Goal: Task Accomplishment & Management: Use online tool/utility

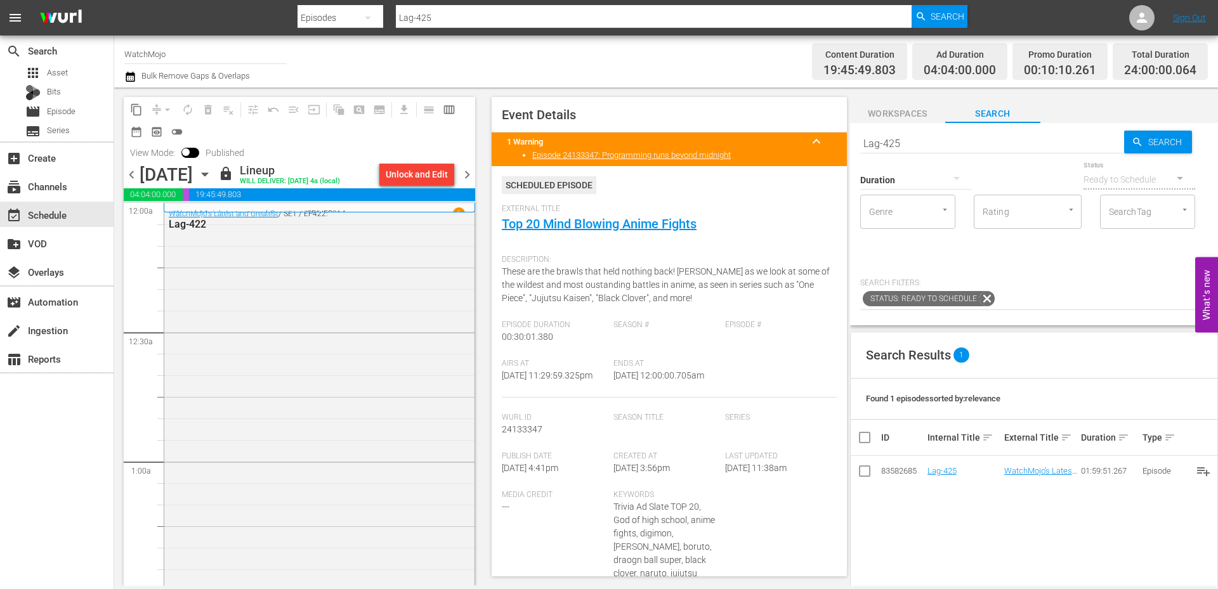
scroll to position [4560, 0]
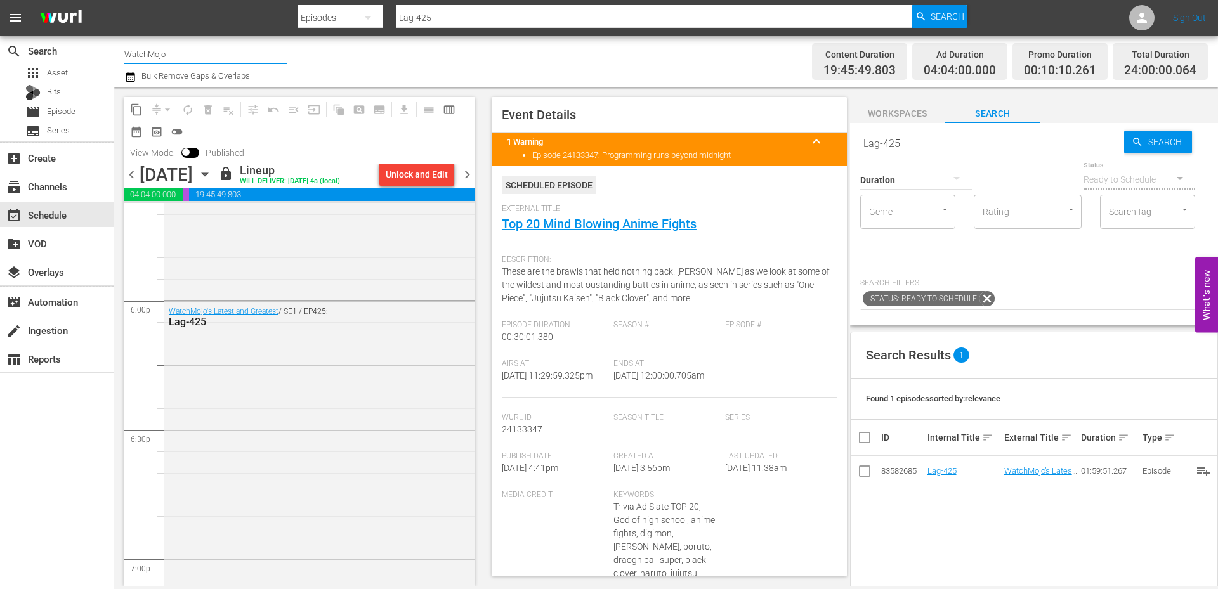
click at [181, 51] on input "WatchMojo" at bounding box center [205, 54] width 162 height 30
drag, startPoint x: 187, startPoint y: 50, endPoint x: 72, endPoint y: 54, distance: 115.5
click at [114, 0] on div "search Search apps Asset Bits movie Episode subtitles Series add_box Create sub…" at bounding box center [666, 0] width 1104 height 0
click at [176, 91] on div "MsMojo (1955 - watchmojo_msmojo_1)" at bounding box center [298, 89] width 329 height 30
type input "MsMojo (1955 - watchmojo_msmojo_1)"
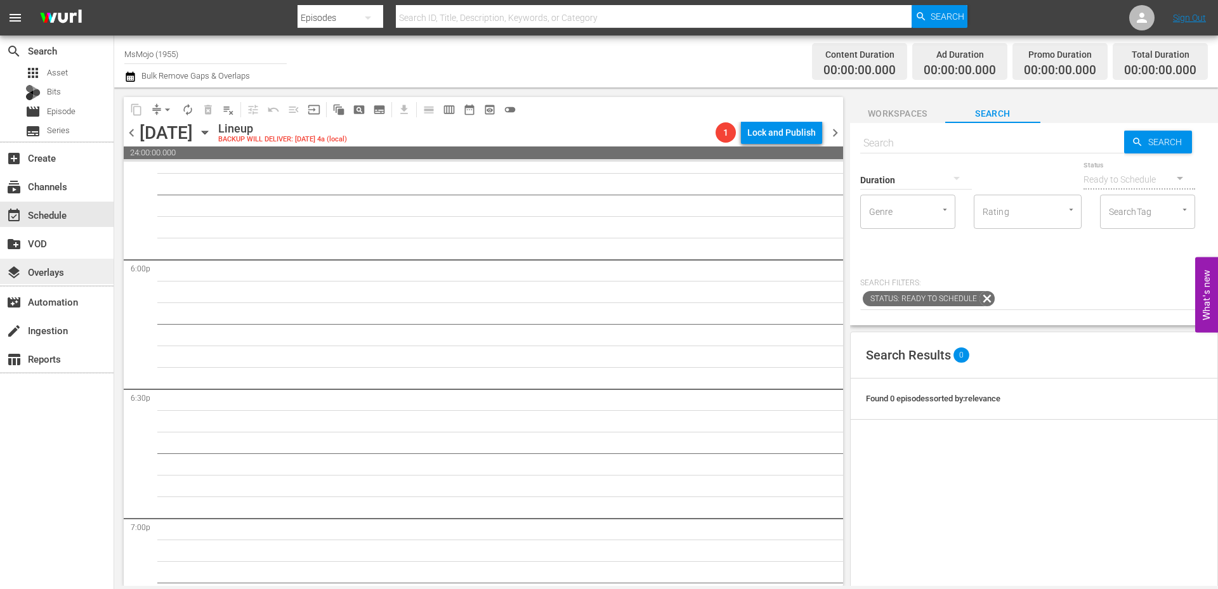
scroll to position [4582, 0]
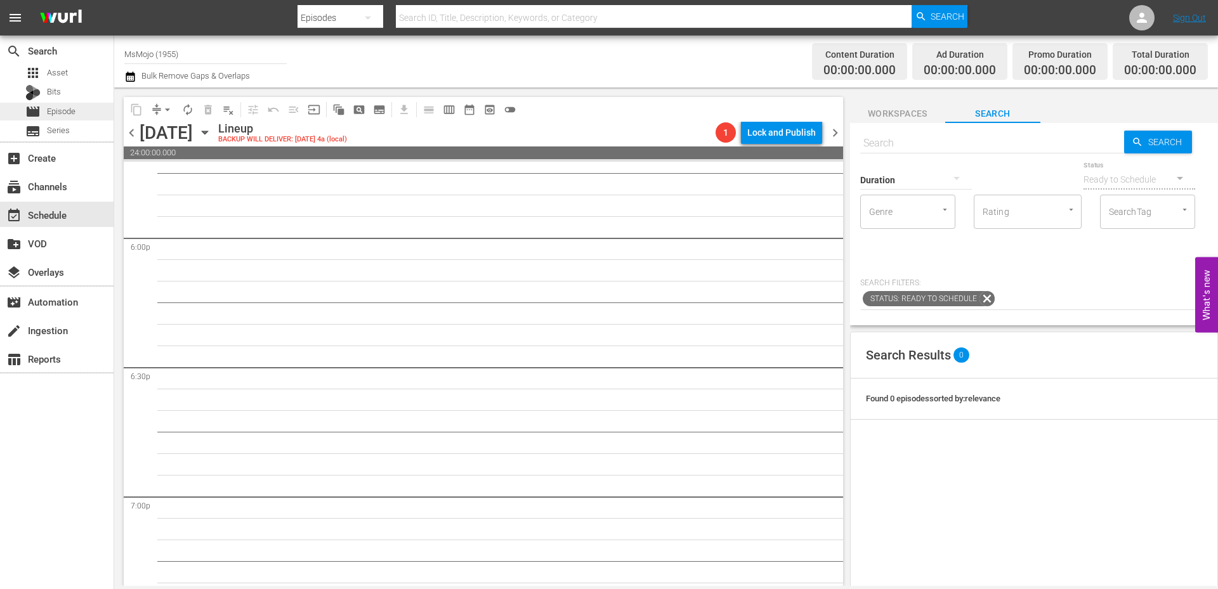
click at [67, 111] on span "Episode" at bounding box center [61, 111] width 29 height 13
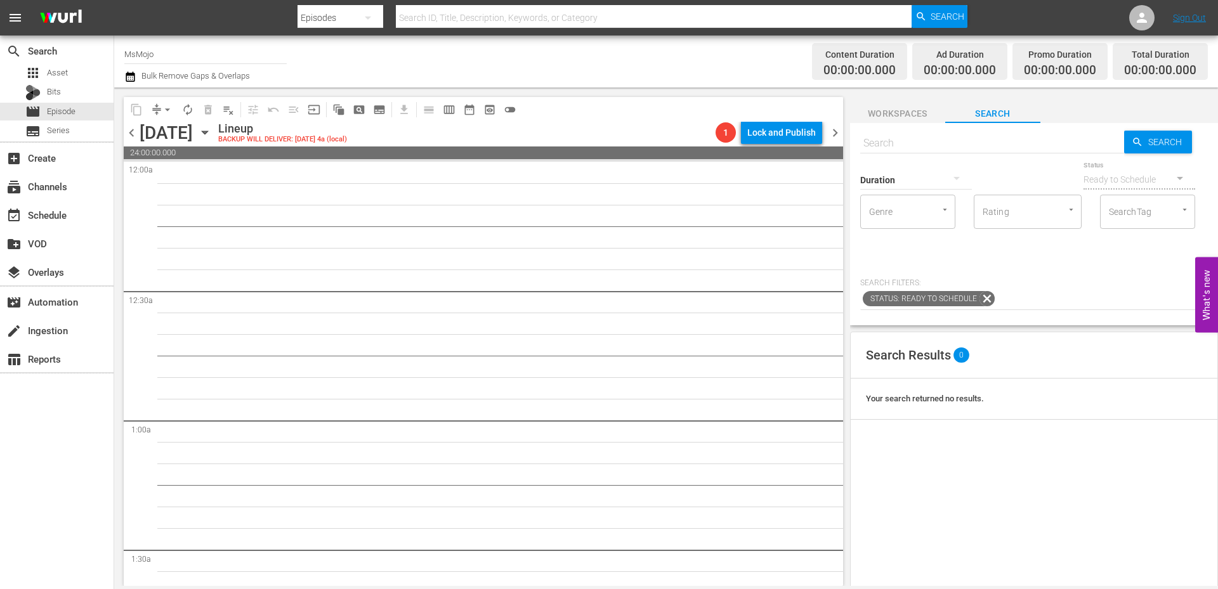
click at [212, 138] on icon "button" at bounding box center [205, 133] width 14 height 14
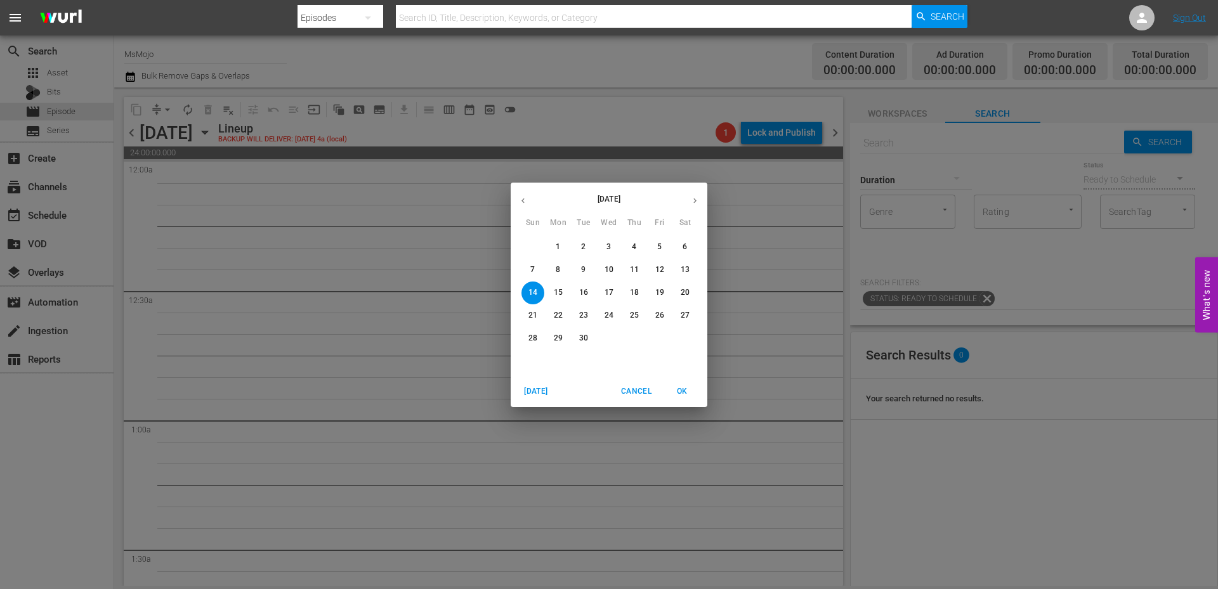
click at [561, 240] on button "1" at bounding box center [558, 247] width 23 height 23
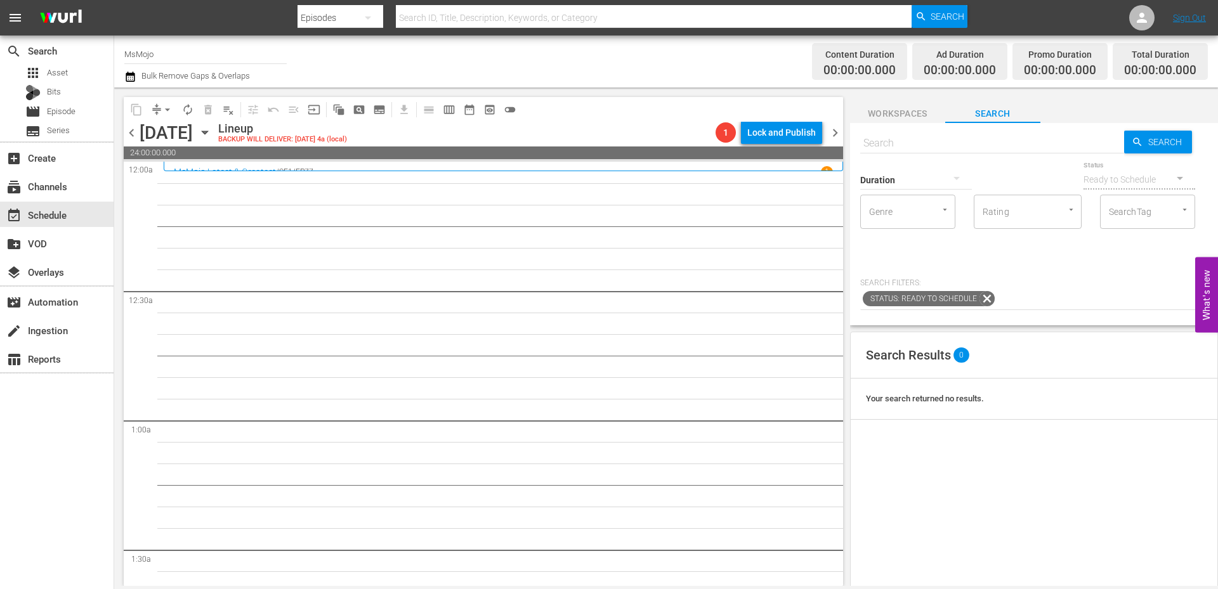
click at [970, 140] on input "text" at bounding box center [992, 143] width 264 height 30
paste input "MM-LAG-37"
type input "MM-LAG-37"
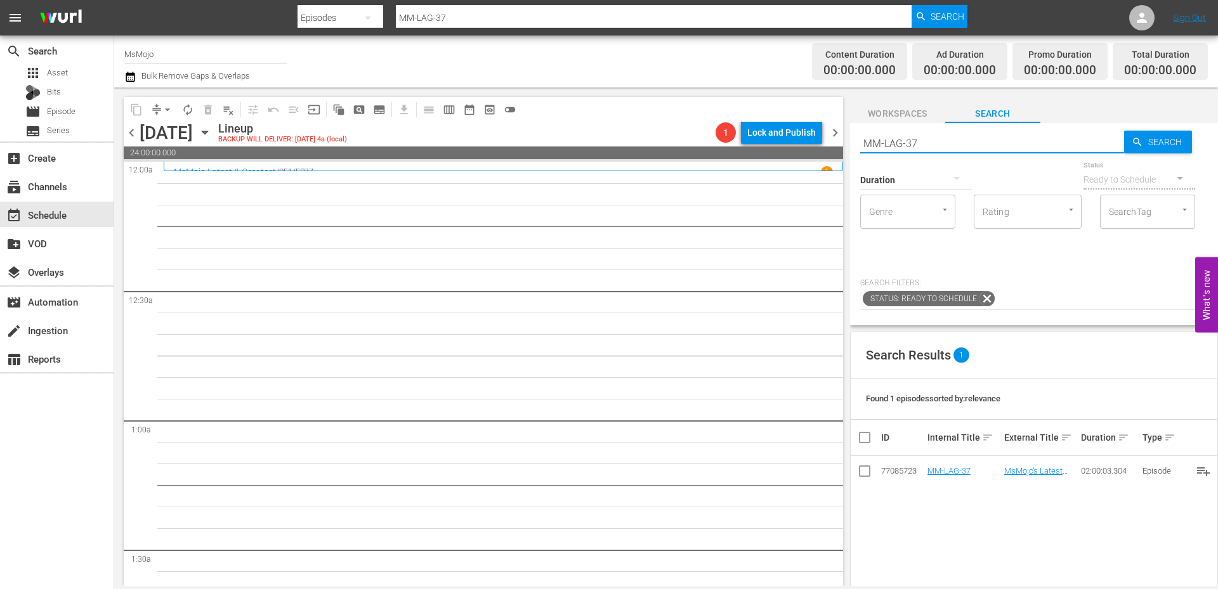
type input "MM-LAG-37"
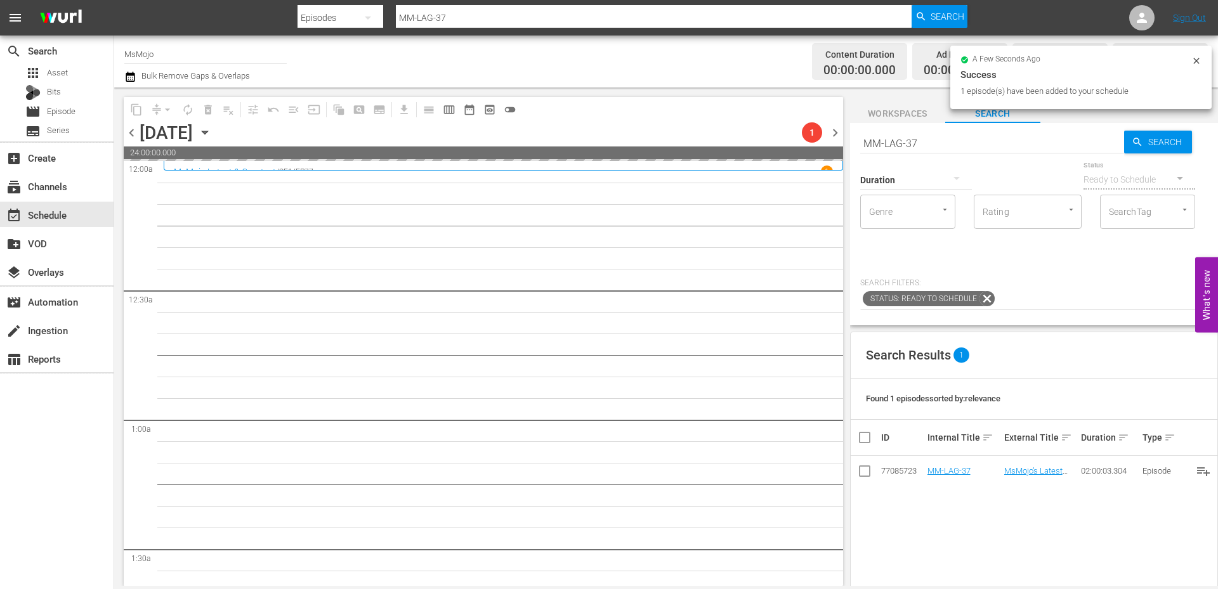
click at [916, 115] on span "Workspaces" at bounding box center [897, 114] width 95 height 16
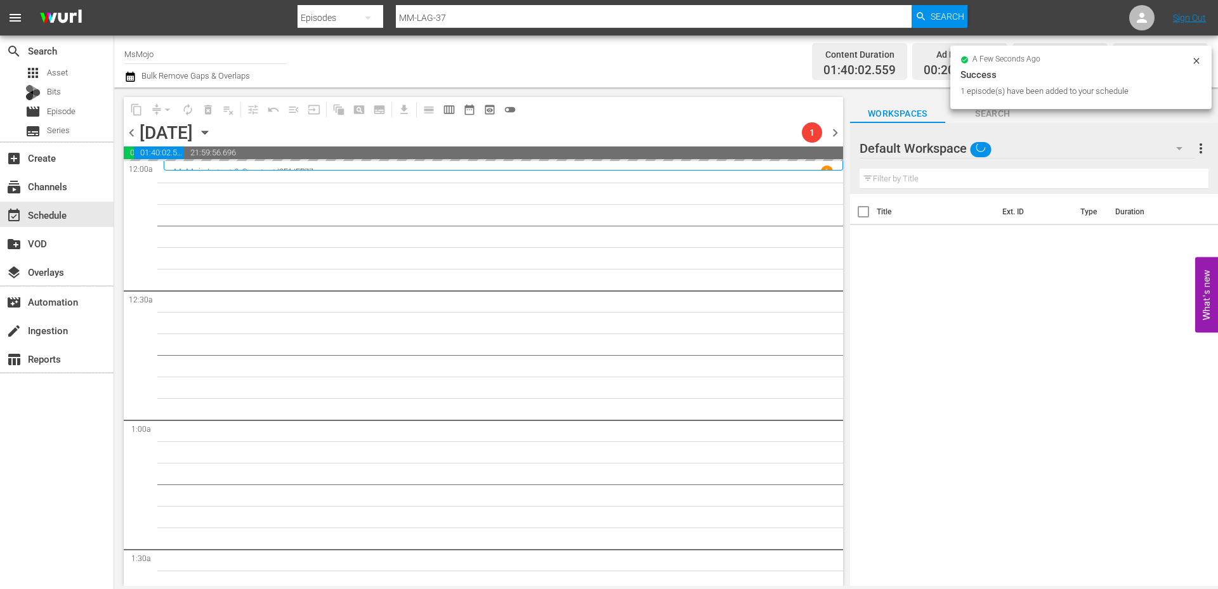
click at [1024, 148] on div "Default Workspace" at bounding box center [1026, 149] width 335 height 36
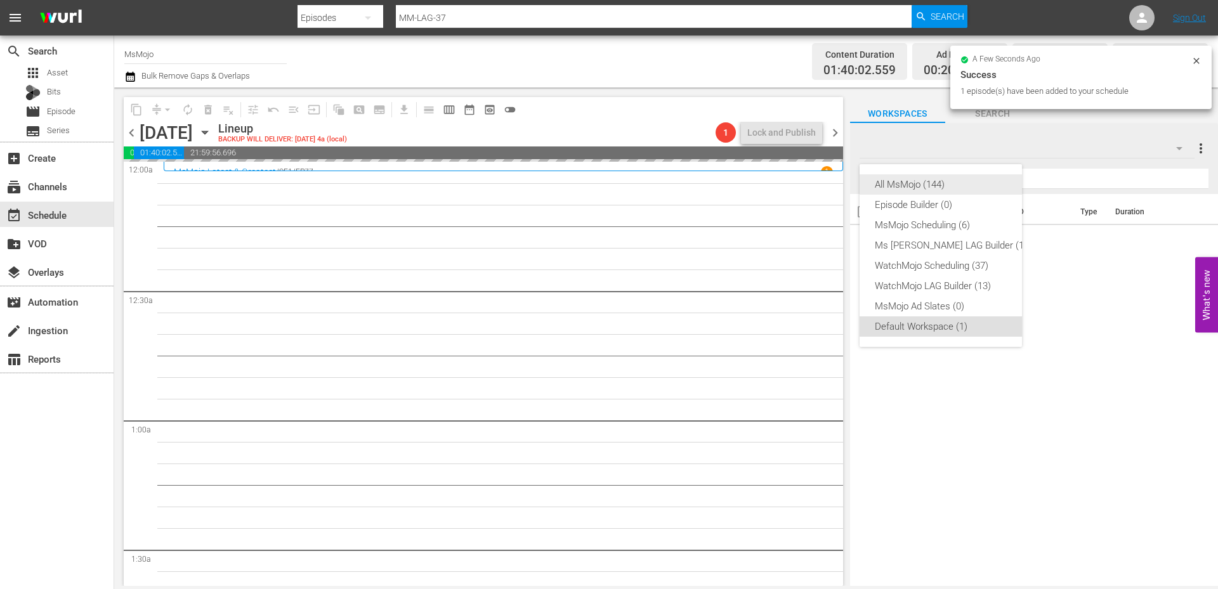
click at [939, 183] on div "All MsMojo (144)" at bounding box center [953, 184] width 157 height 20
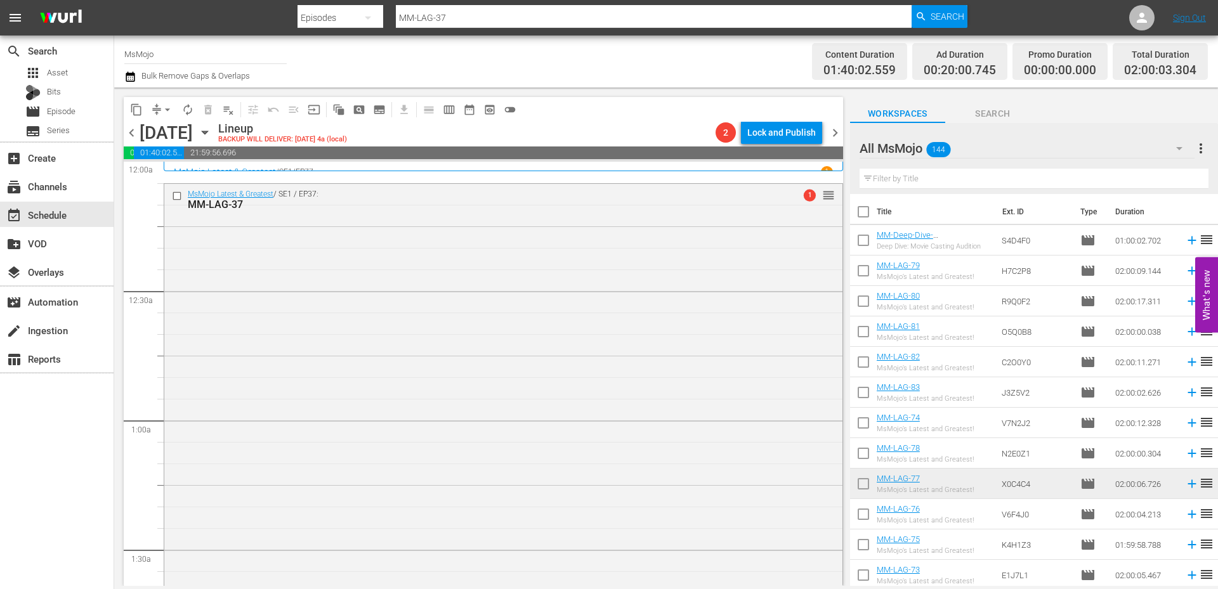
click at [921, 176] on input "text" at bounding box center [1033, 179] width 349 height 20
paste input "MM-Pop-Deep-Dive-2000s_U6T9I7"
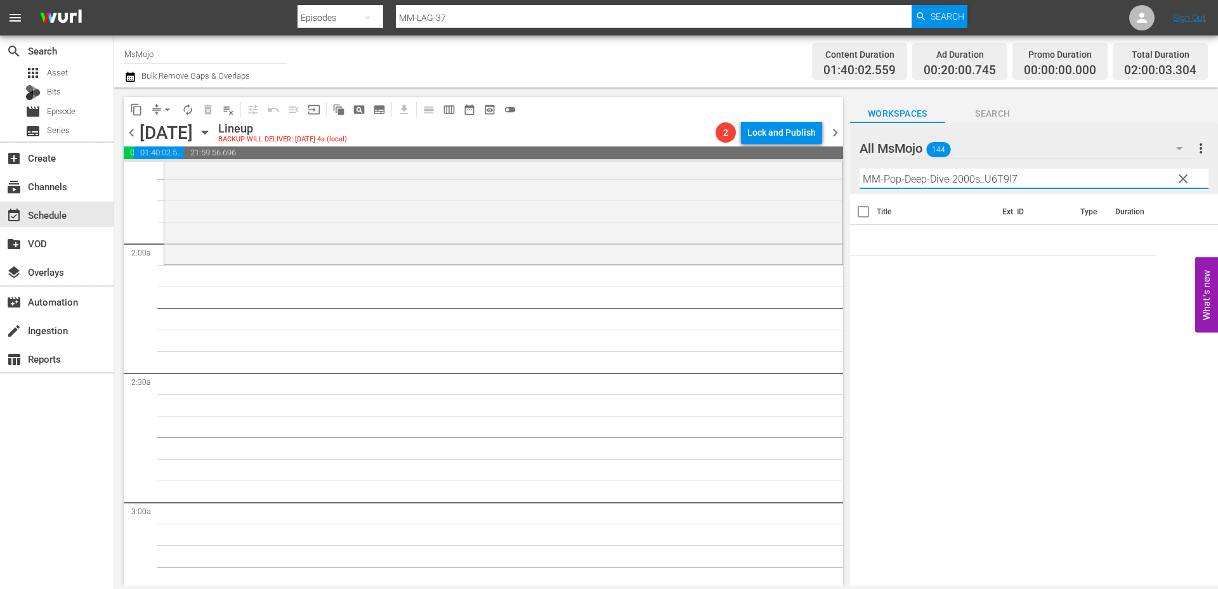
scroll to position [423, 0]
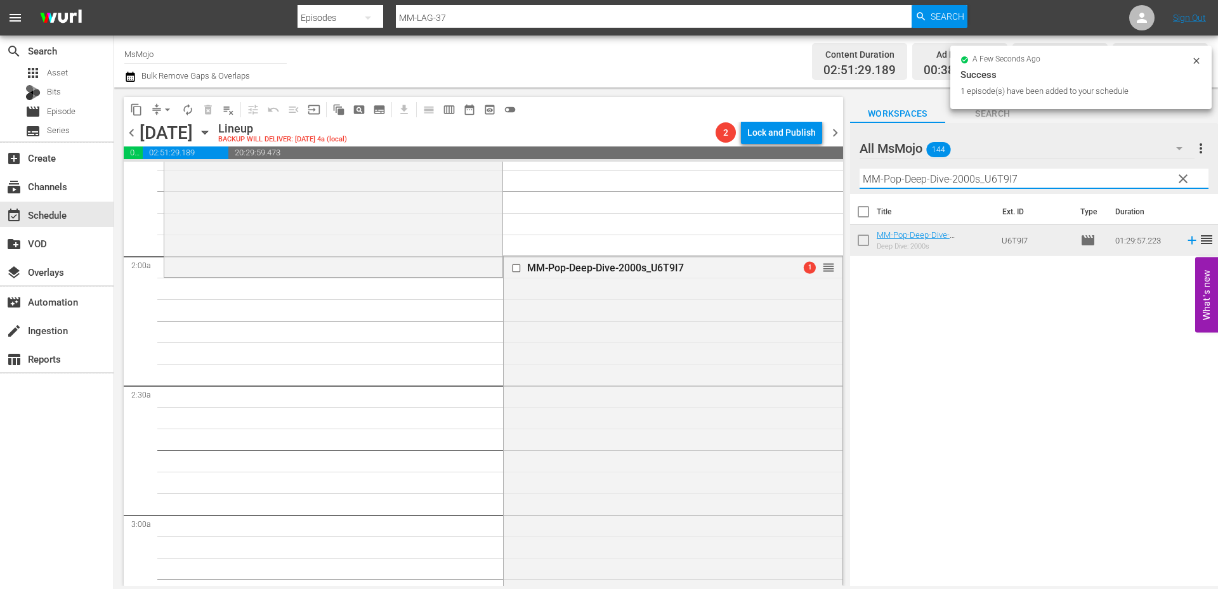
drag, startPoint x: 1072, startPoint y: 174, endPoint x: 841, endPoint y: 175, distance: 231.5
click at [841, 173] on div "content_copy compress arrow_drop_down autorenew_outlined delete_forever_outline…" at bounding box center [666, 337] width 1104 height 499
paste input "Celeb-Top20-Greatest-Triple-Threat-Performers_B1A5M"
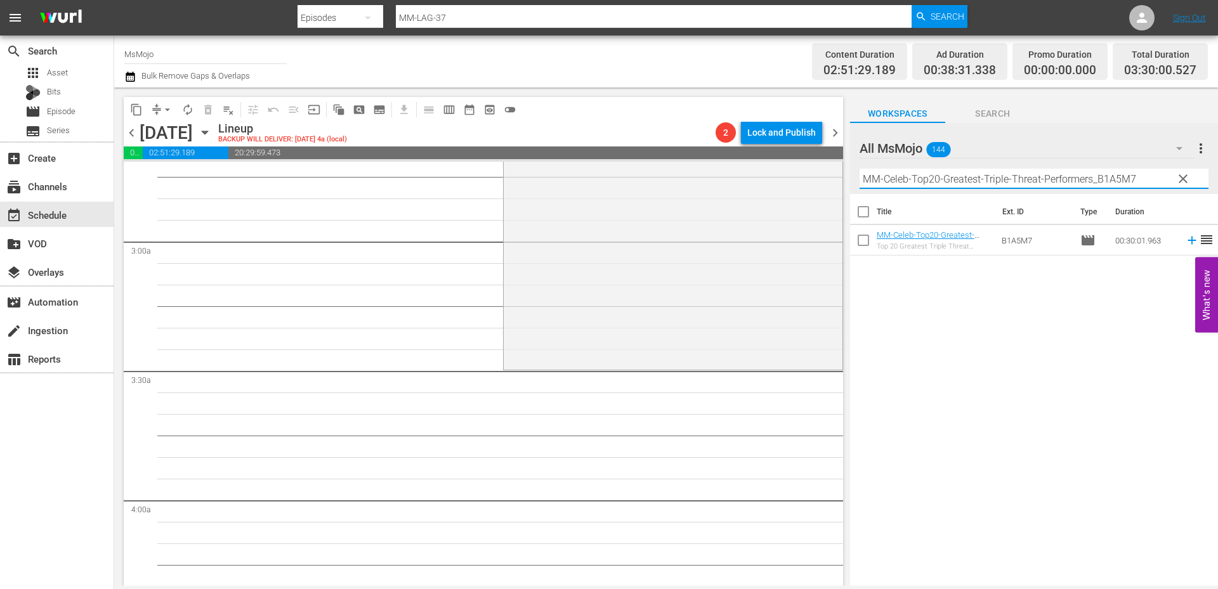
scroll to position [761, 0]
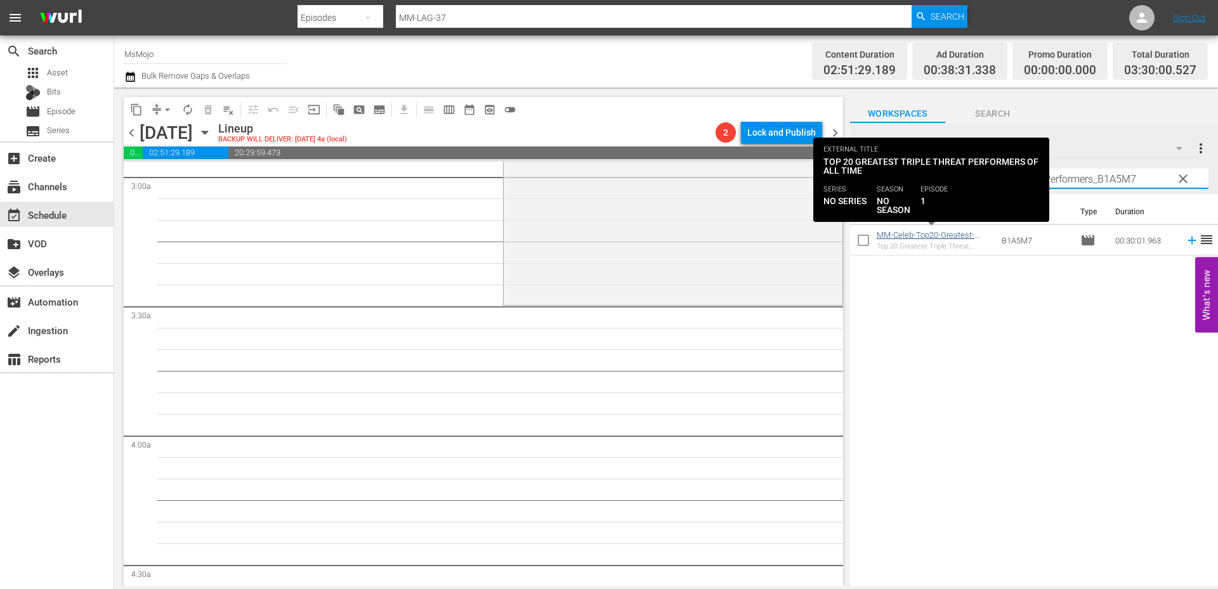
type input "MM-Celeb-Top20-Greatest-Triple-Threat-Performers_B1A5M7"
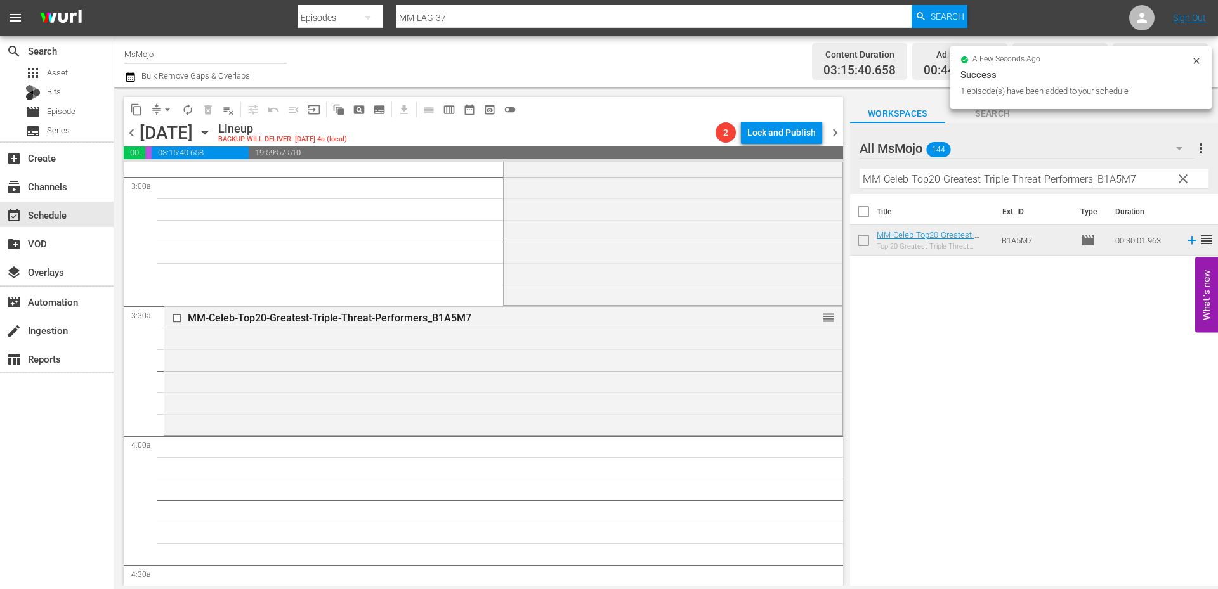
drag, startPoint x: 1172, startPoint y: 176, endPoint x: 1096, endPoint y: 171, distance: 76.2
click at [1096, 171] on div "All MsMojo 144 All MsMojo more_vert clear Filter by Title MM-Celeb-Top20-Greate…" at bounding box center [1034, 158] width 368 height 71
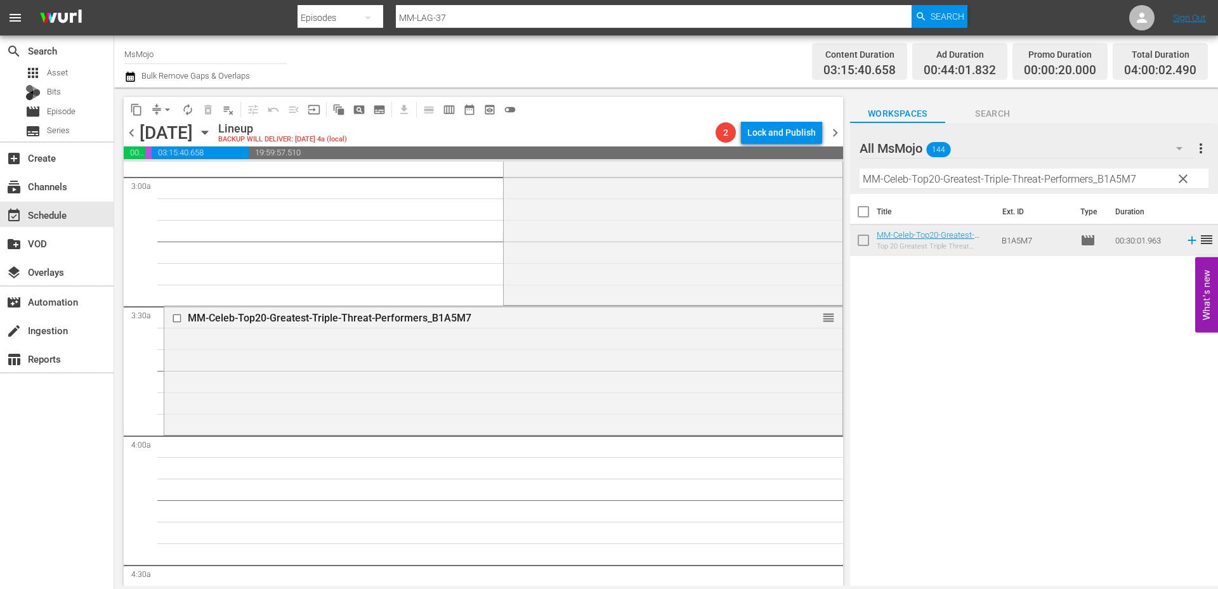
click at [1182, 181] on span "clear" at bounding box center [1182, 178] width 15 height 15
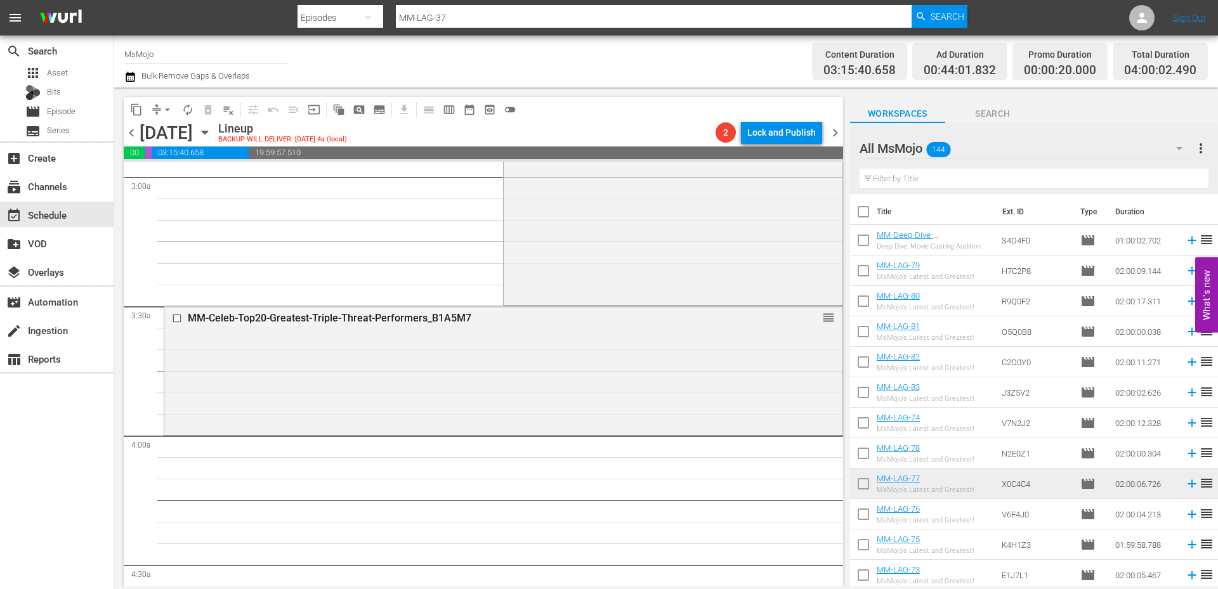
click at [968, 176] on input "text" at bounding box center [1033, 179] width 349 height 20
paste input "MM-LAG-23"
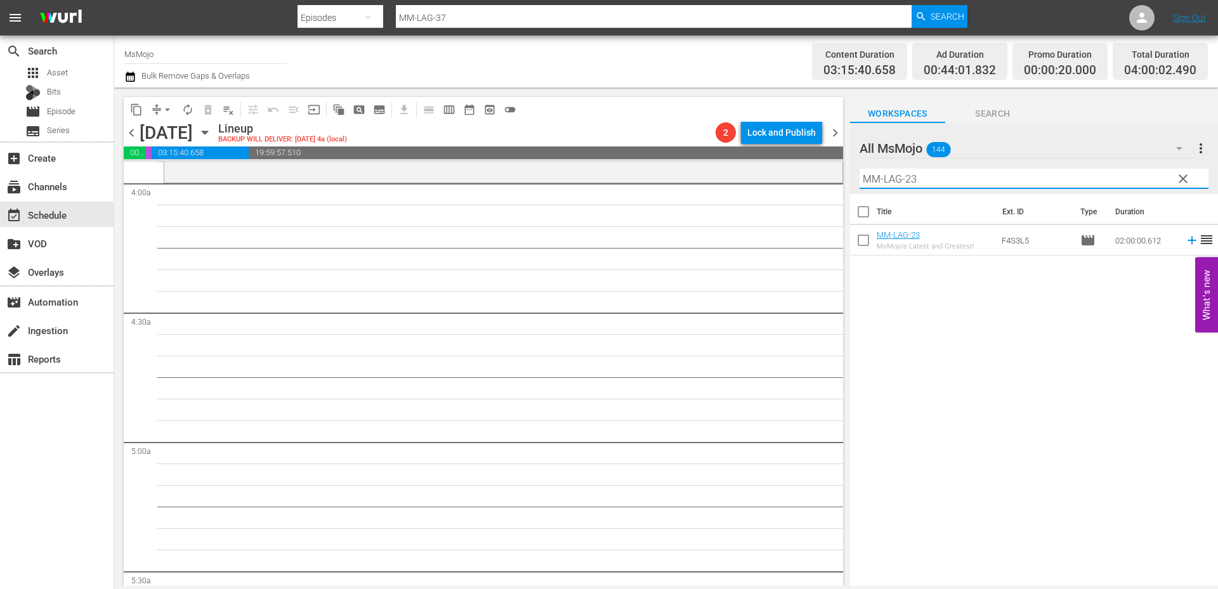
scroll to position [1015, 0]
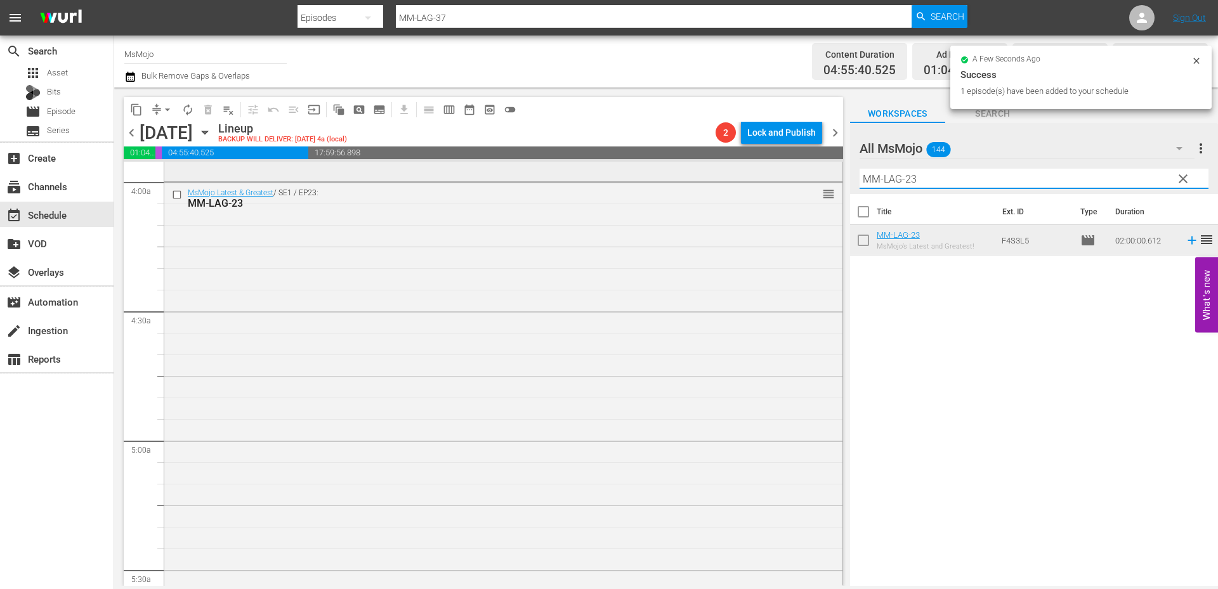
drag, startPoint x: 931, startPoint y: 174, endPoint x: 804, endPoint y: 177, distance: 126.9
click at [804, 177] on div "content_copy compress arrow_drop_down autorenew_outlined delete_forever_outline…" at bounding box center [666, 337] width 1104 height 499
paste input "51"
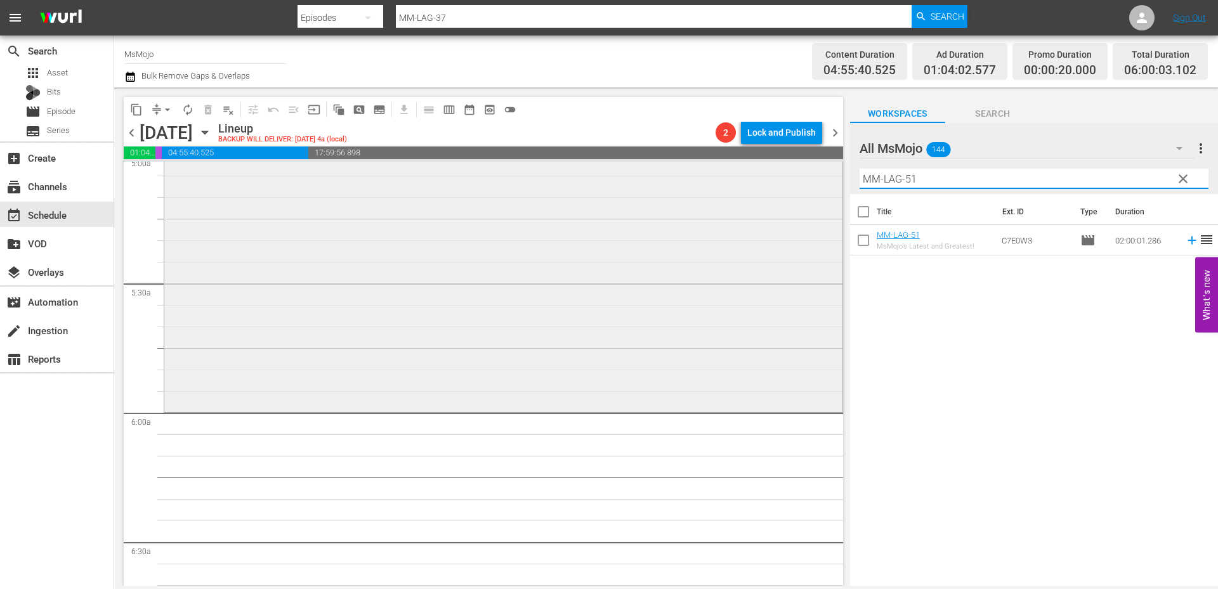
scroll to position [1311, 0]
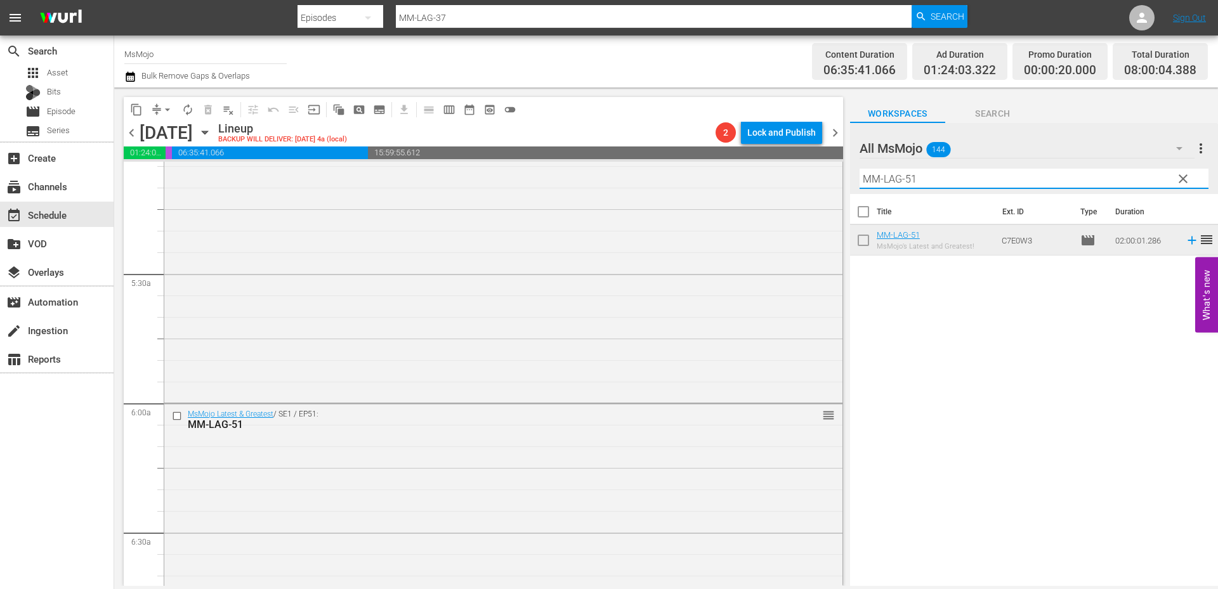
drag, startPoint x: 936, startPoint y: 180, endPoint x: 849, endPoint y: 183, distance: 86.3
click at [850, 183] on div "All MsMojo 144 All MsMojo more_vert clear Filter by Title MM-LAG-51" at bounding box center [1034, 158] width 368 height 71
paste input "Deep-Dive-Who-Do-You-Think-You-Are _Dive120_M2O8D6"
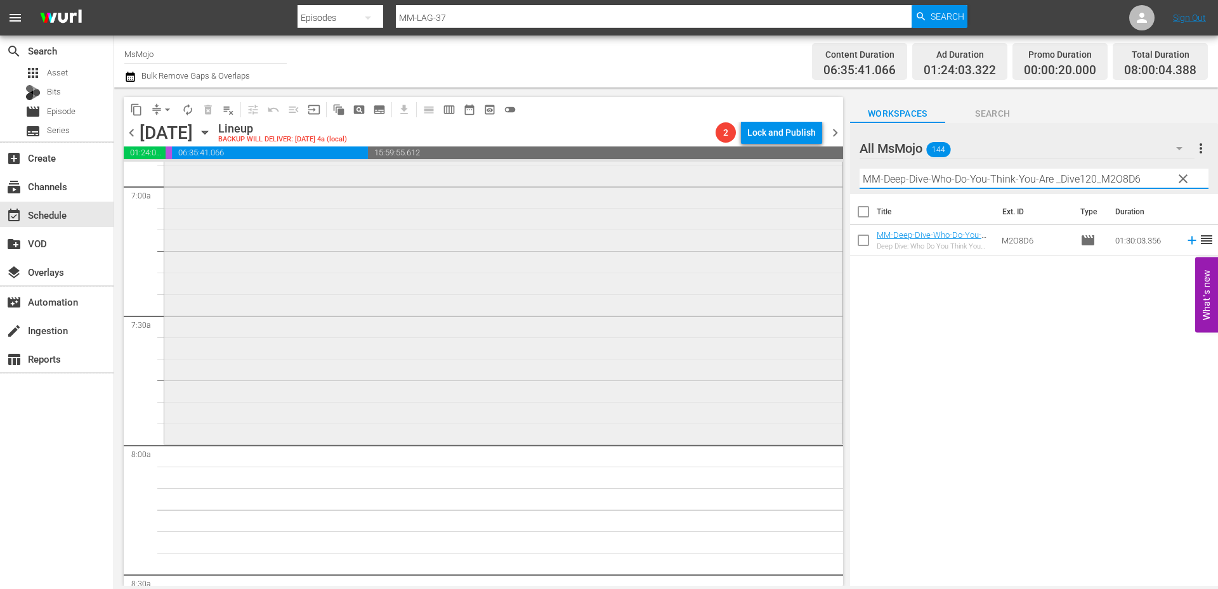
scroll to position [1818, 0]
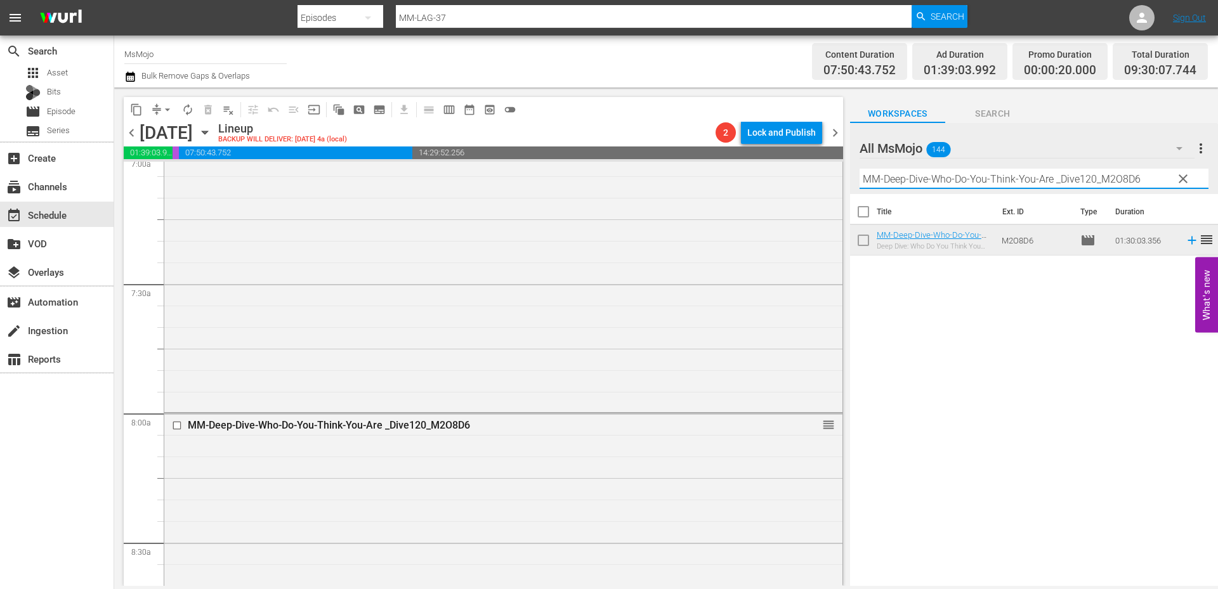
drag, startPoint x: 1151, startPoint y: 179, endPoint x: 857, endPoint y: 198, distance: 294.3
click at [857, 198] on div "All MsMojo 144 All MsMojo more_vert clear Filter by Title MM-Deep-Dive-Who-Do-Y…" at bounding box center [1034, 358] width 368 height 470
paste input "TV-Top-20-Most-Intense-The-Handmaids-Tale-Moments_N1U2L0"
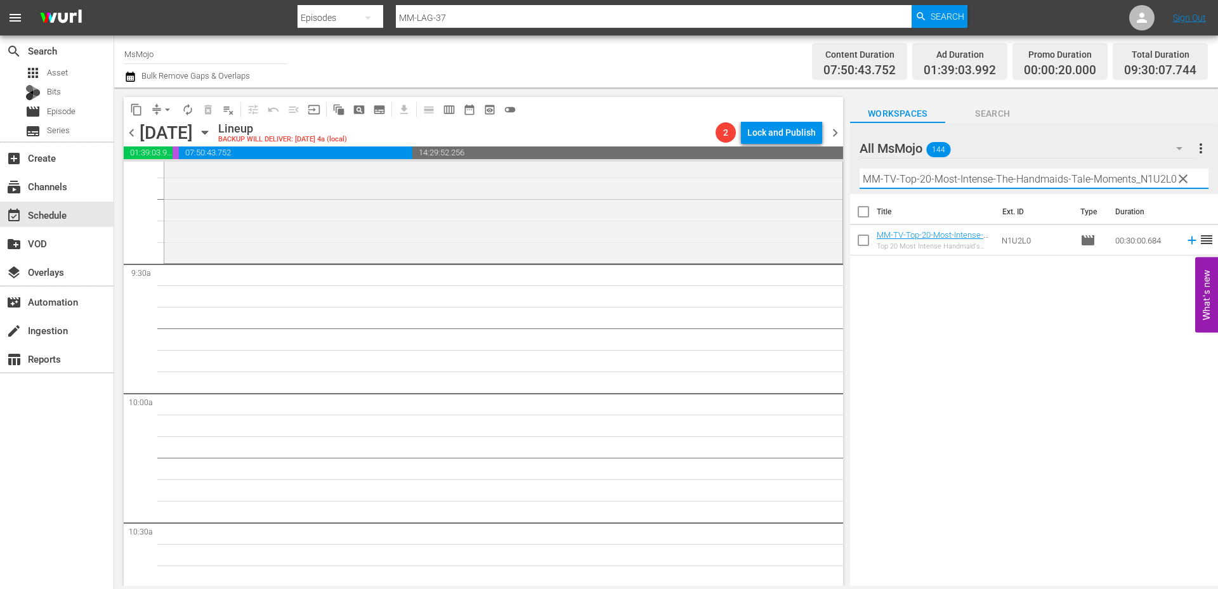
scroll to position [2368, 0]
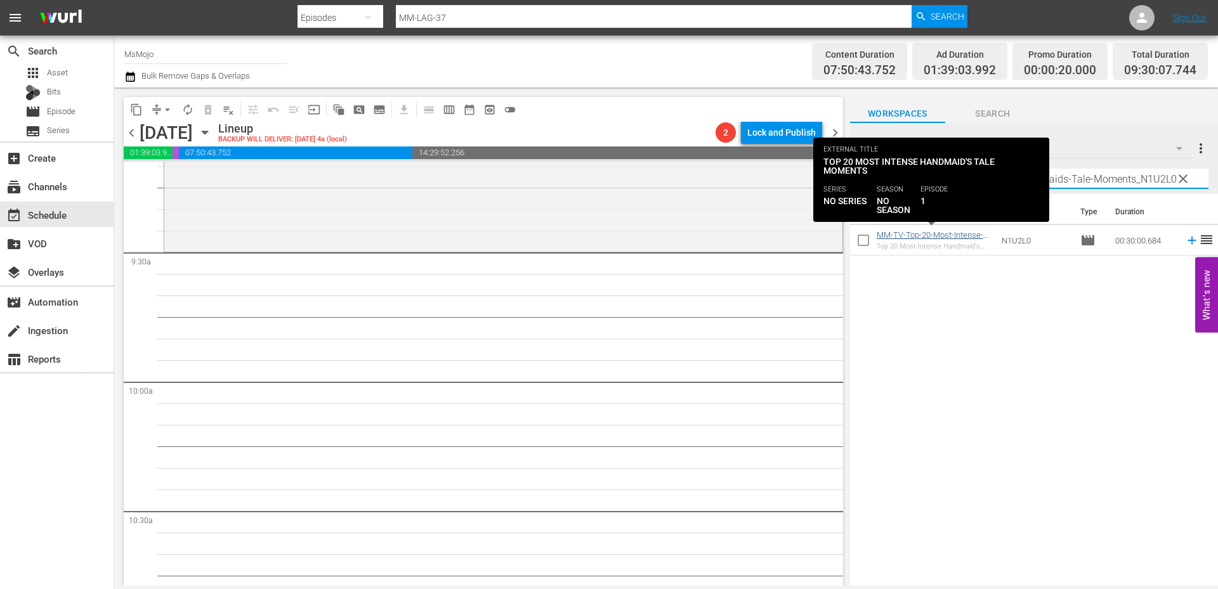
type input "MM-TV-Top-20-Most-Intense-The-Handmaids-Tale-Moments_N1U2L0"
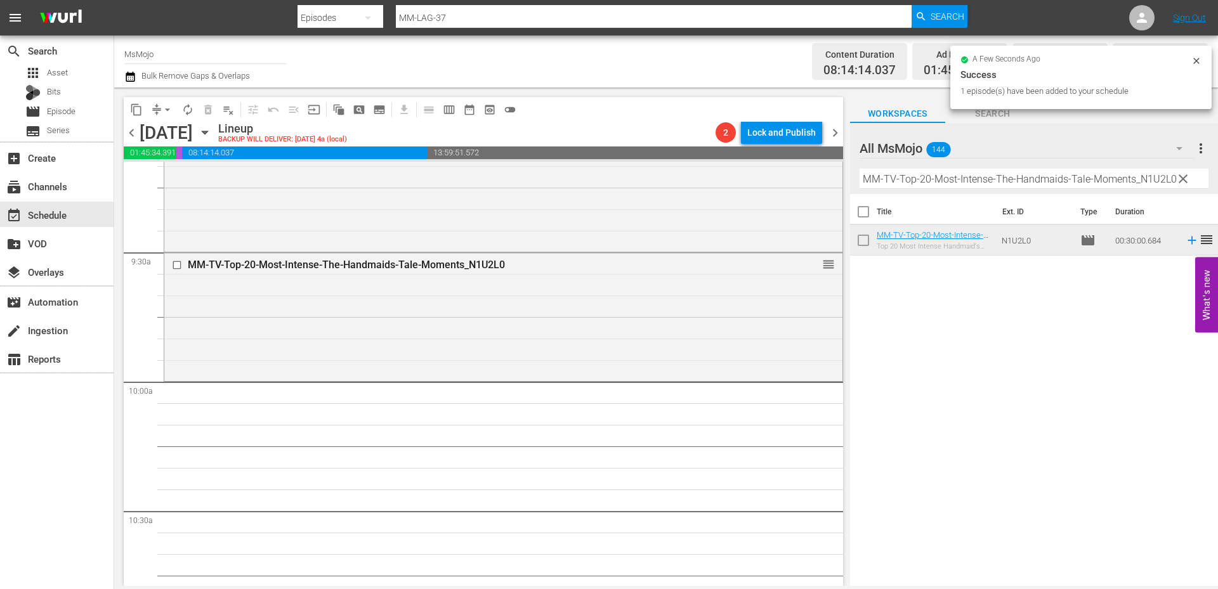
drag, startPoint x: 1182, startPoint y: 173, endPoint x: 1054, endPoint y: 183, distance: 127.8
click at [1182, 173] on span "clear" at bounding box center [1182, 178] width 15 height 15
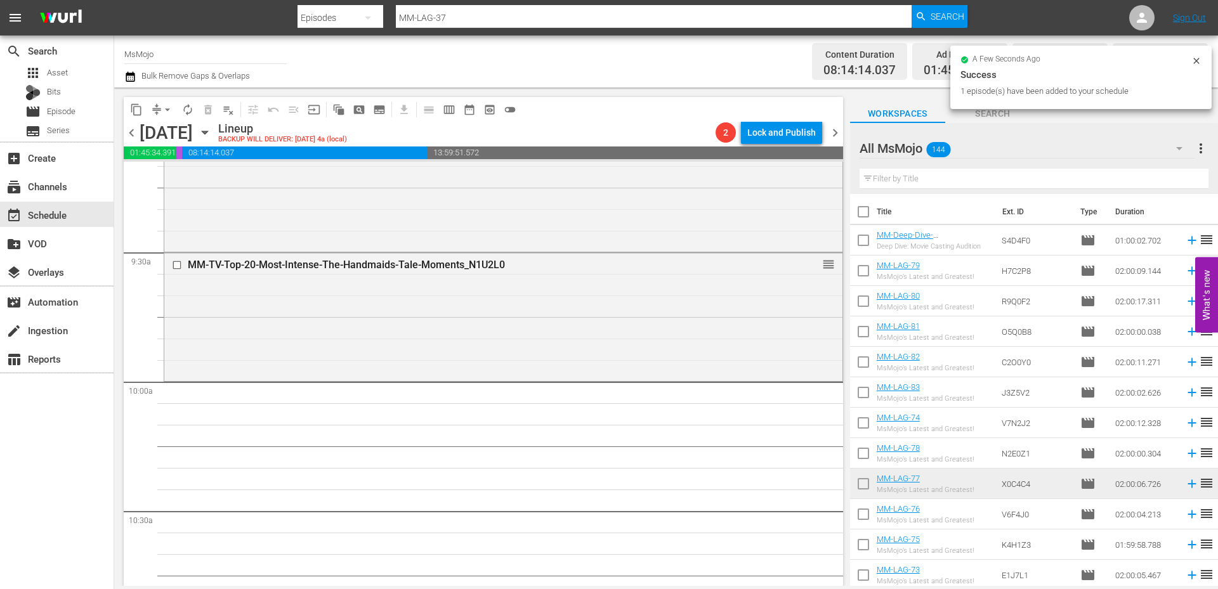
click at [1038, 174] on input "text" at bounding box center [1033, 179] width 349 height 20
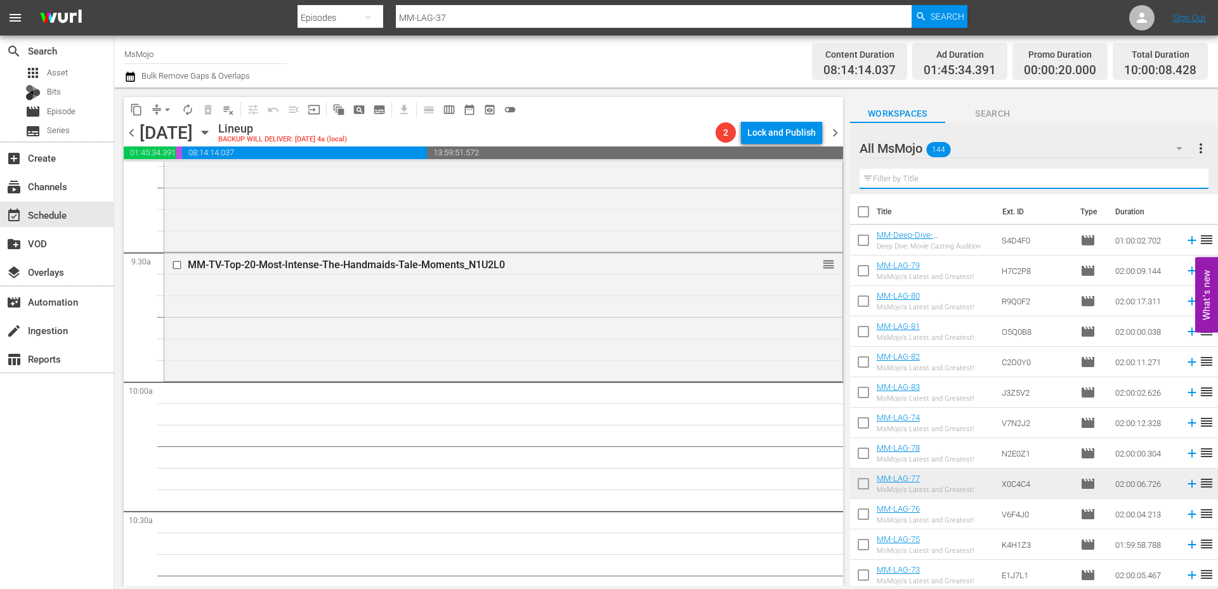
paste input "MM-LAG-30"
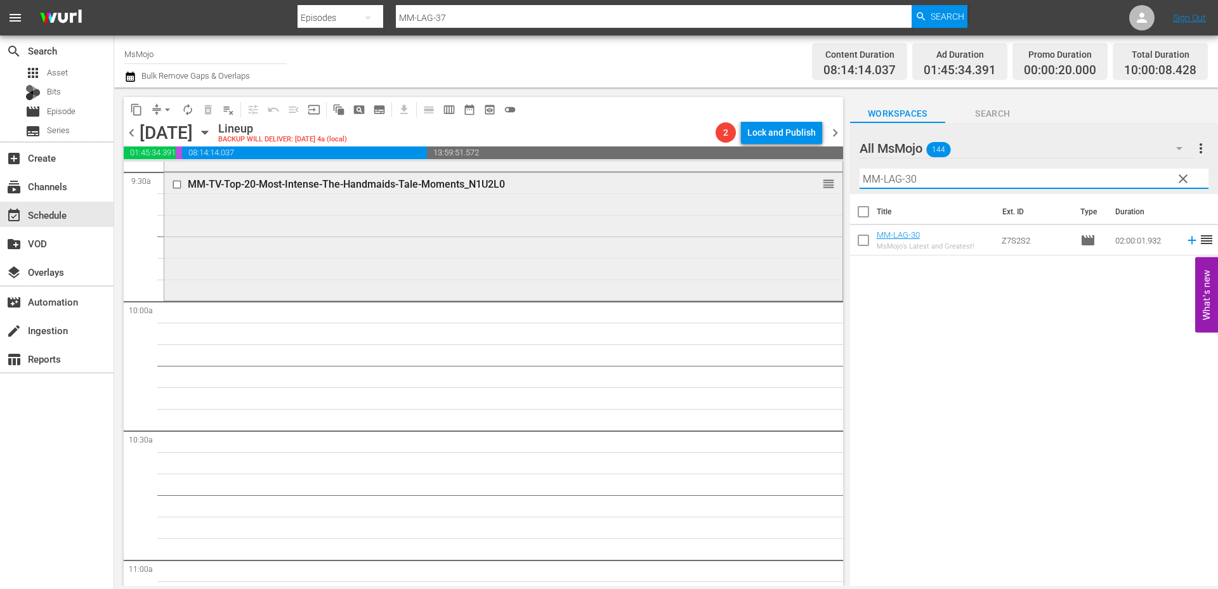
scroll to position [2453, 0]
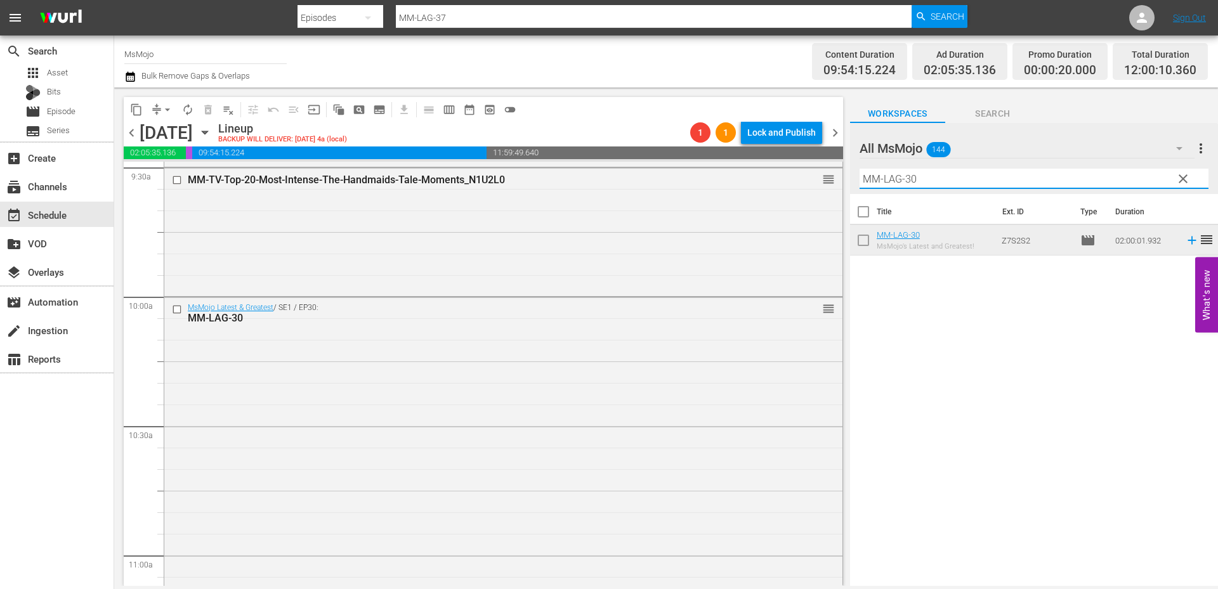
drag, startPoint x: 932, startPoint y: 178, endPoint x: 847, endPoint y: 181, distance: 85.0
click at [846, 181] on div "content_copy compress arrow_drop_down autorenew_outlined delete_forever_outline…" at bounding box center [666, 337] width 1104 height 499
paste input "Deep-Dive-Movie_Casting_Audition_Dive146_S4D4F"
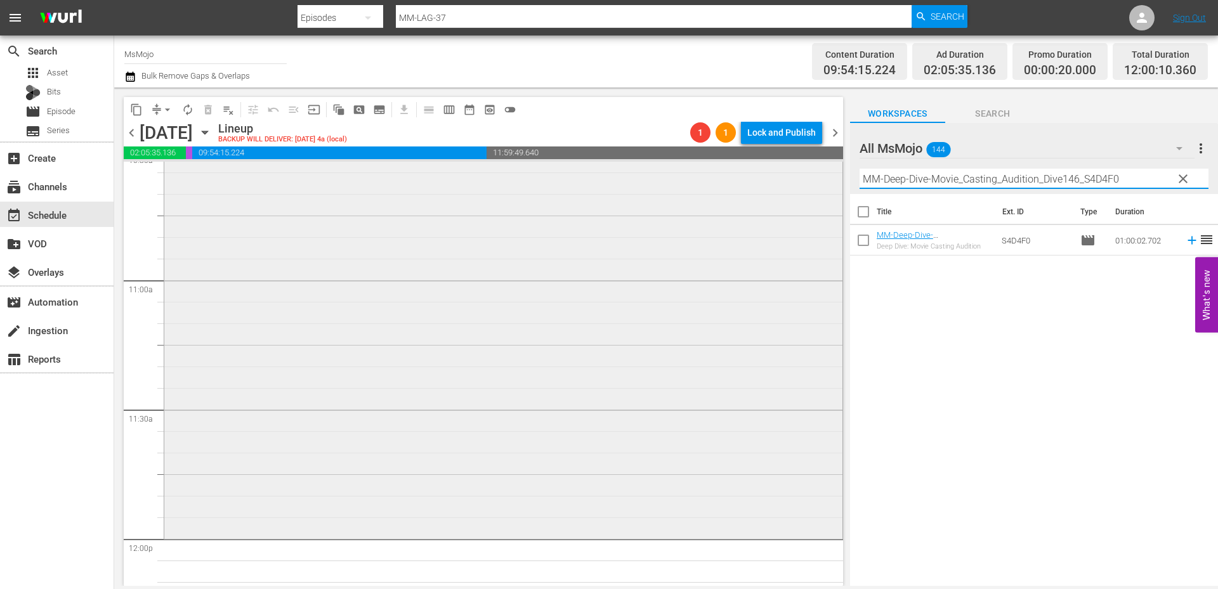
scroll to position [2918, 0]
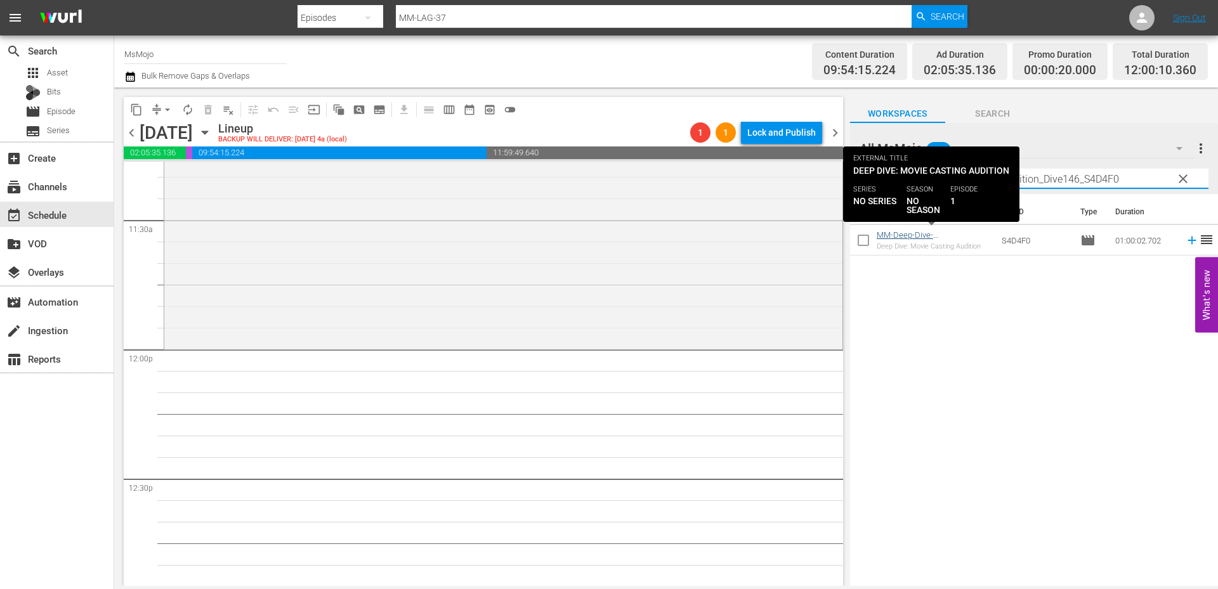
type input "MM-Deep-Dive-Movie_Casting_Audition_Dive146_S4D4F0"
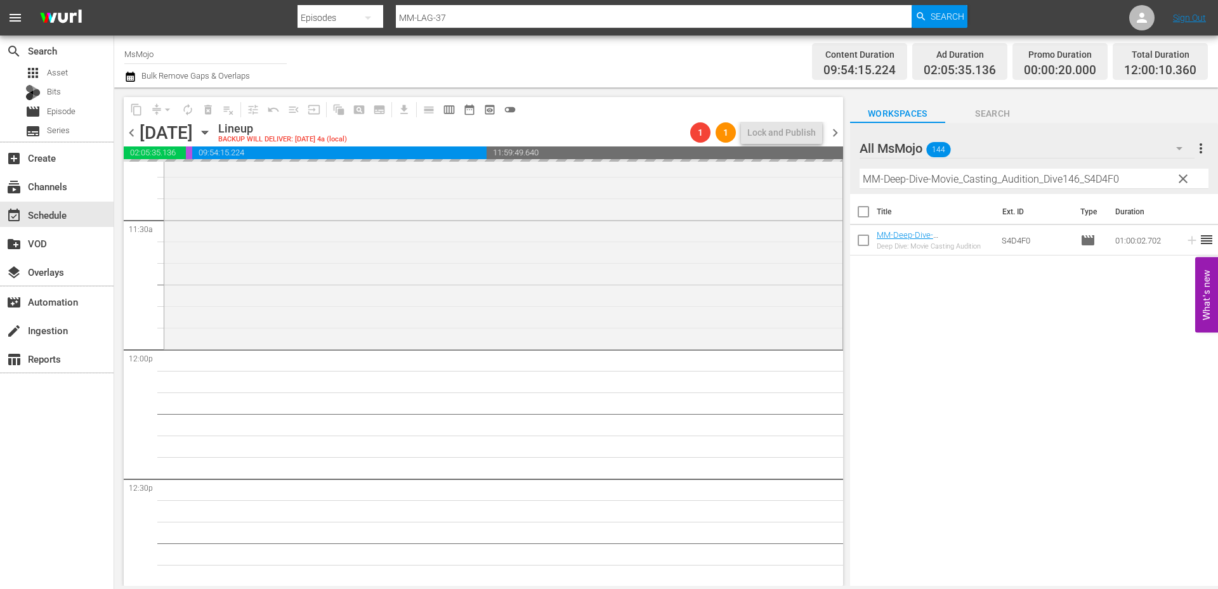
click at [1187, 176] on span "clear" at bounding box center [1182, 178] width 15 height 15
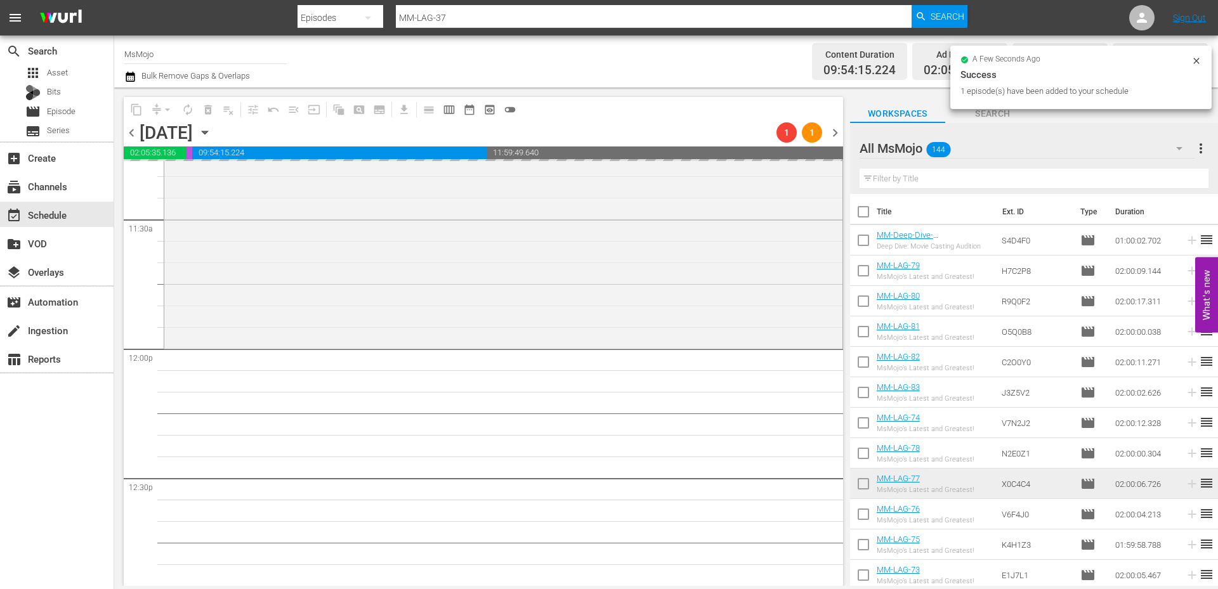
click at [1037, 176] on input "text" at bounding box center [1033, 179] width 349 height 20
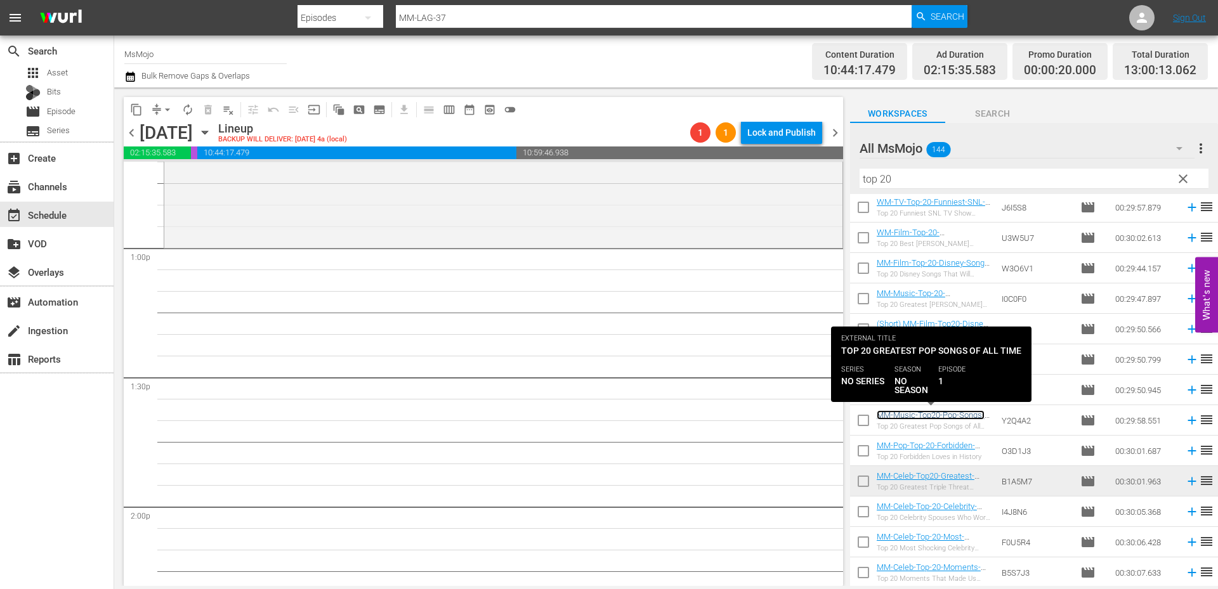
scroll to position [3298, 0]
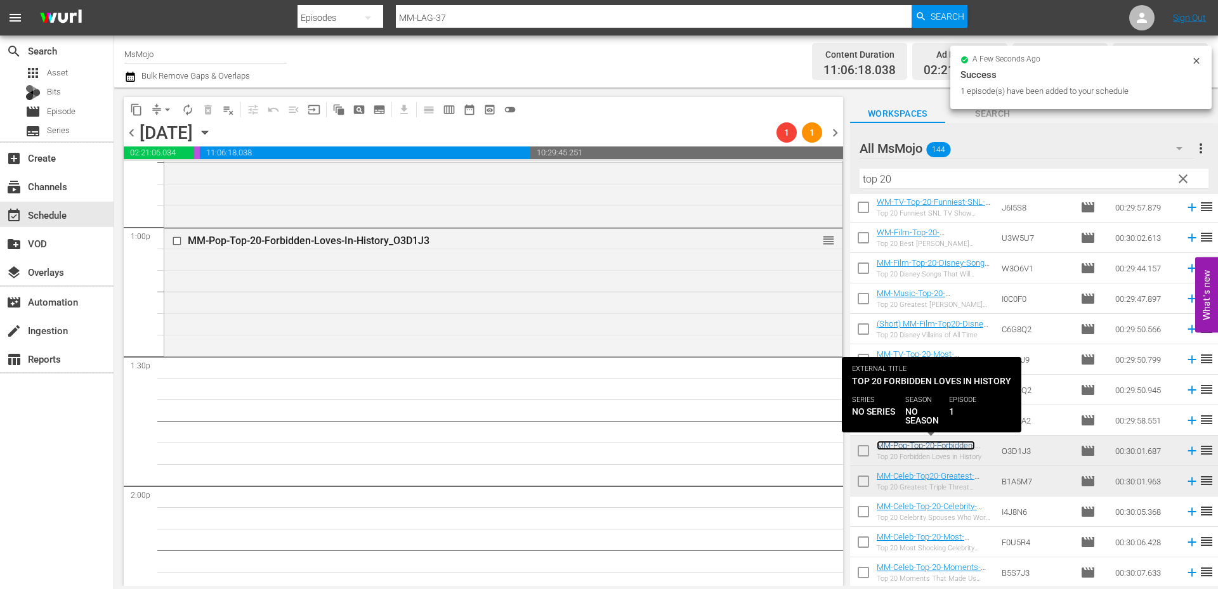
click at [962, 446] on link "MM-Pop-Top-20-Forbidden-Loves-In-History_O3D1J3" at bounding box center [926, 450] width 98 height 19
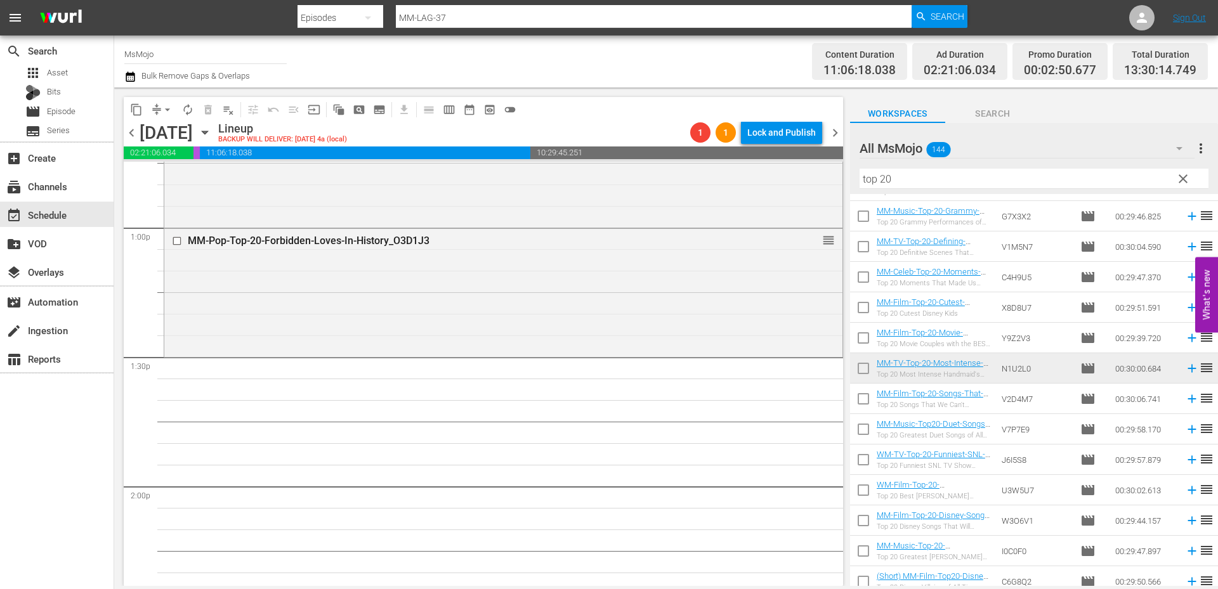
scroll to position [114, 0]
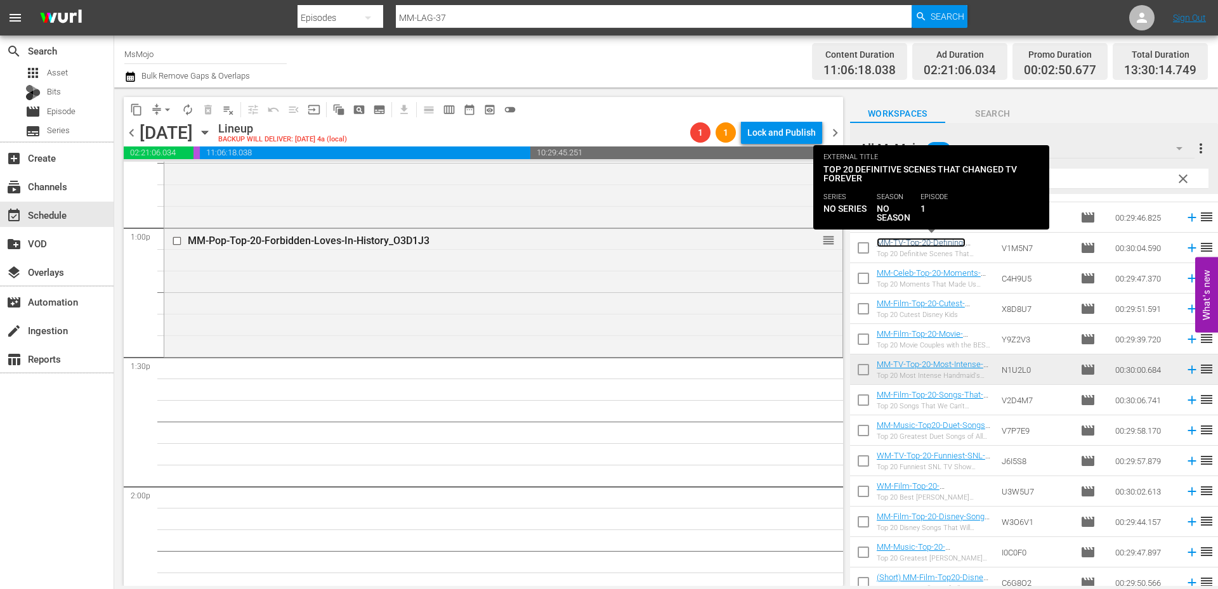
click at [926, 242] on link "MM-TV-Top-20-Defining-Scenes-That-Changed-Television-Forever_V1M5N7" at bounding box center [927, 252] width 100 height 29
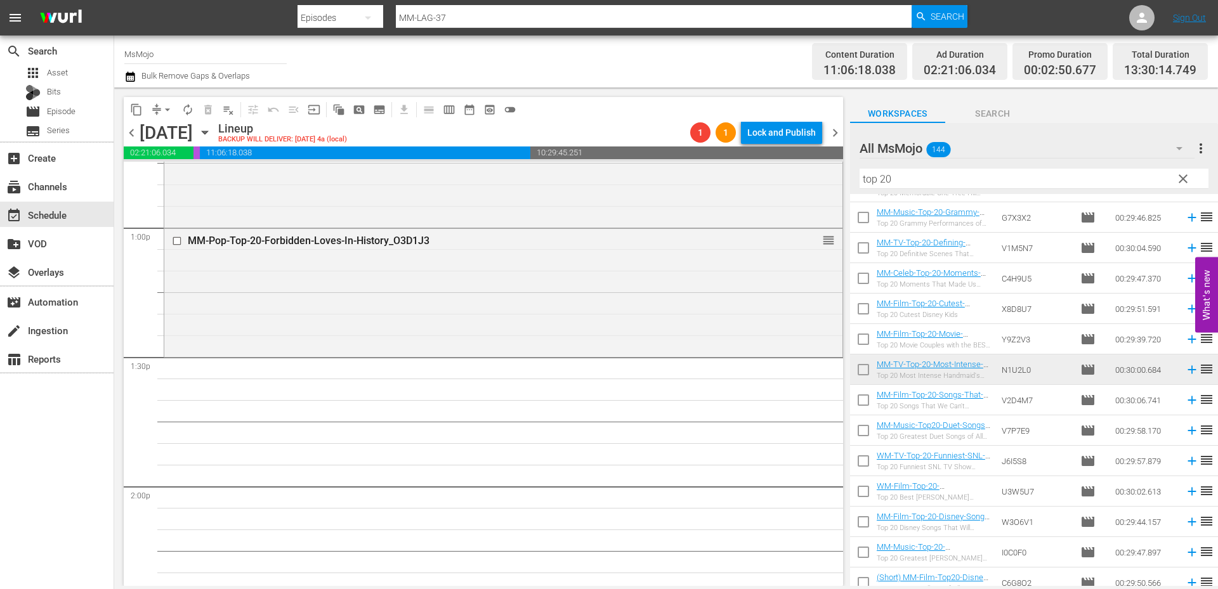
click at [960, 167] on div "Filter by Title top 20" at bounding box center [1033, 179] width 349 height 30
drag, startPoint x: 944, startPoint y: 176, endPoint x: 811, endPoint y: 178, distance: 133.2
click at [811, 178] on div "content_copy compress arrow_drop_down autorenew_outlined delete_forever_outline…" at bounding box center [666, 337] width 1104 height 499
paste input "MM-TV-Top-20-Defining-Scenes-That-Changed-Television-Forever_V1M5N7"
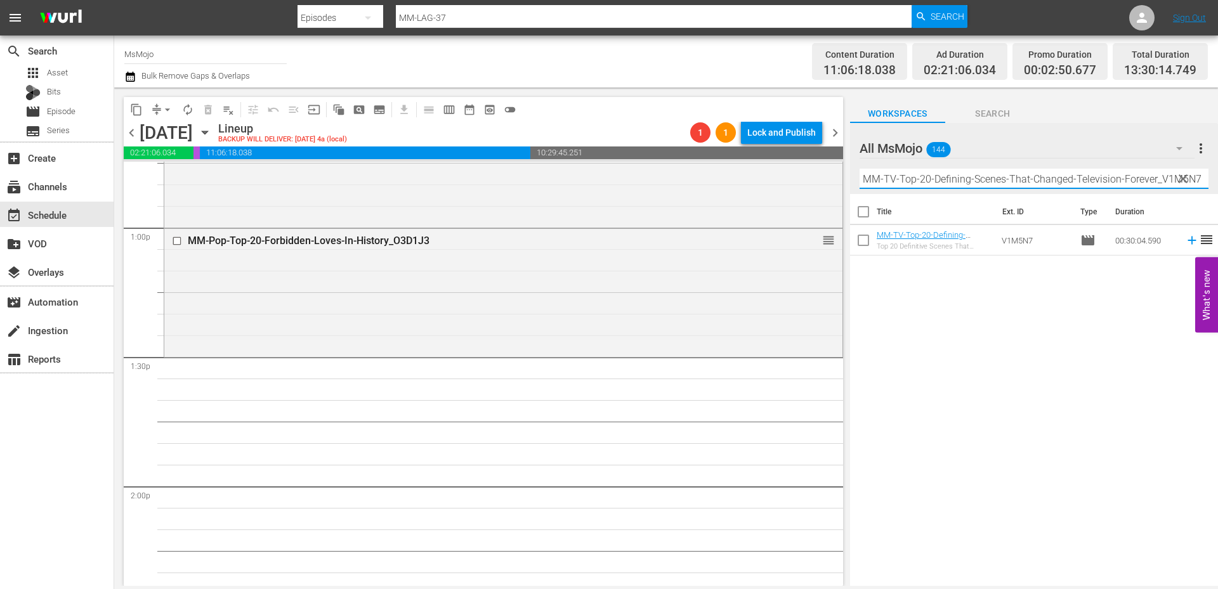
scroll to position [0, 0]
type input "MM-TV-Top-20-Defining-Scenes-That-Changed-Television-Forever_V1M5N7"
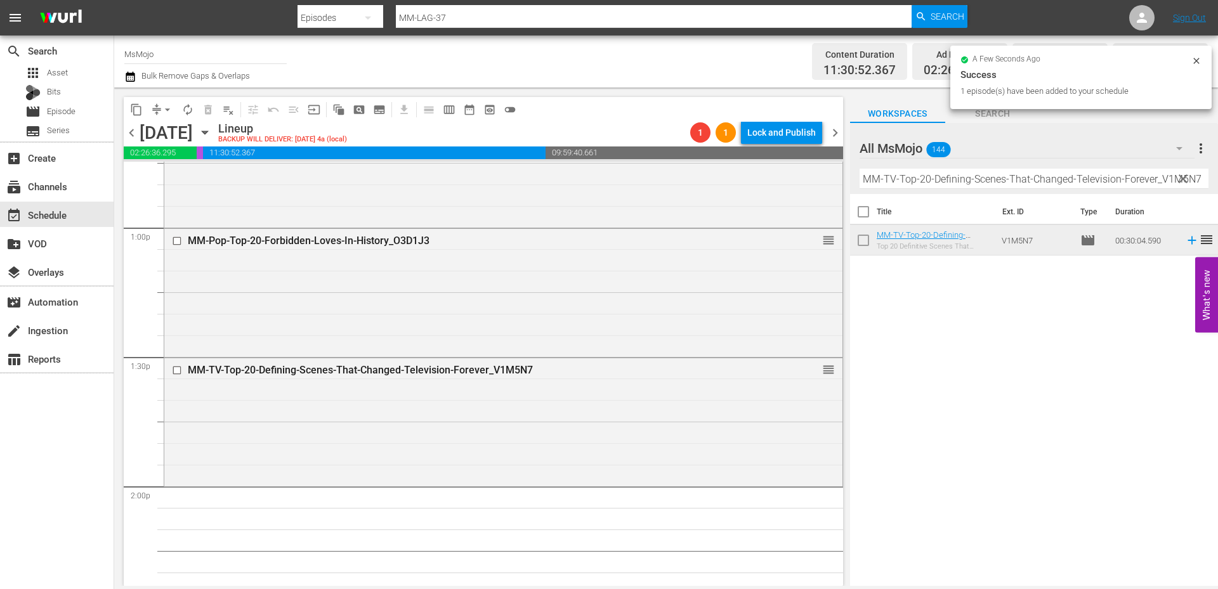
drag, startPoint x: 1181, startPoint y: 176, endPoint x: 1079, endPoint y: 180, distance: 102.2
click at [1181, 176] on span "clear" at bounding box center [1182, 178] width 15 height 15
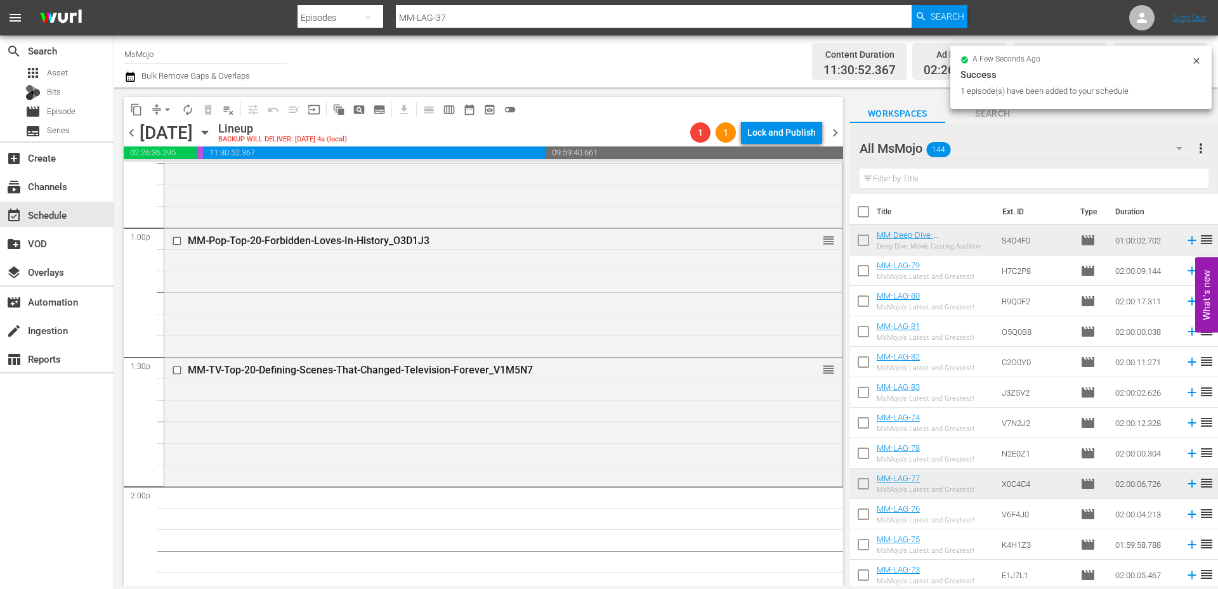
click at [1079, 180] on input "text" at bounding box center [1033, 179] width 349 height 20
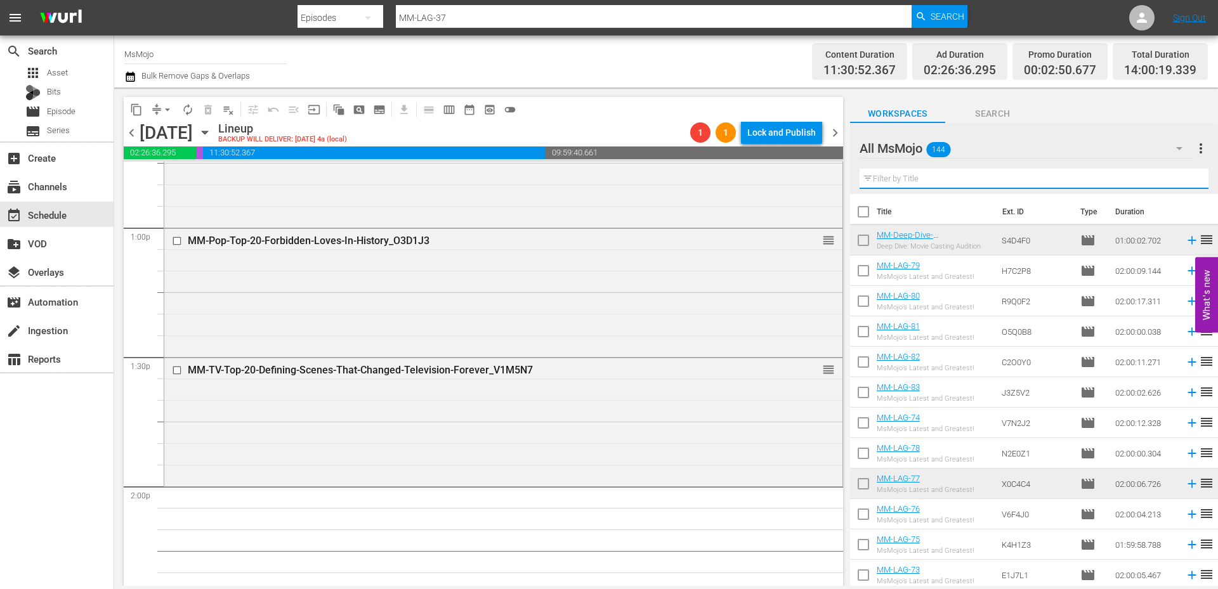
paste input "MM-Deep-Dive-Classic-Hollywood_Dive138_O6D7V3"
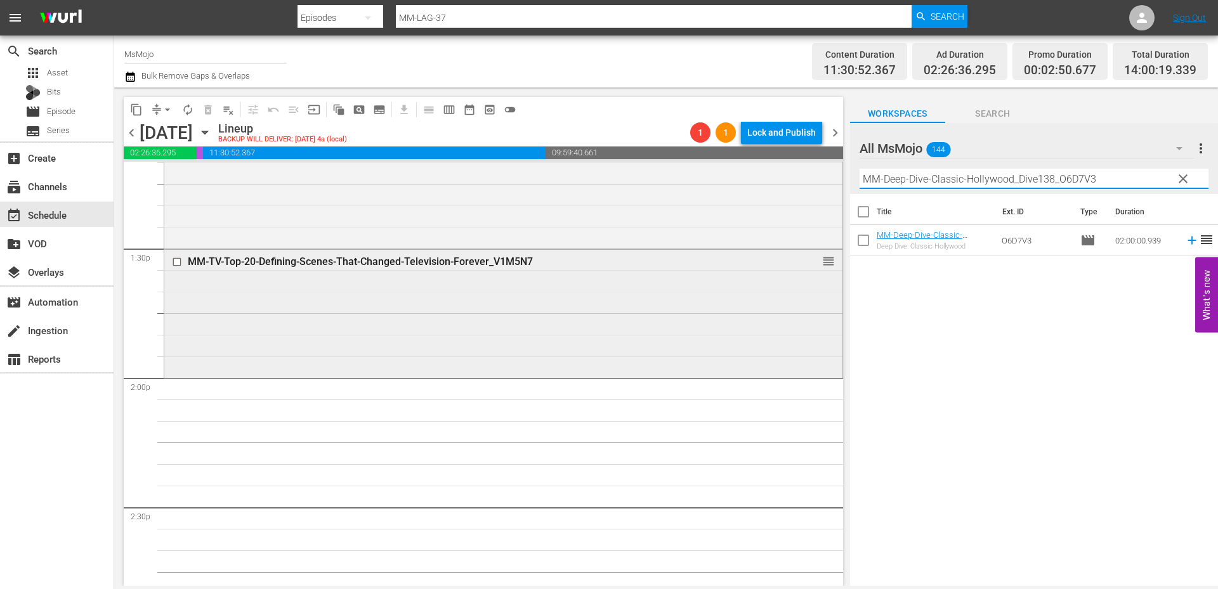
scroll to position [3425, 0]
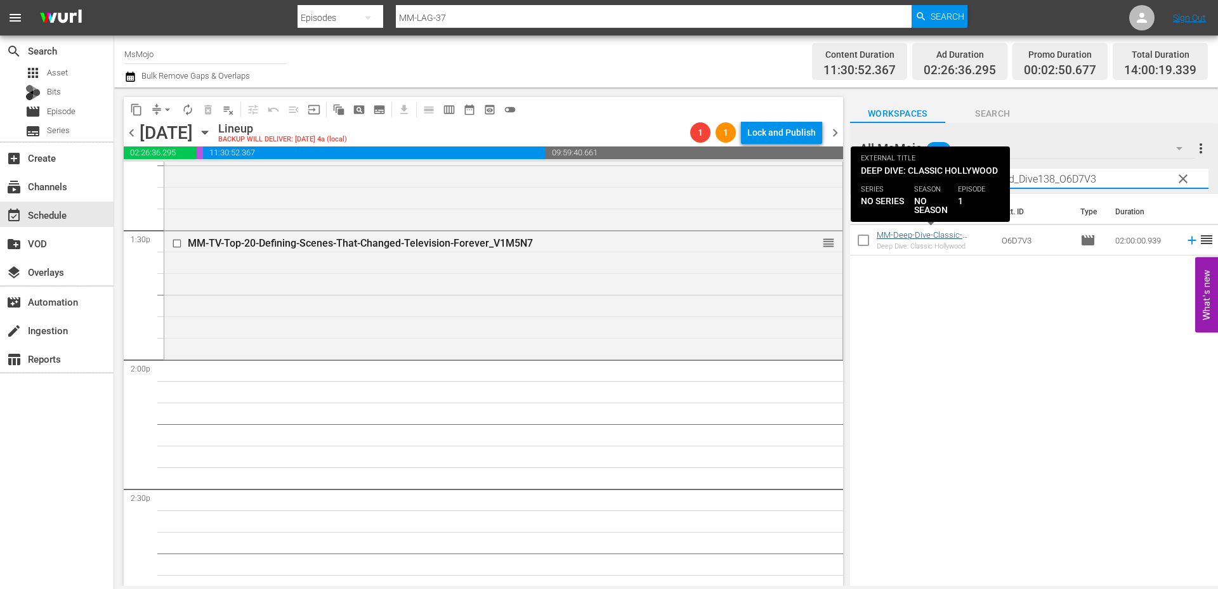
type input "MM-Deep-Dive-Classic-Hollywood_Dive138_O6D7V3"
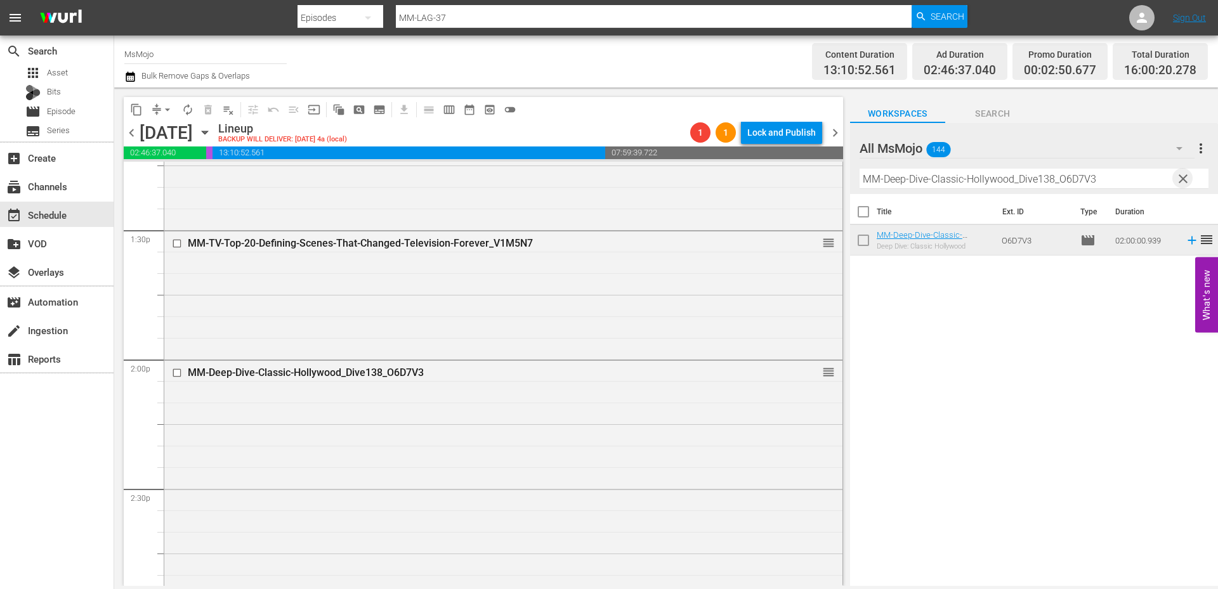
click at [1187, 176] on span "clear" at bounding box center [1182, 178] width 15 height 15
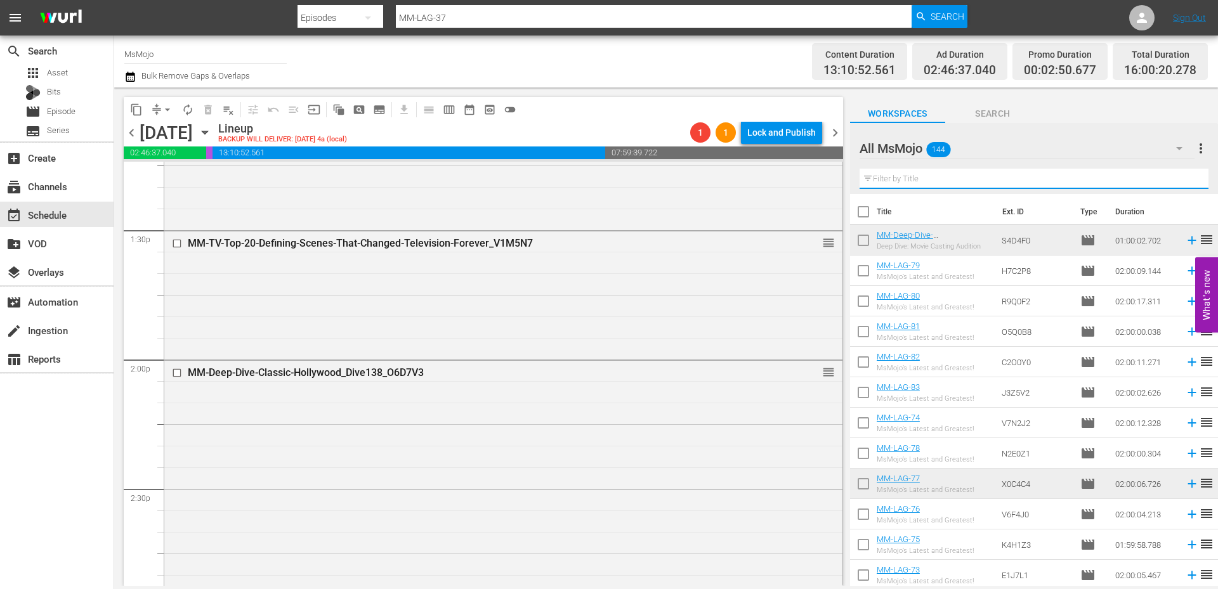
click at [1052, 181] on input "text" at bounding box center [1033, 179] width 349 height 20
paste input "MM-LAG-44"
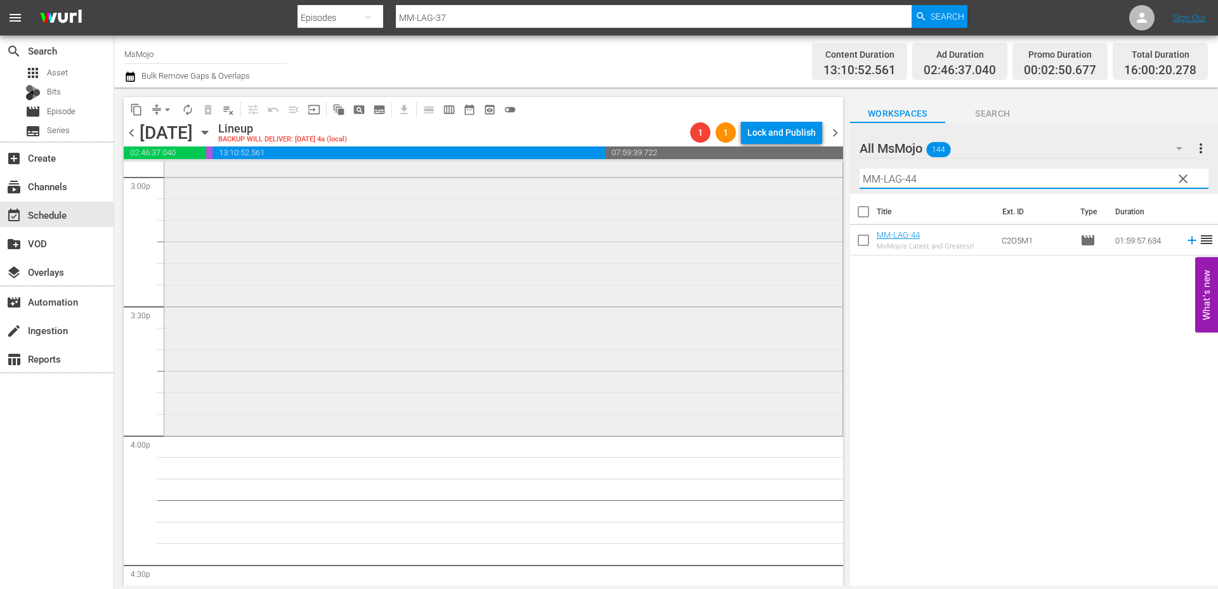
scroll to position [3890, 0]
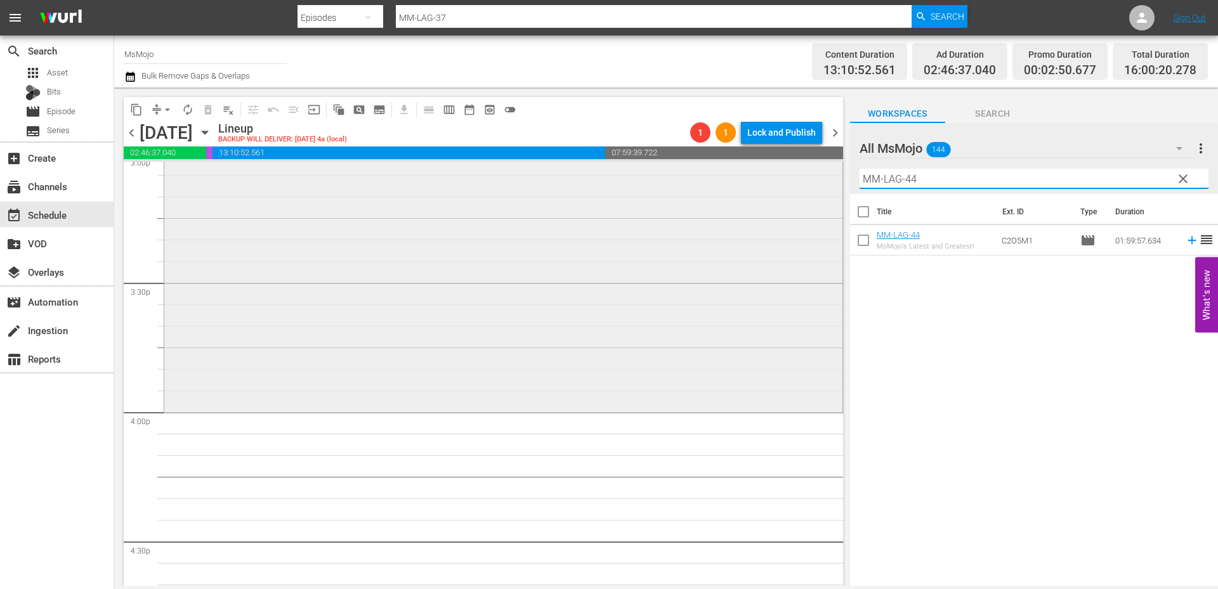
paste input "72"
drag, startPoint x: 909, startPoint y: 177, endPoint x: 816, endPoint y: 184, distance: 94.1
click at [816, 184] on div "content_copy compress arrow_drop_down autorenew_outlined delete_forever_outline…" at bounding box center [666, 337] width 1104 height 499
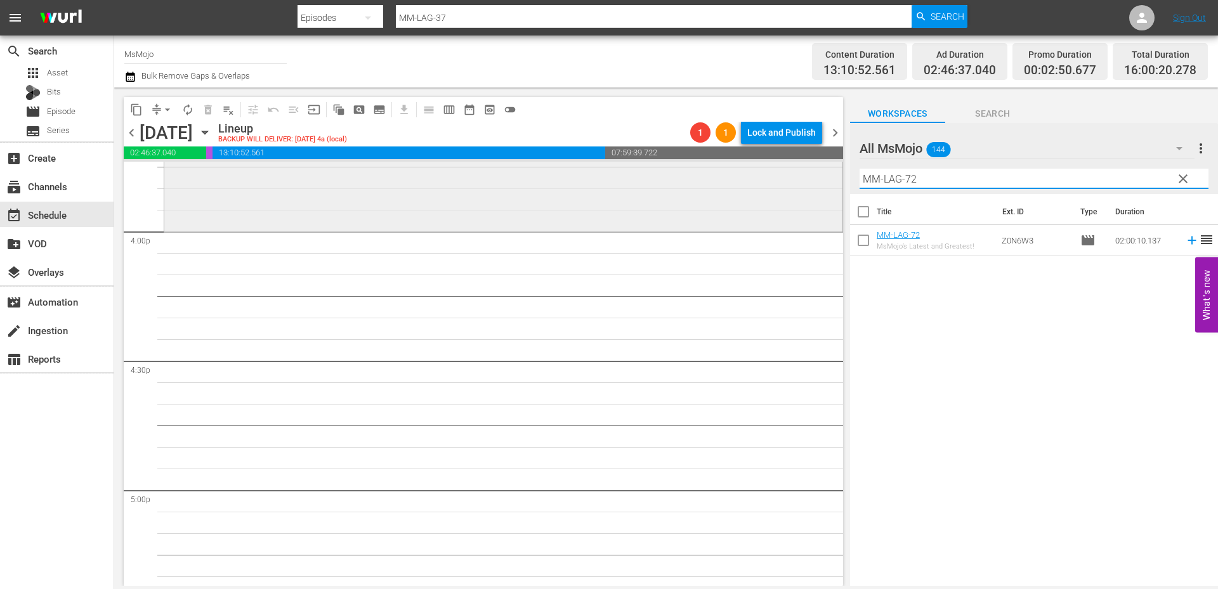
scroll to position [4102, 0]
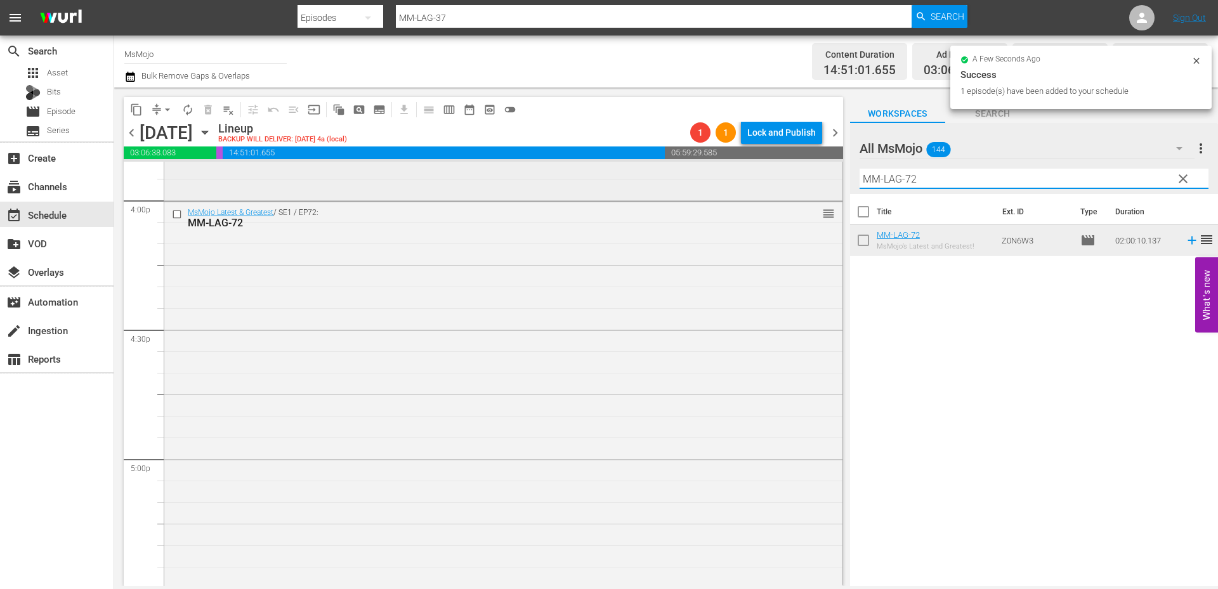
paste input "Pop-Top-20-Disney-Memes_V7D3X"
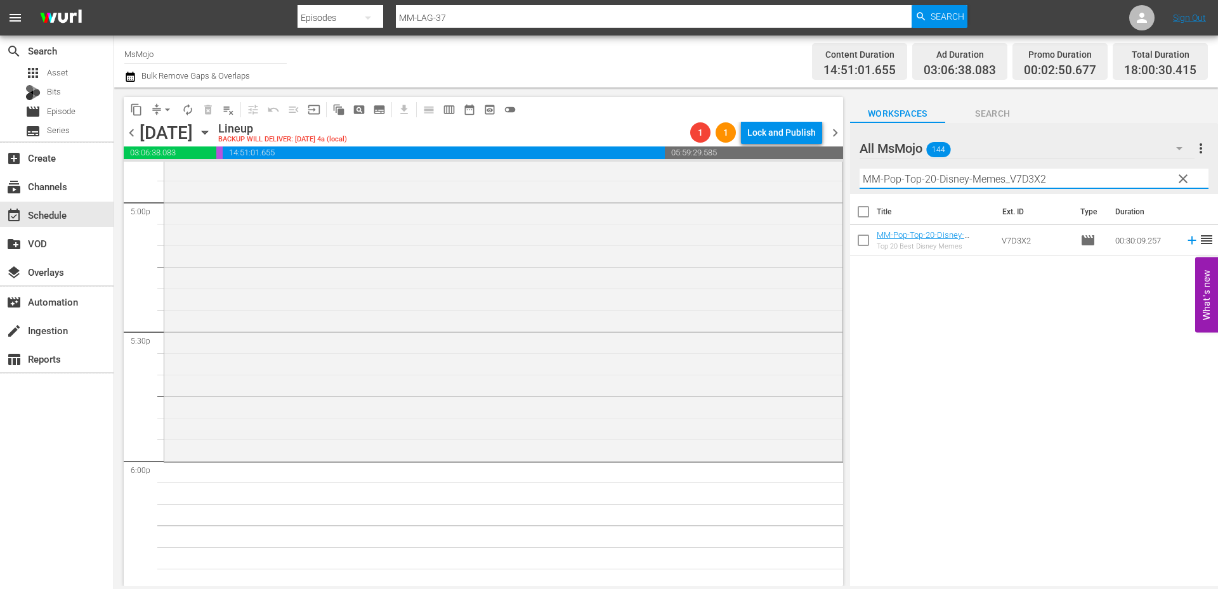
scroll to position [4397, 0]
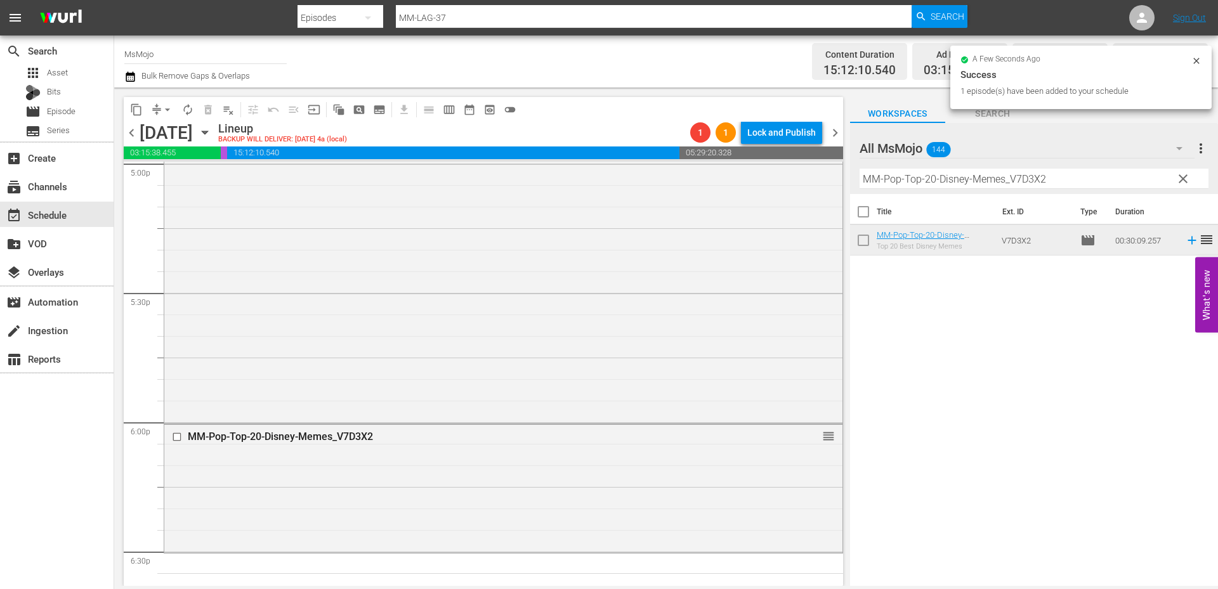
drag, startPoint x: 1071, startPoint y: 169, endPoint x: 961, endPoint y: 190, distance: 112.4
click at [961, 190] on div "Filter by Title MM-Pop-Top-20-Disney-Memes_V7D3X2" at bounding box center [1033, 179] width 349 height 30
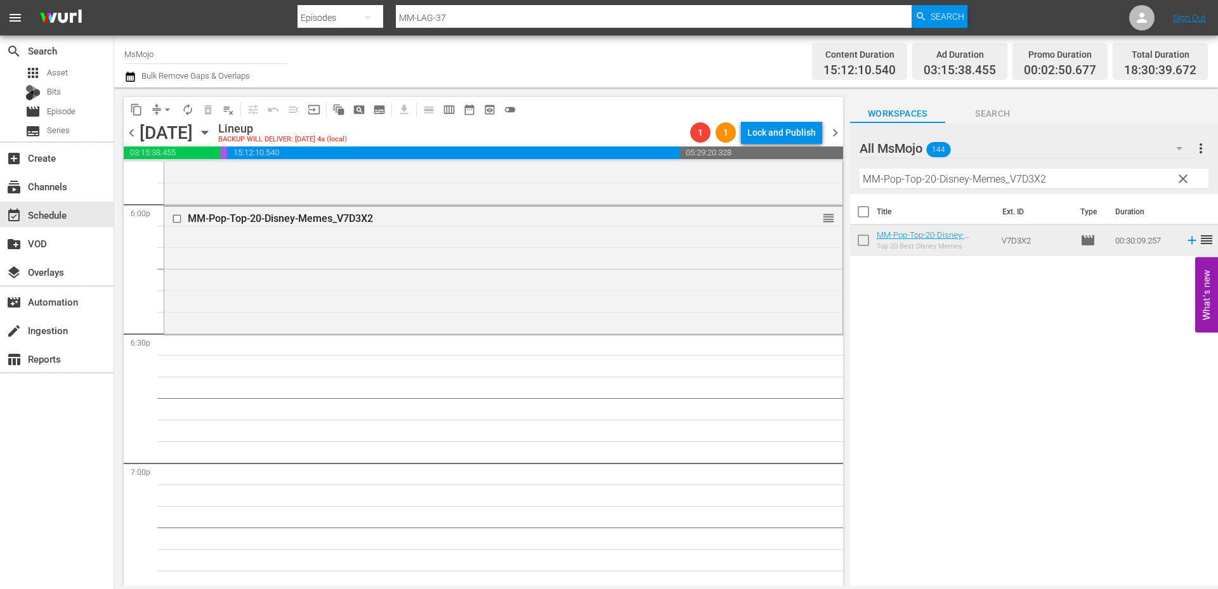
scroll to position [4693, 0]
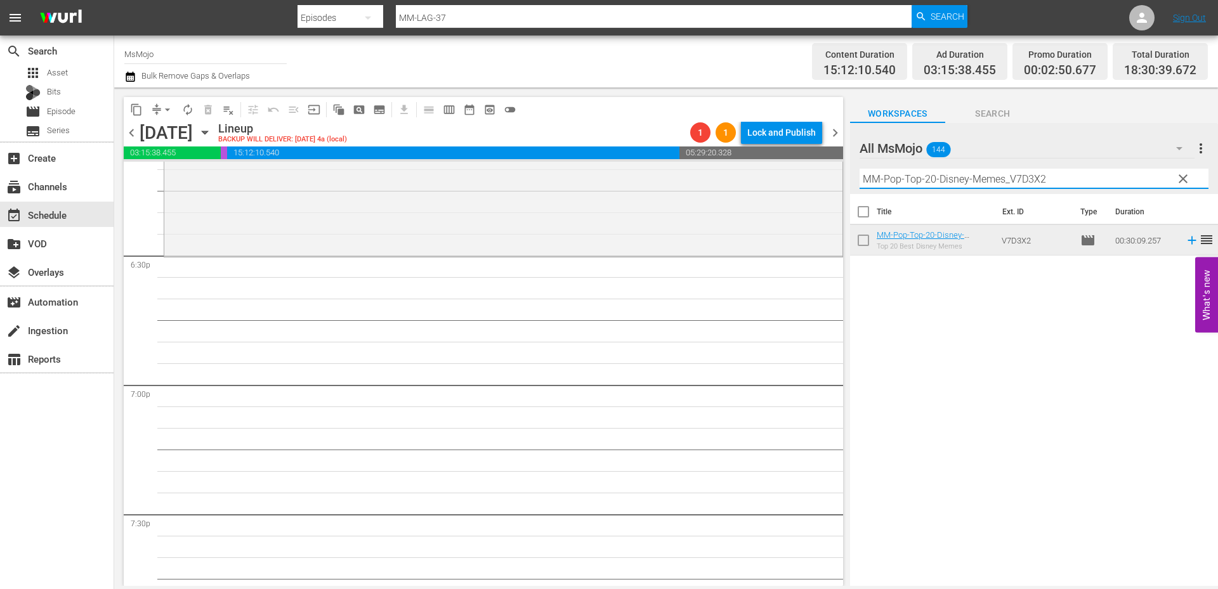
click at [1053, 180] on input "MM-Pop-Top-20-Disney-Memes_V7D3X2" at bounding box center [1033, 179] width 349 height 20
drag, startPoint x: 1053, startPoint y: 180, endPoint x: 807, endPoint y: 183, distance: 246.7
click at [807, 183] on div "content_copy compress arrow_drop_down autorenew_outlined delete_forever_outline…" at bounding box center [666, 337] width 1104 height 499
paste input "Film-Top-100-Useless-Disney-Facts-You-Dont-Need-to-Know_H2X4T7"
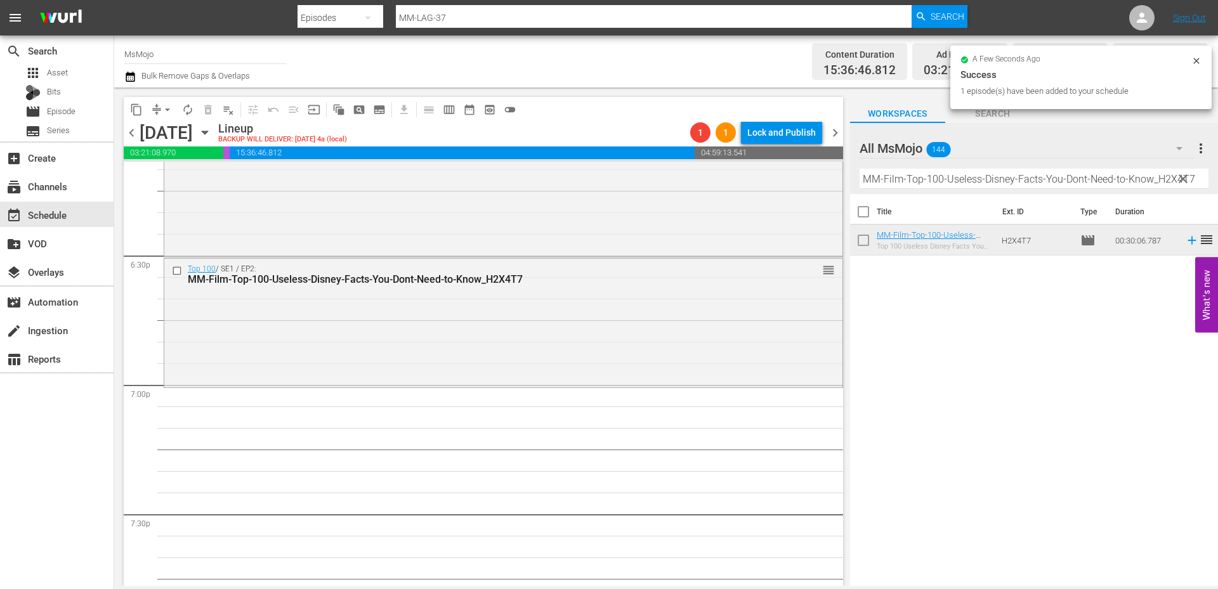
click at [1026, 178] on input "MM-Film-Top-100-Useless-Disney-Facts-You-Dont-Need-to-Know_H2X4T7" at bounding box center [1033, 179] width 349 height 20
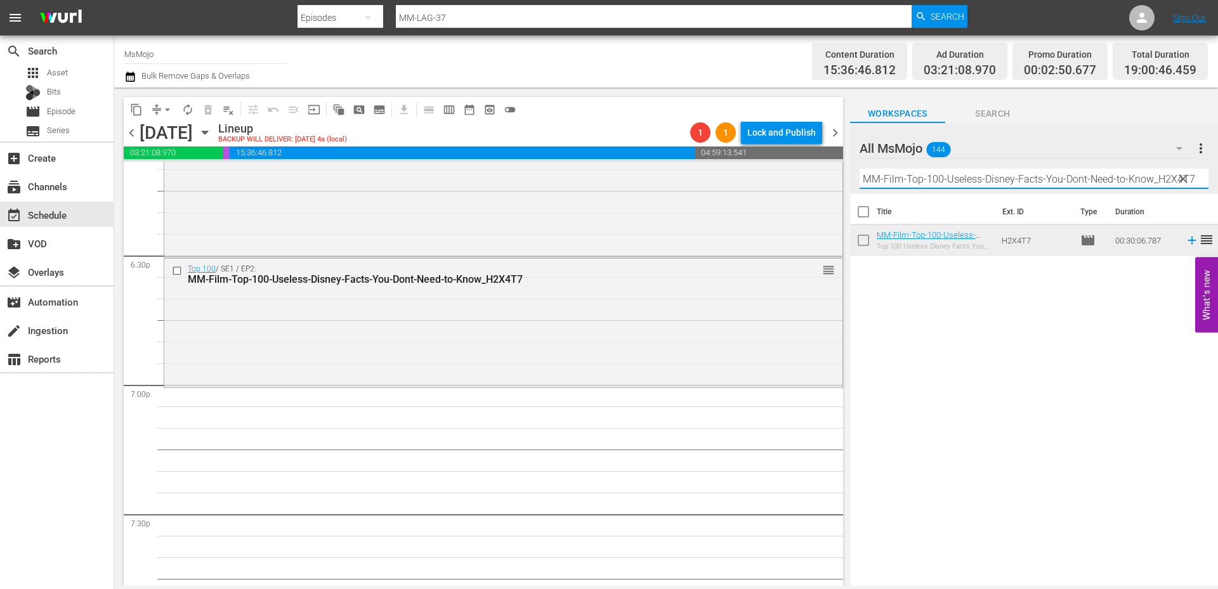
paste input "WM-TV-Top-20-Funniest-SNL-TV-Show-Parodies_J6I5S8"
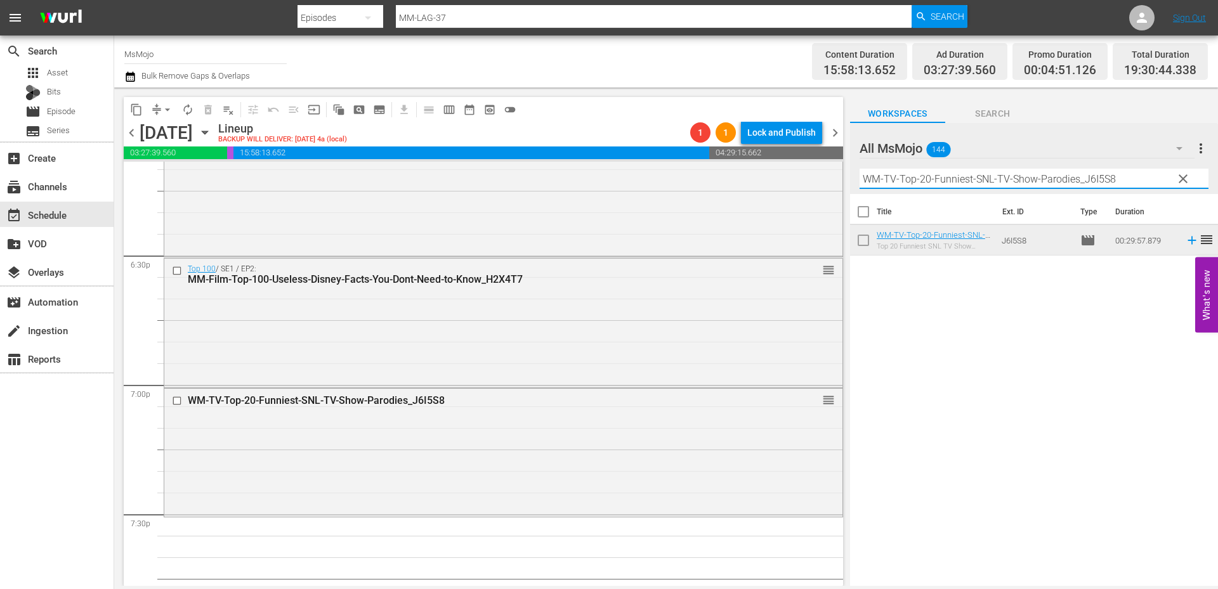
drag, startPoint x: 1125, startPoint y: 176, endPoint x: 838, endPoint y: 185, distance: 286.8
click at [838, 185] on div "content_copy compress arrow_drop_down autorenew_outlined delete_forever_outline…" at bounding box center [666, 337] width 1104 height 499
paste input "MM-Pop-Top-20-Forbidden-Loves-In-History_O3D1J3"
type input "MM-Pop-Top-20-Forbidden-Loves-In-History_O3D1J3"
click at [1185, 173] on span "clear" at bounding box center [1182, 178] width 15 height 15
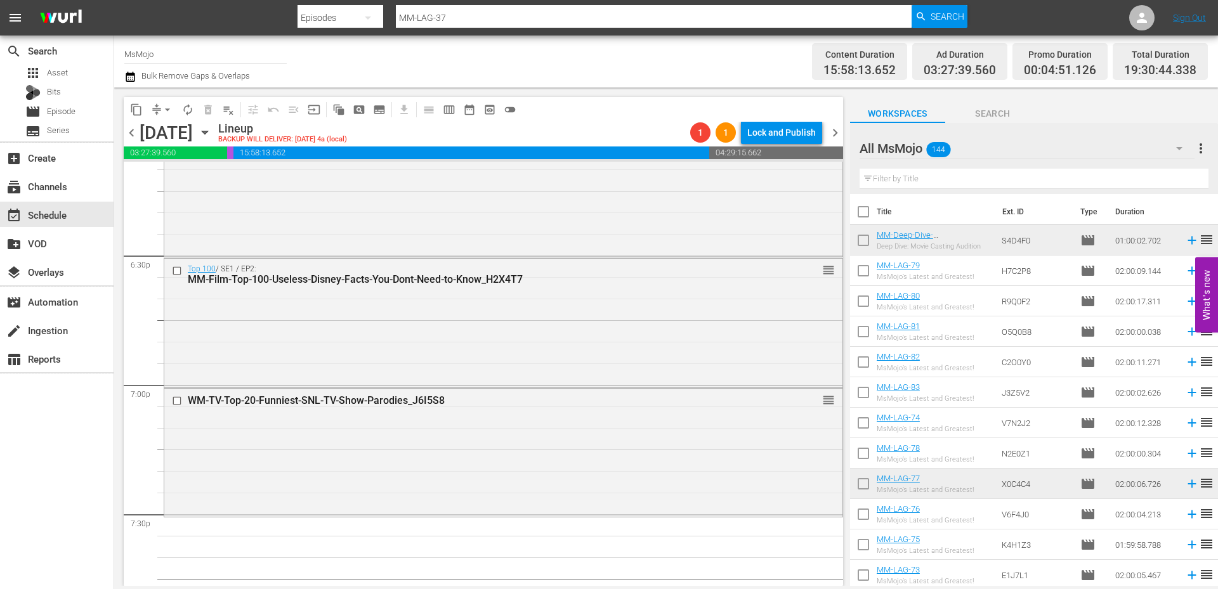
click at [923, 179] on input "text" at bounding box center [1033, 179] width 349 height 20
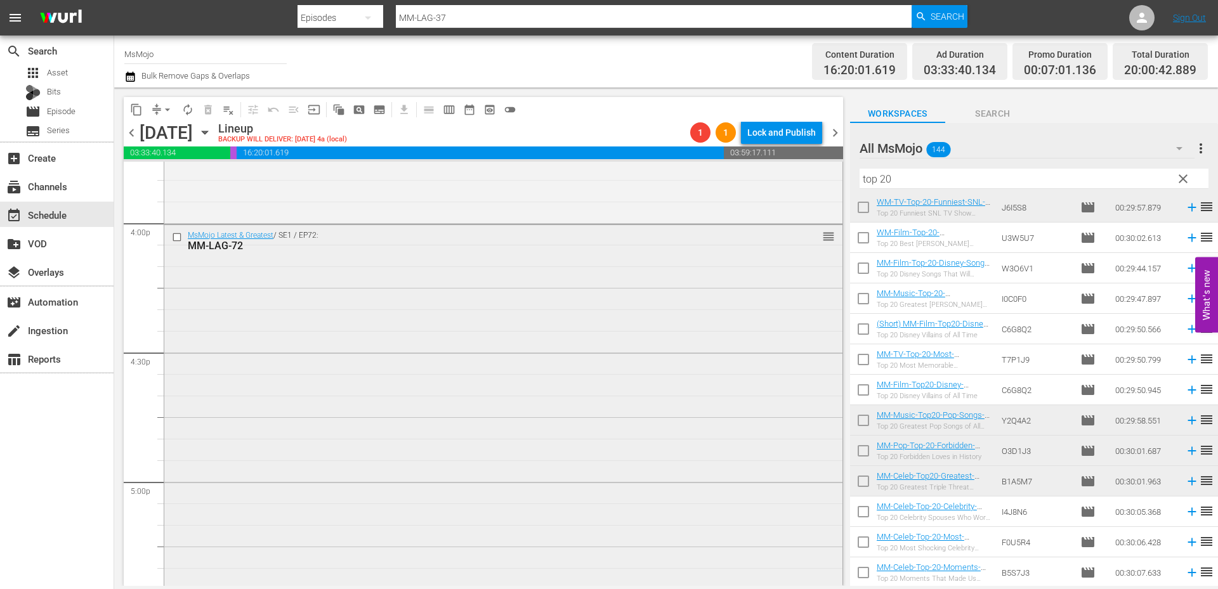
scroll to position [4059, 0]
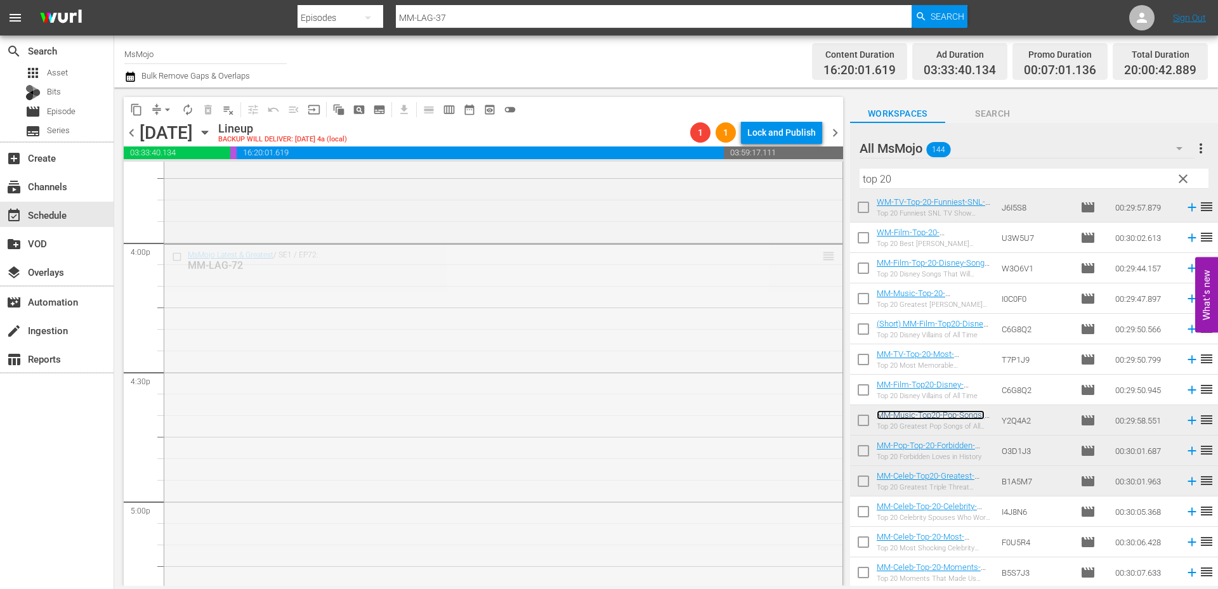
drag, startPoint x: 815, startPoint y: 255, endPoint x: 790, endPoint y: 365, distance: 112.6
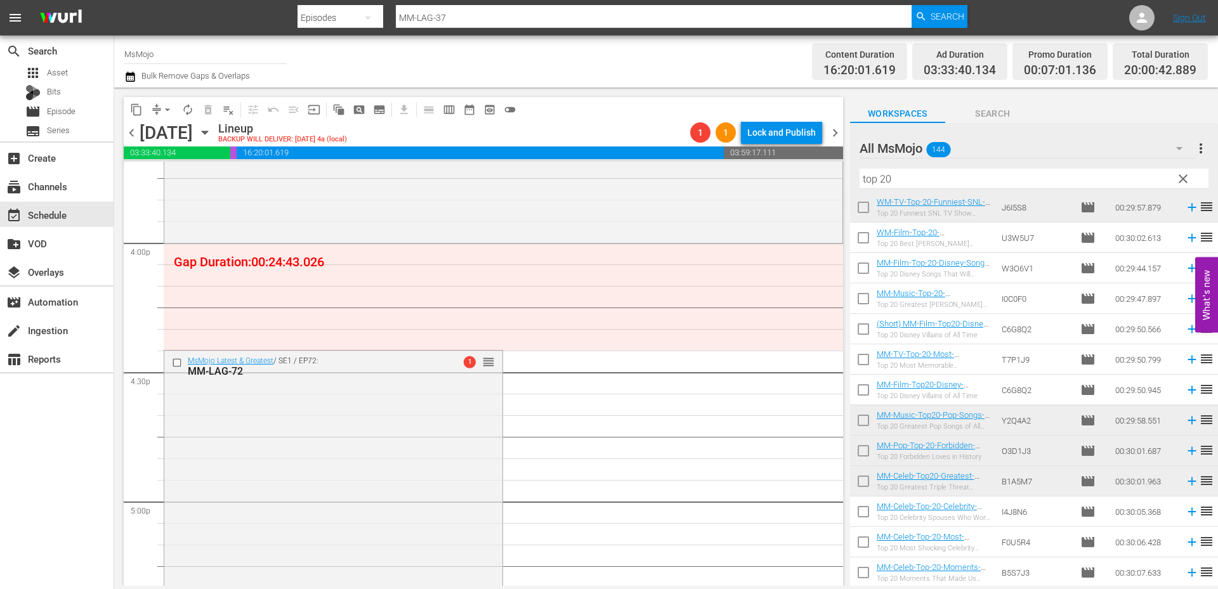
drag, startPoint x: 958, startPoint y: 168, endPoint x: 893, endPoint y: 169, distance: 64.7
click at [893, 169] on div "Filter by Title top 20" at bounding box center [1033, 179] width 349 height 30
drag, startPoint x: 892, startPoint y: 178, endPoint x: 842, endPoint y: 181, distance: 50.2
click at [838, 181] on div "content_copy compress arrow_drop_down autorenew_outlined delete_forever_outline…" at bounding box center [666, 337] width 1104 height 499
paste input "MM-LAG-44"
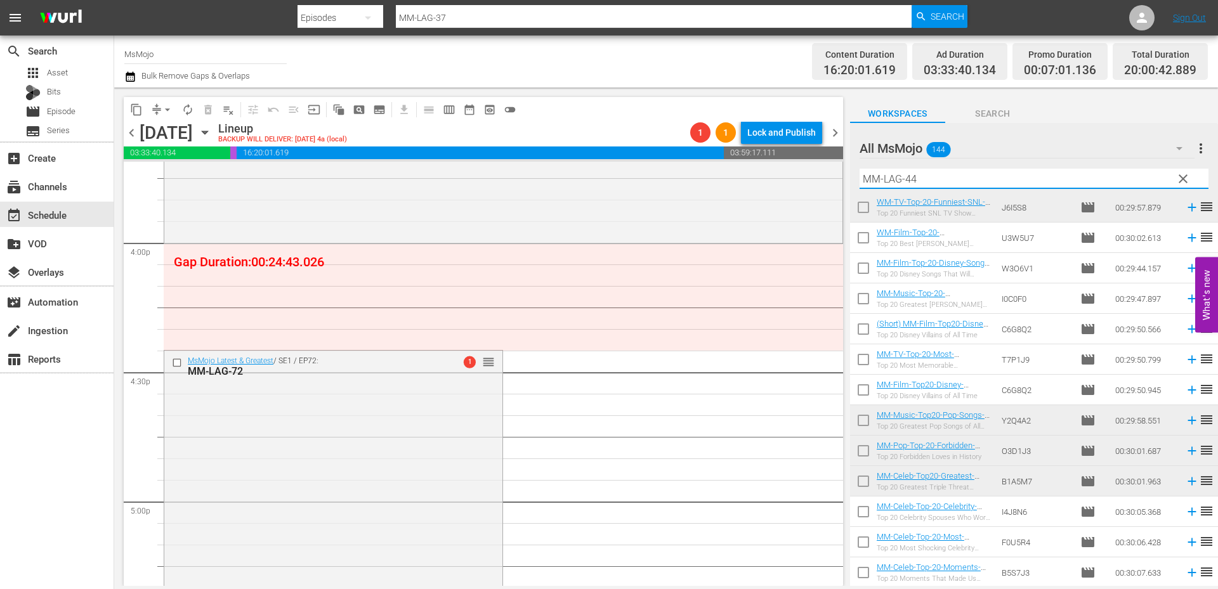
scroll to position [0, 0]
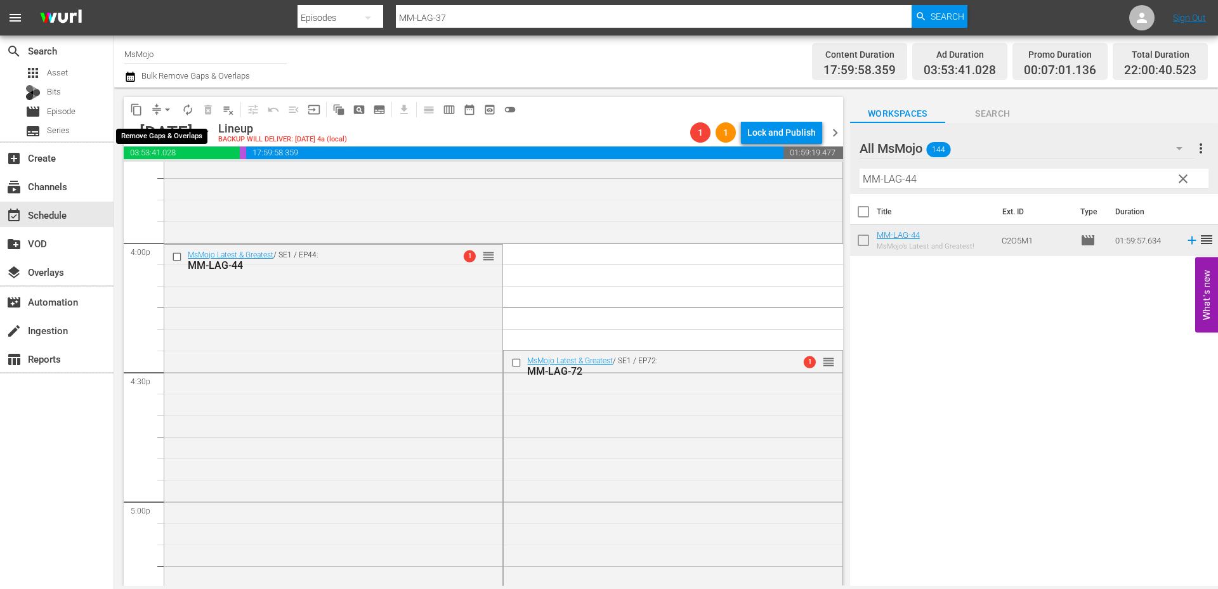
click at [164, 105] on span "arrow_drop_down" at bounding box center [167, 109] width 13 height 13
click at [198, 177] on li "Align to End of Previous Day" at bounding box center [167, 177] width 133 height 21
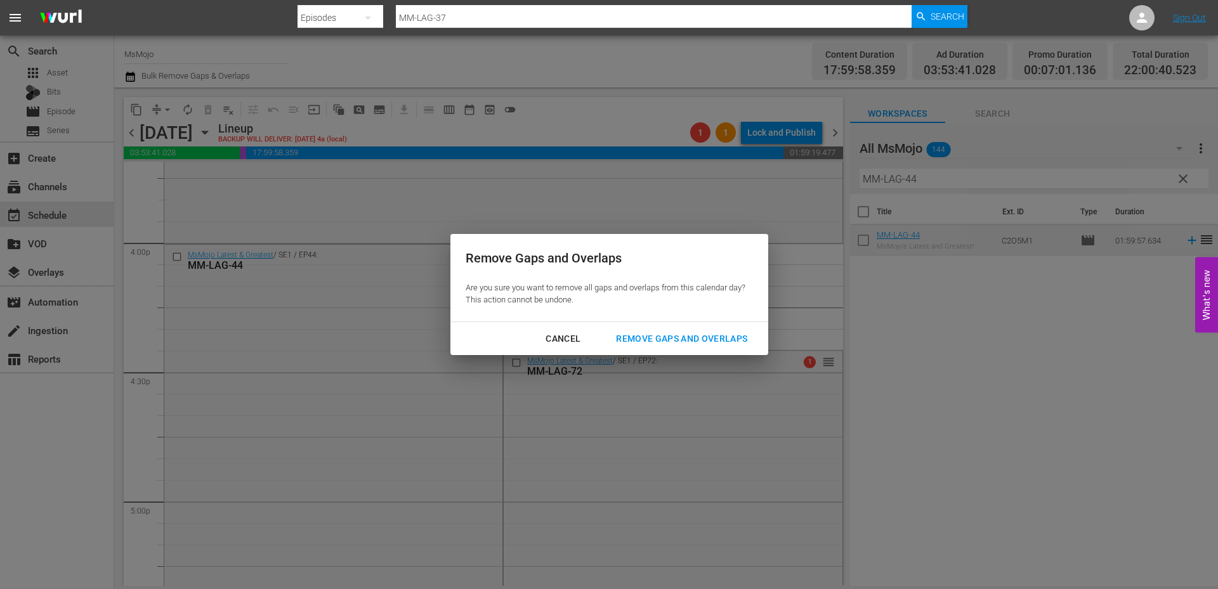
click at [684, 342] on div "Remove Gaps and Overlaps" at bounding box center [682, 339] width 152 height 16
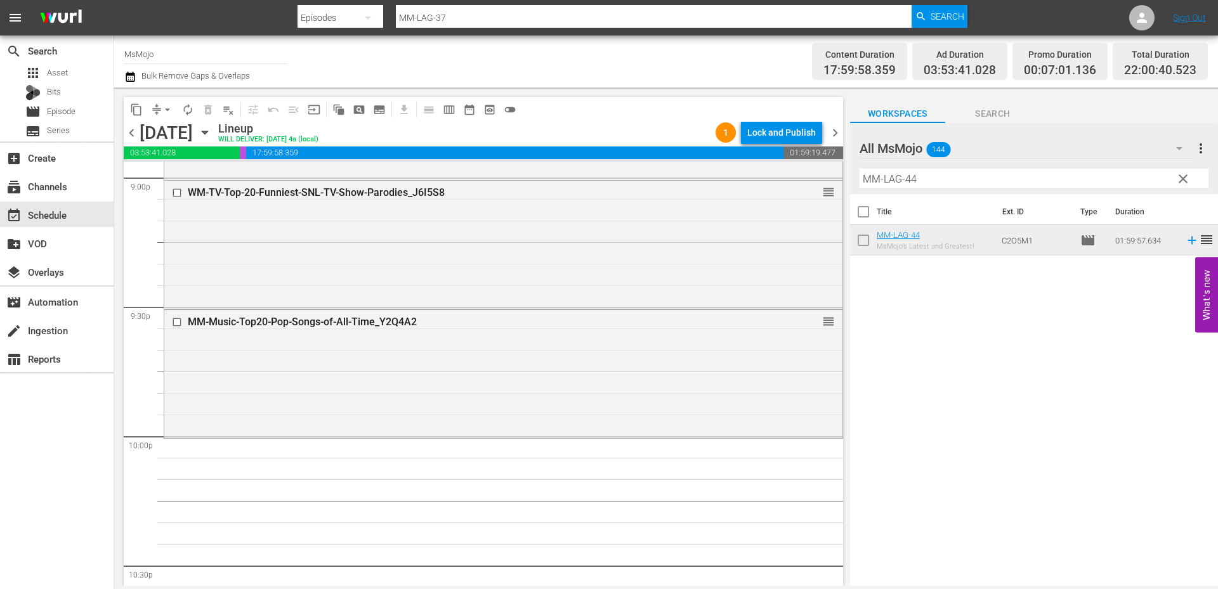
scroll to position [5454, 0]
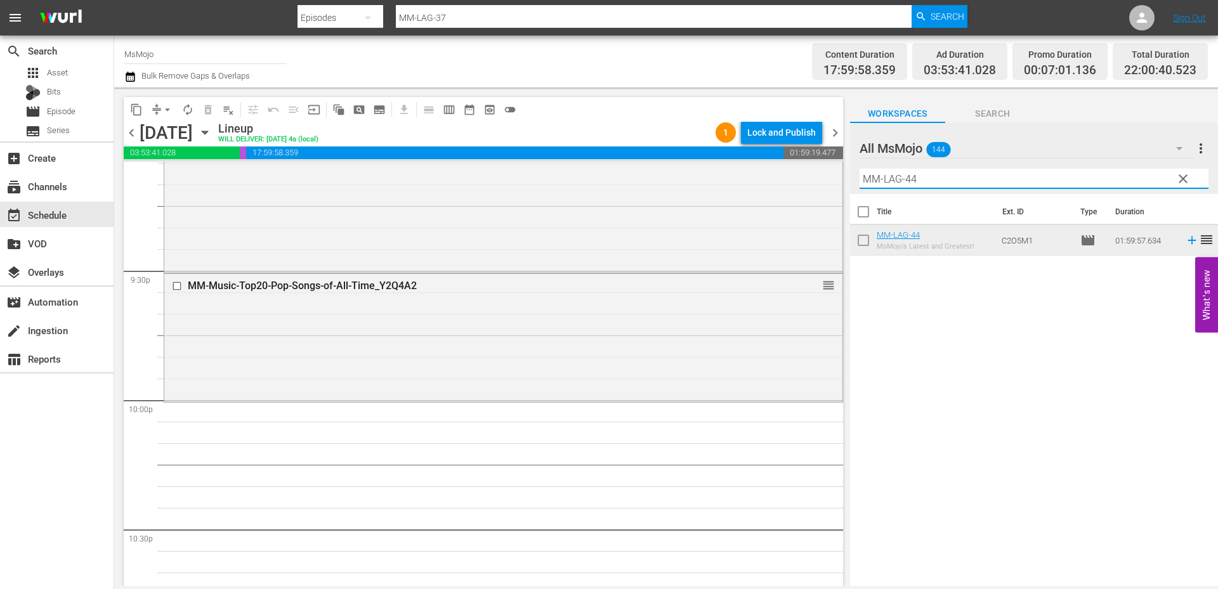
drag, startPoint x: 916, startPoint y: 183, endPoint x: 870, endPoint y: 175, distance: 46.9
click at [850, 178] on div "All MsMojo 144 All MsMojo more_vert clear Filter by Title MM-LAG-44" at bounding box center [1034, 158] width 368 height 71
paste input "58"
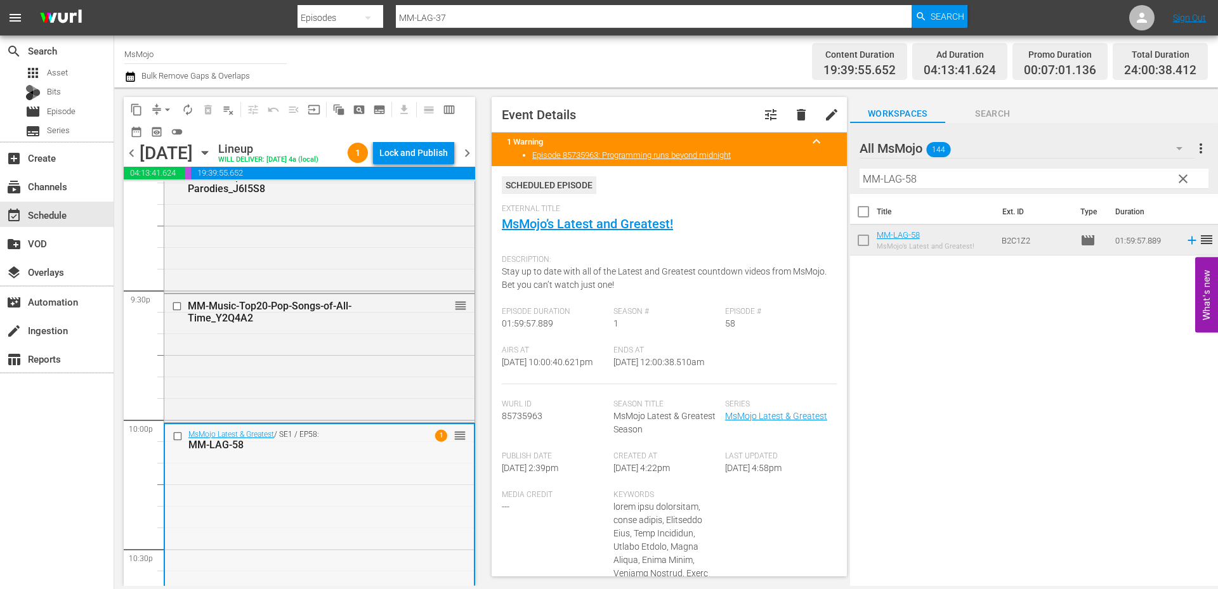
scroll to position [5830, 0]
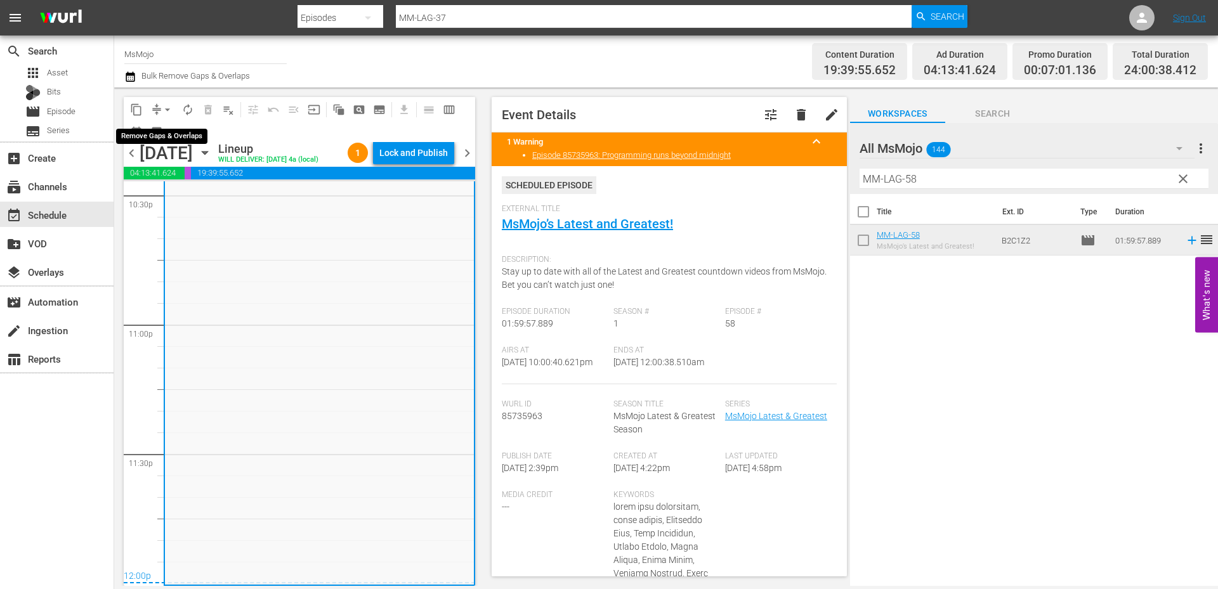
click at [166, 108] on span "arrow_drop_down" at bounding box center [167, 109] width 13 height 13
click at [171, 179] on li "Align to End of Previous Day" at bounding box center [167, 177] width 133 height 21
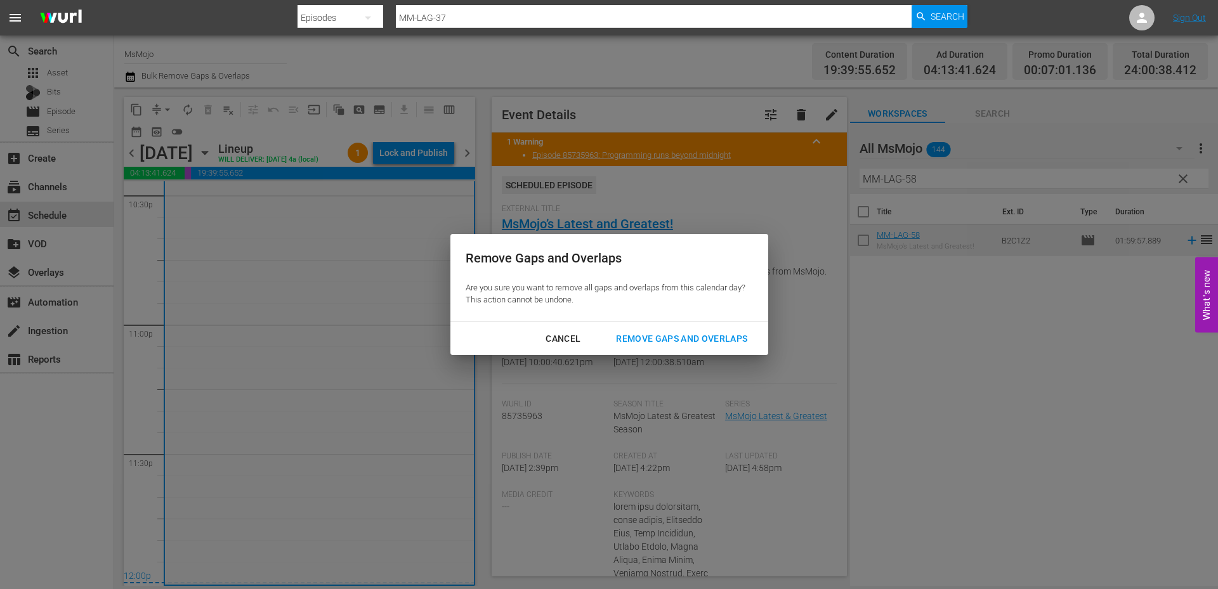
click at [664, 334] on div "Remove Gaps and Overlaps" at bounding box center [682, 339] width 152 height 16
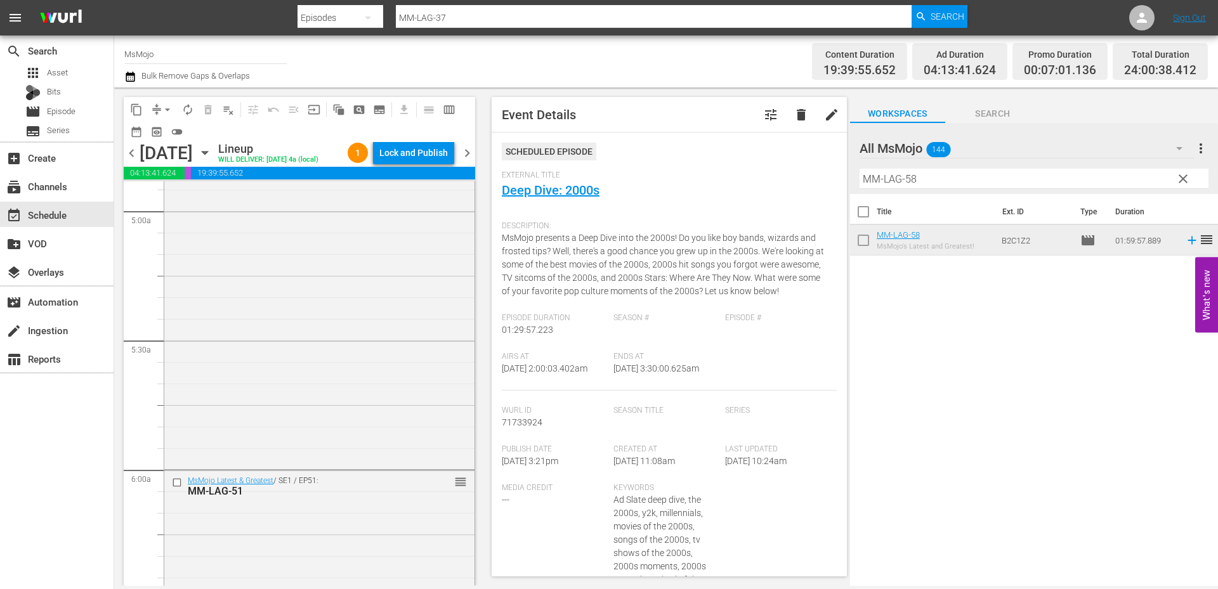
scroll to position [1268, 0]
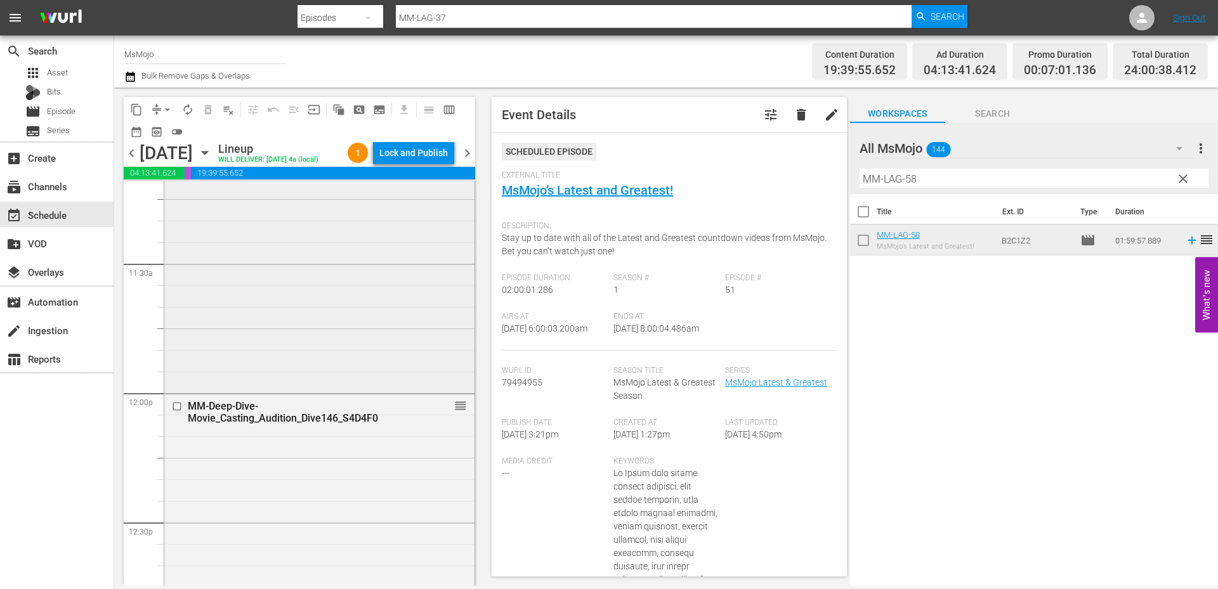
scroll to position [3214, 0]
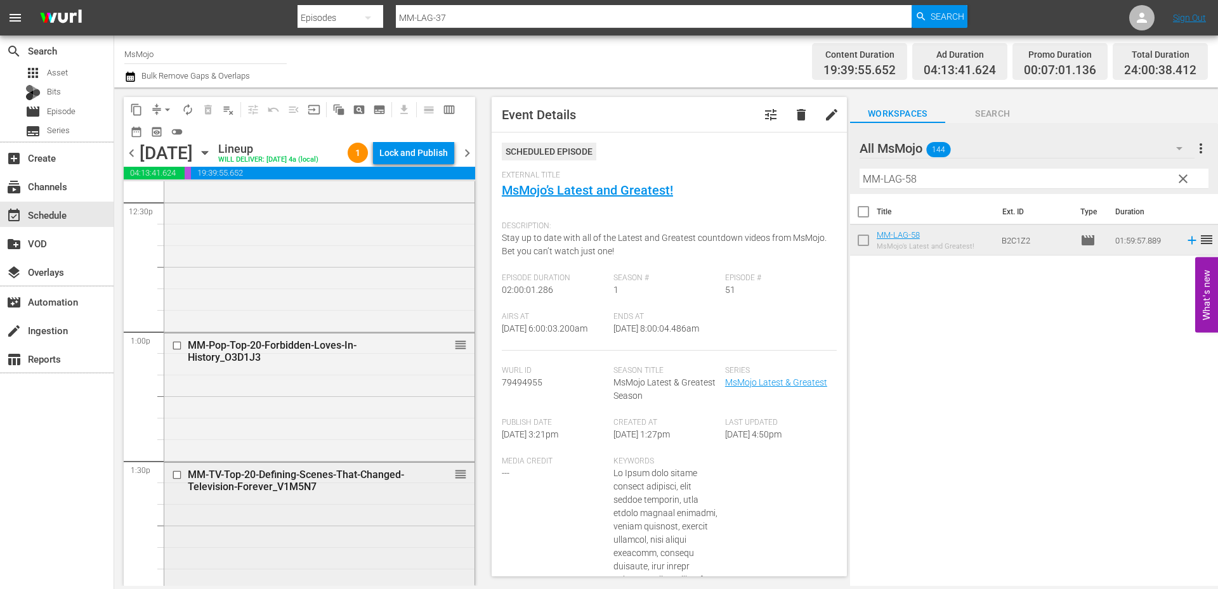
click at [268, 528] on div "MM-TV-Top-20-Defining-Scenes-That-Changed-Television-Forever_V1M5N7 reorder" at bounding box center [319, 526] width 310 height 126
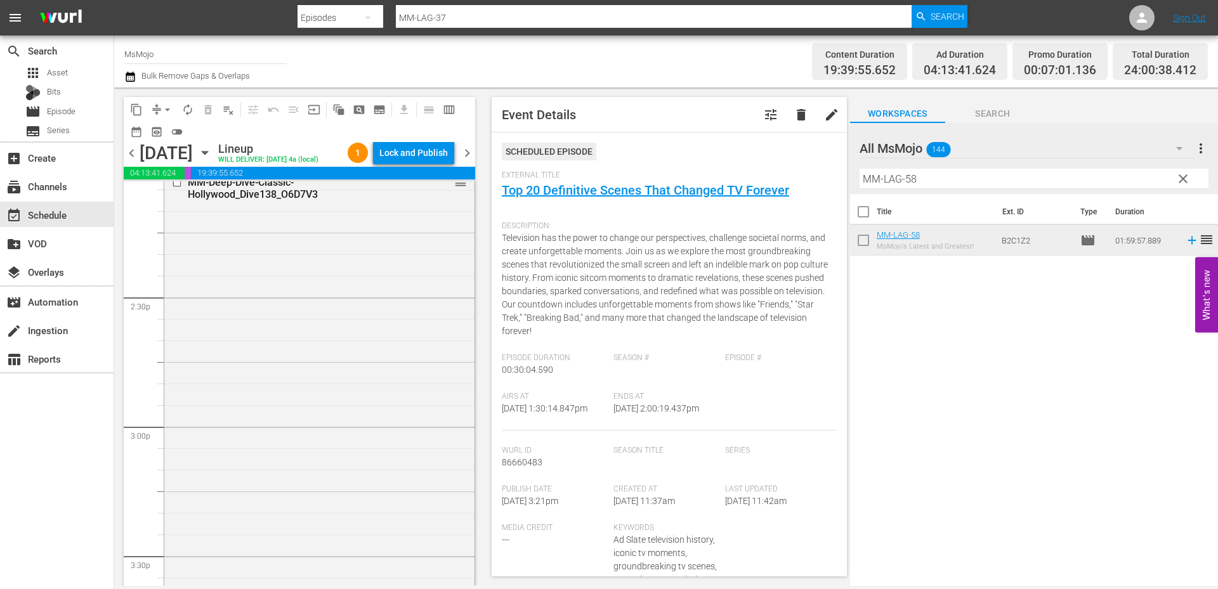
click at [292, 412] on div "MM-Deep-Dive-Classic-Hollywood_Dive138_O6D7V3 reorder" at bounding box center [319, 428] width 310 height 514
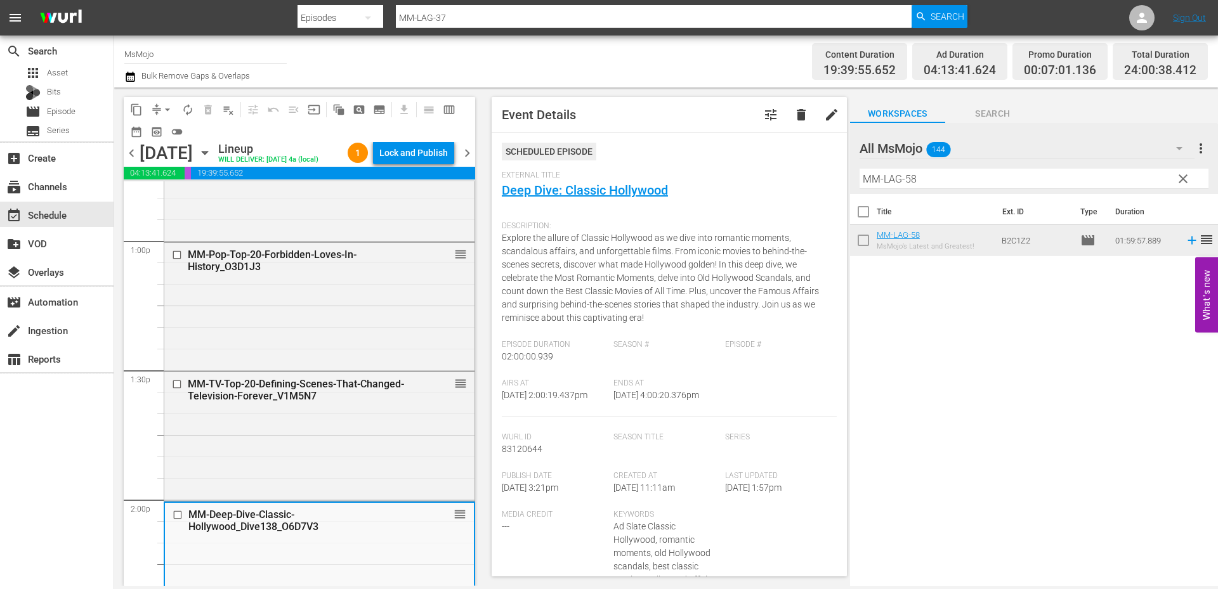
scroll to position [3298, 0]
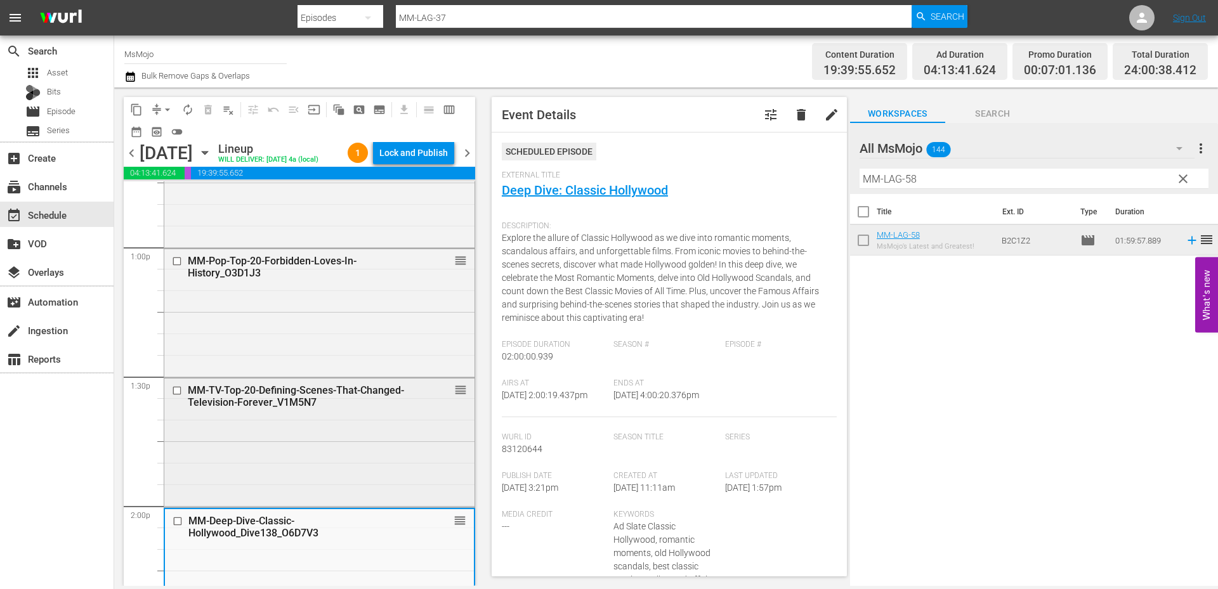
click at [272, 413] on div "MM-TV-Top-20-Defining-Scenes-That-Changed-Television-Forever_V1M5N7 reorder" at bounding box center [319, 396] width 310 height 34
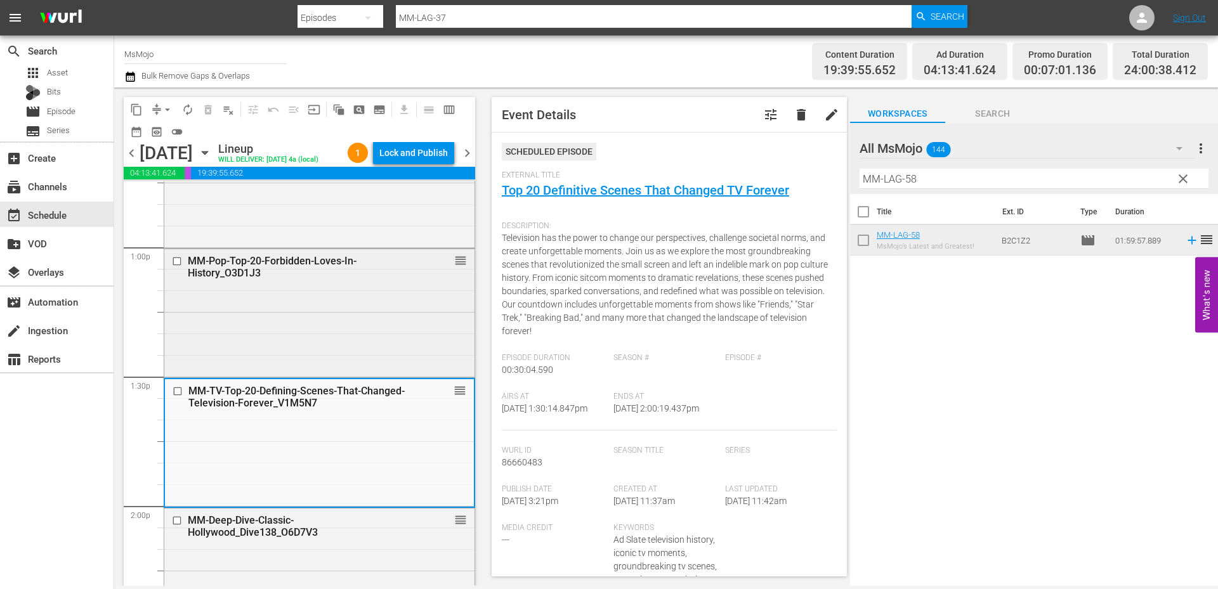
click at [282, 353] on div "MM-Pop-Top-20-Forbidden-Loves-In-History_O3D1J3 reorder" at bounding box center [319, 312] width 310 height 126
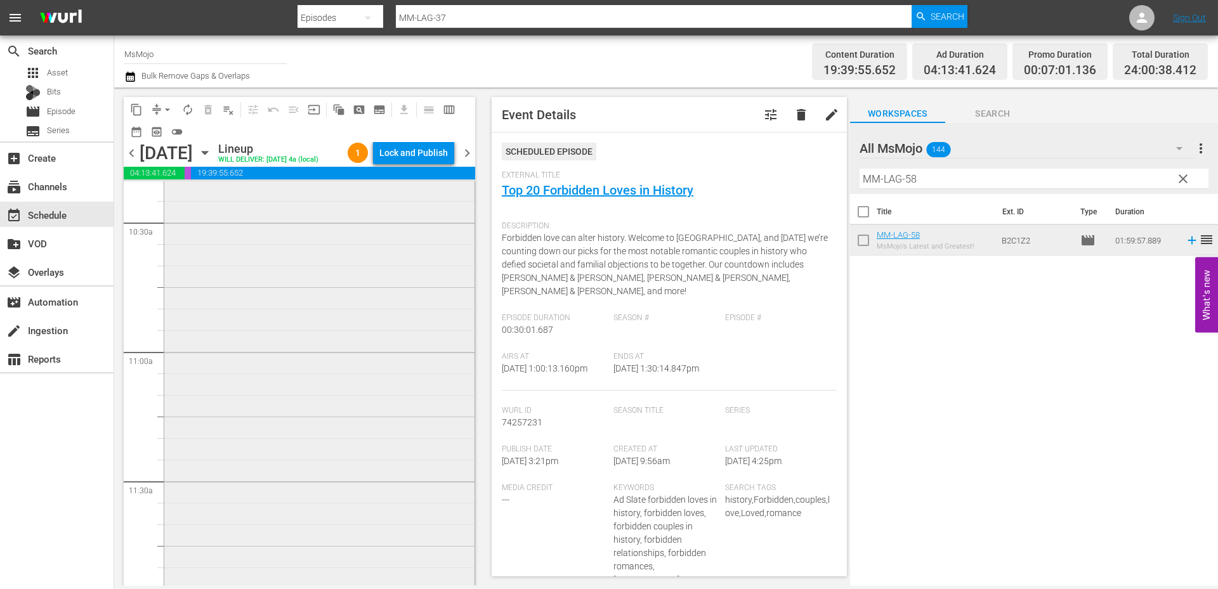
scroll to position [2537, 0]
click at [266, 420] on div "MsMojo Latest & Greatest / SE1 / EP30: MM-LAG-30 reorder" at bounding box center [319, 491] width 310 height 514
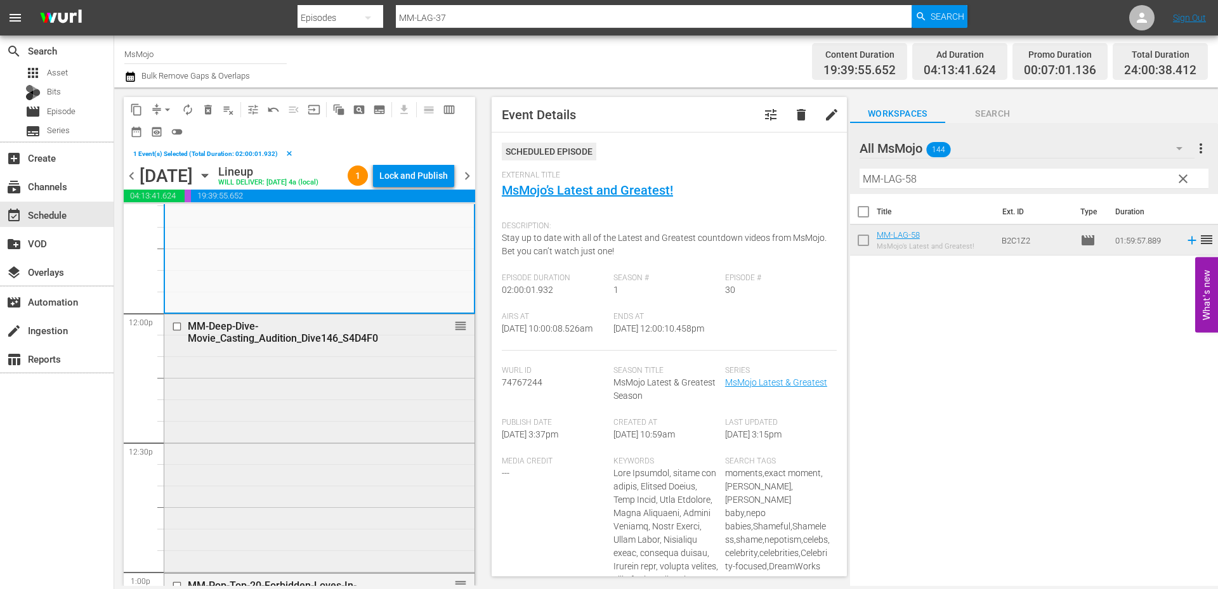
scroll to position [3002, 0]
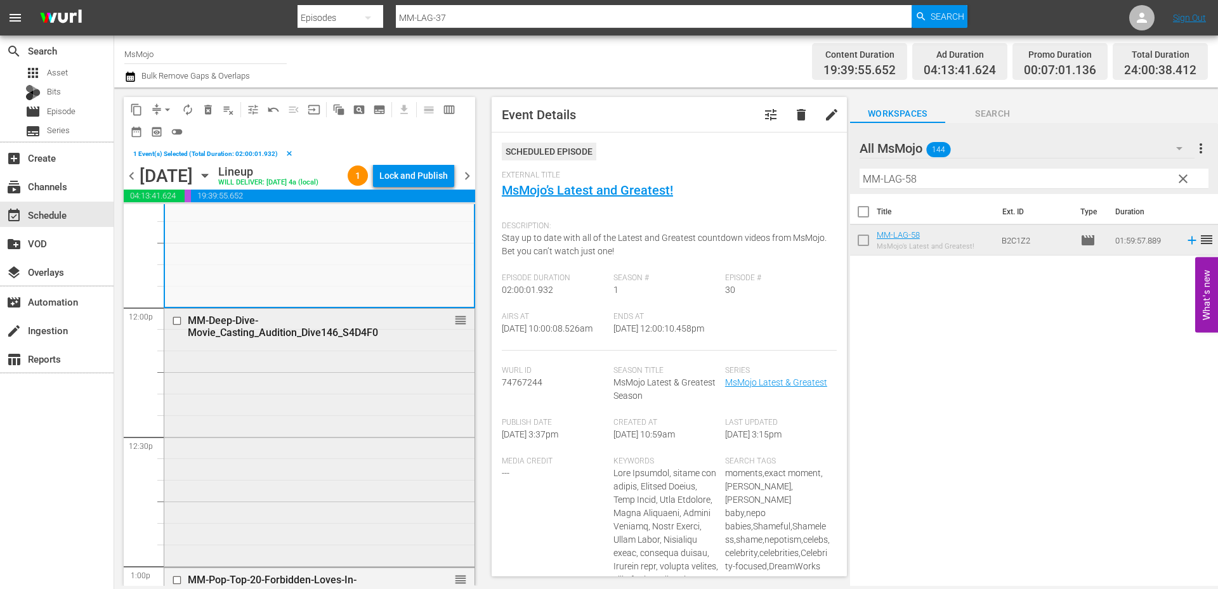
click at [263, 389] on div "MM-Deep-Dive-Movie_Casting_Audition_Dive146_S4D4F0 reorder" at bounding box center [319, 436] width 310 height 255
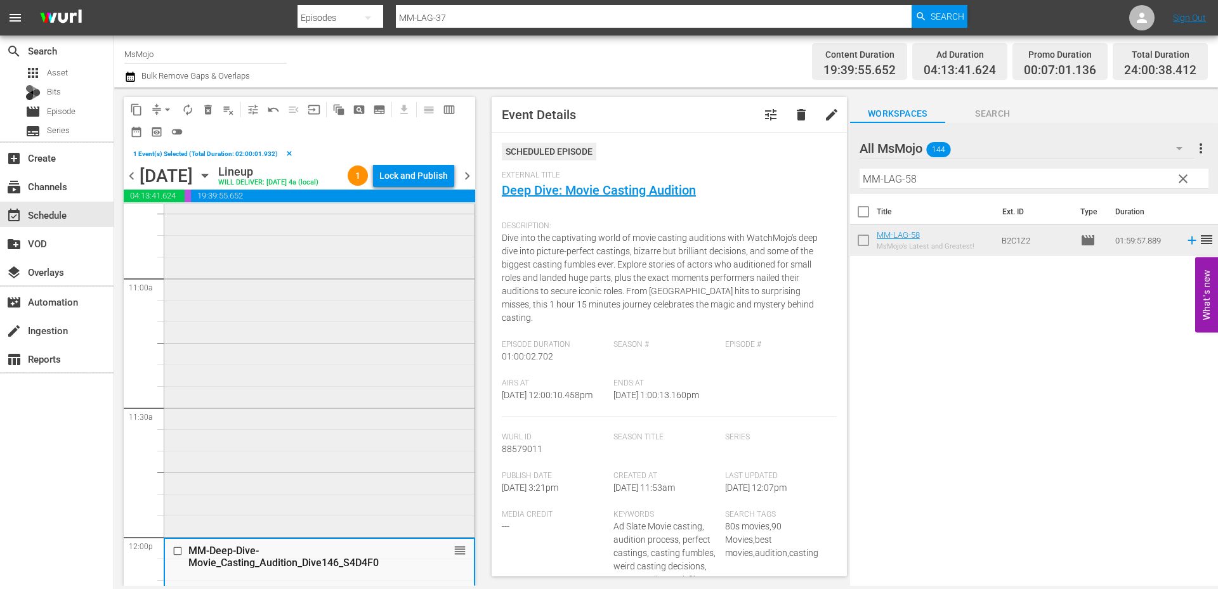
scroll to position [2579, 0]
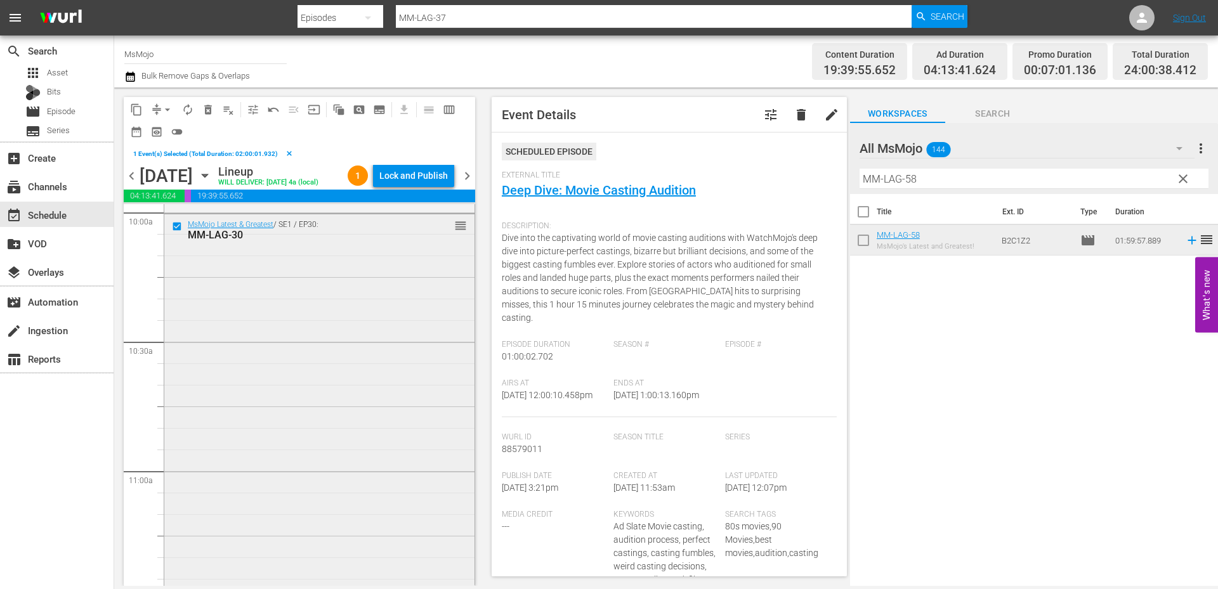
click at [304, 351] on div "MsMojo Latest & Greatest / SE1 / EP30: MM-LAG-30 reorder" at bounding box center [319, 471] width 310 height 514
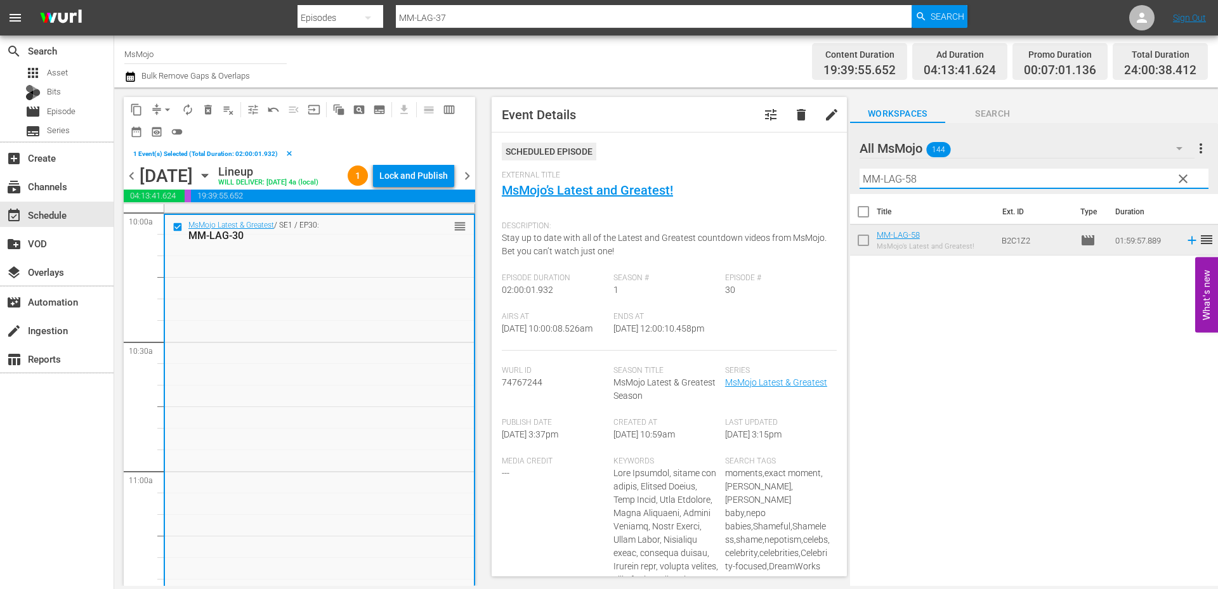
drag, startPoint x: 906, startPoint y: 182, endPoint x: 837, endPoint y: 183, distance: 69.1
click at [837, 183] on div "content_copy compress arrow_drop_down autorenew_outlined delete_forever_outline…" at bounding box center [666, 337] width 1104 height 499
paste input "4"
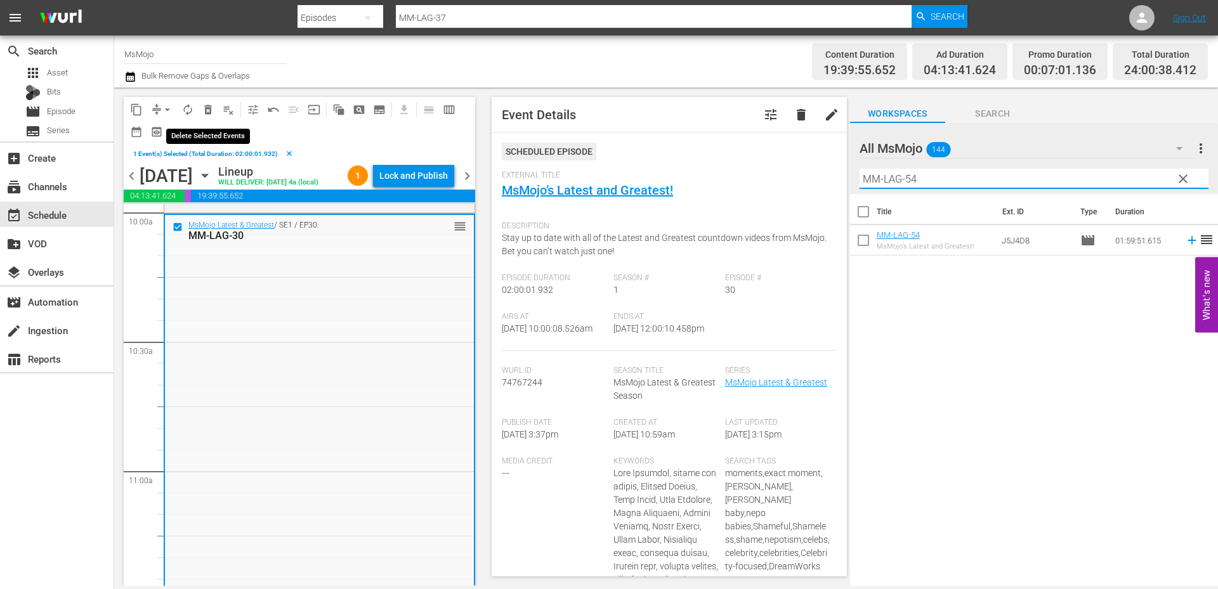
click at [206, 110] on span "delete_forever_outlined" at bounding box center [208, 109] width 13 height 13
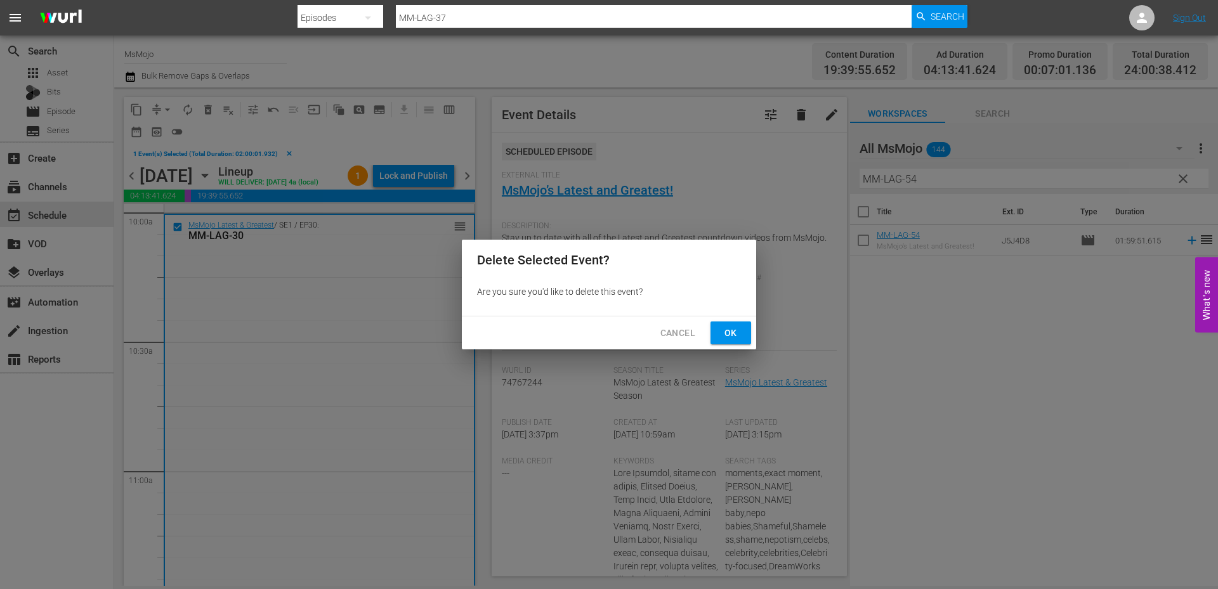
click at [736, 327] on span "Ok" at bounding box center [730, 333] width 20 height 16
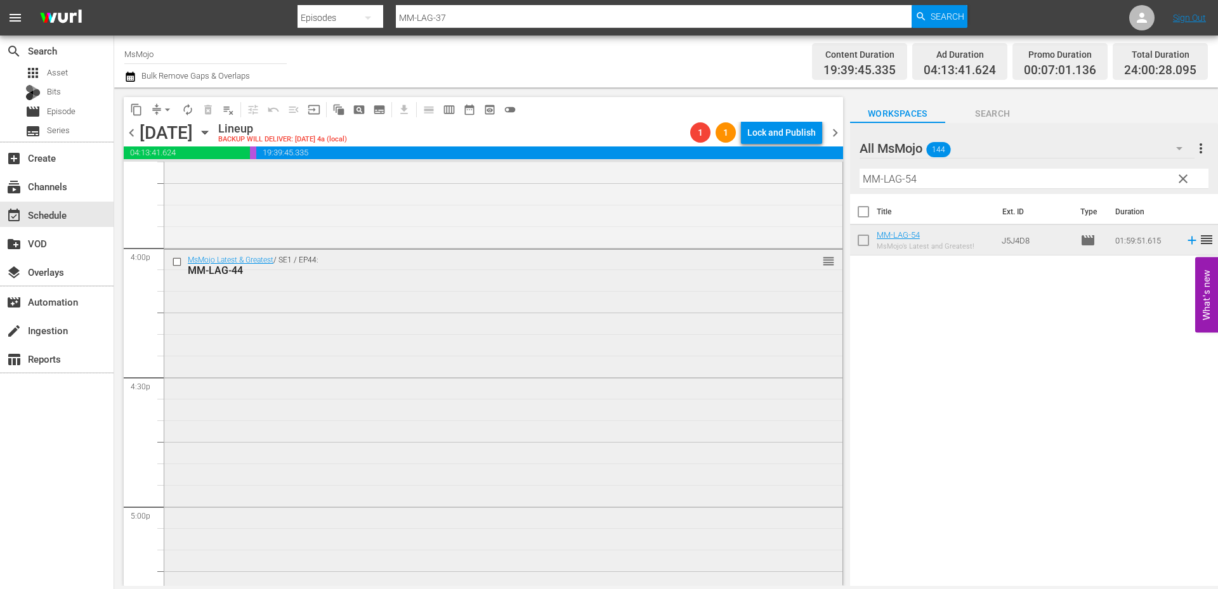
scroll to position [3975, 0]
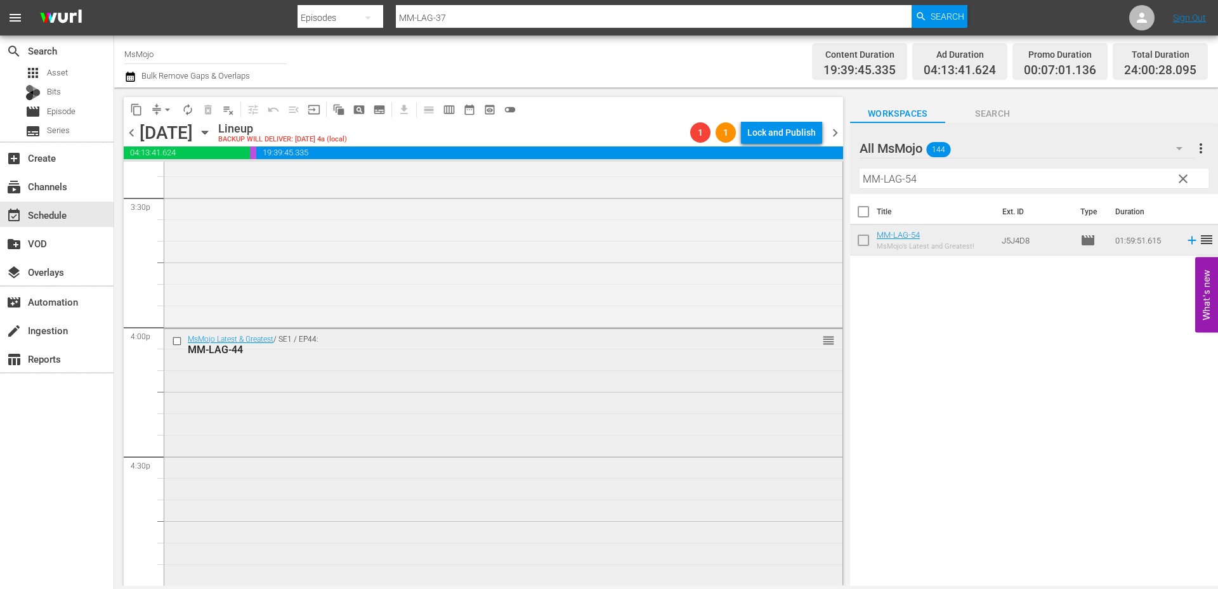
click at [314, 385] on div "MsMojo Latest & Greatest / SE1 / EP44: MM-LAG-44 reorder" at bounding box center [503, 586] width 678 height 514
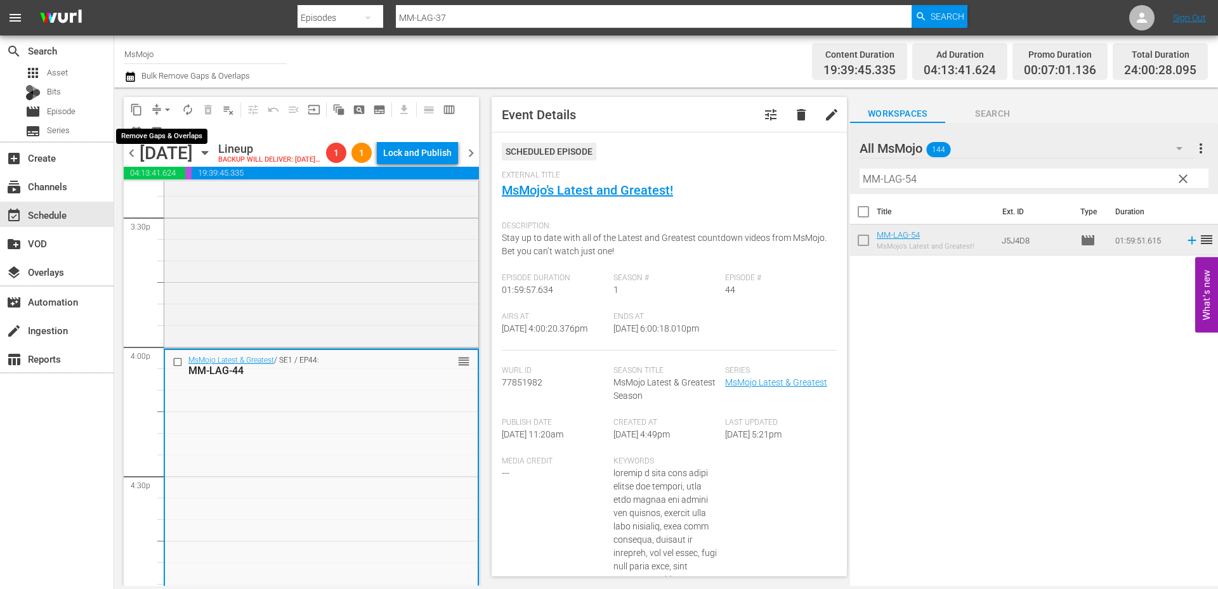
click at [162, 108] on span "arrow_drop_down" at bounding box center [167, 109] width 13 height 13
click at [175, 176] on li "Align to End of Previous Day" at bounding box center [167, 177] width 133 height 21
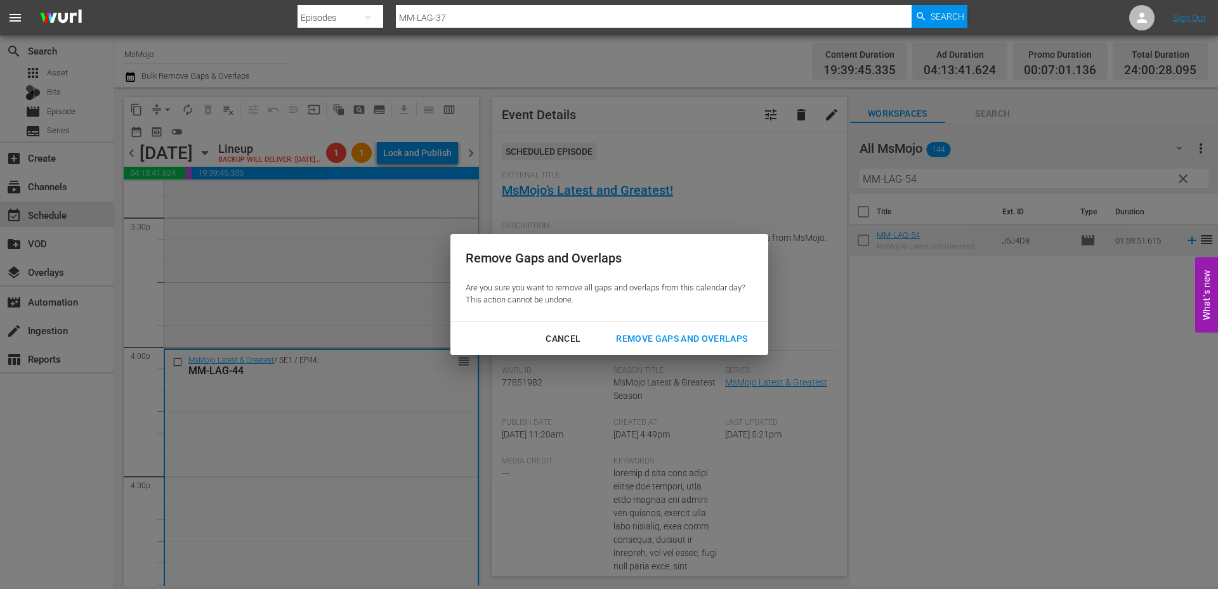
click at [676, 336] on div "Remove Gaps and Overlaps" at bounding box center [682, 339] width 152 height 16
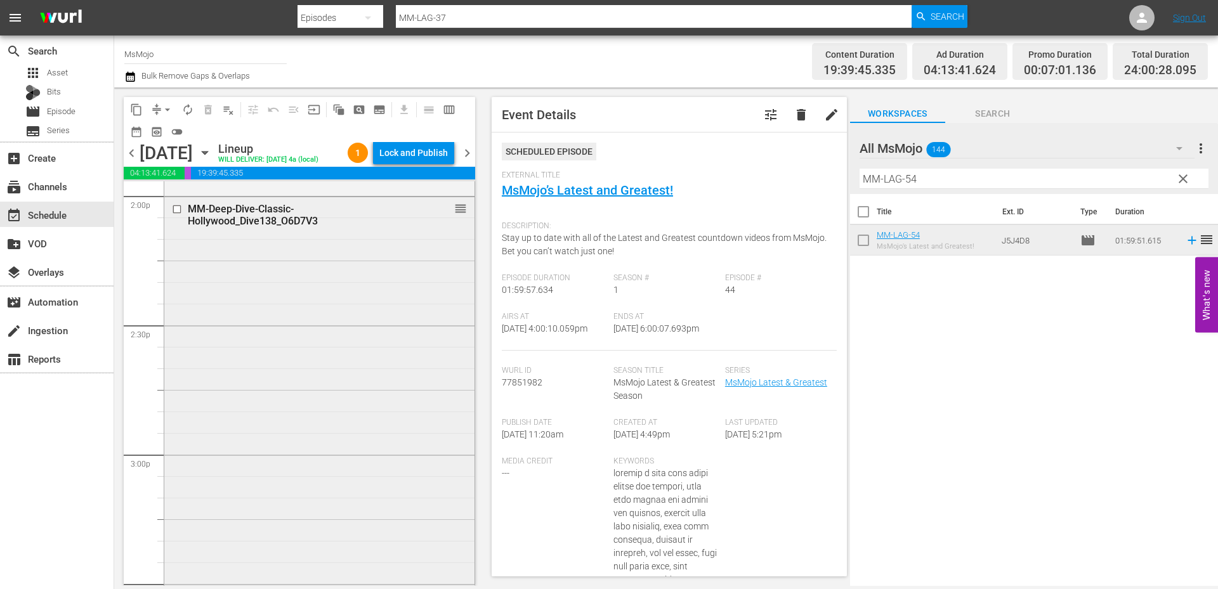
scroll to position [3594, 0]
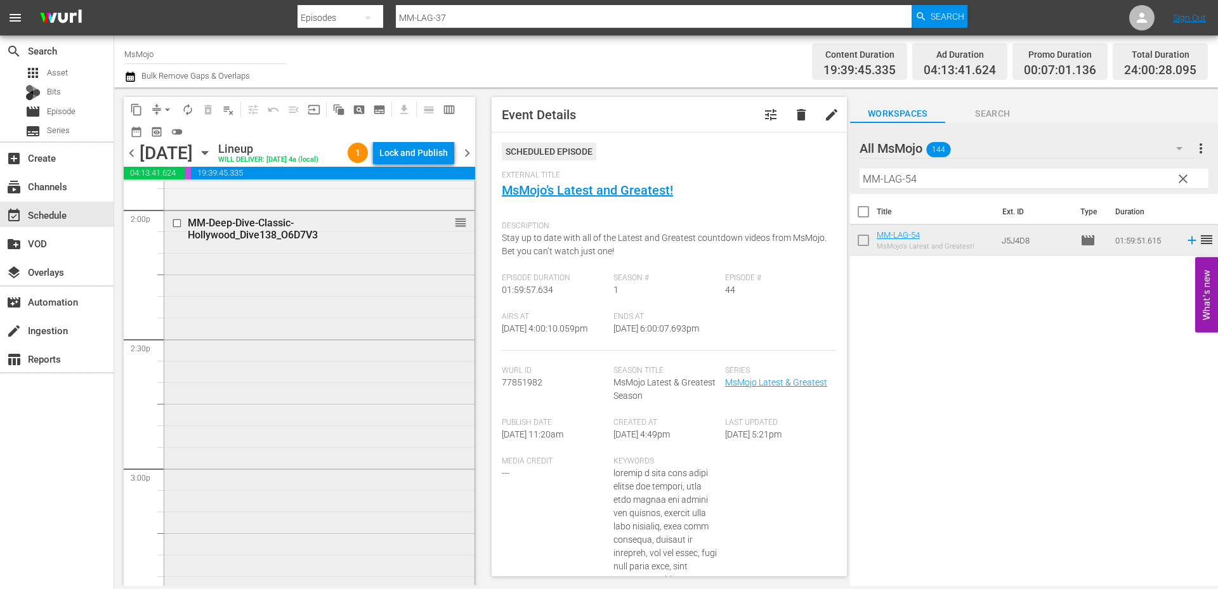
click at [230, 410] on div "MM-Deep-Dive-Classic-Hollywood_Dive138_O6D7V3 reorder" at bounding box center [319, 468] width 310 height 514
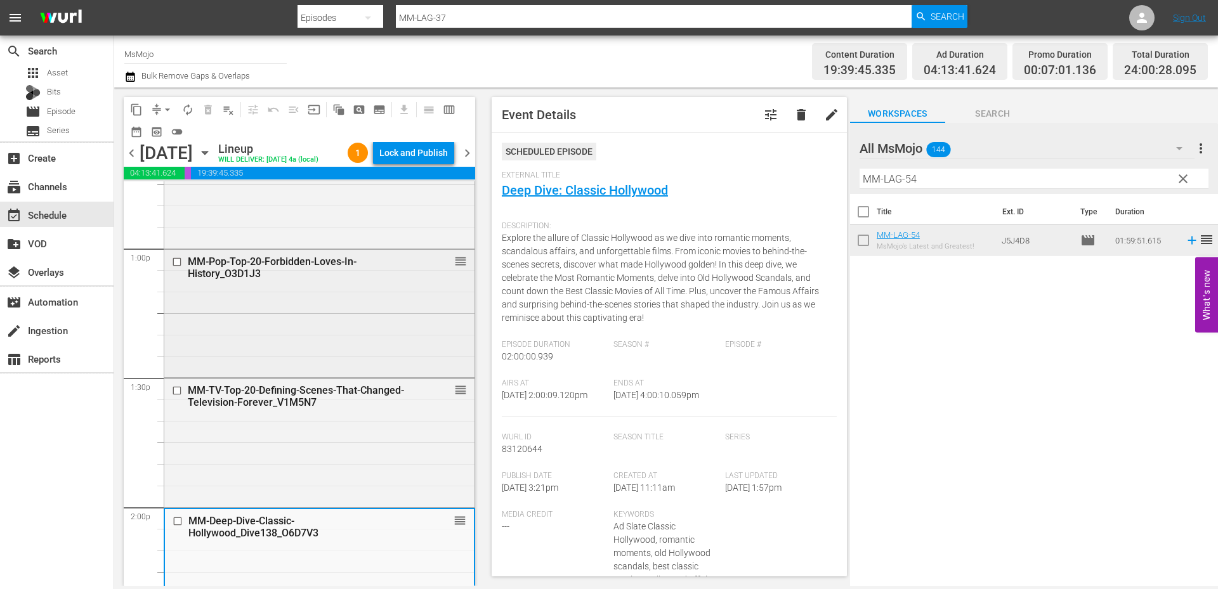
scroll to position [3256, 0]
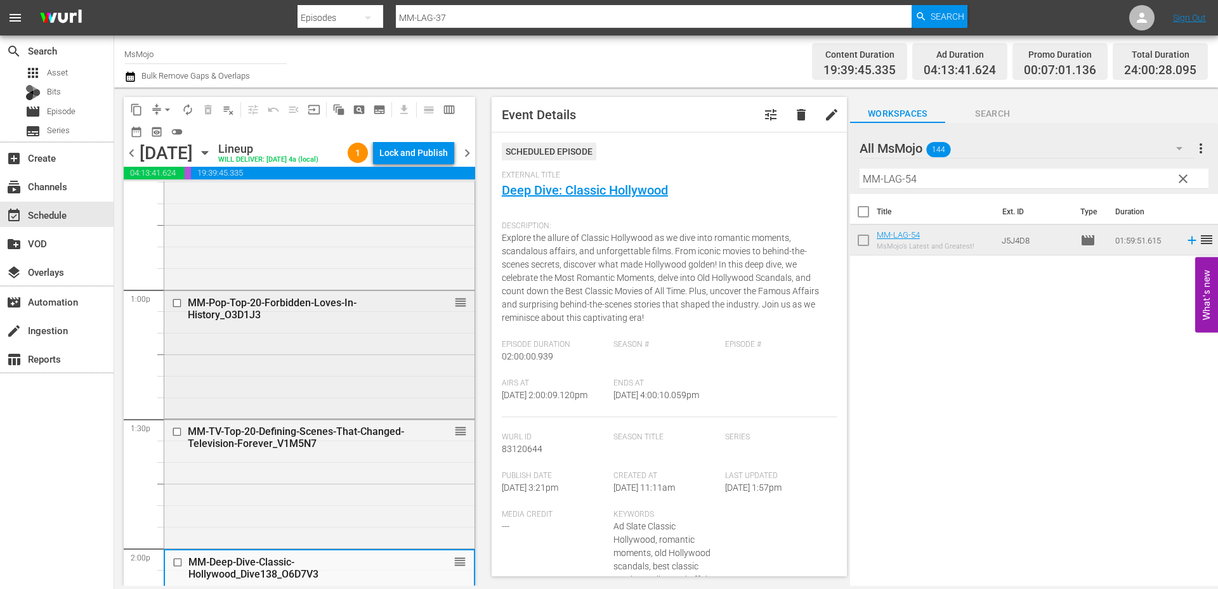
click at [275, 395] on div "MM-Pop-Top-20-Forbidden-Loves-In-History_O3D1J3 reorder" at bounding box center [319, 354] width 310 height 126
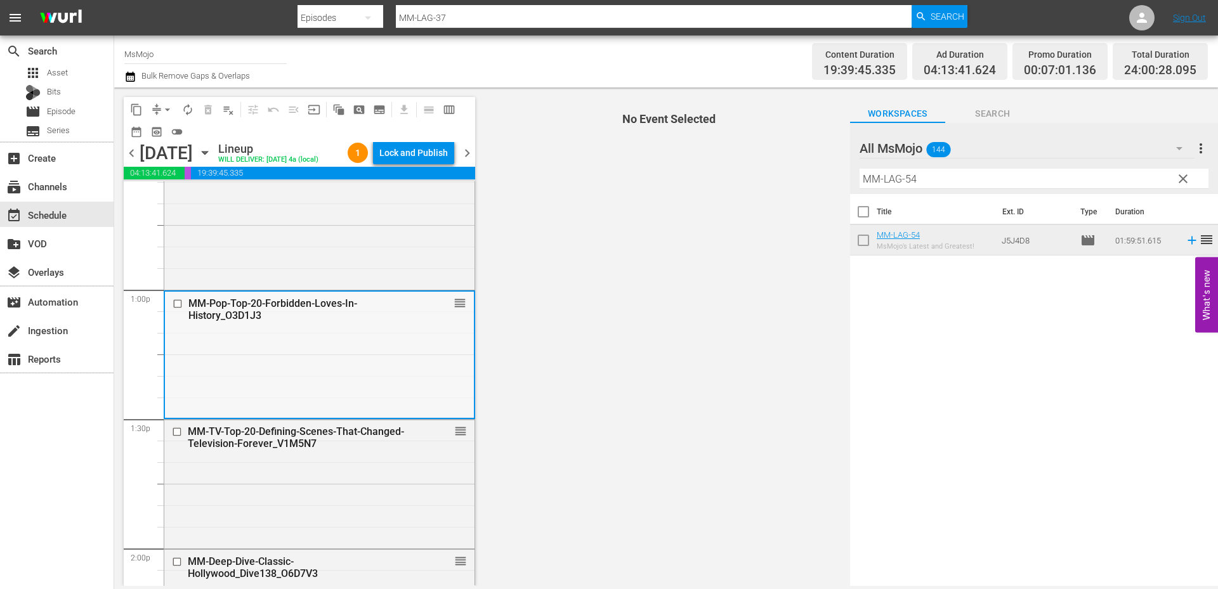
click at [177, 309] on input "checkbox" at bounding box center [179, 303] width 13 height 11
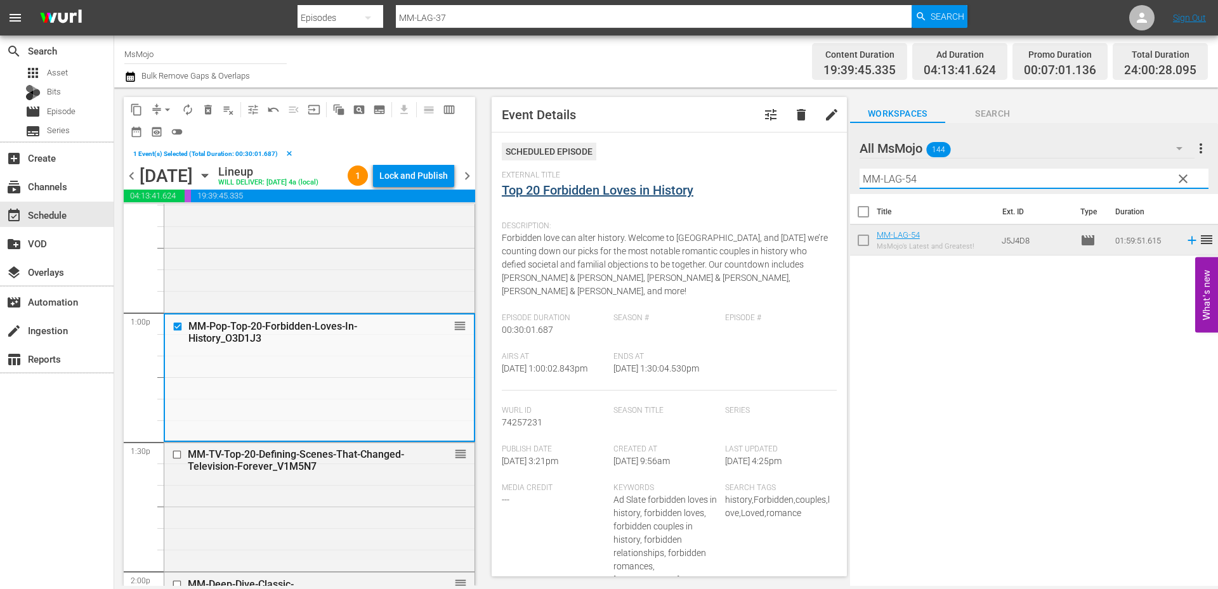
drag, startPoint x: 937, startPoint y: 179, endPoint x: 672, endPoint y: 186, distance: 264.6
click at [672, 186] on div "content_copy compress arrow_drop_down autorenew_outlined delete_forever_outline…" at bounding box center [666, 337] width 1104 height 499
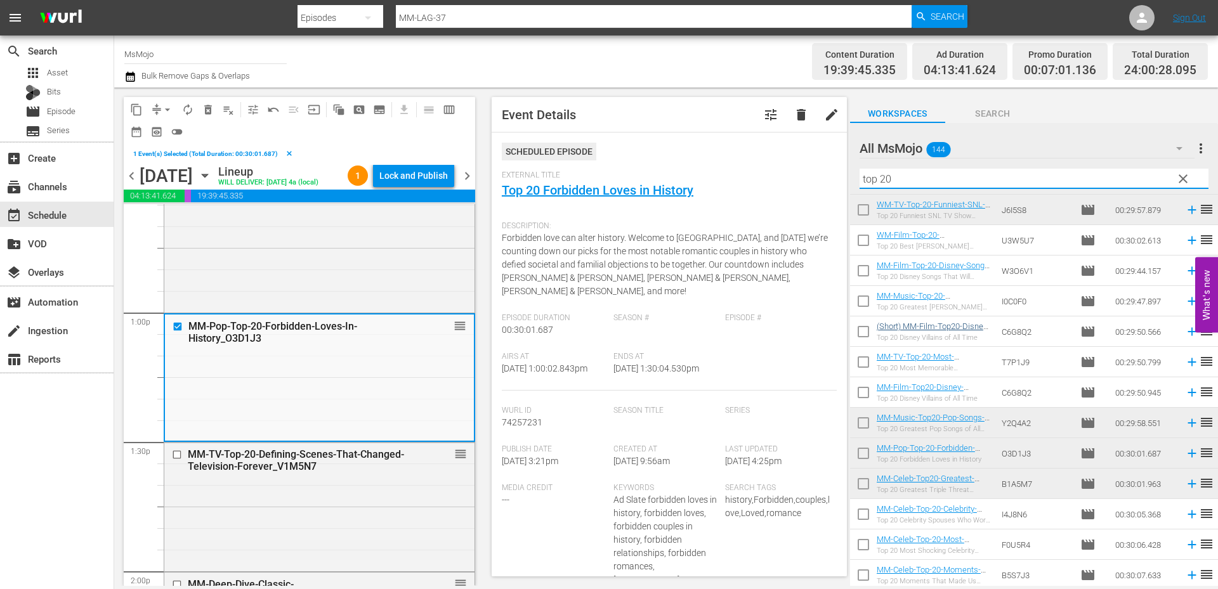
scroll to position [368, 0]
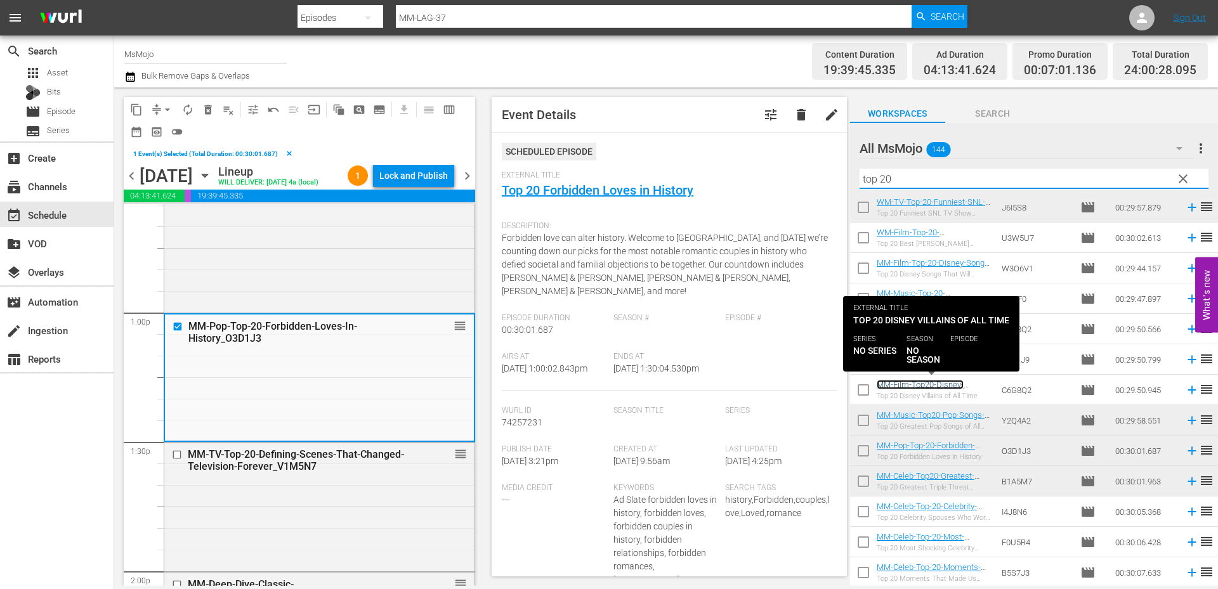
click at [939, 385] on link "MM-Film-Top20-Disney-Villains_C6G8Q2" at bounding box center [920, 389] width 87 height 19
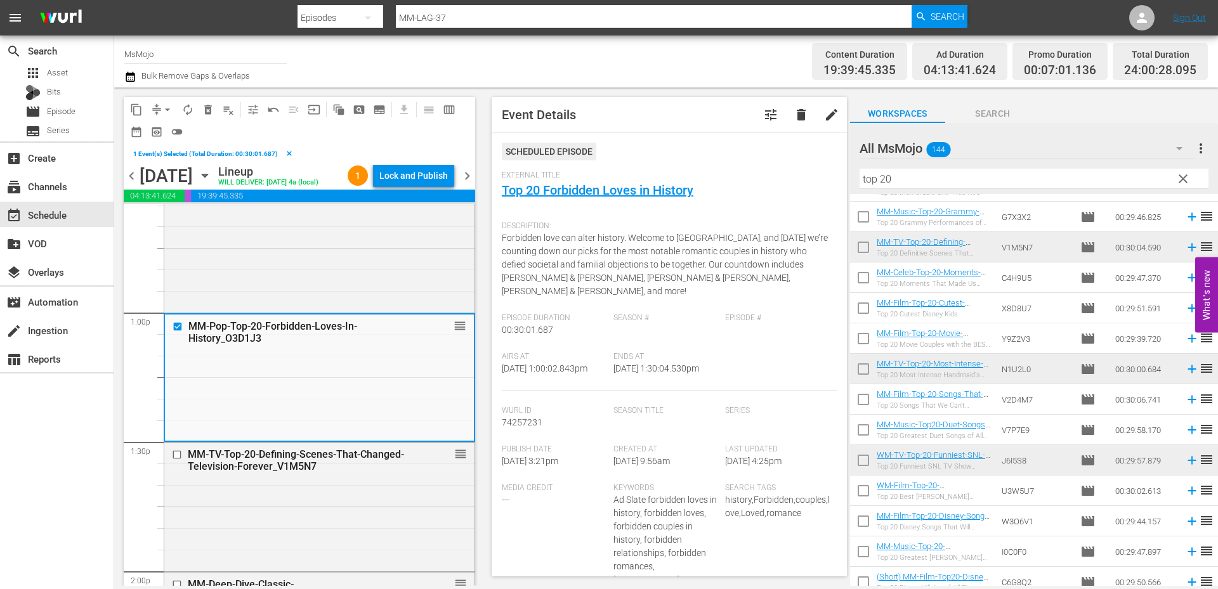
scroll to position [114, 0]
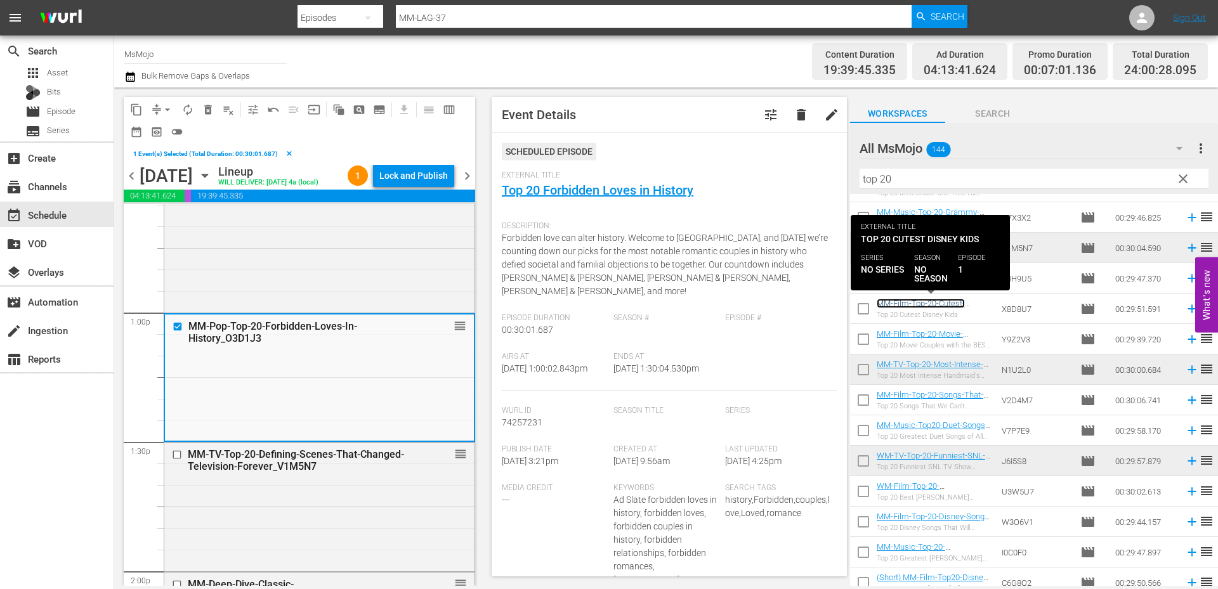
click at [957, 306] on link "MM-Film-Top-20-Cutest-Disney-Kids_X8D8U7" at bounding box center [921, 308] width 88 height 19
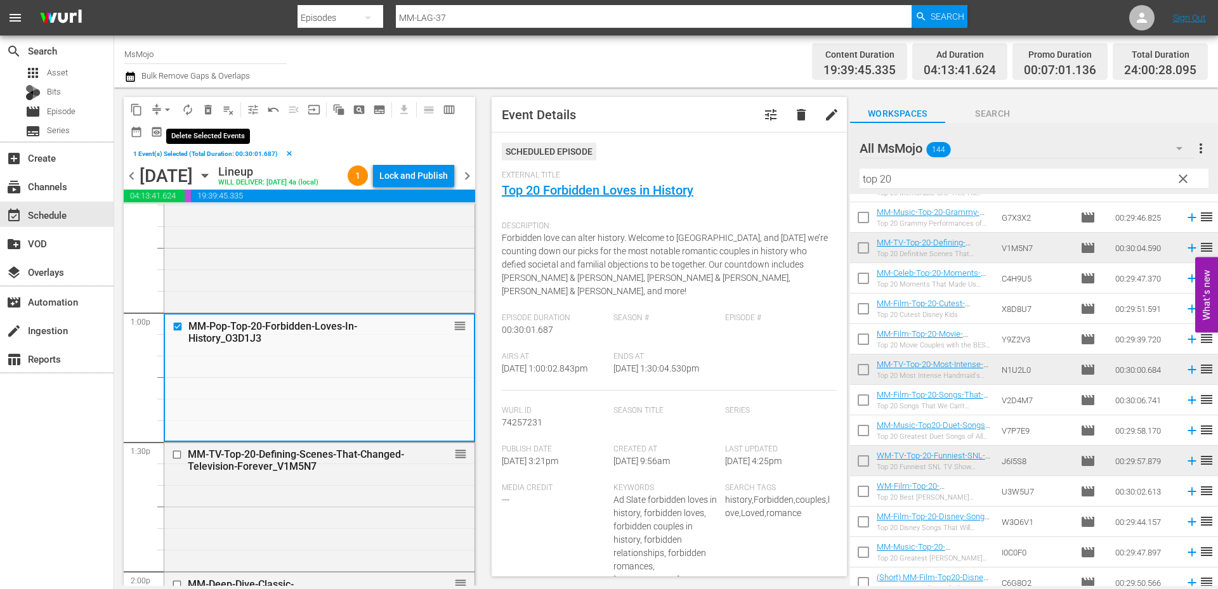
click at [207, 109] on span "delete_forever_outlined" at bounding box center [208, 109] width 13 height 13
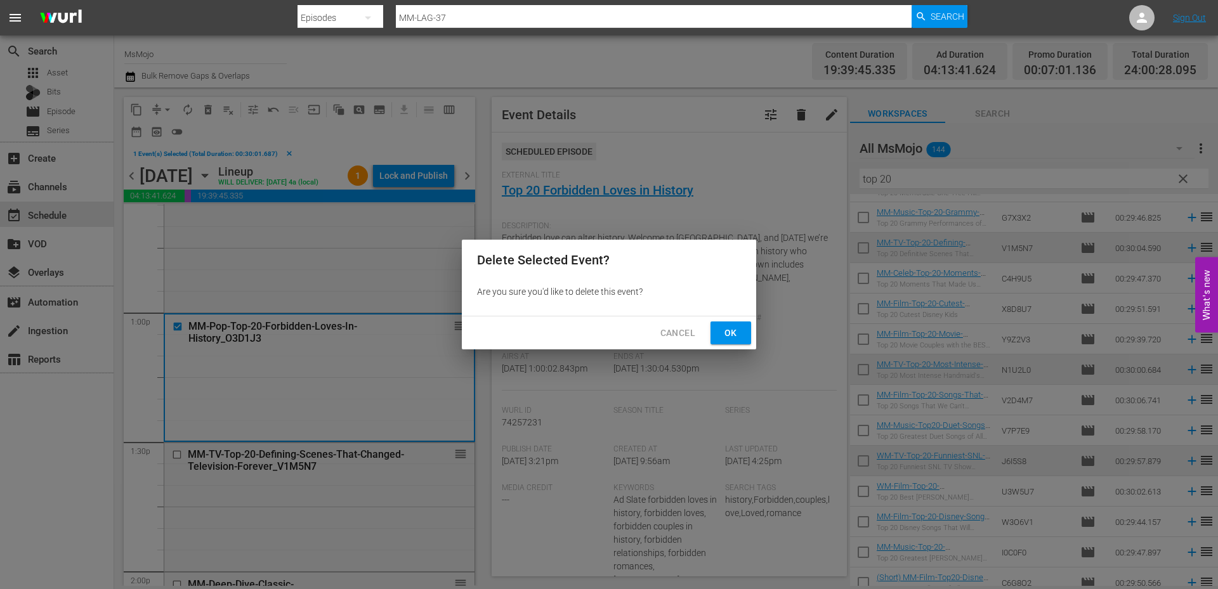
click at [727, 330] on span "Ok" at bounding box center [730, 333] width 20 height 16
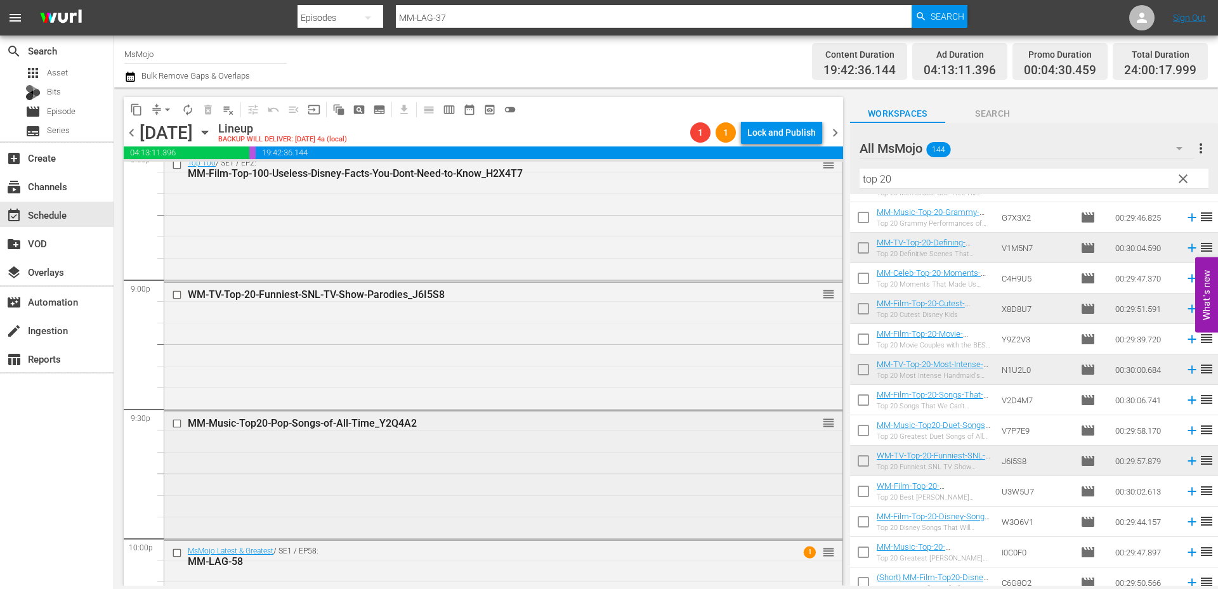
scroll to position [5328, 0]
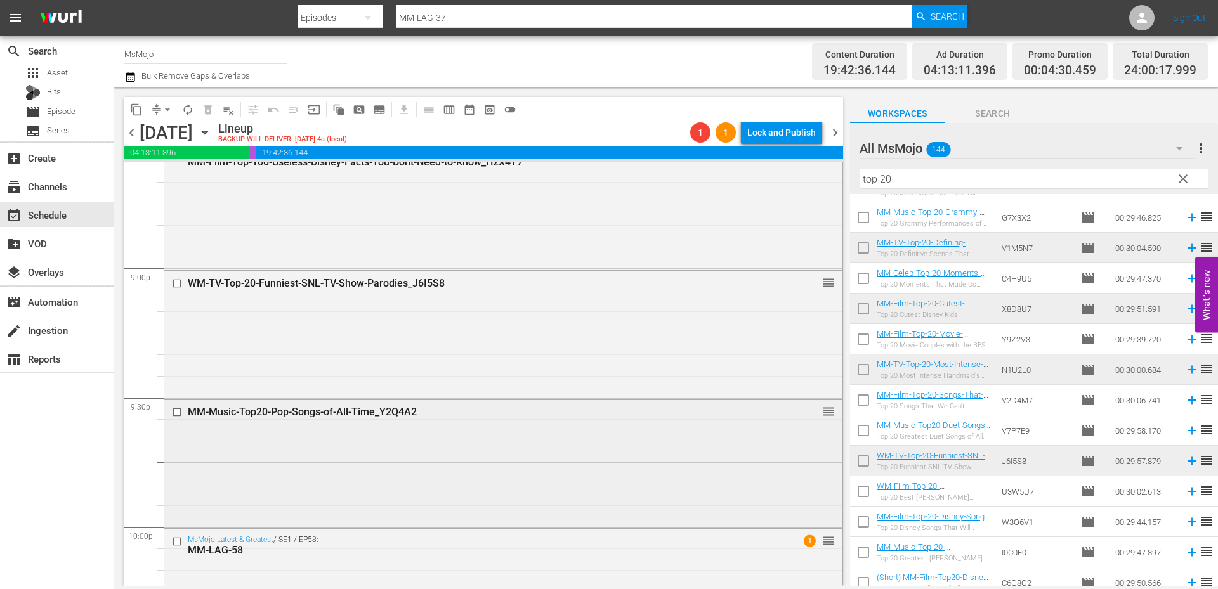
click at [332, 458] on div "MM-Music-Top20-Pop-Songs-of-All-Time_Y2Q4A2 reorder" at bounding box center [503, 463] width 678 height 126
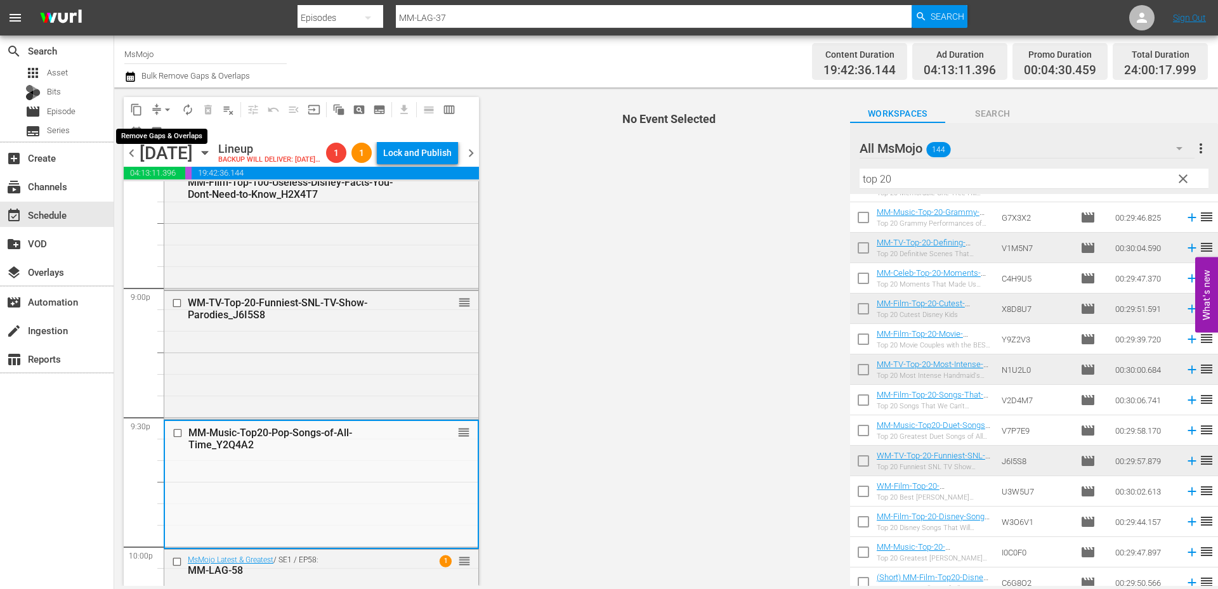
click at [164, 109] on span "arrow_drop_down" at bounding box center [167, 109] width 13 height 13
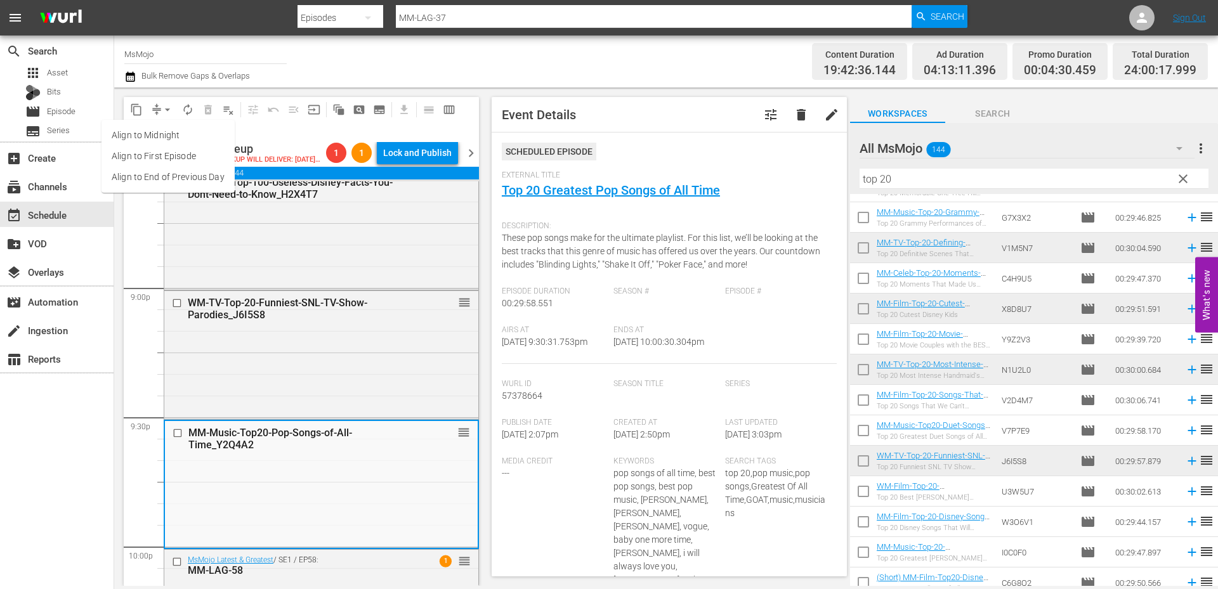
click at [185, 174] on li "Align to End of Previous Day" at bounding box center [167, 177] width 133 height 21
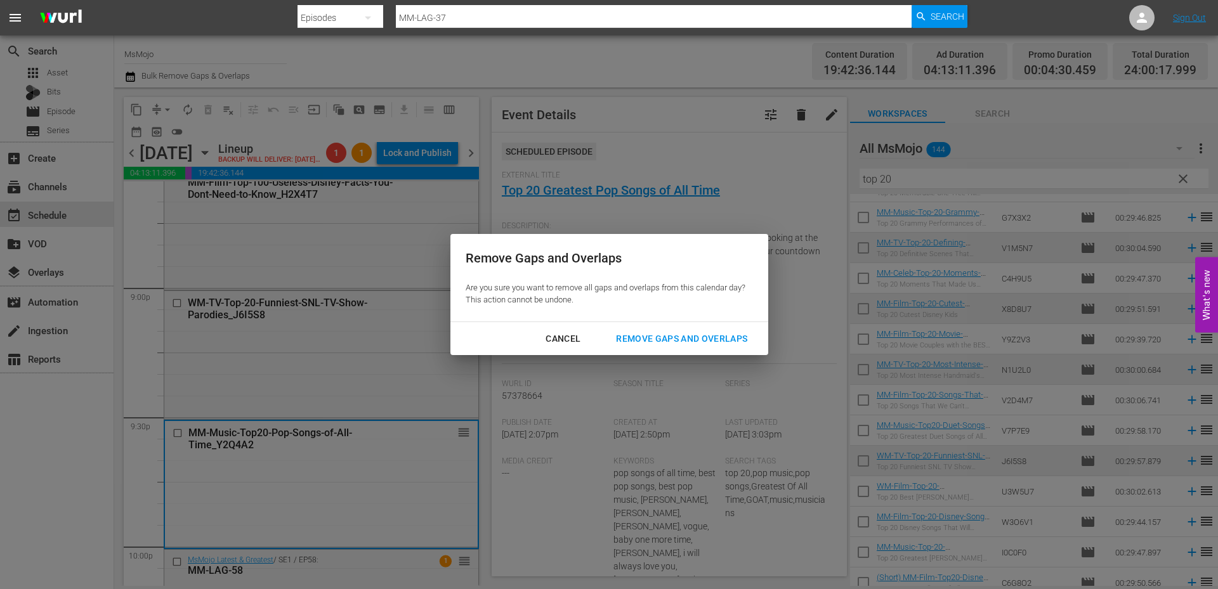
click at [692, 336] on div "Remove Gaps and Overlaps" at bounding box center [682, 339] width 152 height 16
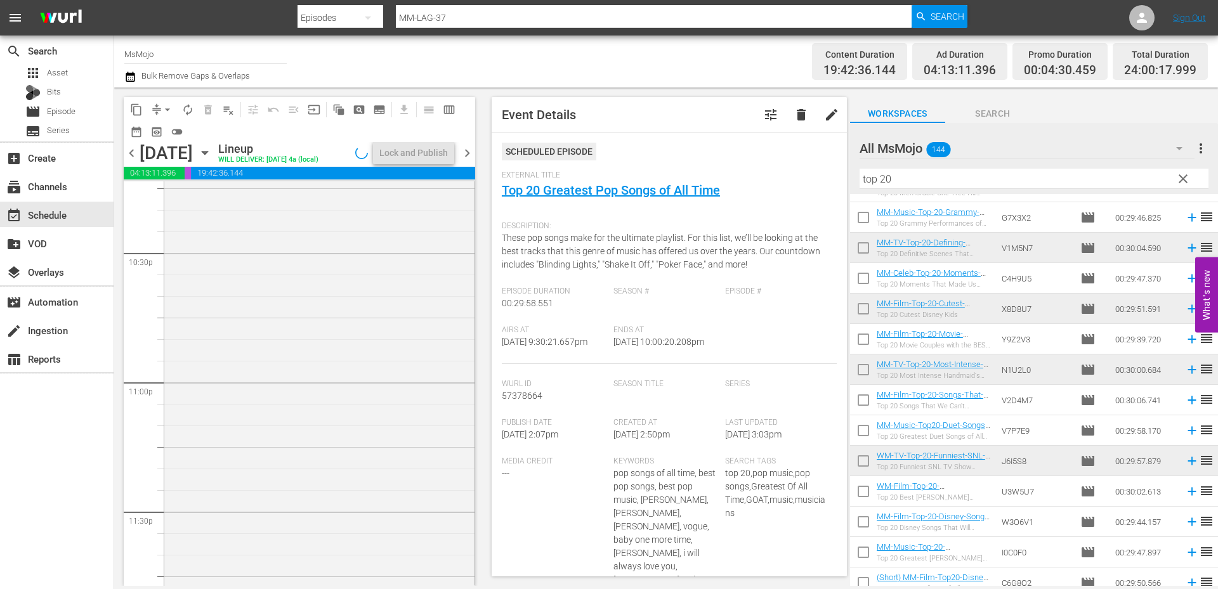
scroll to position [5793, 0]
click at [365, 355] on div "MsMojo Latest & Greatest / SE1 / EP58: MM-LAG-58 1 reorder" at bounding box center [319, 347] width 310 height 514
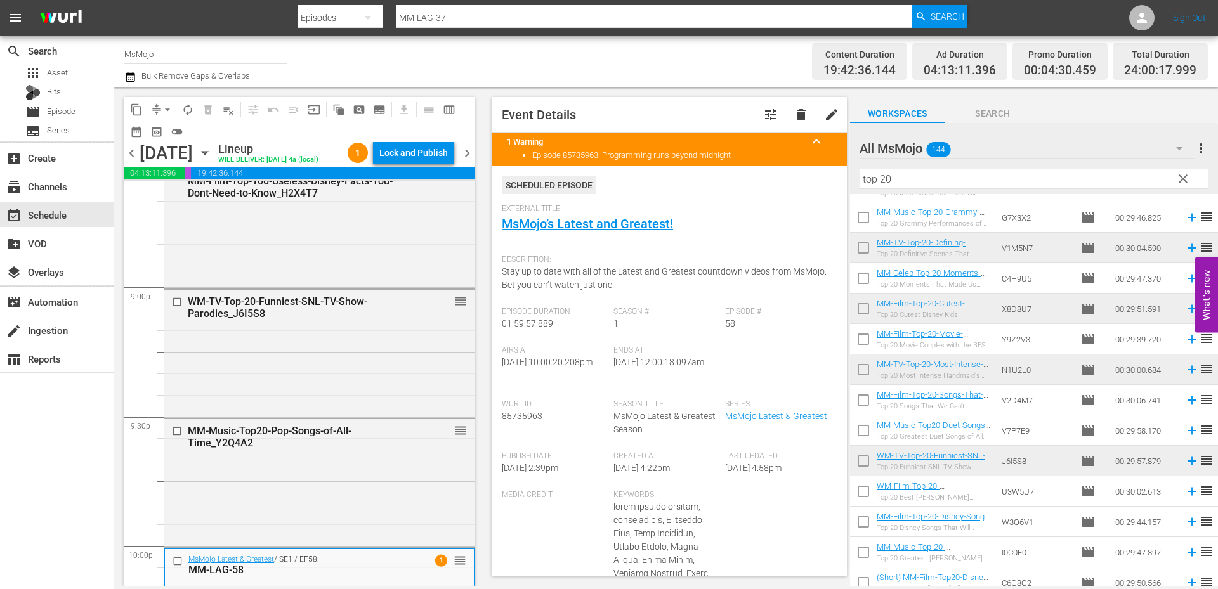
scroll to position [4947, 0]
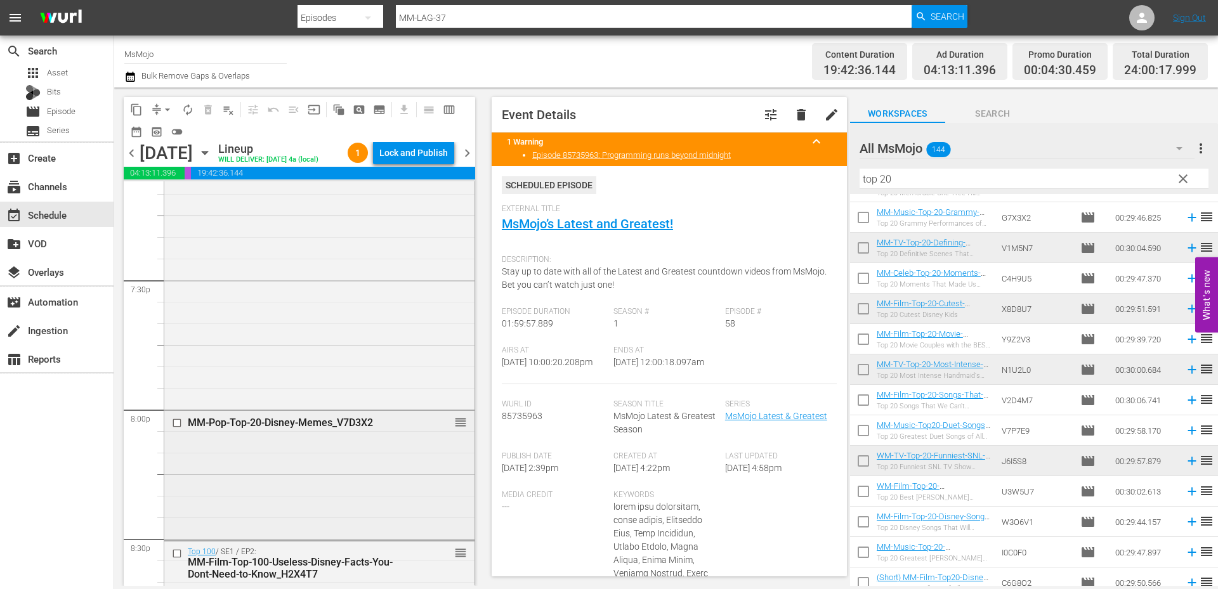
click at [307, 460] on div "MM-Pop-Top-20-Disney-Memes_V7D3X2 reorder" at bounding box center [319, 474] width 310 height 126
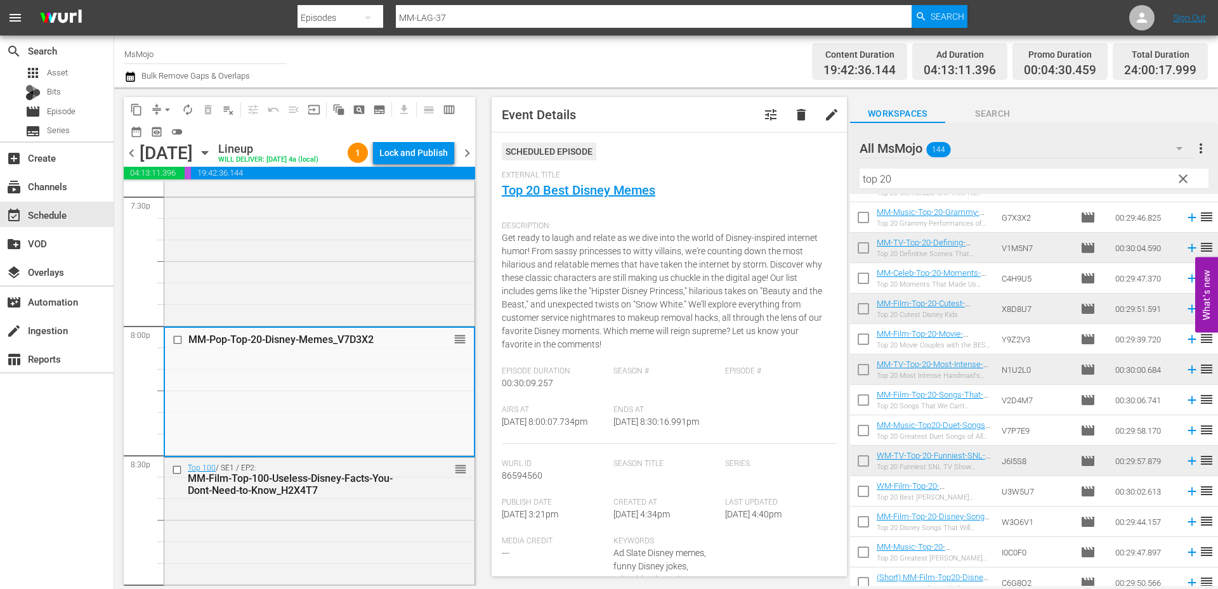
scroll to position [5031, 0]
click at [287, 411] on div "MM-Pop-Top-20-Disney-Memes_V7D3X2 reorder" at bounding box center [319, 390] width 309 height 126
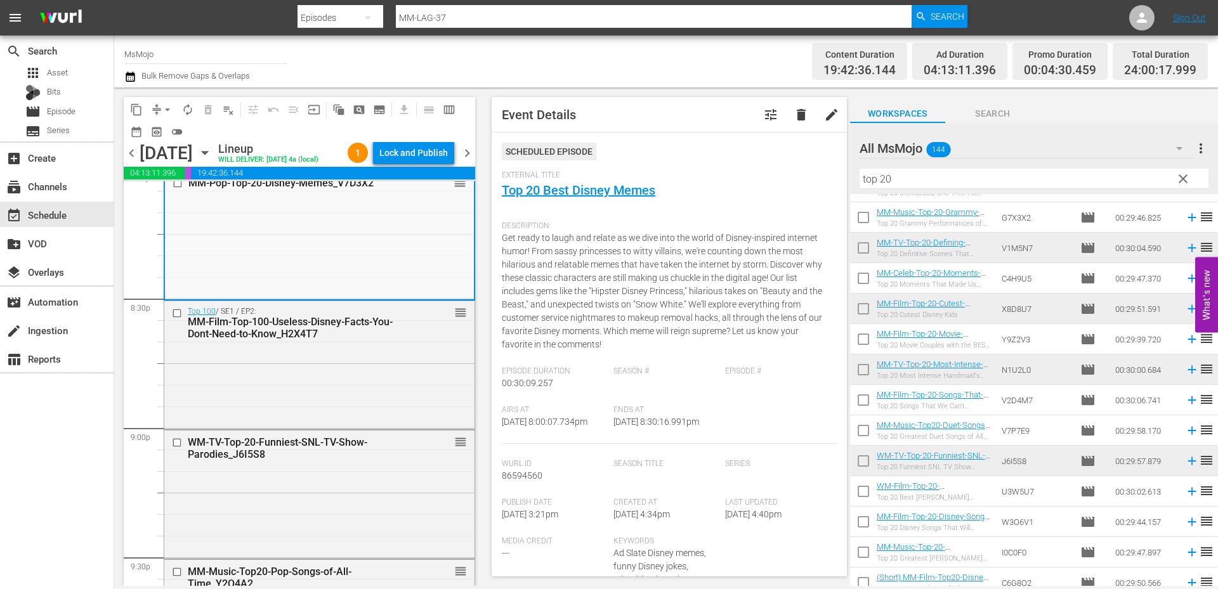
scroll to position [5201, 0]
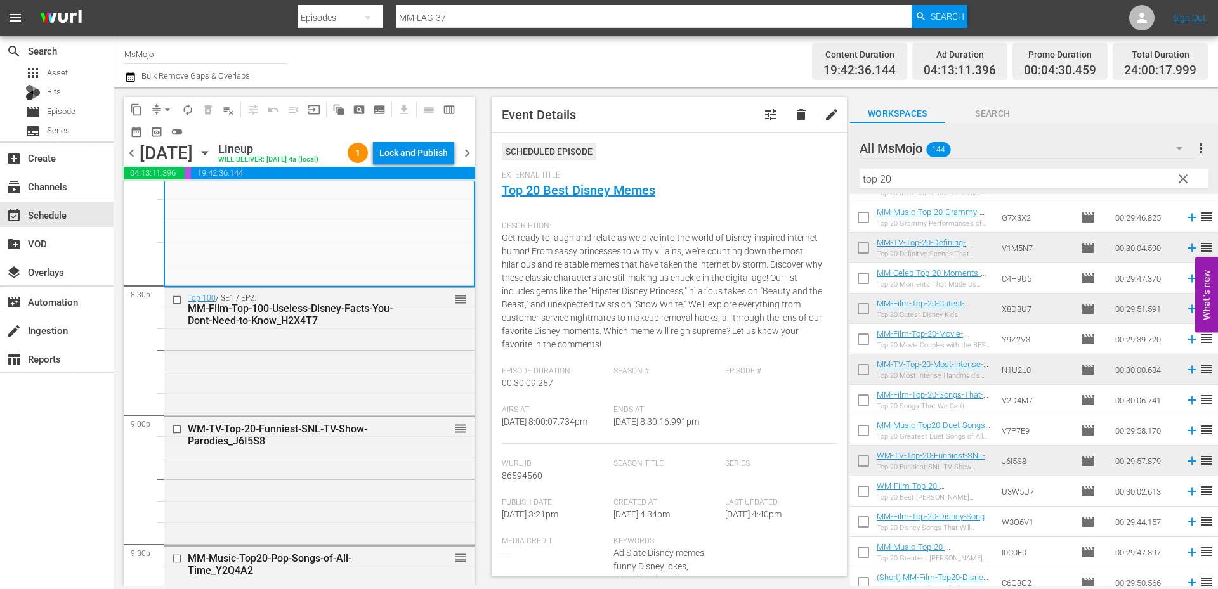
click at [223, 447] on div "WM-TV-Top-20-Funniest-SNL-TV-Show-Parodies_J6I5S8" at bounding box center [299, 435] width 223 height 24
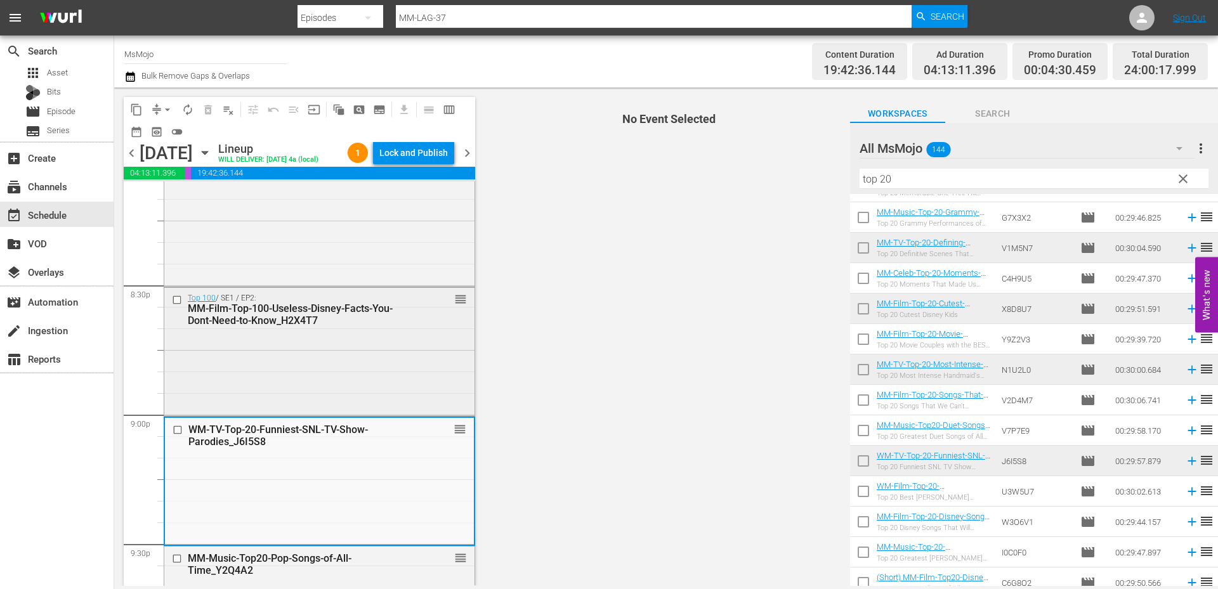
click at [226, 405] on div "Top 100 / SE1 / EP2: MM-Film-Top-100-Useless-Disney-Facts-You-Dont-Need-to-Know…" at bounding box center [319, 351] width 310 height 126
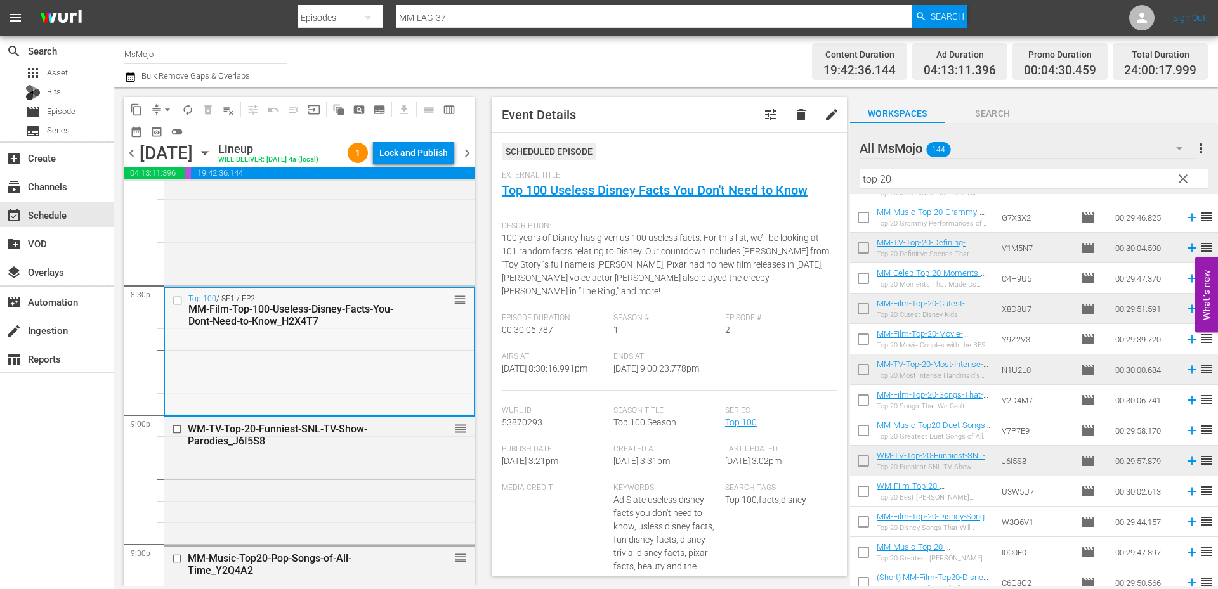
click at [178, 306] on input "checkbox" at bounding box center [179, 300] width 13 height 11
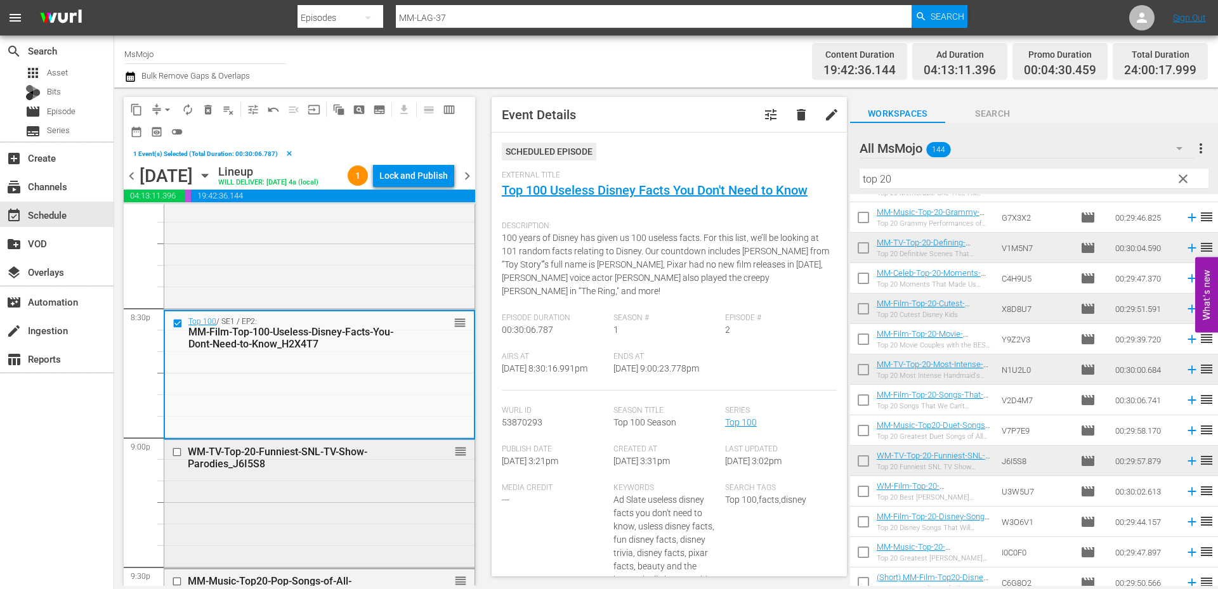
click at [320, 474] on div "WM-TV-Top-20-Funniest-SNL-TV-Show-Parodies_J6I5S8 reorder" at bounding box center [319, 457] width 310 height 34
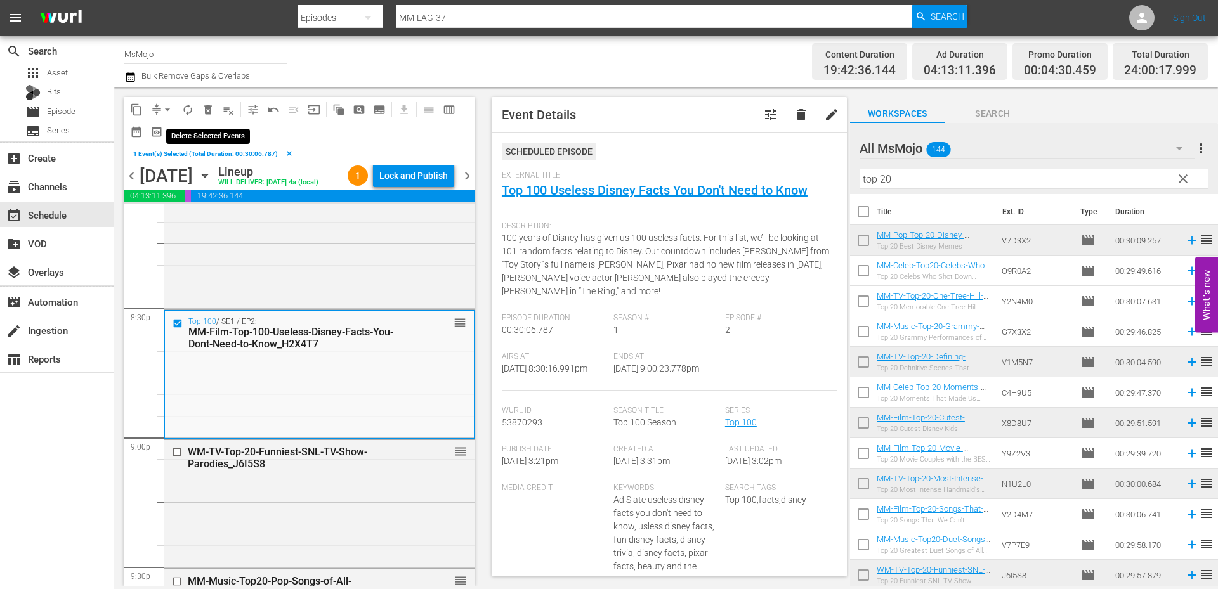
click at [211, 107] on span "delete_forever_outlined" at bounding box center [208, 109] width 13 height 13
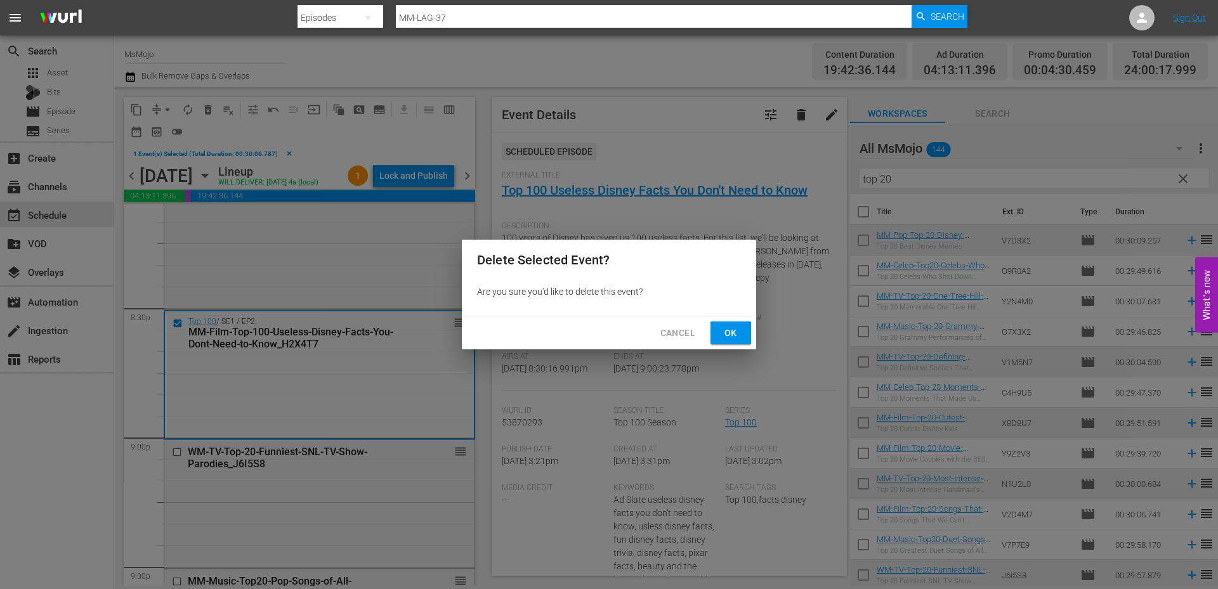
click at [731, 330] on span "Ok" at bounding box center [730, 333] width 20 height 16
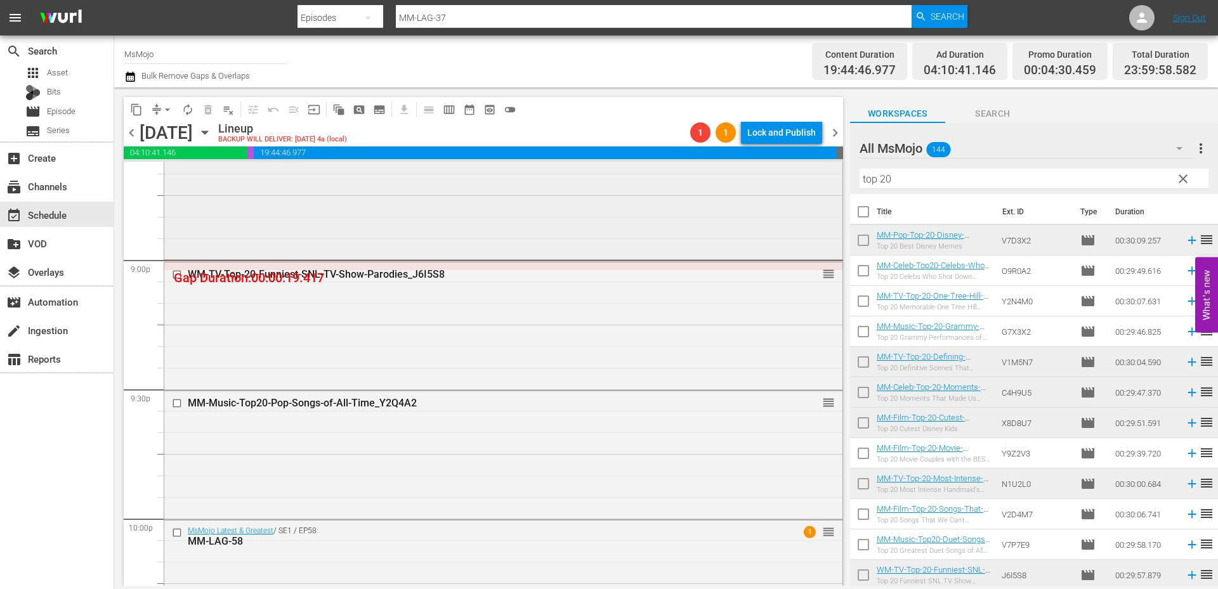
scroll to position [5539, 0]
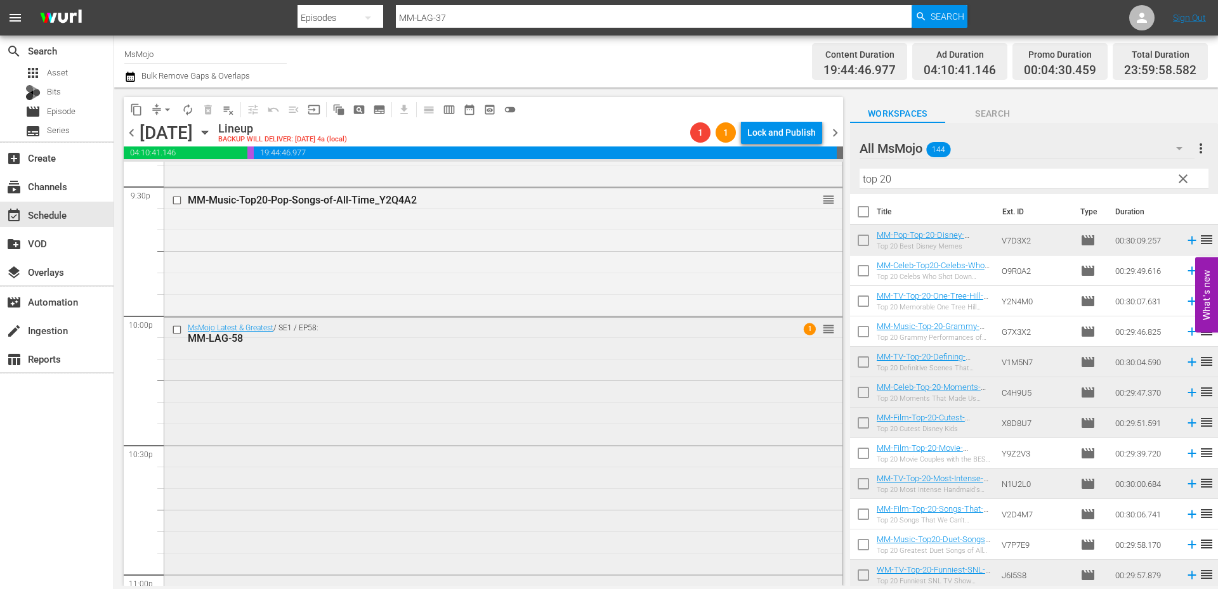
click at [367, 415] on div "MsMojo Latest & Greatest / SE1 / EP58: MM-LAG-58 1 reorder" at bounding box center [503, 575] width 678 height 514
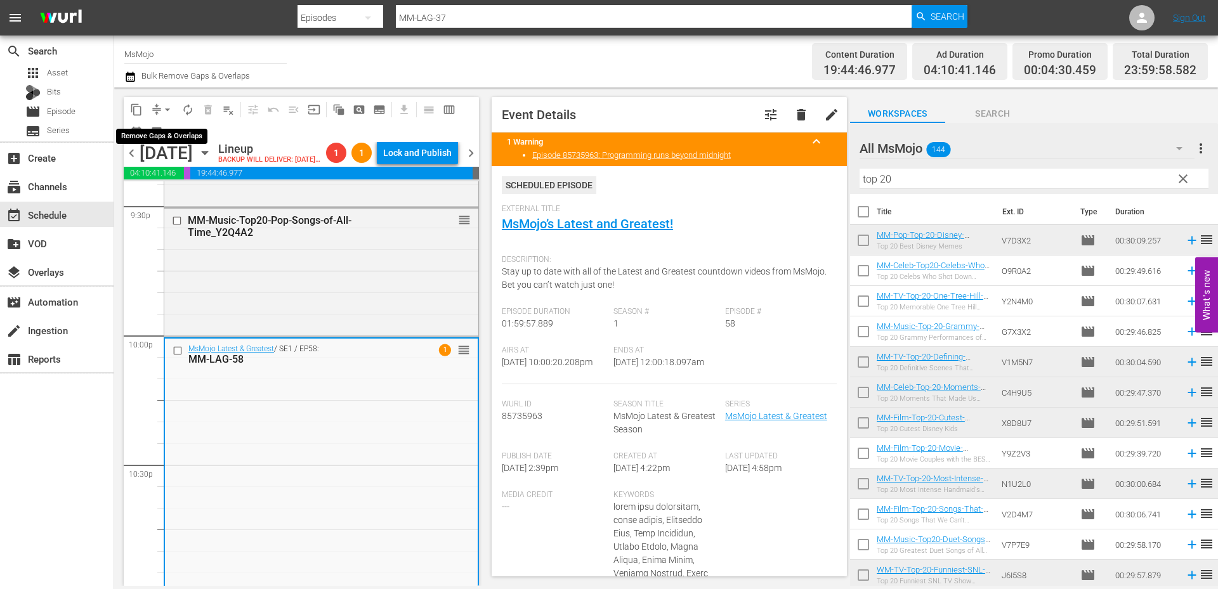
click at [167, 104] on span "arrow_drop_down" at bounding box center [167, 109] width 13 height 13
click at [202, 181] on li "Align to End of Previous Day" at bounding box center [167, 177] width 133 height 21
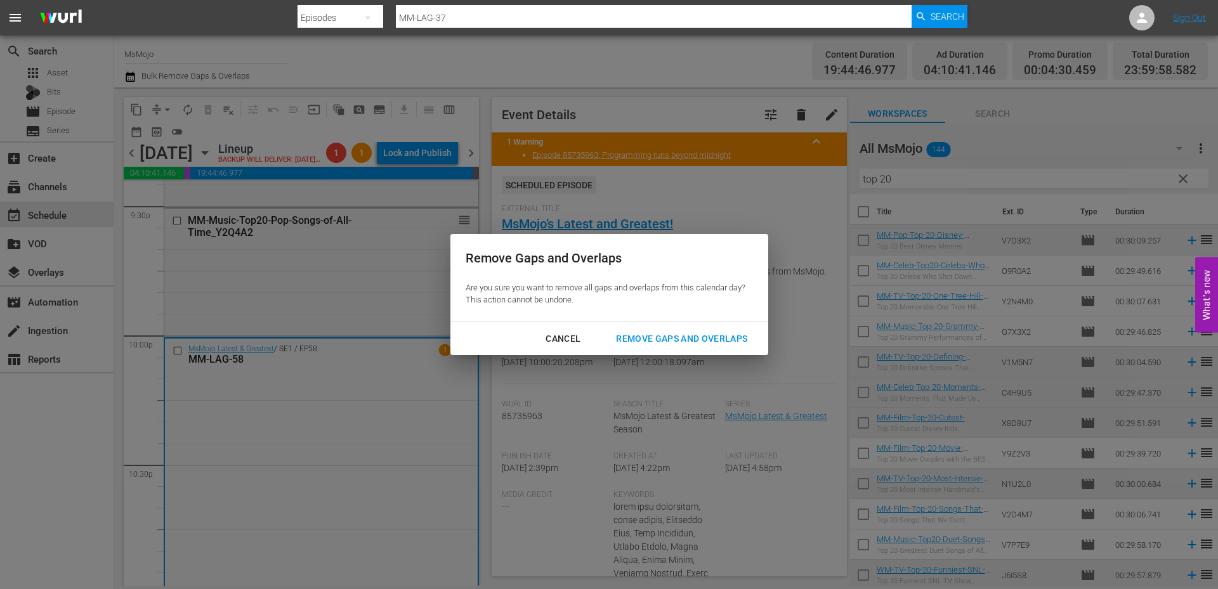
click at [664, 334] on div "Remove Gaps and Overlaps" at bounding box center [682, 339] width 152 height 16
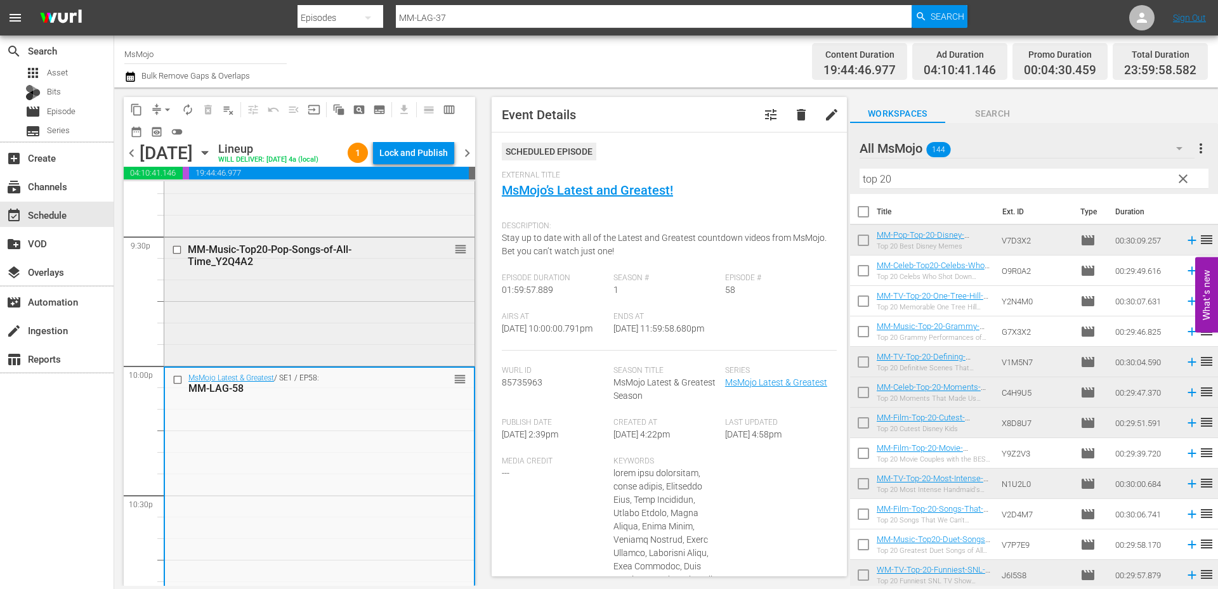
scroll to position [5454, 0]
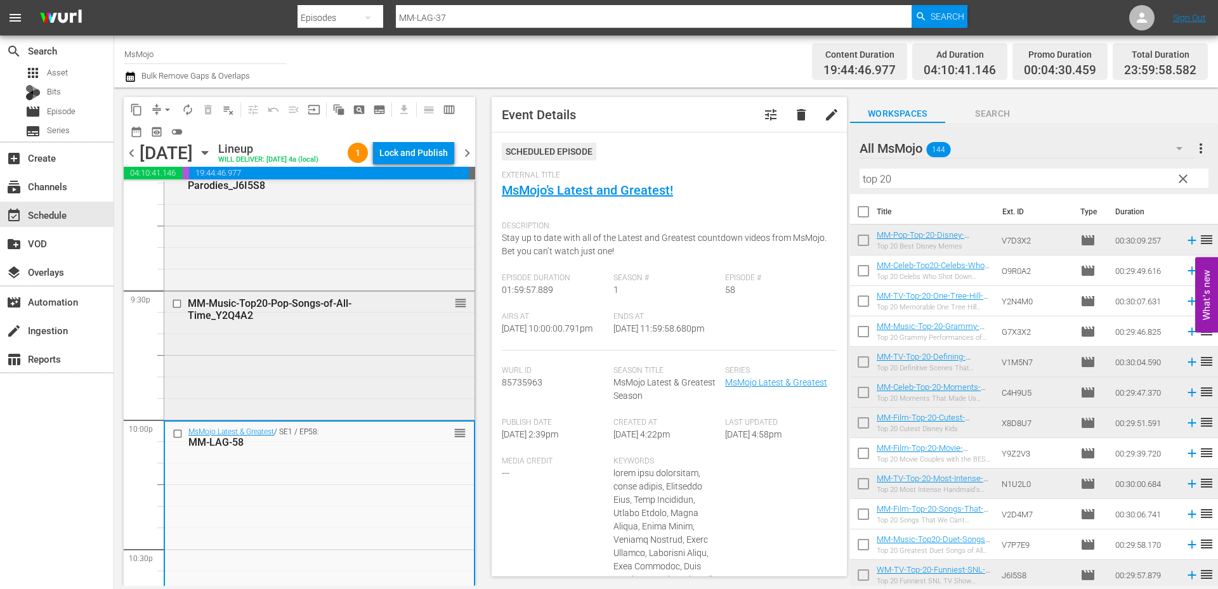
click at [320, 355] on div "MM-Music-Top20-Pop-Songs-of-All-Time_Y2Q4A2 reorder" at bounding box center [319, 355] width 310 height 126
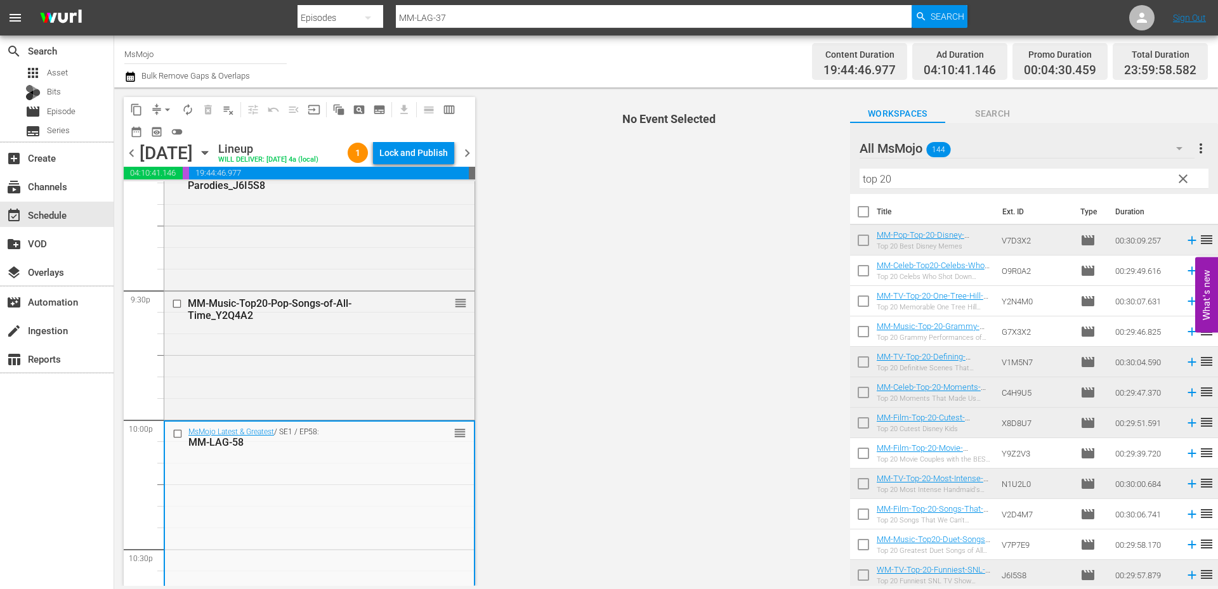
click at [174, 439] on input "checkbox" at bounding box center [179, 433] width 13 height 11
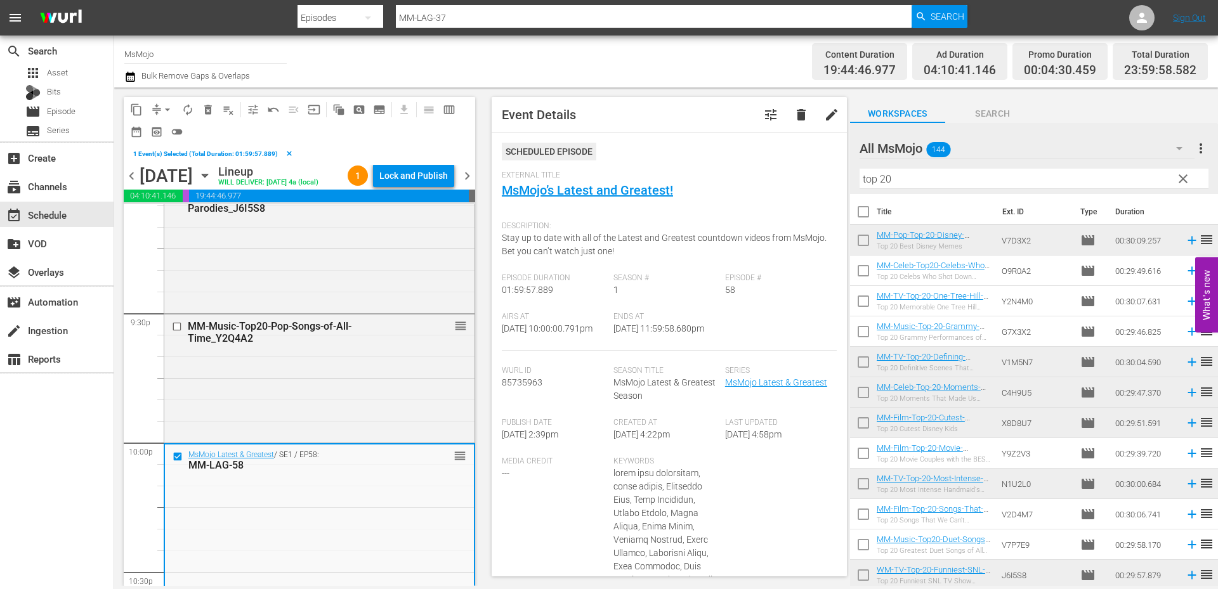
drag, startPoint x: 905, startPoint y: 178, endPoint x: 852, endPoint y: 181, distance: 52.7
click at [844, 179] on div "content_copy compress arrow_drop_down autorenew_outlined delete_forever_outline…" at bounding box center [666, 337] width 1104 height 499
paste input "MM-LAG-81"
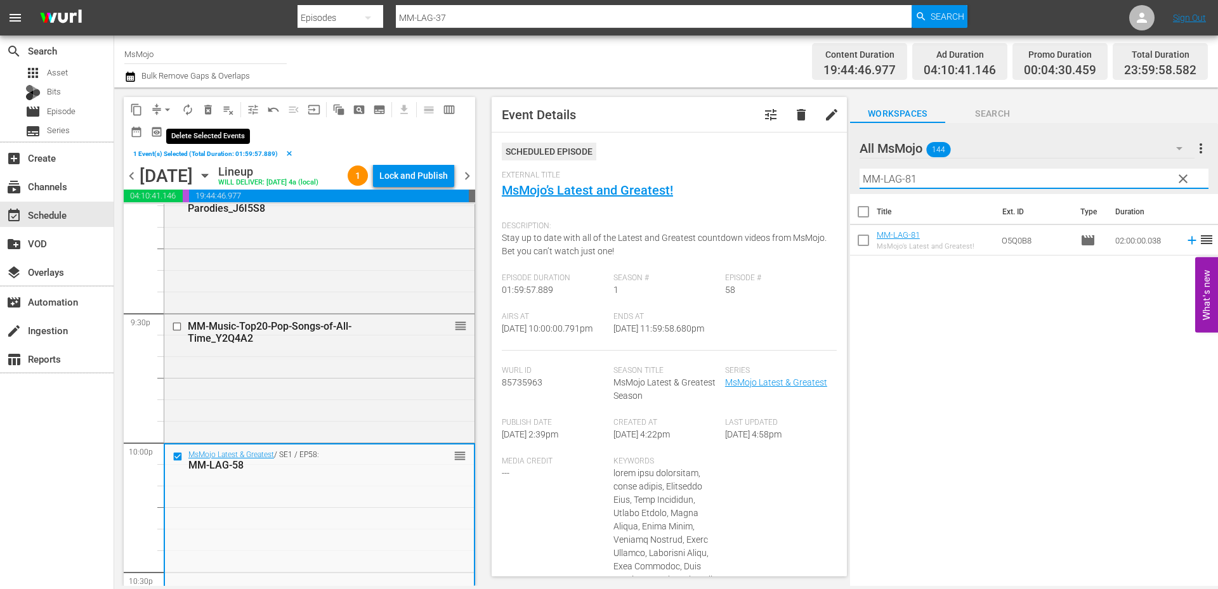
click at [209, 107] on span "delete_forever_outlined" at bounding box center [208, 109] width 13 height 13
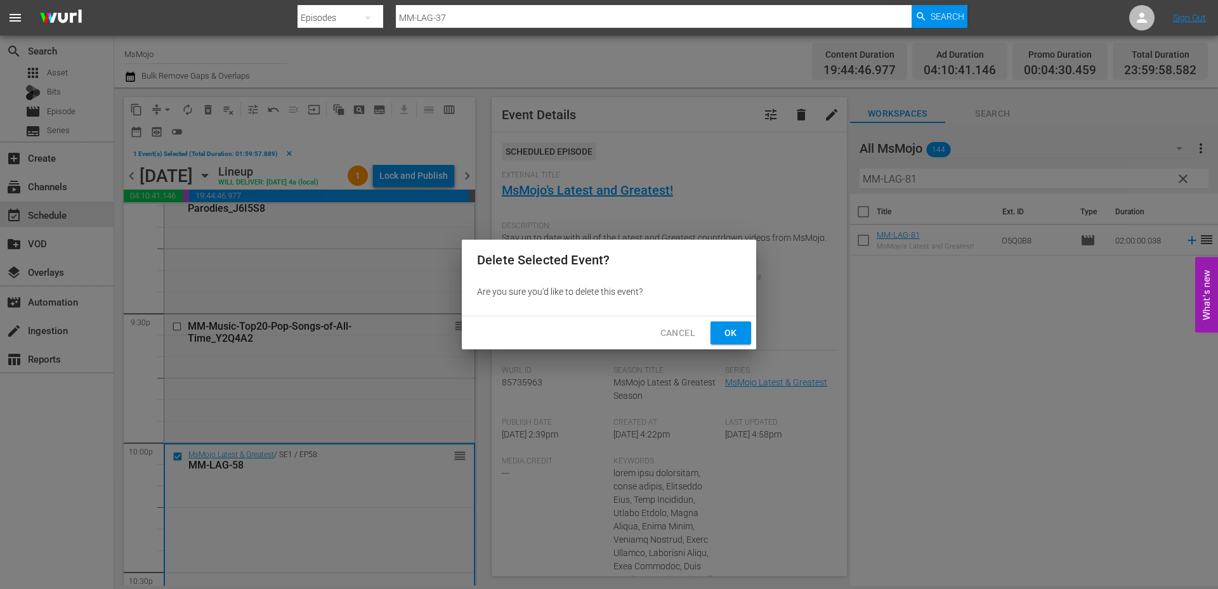
click at [731, 332] on span "Ok" at bounding box center [730, 333] width 20 height 16
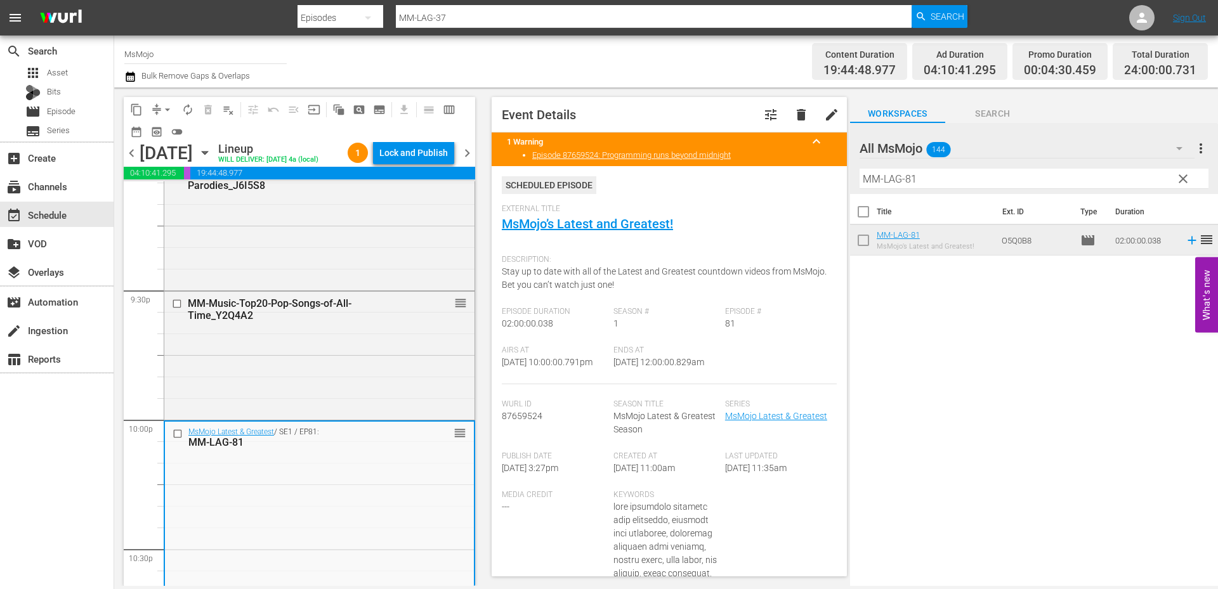
drag, startPoint x: 708, startPoint y: 370, endPoint x: 651, endPoint y: 374, distance: 56.6
click at [651, 374] on div "Airs At 9/1/25 @ 10:00:00.791pm Ends At 9/2/25 @ 12:00:00.829am" at bounding box center [669, 365] width 335 height 39
copy span "12:00:00.829am"
click at [422, 155] on div "Lock and Publish" at bounding box center [413, 152] width 68 height 23
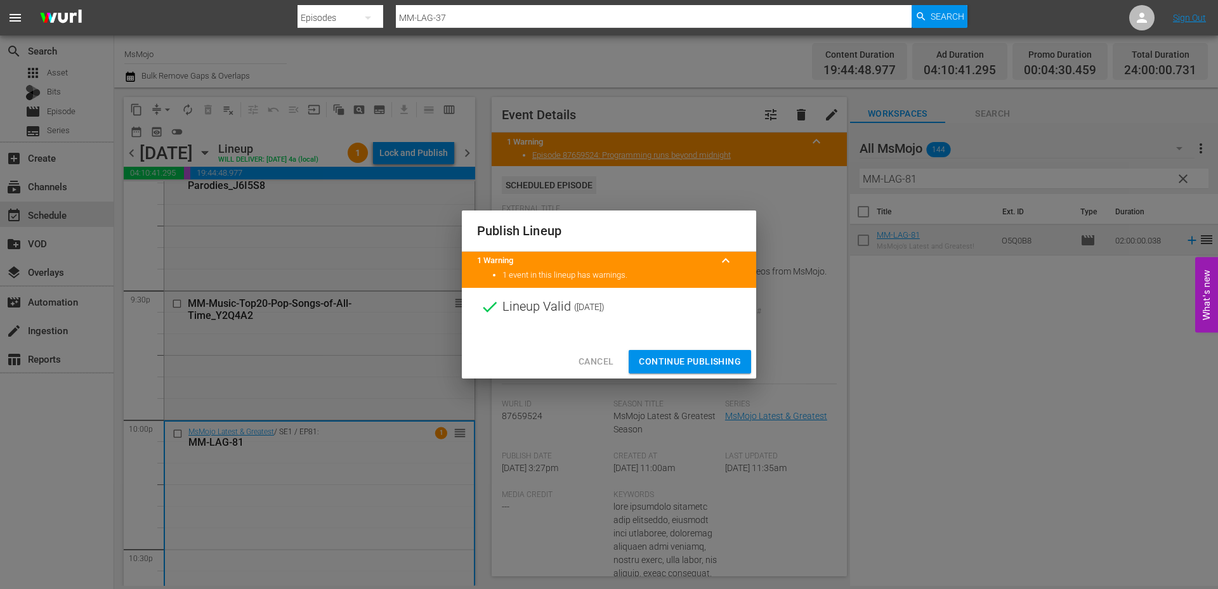
click at [660, 362] on span "Continue Publishing" at bounding box center [690, 362] width 102 height 16
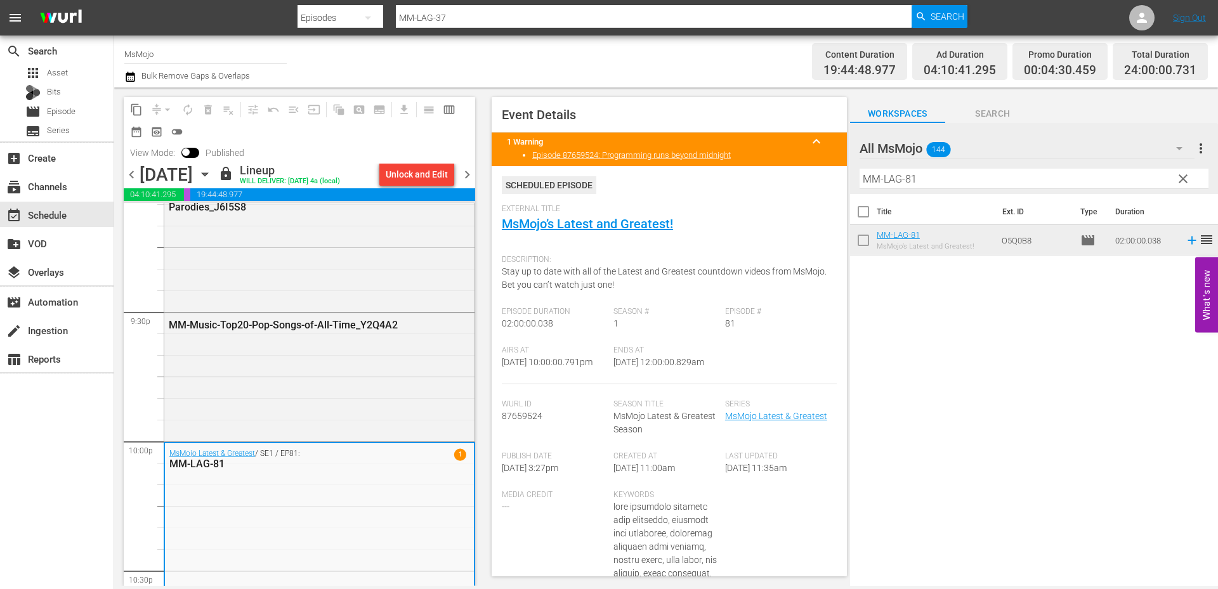
click at [466, 174] on span "chevron_right" at bounding box center [467, 175] width 16 height 16
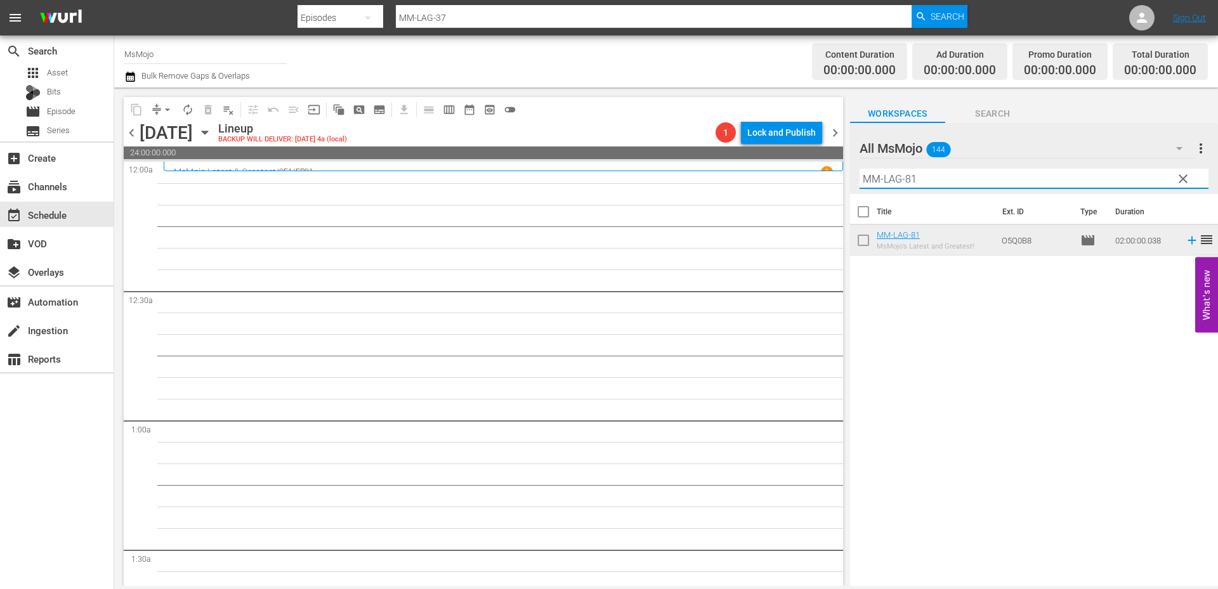
drag, startPoint x: 930, startPoint y: 177, endPoint x: 812, endPoint y: 174, distance: 118.6
click at [811, 176] on div "content_copy compress arrow_drop_down autorenew_outlined delete_forever_outline…" at bounding box center [666, 337] width 1104 height 499
paste input "38"
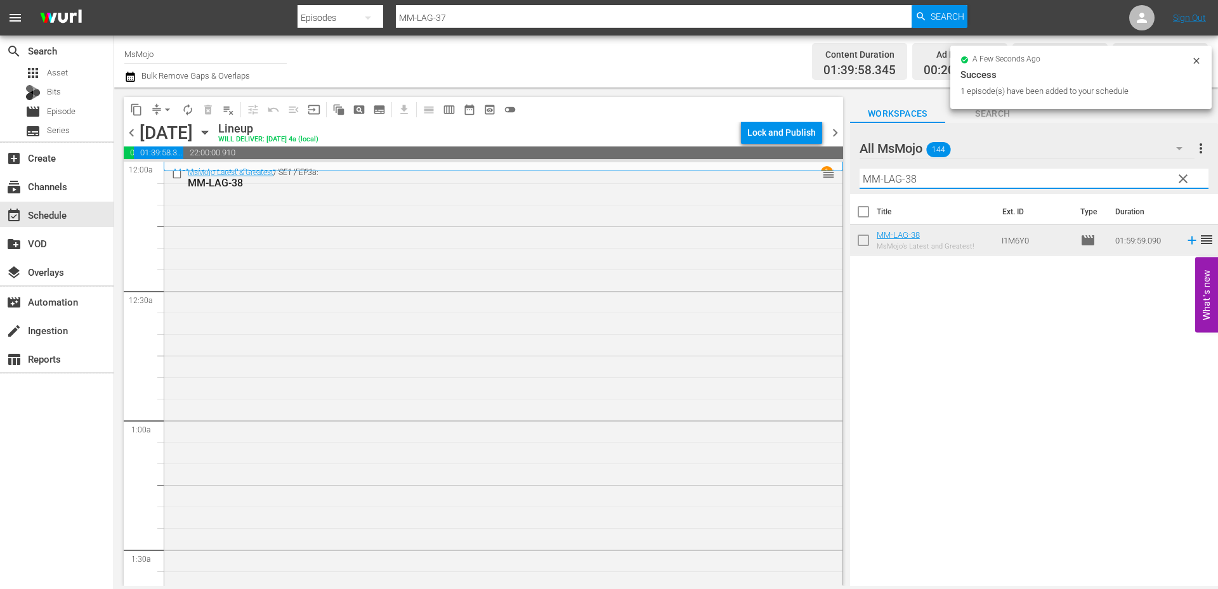
drag, startPoint x: 936, startPoint y: 179, endPoint x: 824, endPoint y: 166, distance: 113.1
click at [824, 166] on div "content_copy compress arrow_drop_down autorenew_outlined delete_forever_outline…" at bounding box center [666, 337] width 1104 height 499
paste input "Deep-Dive-Didnt-Have-To-Go-That-Hard_S4S7K5"
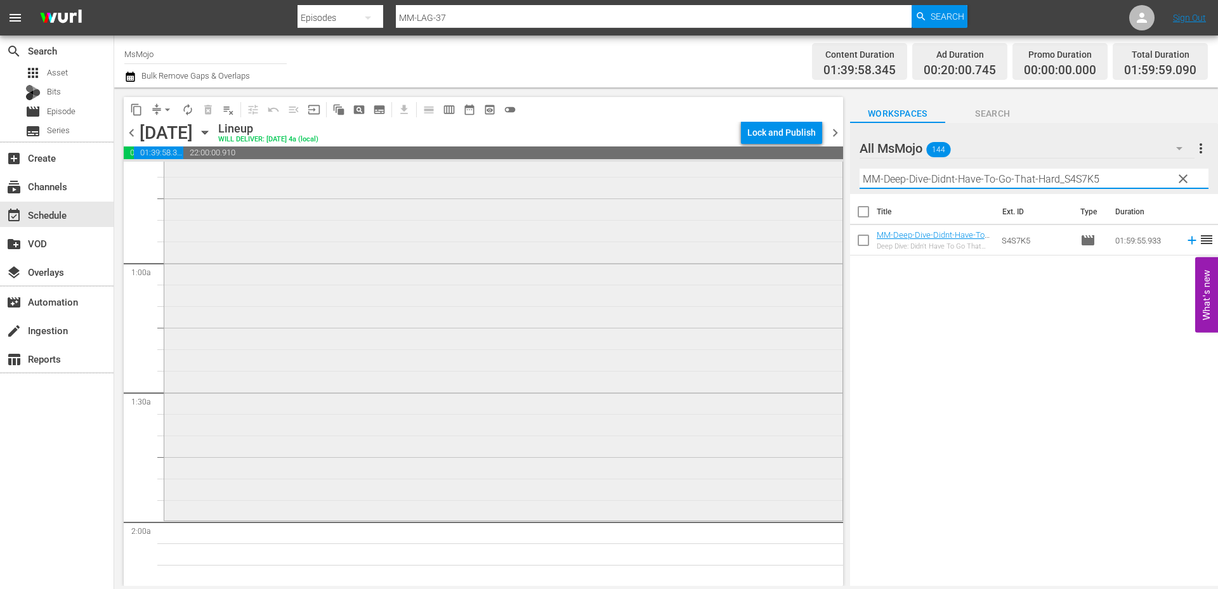
scroll to position [254, 0]
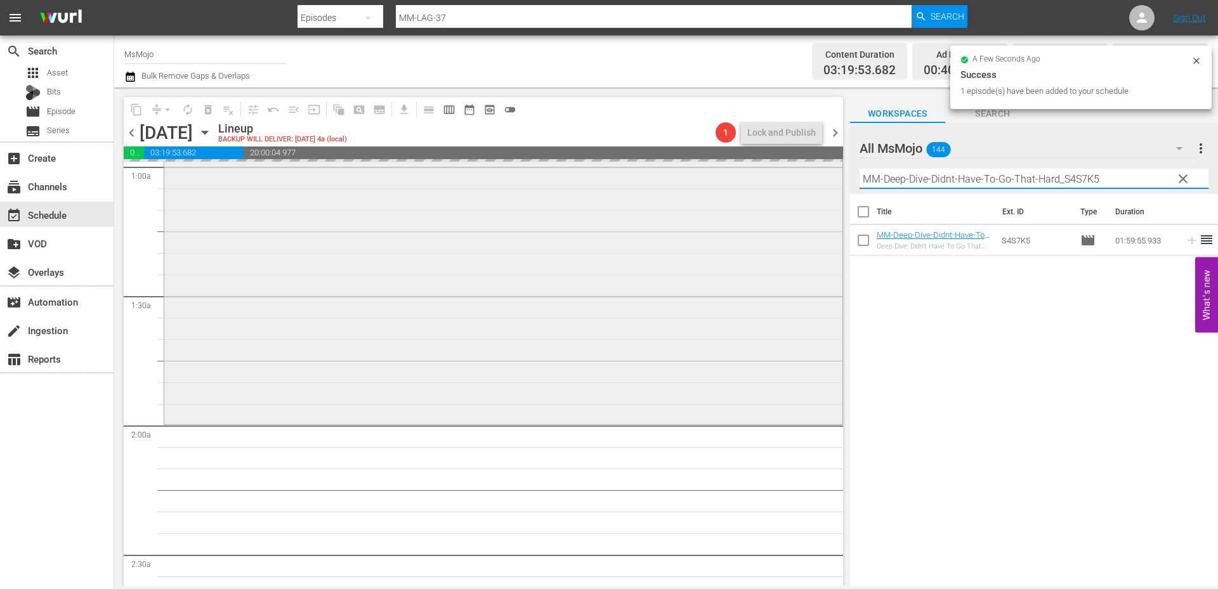
drag, startPoint x: 1105, startPoint y: 181, endPoint x: 833, endPoint y: 192, distance: 272.3
click at [833, 192] on div "content_copy compress arrow_drop_down autorenew_outlined delete_forever_outline…" at bounding box center [666, 337] width 1104 height 499
paste input "LAG-24"
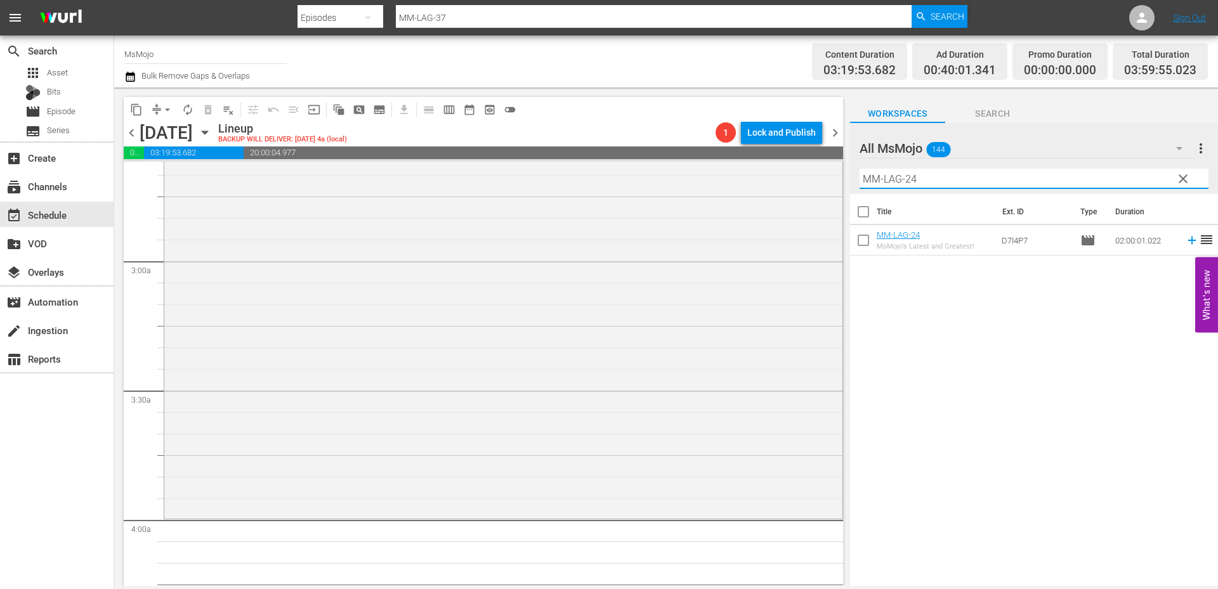
scroll to position [804, 0]
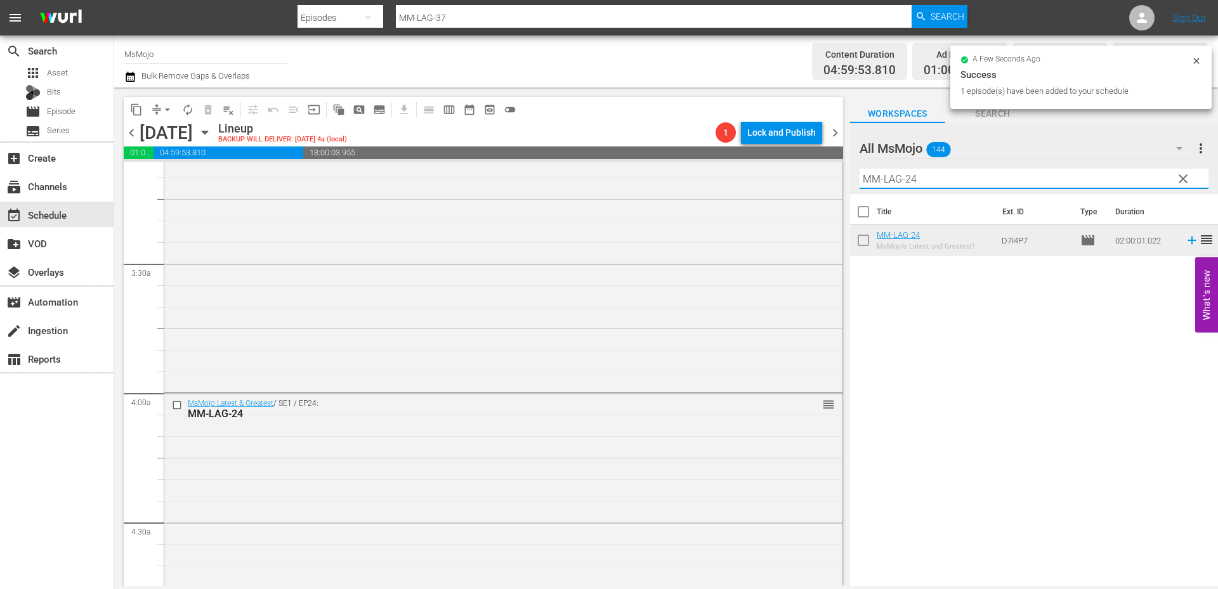
drag, startPoint x: 984, startPoint y: 183, endPoint x: 873, endPoint y: 181, distance: 110.4
click at [870, 181] on input "MM-LAG-24" at bounding box center [1033, 179] width 349 height 20
paste input "M-LAG-52"
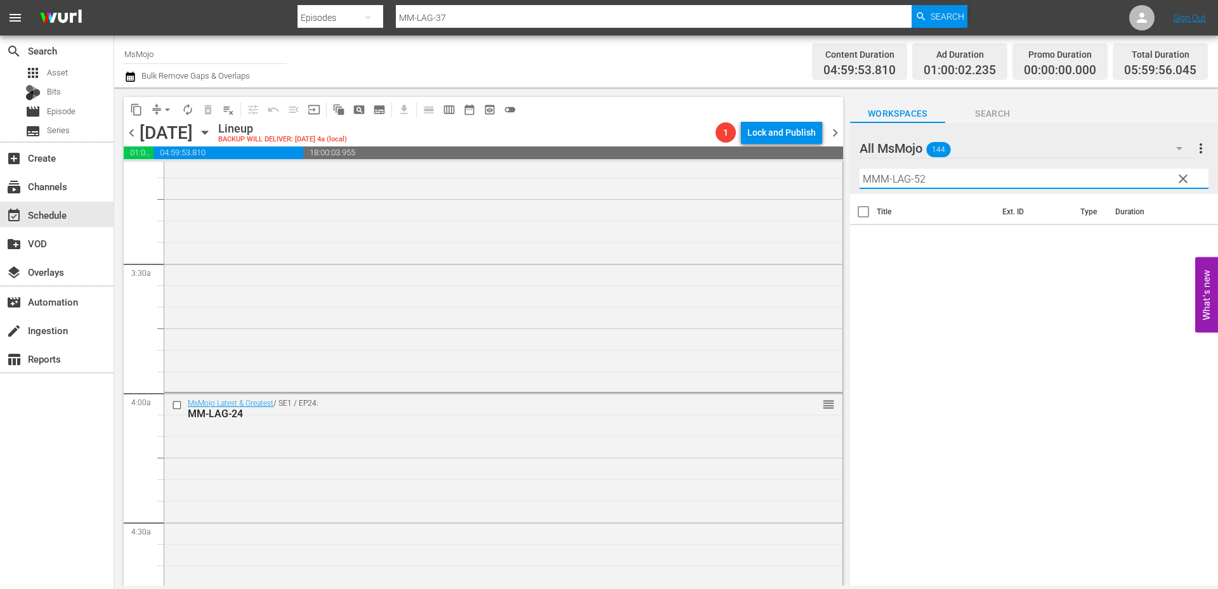
drag, startPoint x: 867, startPoint y: 180, endPoint x: 844, endPoint y: 182, distance: 22.9
click at [844, 182] on div "content_copy compress arrow_drop_down autorenew_outlined delete_forever_outline…" at bounding box center [666, 337] width 1104 height 499
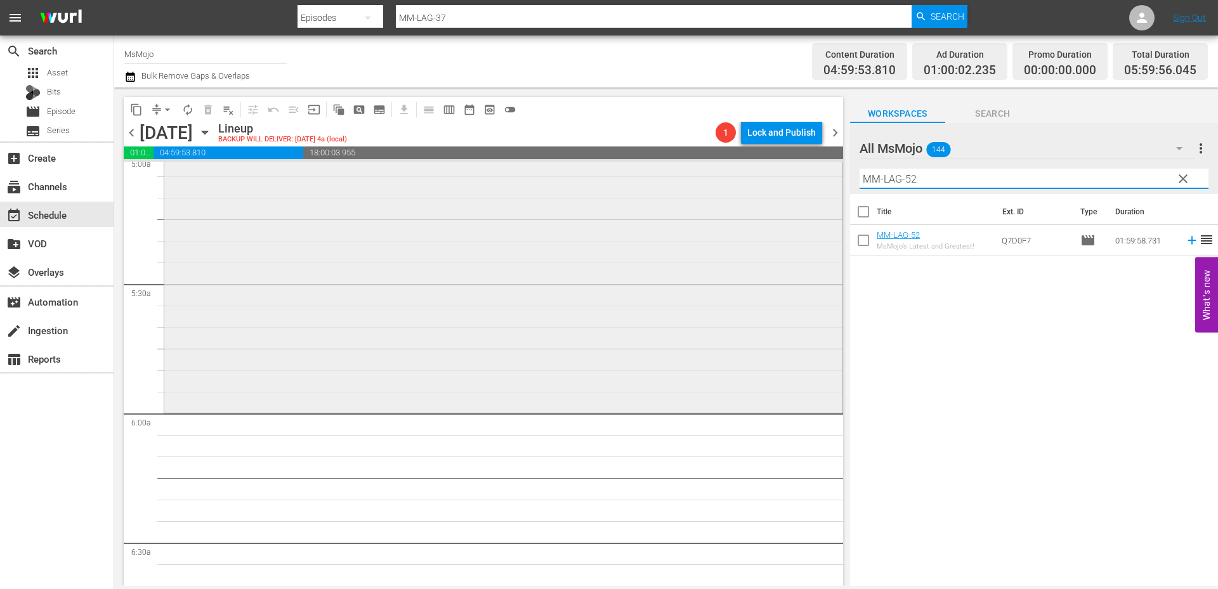
scroll to position [1311, 0]
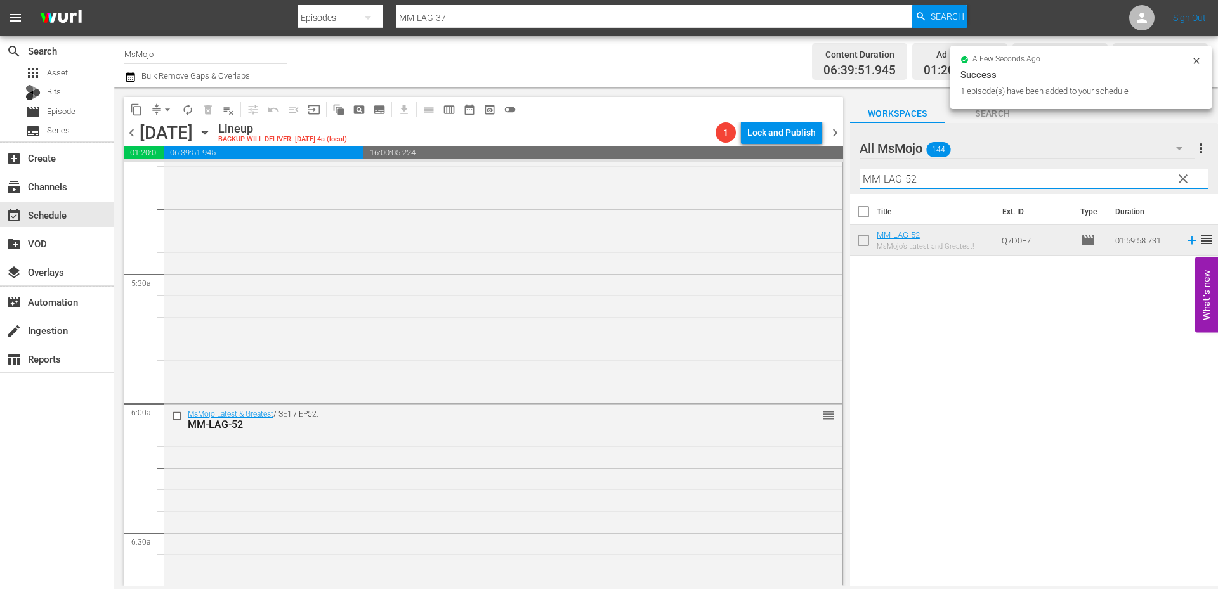
click at [823, 169] on div "content_copy compress arrow_drop_down autorenew_outlined delete_forever_outline…" at bounding box center [666, 337] width 1104 height 499
paste input "Deep-Dive-Bluey_B2D1P0"
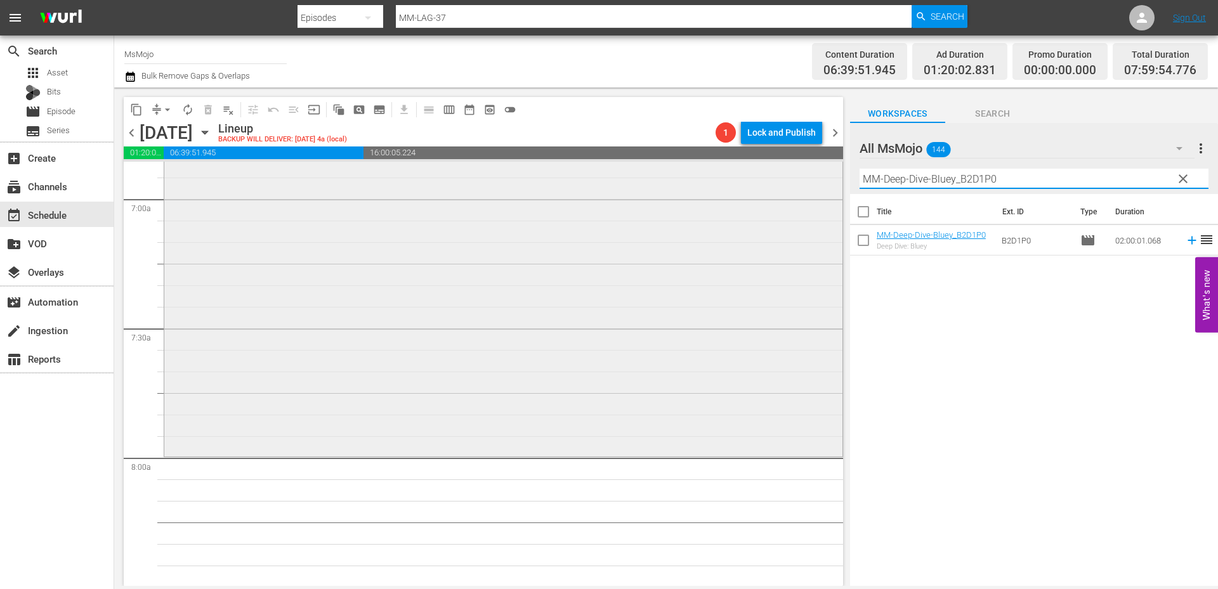
scroll to position [1818, 0]
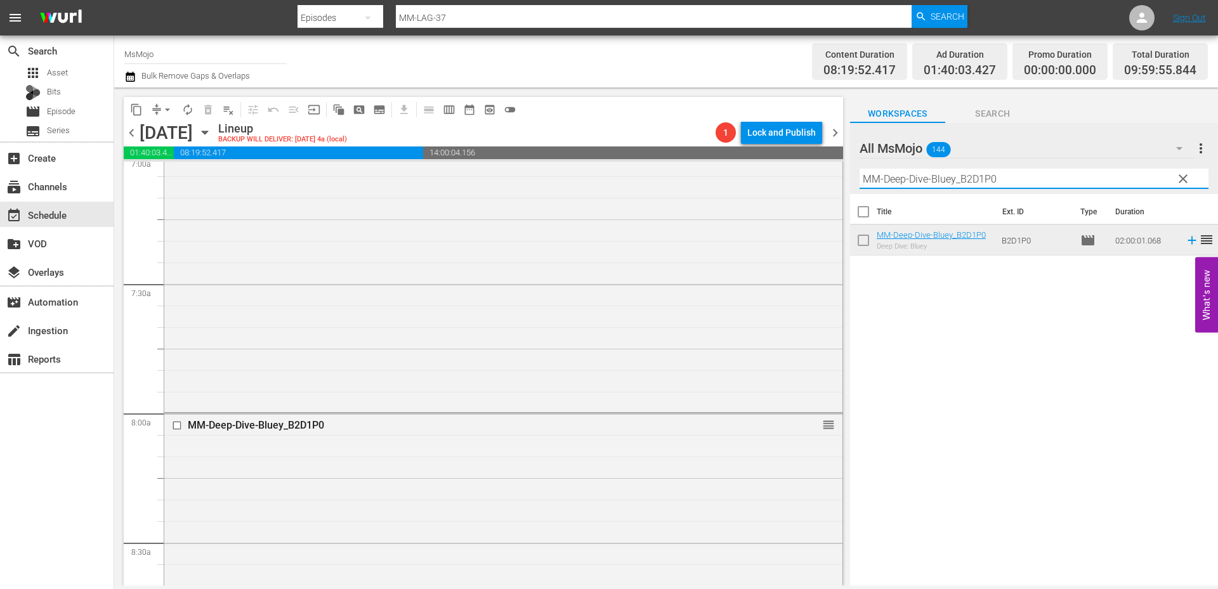
drag, startPoint x: 1067, startPoint y: 178, endPoint x: 854, endPoint y: 178, distance: 213.1
click at [854, 178] on div "All MsMojo 144 All MsMojo more_vert clear Filter by Title MM-Deep-Dive-Bluey_B2…" at bounding box center [1034, 158] width 368 height 71
paste input "LAG-31"
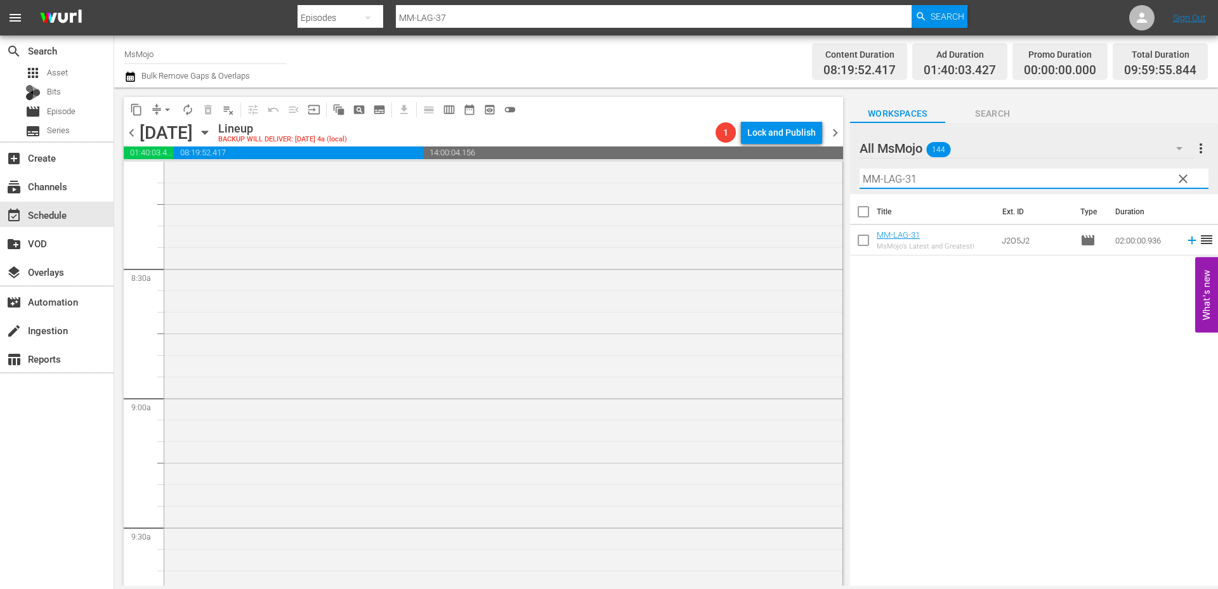
scroll to position [2368, 0]
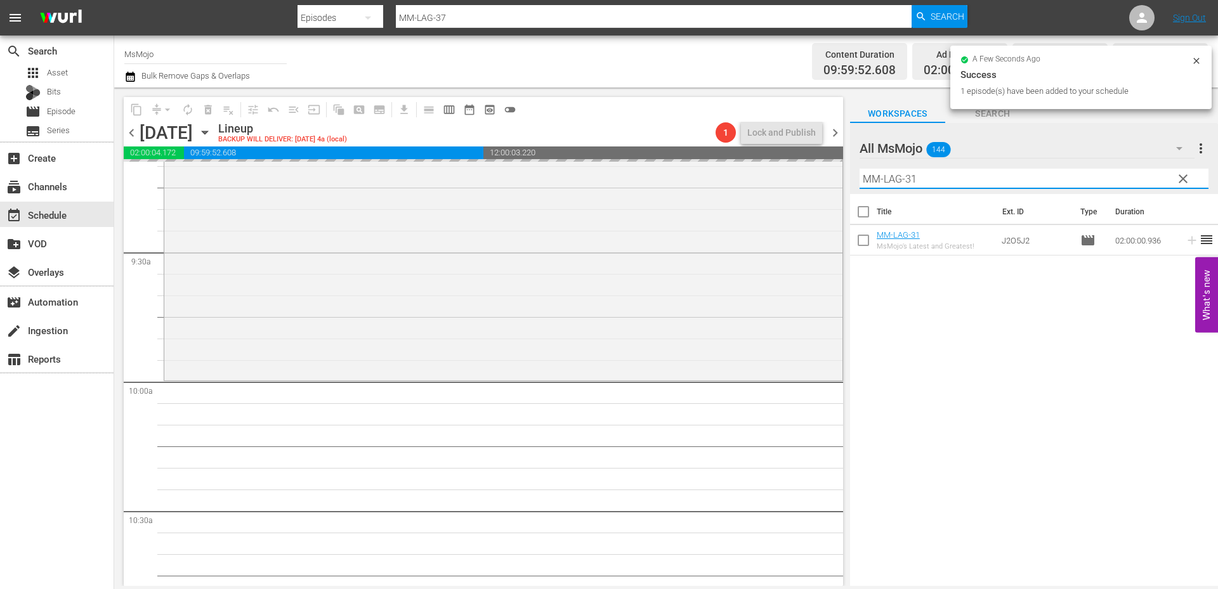
click at [819, 185] on div "content_copy compress arrow_drop_down autorenew_outlined delete_forever_outline…" at bounding box center [666, 337] width 1104 height 499
paste input "66"
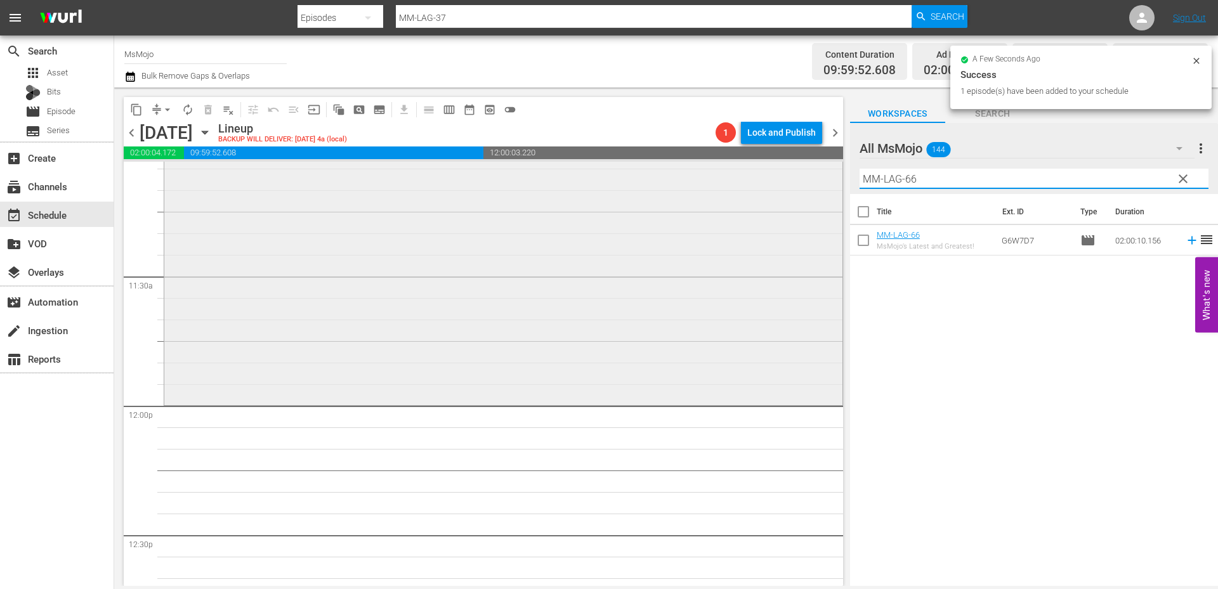
scroll to position [2875, 0]
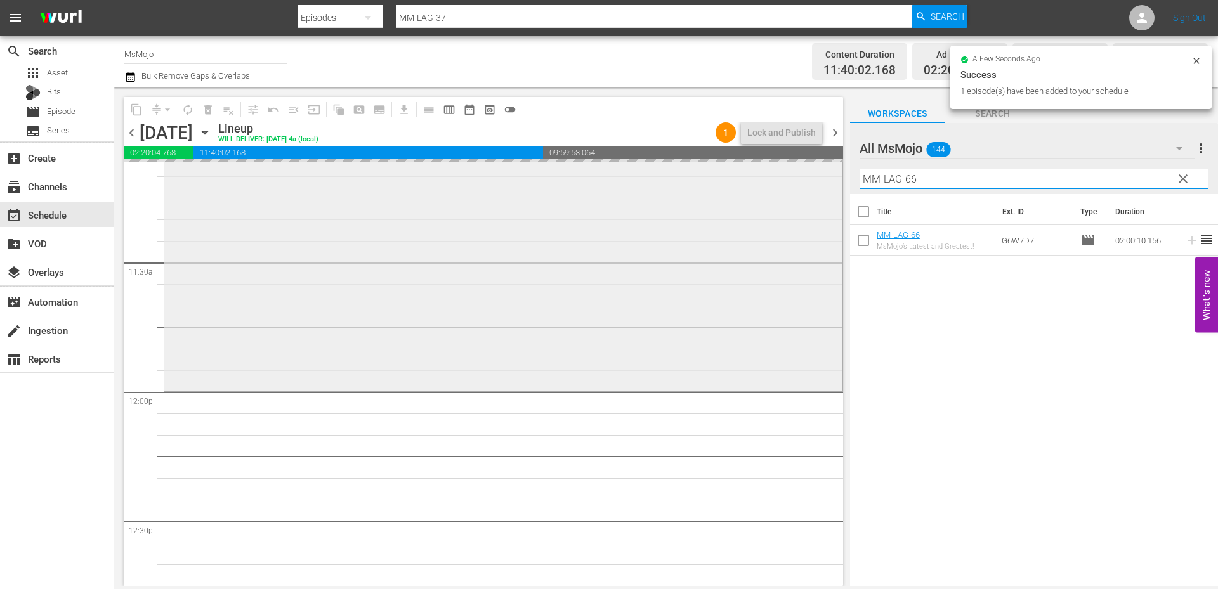
drag, startPoint x: 998, startPoint y: 185, endPoint x: 831, endPoint y: 188, distance: 166.2
click at [826, 188] on div "content_copy compress arrow_drop_down autorenew_outlined delete_forever_outline…" at bounding box center [666, 337] width 1104 height 499
paste input "Film-Top-20-Songs-That-We-Cant-Separate-from-Movie-Scenes_V2D4M7"
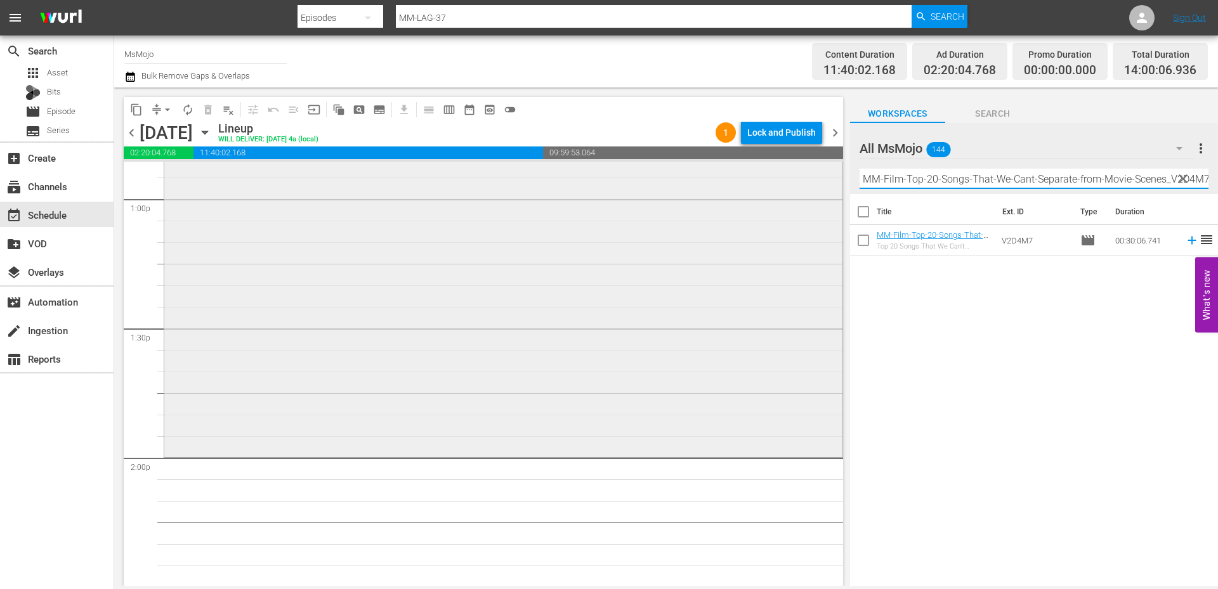
scroll to position [3341, 0]
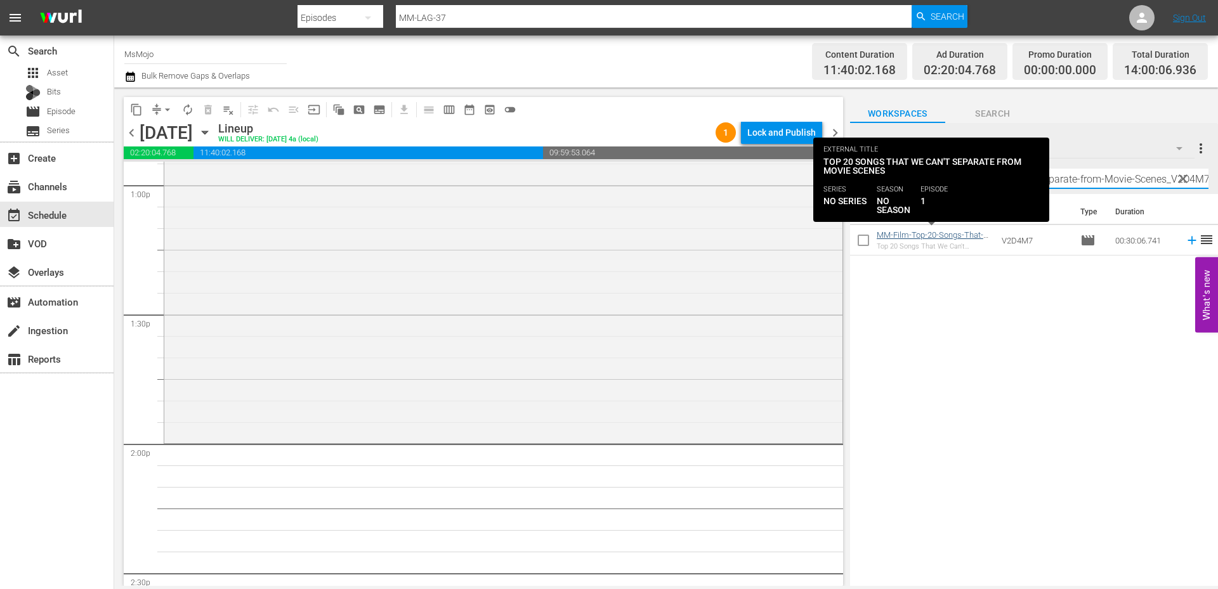
type input "MM-Film-Top-20-Songs-That-We-Cant-Separate-from-Movie-Scenes_V2D4M7"
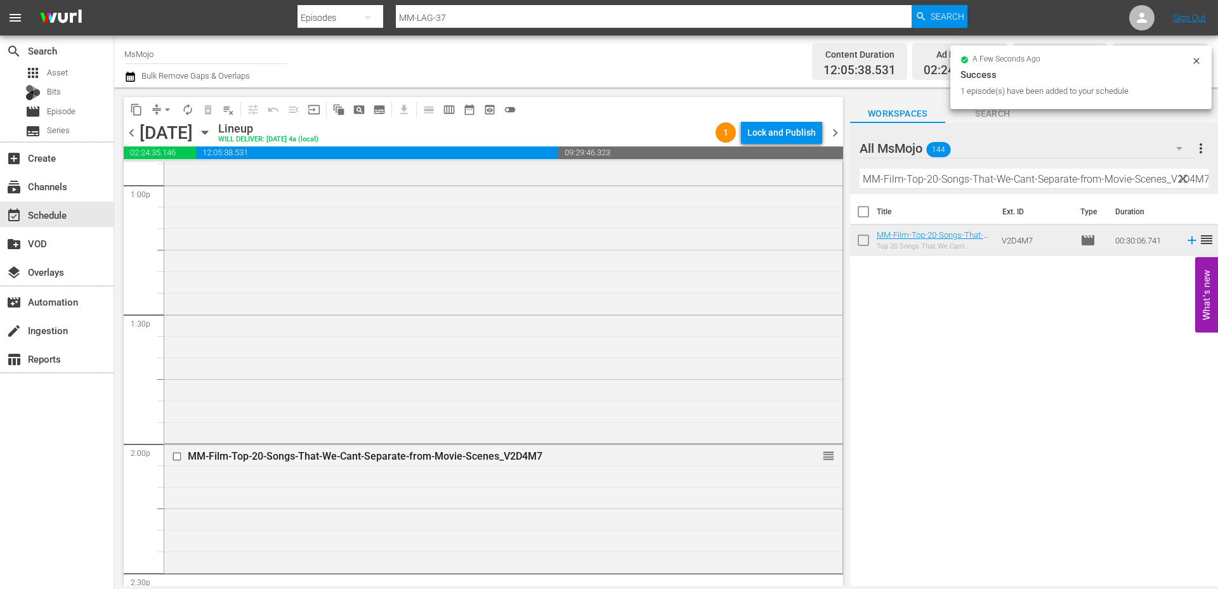
drag, startPoint x: 1187, startPoint y: 176, endPoint x: 1036, endPoint y: 183, distance: 150.5
click at [1187, 176] on span "clear" at bounding box center [1182, 178] width 15 height 15
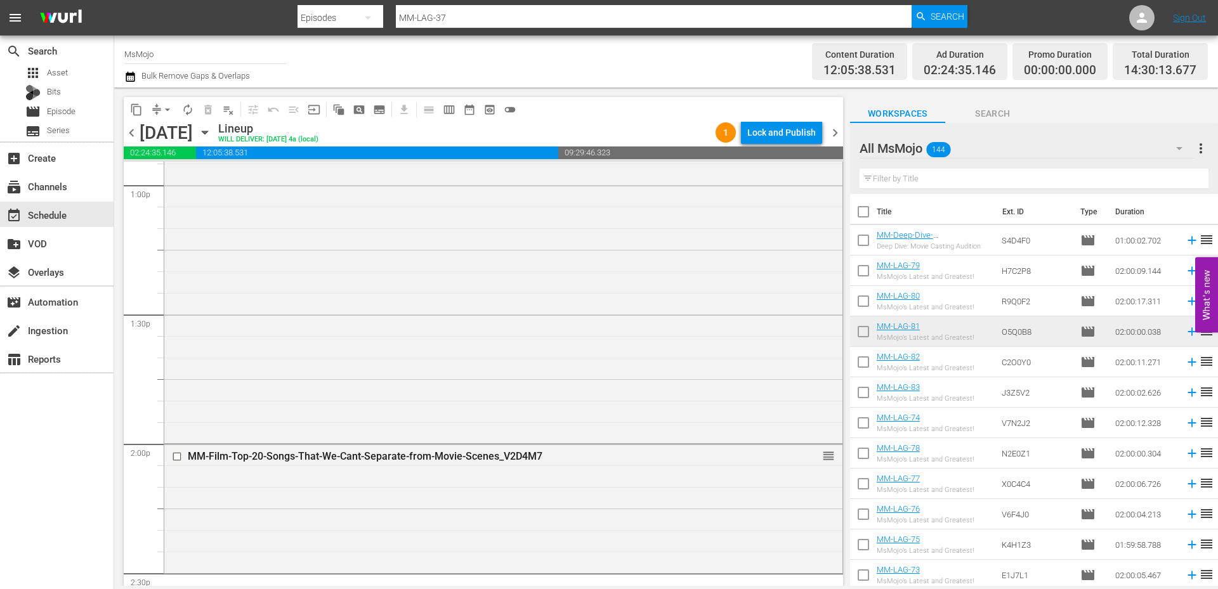
click at [1025, 178] on input "text" at bounding box center [1033, 179] width 349 height 20
paste input "MM-Celeb-Top-20-Moments-That-Made-Us-Love-Sebastian-Stan_C4H9U5"
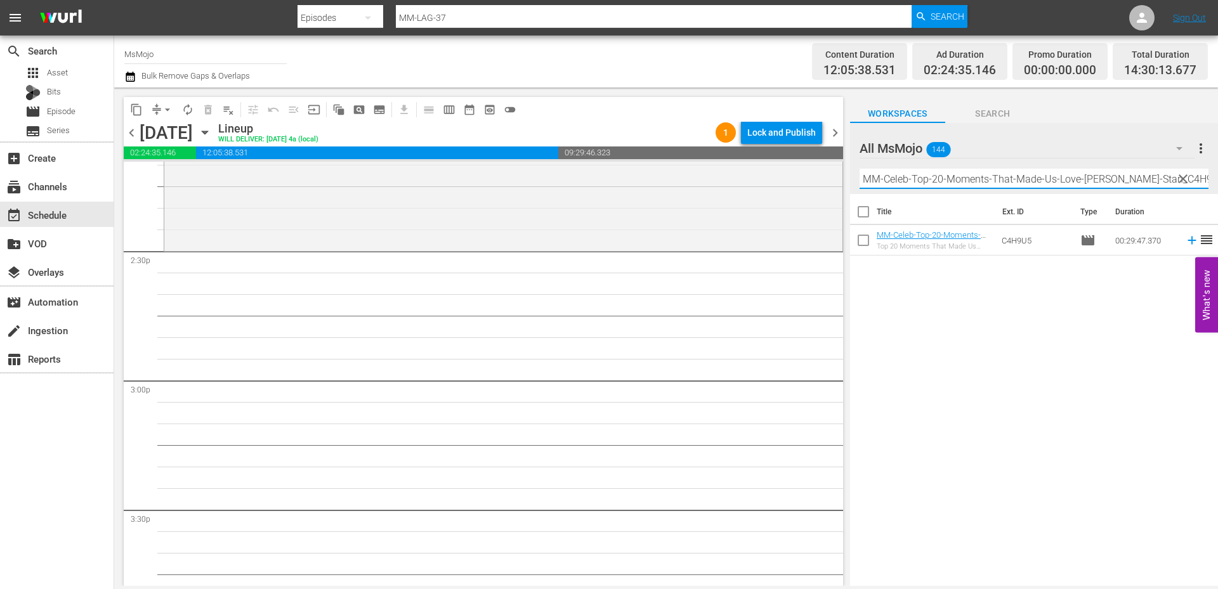
scroll to position [3679, 0]
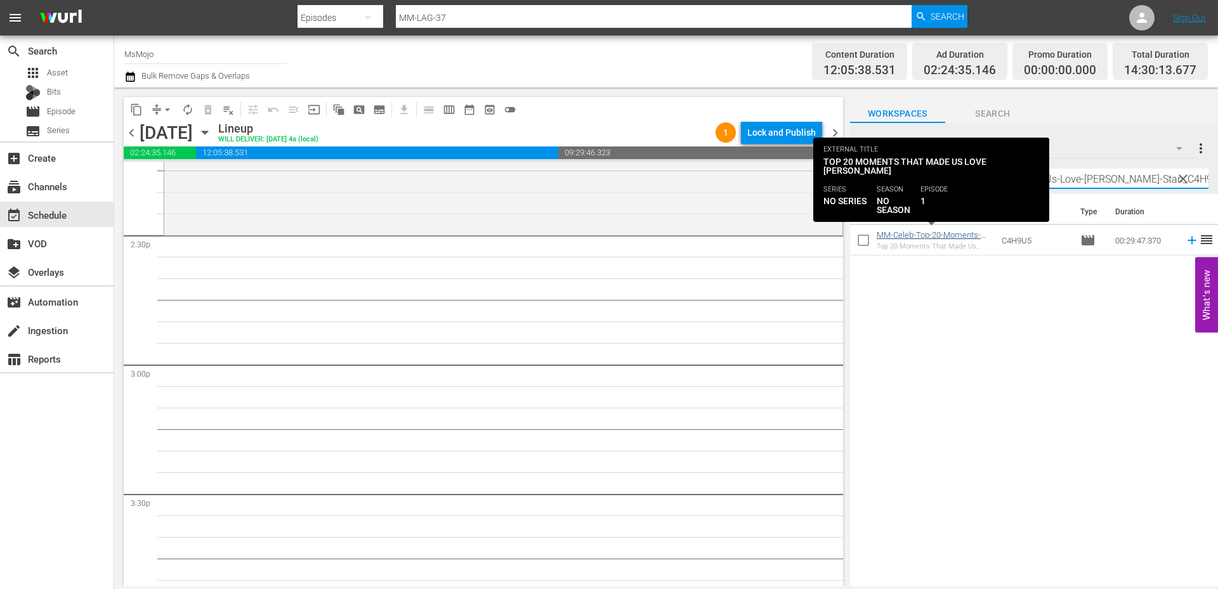
type input "MM-Celeb-Top-20-Moments-That-Made-Us-Love-Sebastian-Stan_C4H9U5"
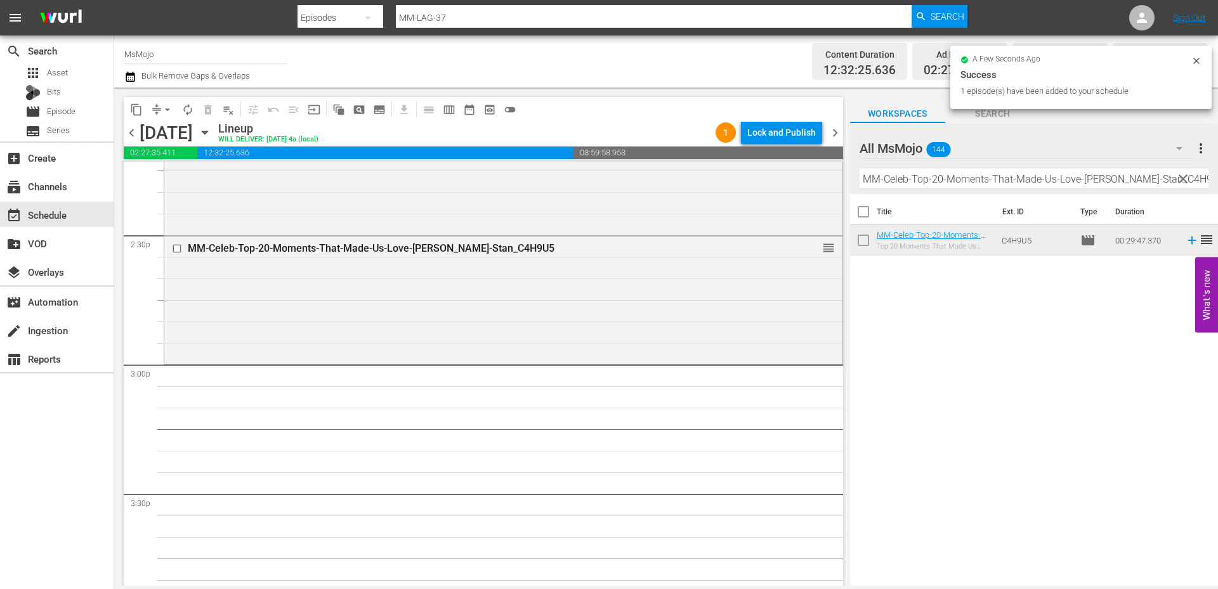
click at [1185, 179] on span "clear" at bounding box center [1182, 178] width 15 height 15
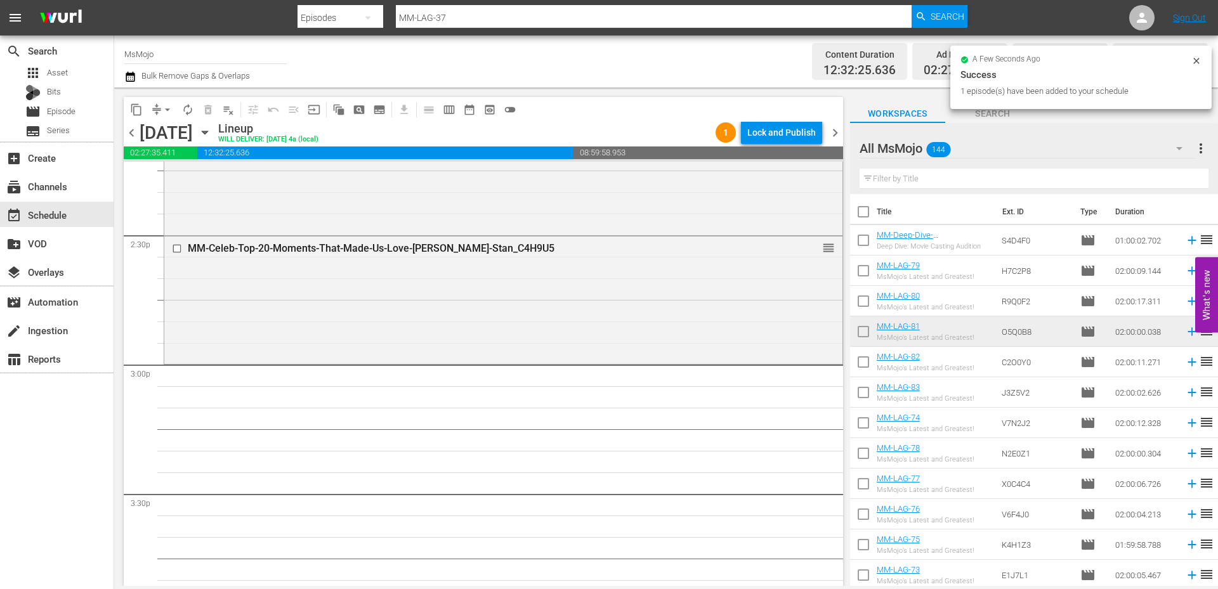
click at [1076, 173] on input "text" at bounding box center [1033, 179] width 349 height 20
paste input "MM-TV-Deep-Dive-Ted-Lasso_G7D5I0"
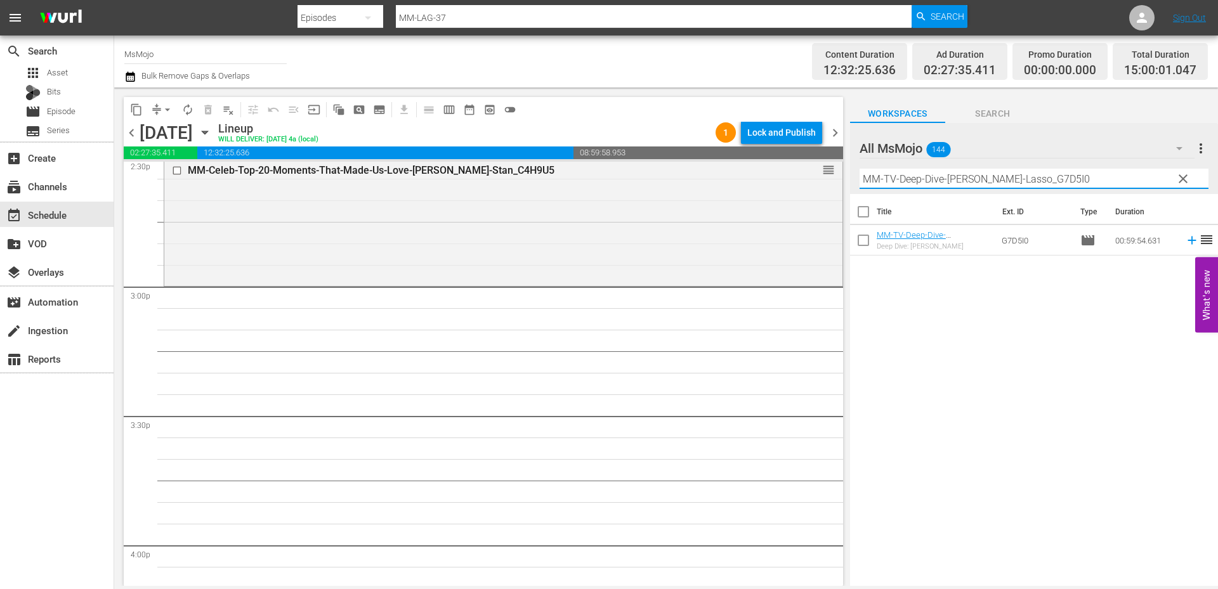
scroll to position [3763, 0]
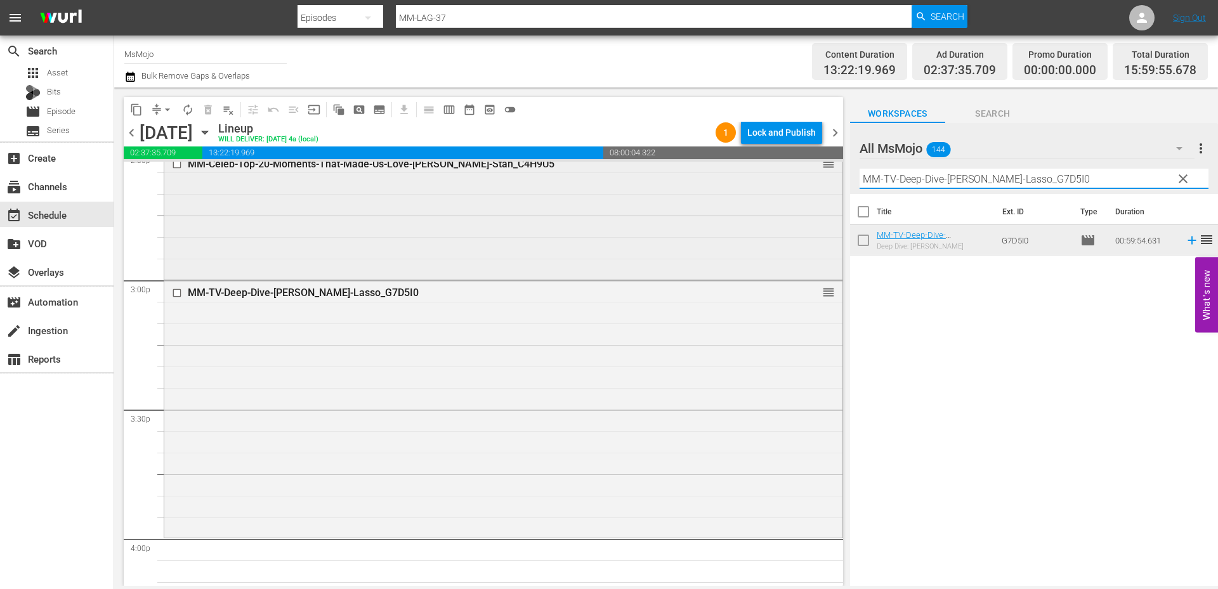
drag, startPoint x: 1046, startPoint y: 181, endPoint x: 805, endPoint y: 178, distance: 240.4
click at [812, 176] on div "content_copy compress arrow_drop_down autorenew_outlined delete_forever_outline…" at bounding box center [666, 337] width 1104 height 499
paste input "LAG-45"
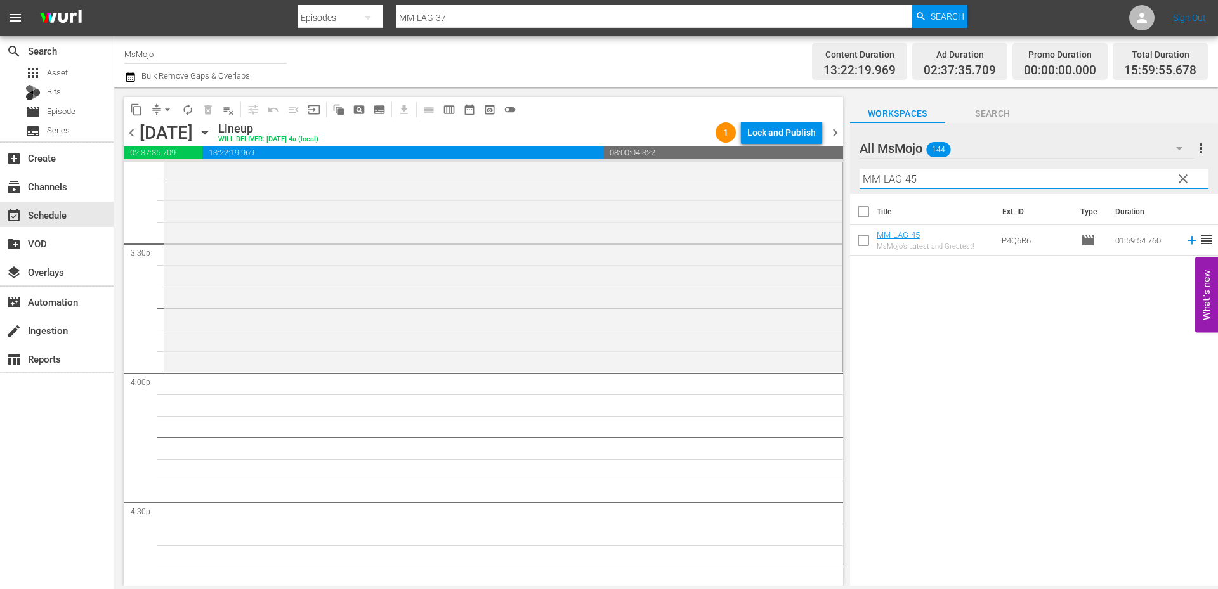
scroll to position [4017, 0]
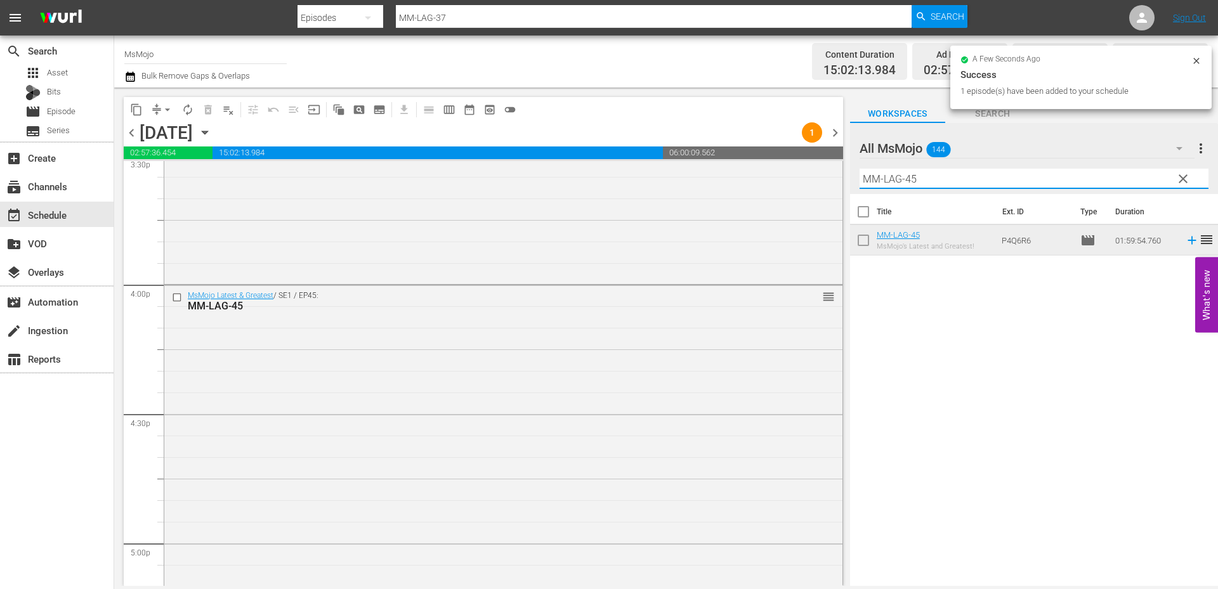
click at [849, 173] on div "content_copy compress arrow_drop_down autorenew_outlined delete_forever_outline…" at bounding box center [666, 337] width 1104 height 499
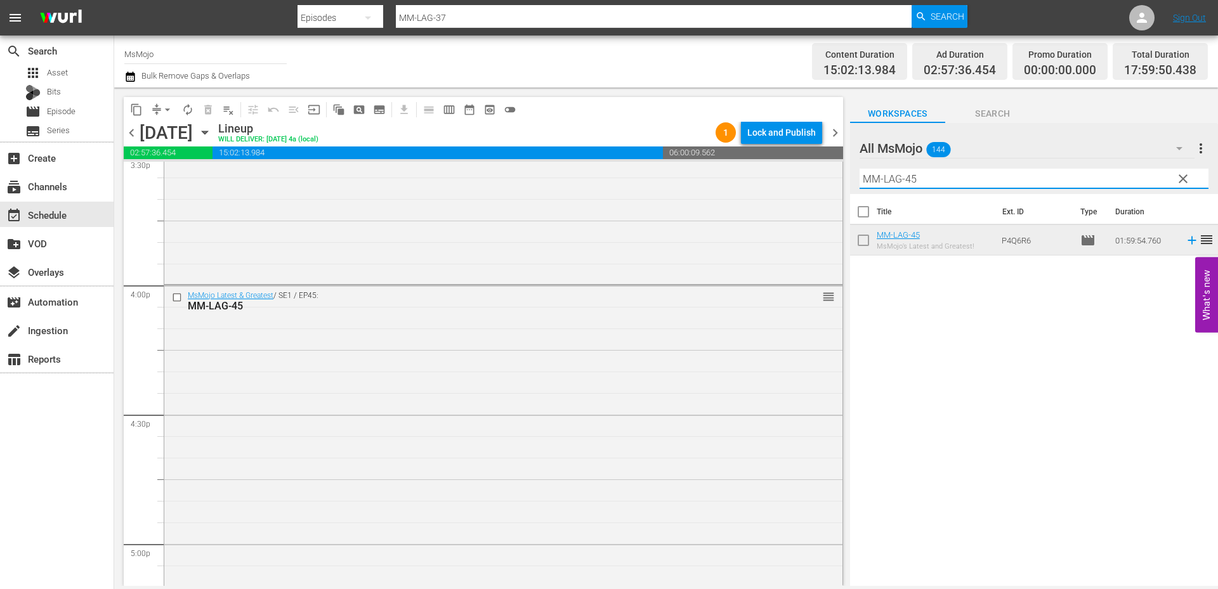
paste input "73"
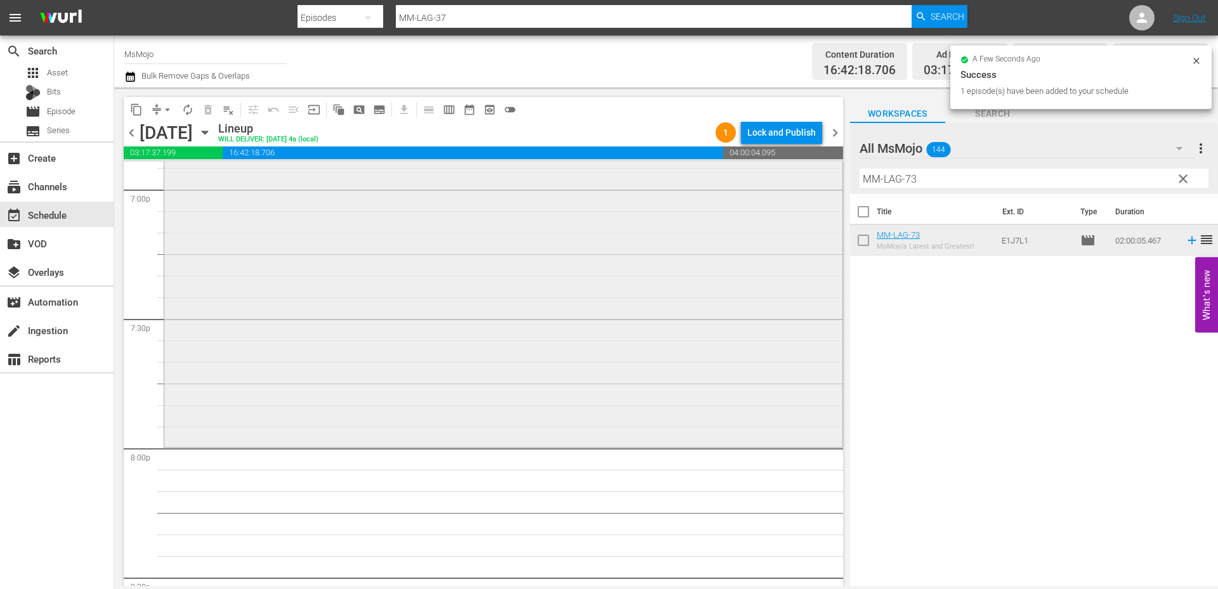
scroll to position [4990, 0]
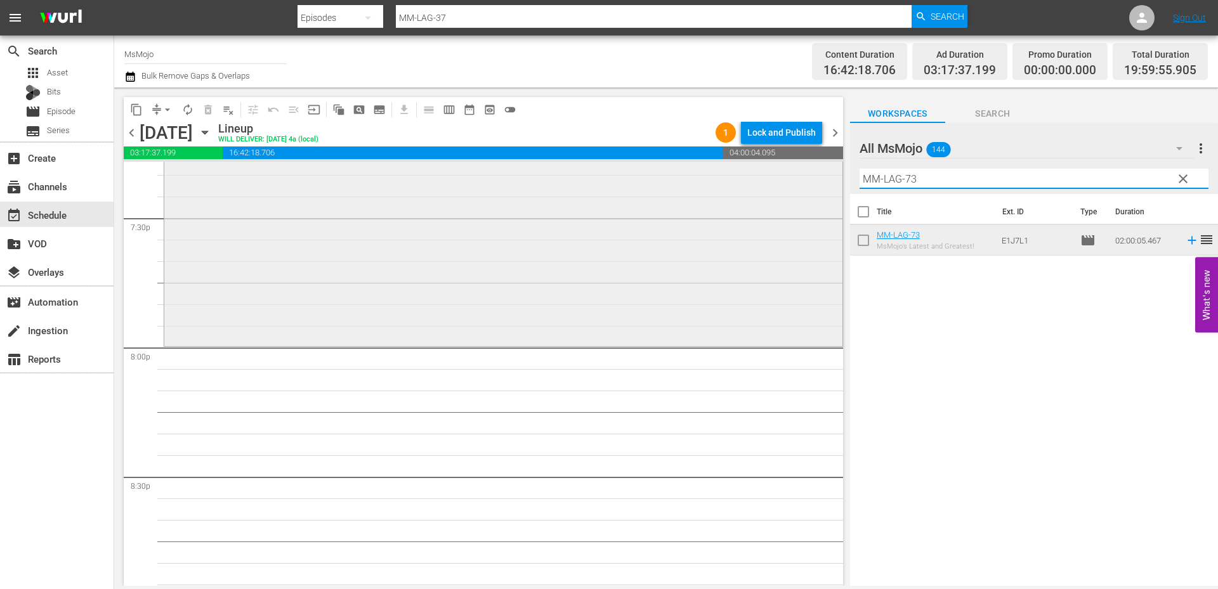
drag, startPoint x: 889, startPoint y: 178, endPoint x: 790, endPoint y: 179, distance: 98.3
click at [790, 179] on div "content_copy compress arrow_drop_down autorenew_outlined delete_forever_outline…" at bounding box center [666, 337] width 1104 height 499
paste input "Deep-Dive-Celeb-Couples_Dive144_T8B1S6"
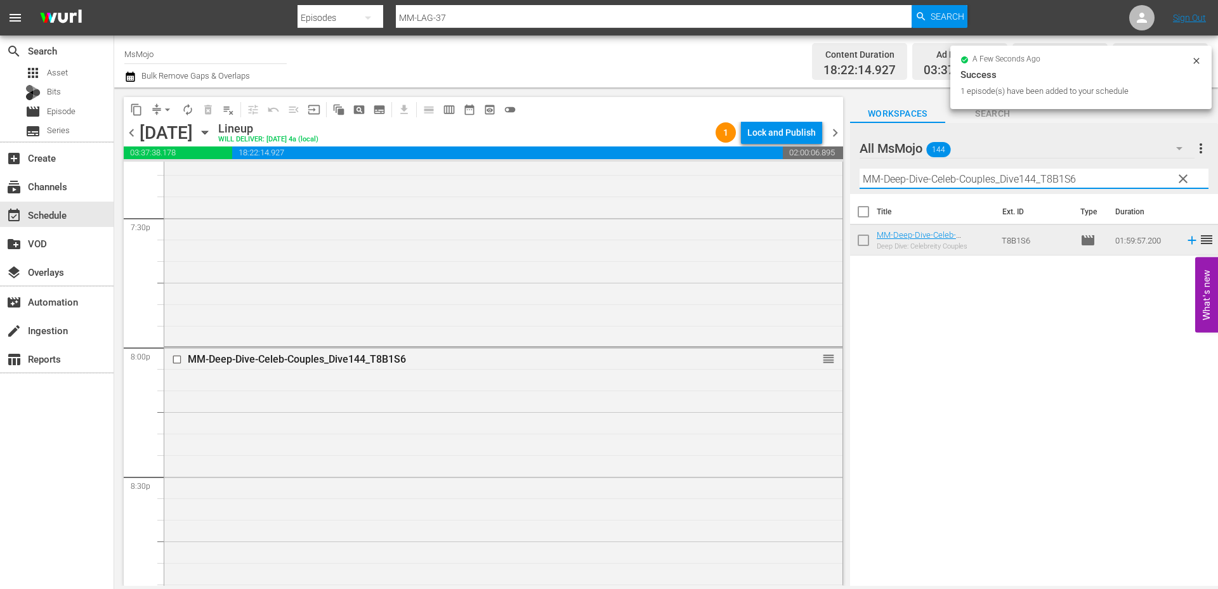
drag, startPoint x: 1079, startPoint y: 175, endPoint x: 849, endPoint y: 166, distance: 230.4
click at [849, 166] on div "content_copy compress arrow_drop_down autorenew_outlined delete_forever_outline…" at bounding box center [666, 337] width 1104 height 499
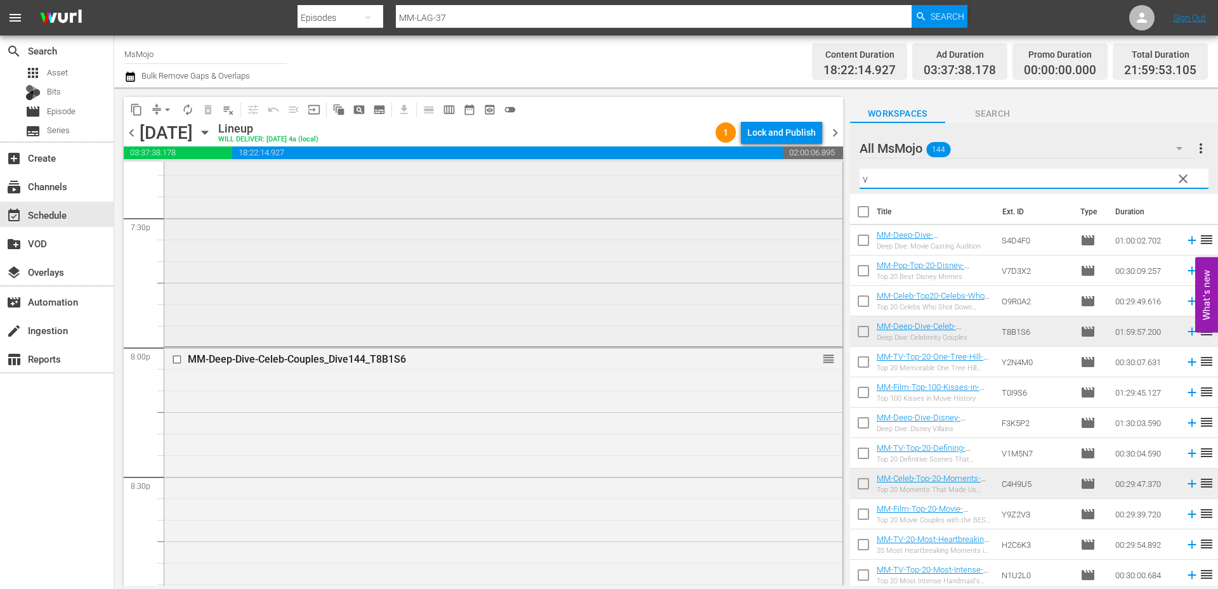
drag, startPoint x: 900, startPoint y: 179, endPoint x: 822, endPoint y: 179, distance: 78.0
click at [817, 179] on div "content_copy compress arrow_drop_down autorenew_outlined delete_forever_outline…" at bounding box center [666, 337] width 1104 height 499
paste input "MM-LAG-59"
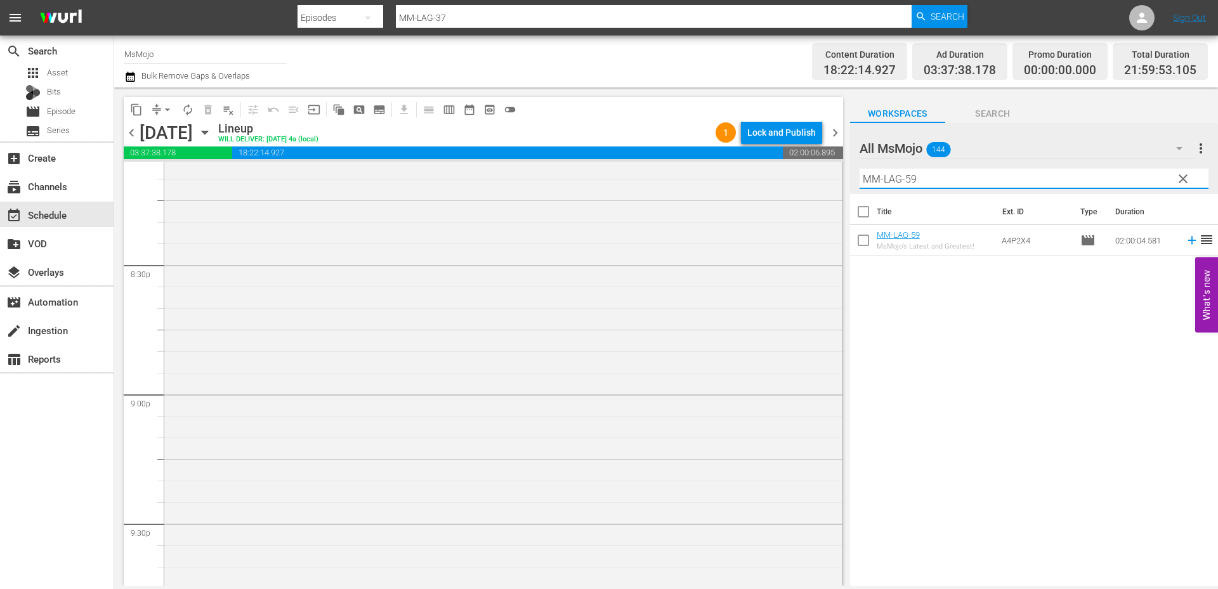
scroll to position [5412, 0]
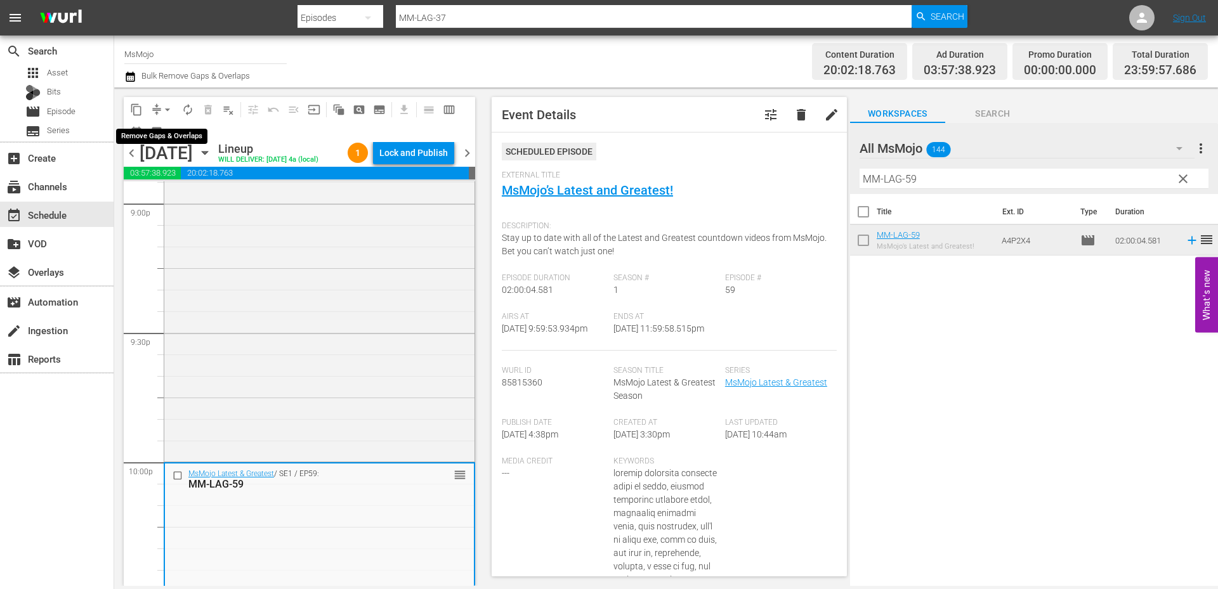
click at [166, 106] on span "arrow_drop_down" at bounding box center [167, 109] width 13 height 13
click at [209, 182] on li "Align to End of Previous Day" at bounding box center [167, 177] width 133 height 21
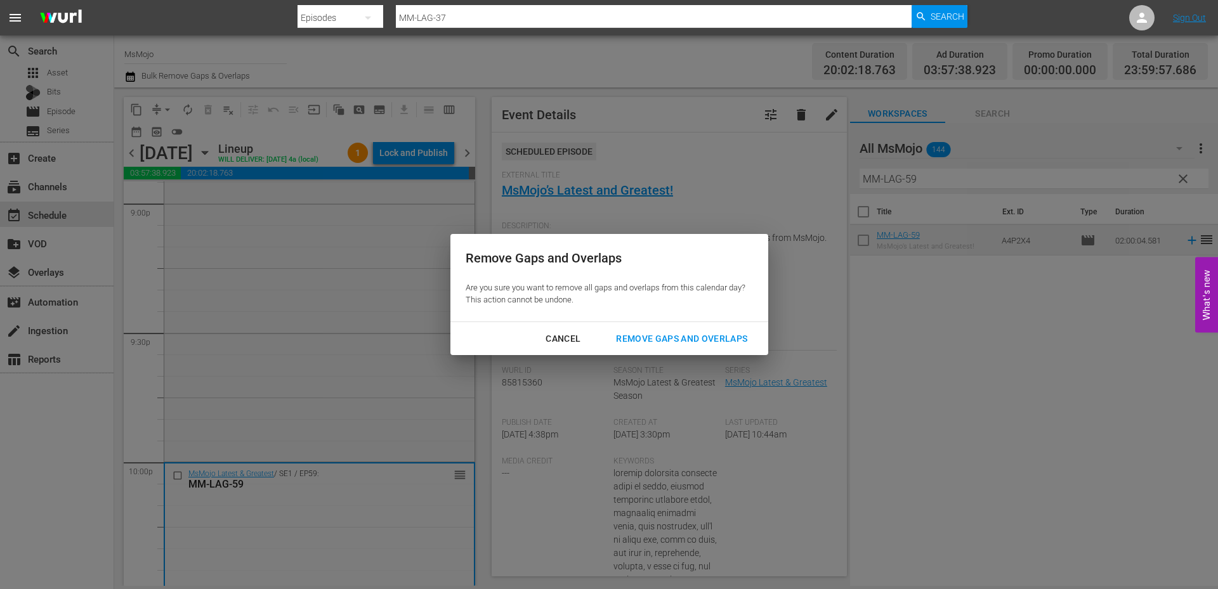
click at [644, 331] on div "Remove Gaps and Overlaps" at bounding box center [682, 339] width 152 height 16
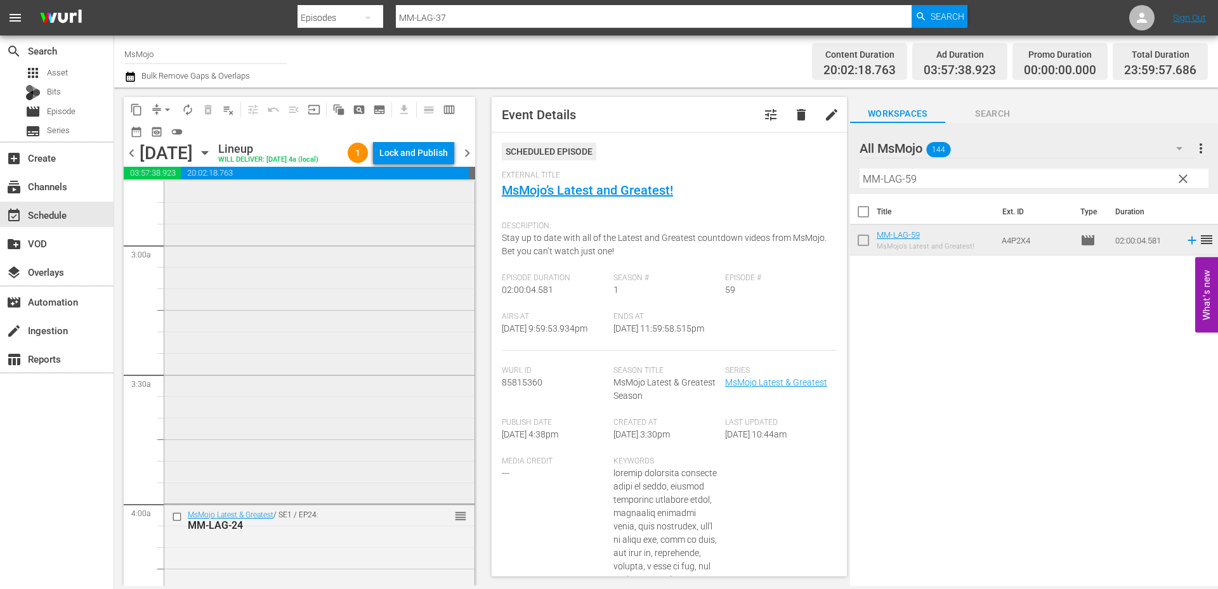
scroll to position [677, 0]
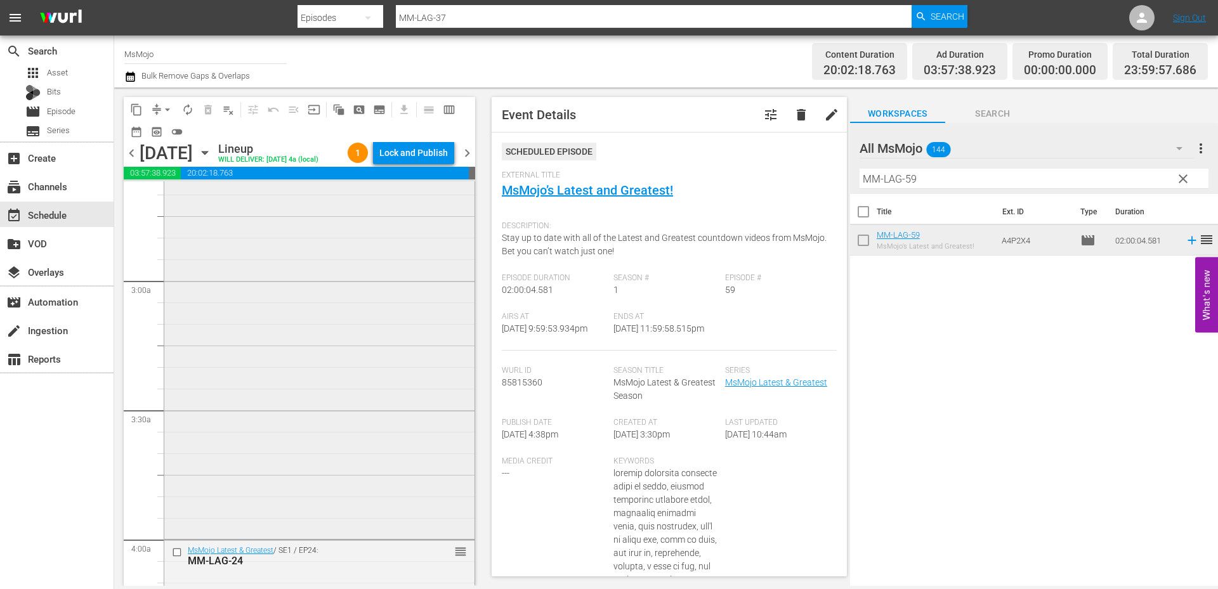
click at [318, 422] on div "MM-Deep-Dive-Didnt-Have-To-Go-That-Hard_S4S7K5 reorder" at bounding box center [319, 280] width 310 height 514
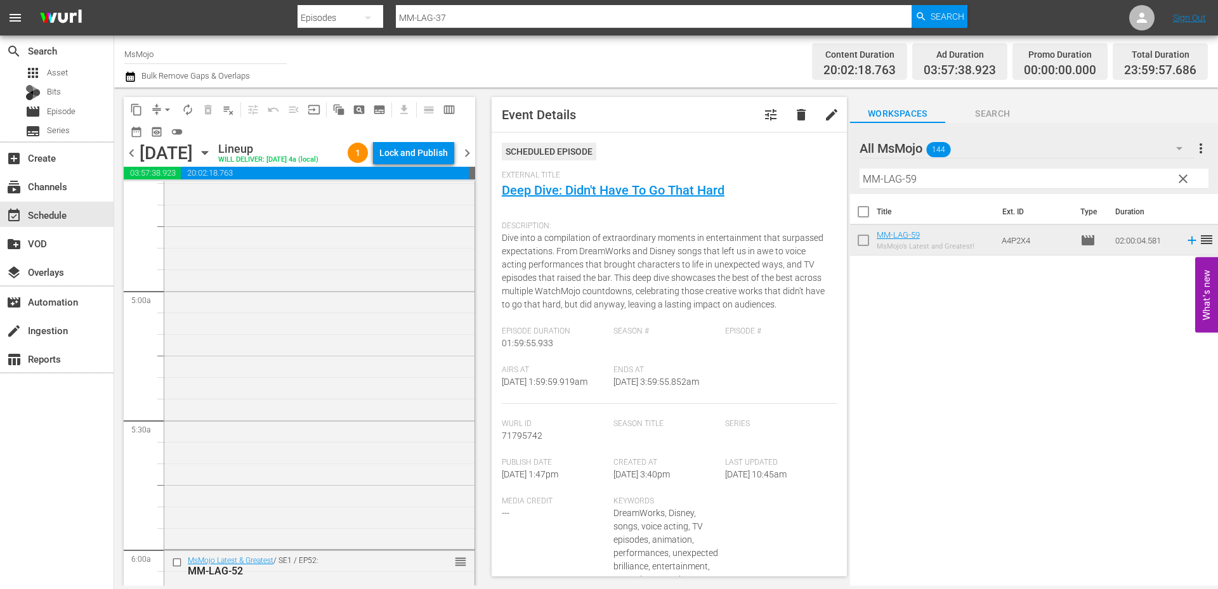
click at [363, 452] on div "MsMojo Latest & Greatest / SE1 / EP24: MM-LAG-24 reorder" at bounding box center [319, 290] width 310 height 514
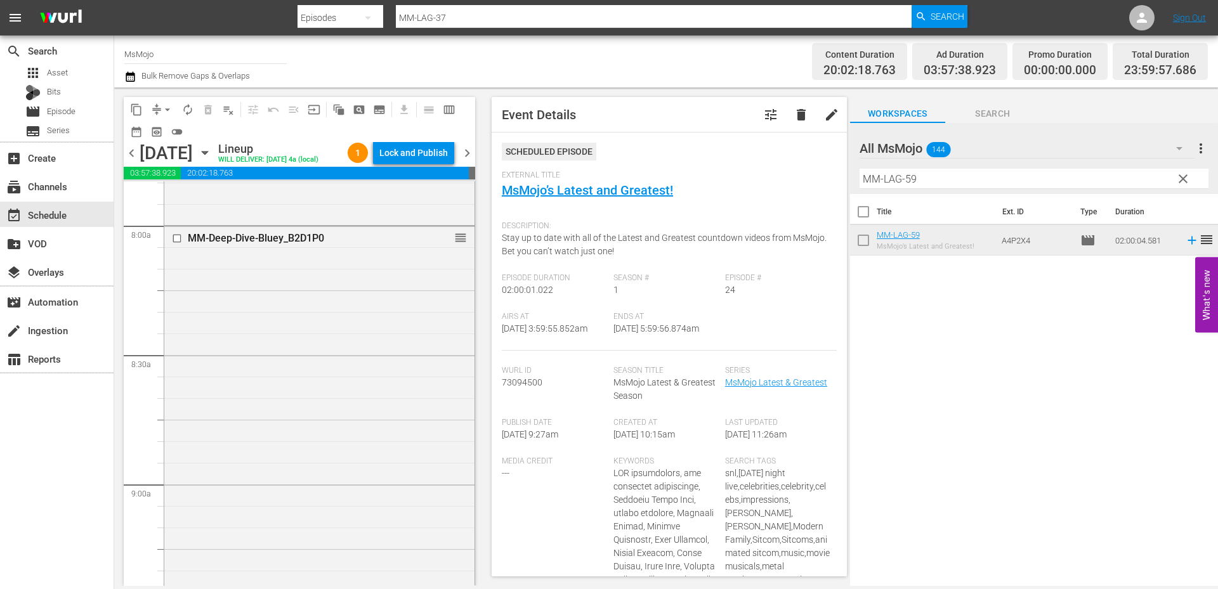
scroll to position [2030, 0]
click at [370, 465] on div "MM-Deep-Dive-Bluey_B2D1P0 reorder" at bounding box center [319, 480] width 310 height 514
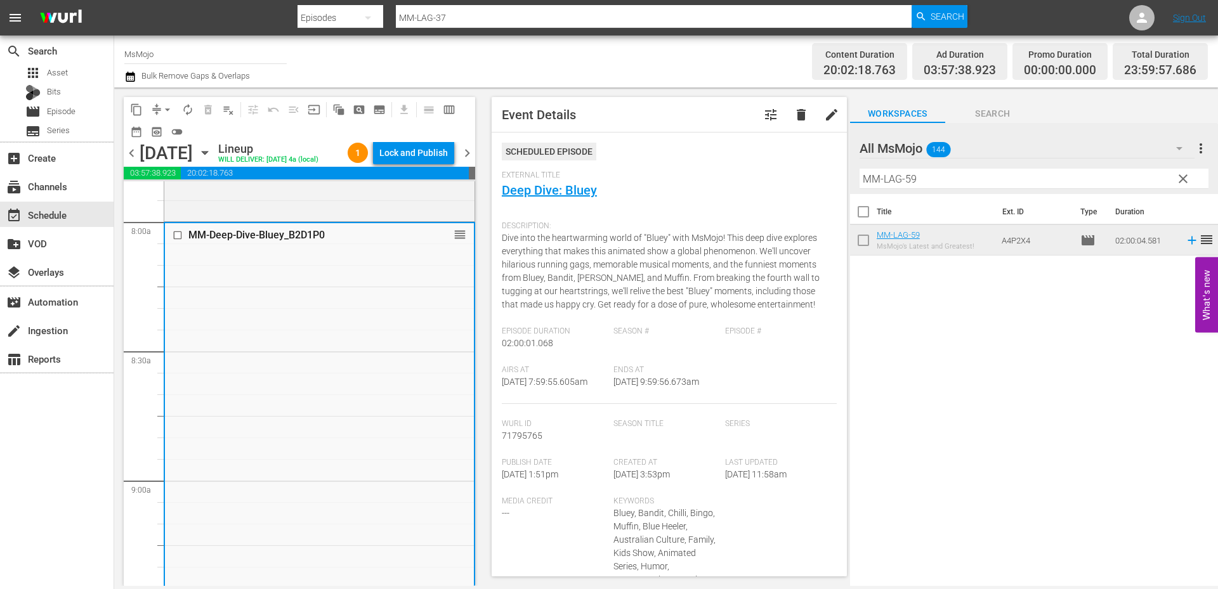
scroll to position [3256, 0]
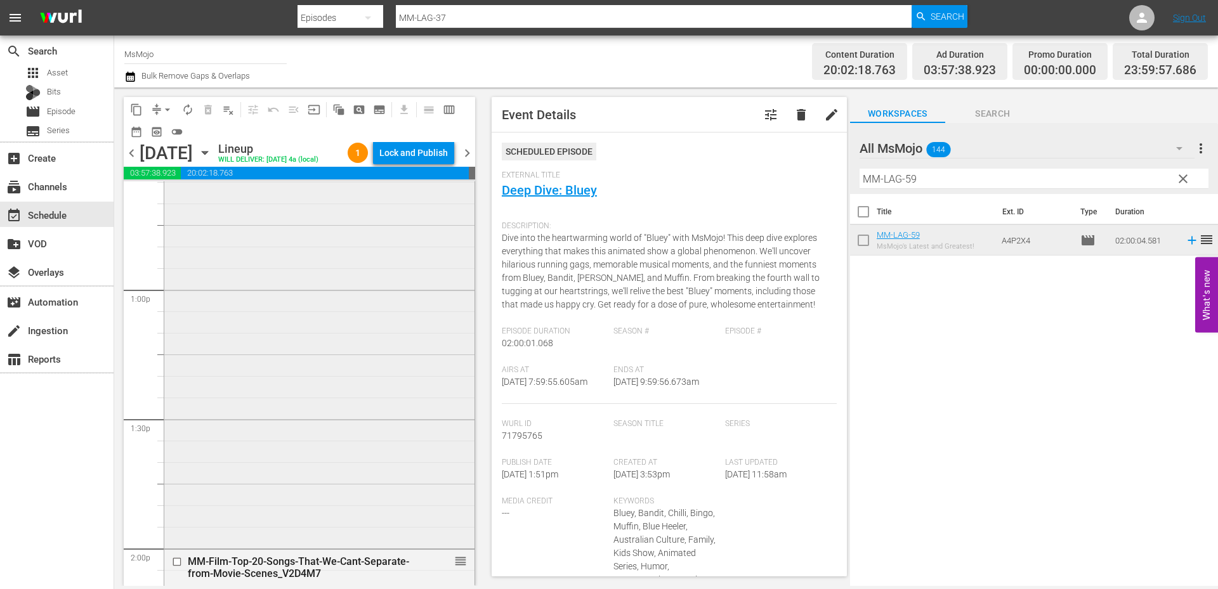
click at [359, 462] on div "MsMojo Latest & Greatest / SE1 / EP66: MM-LAG-66 reorder" at bounding box center [319, 289] width 310 height 514
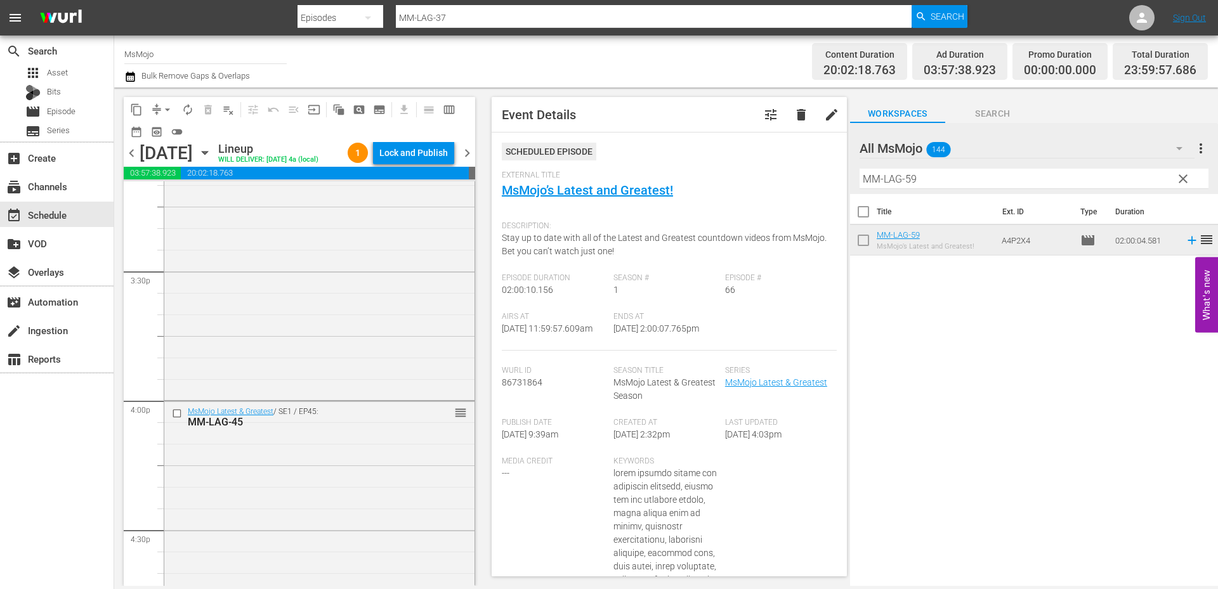
scroll to position [3932, 0]
click at [304, 498] on div "MsMojo Latest & Greatest / SE1 / EP59: MM-LAG-59 reorder" at bounding box center [319, 326] width 310 height 514
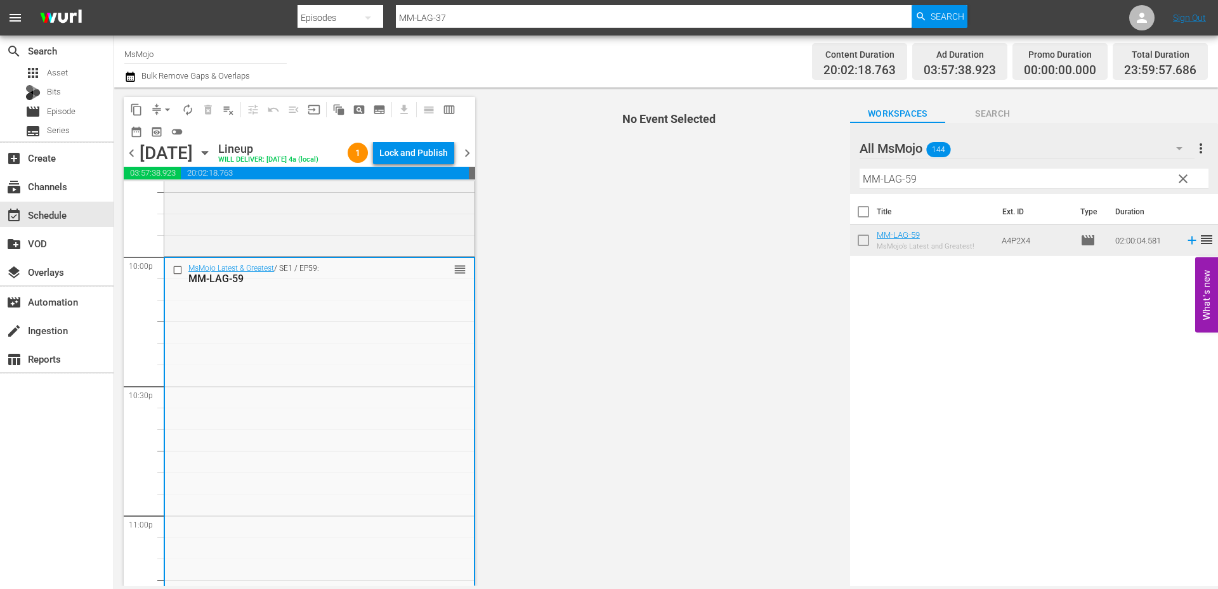
scroll to position [5616, 0]
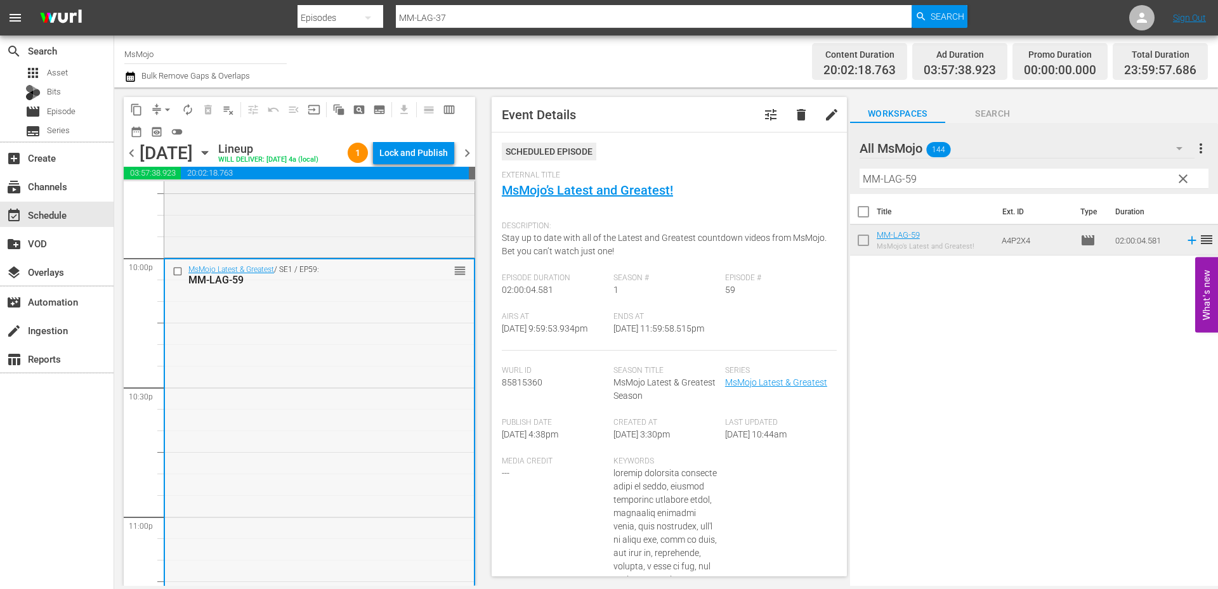
click at [174, 277] on input "checkbox" at bounding box center [179, 271] width 13 height 11
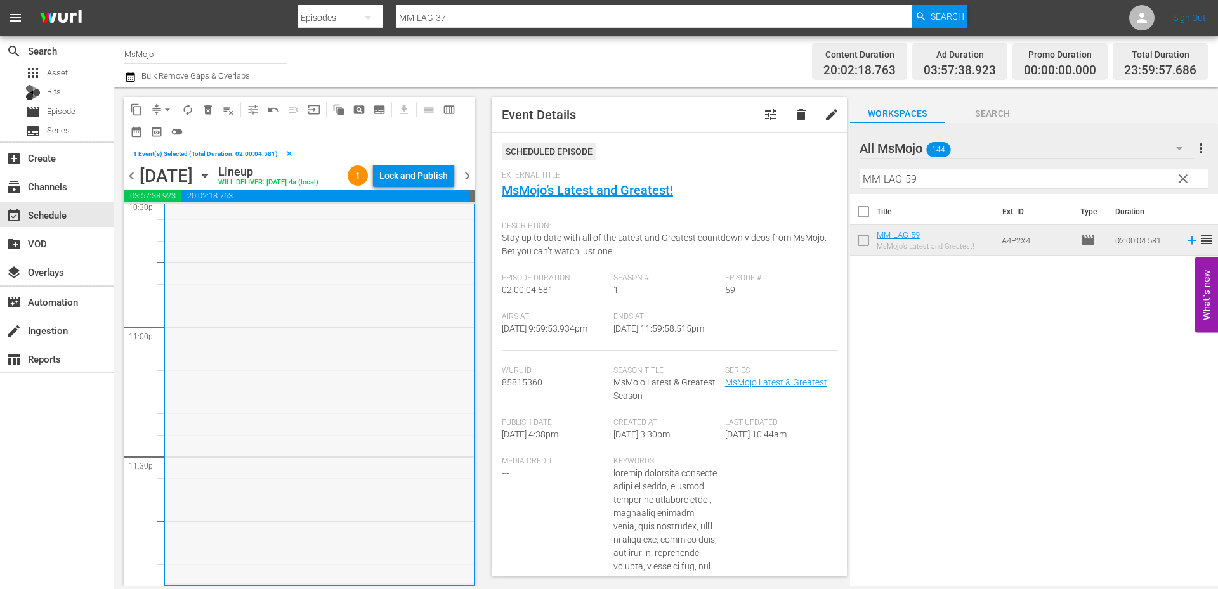
scroll to position [5850, 0]
click at [268, 486] on div "MsMojo Latest & Greatest / SE1 / EP59: MM-LAG-59 reorder" at bounding box center [319, 327] width 309 height 514
drag, startPoint x: 929, startPoint y: 178, endPoint x: 829, endPoint y: 183, distance: 99.7
click at [829, 183] on div "content_copy compress arrow_drop_down autorenew_outlined delete_forever_outline…" at bounding box center [666, 337] width 1104 height 499
paste input "77"
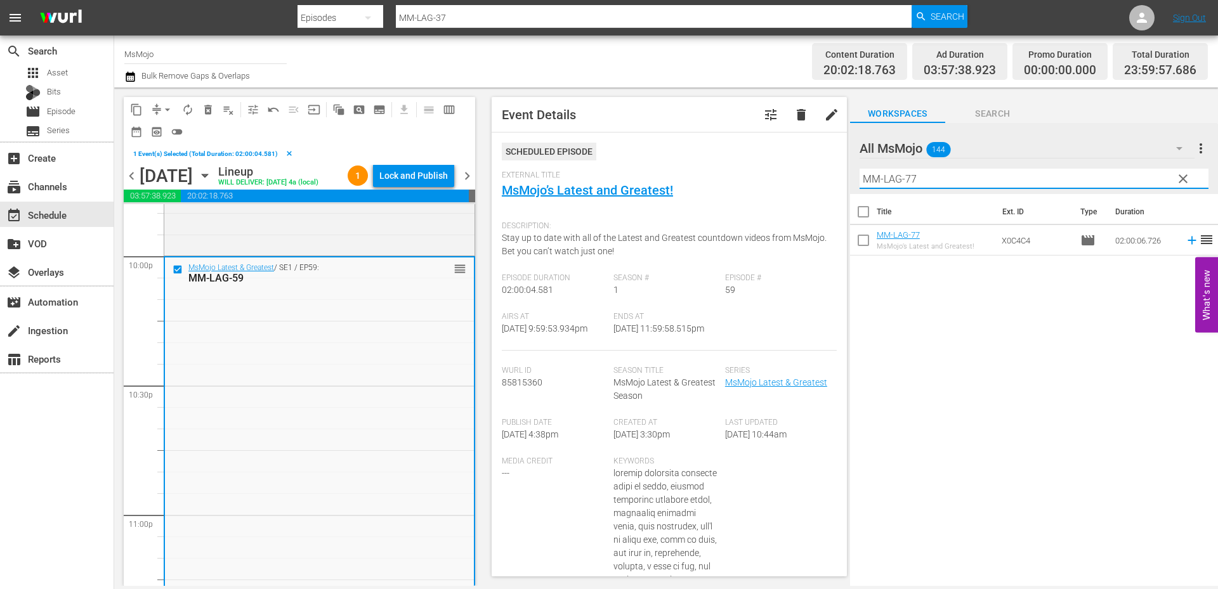
scroll to position [5639, 0]
click at [207, 109] on span "delete_forever_outlined" at bounding box center [208, 109] width 13 height 13
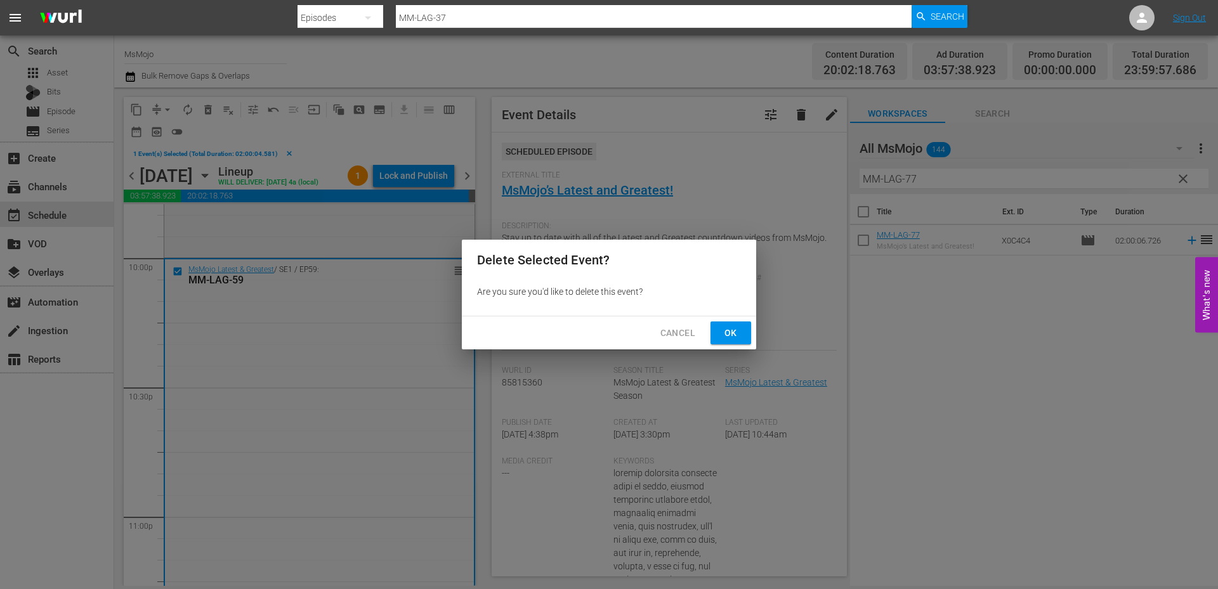
click at [733, 331] on span "Ok" at bounding box center [730, 333] width 20 height 16
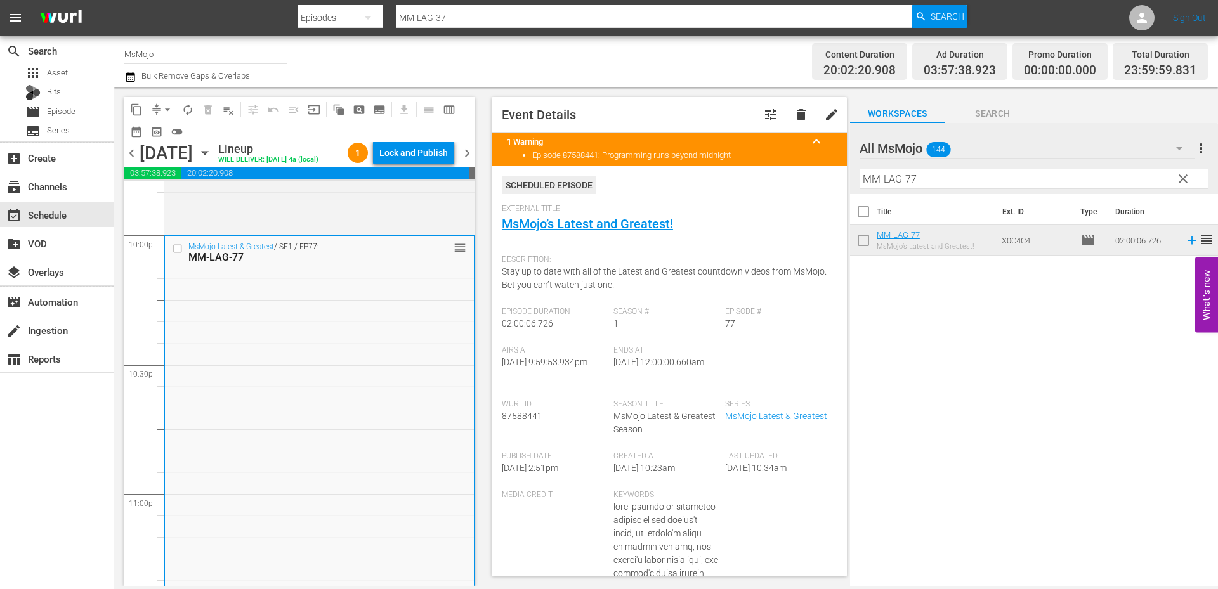
drag, startPoint x: 713, startPoint y: 363, endPoint x: 650, endPoint y: 363, distance: 62.8
click at [650, 363] on div "Airs At 9/2/25 @ 9:59:53.934pm Ends At 9/3/25 @ 12:00:00.660am" at bounding box center [669, 365] width 335 height 39
copy span "12:00:00.660am"
click at [406, 150] on div "Lock and Publish" at bounding box center [413, 152] width 68 height 23
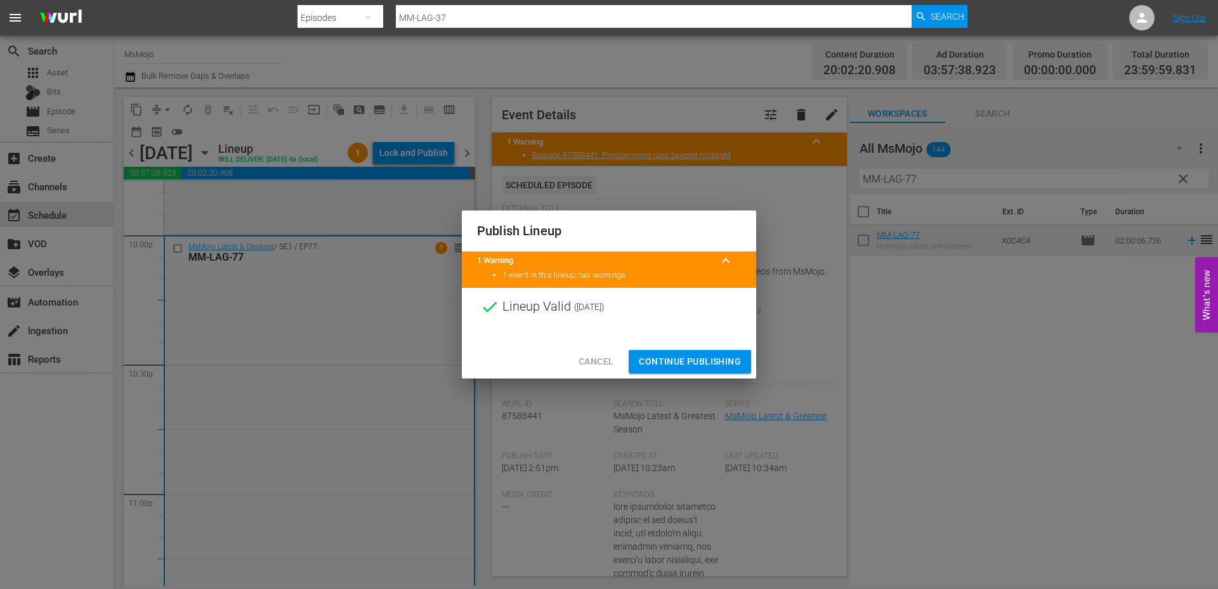
click at [667, 362] on span "Continue Publishing" at bounding box center [690, 362] width 102 height 16
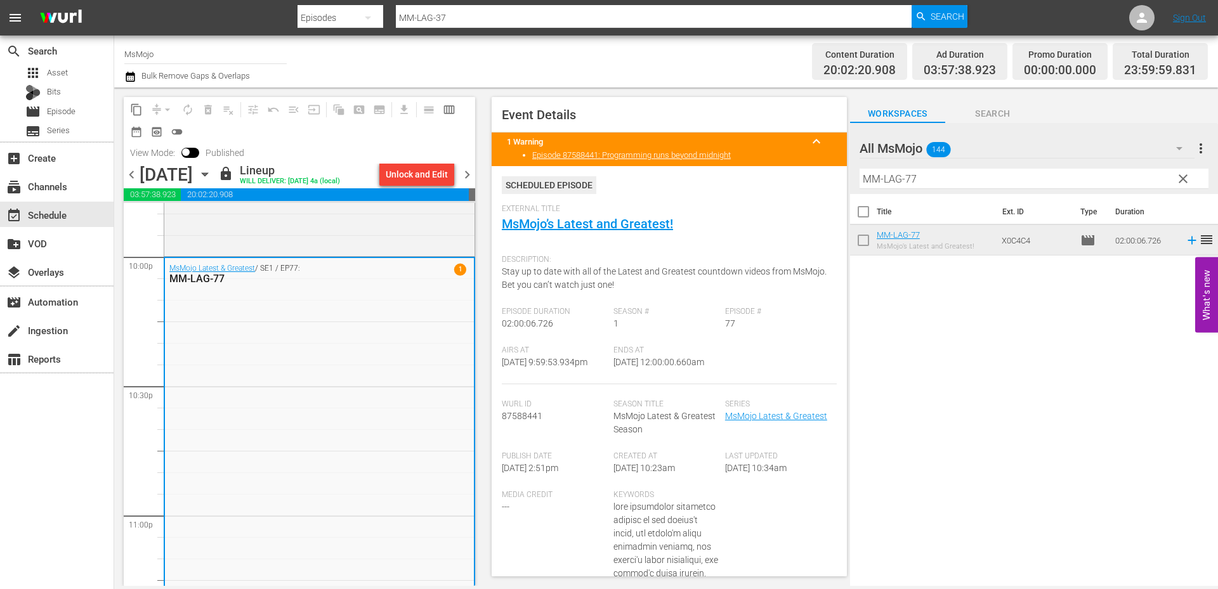
click at [467, 174] on span "chevron_right" at bounding box center [467, 175] width 16 height 16
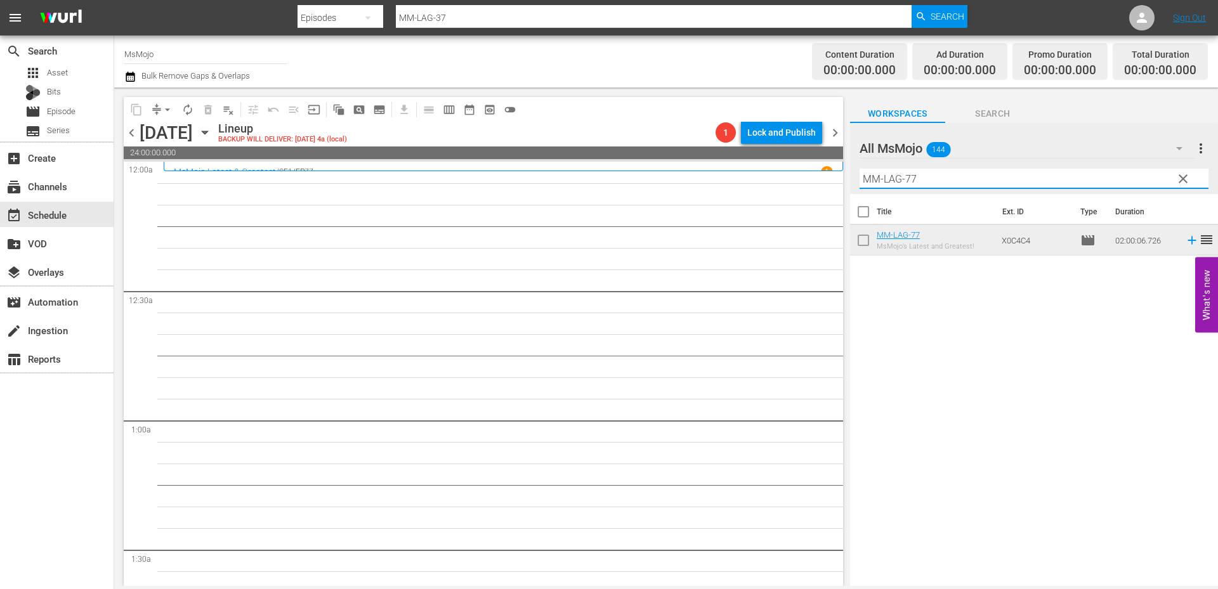
drag, startPoint x: 923, startPoint y: 178, endPoint x: 791, endPoint y: 161, distance: 133.7
click at [791, 161] on div "content_copy compress arrow_drop_down autorenew_outlined delete_forever_outline…" at bounding box center [666, 337] width 1104 height 499
paste input "39"
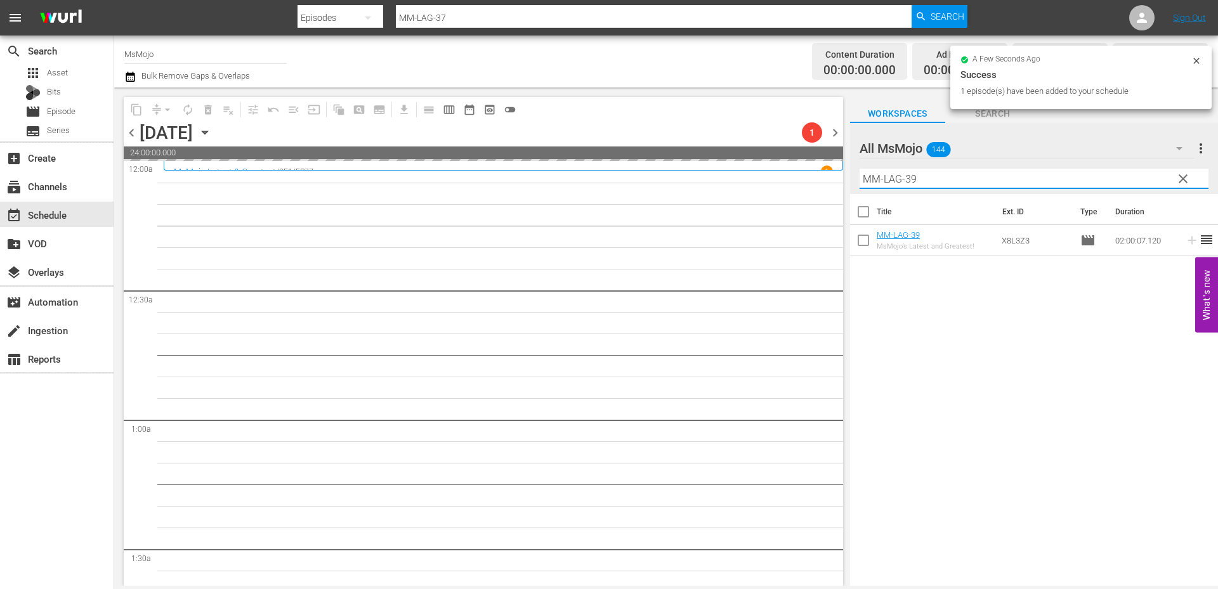
drag, startPoint x: 936, startPoint y: 175, endPoint x: 794, endPoint y: 179, distance: 142.1
click at [792, 179] on div "content_copy compress arrow_drop_down autorenew_outlined delete_forever_outline…" at bounding box center [666, 337] width 1104 height 499
paste input "Pop-Top-20-Forbidden-Loves-In-History_O3D1J3"
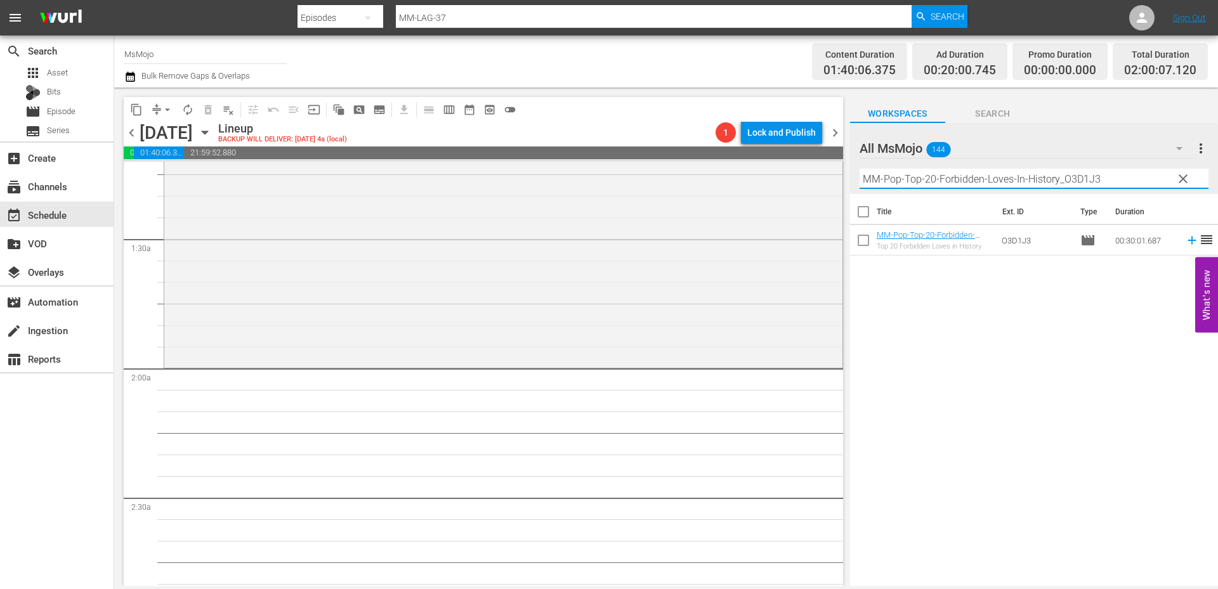
scroll to position [381, 0]
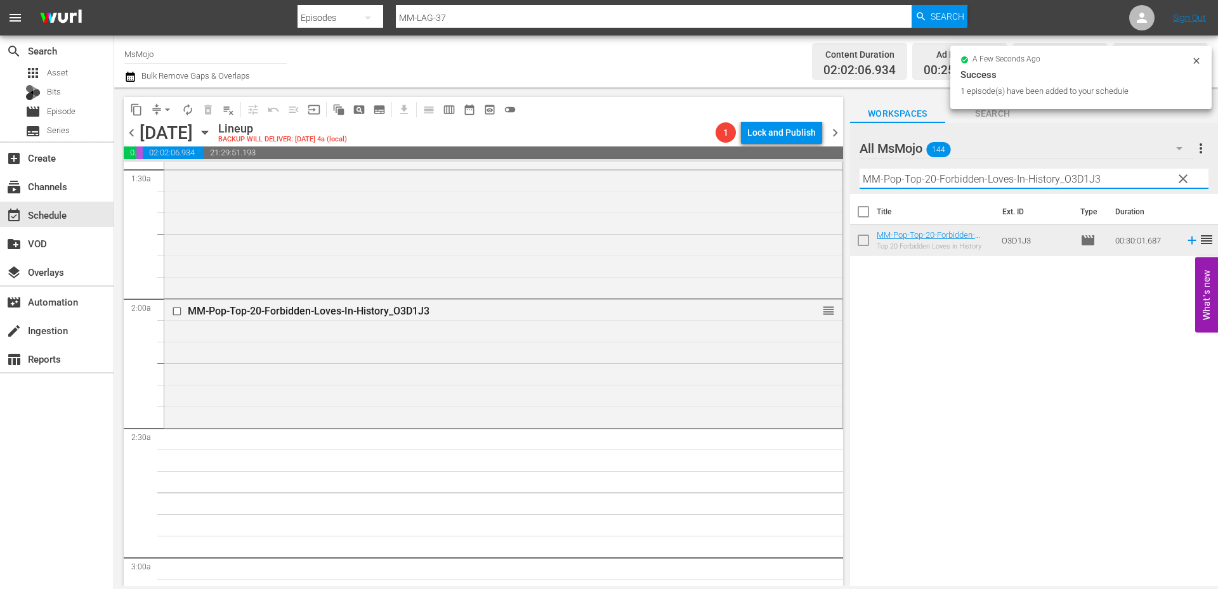
drag, startPoint x: 1099, startPoint y: 179, endPoint x: 845, endPoint y: 166, distance: 254.1
click at [845, 166] on div "content_copy compress arrow_drop_down autorenew_outlined delete_forever_outline…" at bounding box center [666, 337] width 1104 height 499
paste input "Celeb-Top20-Greatest-Triple-Threat-Performers_B1A5M7"
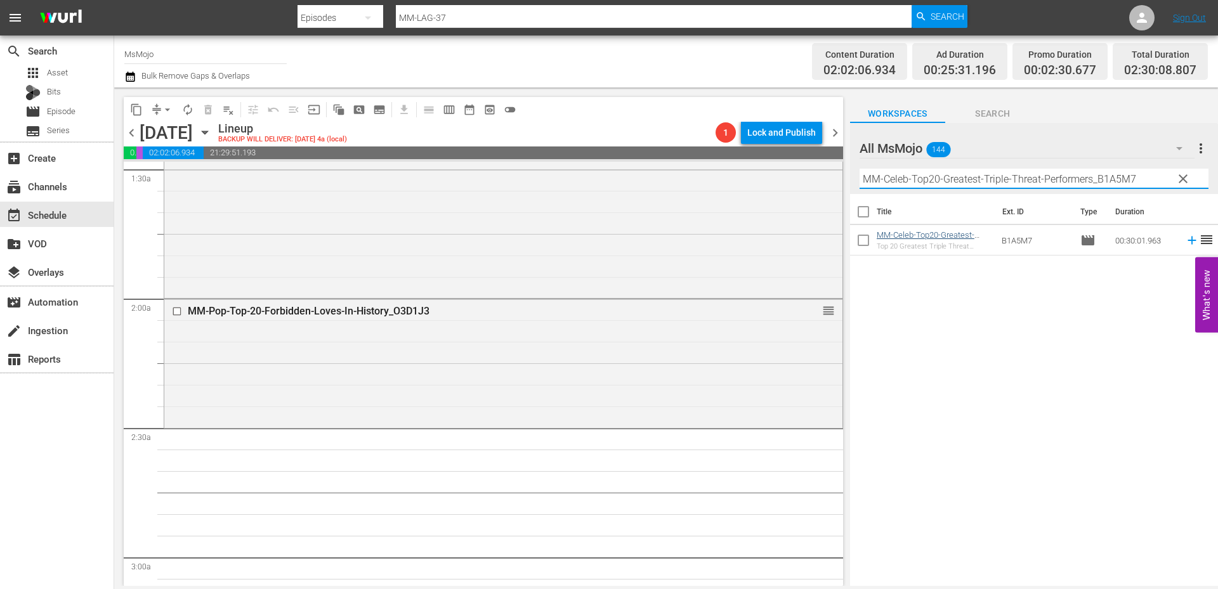
type input "MM-Celeb-Top20-Greatest-Triple-Threat-Performers_B1A5M7"
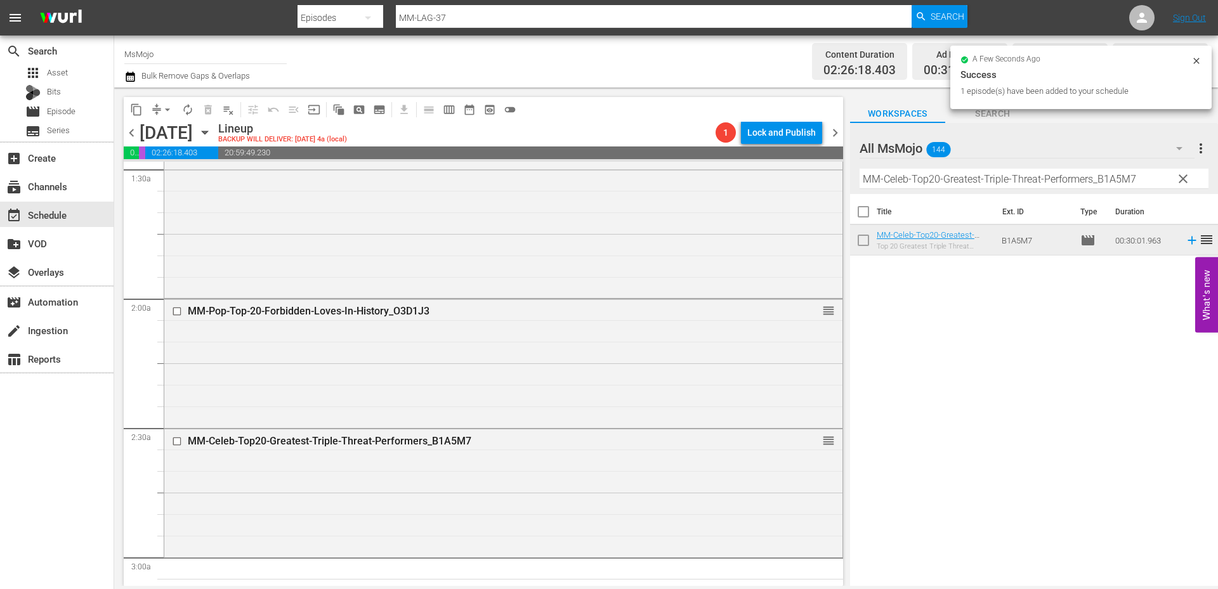
click at [1185, 178] on span "clear" at bounding box center [1182, 178] width 15 height 15
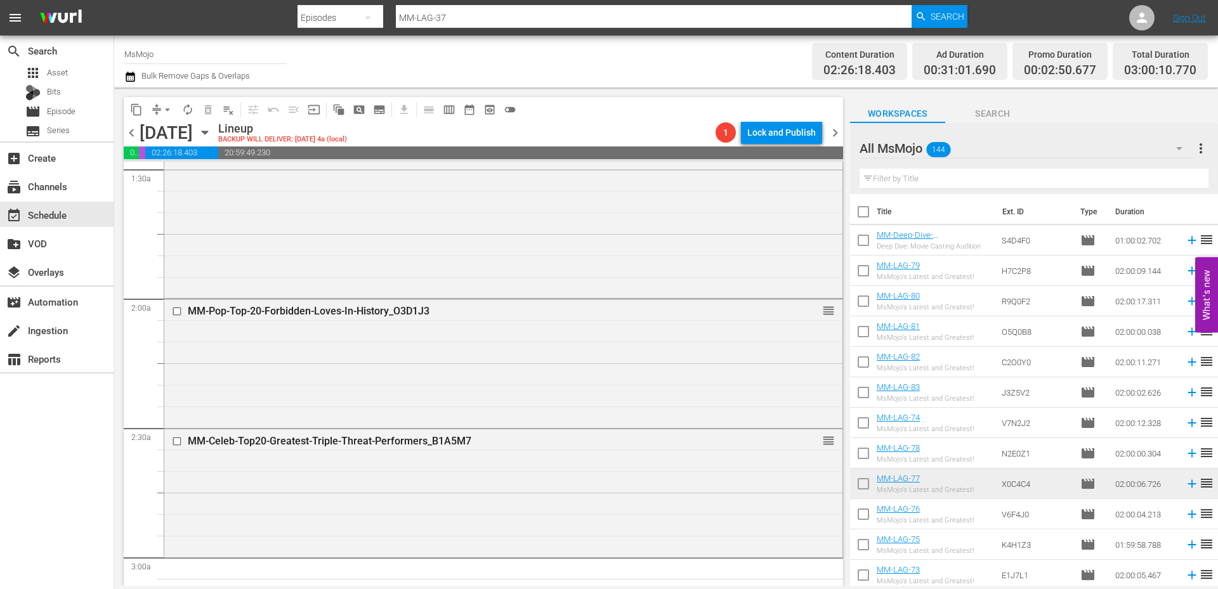
click at [1139, 181] on input "text" at bounding box center [1033, 179] width 349 height 20
paste input "MM-Celeb-Top-20-Celebrity-Spouses-Who-Work-Regular-Jobs_I4J8N6"
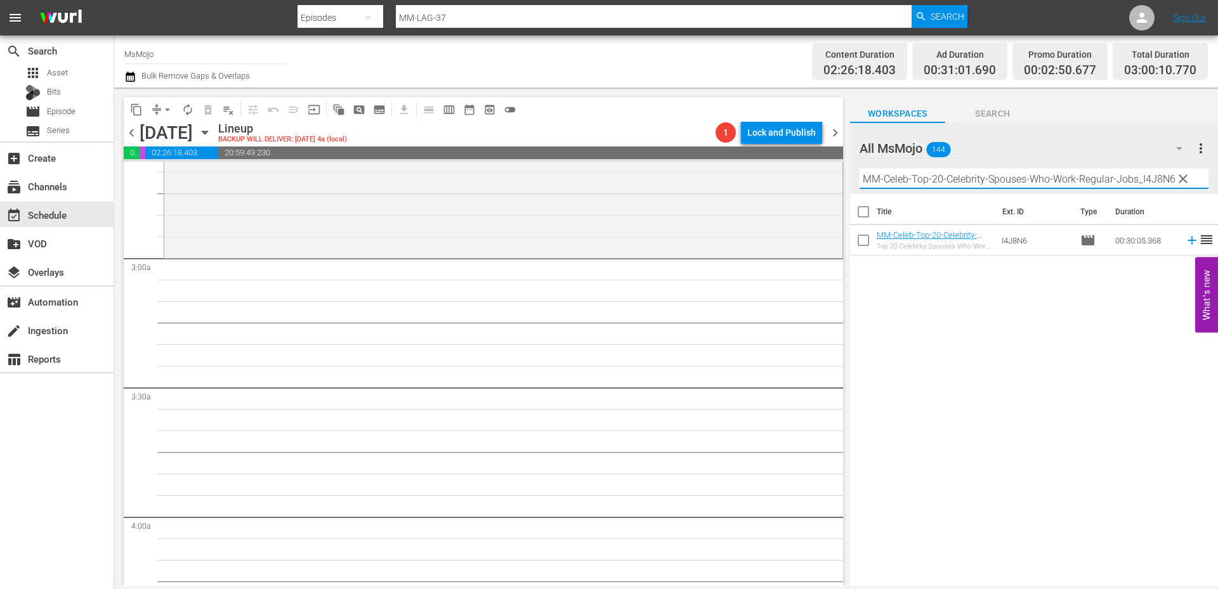
scroll to position [677, 0]
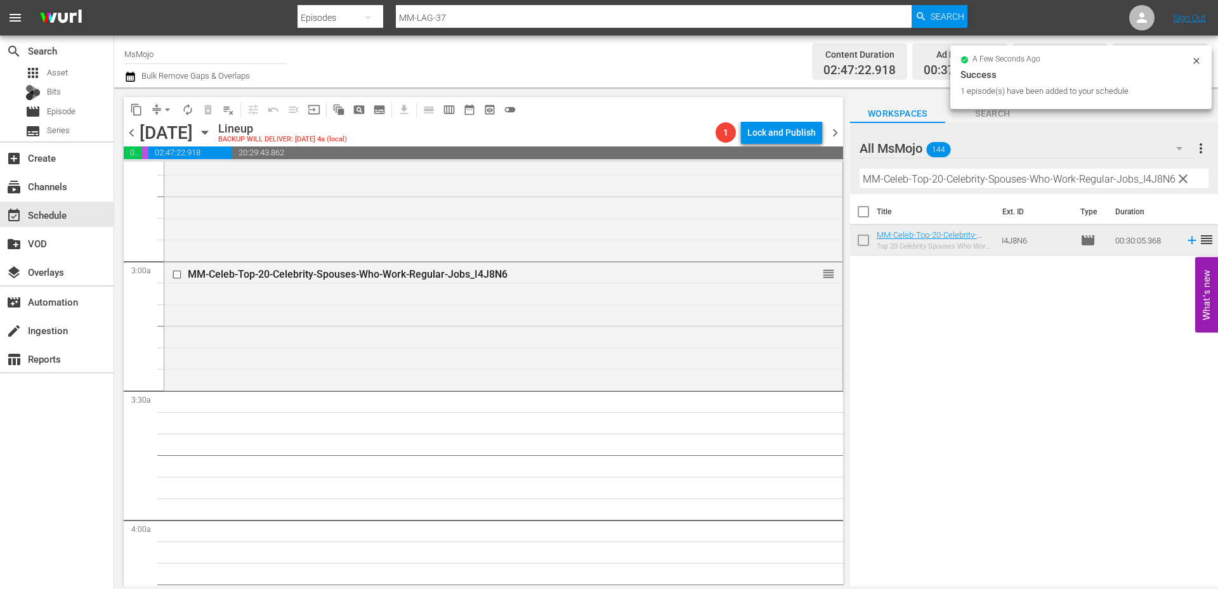
click at [995, 179] on input "MM-Celeb-Top-20-Celebrity-Spouses-Who-Work-Regular-Jobs_I4J8N6" at bounding box center [1033, 179] width 349 height 20
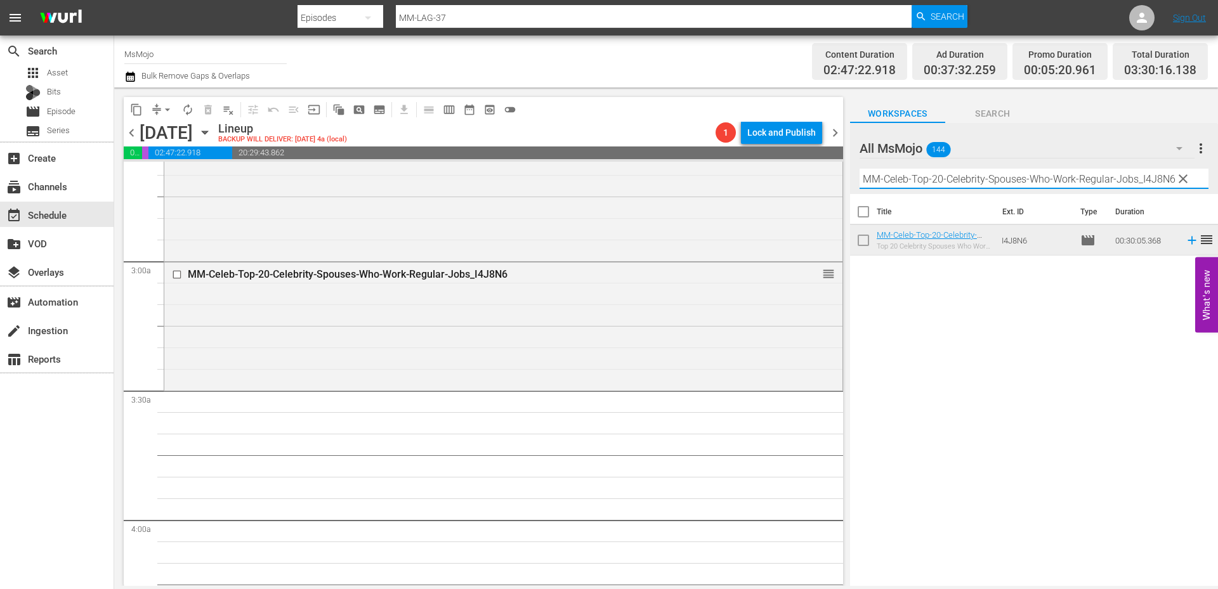
paste input "TV-Top-20-Most-Intense-The-Handmaids-Tale-Moments_N1U2L0"
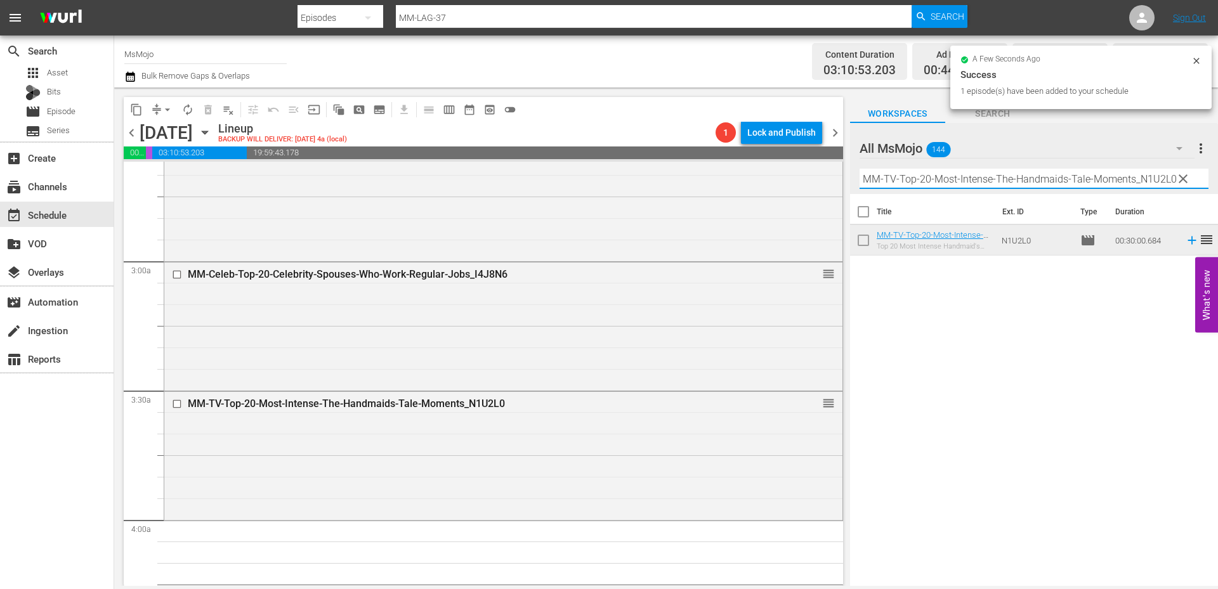
click at [981, 178] on input "MM-TV-Top-20-Most-Intense-The-Handmaids-Tale-Moments_N1U2L0" at bounding box center [1033, 179] width 349 height 20
paste input "LAG-25"
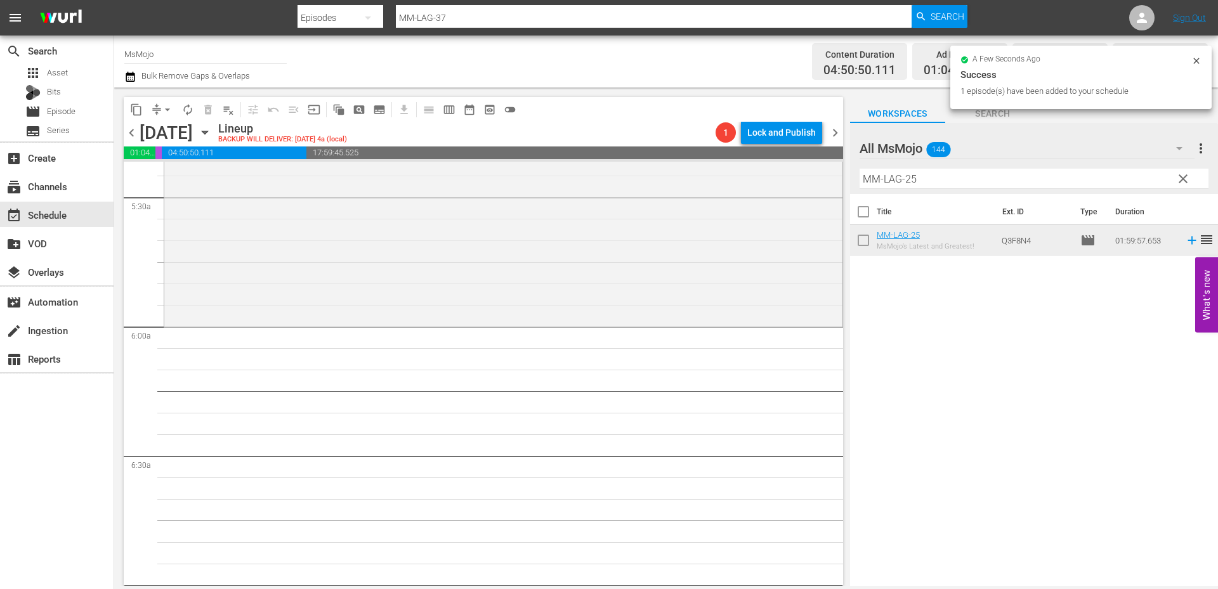
scroll to position [1395, 0]
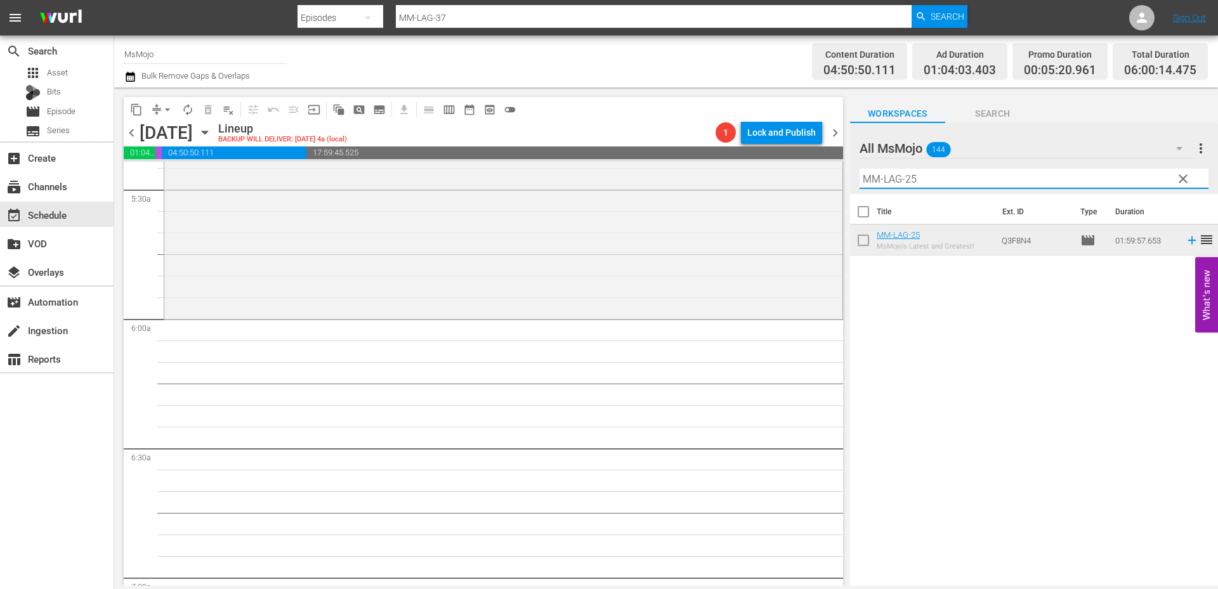
drag, startPoint x: 946, startPoint y: 179, endPoint x: 854, endPoint y: 173, distance: 92.2
click at [843, 173] on div "content_copy compress arrow_drop_down autorenew_outlined delete_forever_outline…" at bounding box center [666, 337] width 1104 height 499
paste input "53"
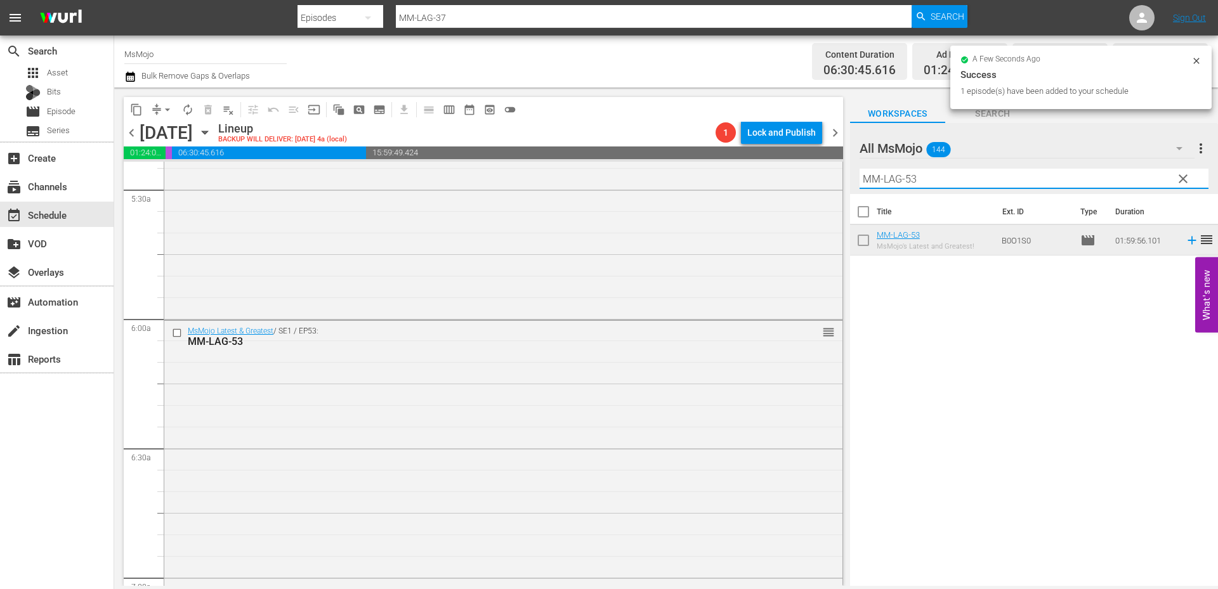
drag, startPoint x: 923, startPoint y: 177, endPoint x: 836, endPoint y: 165, distance: 88.4
click at [836, 165] on div "content_copy compress arrow_drop_down autorenew_outlined delete_forever_outline…" at bounding box center [666, 337] width 1104 height 499
paste input "Celeb-Top-20-Most-Shocking-Celebrity-Breakups-of-2024_F0U5R4"
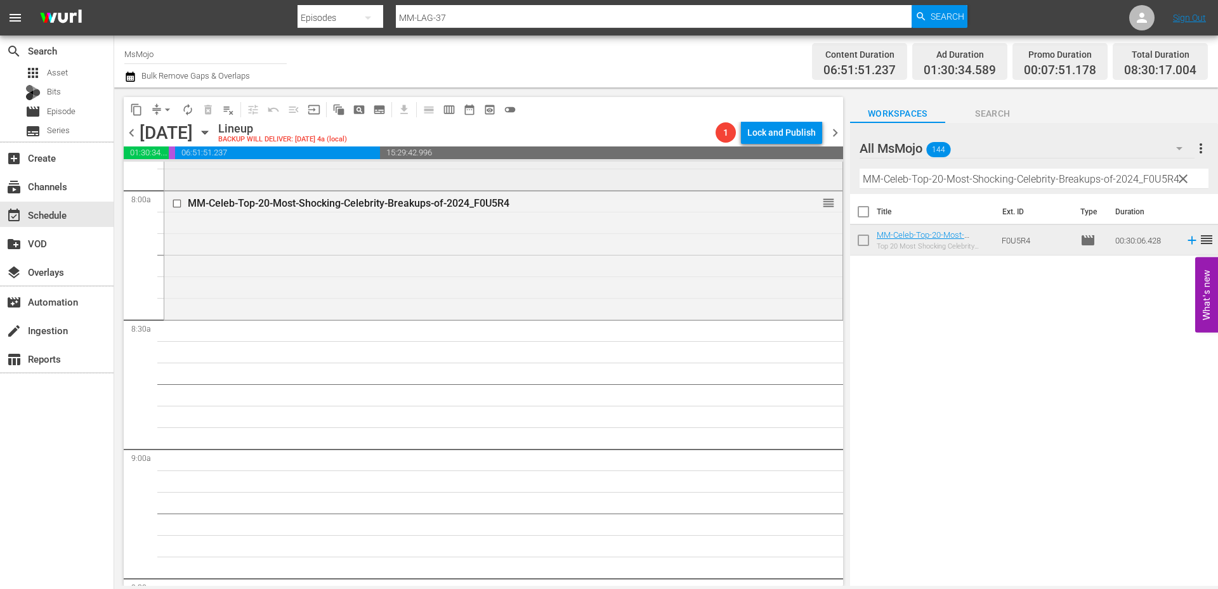
scroll to position [2072, 0]
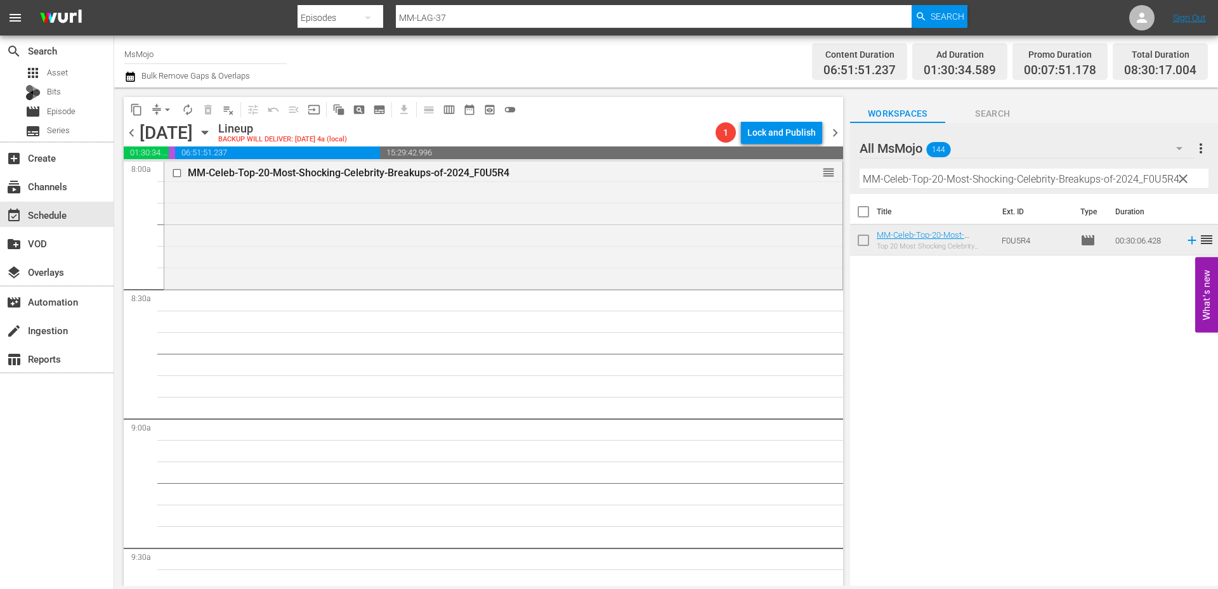
click at [983, 176] on input "MM-Celeb-Top-20-Most-Shocking-Celebrity-Breakups-of-2024_F0U5R4" at bounding box center [1033, 179] width 349 height 20
paste input "Deep-Dive-Dr-Phil_Dive124_J6F1J7"
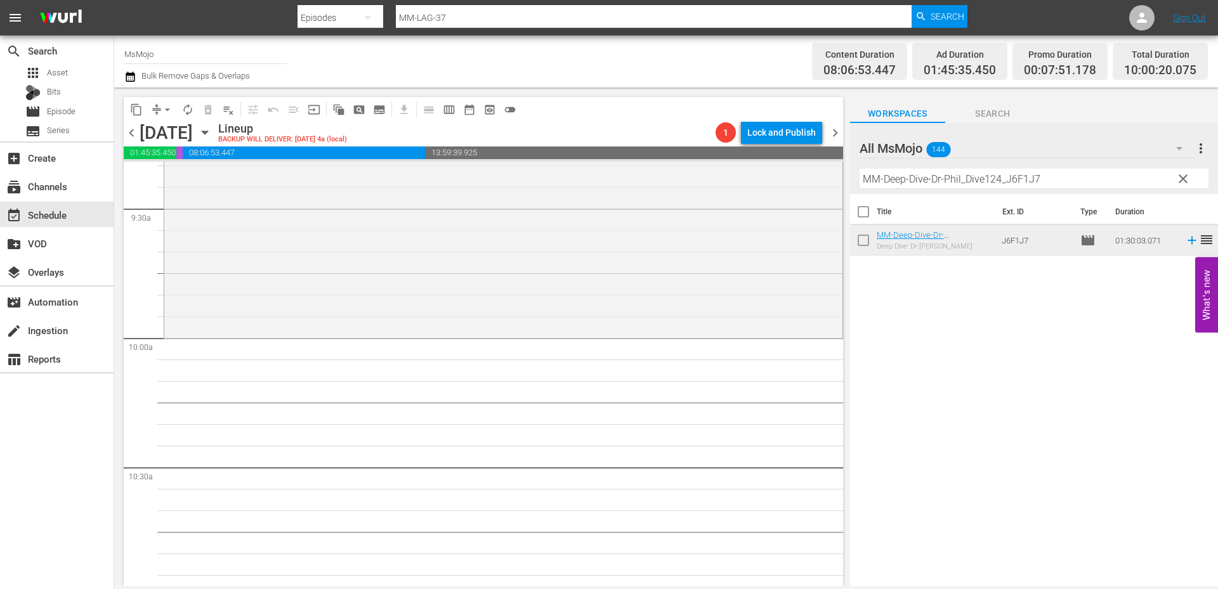
scroll to position [2494, 0]
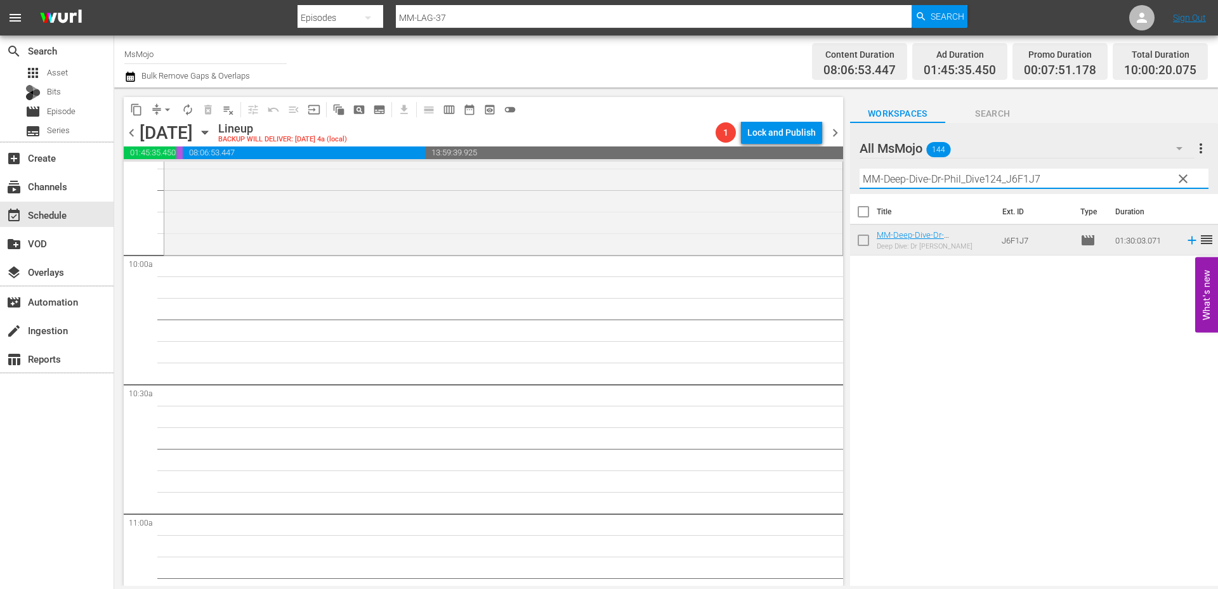
drag, startPoint x: 1079, startPoint y: 174, endPoint x: 752, endPoint y: 160, distance: 327.6
click at [744, 160] on div "content_copy compress arrow_drop_down autorenew_outlined delete_forever_outline…" at bounding box center [666, 337] width 1104 height 499
paste input "LAG-32"
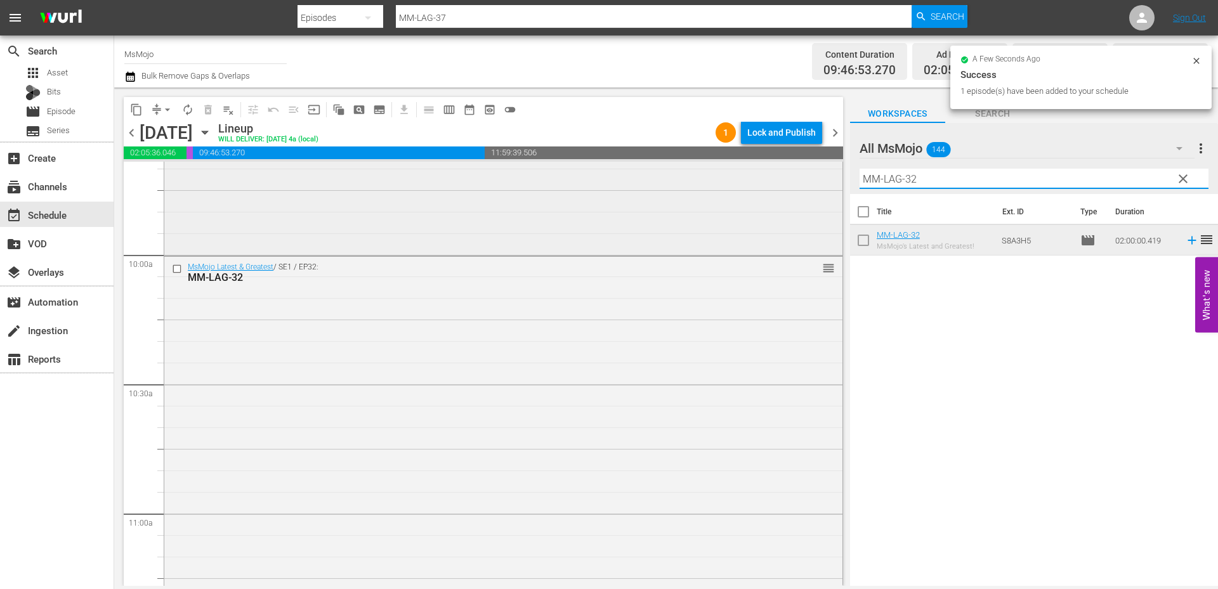
click at [812, 169] on div "content_copy compress arrow_drop_down autorenew_outlined delete_forever_outline…" at bounding box center [666, 337] width 1104 height 499
paste input "Pop-Deep-Dive-90s_N5Y3Z5"
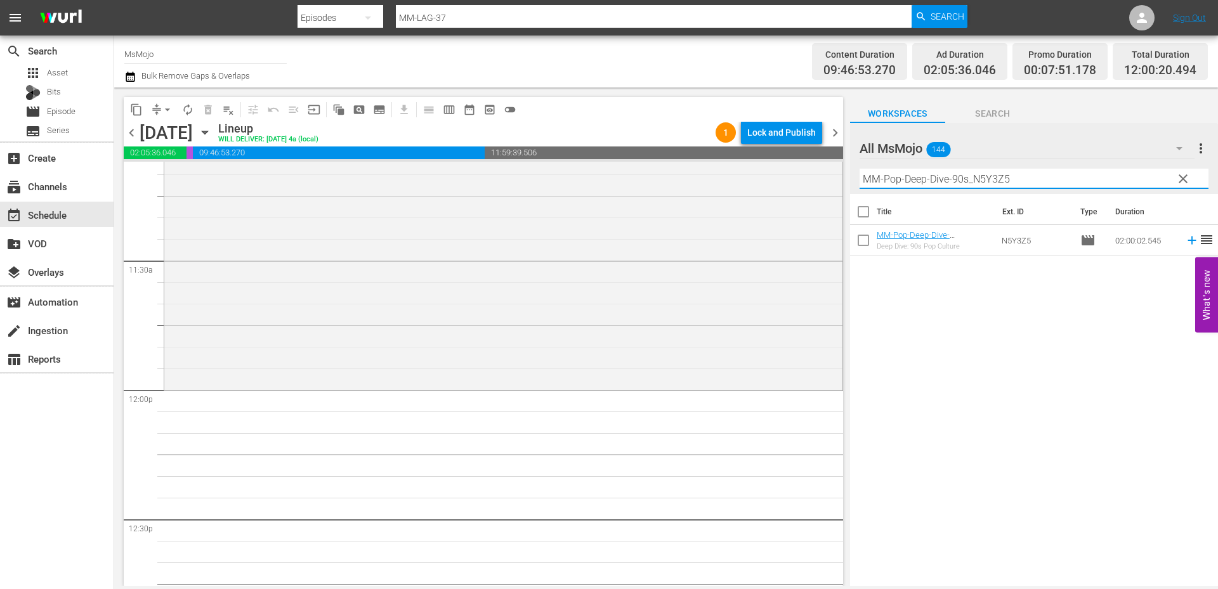
scroll to position [2918, 0]
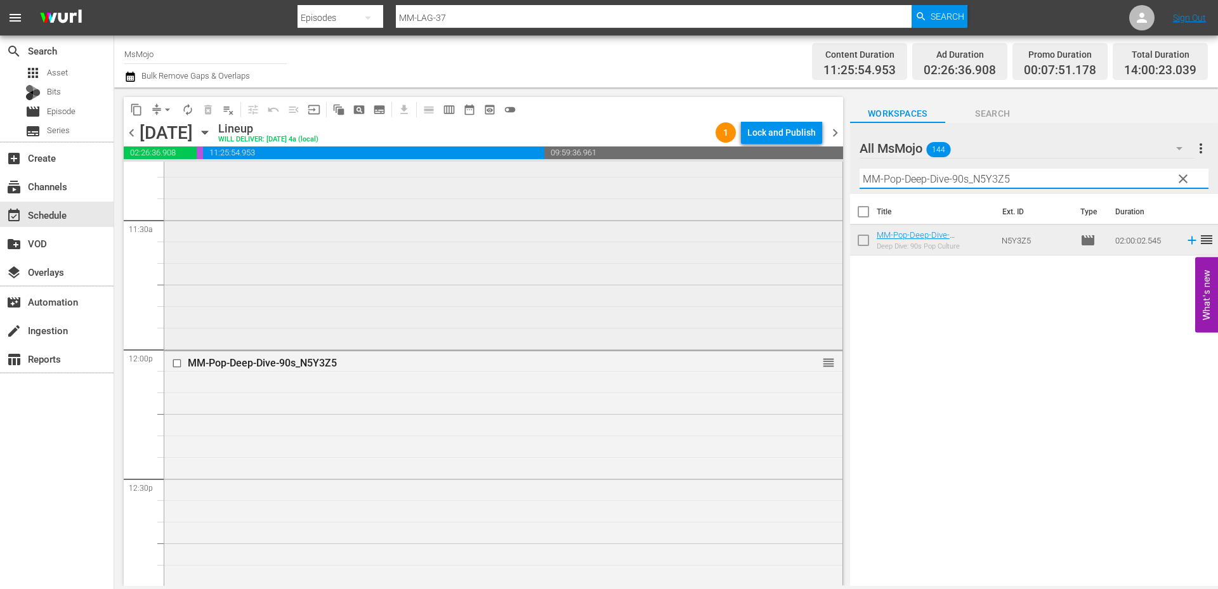
drag, startPoint x: 908, startPoint y: 174, endPoint x: 818, endPoint y: 171, distance: 90.1
click at [818, 171] on div "content_copy compress arrow_drop_down autorenew_outlined delete_forever_outline…" at bounding box center [666, 337] width 1104 height 499
paste input "Film-Top20-Disney-Villains_C6G8Q2"
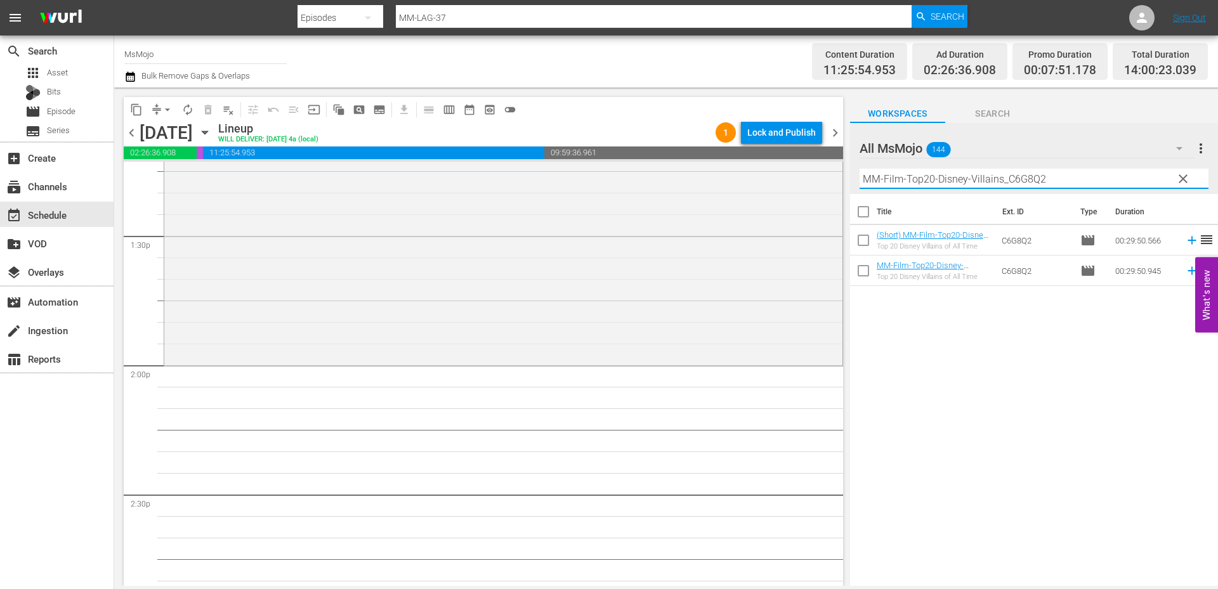
scroll to position [3425, 0]
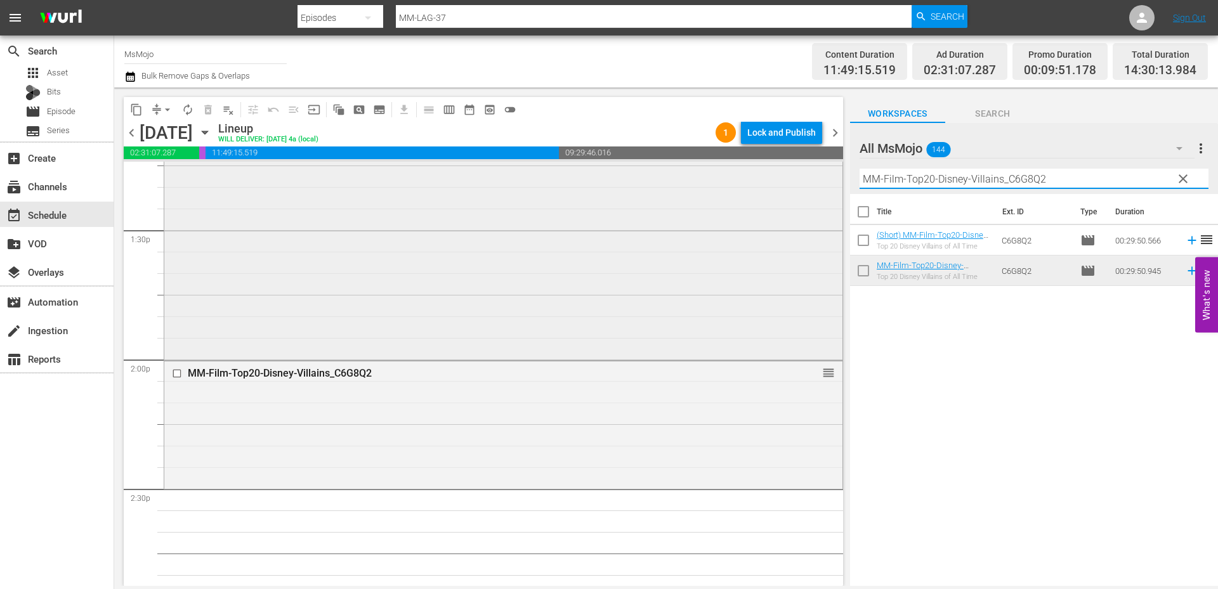
drag, startPoint x: 1072, startPoint y: 180, endPoint x: 797, endPoint y: 174, distance: 276.0
click at [797, 174] on div "content_copy compress arrow_drop_down autorenew_outlined delete_forever_outline…" at bounding box center [666, 337] width 1104 height 499
paste input "Deep-Dive-Celebrity-Fashion_Dive140_P6O8W7"
type input "MM-Deep-Dive-Celebrity-Fashion_Dive140_P6O8W7"
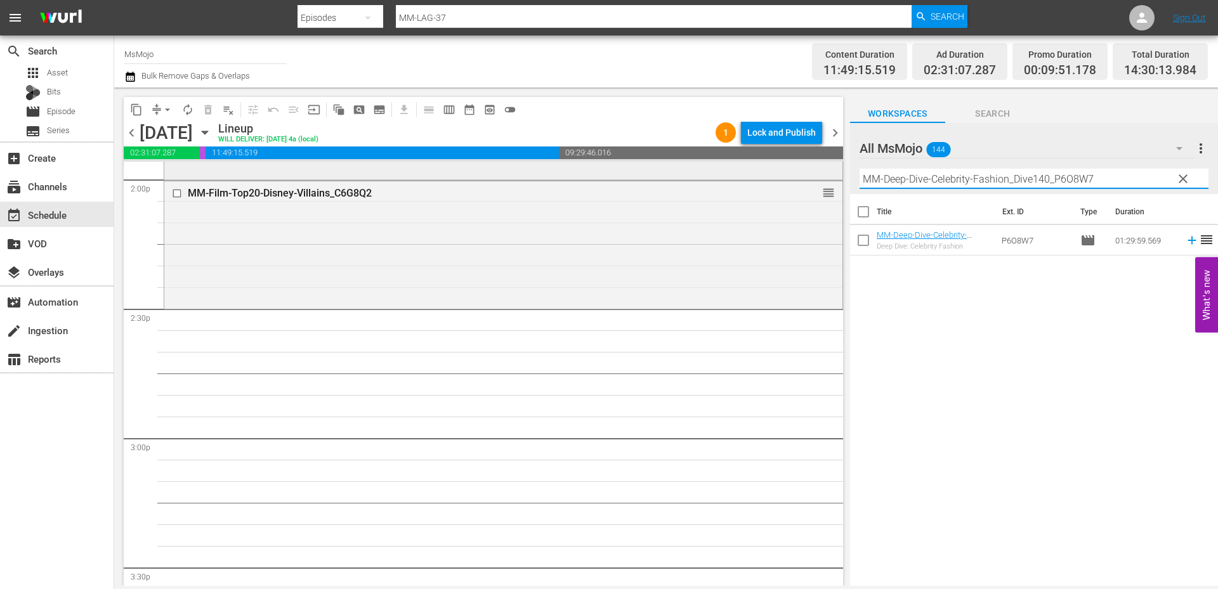
scroll to position [3636, 0]
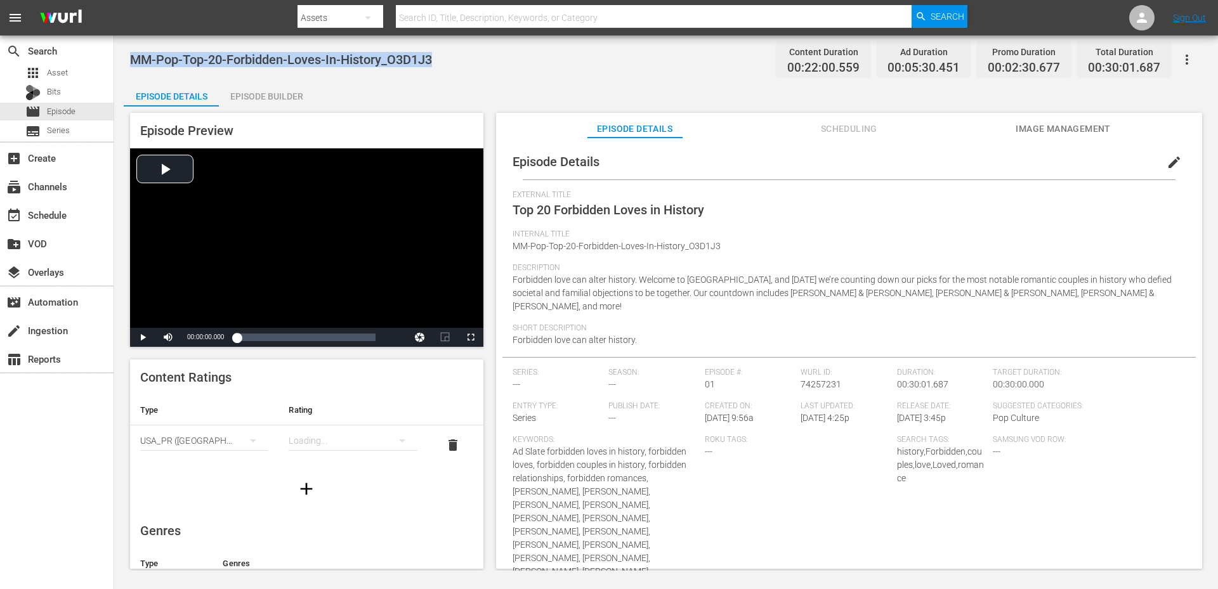
drag, startPoint x: 455, startPoint y: 55, endPoint x: 133, endPoint y: 56, distance: 322.2
click at [133, 56] on div "MM-Pop-Top-20-Forbidden-Loves-In-History_O3D1J3 Content Duration 00:22:00.559 A…" at bounding box center [666, 59] width 1072 height 29
copy span "MM-Pop-Top-20-Forbidden-Loves-In-History_O3D1J3"
click at [468, 89] on div "Episode Details Episode Builder Episode Preview Video Player is loading. Play V…" at bounding box center [666, 330] width 1085 height 498
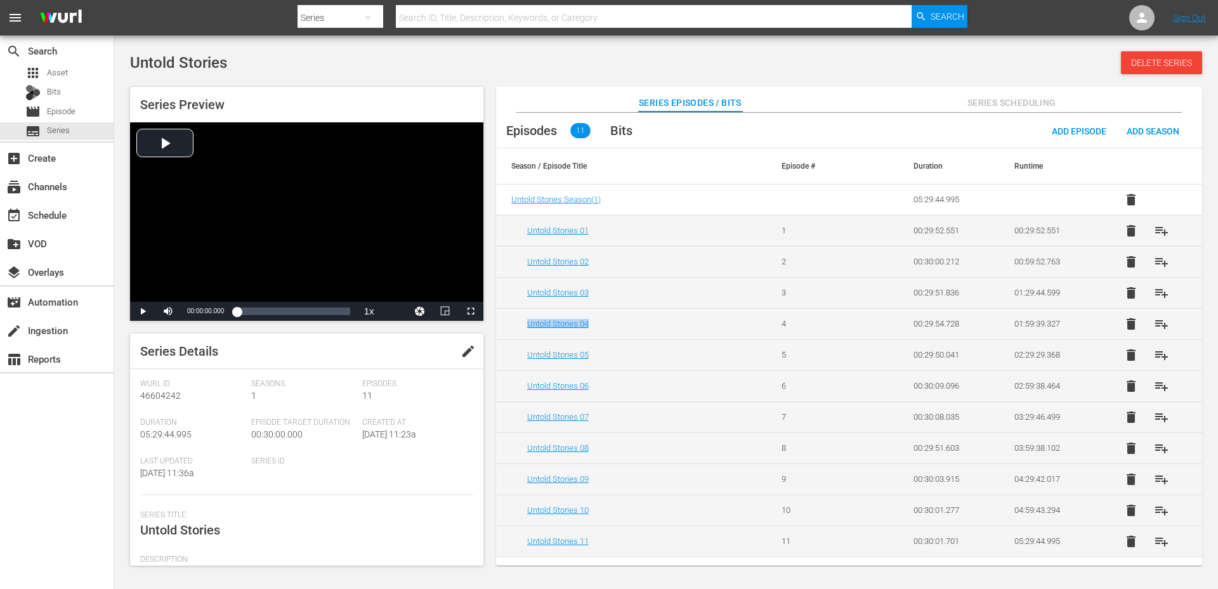
click at [403, 62] on div "Untold Stories Delete Series" at bounding box center [666, 62] width 1072 height 23
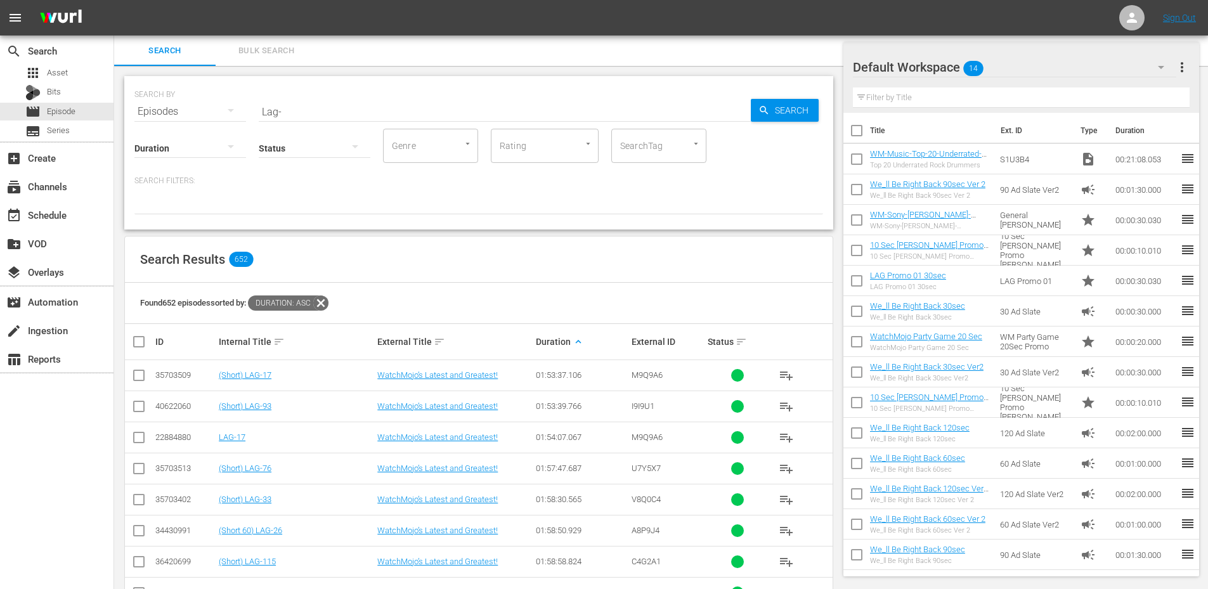
scroll to position [2869, 0]
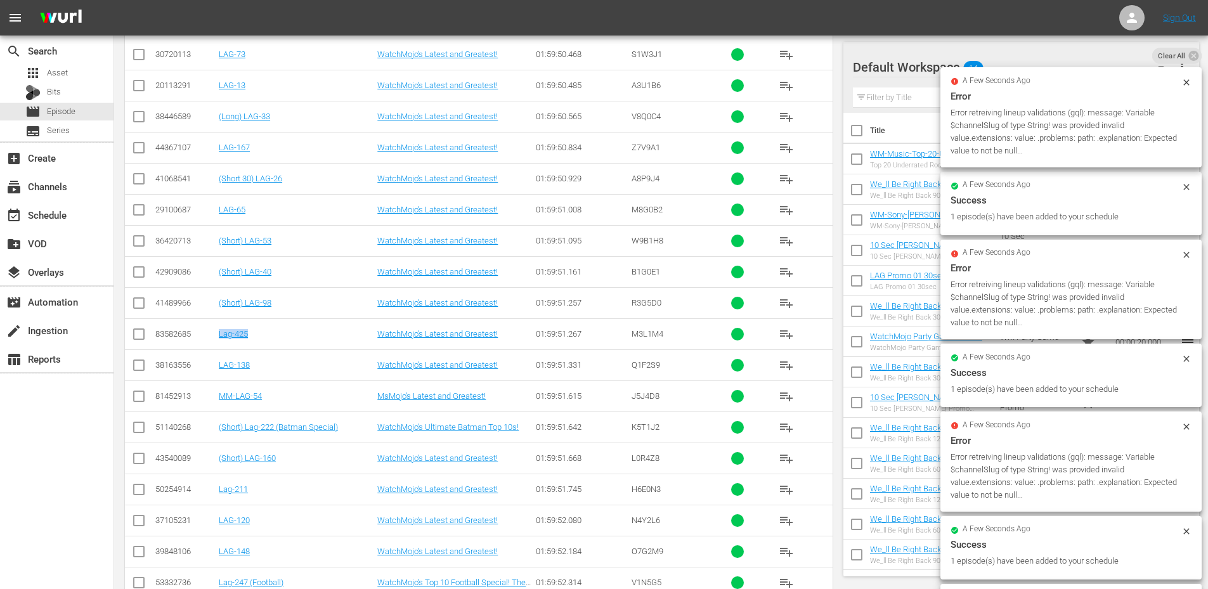
click at [316, 104] on td "(Long) LAG-33" at bounding box center [296, 116] width 159 height 31
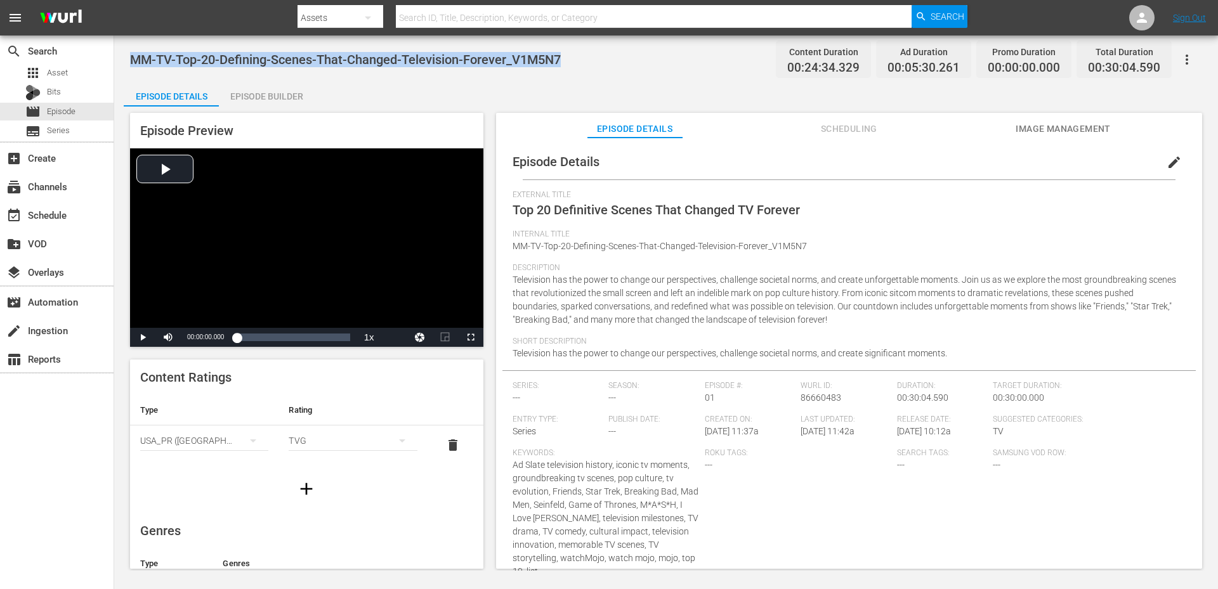
drag, startPoint x: 567, startPoint y: 63, endPoint x: 130, endPoint y: 65, distance: 437.0
click at [130, 65] on div "MM-TV-Top-20-Defining-Scenes-That-Changed-Television-Forever_V1M5N7 Content Dur…" at bounding box center [666, 59] width 1072 height 29
copy span "MM-TV-Top-20-Defining-Scenes-That-Changed-Television-Forever_V1M5N7"
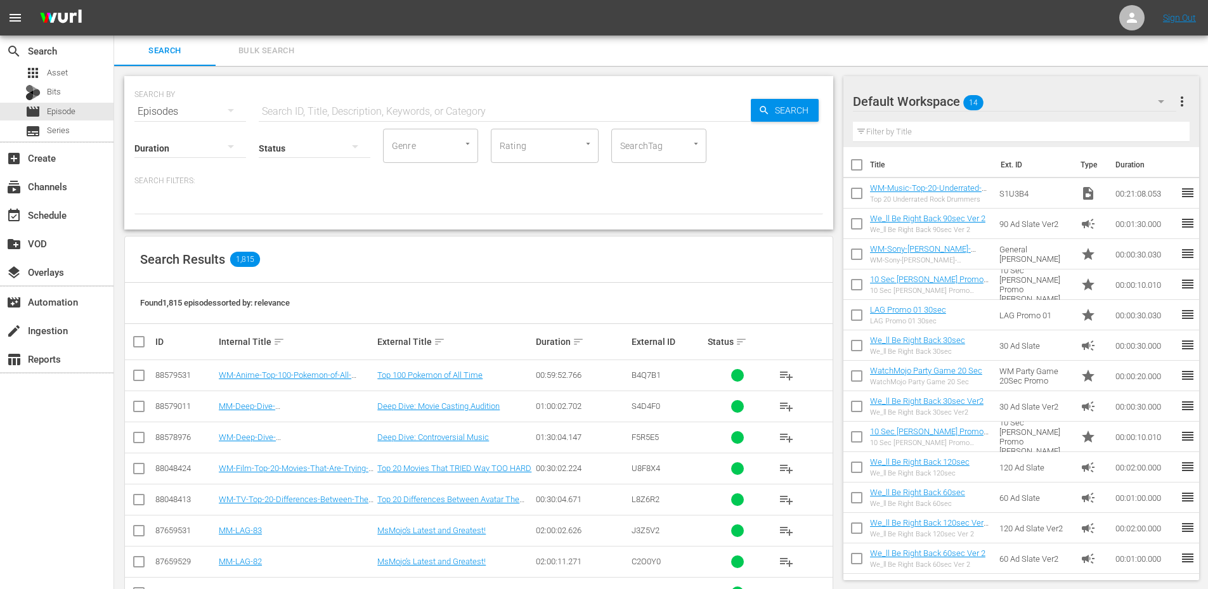
click at [288, 104] on input "text" at bounding box center [505, 111] width 492 height 30
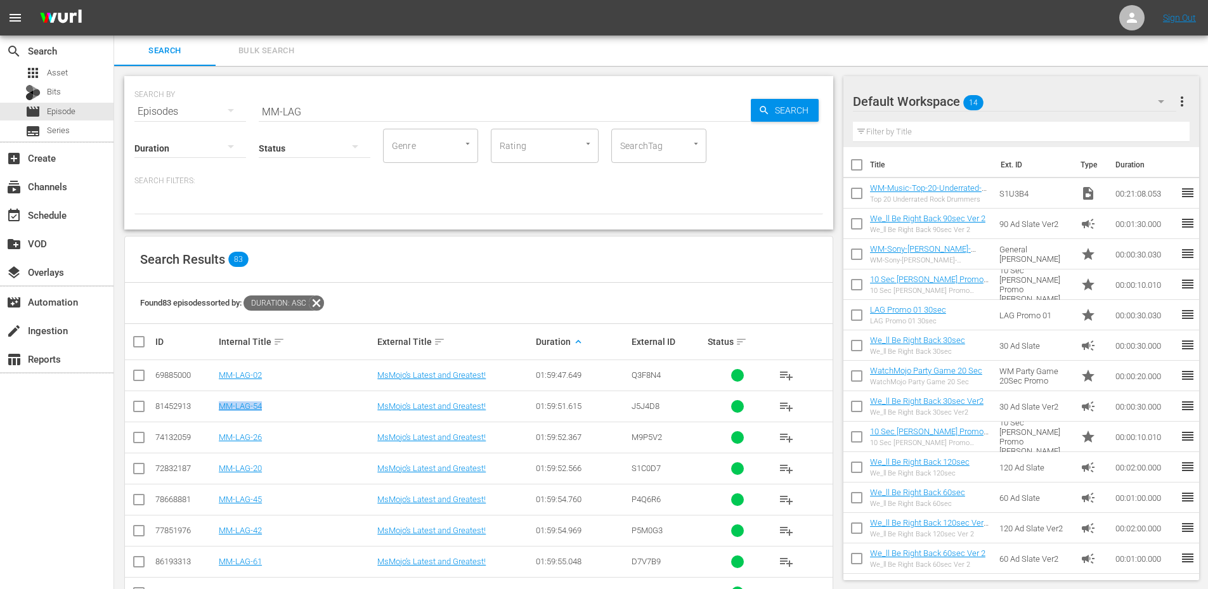
drag, startPoint x: 264, startPoint y: 409, endPoint x: 221, endPoint y: 416, distance: 43.7
click at [221, 416] on td "MM-LAG-54" at bounding box center [296, 406] width 159 height 31
copy link "MM-LAG-54"
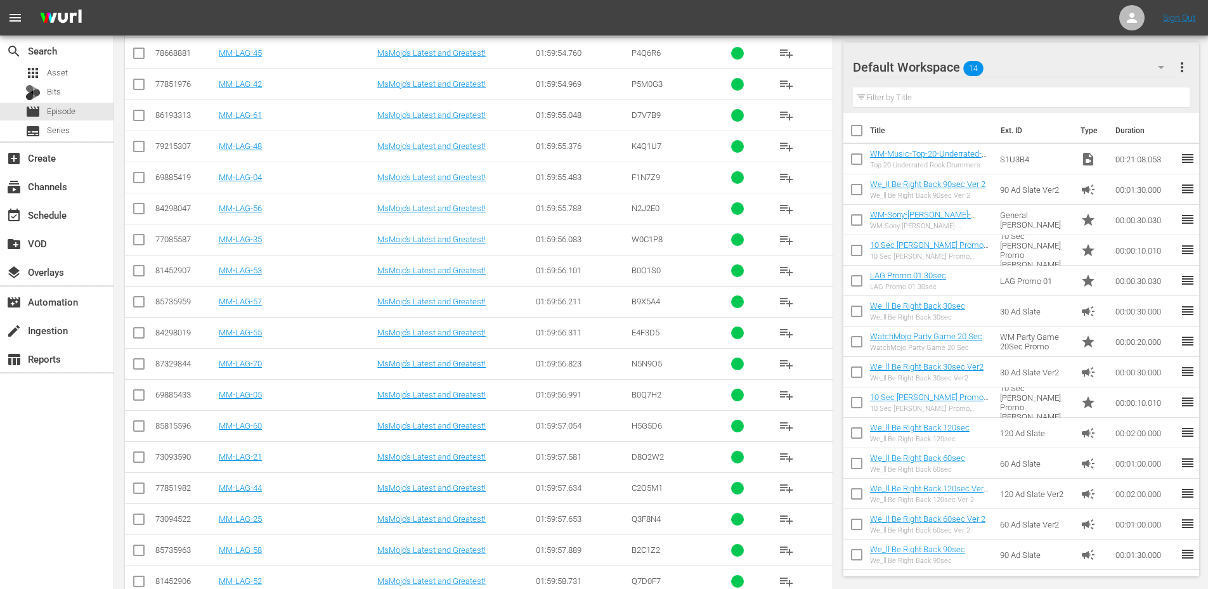
scroll to position [911, 0]
drag, startPoint x: 271, startPoint y: 521, endPoint x: 217, endPoint y: 526, distance: 54.8
click at [217, 526] on td "MM-LAG-81" at bounding box center [296, 520] width 159 height 31
copy link "MM-LAG-81"
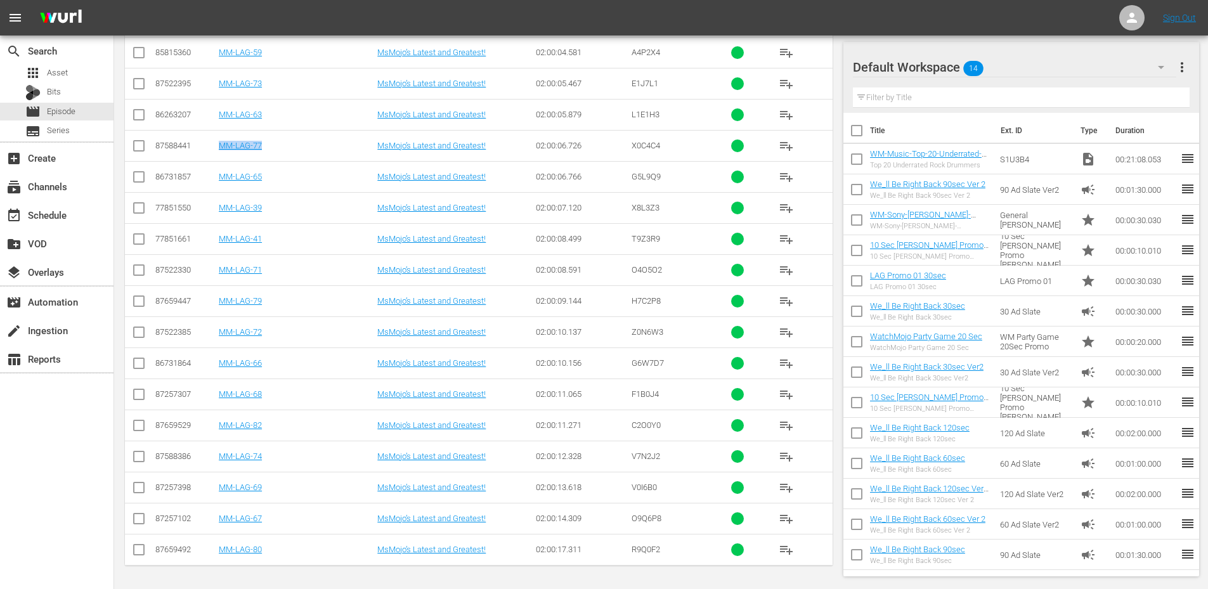
drag, startPoint x: 277, startPoint y: 145, endPoint x: 221, endPoint y: 151, distance: 55.5
click at [221, 151] on td "MM-LAG-77" at bounding box center [296, 145] width 159 height 31
copy link "MM-LAG-77"
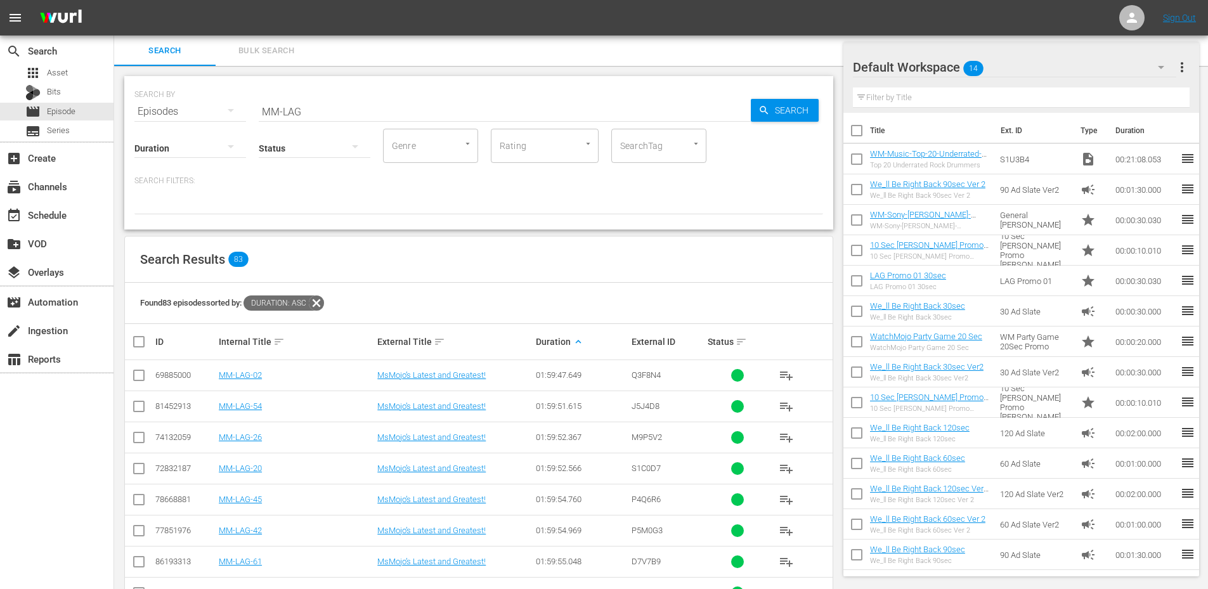
scroll to position [127, 0]
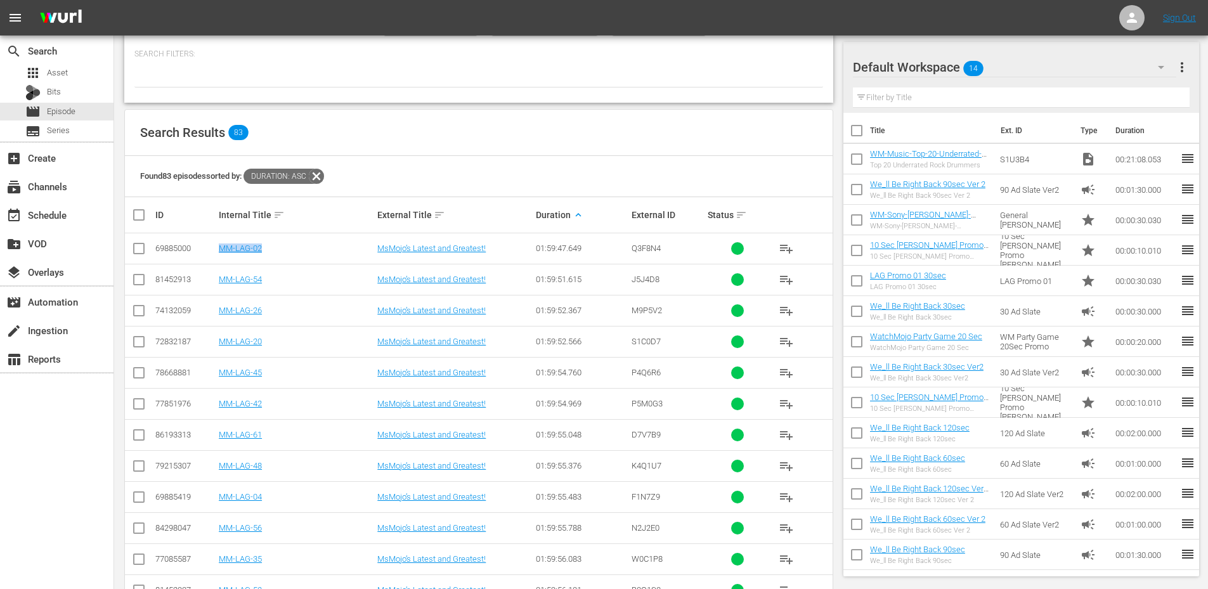
drag, startPoint x: 280, startPoint y: 247, endPoint x: 222, endPoint y: 255, distance: 58.3
click at [222, 255] on td "MM-LAG-02" at bounding box center [296, 248] width 159 height 31
copy link "MM-LAG-02"
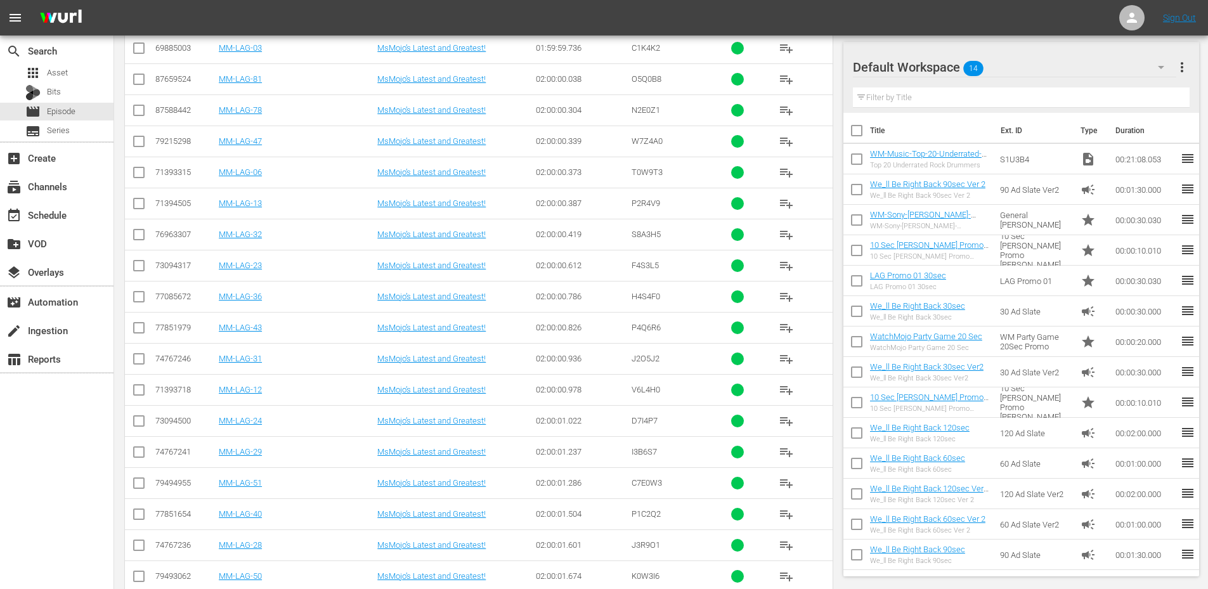
scroll to position [1311, 0]
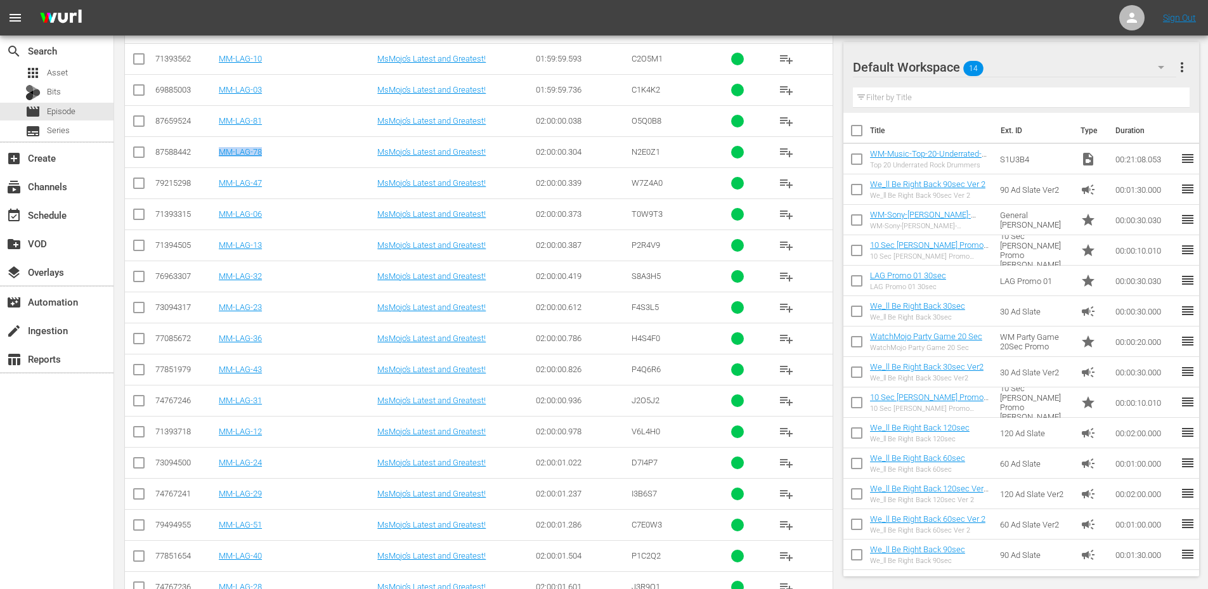
drag, startPoint x: 275, startPoint y: 154, endPoint x: 219, endPoint y: 162, distance: 56.3
click at [219, 162] on td "MM-LAG-78" at bounding box center [296, 151] width 159 height 31
copy link "MM-LAG-78"
drag, startPoint x: 268, startPoint y: 122, endPoint x: 218, endPoint y: 129, distance: 49.9
click at [218, 129] on td "MM-LAG-81" at bounding box center [296, 120] width 159 height 31
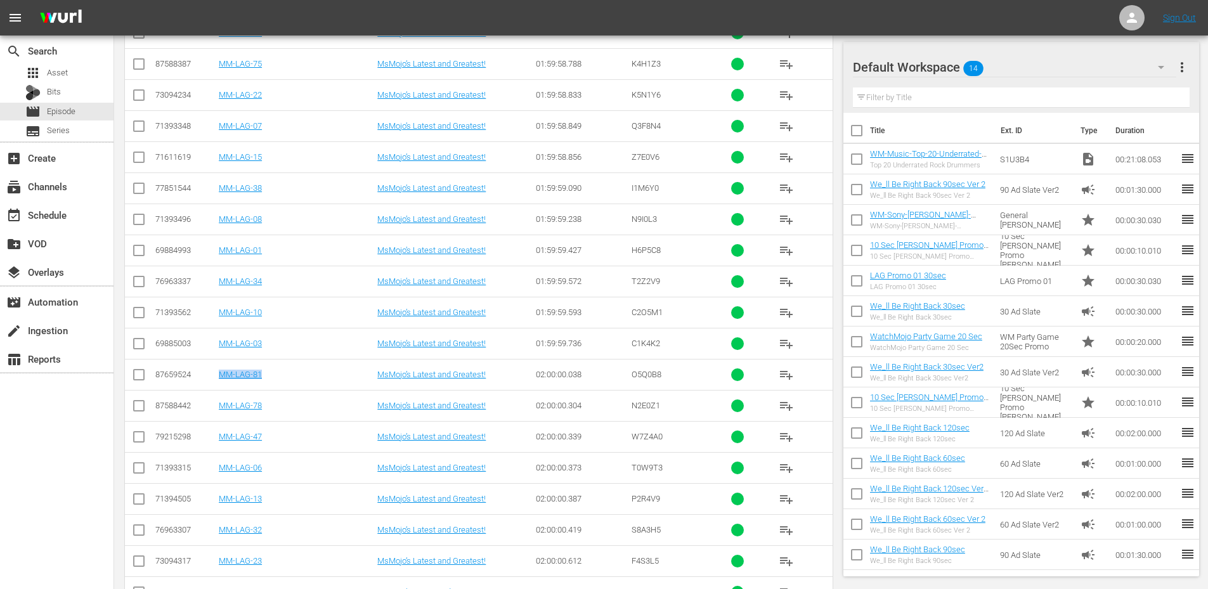
scroll to position [296, 0]
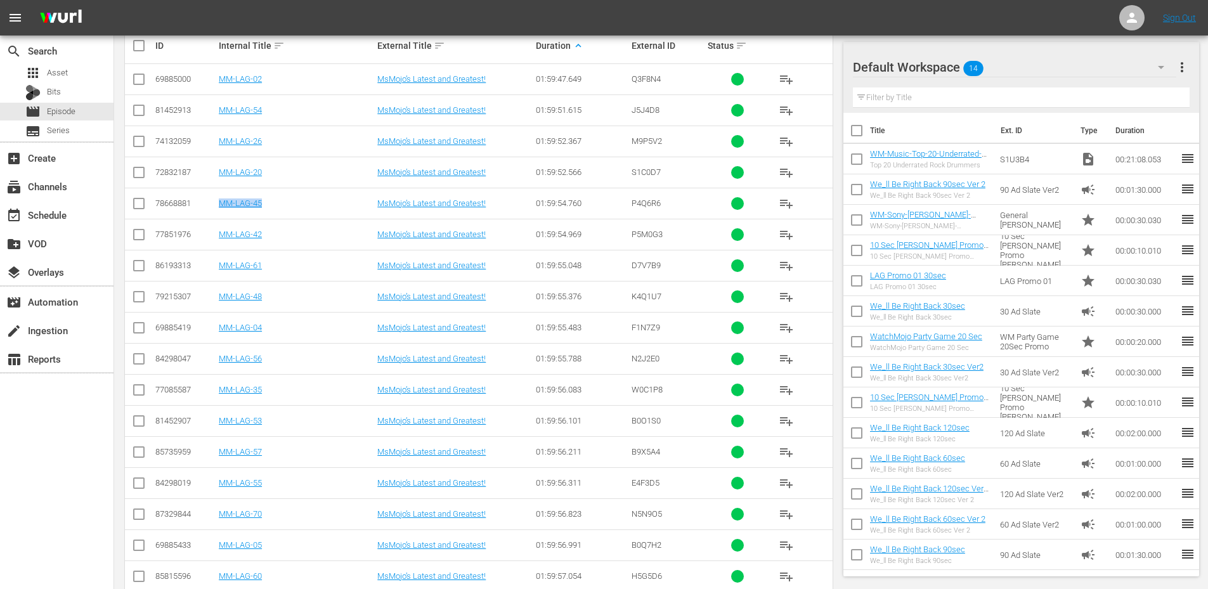
drag, startPoint x: 270, startPoint y: 207, endPoint x: 221, endPoint y: 216, distance: 49.1
click at [221, 216] on td "MM-LAG-45" at bounding box center [296, 203] width 159 height 31
copy link "MM-LAG-45"
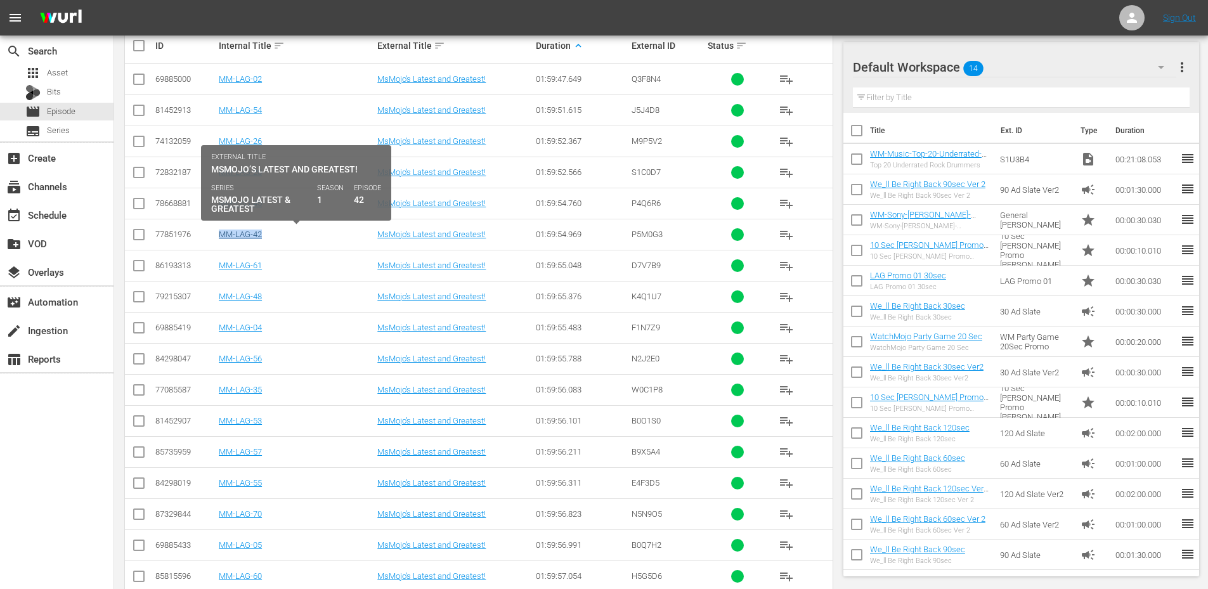
drag, startPoint x: 267, startPoint y: 231, endPoint x: 221, endPoint y: 234, distance: 45.8
click at [221, 234] on div "MM-LAG-42" at bounding box center [296, 235] width 155 height 10
copy link "MM-LAG-42"
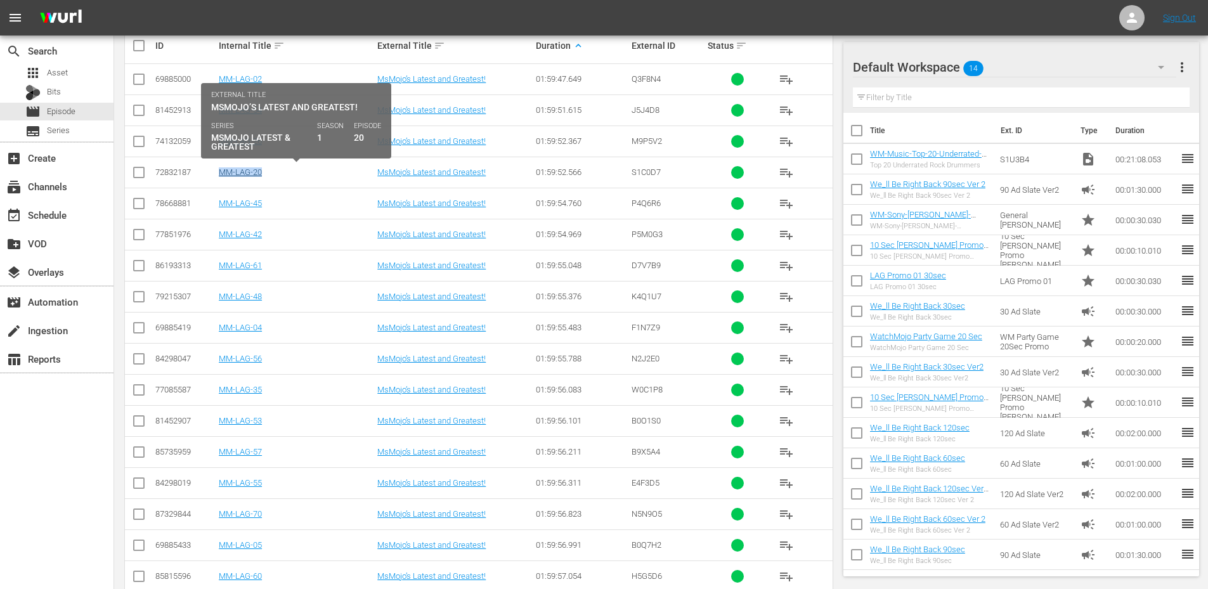
drag, startPoint x: 271, startPoint y: 174, endPoint x: 219, endPoint y: 174, distance: 51.4
click at [219, 174] on div "MM-LAG-20" at bounding box center [296, 172] width 155 height 10
copy link "MM-LAG-20"
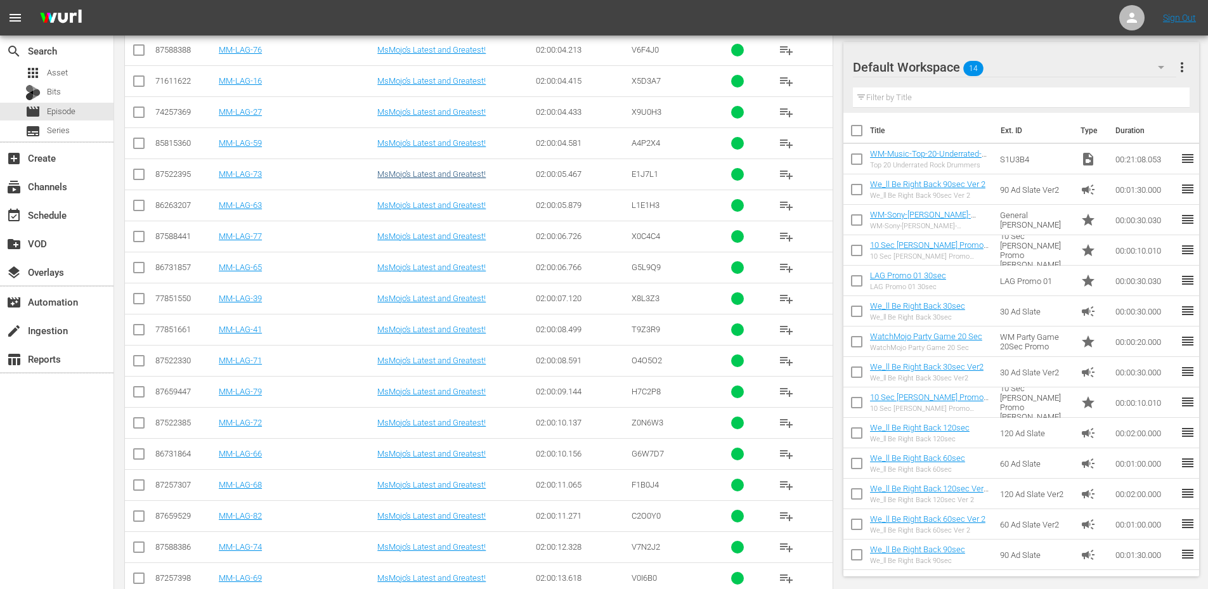
scroll to position [2199, 0]
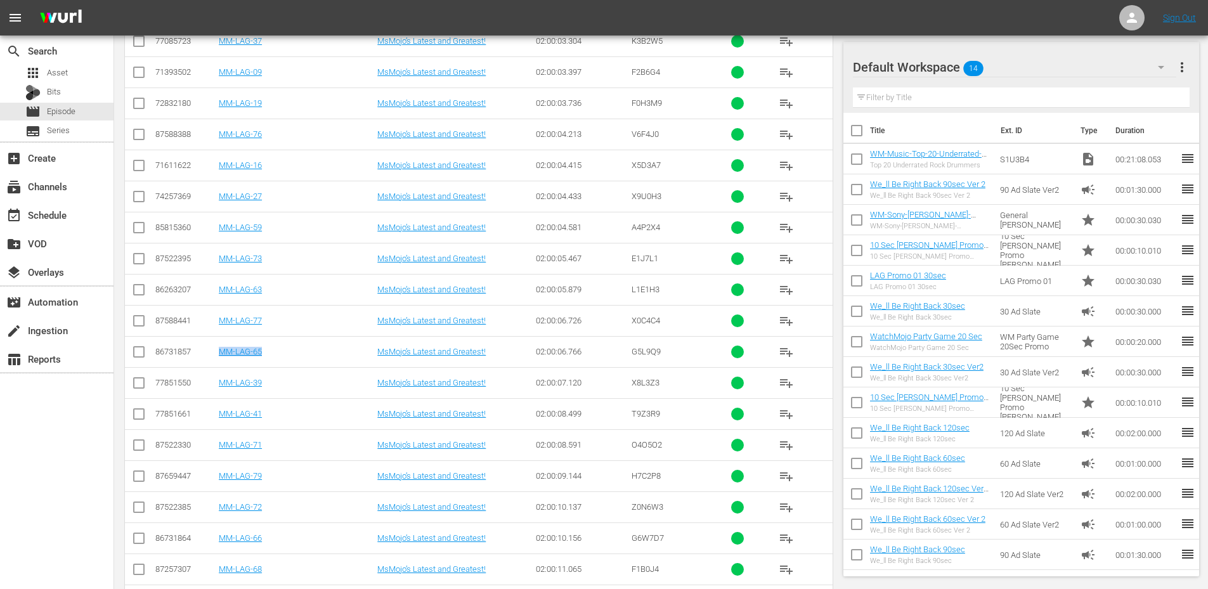
drag, startPoint x: 273, startPoint y: 356, endPoint x: 221, endPoint y: 357, distance: 52.7
click at [221, 357] on td "MM-LAG-65" at bounding box center [296, 351] width 159 height 31
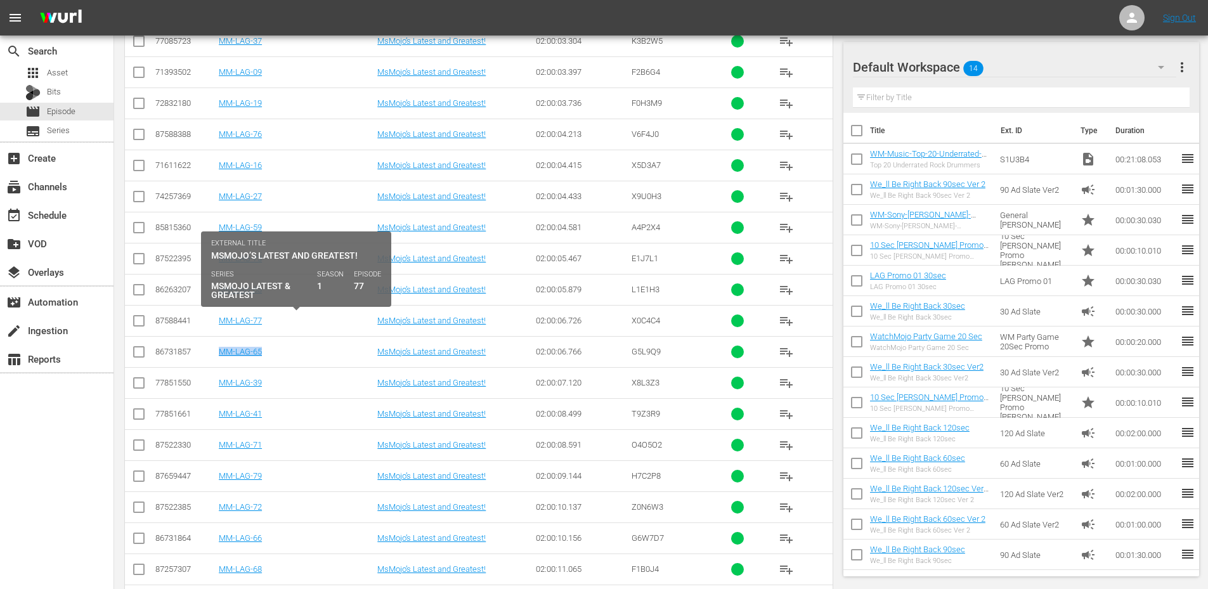
copy link "MM-LAG-65"
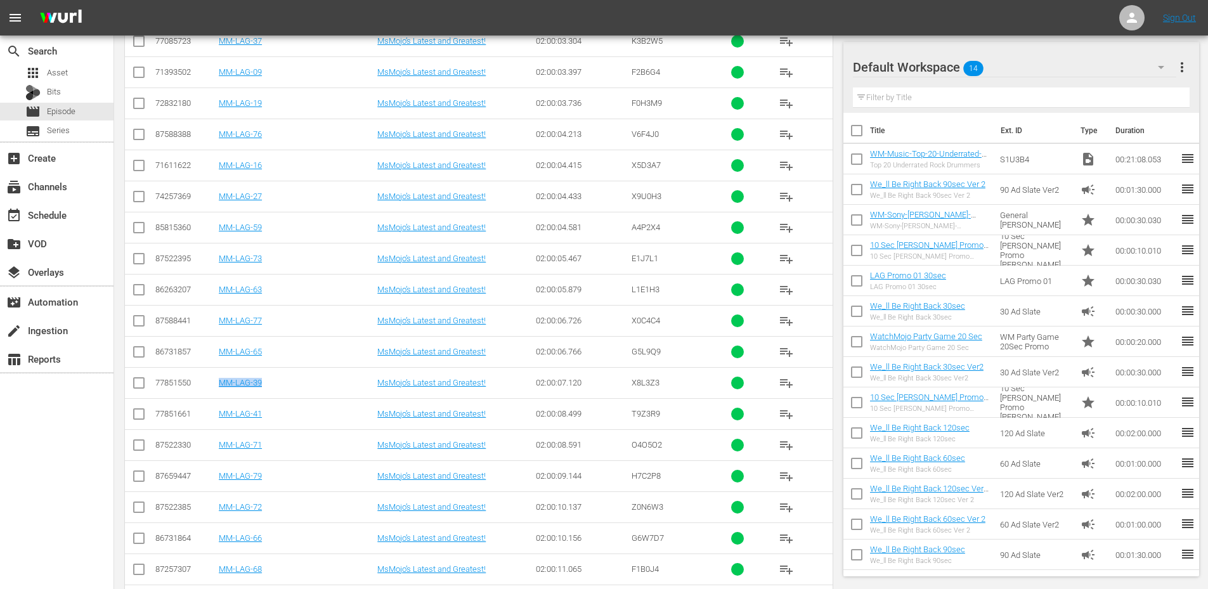
drag, startPoint x: 287, startPoint y: 385, endPoint x: 221, endPoint y: 391, distance: 66.3
click at [221, 391] on td "MM-LAG-39" at bounding box center [296, 382] width 159 height 31
copy link "MM-LAG-39"
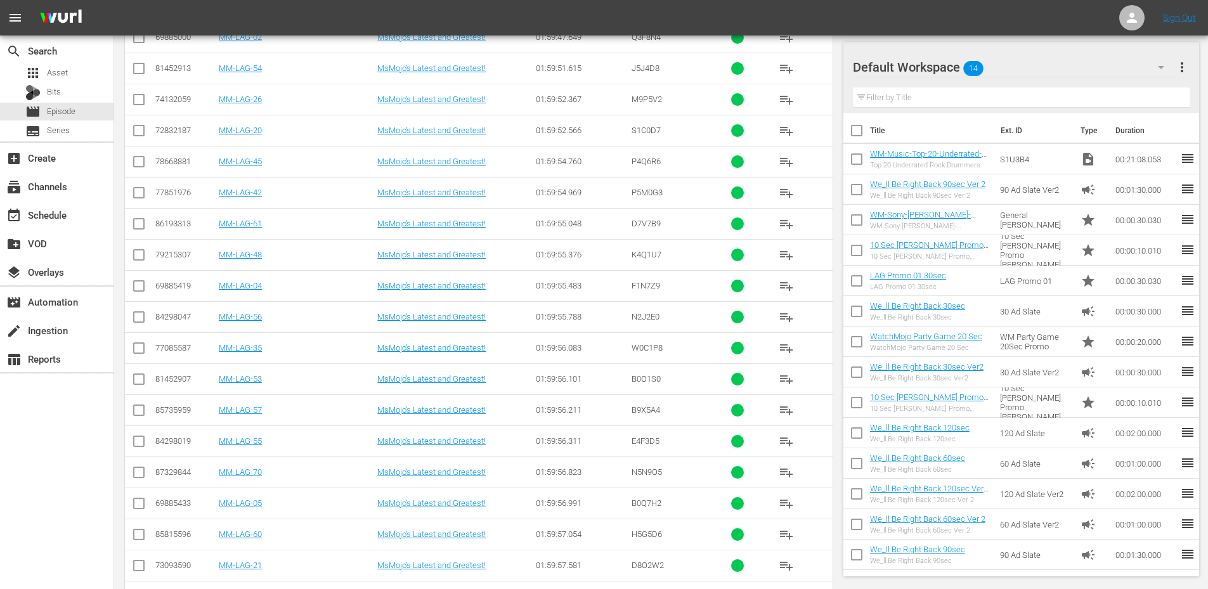
scroll to position [254, 0]
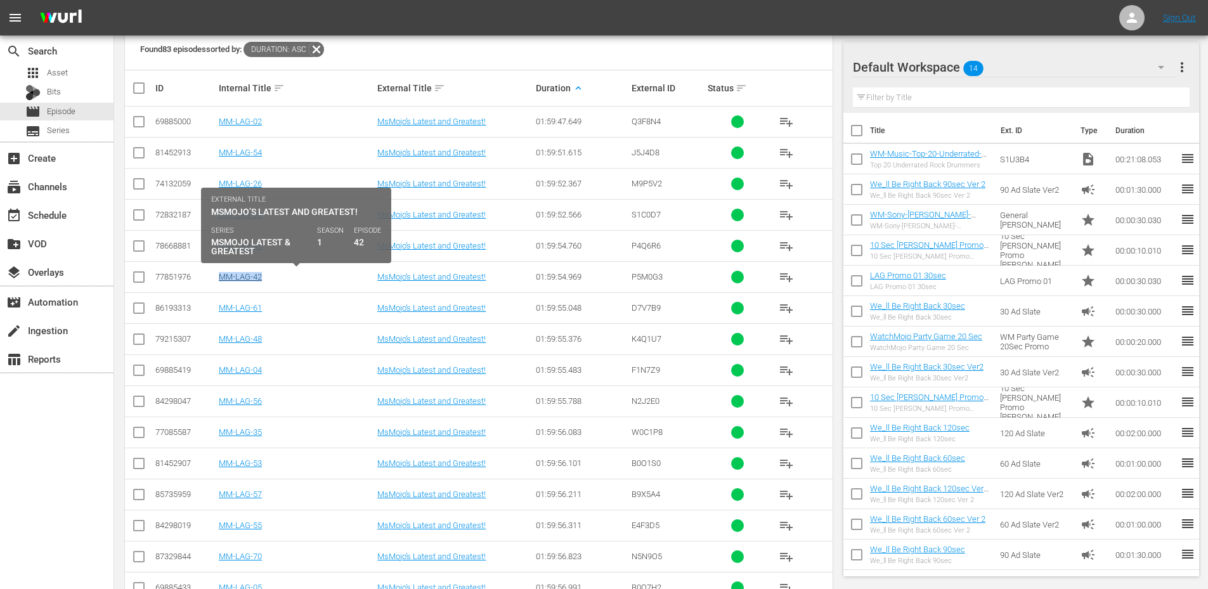
drag, startPoint x: 273, startPoint y: 274, endPoint x: 220, endPoint y: 278, distance: 53.4
click at [220, 278] on div "MM-LAG-42" at bounding box center [296, 277] width 155 height 10
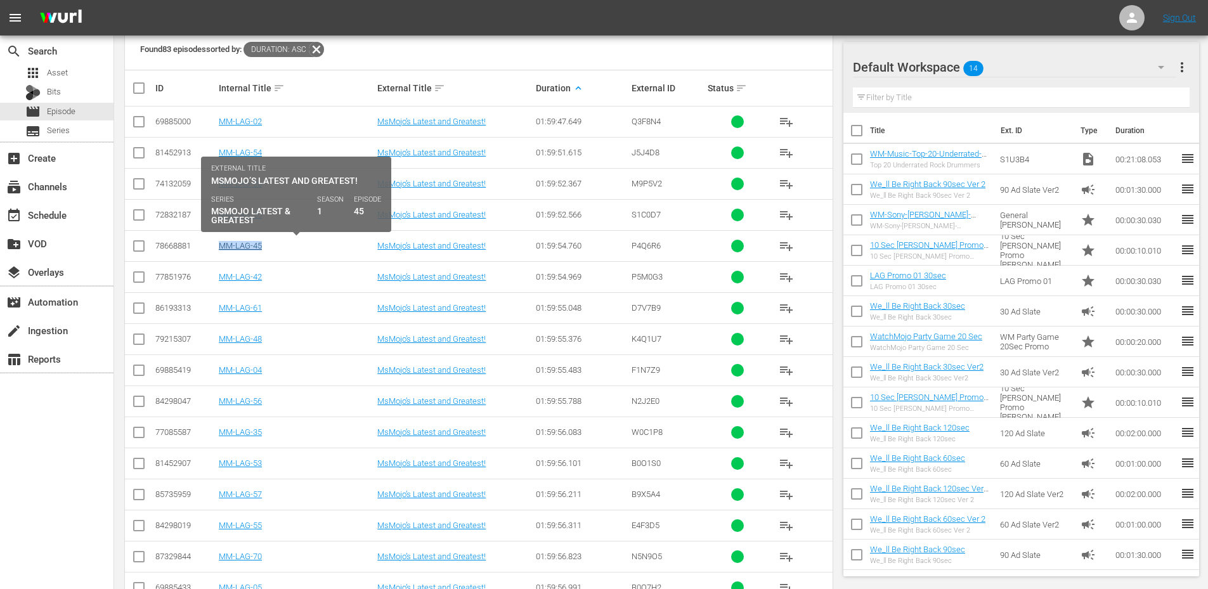
drag, startPoint x: 266, startPoint y: 246, endPoint x: 222, endPoint y: 244, distance: 44.4
click at [222, 244] on div "MM-LAG-45" at bounding box center [296, 246] width 155 height 10
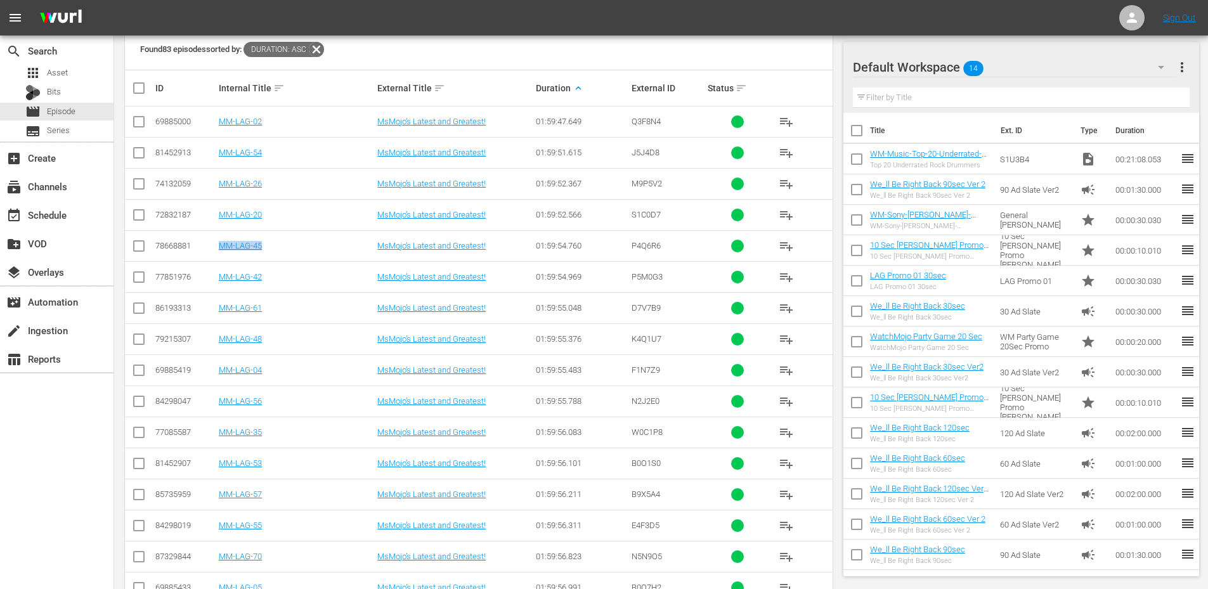
scroll to position [338, 0]
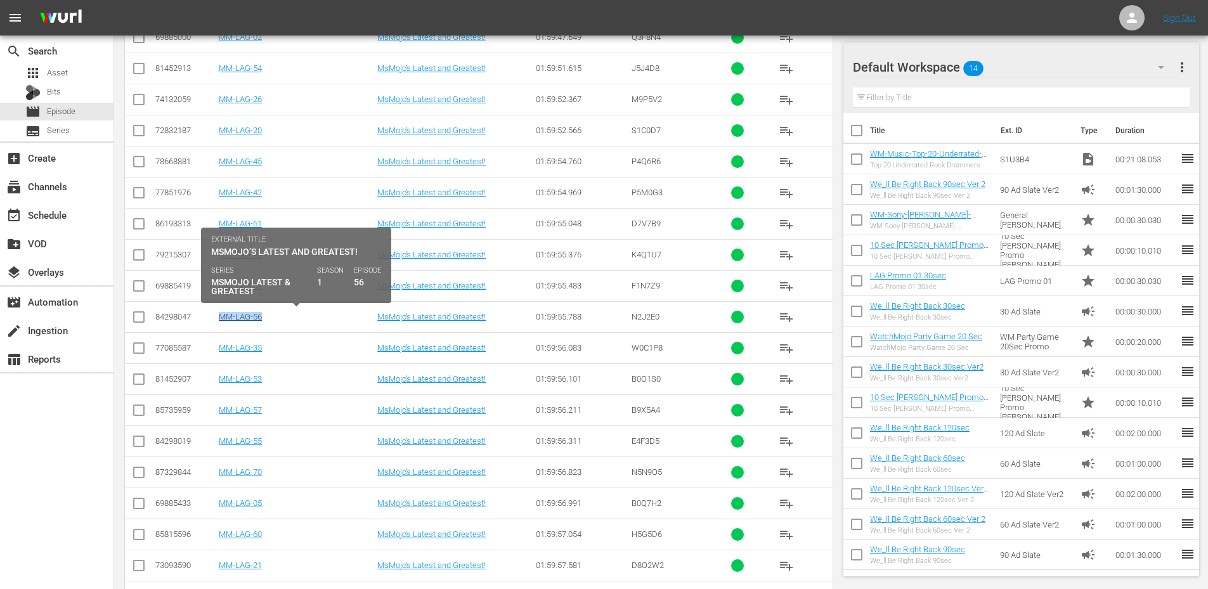
drag, startPoint x: 285, startPoint y: 315, endPoint x: 221, endPoint y: 322, distance: 64.4
click at [221, 322] on div "MM-LAG-56" at bounding box center [296, 317] width 155 height 10
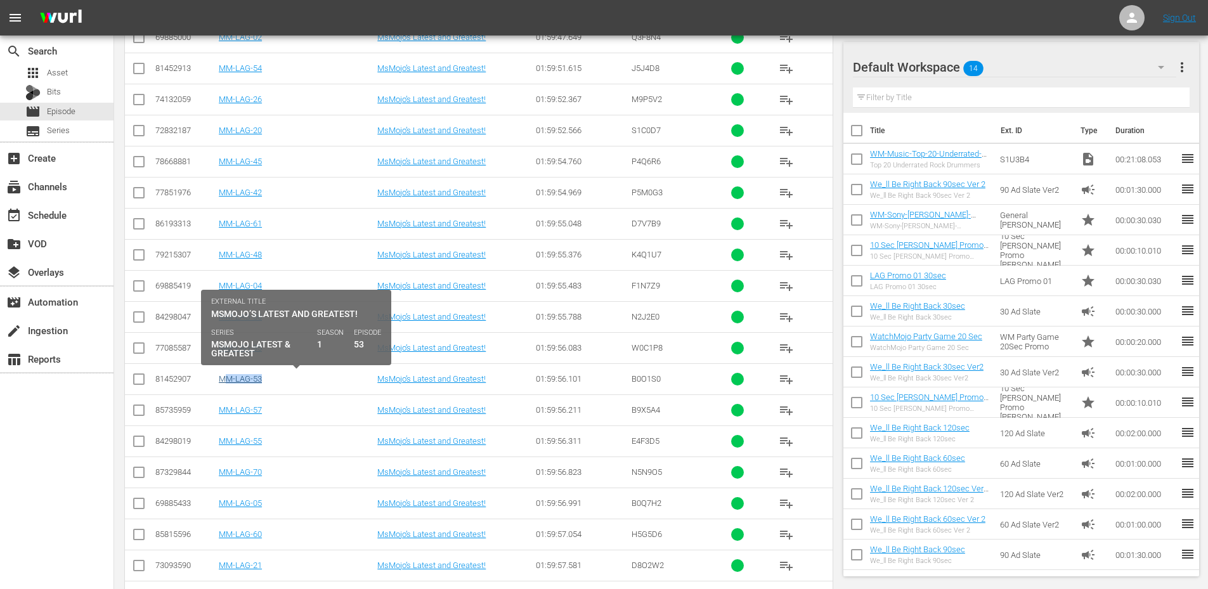
drag, startPoint x: 282, startPoint y: 374, endPoint x: 223, endPoint y: 379, distance: 59.2
click at [223, 379] on div "MM-LAG-53" at bounding box center [296, 379] width 155 height 10
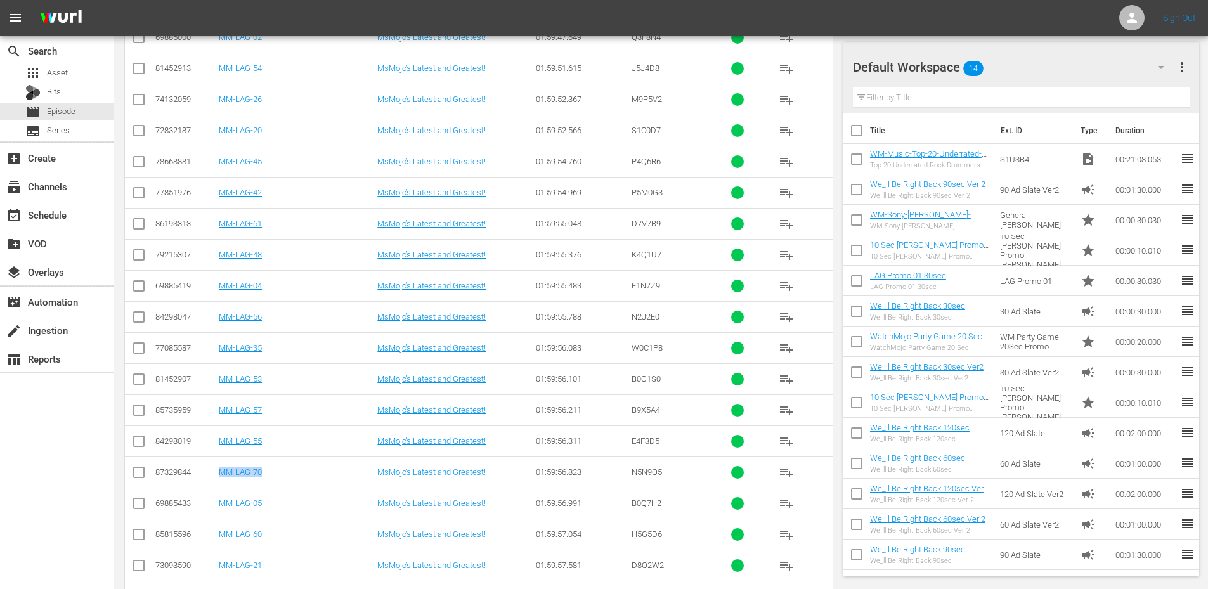
drag, startPoint x: 259, startPoint y: 476, endPoint x: 219, endPoint y: 480, distance: 40.2
click at [219, 480] on td "MM-LAG-70" at bounding box center [296, 472] width 159 height 31
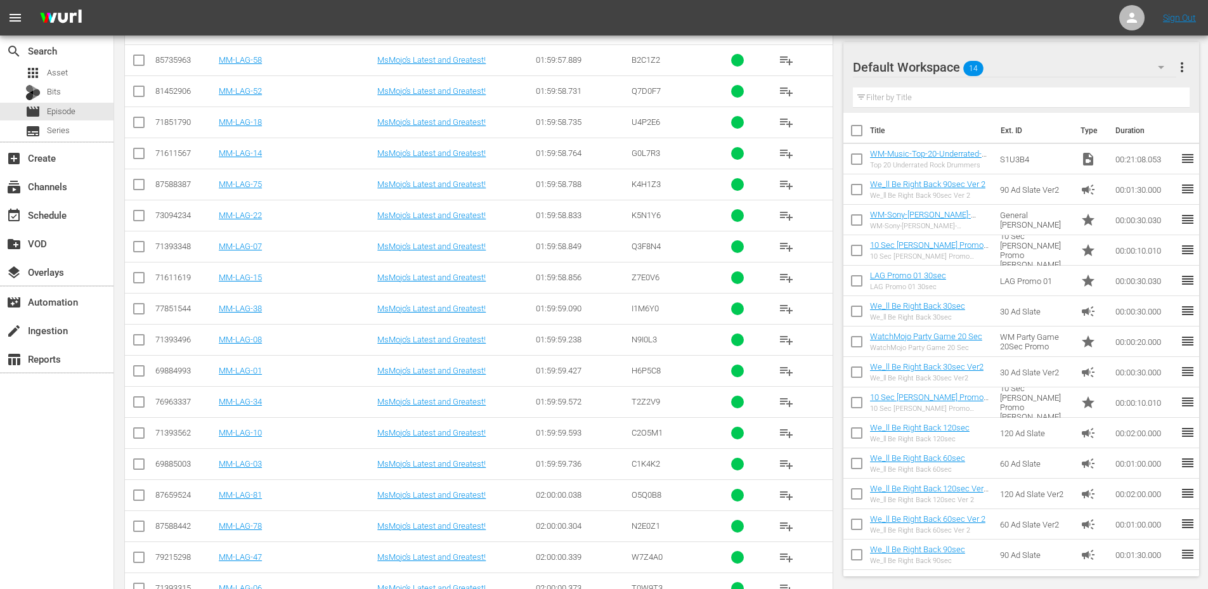
scroll to position [888, 0]
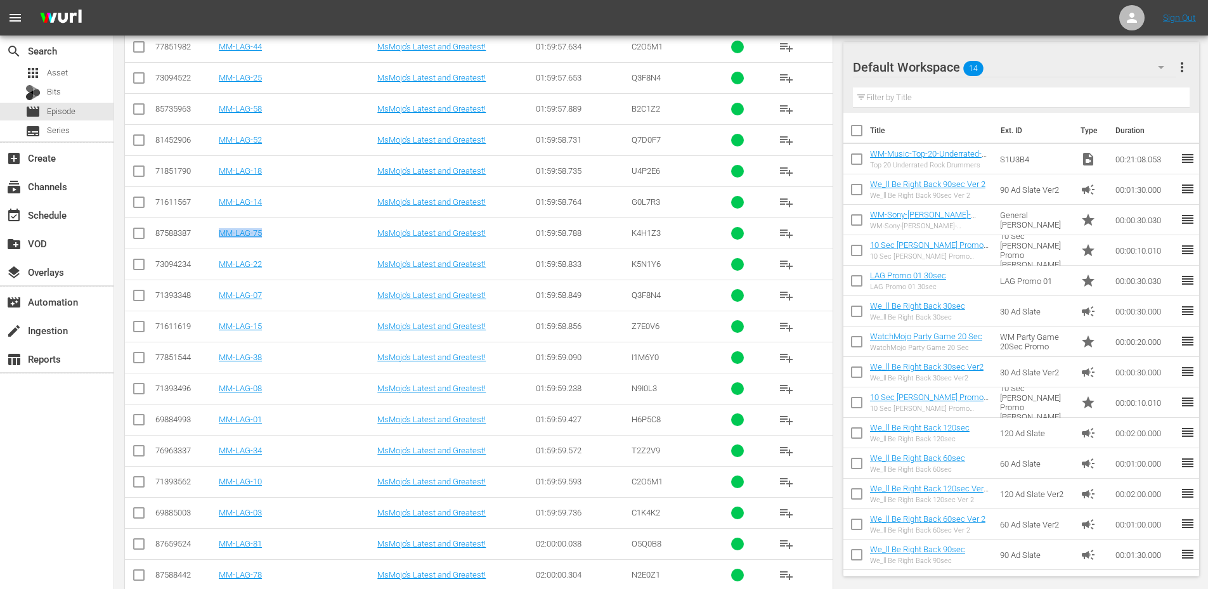
drag, startPoint x: 280, startPoint y: 235, endPoint x: 218, endPoint y: 240, distance: 61.7
click at [218, 240] on td "MM-LAG-75" at bounding box center [296, 233] width 159 height 31
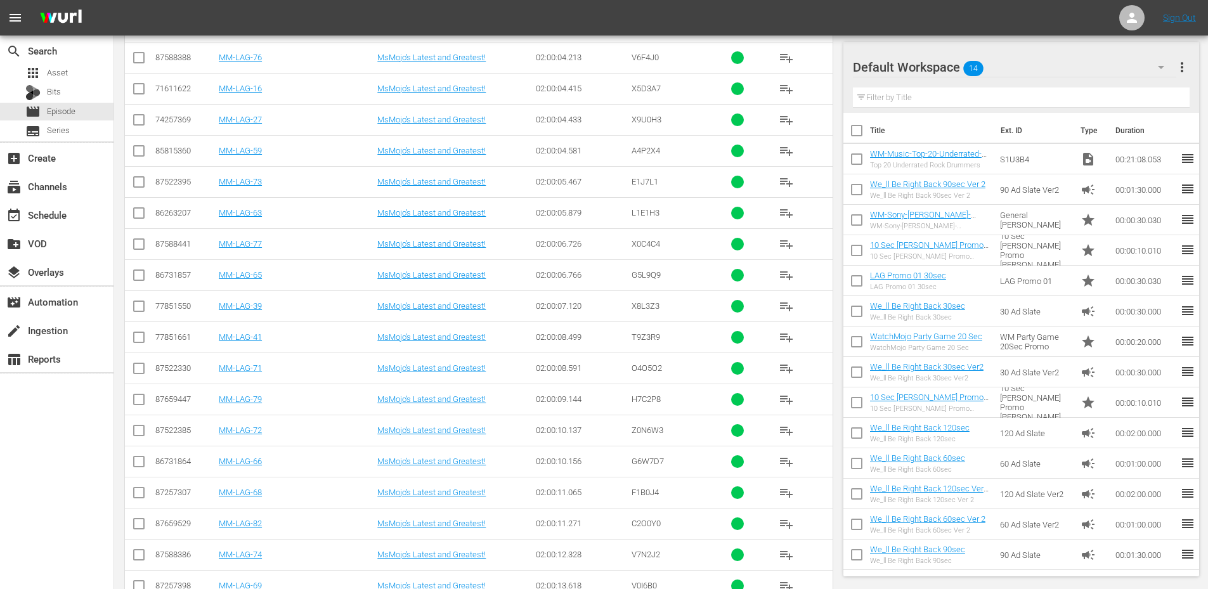
scroll to position [2326, 0]
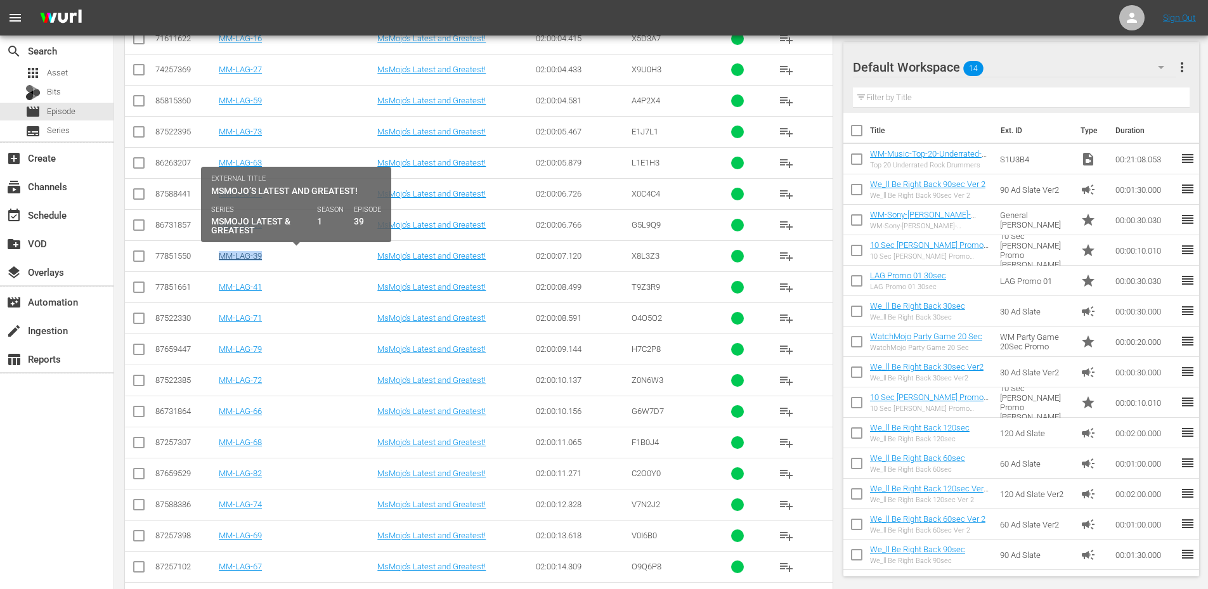
drag, startPoint x: 289, startPoint y: 253, endPoint x: 221, endPoint y: 254, distance: 67.2
click at [221, 254] on div "MM-LAG-39" at bounding box center [296, 256] width 155 height 10
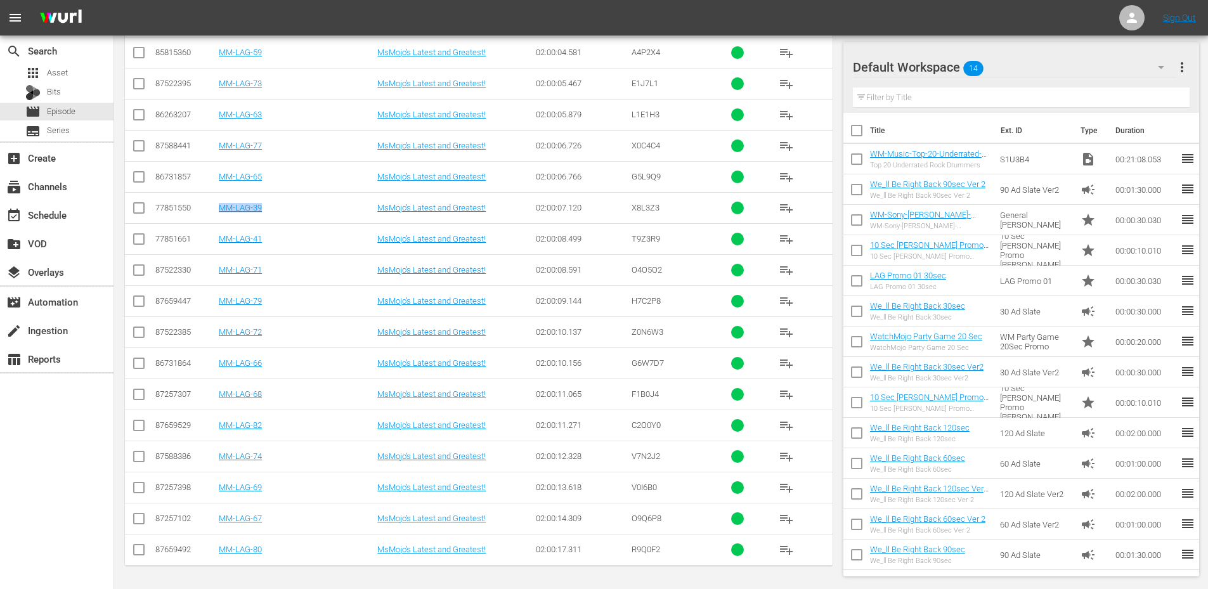
scroll to position [2163, 0]
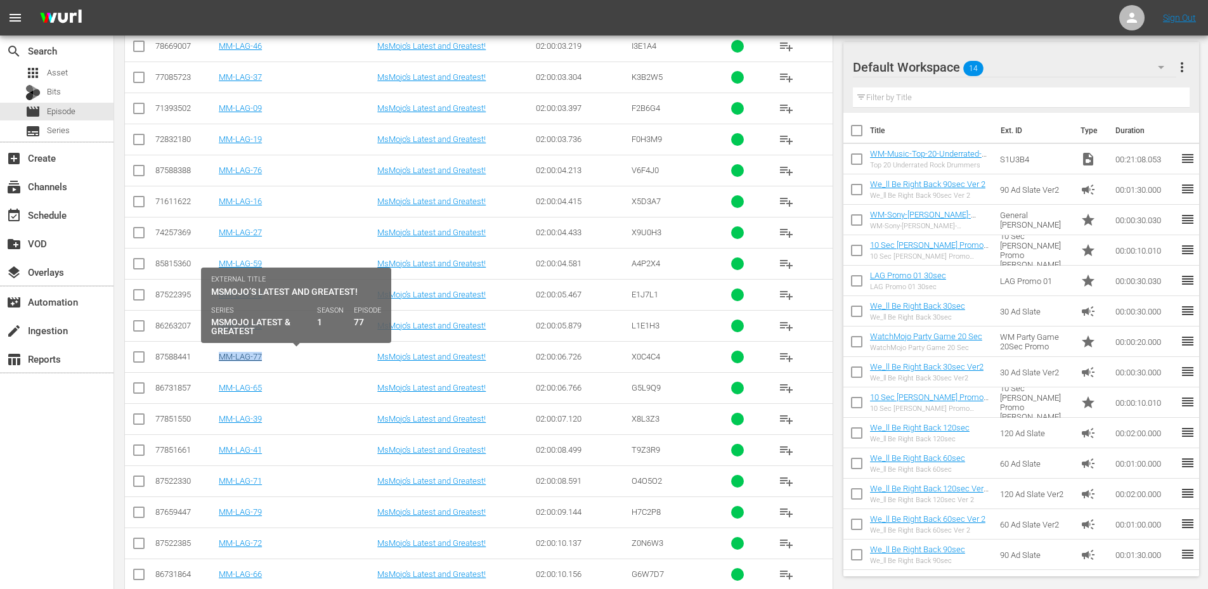
drag, startPoint x: 270, startPoint y: 360, endPoint x: 221, endPoint y: 360, distance: 48.8
click at [221, 360] on div "MM-LAG-77" at bounding box center [296, 357] width 155 height 10
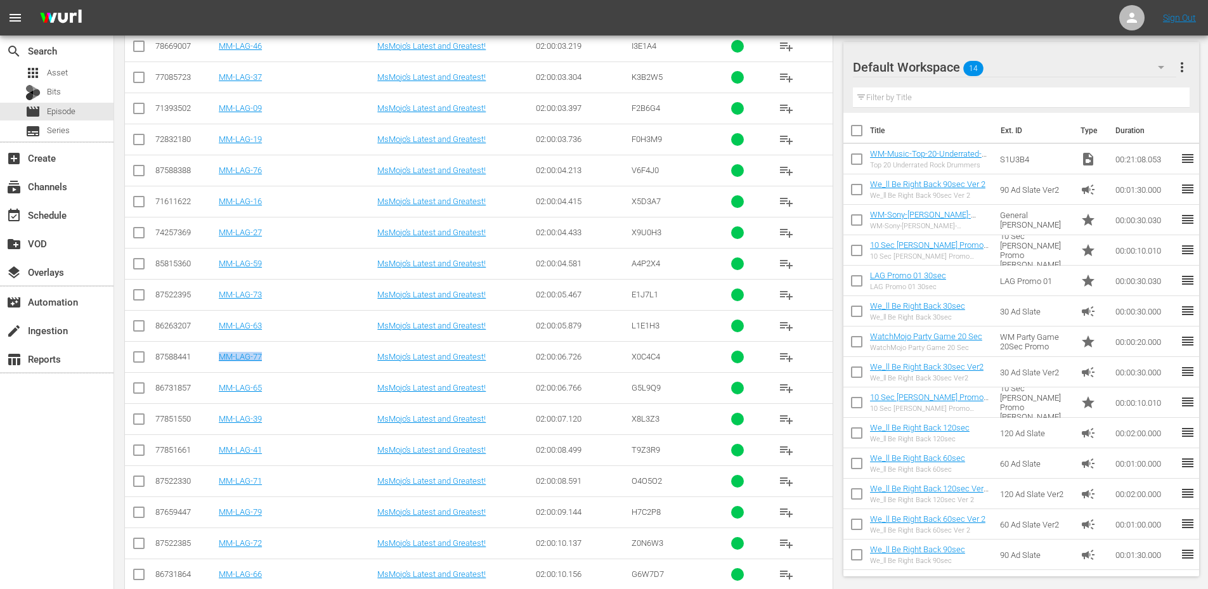
scroll to position [2120, 0]
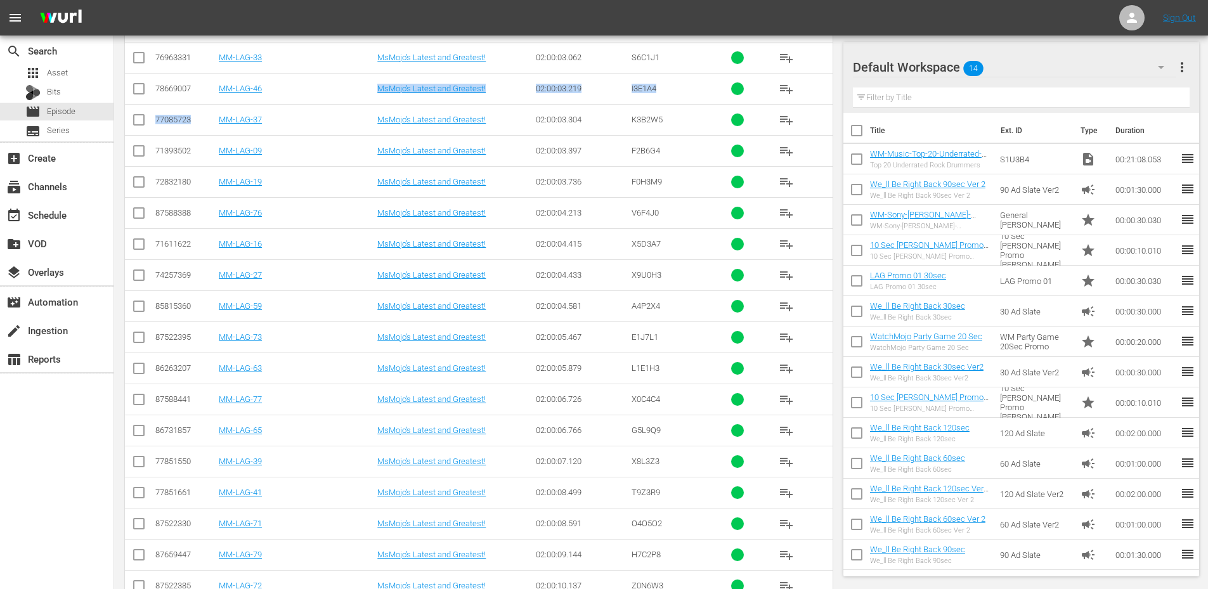
drag, startPoint x: 280, startPoint y: 99, endPoint x: 222, endPoint y: 105, distance: 58.6
click at [222, 95] on td "MM-LAG-46" at bounding box center [296, 88] width 159 height 31
drag, startPoint x: 271, startPoint y: 128, endPoint x: 216, endPoint y: 130, distance: 55.8
click at [216, 130] on tr "77085723 MM-LAG-37 MsMojo’s Latest and Greatest! 02:00:03.304 K3B2W5 playlist_a…" at bounding box center [479, 119] width 708 height 31
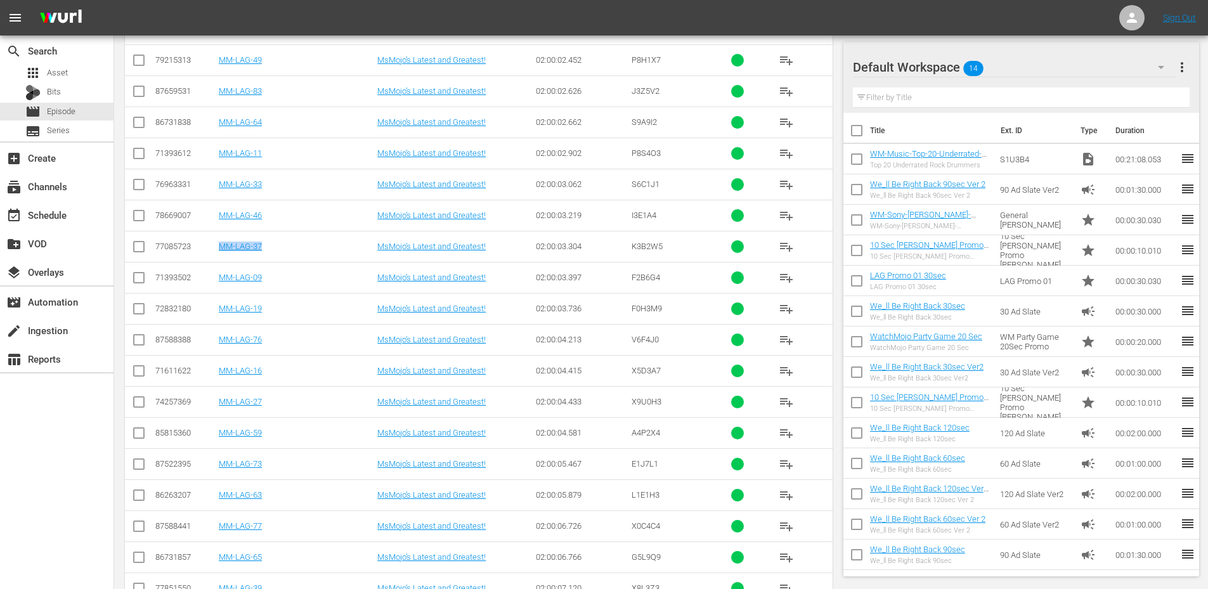
scroll to position [2374, 0]
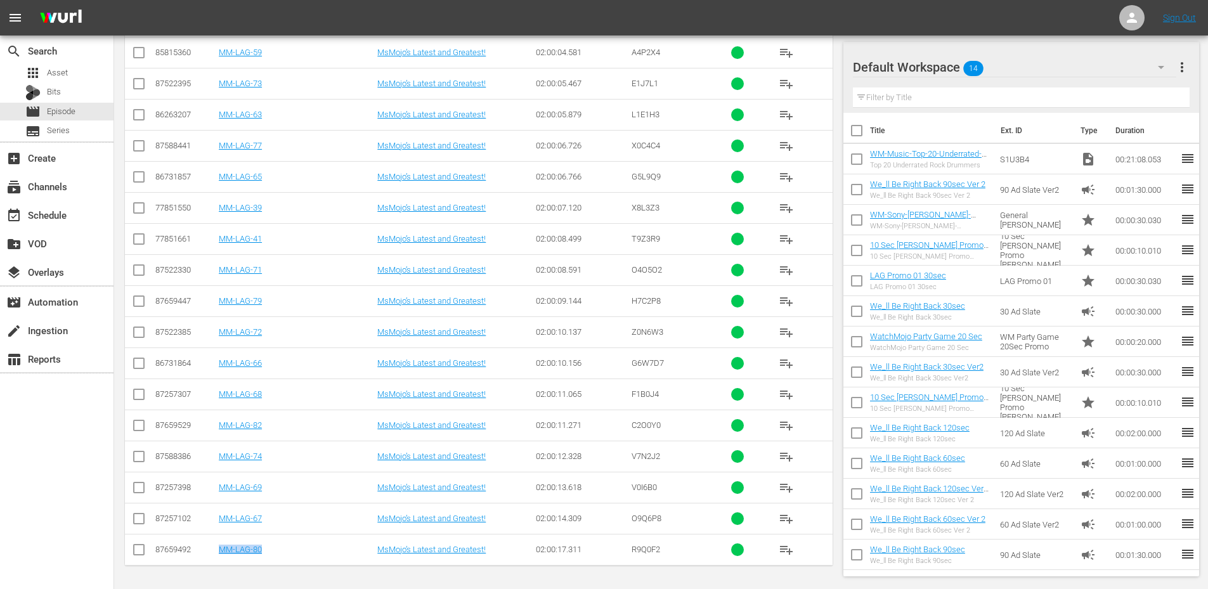
drag, startPoint x: 291, startPoint y: 549, endPoint x: 219, endPoint y: 556, distance: 72.7
click at [219, 556] on td "MM-LAG-80" at bounding box center [296, 549] width 159 height 31
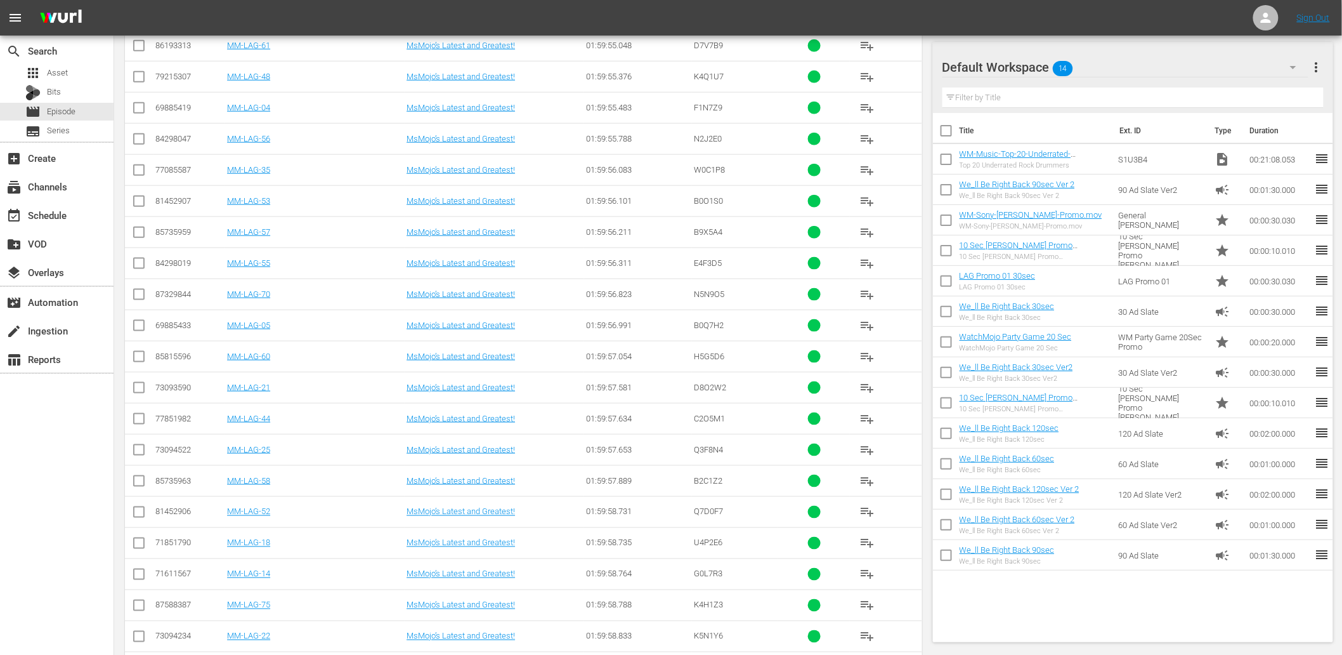
scroll to position [470, 0]
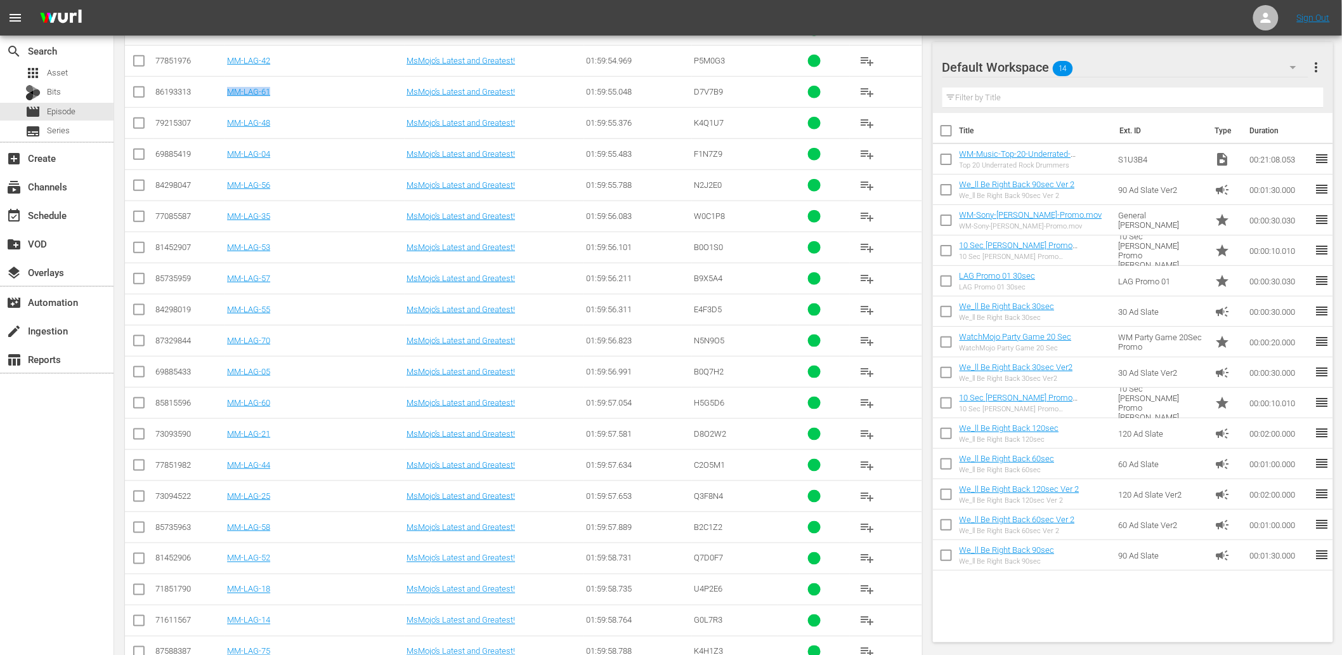
drag, startPoint x: 284, startPoint y: 102, endPoint x: 226, endPoint y: 99, distance: 57.8
click at [226, 99] on td "MM-LAG-61" at bounding box center [314, 91] width 179 height 31
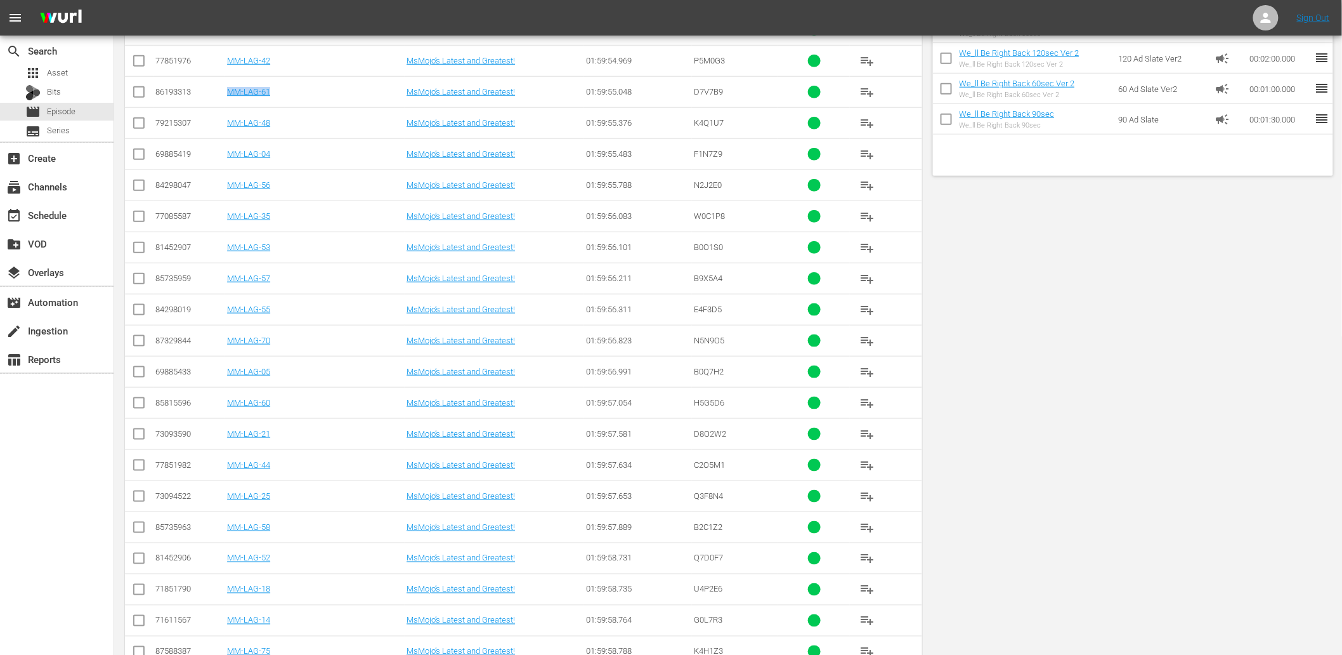
scroll to position [0, 0]
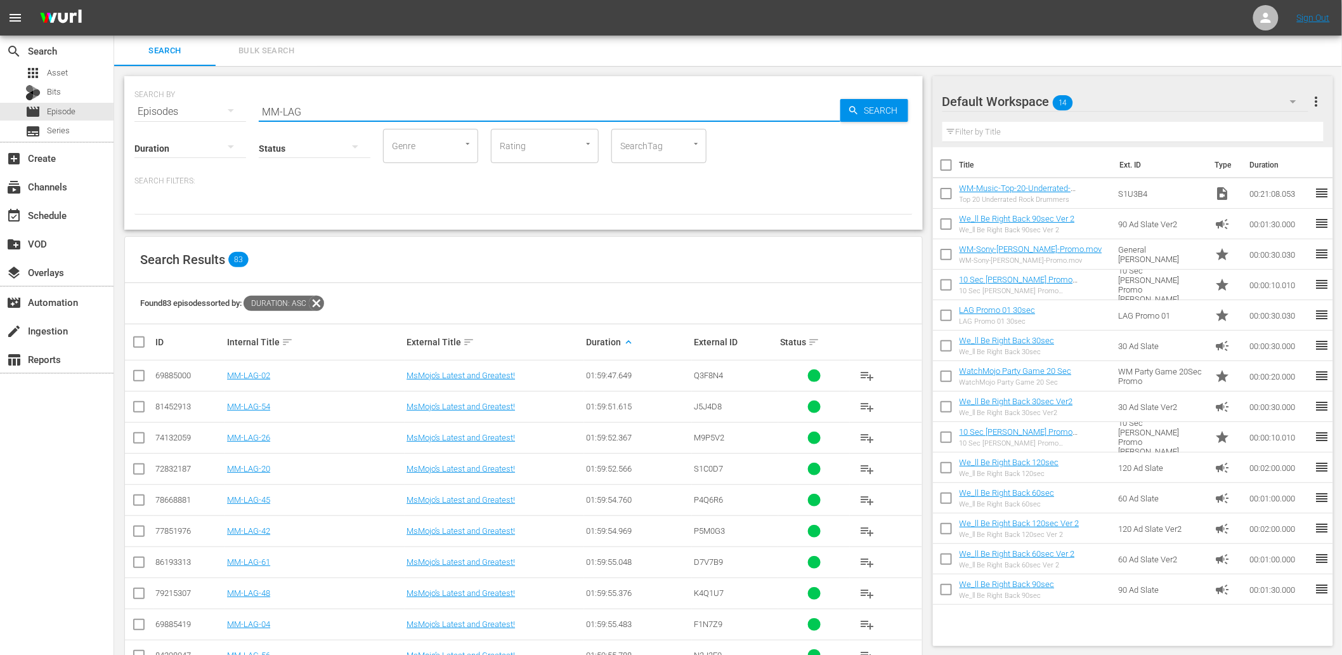
drag, startPoint x: 318, startPoint y: 110, endPoint x: 167, endPoint y: 93, distance: 151.3
click at [169, 93] on div "SEARCH BY Search By Episodes Search ID, Title, Description, Keywords, or Catego…" at bounding box center [523, 104] width 778 height 46
paste input "O1R3G7"
type input "O1R3G7"
click at [79, 71] on div "apps Asset" at bounding box center [57, 73] width 114 height 18
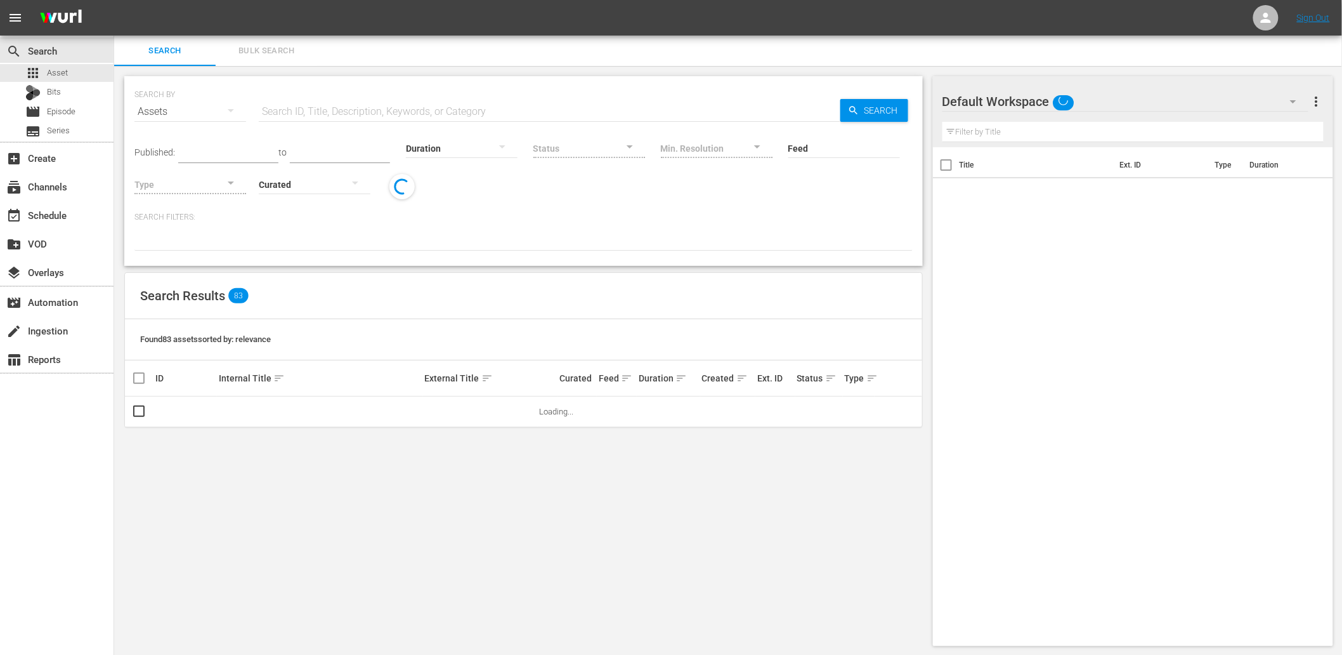
click at [315, 105] on input "text" at bounding box center [550, 111] width 582 height 30
paste input "O1R3G7"
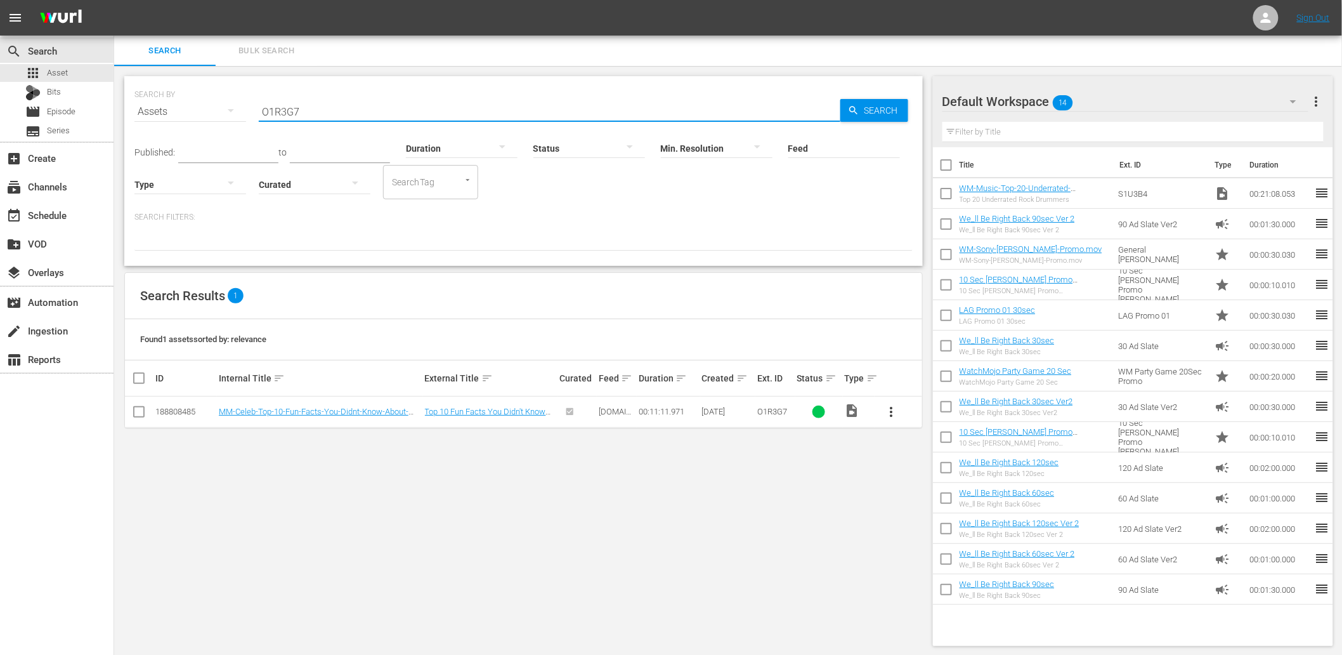
type input "O1R3G7"
click at [371, 467] on div "SEARCH BY Search By Assets Search ID, Title, Description, Keywords, or Category…" at bounding box center [523, 361] width 819 height 590
click at [77, 115] on div "movie Episode" at bounding box center [57, 112] width 114 height 18
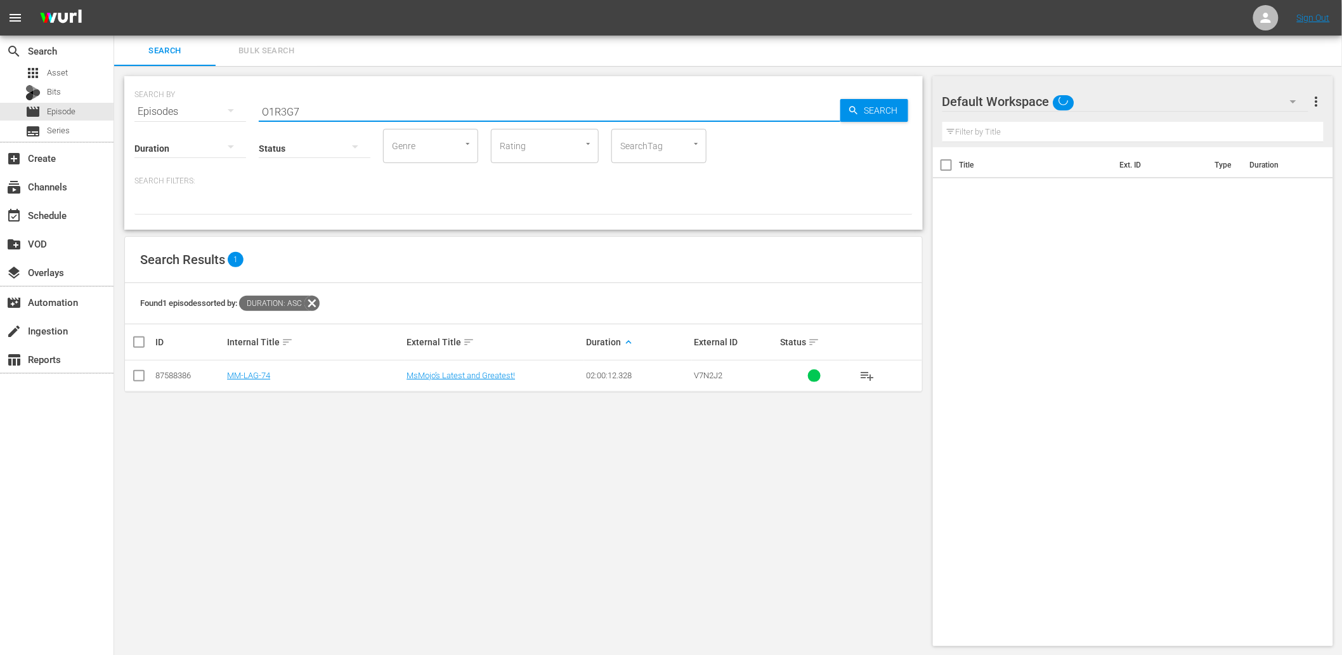
drag, startPoint x: 314, startPoint y: 111, endPoint x: 144, endPoint y: 101, distance: 170.2
click at [145, 101] on div "SEARCH BY Search By Episodes Search ID, Title, Description, Keywords, or Catego…" at bounding box center [523, 104] width 778 height 46
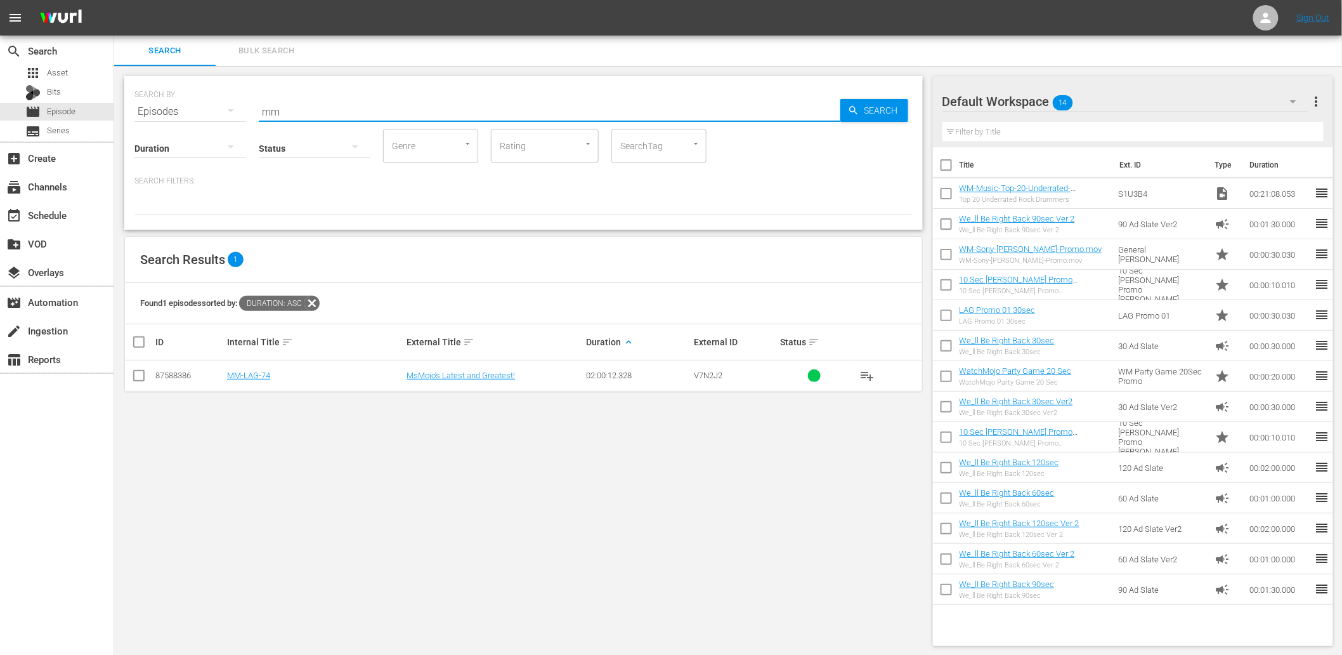
type input "MM-LAG"
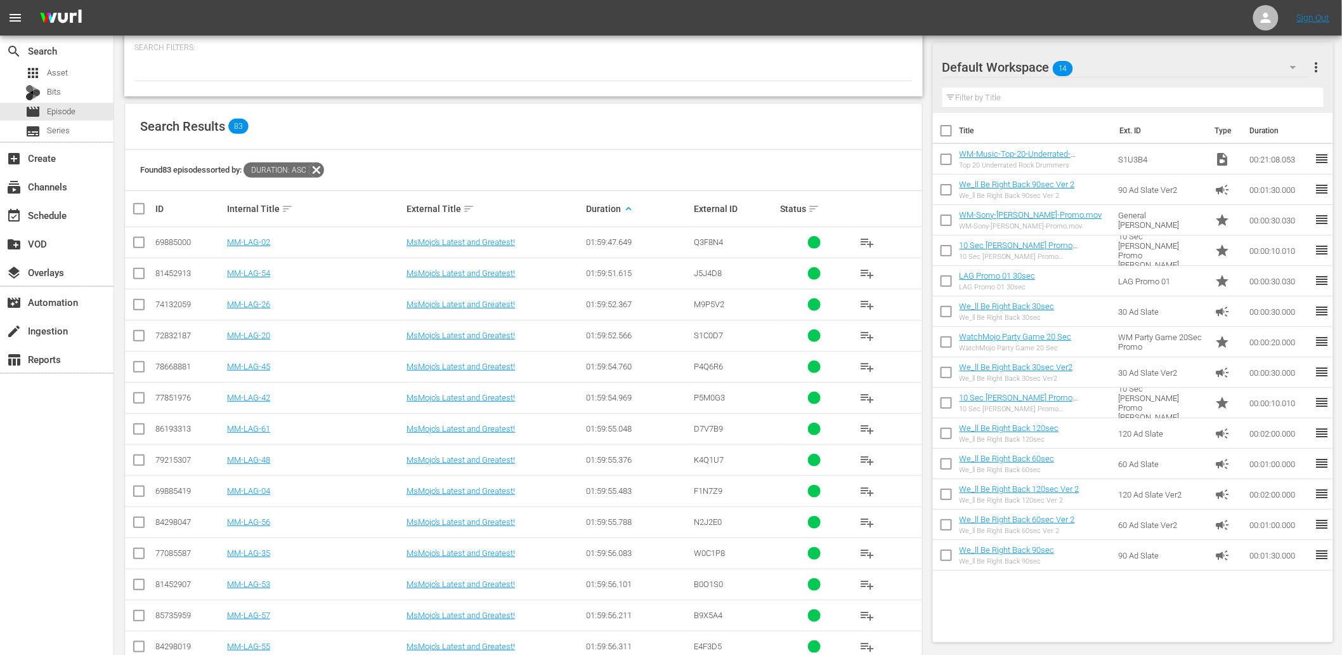
scroll to position [188, 0]
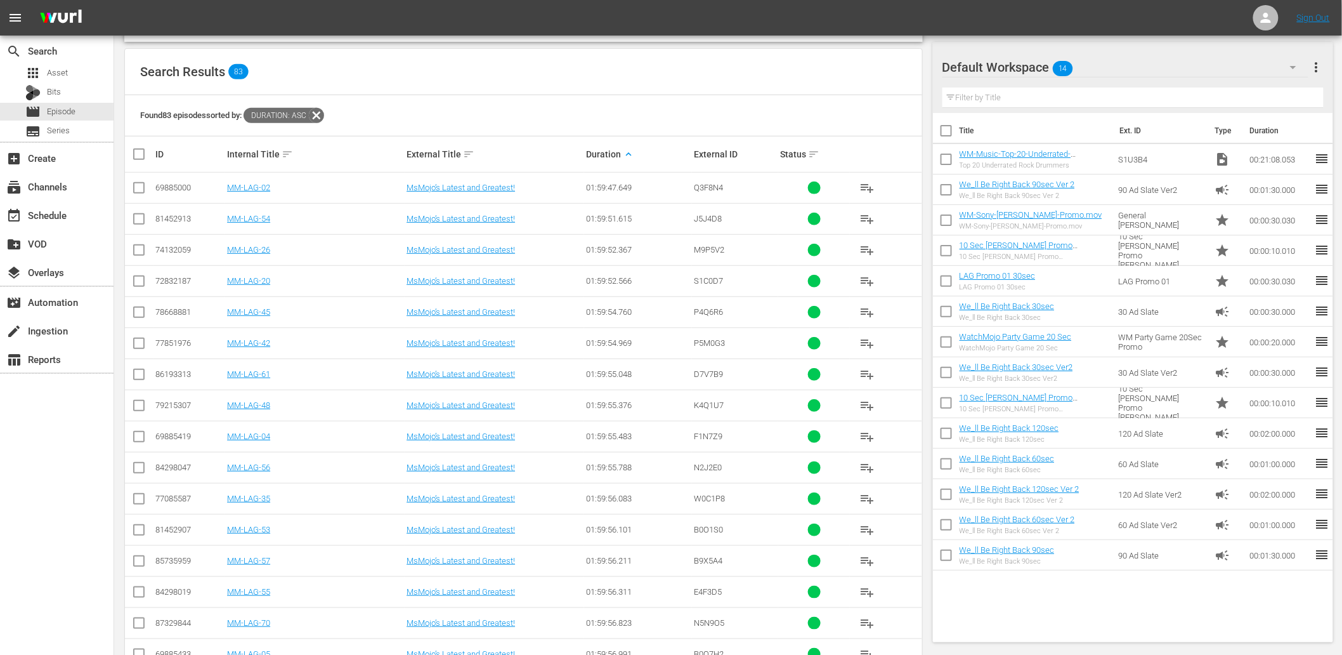
click at [324, 115] on icon at bounding box center [316, 115] width 16 height 16
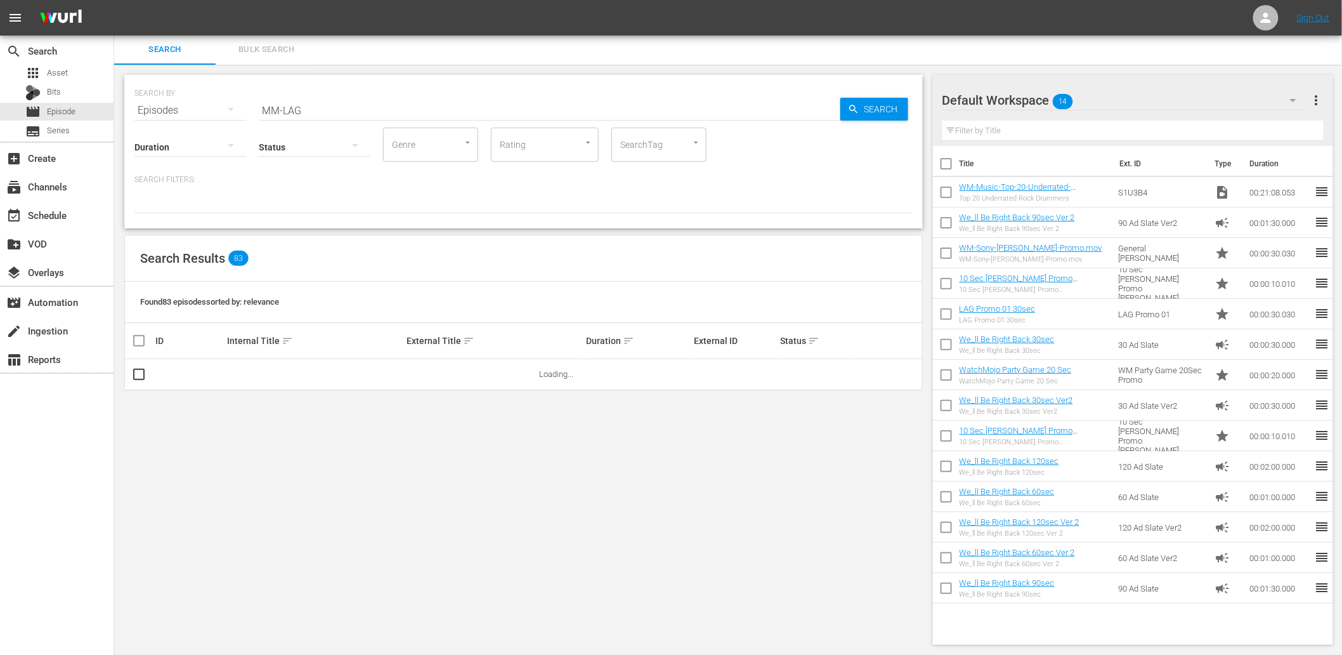
scroll to position [0, 0]
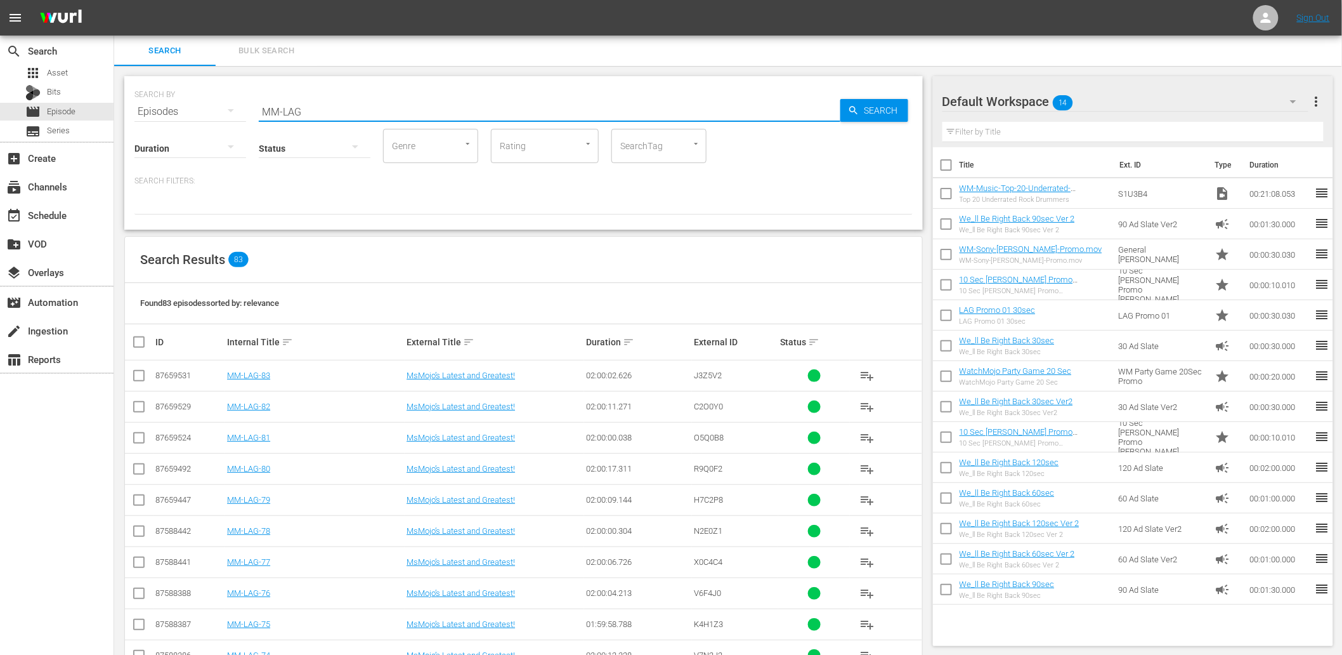
click at [313, 108] on input "MM-LAG" at bounding box center [550, 111] width 582 height 30
click at [277, 341] on div "Internal Title sort" at bounding box center [315, 341] width 176 height 15
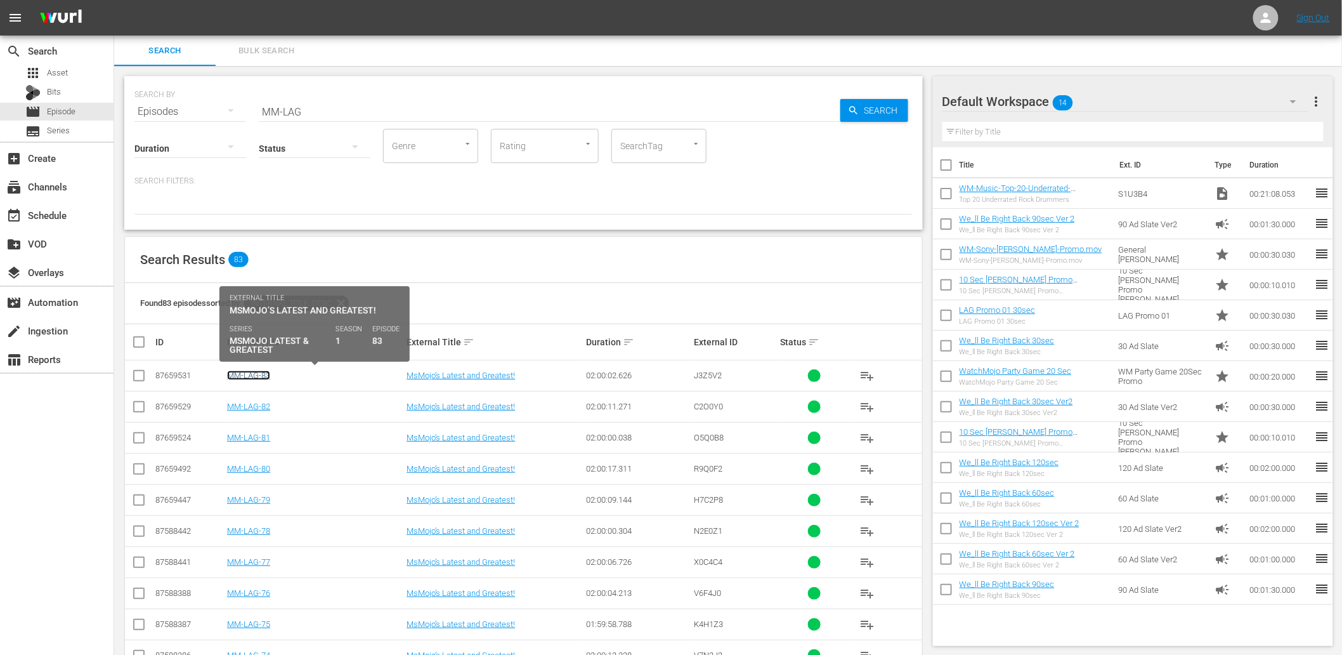
click at [261, 377] on link "MM-LAG-83" at bounding box center [248, 375] width 43 height 10
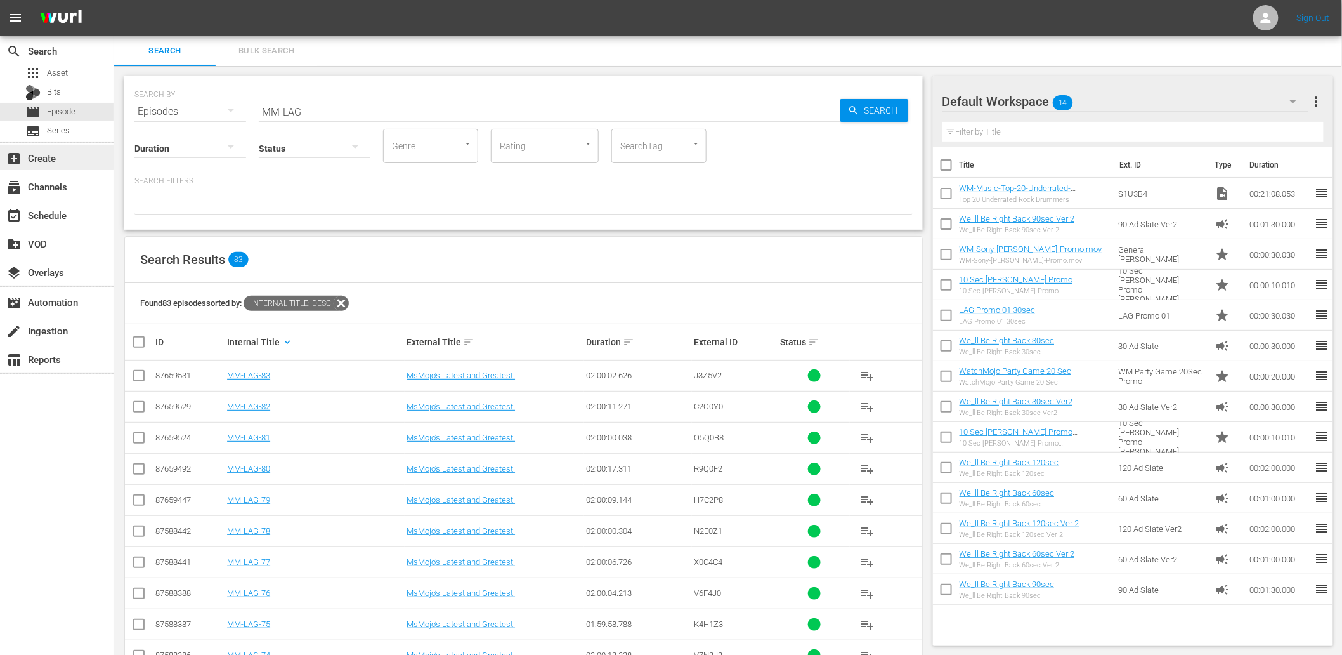
click at [55, 153] on div "add_box Create" at bounding box center [35, 155] width 71 height 11
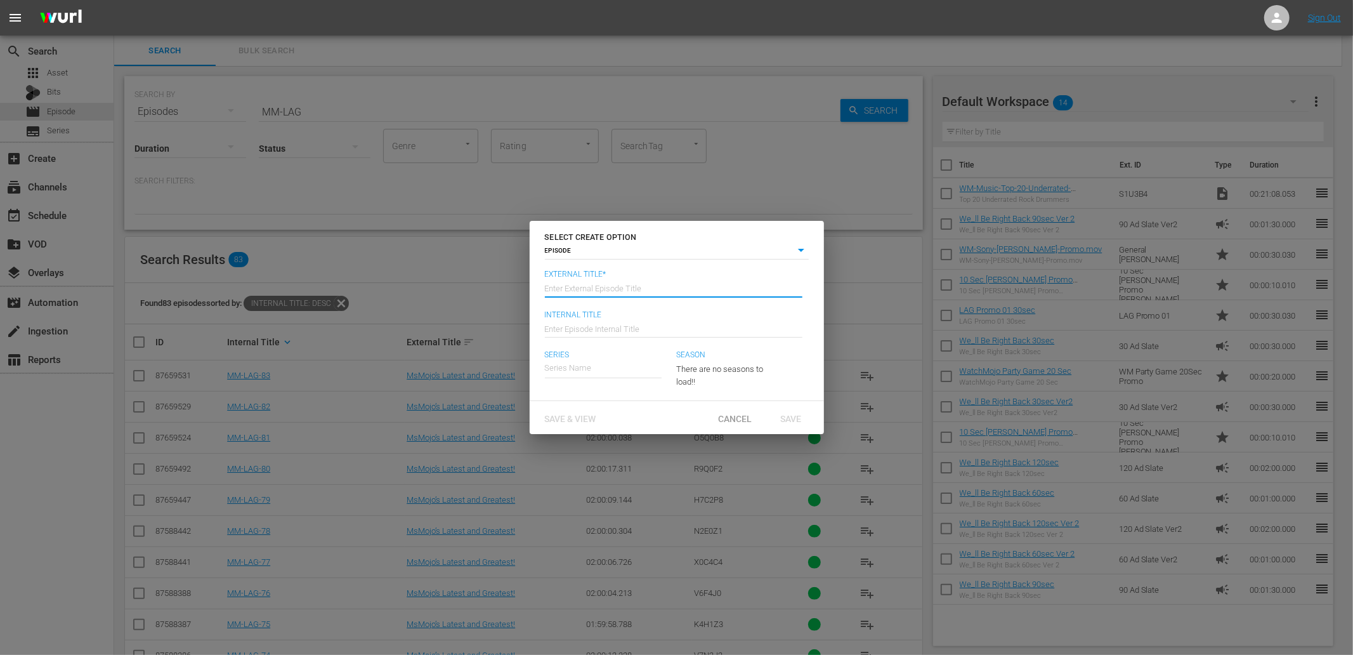
click at [576, 284] on input "text" at bounding box center [674, 287] width 258 height 30
type input "MsMojo’s Latest and Greatest!"
click at [590, 327] on input "text" at bounding box center [674, 327] width 258 height 30
type input "MM-LAG-84"
click at [594, 372] on input "text" at bounding box center [603, 368] width 117 height 30
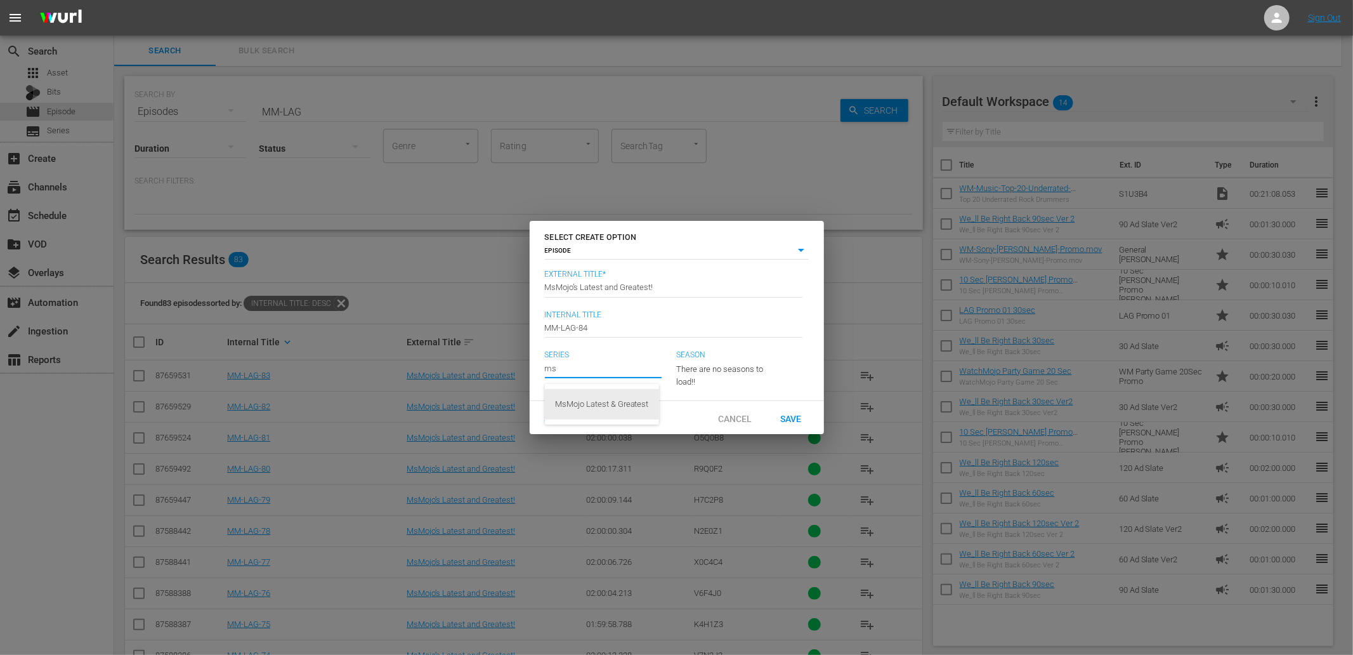
click at [593, 404] on div "MsMojo Latest & Greatest" at bounding box center [602, 404] width 94 height 30
type input "MsMojo Latest & Greatest"
click at [577, 422] on span "Save & View" at bounding box center [571, 418] width 72 height 10
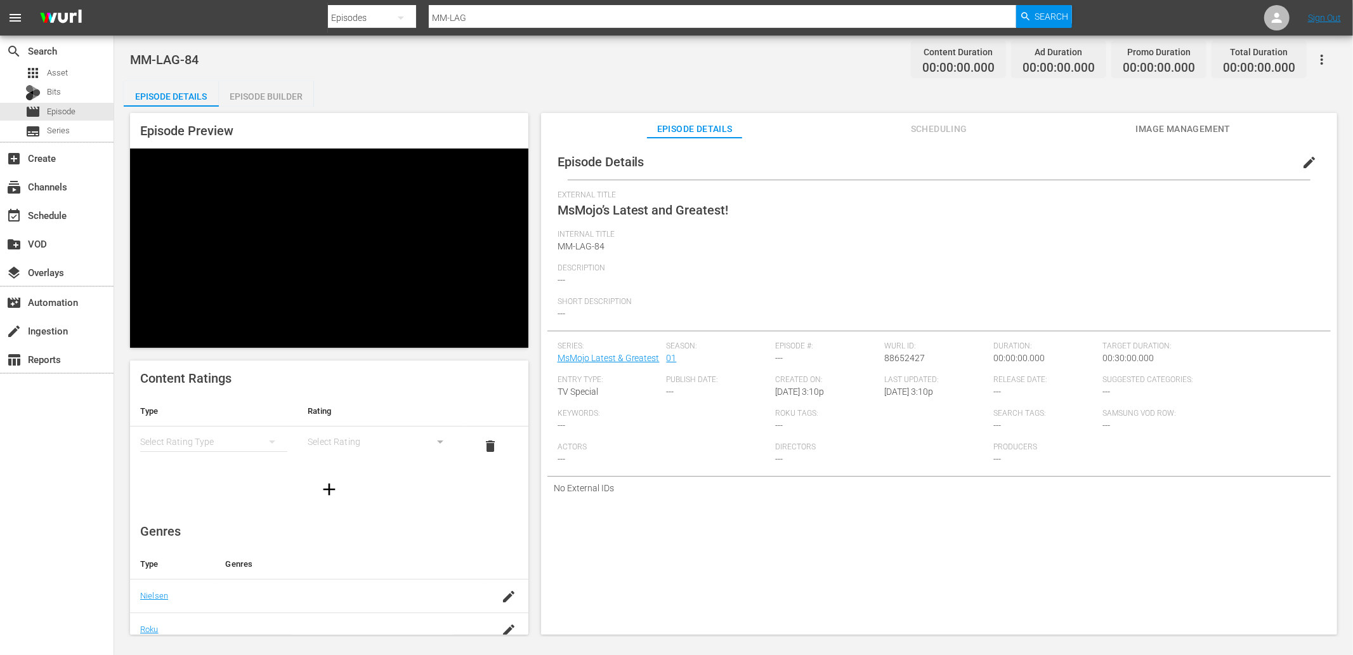
click at [1217, 155] on button "edit" at bounding box center [1309, 162] width 30 height 30
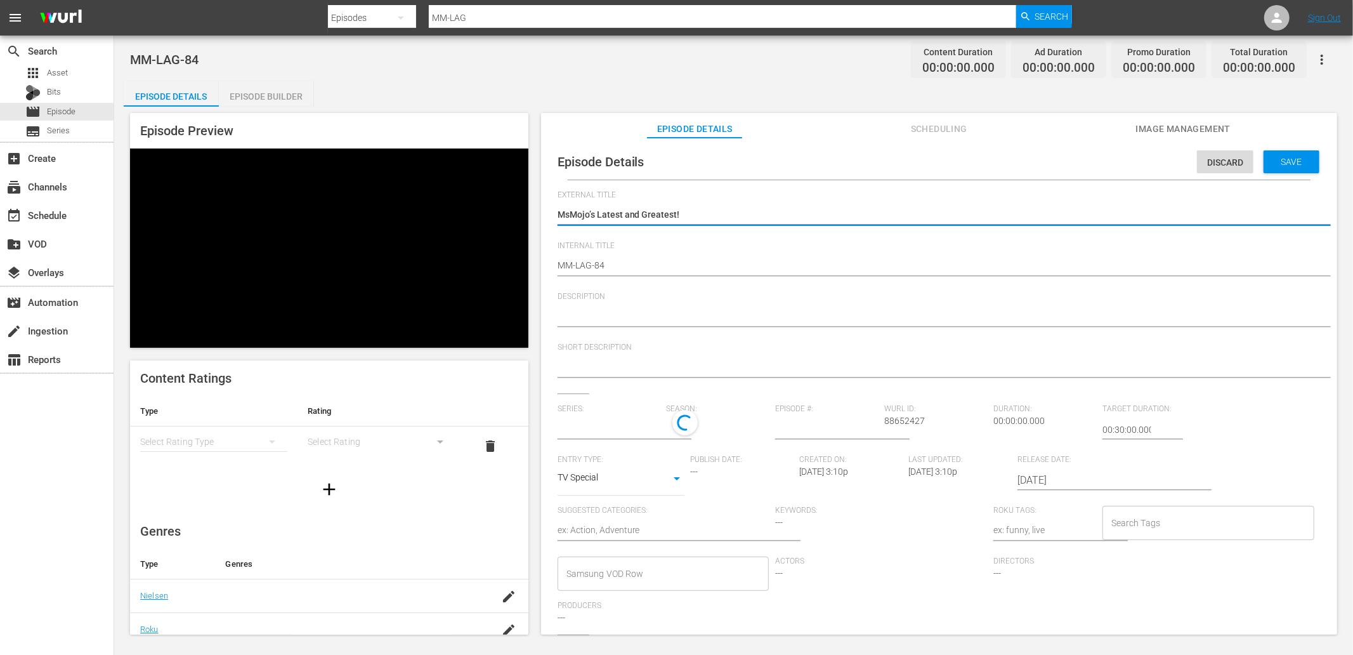
type input "MsMojo Latest & Greatest"
click at [600, 314] on textarea at bounding box center [935, 317] width 757 height 15
paste textarea "Stay up to date with all of the Latest and Greatest countdown videos from MsMoj…"
type textarea "Stay up to date with all of the Latest and Greatest countdown videos from MsMoj…"
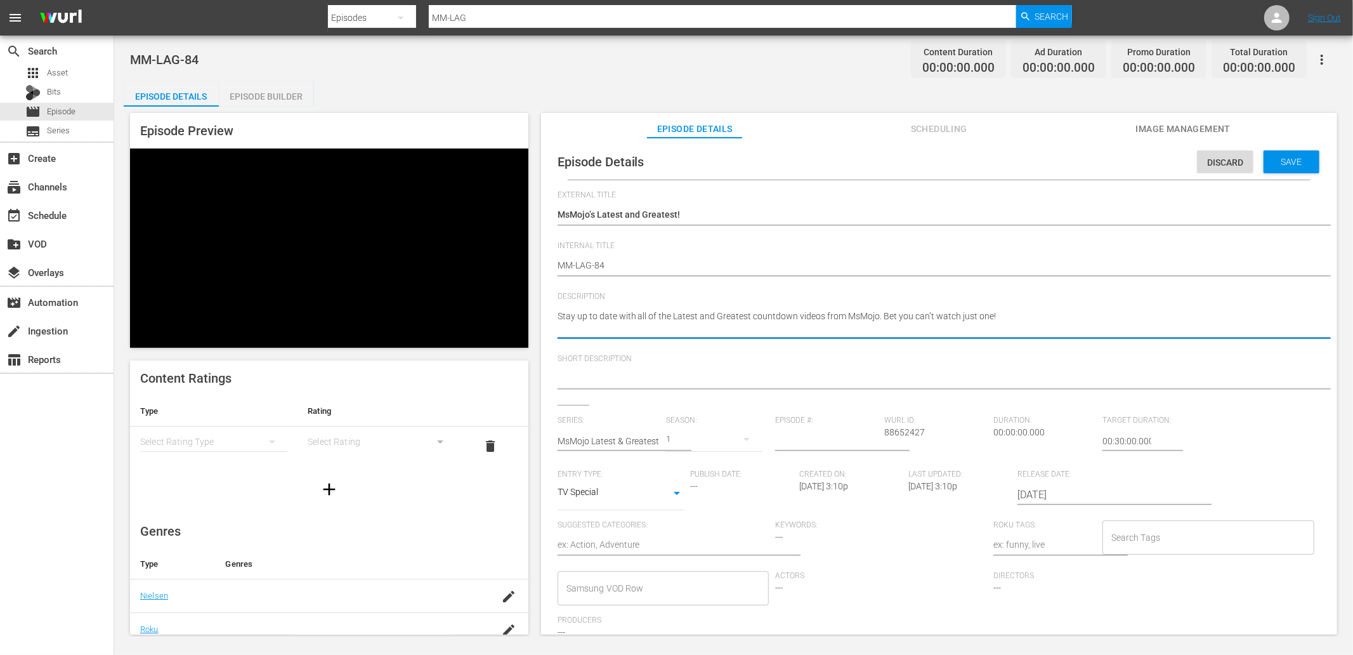
type textarea "Stay up to date with all of the Latest and Greatest countdown videos from MsMoj…"
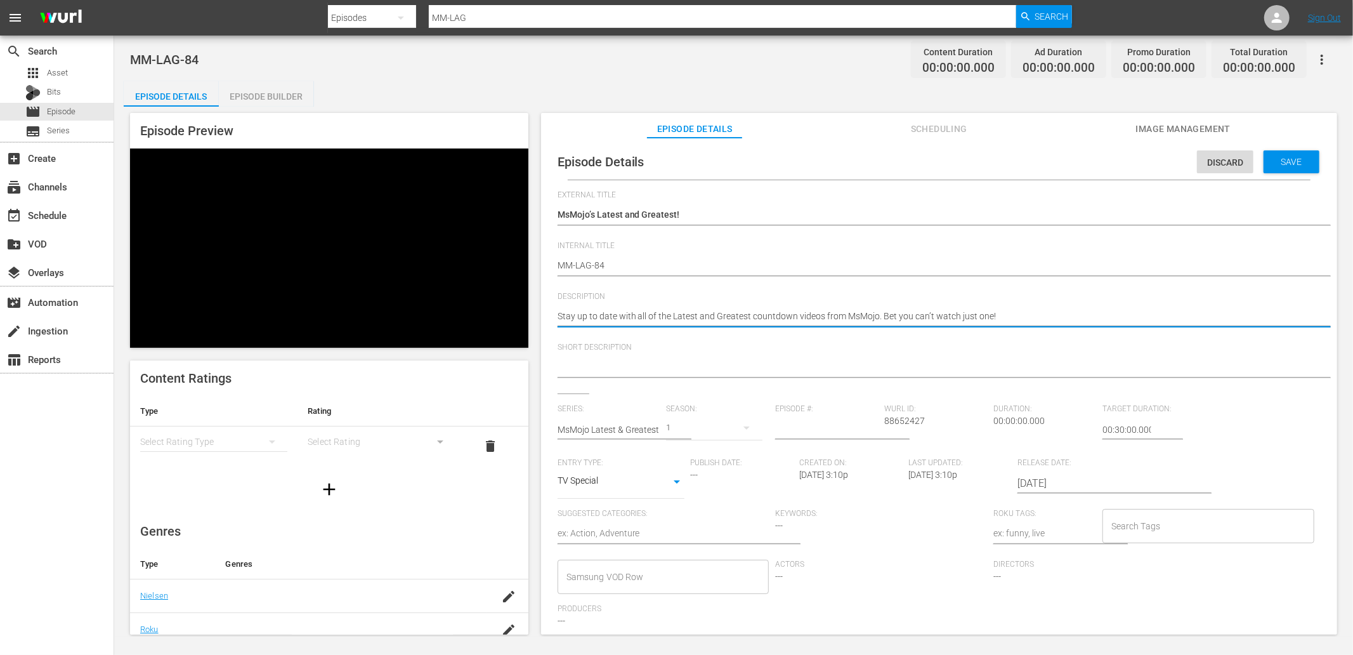
type textarea "Stay up to date with all of the Latest and Greatest countdown videos from MsMoj…"
click at [610, 362] on textarea at bounding box center [935, 367] width 757 height 15
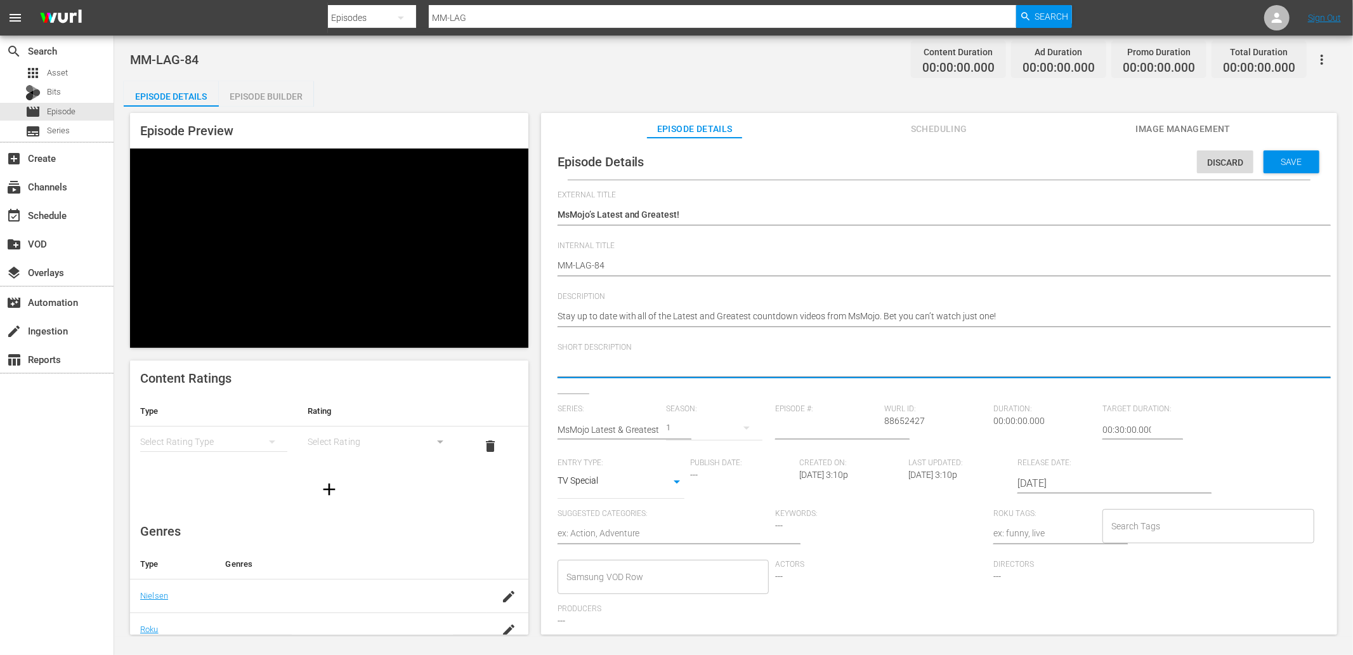
paste textarea "Stay up to date with all of the Latest and Greatest countdown videos from MsMoj…"
type textarea "Stay up to date with all of the Latest and Greatest countdown videos from MsMoj…"
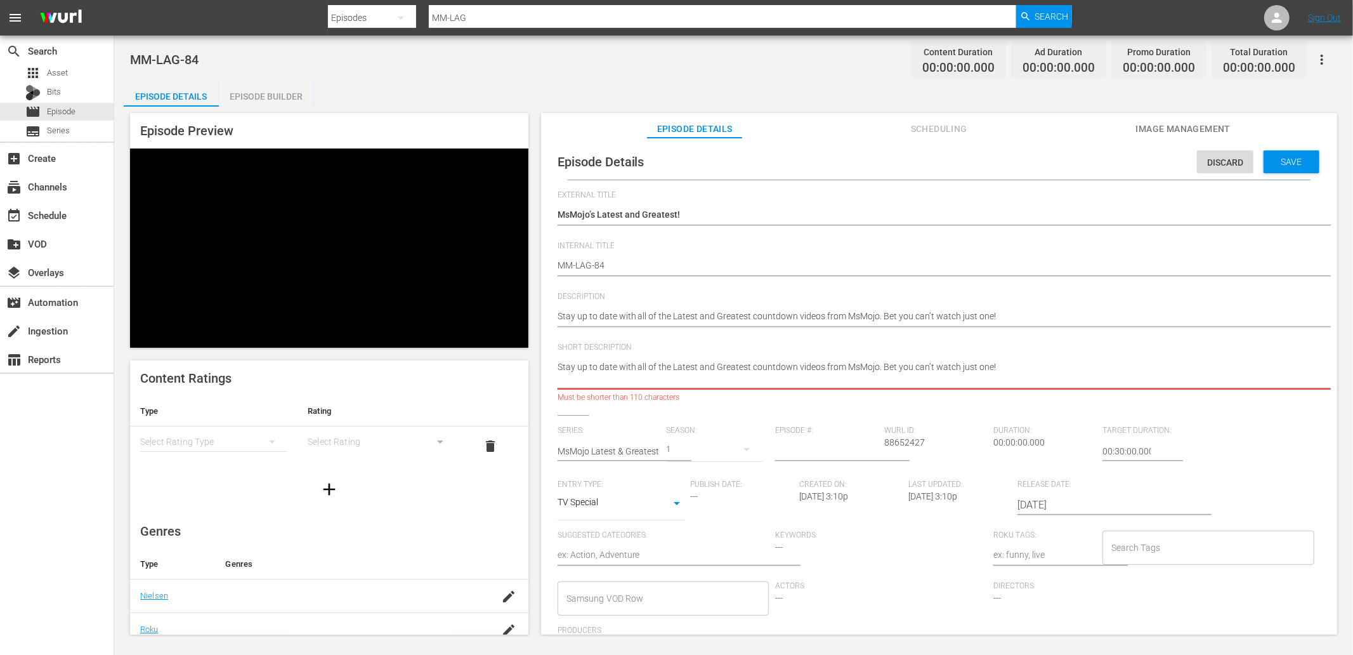
type textarea "Stay up to date with all of the Latest and Greatest countdown videos from MsMoj…"
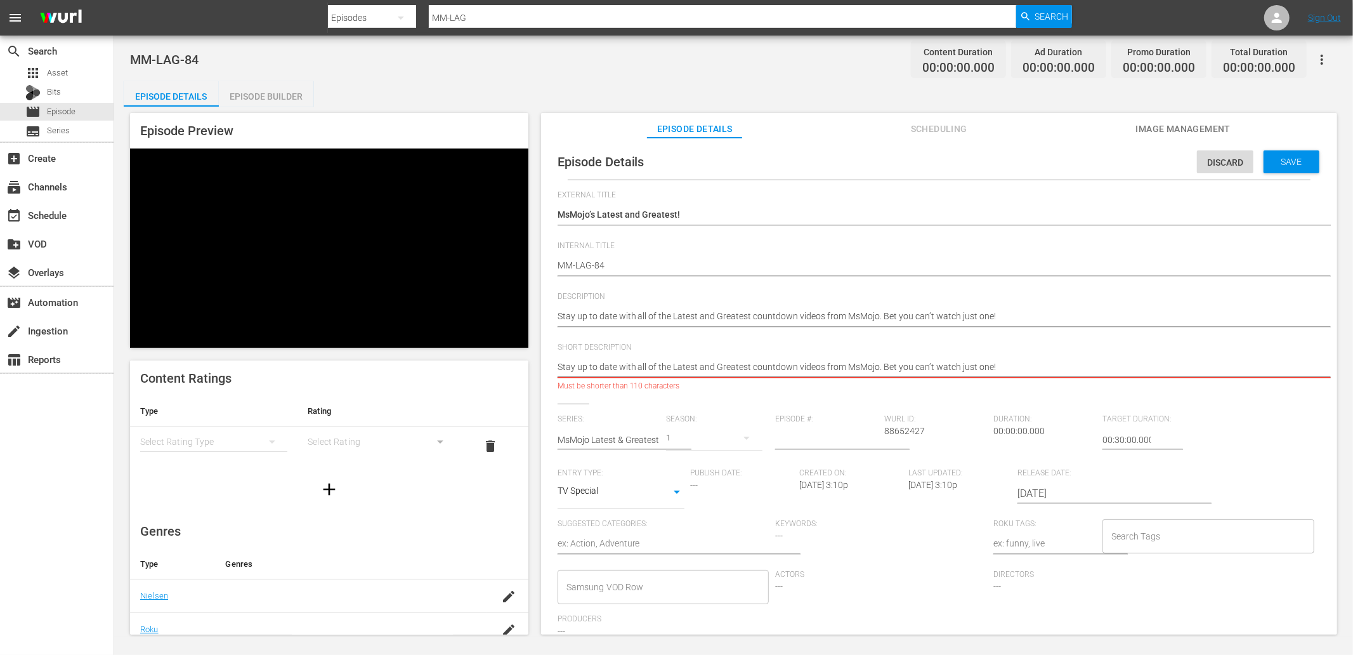
type textarea "Stay up to date with all of the Latest and Greatest countdown videos from MsMoj…"
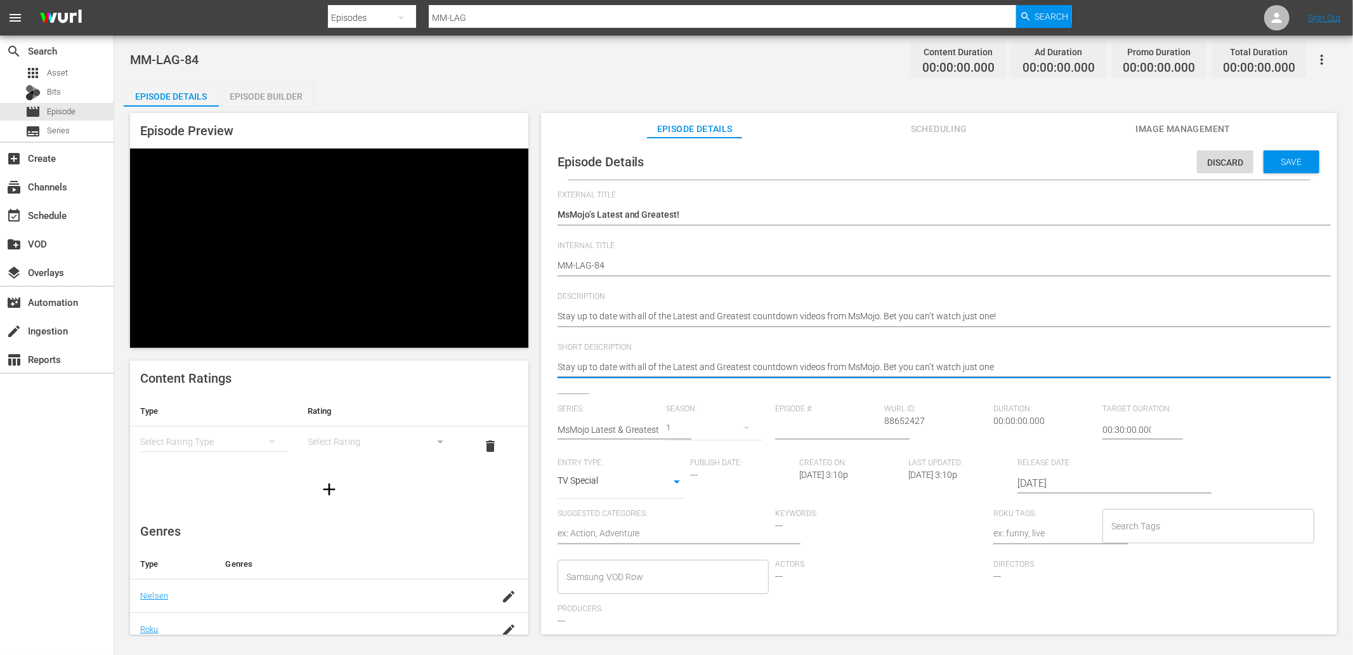
type textarea "Stay up to date with all of the Latest and Greatest countdown videos from MsMoj…"
click at [796, 429] on input "number" at bounding box center [826, 429] width 103 height 30
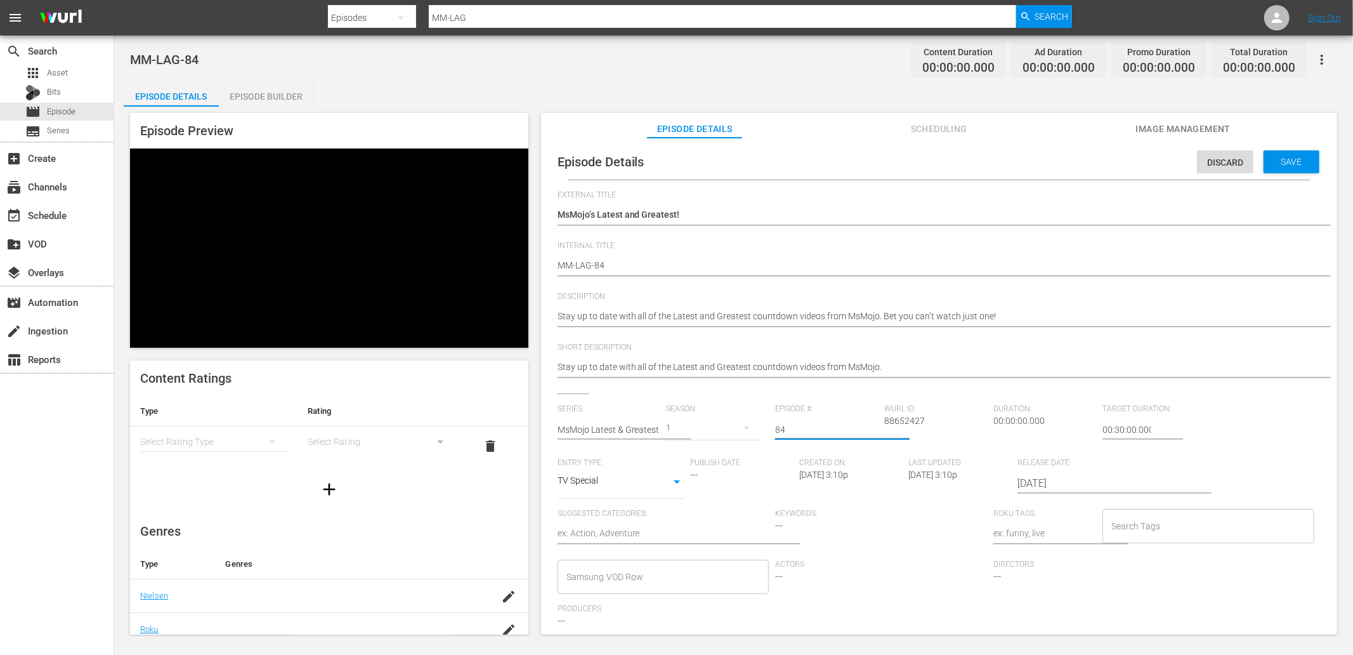
type input "84"
click at [1111, 429] on input "02:30:00.000" at bounding box center [1126, 429] width 49 height 30
type input "02:00:00.000"
click at [1217, 166] on span "Save" at bounding box center [1291, 162] width 41 height 10
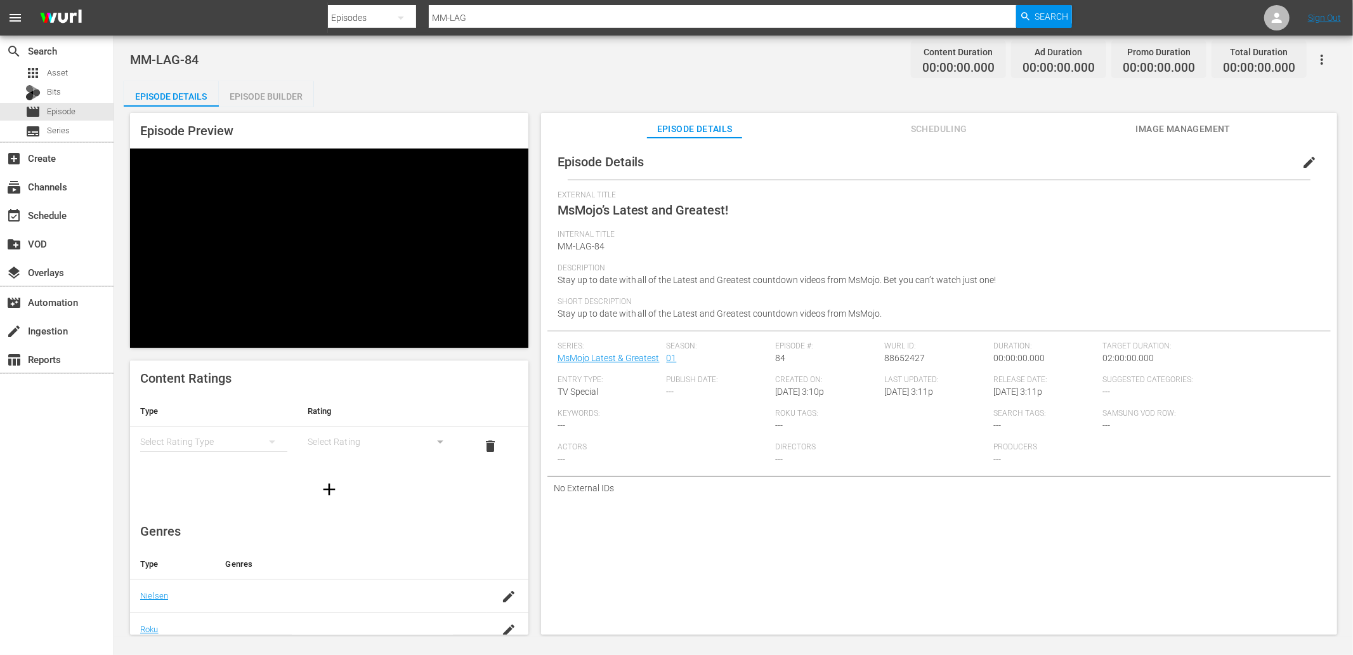
click at [1197, 129] on span "Image Management" at bounding box center [1182, 129] width 95 height 16
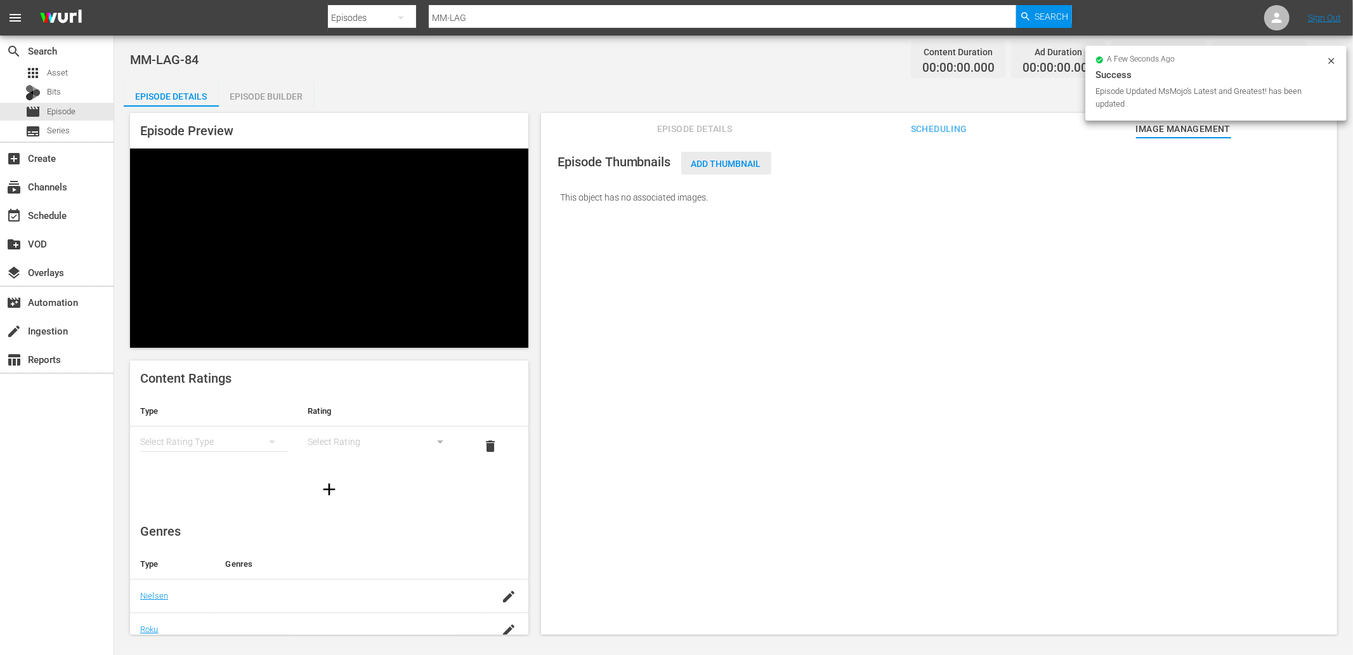
click at [722, 162] on span "Add Thumbnail" at bounding box center [726, 164] width 90 height 10
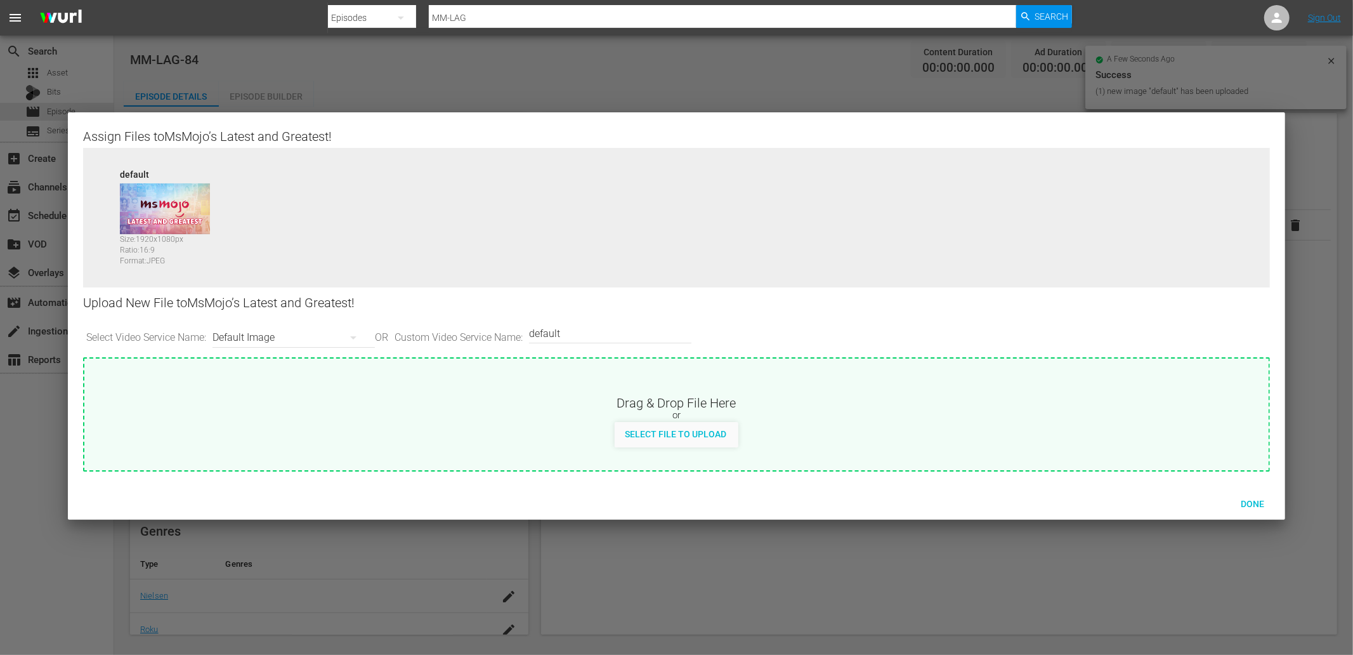
click at [318, 340] on div "Default Image" at bounding box center [290, 338] width 156 height 36
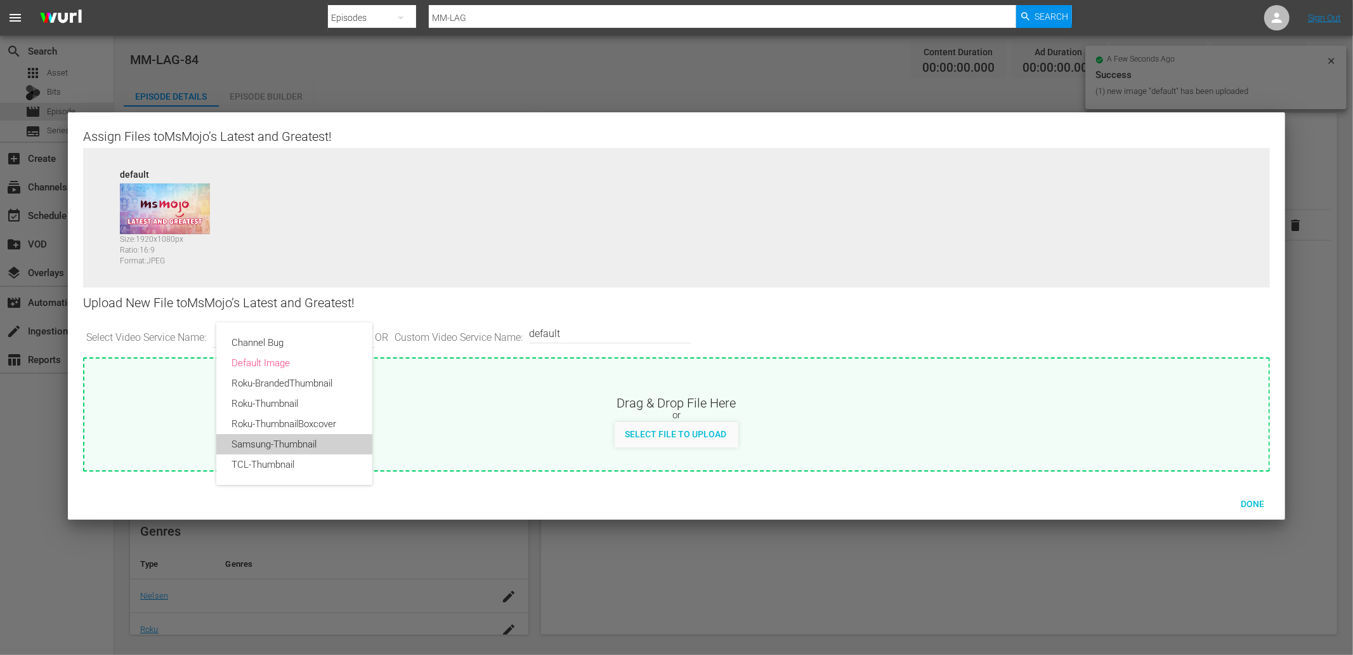
click at [284, 436] on div "Samsung-Thumbnail" at bounding box center [294, 444] width 126 height 20
type input "Samsung-Thumbnail"
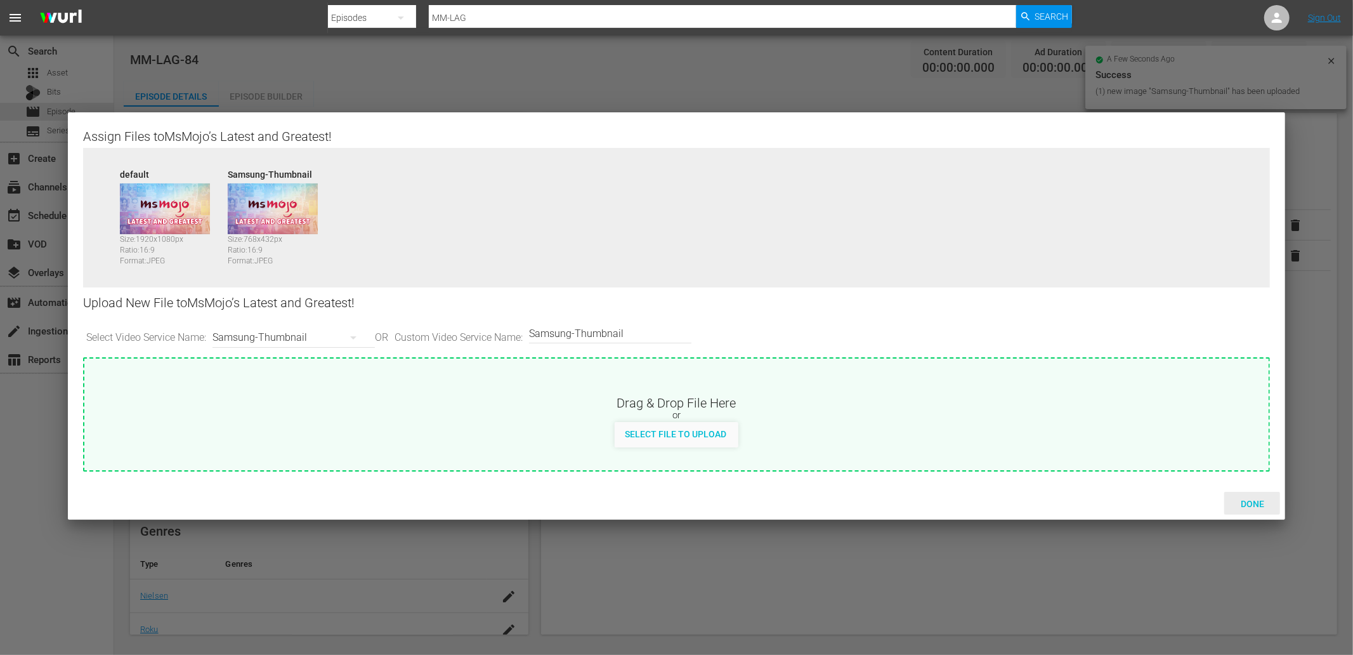
click at [1217, 502] on span "Done" at bounding box center [1252, 504] width 44 height 10
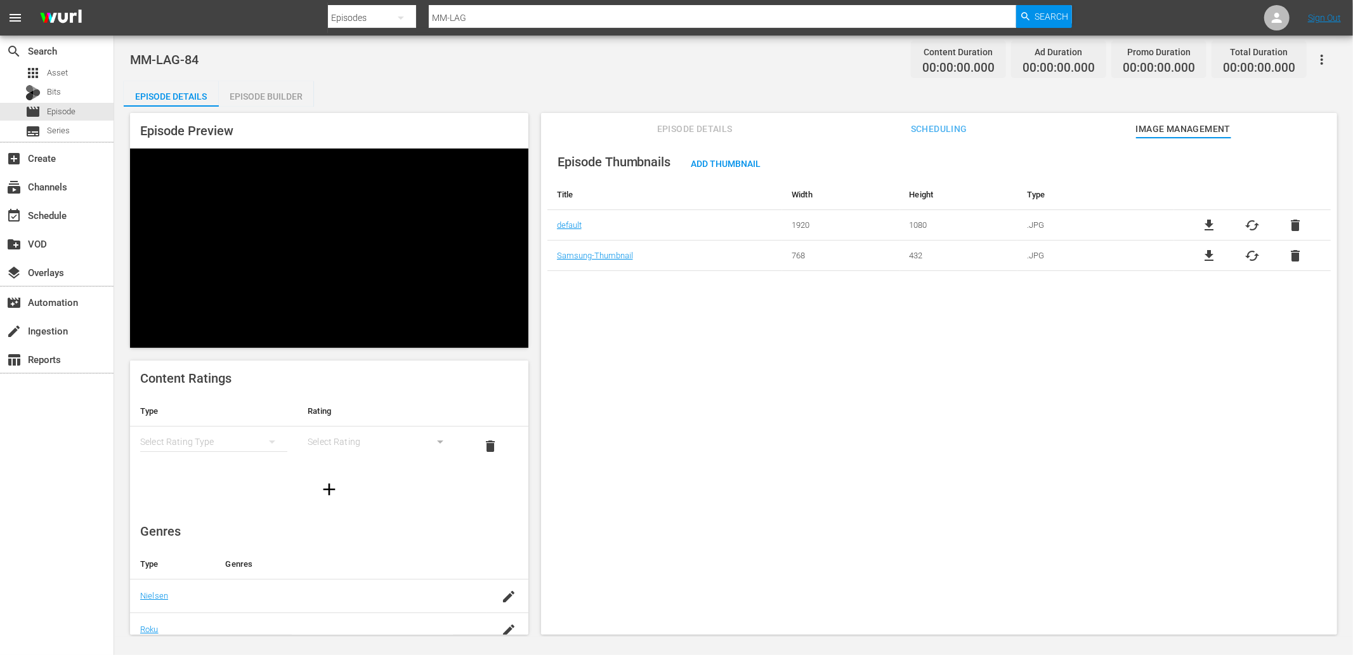
click at [258, 84] on div "Episode Builder" at bounding box center [266, 96] width 95 height 30
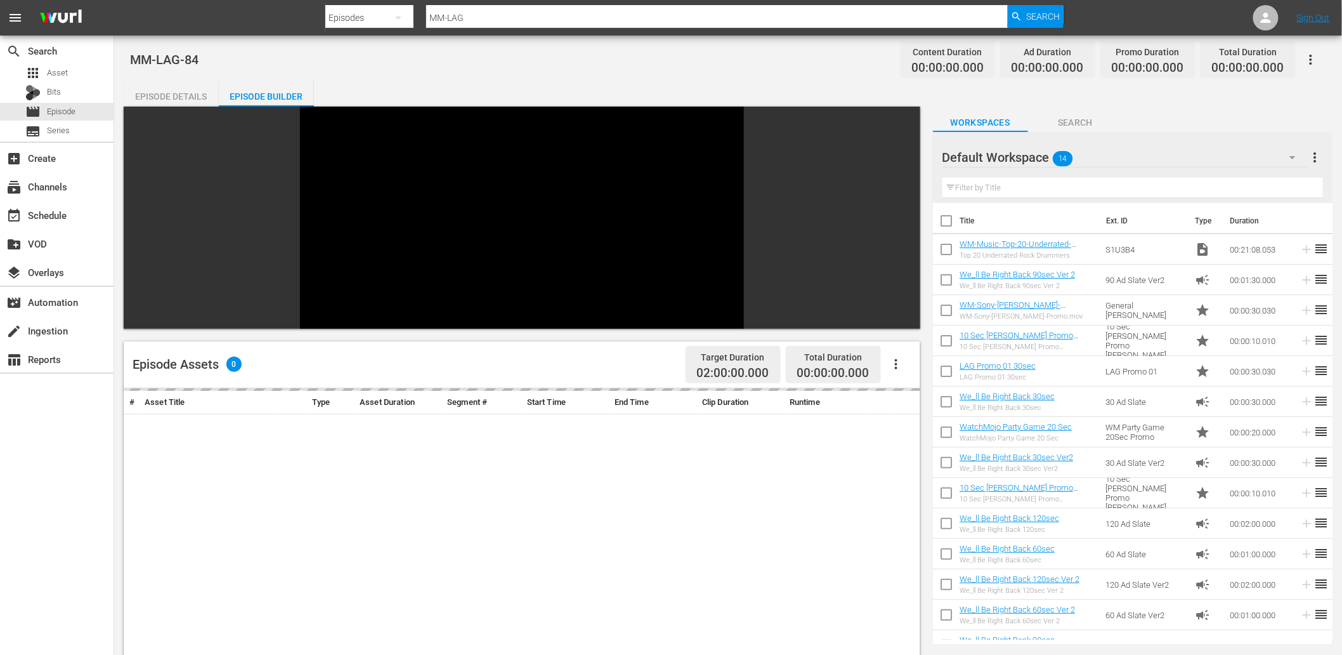
click at [1092, 150] on div "Default Workspace 14" at bounding box center [1124, 158] width 365 height 36
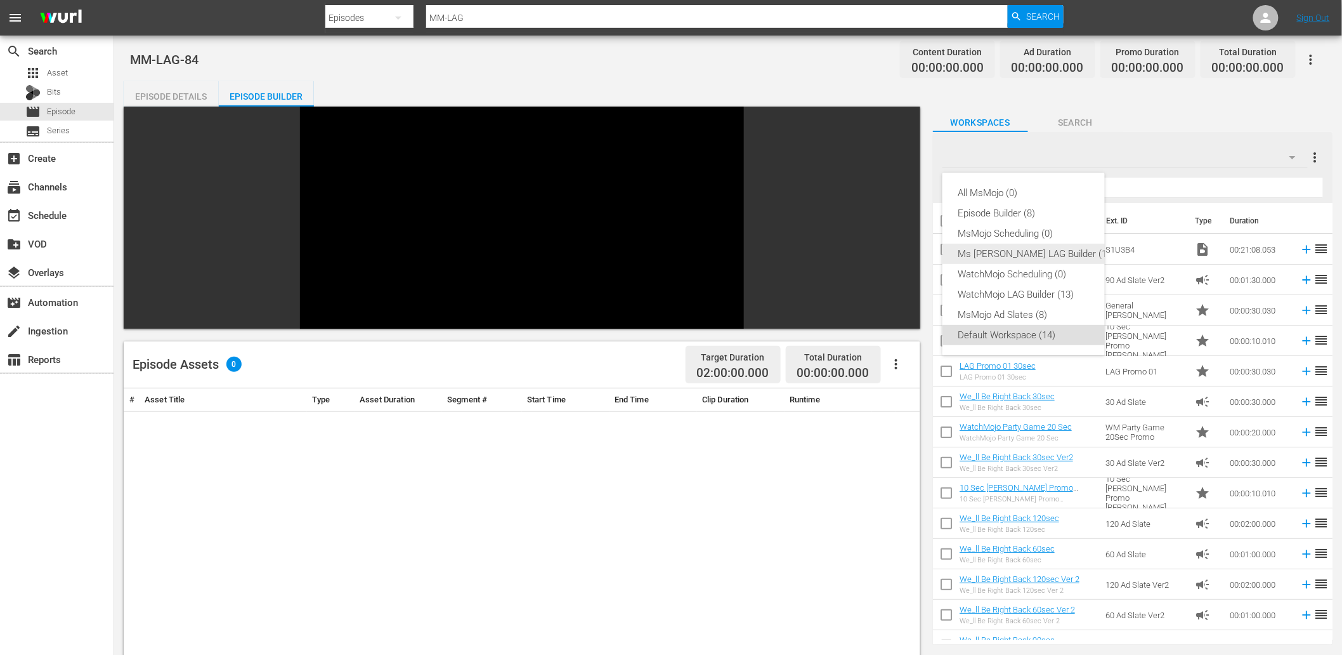
click at [1043, 256] on div "Ms Mojo LAG Builder (15)" at bounding box center [1036, 254] width 157 height 20
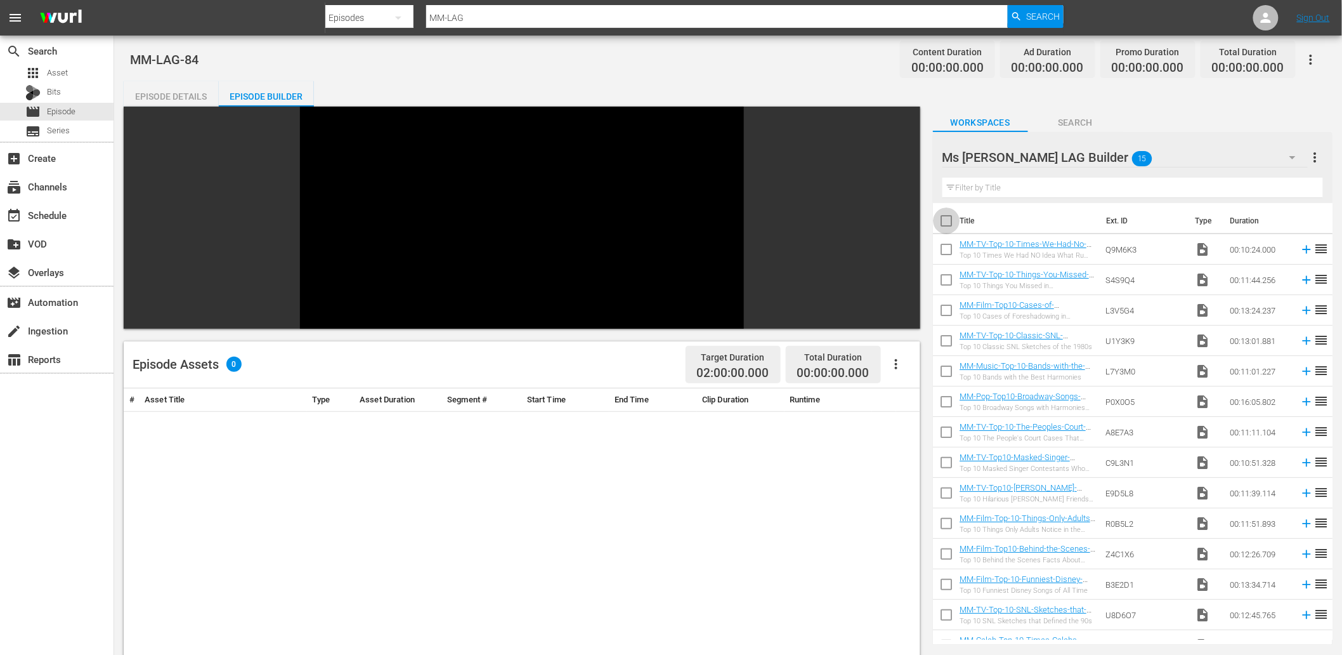
click at [943, 222] on input "checkbox" at bounding box center [946, 223] width 27 height 27
checkbox input "true"
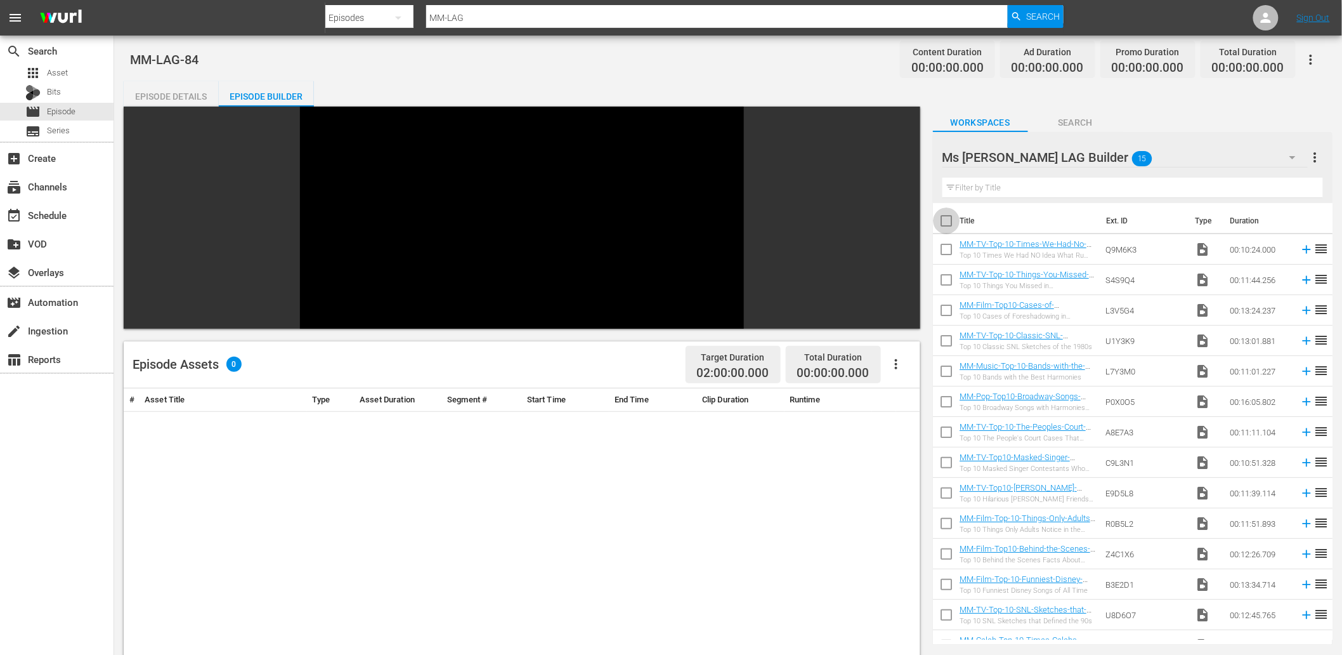
checkbox input "true"
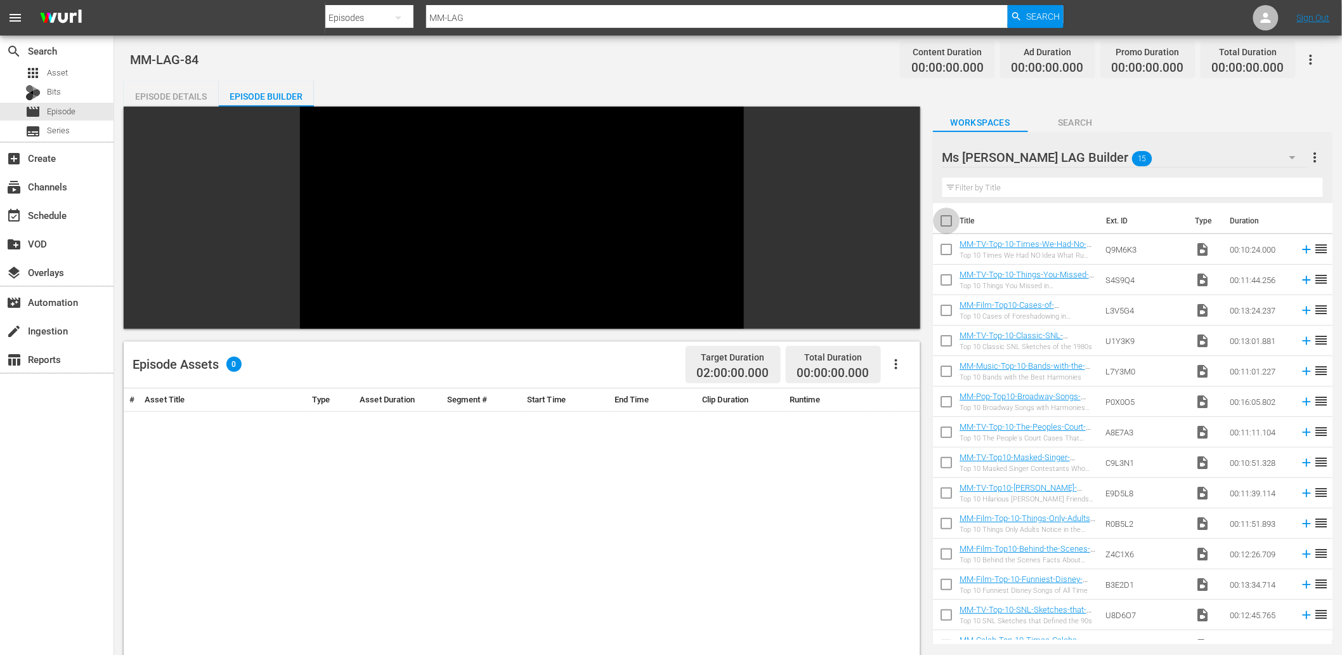
checkbox input "true"
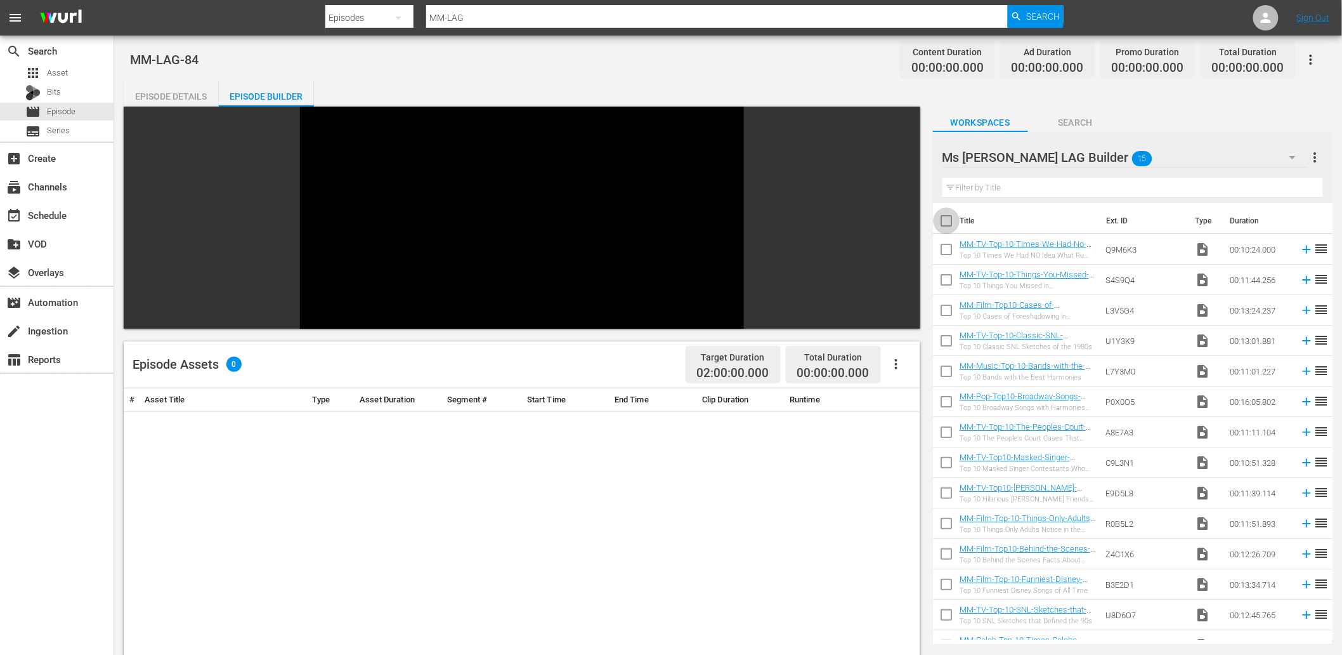
checkbox input "true"
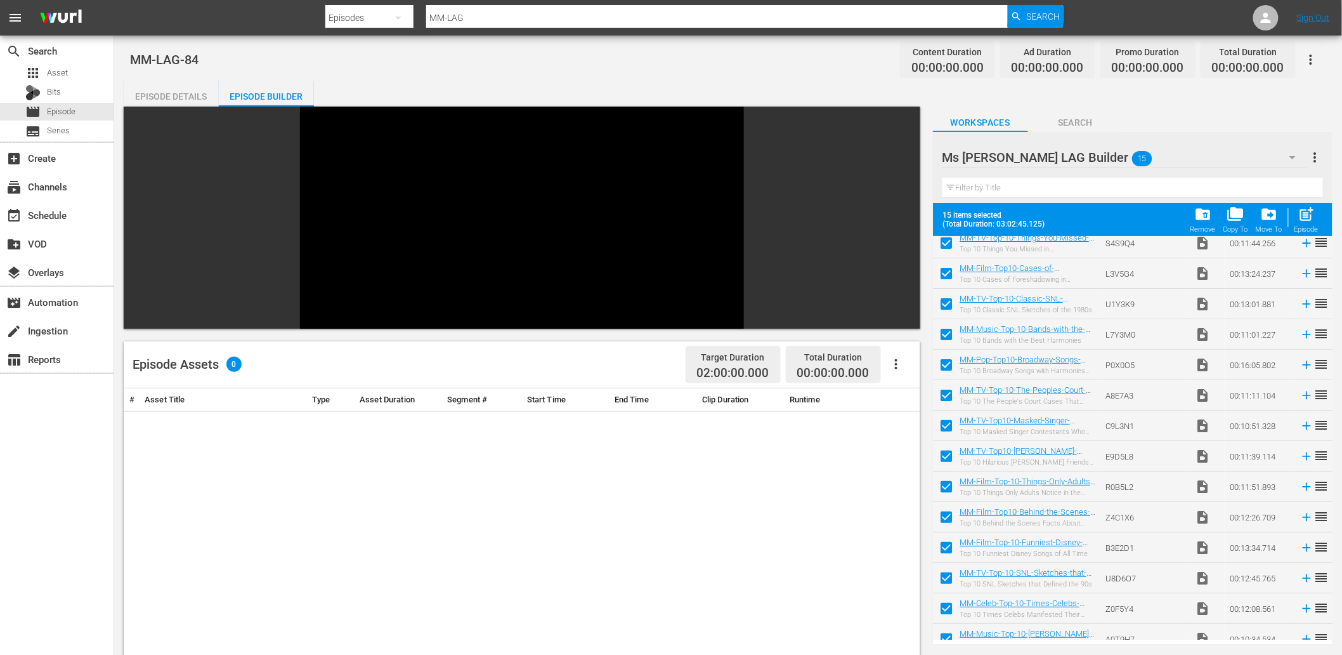
scroll to position [84, 0]
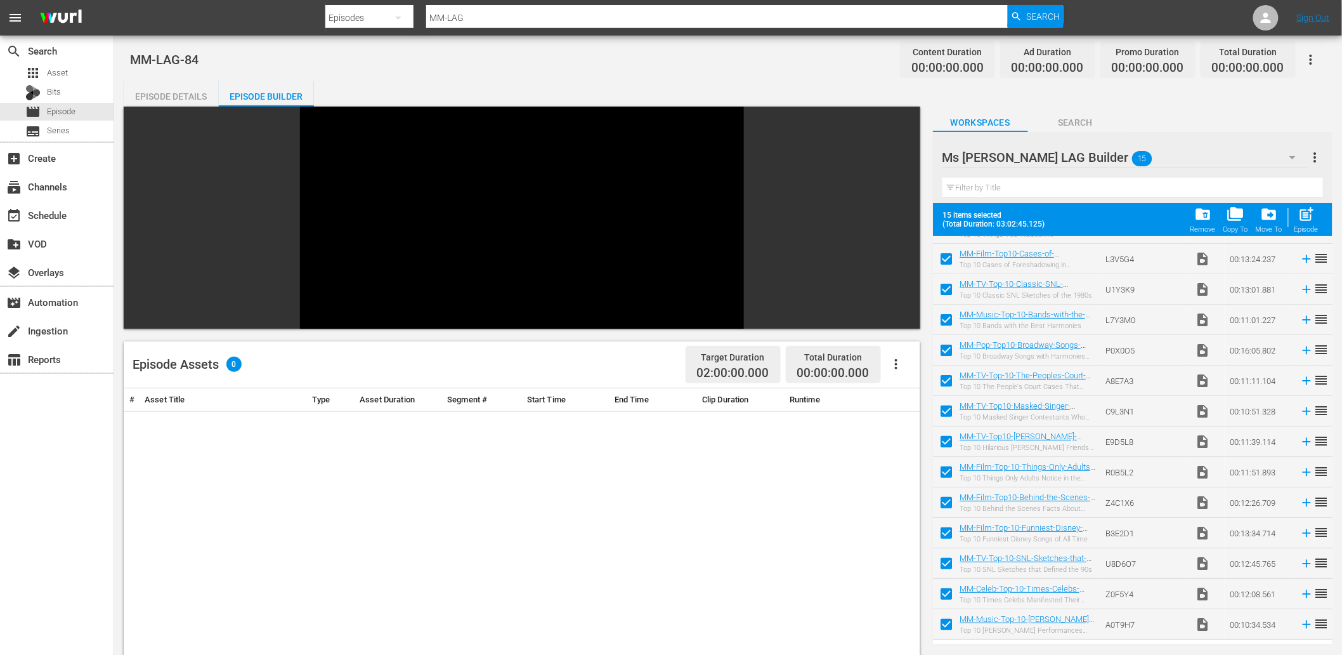
click at [943, 589] on input "checkbox" at bounding box center [946, 626] width 27 height 27
checkbox input "false"
click at [948, 556] on input "checkbox" at bounding box center [946, 565] width 27 height 27
checkbox input "false"
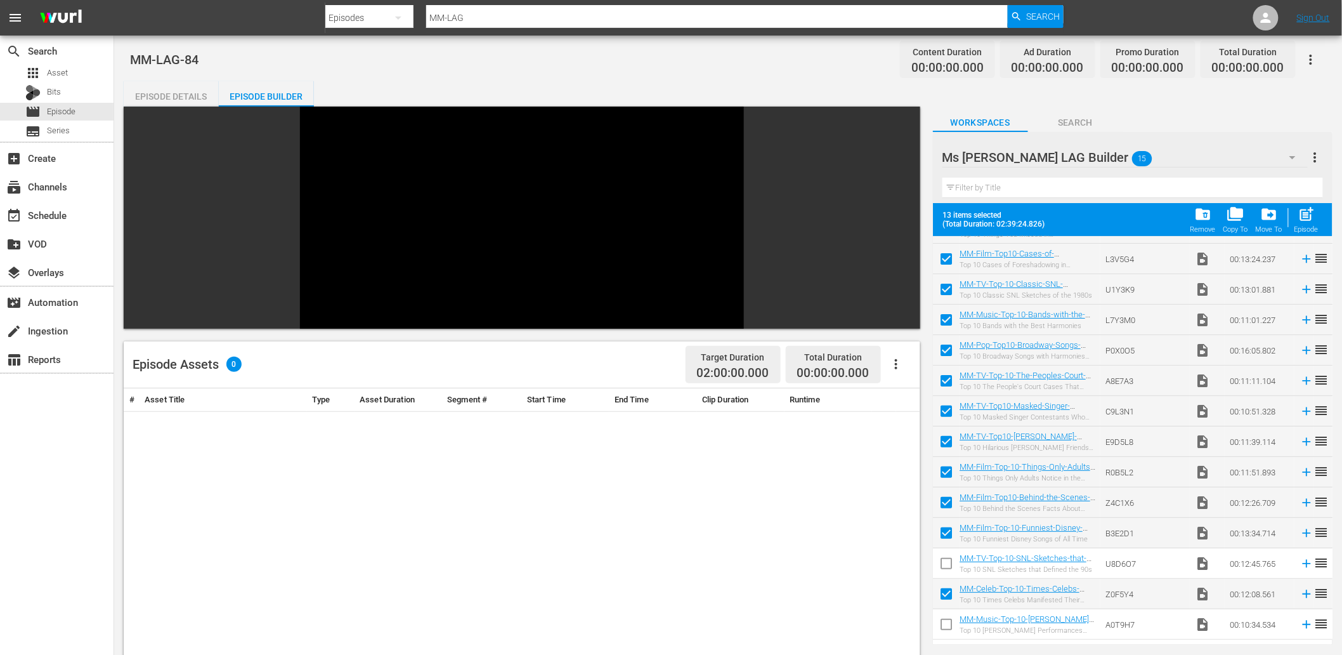
click at [948, 533] on input "checkbox" at bounding box center [946, 535] width 27 height 27
checkbox input "false"
click at [946, 587] on input "checkbox" at bounding box center [946, 596] width 27 height 27
checkbox input "false"
click at [945, 410] on input "checkbox" at bounding box center [946, 413] width 27 height 27
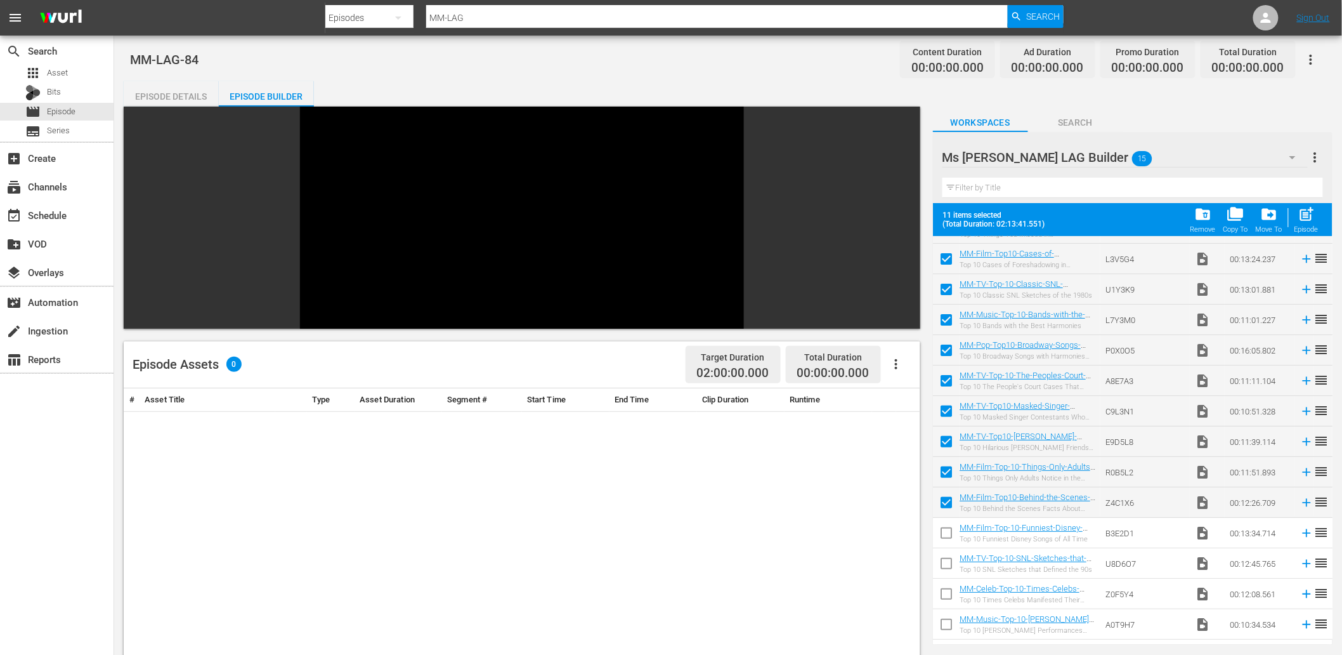
checkbox input "false"
click at [945, 443] on input "checkbox" at bounding box center [946, 444] width 27 height 27
checkbox input "false"
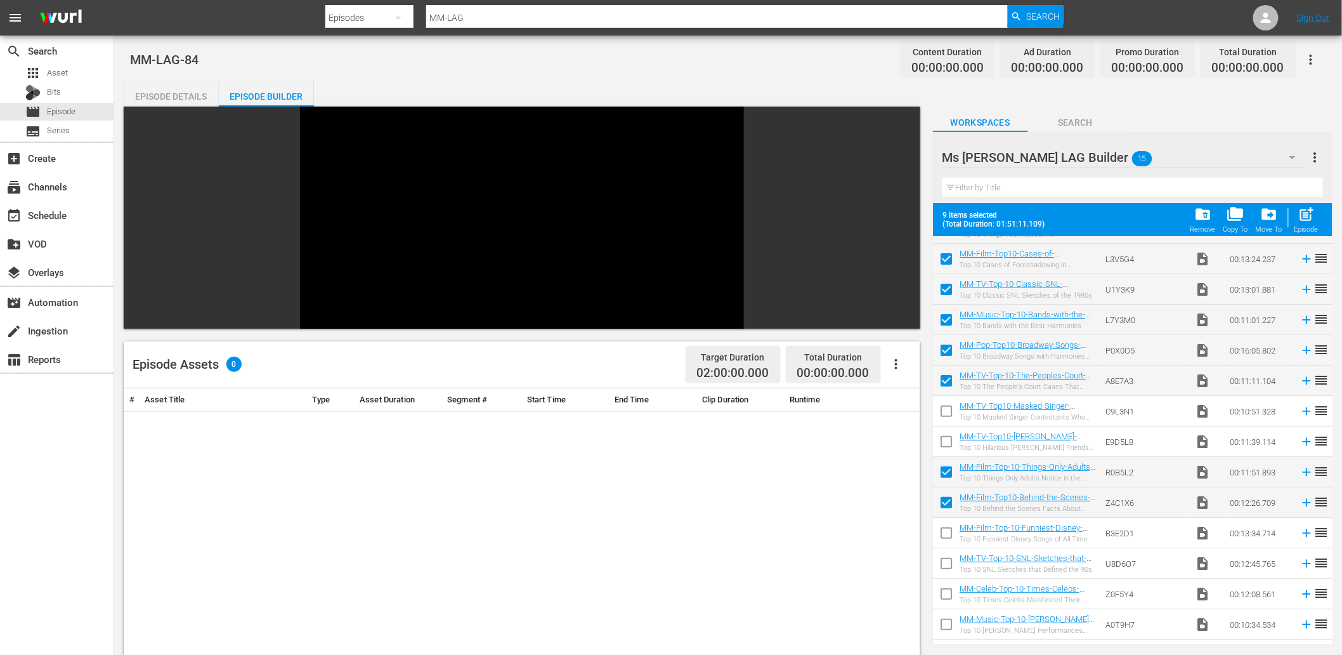
click at [940, 473] on input "checkbox" at bounding box center [946, 474] width 27 height 27
click at [943, 466] on input "checkbox" at bounding box center [946, 474] width 27 height 27
checkbox input "true"
click at [947, 500] on input "checkbox" at bounding box center [946, 505] width 27 height 27
checkbox input "false"
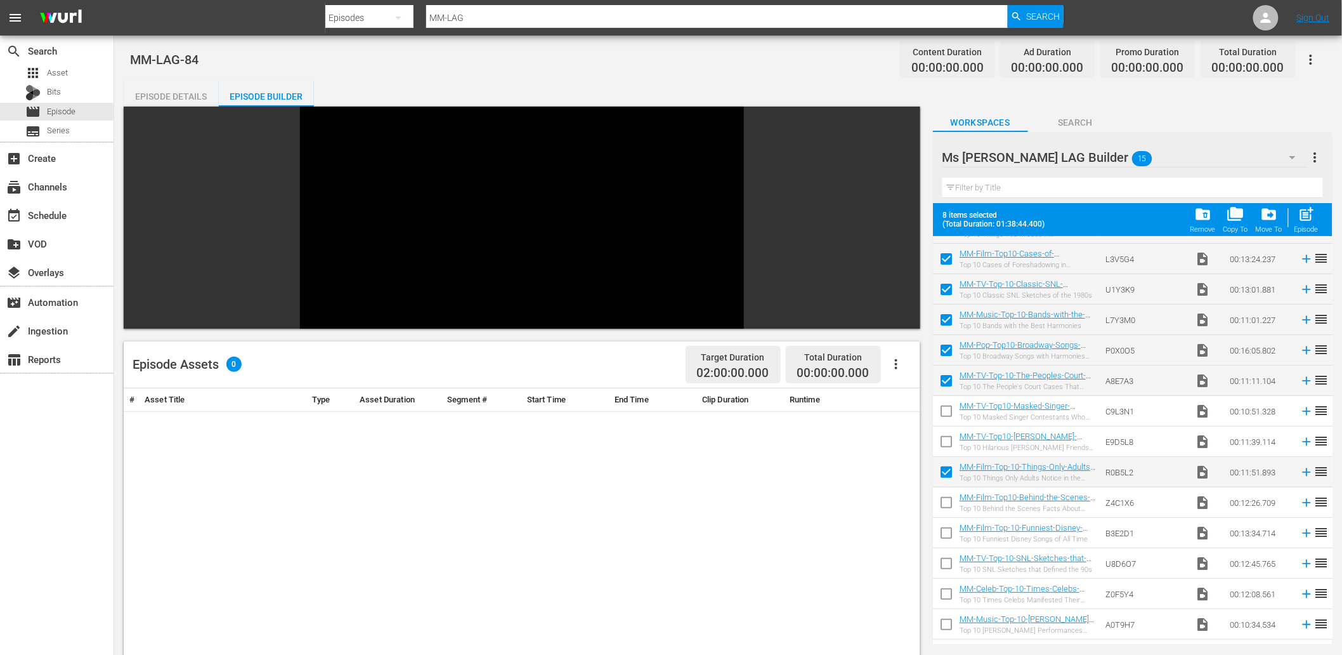
click at [948, 527] on input "checkbox" at bounding box center [946, 535] width 27 height 27
checkbox input "true"
click at [948, 476] on input "checkbox" at bounding box center [946, 474] width 27 height 27
click at [948, 473] on input "checkbox" at bounding box center [946, 474] width 27 height 27
checkbox input "true"
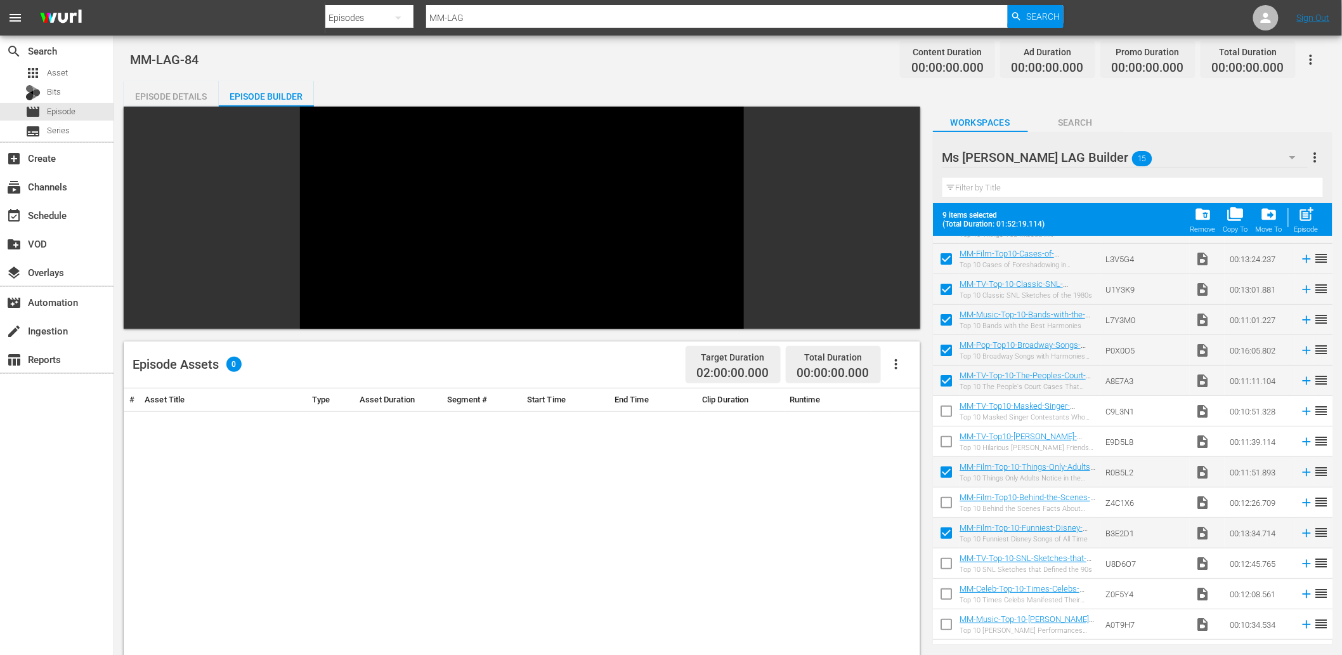
click at [946, 529] on input "checkbox" at bounding box center [946, 535] width 27 height 27
checkbox input "false"
click at [942, 499] on input "checkbox" at bounding box center [946, 505] width 27 height 27
checkbox input "true"
click at [942, 476] on input "checkbox" at bounding box center [946, 474] width 27 height 27
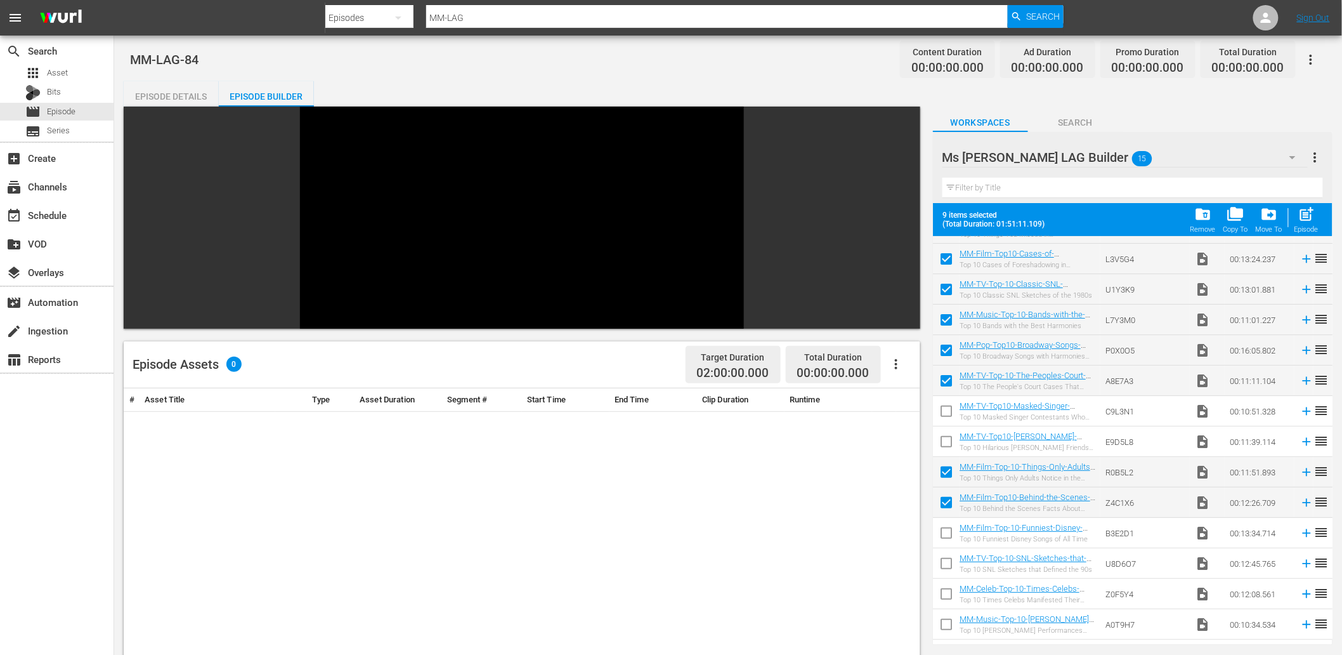
checkbox input "false"
click at [944, 565] on input "checkbox" at bounding box center [946, 565] width 27 height 27
checkbox input "true"
click at [944, 498] on input "checkbox" at bounding box center [946, 505] width 27 height 27
checkbox input "false"
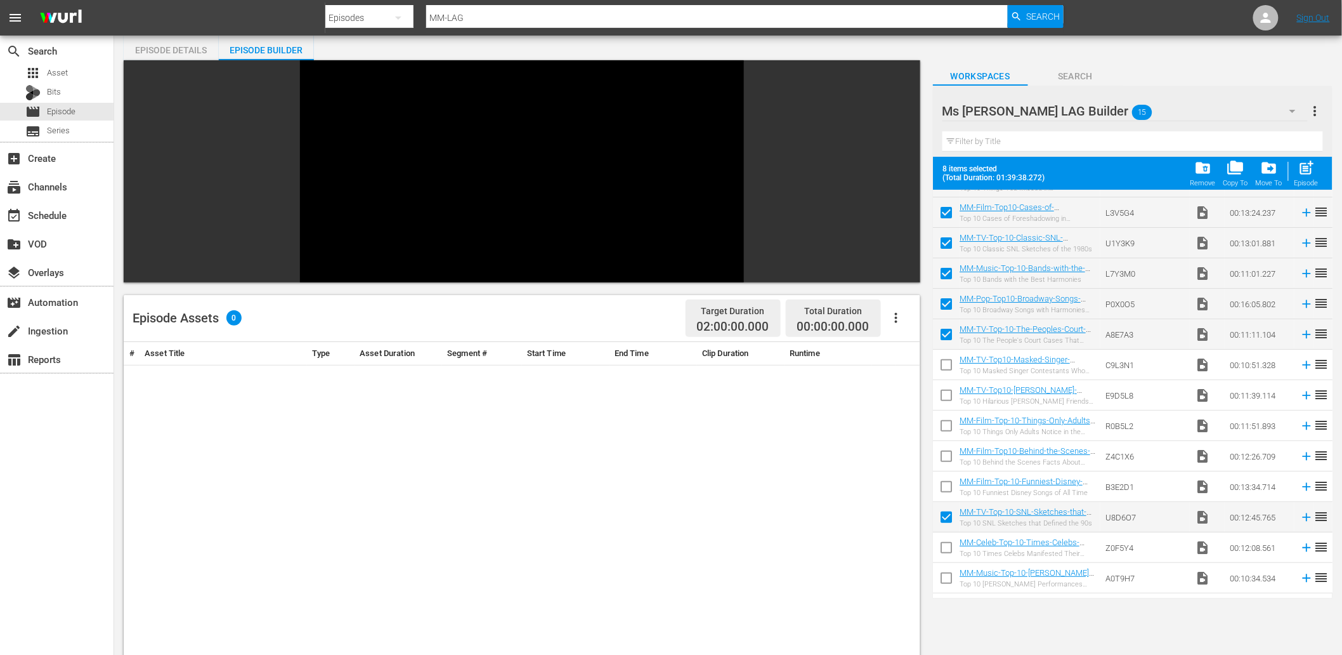
scroll to position [47, 0]
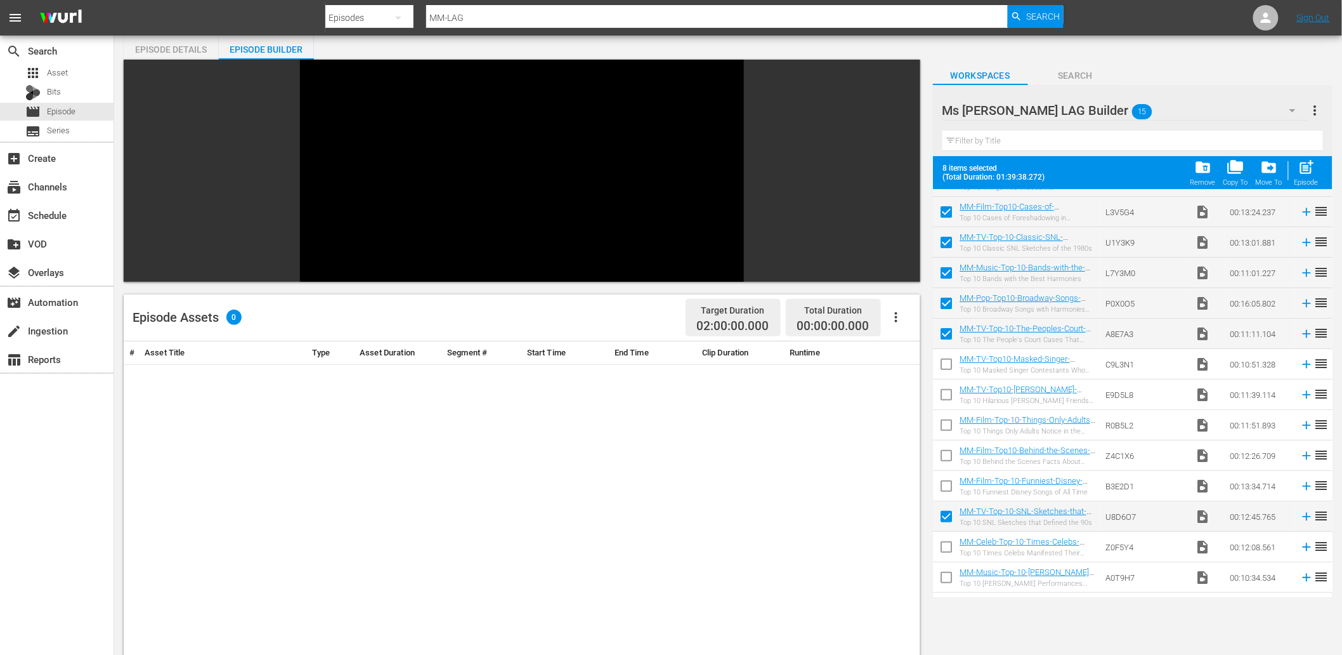
click at [942, 394] on input "checkbox" at bounding box center [946, 397] width 27 height 27
checkbox input "true"
click at [948, 330] on input "checkbox" at bounding box center [946, 336] width 27 height 27
checkbox input "false"
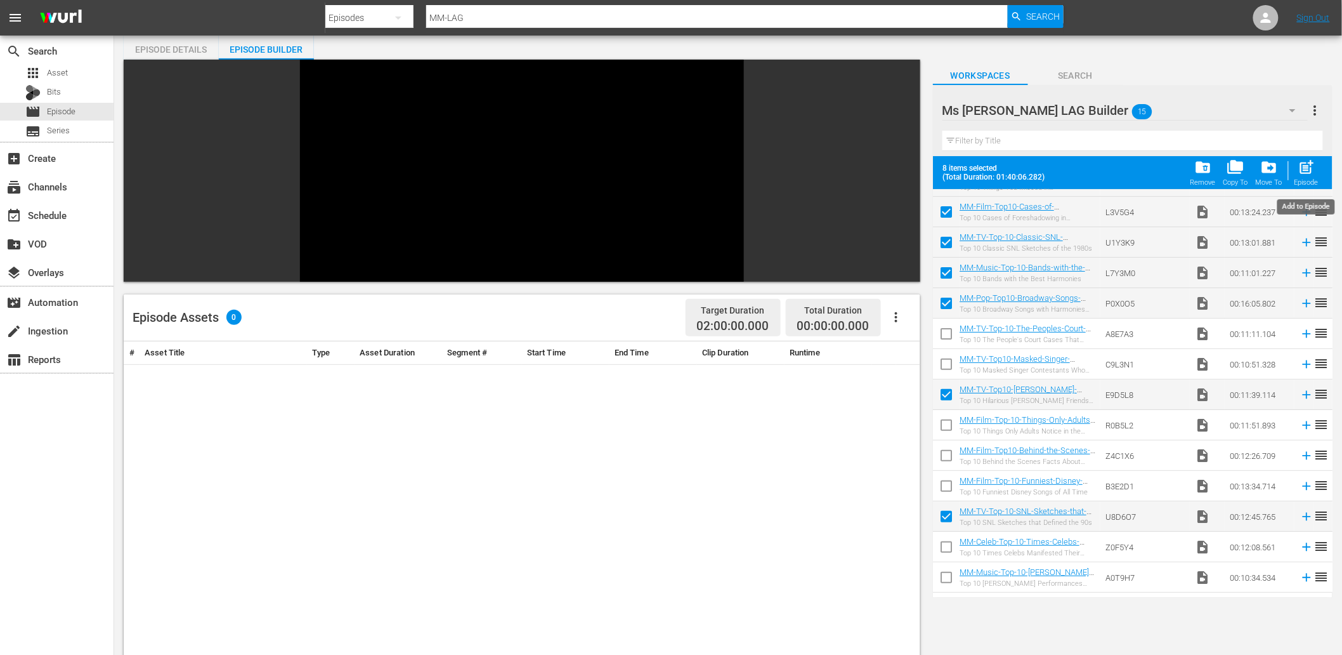
click at [1217, 169] on span "post_add" at bounding box center [1306, 167] width 17 height 17
checkbox input "false"
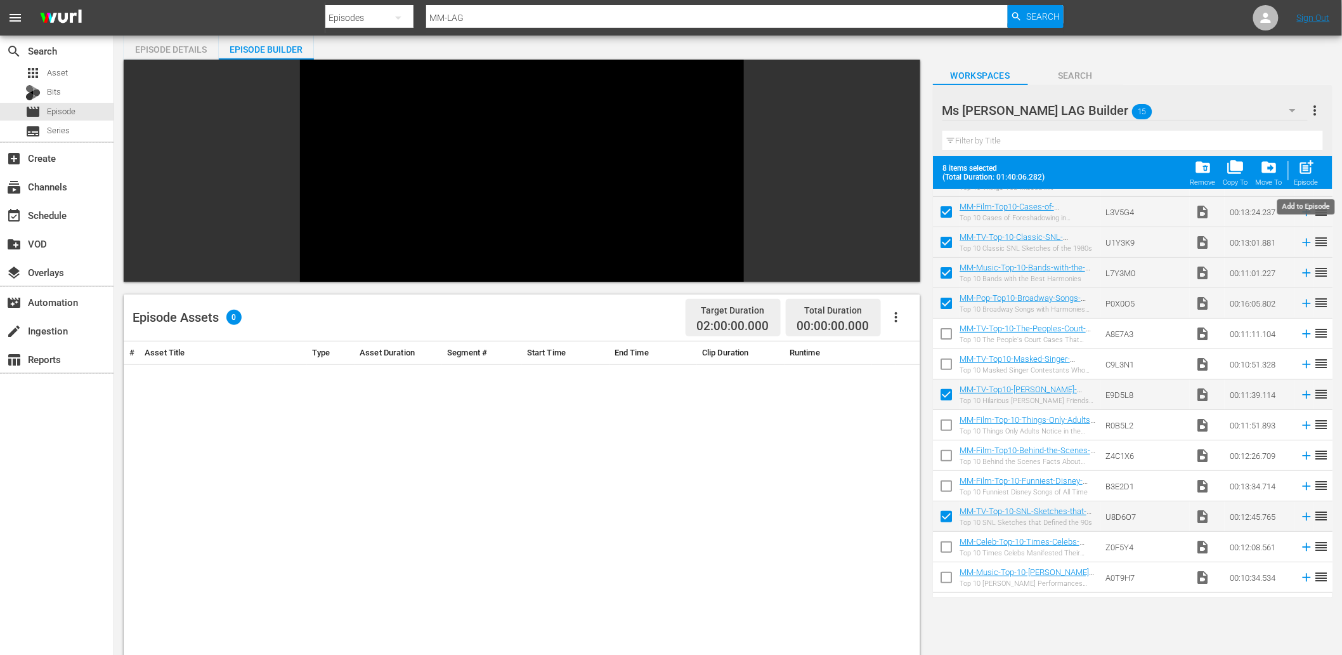
checkbox input "false"
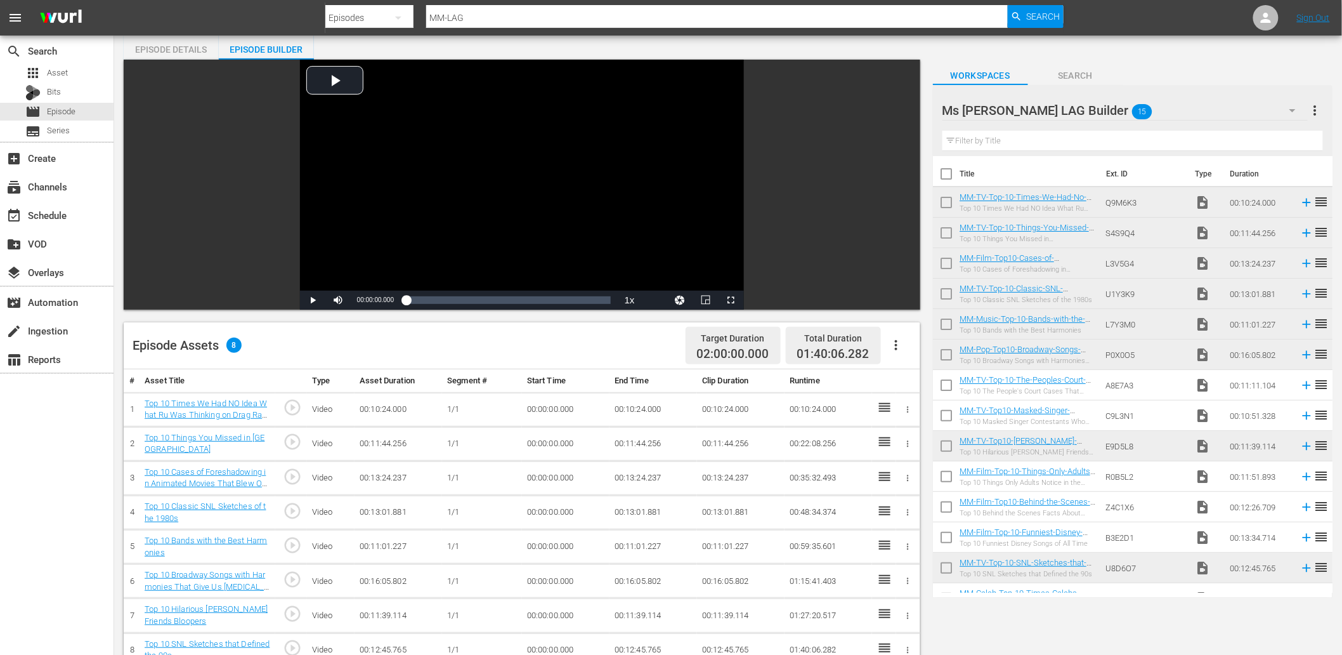
scroll to position [51, 0]
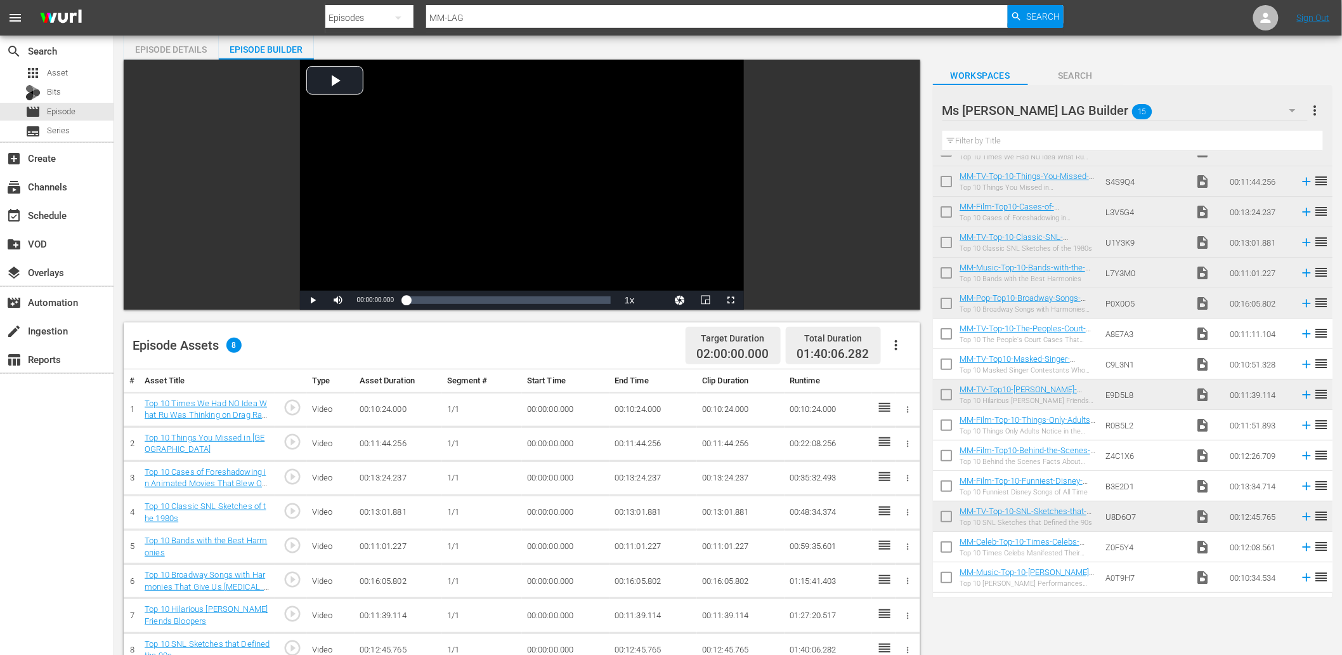
click at [1118, 106] on div "Ms Mojo LAG Builder 15" at bounding box center [1124, 111] width 365 height 36
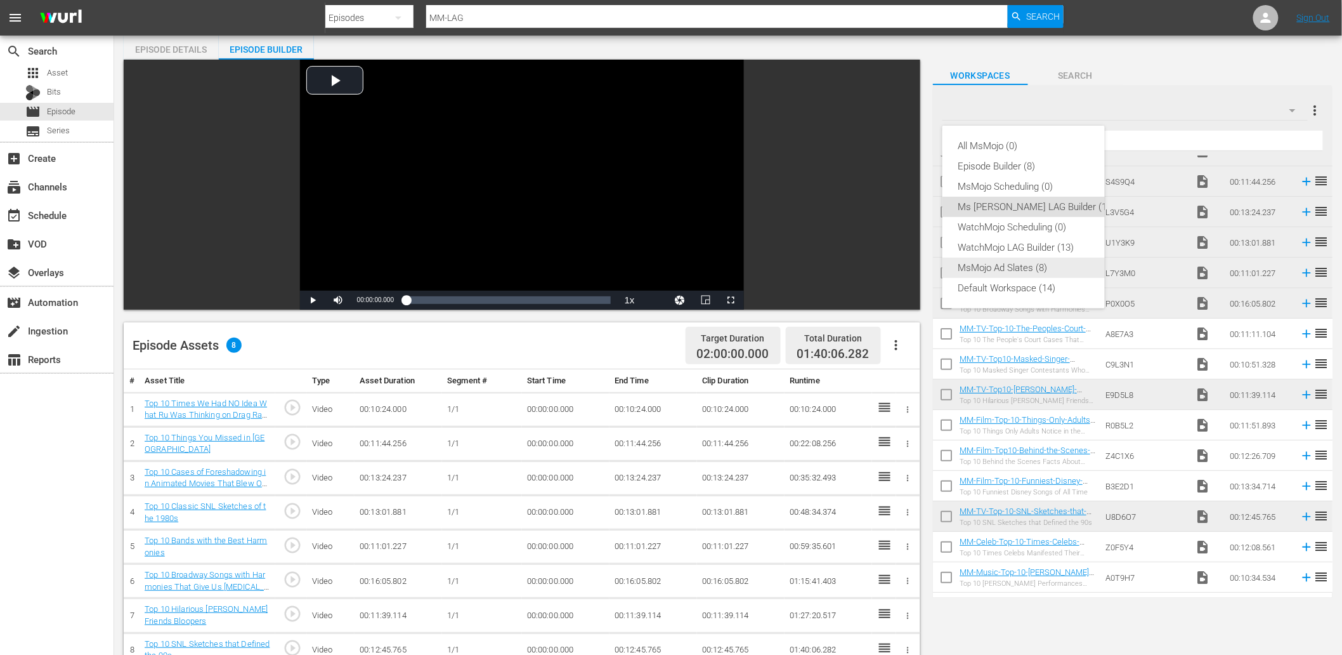
click at [1005, 268] on div "MsMojo Ad Slates (8)" at bounding box center [1036, 268] width 157 height 20
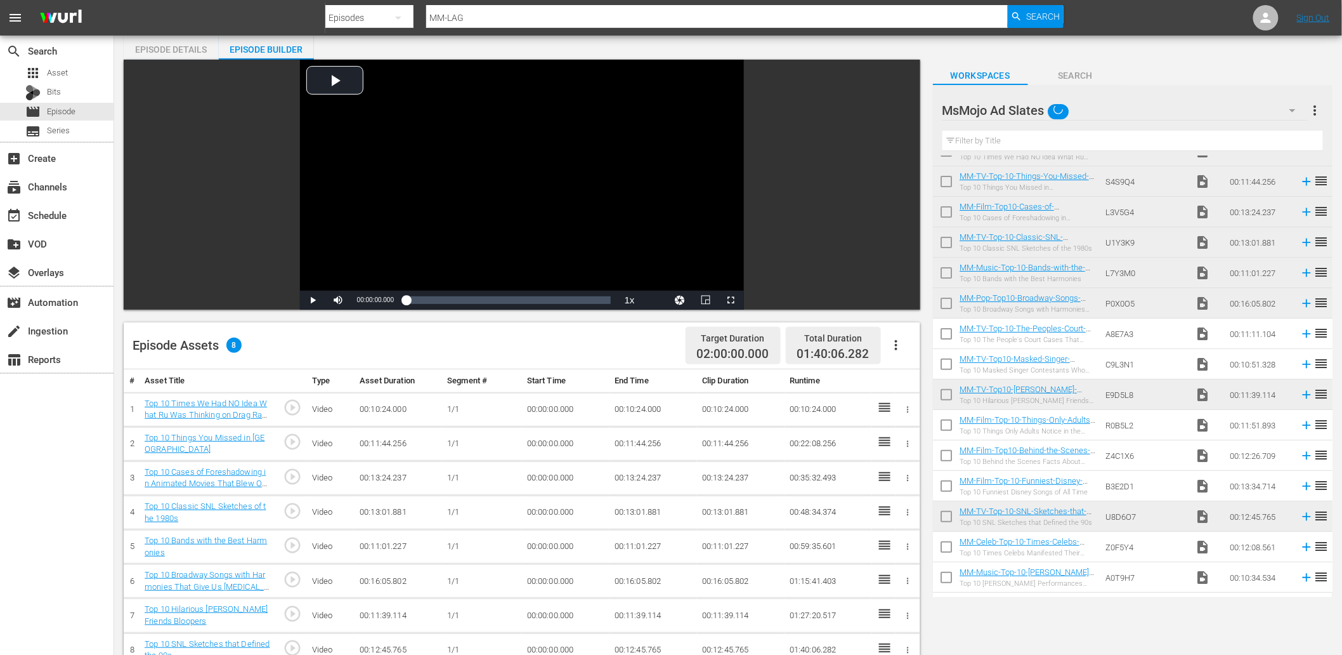
scroll to position [0, 0]
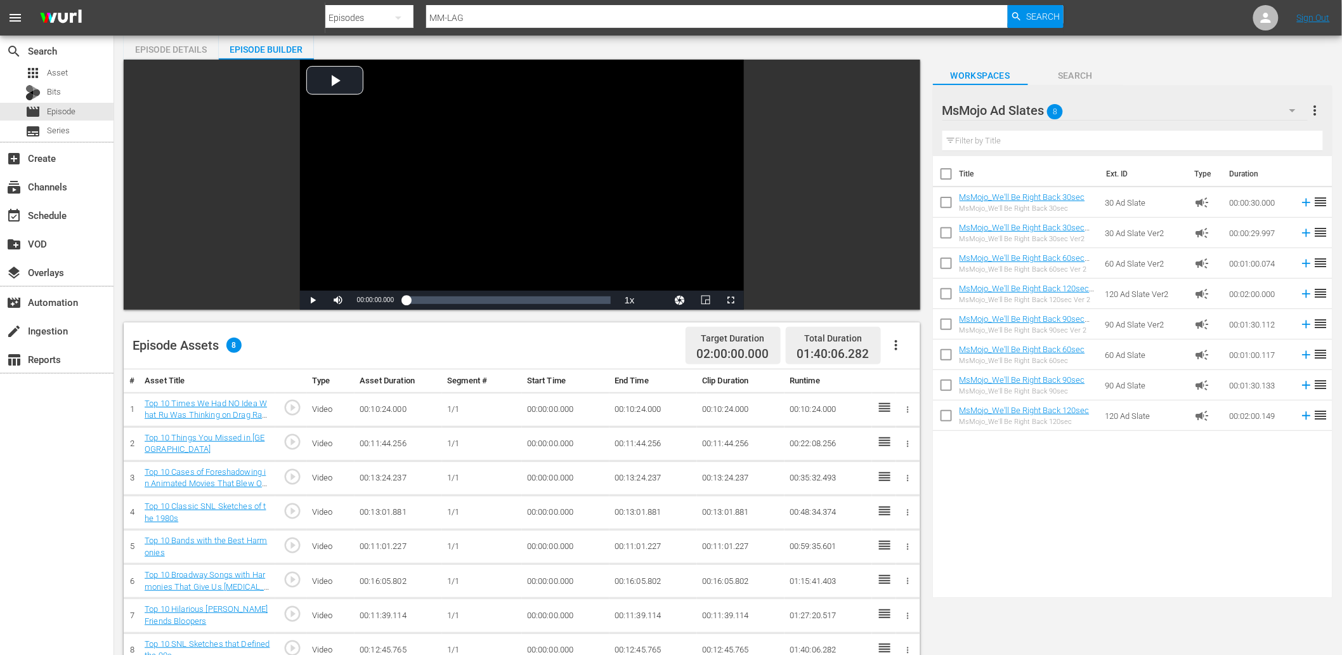
click at [1035, 140] on input "text" at bounding box center [1132, 141] width 381 height 20
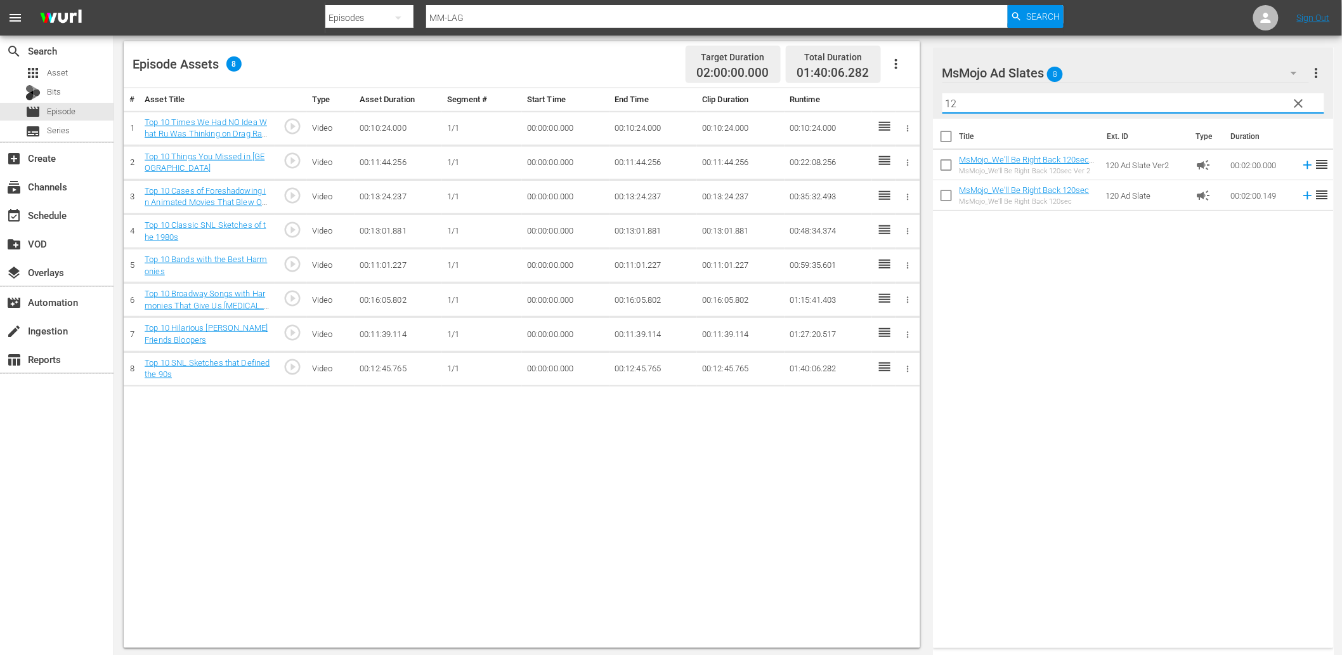
scroll to position [330, 0]
type input "12"
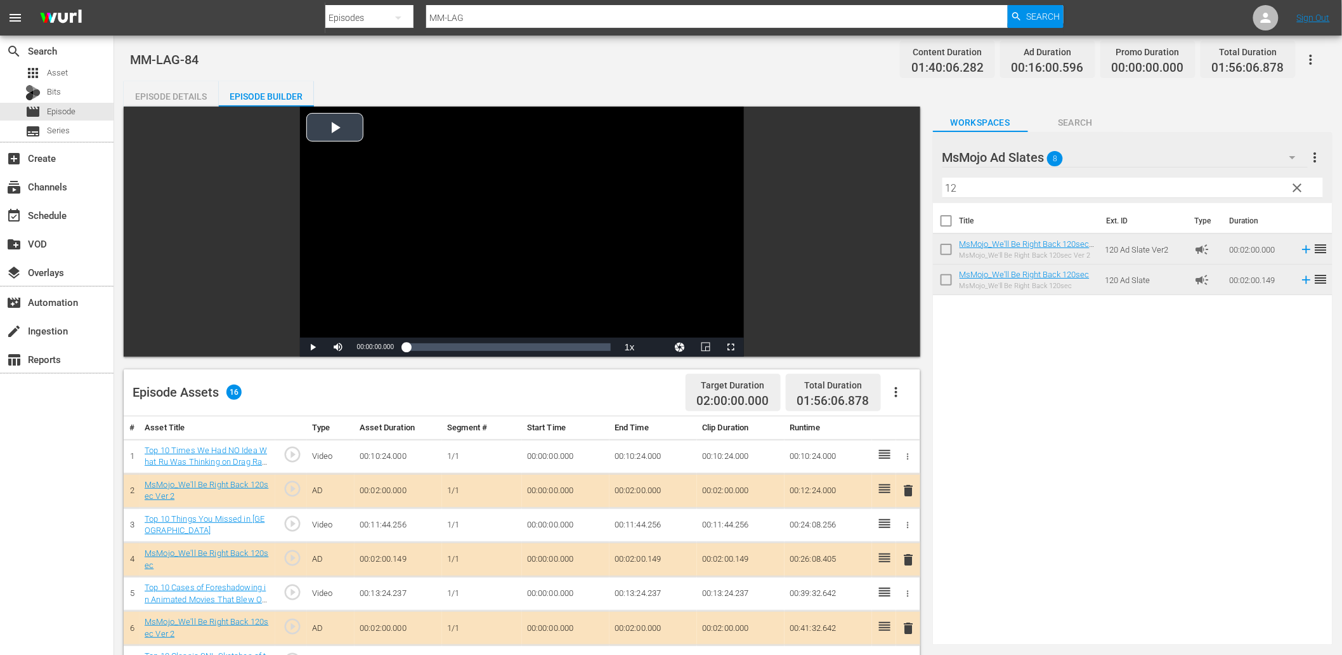
scroll to position [344, 0]
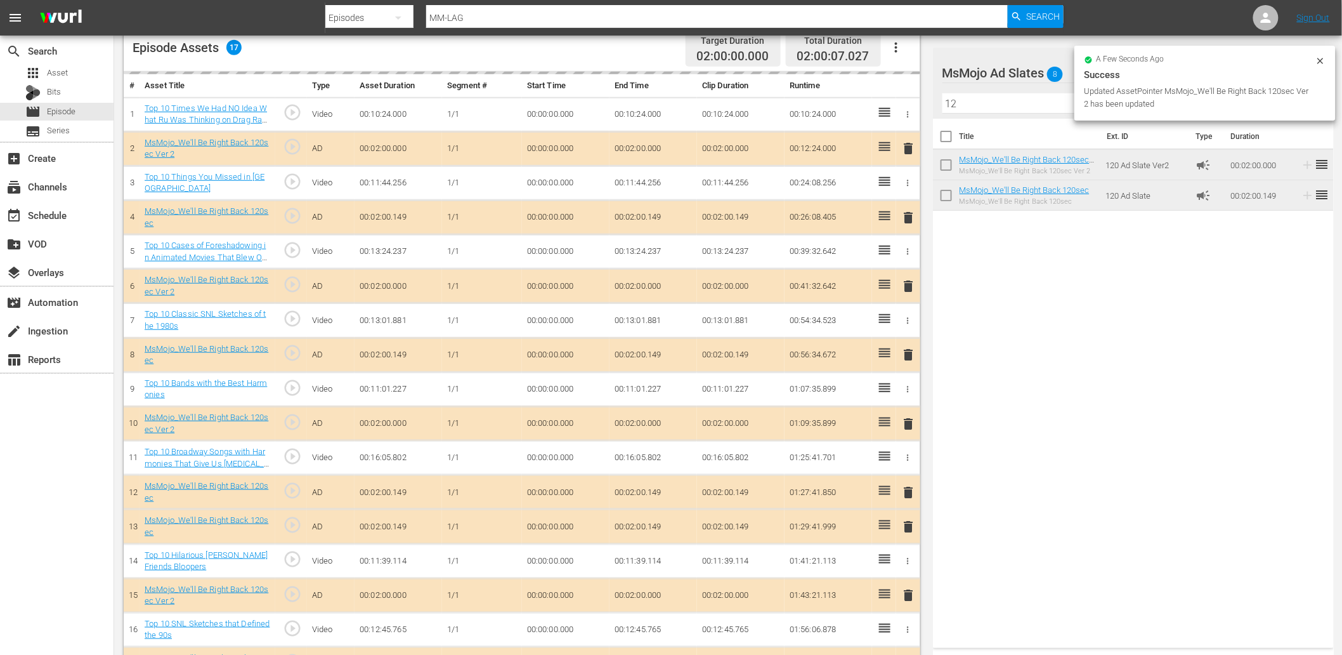
click at [1217, 58] on icon at bounding box center [1320, 61] width 10 height 10
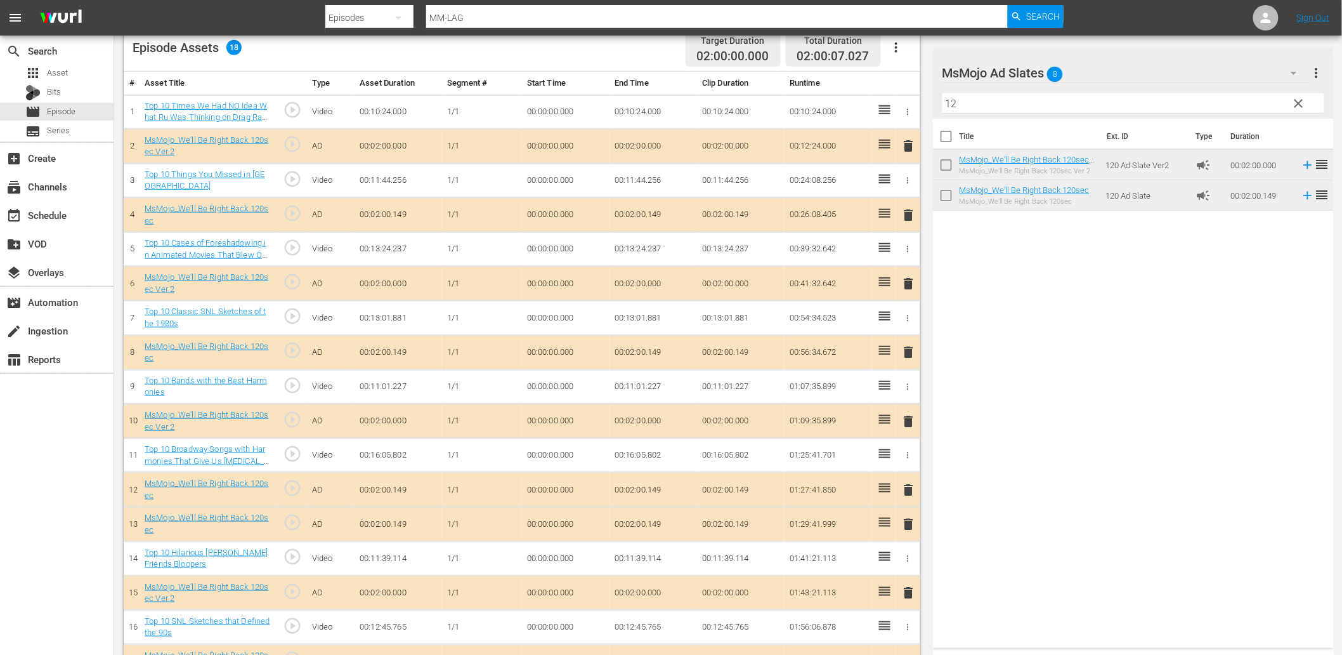
click at [1217, 103] on span "clear" at bounding box center [1298, 103] width 15 height 15
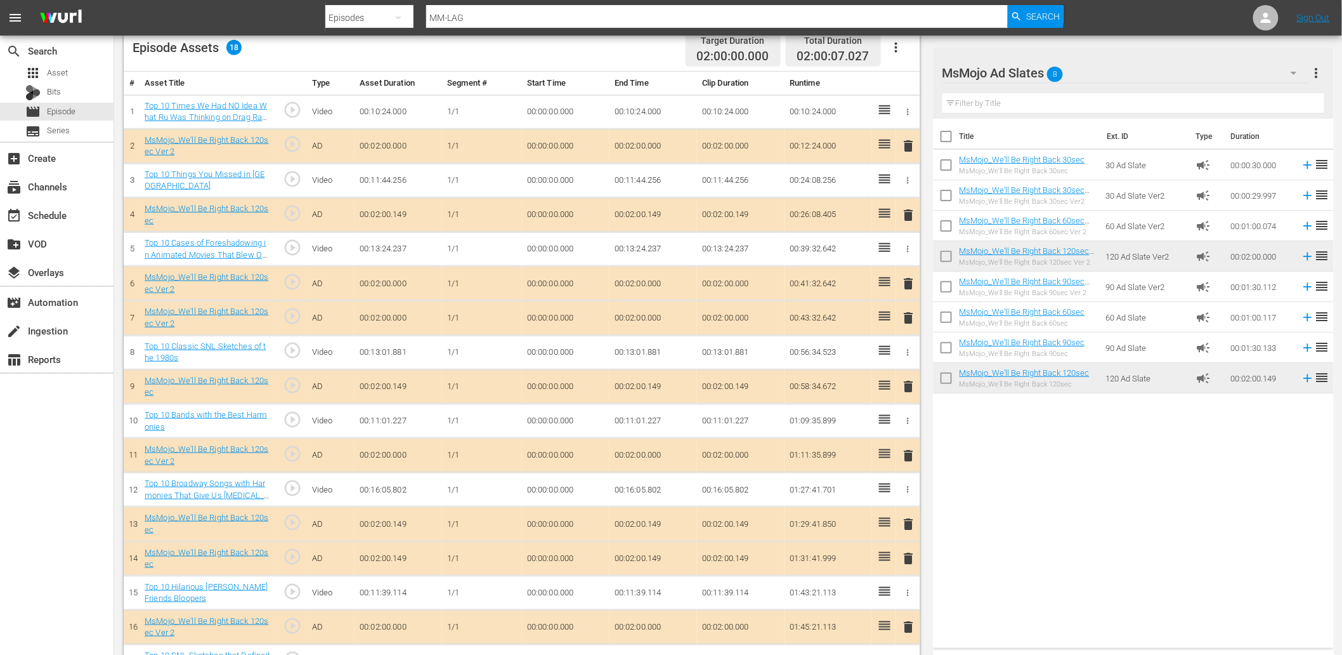
click at [1183, 82] on hr at bounding box center [1125, 82] width 367 height 1
click at [1158, 73] on div "MsMojo Ad Slates 8" at bounding box center [1125, 73] width 367 height 36
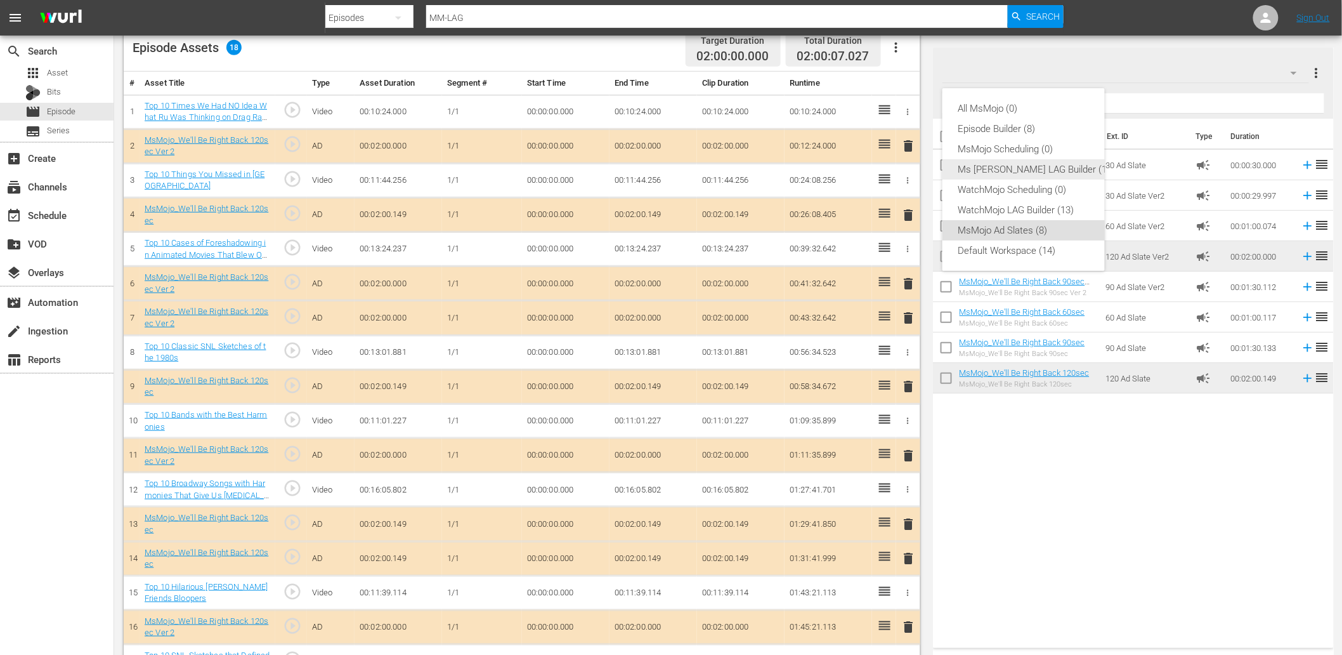
click at [1015, 169] on div "Ms Mojo LAG Builder (15)" at bounding box center [1036, 169] width 157 height 20
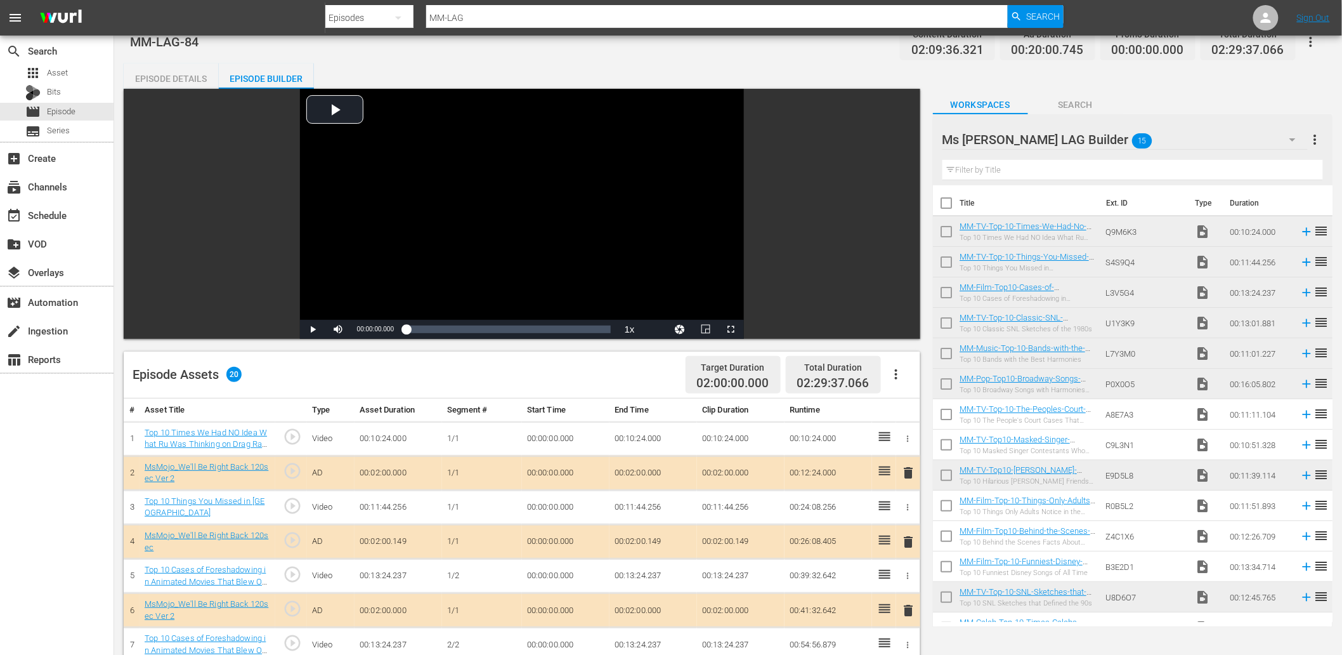
scroll to position [15, 0]
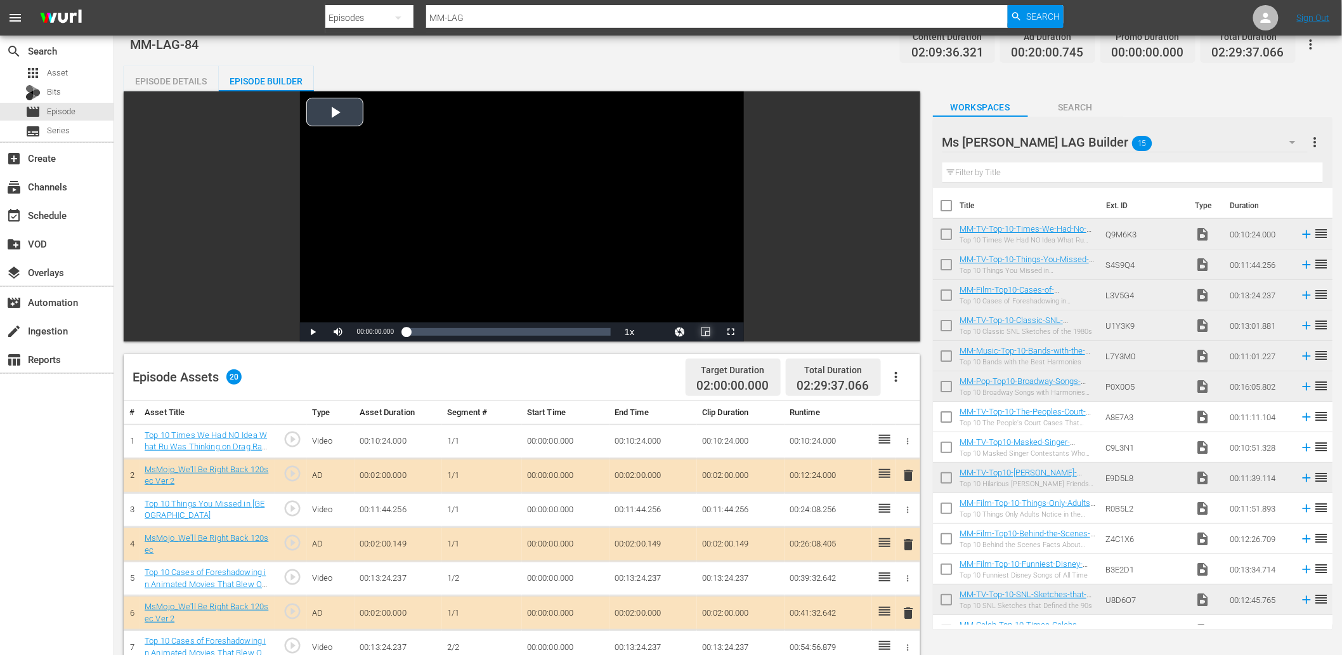
click at [706, 332] on span "Video Player" at bounding box center [706, 332] width 0 height 0
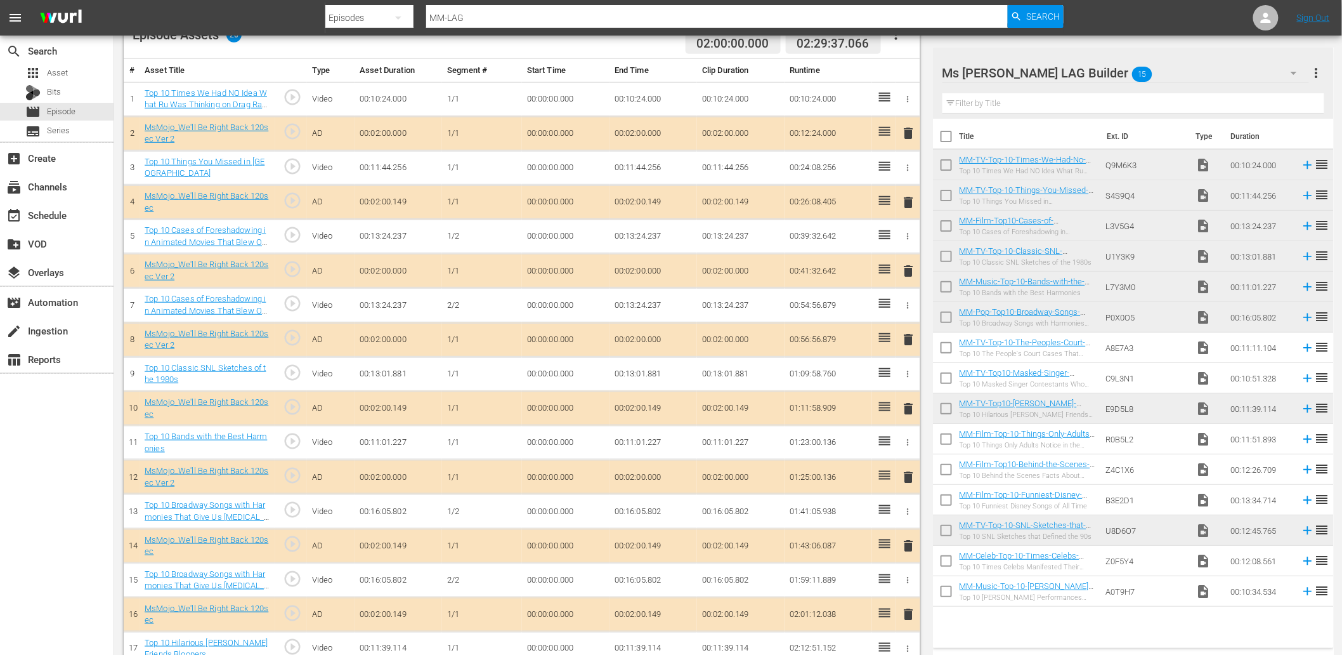
scroll to position [341, 0]
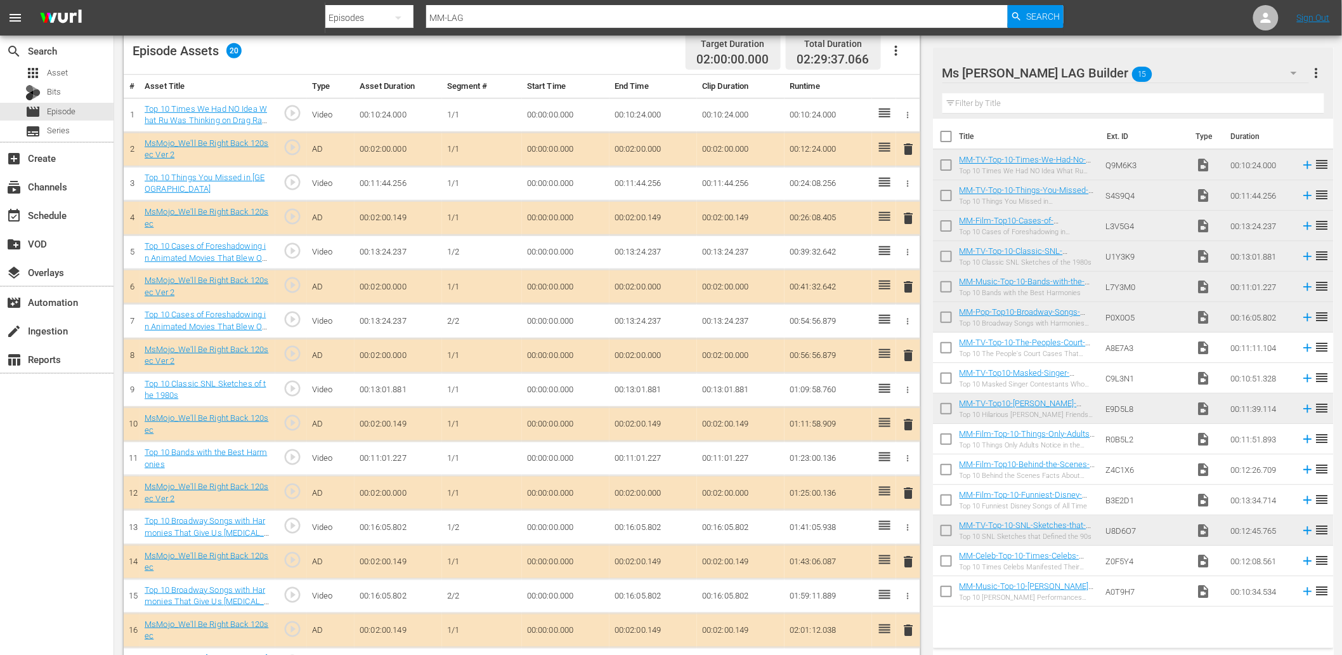
click at [554, 589] on td "00:00:00.000" at bounding box center [566, 595] width 88 height 34
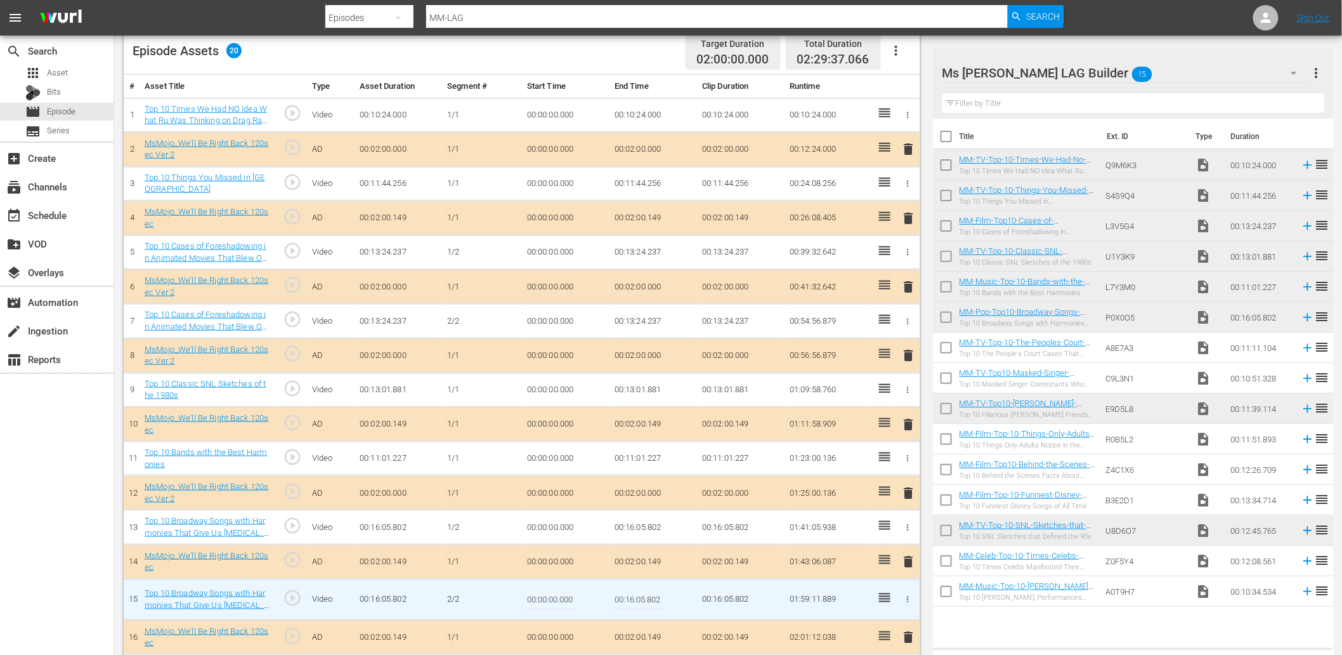
click at [554, 589] on input "00:00:00.000" at bounding box center [551, 599] width 49 height 30
paste input "7:07"
type input "00:07:07.000"
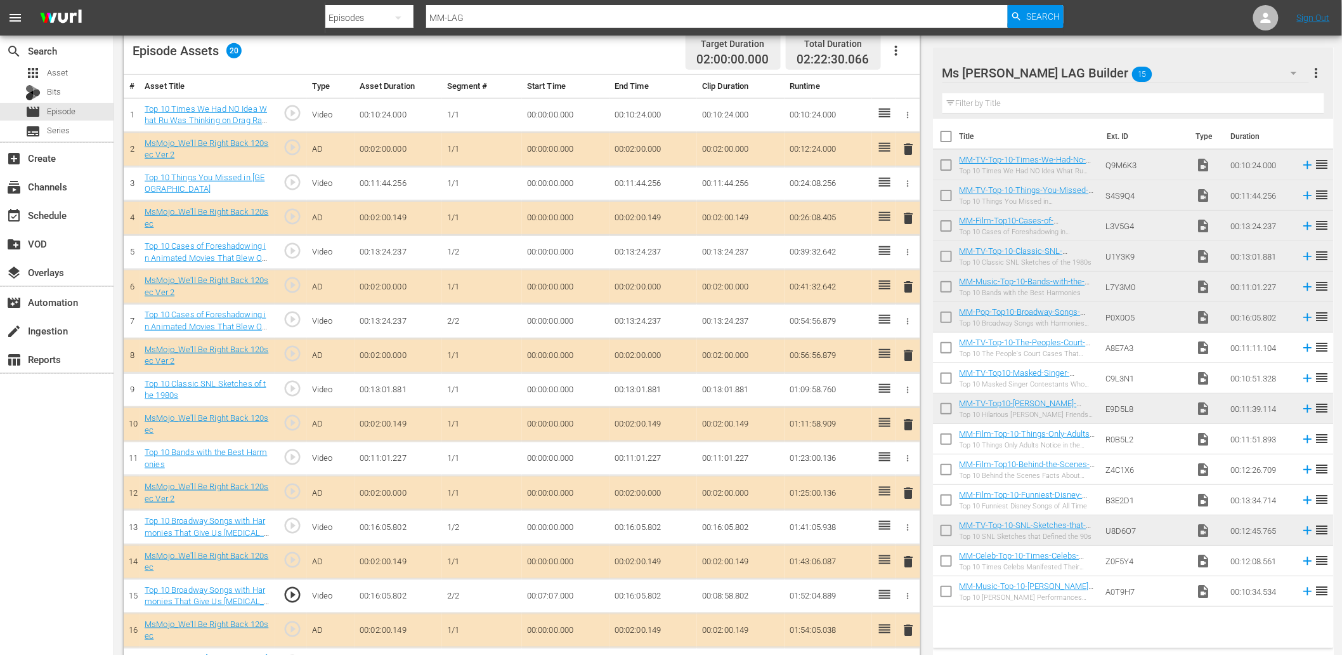
click at [287, 589] on span "play_circle_outline" at bounding box center [292, 594] width 19 height 19
click at [566, 589] on td "00:07:07.000" at bounding box center [566, 595] width 88 height 34
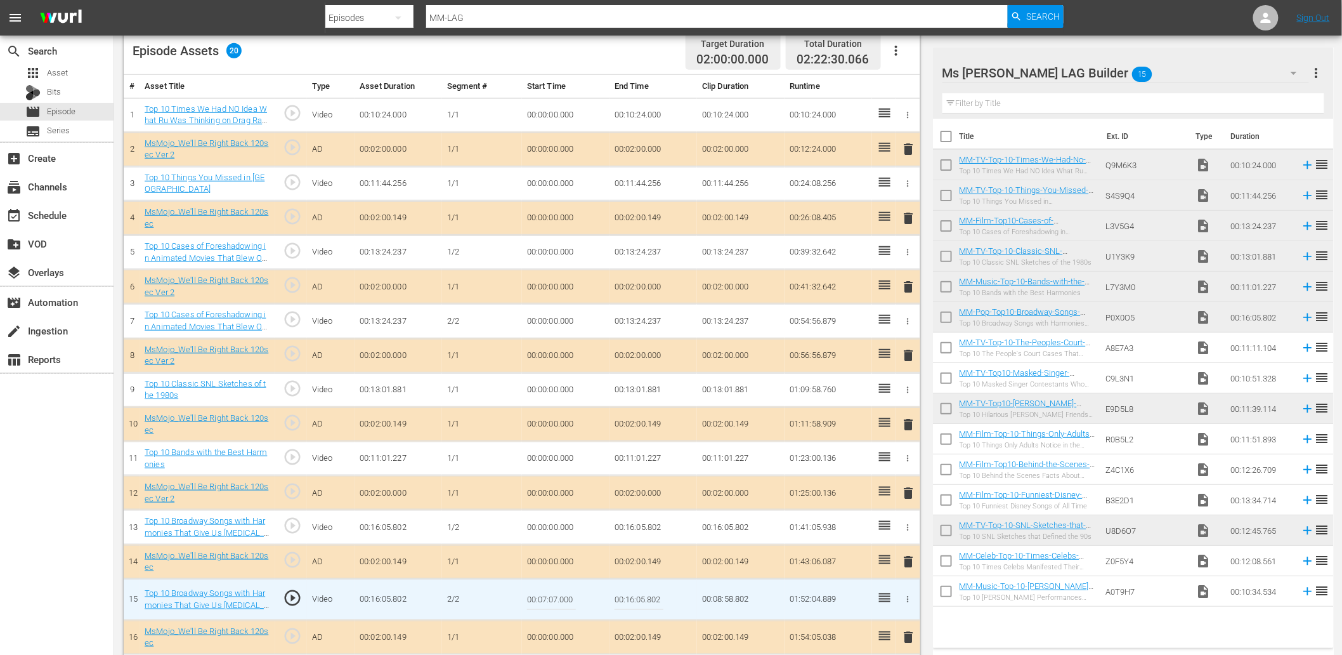
click at [566, 589] on input "00:07:07.000" at bounding box center [551, 599] width 49 height 30
type input "00:07:07.400"
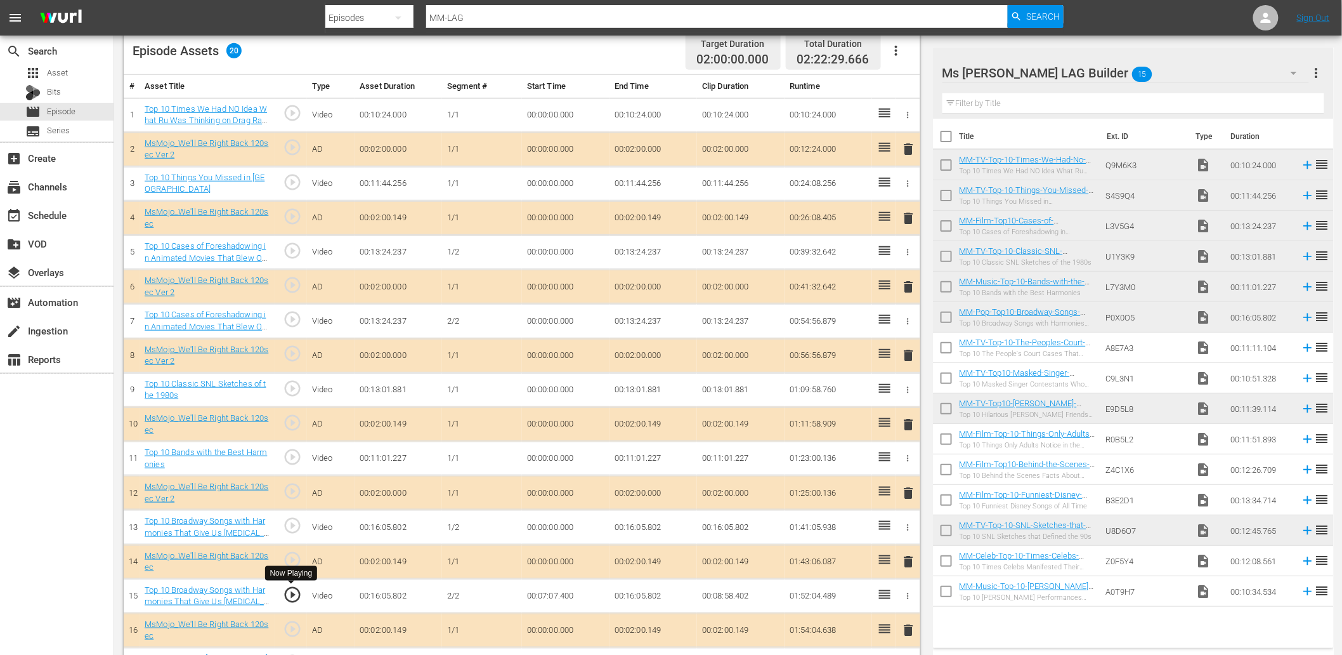
click at [293, 589] on span "play_circle_outline" at bounding box center [292, 594] width 19 height 19
click at [561, 589] on td "00:07:07.400" at bounding box center [566, 595] width 88 height 34
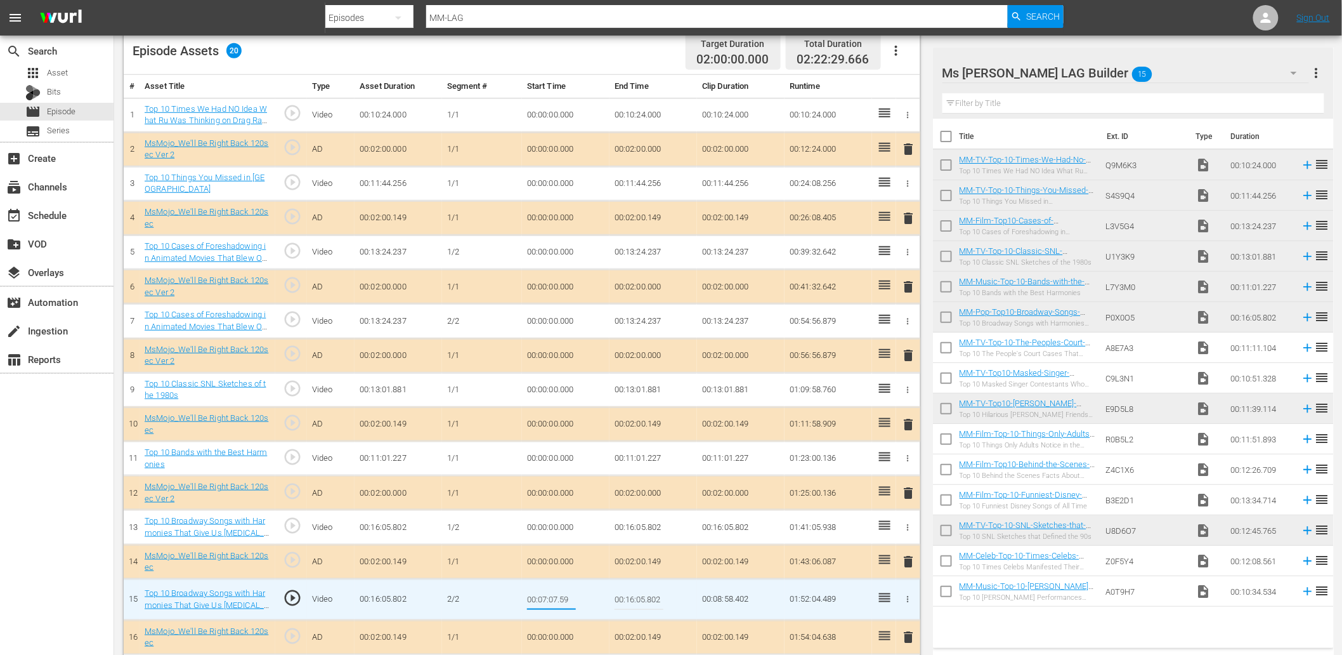
type input "00:07:07.599"
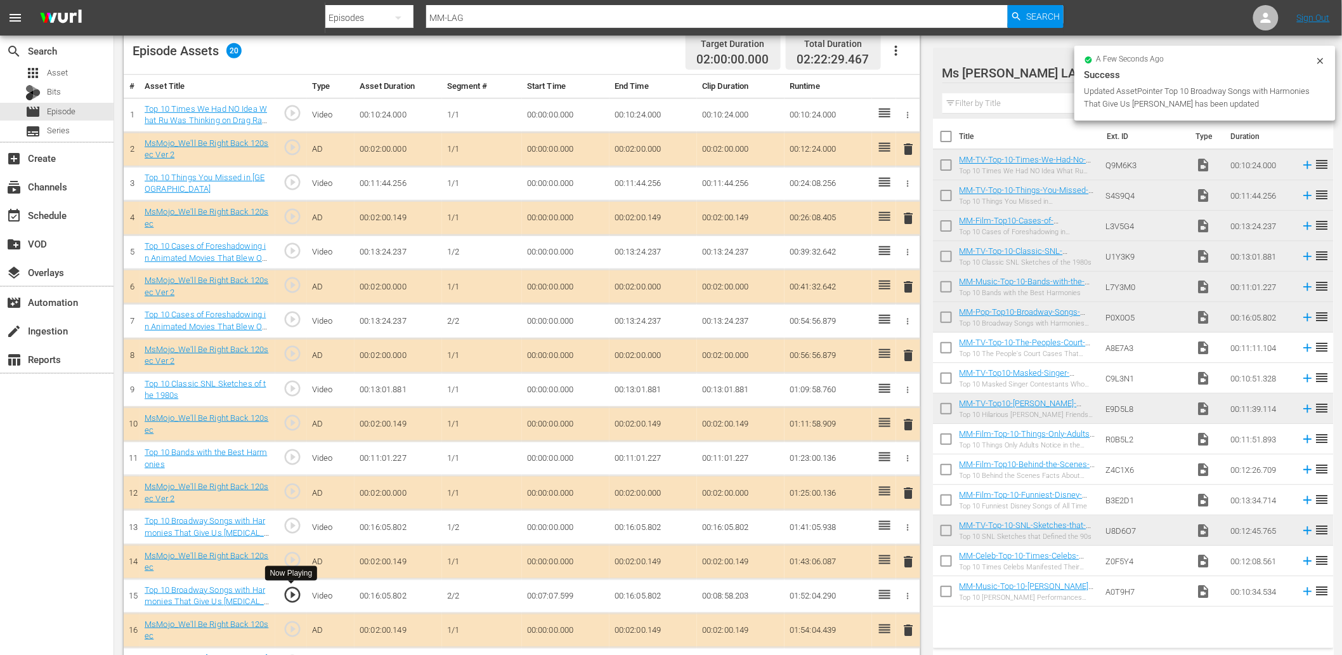
click at [293, 589] on span "play_circle_outline" at bounding box center [292, 594] width 19 height 19
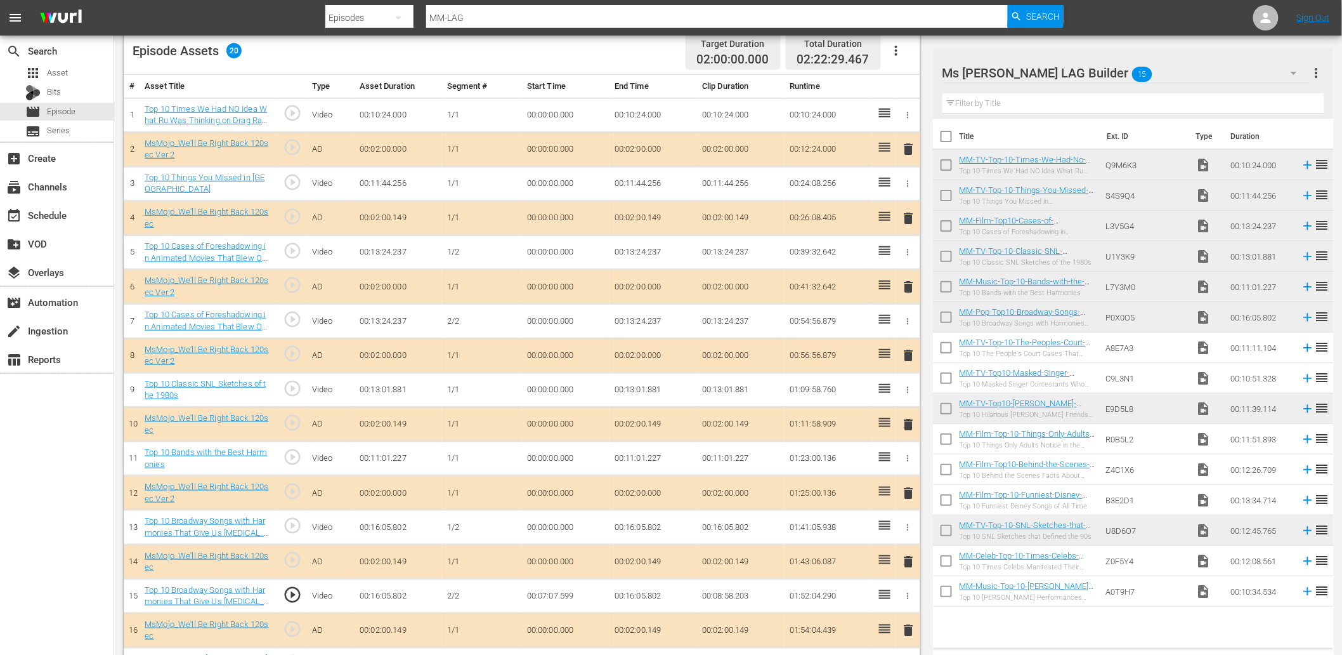
click at [562, 589] on td "00:07:07.599" at bounding box center [566, 595] width 88 height 34
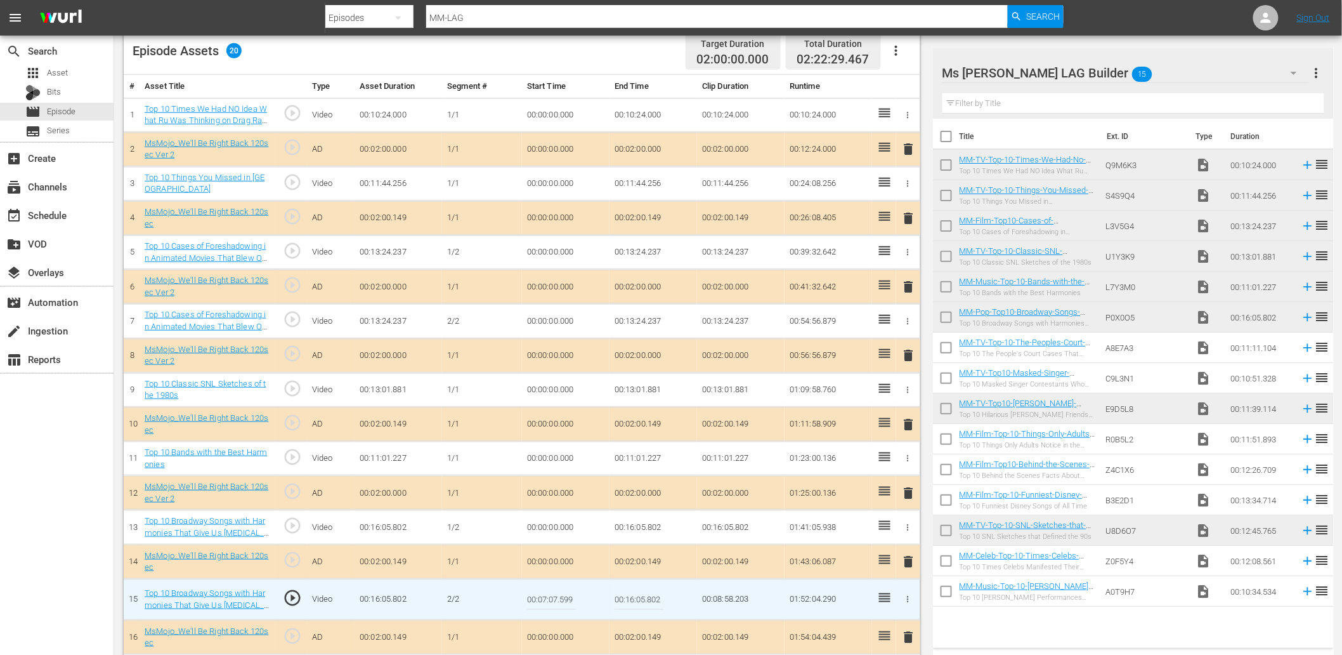
click at [562, 589] on input "00:07:07.599" at bounding box center [551, 599] width 49 height 30
type input "00:07:07.666"
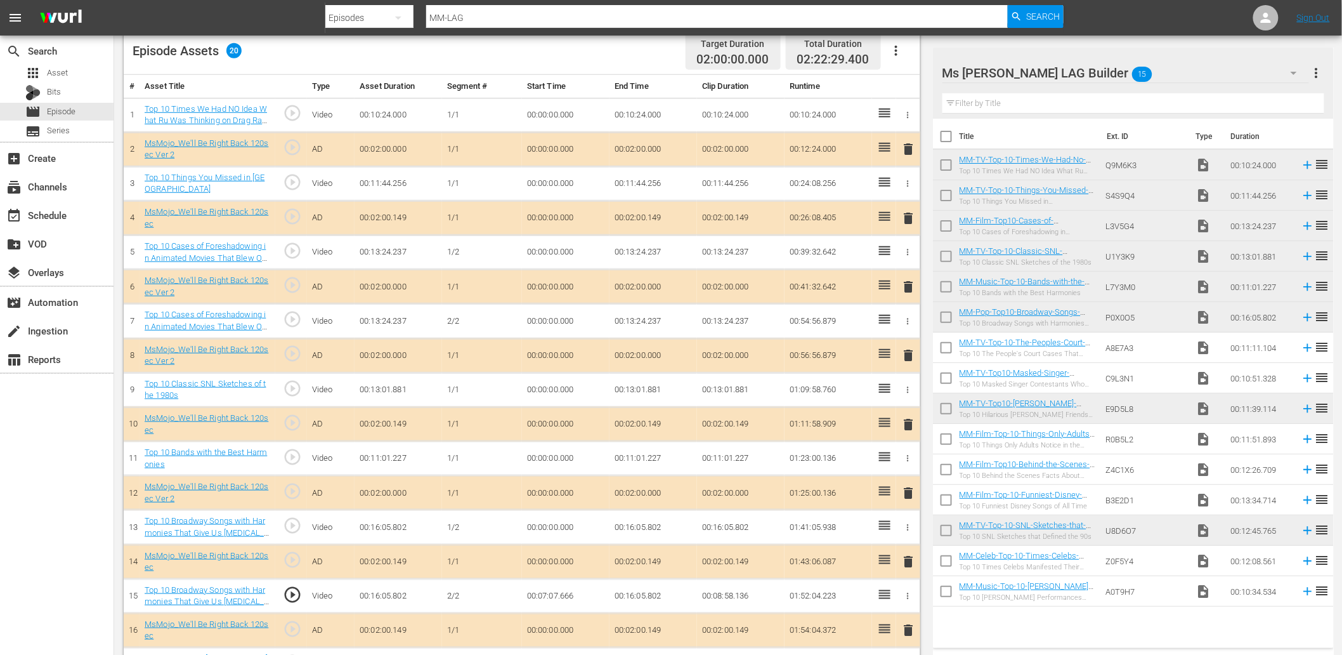
click at [548, 589] on td "00:07:07.666" at bounding box center [566, 595] width 88 height 34
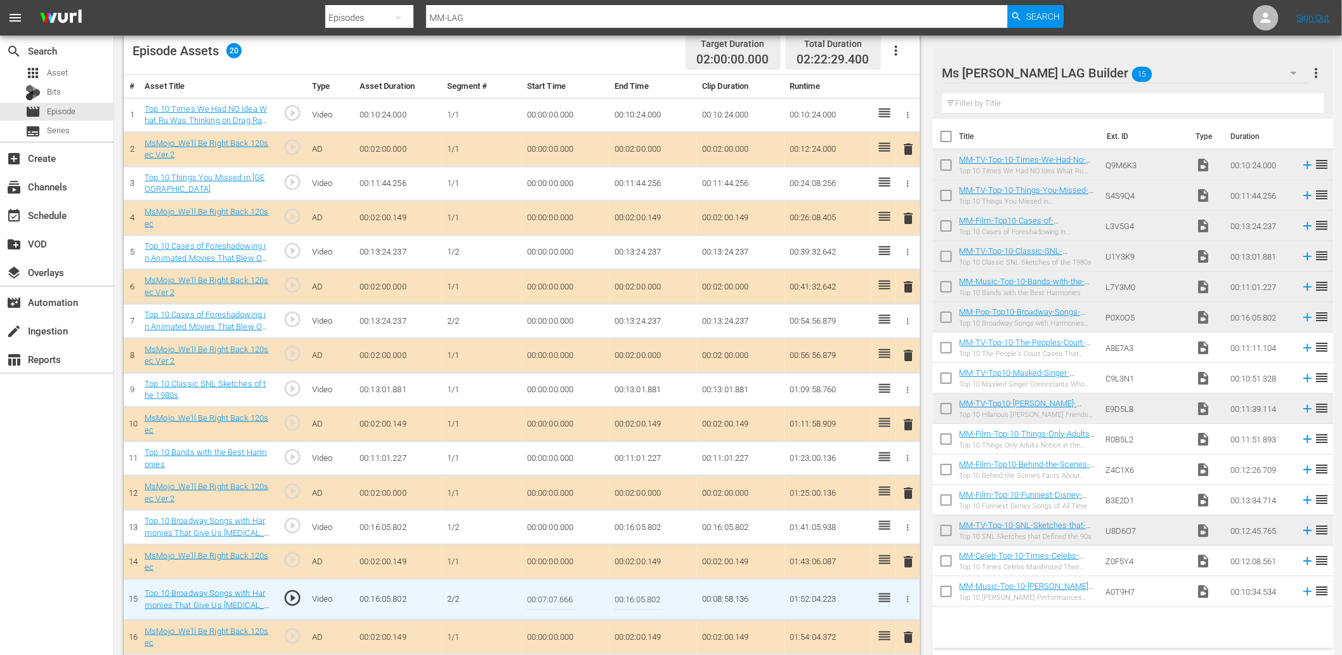
click at [548, 589] on input "00:07:07.666" at bounding box center [551, 599] width 49 height 30
click at [648, 526] on td "00:16:05.802" at bounding box center [654, 527] width 88 height 34
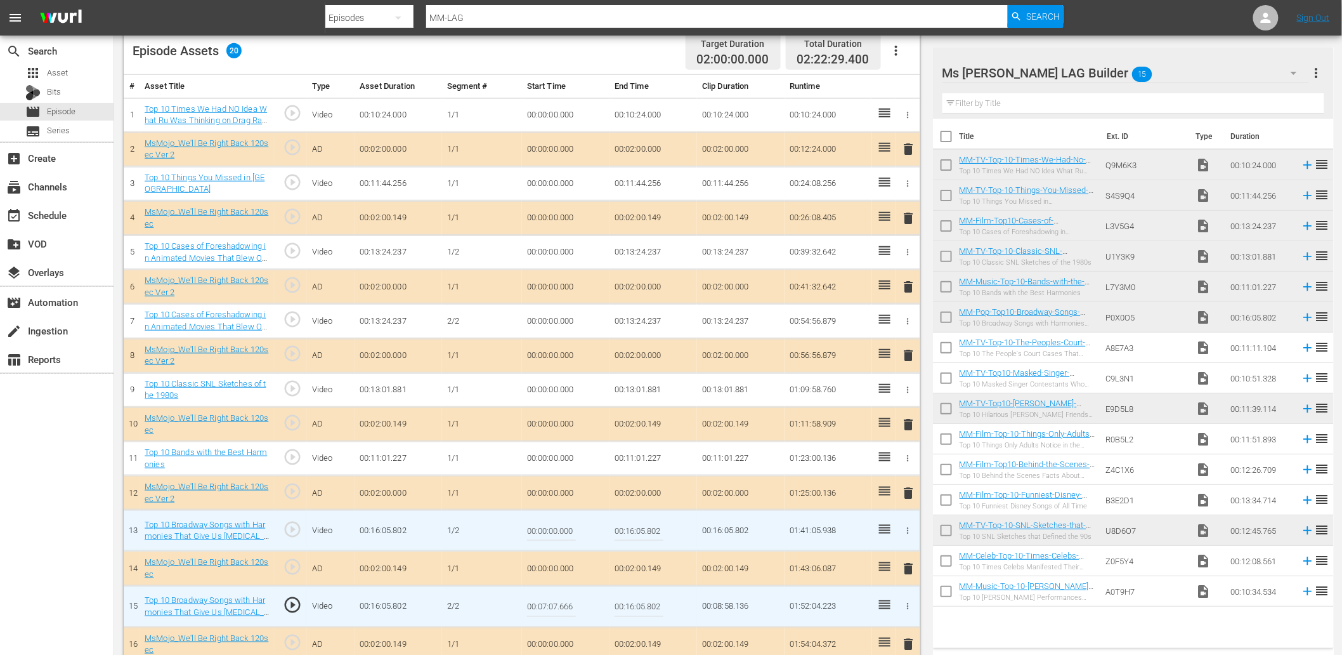
click at [648, 526] on input "00:16:05.802" at bounding box center [639, 530] width 49 height 30
paste input "07:07.666"
type input "00:07:07.666"
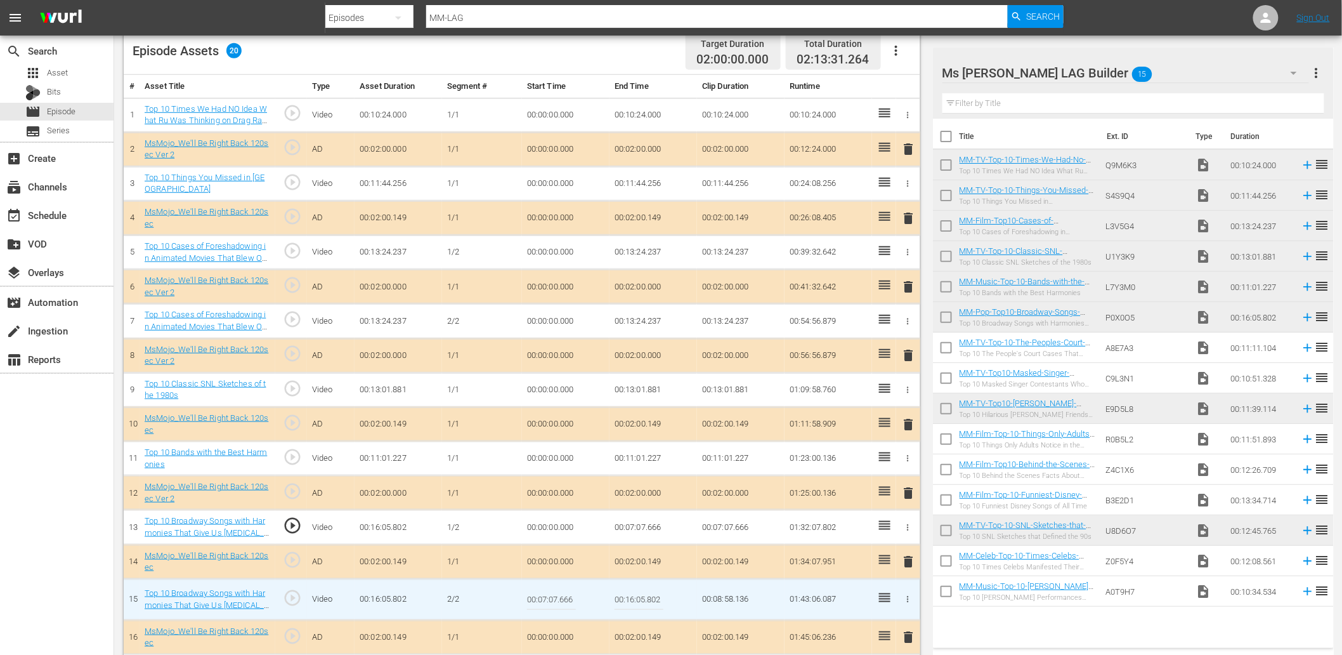
click at [562, 589] on input "00:07:07.666" at bounding box center [551, 599] width 49 height 30
type input "00:07:07.888"
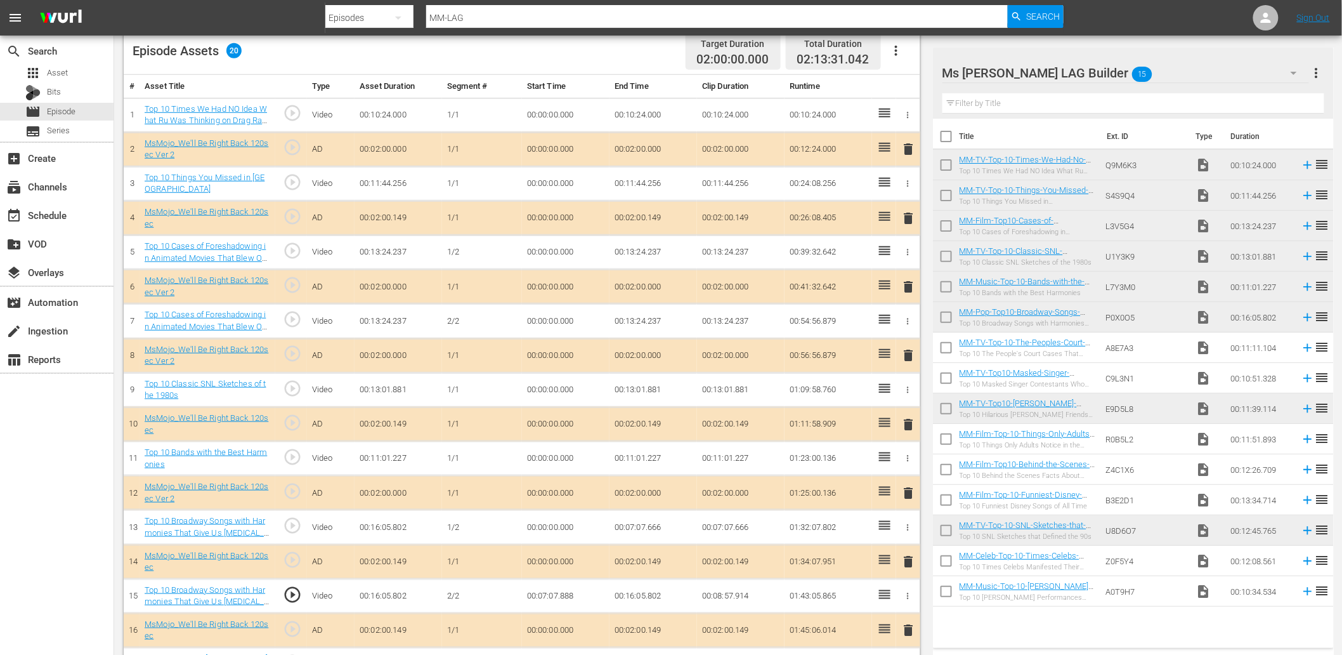
click at [564, 589] on td "00:07:07.888" at bounding box center [566, 595] width 88 height 34
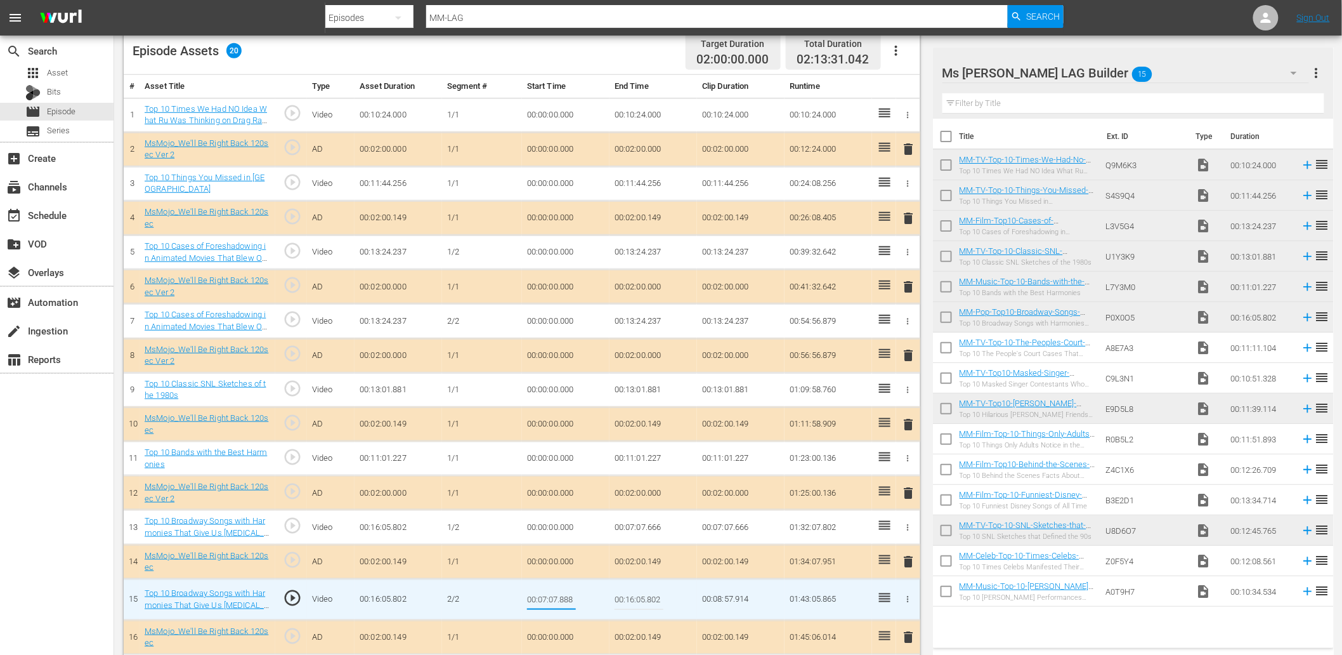
click at [294, 589] on span "play_circle_outline" at bounding box center [292, 597] width 19 height 19
click at [655, 529] on td "00:07:07.666" at bounding box center [654, 527] width 88 height 34
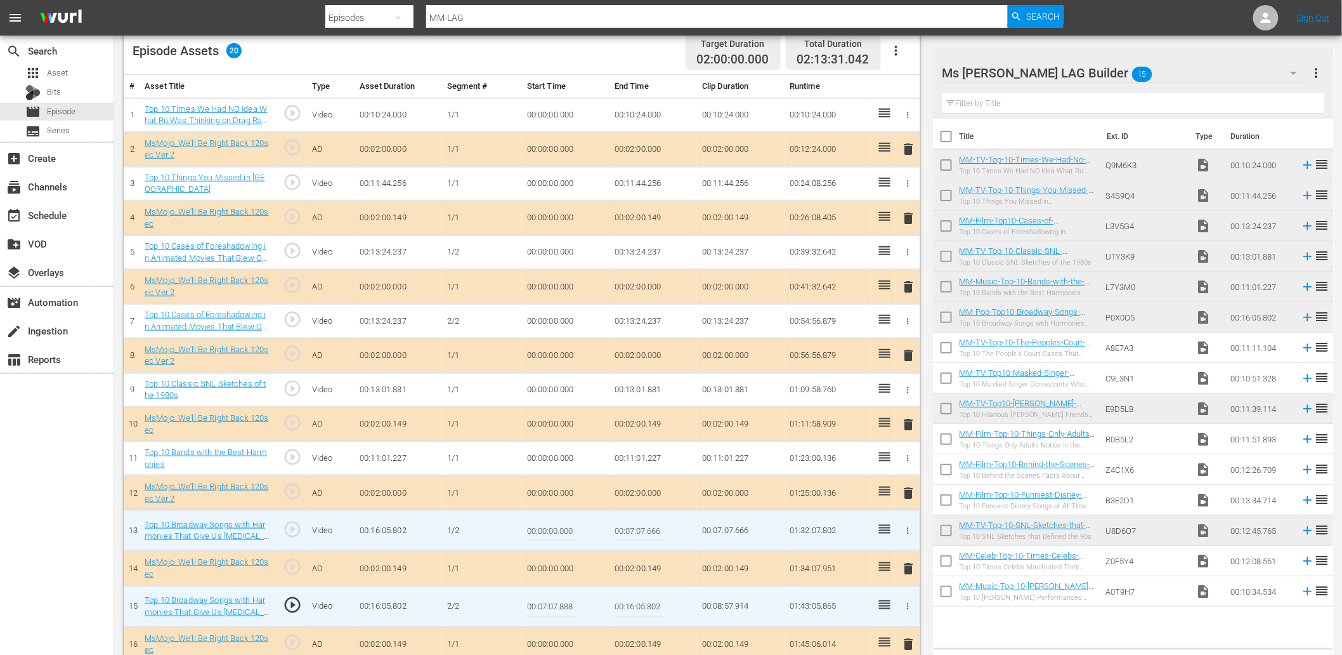
click at [655, 529] on input "00:07:07.666" at bounding box center [639, 530] width 49 height 30
type input "00:07:07.800"
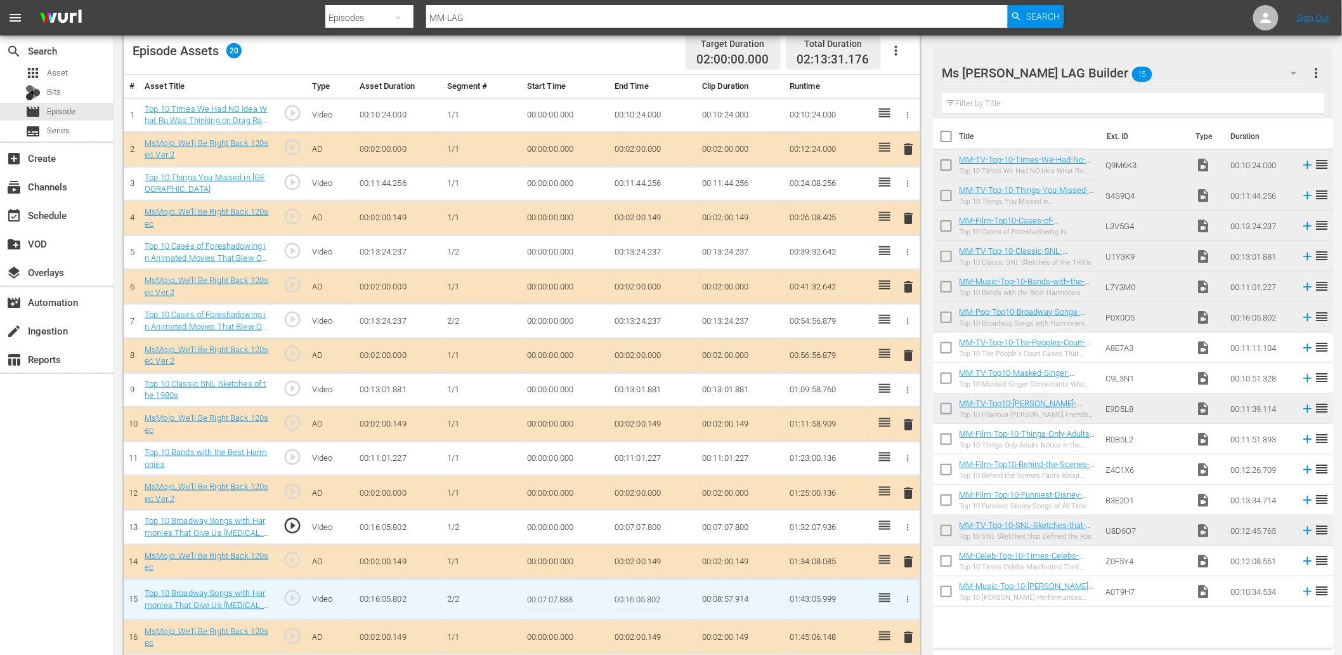
click at [562, 589] on input "00:07:07.888" at bounding box center [551, 599] width 49 height 30
type input "00:07:07.999"
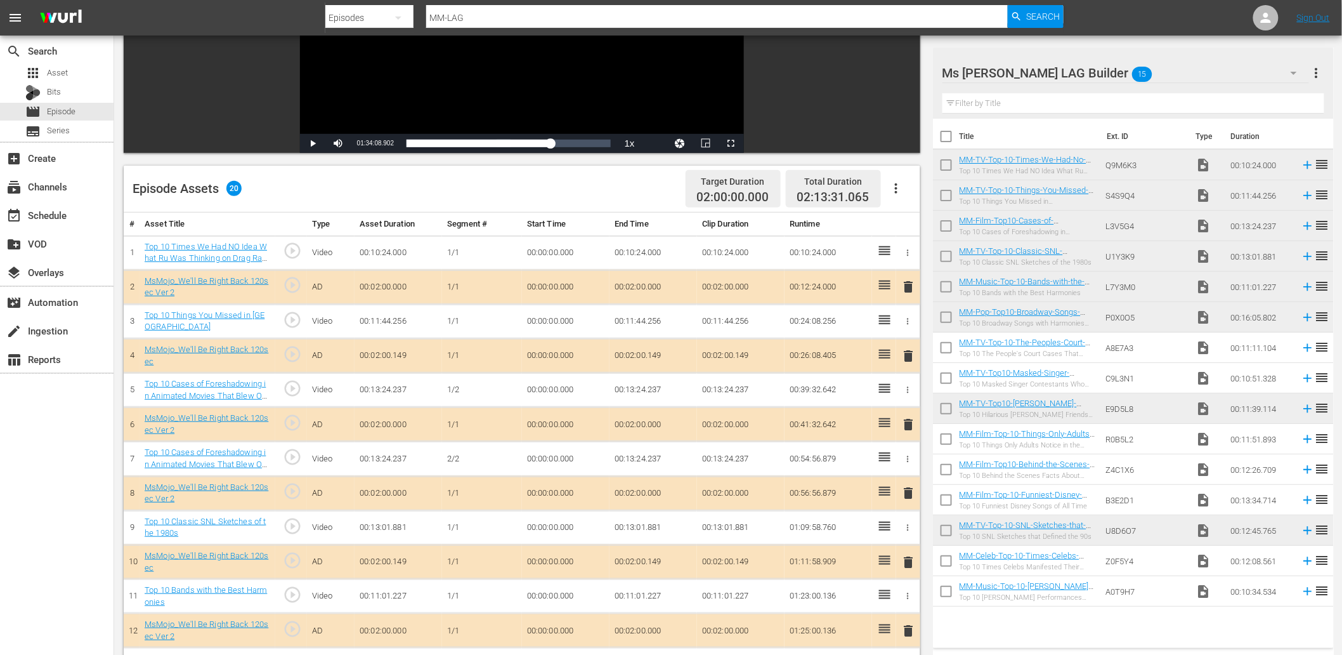
scroll to position [248, 0]
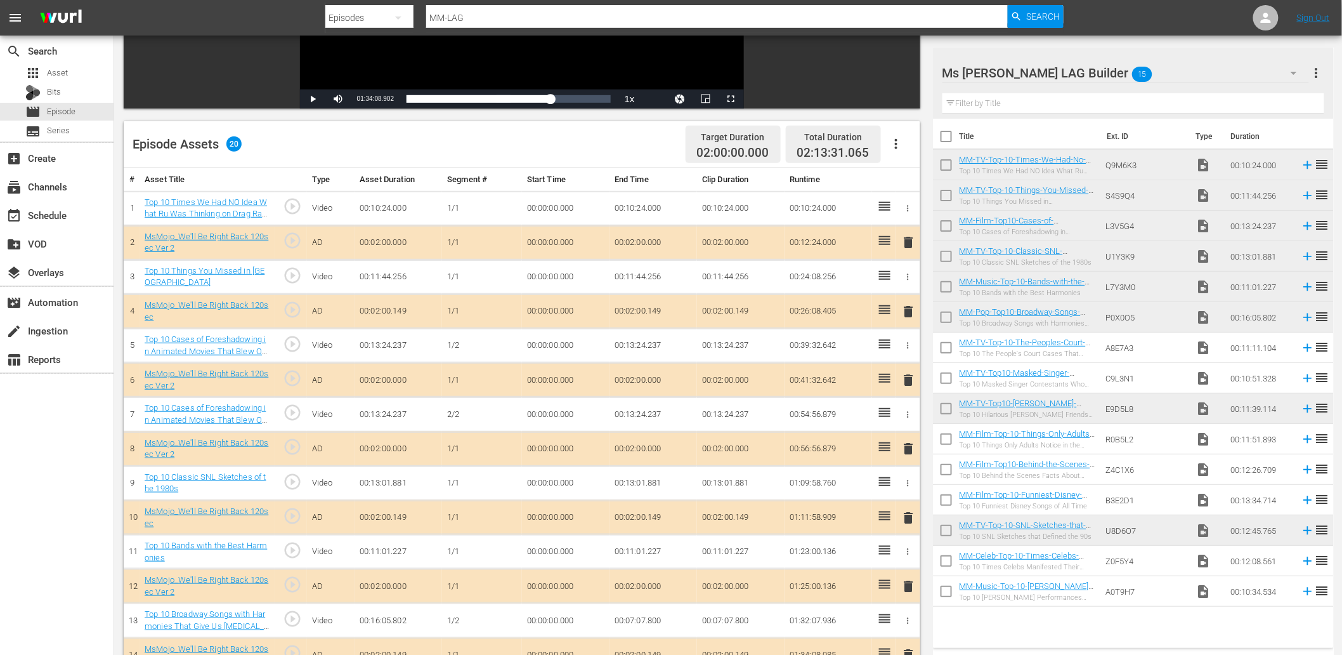
click at [540, 416] on td "00:00:00.000" at bounding box center [566, 414] width 88 height 34
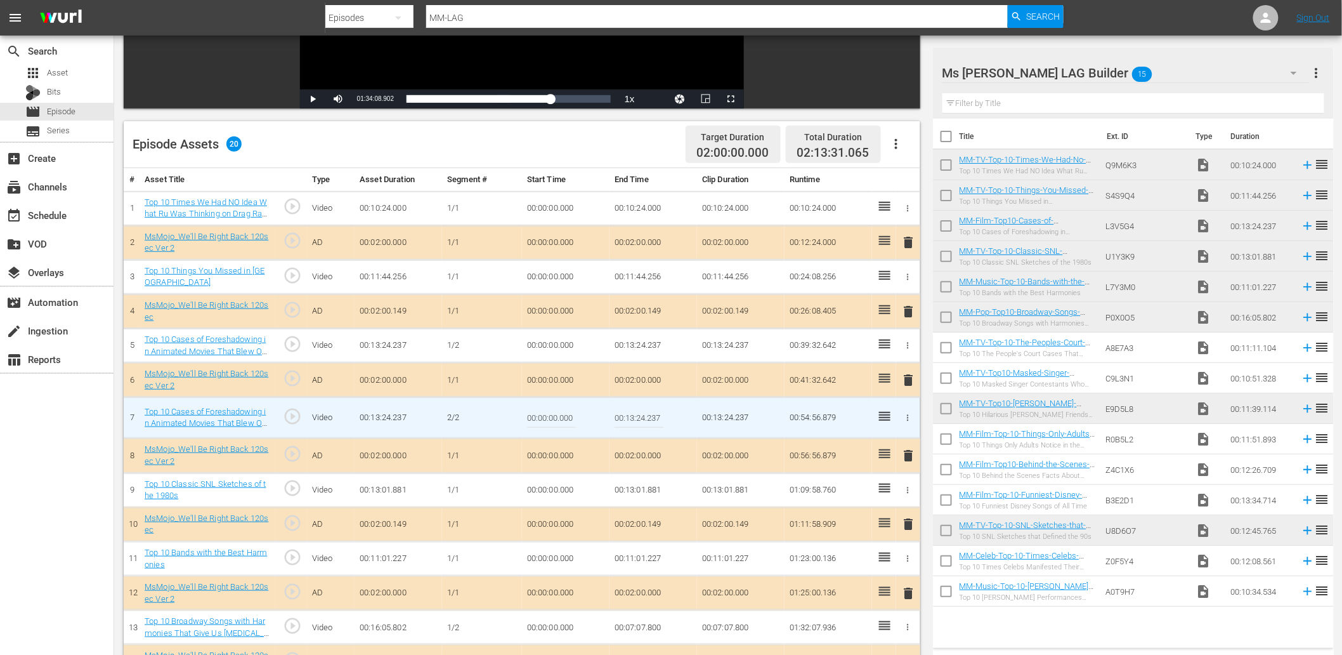
click at [540, 416] on input "00:00:00.000" at bounding box center [551, 417] width 49 height 30
paste input "6:14"
type input "00:06:14.000"
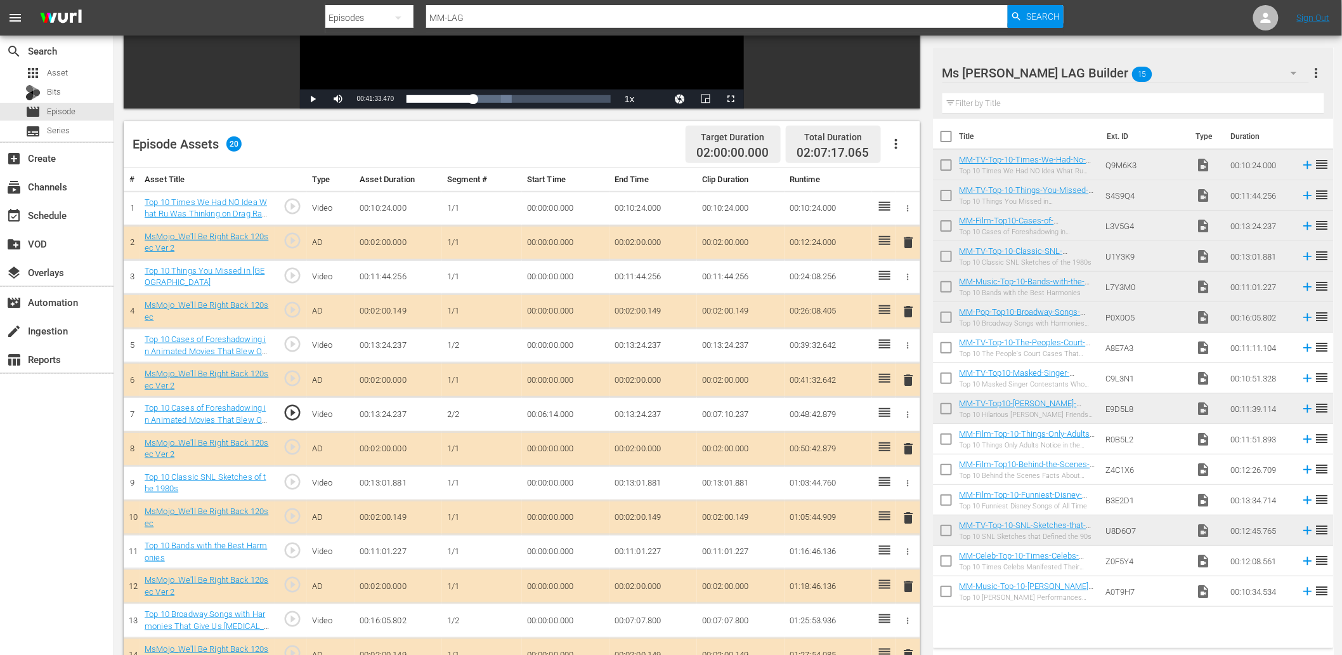
click at [632, 341] on td "00:13:24.237" at bounding box center [654, 346] width 88 height 34
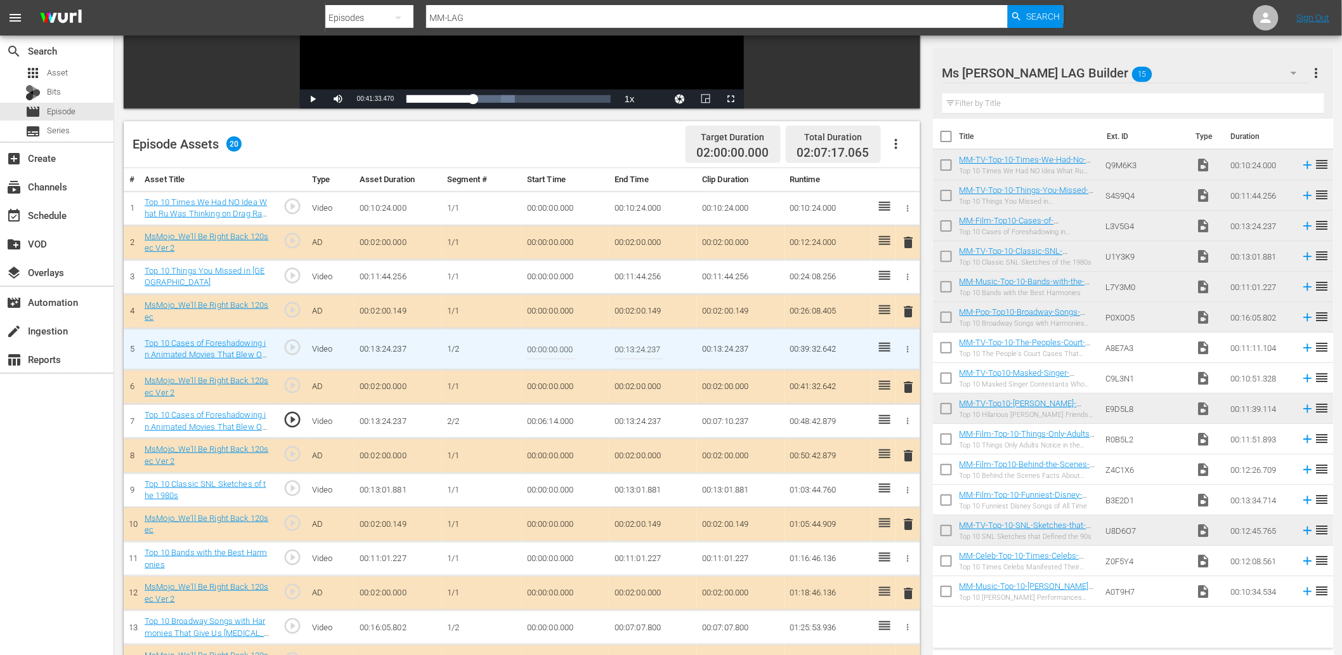
click at [632, 341] on input "00:13:24.237" at bounding box center [639, 349] width 49 height 30
paste input "06:14.000"
type input "00:06:14.000"
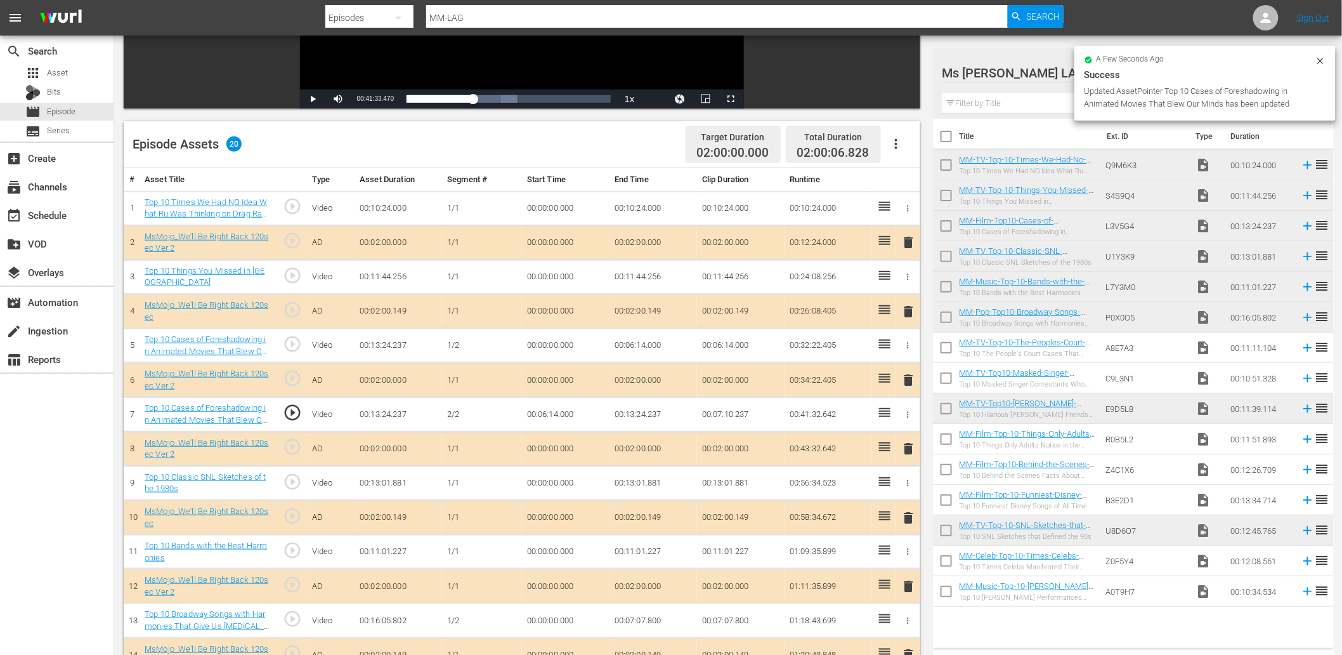
click at [555, 420] on td "00:06:14.000" at bounding box center [566, 414] width 88 height 34
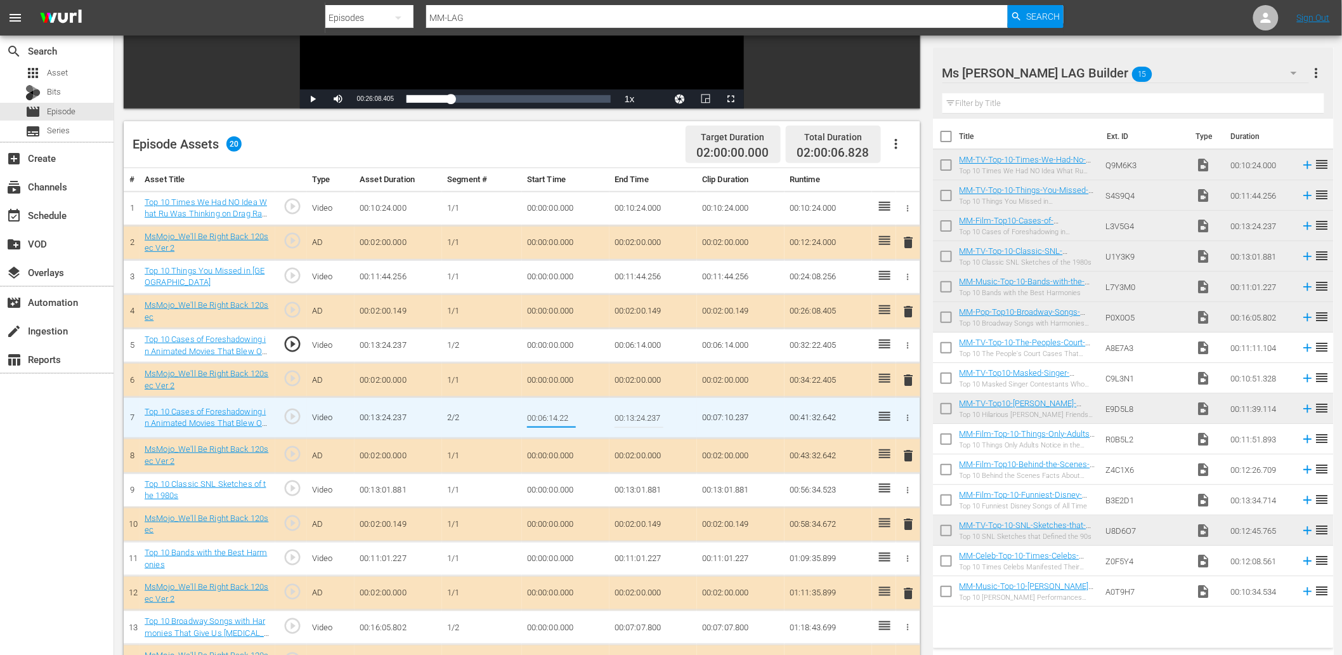
type input "00:06:14.222"
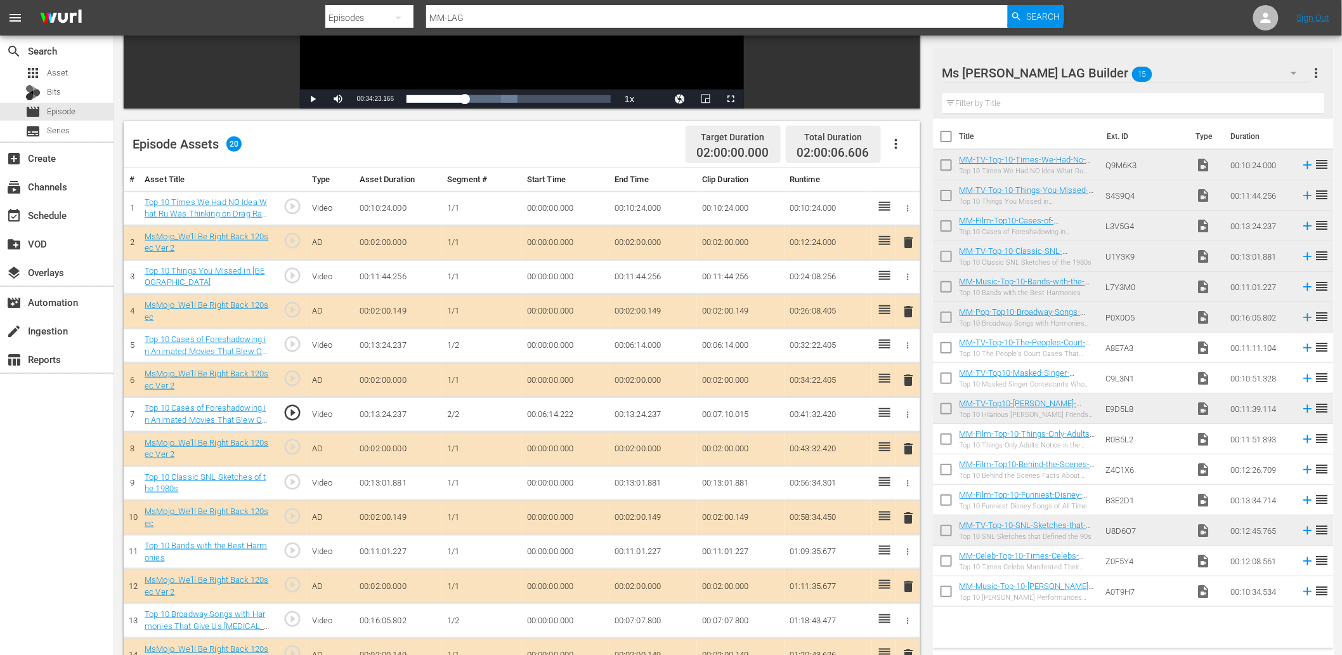
click at [563, 417] on td "00:06:14.222" at bounding box center [566, 414] width 88 height 34
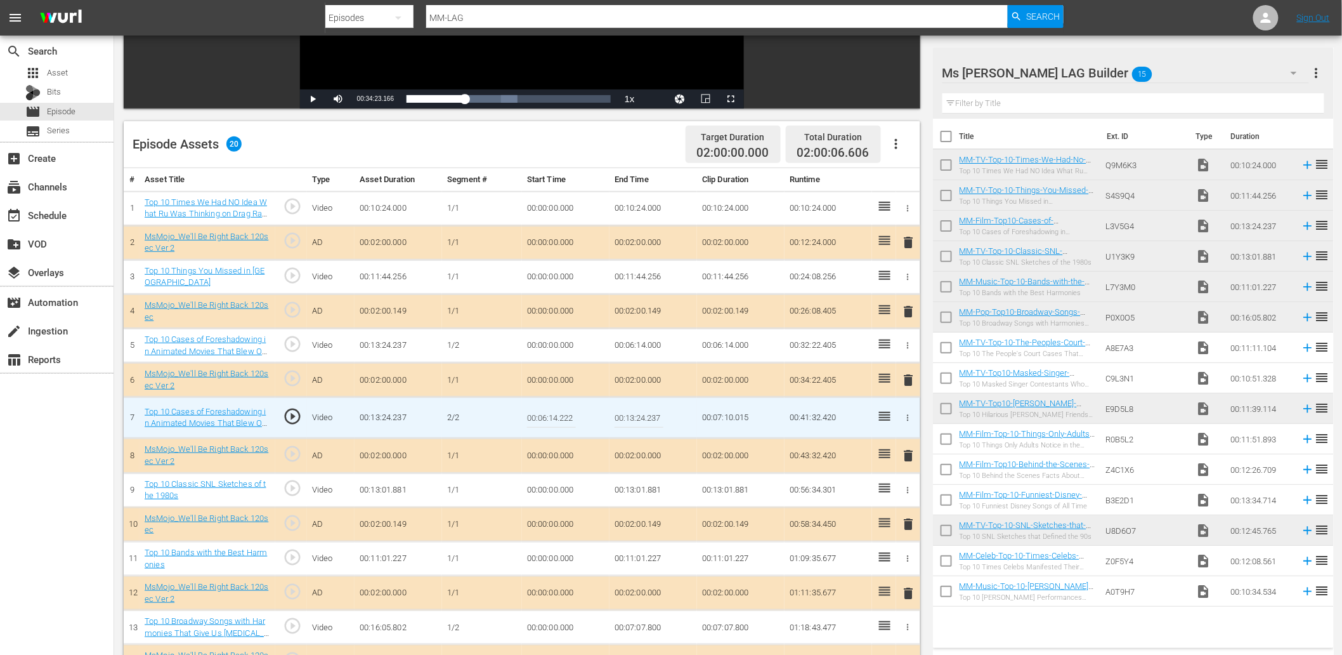
click at [563, 417] on input "00:06:14.222" at bounding box center [551, 417] width 49 height 30
type input "00:06:14.188"
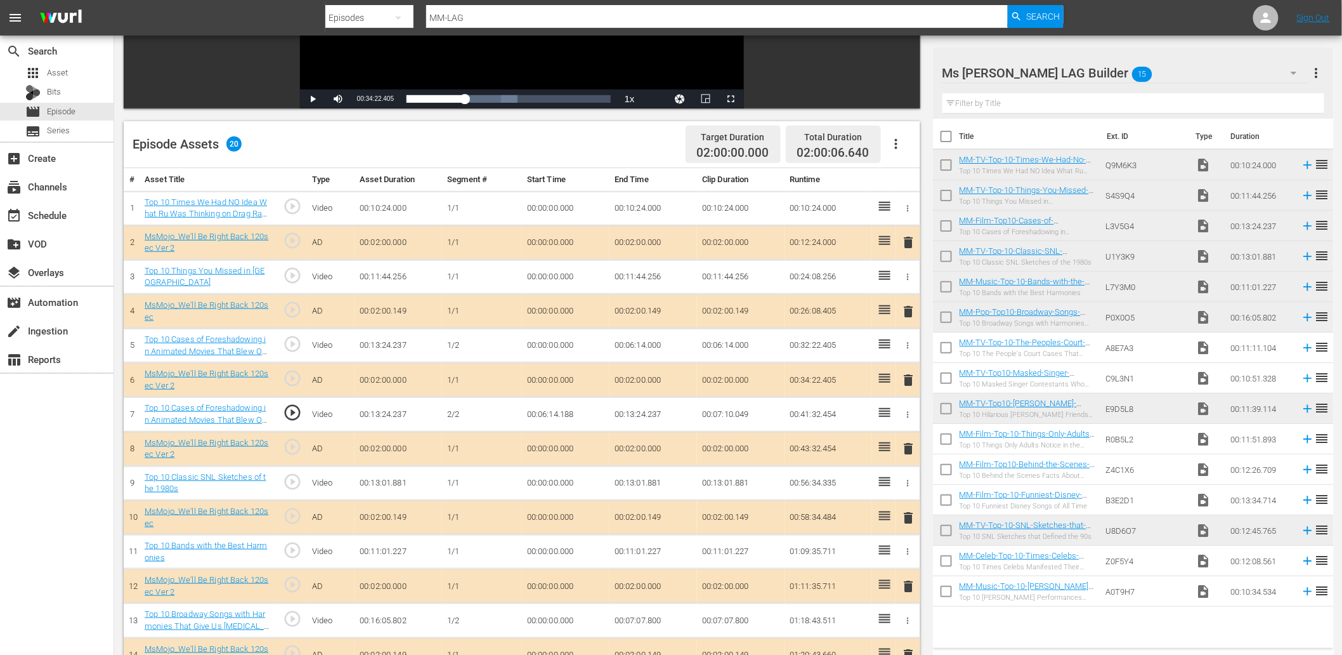
click at [562, 413] on td "00:06:14.188" at bounding box center [566, 414] width 88 height 34
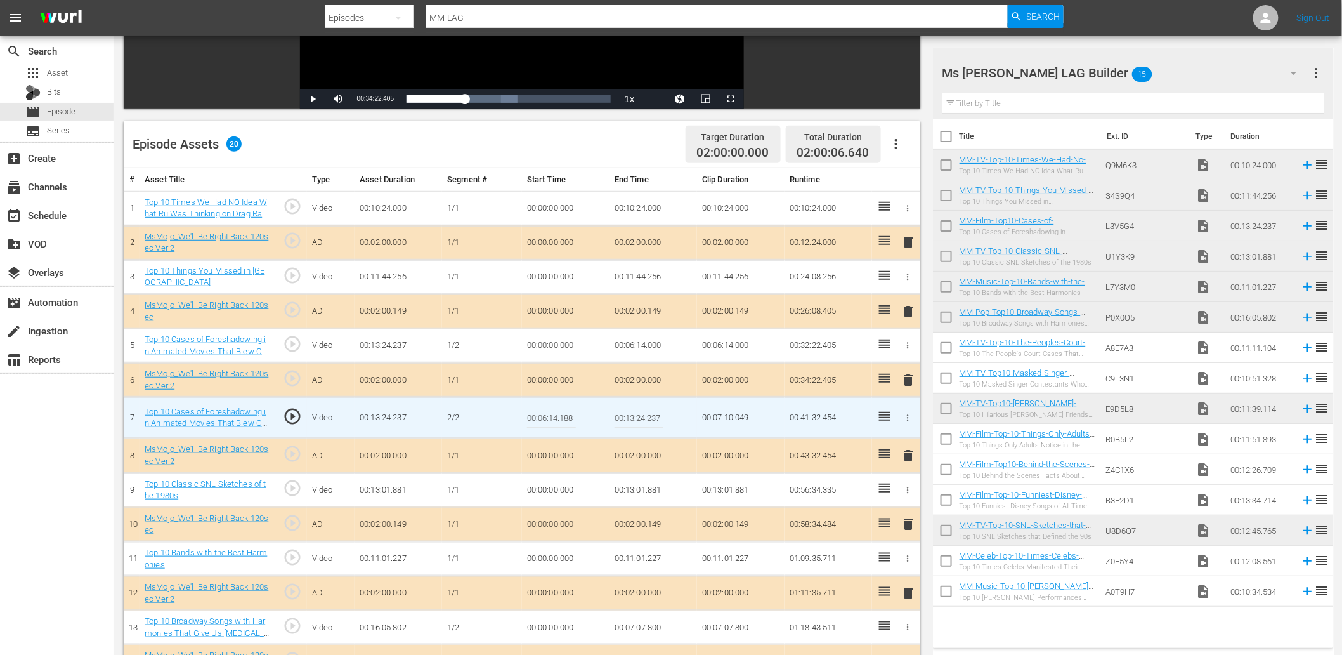
click at [562, 413] on input "00:06:14.188" at bounding box center [551, 417] width 49 height 30
type input "00:06:14.100"
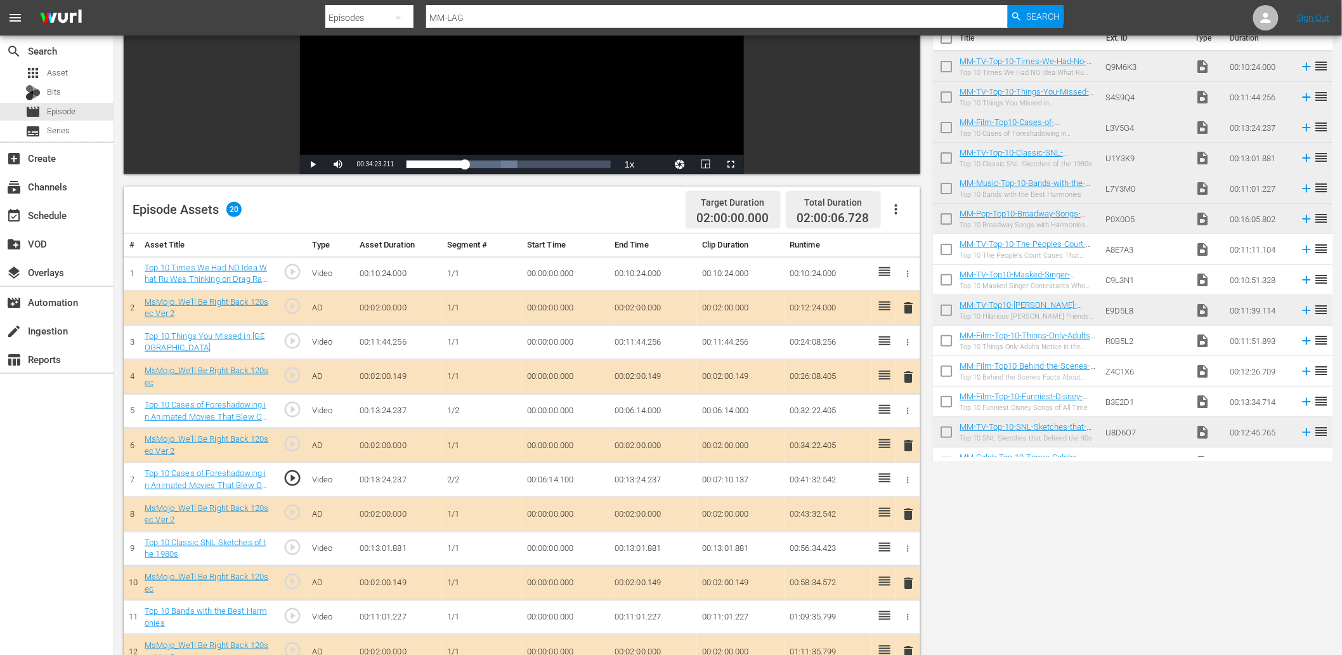
scroll to position [0, 0]
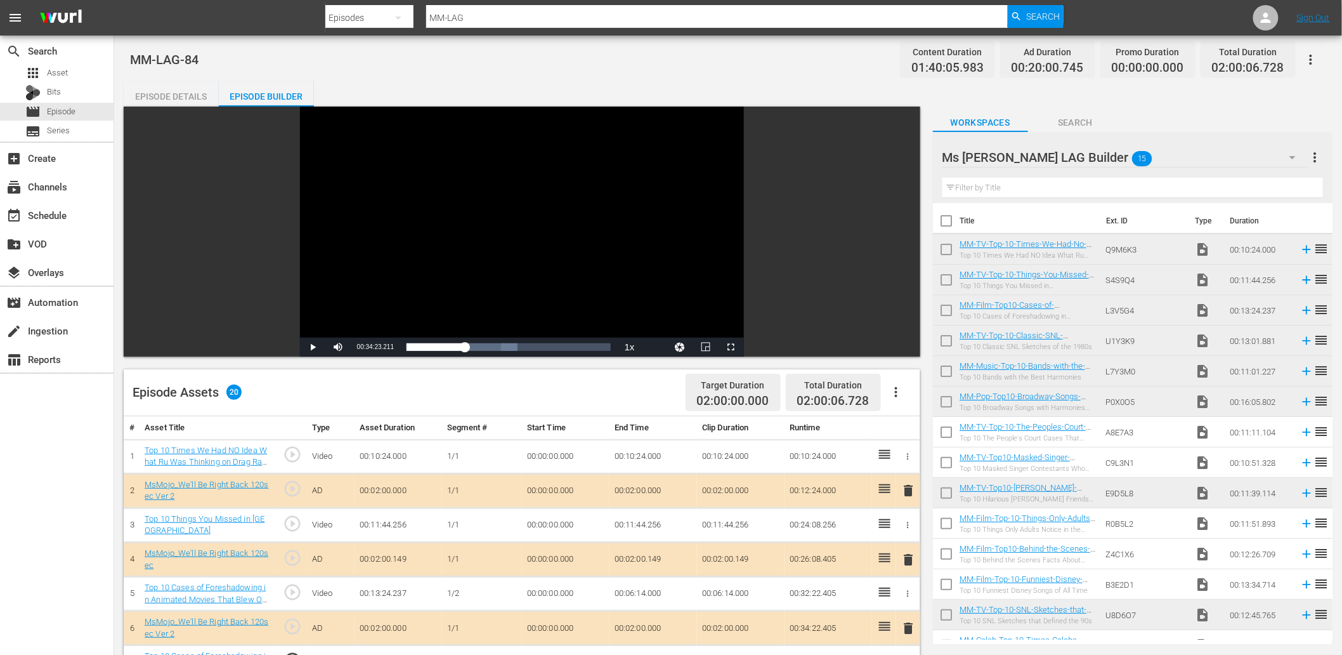
click at [178, 109] on div "Video Player is loading. Play Video Play Mute Current Time 00:34:23.211 / Durat…" at bounding box center [522, 232] width 797 height 250
click at [173, 99] on div "Episode Details" at bounding box center [171, 96] width 95 height 30
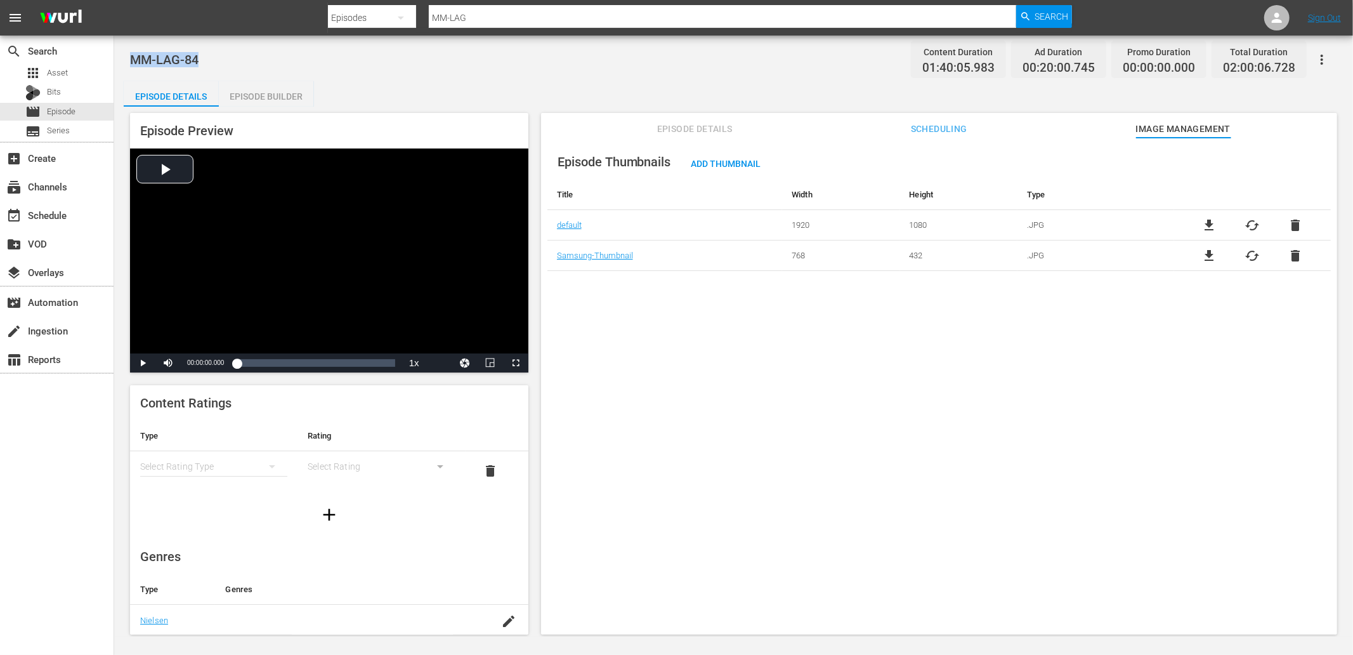
drag, startPoint x: 204, startPoint y: 60, endPoint x: 132, endPoint y: 60, distance: 72.3
click at [132, 60] on div "MM-LAG-84 Content Duration 01:40:05.983 Ad Duration 00:20:00.745 Promo Duration…" at bounding box center [733, 59] width 1207 height 29
click at [367, 97] on div "Episode Details Episode Builder Episode Preview Video Player is loading. Play V…" at bounding box center [734, 362] width 1220 height 563
click at [29, 159] on div "add_box Create" at bounding box center [35, 155] width 71 height 11
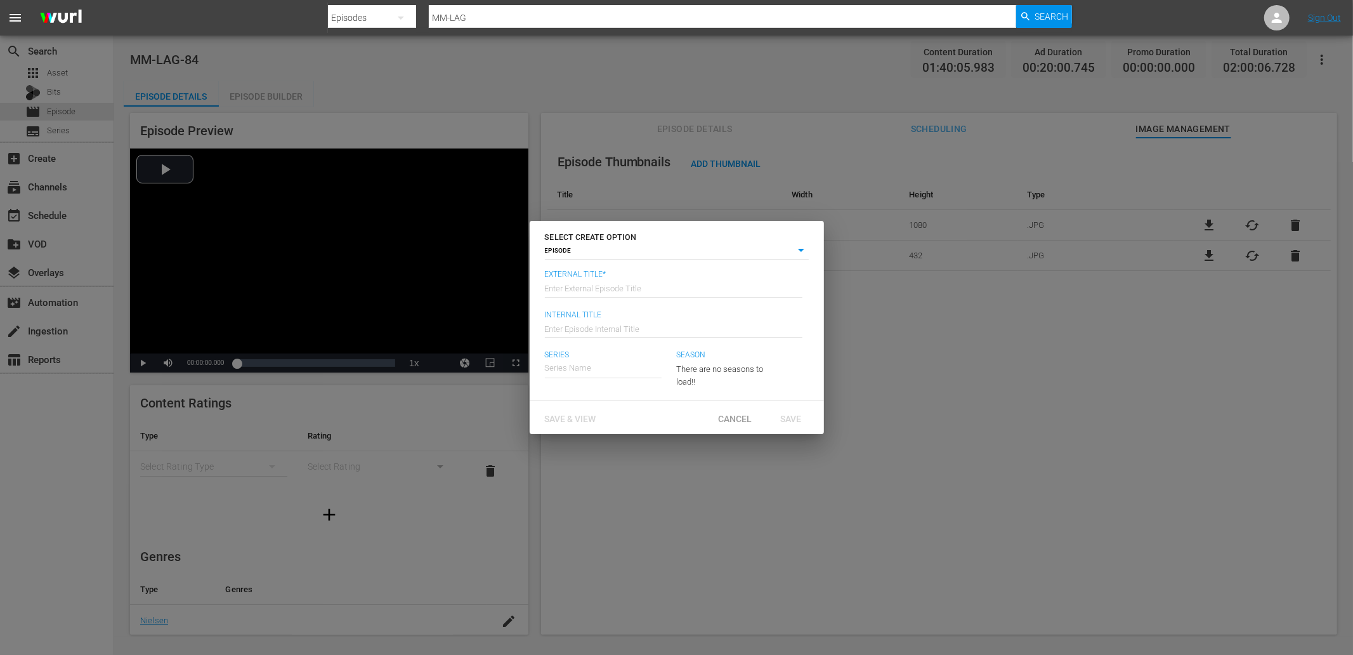
click at [607, 292] on input "text" at bounding box center [674, 287] width 258 height 30
type input "MsMojo’s Latest and Greatest!"
click at [609, 323] on input "text" at bounding box center [674, 327] width 258 height 30
type input "MM-LAG-85"
click at [571, 363] on input "text" at bounding box center [603, 368] width 117 height 30
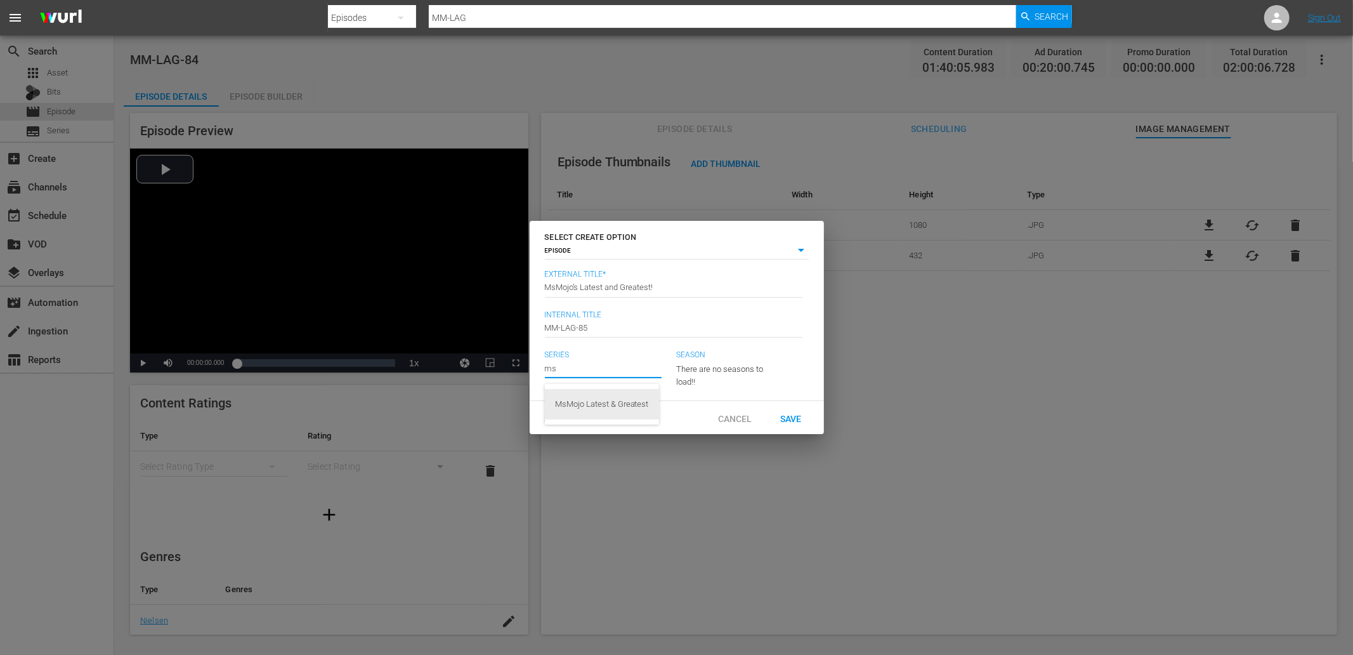
click at [580, 404] on div "MsMojo Latest & Greatest" at bounding box center [602, 404] width 94 height 30
type input "MsMojo Latest & Greatest"
click at [578, 428] on div "Save & View" at bounding box center [571, 416] width 72 height 23
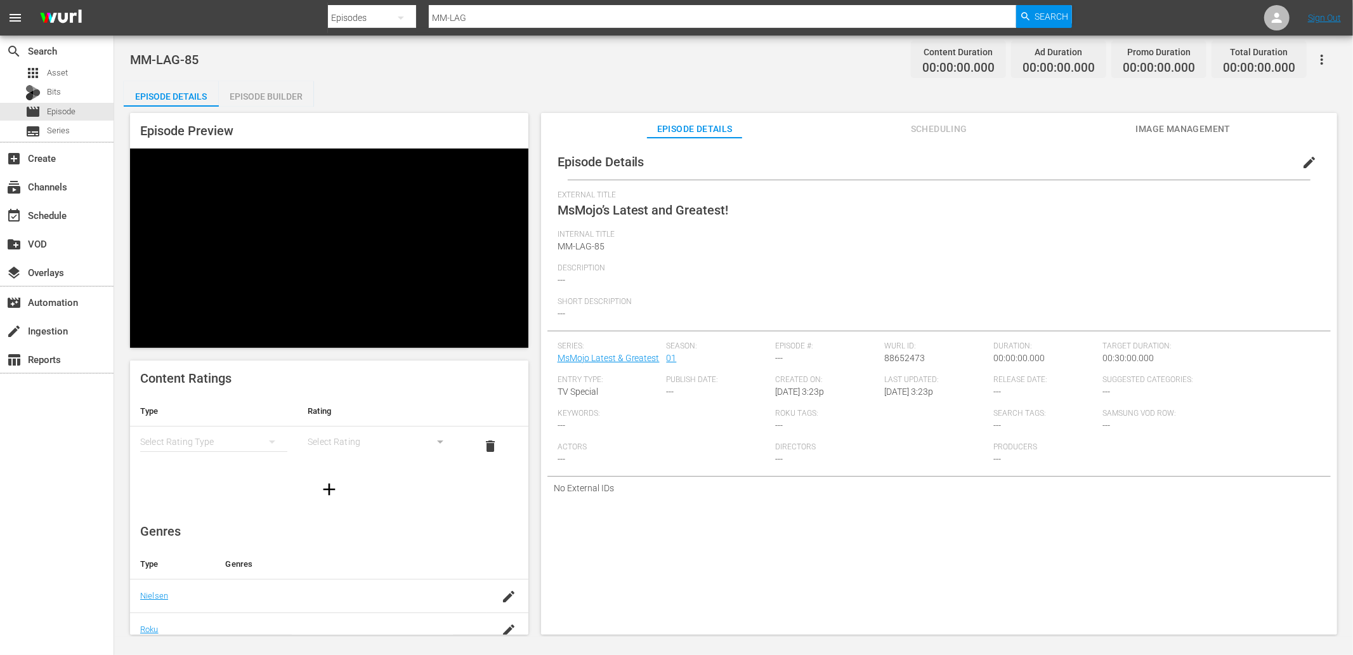
click at [1201, 124] on span "Image Management" at bounding box center [1182, 129] width 95 height 16
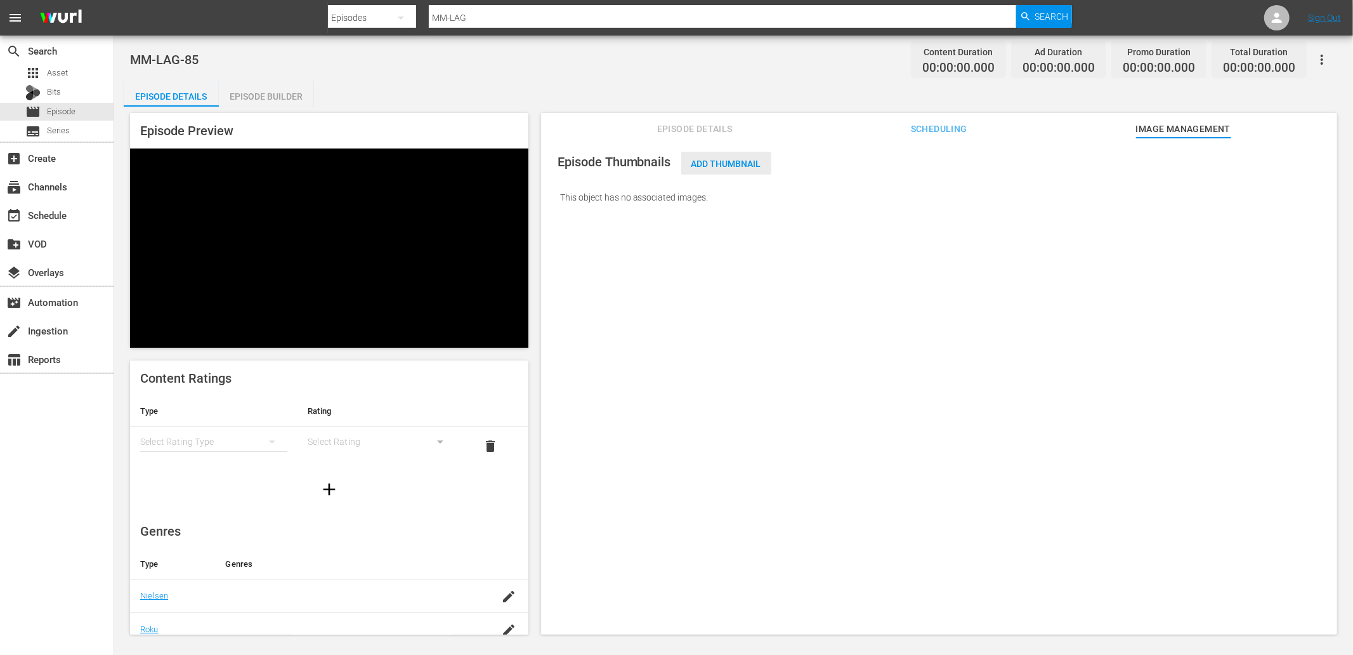
click at [727, 159] on span "Add Thumbnail" at bounding box center [726, 164] width 90 height 10
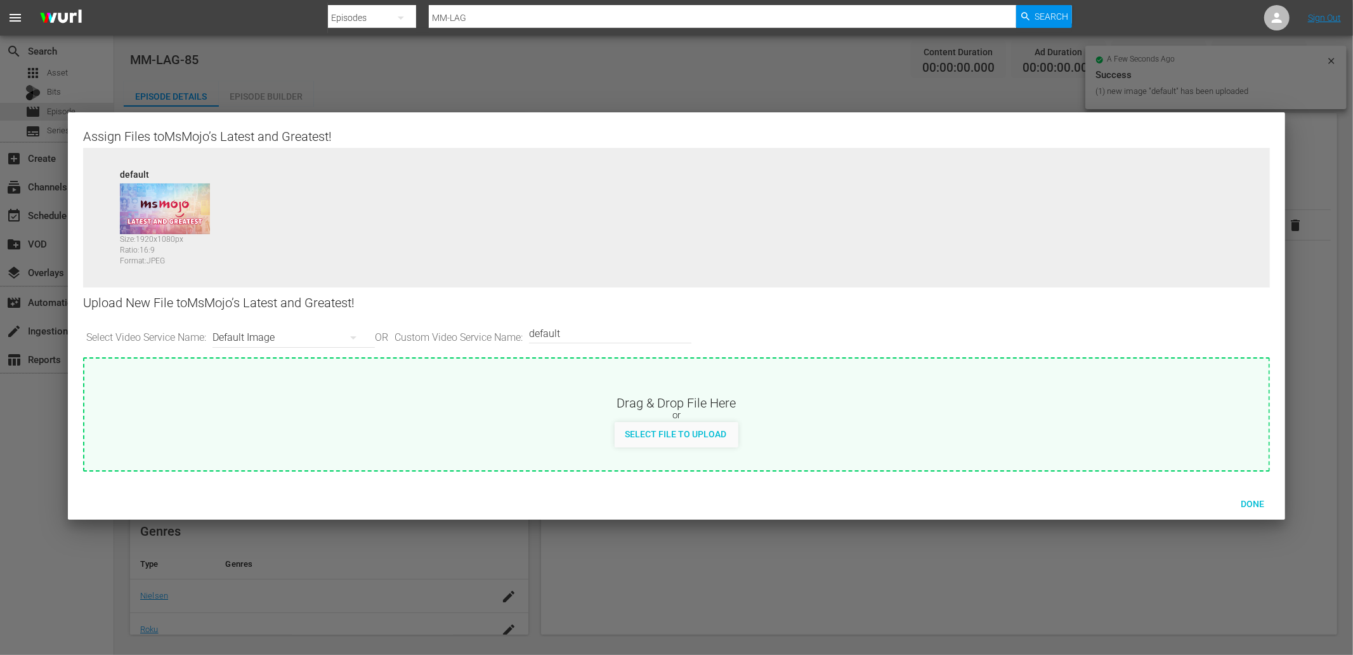
click at [239, 339] on div "Default Image" at bounding box center [290, 338] width 156 height 36
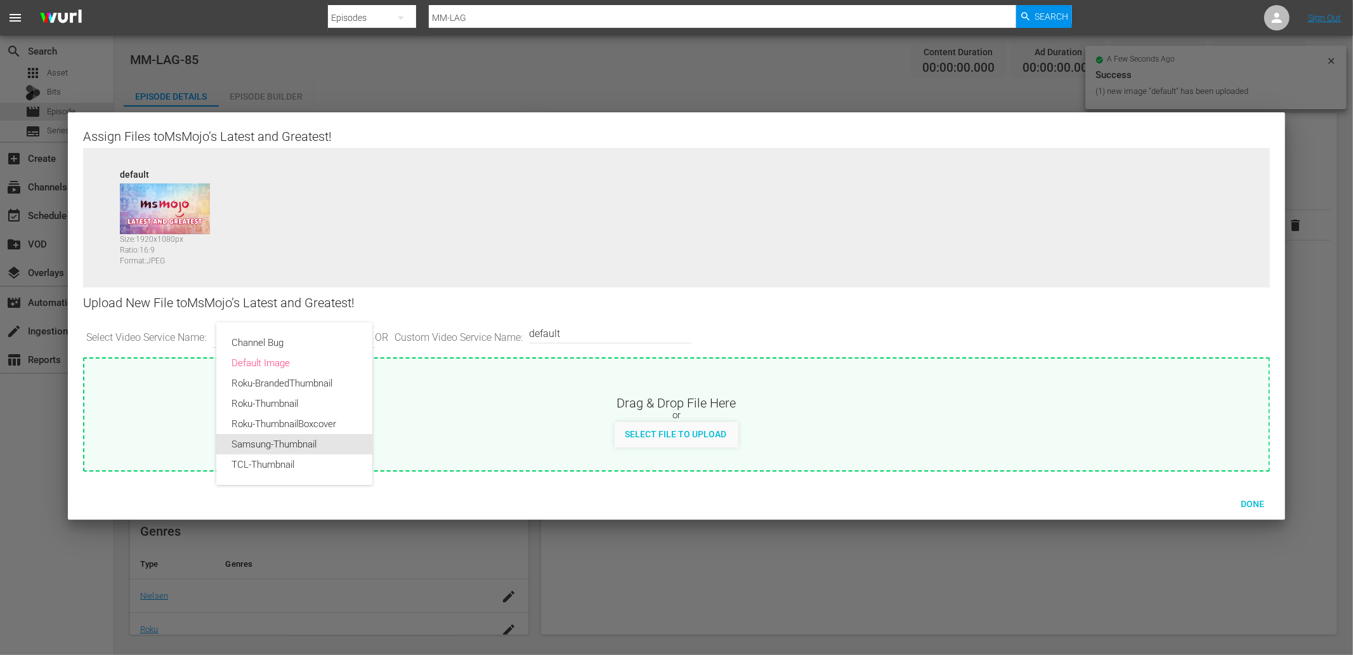
click at [284, 443] on div "Samsung-Thumbnail" at bounding box center [294, 444] width 126 height 20
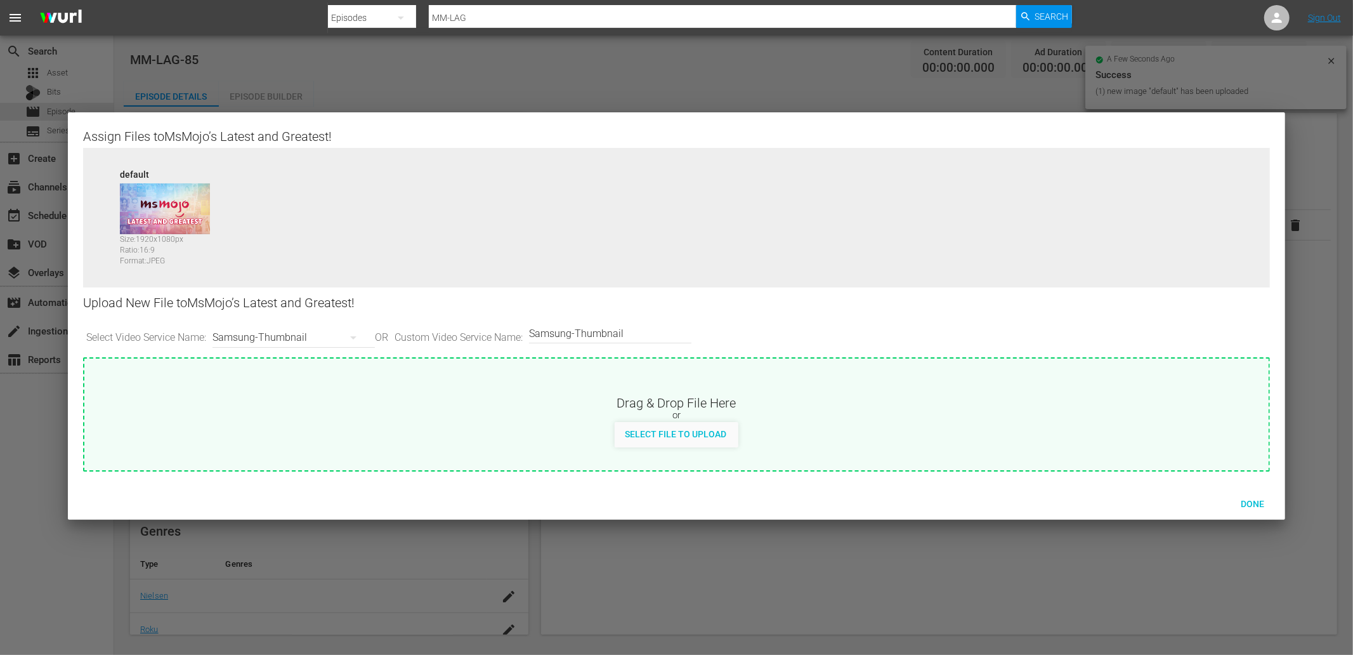
type input "Samsung-Thumbnail"
click at [1217, 506] on span "Done" at bounding box center [1252, 504] width 44 height 10
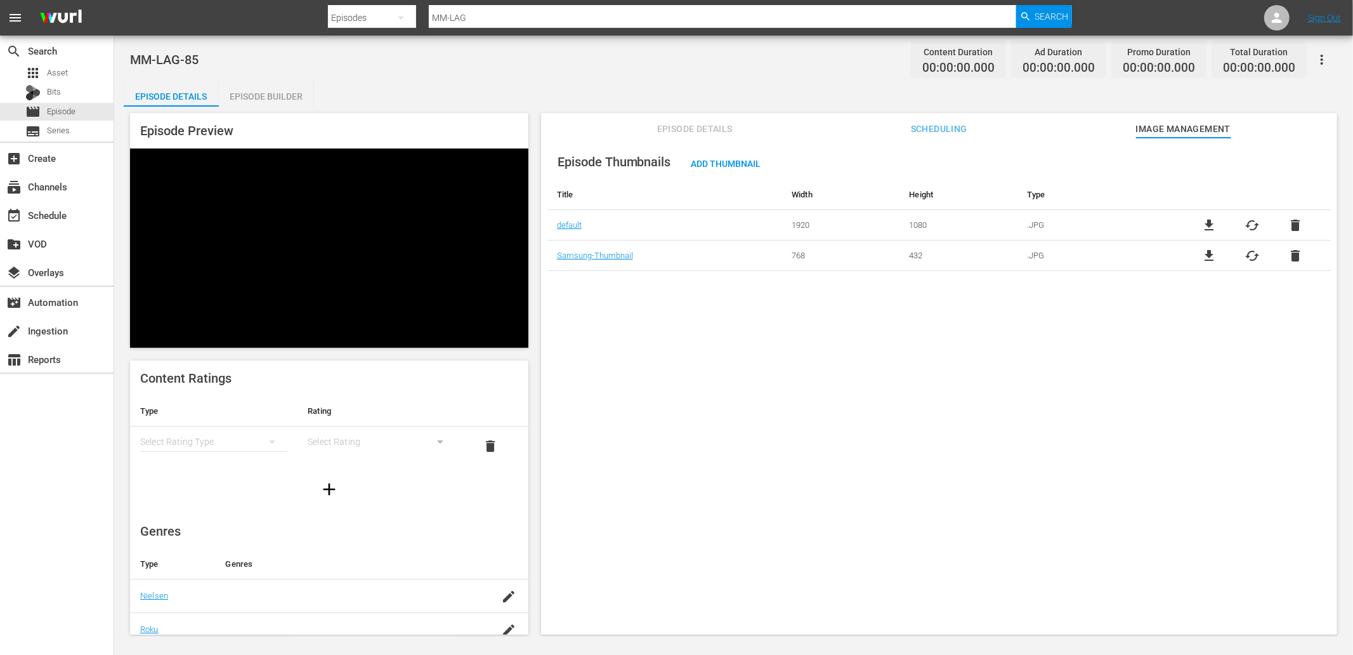
click at [700, 124] on span "Episode Details" at bounding box center [694, 129] width 95 height 16
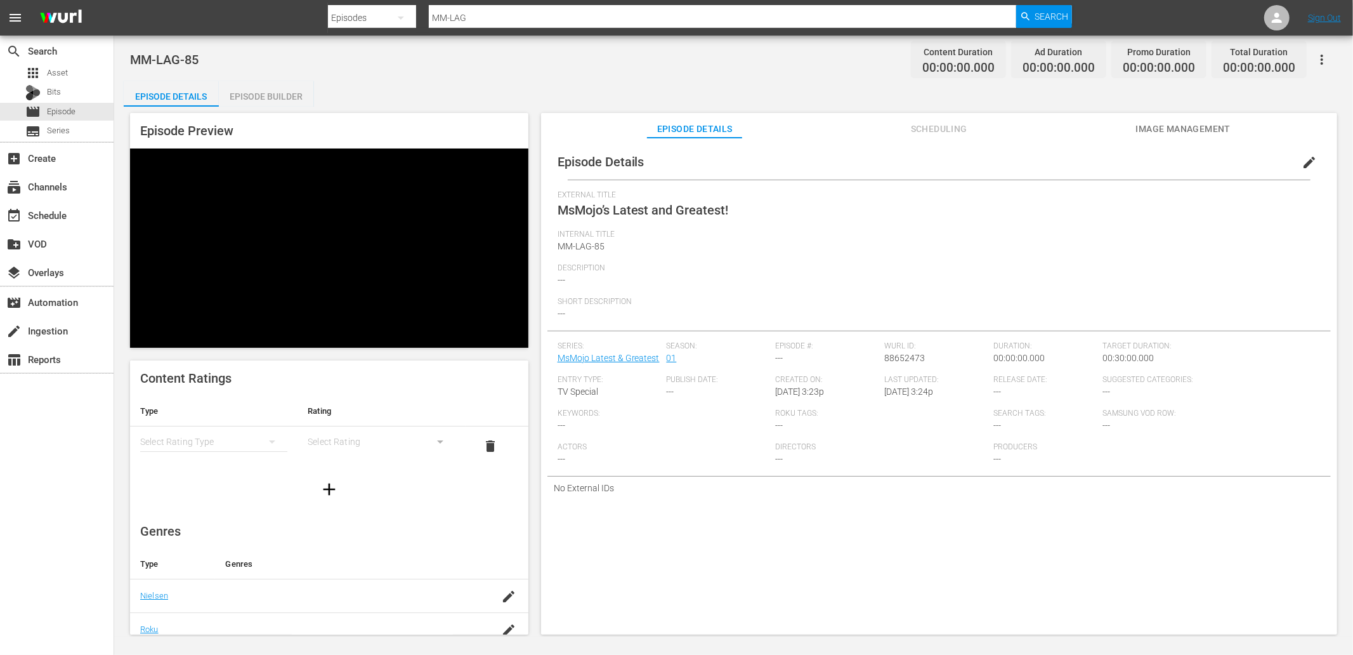
click at [1217, 155] on span "edit" at bounding box center [1308, 162] width 15 height 15
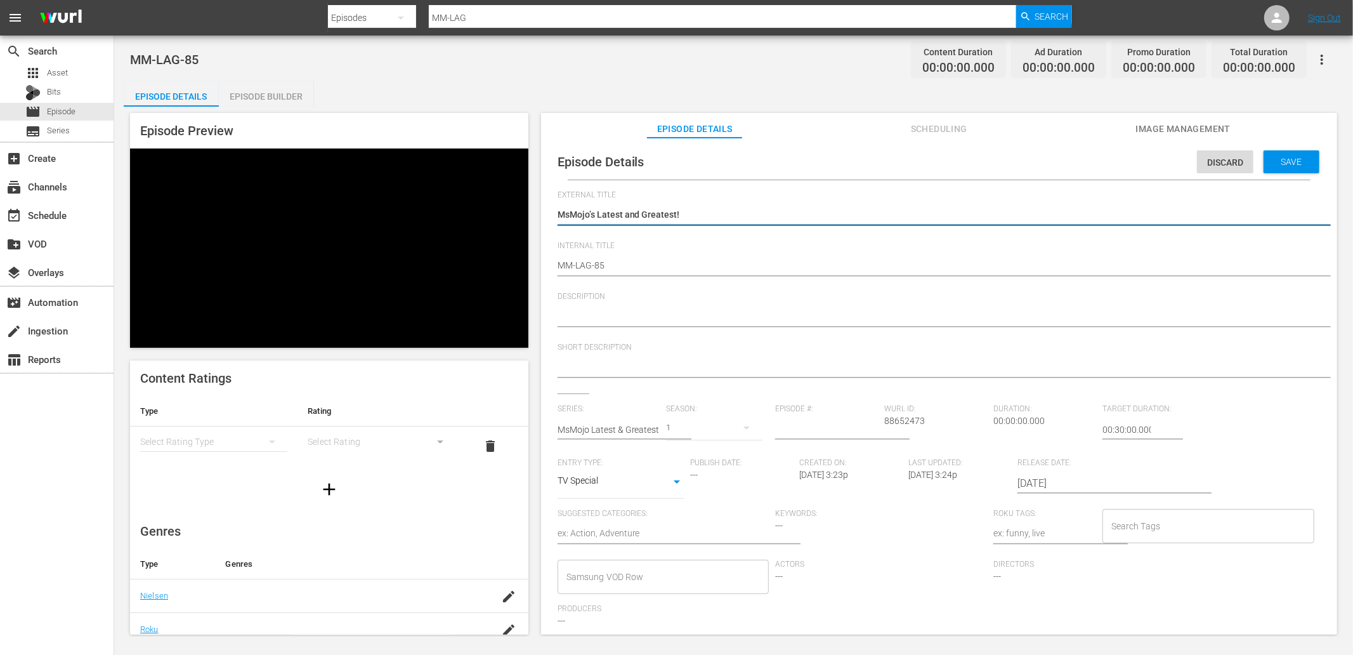
click at [605, 315] on textarea at bounding box center [935, 317] width 757 height 15
paste textarea "Stay up to date with all of the Latest and Greatest countdown videos from MsMoj…"
type textarea "Stay up to date with all of the Latest and Greatest countdown videos from MsMoj…"
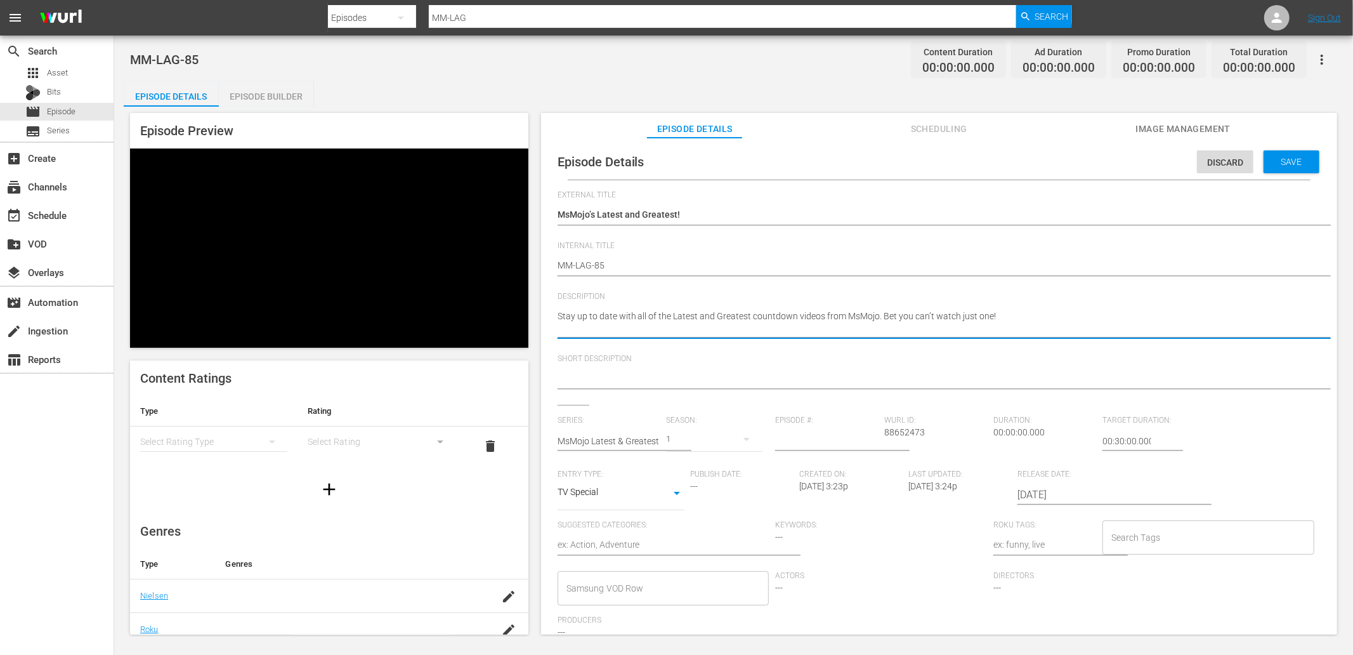
type textarea "Stay up to date with all of the Latest and Greatest countdown videos from MsMoj…"
click at [615, 374] on textarea at bounding box center [935, 379] width 757 height 15
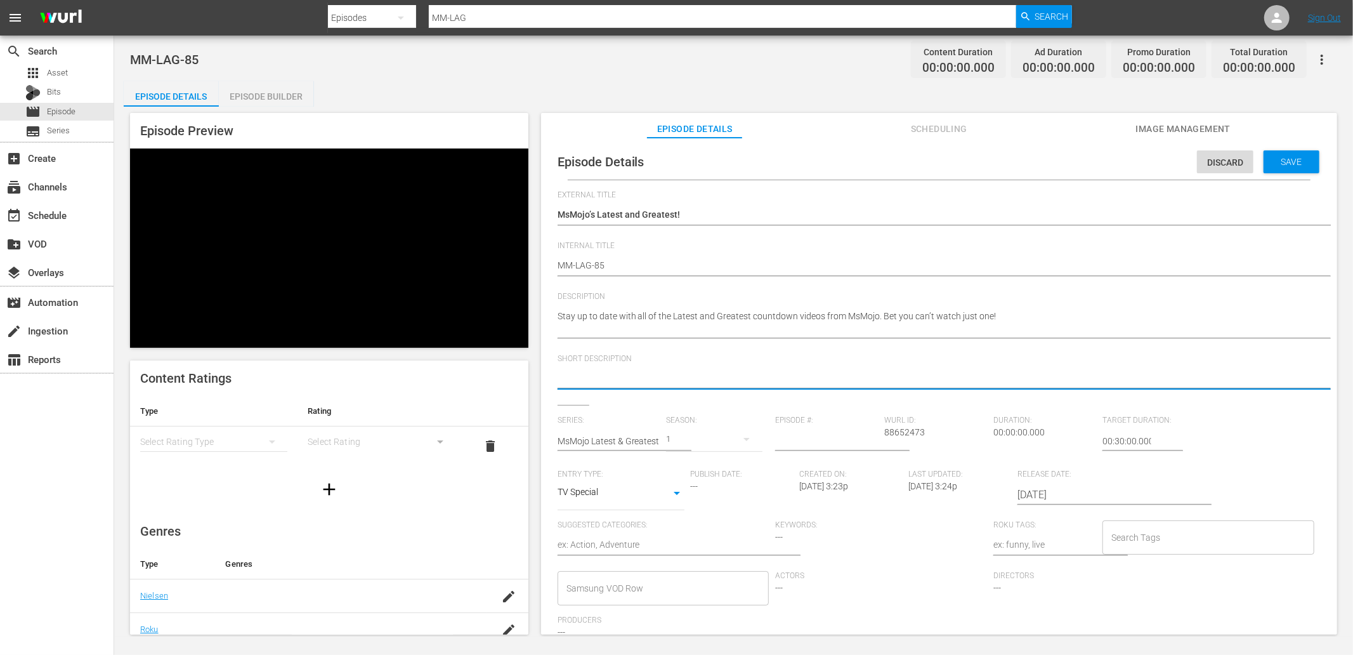
paste textarea "Stay up to date with all of the Latest and Greatest countdown videos from MsMoj…"
type textarea "Stay up to date with all of the Latest and Greatest countdown videos from MsMoj…"
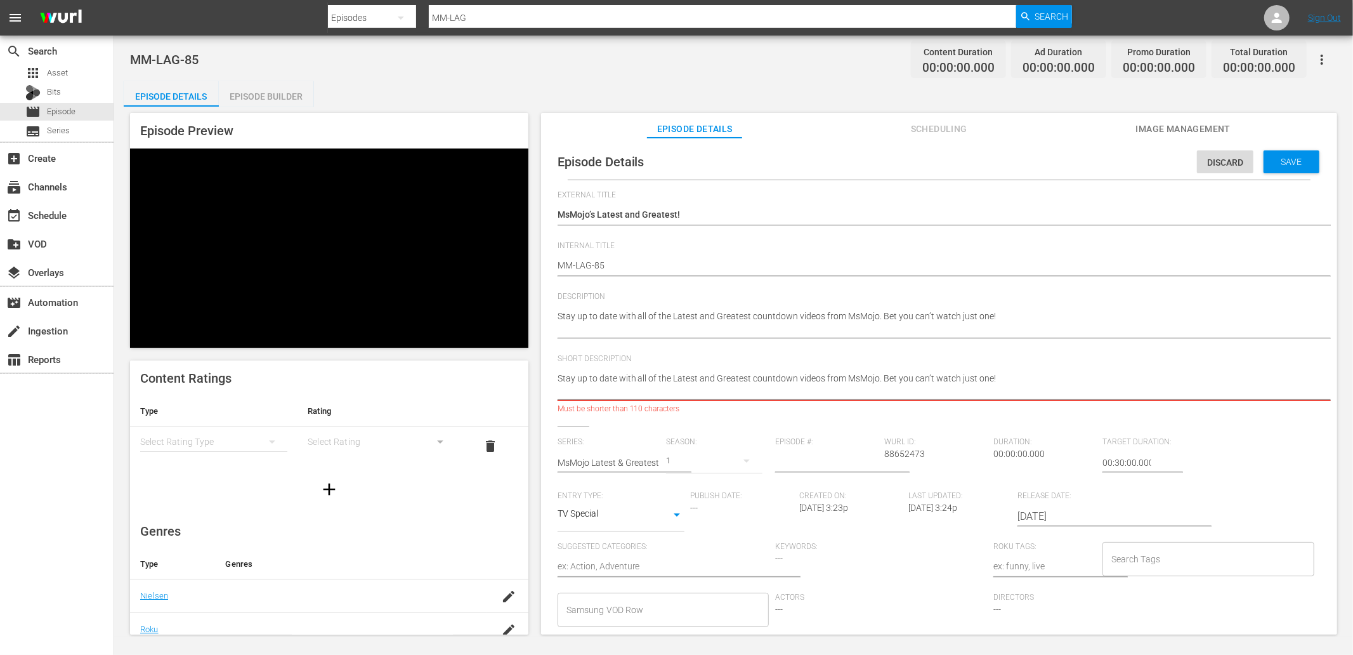
type textarea "Stay up to date with all of the Latest and Greatest countdown videos from MsMoj…"
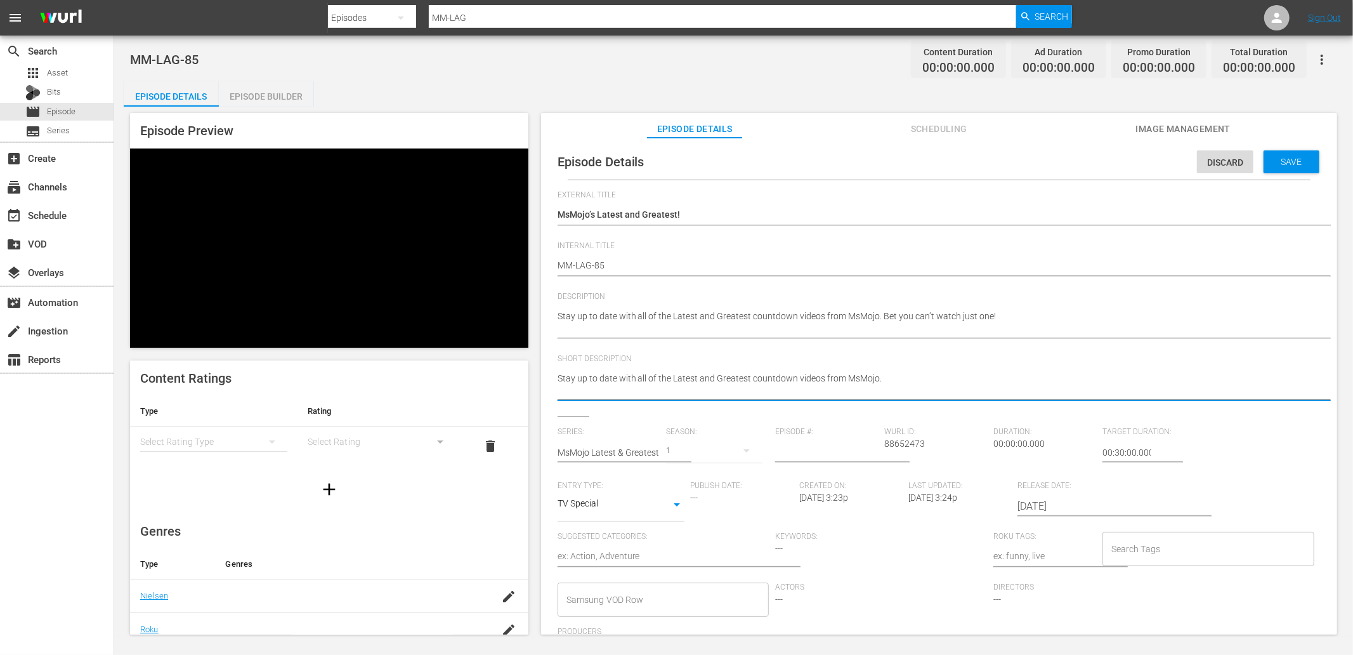
type textarea "Stay up to date with all of the Latest and Greatest countdown videos from MsMoj…"
click at [816, 451] on input "number" at bounding box center [826, 452] width 103 height 30
type input "85"
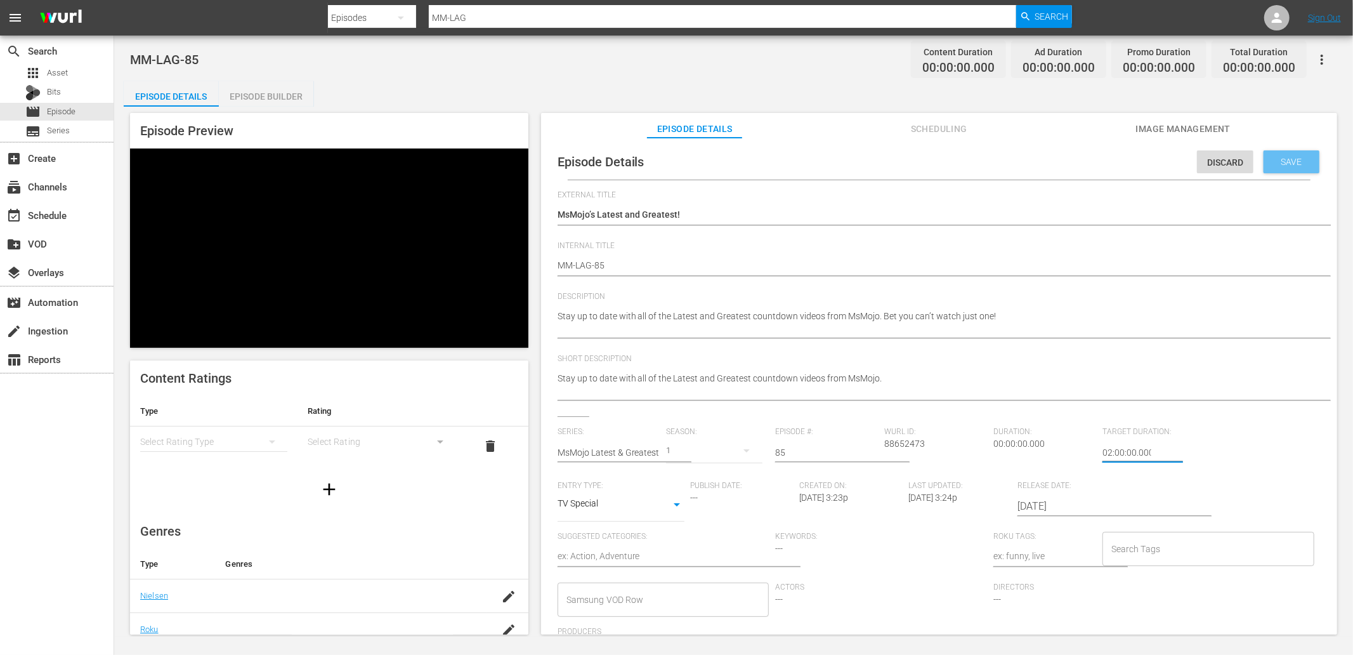
type input "02:00:00.000"
click at [1217, 164] on span "Save" at bounding box center [1291, 162] width 41 height 10
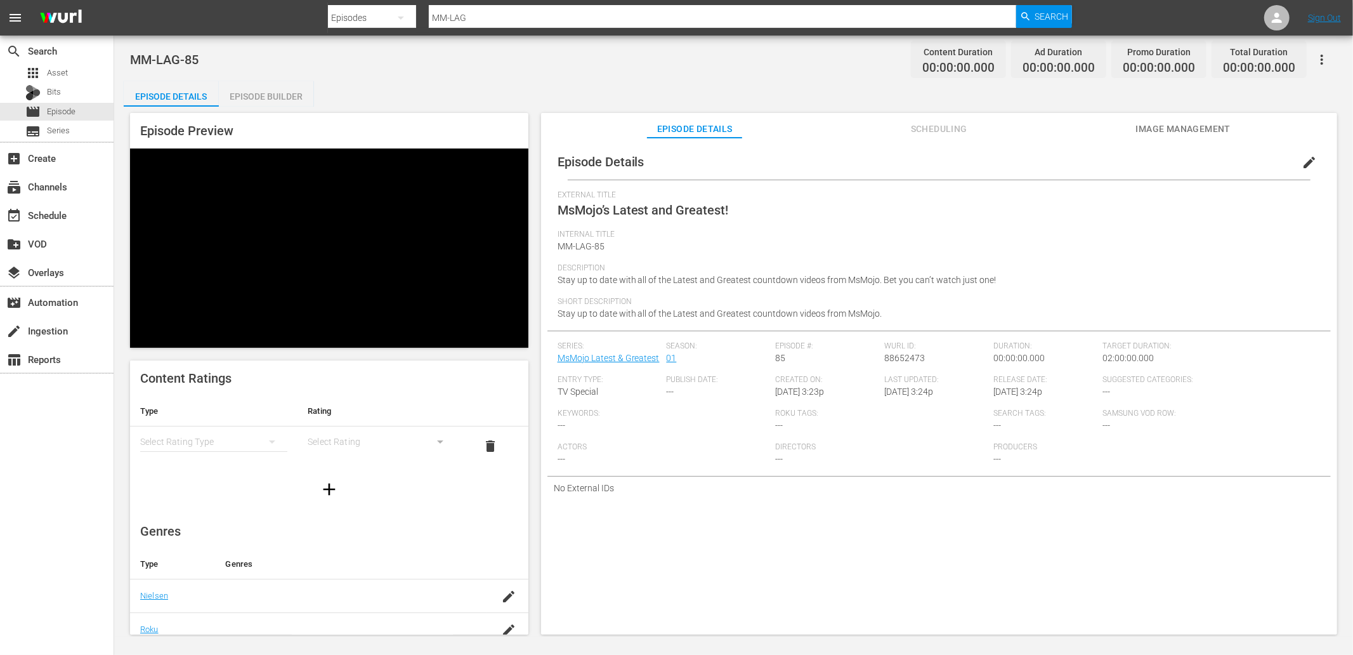
click at [260, 89] on div "Episode Builder" at bounding box center [266, 96] width 95 height 30
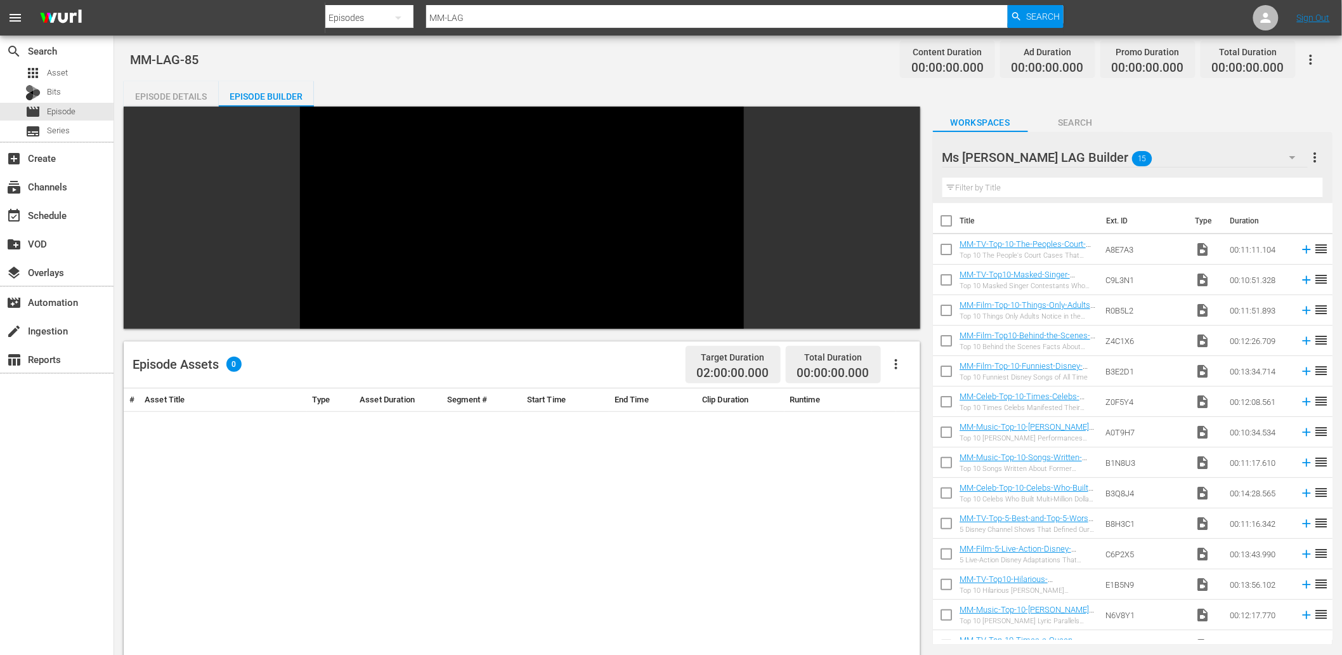
click at [948, 217] on input "checkbox" at bounding box center [946, 223] width 27 height 27
checkbox input "true"
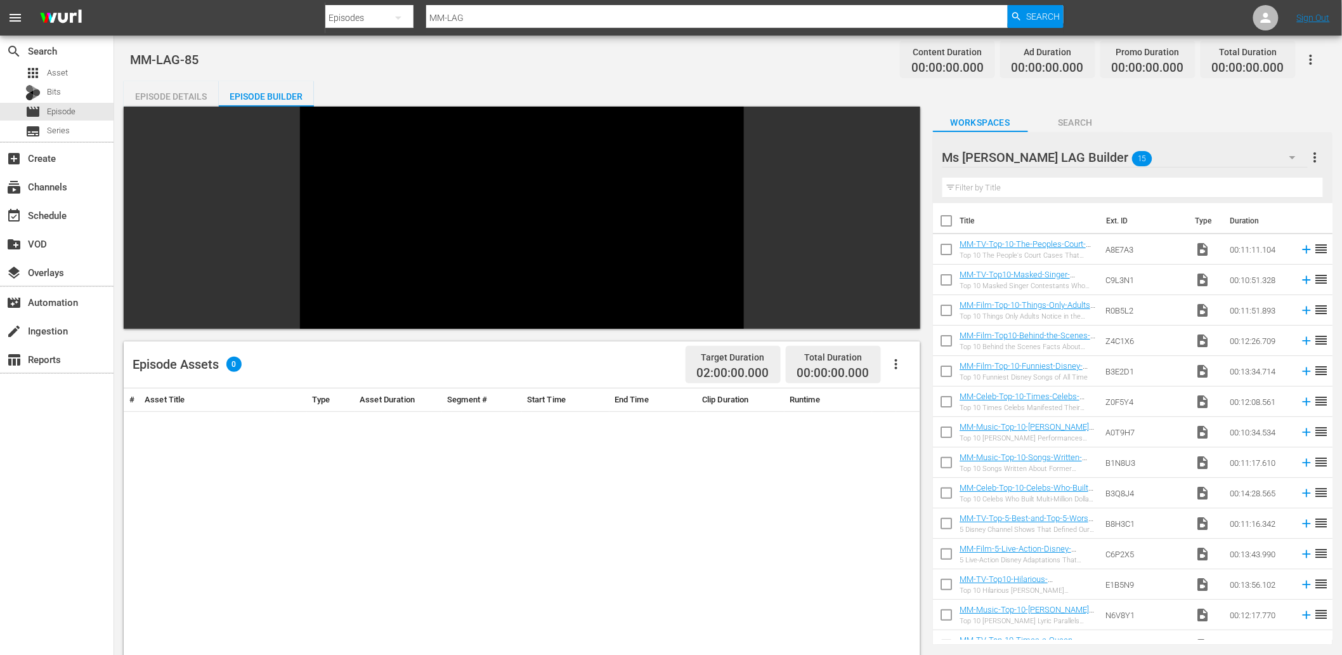
checkbox input "true"
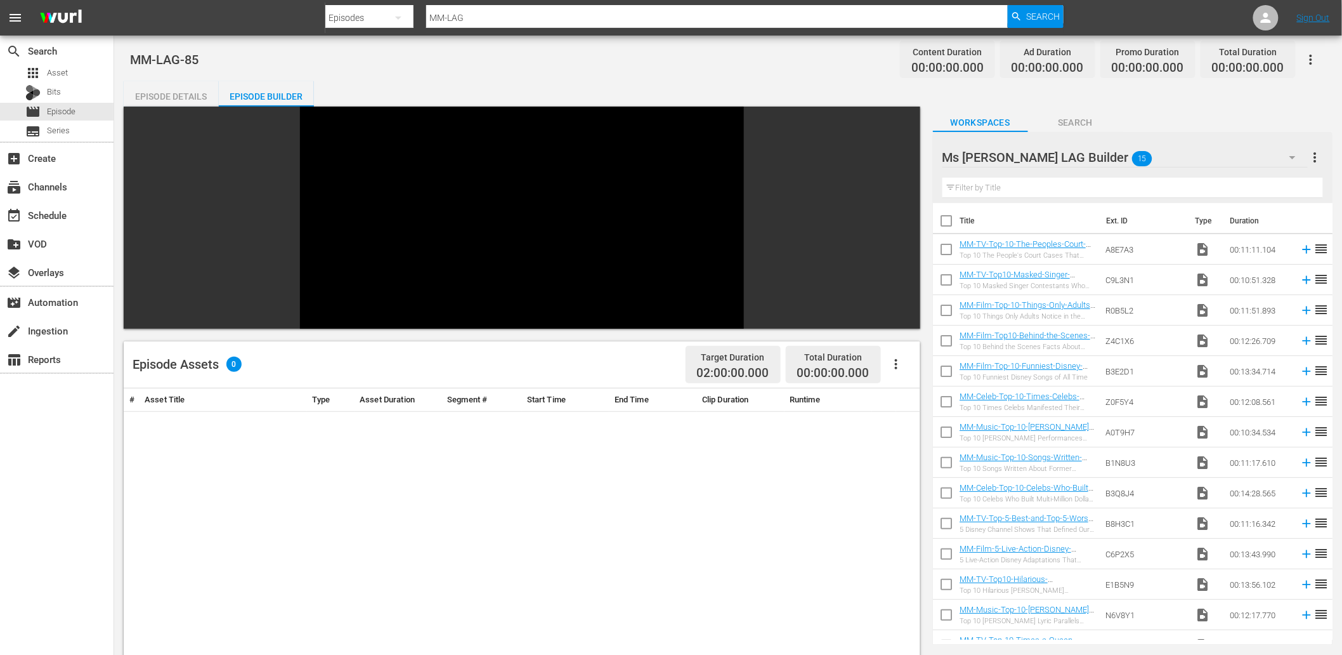
checkbox input "true"
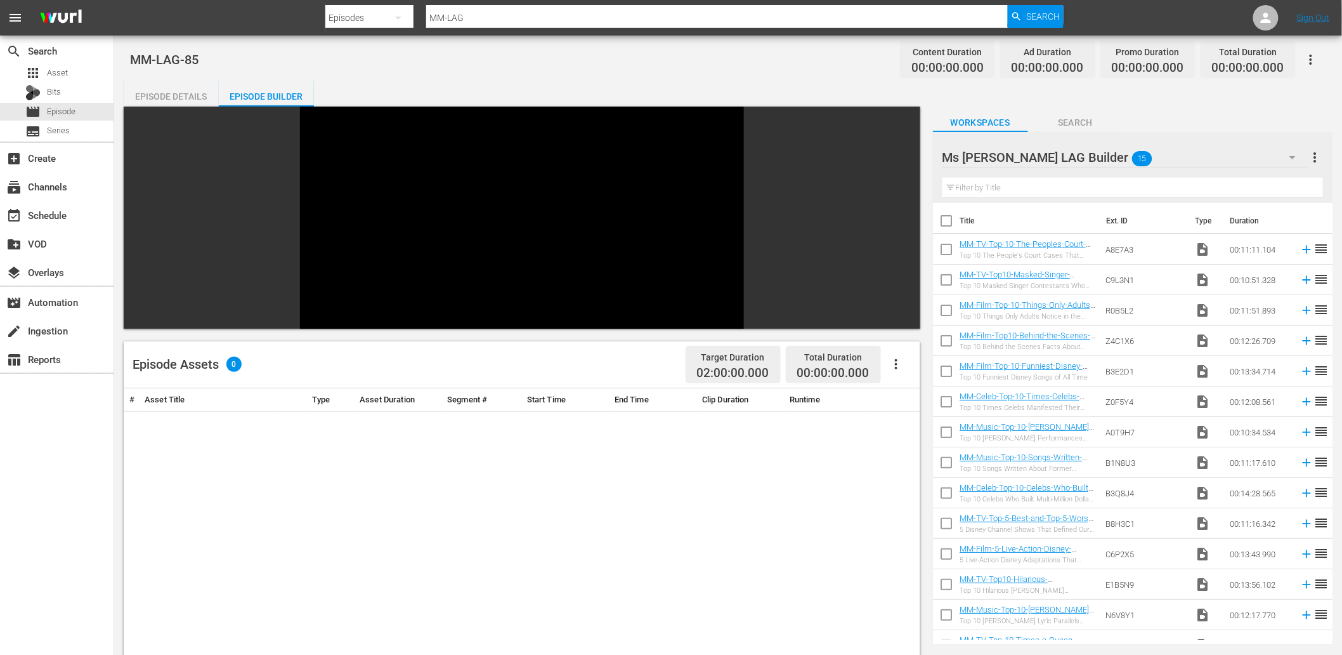
checkbox input "true"
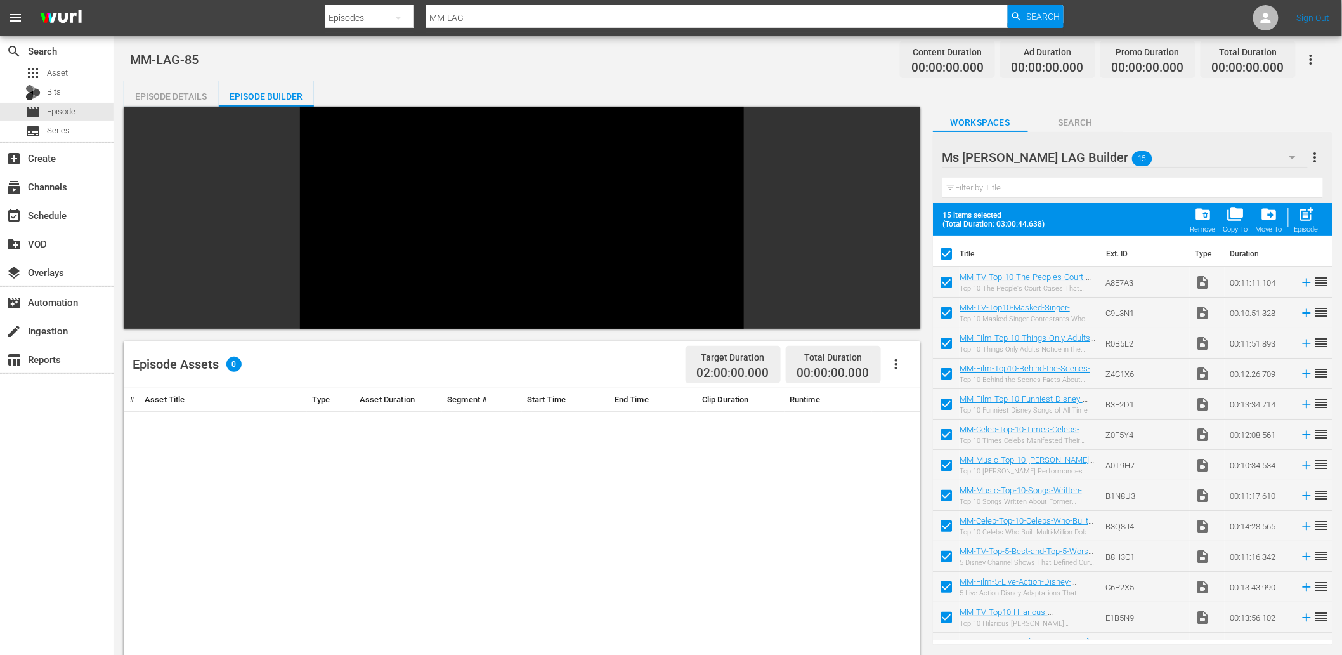
click at [948, 551] on input "checkbox" at bounding box center [946, 558] width 27 height 27
checkbox input "false"
click at [941, 580] on input "checkbox" at bounding box center [946, 589] width 27 height 27
checkbox input "false"
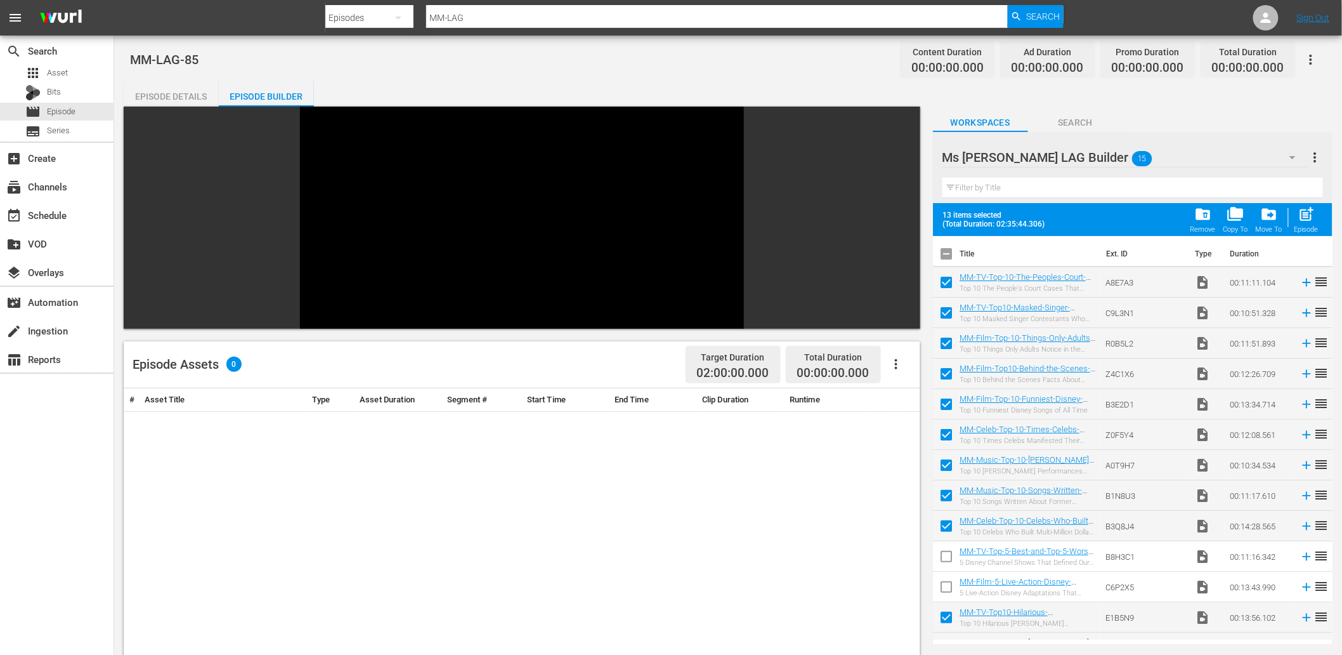
click at [945, 589] on input "checkbox" at bounding box center [946, 619] width 27 height 27
checkbox input "false"
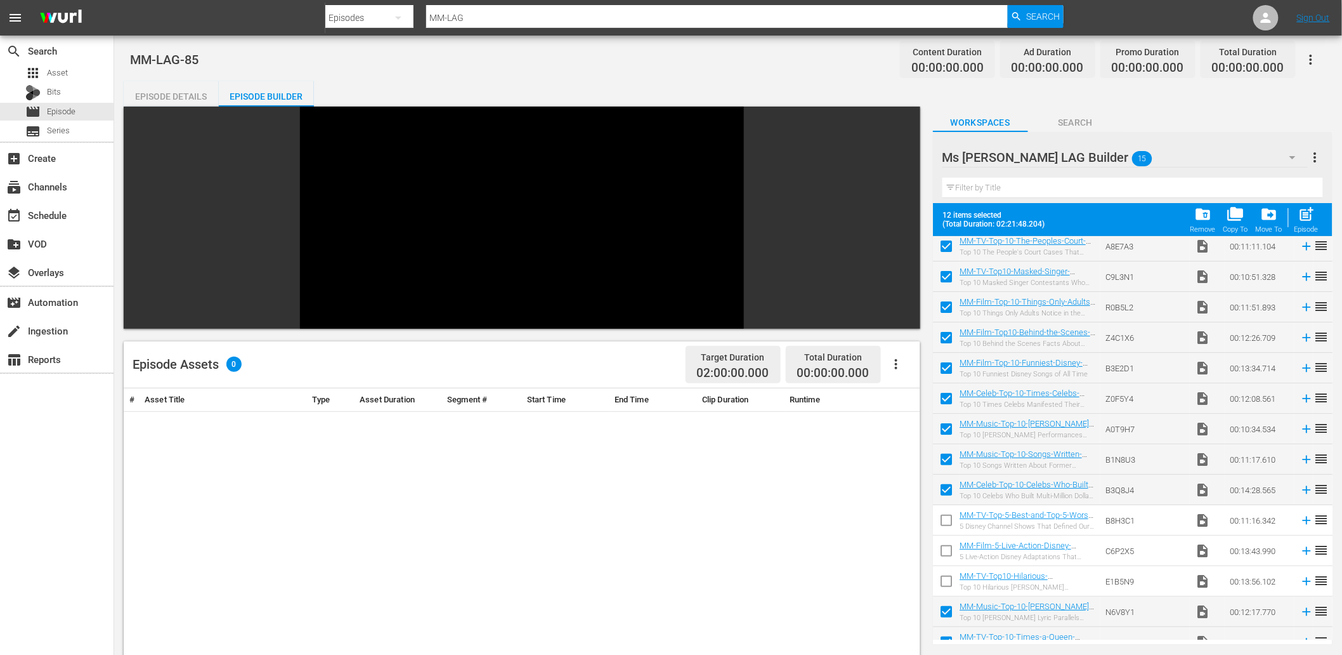
scroll to position [84, 0]
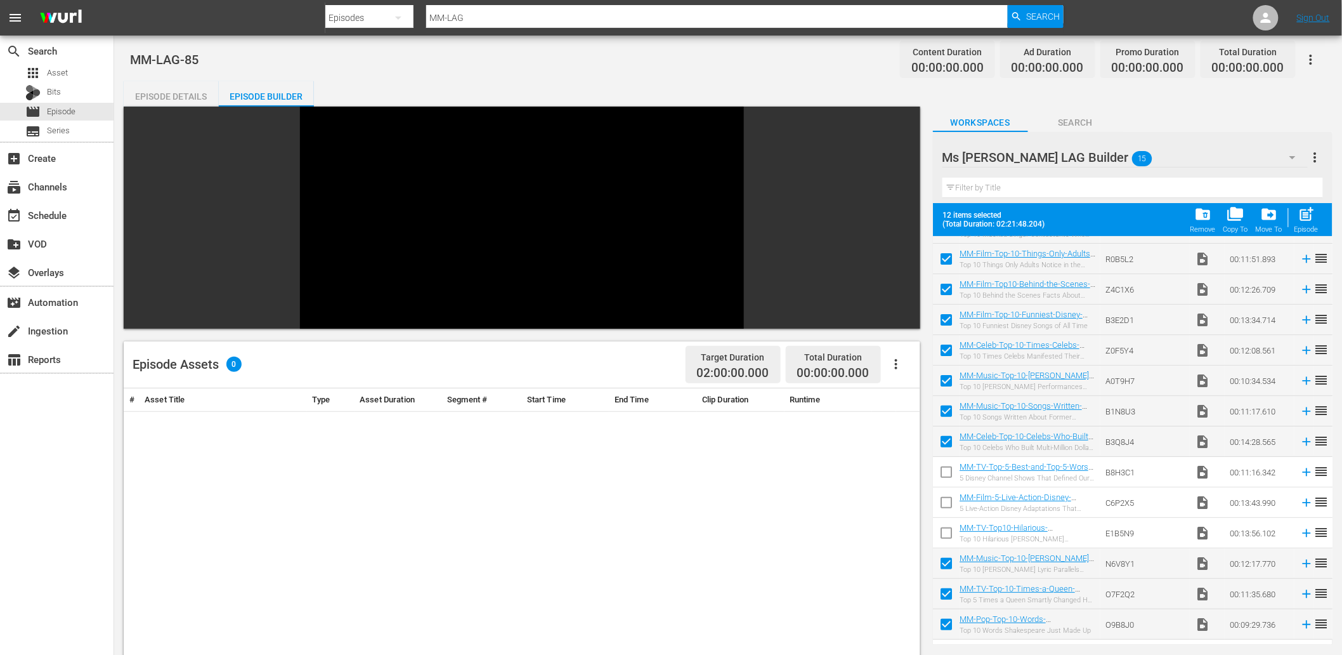
click at [949, 589] on input "checkbox" at bounding box center [946, 626] width 27 height 27
checkbox input "false"
click at [941, 589] on input "checkbox" at bounding box center [946, 596] width 27 height 27
checkbox input "false"
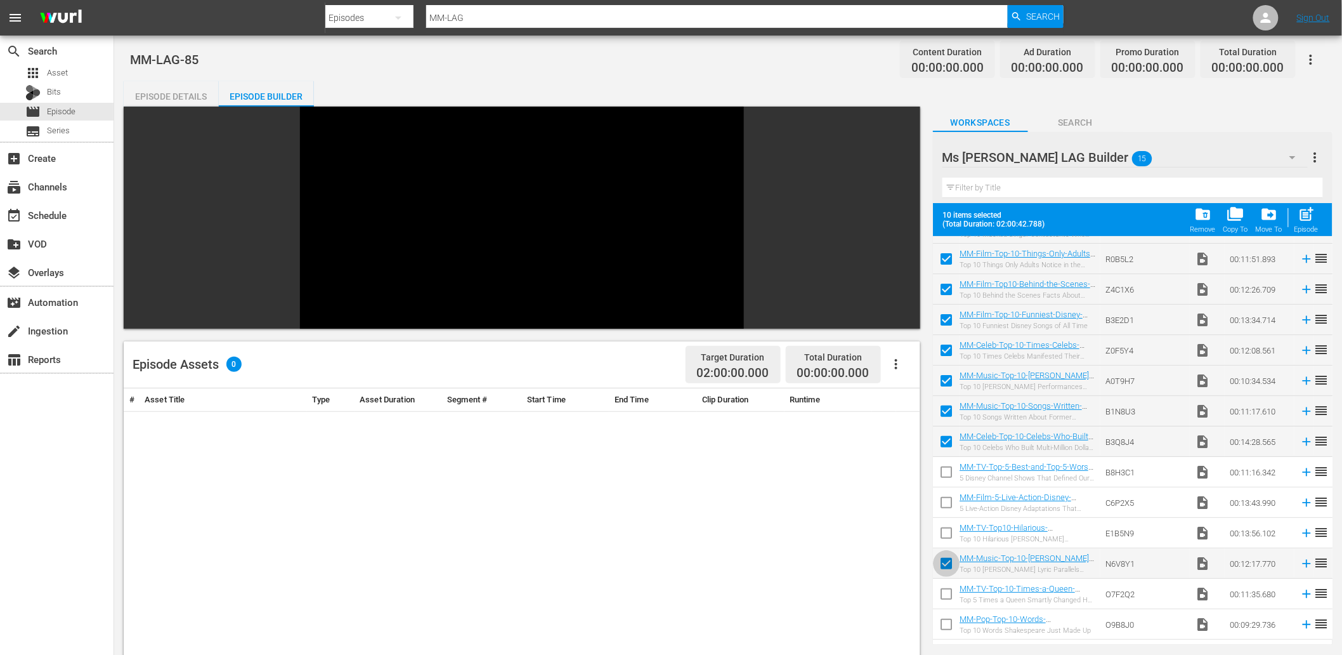
click at [941, 568] on input "checkbox" at bounding box center [946, 565] width 27 height 27
checkbox input "false"
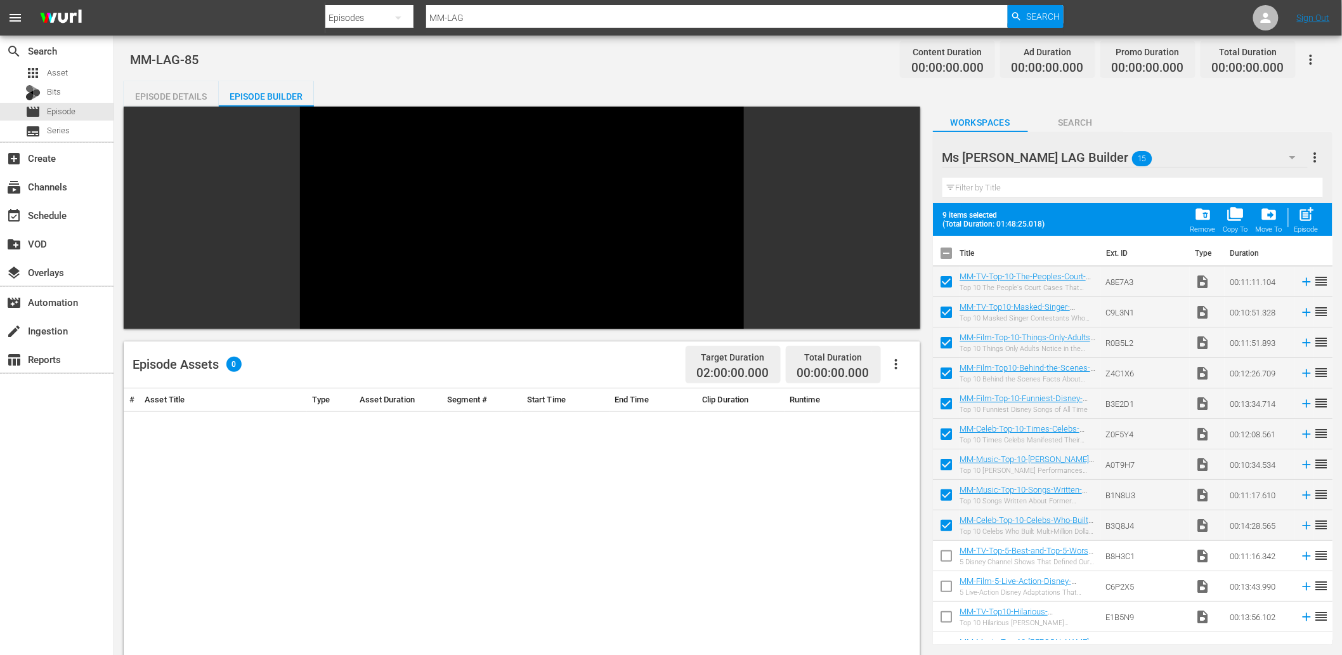
scroll to position [0, 0]
click at [952, 497] on input "checkbox" at bounding box center [946, 498] width 27 height 27
checkbox input "false"
click at [948, 523] on input "checkbox" at bounding box center [946, 528] width 27 height 27
checkbox input "false"
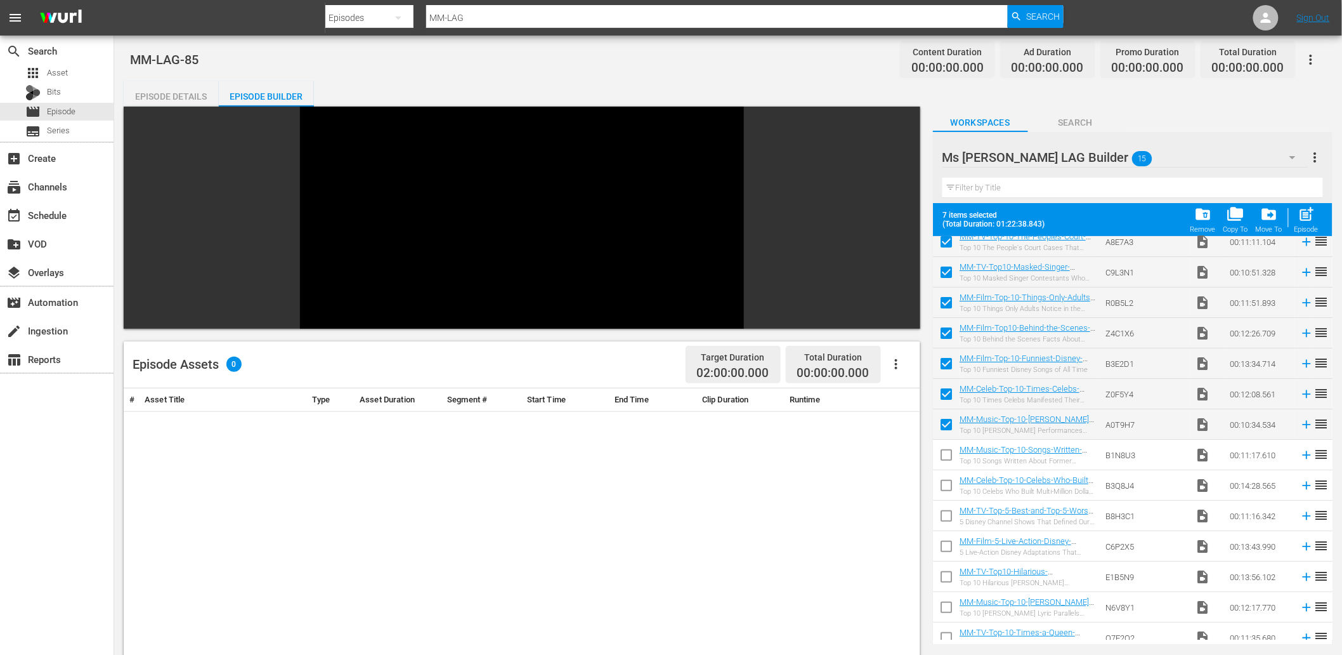
scroll to position [84, 0]
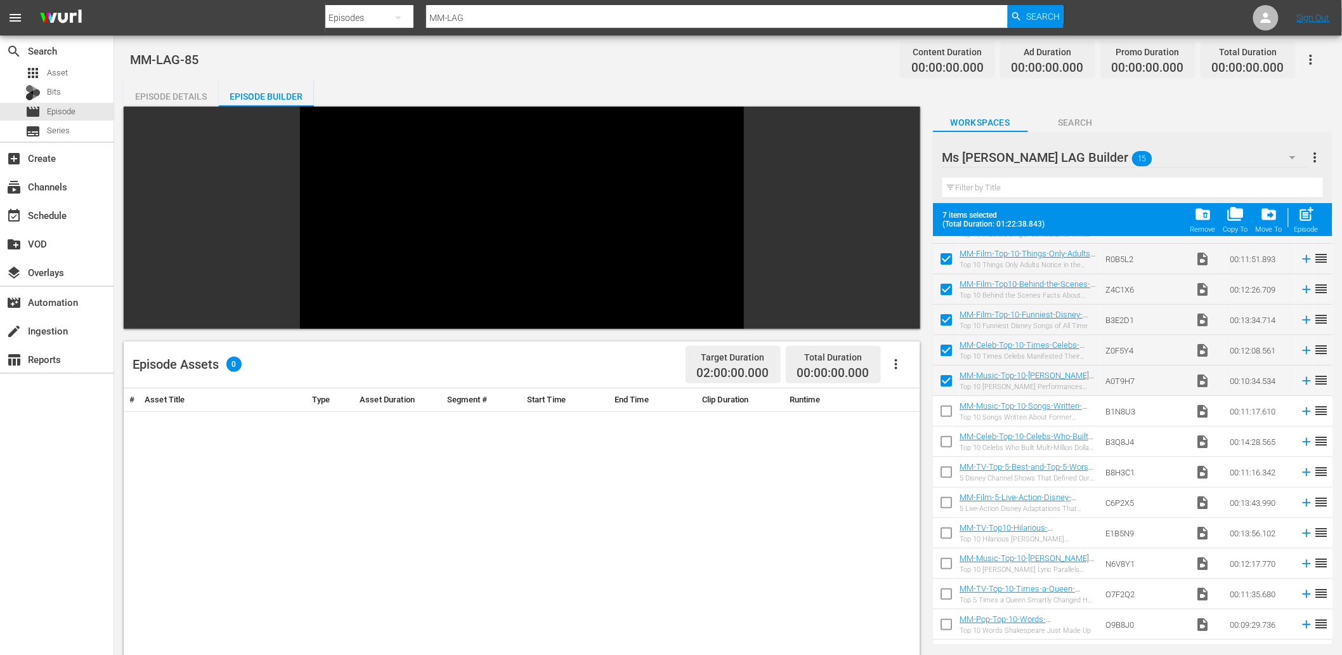
click at [943, 589] on input "checkbox" at bounding box center [946, 626] width 27 height 27
checkbox input "true"
click at [942, 527] on input "checkbox" at bounding box center [946, 535] width 27 height 27
checkbox input "true"
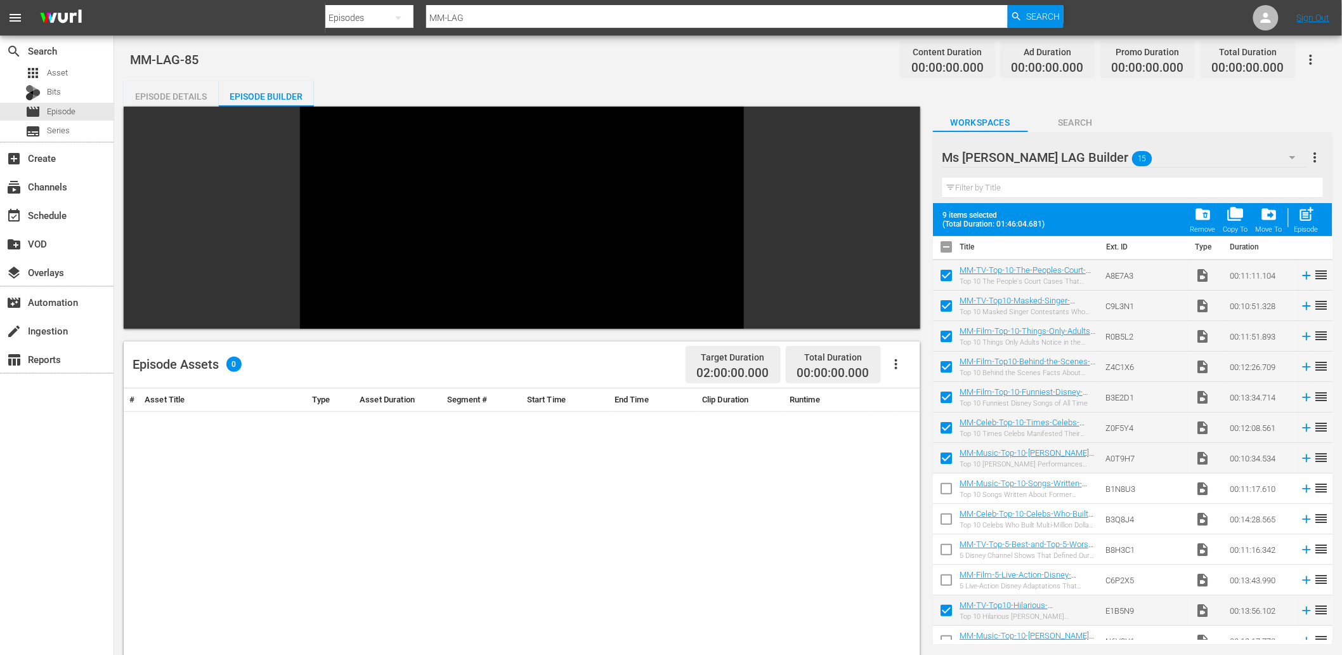
scroll to position [0, 0]
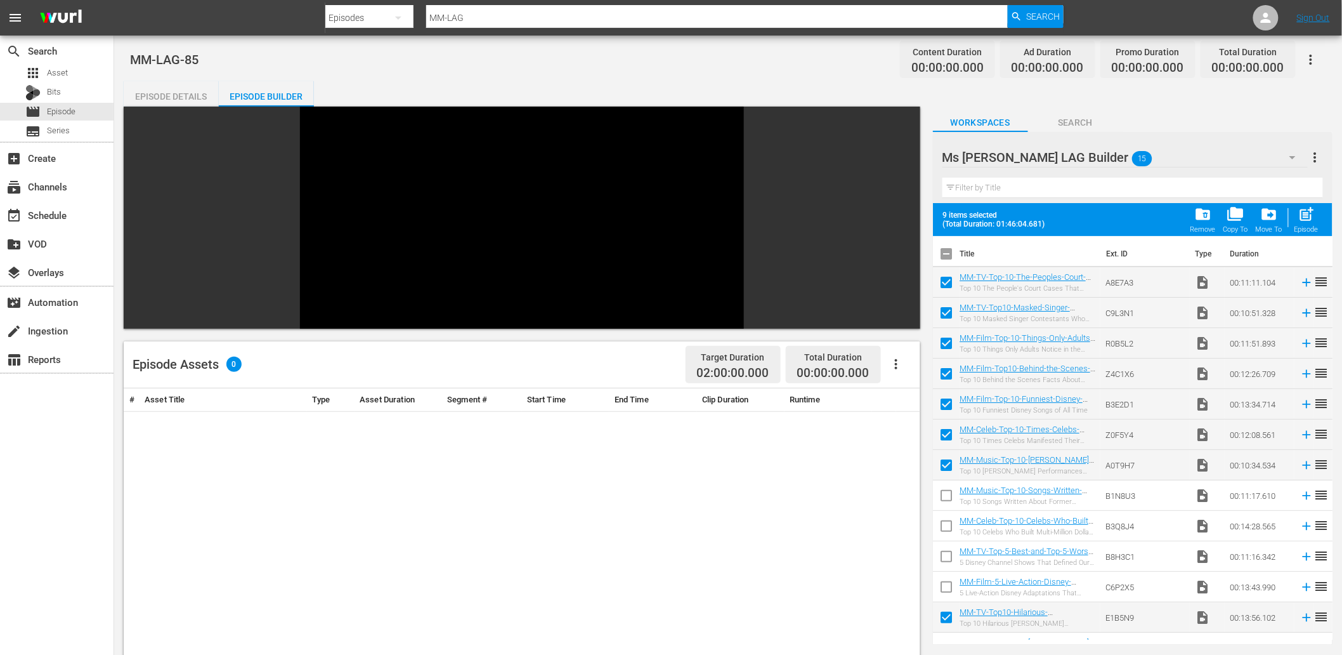
click at [943, 529] on input "checkbox" at bounding box center [946, 528] width 27 height 27
checkbox input "true"
click at [948, 334] on input "checkbox" at bounding box center [946, 345] width 27 height 27
checkbox input "false"
click at [943, 490] on input "checkbox" at bounding box center [946, 498] width 27 height 27
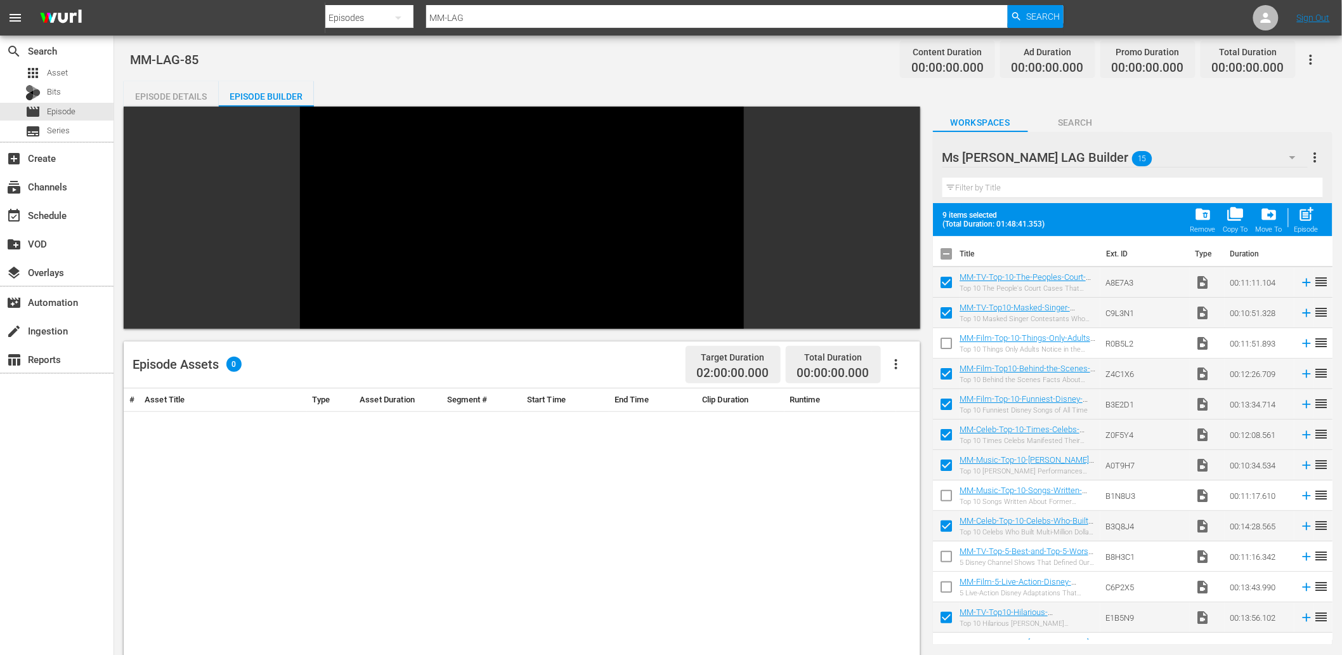
checkbox input "true"
click at [949, 373] on input "checkbox" at bounding box center [946, 376] width 27 height 27
checkbox input "false"
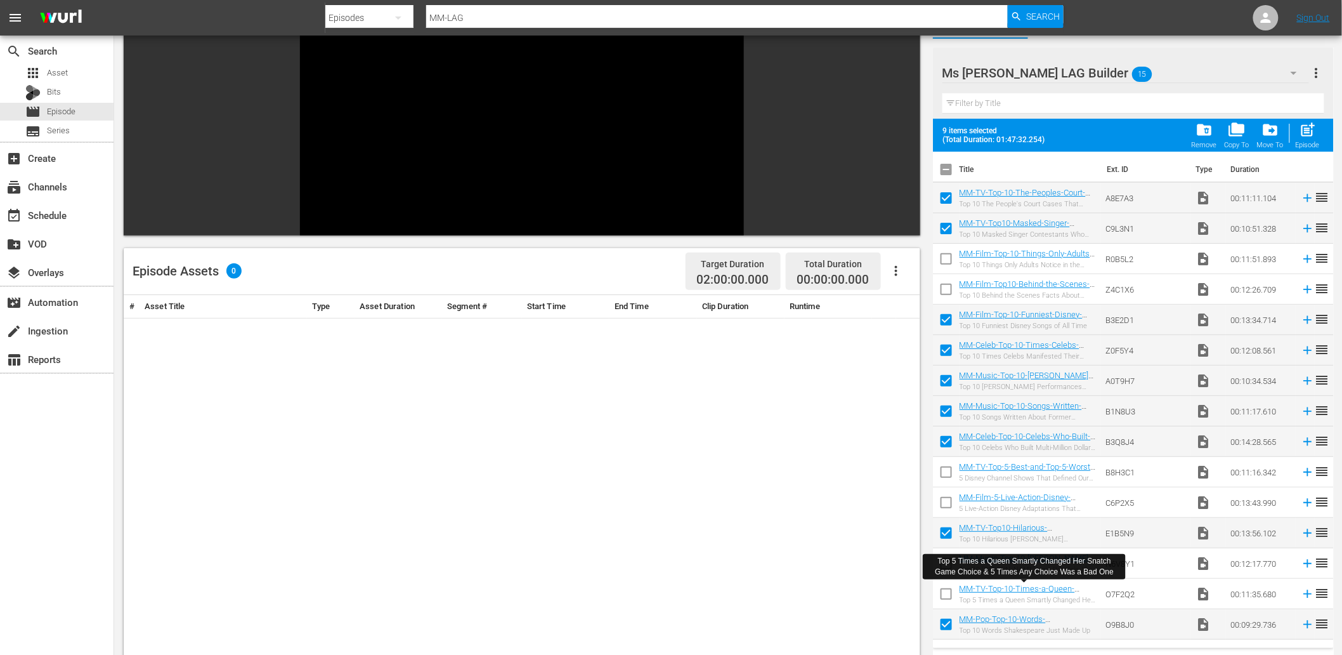
click at [945, 589] on input "checkbox" at bounding box center [946, 596] width 27 height 27
checkbox input "true"
click at [942, 537] on input "checkbox" at bounding box center [946, 535] width 27 height 27
checkbox input "false"
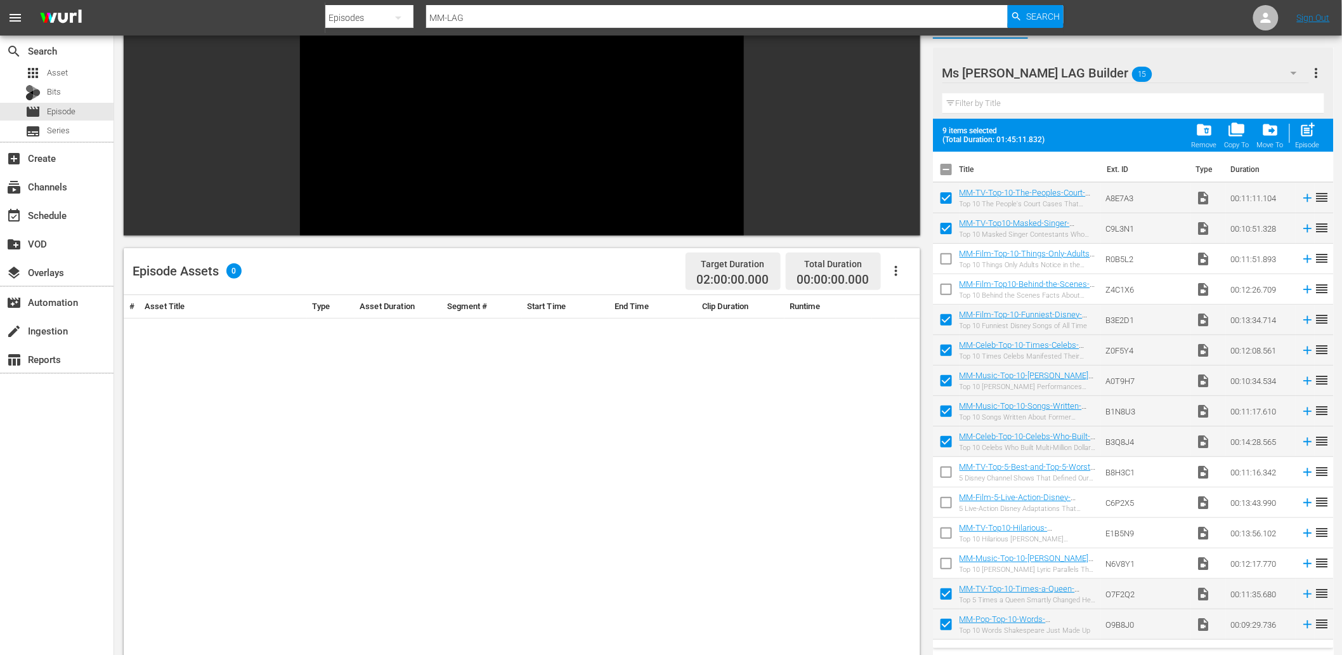
click at [948, 445] on input "checkbox" at bounding box center [946, 444] width 27 height 27
checkbox input "false"
click at [951, 408] on input "checkbox" at bounding box center [946, 413] width 27 height 27
checkbox input "false"
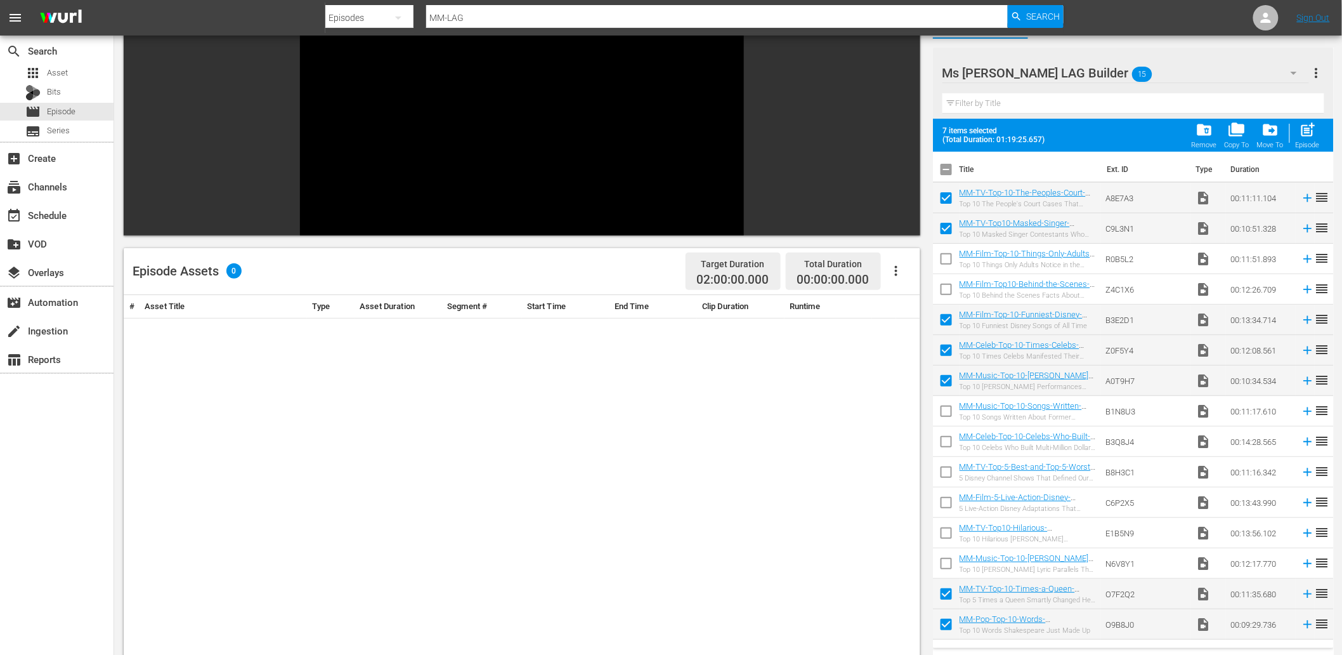
click at [942, 533] on input "checkbox" at bounding box center [946, 535] width 27 height 27
checkbox input "true"
click at [946, 441] on input "checkbox" at bounding box center [946, 444] width 27 height 27
checkbox input "true"
click at [942, 381] on input "checkbox" at bounding box center [946, 383] width 27 height 27
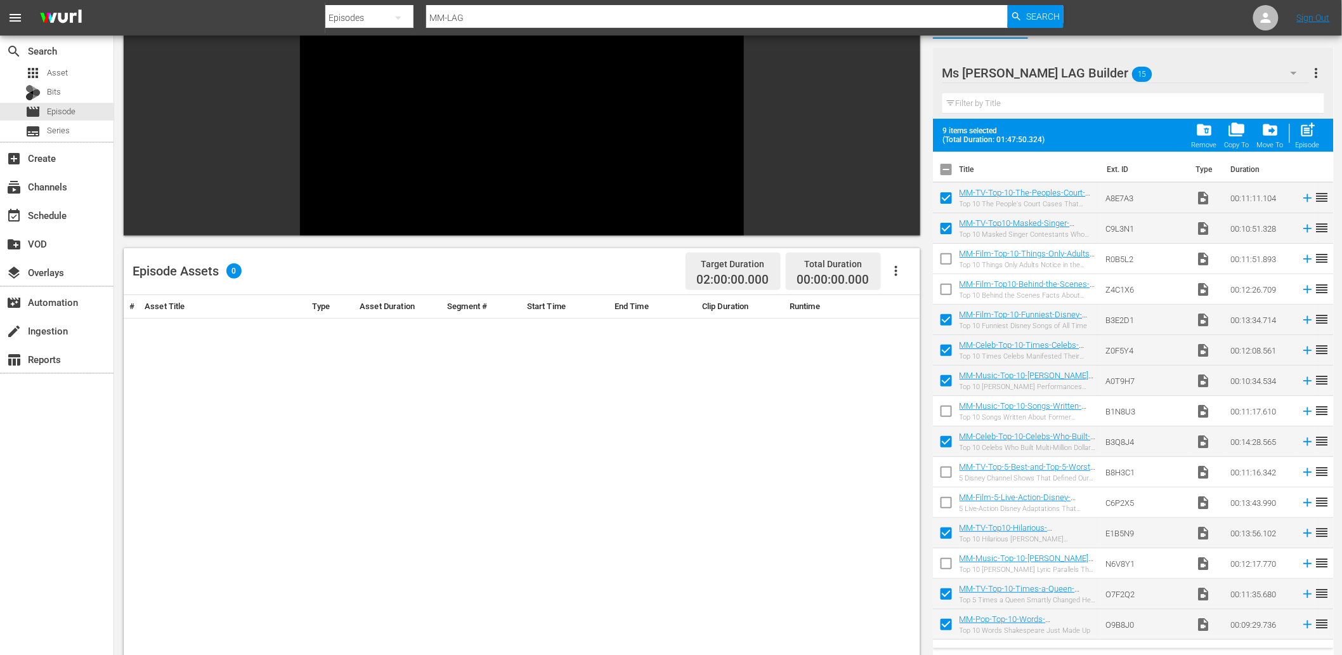
checkbox input "false"
click at [944, 411] on input "checkbox" at bounding box center [946, 413] width 27 height 27
checkbox input "true"
click at [945, 261] on input "checkbox" at bounding box center [946, 261] width 27 height 27
checkbox input "true"
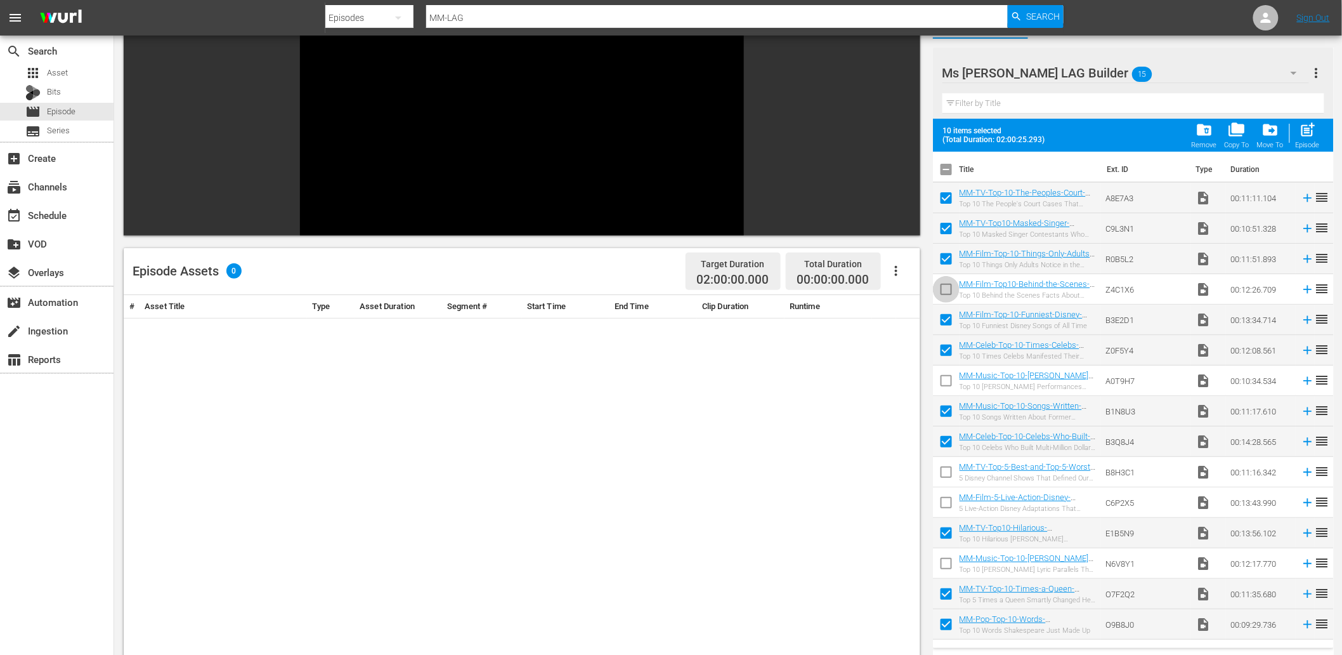
click at [945, 287] on input "checkbox" at bounding box center [946, 291] width 27 height 27
checkbox input "true"
click at [937, 445] on input "checkbox" at bounding box center [946, 444] width 27 height 27
checkbox input "false"
click at [948, 588] on input "checkbox" at bounding box center [946, 596] width 27 height 27
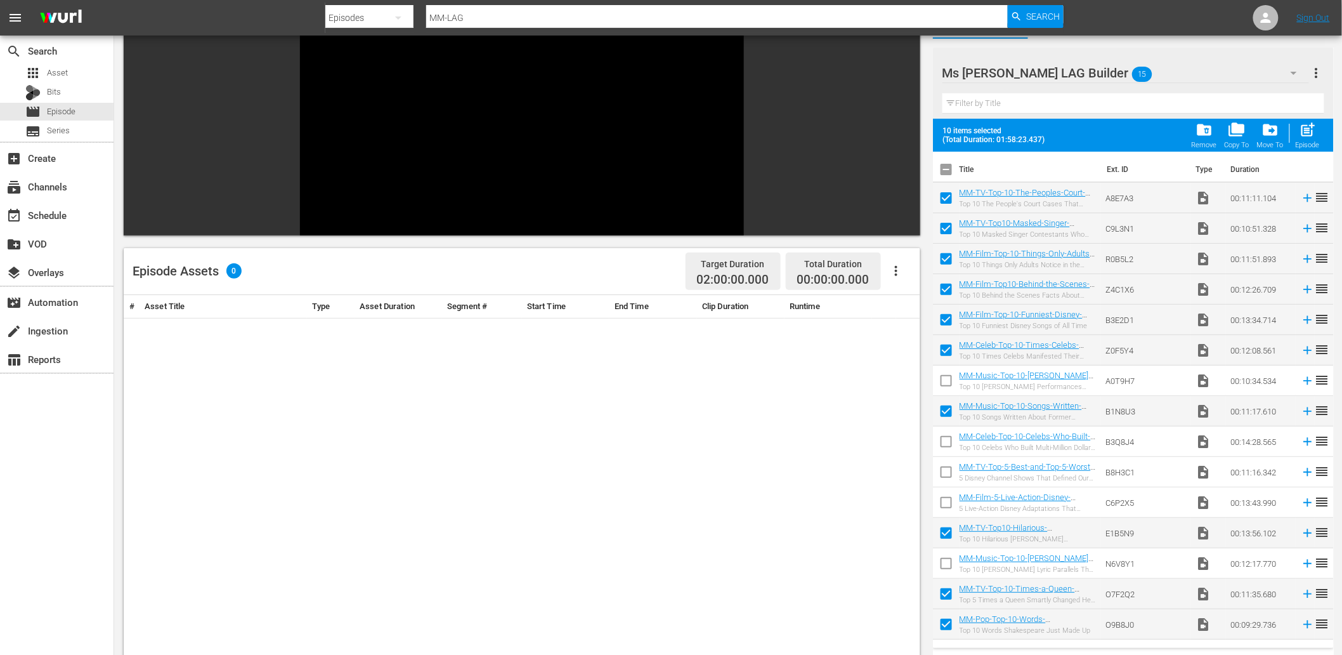
checkbox input "false"
click at [946, 589] on input "checkbox" at bounding box center [946, 626] width 27 height 27
checkbox input "false"
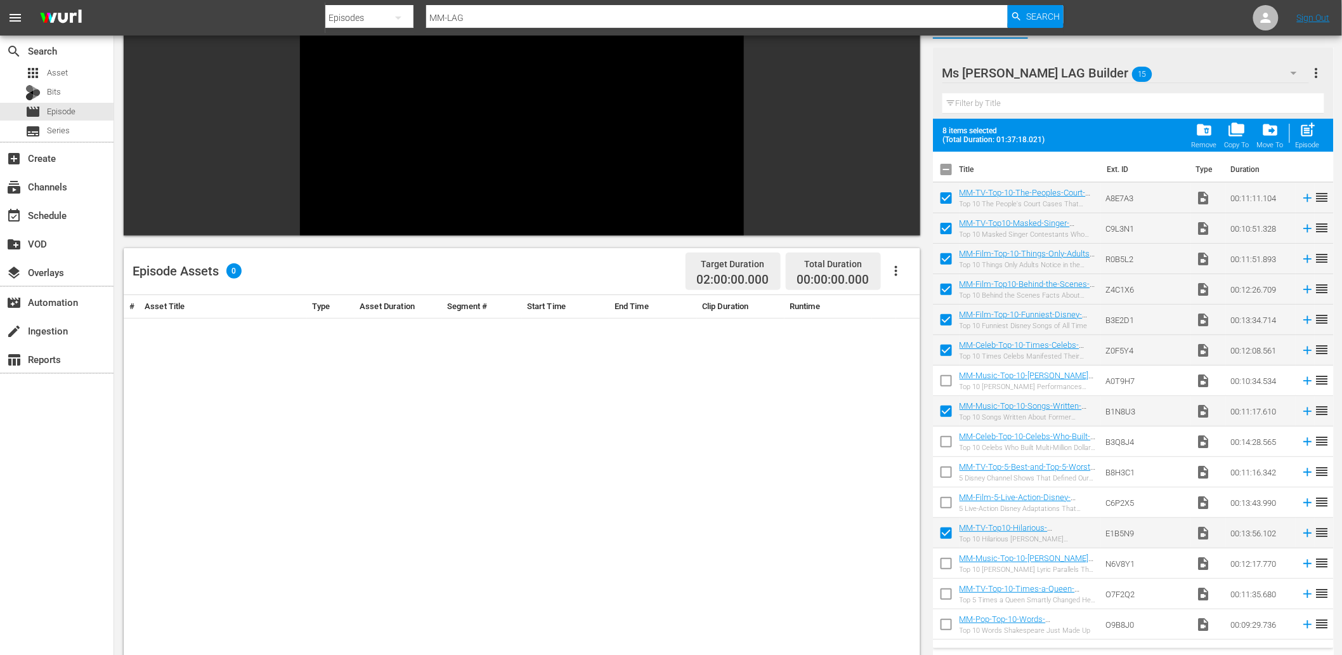
click at [942, 537] on input "checkbox" at bounding box center [946, 535] width 27 height 27
checkbox input "false"
click at [944, 383] on input "checkbox" at bounding box center [946, 383] width 27 height 27
checkbox input "true"
click at [943, 345] on input "checkbox" at bounding box center [946, 352] width 27 height 27
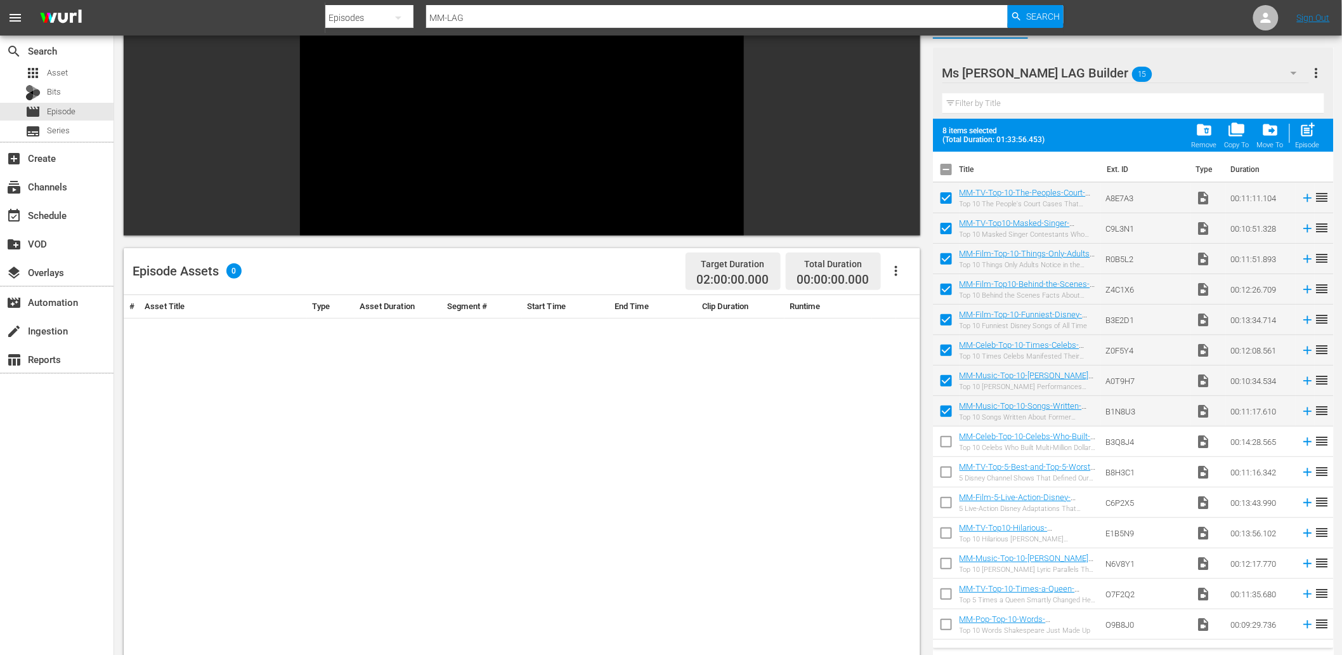
checkbox input "false"
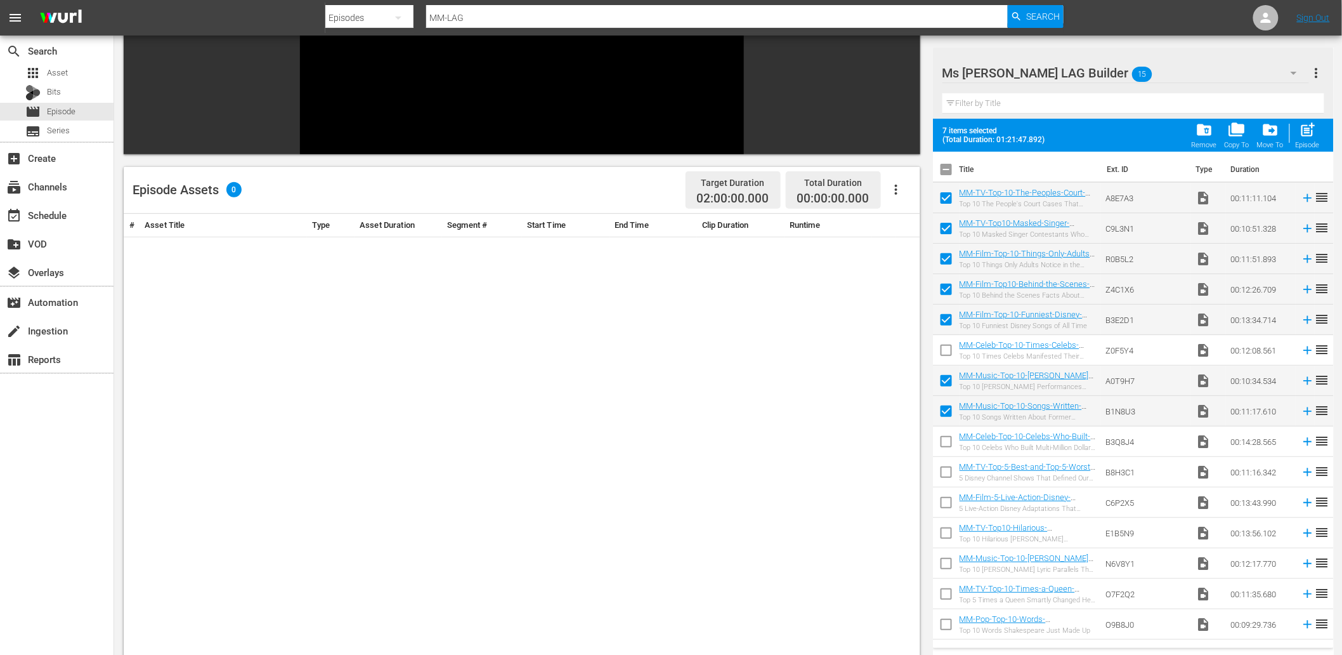
scroll to position [175, 0]
click at [947, 589] on input "checkbox" at bounding box center [946, 626] width 27 height 27
checkbox input "true"
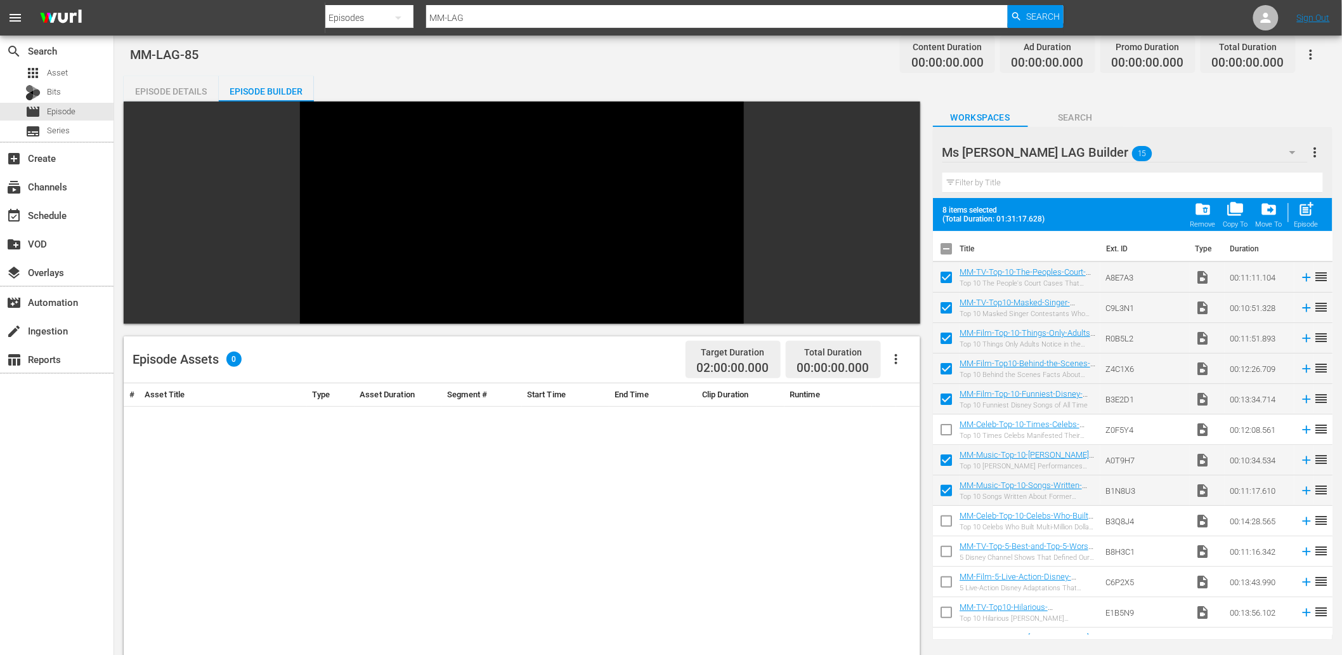
scroll to position [0, 0]
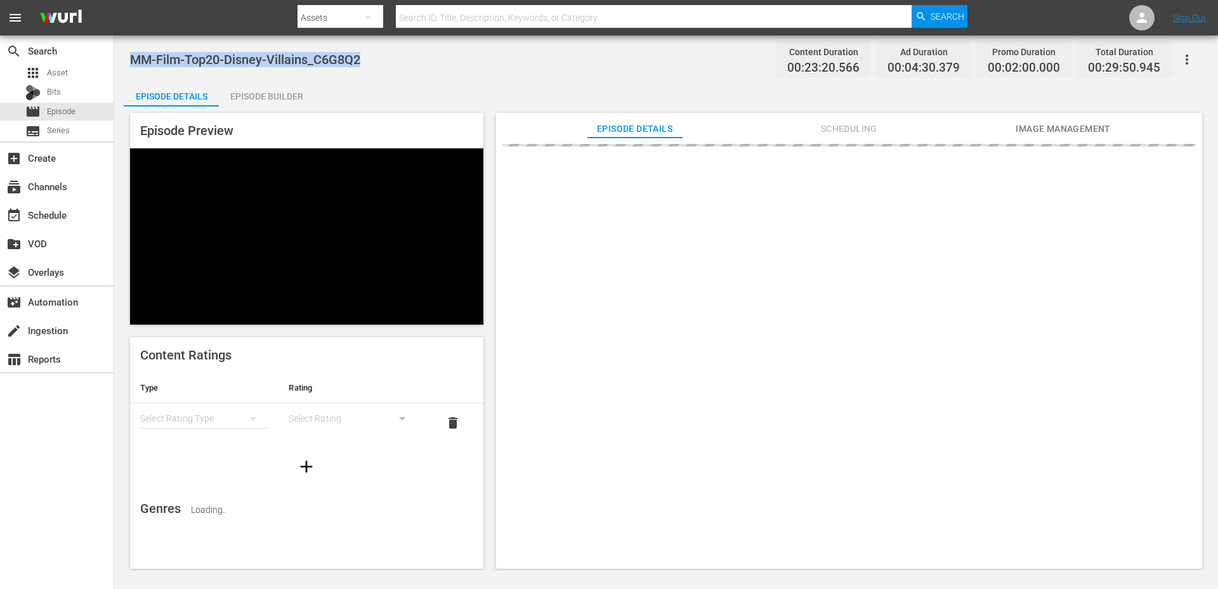
drag, startPoint x: 393, startPoint y: 63, endPoint x: 133, endPoint y: 65, distance: 260.0
click at [131, 64] on div "MM-Film-Top20-Disney-Villains_C6G8Q2 Content Duration 00:23:20.566 Ad Duration …" at bounding box center [666, 59] width 1072 height 29
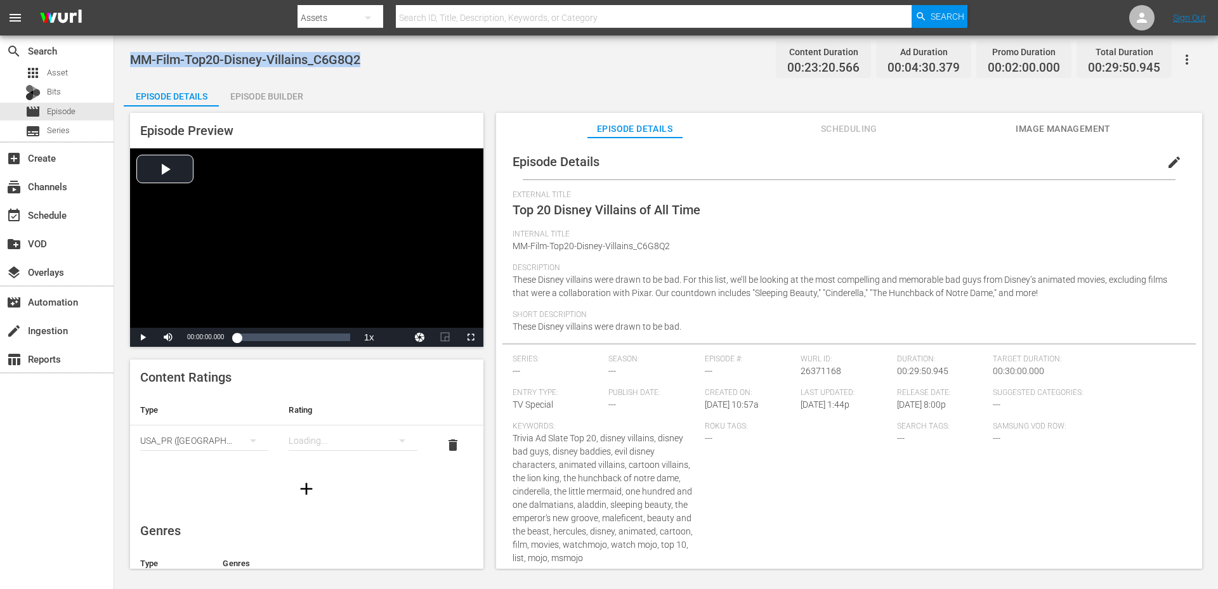
copy span "MM-Film-Top20-Disney-Villains_C6G8Q2"
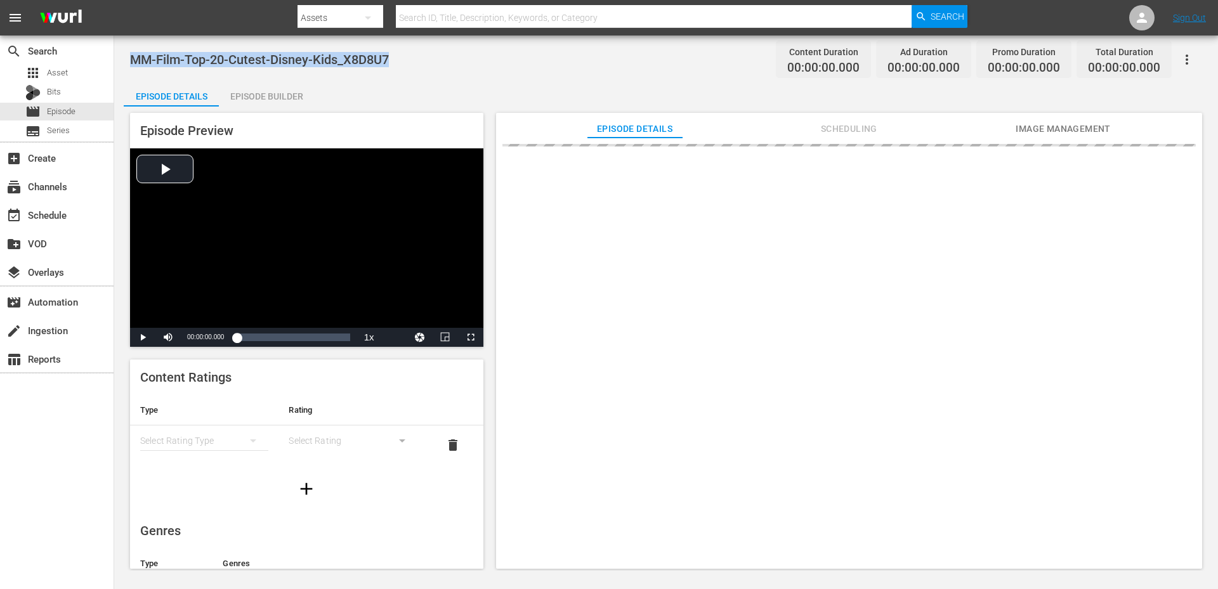
drag, startPoint x: 394, startPoint y: 61, endPoint x: 133, endPoint y: 63, distance: 261.3
click at [133, 63] on div "MM-Film-Top-20-Cutest-Disney-Kids_X8D8U7 Content Duration 00:00:00.000 Ad Durat…" at bounding box center [666, 59] width 1072 height 29
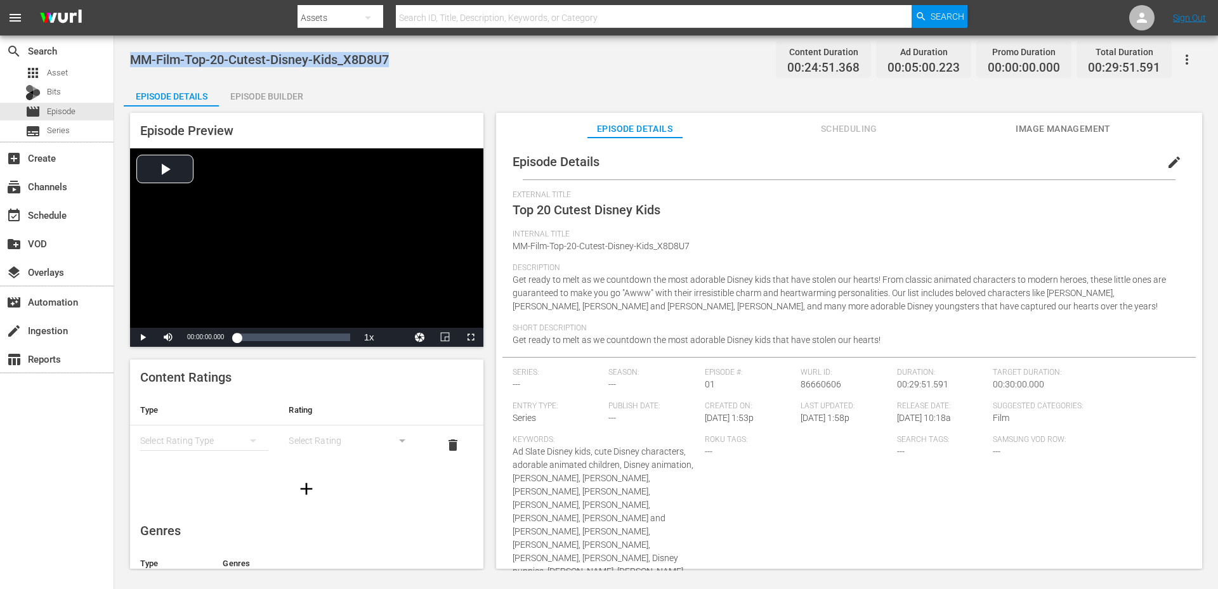
copy span "MM-Film-Top-20-Cutest-Disney-Kids_X8D8U7"
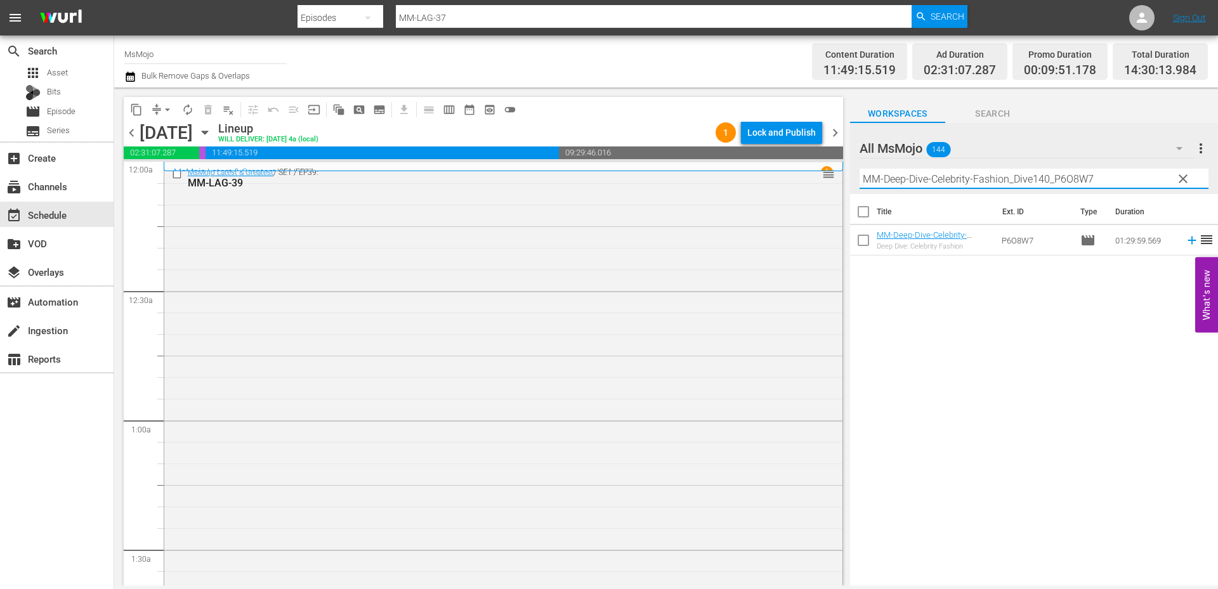
scroll to position [3636, 0]
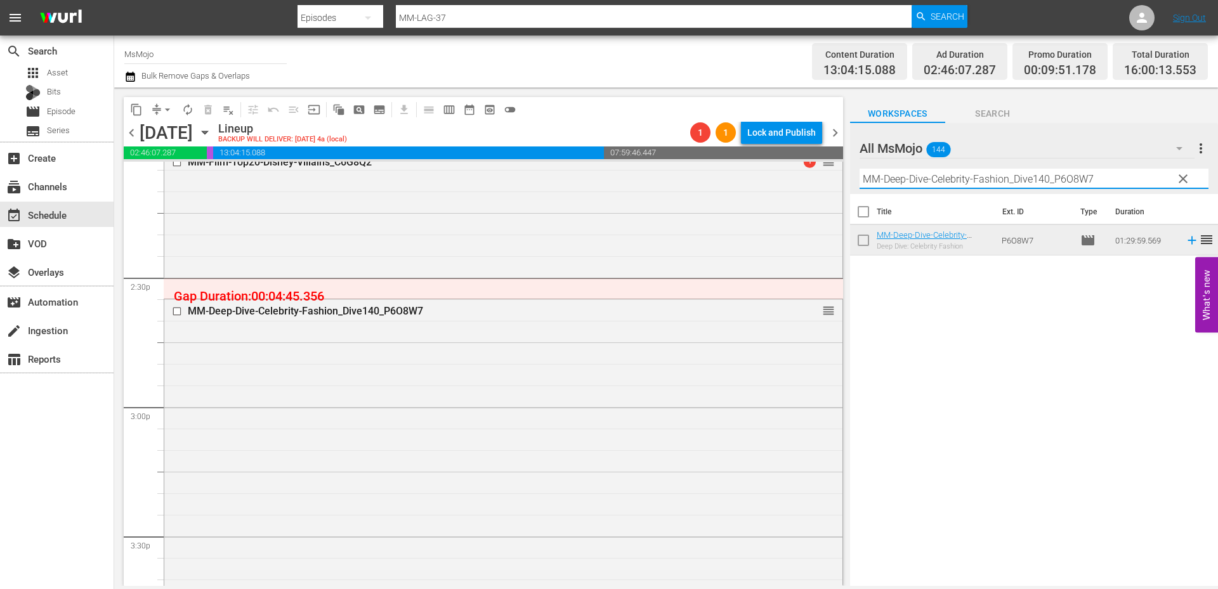
drag, startPoint x: 1131, startPoint y: 180, endPoint x: 850, endPoint y: 175, distance: 281.6
click at [850, 175] on div "All MsMojo 144 All MsMojo more_vert clear Filter by Title MM-Deep-Dive-Celebrit…" at bounding box center [1034, 158] width 368 height 71
paste input "Movie_Casting_Audition_Dive146_S4D4F0"
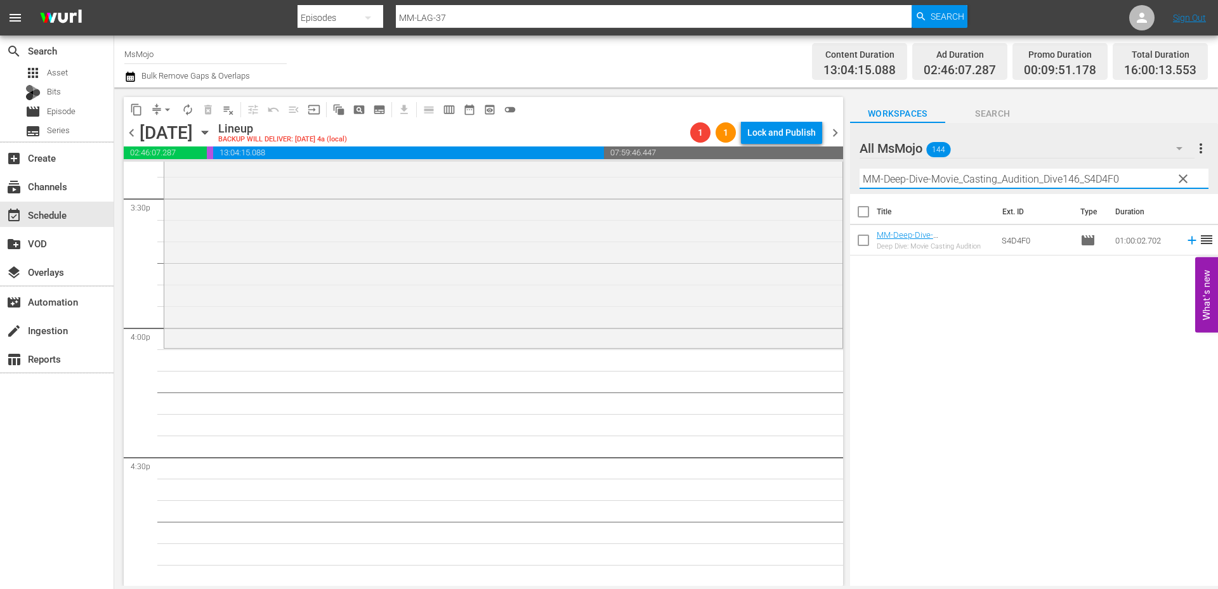
scroll to position [3975, 0]
type input "MM-Deep-Dive-Movie_Casting_Audition_Dive146_S4D4F0"
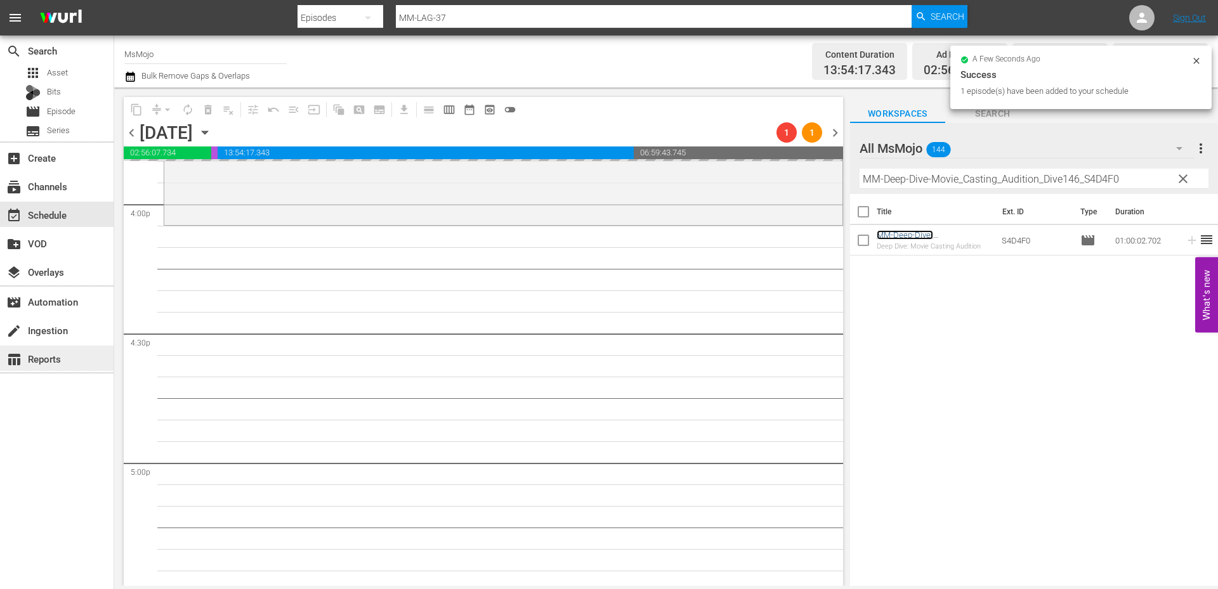
scroll to position [4143, 0]
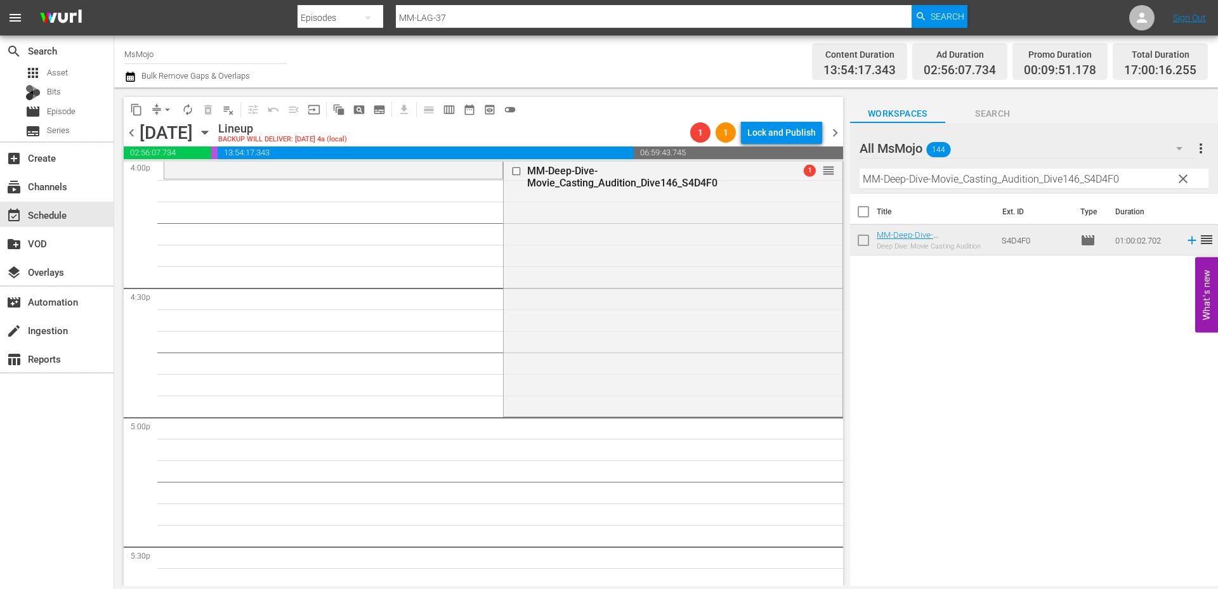
click at [1174, 185] on button "clear" at bounding box center [1182, 178] width 20 height 20
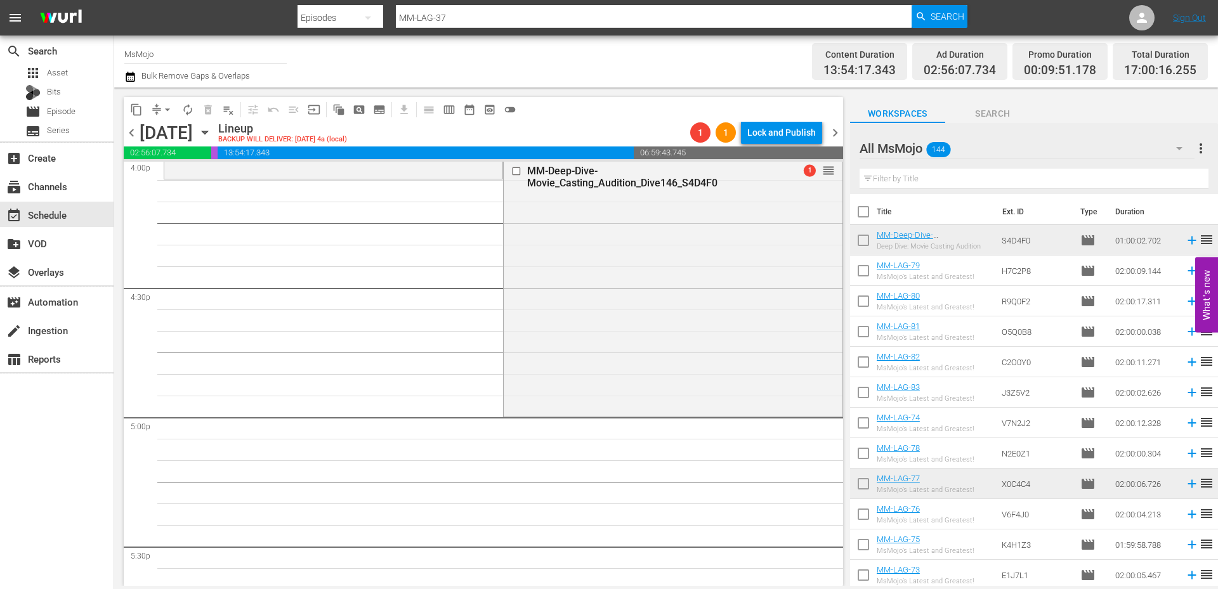
click at [1116, 185] on input "text" at bounding box center [1033, 179] width 349 height 20
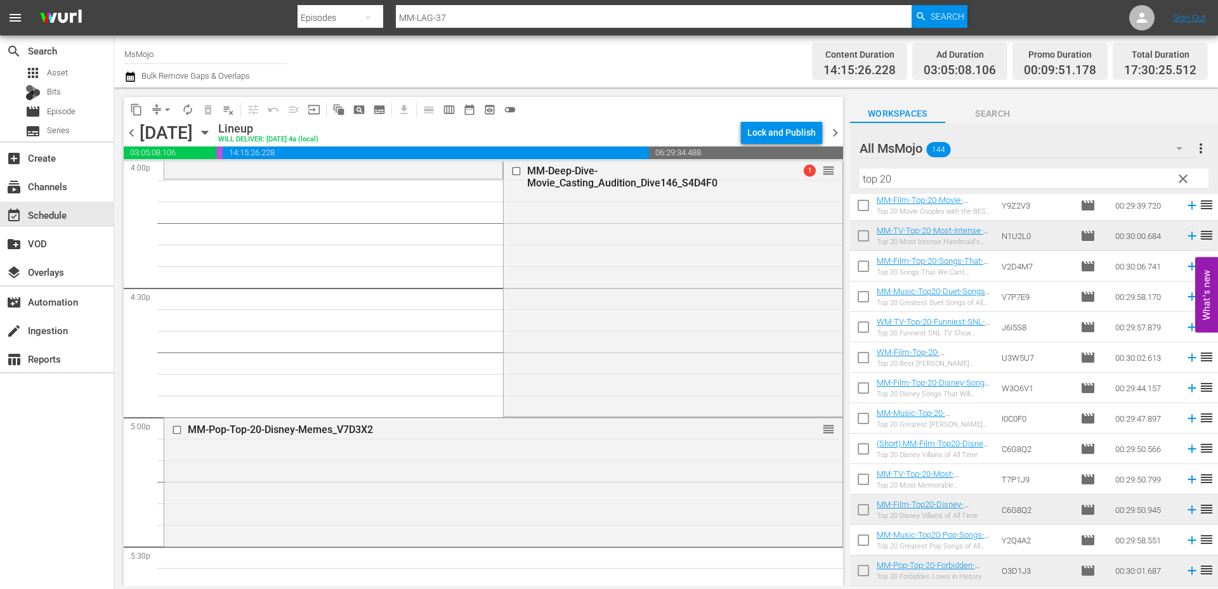
scroll to position [368, 0]
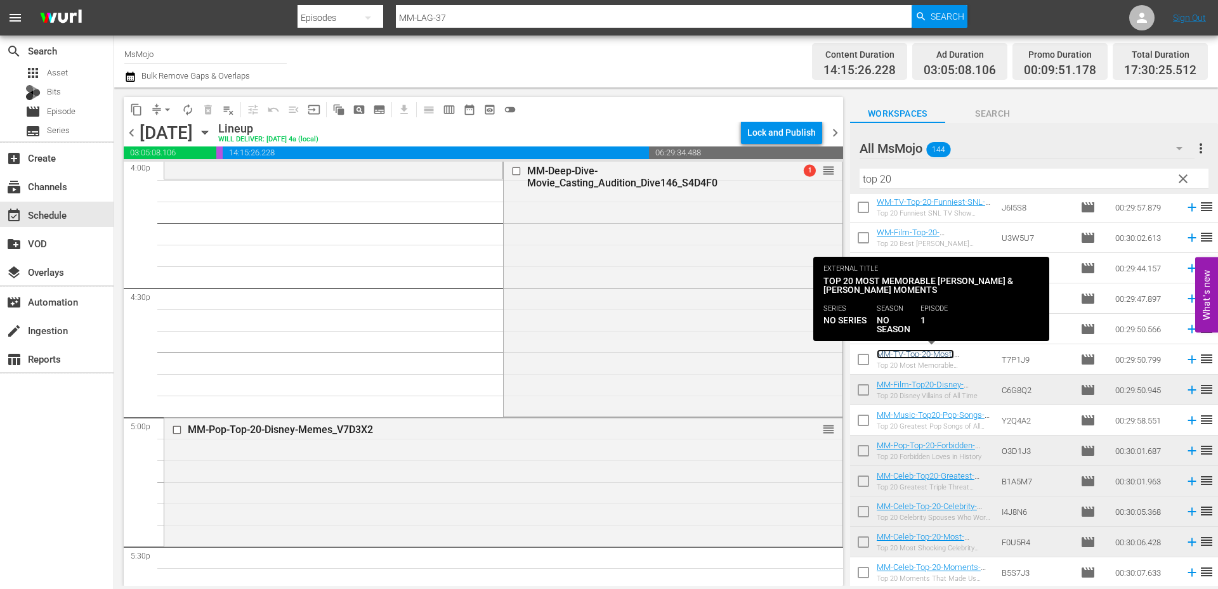
click at [920, 356] on link "MM-TV-Top-20-Most-Memorable-Ross-And-Rachel-Moments_T7P1J9" at bounding box center [930, 368] width 107 height 38
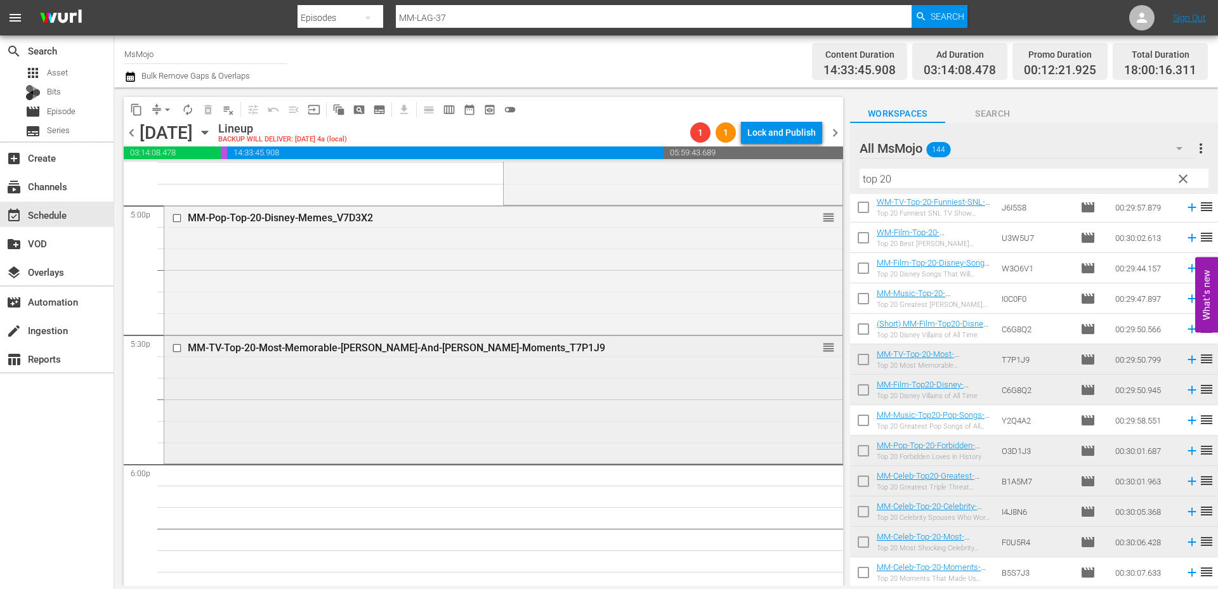
scroll to position [4524, 0]
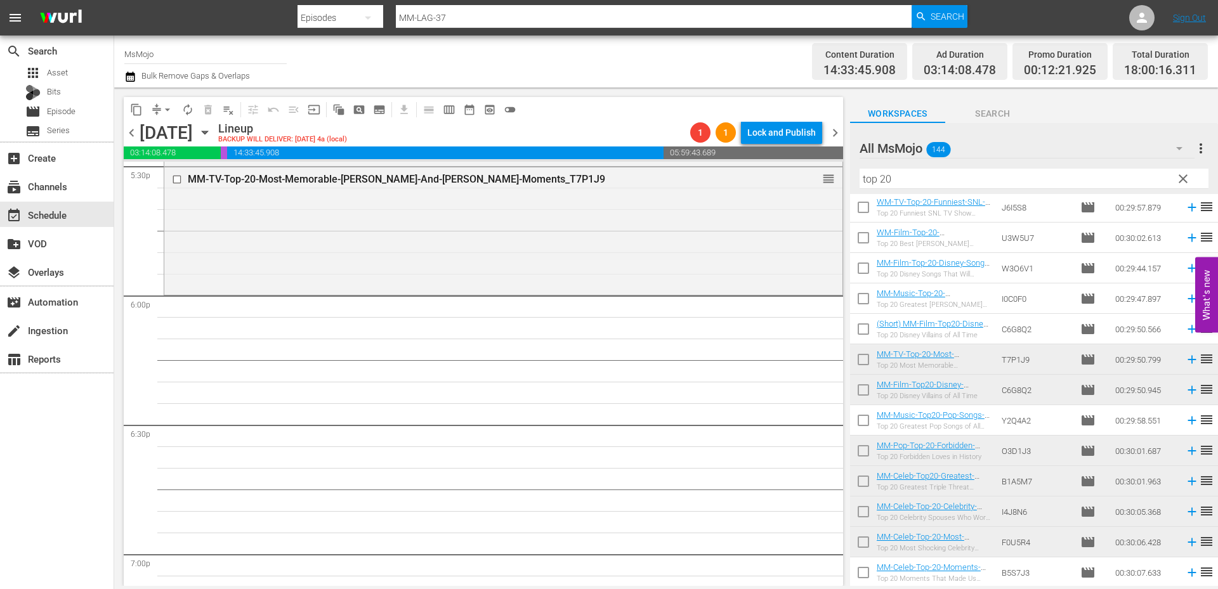
drag, startPoint x: 878, startPoint y: 167, endPoint x: 850, endPoint y: 167, distance: 28.5
click at [850, 167] on div "All MsMojo 144 All MsMojo more_vert clear Filter by Title top 20" at bounding box center [1034, 158] width 368 height 71
drag, startPoint x: 898, startPoint y: 174, endPoint x: 856, endPoint y: 171, distance: 42.0
click at [856, 171] on div "All MsMojo 144 All MsMojo more_vert clear Filter by Title top 20" at bounding box center [1034, 158] width 368 height 71
paste input "MM-LAG-74"
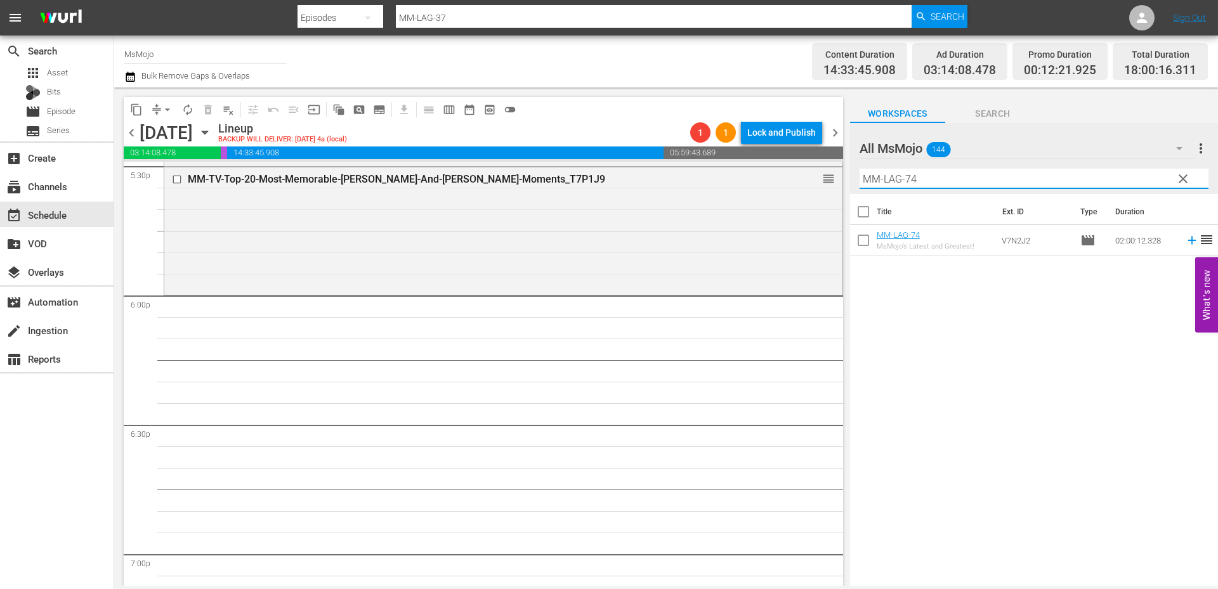
scroll to position [0, 0]
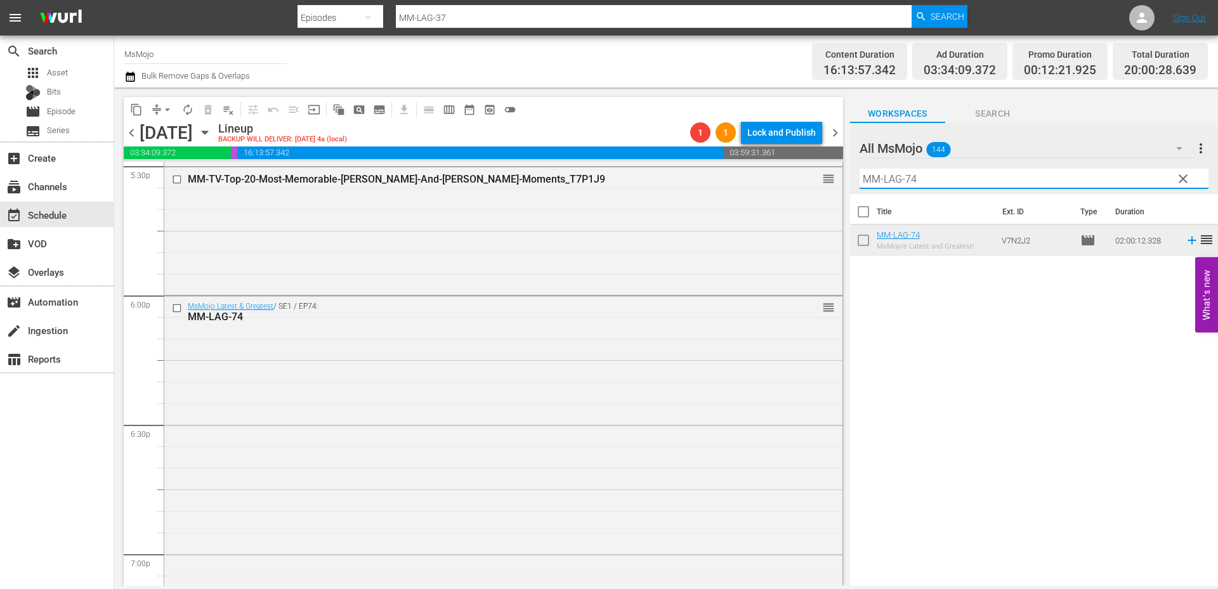
click at [920, 182] on input "MM-LAG-74" at bounding box center [1033, 179] width 349 height 20
drag, startPoint x: 938, startPoint y: 180, endPoint x: 781, endPoint y: 172, distance: 156.9
click at [774, 174] on div "content_copy compress arrow_drop_down autorenew_outlined delete_forever_outline…" at bounding box center [666, 337] width 1104 height 499
paste input "Celeb-Top20-Celebs-Who-Shot-Down-Homophobic-Interview-Questions_O9R0A2"
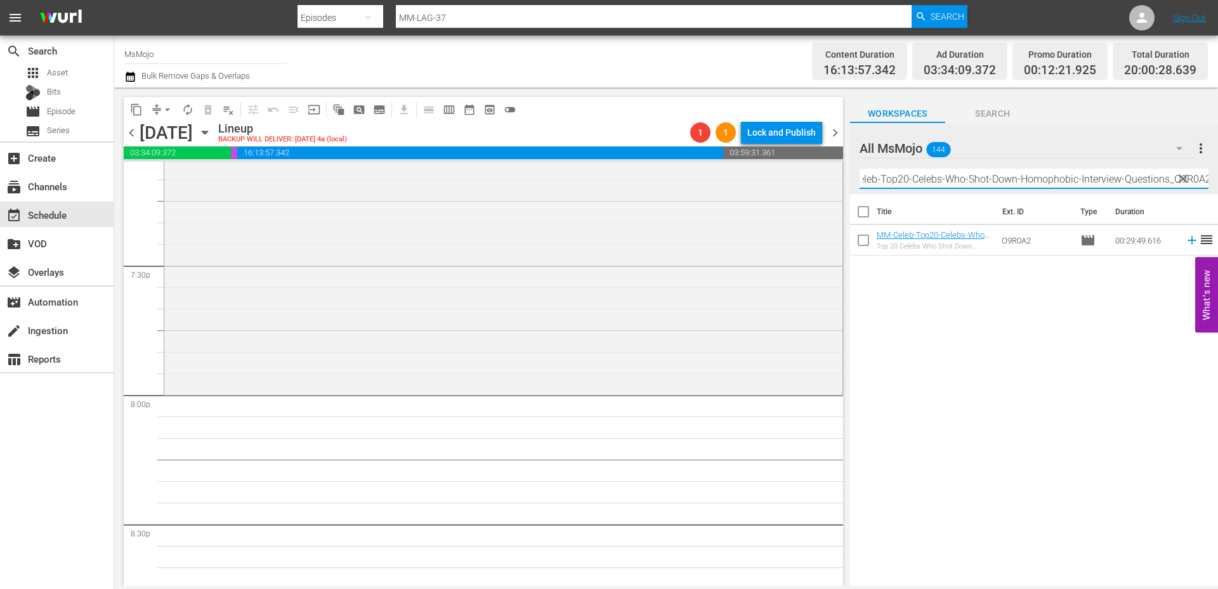
scroll to position [4947, 0]
type input "MM-Celeb-Top20-Celebs-Who-Shot-Down-Homophobic-Interview-Questions_O9R0A2"
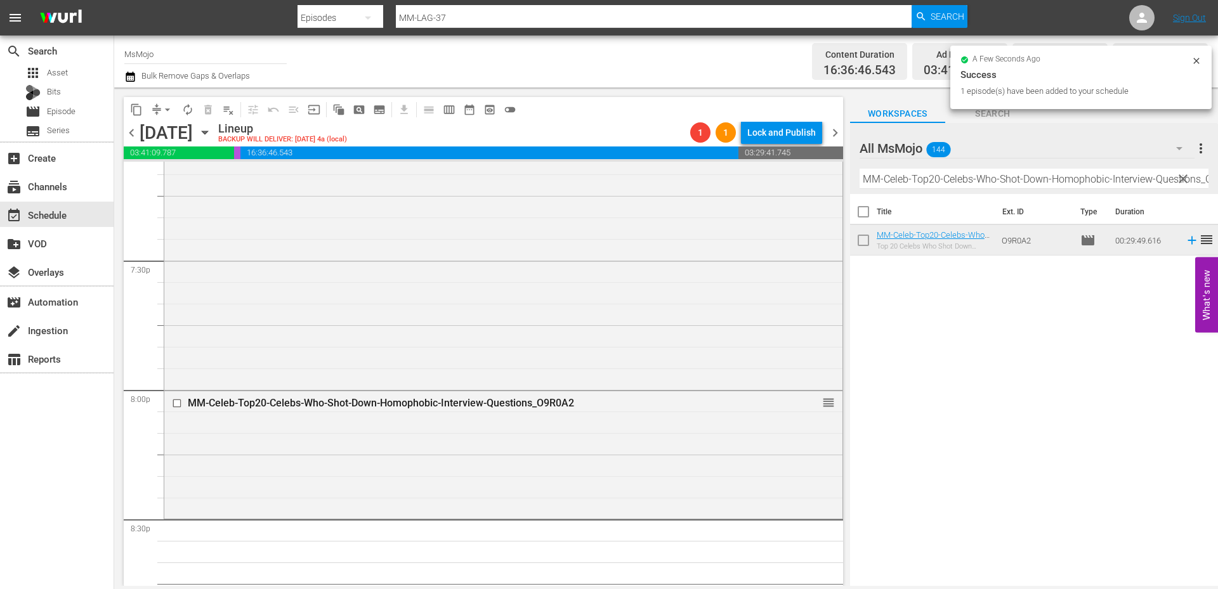
drag, startPoint x: 1185, startPoint y: 178, endPoint x: 1033, endPoint y: 190, distance: 152.1
click at [1185, 178] on span "clear" at bounding box center [1182, 178] width 15 height 15
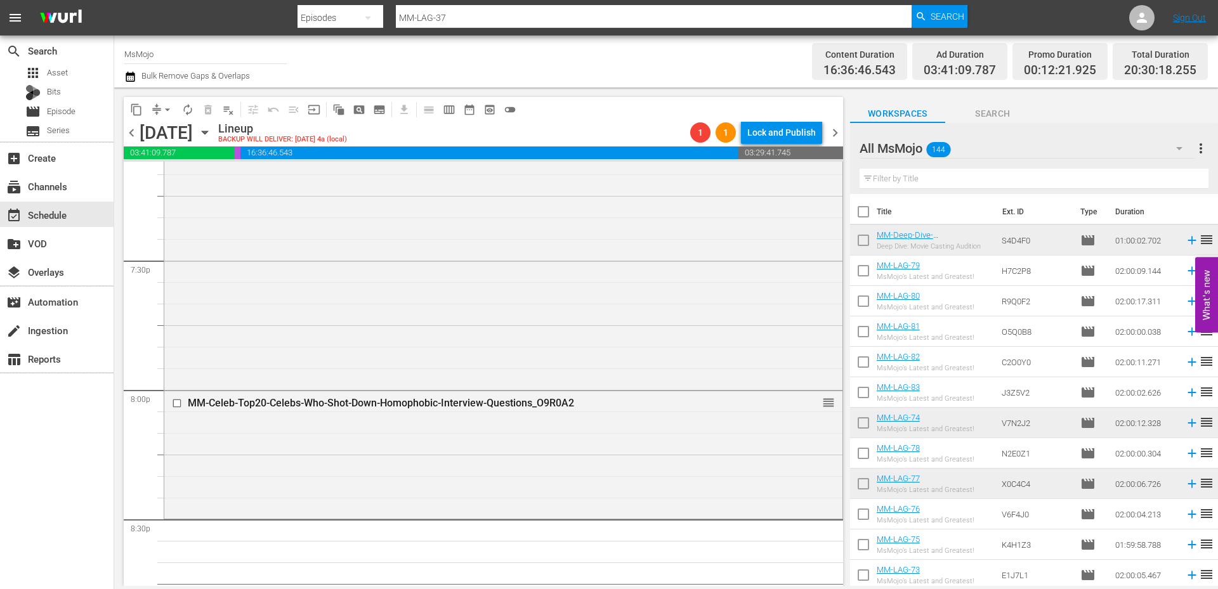
click at [977, 174] on input "text" at bounding box center [1033, 179] width 349 height 20
paste input "MM-TV-Top-20-One-Tree-Hill-Moments_Y2N4M0"
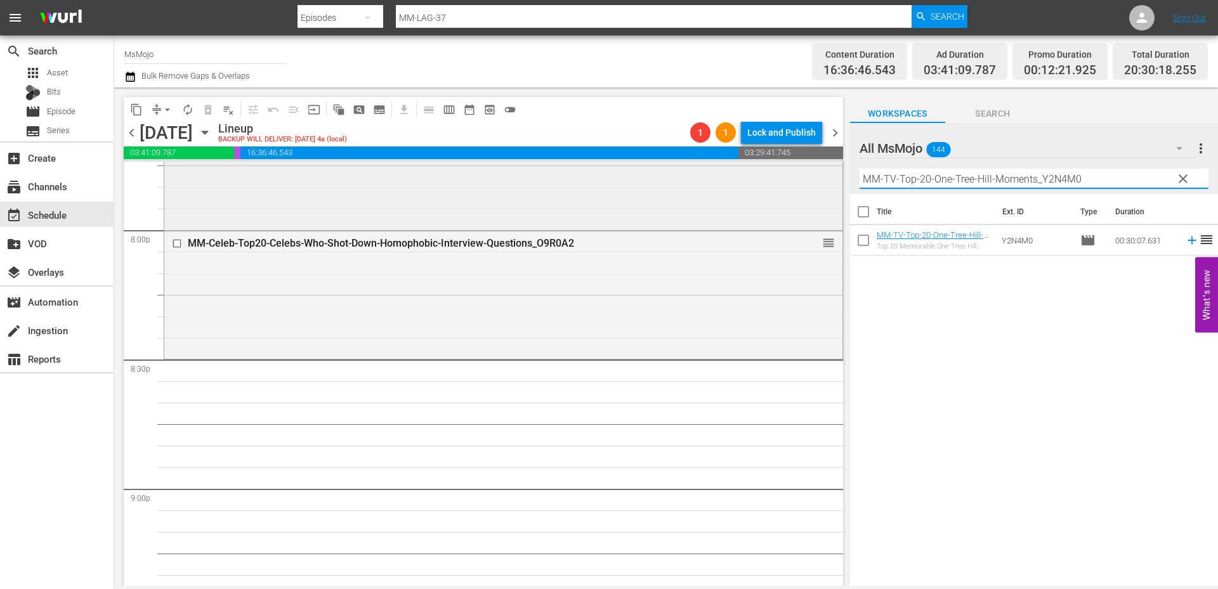
scroll to position [5116, 0]
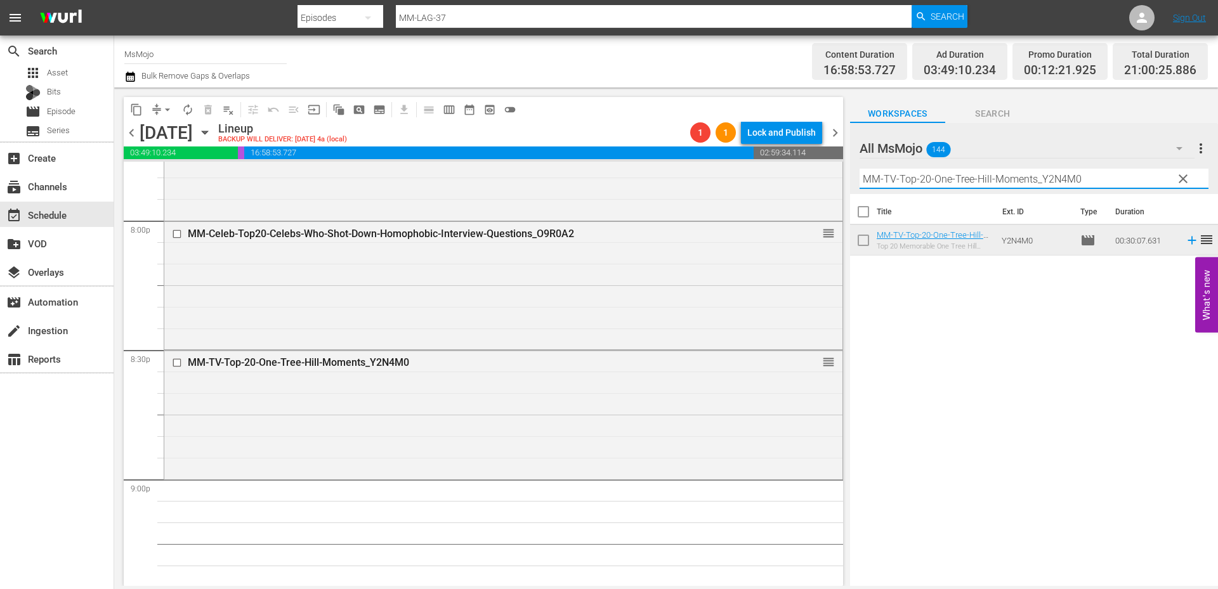
drag, startPoint x: 1118, startPoint y: 180, endPoint x: 840, endPoint y: 181, distance: 278.4
click at [840, 181] on div "content_copy compress arrow_drop_down autorenew_outlined delete_forever_outline…" at bounding box center [666, 337] width 1104 height 499
paste input "Music-Deep-Dive-Elvis-Presley_E4X5G2"
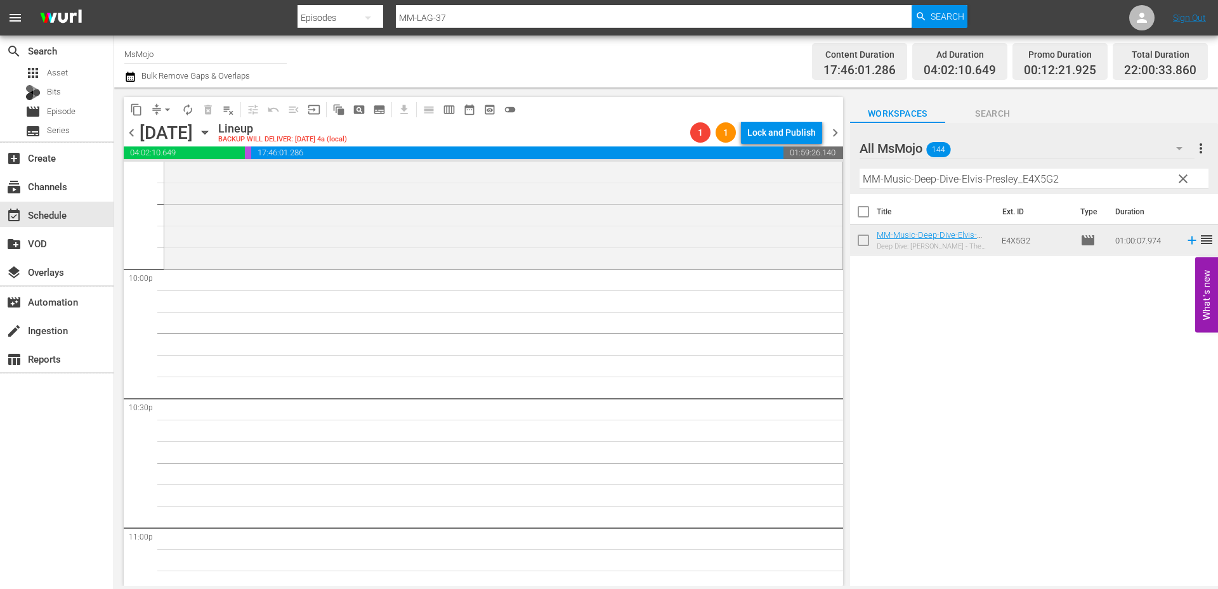
scroll to position [5624, 0]
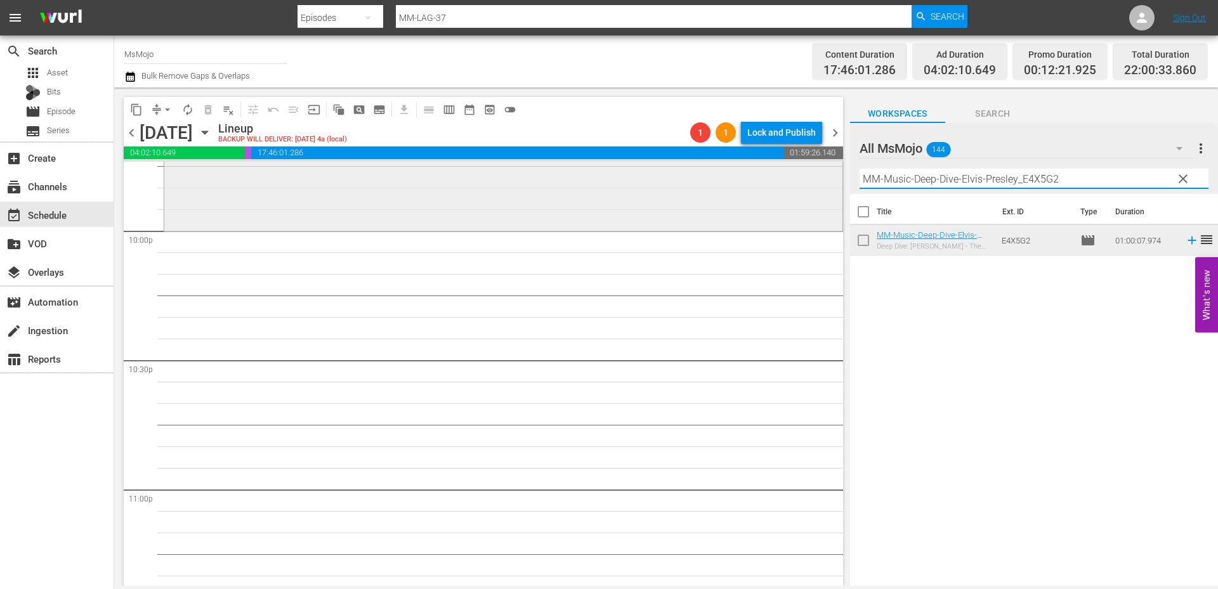
drag, startPoint x: 1085, startPoint y: 179, endPoint x: 807, endPoint y: 195, distance: 277.6
click at [804, 195] on div "content_copy compress arrow_drop_down autorenew_outlined delete_forever_outline…" at bounding box center [666, 337] width 1104 height 499
paste input "LAG-60"
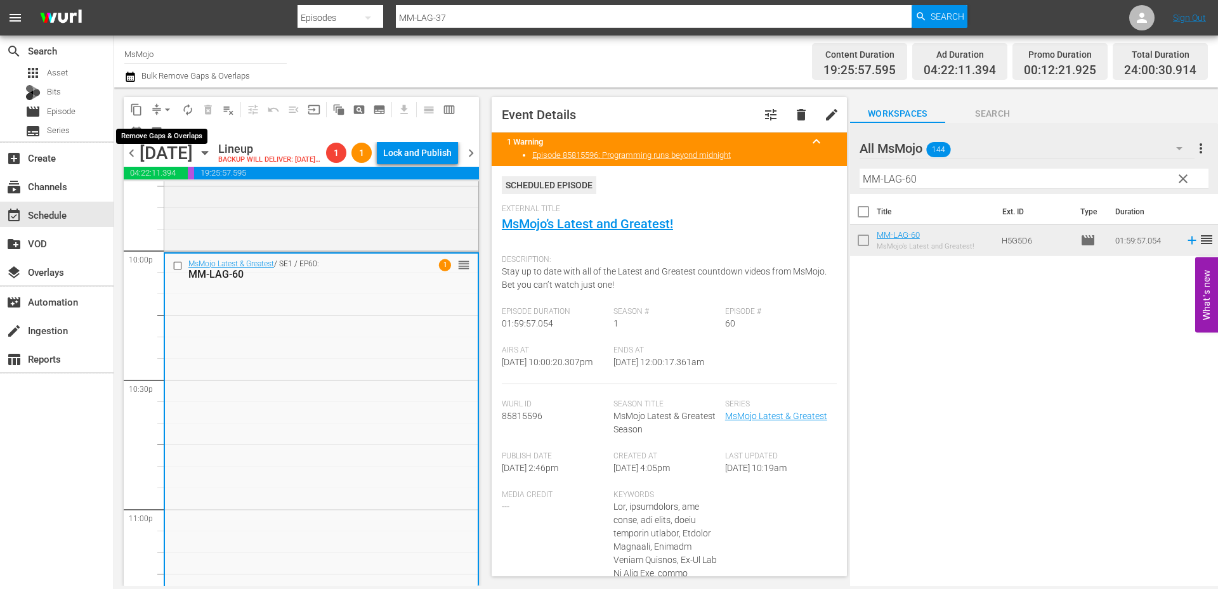
click at [164, 108] on span "arrow_drop_down" at bounding box center [167, 109] width 13 height 13
click at [189, 176] on li "Align to End of Previous Day" at bounding box center [167, 177] width 133 height 21
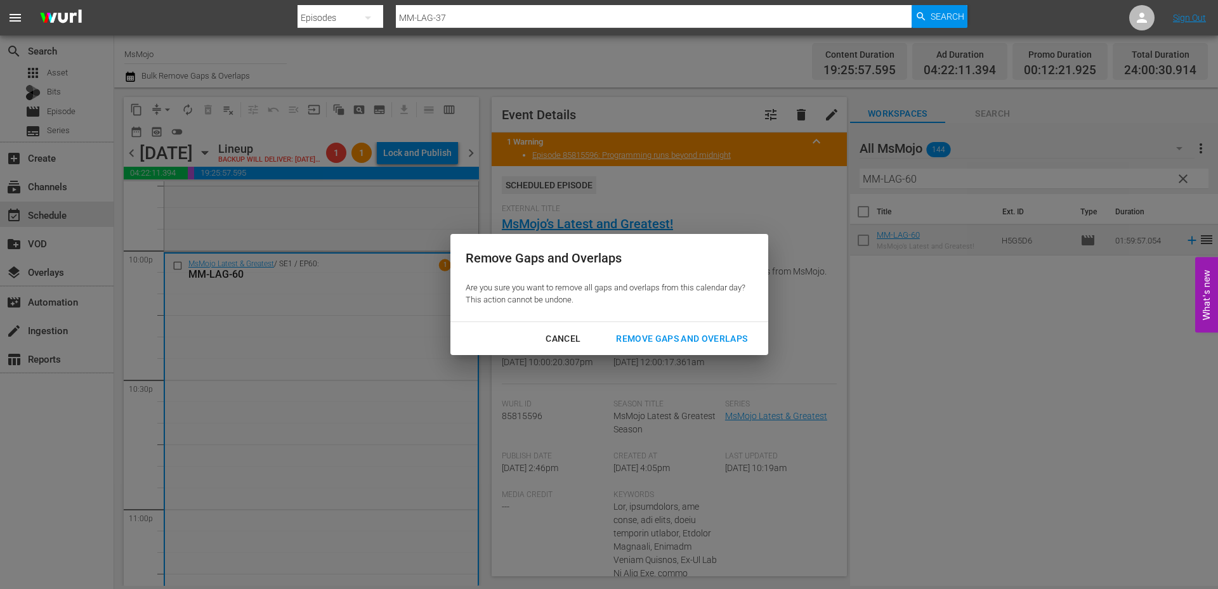
click at [679, 333] on div "Remove Gaps and Overlaps" at bounding box center [682, 339] width 152 height 16
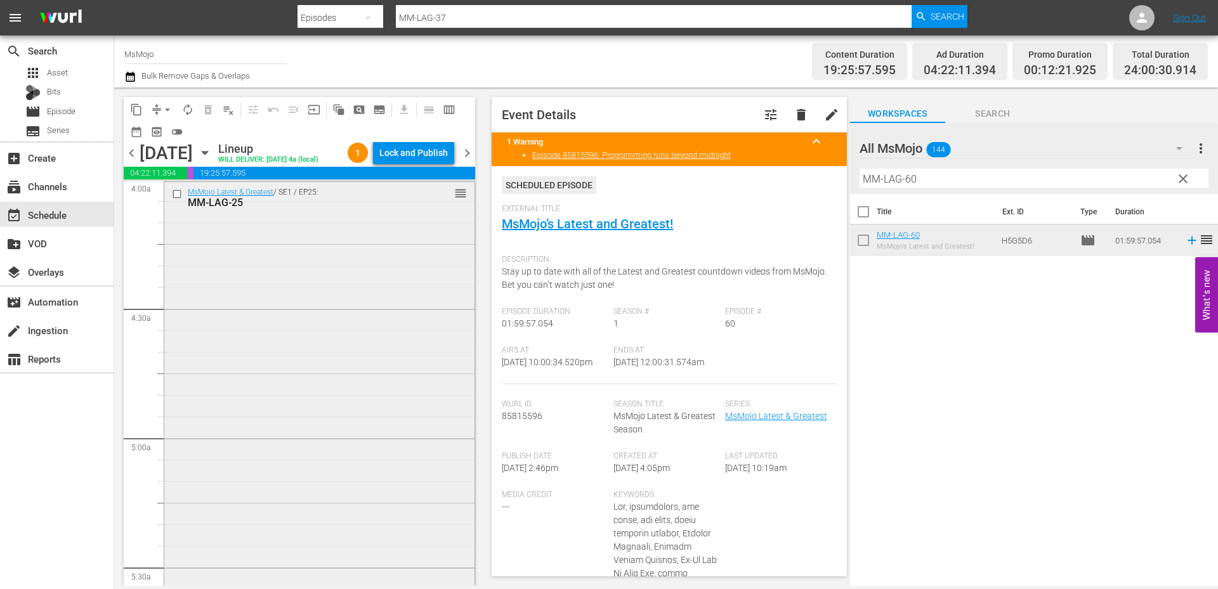
scroll to position [1057, 0]
click at [302, 479] on div "MsMojo Latest & Greatest / SE1 / EP25: MM-LAG-25 reorder" at bounding box center [319, 419] width 310 height 514
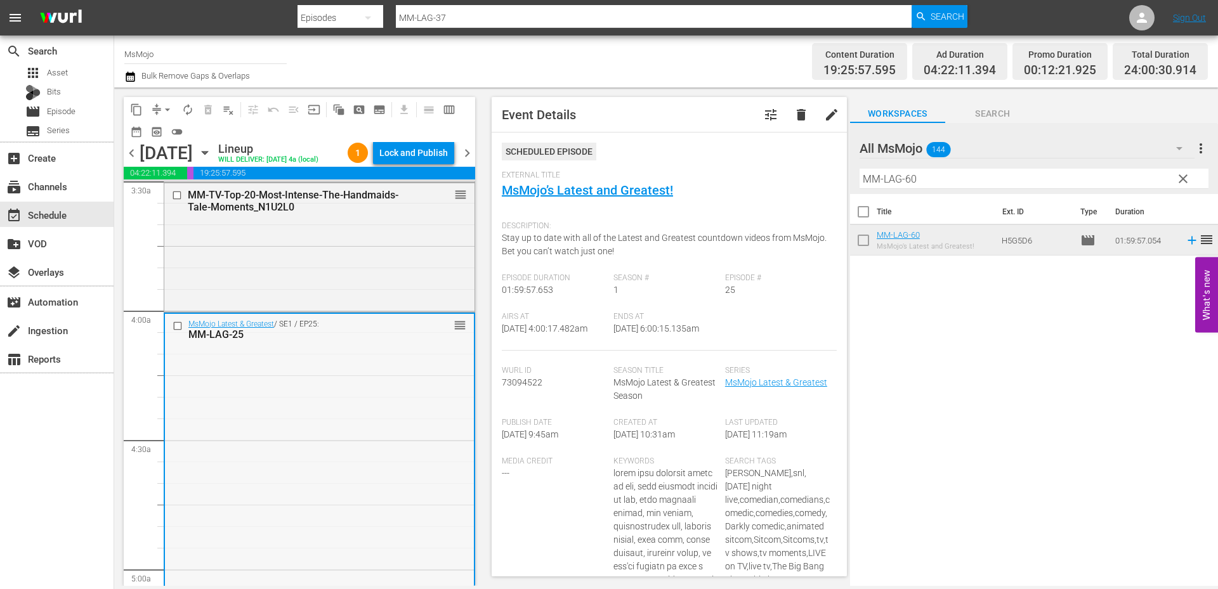
scroll to position [888, 0]
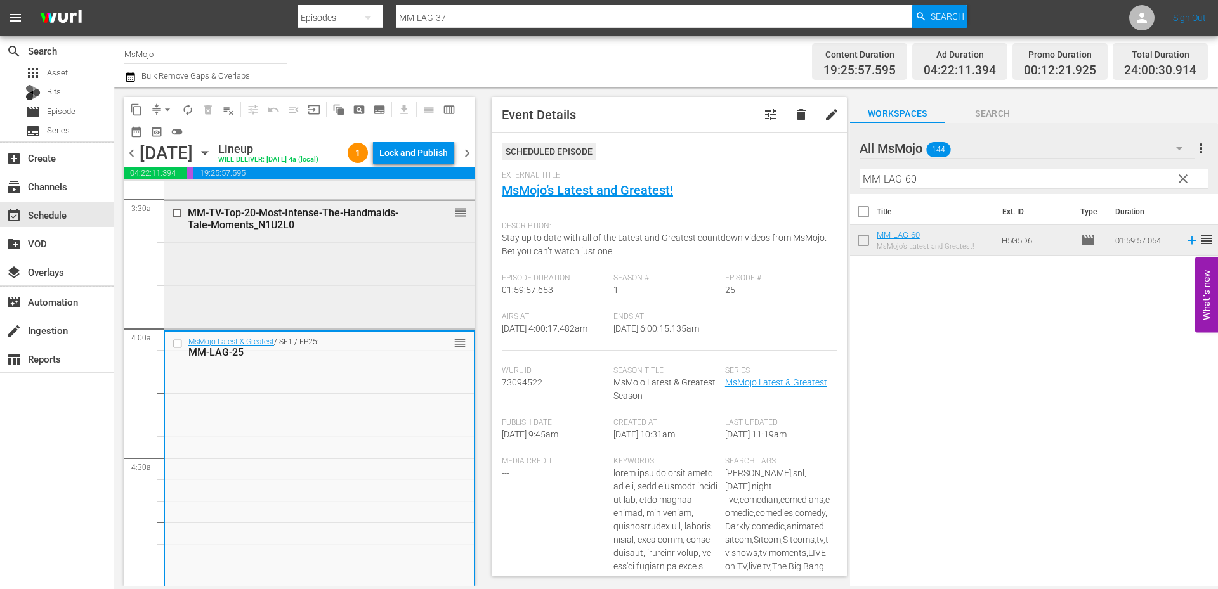
click at [241, 311] on div "MM-TV-Top-20-Most-Intense-The-Handmaids-Tale-Moments_N1U2L0 reorder" at bounding box center [319, 264] width 310 height 126
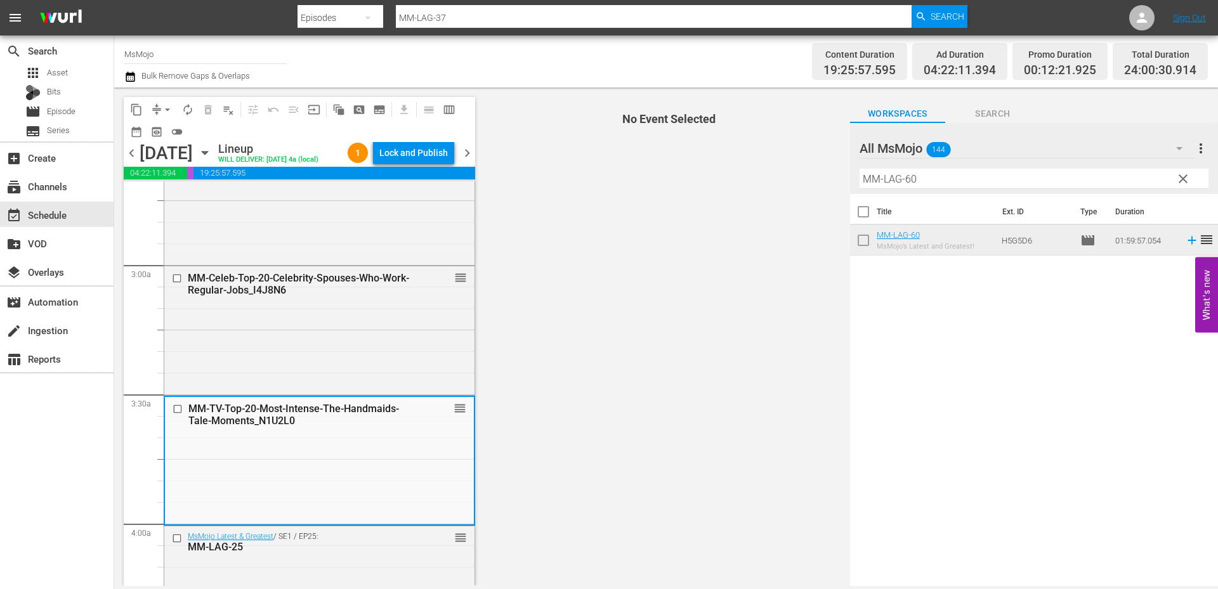
scroll to position [592, 0]
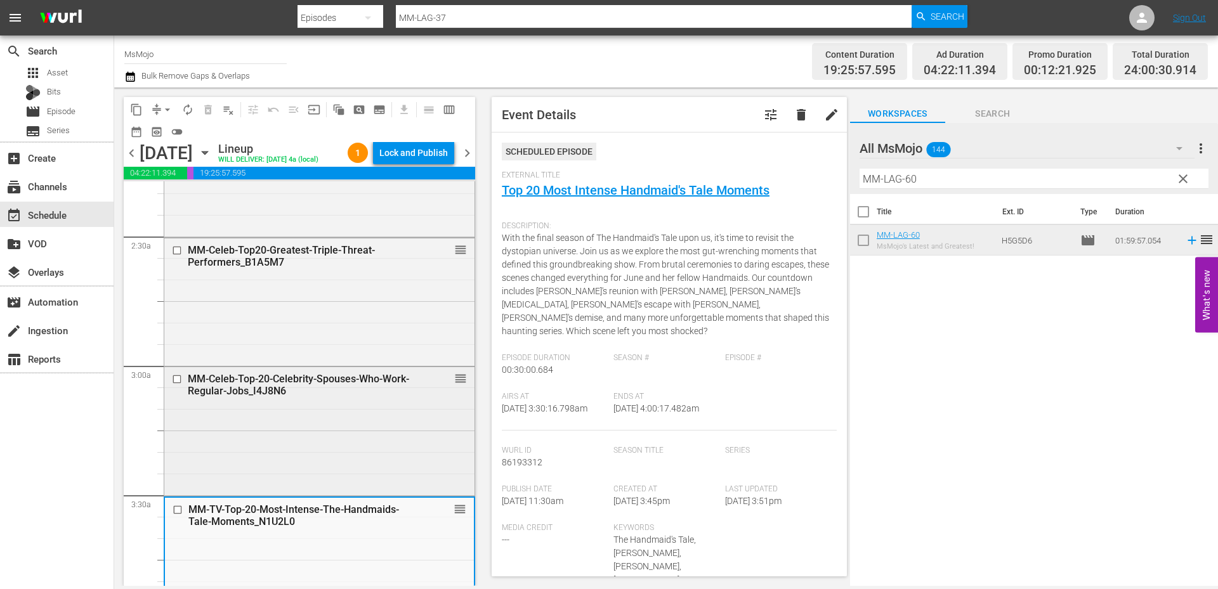
click at [311, 471] on div "MM-Celeb-Top-20-Celebrity-Spouses-Who-Work-Regular-Jobs_I4J8N6 reorder" at bounding box center [319, 430] width 310 height 126
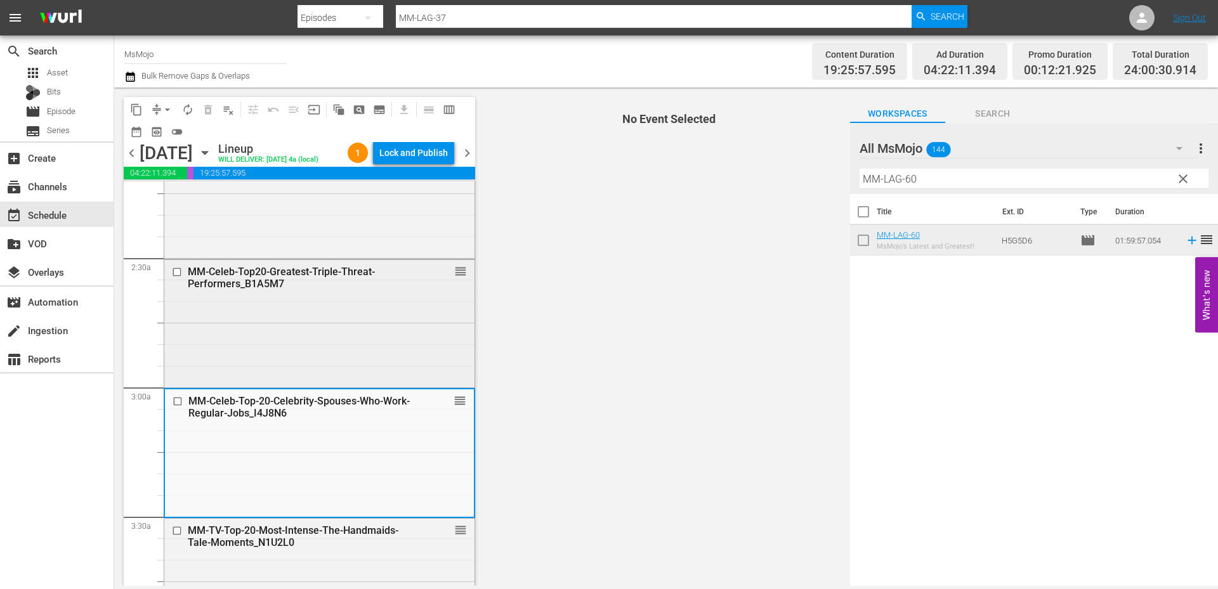
scroll to position [550, 0]
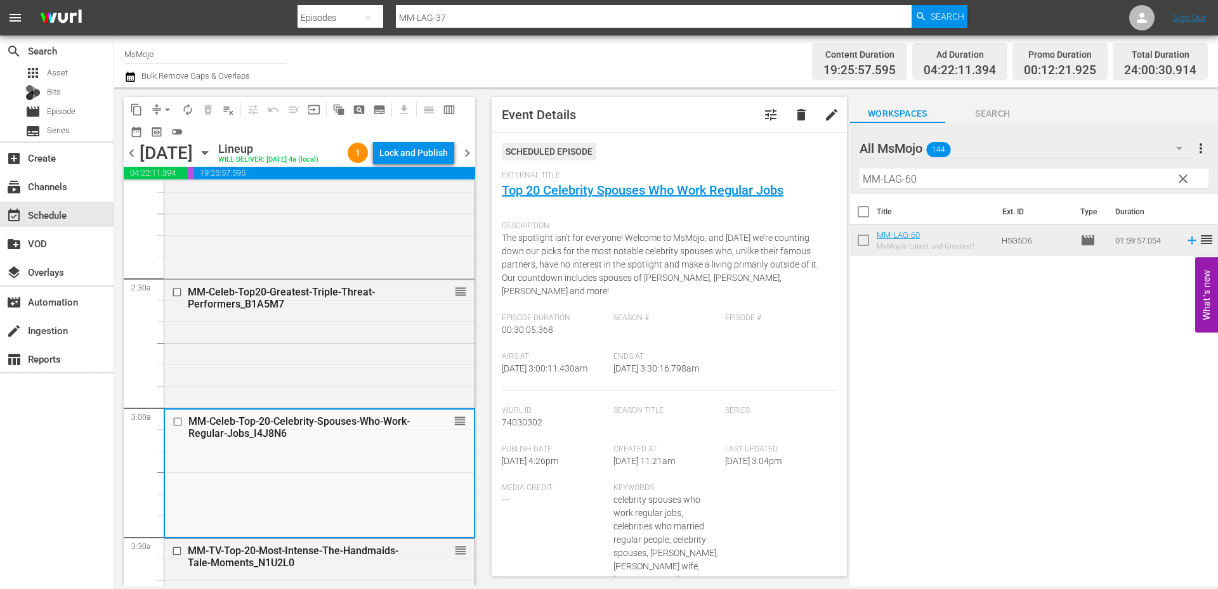
click at [278, 310] on div "MM-Celeb-Top20-Greatest-Triple-Threat-Performers_B1A5M7" at bounding box center [299, 298] width 223 height 24
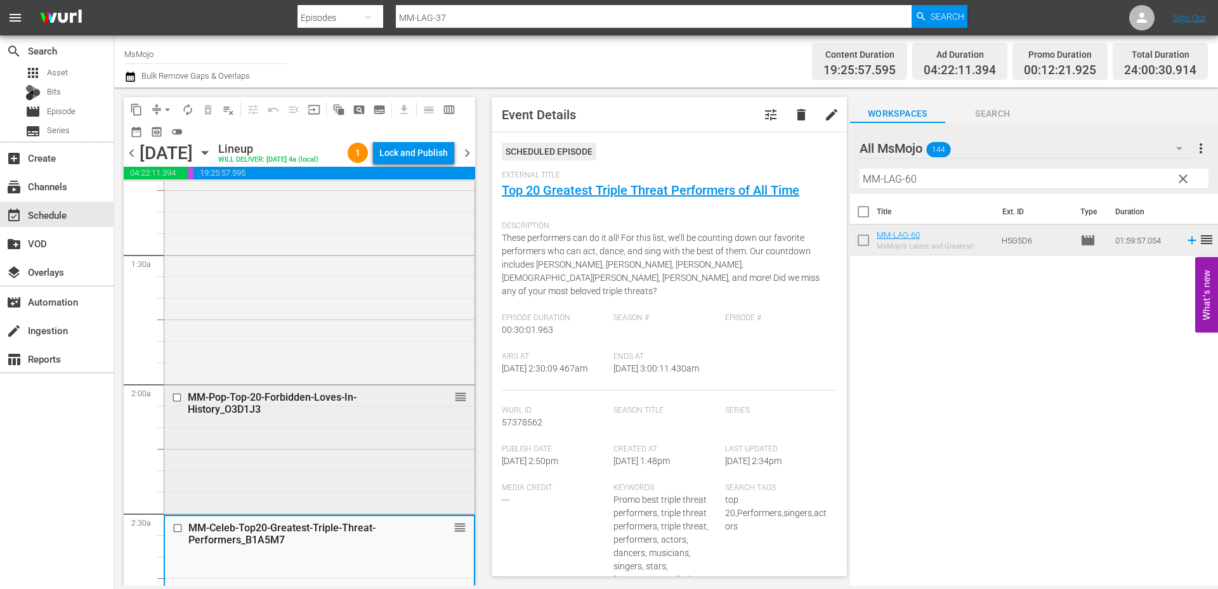
scroll to position [381, 0]
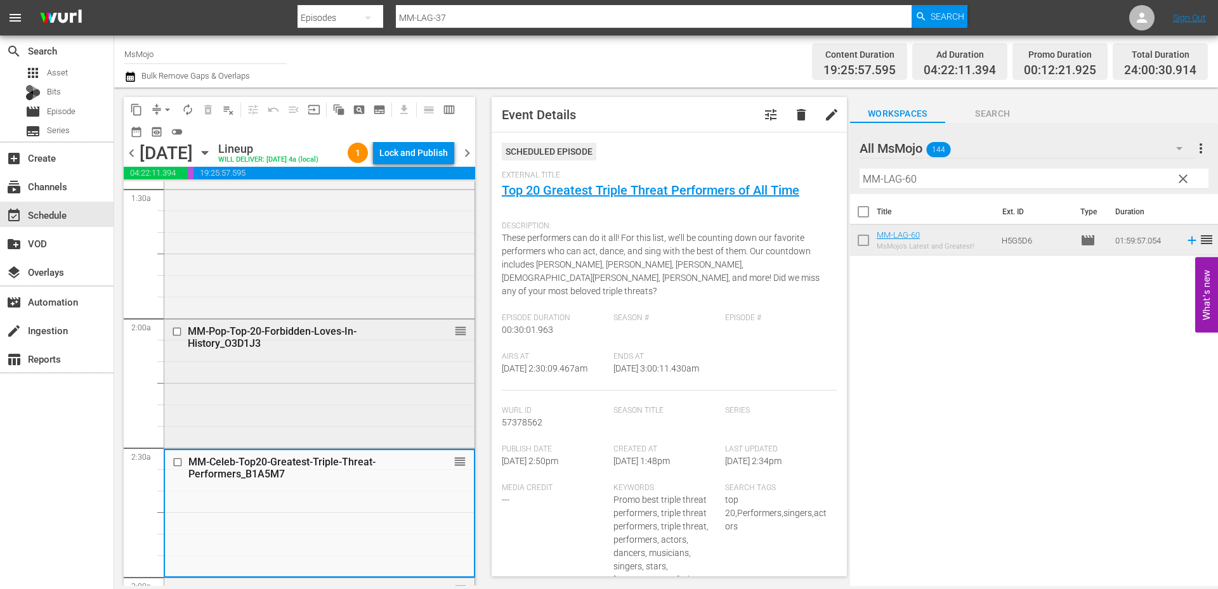
click at [287, 433] on div "MM-Pop-Top-20-Forbidden-Loves-In-History_O3D1J3 reorder" at bounding box center [319, 383] width 310 height 126
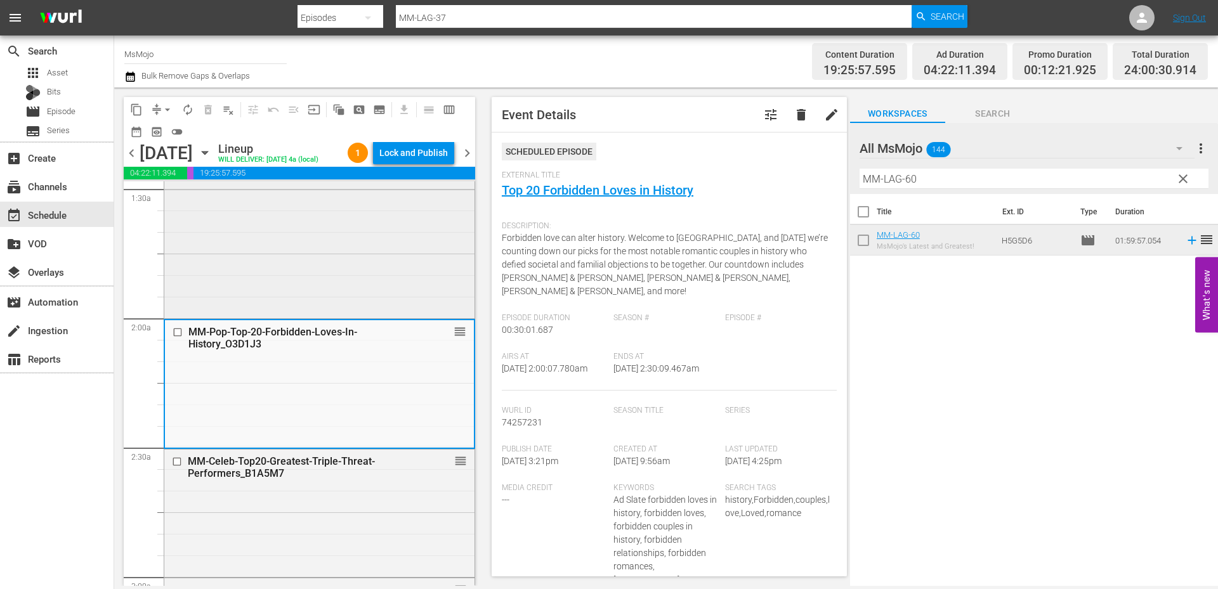
click at [253, 293] on div "MsMojo Latest & Greatest / SE1 / EP39: MM-LAG-39 reorder" at bounding box center [319, 58] width 310 height 514
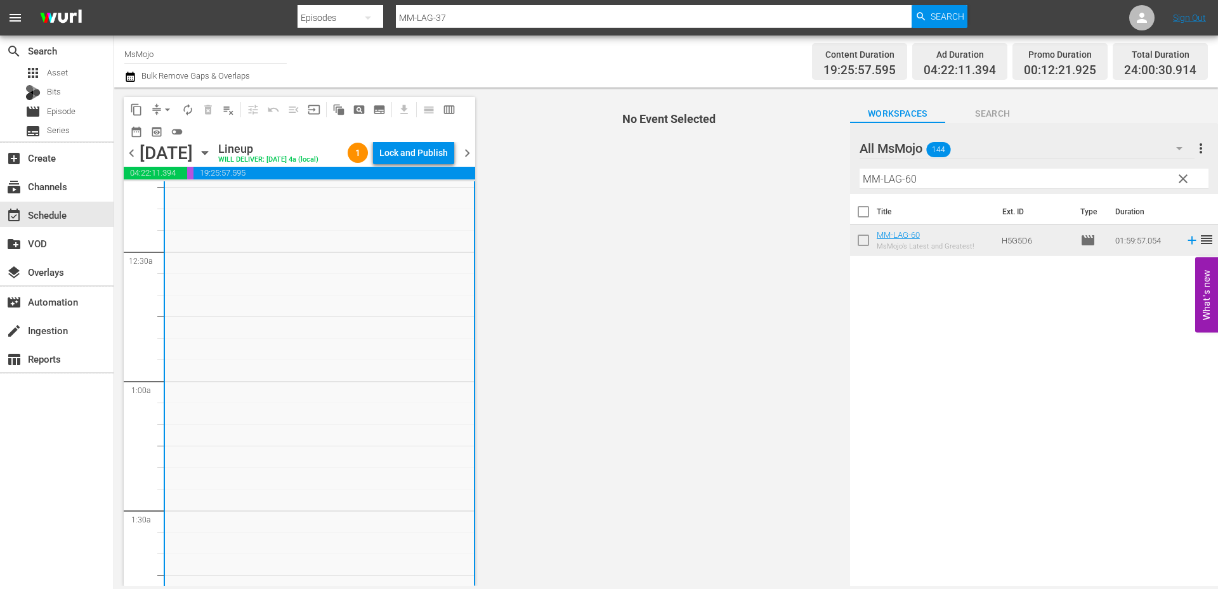
scroll to position [0, 0]
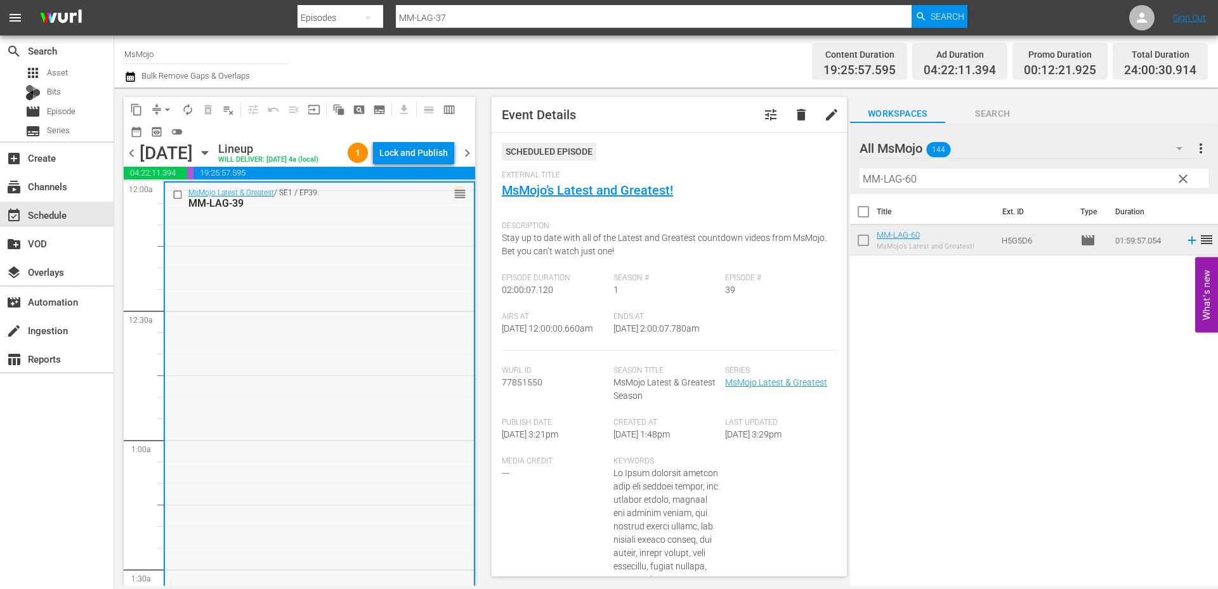
click at [173, 200] on input "checkbox" at bounding box center [179, 195] width 13 height 11
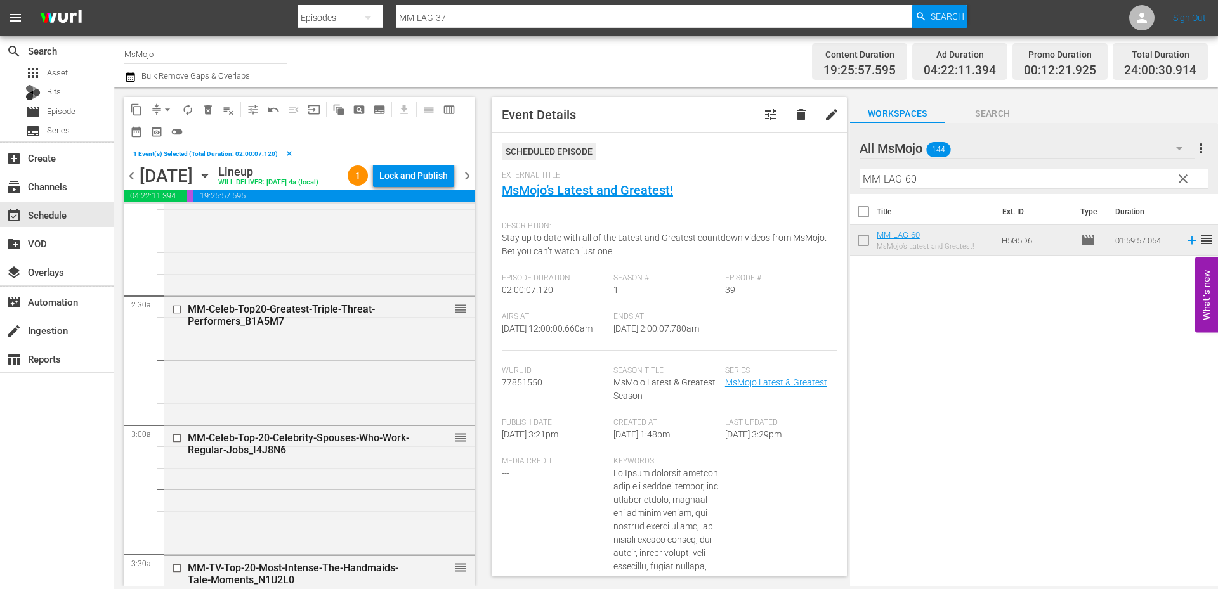
scroll to position [761, 0]
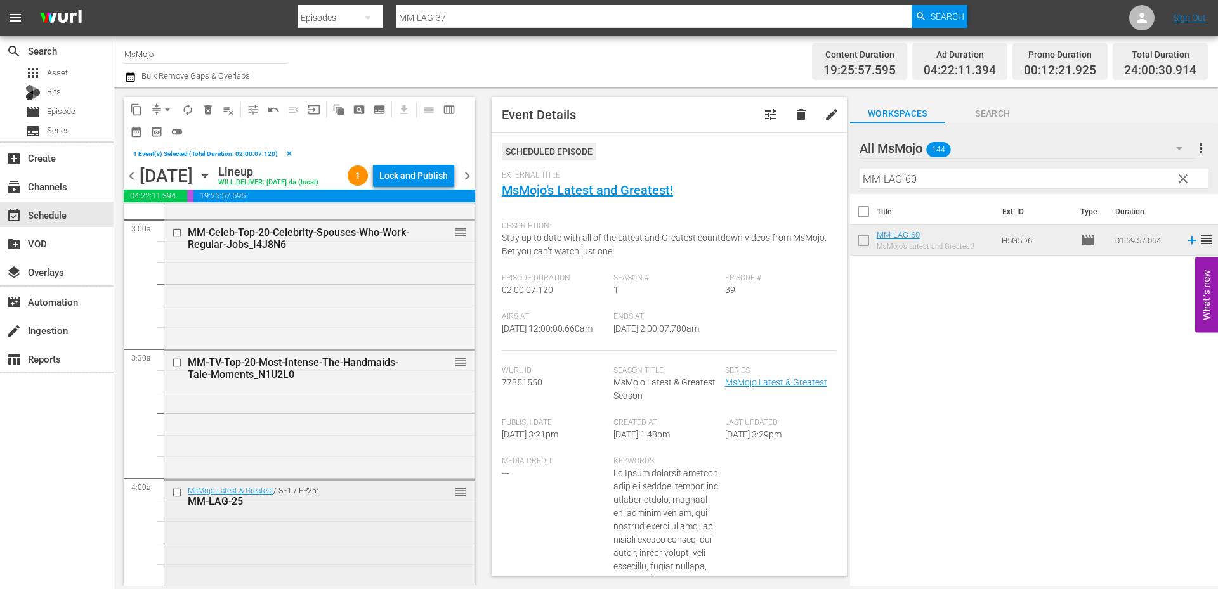
click at [325, 507] on div "MM-LAG-25" at bounding box center [299, 501] width 223 height 12
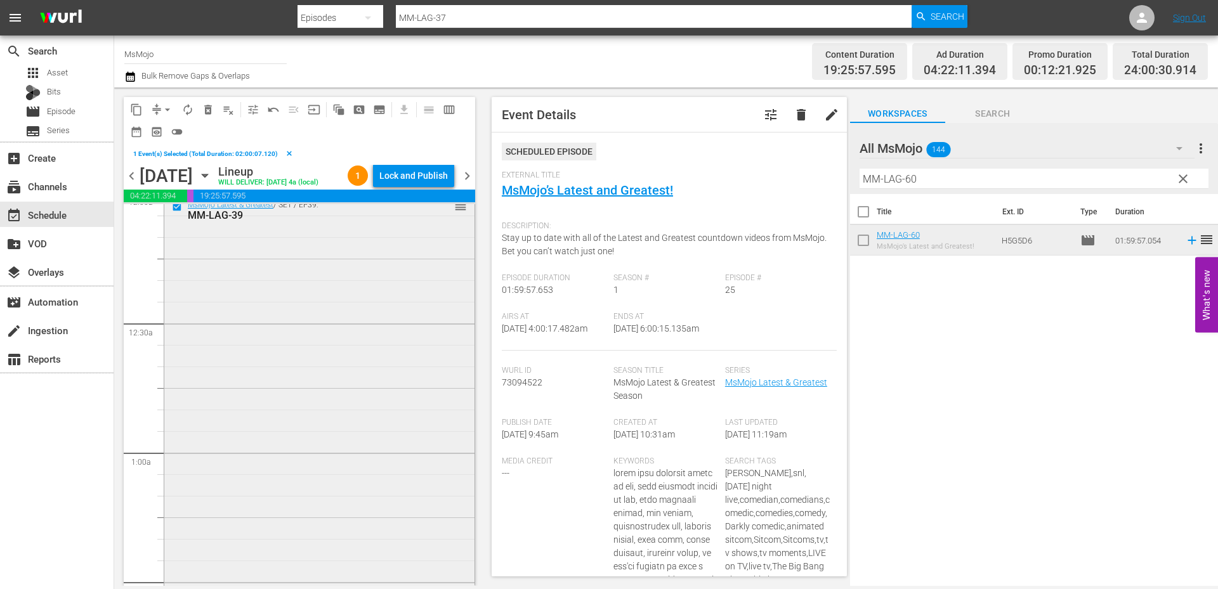
scroll to position [0, 0]
click at [239, 329] on div "MsMojo Latest & Greatest / SE1 / EP39: MM-LAG-39 reorder" at bounding box center [319, 462] width 310 height 514
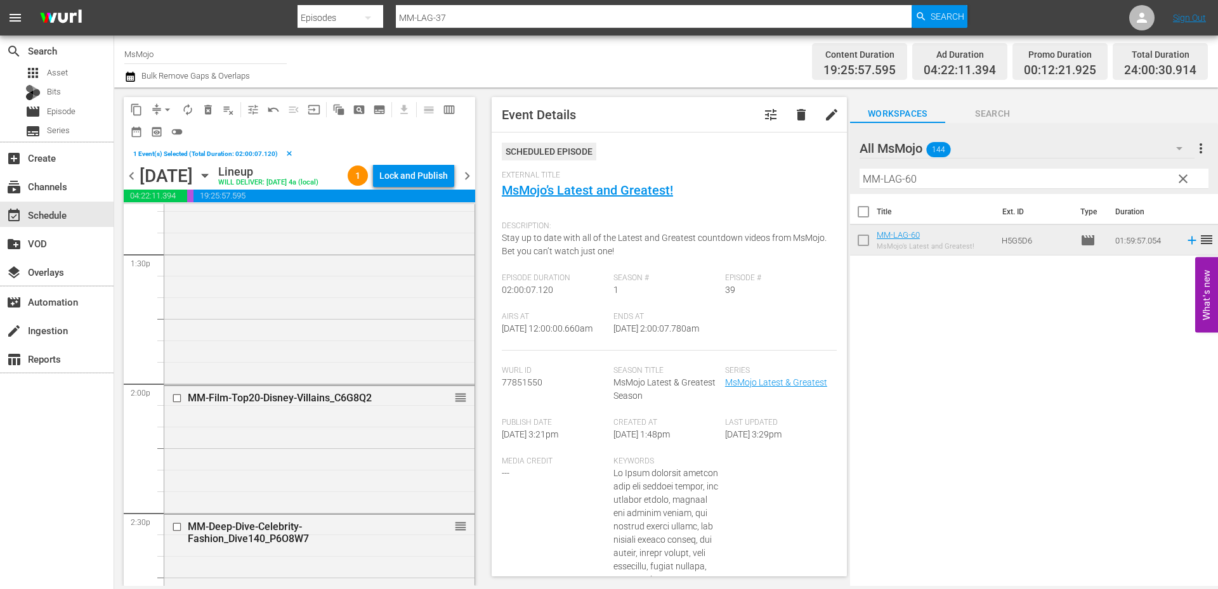
scroll to position [3561, 0]
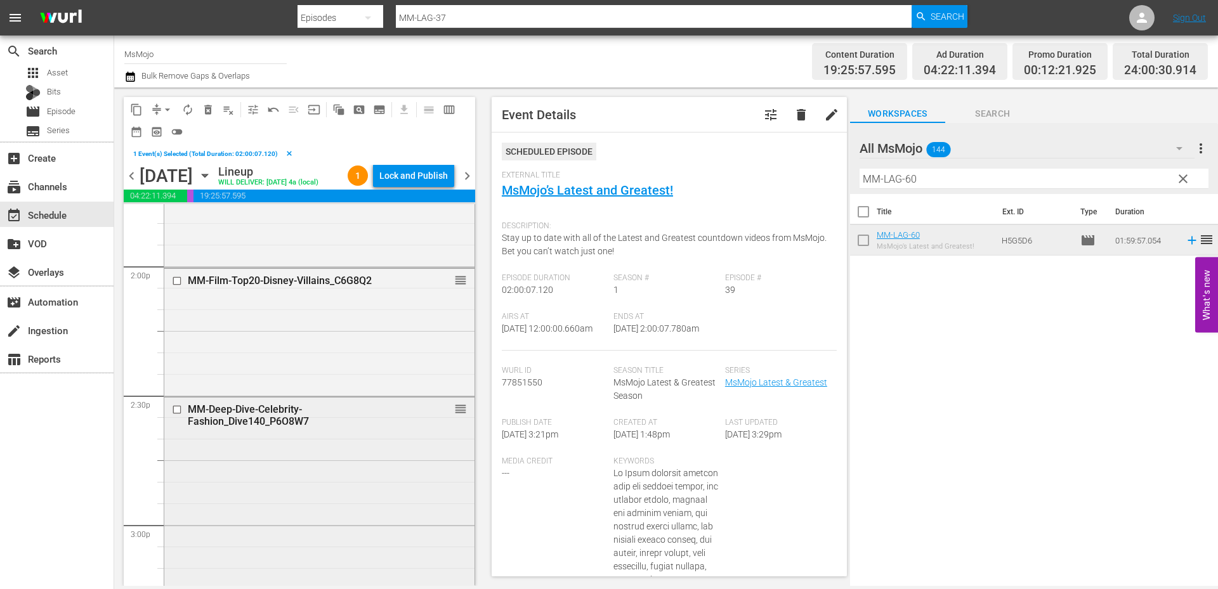
click at [376, 478] on div "MM-Deep-Dive-Celebrity-Fashion_Dive140_P6O8W7 reorder" at bounding box center [319, 590] width 310 height 384
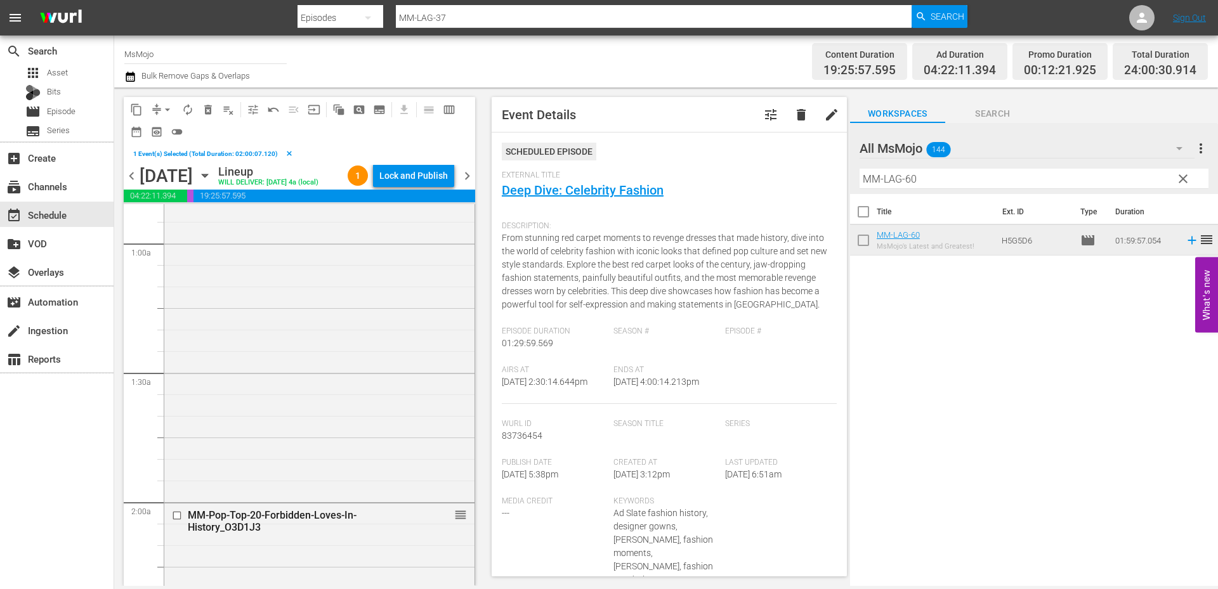
scroll to position [0, 0]
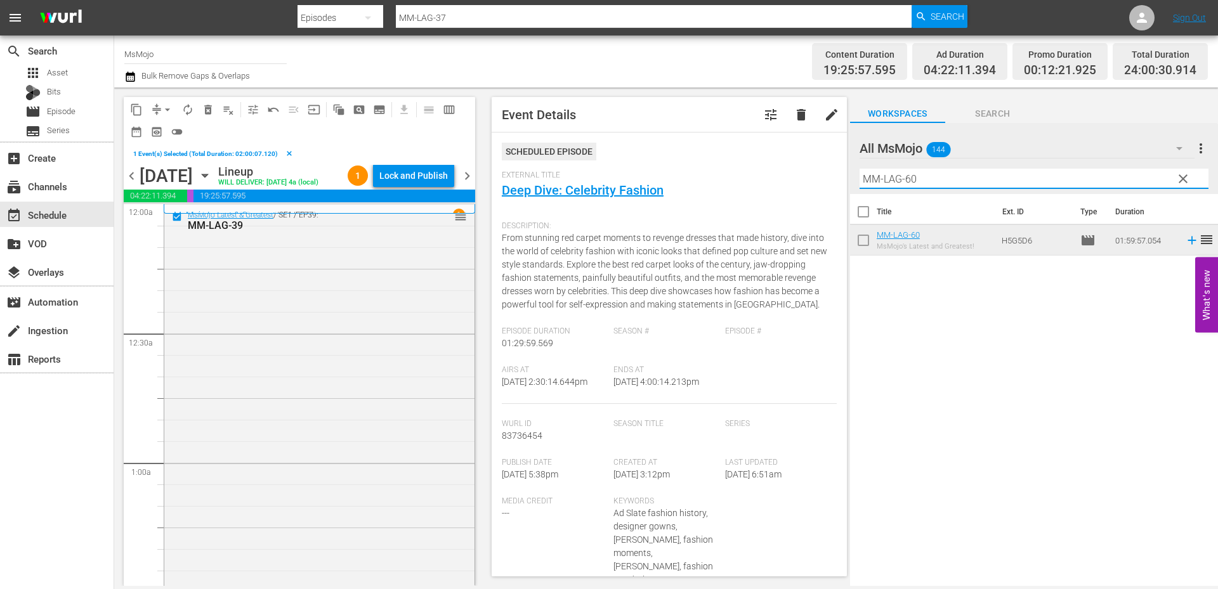
drag, startPoint x: 963, startPoint y: 178, endPoint x: 844, endPoint y: 181, distance: 118.7
click at [844, 181] on div "content_copy compress arrow_drop_down autorenew_outlined delete_forever_outline…" at bounding box center [666, 337] width 1104 height 499
paste input "02"
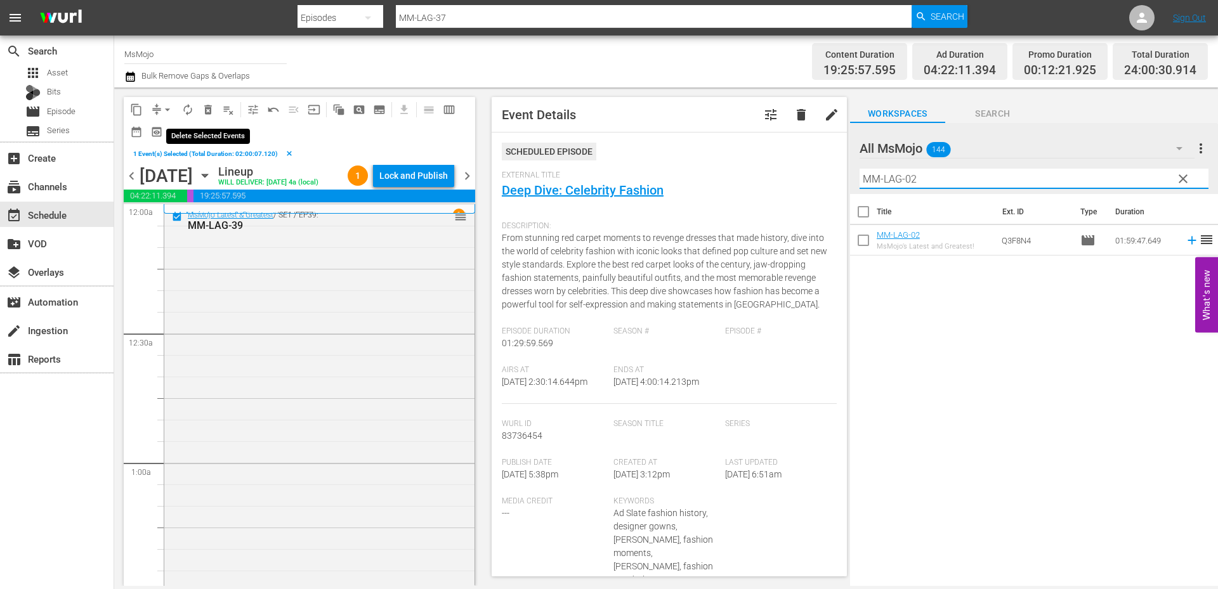
click at [205, 105] on span "delete_forever_outlined" at bounding box center [208, 109] width 13 height 13
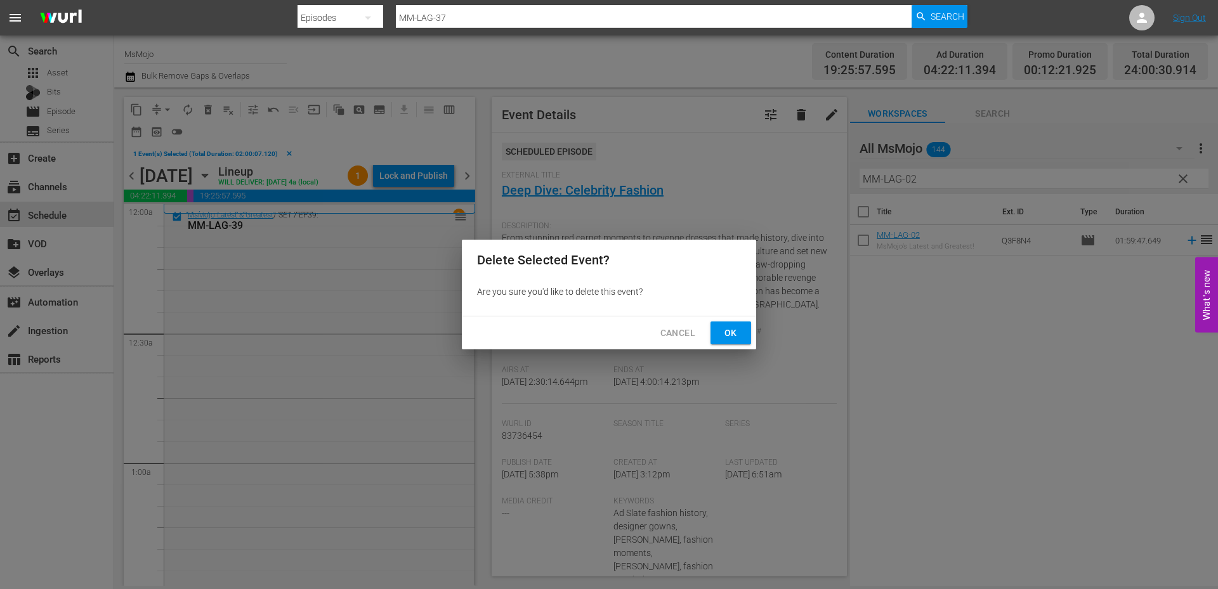
click at [743, 333] on button "Ok" at bounding box center [730, 333] width 41 height 23
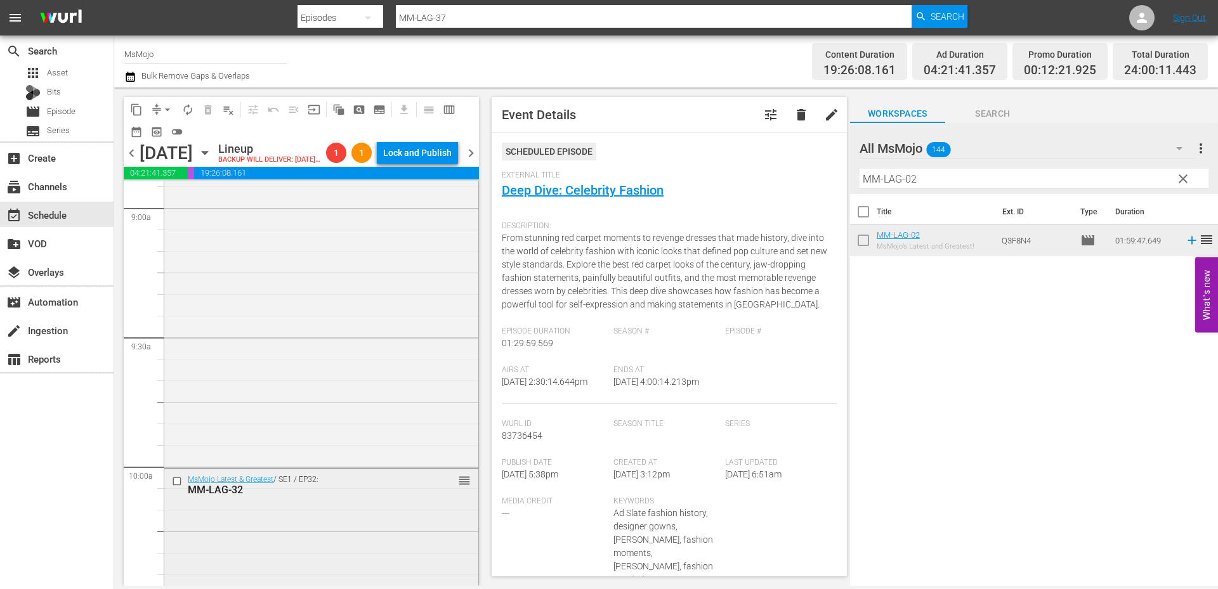
scroll to position [2368, 0]
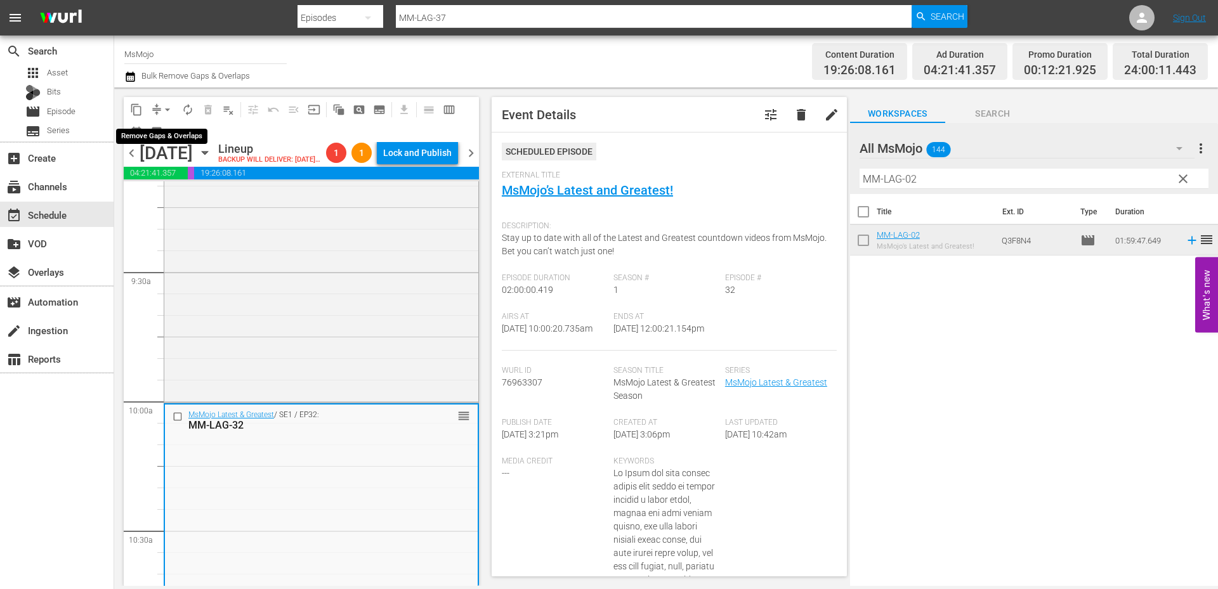
click at [162, 105] on span "arrow_drop_down" at bounding box center [167, 109] width 13 height 13
click at [170, 177] on li "Align to End of Previous Day" at bounding box center [167, 177] width 133 height 21
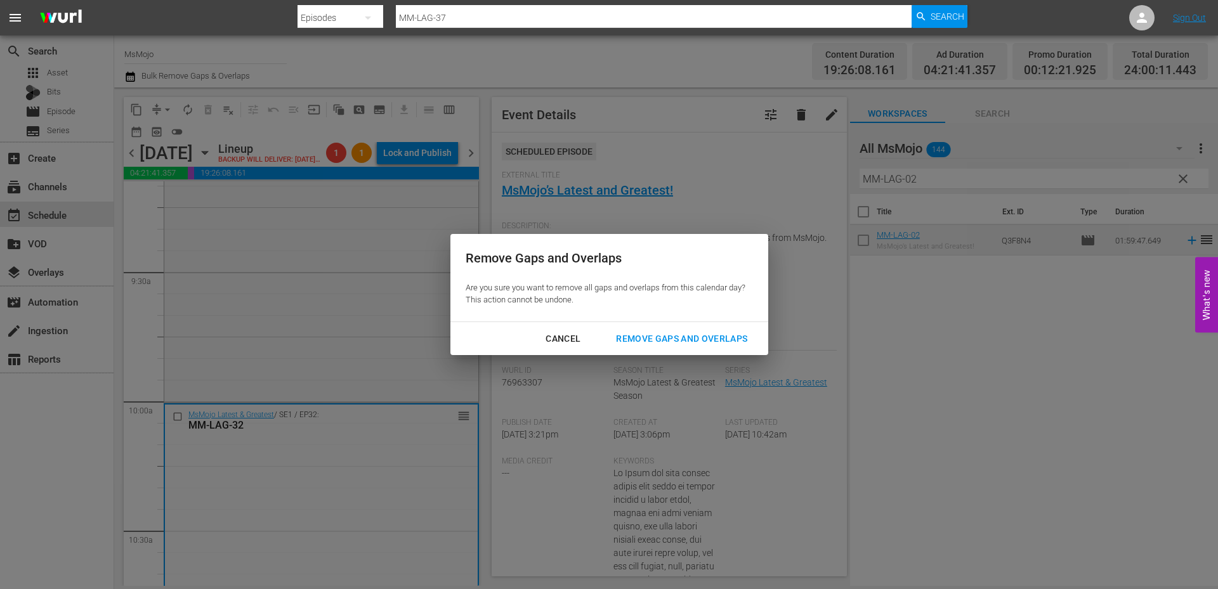
click at [641, 340] on div "Remove Gaps and Overlaps" at bounding box center [682, 339] width 152 height 16
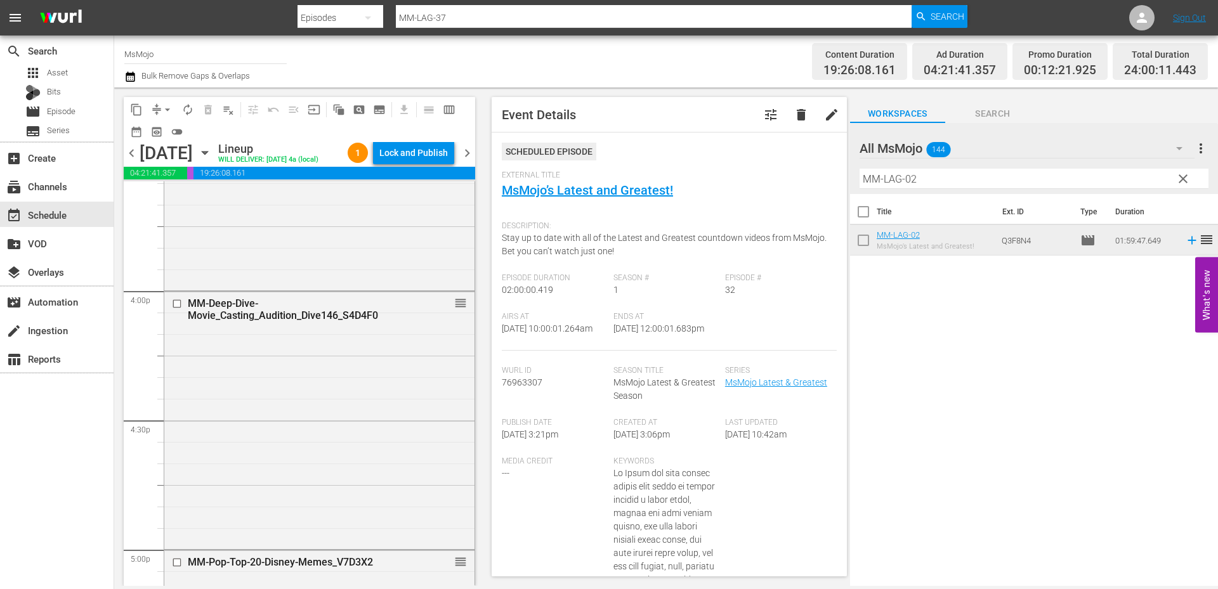
scroll to position [4059, 0]
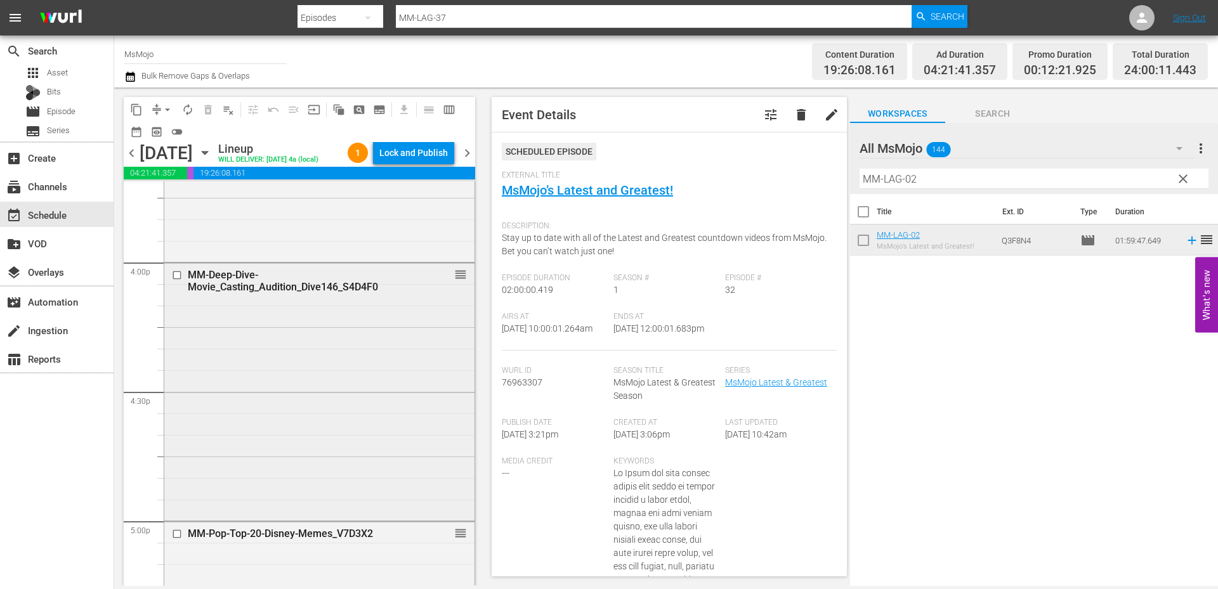
click at [327, 438] on div "MM-Deep-Dive-Movie_Casting_Audition_Dive146_S4D4F0 reorder" at bounding box center [319, 390] width 310 height 255
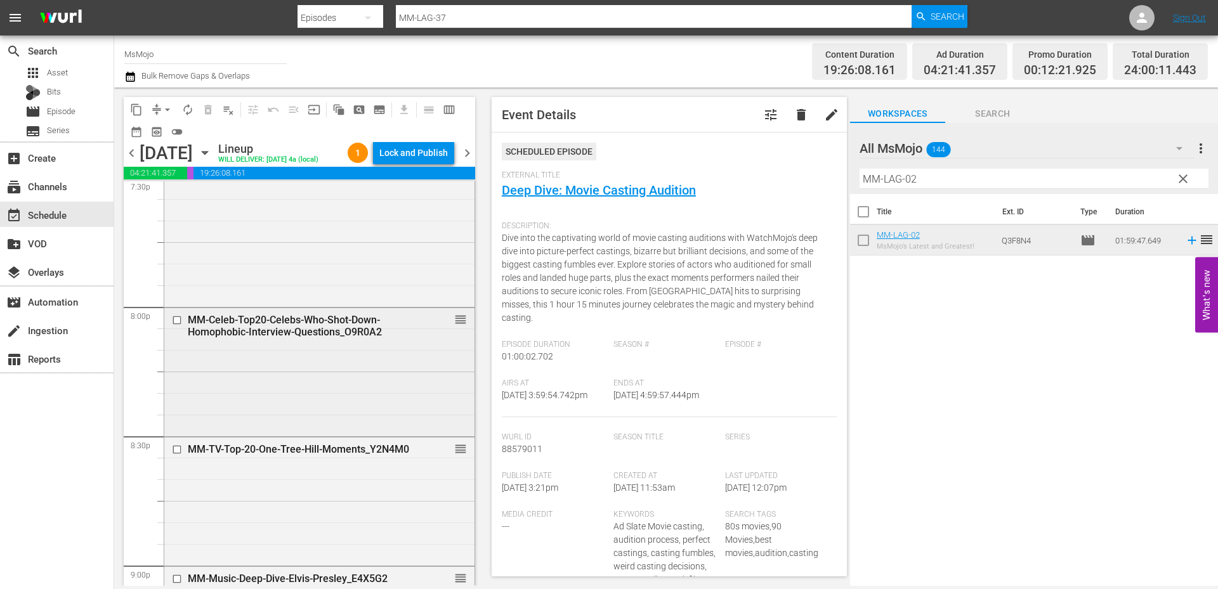
scroll to position [5074, 0]
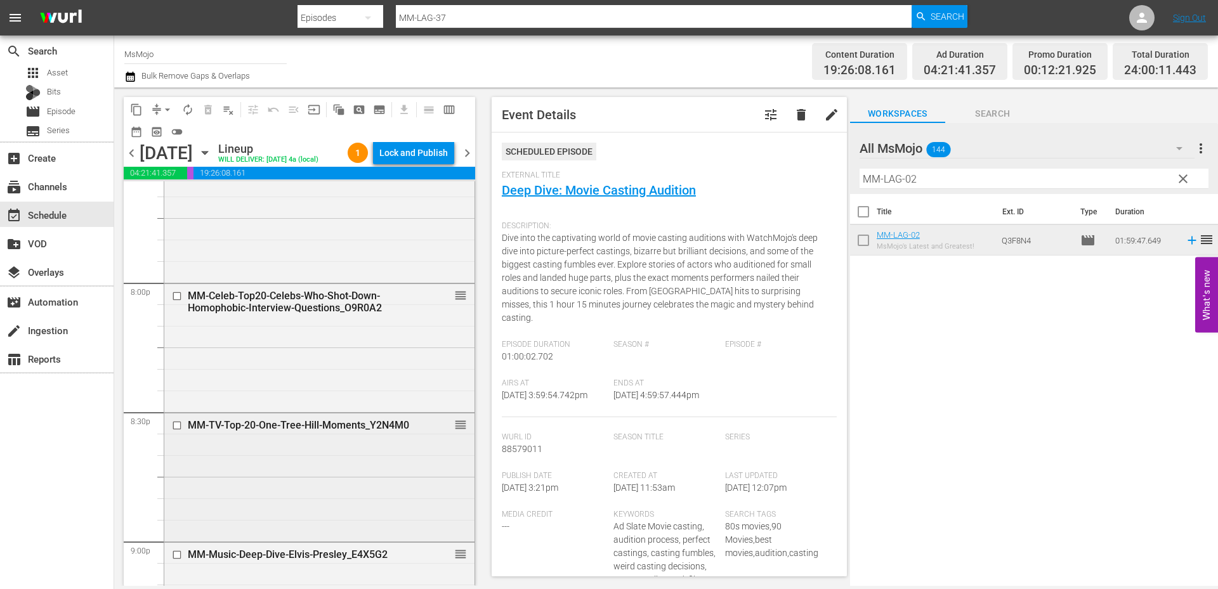
click at [258, 495] on div "MM-TV-Top-20-One-Tree-Hill-Moments_Y2N4M0 reorder" at bounding box center [319, 477] width 310 height 126
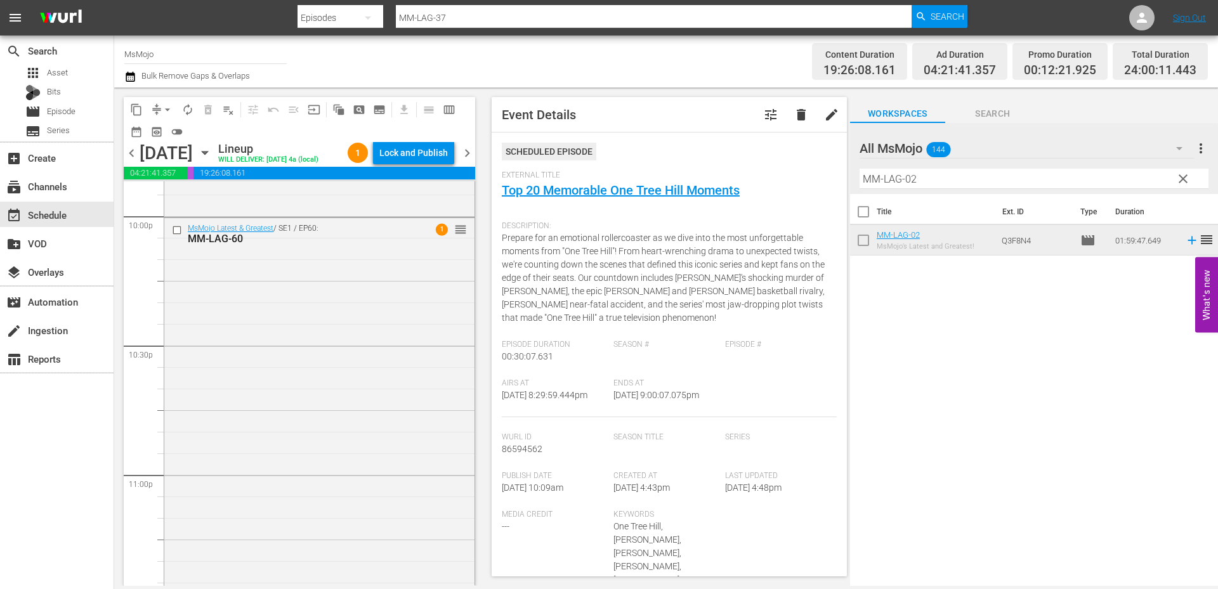
scroll to position [5828, 0]
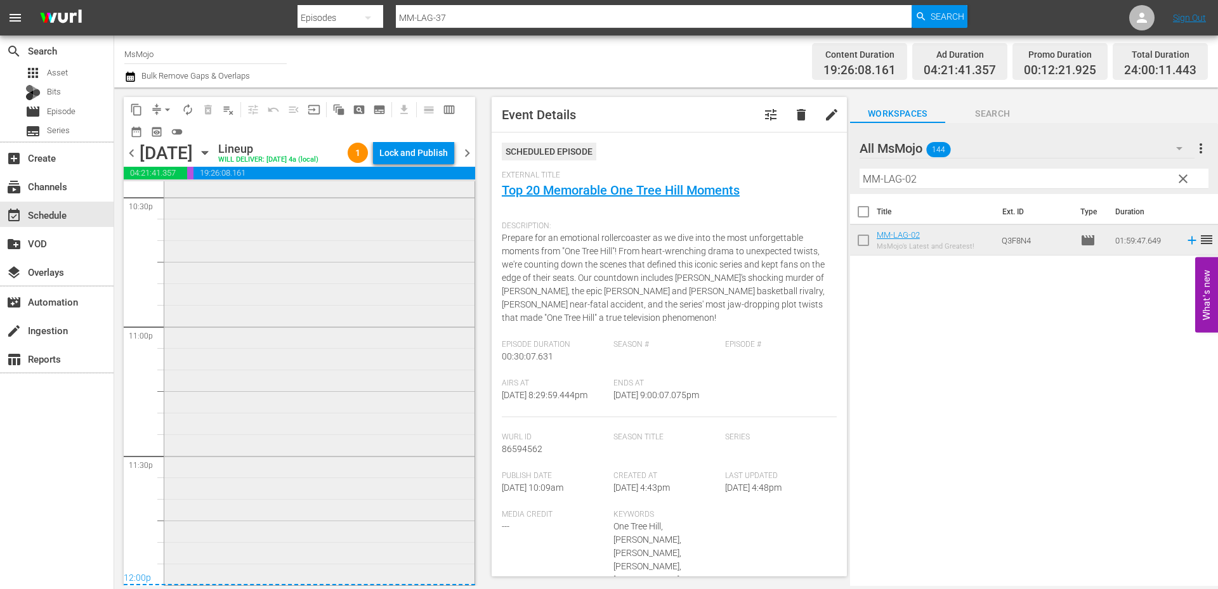
click at [250, 496] on div "MsMojo Latest & Greatest / SE1 / EP60: MM-LAG-60 1 reorder" at bounding box center [319, 327] width 310 height 514
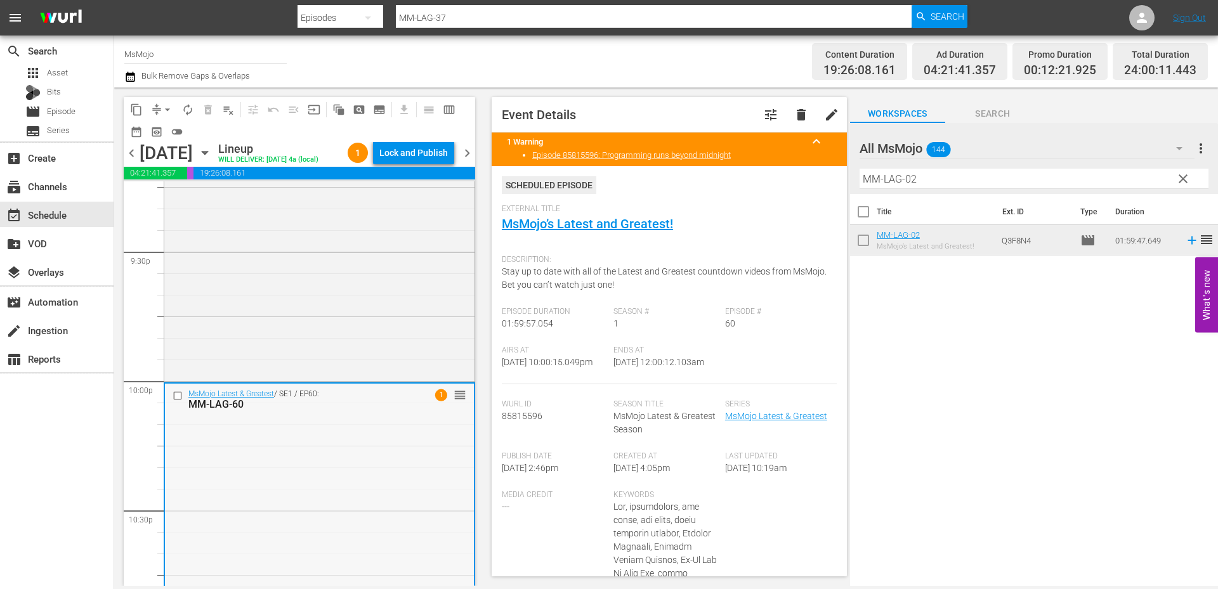
scroll to position [5490, 0]
click at [242, 358] on div "MM-Music-Deep-Dive-Elvis-Presley_E4X5G2 reorder" at bounding box center [319, 255] width 310 height 256
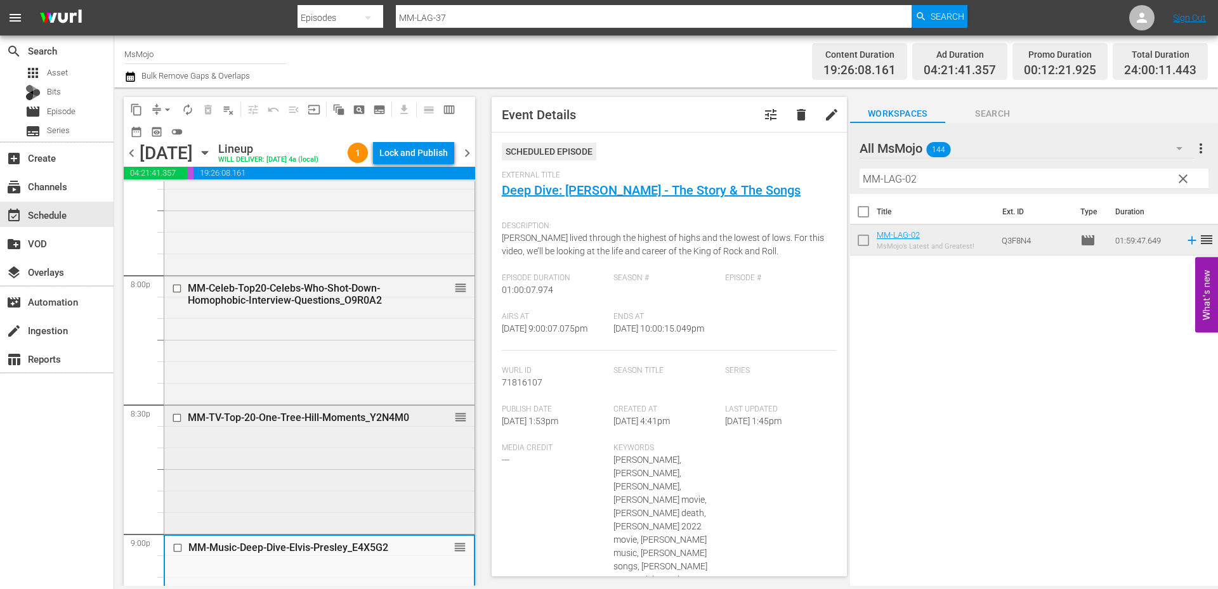
scroll to position [5109, 0]
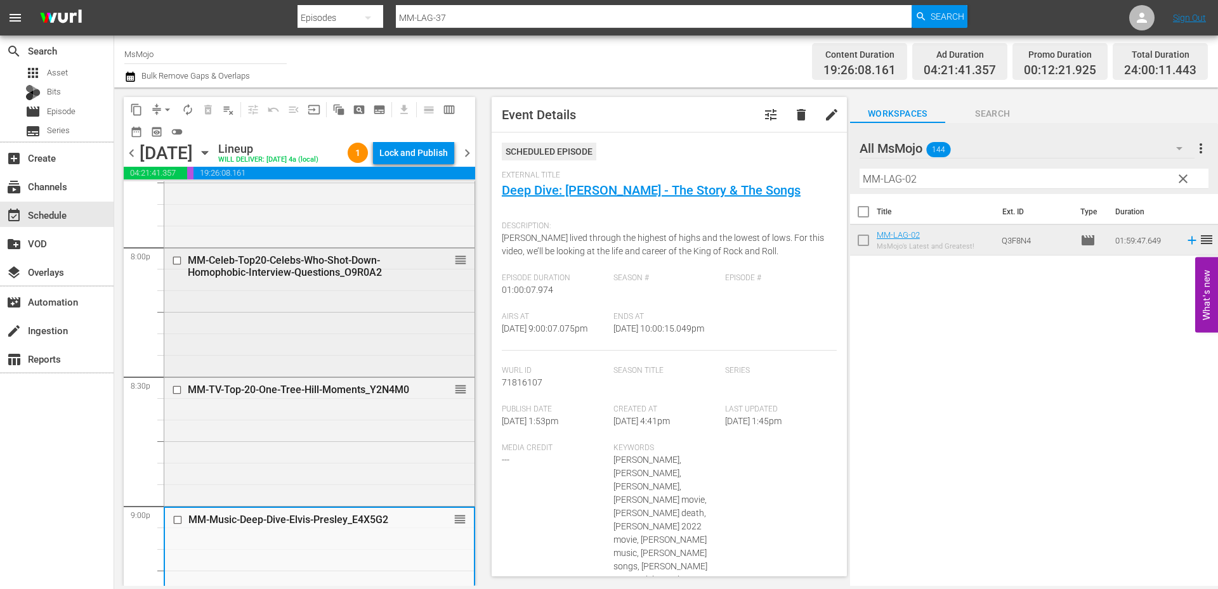
click at [224, 367] on div "MM-Celeb-Top20-Celebs-Who-Shot-Down-Homophobic-Interview-Questions_O9R0A2 reord…" at bounding box center [319, 311] width 310 height 125
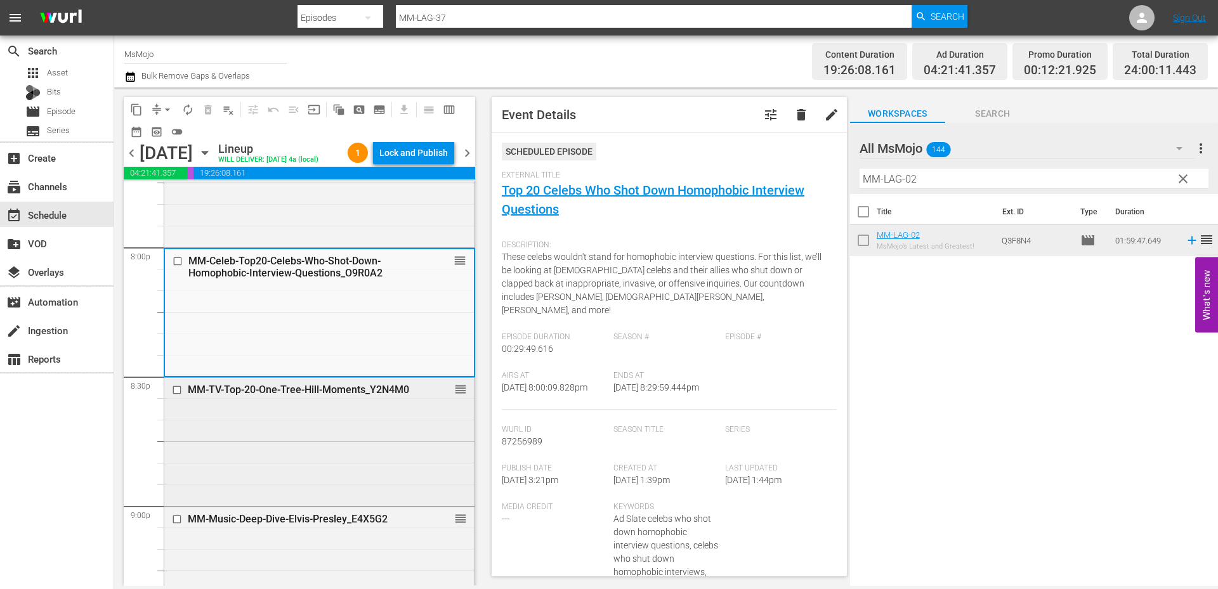
click at [263, 473] on div "MM-TV-Top-20-One-Tree-Hill-Moments_Y2N4M0 reorder" at bounding box center [319, 441] width 310 height 126
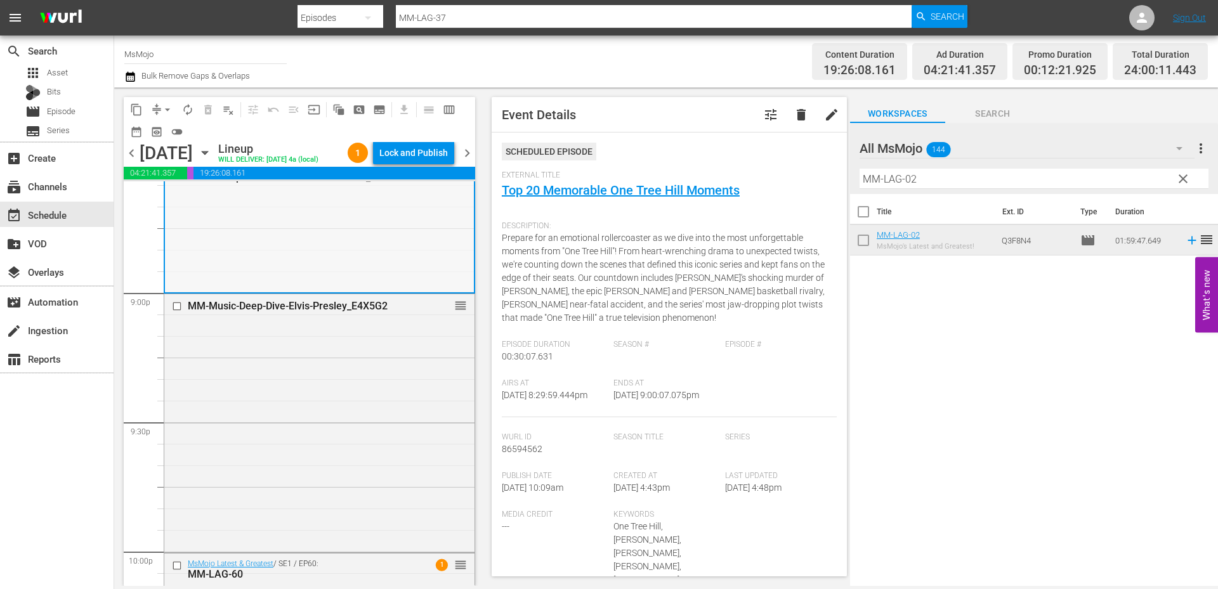
scroll to position [5405, 0]
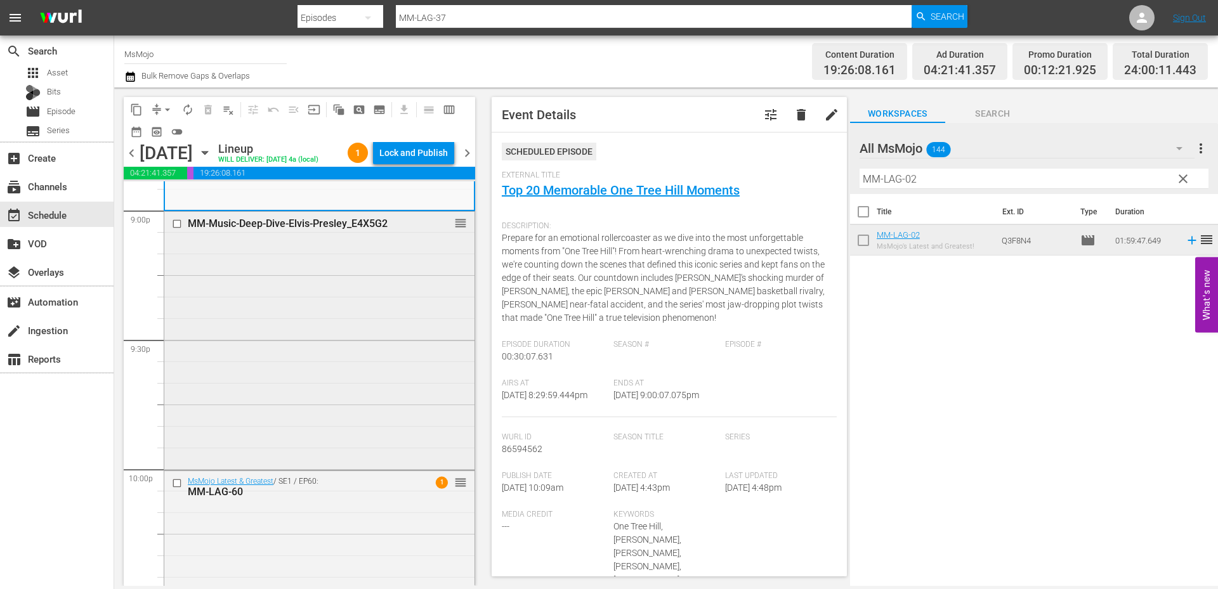
click at [242, 416] on div "MM-Music-Deep-Dive-Elvis-Presley_E4X5G2 reorder" at bounding box center [319, 340] width 310 height 256
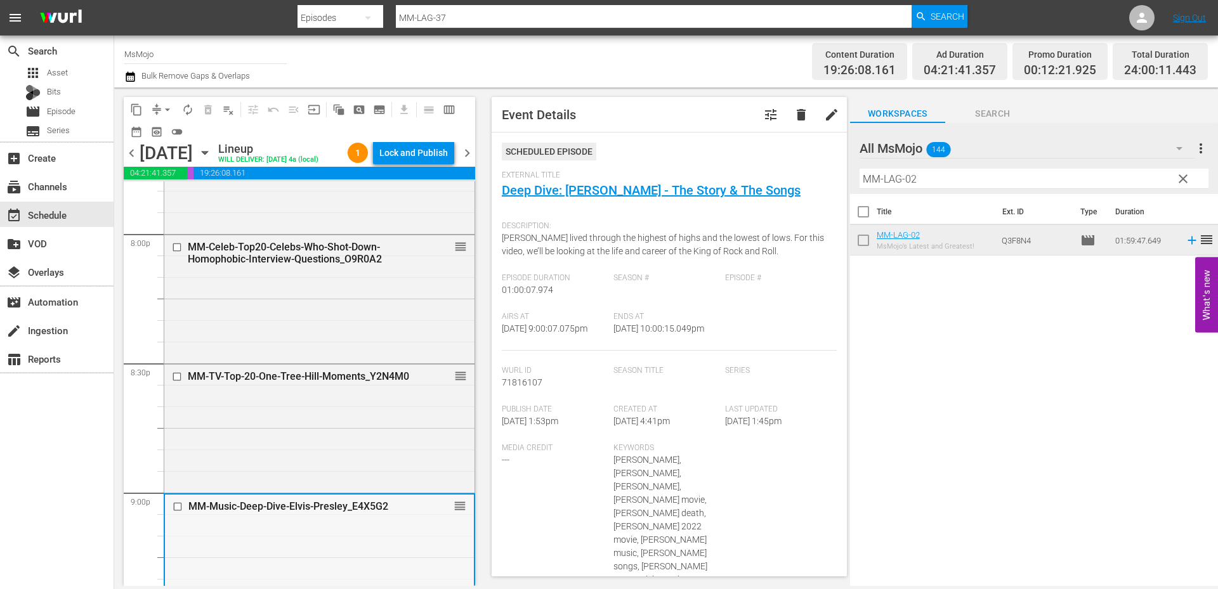
scroll to position [4898, 0]
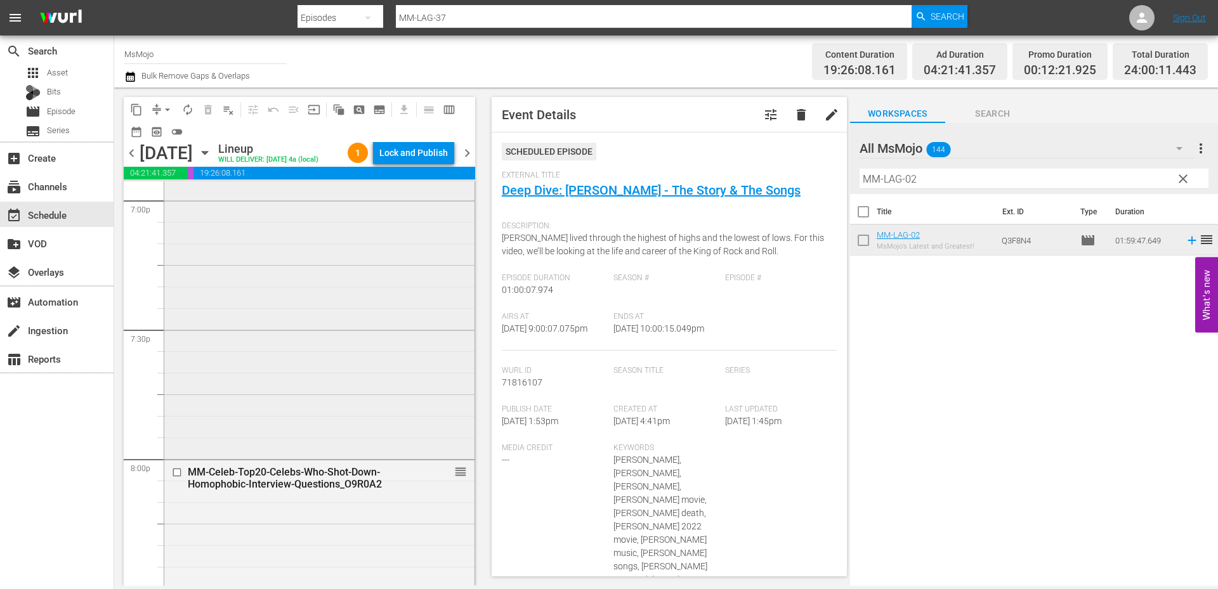
click at [256, 346] on div "MsMojo Latest & Greatest / SE1 / EP74: MM-LAG-74 reorder" at bounding box center [319, 199] width 310 height 514
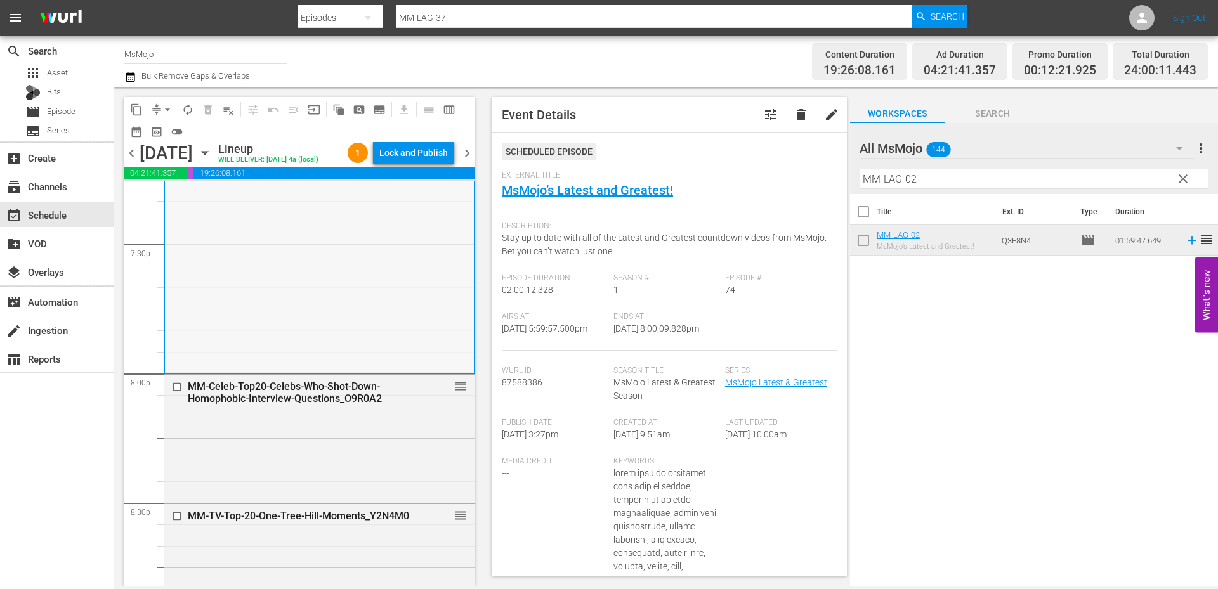
scroll to position [4983, 0]
click at [284, 441] on div "MM-Celeb-Top20-Celebs-Who-Shot-Down-Homophobic-Interview-Questions_O9R0A2 reord…" at bounding box center [319, 437] width 310 height 125
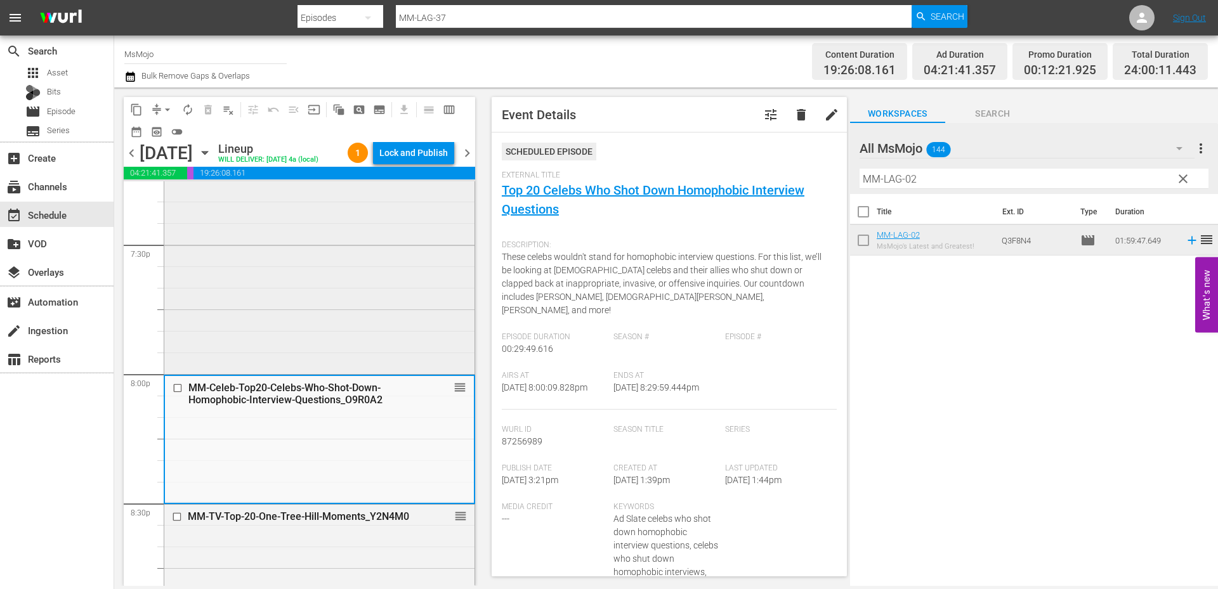
click at [273, 353] on div "MsMojo Latest & Greatest / SE1 / EP74: MM-LAG-74 reorder" at bounding box center [319, 114] width 310 height 514
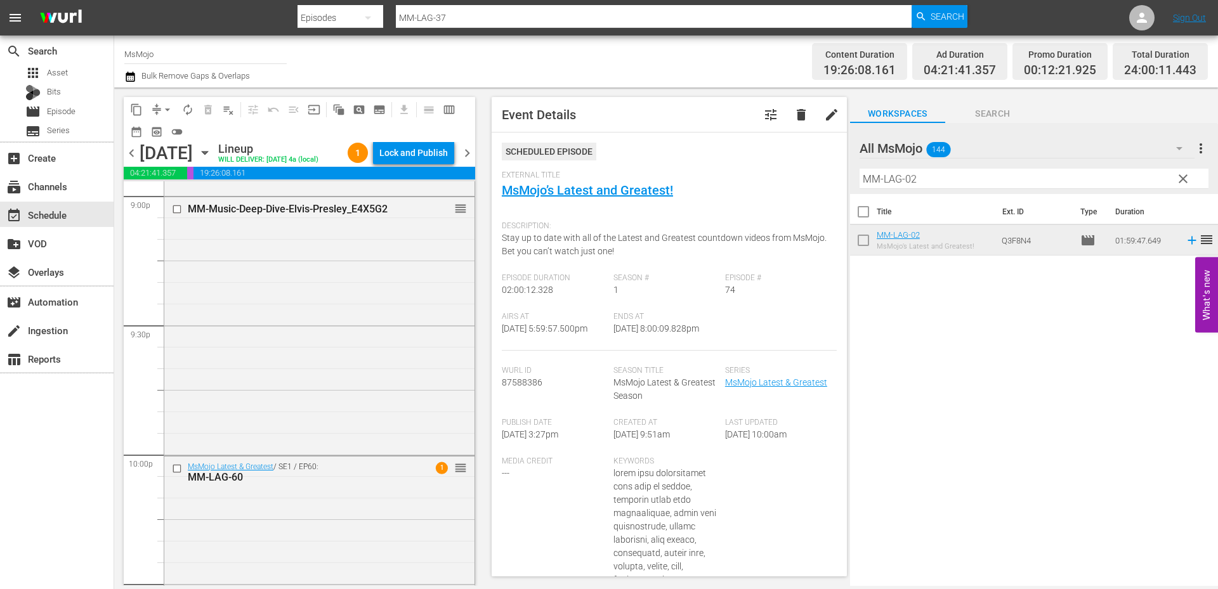
scroll to position [5828, 0]
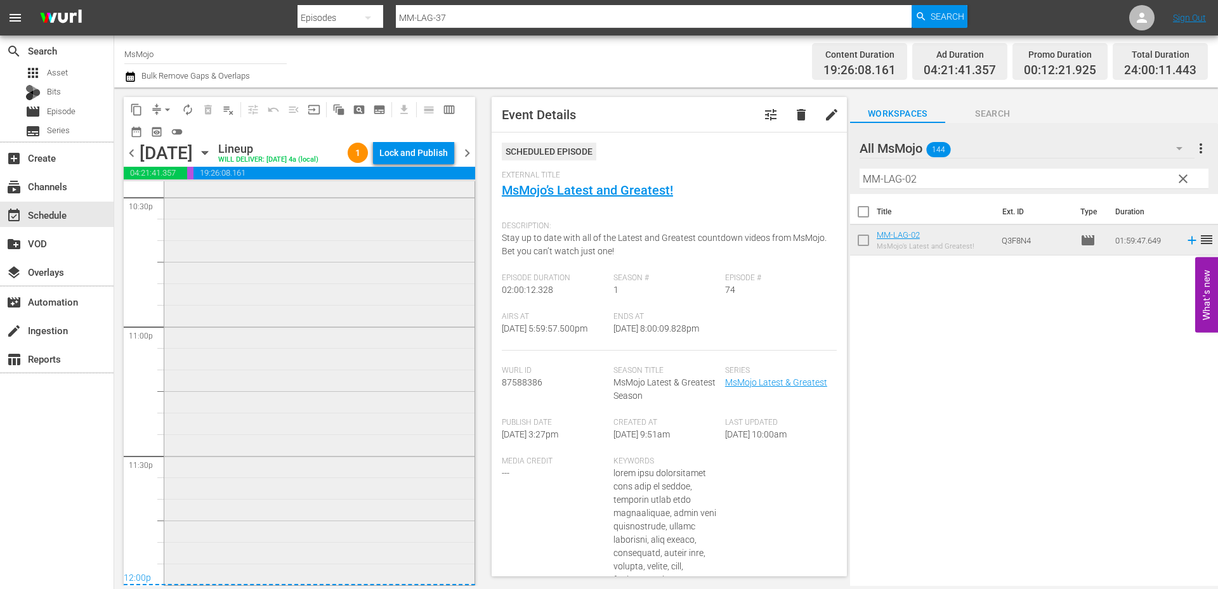
click at [278, 375] on div "MsMojo Latest & Greatest / SE1 / EP60: MM-LAG-60 1 reorder" at bounding box center [319, 327] width 310 height 514
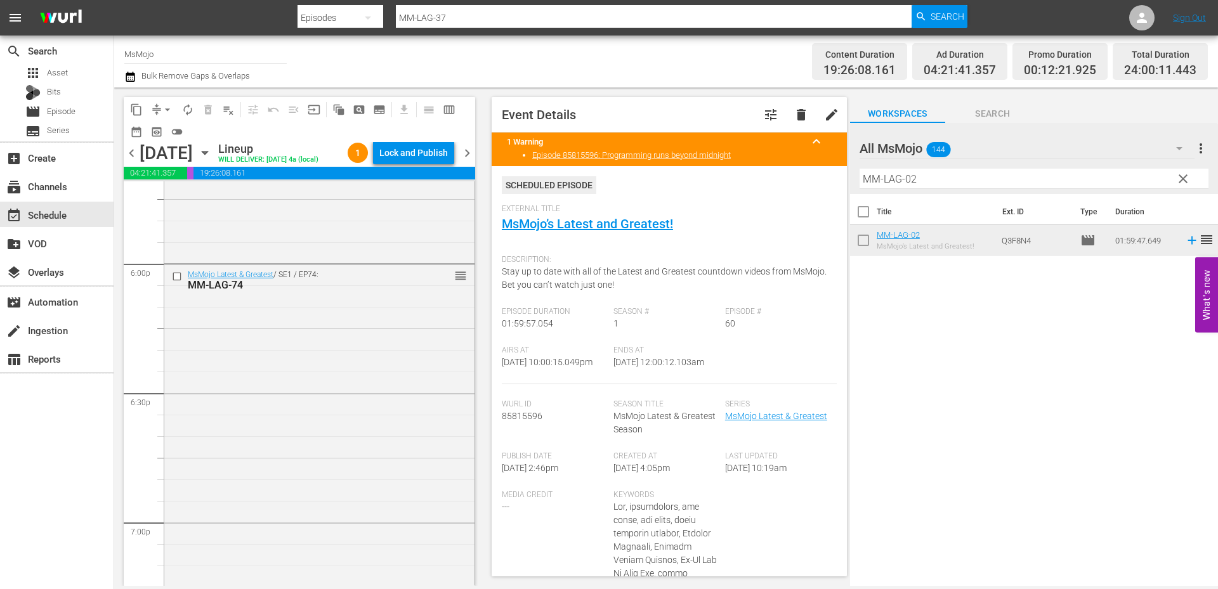
scroll to position [4560, 0]
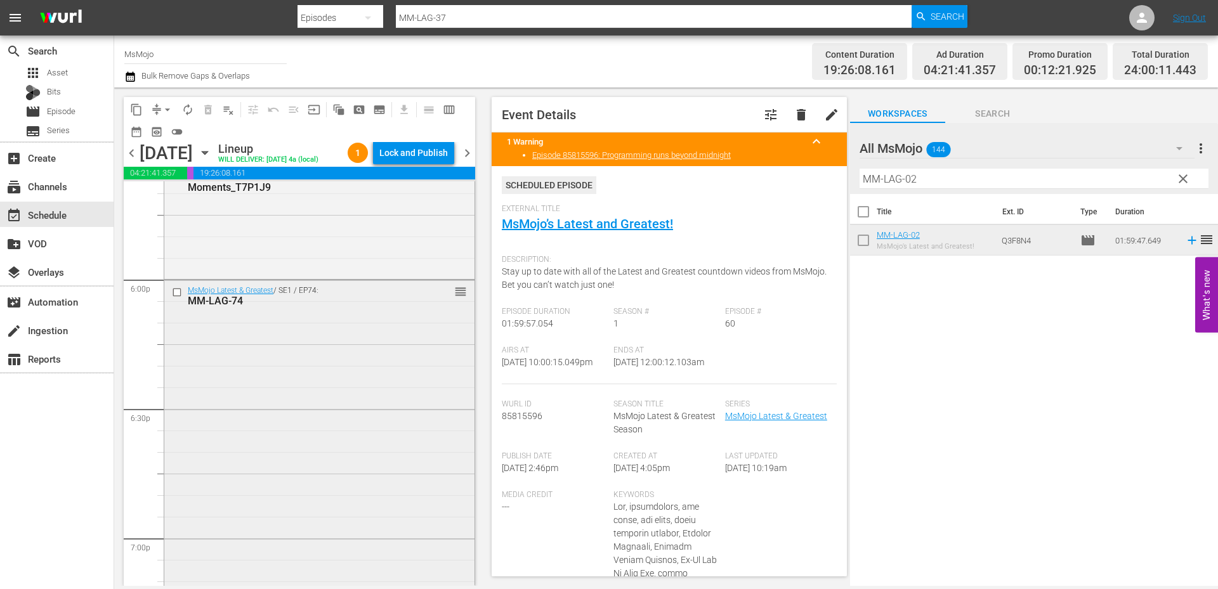
click at [235, 379] on div "MsMojo Latest & Greatest / SE1 / EP74: MM-LAG-74 reorder" at bounding box center [319, 537] width 310 height 514
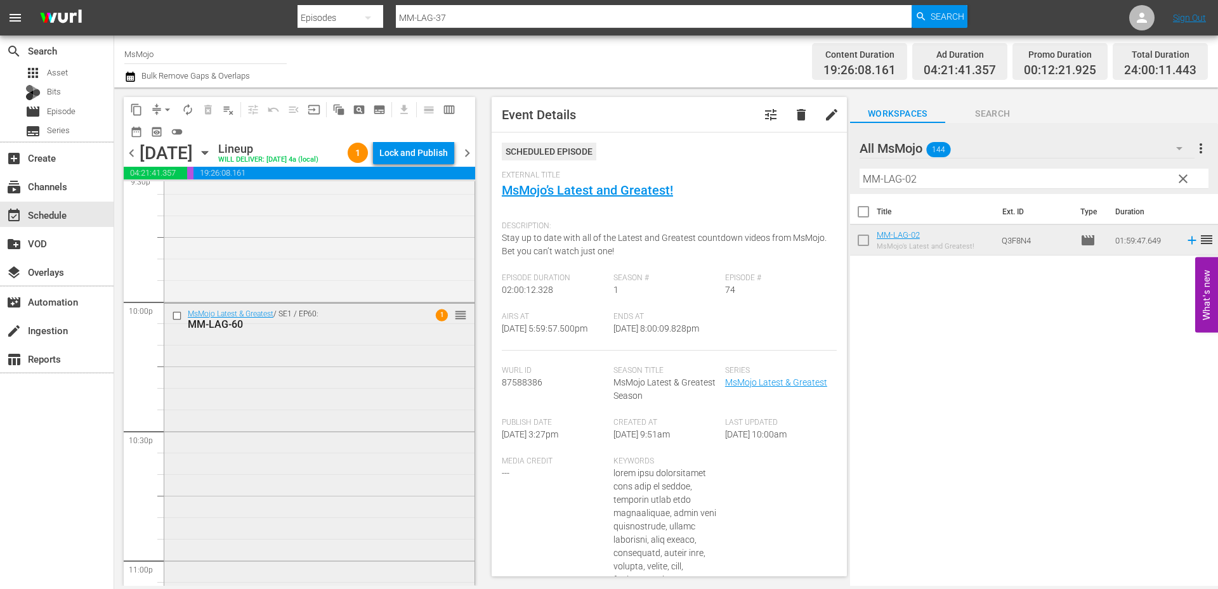
scroll to position [5659, 0]
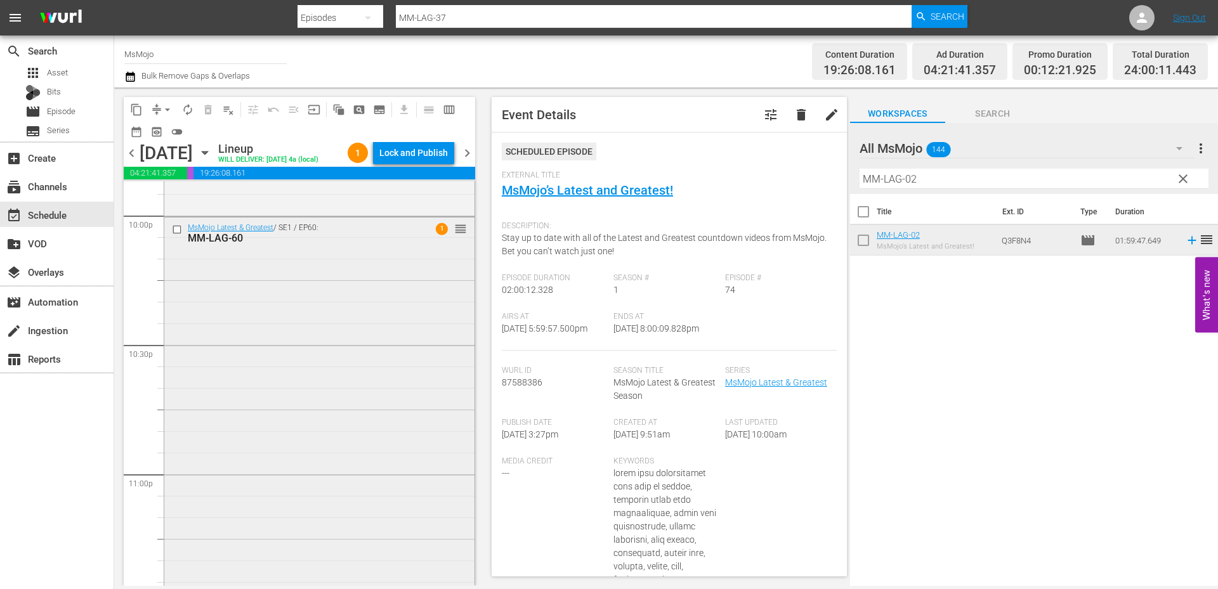
click at [312, 473] on div "MsMojo Latest & Greatest / SE1 / EP60: MM-LAG-60 1 reorder" at bounding box center [319, 475] width 310 height 514
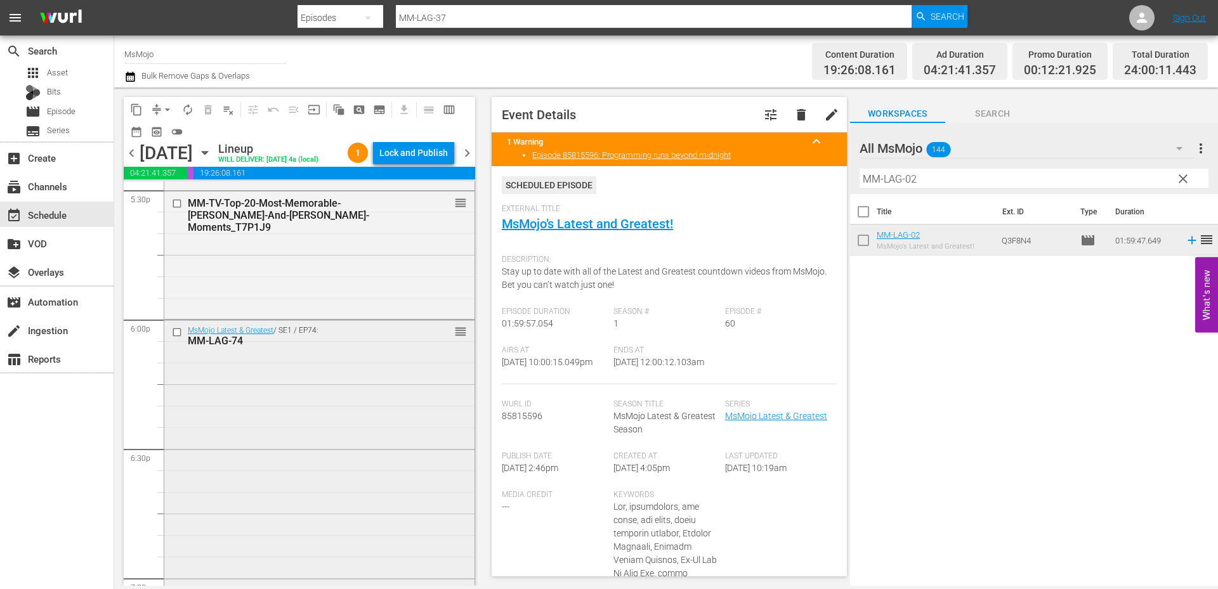
scroll to position [4517, 0]
click at [202, 406] on div "MsMojo Latest & Greatest / SE1 / EP74: MM-LAG-74 reorder" at bounding box center [319, 580] width 310 height 514
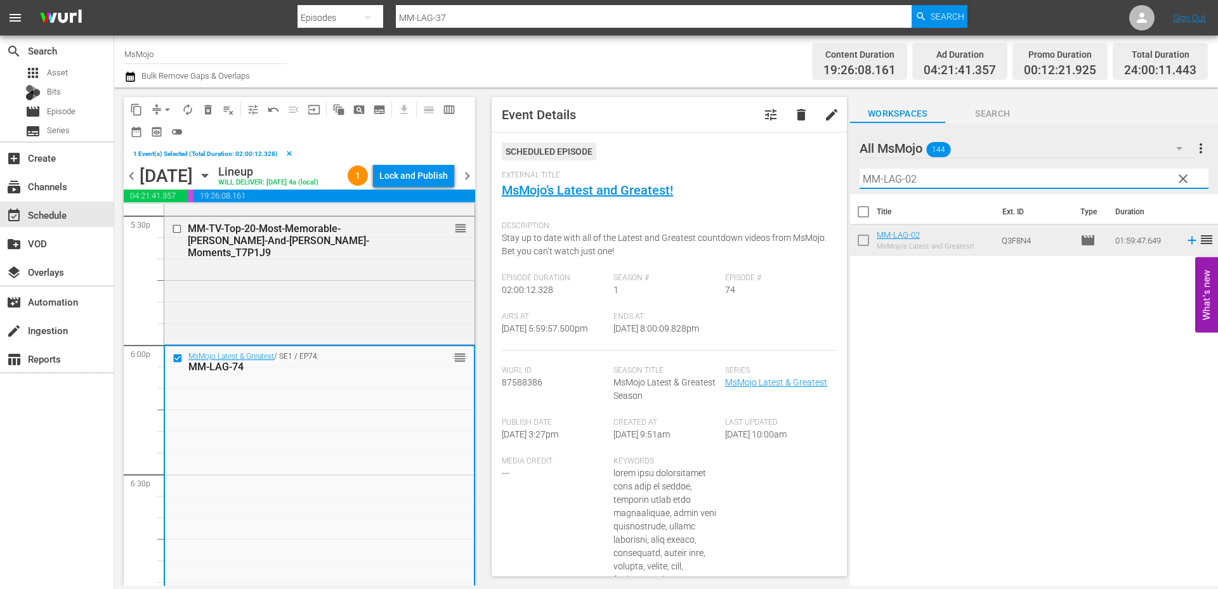
drag, startPoint x: 932, startPoint y: 180, endPoint x: 810, endPoint y: 173, distance: 122.6
click at [809, 173] on div "content_copy compress arrow_drop_down autorenew_outlined delete_forever_outline…" at bounding box center [666, 337] width 1104 height 499
paste input "78"
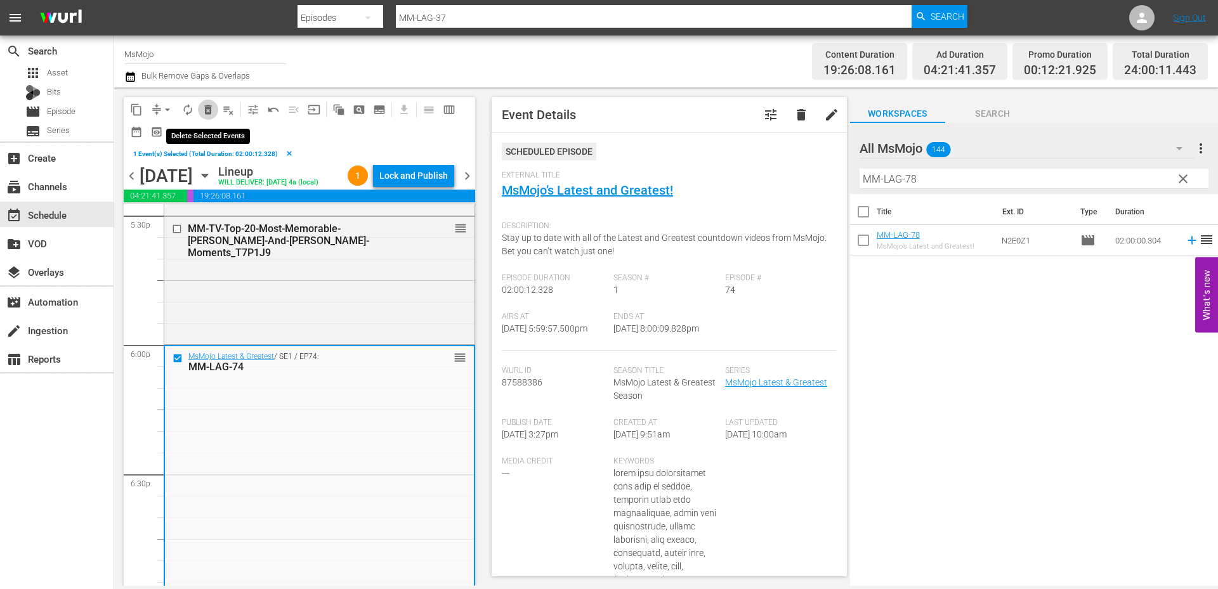
click at [205, 107] on span "delete_forever_outlined" at bounding box center [208, 109] width 13 height 13
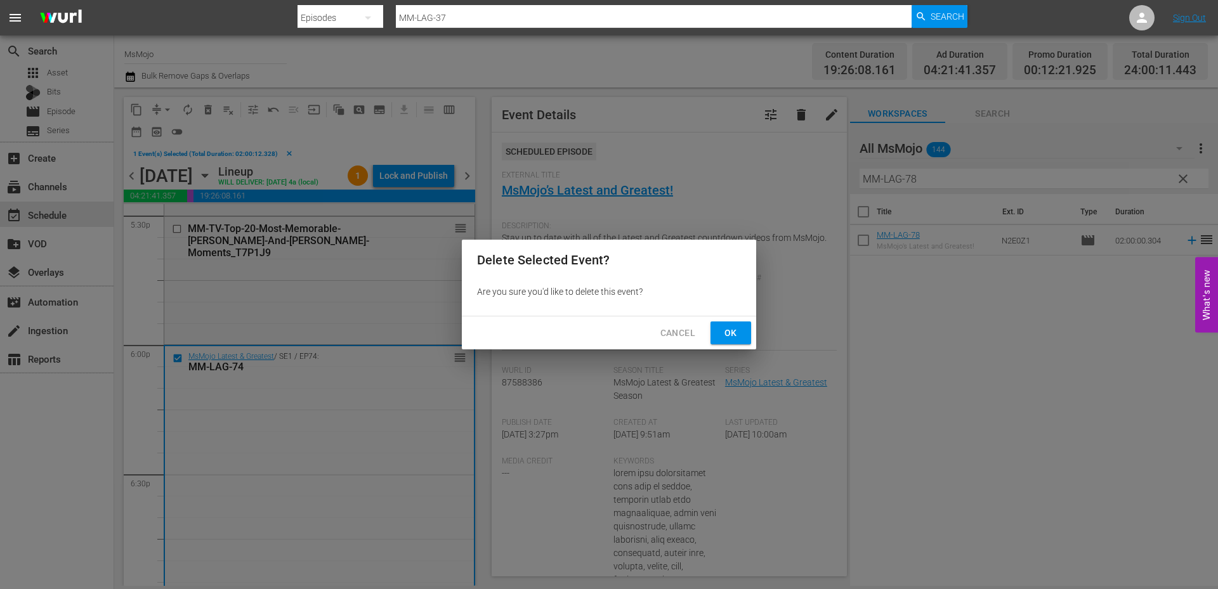
click at [742, 335] on button "Ok" at bounding box center [730, 333] width 41 height 23
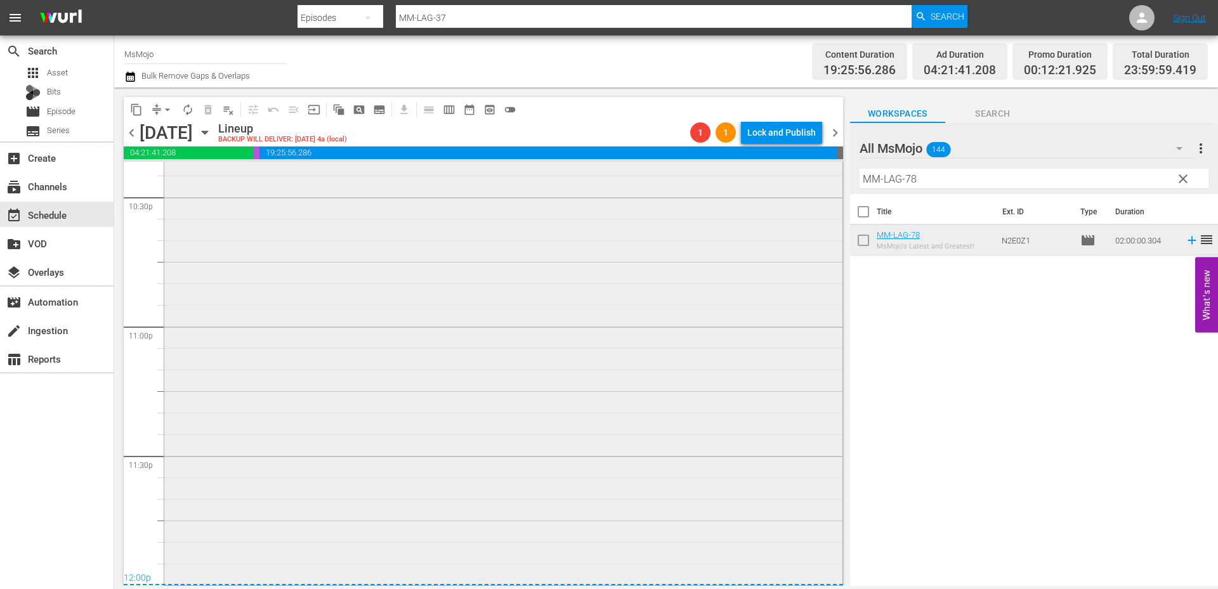
click at [372, 450] on div "MsMojo Latest & Greatest / SE1 / EP60: MM-LAG-60 1 reorder" at bounding box center [503, 326] width 678 height 514
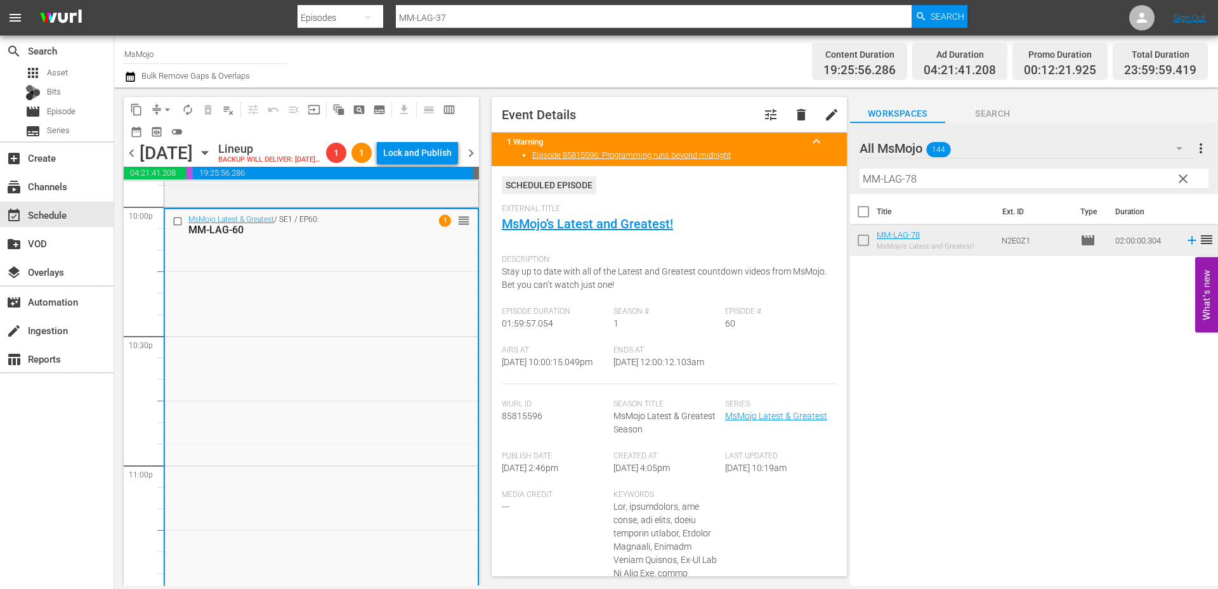
scroll to position [5660, 0]
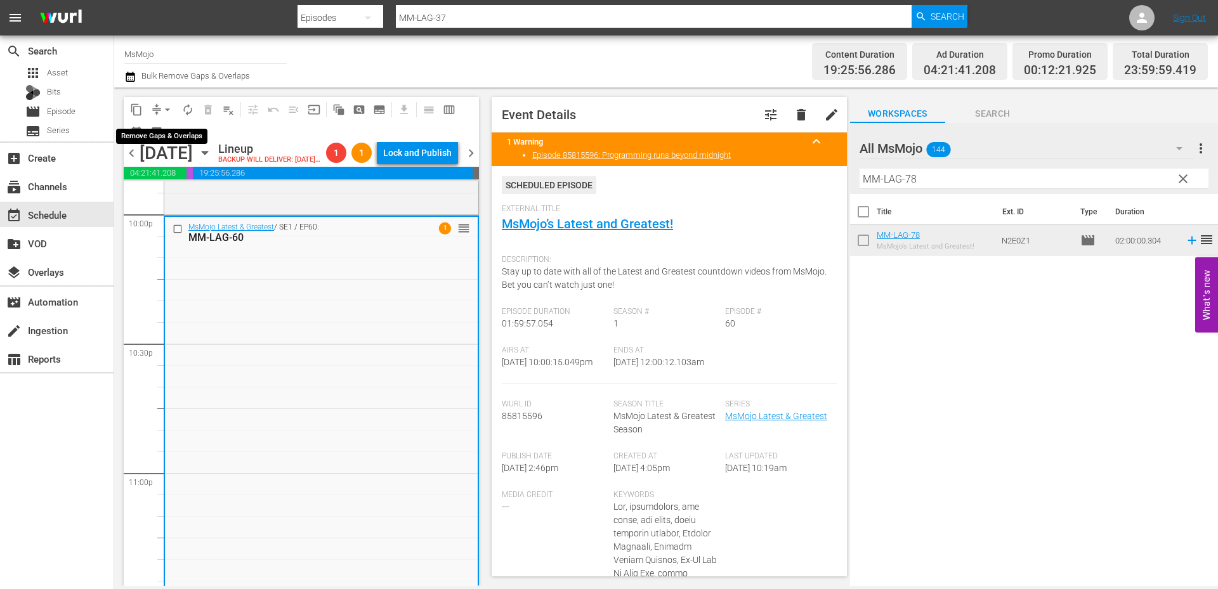
click at [164, 112] on span "arrow_drop_down" at bounding box center [167, 109] width 13 height 13
click at [167, 178] on li "Align to End of Previous Day" at bounding box center [167, 177] width 133 height 21
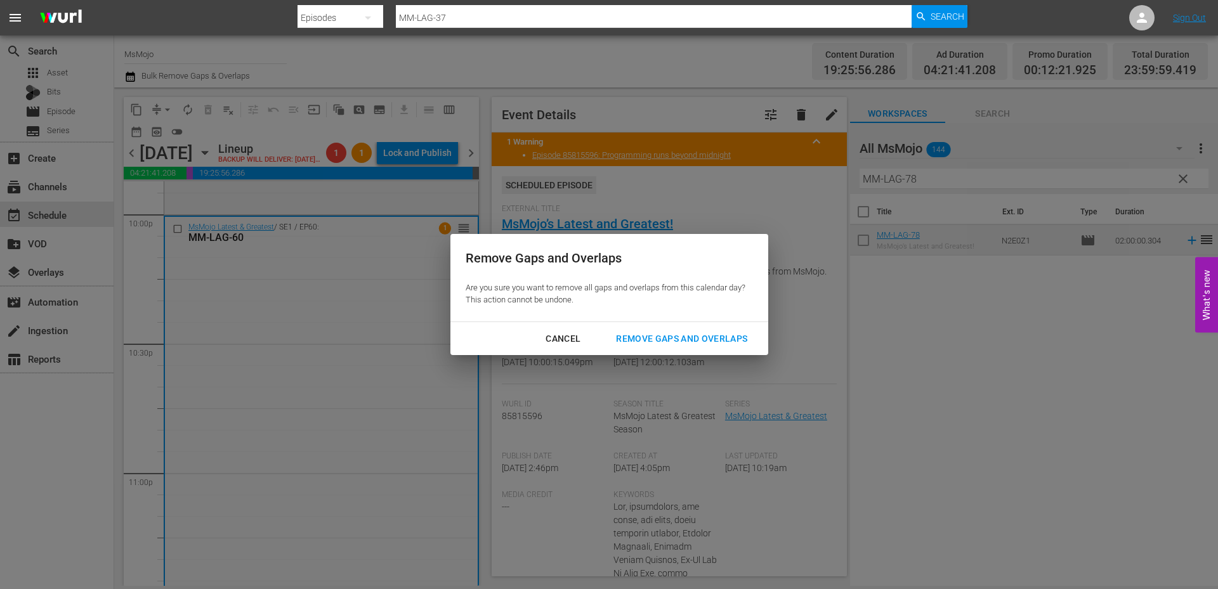
click at [642, 334] on div "Remove Gaps and Overlaps" at bounding box center [682, 339] width 152 height 16
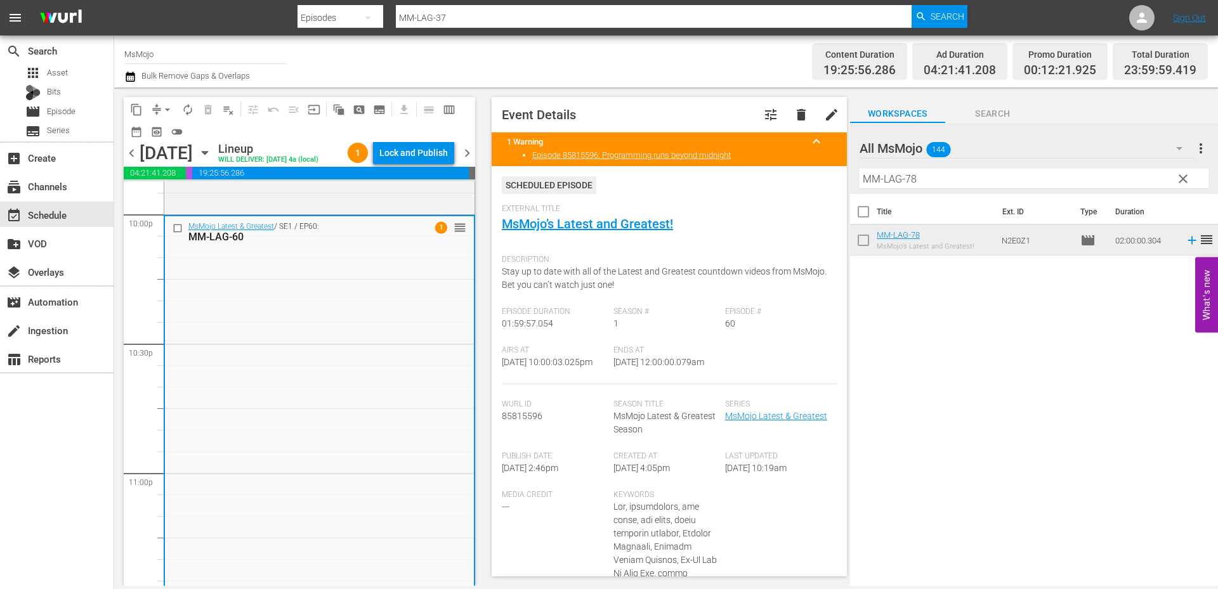
drag, startPoint x: 720, startPoint y: 372, endPoint x: 650, endPoint y: 381, distance: 71.0
click at [650, 381] on div "Airs At 9/3/25 @ 10:00:03.025pm Ends At 9/4/25 @ 12:00:00.079am" at bounding box center [669, 365] width 335 height 39
copy span "12:00:00.079am"
click at [418, 153] on div "Lock and Publish" at bounding box center [413, 152] width 68 height 23
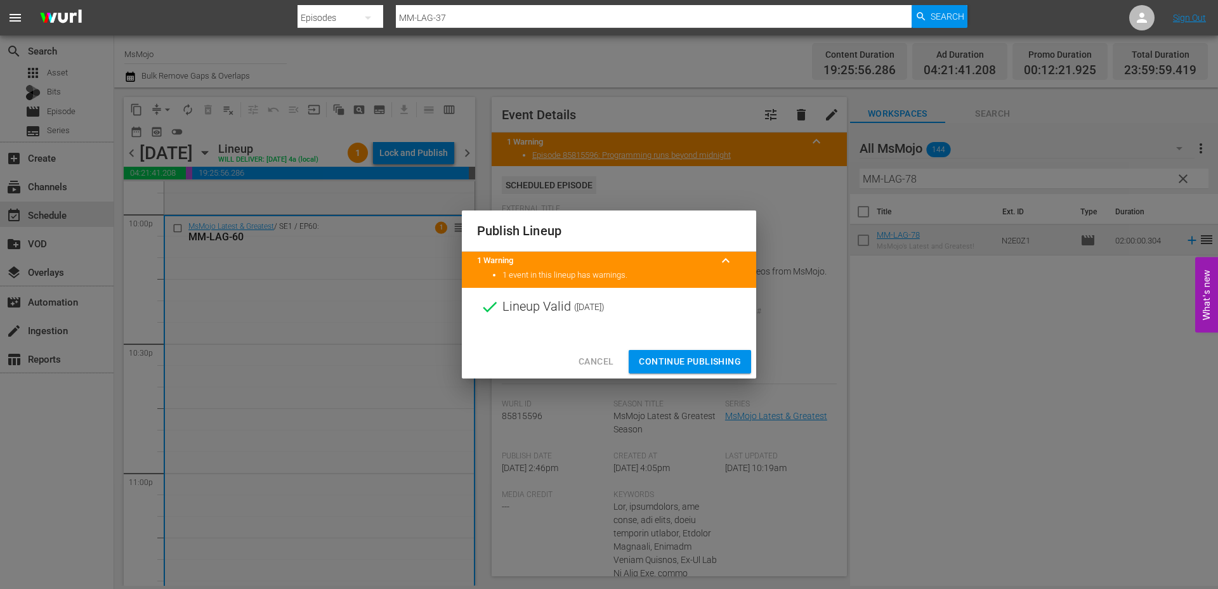
click at [675, 362] on span "Continue Publishing" at bounding box center [690, 362] width 102 height 16
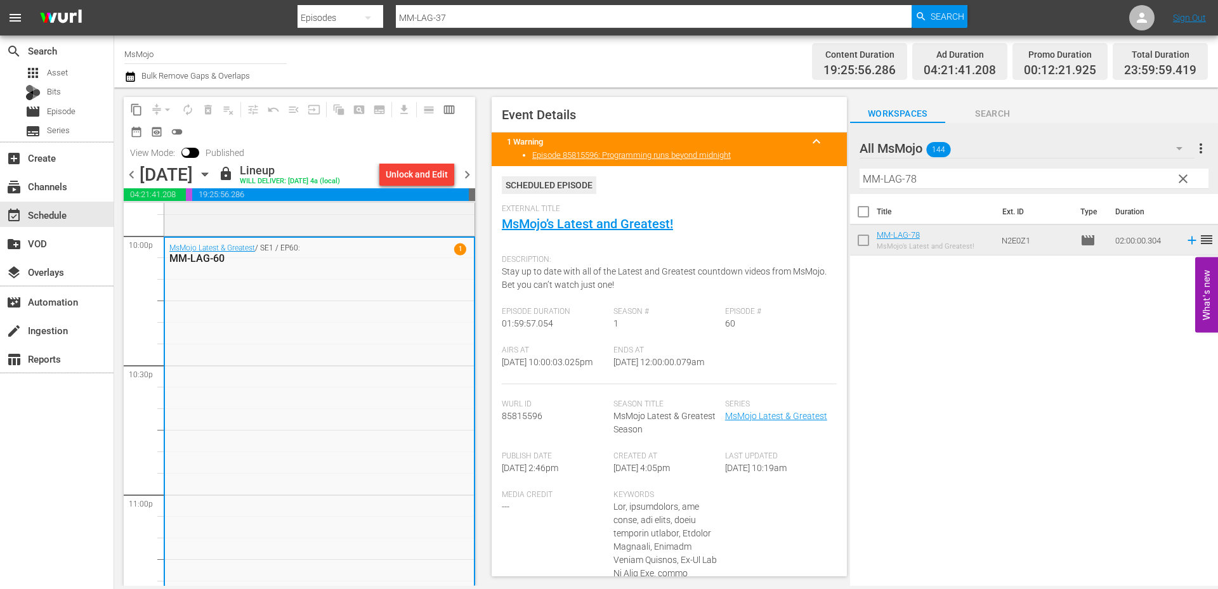
click at [467, 183] on span "chevron_right" at bounding box center [467, 175] width 16 height 16
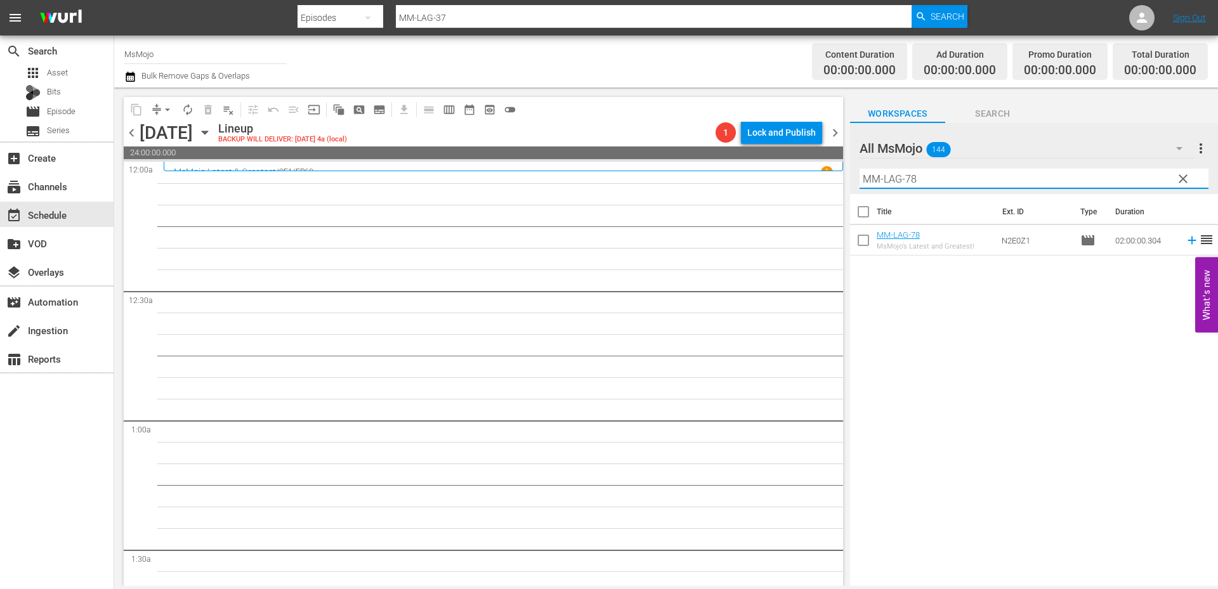
drag, startPoint x: 939, startPoint y: 182, endPoint x: 683, endPoint y: 173, distance: 256.4
click at [683, 173] on div "content_copy compress arrow_drop_down autorenew_outlined delete_forever_outline…" at bounding box center [666, 337] width 1104 height 499
paste input "40"
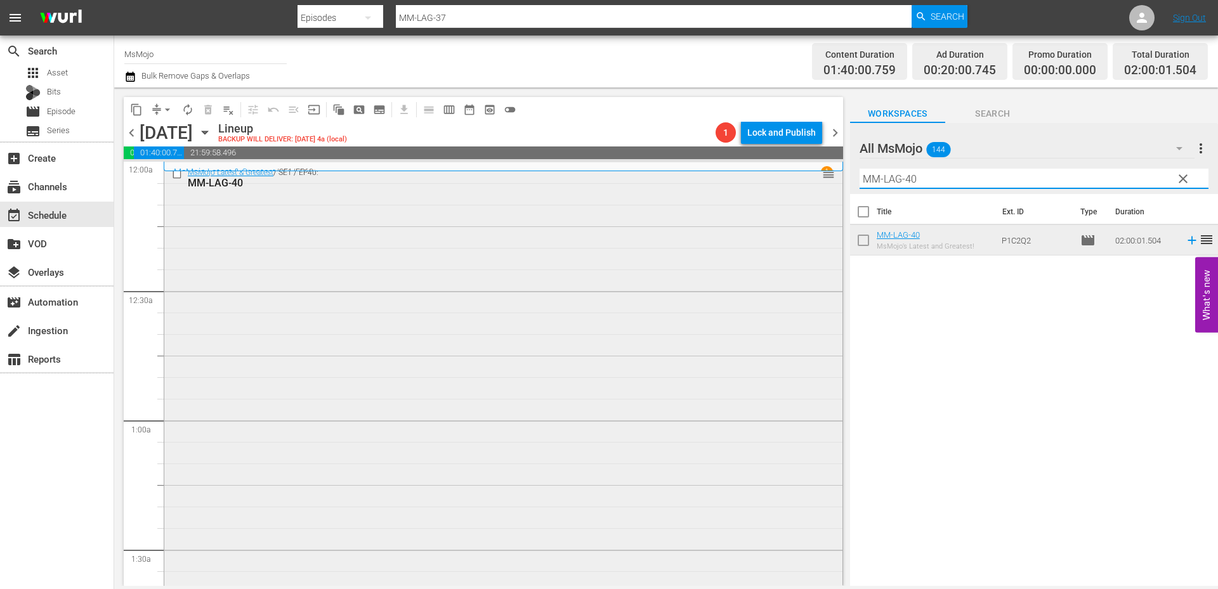
drag, startPoint x: 894, startPoint y: 179, endPoint x: 799, endPoint y: 181, distance: 94.5
click at [799, 179] on div "content_copy compress arrow_drop_down autorenew_outlined delete_forever_outline…" at bounding box center [666, 337] width 1104 height 499
paste input "Deep-Dive-Songs-You-Didnt-Know-Were-Written-By_H4L1D"
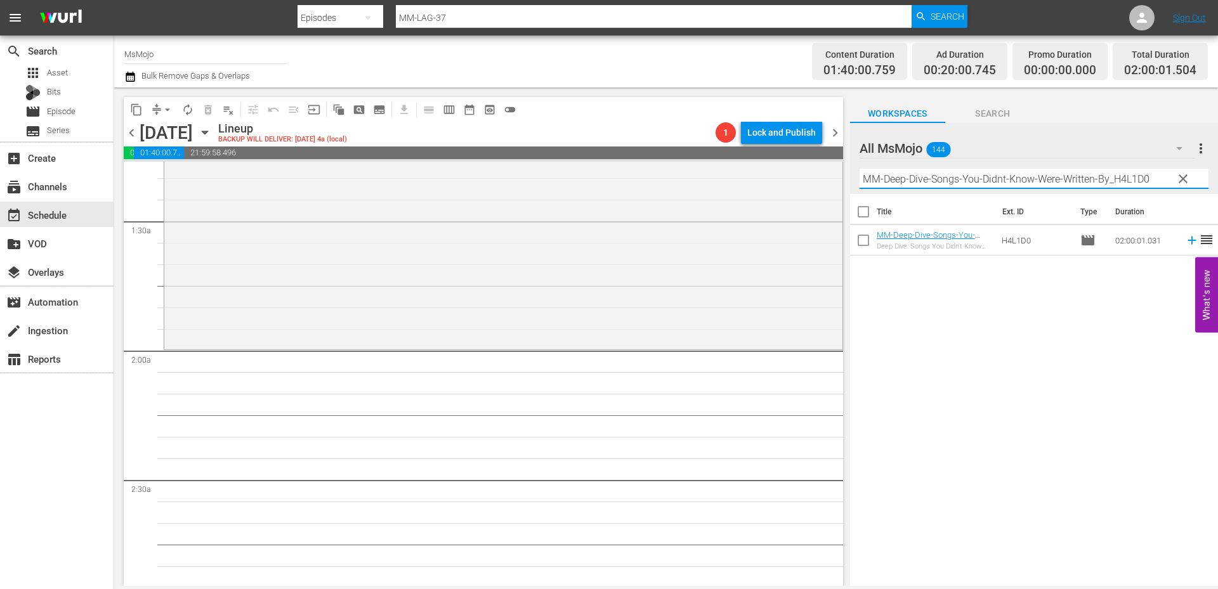
scroll to position [381, 0]
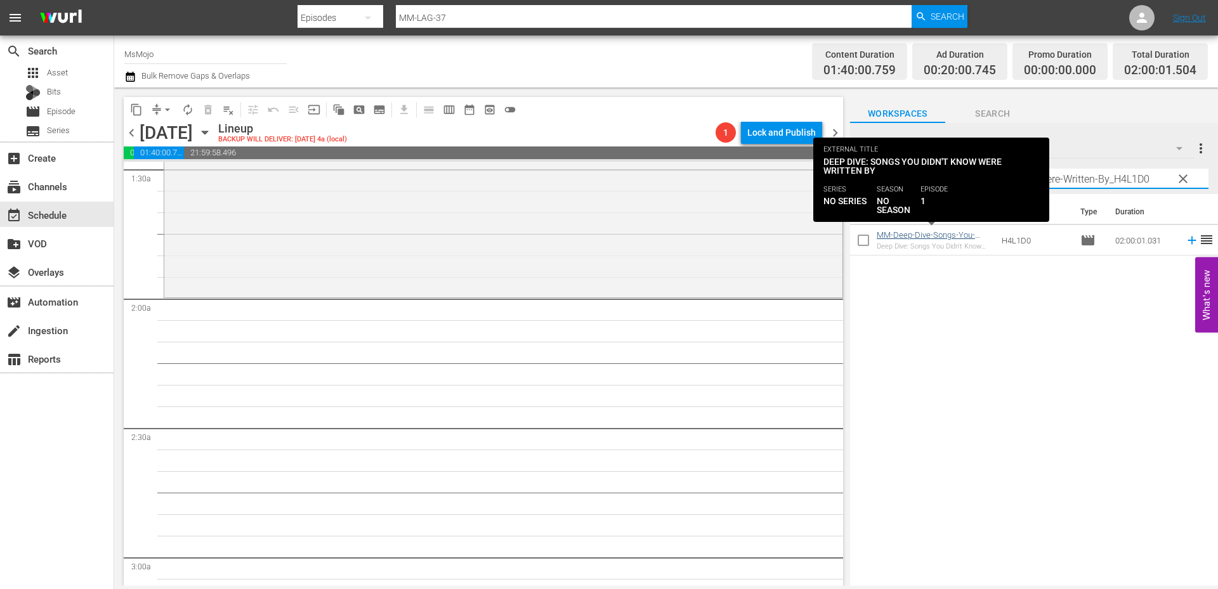
type input "MM-Deep-Dive-Songs-You-Didnt-Know-Were-Written-By_H4L1D0"
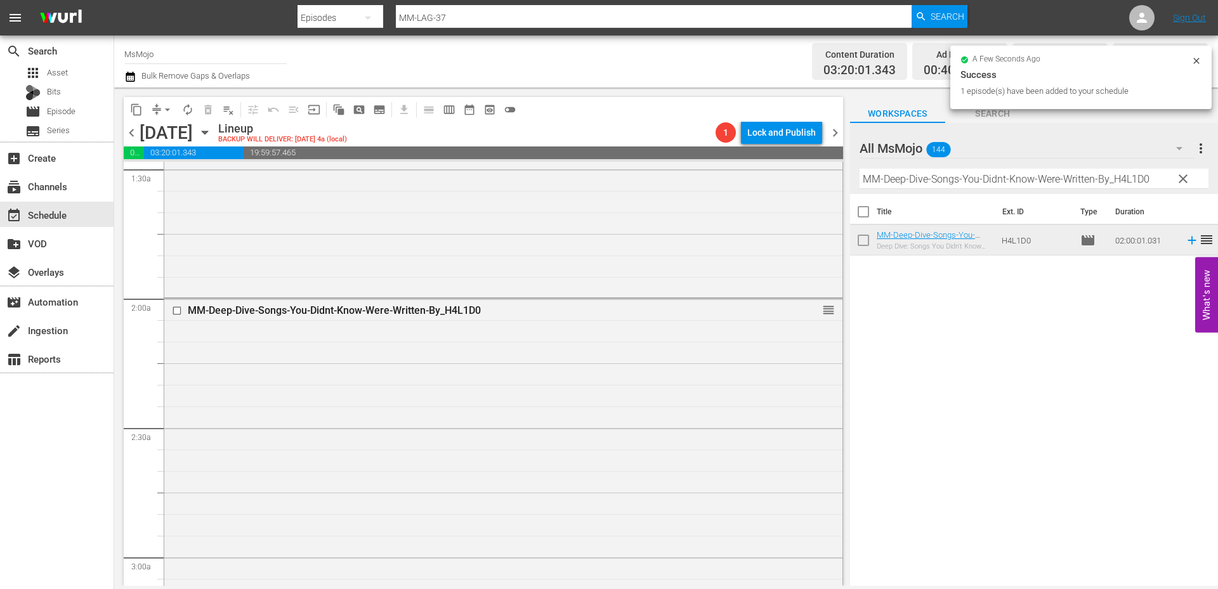
drag, startPoint x: 1180, startPoint y: 185, endPoint x: 1095, endPoint y: 183, distance: 85.0
click at [1180, 185] on span "clear" at bounding box center [1182, 178] width 15 height 15
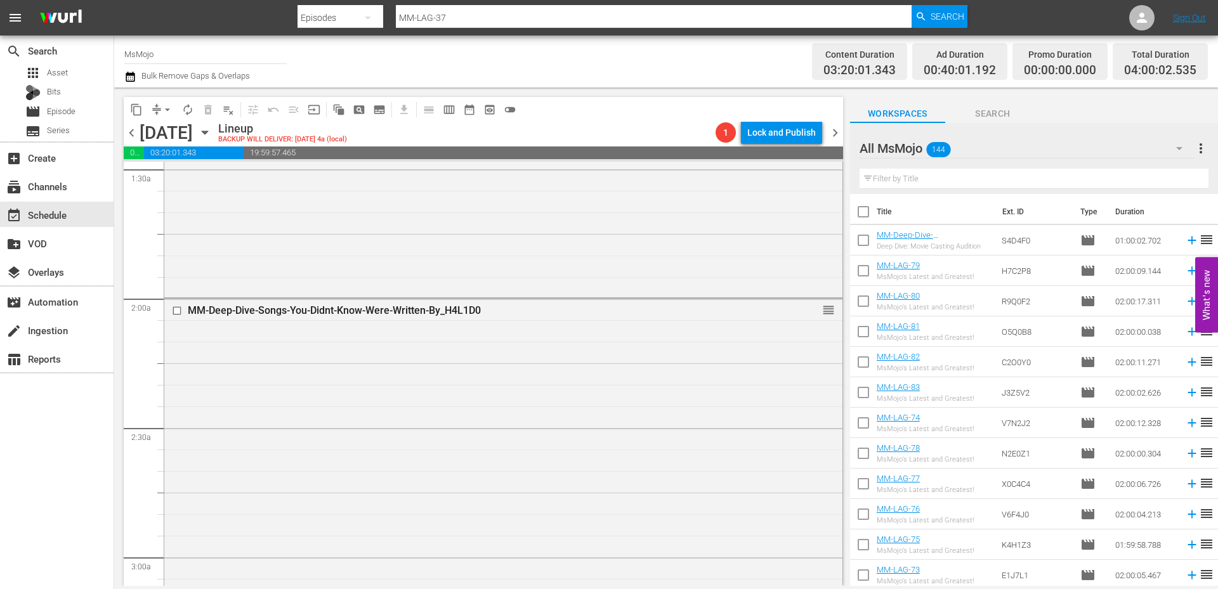
click at [1067, 183] on input "text" at bounding box center [1033, 179] width 349 height 20
paste input "MM-LAG-26"
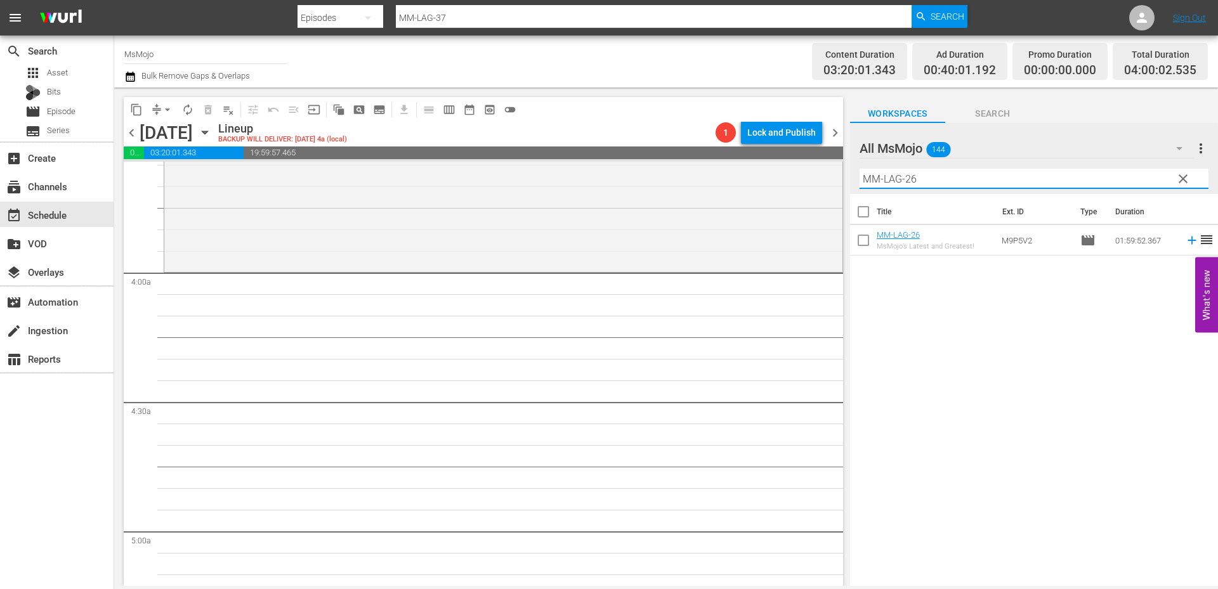
scroll to position [930, 0]
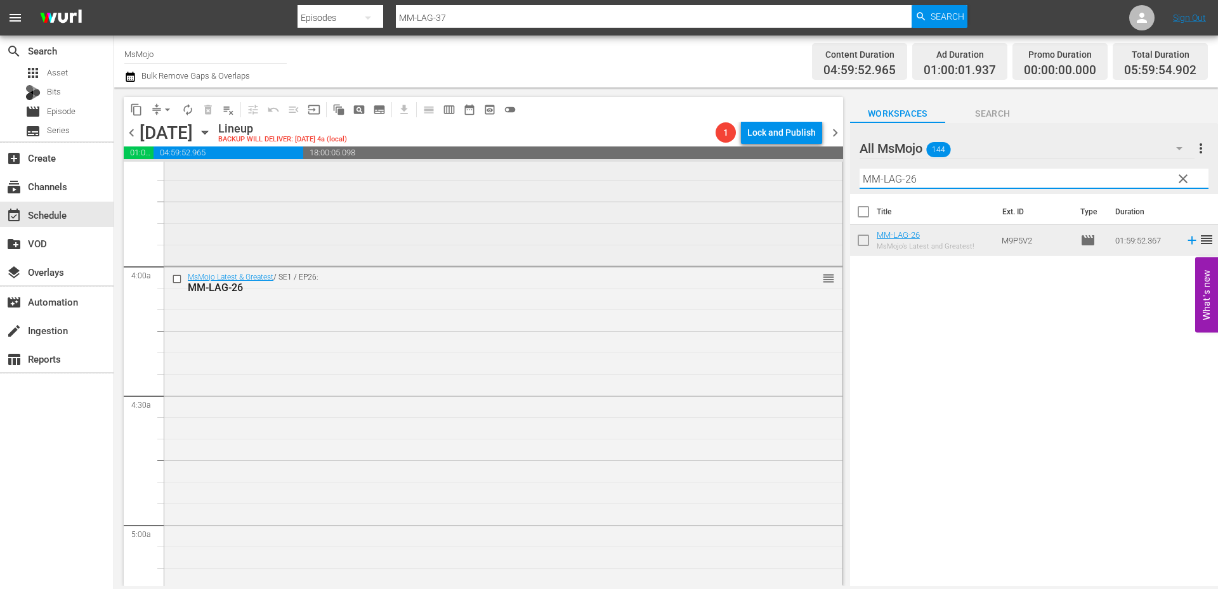
drag, startPoint x: 927, startPoint y: 175, endPoint x: 817, endPoint y: 166, distance: 110.1
click at [817, 166] on div "content_copy compress arrow_drop_down autorenew_outlined delete_forever_outline…" at bounding box center [666, 337] width 1104 height 499
paste input "Deep-Dive-Kisses_H4G8R3"
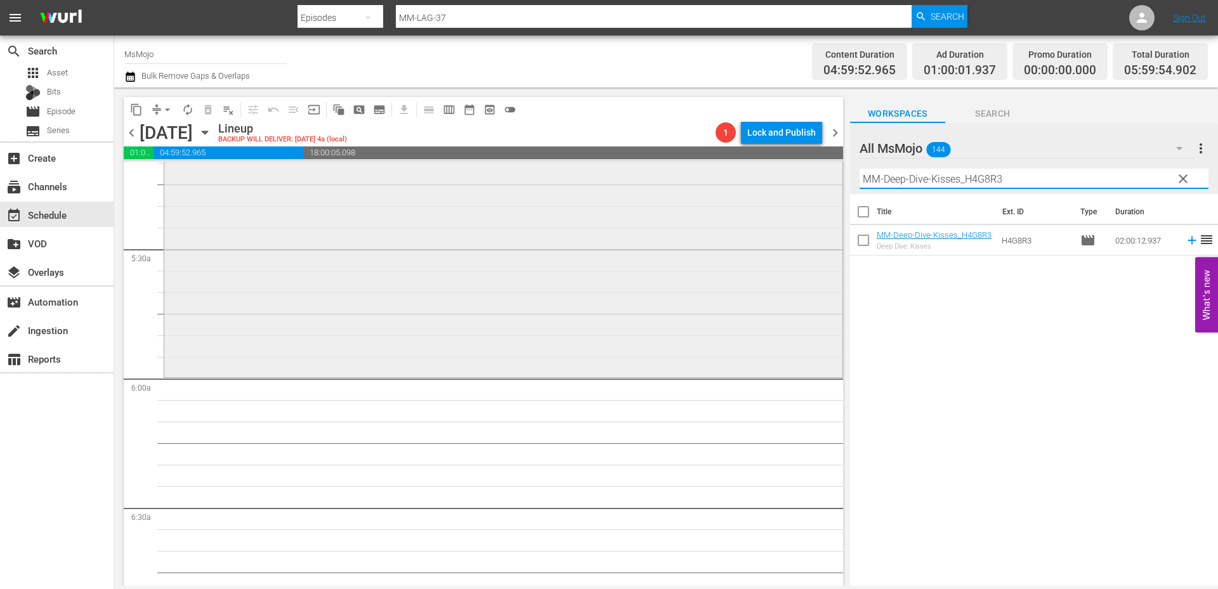
scroll to position [1395, 0]
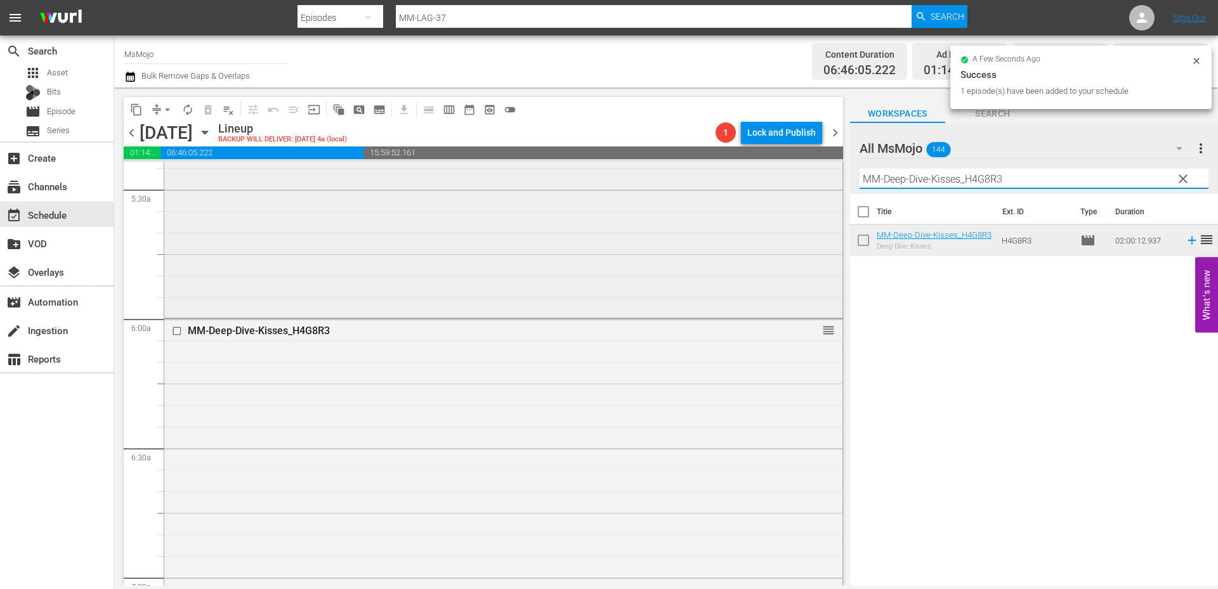
drag, startPoint x: 1037, startPoint y: 182, endPoint x: 806, endPoint y: 183, distance: 230.9
click at [800, 183] on div "content_copy compress arrow_drop_down autorenew_outlined delete_forever_outline…" at bounding box center [666, 337] width 1104 height 499
paste input "Pop-Top-20-Forbidden-Loves-In-History_O3D1J"
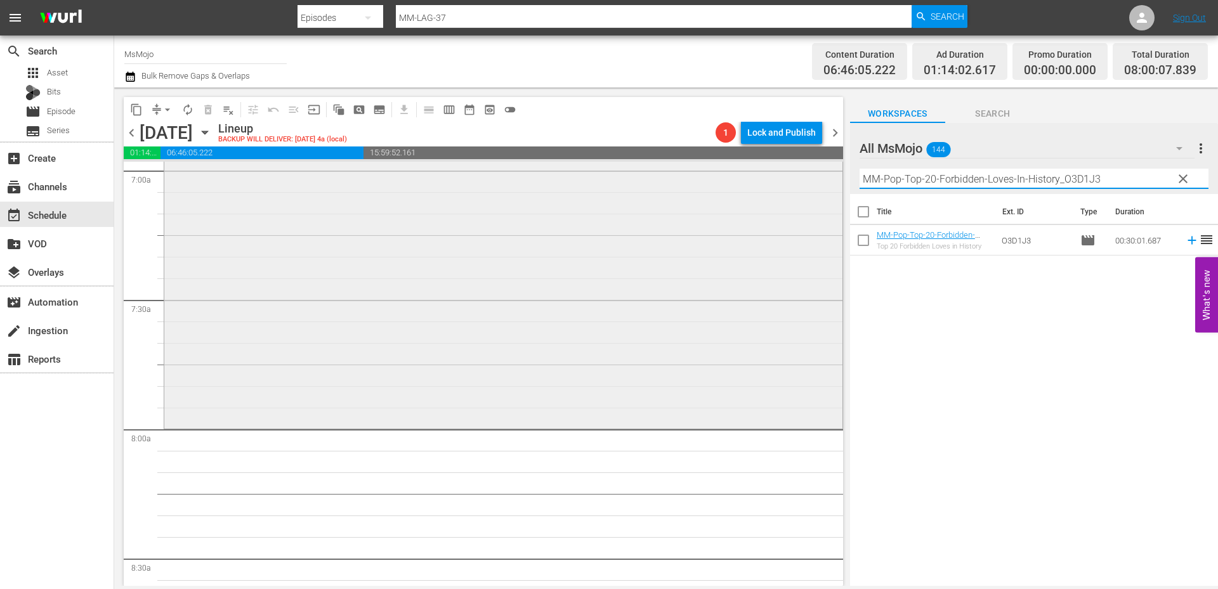
scroll to position [1818, 0]
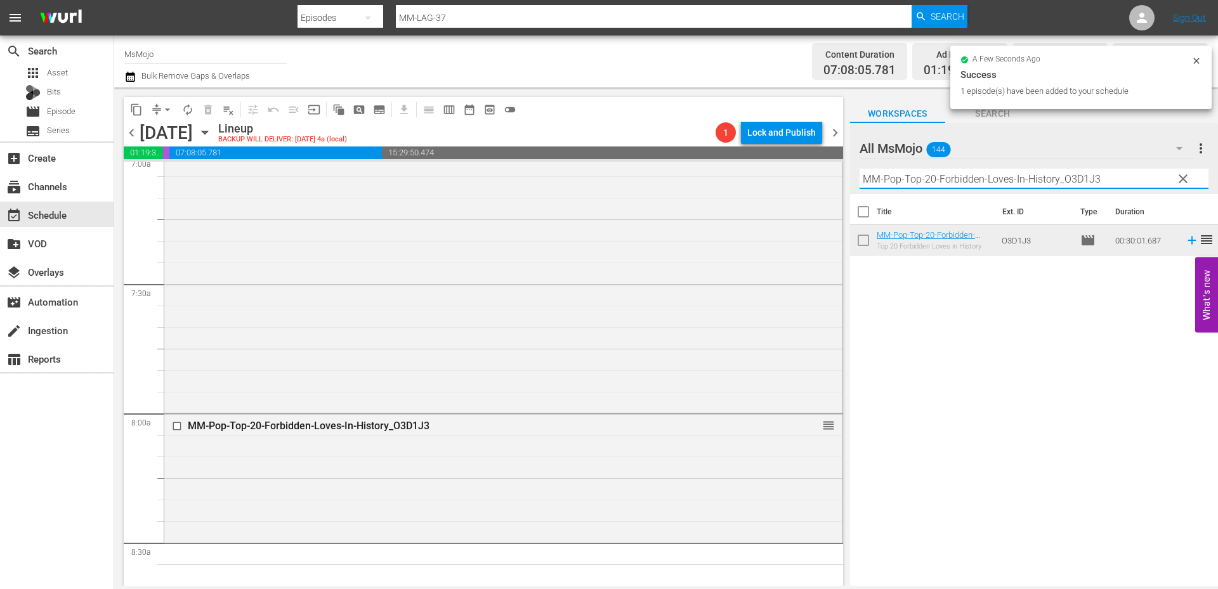
drag, startPoint x: 1111, startPoint y: 183, endPoint x: 857, endPoint y: 183, distance: 253.7
click at [853, 183] on div "All MsMojo 144 All MsMojo more_vert clear Filter by Title MM-Pop-Top-20-Forbidd…" at bounding box center [1034, 158] width 368 height 71
paste input "Celeb-Top-20-Celebrity-Spouses-Who-Work-Regular-Jobs_I4J8N6"
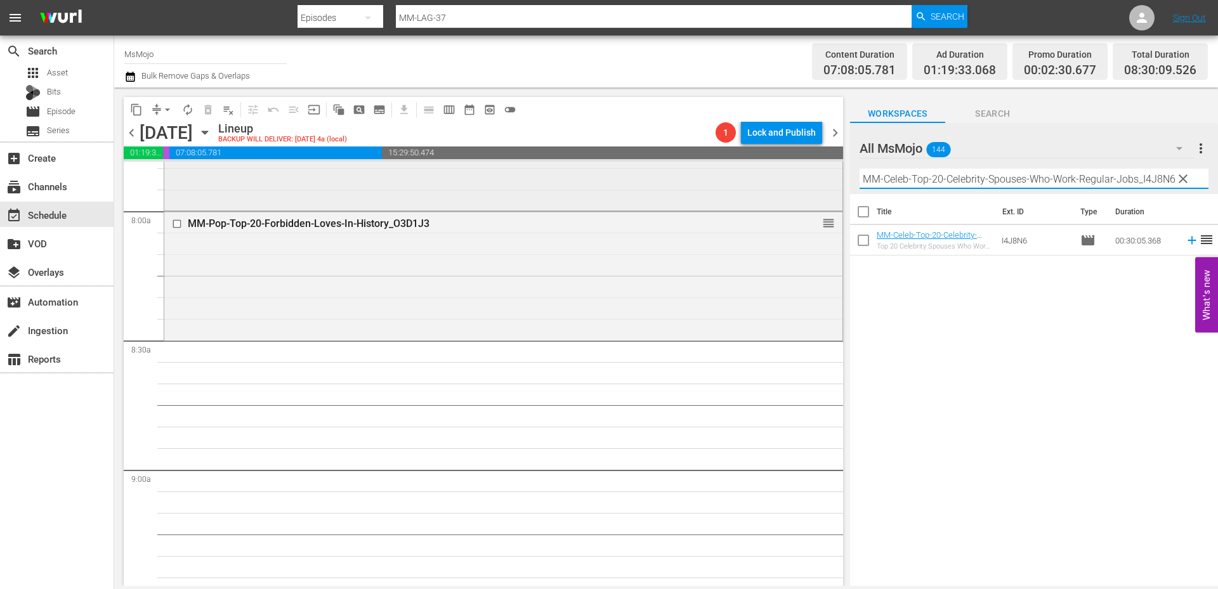
scroll to position [2072, 0]
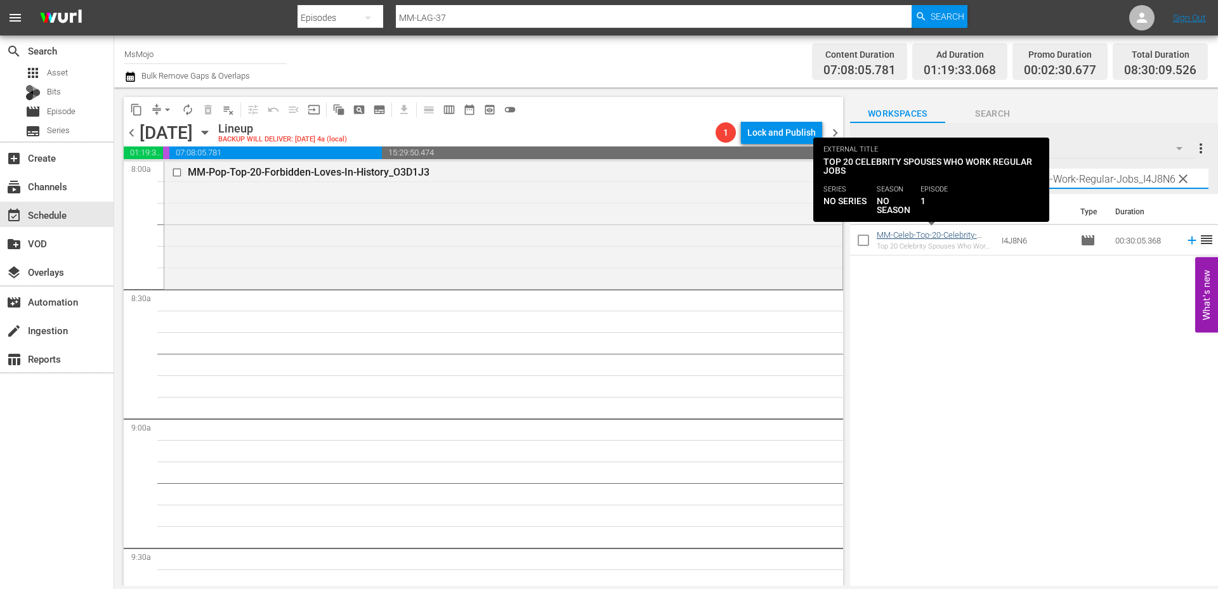
type input "MM-Celeb-Top-20-Celebrity-Spouses-Who-Work-Regular-Jobs_I4J8N6"
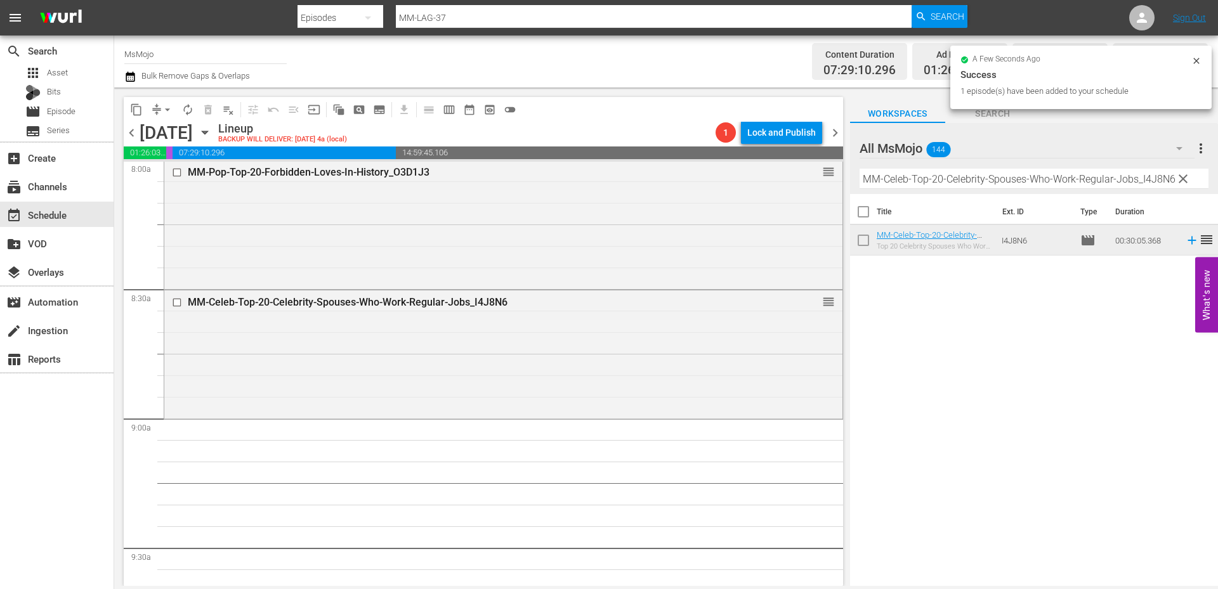
click at [1183, 179] on span "clear" at bounding box center [1182, 178] width 15 height 15
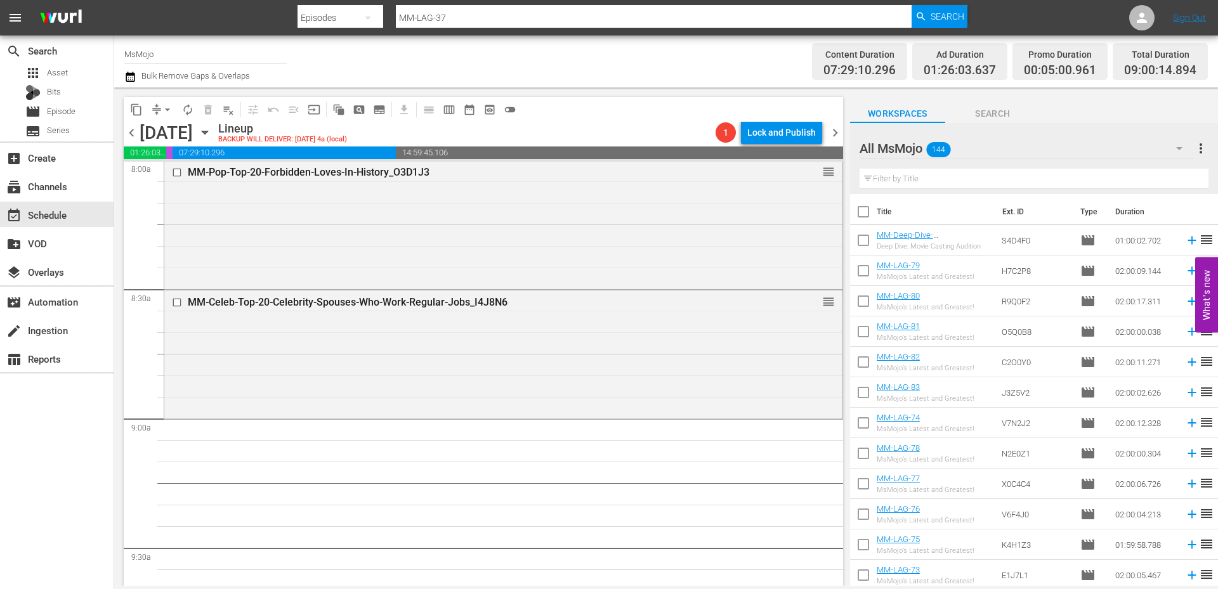
click at [998, 175] on input "text" at bounding box center [1033, 179] width 349 height 20
paste input "WM-TV-Top-20-Funniest-SNL-TV-Show-Parodies_J6I5S8"
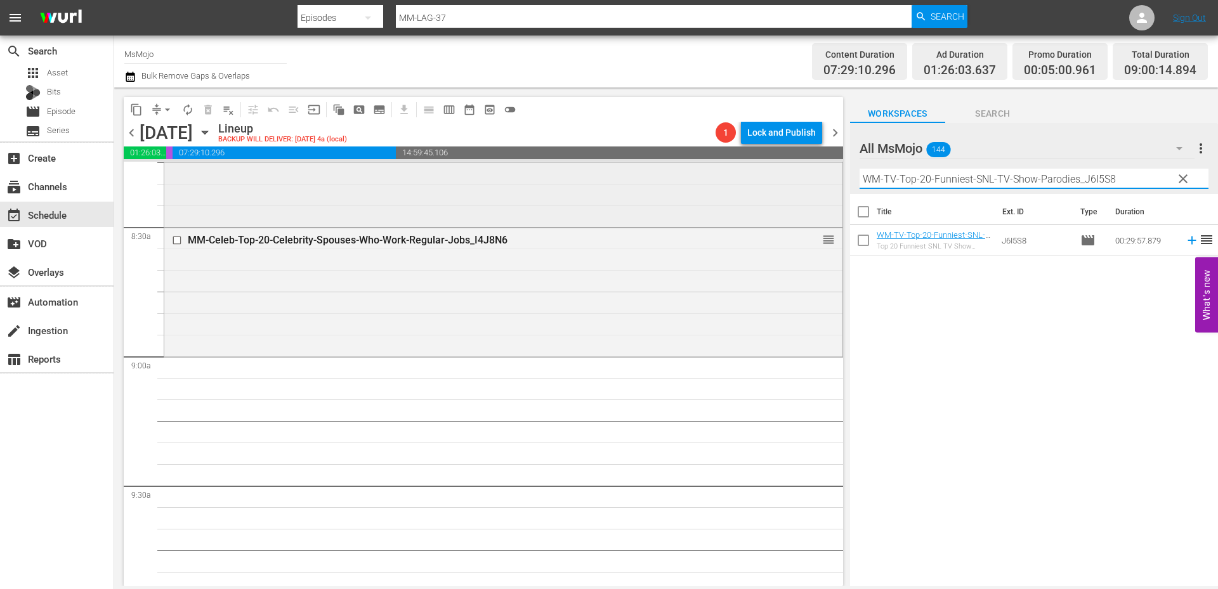
scroll to position [2156, 0]
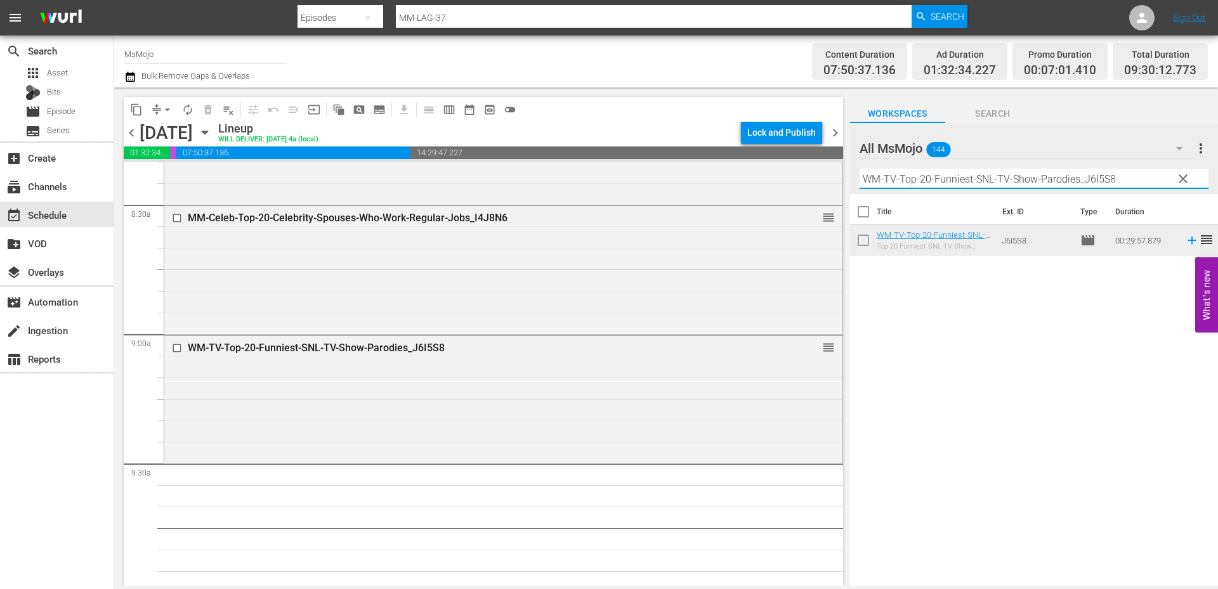
drag, startPoint x: 1149, startPoint y: 175, endPoint x: 854, endPoint y: 179, distance: 295.6
click at [854, 178] on div "All MsMojo 144 All MsMojo more_vert clear Filter by Title WM-TV-Top-20-Funniest…" at bounding box center [1034, 158] width 368 height 71
paste input "MM-Music-Top20-Pop-Songs-of-All-Time_Y2Q4A2"
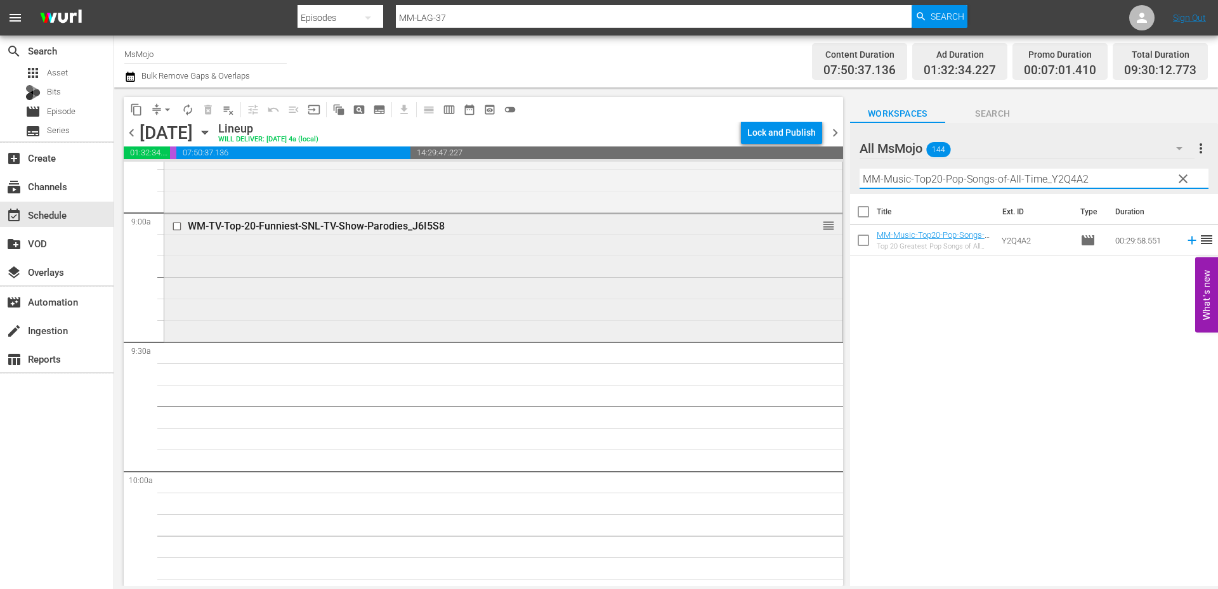
scroll to position [2283, 0]
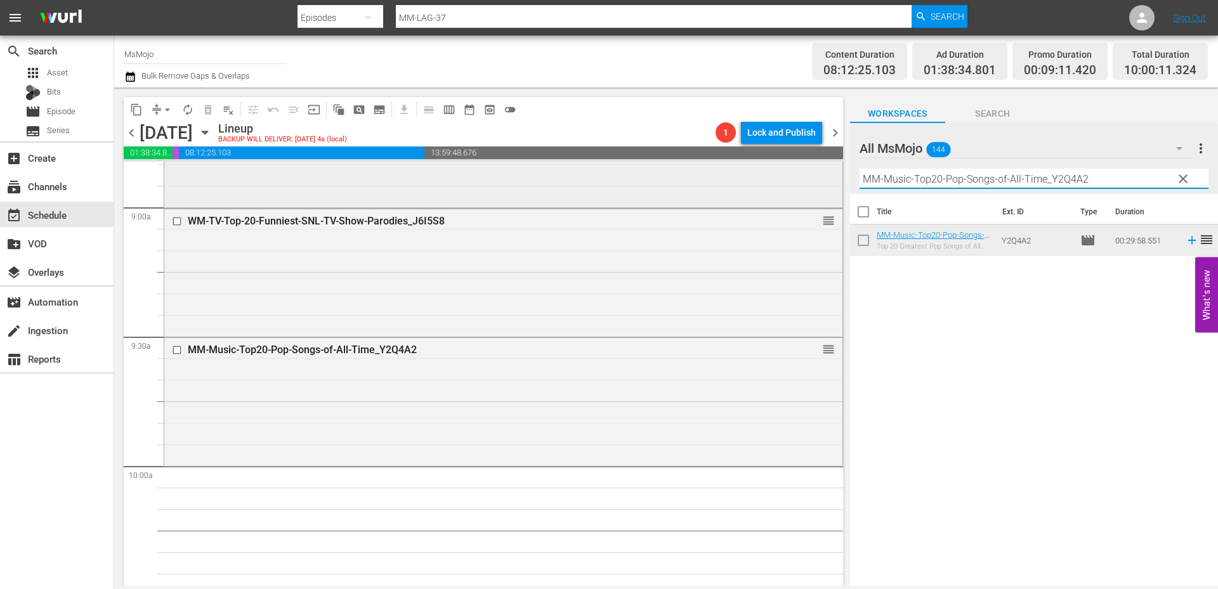
drag, startPoint x: 958, startPoint y: 179, endPoint x: 819, endPoint y: 176, distance: 139.0
click at [818, 174] on div "content_copy compress arrow_drop_down autorenew_outlined delete_forever_outline…" at bounding box center [666, 337] width 1104 height 499
paste input "LAG-33"
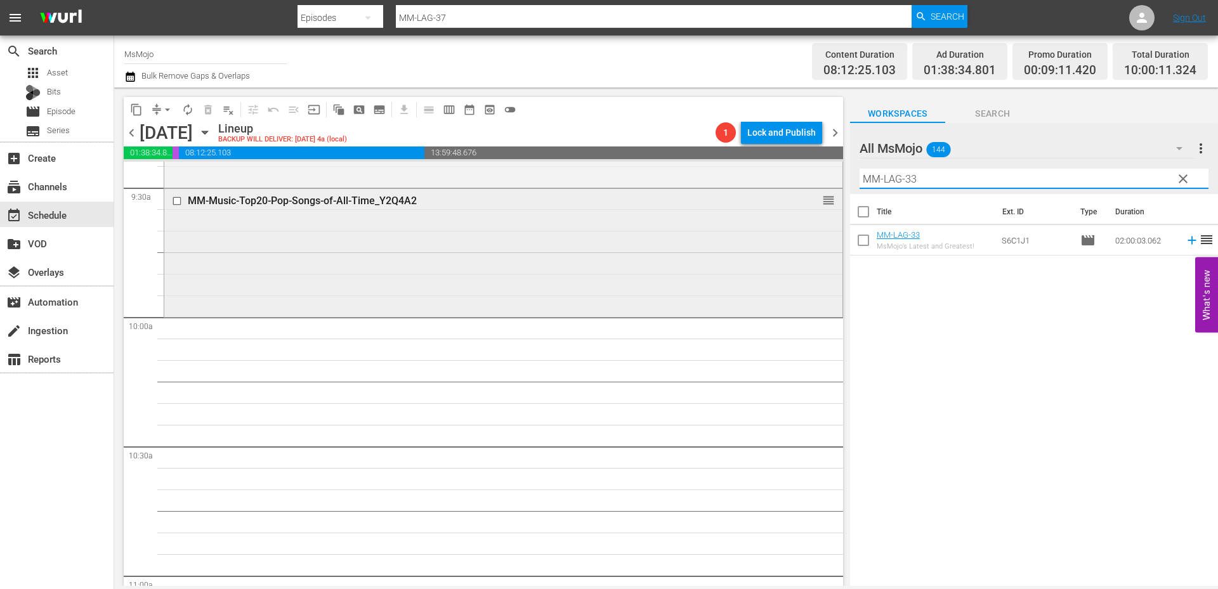
scroll to position [2453, 0]
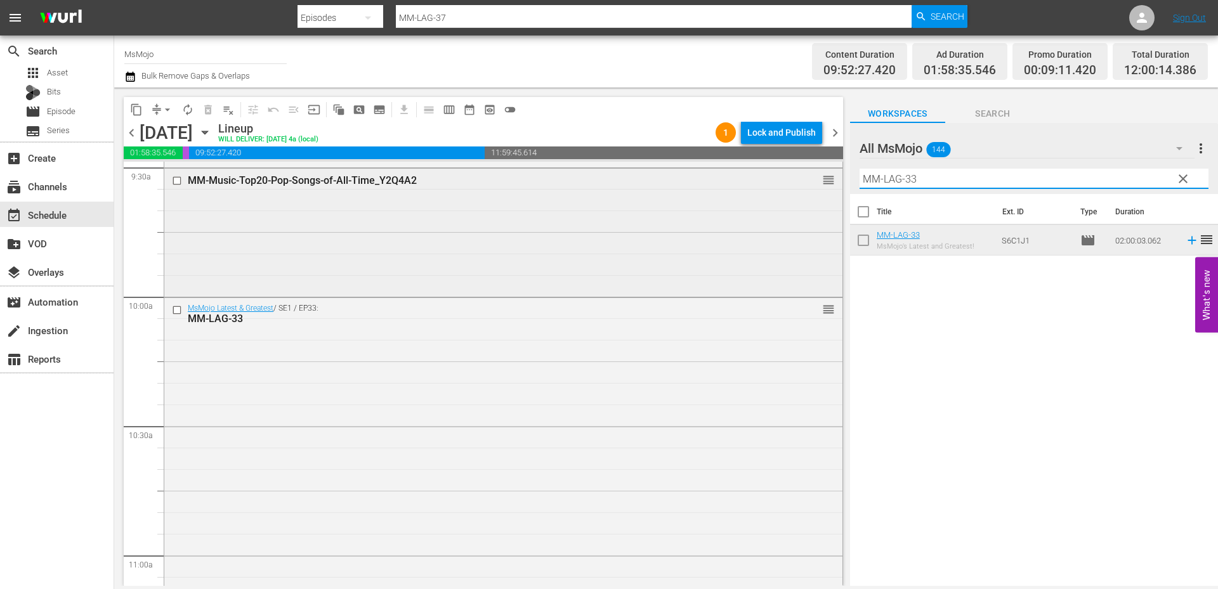
drag, startPoint x: 968, startPoint y: 178, endPoint x: 831, endPoint y: 181, distance: 137.0
click at [827, 181] on div "content_copy compress arrow_drop_down autorenew_outlined delete_forever_outline…" at bounding box center [666, 337] width 1104 height 499
paste input "75"
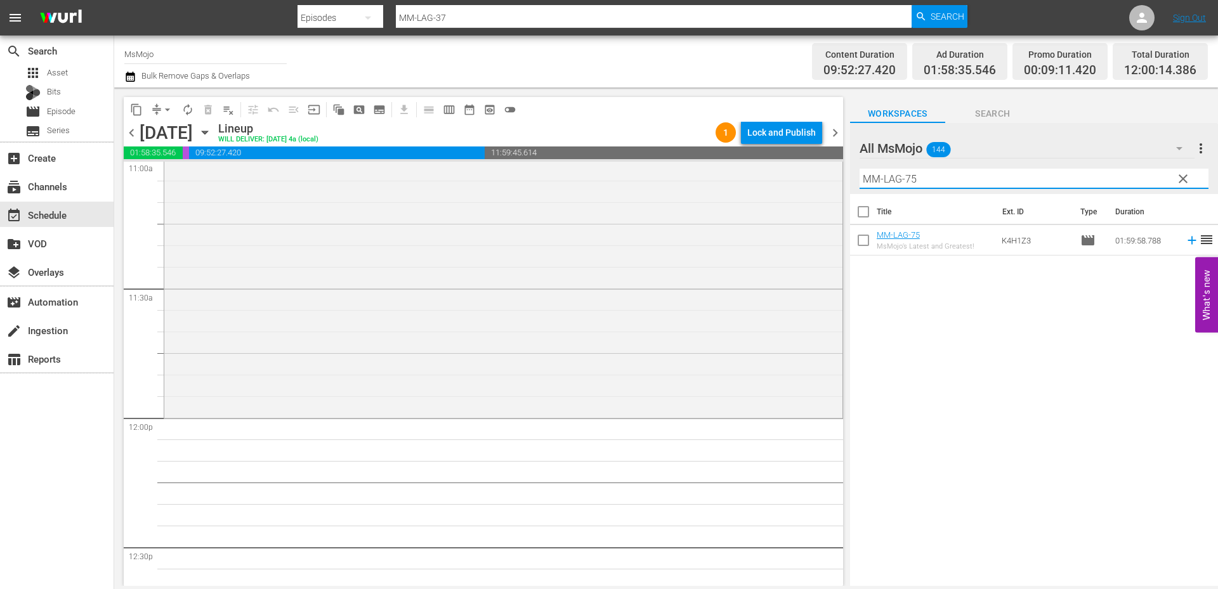
scroll to position [2875, 0]
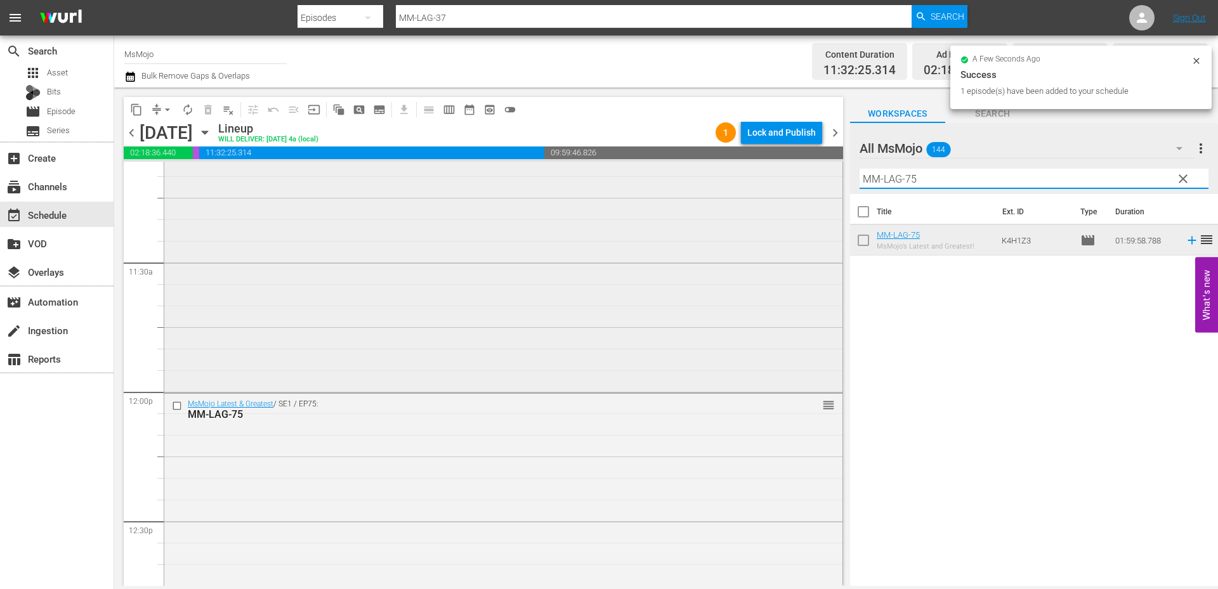
drag, startPoint x: 1024, startPoint y: 176, endPoint x: 831, endPoint y: 183, distance: 192.3
click at [826, 182] on div "content_copy compress arrow_drop_down autorenew_outlined delete_forever_outline…" at bounding box center [666, 337] width 1104 height 499
paste input "Deep-Dive-Doesnt-Exist_DIVE133_X9O9G9"
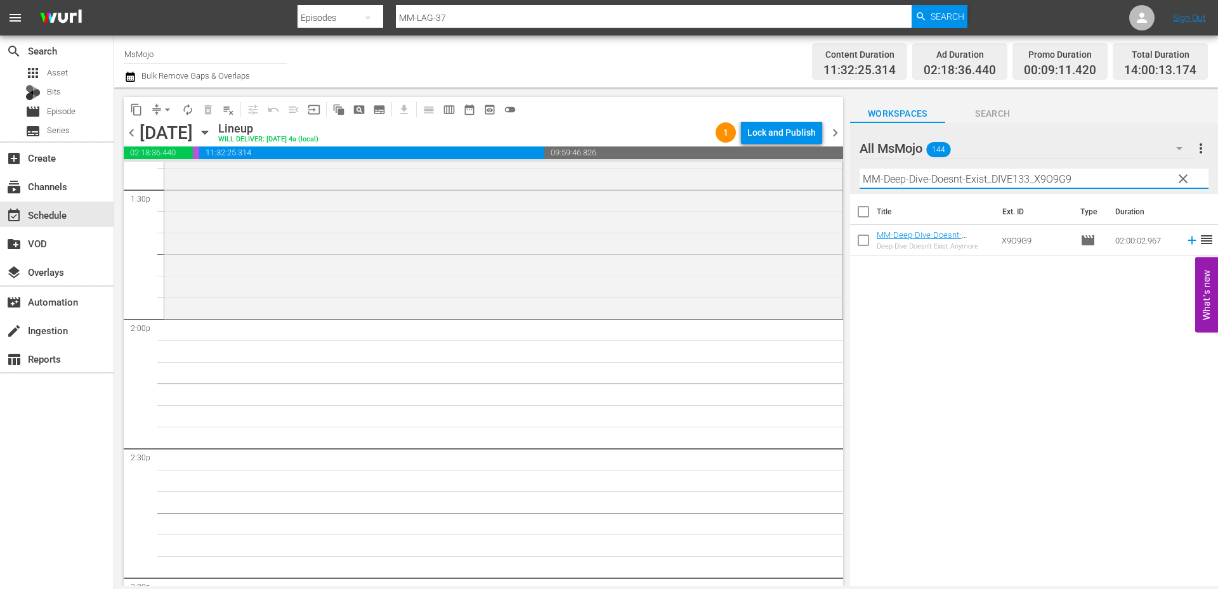
scroll to position [3509, 0]
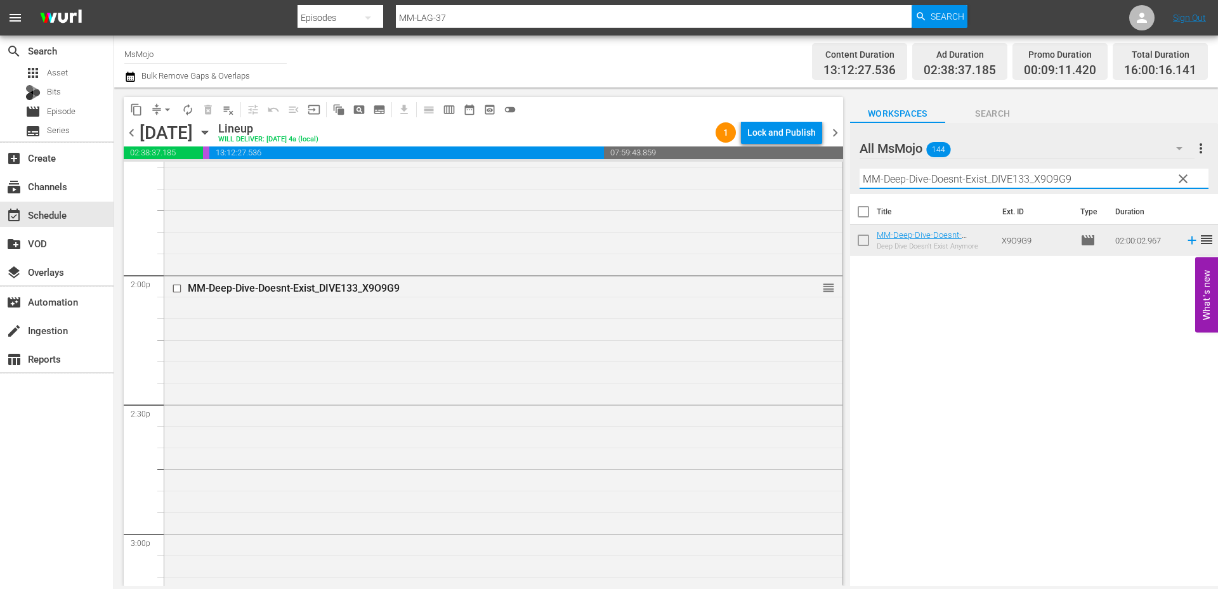
drag, startPoint x: 1100, startPoint y: 179, endPoint x: 834, endPoint y: 173, distance: 266.4
click at [834, 173] on div "content_copy compress arrow_drop_down autorenew_outlined delete_forever_outline…" at bounding box center [666, 337] width 1104 height 499
paste input "LAG-47"
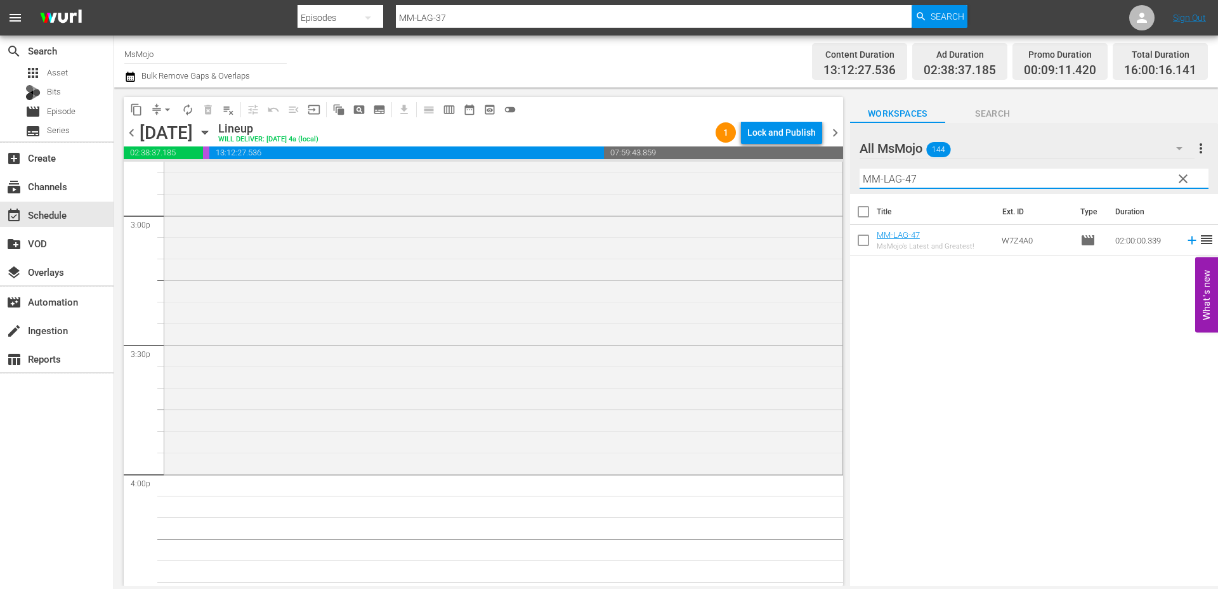
scroll to position [3890, 0]
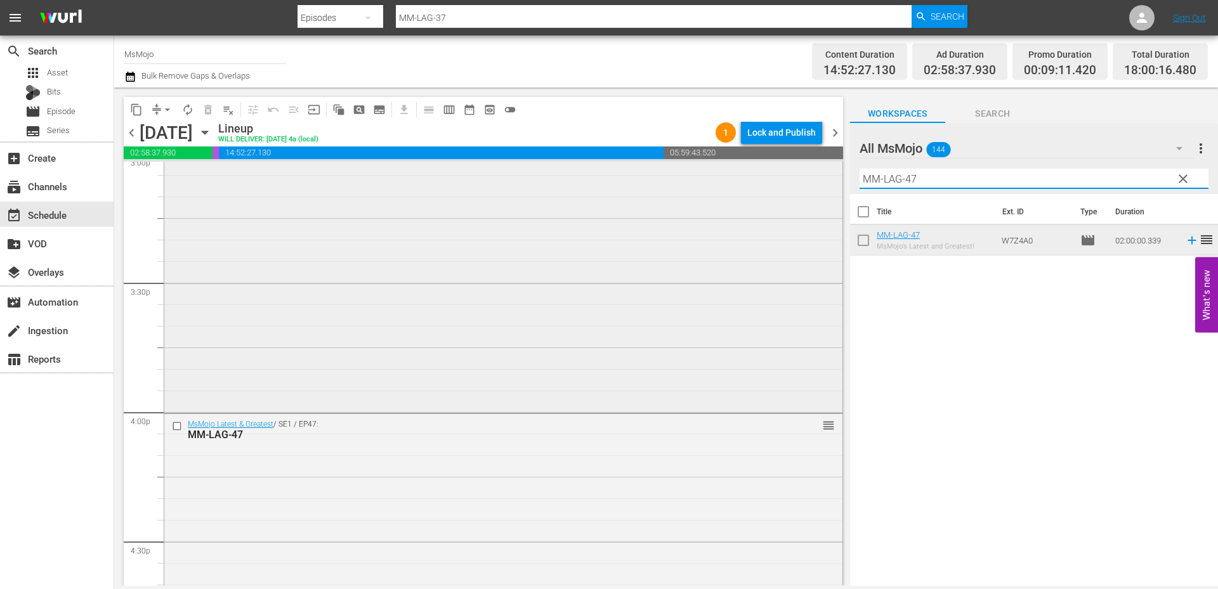
drag, startPoint x: 972, startPoint y: 183, endPoint x: 819, endPoint y: 180, distance: 152.9
click at [819, 180] on div "content_copy compress arrow_drop_down autorenew_outlined delete_forever_outline…" at bounding box center [666, 337] width 1104 height 499
paste input "TV-Deep-Dive-Big-Bang-Theory_X8M1Y"
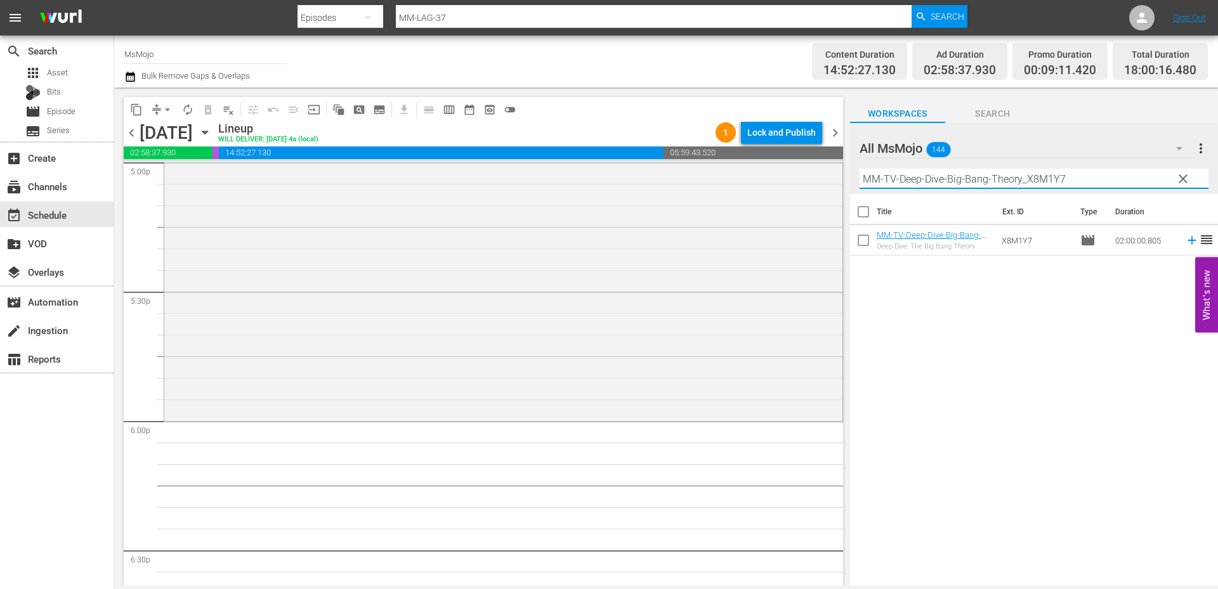
scroll to position [4482, 0]
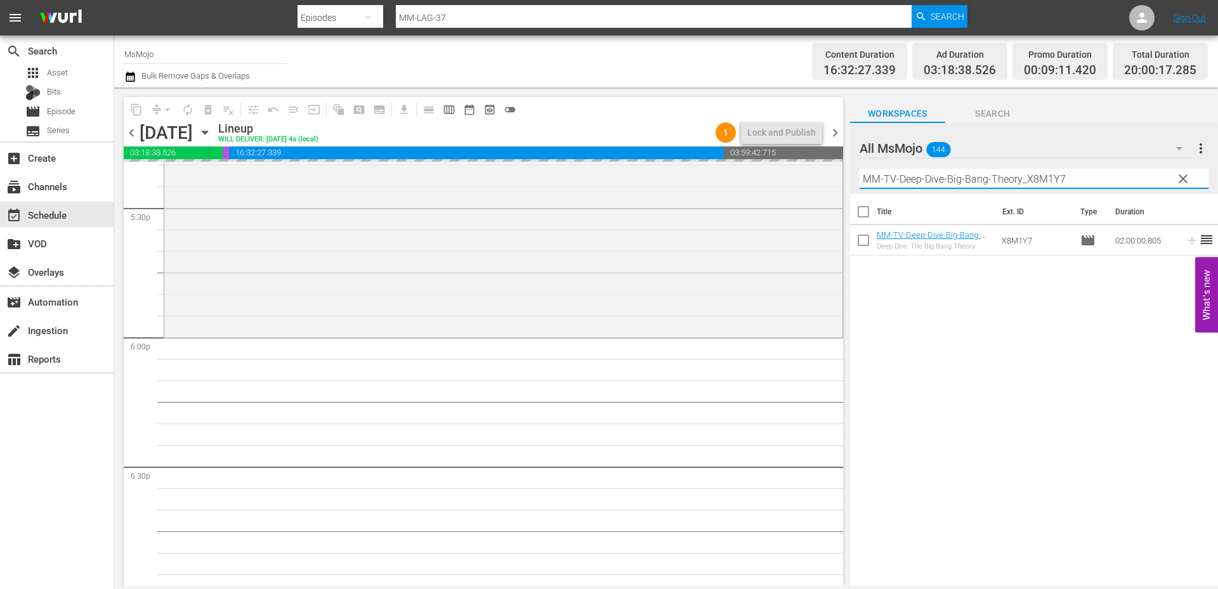
click at [815, 179] on div "content_copy compress arrow_drop_down autorenew_outlined delete_forever_outline…" at bounding box center [666, 337] width 1104 height 499
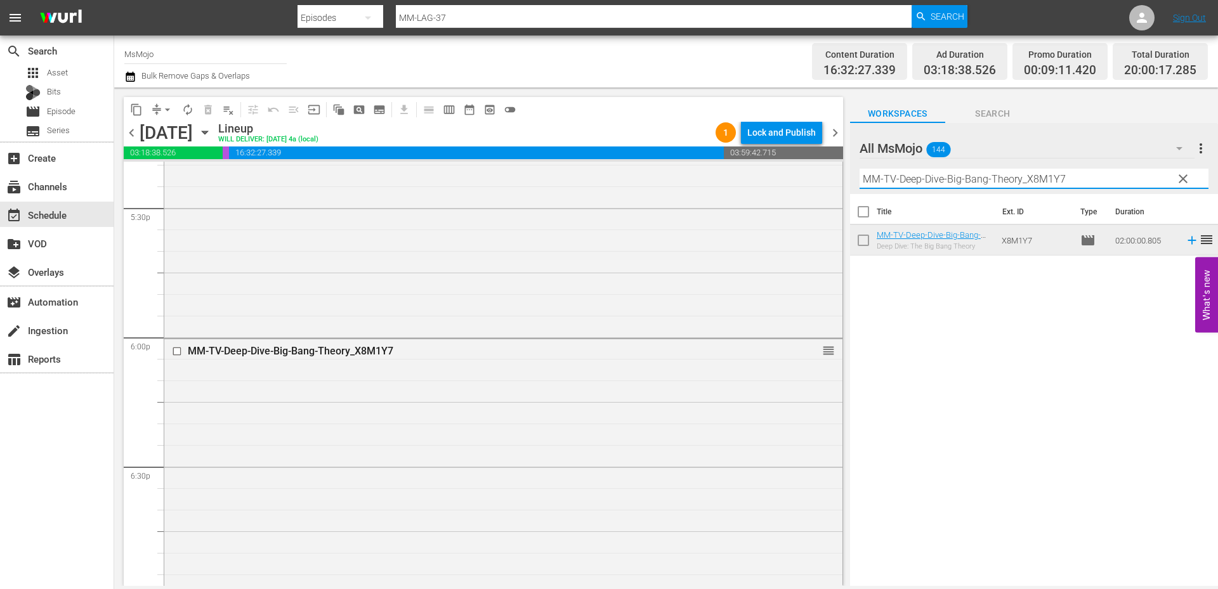
paste input "WM-Film-Top-20-Robin-Williams-Movies_U3W5U"
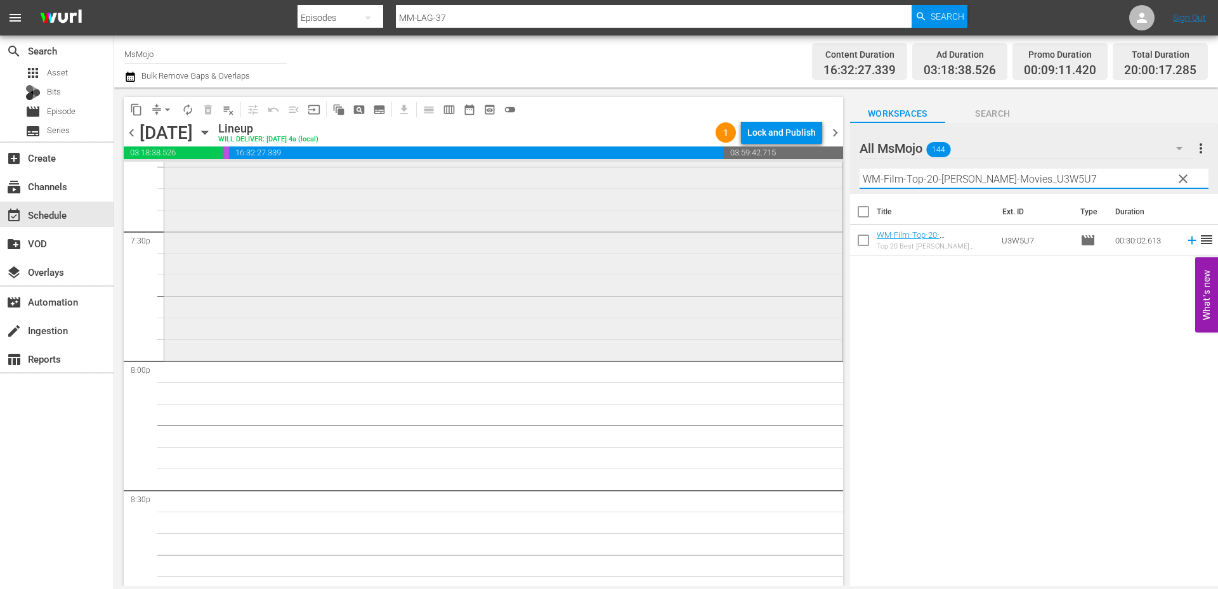
scroll to position [4990, 0]
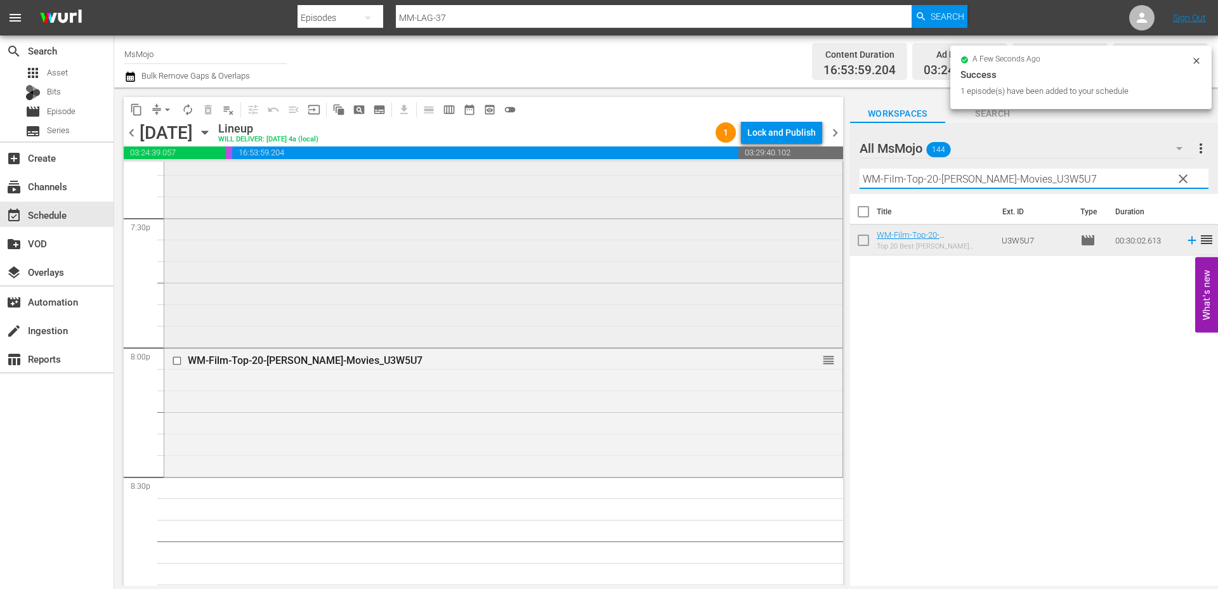
drag, startPoint x: 1114, startPoint y: 177, endPoint x: 816, endPoint y: 176, distance: 298.1
click at [816, 174] on div "content_copy compress arrow_drop_down autorenew_outlined delete_forever_outline…" at bounding box center [666, 337] width 1104 height 499
paste input "MM-Pop-Top-100-Greatest-Musicals-of-All-Time_Y3C4J"
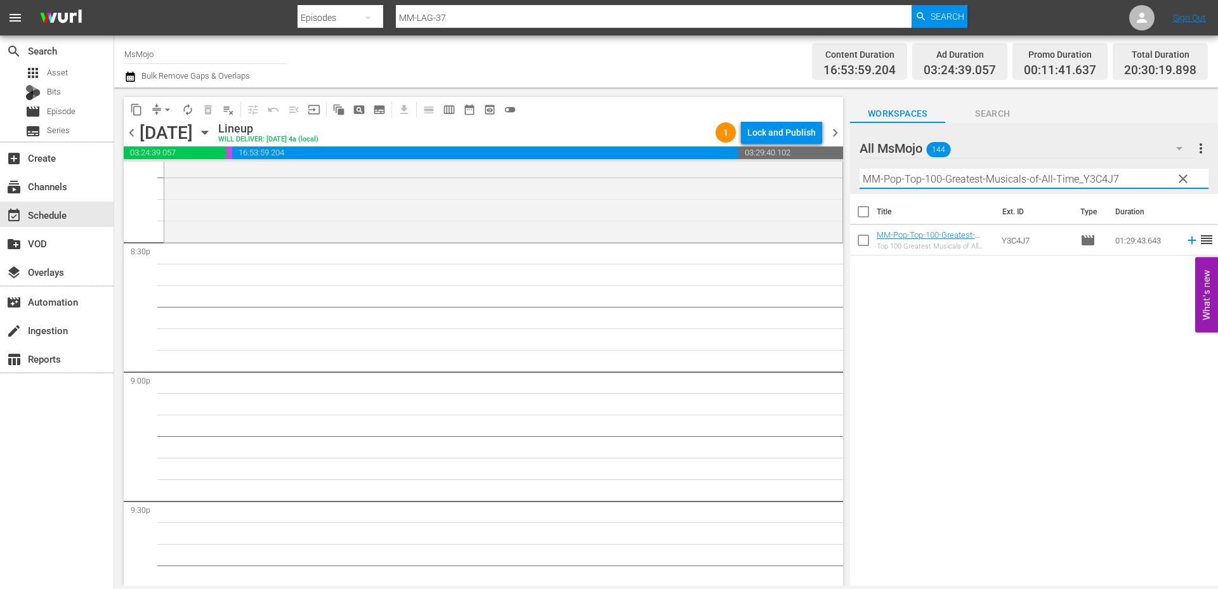
scroll to position [5201, 0]
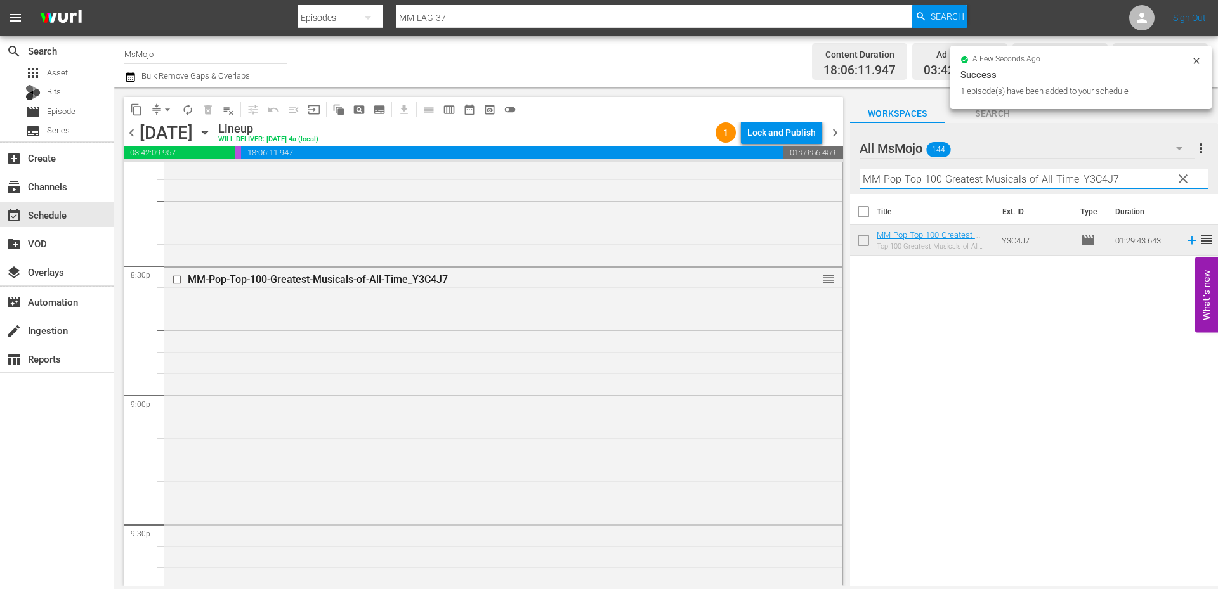
drag, startPoint x: 1131, startPoint y: 177, endPoint x: 839, endPoint y: 169, distance: 291.9
click at [839, 169] on div "content_copy compress arrow_drop_down autorenew_outlined delete_forever_outline…" at bounding box center [666, 337] width 1104 height 499
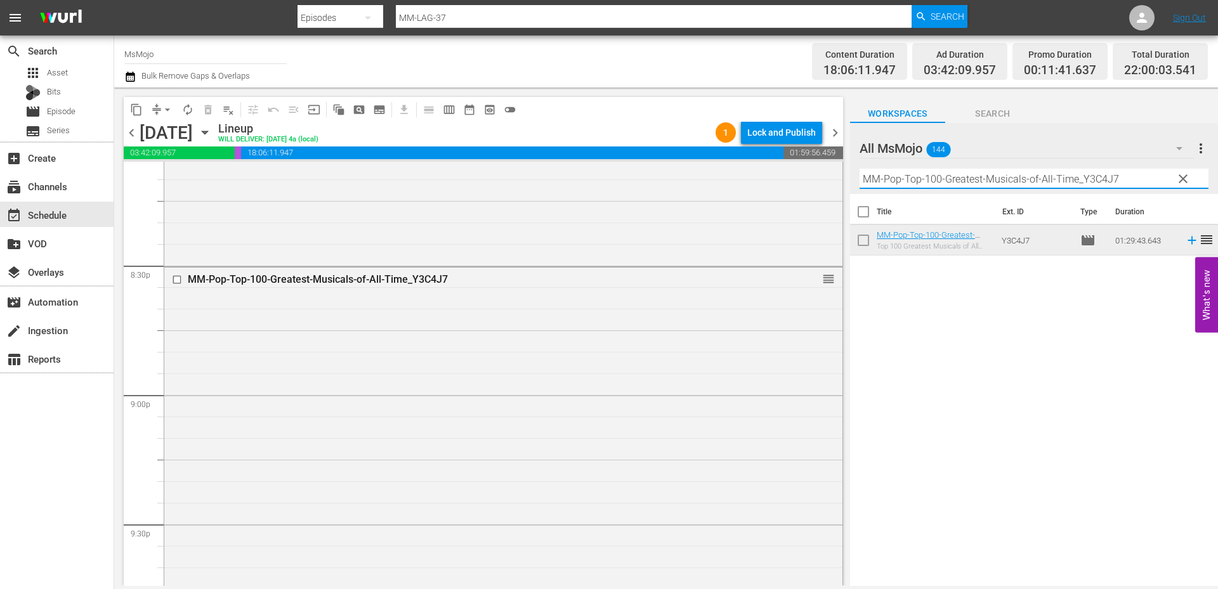
paste input "LAG-61"
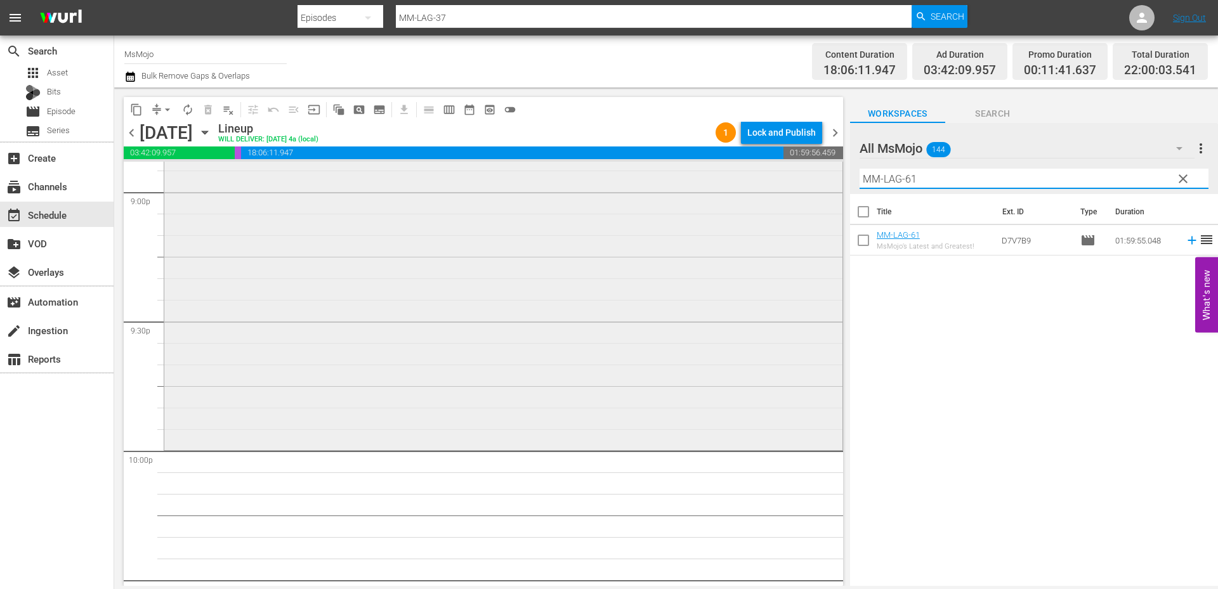
scroll to position [5412, 0]
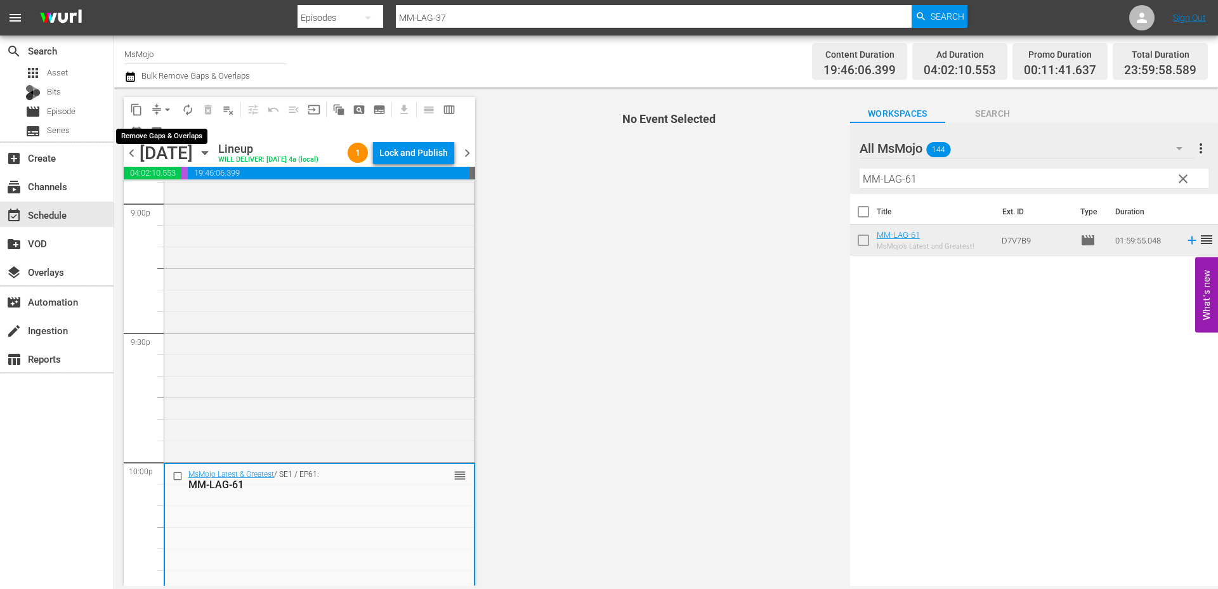
click at [164, 107] on span "arrow_drop_down" at bounding box center [167, 109] width 13 height 13
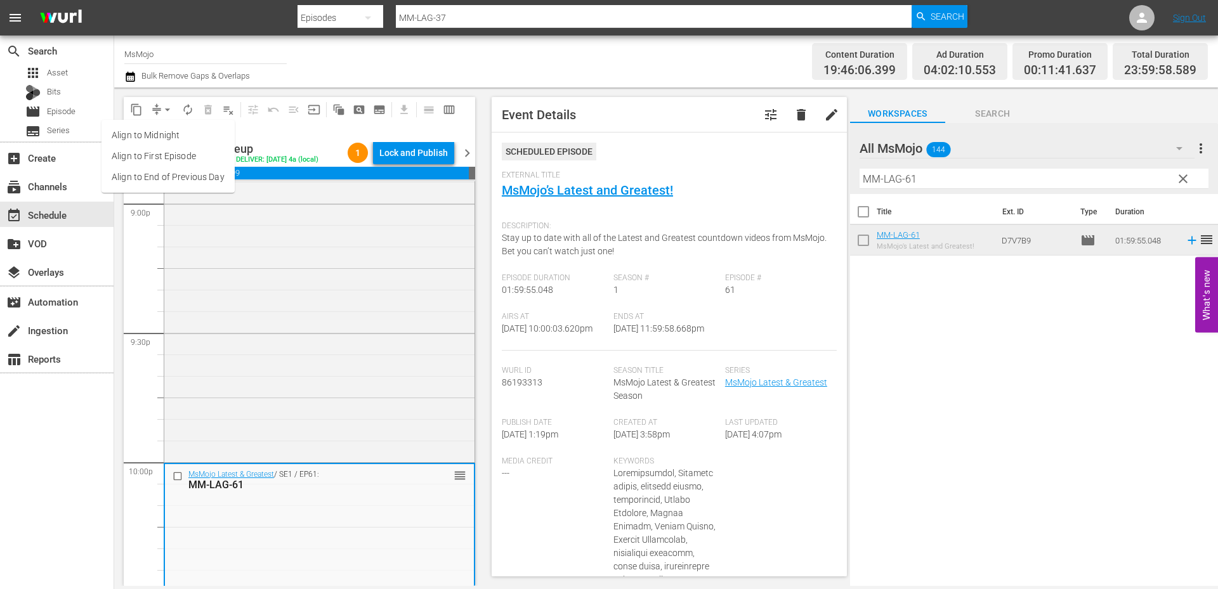
click at [193, 177] on li "Align to End of Previous Day" at bounding box center [167, 177] width 133 height 21
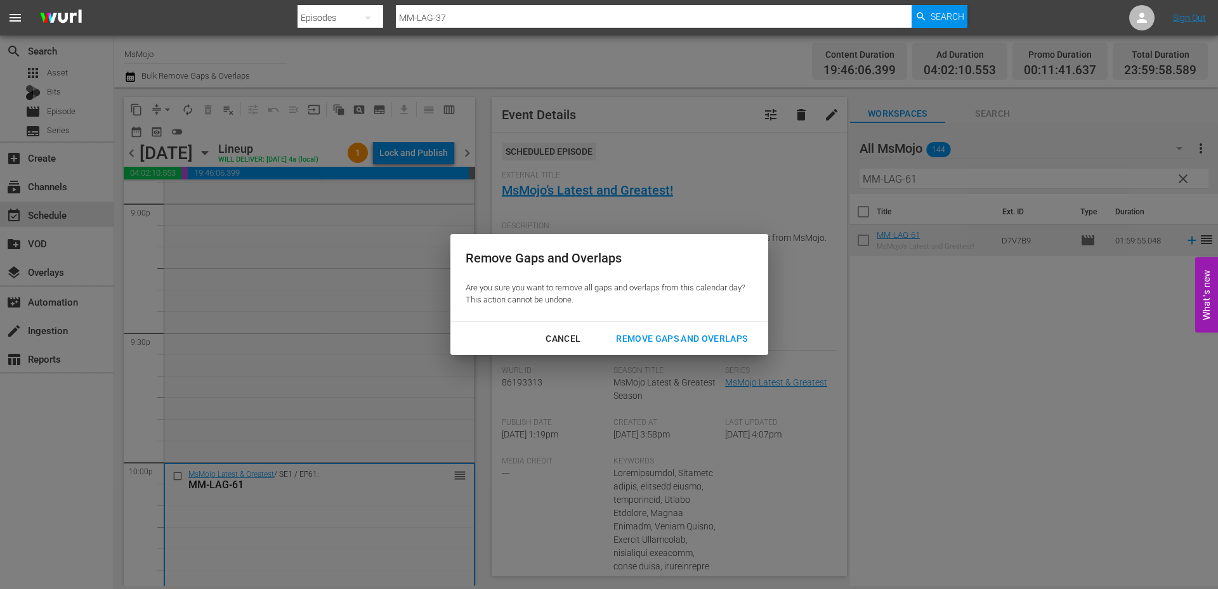
click at [675, 341] on div "Remove Gaps and Overlaps" at bounding box center [682, 339] width 152 height 16
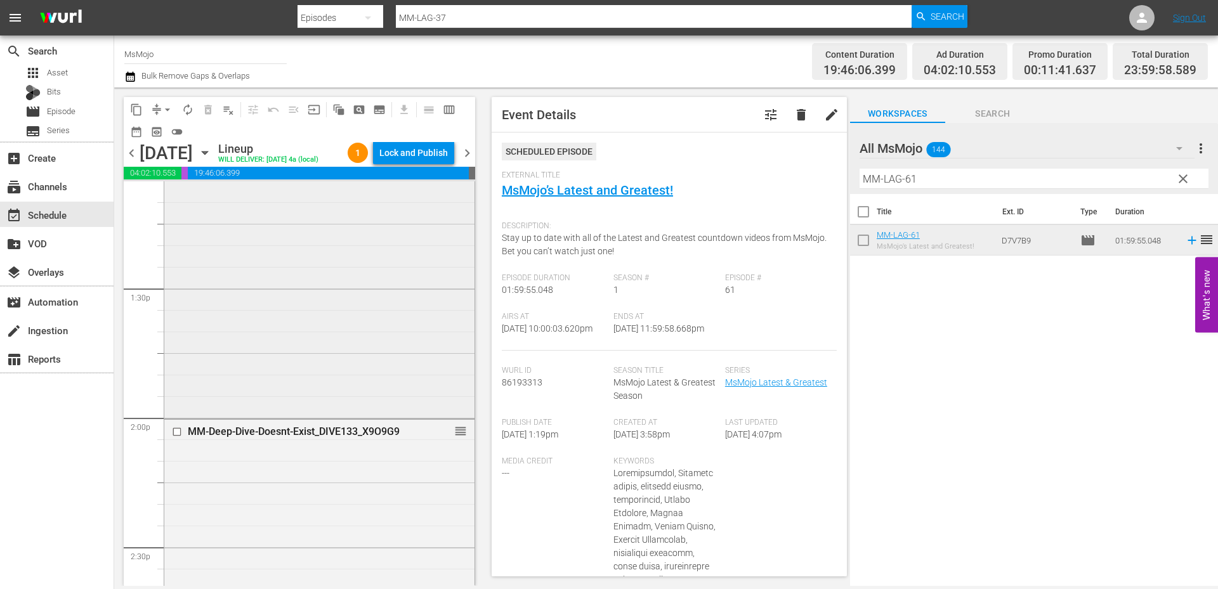
scroll to position [3341, 0]
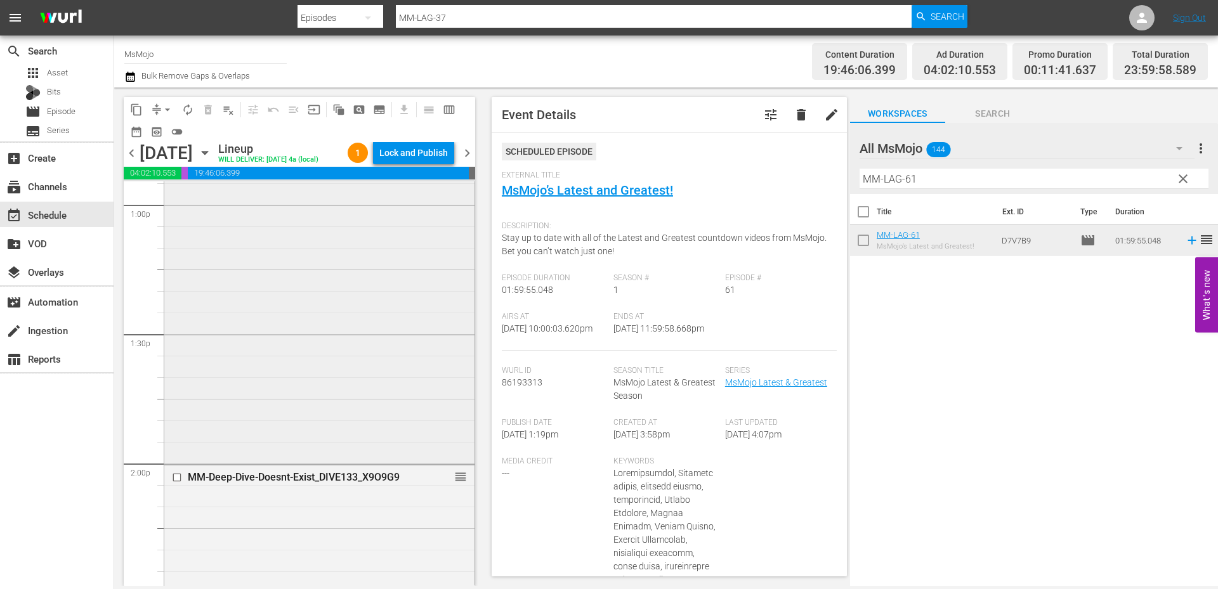
click at [318, 407] on div "MsMojo Latest & Greatest / SE1 / EP75: MM-LAG-75 reorder" at bounding box center [319, 205] width 310 height 514
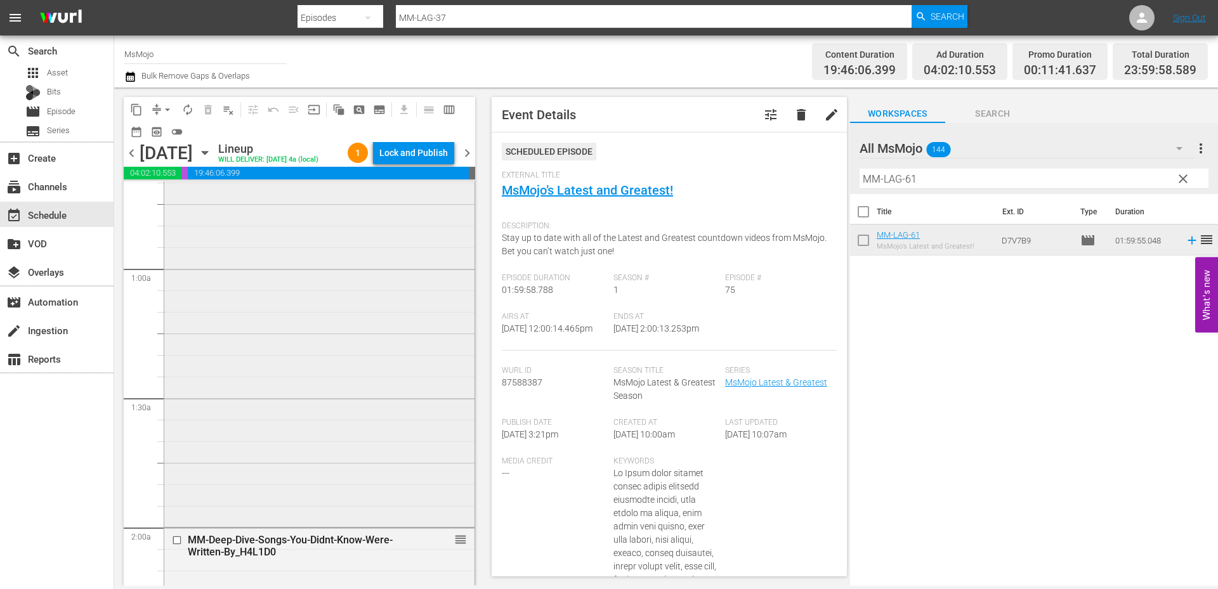
scroll to position [169, 0]
click at [337, 382] on div "MsMojo Latest & Greatest / SE1 / EP40: MM-LAG-40 reorder" at bounding box center [319, 270] width 310 height 514
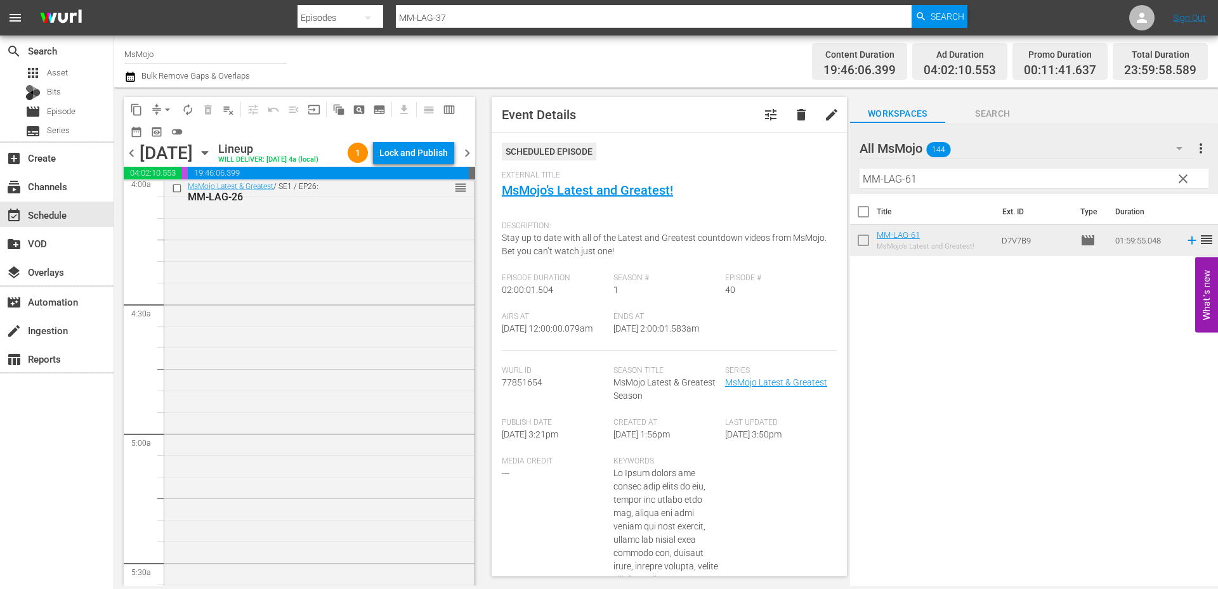
scroll to position [1057, 0]
click at [339, 353] on div "MsMojo Latest & Greatest / SE1 / EP26: MM-LAG-26 reorder" at bounding box center [319, 416] width 310 height 513
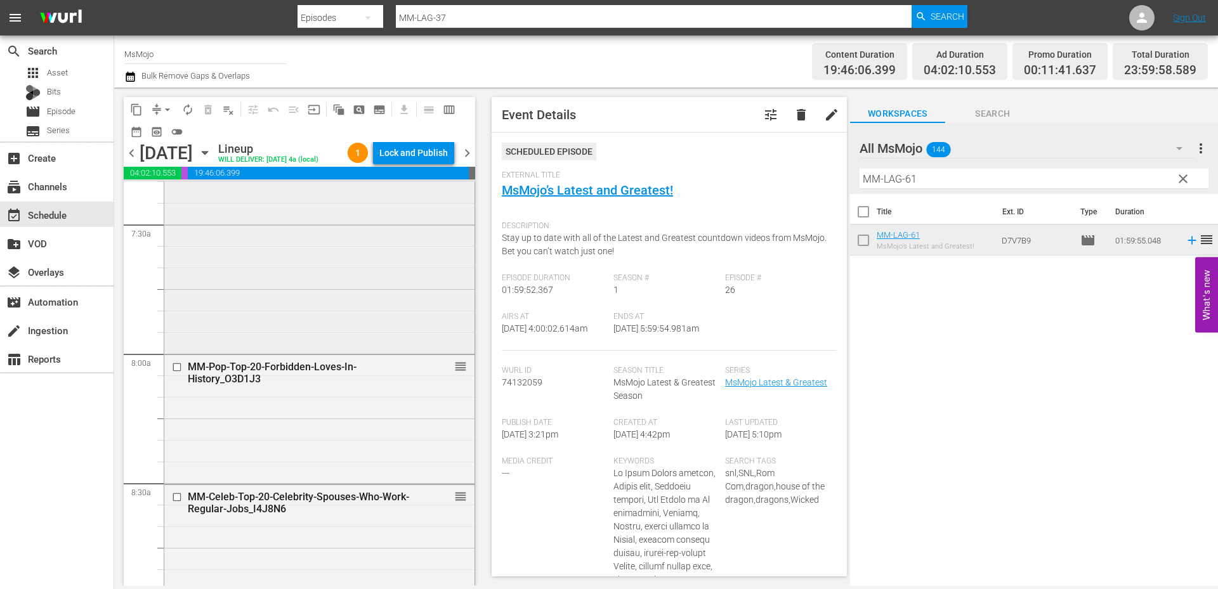
scroll to position [1903, 0]
click at [297, 466] on div "MM-Pop-Top-20-Forbidden-Loves-In-History_O3D1J3 reorder" at bounding box center [319, 413] width 310 height 126
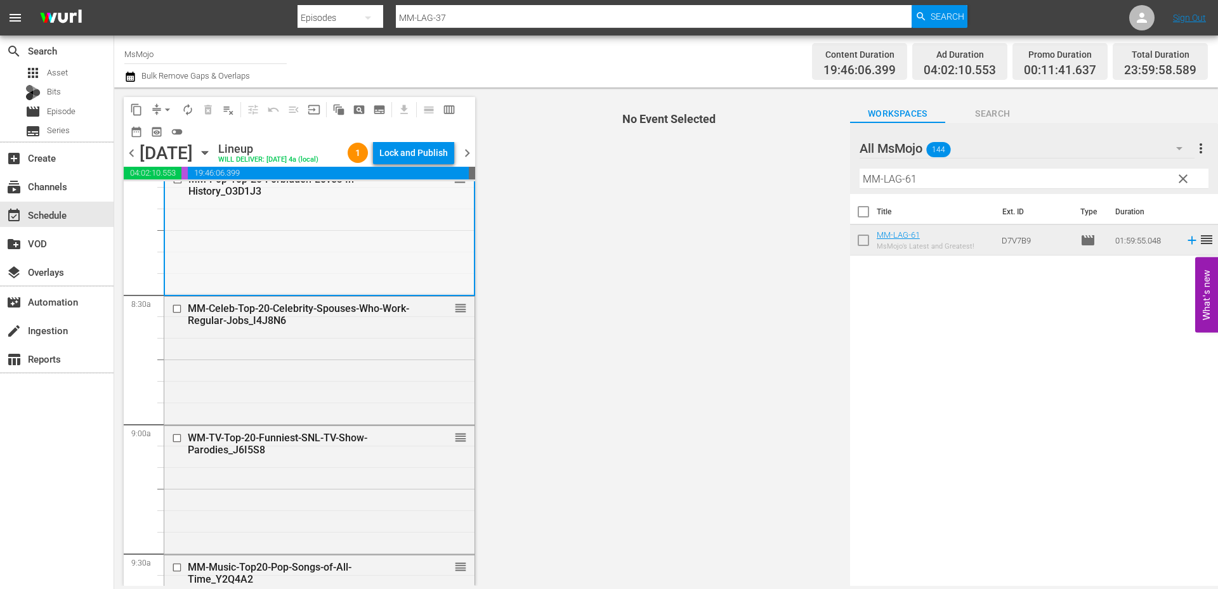
scroll to position [2156, 0]
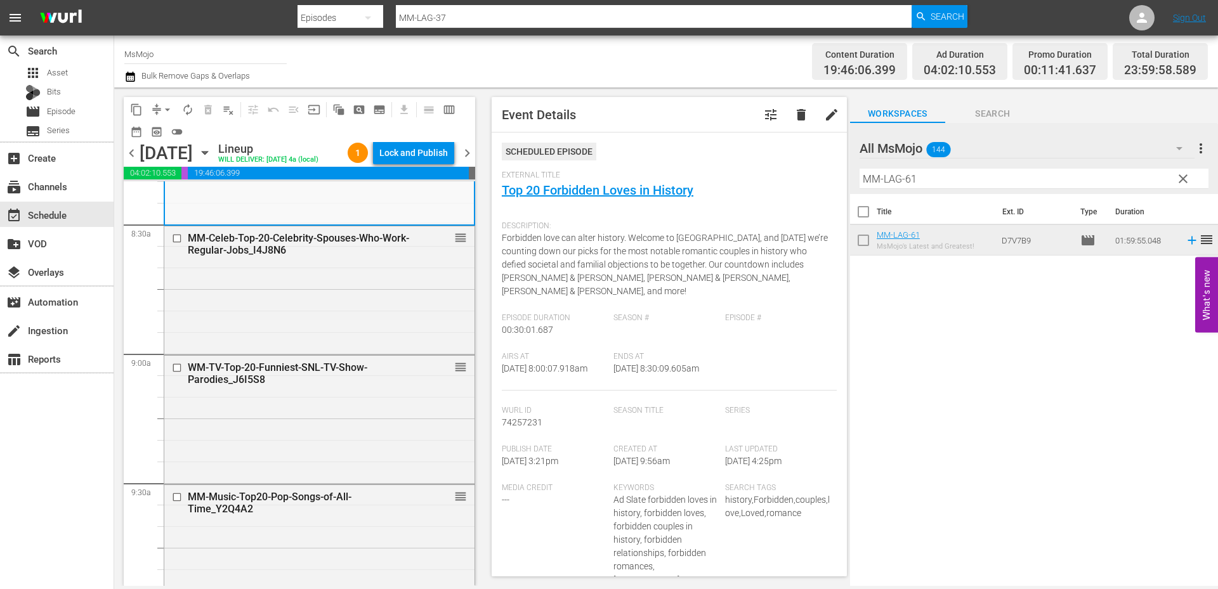
click at [297, 465] on div "WM-TV-Top-20-Funniest-SNL-TV-Show-Parodies_J6I5S8 reorder" at bounding box center [319, 419] width 310 height 126
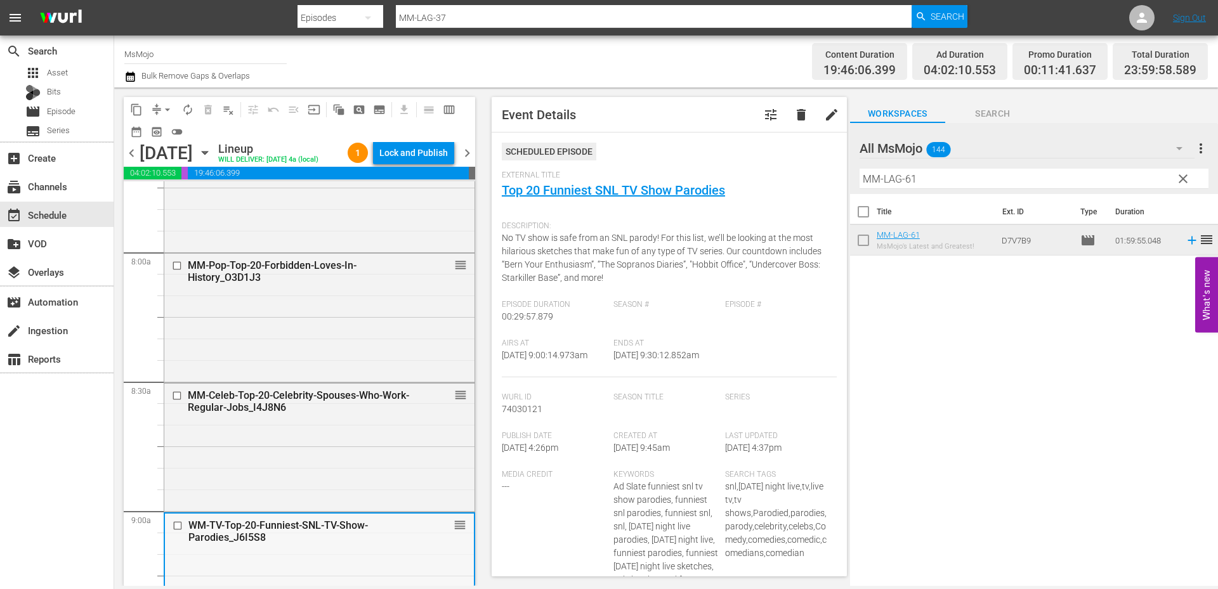
scroll to position [1987, 0]
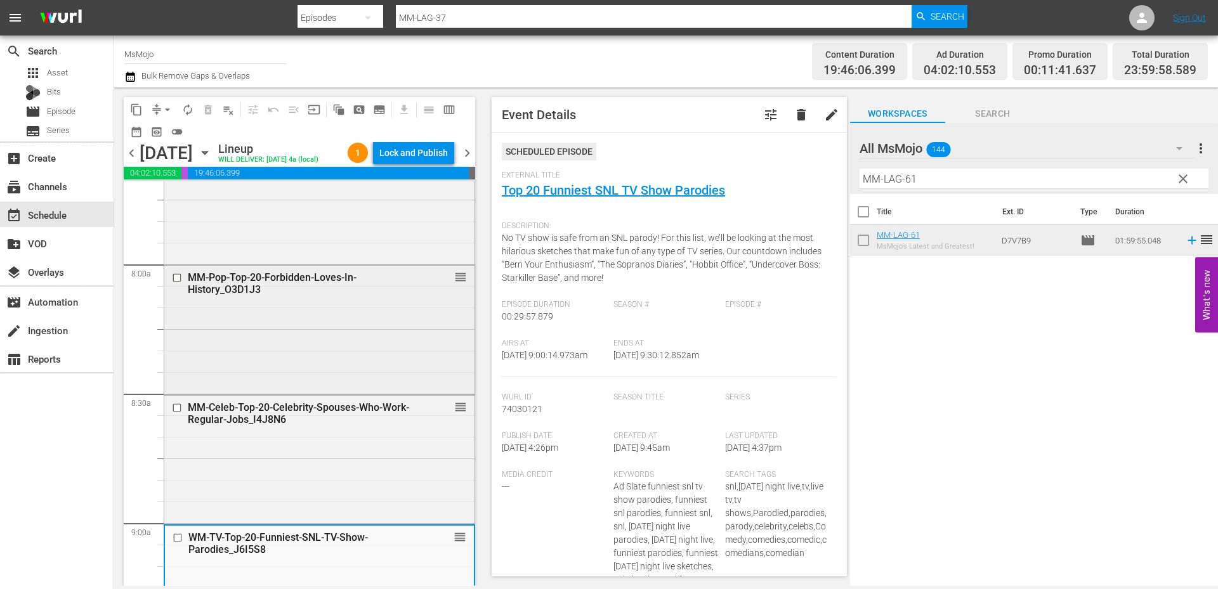
click at [290, 391] on div "MM-Pop-Top-20-Forbidden-Loves-In-History_O3D1J3 reorder" at bounding box center [319, 329] width 310 height 126
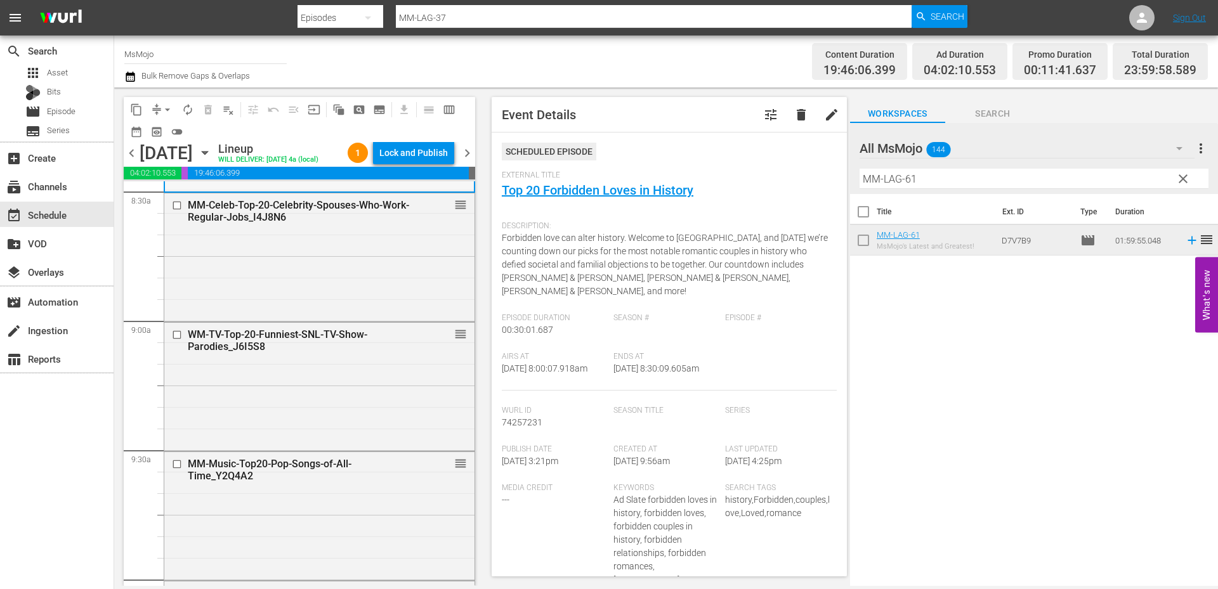
scroll to position [2241, 0]
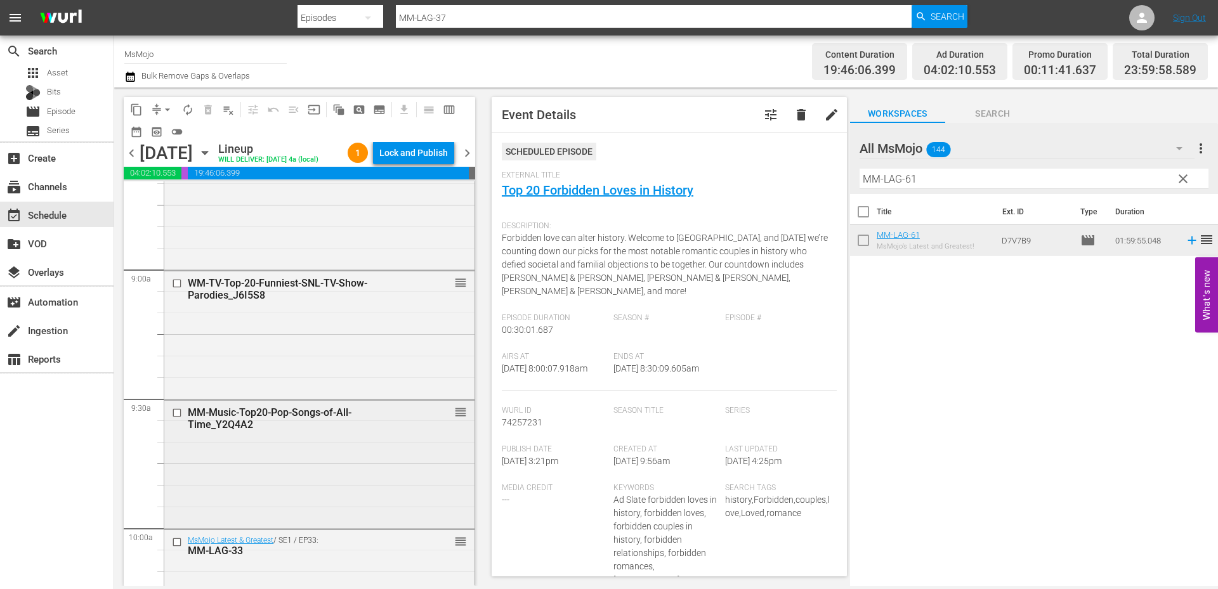
click at [272, 476] on div "MM-Music-Top20-Pop-Songs-of-All-Time_Y2Q4A2 reorder" at bounding box center [319, 464] width 310 height 126
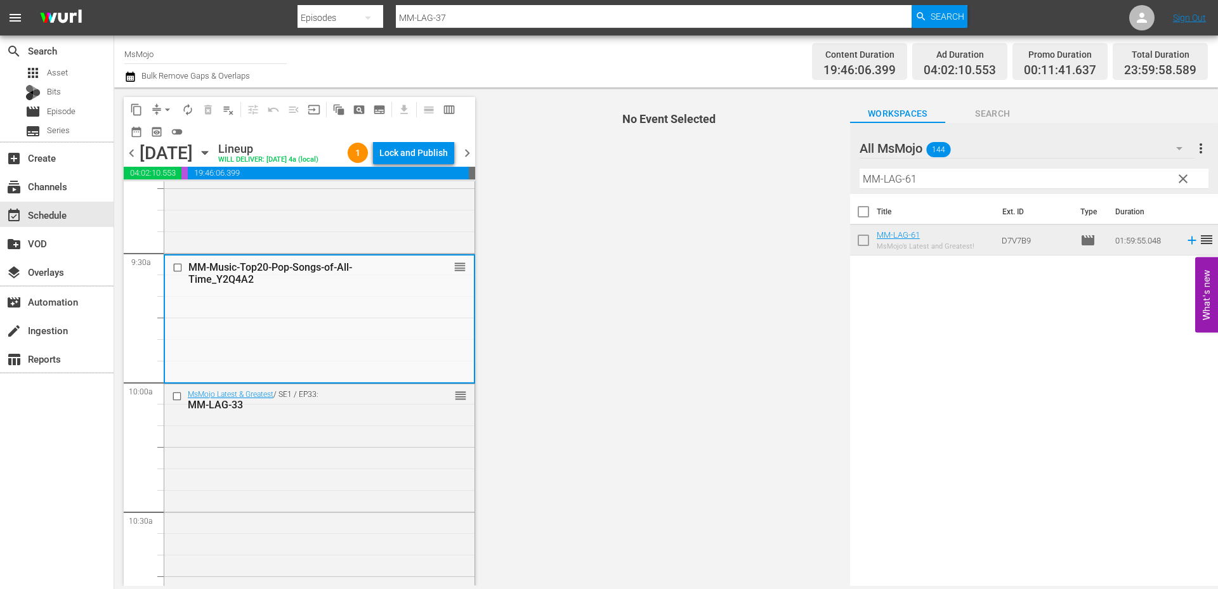
scroll to position [2410, 0]
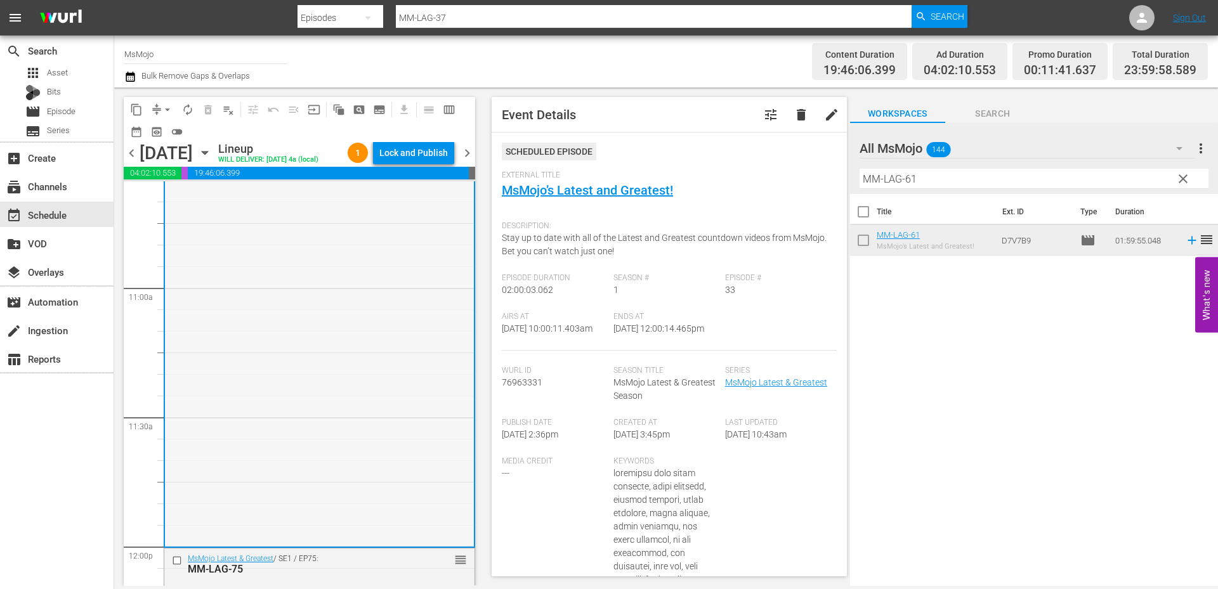
scroll to position [2875, 0]
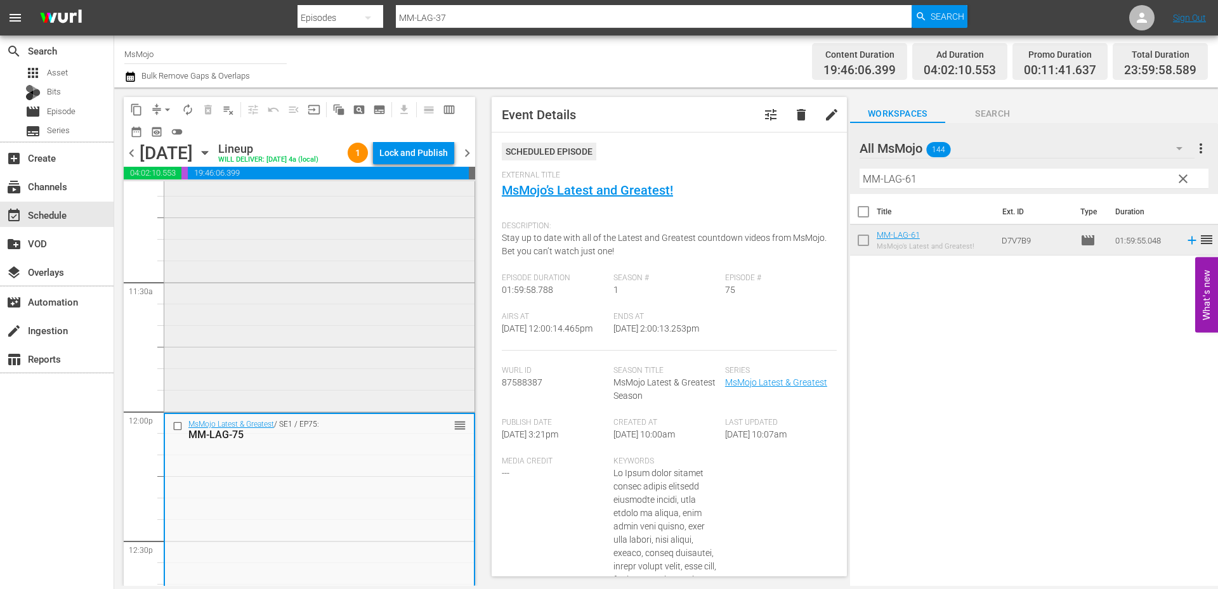
click at [282, 362] on div "MsMojo Latest & Greatest / SE1 / EP33: MM-LAG-33 reorder" at bounding box center [319, 153] width 310 height 514
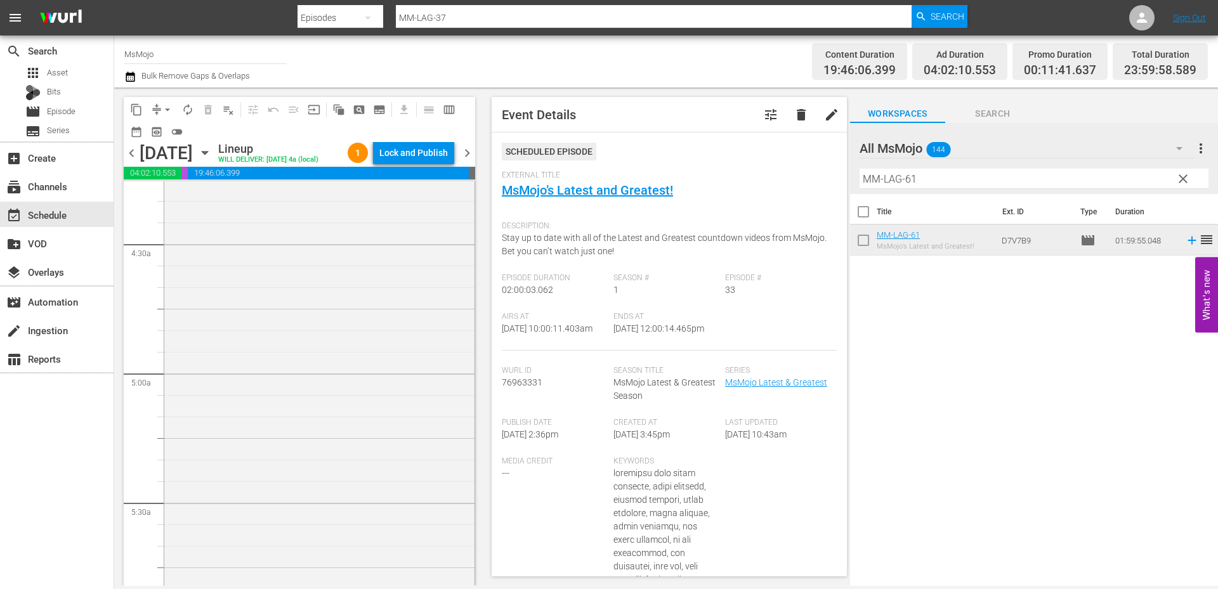
scroll to position [972, 0]
click at [176, 263] on input "checkbox" at bounding box center [178, 257] width 13 height 11
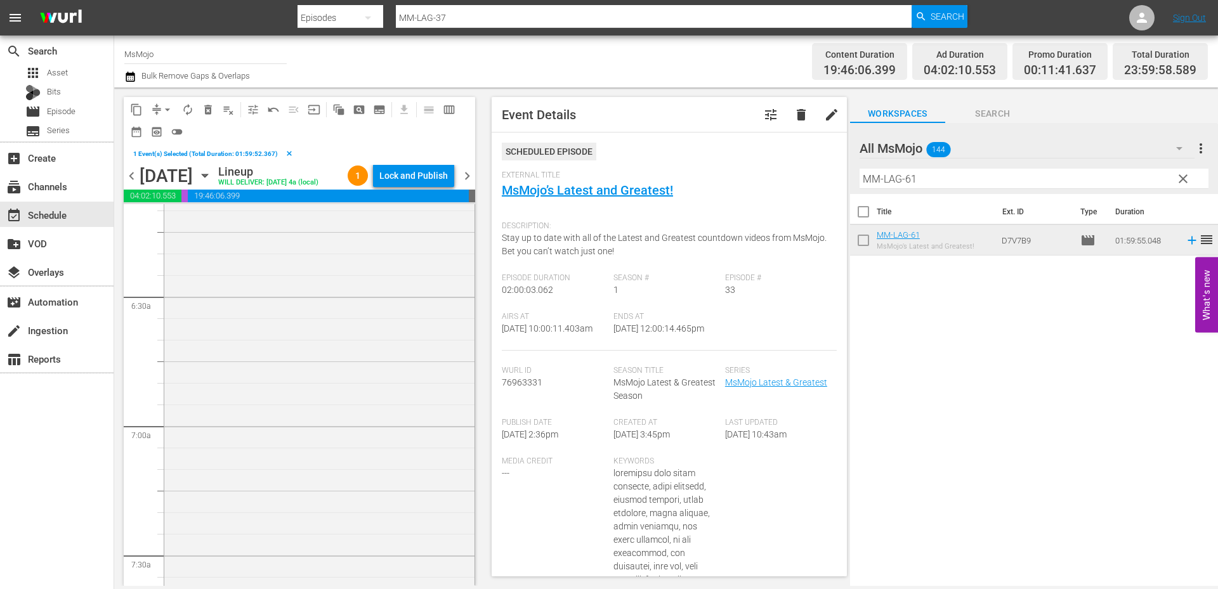
scroll to position [1607, 0]
click at [256, 421] on div "MM-Deep-Dive-Kisses_H4G8R3 reorder" at bounding box center [319, 407] width 310 height 514
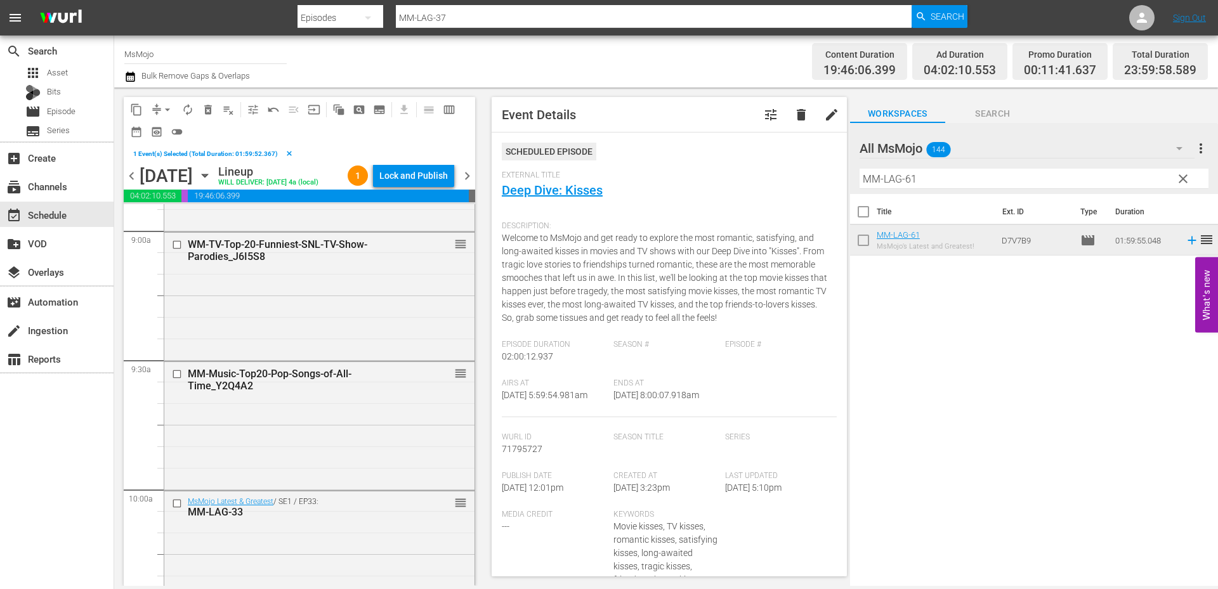
scroll to position [2368, 0]
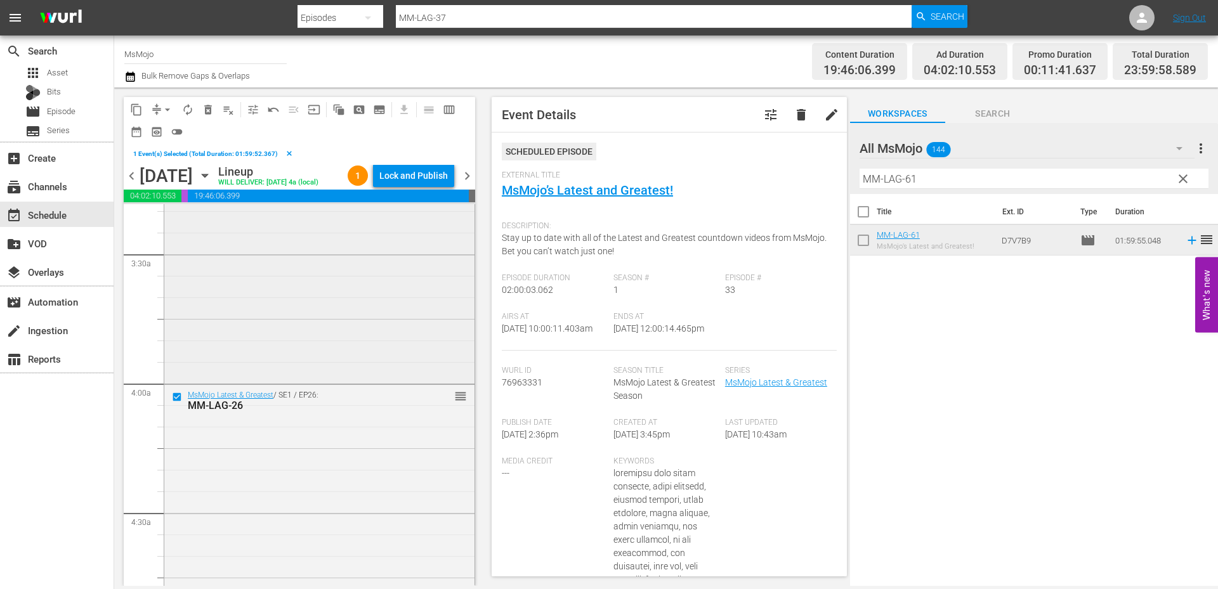
scroll to position [804, 0]
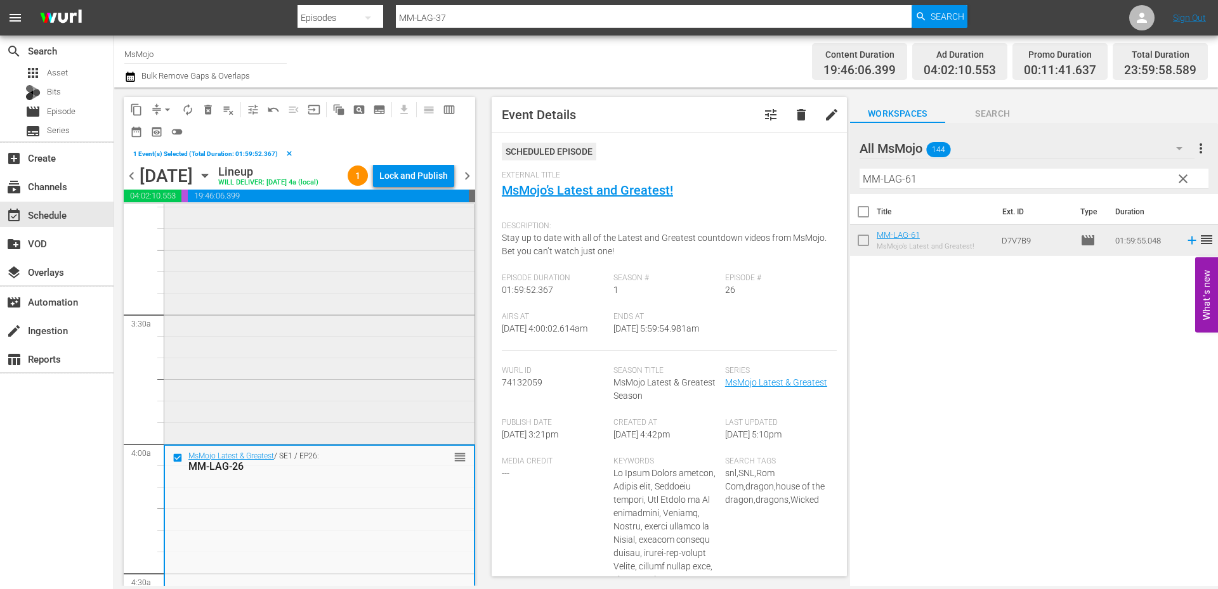
scroll to position [761, 0]
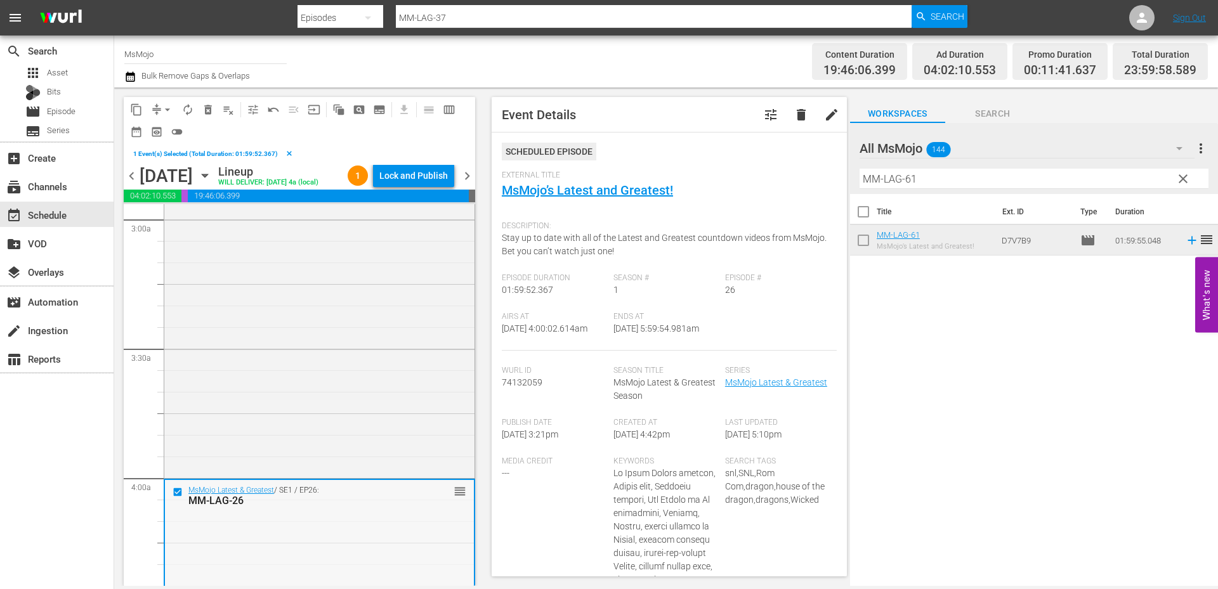
click at [174, 497] on input "checkbox" at bounding box center [179, 491] width 13 height 11
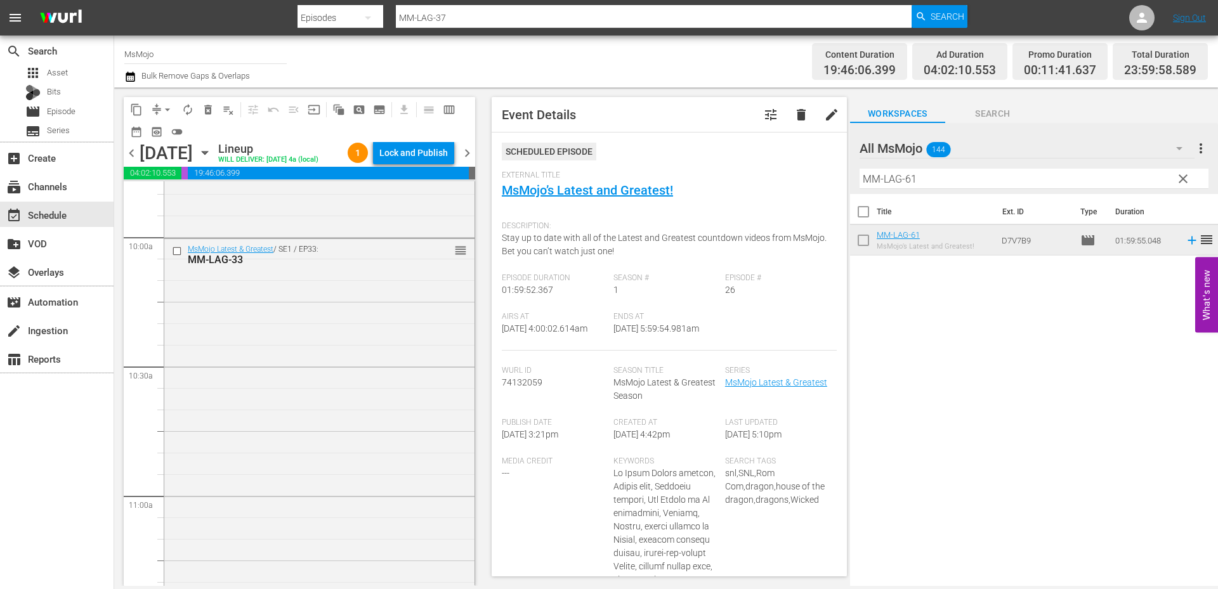
scroll to position [2579, 0]
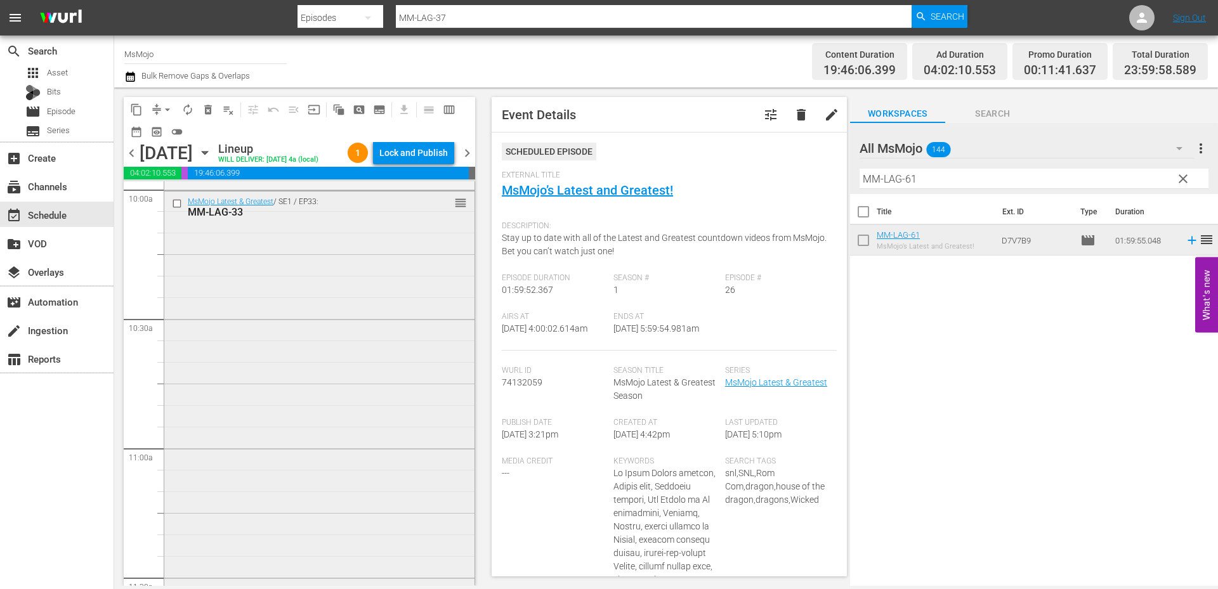
click at [267, 347] on div "MsMojo Latest & Greatest / SE1 / EP33: MM-LAG-33 reorder" at bounding box center [319, 449] width 310 height 514
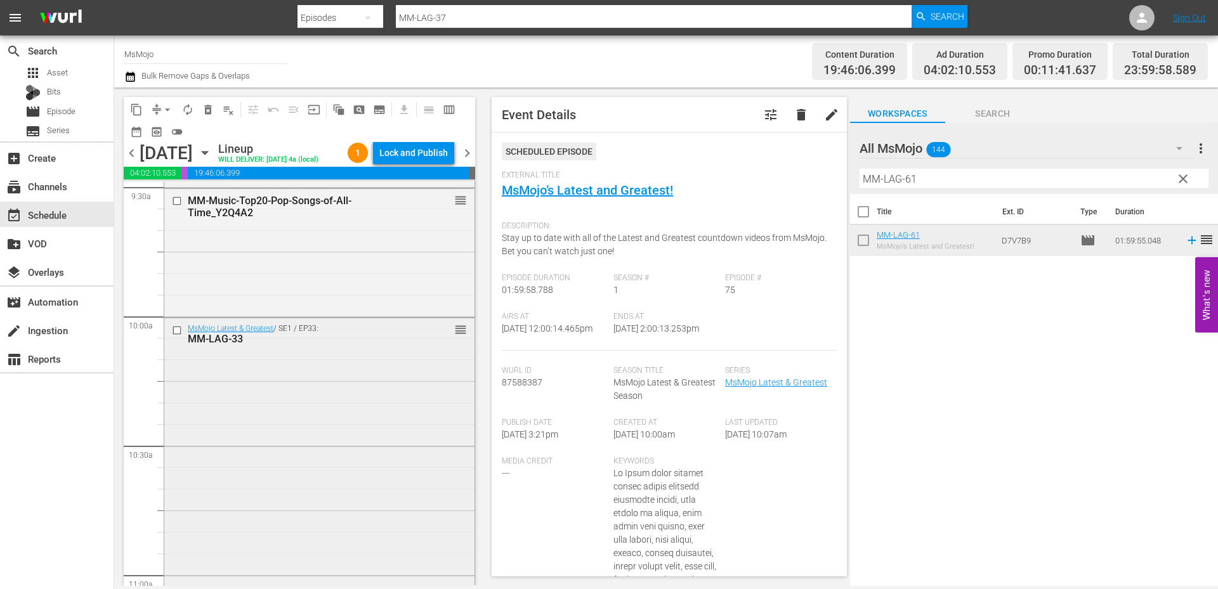
click at [174, 336] on input "checkbox" at bounding box center [178, 330] width 13 height 11
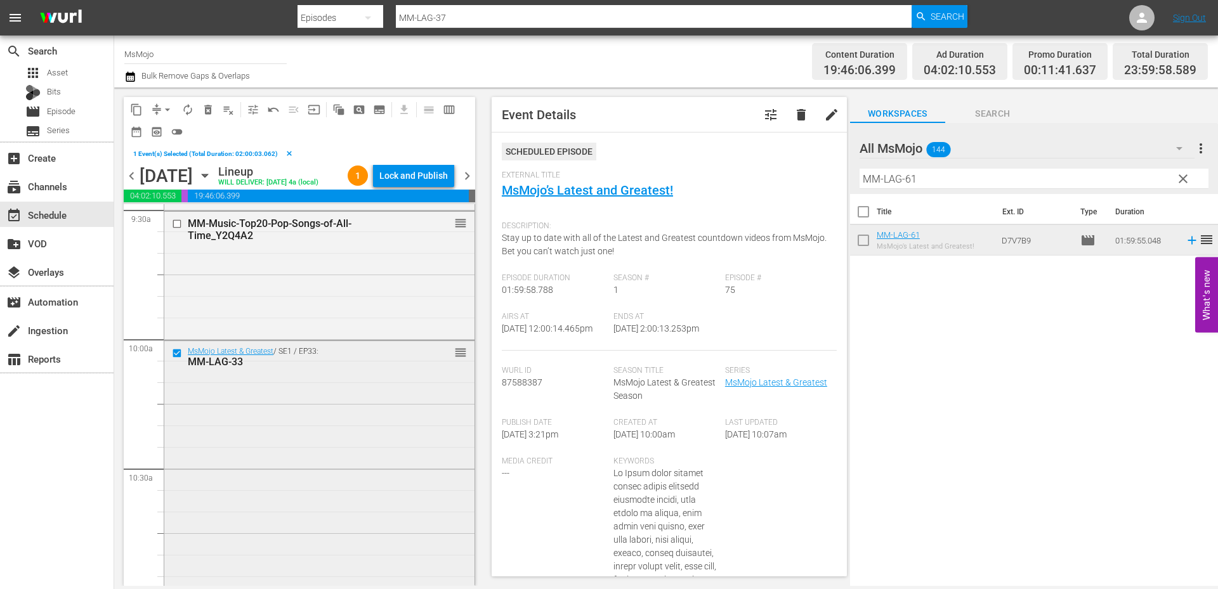
click at [234, 418] on div "MsMojo Latest & Greatest / SE1 / EP33: MM-LAG-33 reorder" at bounding box center [319, 598] width 310 height 514
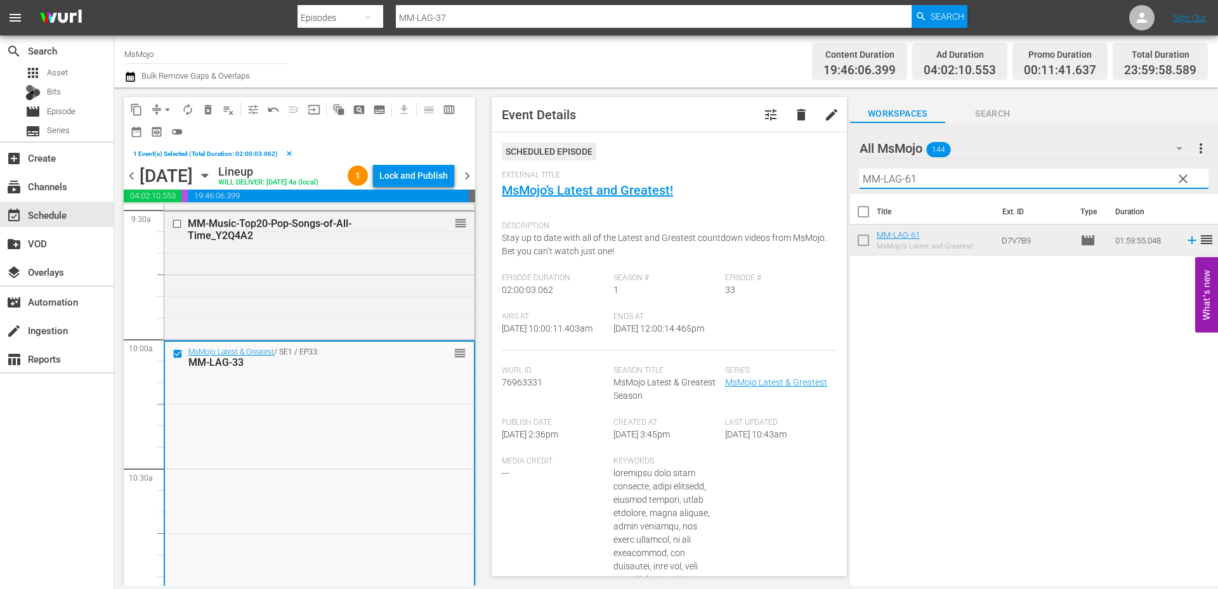
drag, startPoint x: 947, startPoint y: 183, endPoint x: 851, endPoint y: 176, distance: 96.0
click at [850, 176] on div "All MsMojo 144 All MsMojo more_vert clear Filter by Title MM-LAG-61" at bounding box center [1034, 158] width 368 height 71
paste input "20"
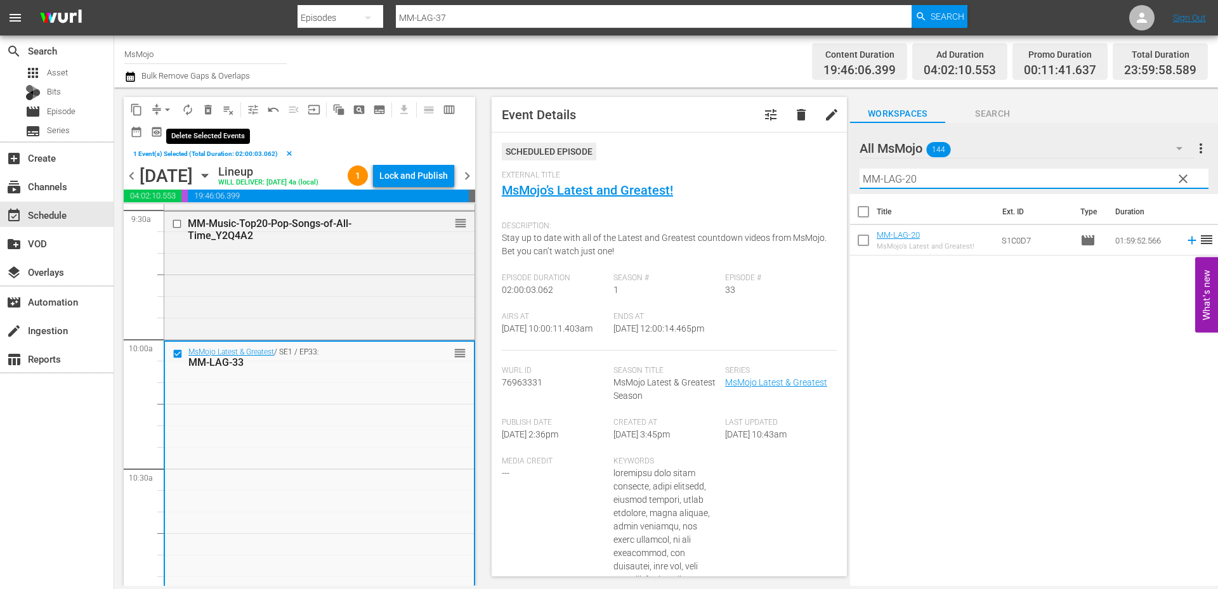
click at [209, 108] on span "delete_forever_outlined" at bounding box center [208, 109] width 13 height 13
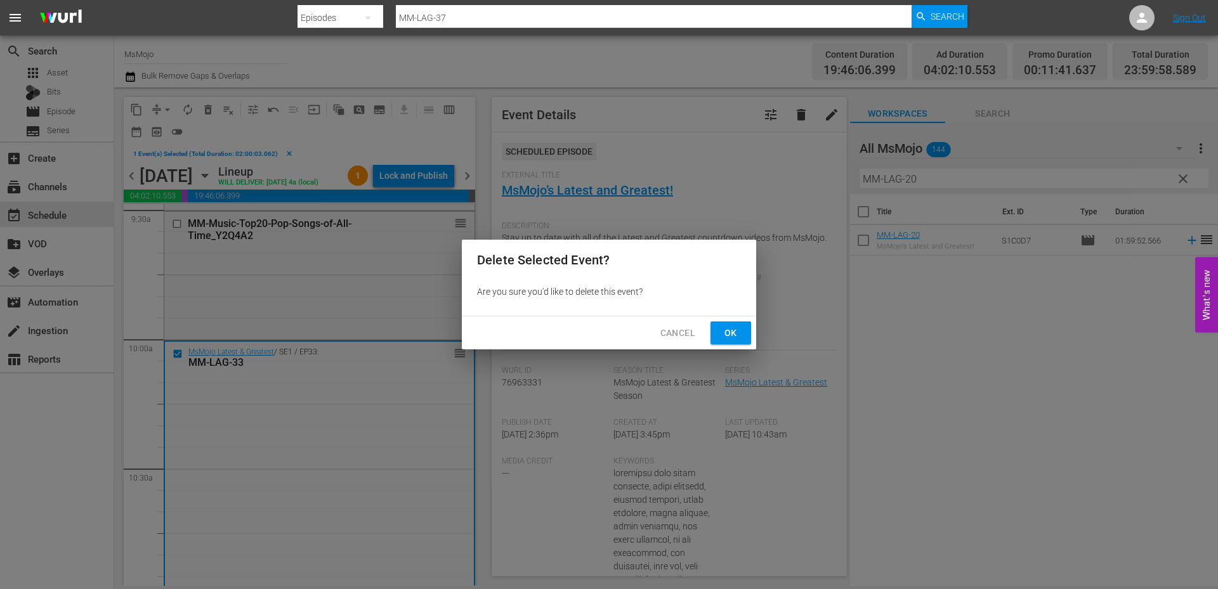
click at [733, 335] on span "Ok" at bounding box center [730, 333] width 20 height 16
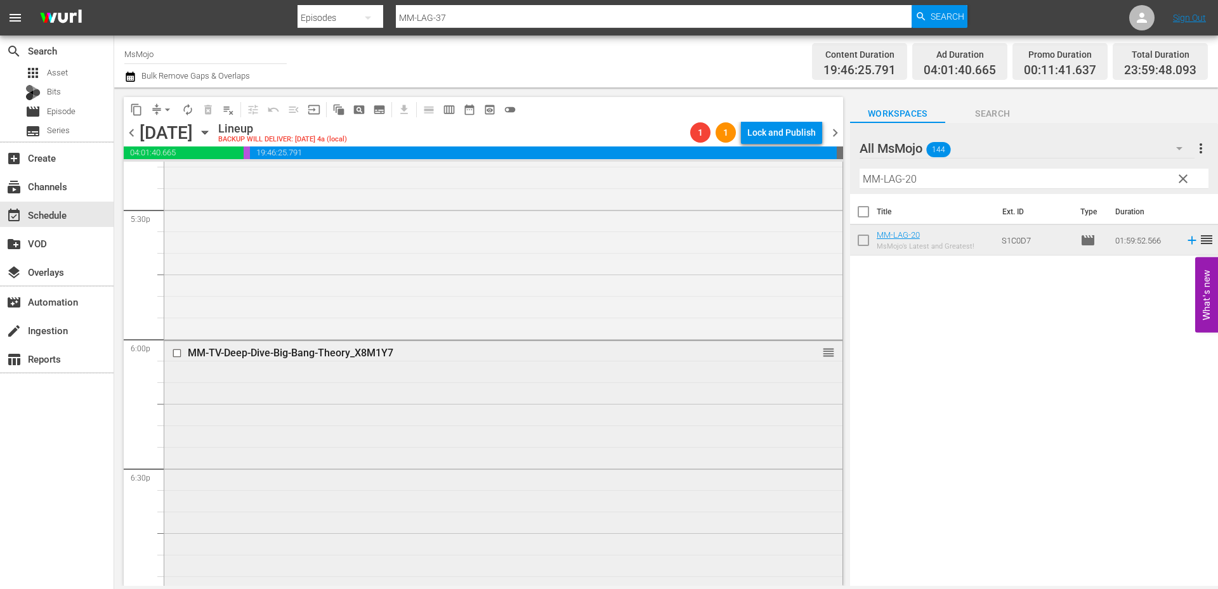
scroll to position [4482, 0]
click at [289, 469] on div "MM-TV-Deep-Dive-Big-Bang-Theory_X8M1Y7 reorder" at bounding box center [503, 596] width 678 height 514
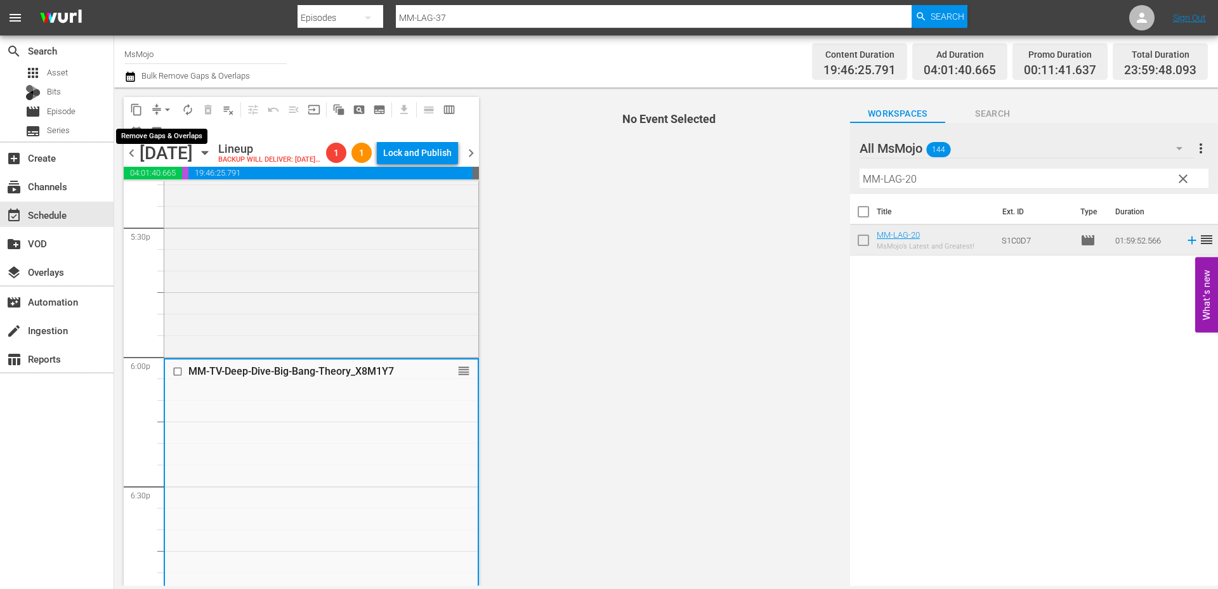
click at [164, 108] on span "arrow_drop_down" at bounding box center [167, 109] width 13 height 13
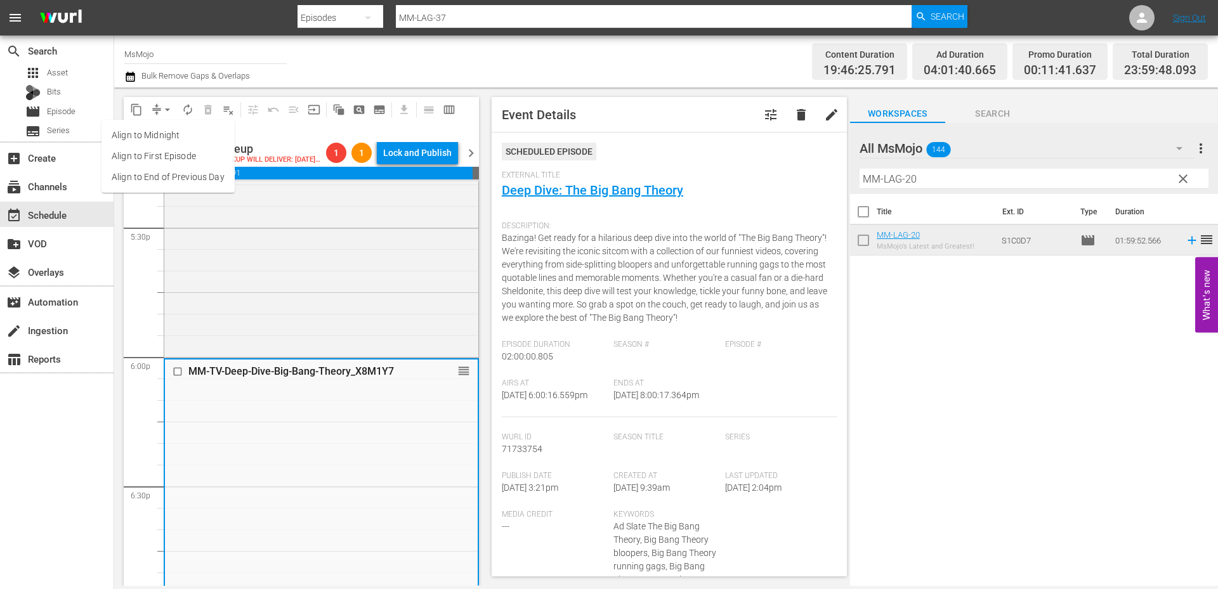
click at [155, 179] on li "Align to End of Previous Day" at bounding box center [167, 177] width 133 height 21
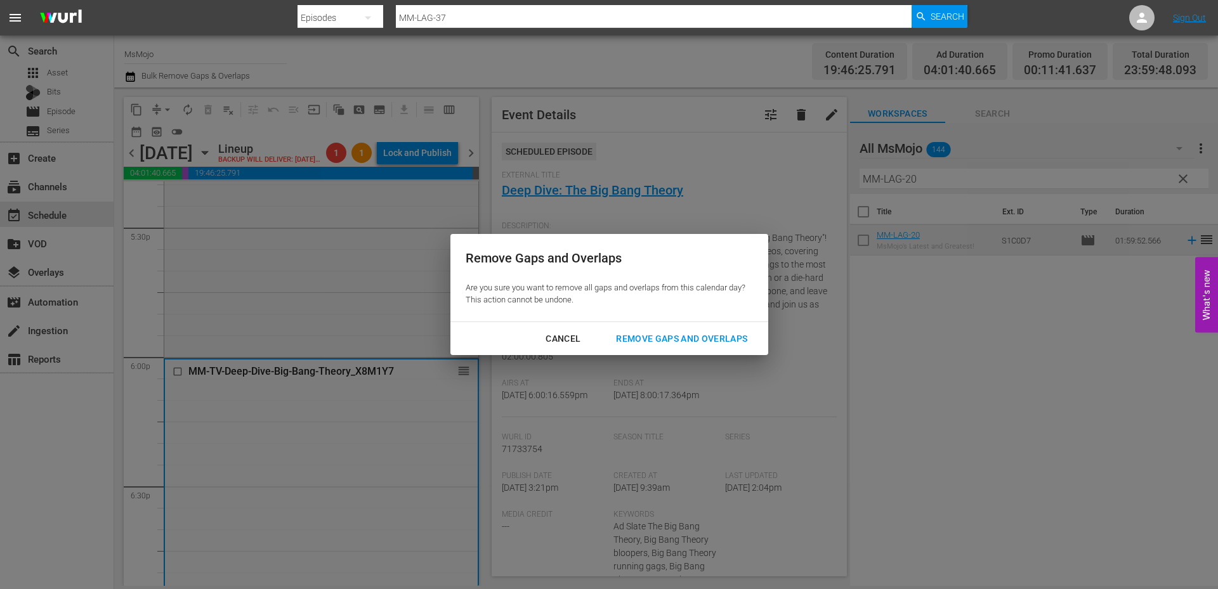
click at [625, 335] on div "Remove Gaps and Overlaps" at bounding box center [682, 339] width 152 height 16
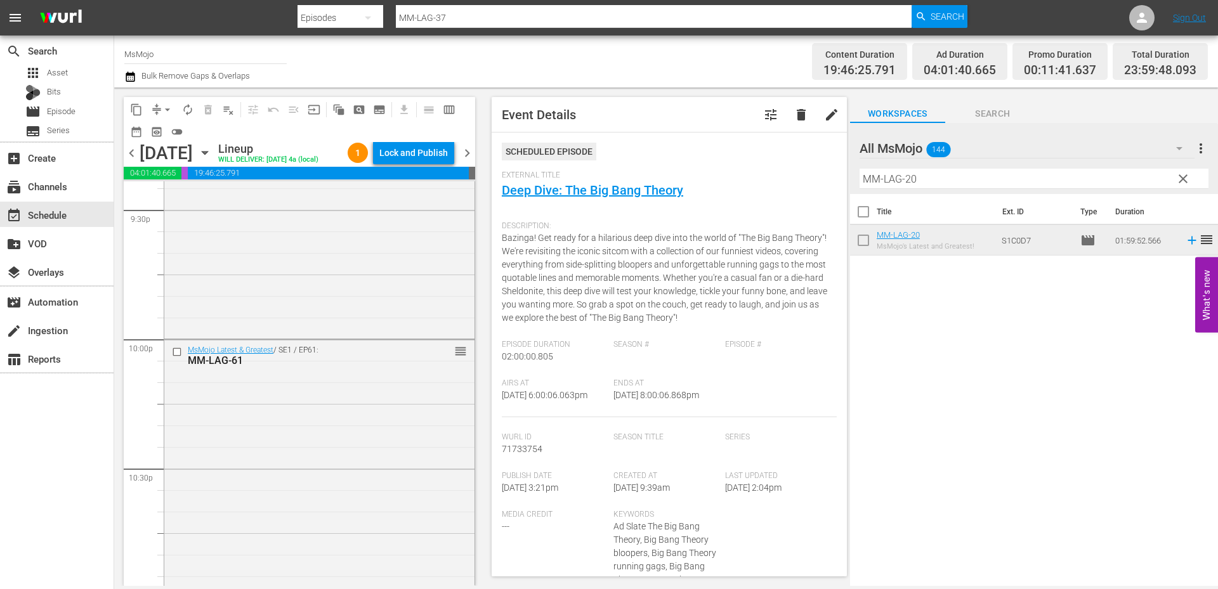
scroll to position [5539, 0]
click at [308, 490] on div "MsMojo Latest & Greatest / SE1 / EP61: MM-LAG-61 reorder" at bounding box center [319, 592] width 310 height 513
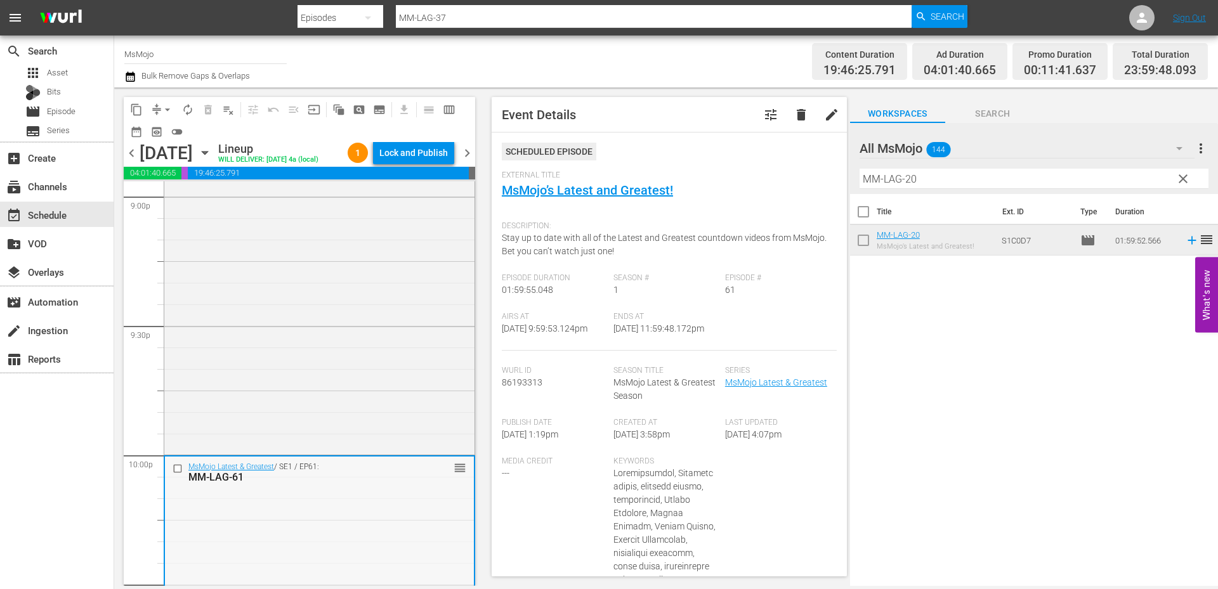
scroll to position [5581, 0]
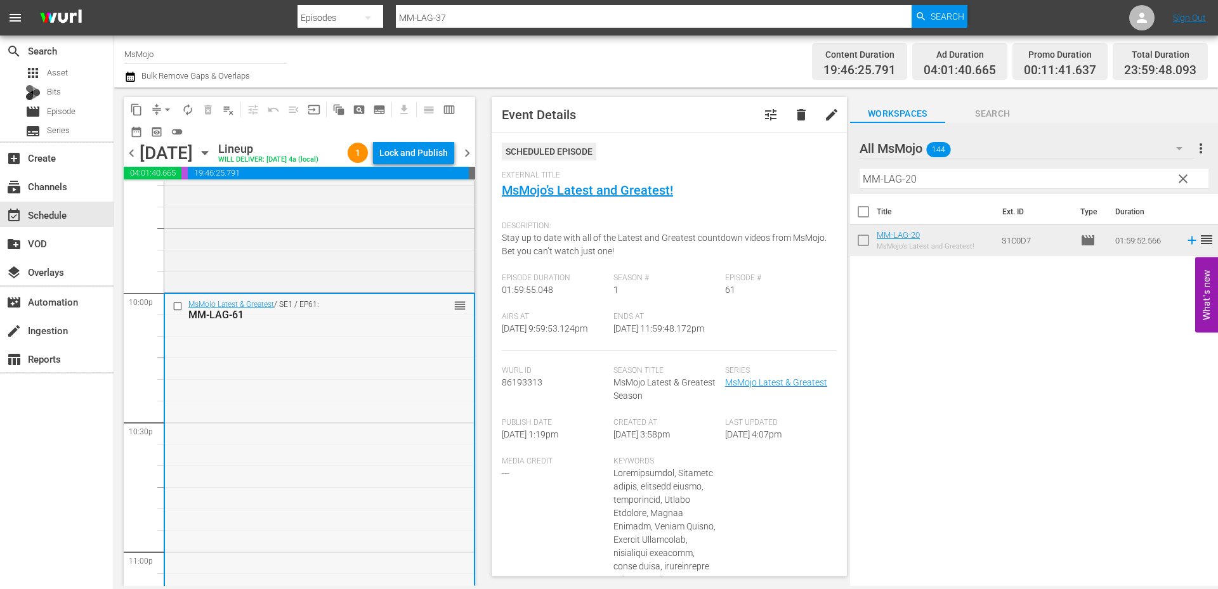
click at [281, 483] on div "MsMojo Latest & Greatest / SE1 / EP61: MM-LAG-61 reorder" at bounding box center [319, 550] width 309 height 513
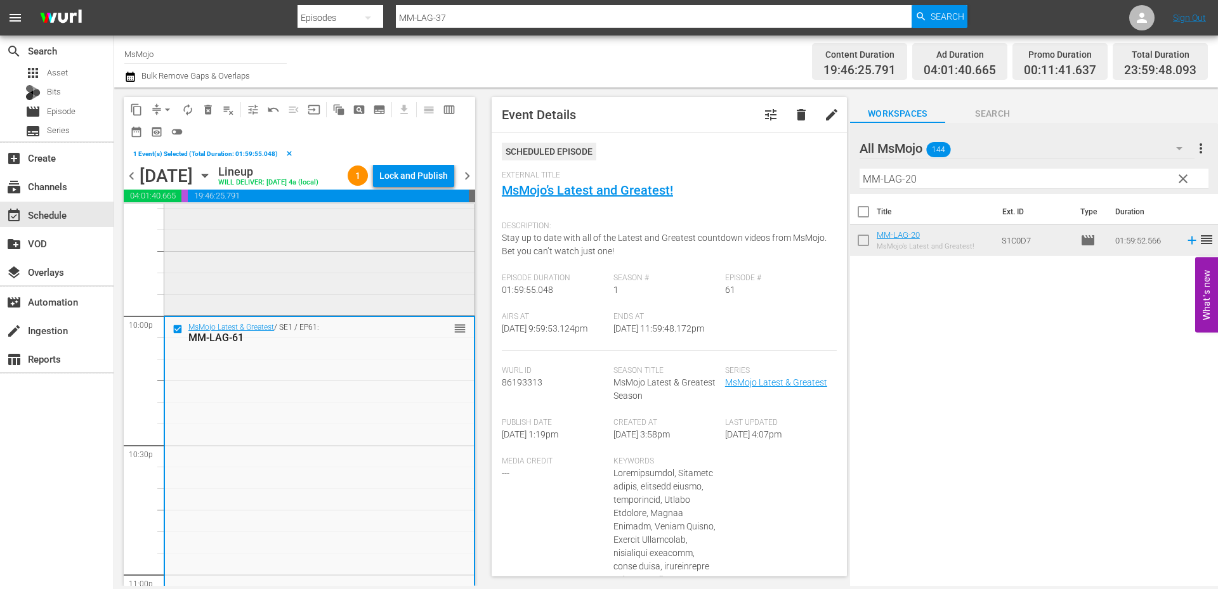
click at [205, 291] on div "MM-Pop-Top-100-Greatest-Musicals-of-All-Time_Y3C4J7 reorder" at bounding box center [319, 121] width 310 height 383
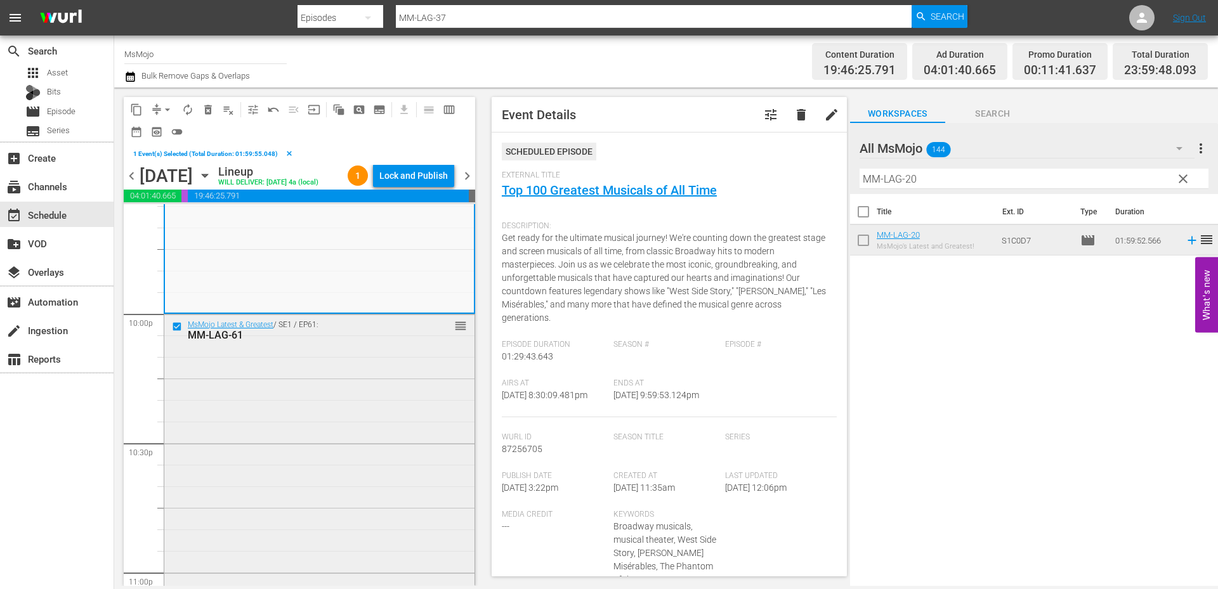
scroll to position [5624, 0]
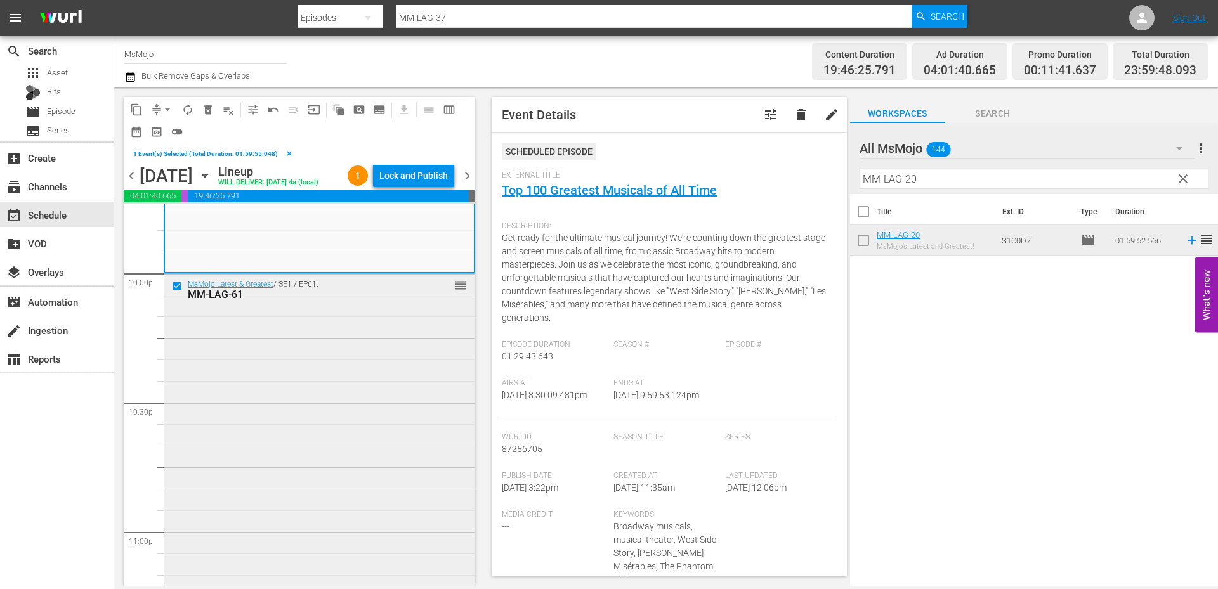
click at [269, 434] on div "MsMojo Latest & Greatest / SE1 / EP61: MM-LAG-61 reorder" at bounding box center [319, 530] width 310 height 513
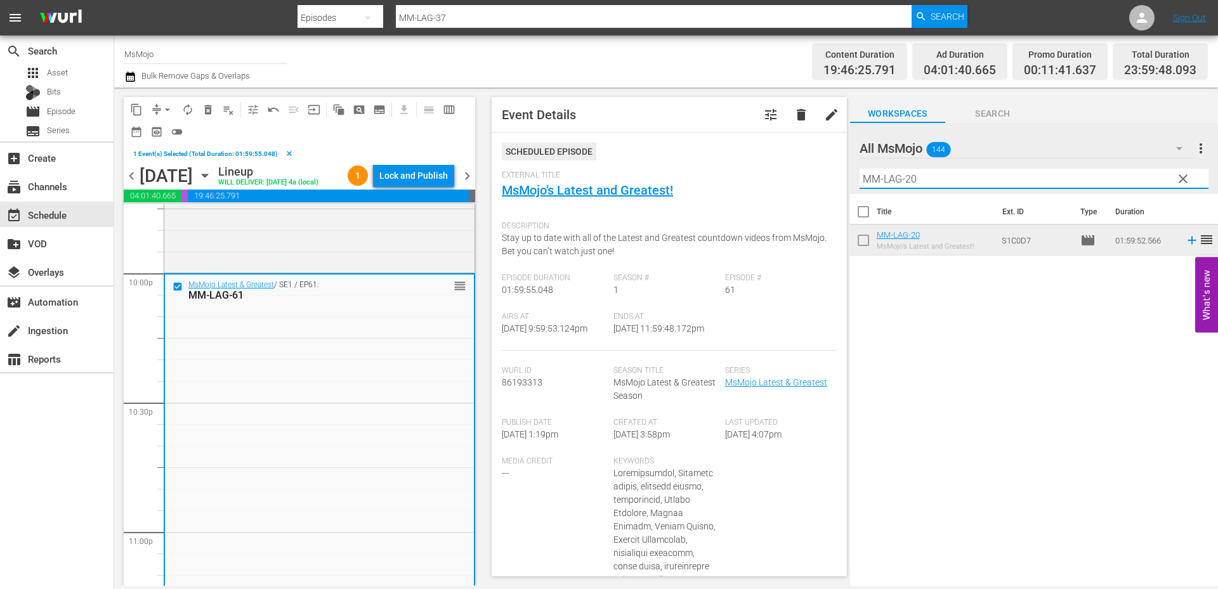
drag, startPoint x: 927, startPoint y: 178, endPoint x: 815, endPoint y: 179, distance: 111.6
click at [815, 179] on div "content_copy compress arrow_drop_down autorenew_outlined delete_forever_outline…" at bounding box center [666, 337] width 1104 height 499
paste input "65"
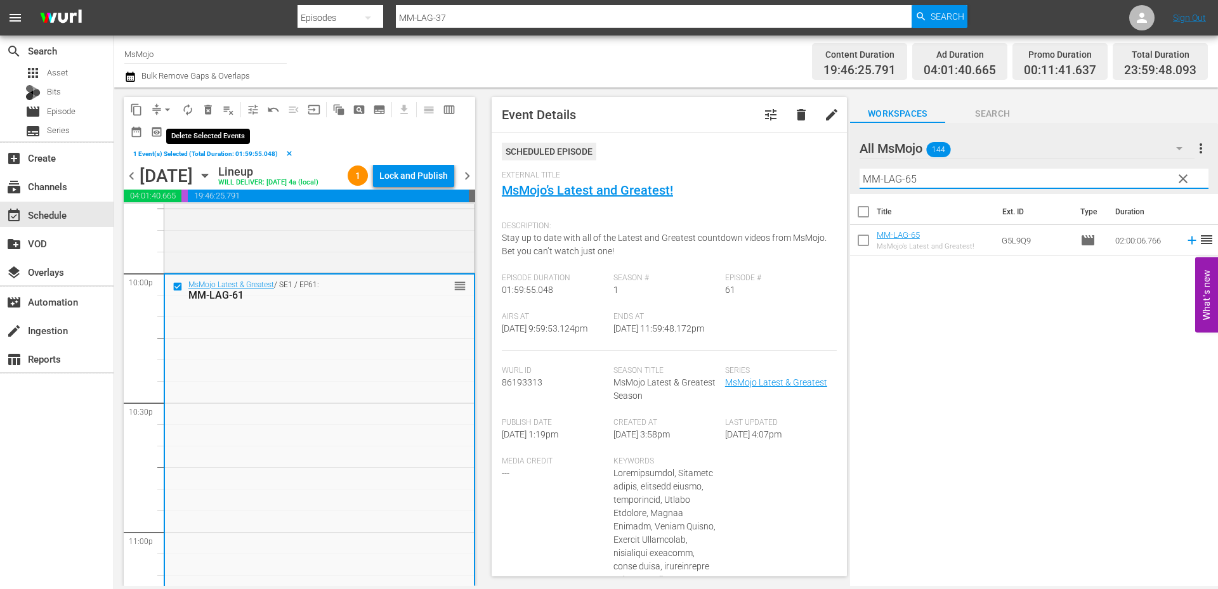
click at [206, 108] on span "delete_forever_outlined" at bounding box center [208, 109] width 13 height 13
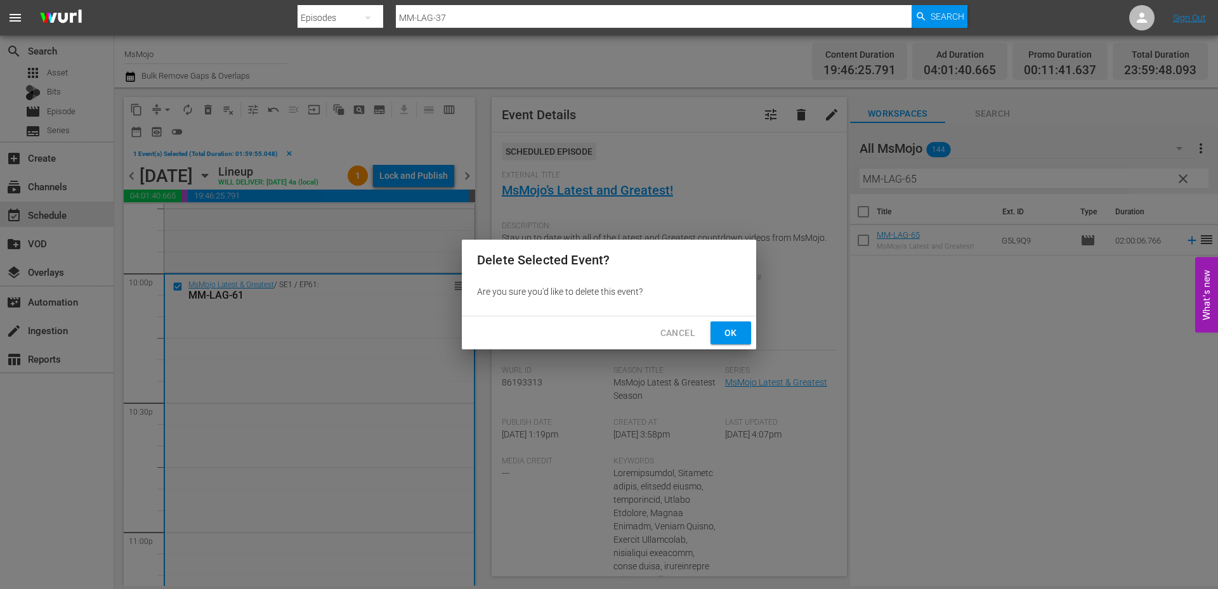
click at [716, 339] on button "Ok" at bounding box center [730, 333] width 41 height 23
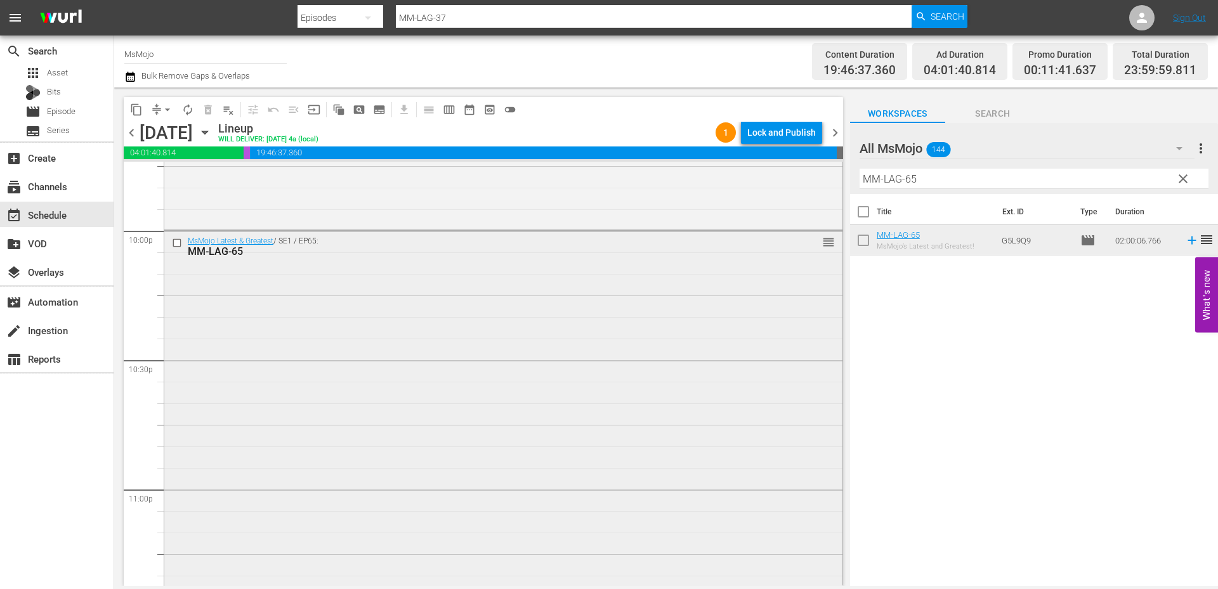
click at [228, 396] on div "MsMojo Latest & Greatest / SE1 / EP65: MM-LAG-65 reorder" at bounding box center [503, 488] width 678 height 514
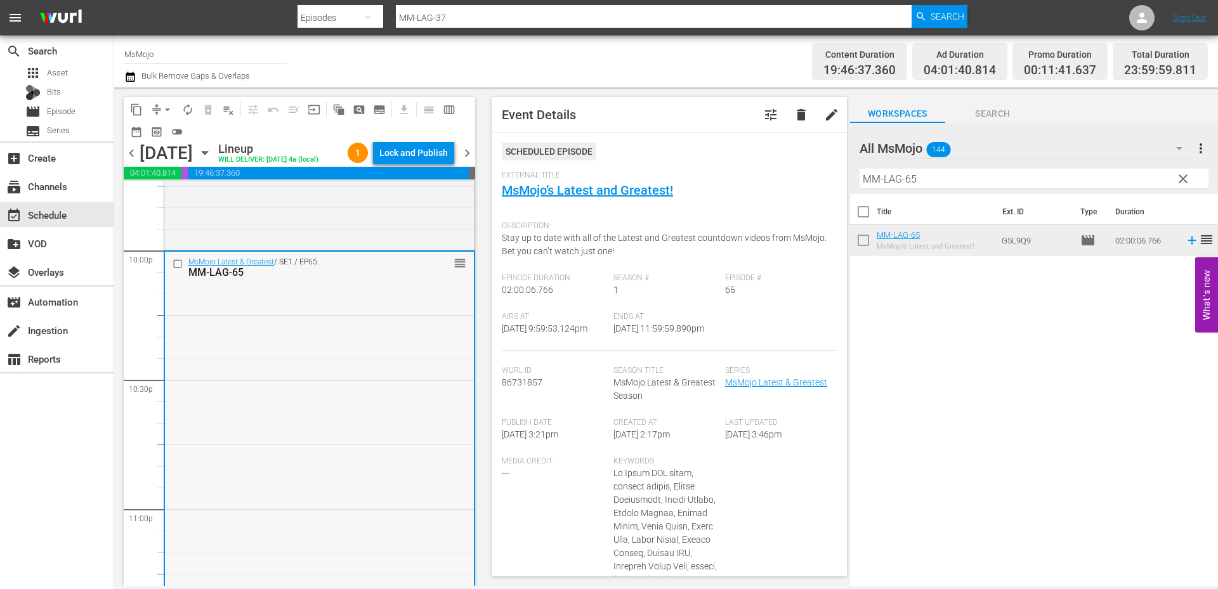
click at [336, 402] on div "MsMojo Latest & Greatest / SE1 / EP65: MM-LAG-65 reorder" at bounding box center [319, 509] width 309 height 514
drag, startPoint x: 939, startPoint y: 181, endPoint x: 835, endPoint y: 176, distance: 104.1
click at [833, 176] on div "content_copy compress arrow_drop_down autorenew_outlined delete_forever_outline…" at bounding box center [666, 337] width 1104 height 499
paste input "39"
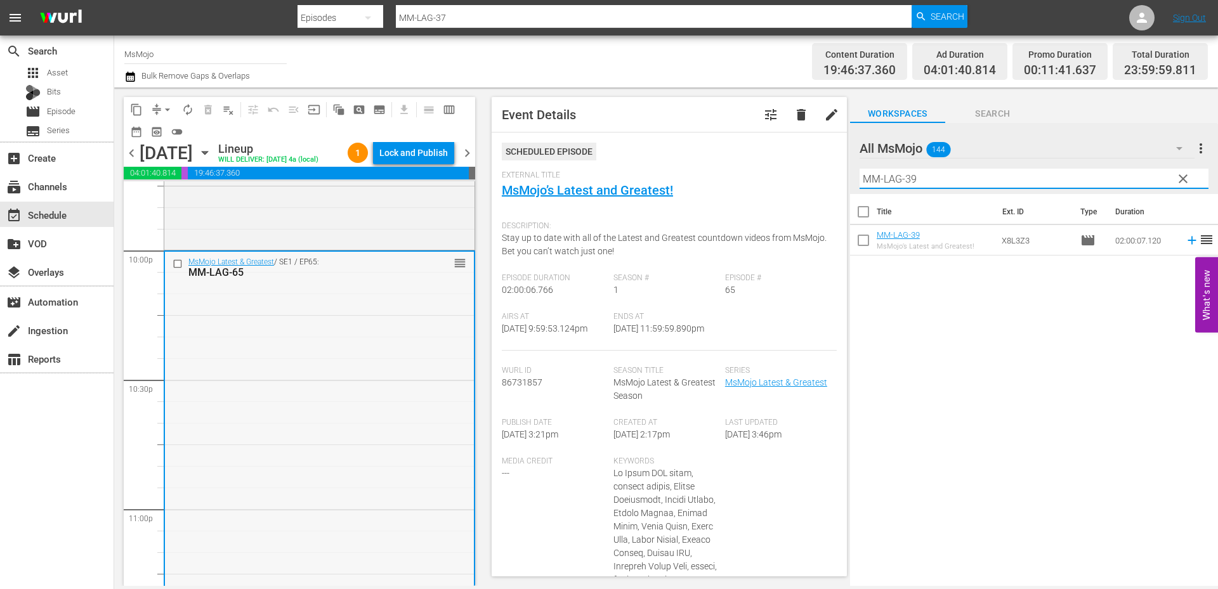
click at [174, 269] on input "checkbox" at bounding box center [179, 263] width 13 height 11
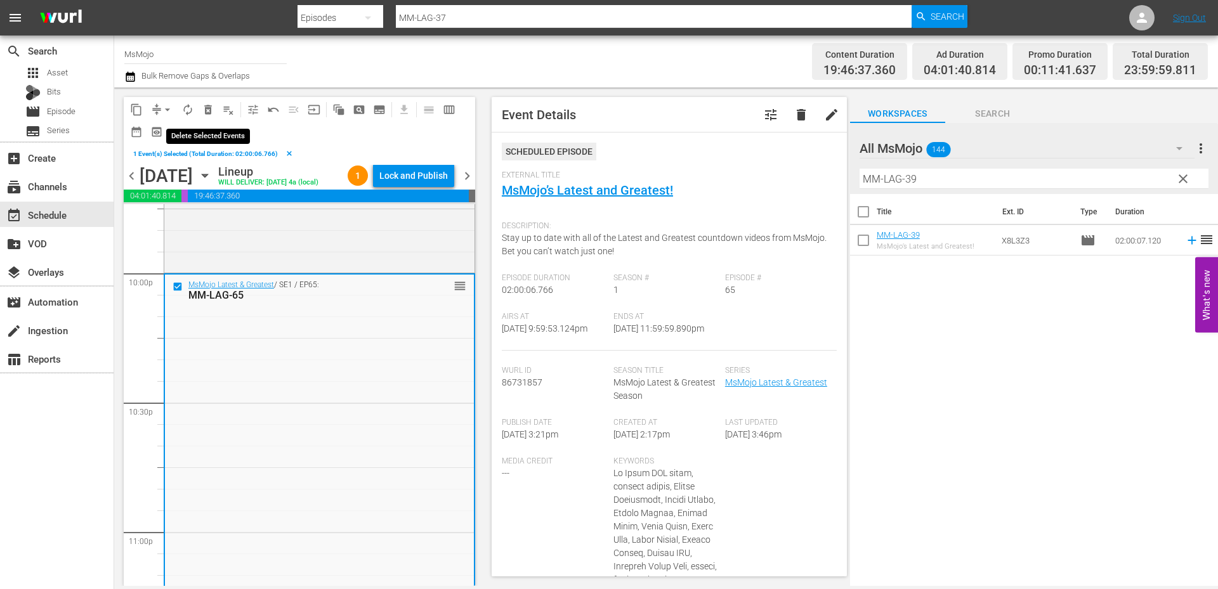
click at [207, 110] on span "delete_forever_outlined" at bounding box center [208, 109] width 13 height 13
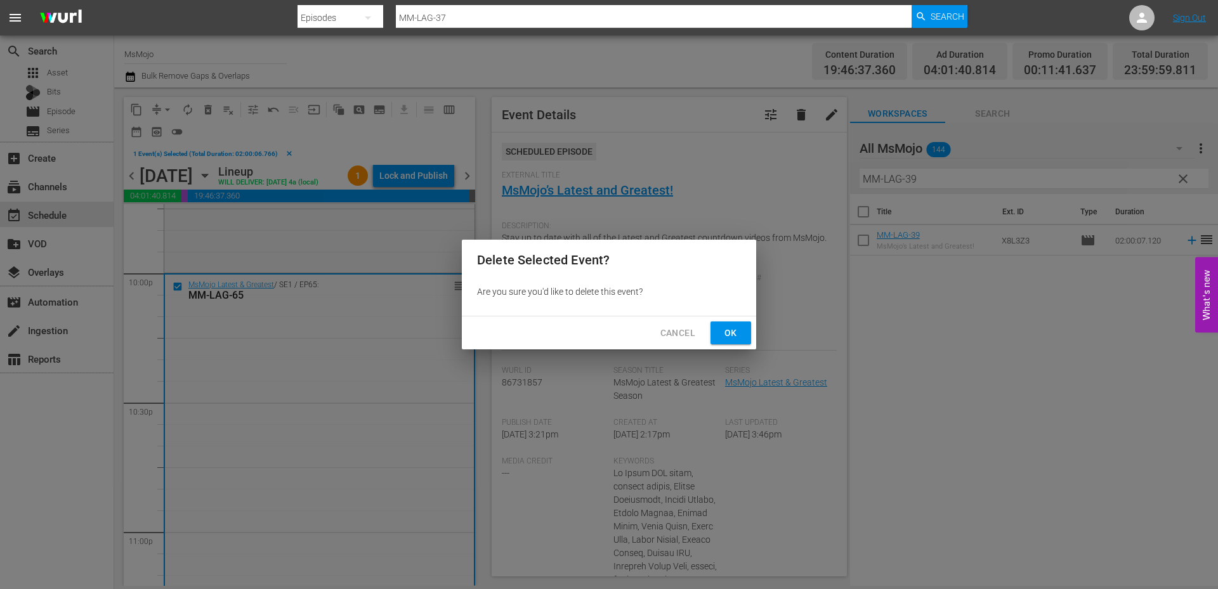
click at [734, 341] on button "Ok" at bounding box center [730, 333] width 41 height 23
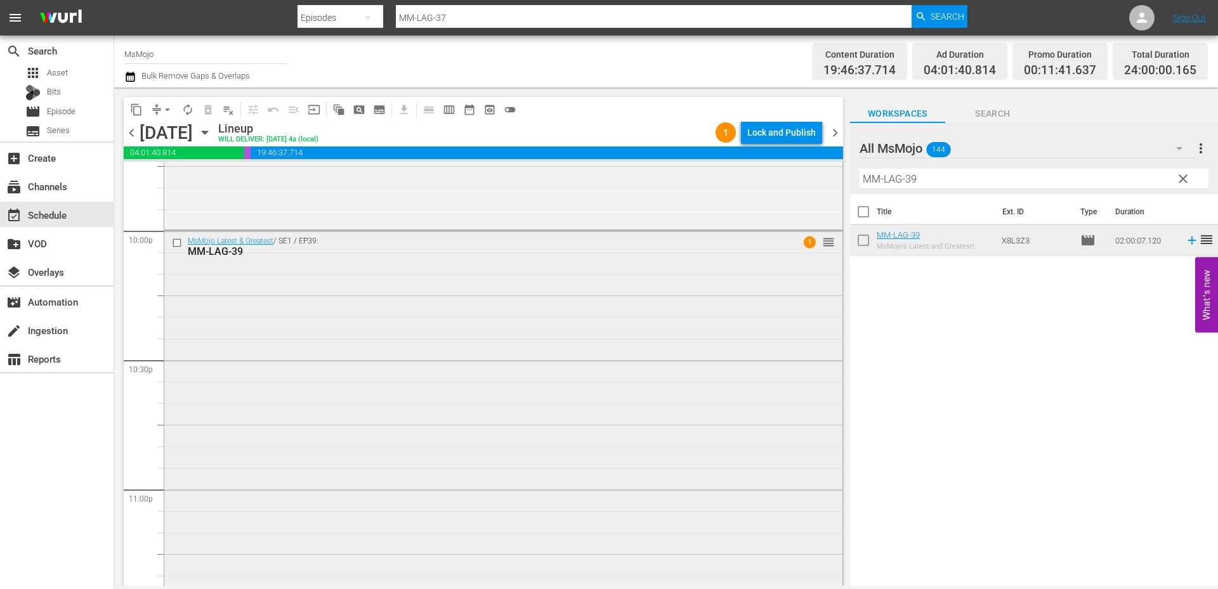
click at [594, 410] on div "MsMojo Latest & Greatest / SE1 / EP39: MM-LAG-39 1 reorder" at bounding box center [503, 488] width 678 height 514
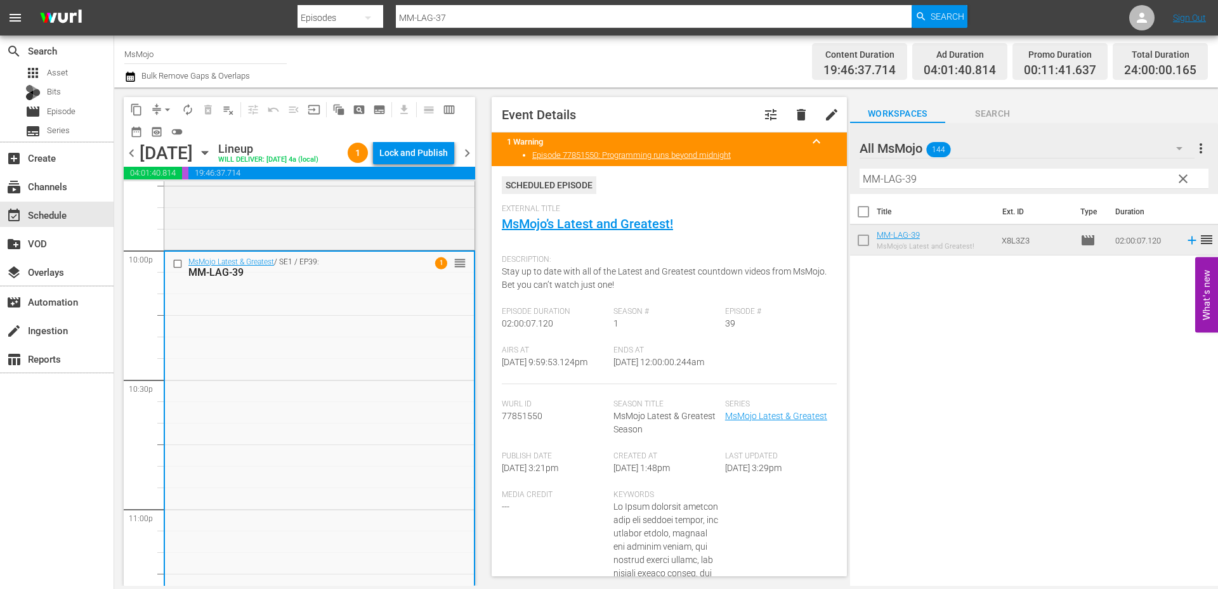
drag, startPoint x: 710, startPoint y: 366, endPoint x: 651, endPoint y: 365, distance: 58.4
click at [651, 365] on div "Airs At 9/4/25 @ 9:59:53.124pm Ends At 9/5/25 @ 12:00:00.244am" at bounding box center [669, 365] width 335 height 39
copy span "12:00:00.244am"
click at [163, 103] on span "arrow_drop_down" at bounding box center [167, 109] width 13 height 13
click at [173, 174] on li "Align to End of Previous Day" at bounding box center [167, 177] width 133 height 21
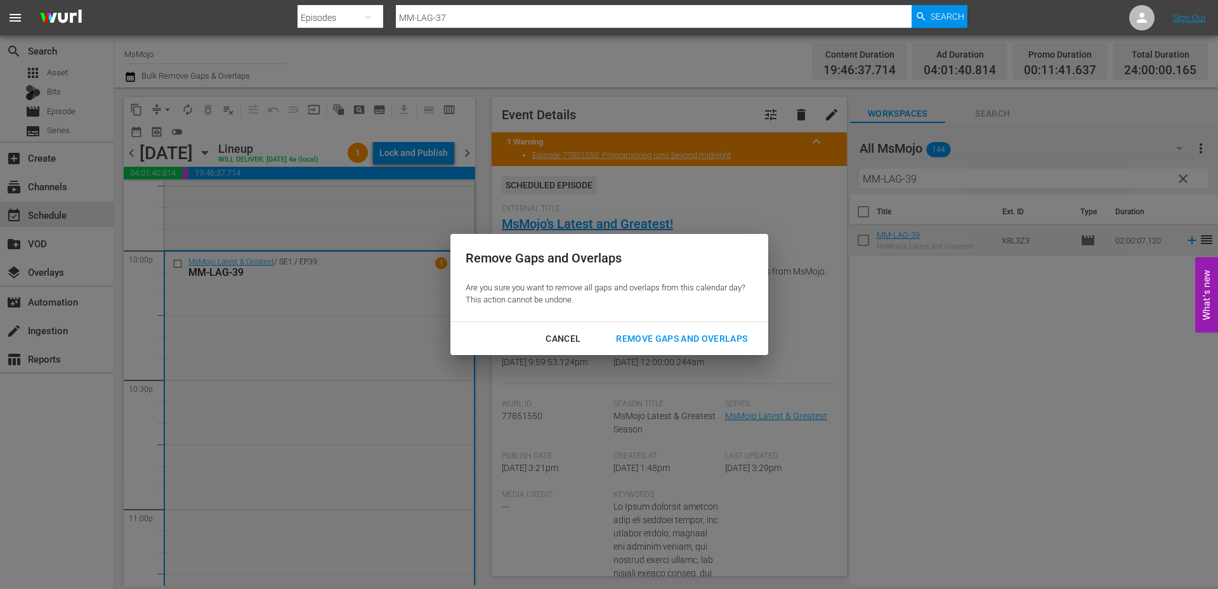
click at [635, 336] on div "Remove Gaps and Overlaps" at bounding box center [682, 339] width 152 height 16
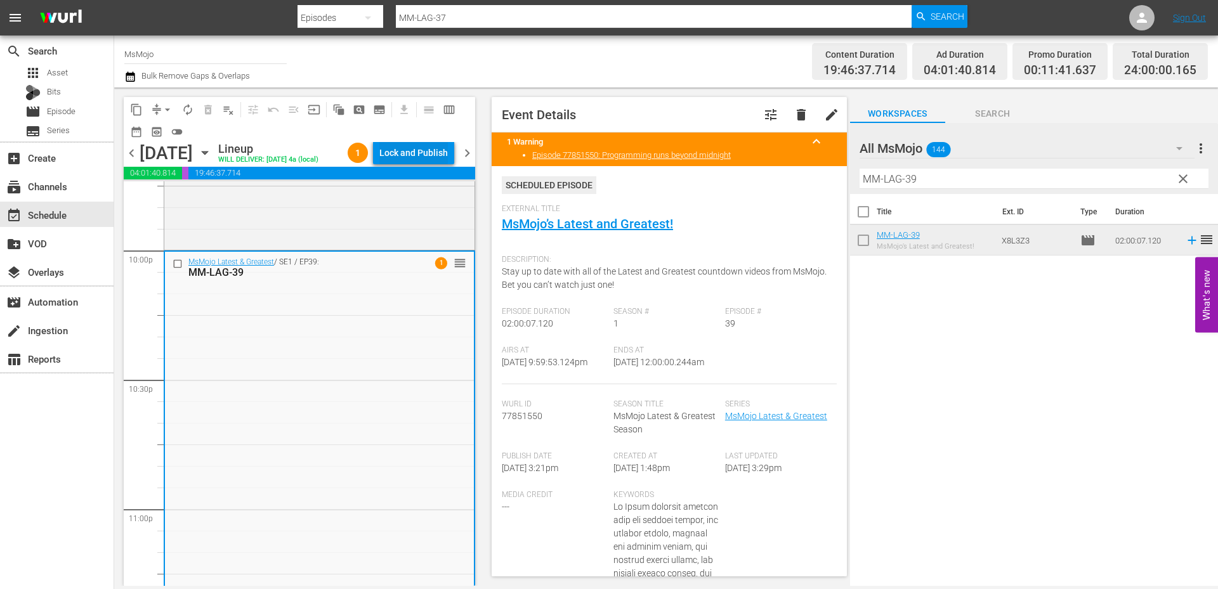
click at [425, 157] on div "Lock and Publish" at bounding box center [413, 152] width 68 height 23
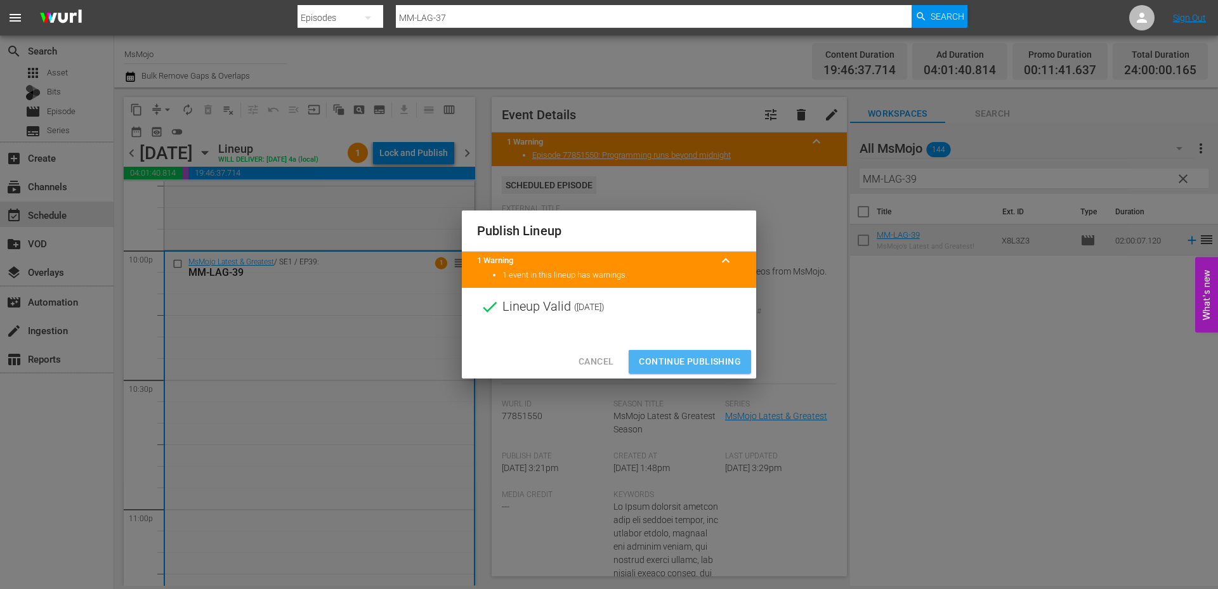
click at [686, 361] on span "Continue Publishing" at bounding box center [690, 362] width 102 height 16
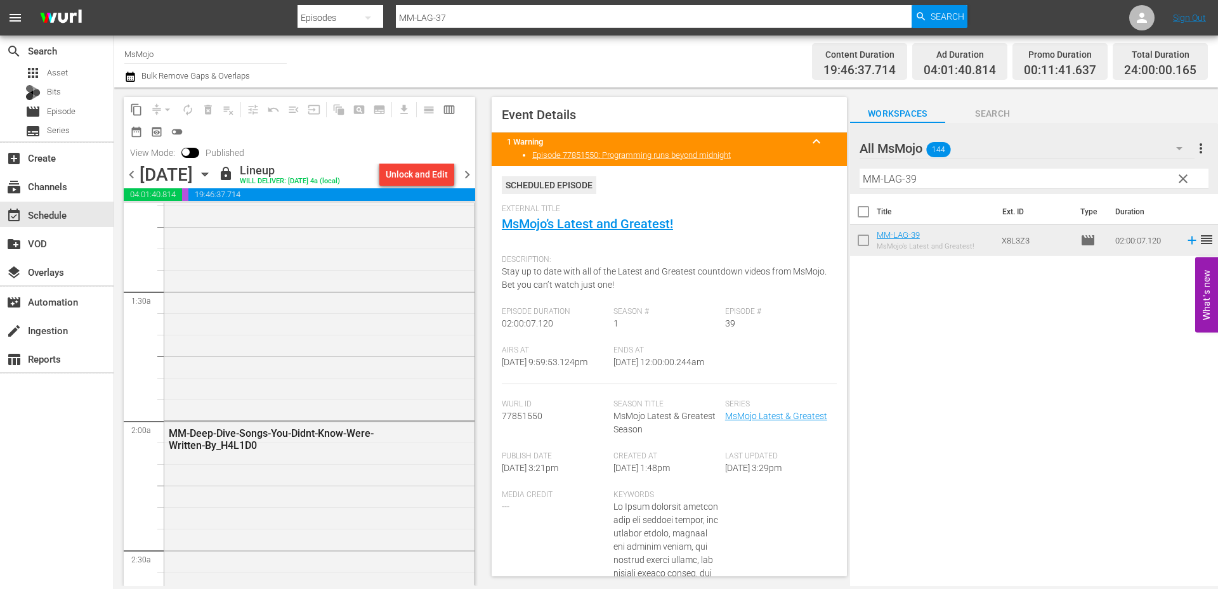
scroll to position [0, 0]
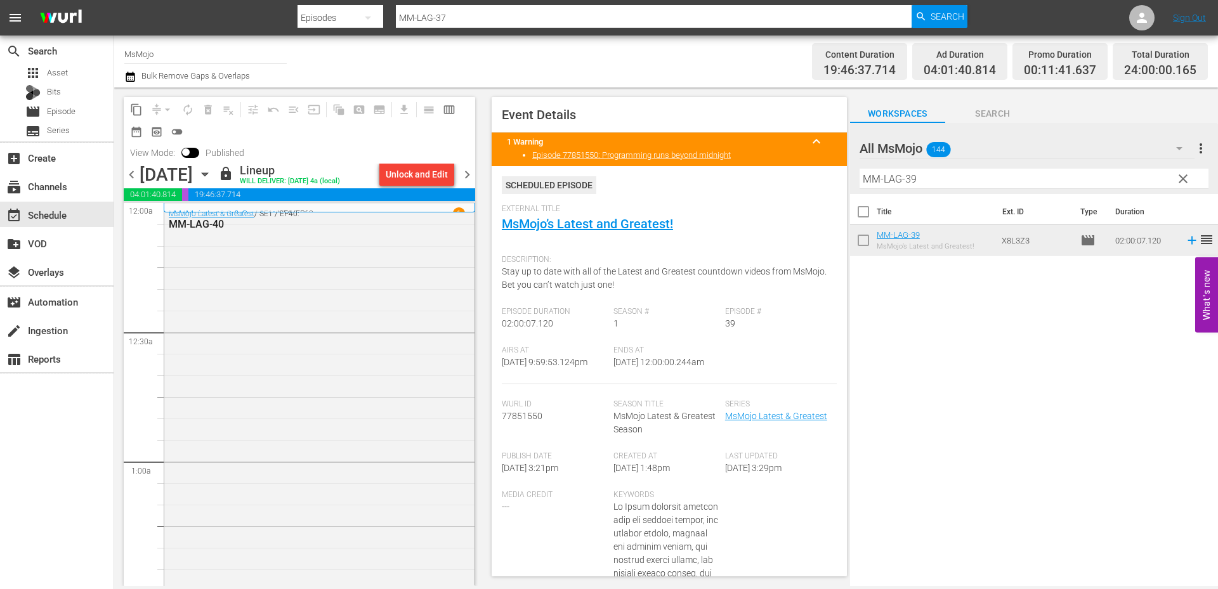
click at [471, 177] on span "chevron_right" at bounding box center [467, 175] width 16 height 16
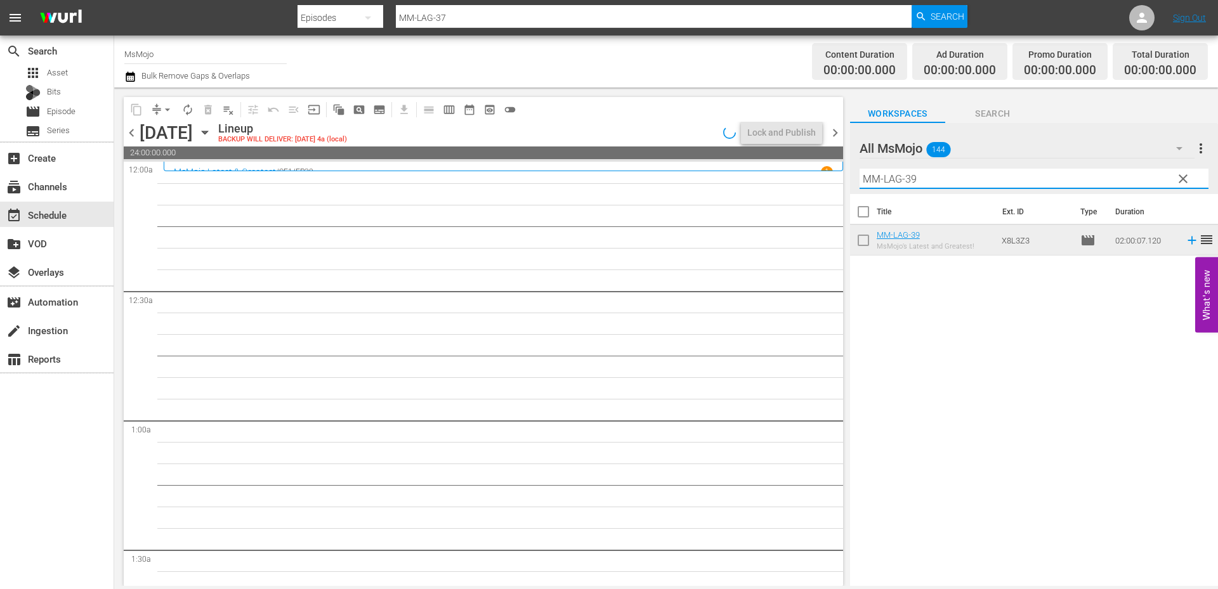
drag, startPoint x: 939, startPoint y: 175, endPoint x: 740, endPoint y: 159, distance: 199.8
click at [740, 159] on div "content_copy compress arrow_drop_down autorenew_outlined delete_forever_outline…" at bounding box center [666, 337] width 1104 height 499
paste input "41"
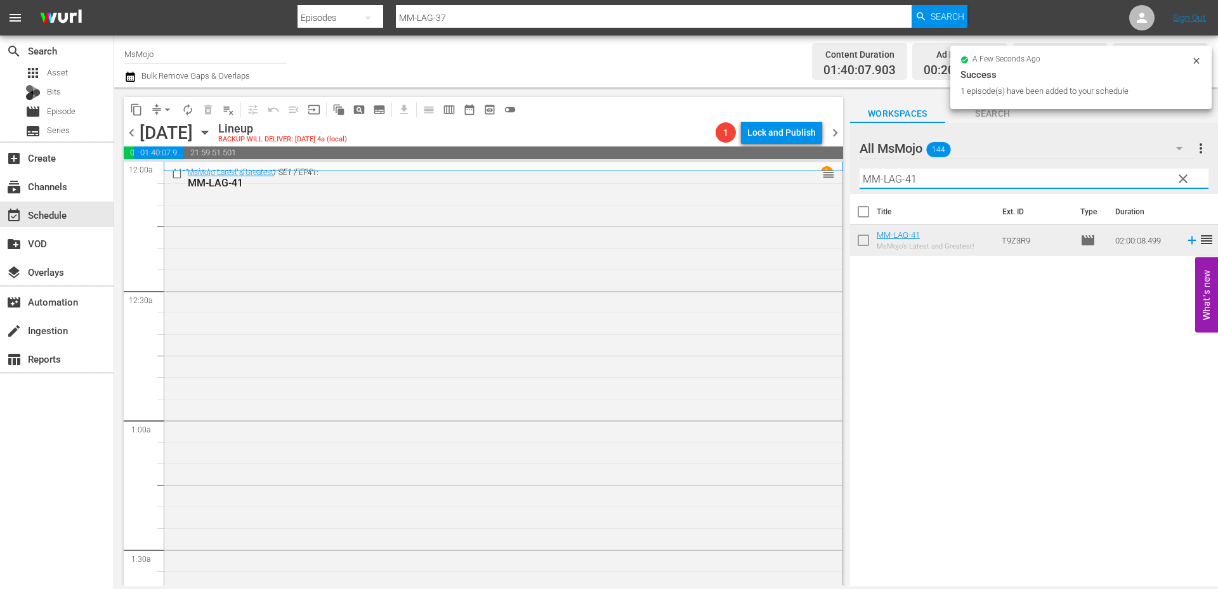
drag, startPoint x: 986, startPoint y: 177, endPoint x: 845, endPoint y: 174, distance: 140.8
click at [845, 174] on div "content_copy compress arrow_drop_down autorenew_outlined delete_forever_outline…" at bounding box center [666, 337] width 1104 height 499
paste input "TV-Top-20-One-Tree-Hill-Moments_Y2N4M0"
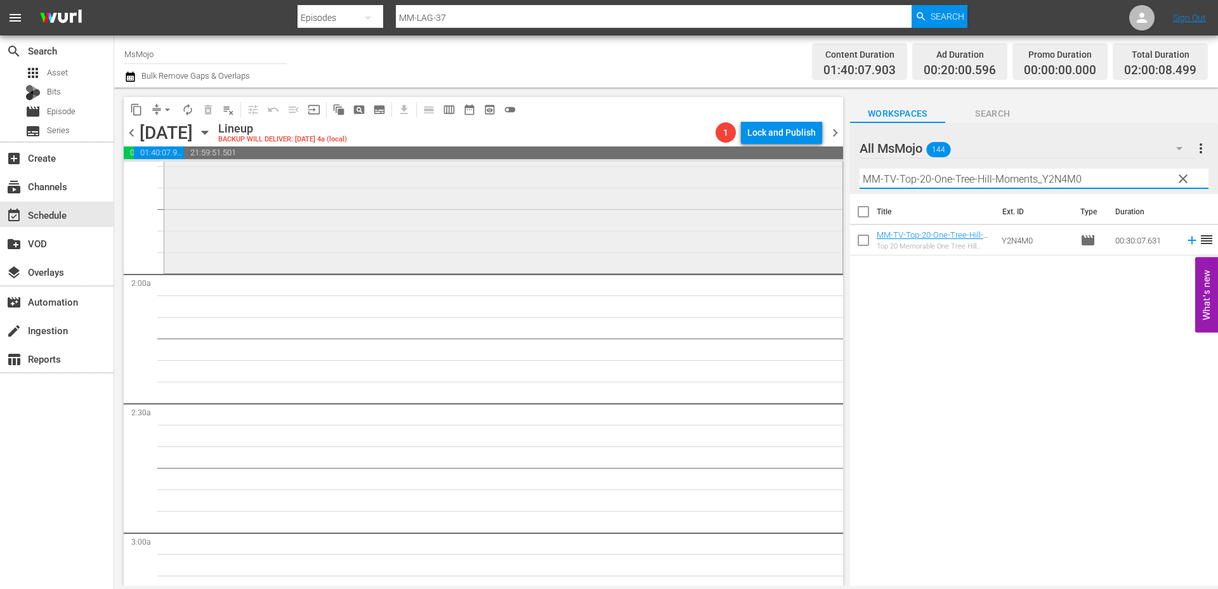
scroll to position [381, 0]
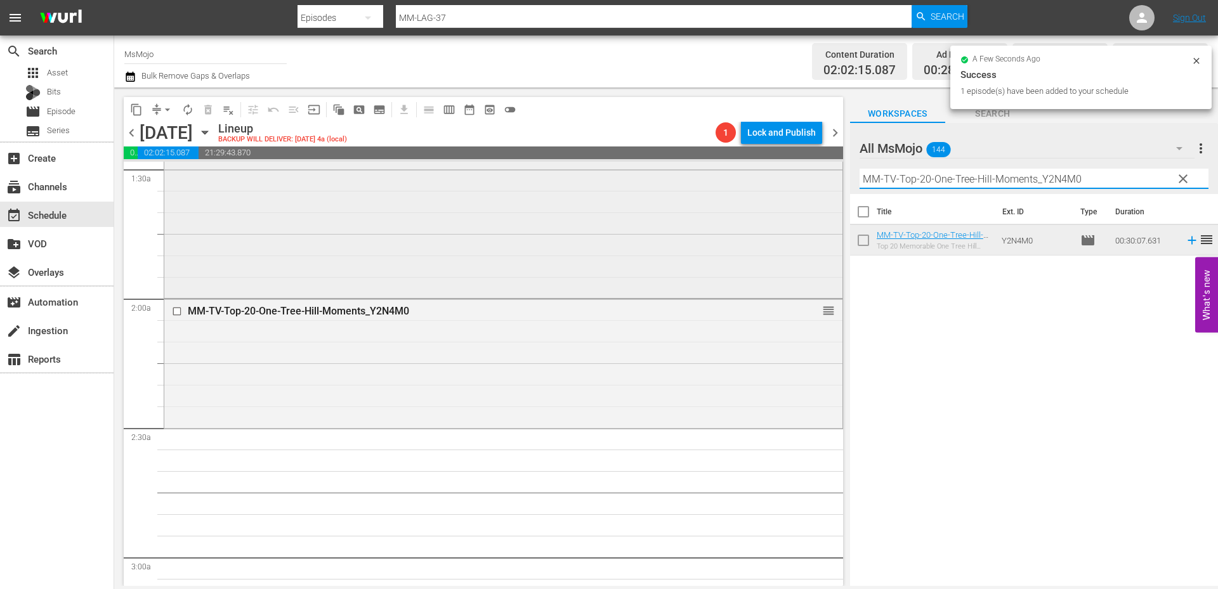
click at [819, 179] on div "content_copy compress arrow_drop_down autorenew_outlined delete_forever_outline…" at bounding box center [666, 337] width 1104 height 499
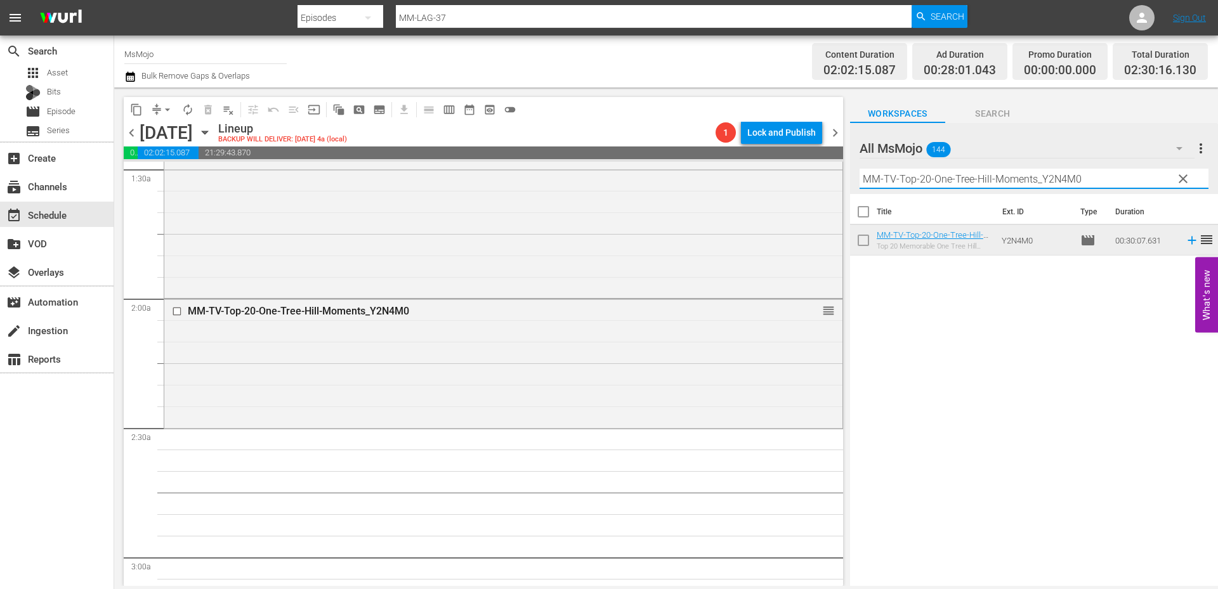
paste input "WM-TV-Top-20-Funniest-SNL-TV-Show-Parodies_J6I5S8"
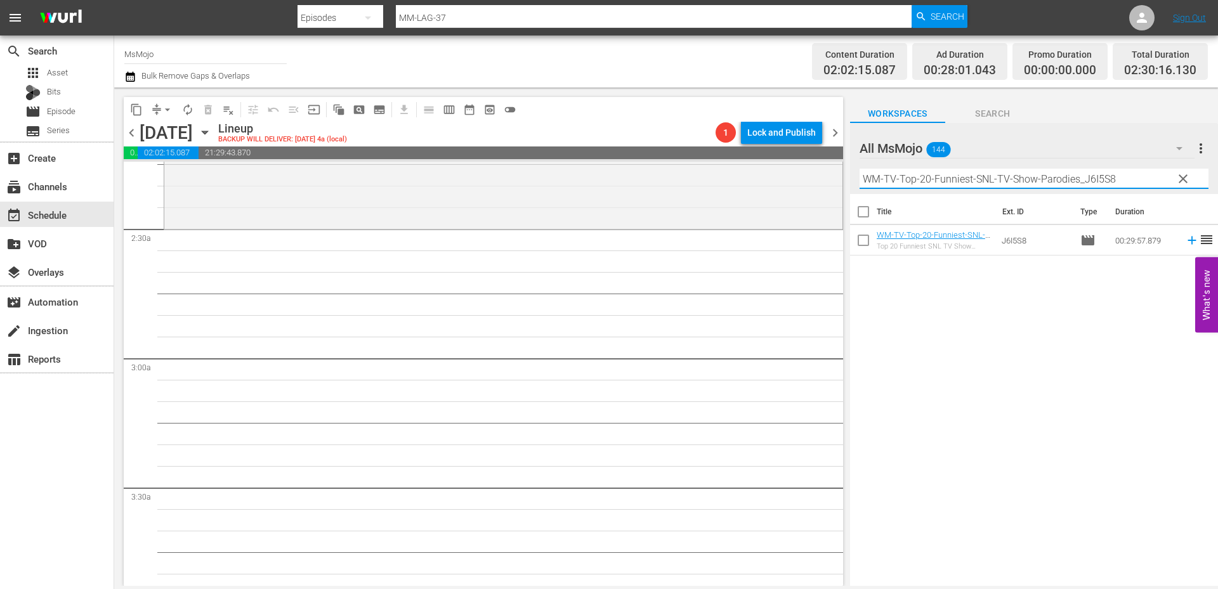
scroll to position [592, 0]
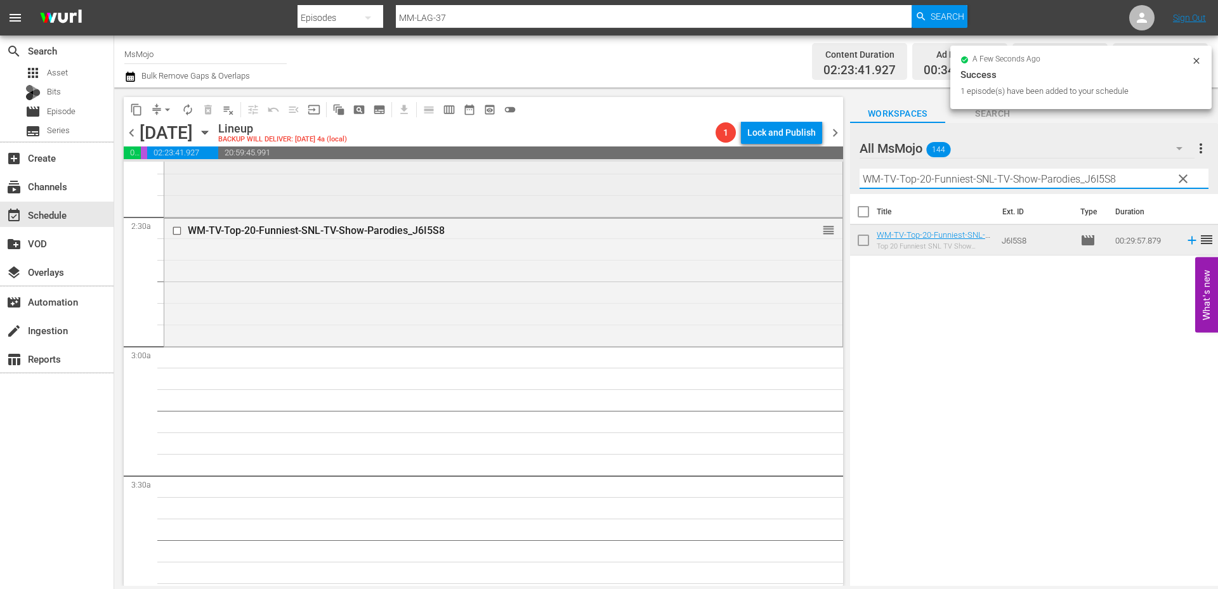
drag, startPoint x: 1117, startPoint y: 173, endPoint x: 818, endPoint y: 173, distance: 298.7
click at [821, 171] on div "content_copy compress arrow_drop_down autorenew_outlined delete_forever_outline…" at bounding box center [666, 337] width 1104 height 499
paste input "MM-Film-Top20-Disney-Villains_C6G8Q2"
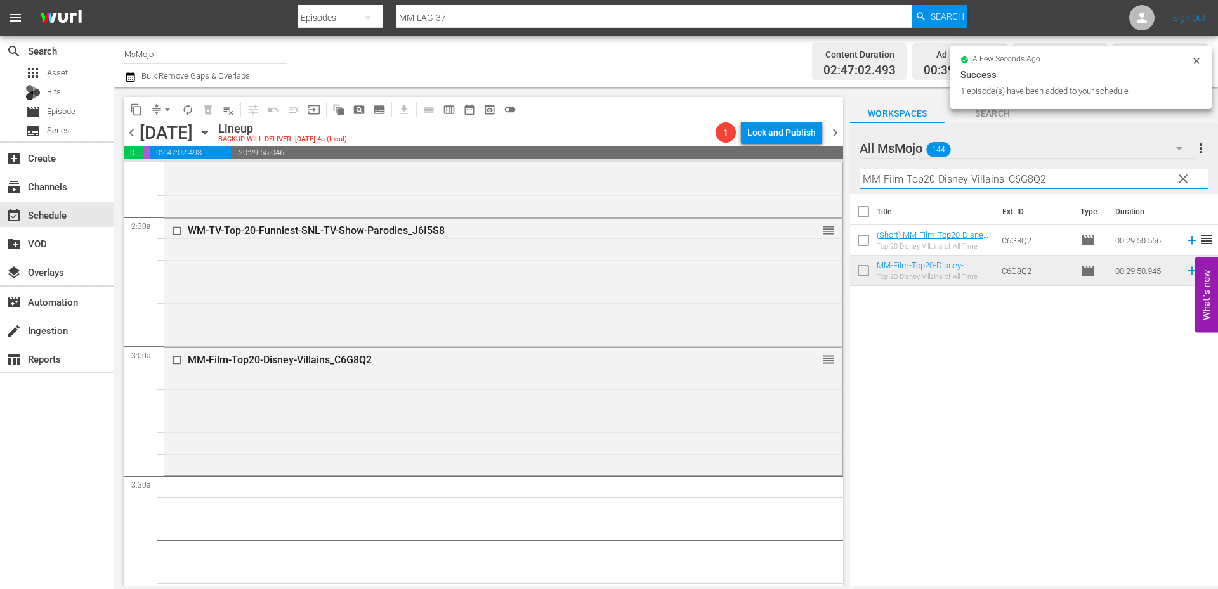
drag, startPoint x: 1066, startPoint y: 174, endPoint x: 839, endPoint y: 183, distance: 226.6
click at [839, 183] on div "content_copy compress arrow_drop_down autorenew_outlined delete_forever_outline…" at bounding box center [666, 337] width 1104 height 499
paste input "Pop-Top-20-Disney-Memes_V7D3X"
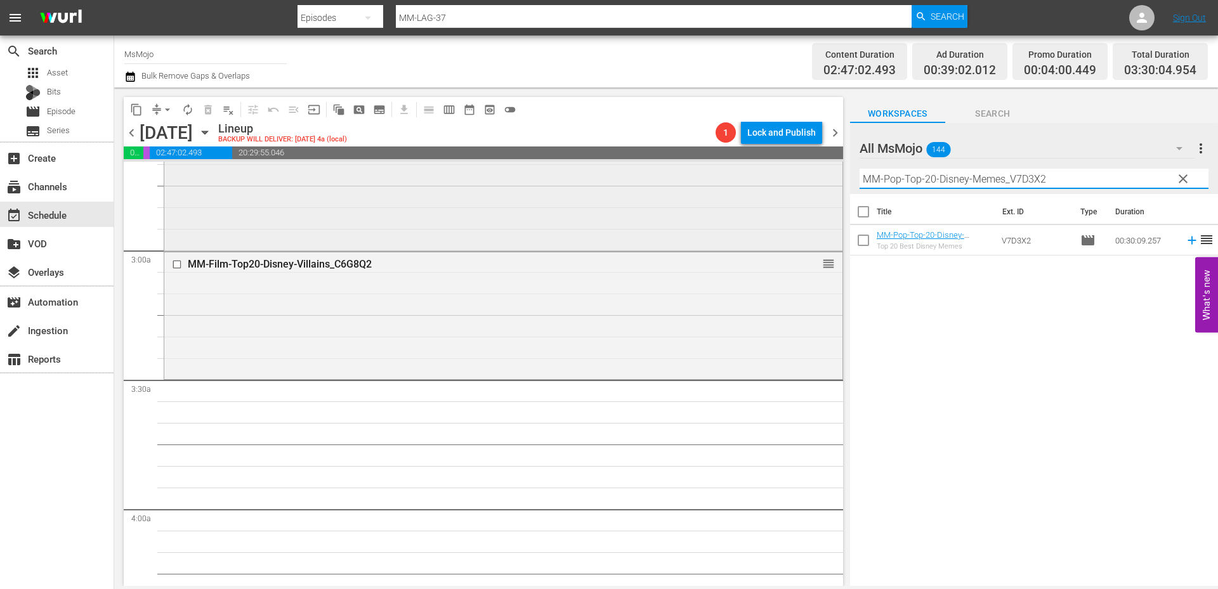
scroll to position [719, 0]
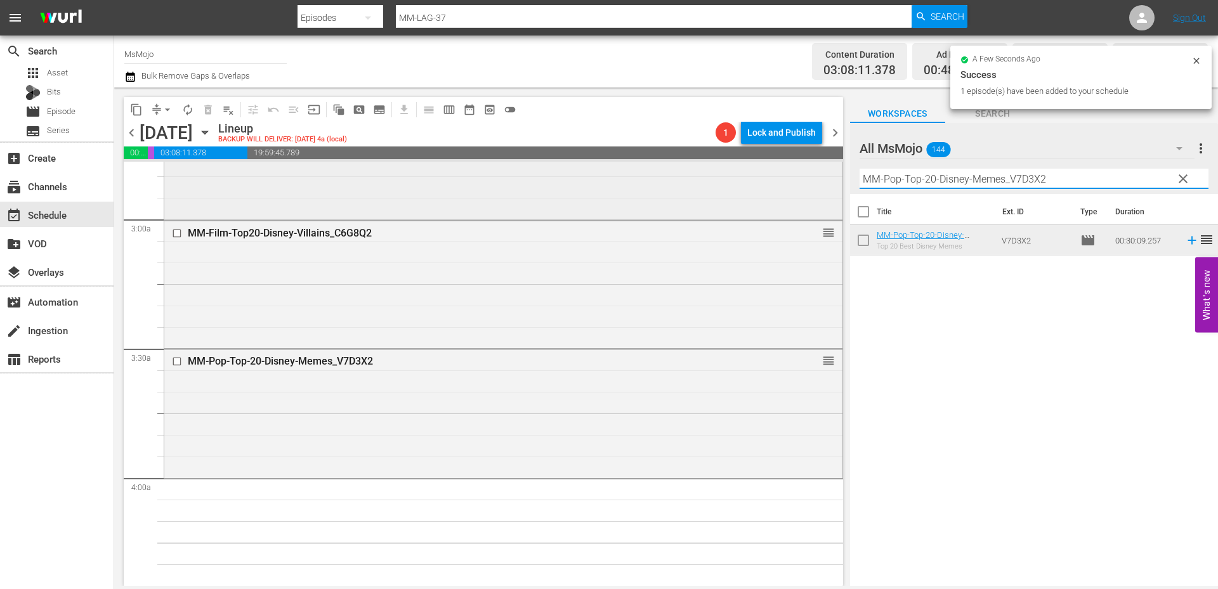
drag, startPoint x: 1095, startPoint y: 178, endPoint x: 818, endPoint y: 186, distance: 276.7
click at [818, 186] on div "content_copy compress arrow_drop_down autorenew_outlined delete_forever_outline…" at bounding box center [666, 337] width 1104 height 499
paste input "LAG-27"
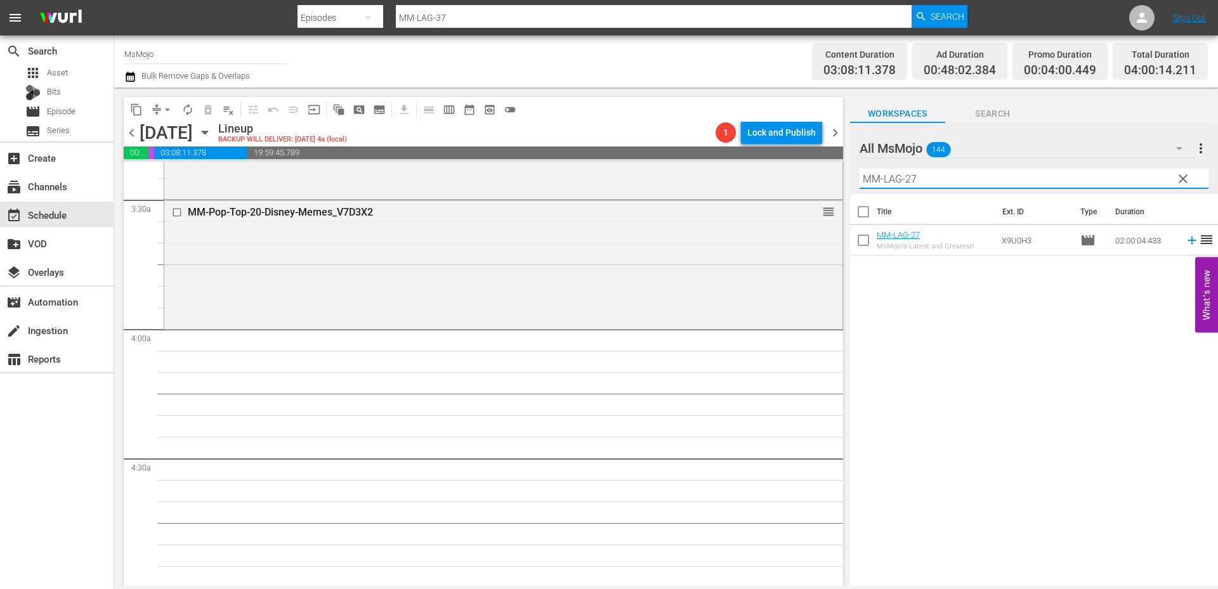
scroll to position [888, 0]
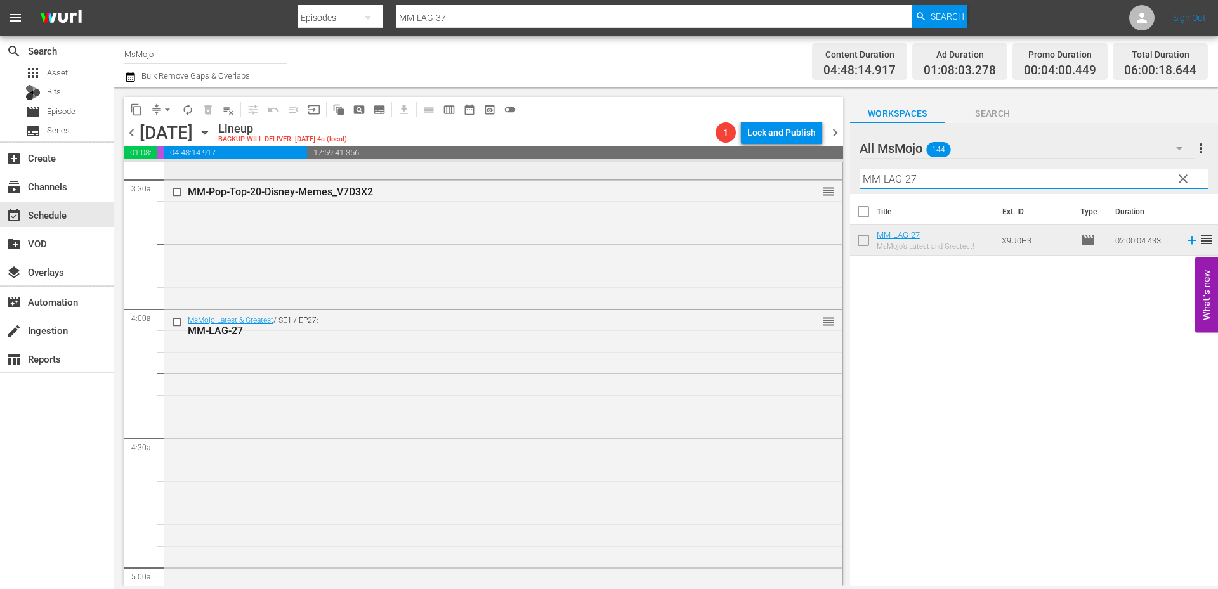
paste input "55"
drag, startPoint x: 986, startPoint y: 175, endPoint x: 806, endPoint y: 164, distance: 180.5
click at [802, 162] on div "content_copy compress arrow_drop_down autorenew_outlined delete_forever_outline…" at bounding box center [666, 337] width 1104 height 499
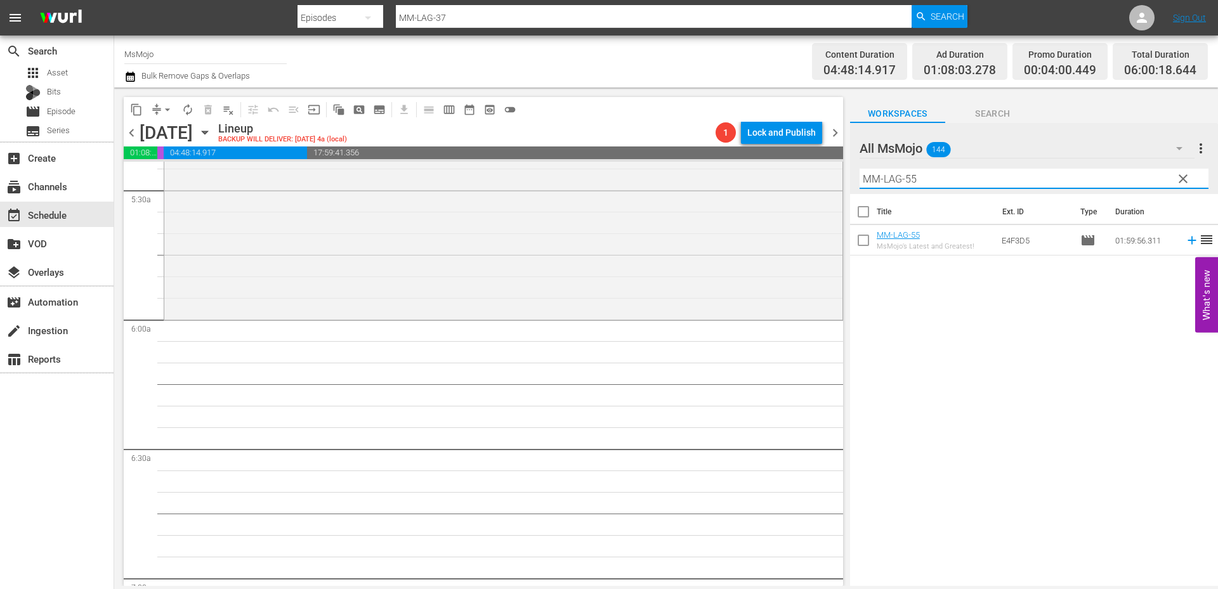
scroll to position [1395, 0]
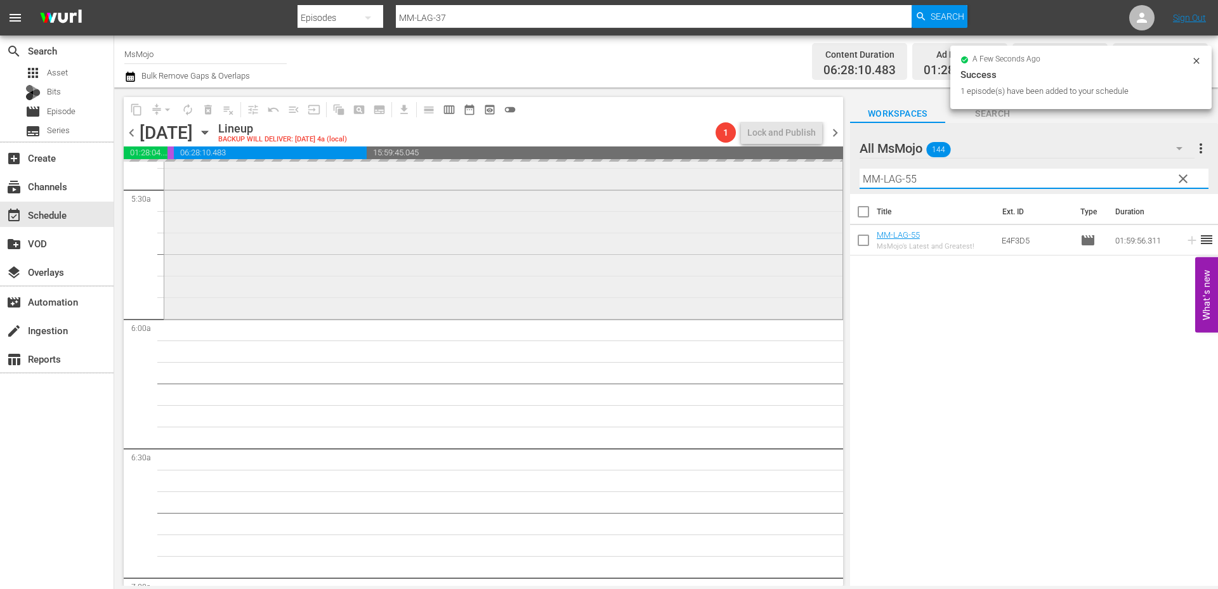
paste input "Deep-Dive-TV-Scandals_Dive130_K6J1Z"
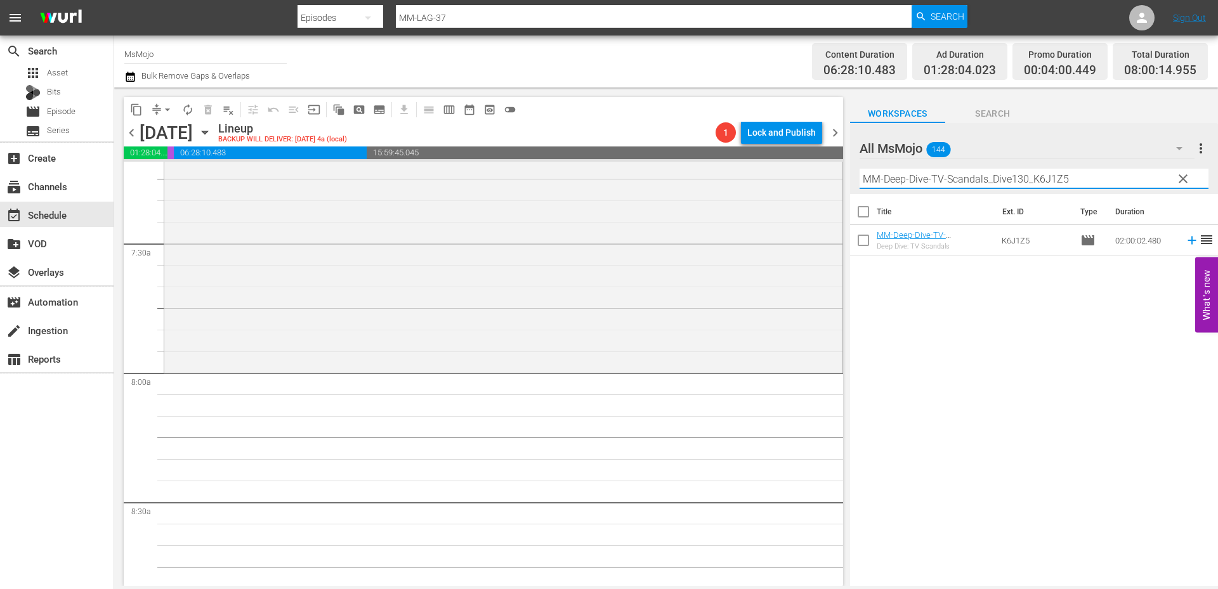
scroll to position [2030, 0]
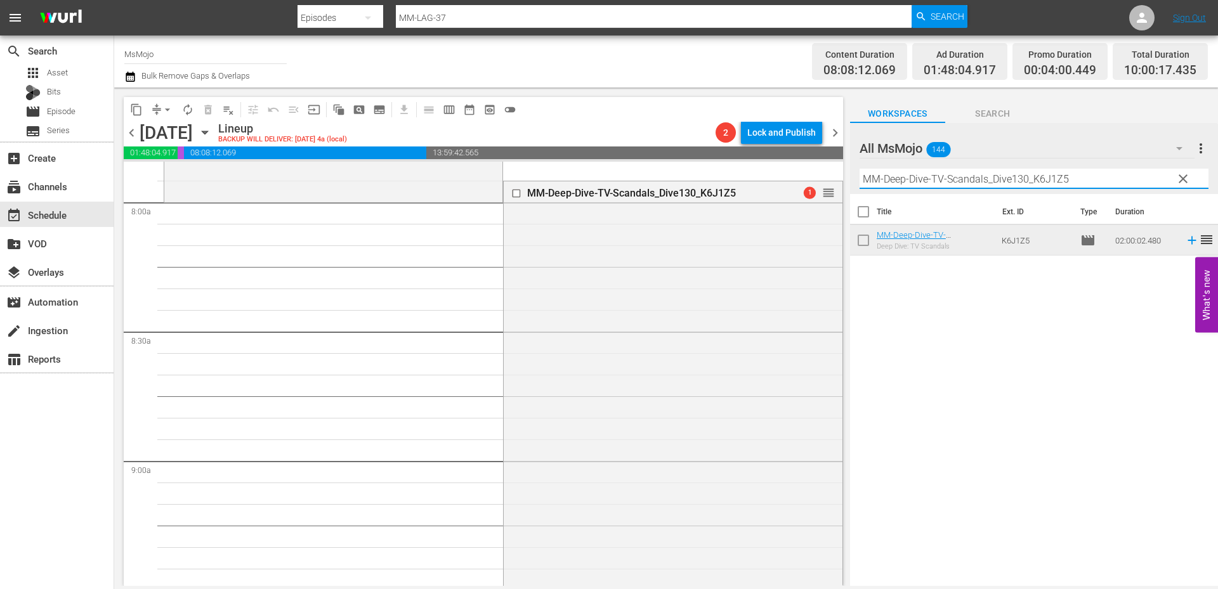
drag, startPoint x: 1085, startPoint y: 176, endPoint x: 829, endPoint y: 172, distance: 255.6
click at [839, 171] on div "content_copy compress arrow_drop_down autorenew_outlined delete_forever_outline…" at bounding box center [666, 337] width 1104 height 499
paste input "LAG-34"
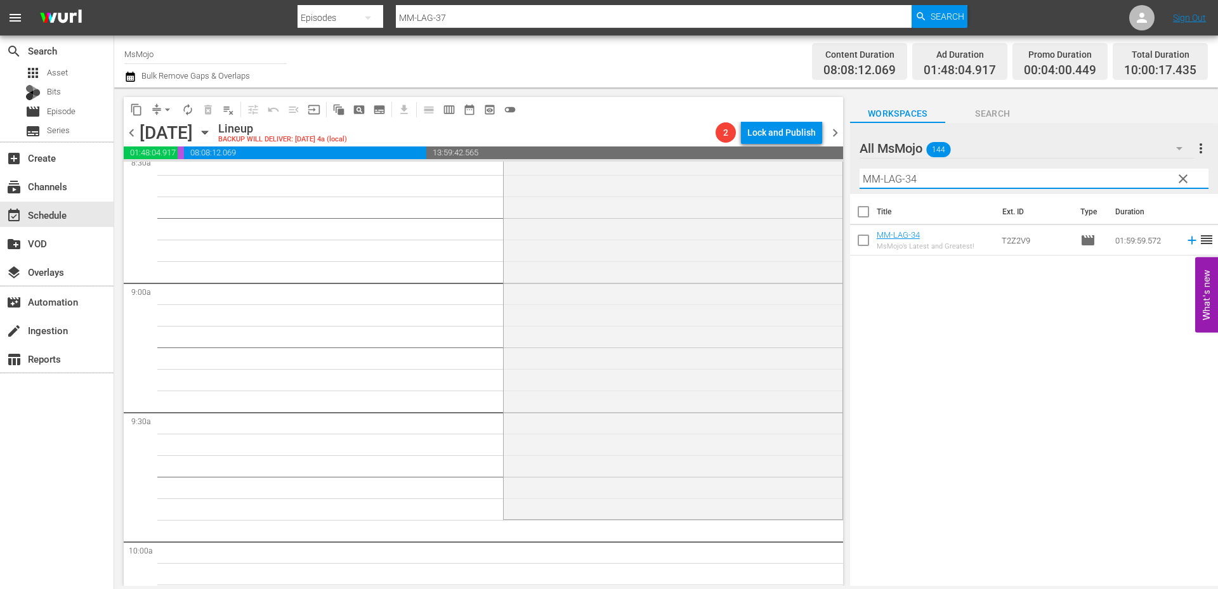
scroll to position [2283, 0]
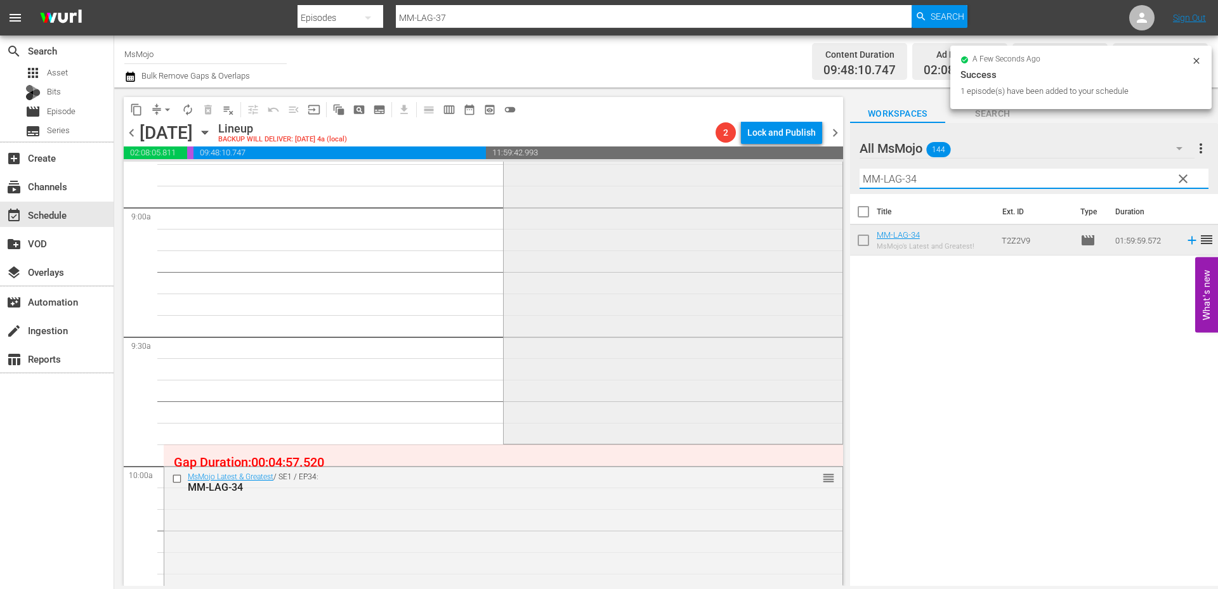
drag, startPoint x: 1017, startPoint y: 179, endPoint x: 795, endPoint y: 183, distance: 221.4
click at [792, 183] on div "content_copy compress arrow_drop_down autorenew_outlined delete_forever_outline…" at bounding box center [666, 337] width 1104 height 499
paste input "69"
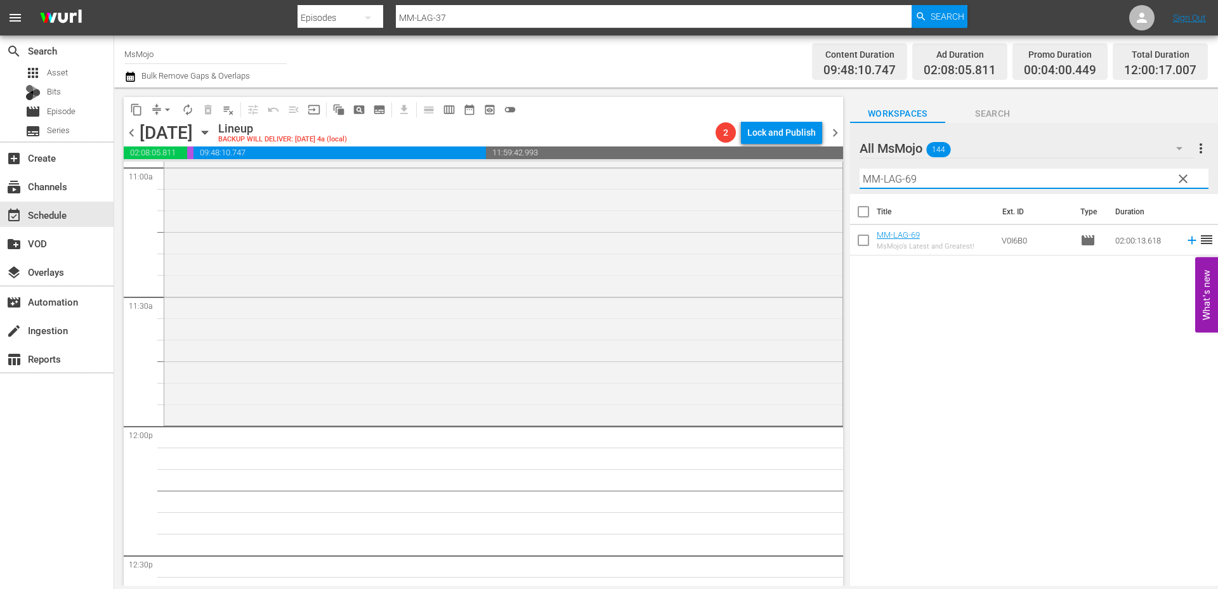
scroll to position [2875, 0]
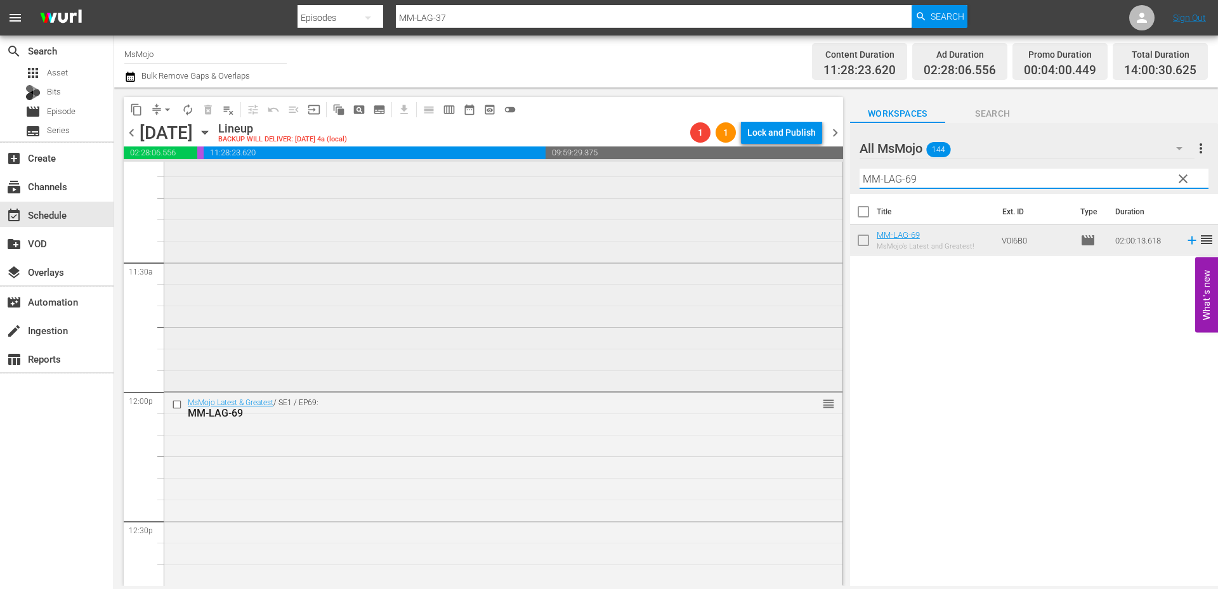
drag, startPoint x: 949, startPoint y: 177, endPoint x: 757, endPoint y: 179, distance: 191.5
click at [757, 179] on div "content_copy compress arrow_drop_down autorenew_outlined delete_forever_outline…" at bounding box center [666, 337] width 1104 height 499
paste input "Deep-Dive-Movie_Casting_Audition_Dive146_S4D4F0"
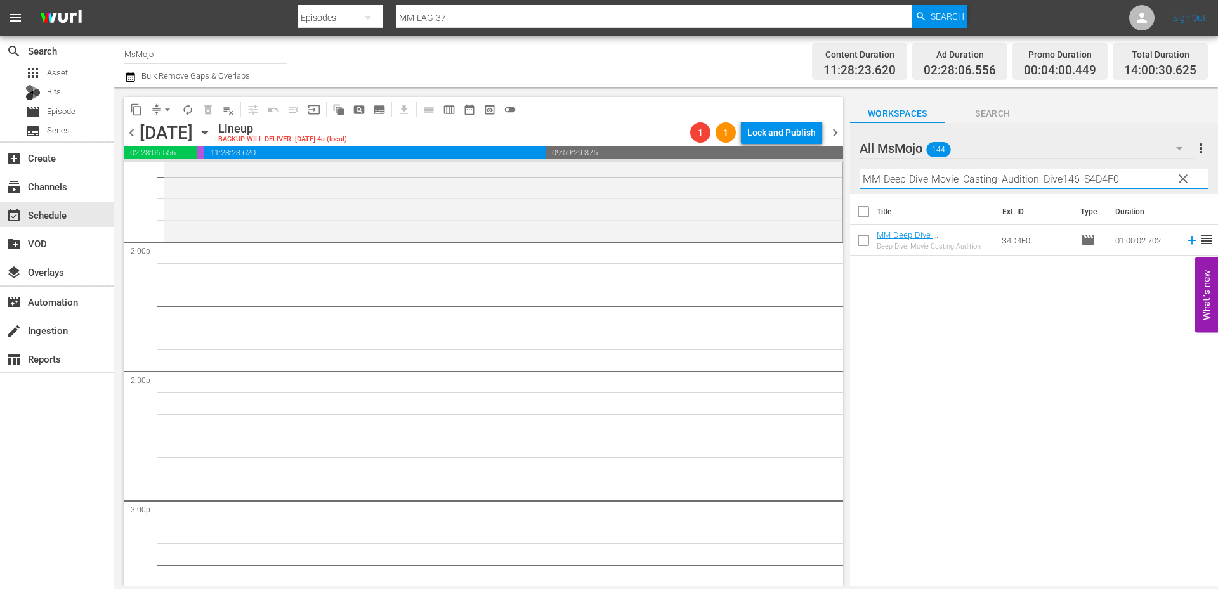
scroll to position [3552, 0]
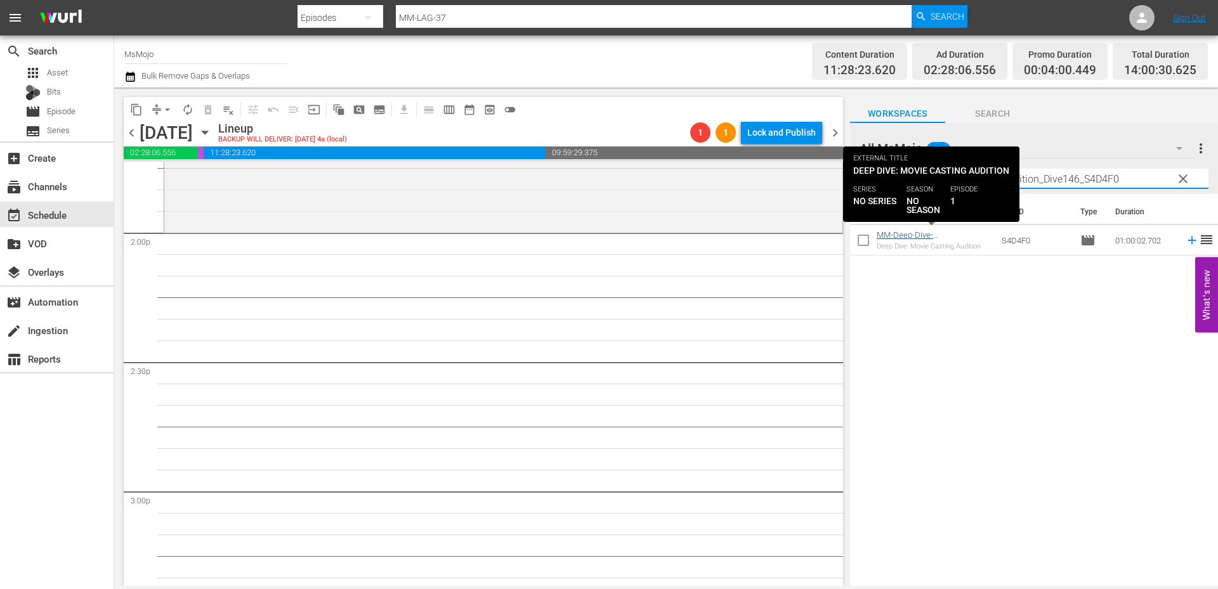
type input "MM-Deep-Dive-Movie_Casting_Audition_Dive146_S4D4F0"
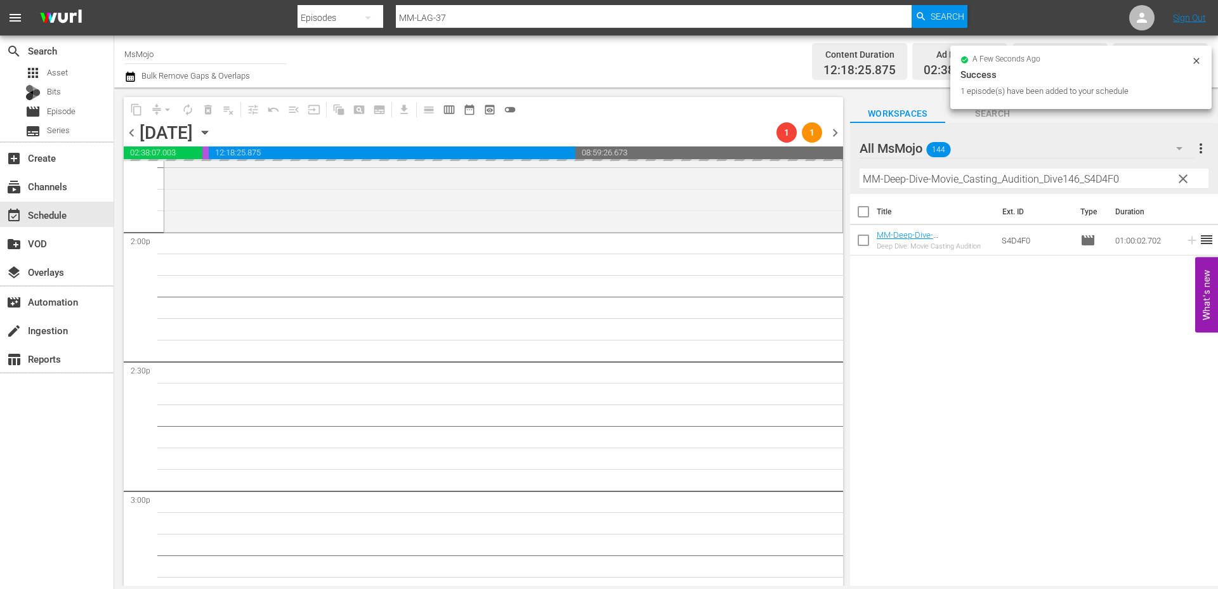
click at [1183, 178] on span "clear" at bounding box center [1182, 178] width 15 height 15
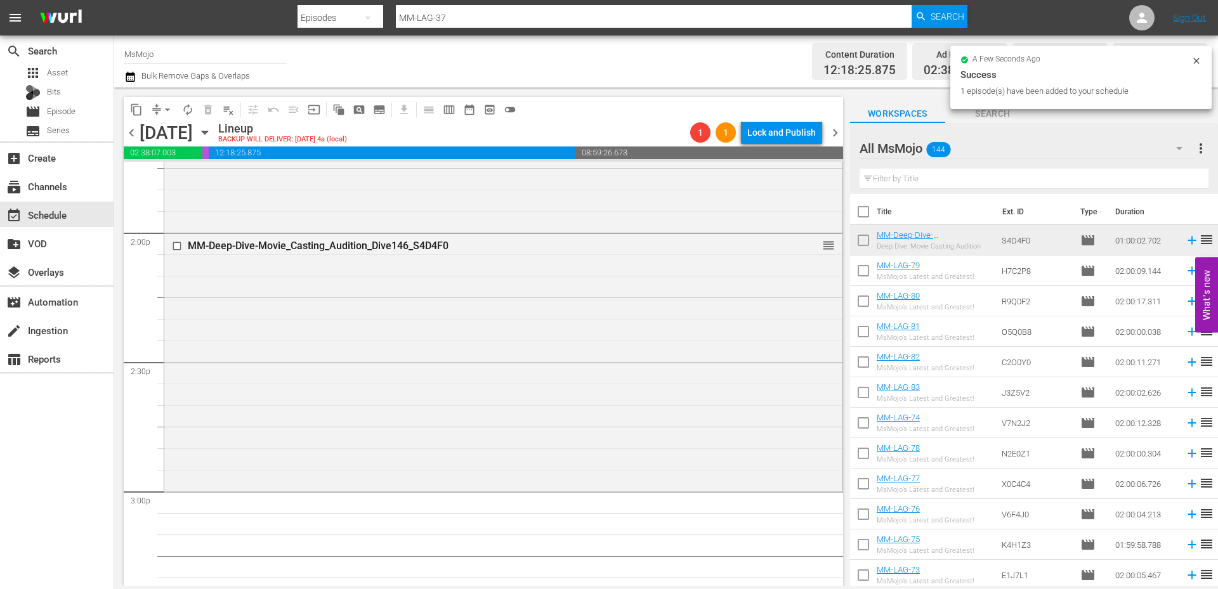
click at [982, 176] on input "text" at bounding box center [1033, 179] width 349 height 20
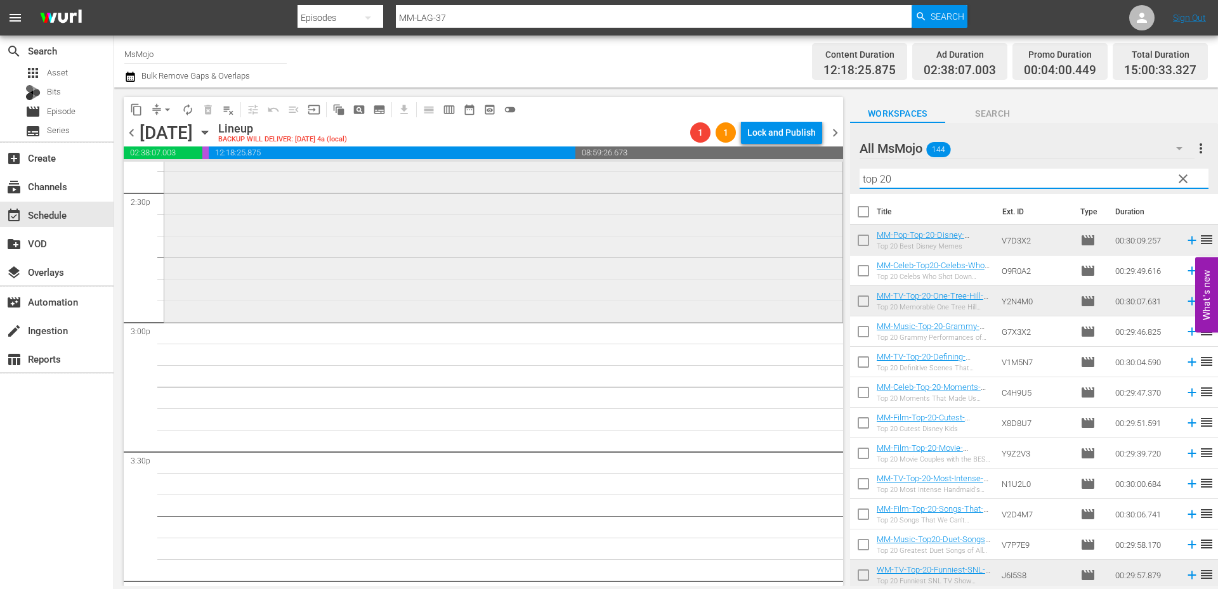
scroll to position [3763, 0]
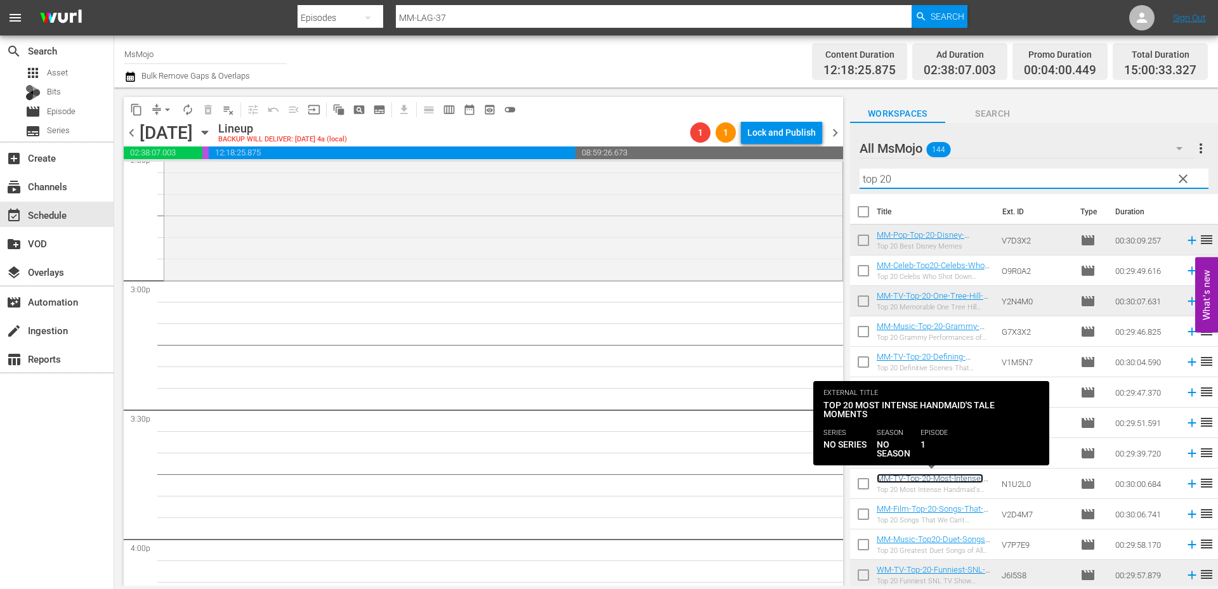
click at [900, 480] on link "MM-TV-Top-20-Most-Intense-The-Handmaids-Tale-Moments_N1U2L0" at bounding box center [930, 488] width 107 height 29
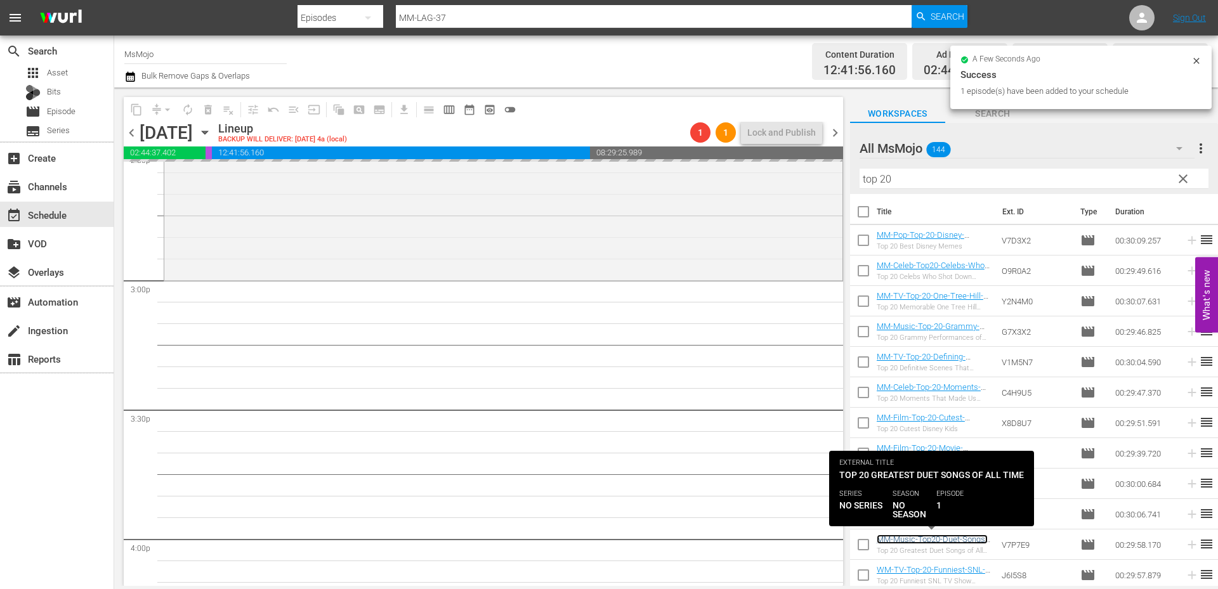
click at [929, 543] on link "MM-Music-Top20-Duet-Songs-of-All-Time_V7P7E9" at bounding box center [932, 544] width 111 height 19
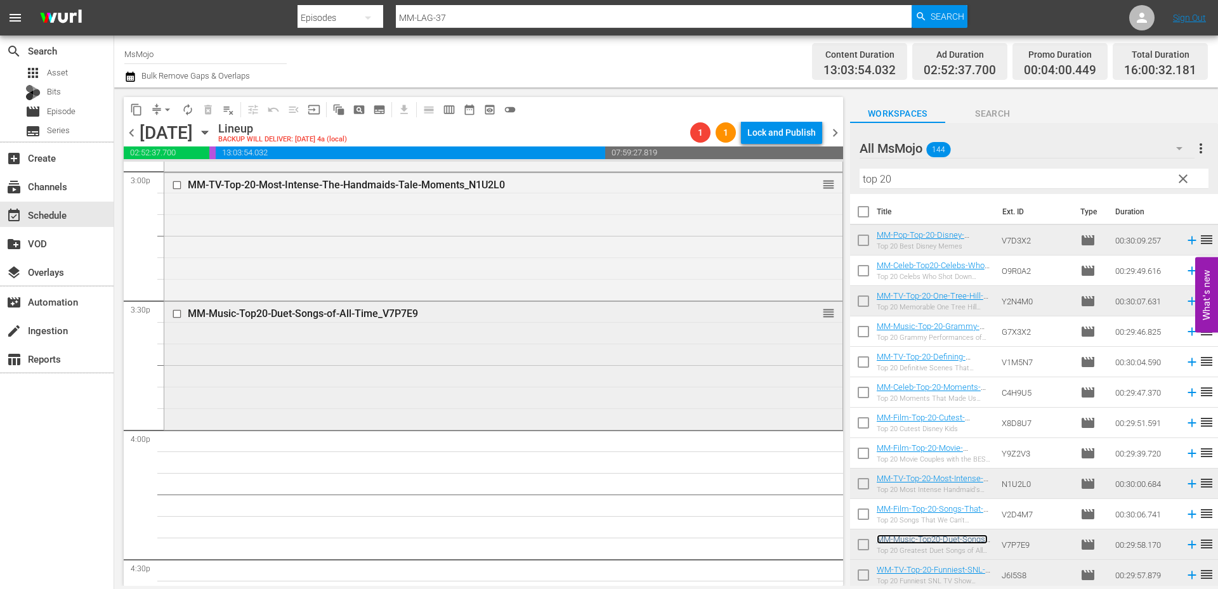
scroll to position [3890, 0]
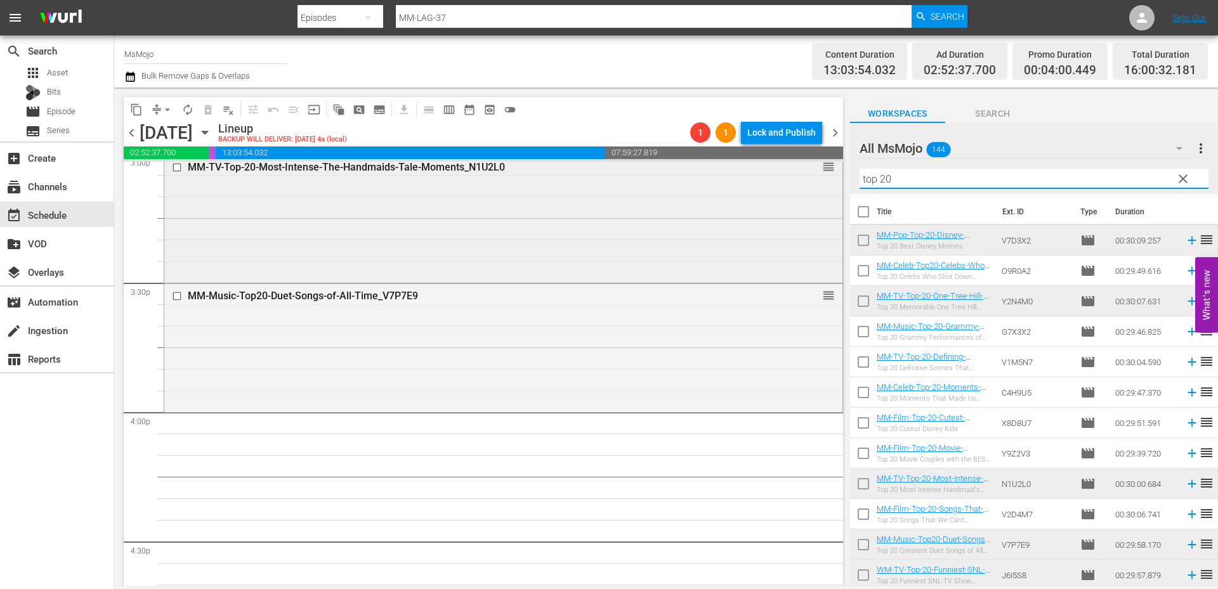
drag, startPoint x: 922, startPoint y: 176, endPoint x: 820, endPoint y: 184, distance: 102.4
click at [807, 176] on div "content_copy compress arrow_drop_down autorenew_outlined delete_forever_outline…" at bounding box center [666, 337] width 1104 height 499
paste input "WM-Deep-Dive-Wicked_Dive109_I8M3I7"
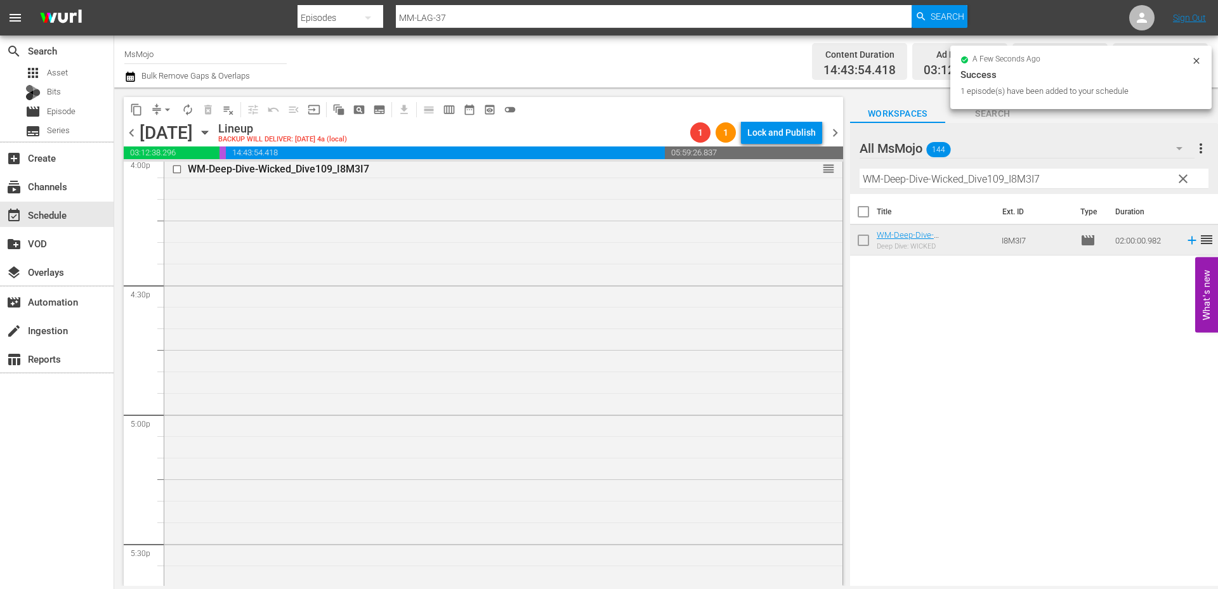
scroll to position [4524, 0]
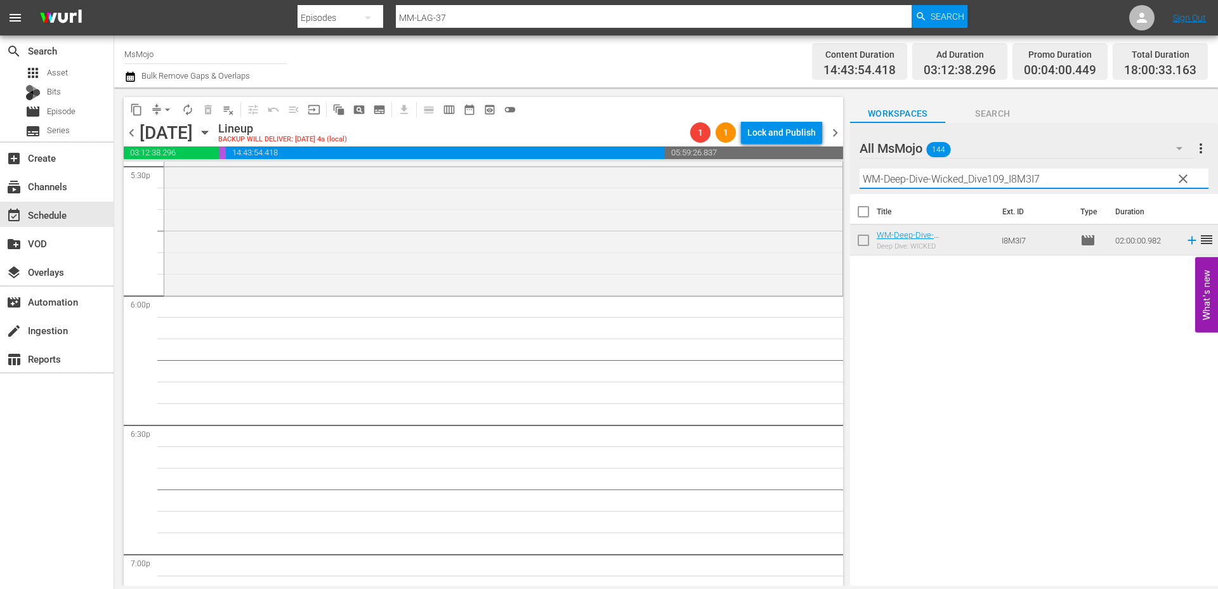
drag, startPoint x: 1120, startPoint y: 180, endPoint x: 854, endPoint y: 162, distance: 266.4
click at [853, 162] on div "All MsMojo 144 All MsMojo more_vert clear Filter by Title WM-Deep-Dive-Wicked_D…" at bounding box center [1034, 158] width 368 height 71
paste input "MM-LAG-76"
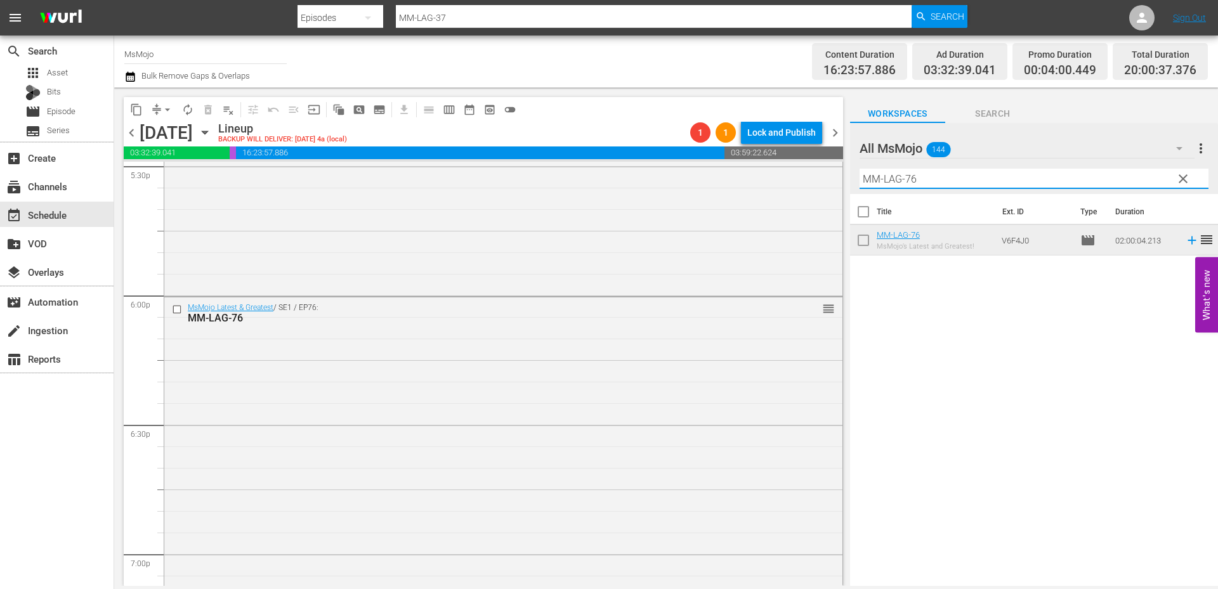
paste input "Music-Top-20-Grammy-Performances-of-the-Century-So-Far_G7X3X2"
drag, startPoint x: 940, startPoint y: 186, endPoint x: 841, endPoint y: 178, distance: 99.2
click at [841, 178] on div "content_copy compress arrow_drop_down autorenew_outlined delete_forever_outline…" at bounding box center [666, 337] width 1104 height 499
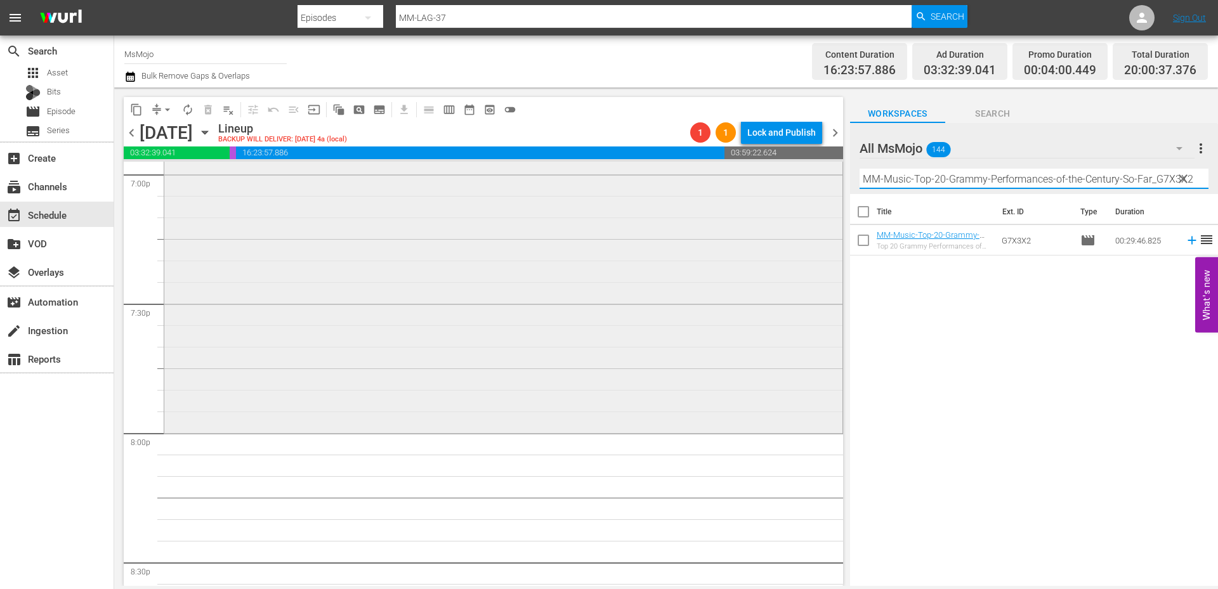
scroll to position [4905, 0]
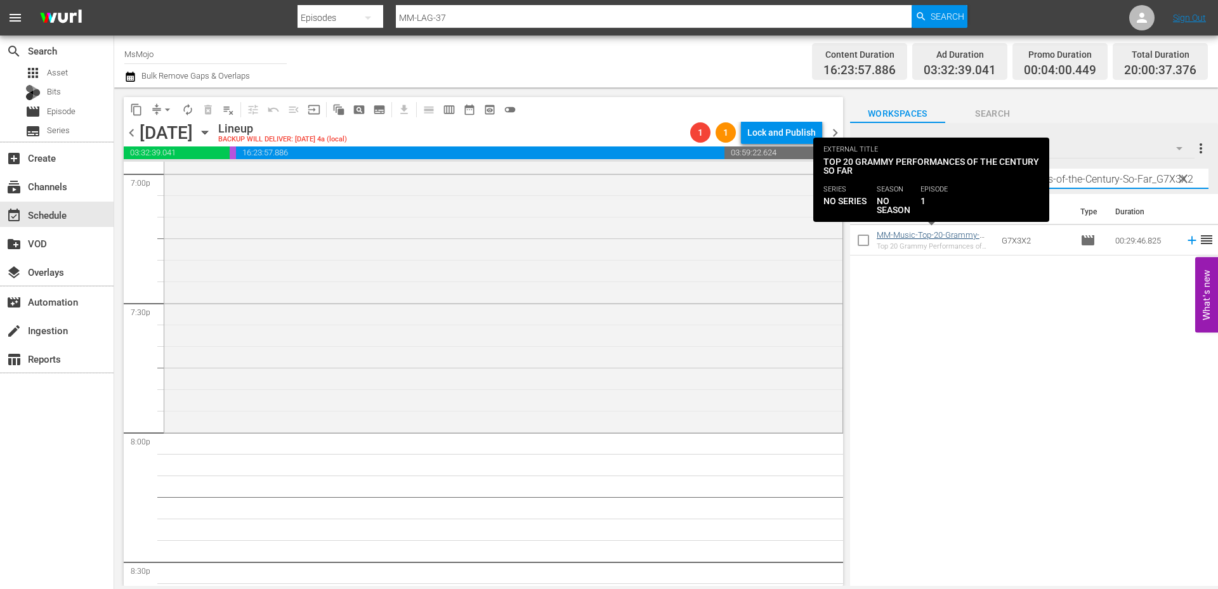
type input "MM-Music-Top-20-Grammy-Performances-of-the-Century-So-Far_G7X3X2"
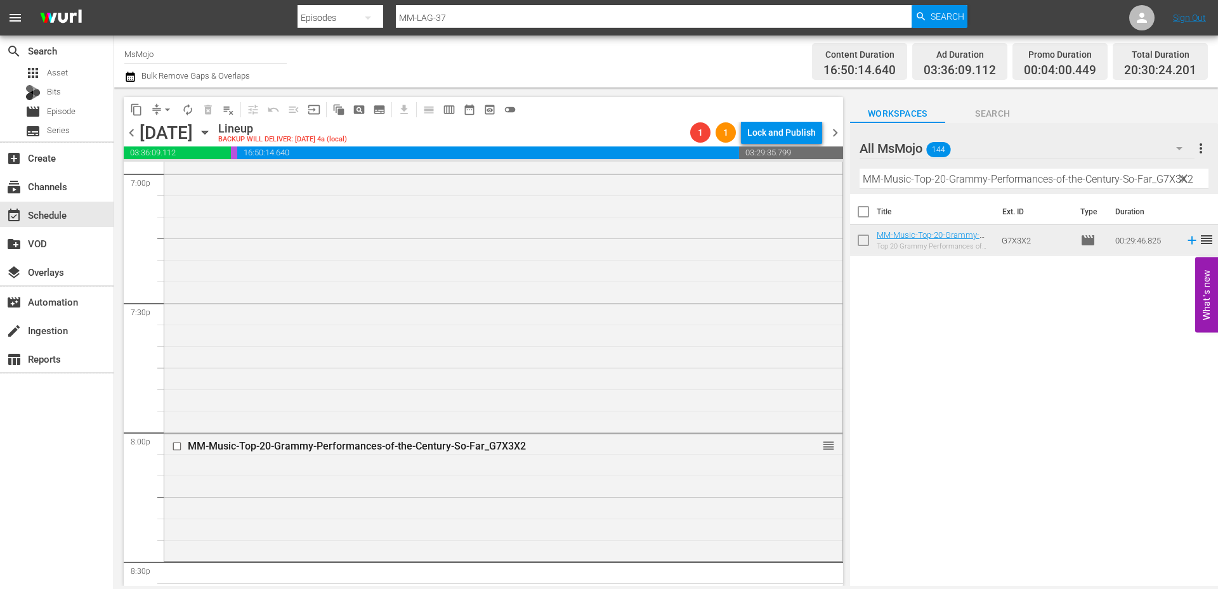
drag, startPoint x: 1179, startPoint y: 176, endPoint x: 1193, endPoint y: 177, distance: 14.0
click at [1179, 176] on span "clear" at bounding box center [1182, 178] width 15 height 15
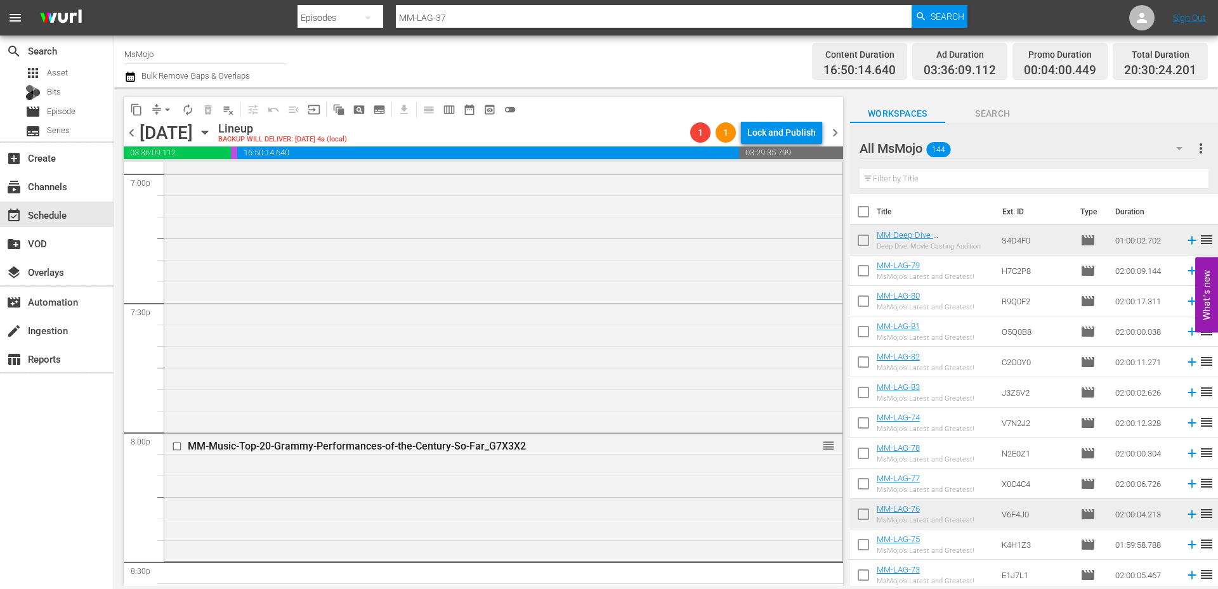
click at [1096, 181] on input "text" at bounding box center [1033, 179] width 349 height 20
paste input "MM-TV-Top-20-Defining-Scenes-That-Changed-Television-Forever_V1M5N7"
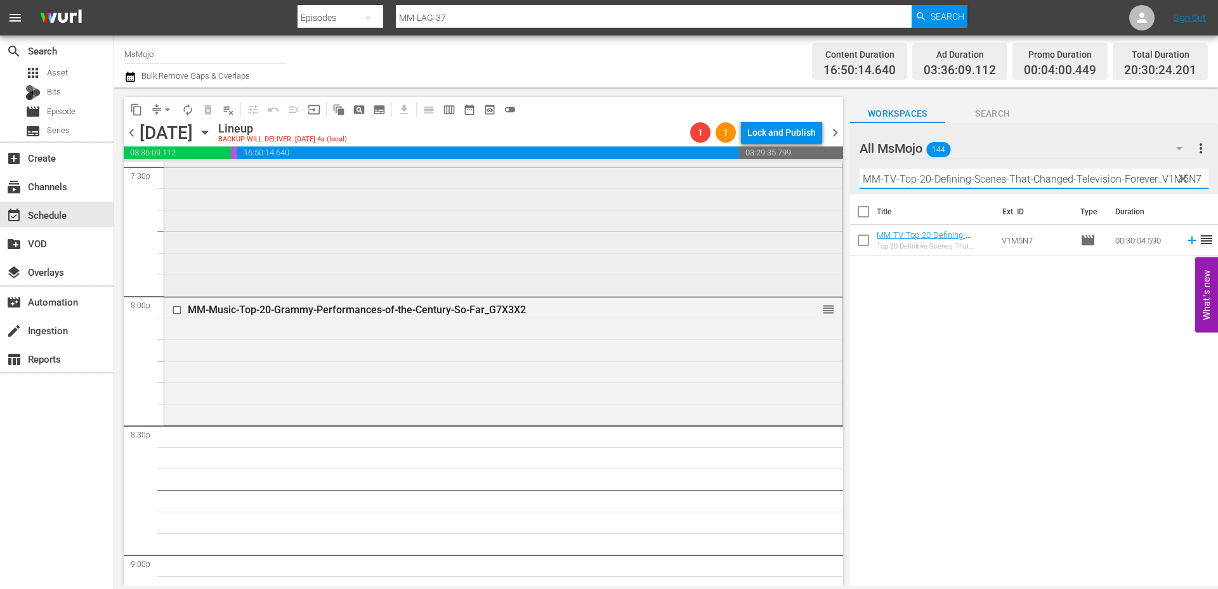
scroll to position [5158, 0]
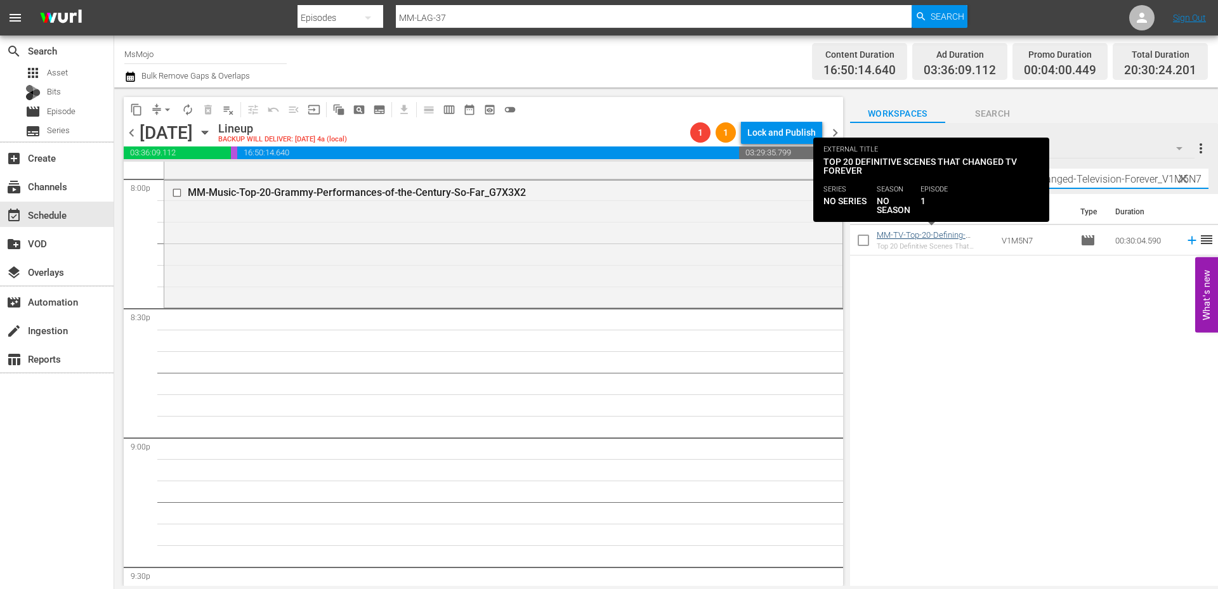
type input "MM-TV-Top-20-Defining-Scenes-That-Changed-Television-Forever_V1M5N7"
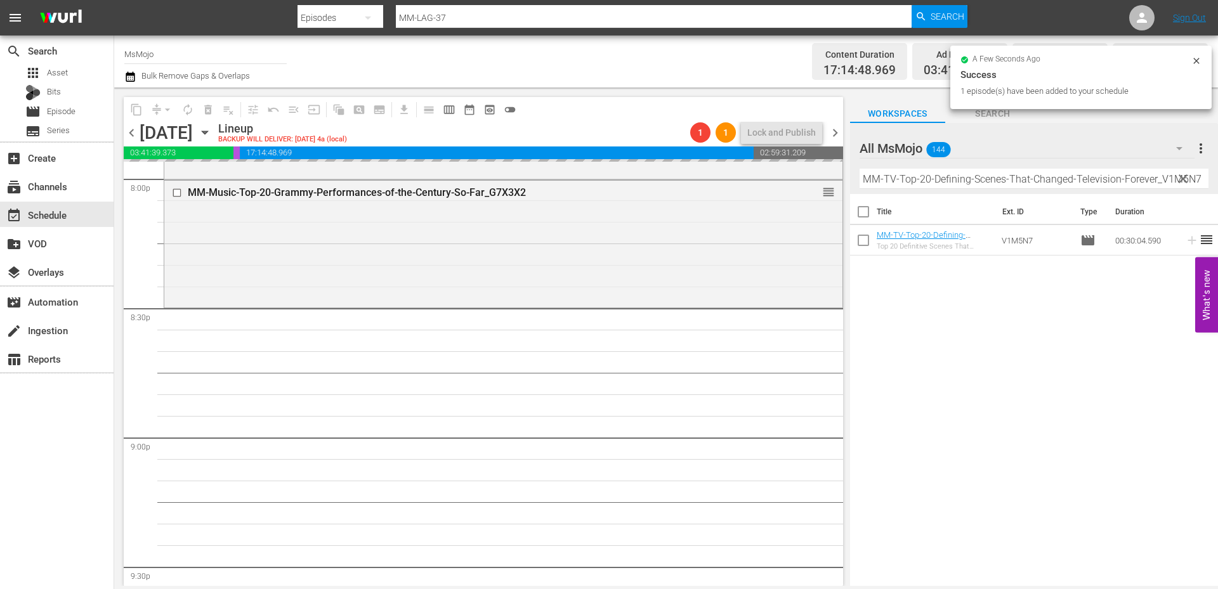
click at [1185, 176] on span "clear" at bounding box center [1182, 178] width 15 height 15
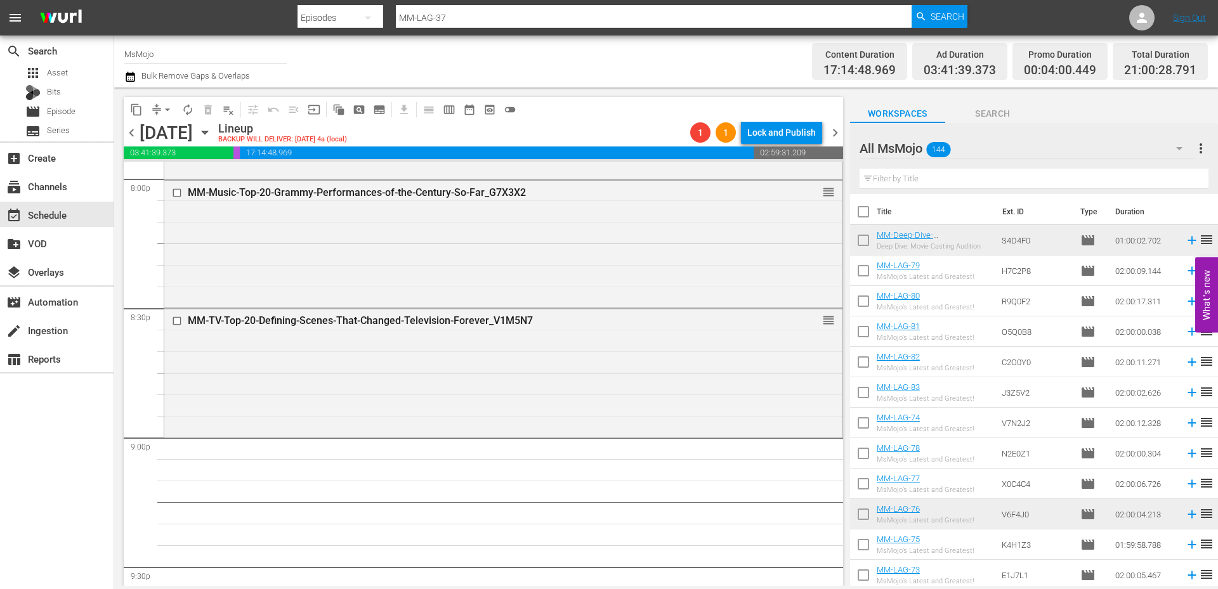
click at [1038, 179] on input "text" at bounding box center [1033, 179] width 349 height 20
paste input "MM-TV-Deep-Dive-Ted-Lasso_G7D5I0"
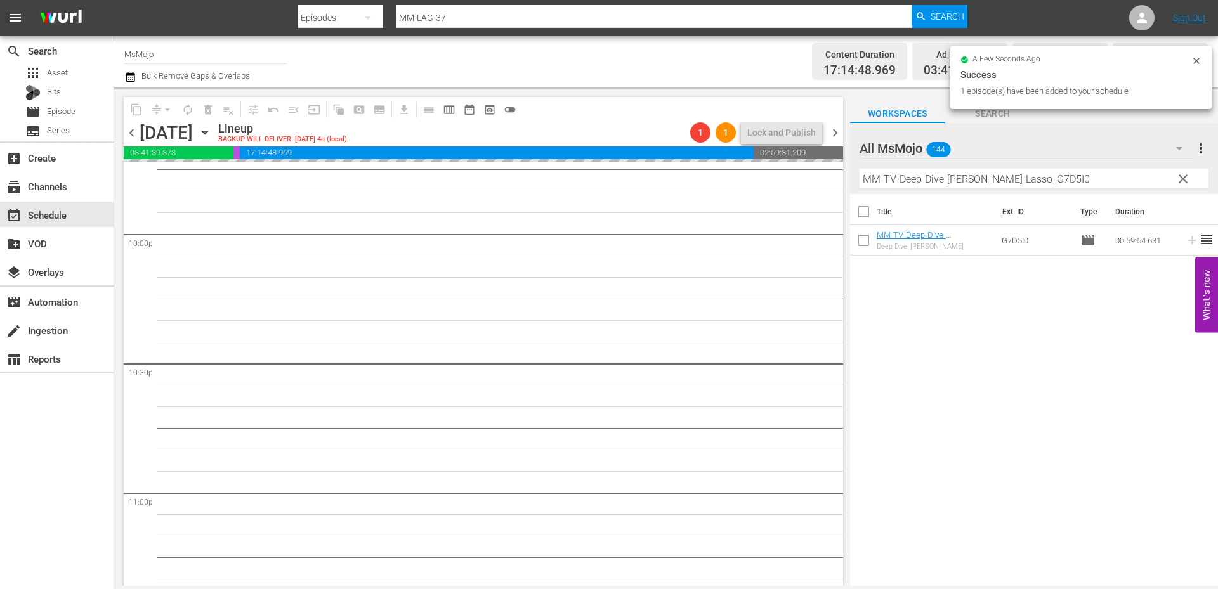
scroll to position [5624, 0]
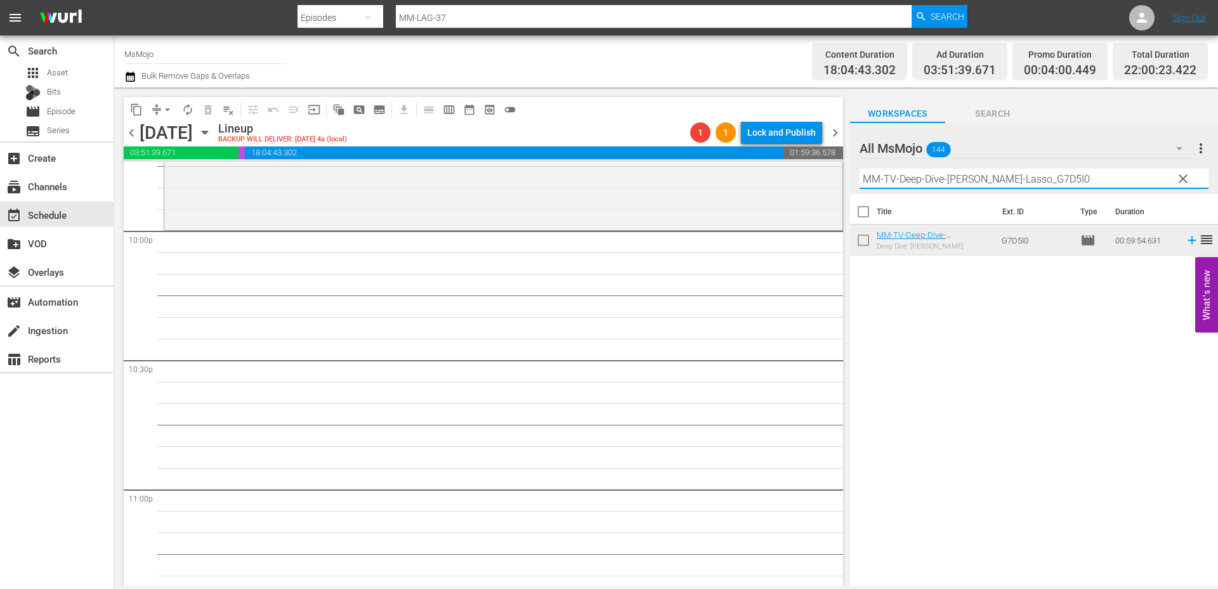
drag, startPoint x: 1050, startPoint y: 183, endPoint x: 834, endPoint y: 174, distance: 215.8
click at [834, 174] on div "content_copy compress arrow_drop_down autorenew_outlined delete_forever_outline…" at bounding box center [666, 337] width 1104 height 499
paste input "LAG-62"
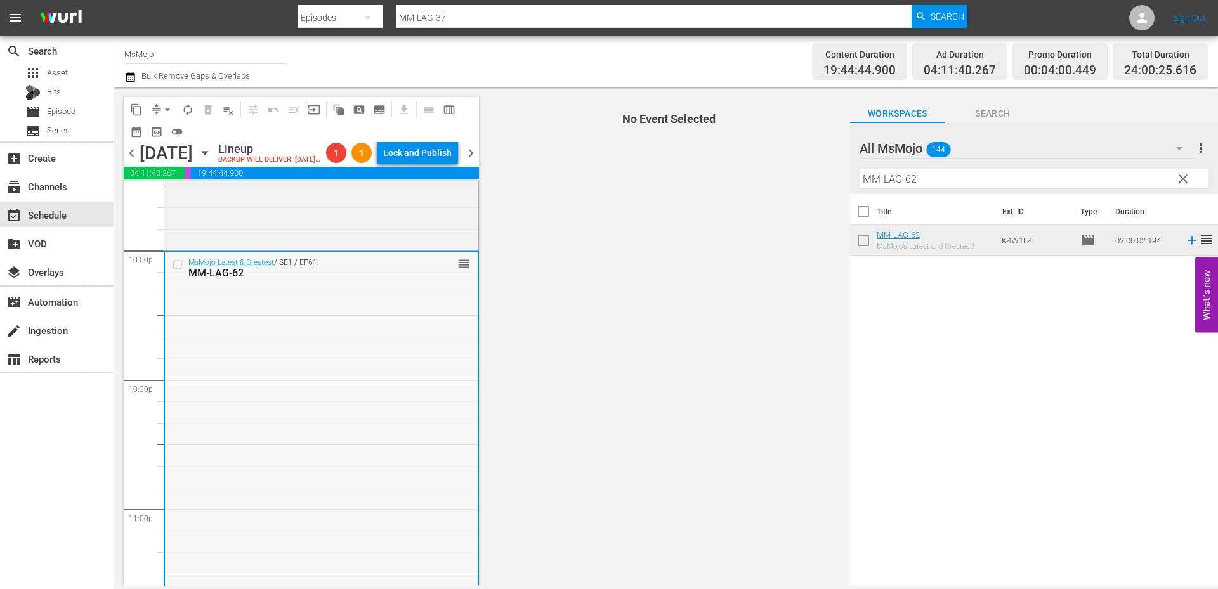
click at [270, 333] on div "MsMojo Latest & Greatest / SE1 / EP61: MM-LAG-62 reorder" at bounding box center [321, 509] width 313 height 514
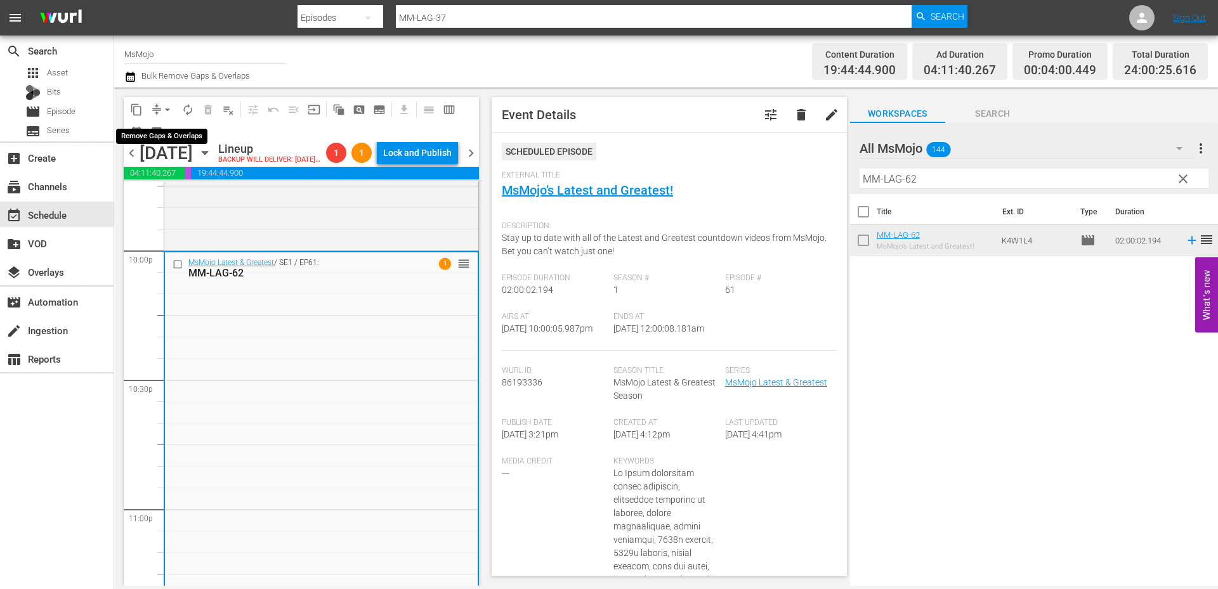
click at [162, 105] on span "arrow_drop_down" at bounding box center [167, 109] width 13 height 13
click at [159, 180] on li "Align to End of Previous Day" at bounding box center [167, 177] width 133 height 21
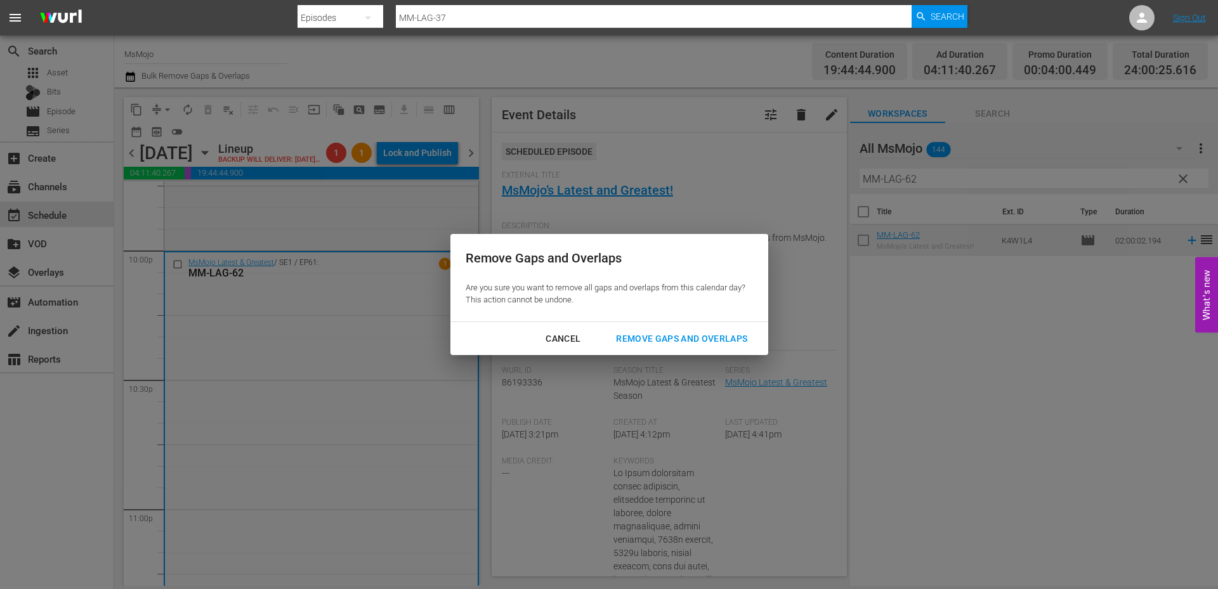
click at [647, 335] on div "Remove Gaps and Overlaps" at bounding box center [682, 339] width 152 height 16
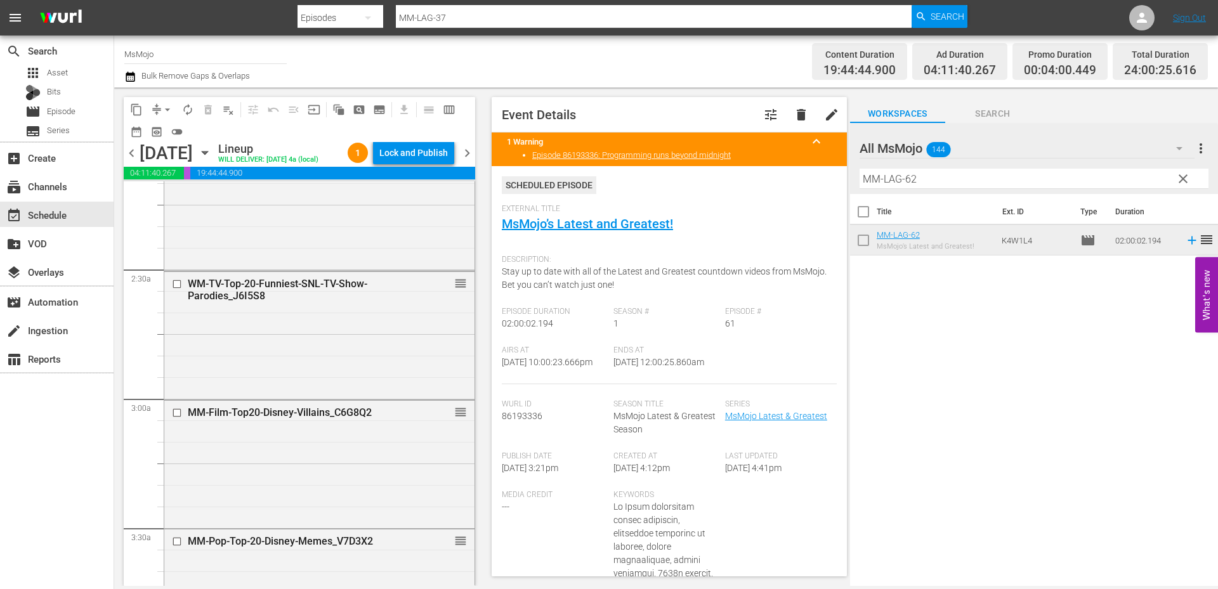
scroll to position [579, 0]
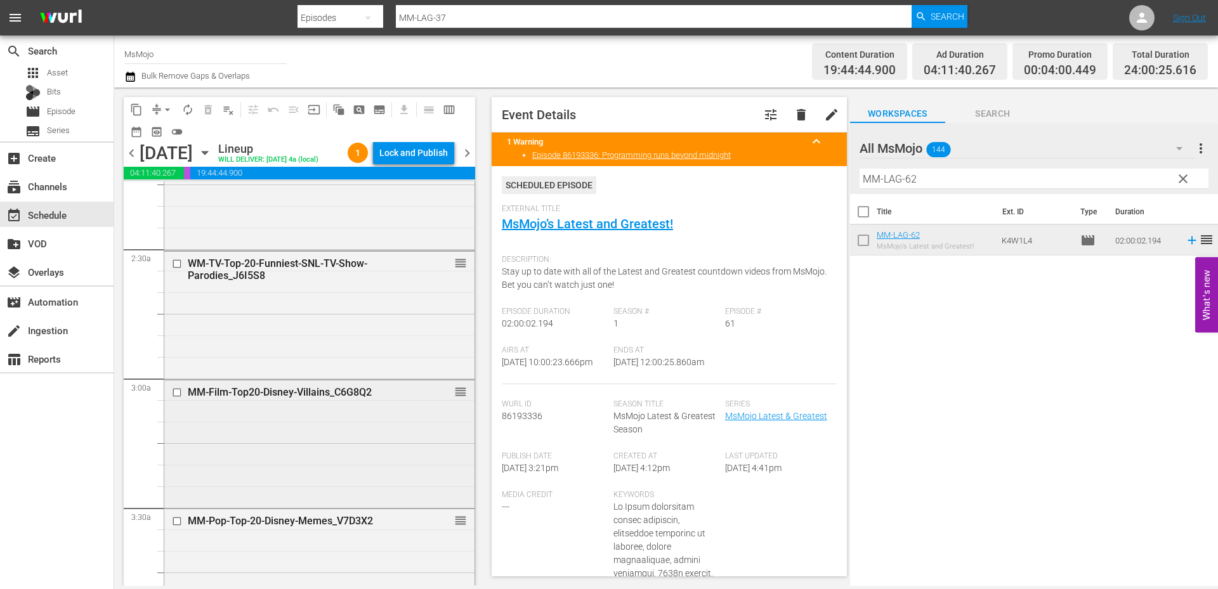
click at [328, 455] on div "MM-Film-Top20-Disney-Villains_C6G8Q2 reorder" at bounding box center [319, 443] width 310 height 125
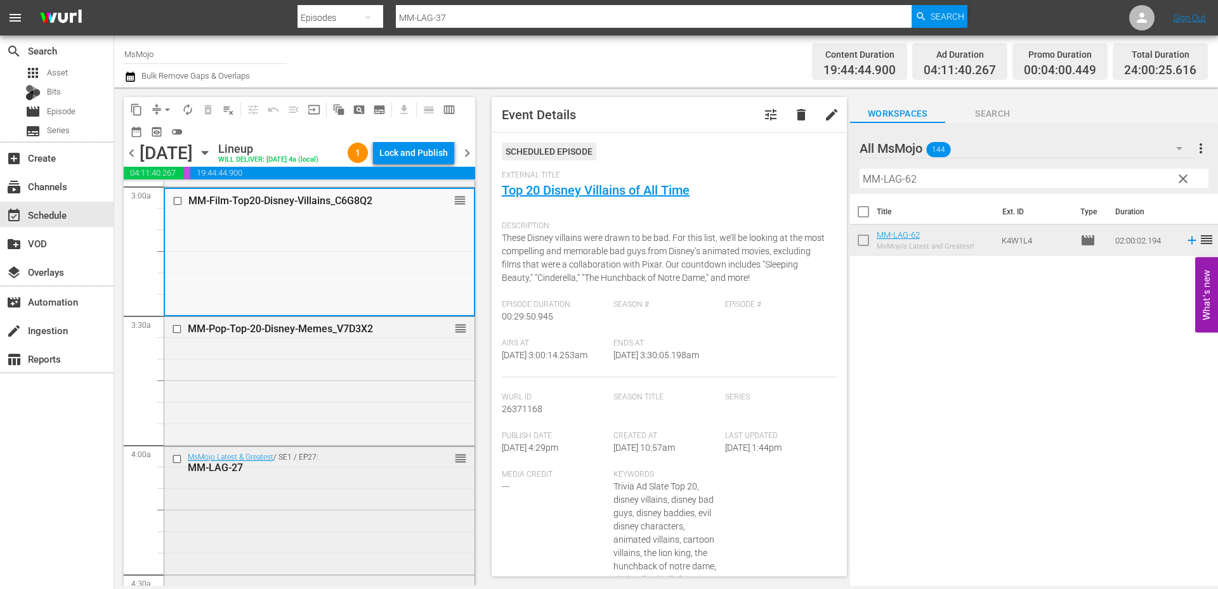
scroll to position [791, 0]
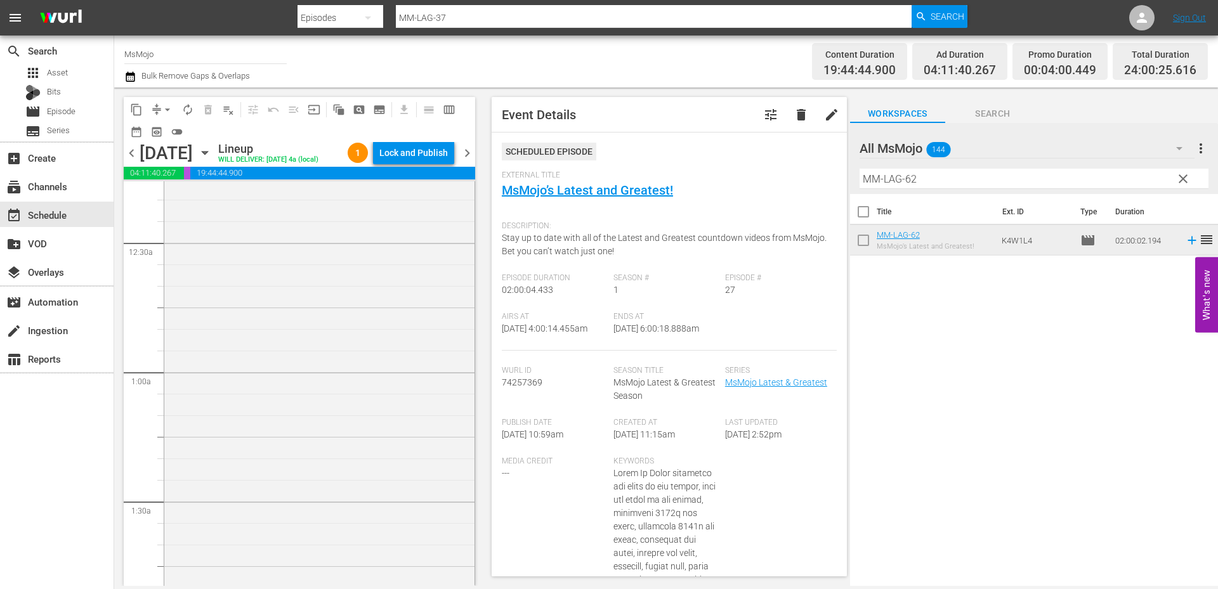
scroll to position [0, 0]
click at [270, 330] on div "MsMojo Latest & Greatest / SE1 / EP41: MM-LAG-41 reorder" at bounding box center [319, 439] width 310 height 514
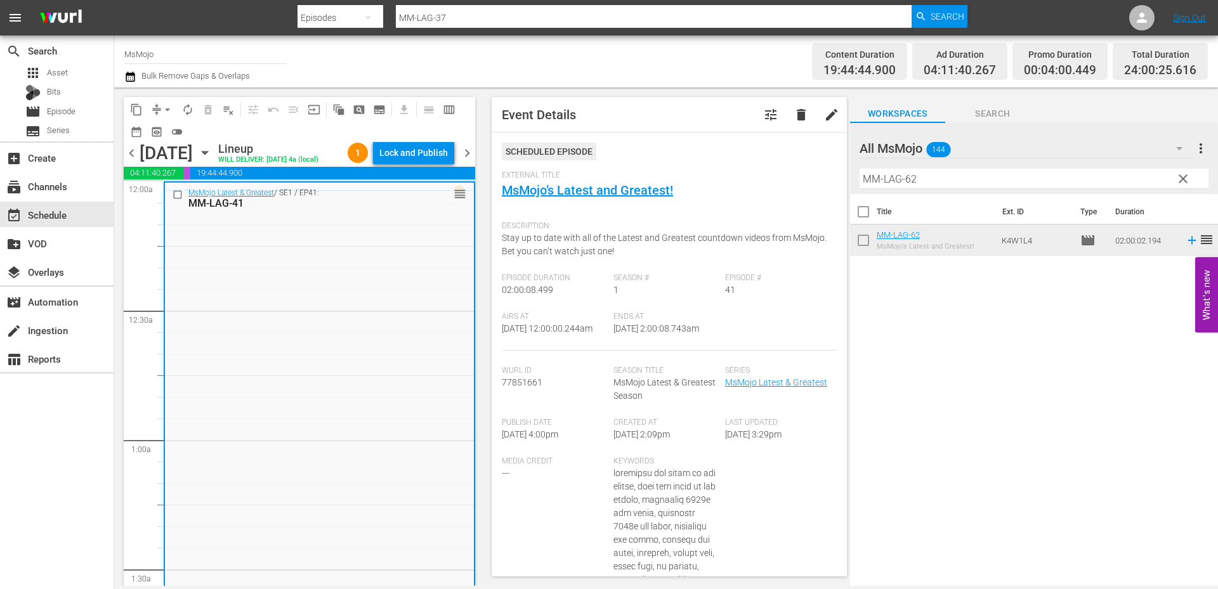
click at [174, 194] on input "checkbox" at bounding box center [179, 195] width 13 height 11
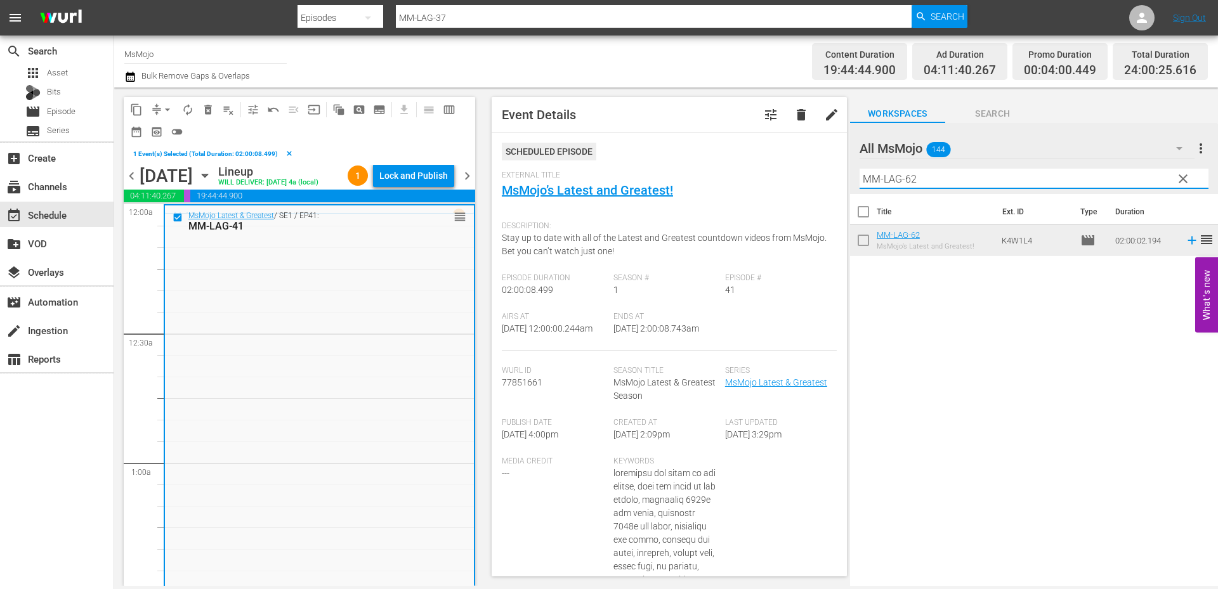
drag, startPoint x: 975, startPoint y: 177, endPoint x: 812, endPoint y: 169, distance: 163.2
click at [809, 169] on div "content_copy compress arrow_drop_down autorenew_outlined delete_forever_outline…" at bounding box center [666, 337] width 1104 height 499
paste input "45"
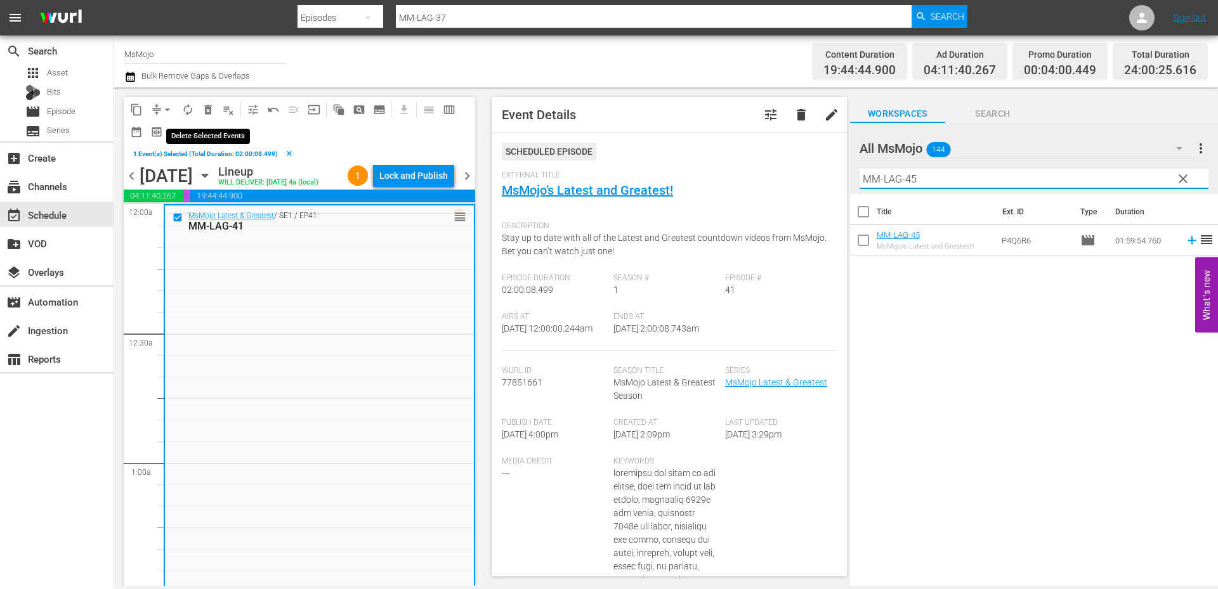
click at [209, 110] on span "delete_forever_outlined" at bounding box center [208, 109] width 13 height 13
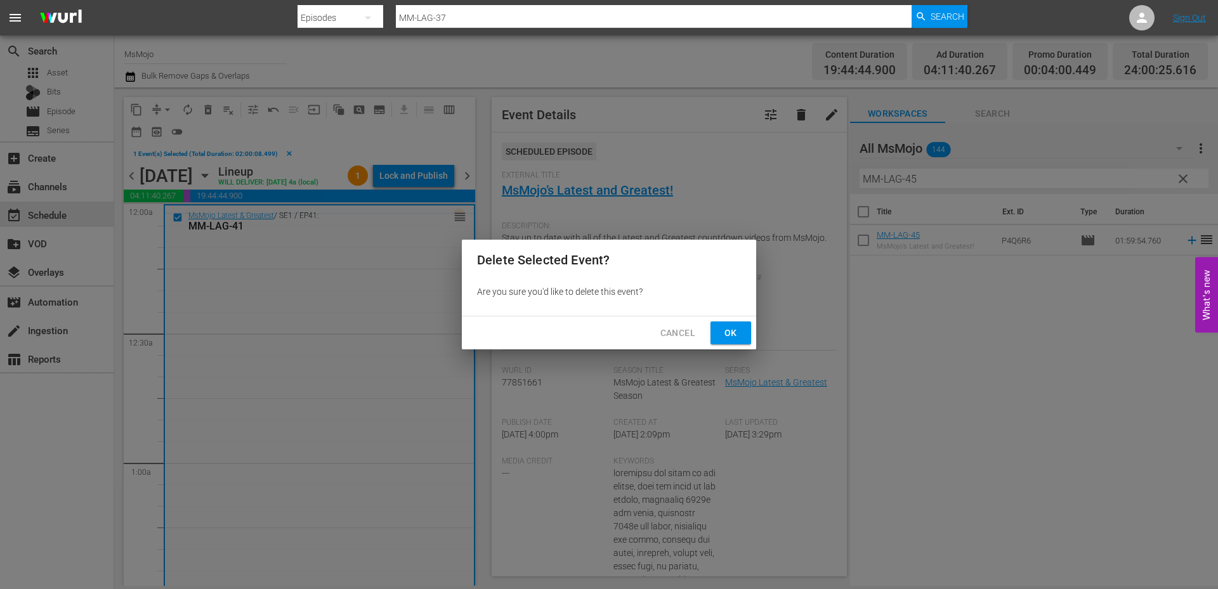
click at [726, 332] on span "Ok" at bounding box center [730, 333] width 20 height 16
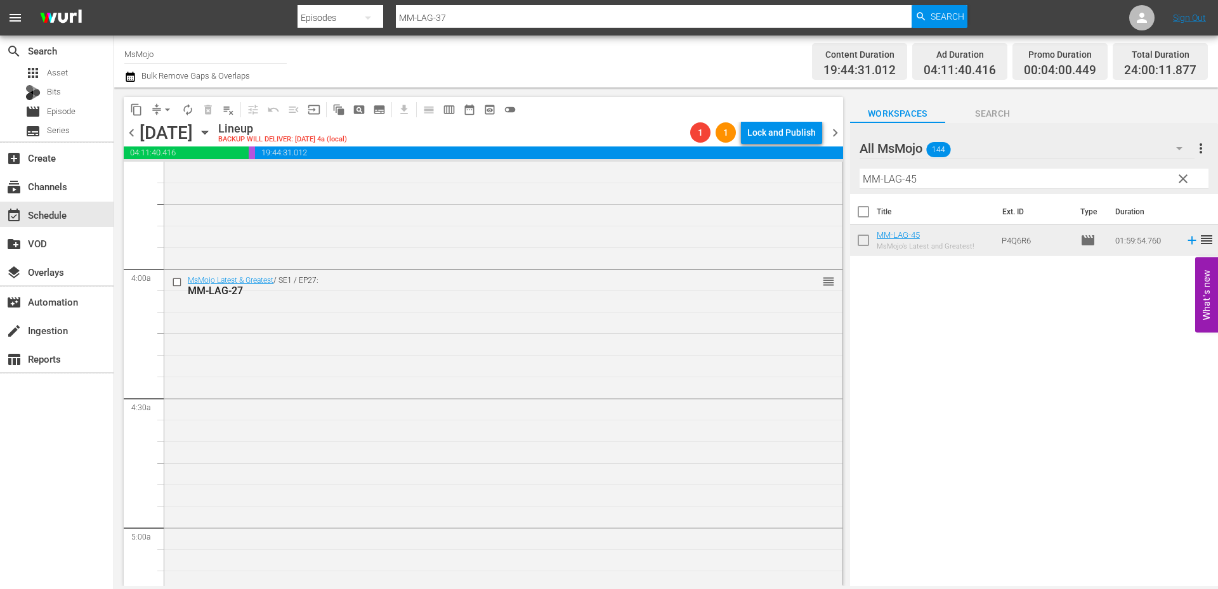
scroll to position [930, 0]
click at [335, 354] on div "MsMojo Latest & Greatest / SE1 / EP27: MM-LAG-27 reorder" at bounding box center [503, 525] width 678 height 514
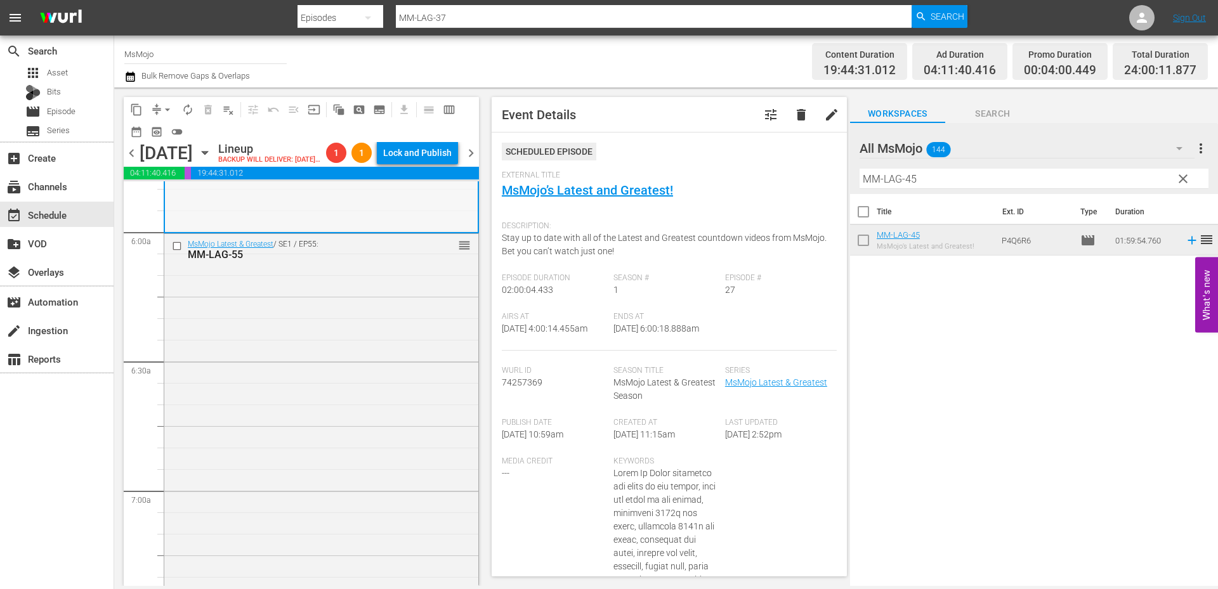
scroll to position [1565, 0]
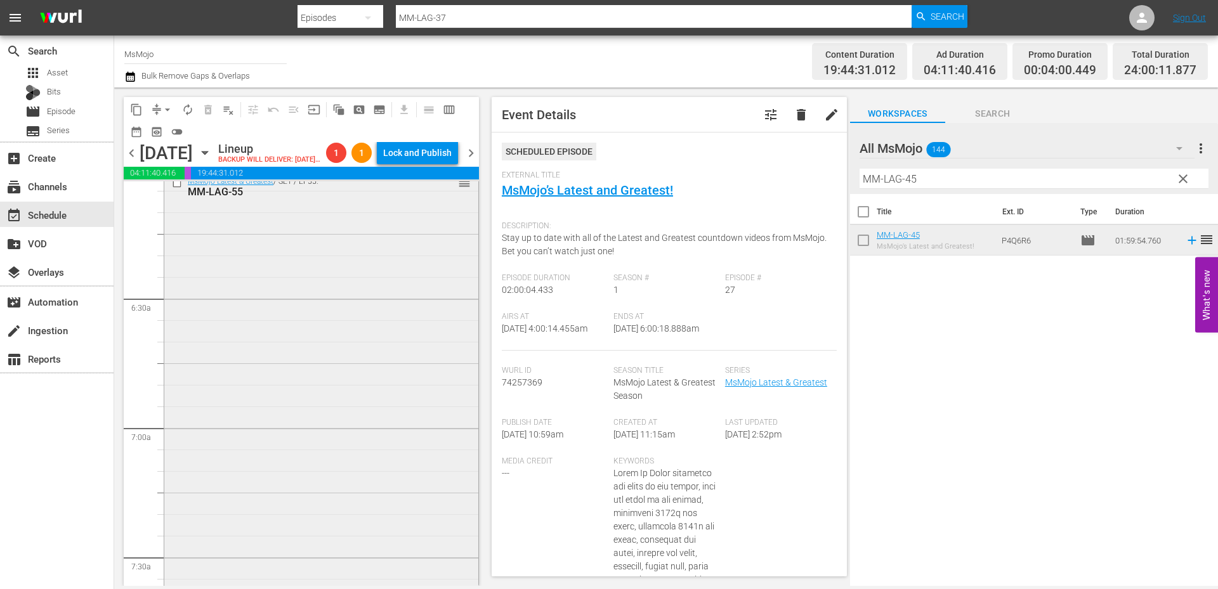
click at [355, 429] on div "MsMojo Latest & Greatest / SE1 / EP55: MM-LAG-55 reorder" at bounding box center [321, 428] width 314 height 514
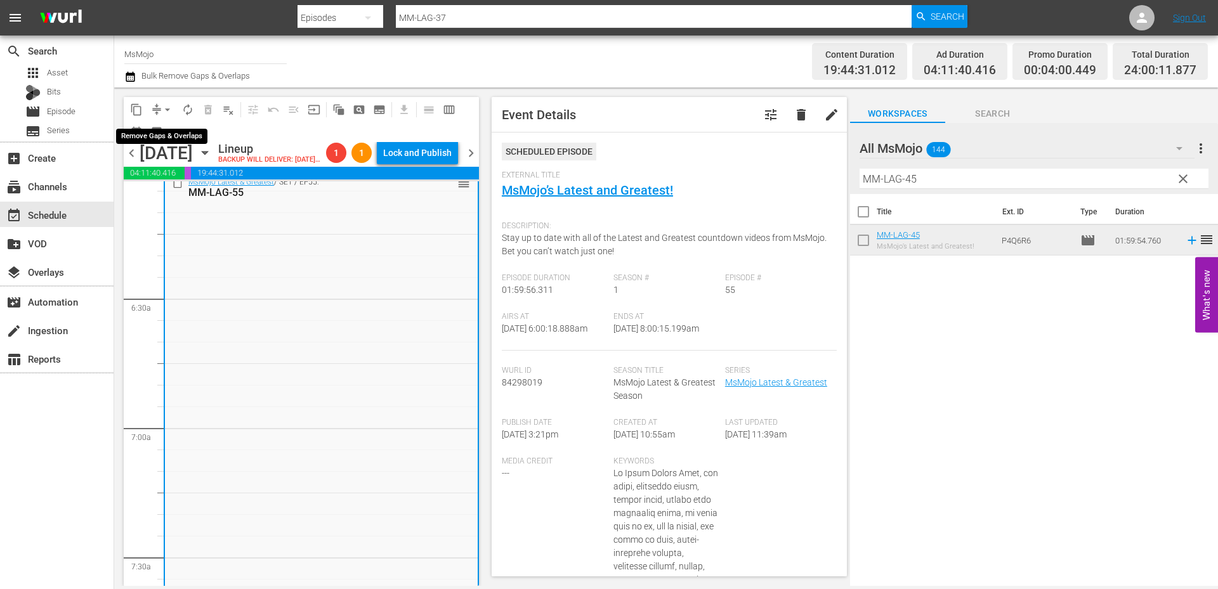
click at [166, 104] on span "arrow_drop_down" at bounding box center [167, 109] width 13 height 13
click at [189, 181] on li "Align to End of Previous Day" at bounding box center [167, 177] width 133 height 21
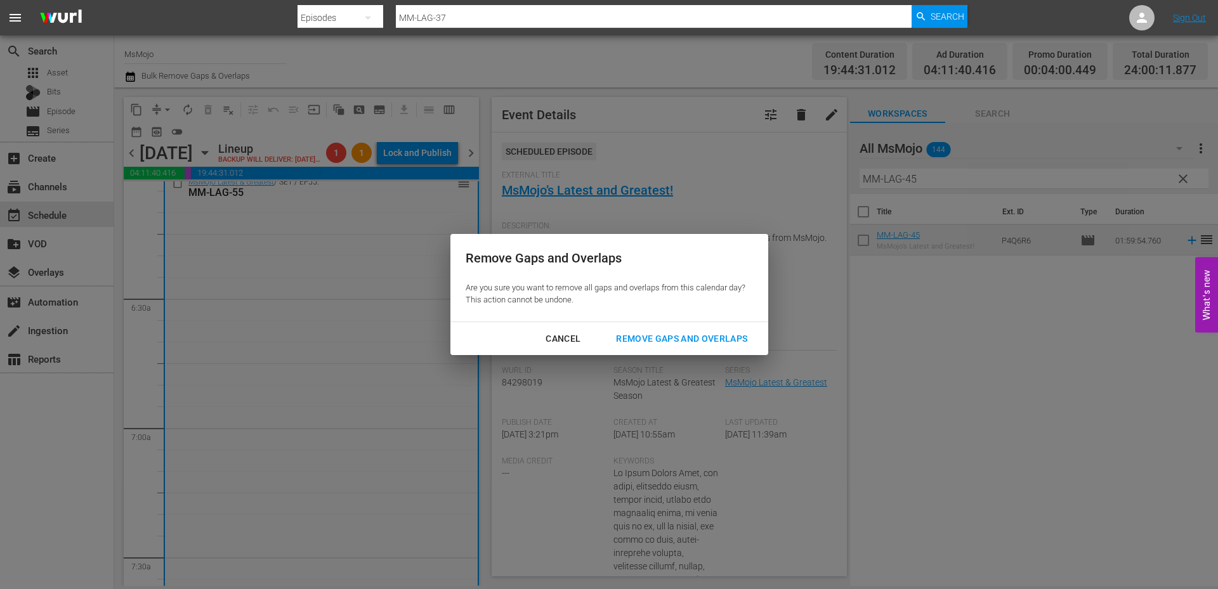
click at [636, 339] on div "Remove Gaps and Overlaps" at bounding box center [682, 339] width 152 height 16
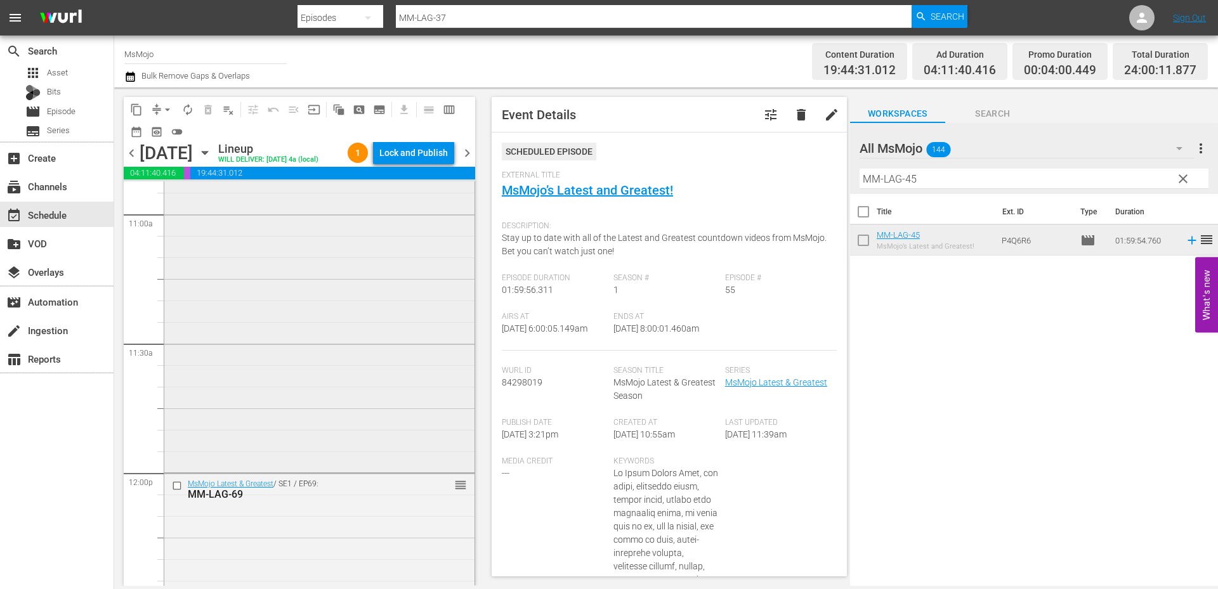
scroll to position [2833, 0]
click at [356, 444] on div "WM-Deep-Dive-Wicked_Dive109_I8M3I7 reorder" at bounding box center [319, 353] width 310 height 514
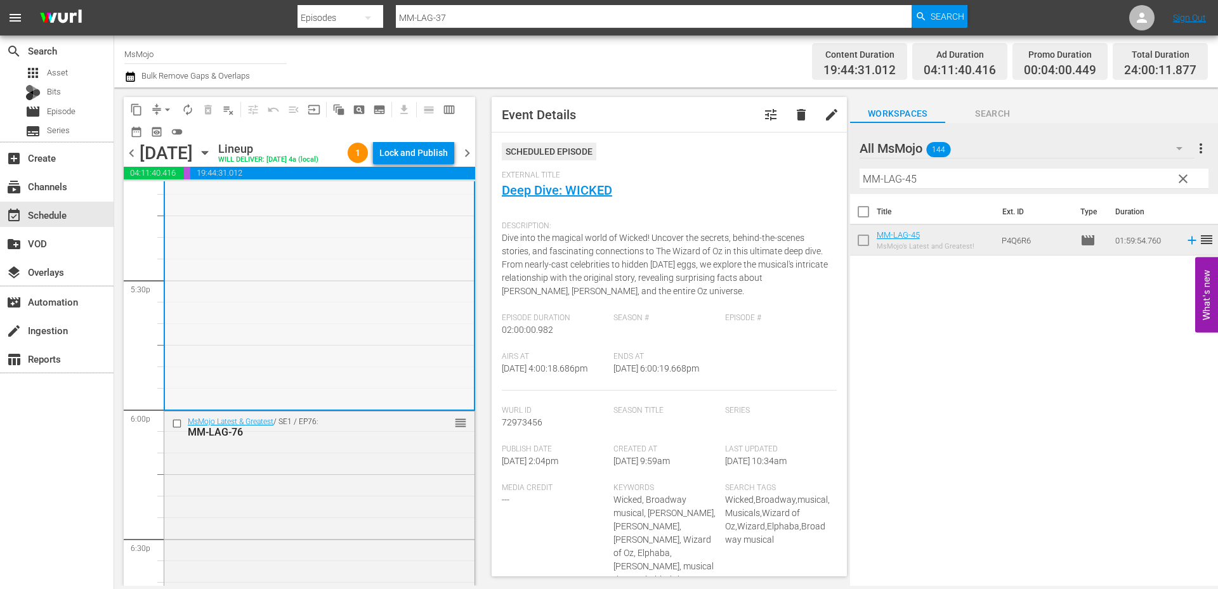
scroll to position [4524, 0]
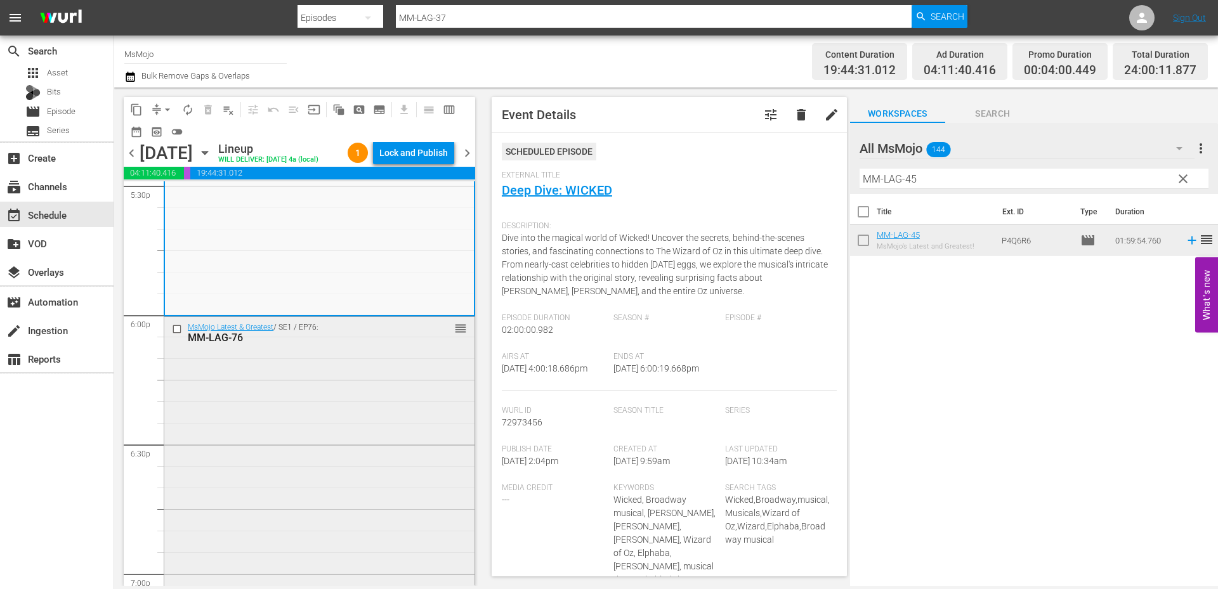
click at [330, 442] on div "MsMojo Latest & Greatest / SE1 / EP76: MM-LAG-76 reorder" at bounding box center [319, 574] width 310 height 514
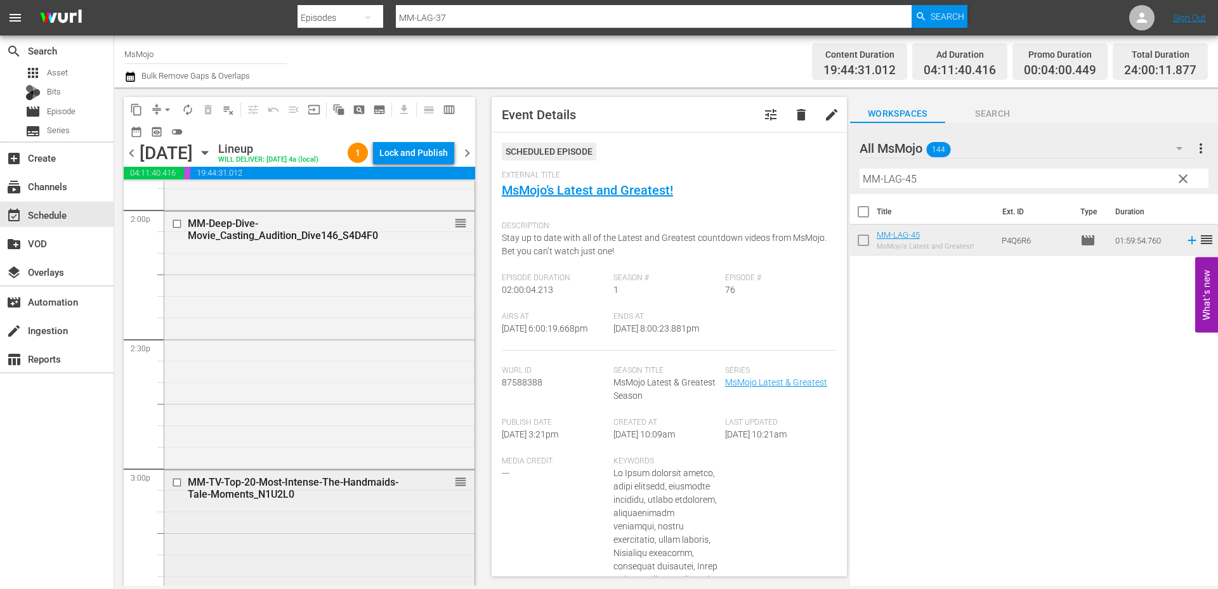
scroll to position [3636, 0]
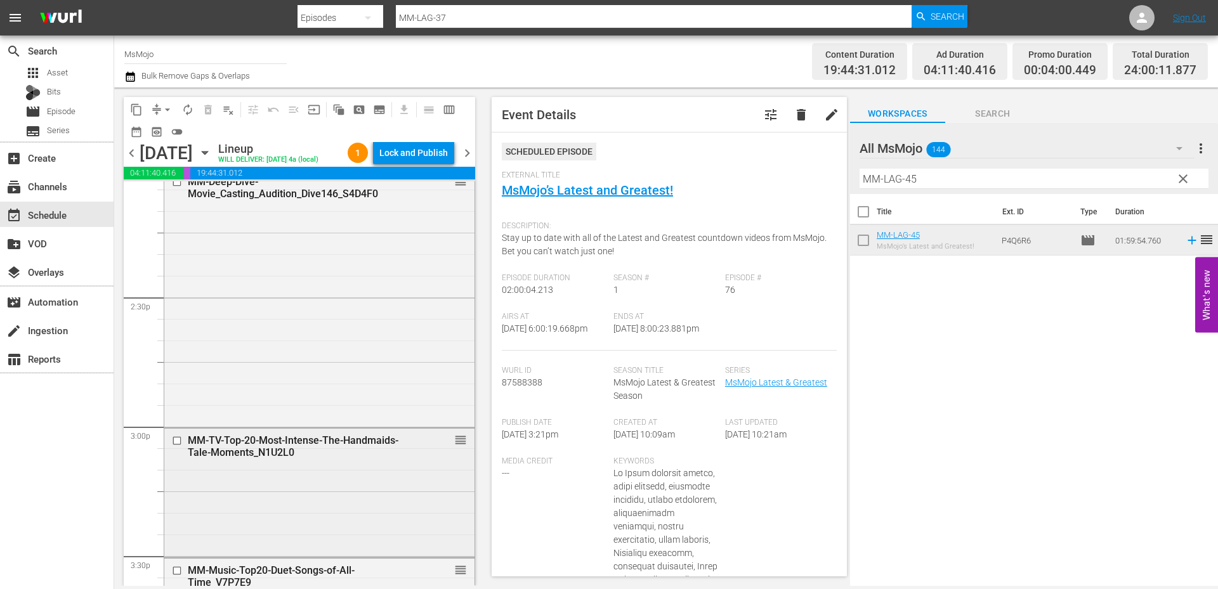
click at [297, 502] on div "MM-TV-Top-20-Most-Intense-The-Handmaids-Tale-Moments_N1U2L0 reorder" at bounding box center [319, 492] width 310 height 126
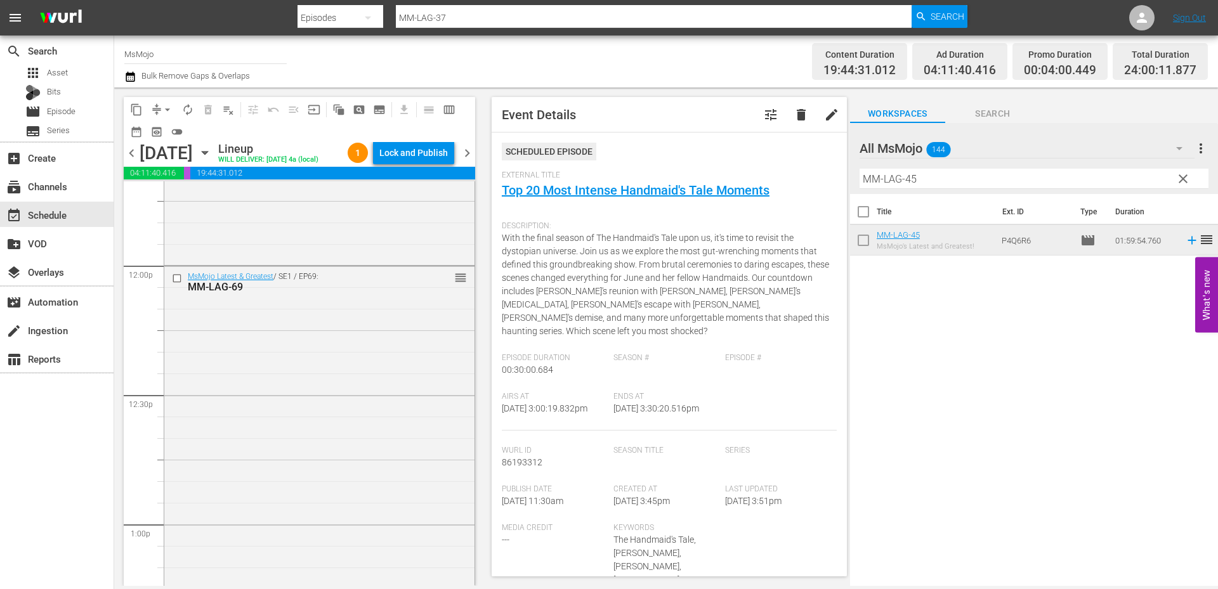
scroll to position [3002, 0]
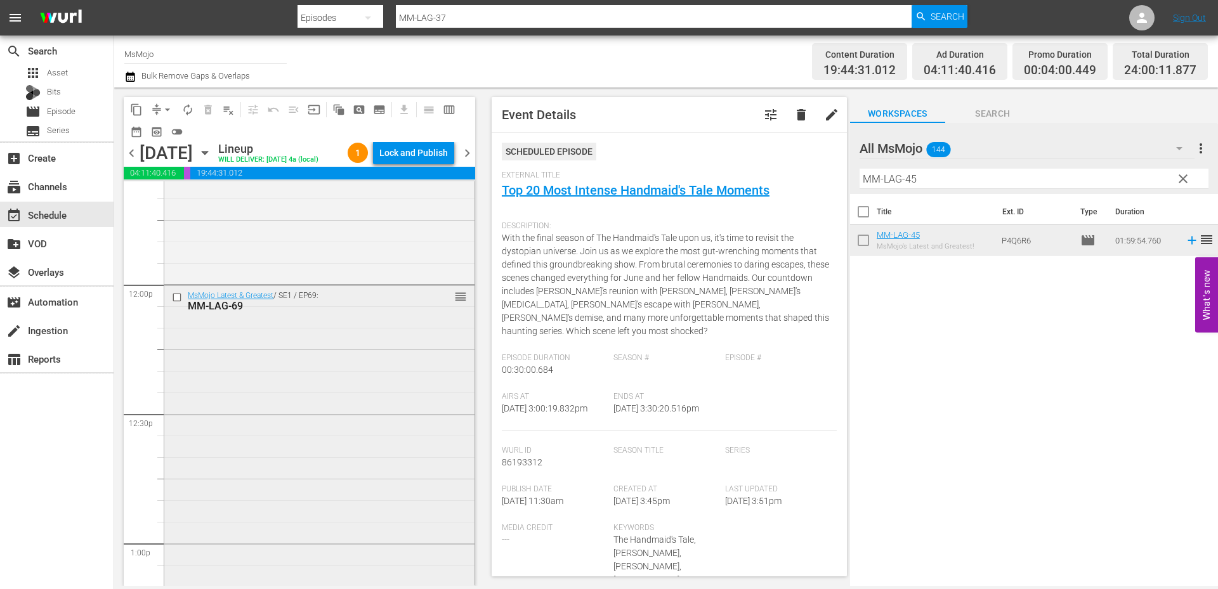
click at [296, 477] on div "MsMojo Latest & Greatest / SE1 / EP69: MM-LAG-69 reorder" at bounding box center [319, 542] width 310 height 515
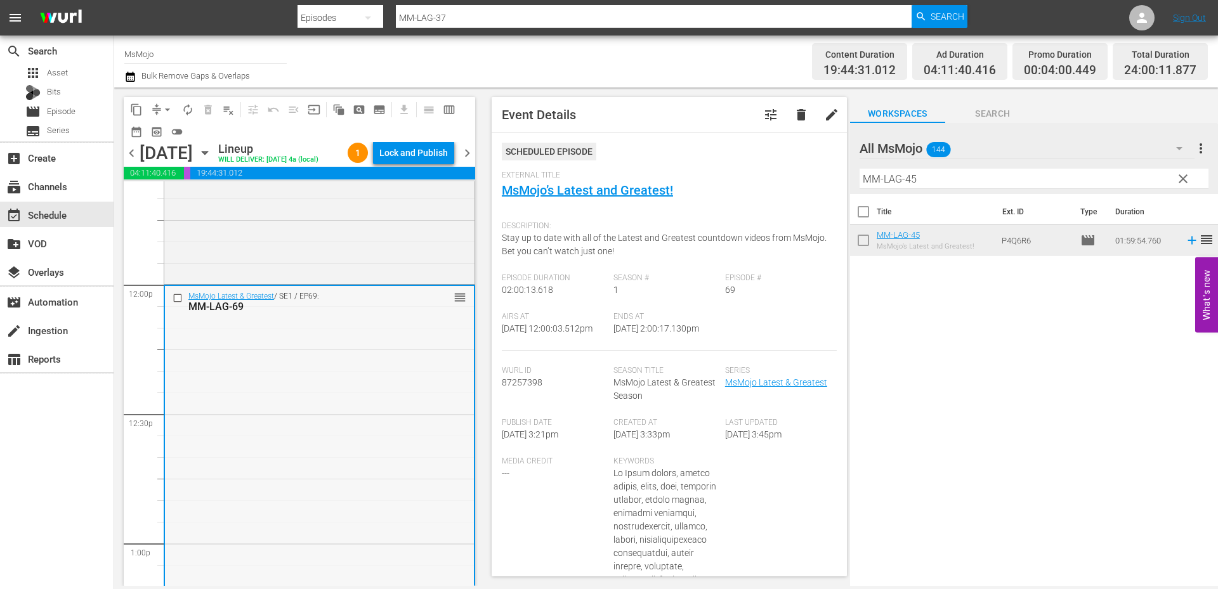
click at [179, 298] on input "checkbox" at bounding box center [179, 298] width 13 height 11
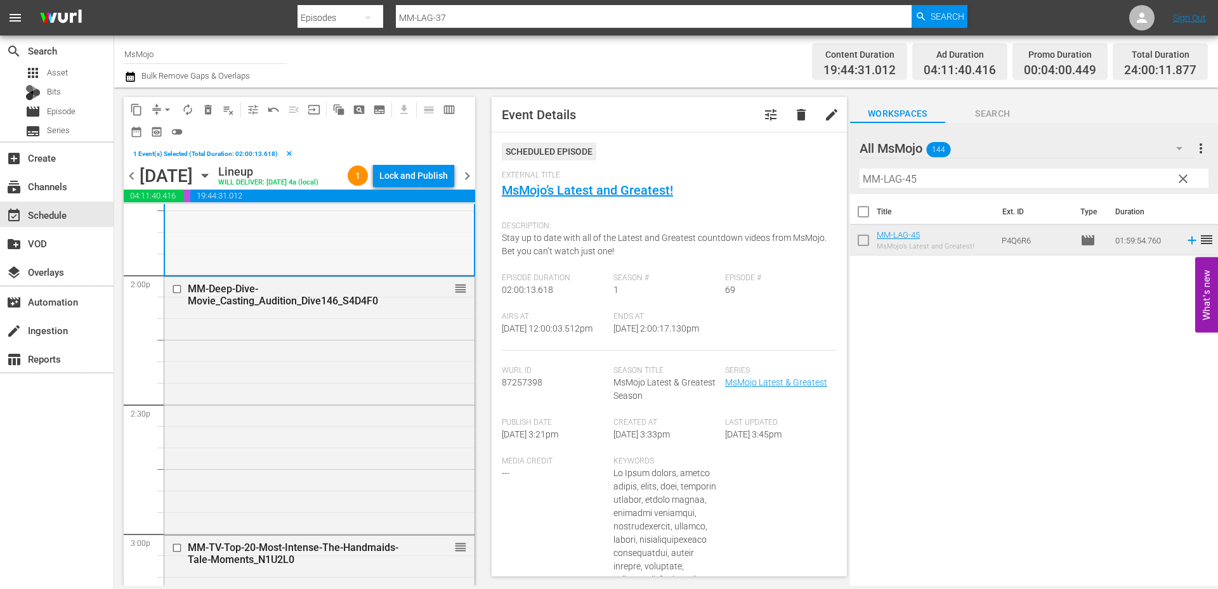
scroll to position [3594, 0]
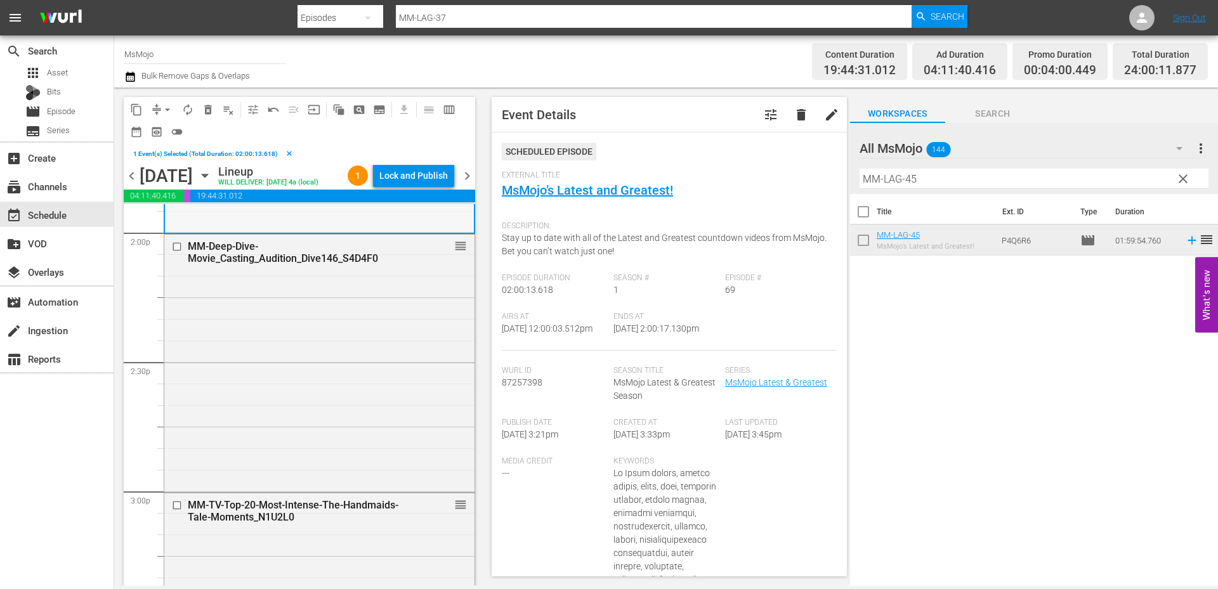
click at [273, 367] on div "MM-Deep-Dive-Movie_Casting_Audition_Dive146_S4D4F0 reorder" at bounding box center [319, 362] width 310 height 255
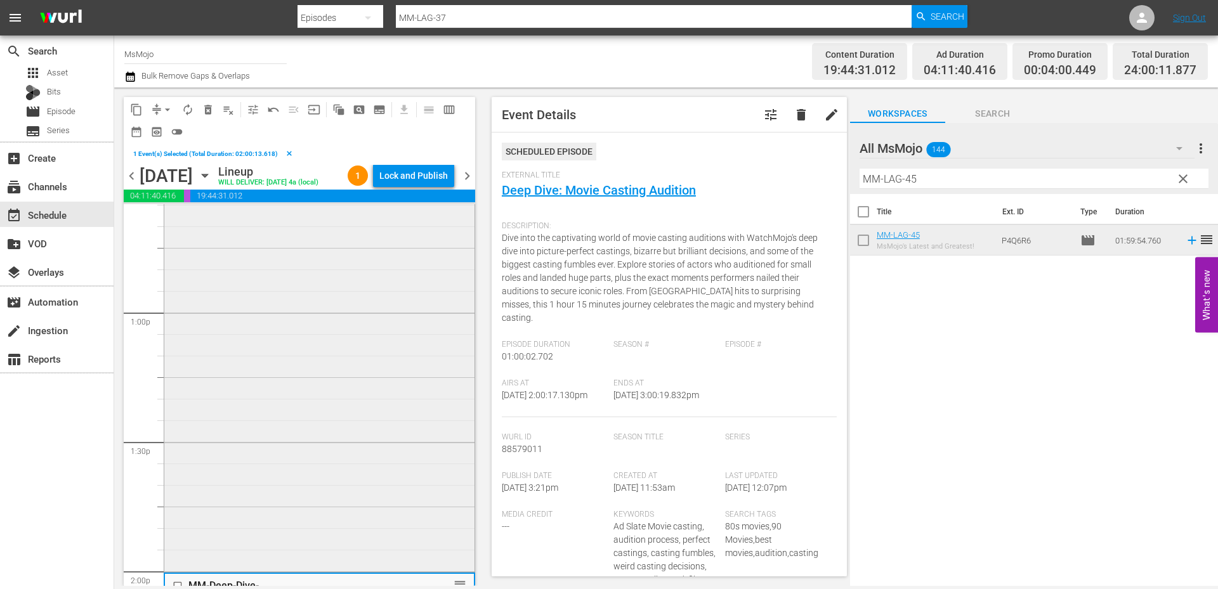
click at [275, 358] on div "MsMojo Latest & Greatest / SE1 / EP69: MM-LAG-69 reorder" at bounding box center [319, 312] width 310 height 515
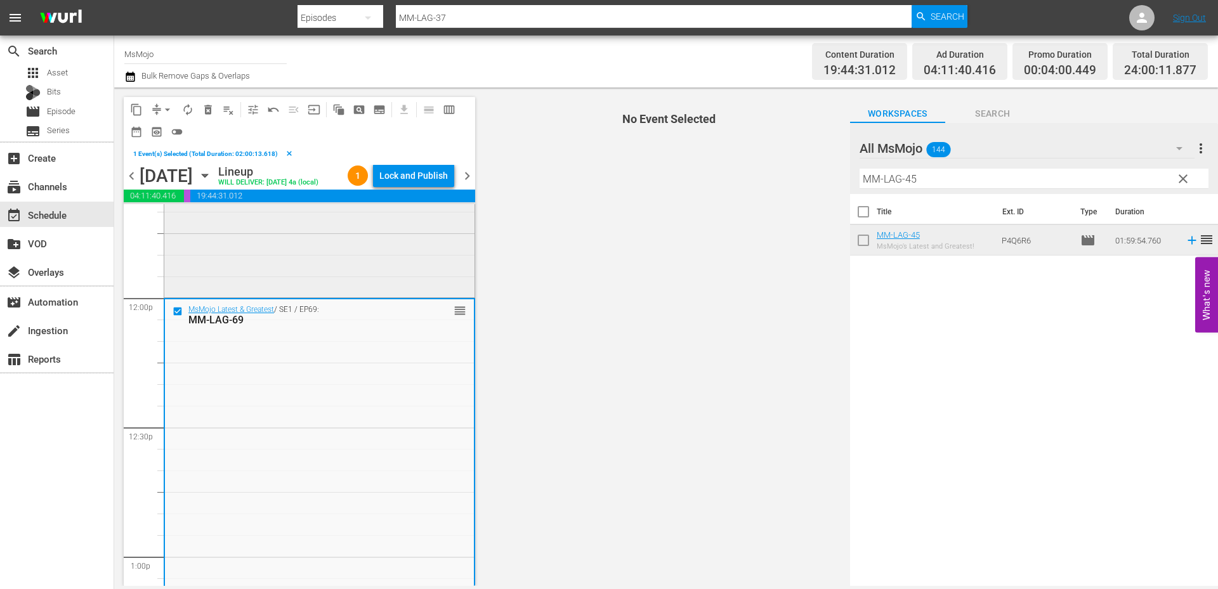
scroll to position [2960, 0]
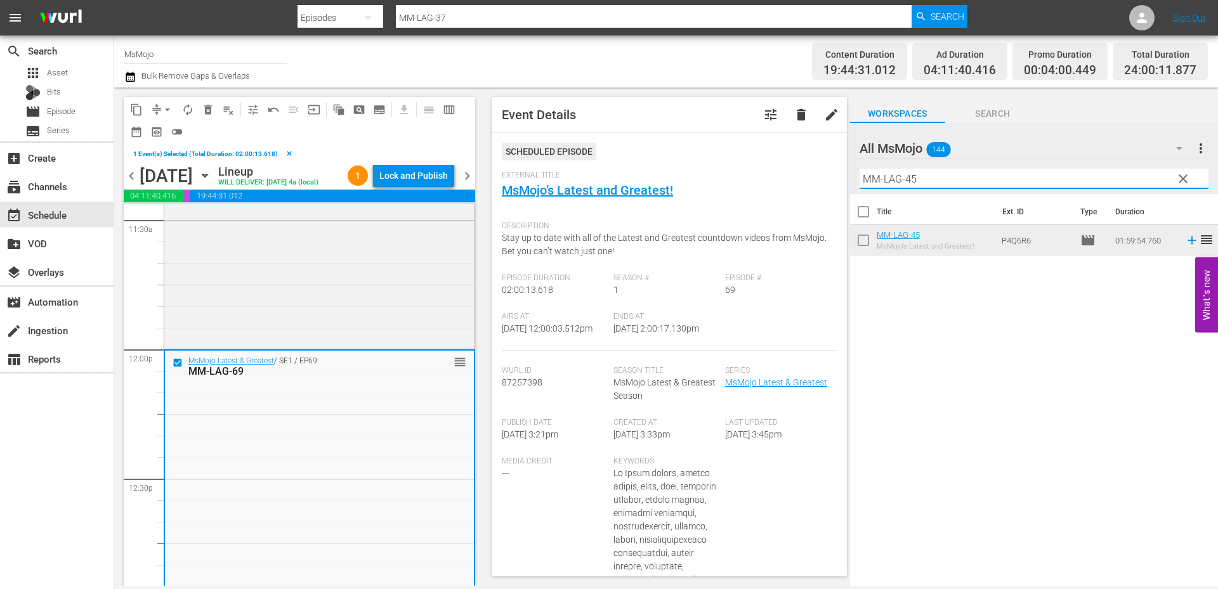
drag, startPoint x: 932, startPoint y: 180, endPoint x: 789, endPoint y: 170, distance: 143.7
click at [789, 170] on div "content_copy compress arrow_drop_down autorenew_outlined delete_forever_outline…" at bounding box center [666, 337] width 1104 height 499
paste input "70"
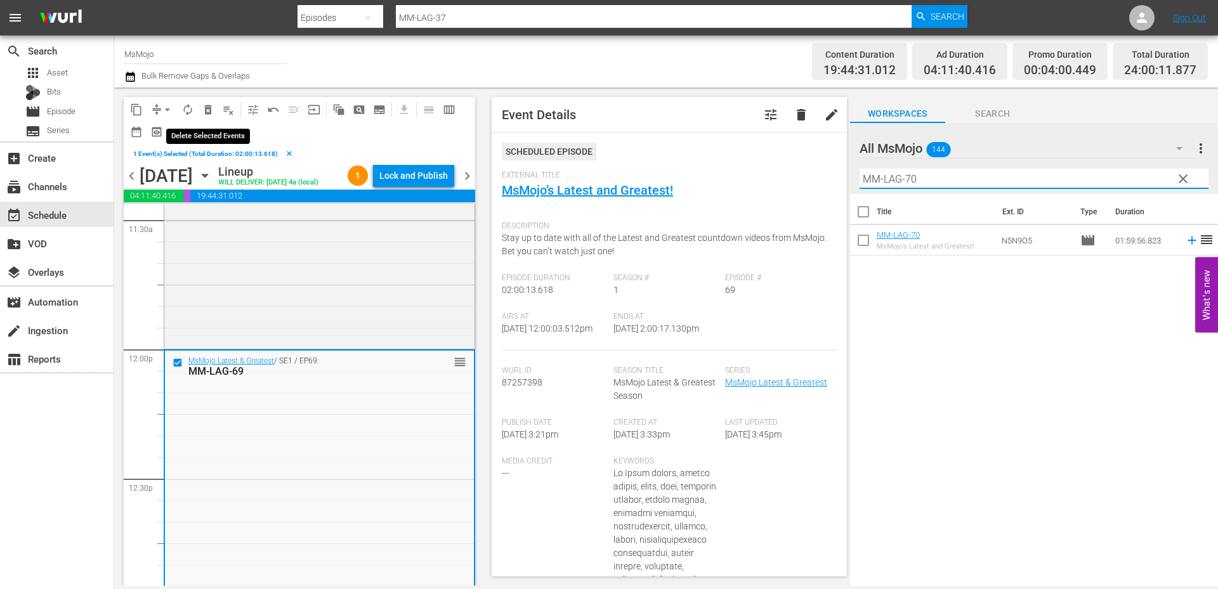
click at [212, 105] on span "delete_forever_outlined" at bounding box center [208, 109] width 13 height 13
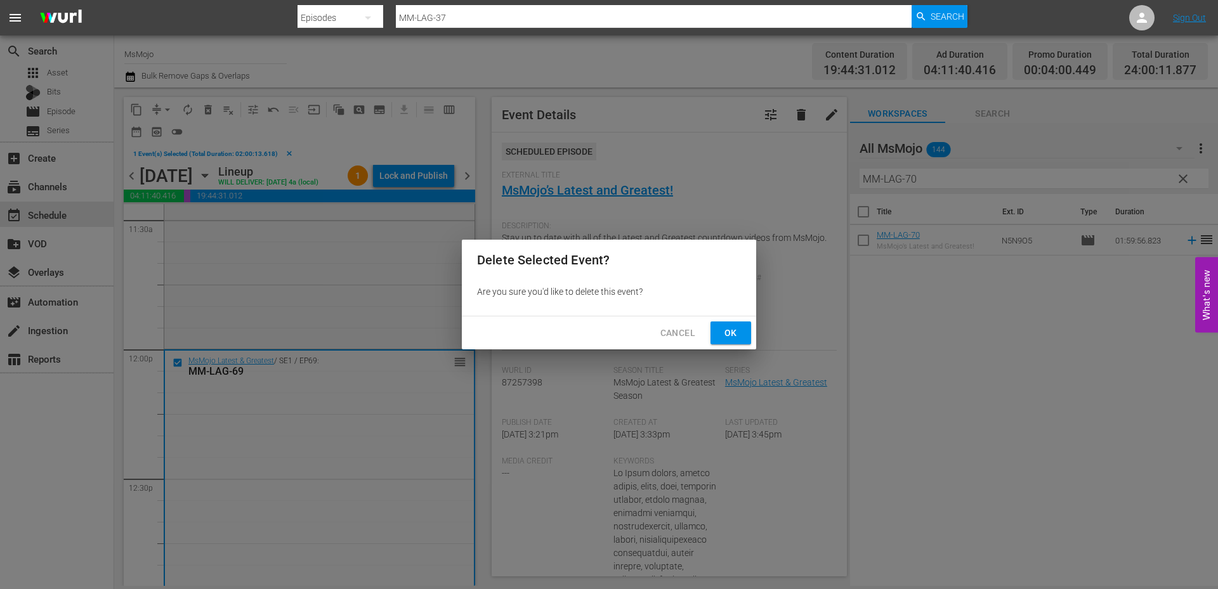
click at [720, 339] on span "Ok" at bounding box center [730, 333] width 20 height 16
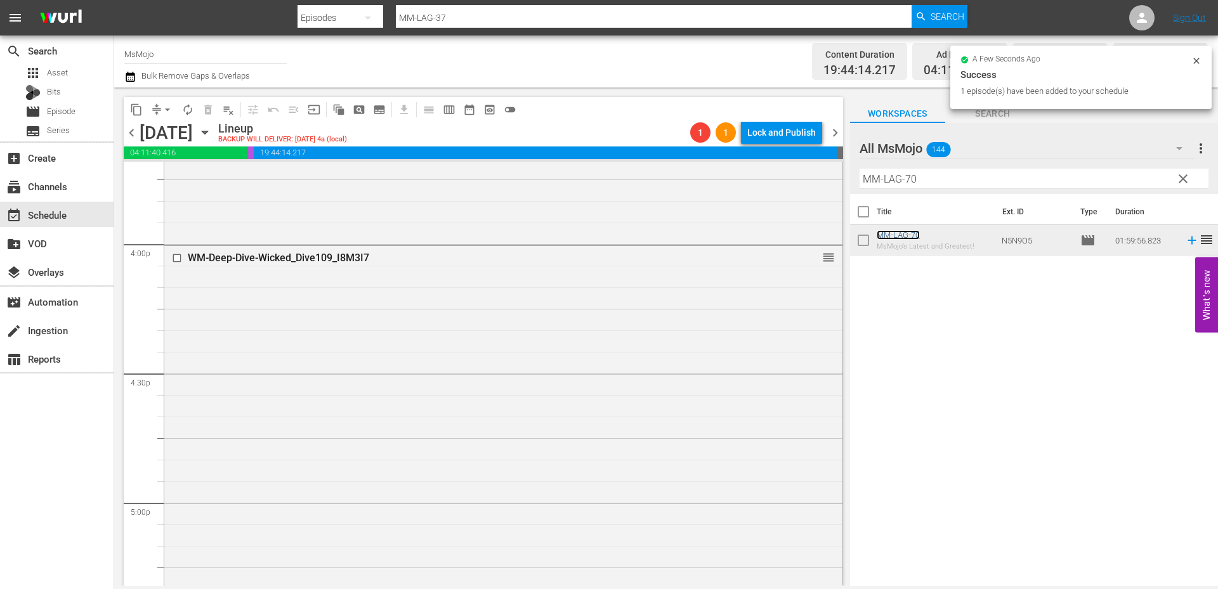
scroll to position [4059, 0]
click at [471, 398] on div "WM-Deep-Dive-Wicked_Dive109_I8M3I7 reorder" at bounding box center [503, 502] width 678 height 514
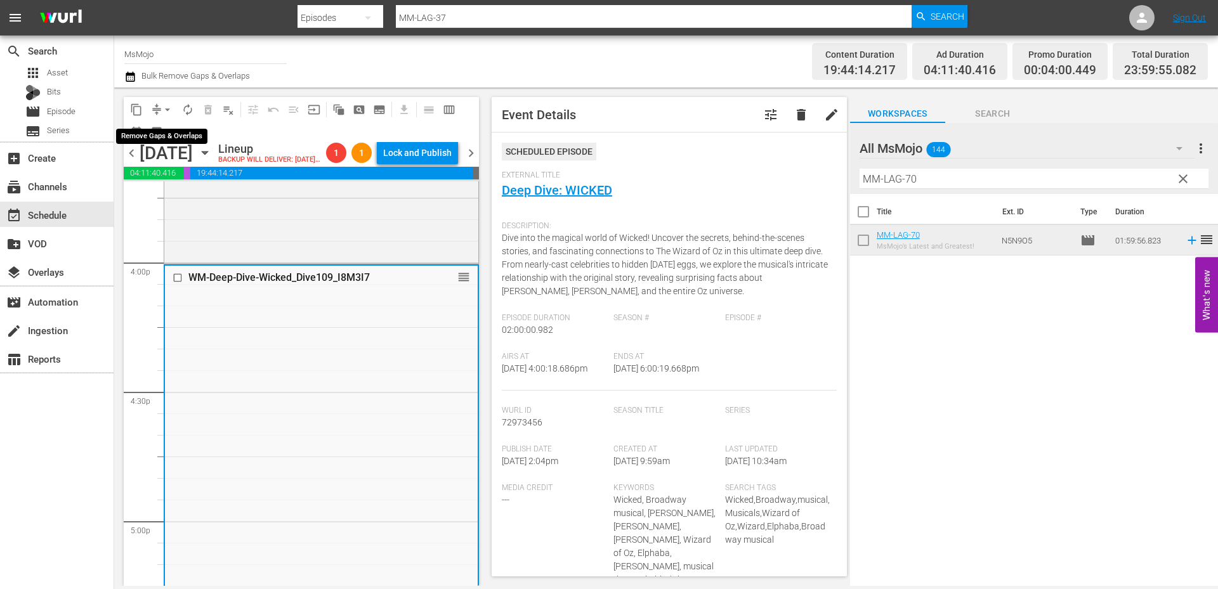
click at [167, 111] on span "arrow_drop_down" at bounding box center [167, 109] width 13 height 13
click at [180, 178] on li "Align to End of Previous Day" at bounding box center [167, 177] width 133 height 21
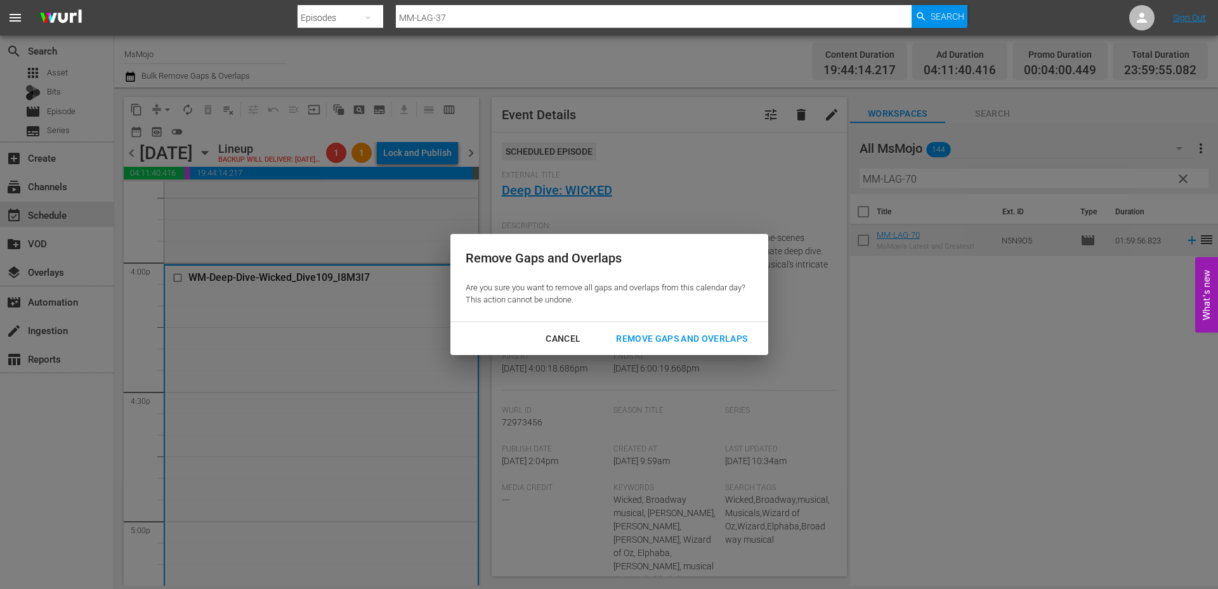
click at [641, 339] on div "Remove Gaps and Overlaps" at bounding box center [682, 339] width 152 height 16
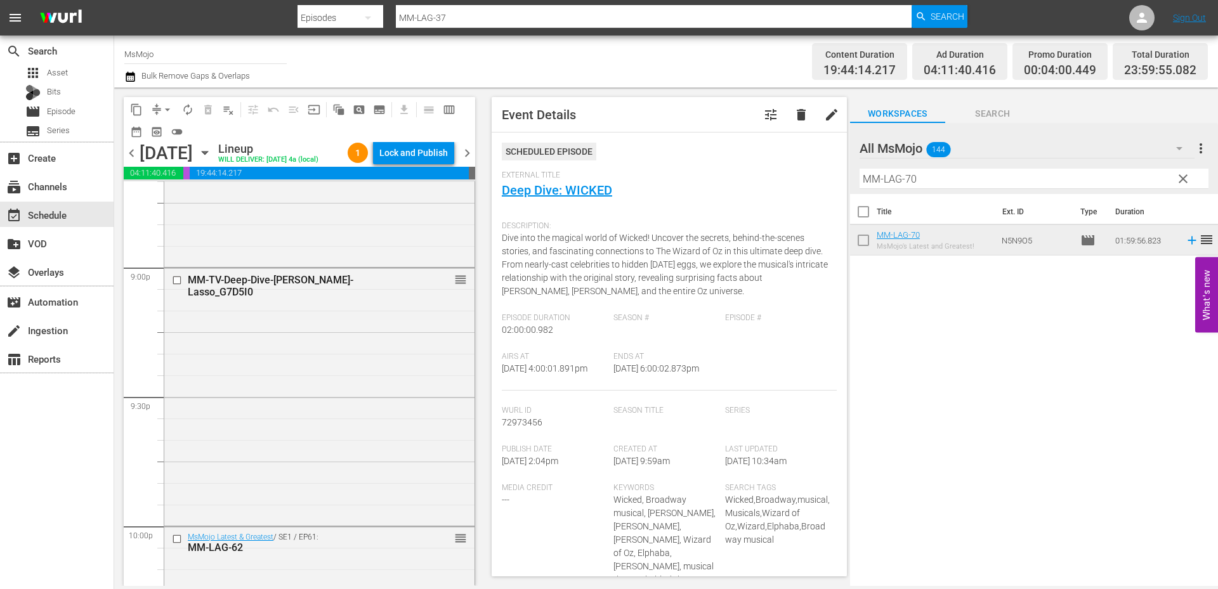
scroll to position [5539, 0]
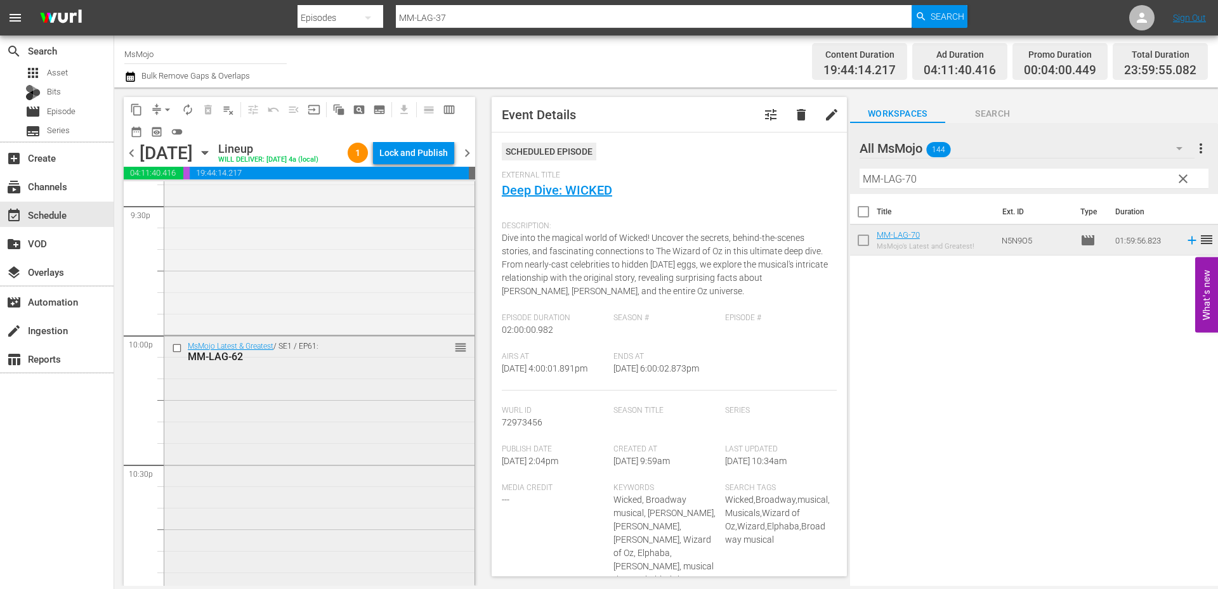
click at [294, 407] on div "MsMojo Latest & Greatest / SE1 / EP61: MM-LAG-62 reorder" at bounding box center [319, 593] width 310 height 514
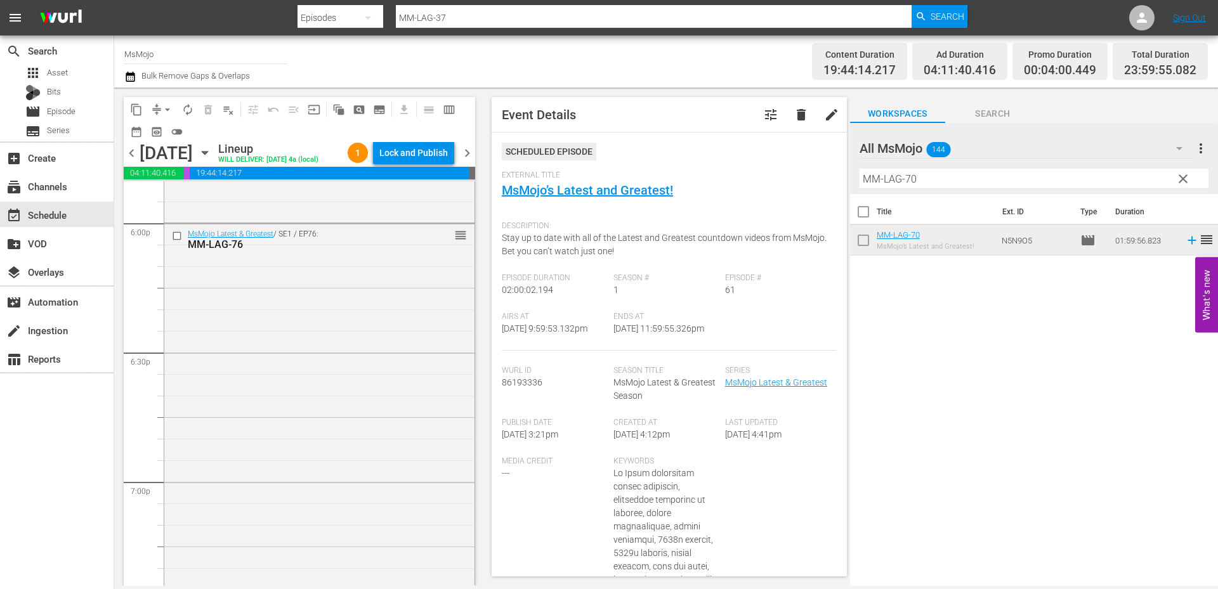
scroll to position [4524, 0]
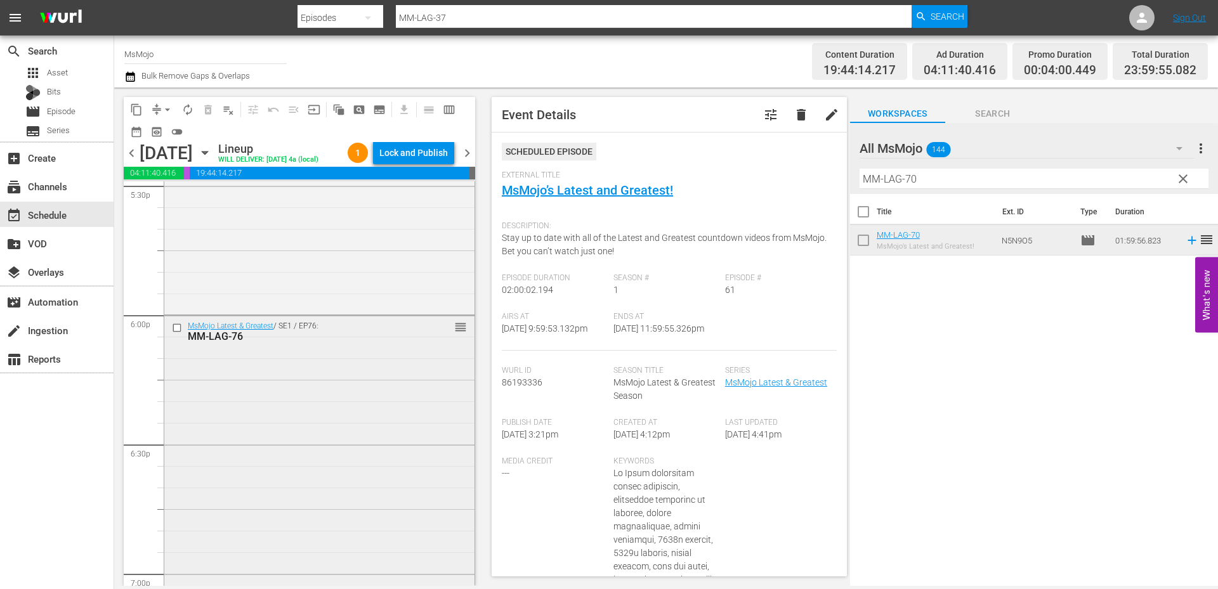
click at [268, 403] on div "MsMojo Latest & Greatest / SE1 / EP76: MM-LAG-76 reorder" at bounding box center [319, 573] width 310 height 514
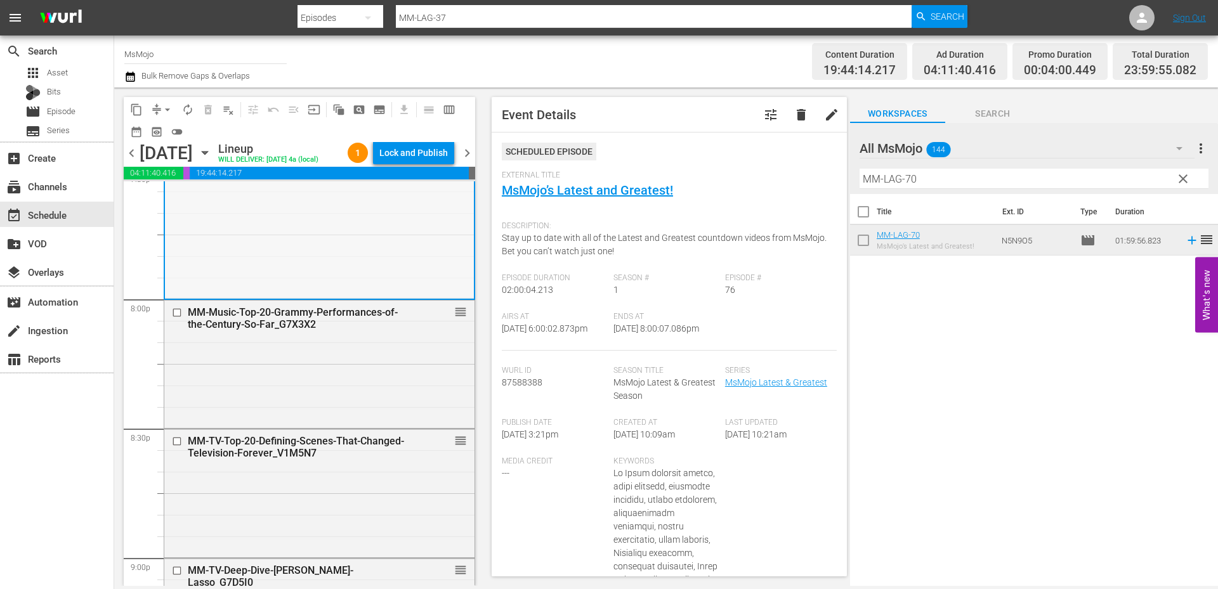
scroll to position [5074, 0]
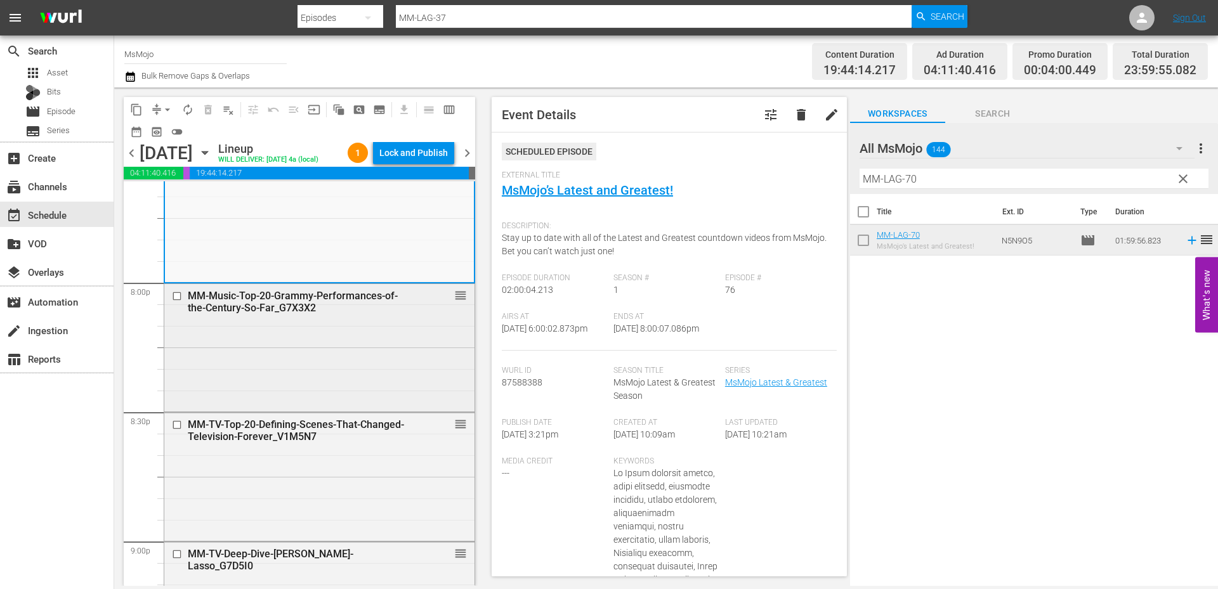
click at [259, 381] on div "MM-Music-Top-20-Grammy-Performances-of-the-Century-So-Far_G7X3X2 reorder" at bounding box center [319, 346] width 310 height 125
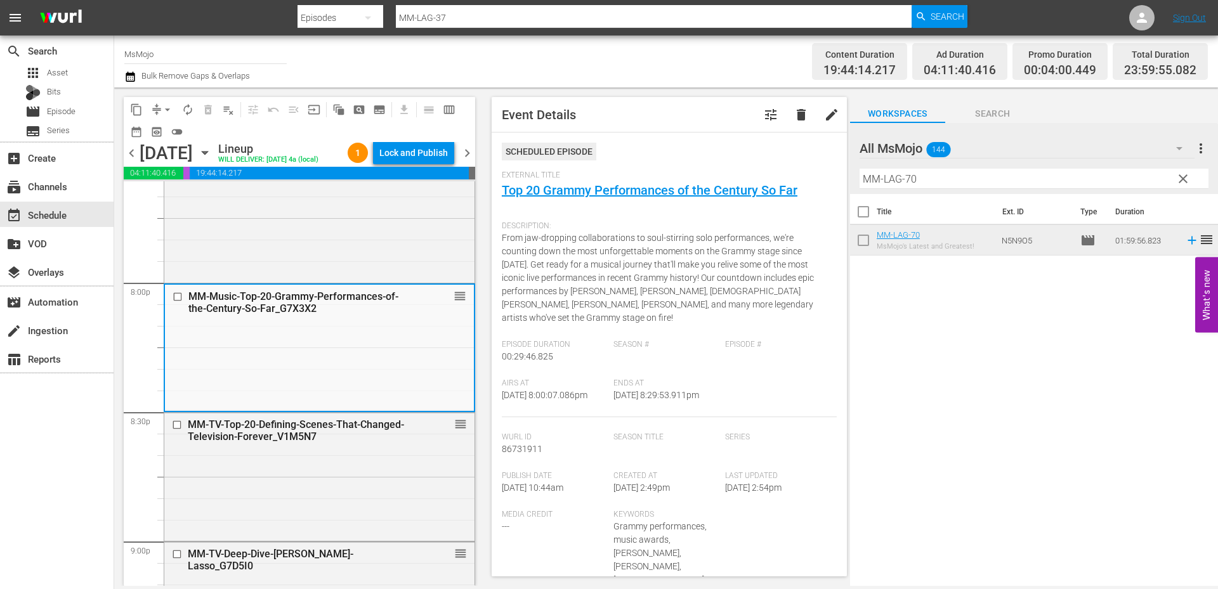
scroll to position [5624, 0]
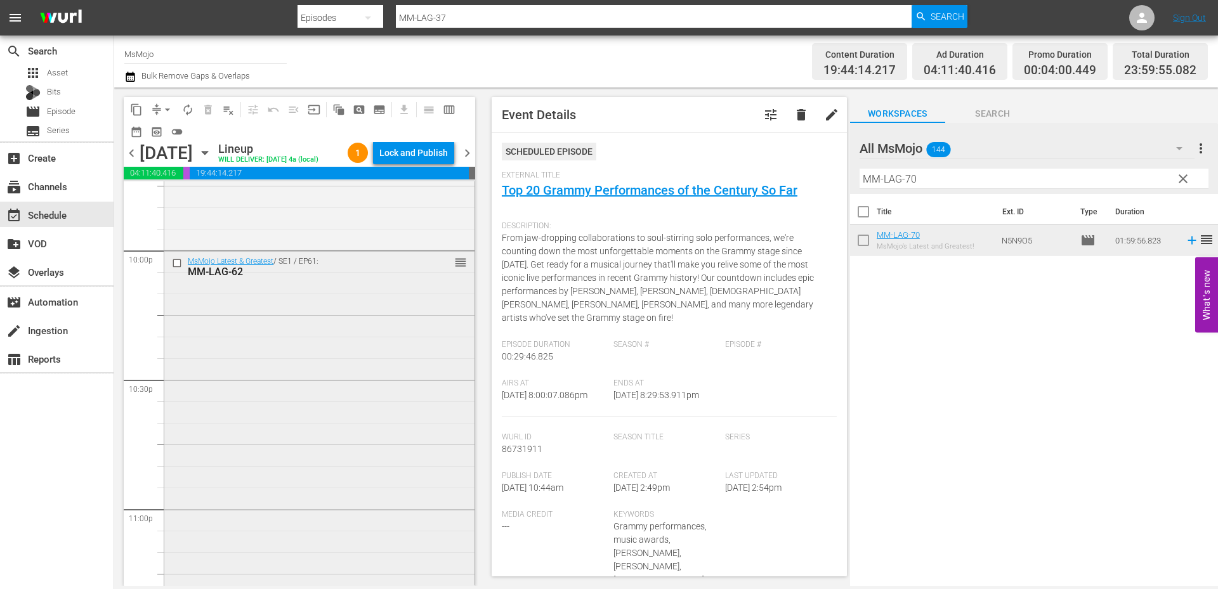
click at [254, 396] on div "MsMojo Latest & Greatest / SE1 / EP61: MM-LAG-62 reorder" at bounding box center [319, 508] width 310 height 514
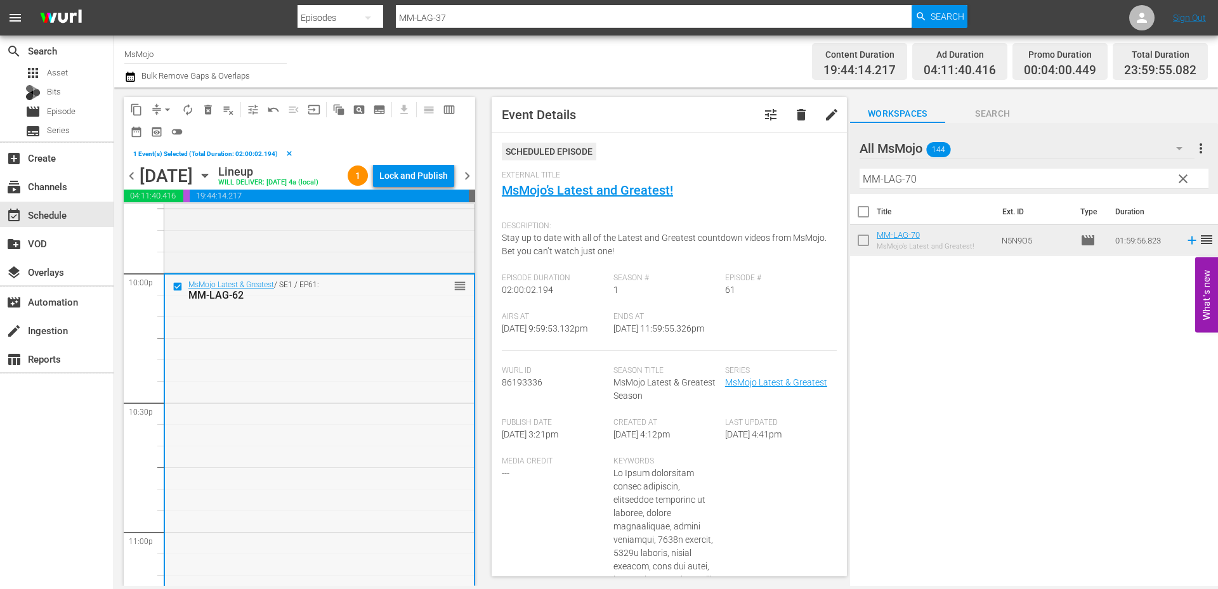
click at [258, 367] on div "MsMojo Latest & Greatest / SE1 / EP61: MM-LAG-62 reorder" at bounding box center [319, 532] width 309 height 514
drag, startPoint x: 924, startPoint y: 182, endPoint x: 843, endPoint y: 174, distance: 81.5
click at [843, 174] on div "content_copy compress arrow_drop_down autorenew_outlined delete_forever_outline…" at bounding box center [666, 337] width 1104 height 499
paste input "22"
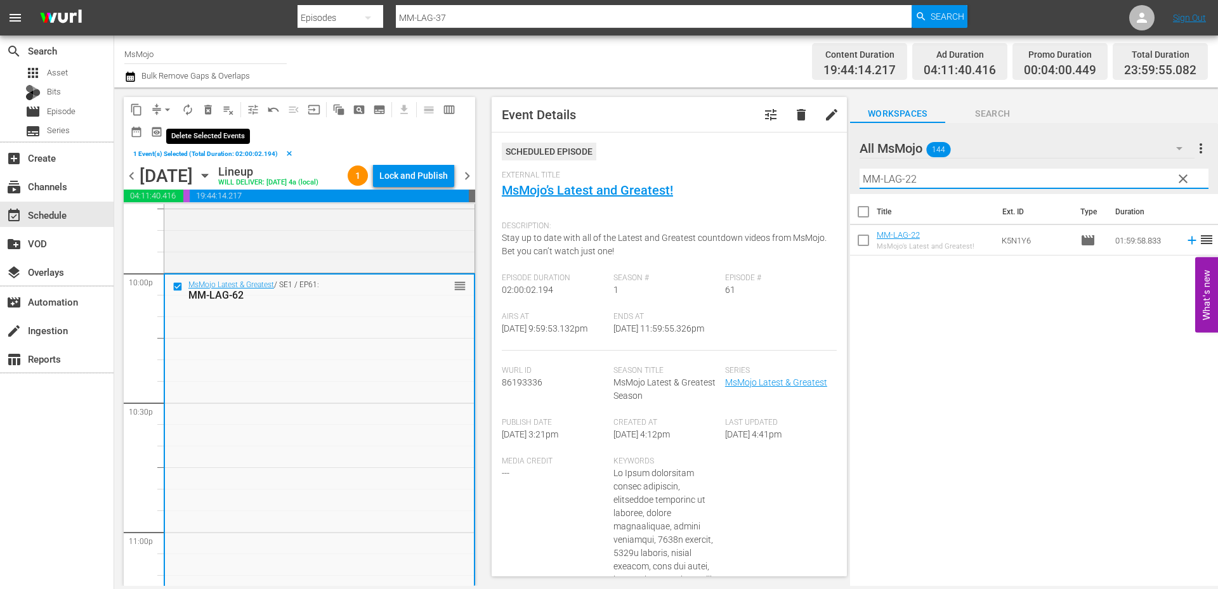
click at [204, 103] on span "delete_forever_outlined" at bounding box center [208, 109] width 13 height 13
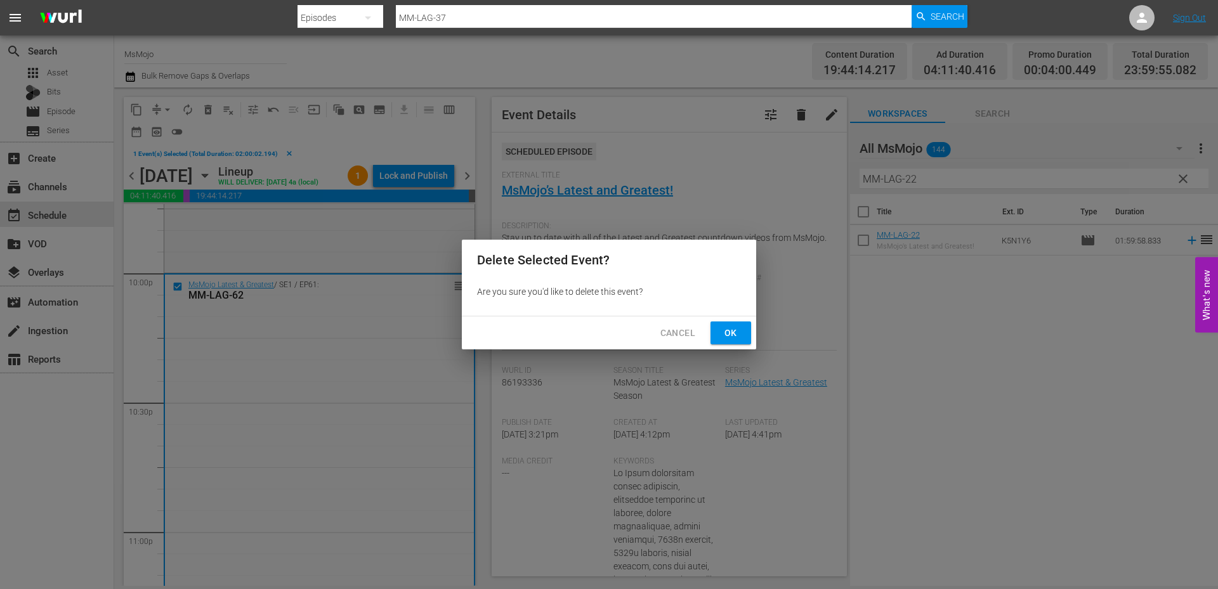
click at [726, 332] on span "Ok" at bounding box center [730, 333] width 20 height 16
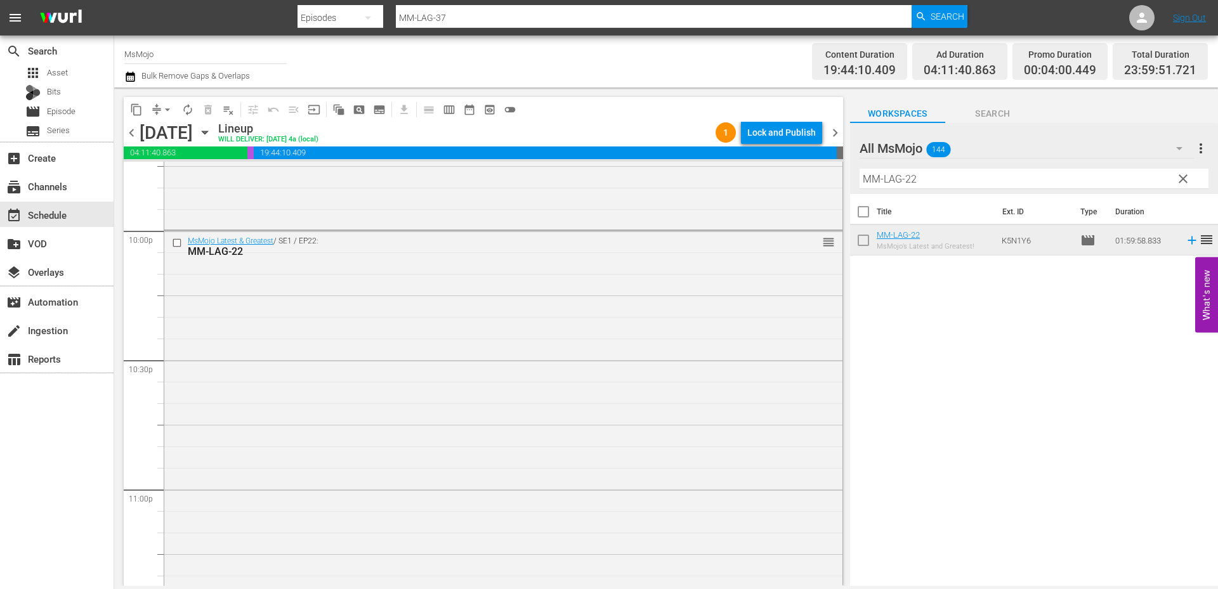
click at [287, 386] on div "MsMojo Latest & Greatest / SE1 / EP22: MM-LAG-22 reorder" at bounding box center [503, 488] width 678 height 514
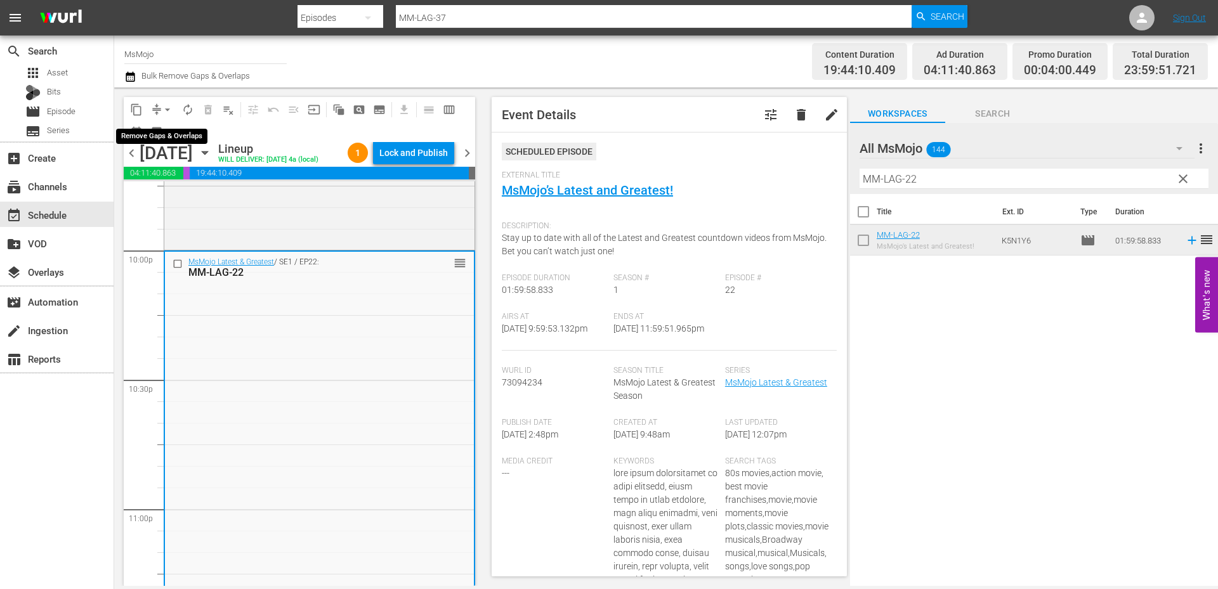
click at [171, 108] on span "arrow_drop_down" at bounding box center [167, 109] width 13 height 13
click at [202, 191] on ul "Align to Midnight Align to First Episode Align to End of Previous Day" at bounding box center [167, 156] width 133 height 73
click at [198, 180] on li "Align to End of Previous Day" at bounding box center [167, 177] width 133 height 21
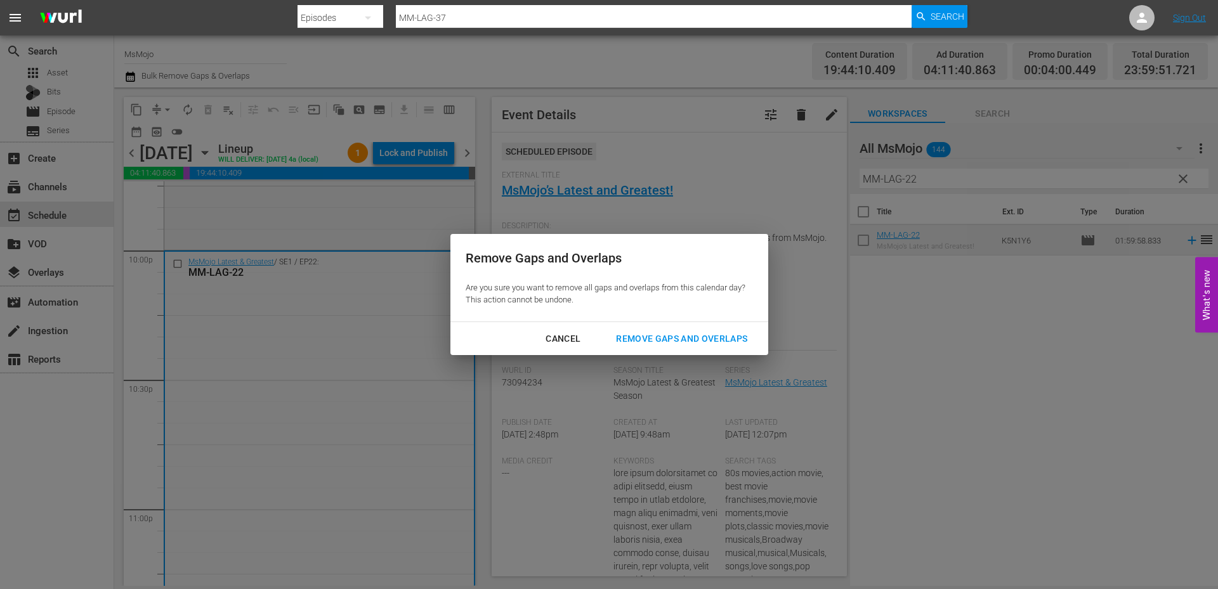
click at [646, 337] on div "Remove Gaps and Overlaps" at bounding box center [682, 339] width 152 height 16
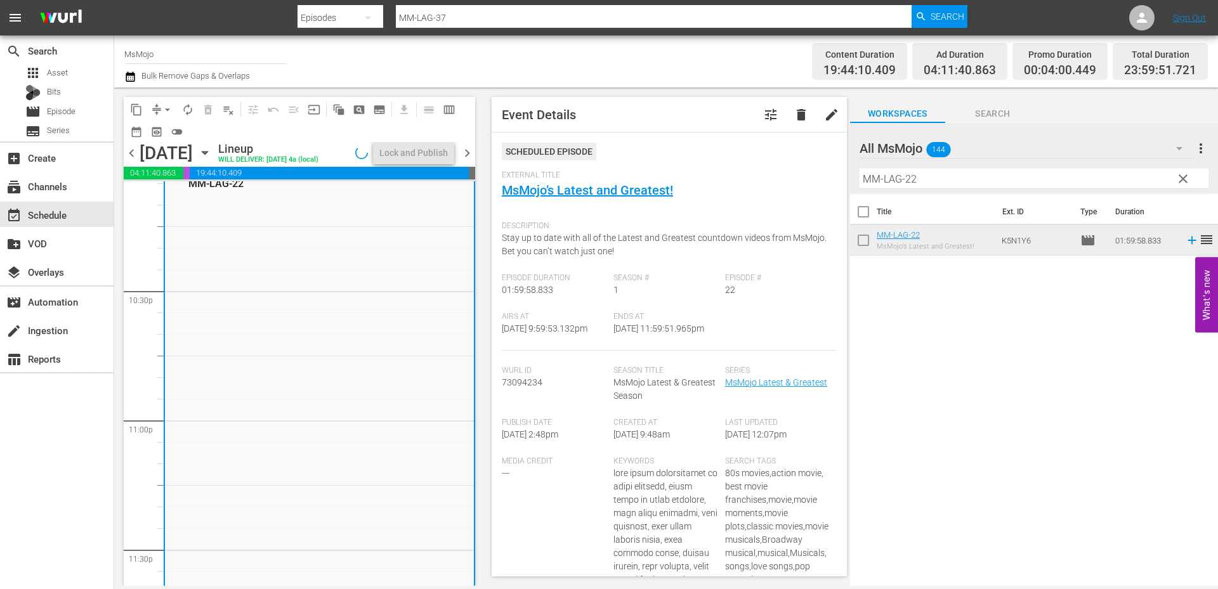
scroll to position [5468, 0]
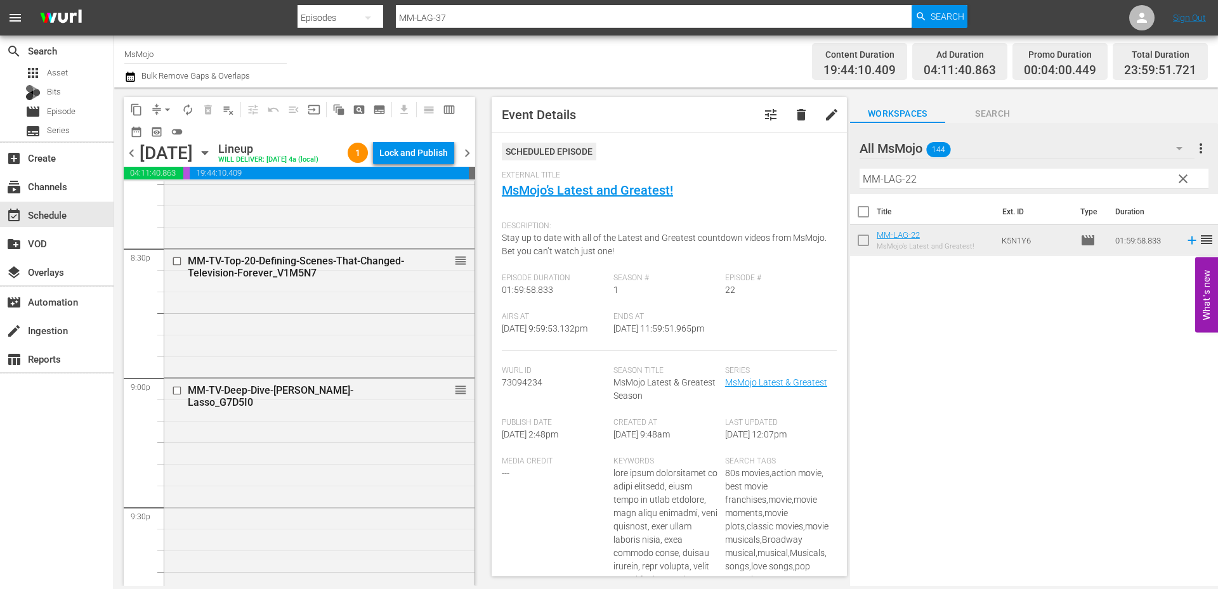
scroll to position [5214, 0]
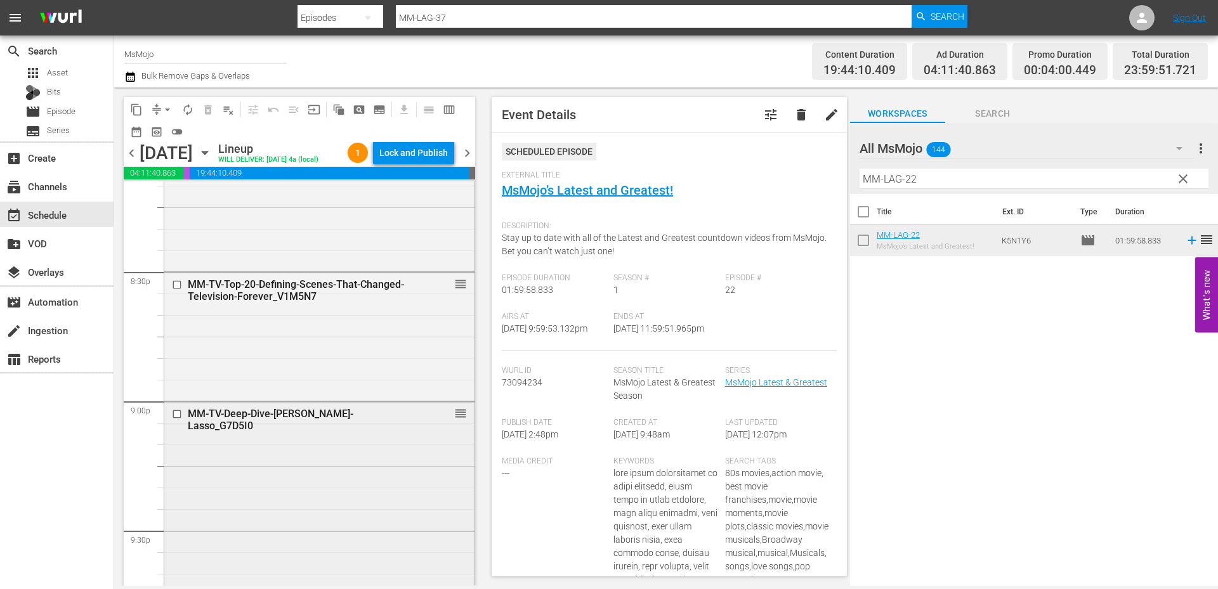
click at [301, 434] on div "MM-TV-Deep-Dive-Ted-Lasso_G7D5I0 reorder" at bounding box center [319, 529] width 310 height 254
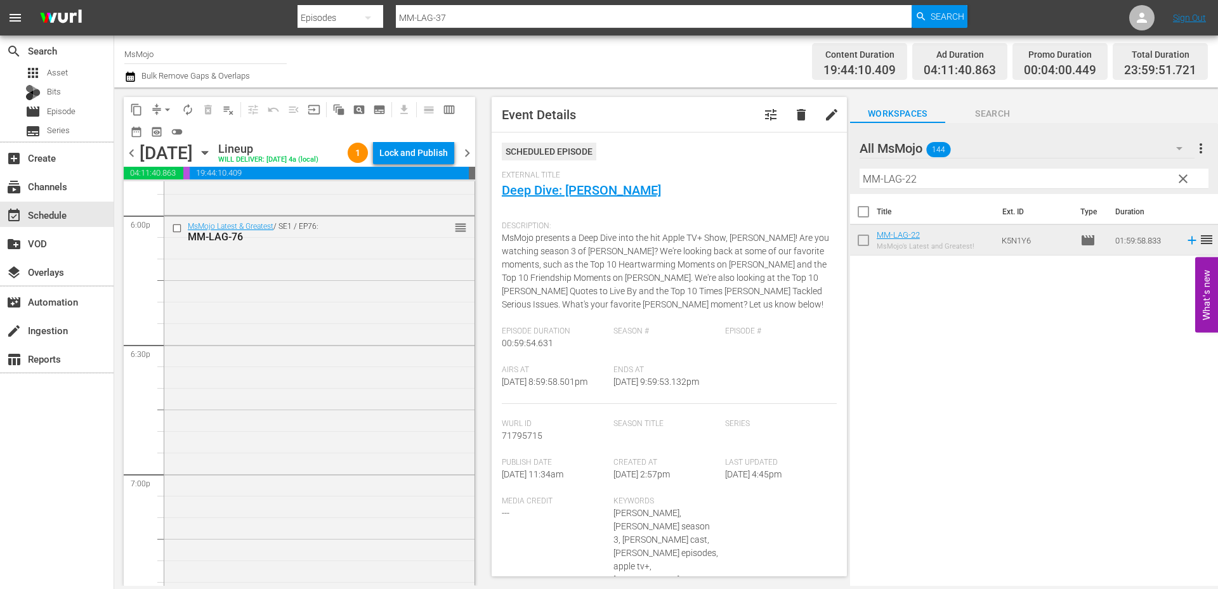
scroll to position [4622, 0]
click at [301, 434] on div "MsMojo Latest & Greatest / SE1 / EP76: MM-LAG-76 reorder" at bounding box center [319, 475] width 310 height 514
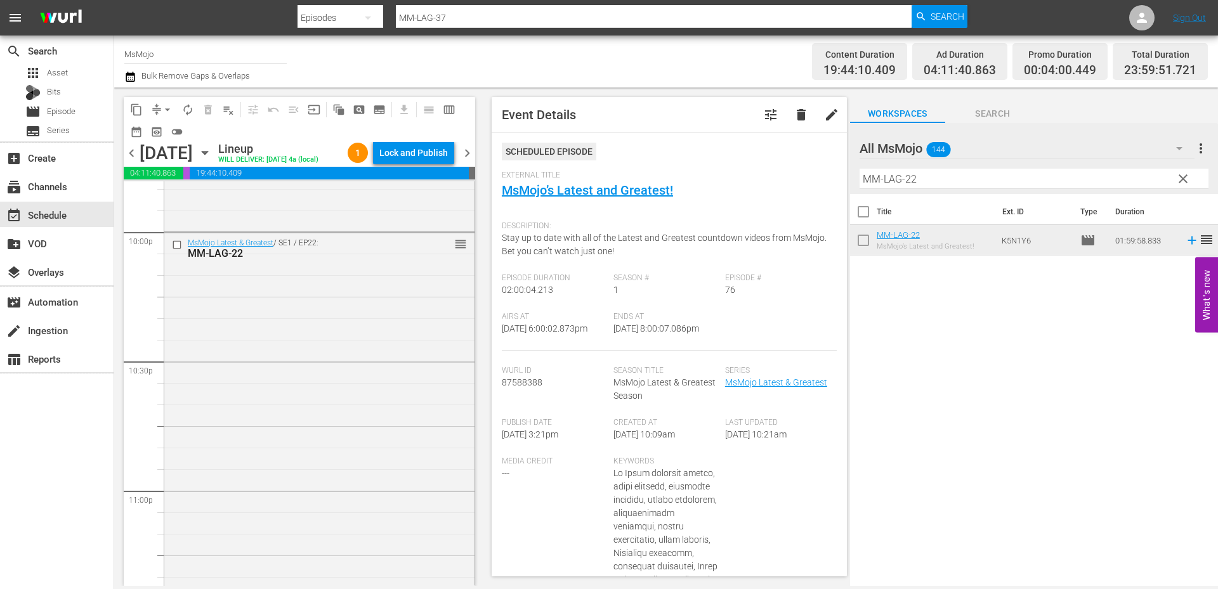
scroll to position [5806, 0]
click at [298, 431] on div "MsMojo Latest & Greatest / SE1 / EP22: MM-LAG-22 reorder" at bounding box center [319, 326] width 310 height 514
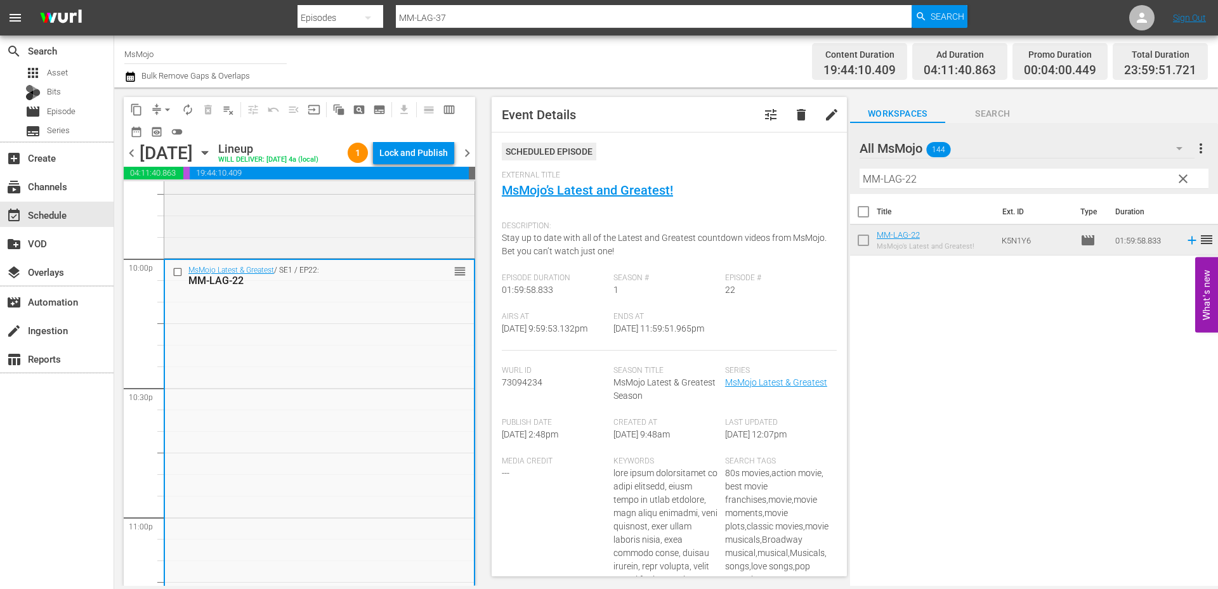
scroll to position [5595, 0]
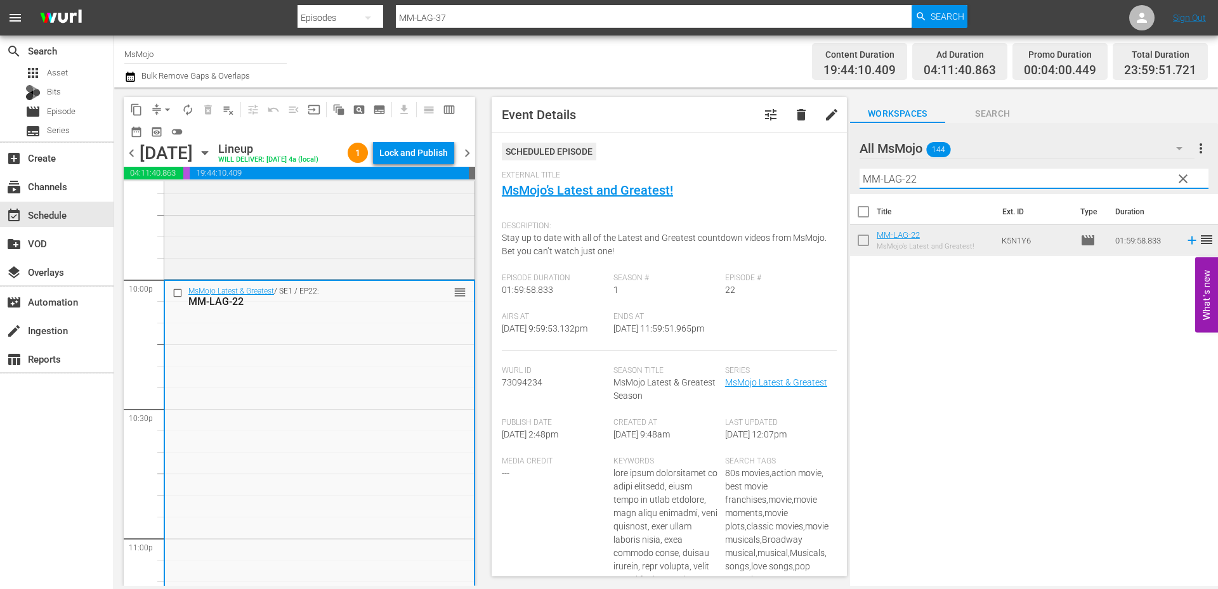
drag, startPoint x: 934, startPoint y: 176, endPoint x: 840, endPoint y: 165, distance: 93.9
click at [843, 163] on div "content_copy compress arrow_drop_down autorenew_outlined delete_forever_outline…" at bounding box center [666, 337] width 1104 height 499
paste input "39"
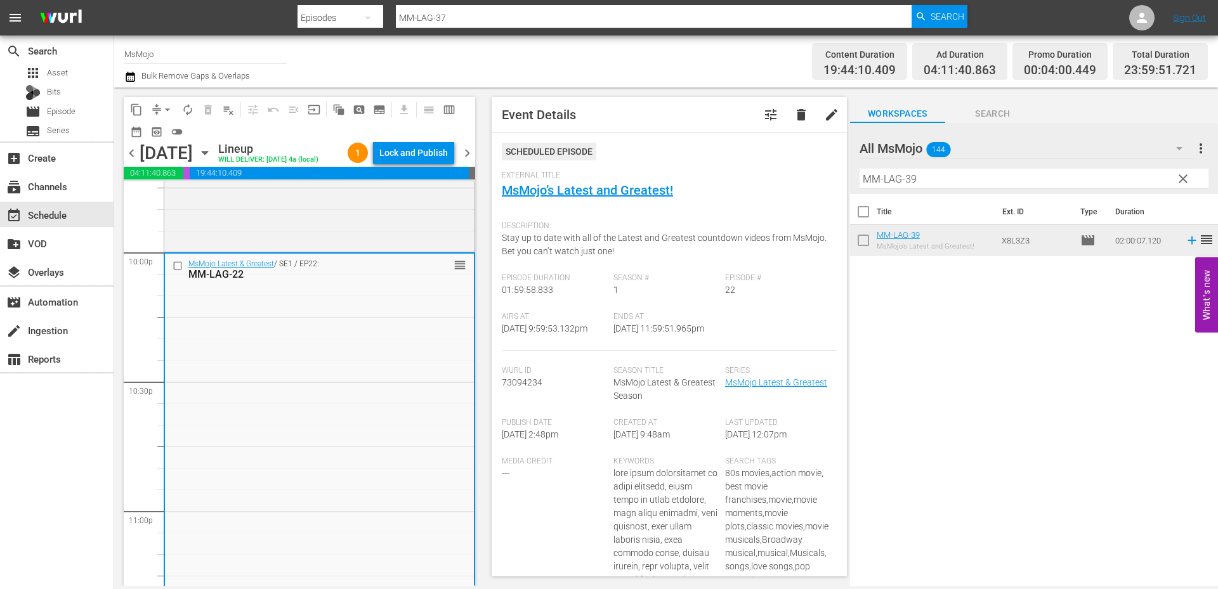
scroll to position [5636, 0]
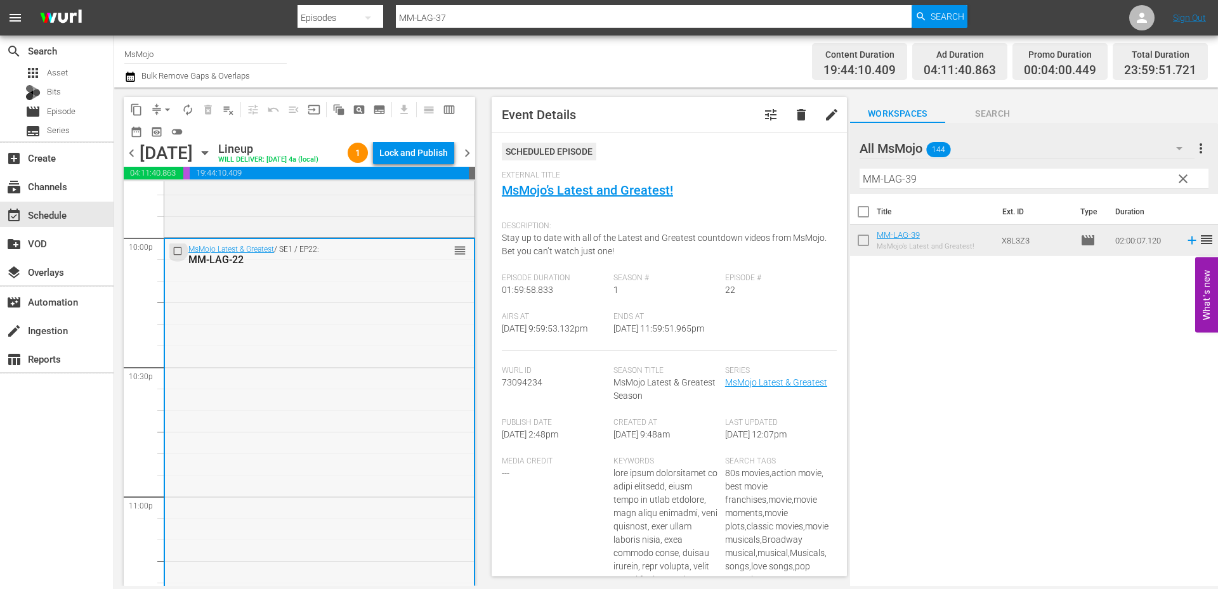
click at [176, 252] on input "checkbox" at bounding box center [179, 250] width 13 height 11
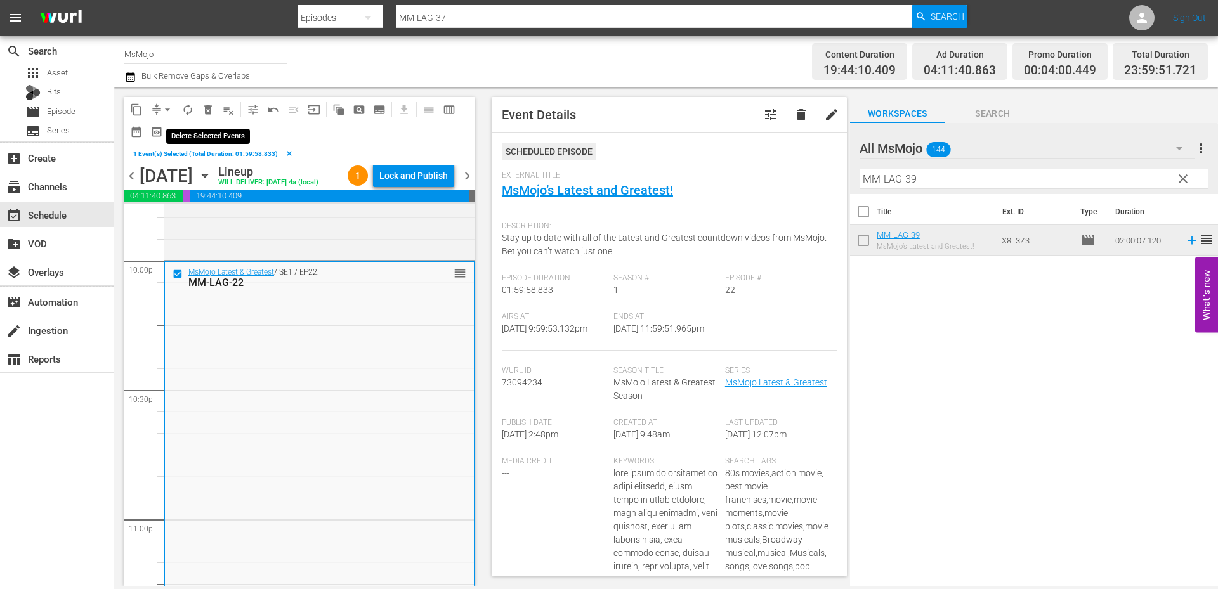
click at [206, 108] on span "delete_forever_outlined" at bounding box center [208, 109] width 13 height 13
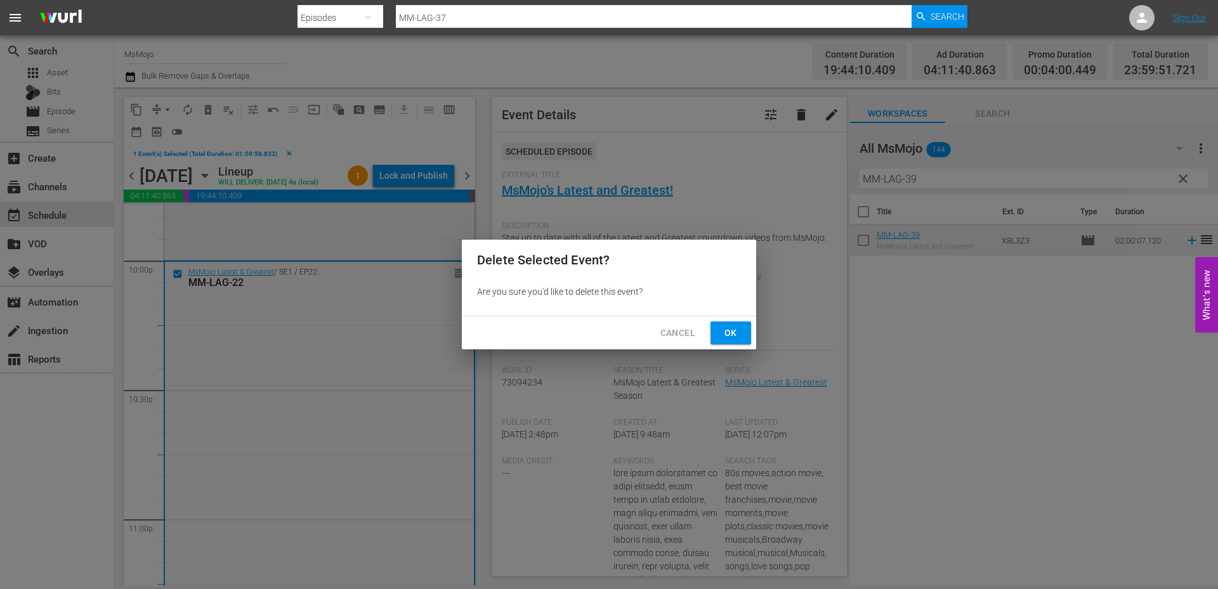
click at [719, 336] on button "Ok" at bounding box center [730, 333] width 41 height 23
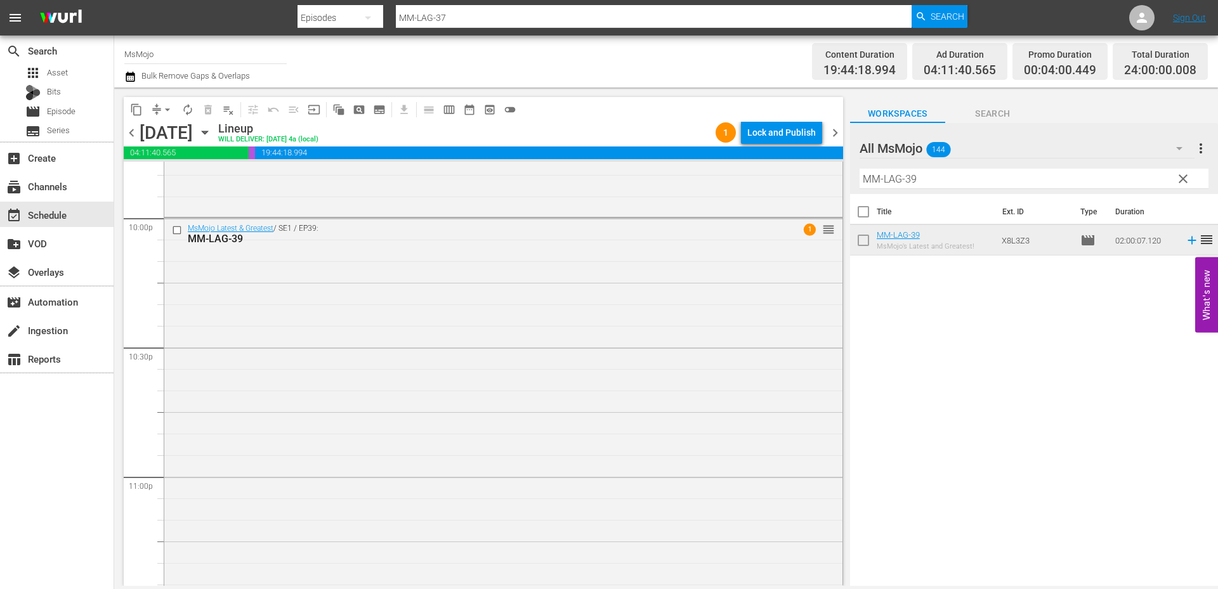
click at [290, 296] on div "MsMojo Latest & Greatest / SE1 / EP39: MM-LAG-39 1 reorder" at bounding box center [503, 475] width 678 height 514
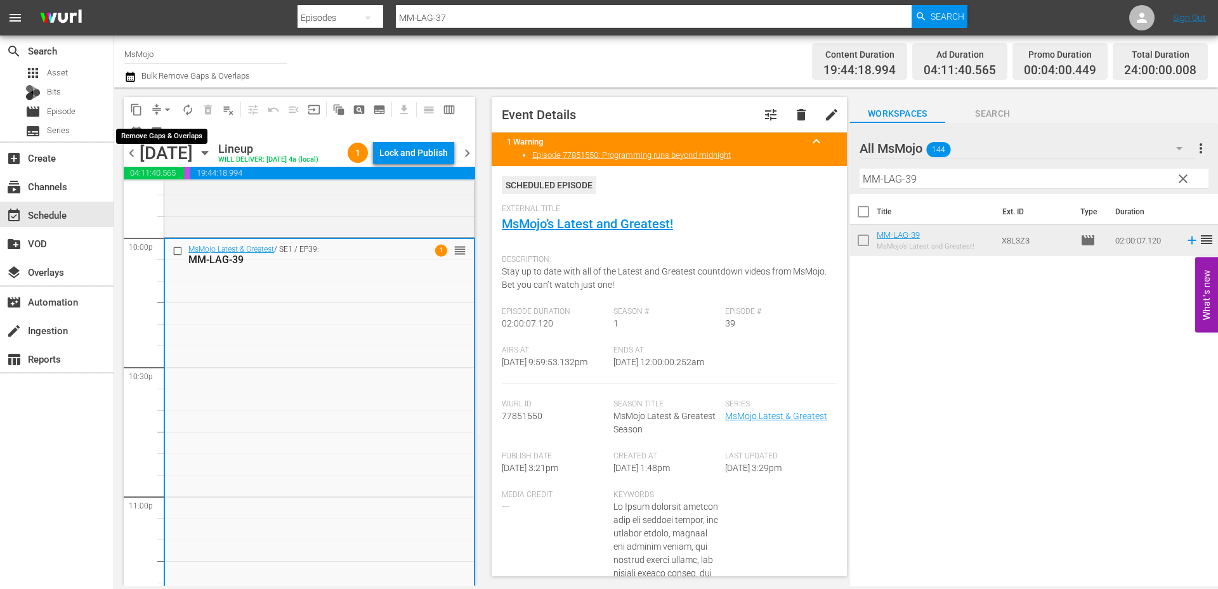
click at [162, 106] on span "arrow_drop_down" at bounding box center [167, 109] width 13 height 13
click at [162, 175] on li "Align to End of Previous Day" at bounding box center [167, 177] width 133 height 21
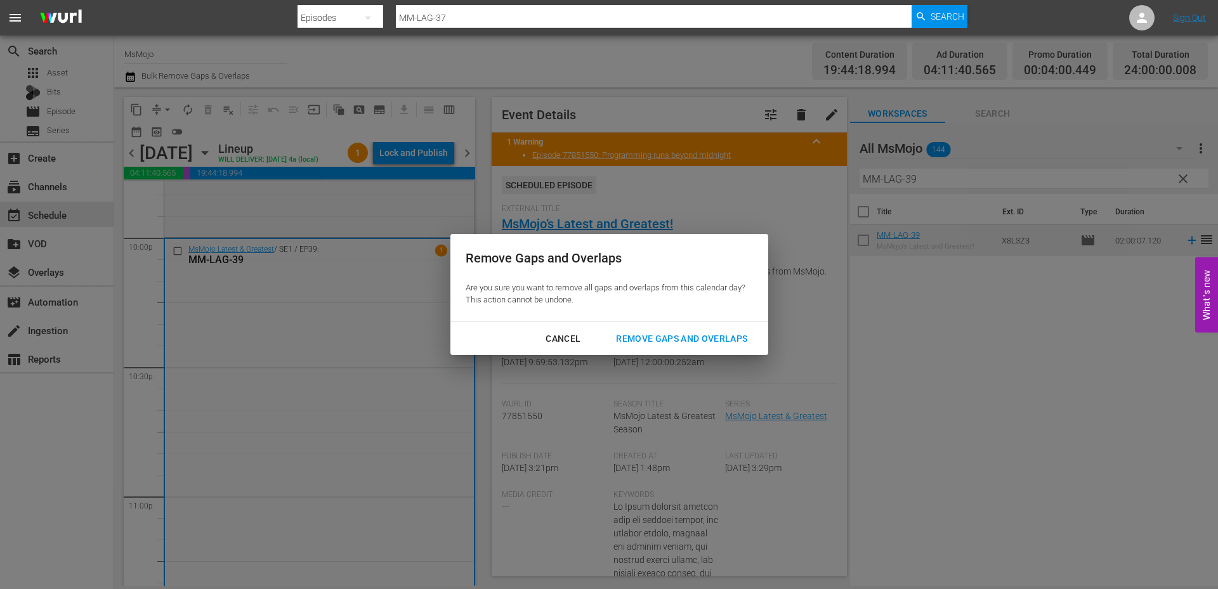
click at [658, 334] on div "Remove Gaps and Overlaps" at bounding box center [682, 339] width 152 height 16
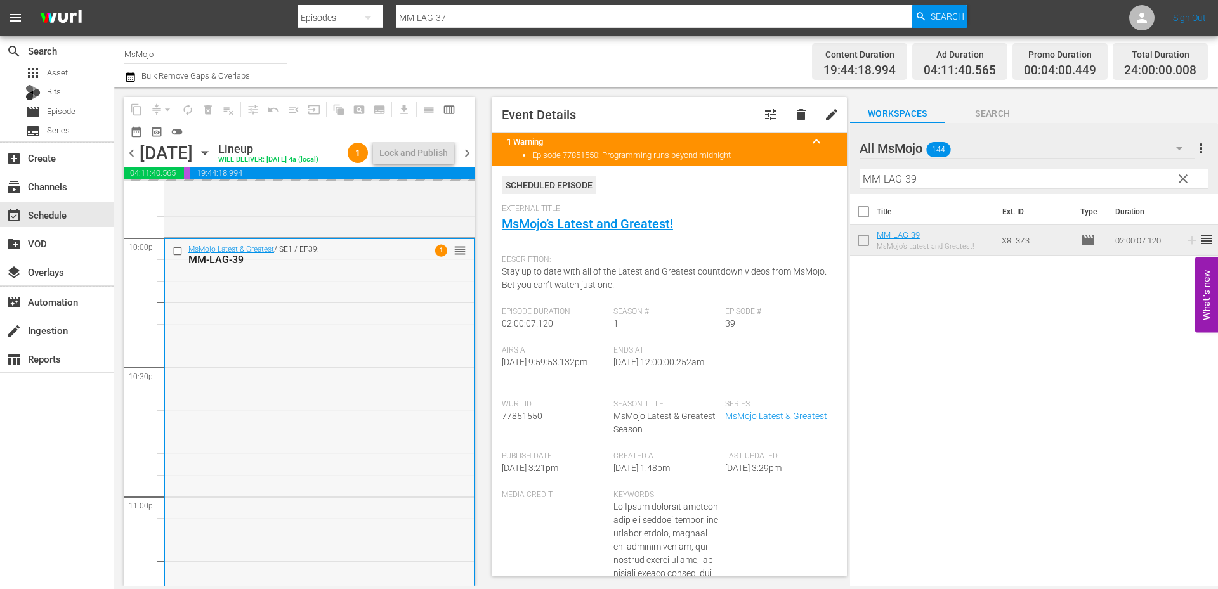
click at [325, 387] on div "MsMojo Latest & Greatest / SE1 / EP39: MM-LAG-39 1 reorder" at bounding box center [319, 496] width 309 height 514
drag, startPoint x: 717, startPoint y: 370, endPoint x: 651, endPoint y: 373, distance: 66.6
click at [651, 373] on div "Ends At 9/6/25 @ 12:00:00.252am" at bounding box center [669, 365] width 112 height 39
copy span "12:00:00.252am"
click at [379, 148] on button "Lock and Publish" at bounding box center [413, 152] width 81 height 23
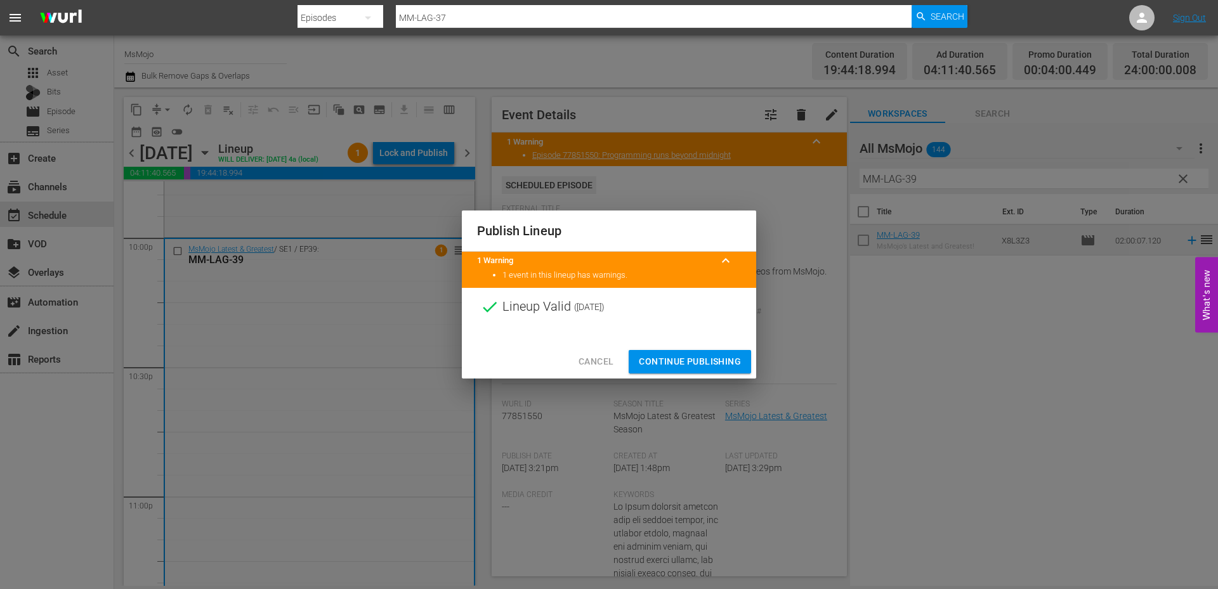
click at [670, 359] on span "Continue Publishing" at bounding box center [690, 362] width 102 height 16
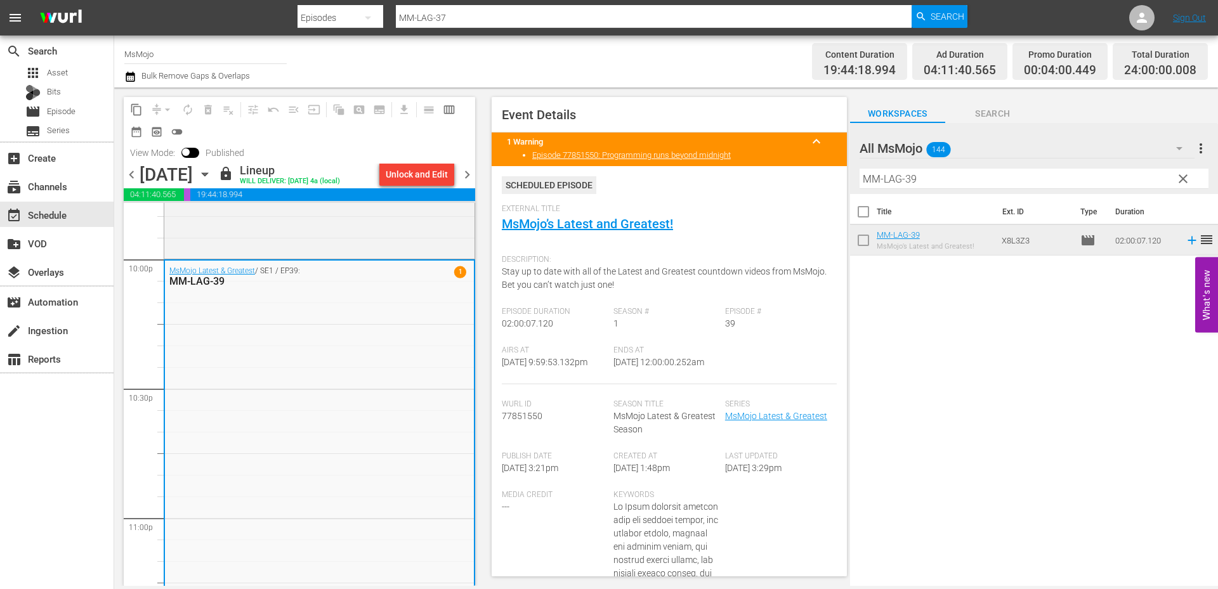
click at [469, 176] on span "chevron_right" at bounding box center [467, 175] width 16 height 16
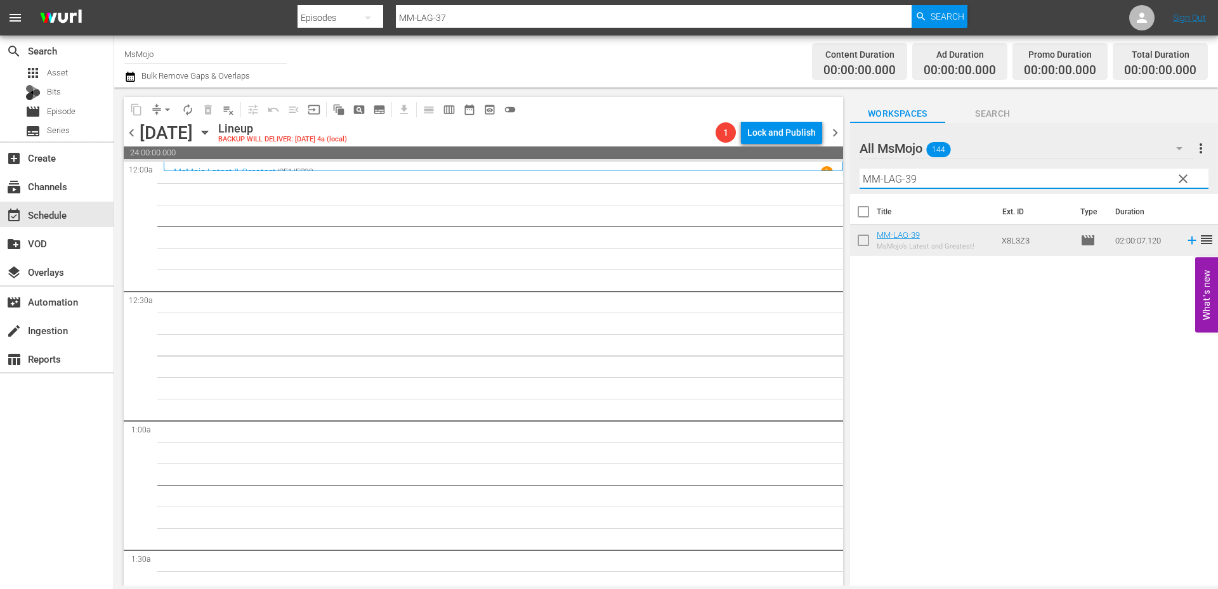
drag, startPoint x: 882, startPoint y: 167, endPoint x: 833, endPoint y: 166, distance: 49.5
click at [833, 165] on div "content_copy compress arrow_drop_down autorenew_outlined delete_forever_outline…" at bounding box center [666, 337] width 1104 height 499
paste input "42"
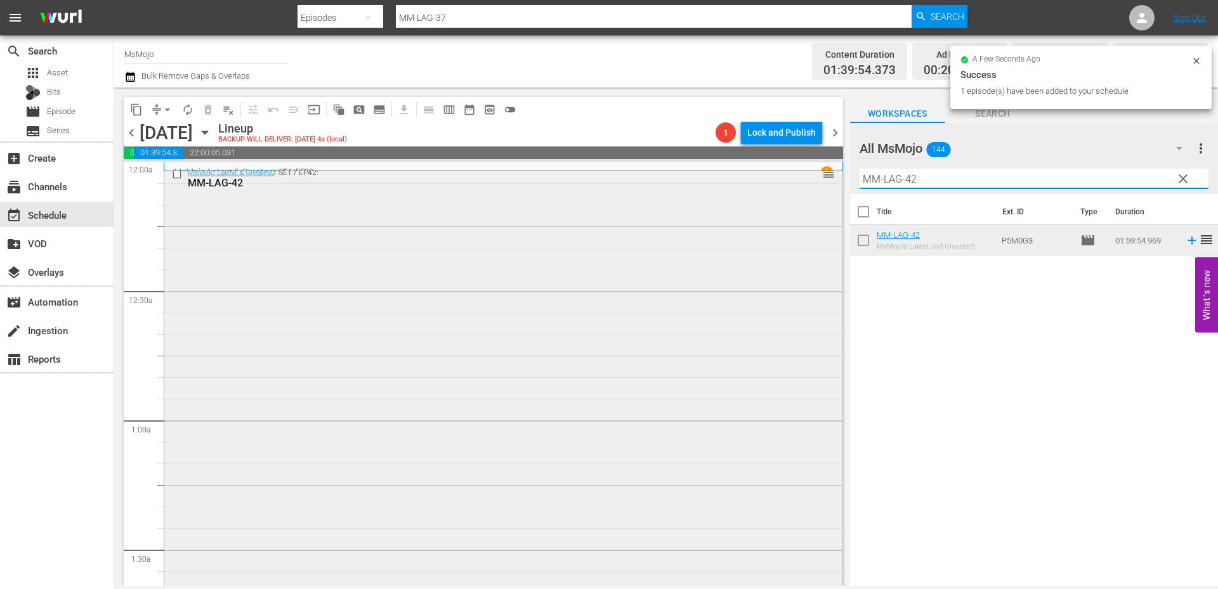
drag, startPoint x: 929, startPoint y: 178, endPoint x: 800, endPoint y: 177, distance: 128.8
click at [800, 176] on div "content_copy compress arrow_drop_down autorenew_outlined delete_forever_outline…" at bounding box center [666, 337] width 1104 height 499
paste input "Music-Deep-Dive-Broadway_W1S8K9"
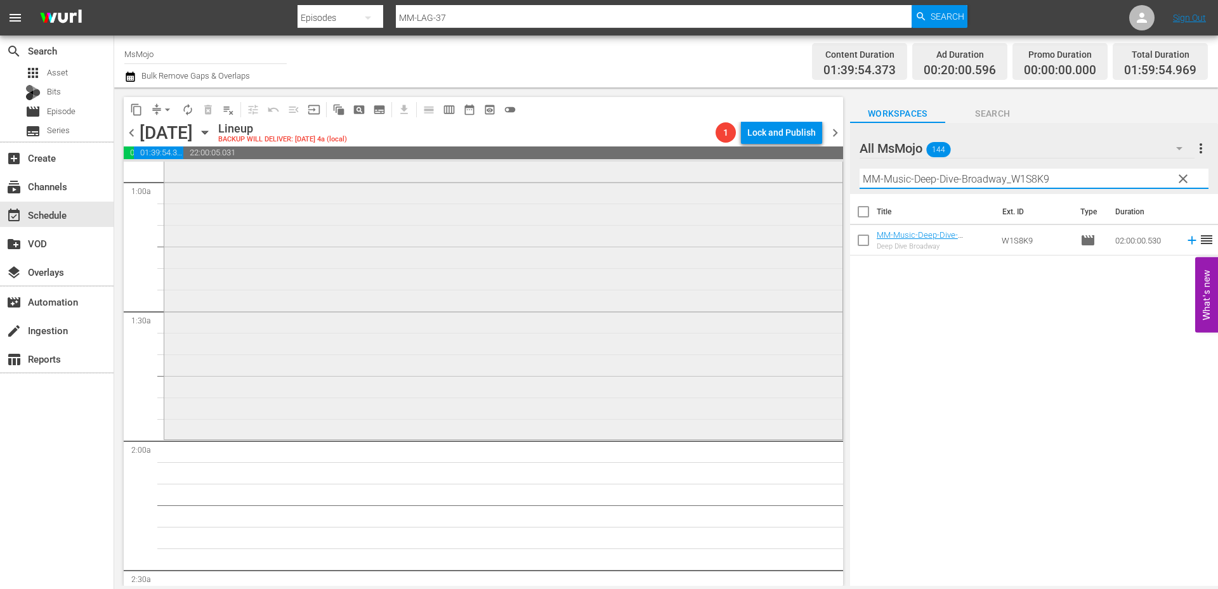
scroll to position [338, 0]
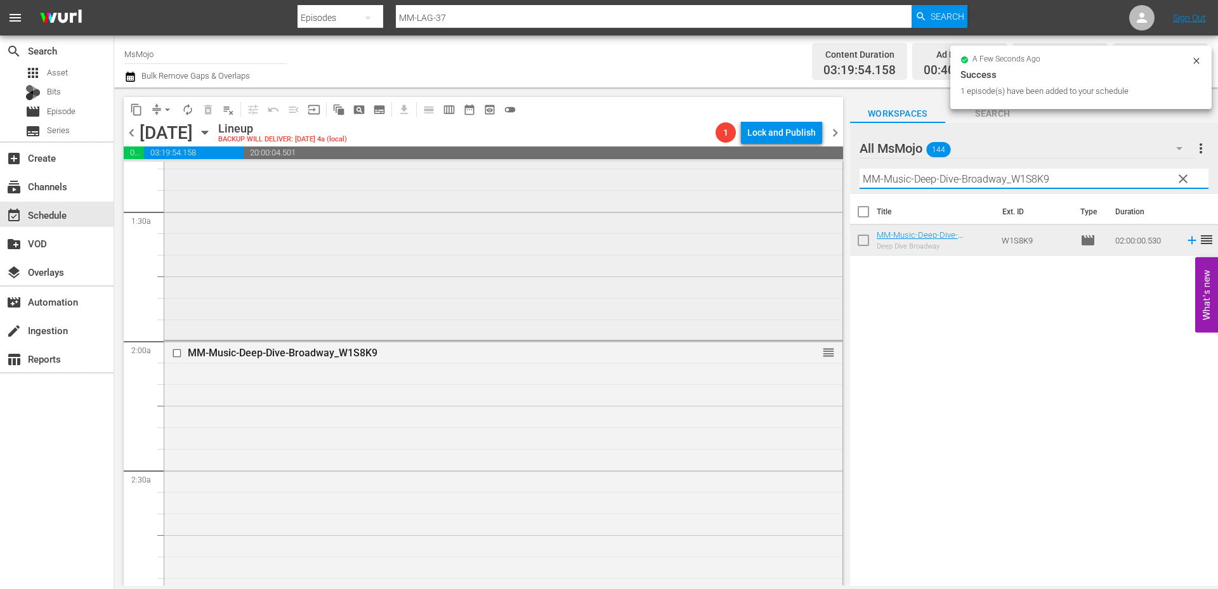
drag, startPoint x: 1070, startPoint y: 178, endPoint x: 813, endPoint y: 169, distance: 257.0
click at [813, 169] on div "content_copy compress arrow_drop_down autorenew_outlined delete_forever_outline…" at bounding box center [666, 337] width 1104 height 499
paste input "LAG-28"
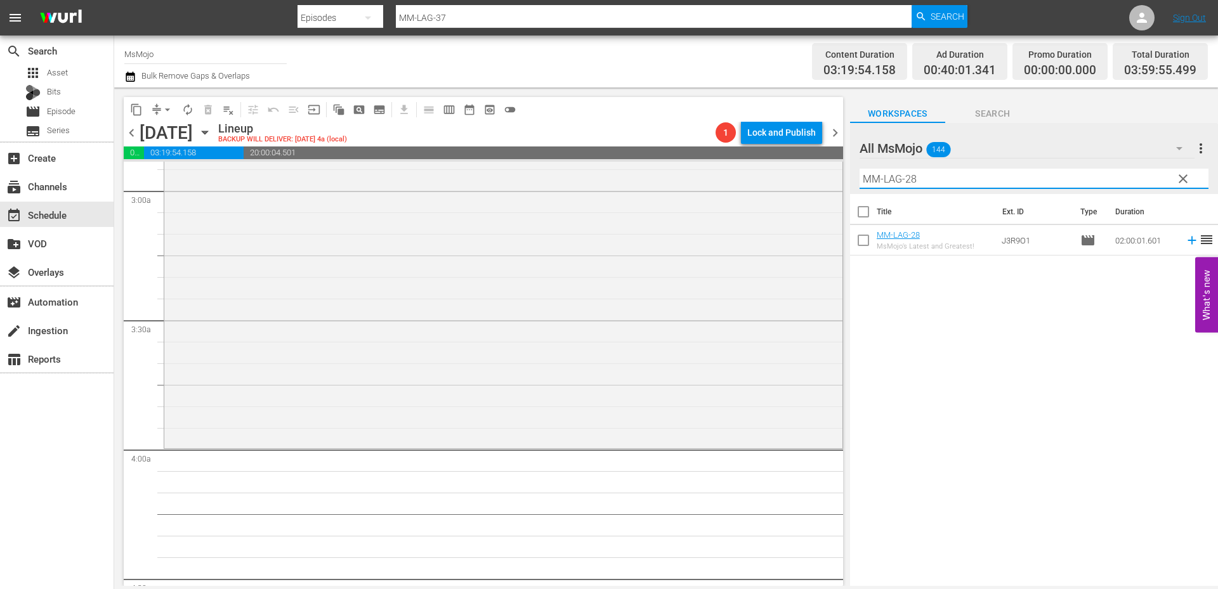
scroll to position [761, 0]
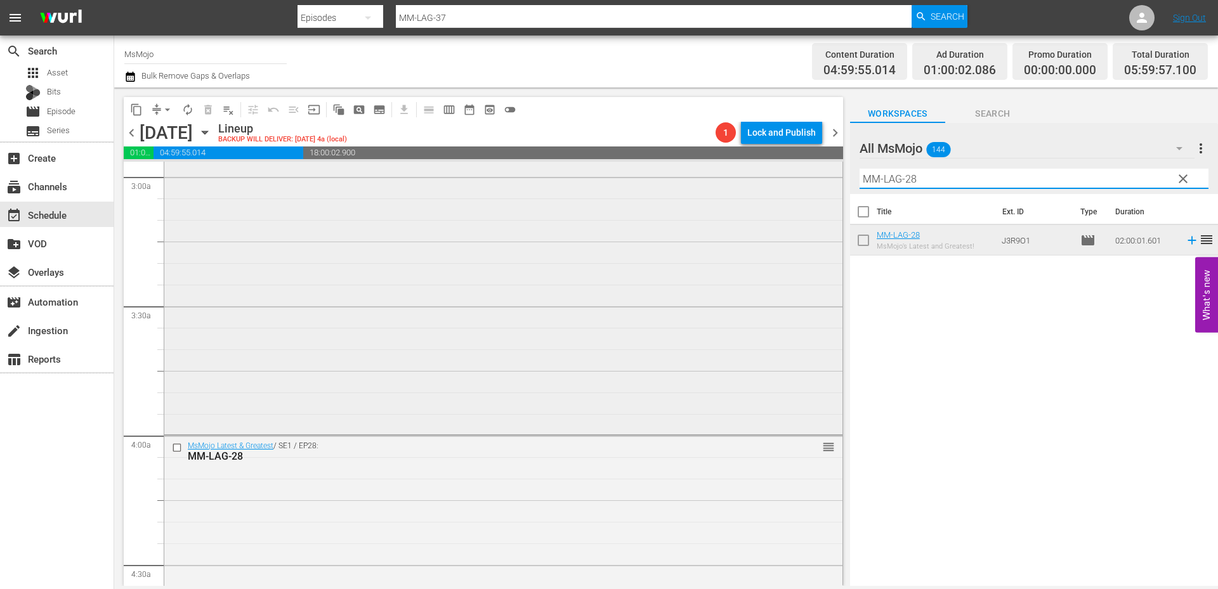
drag, startPoint x: 948, startPoint y: 176, endPoint x: 767, endPoint y: 171, distance: 180.2
click at [767, 171] on div "content_copy compress arrow_drop_down autorenew_outlined delete_forever_outline…" at bounding box center [666, 337] width 1104 height 499
paste input "56"
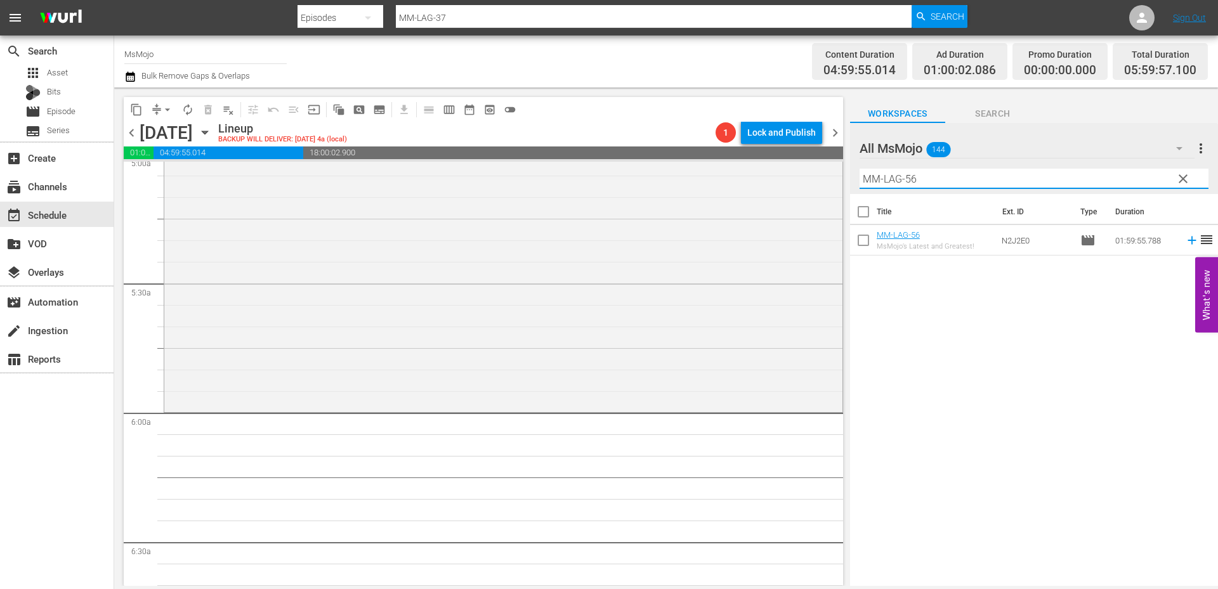
scroll to position [1311, 0]
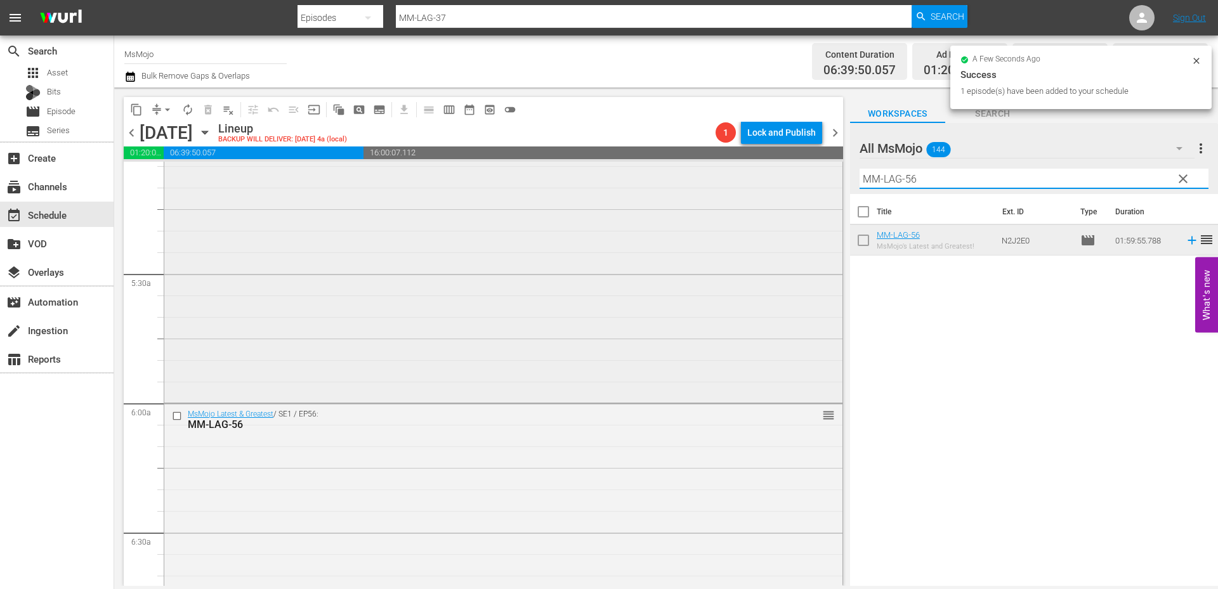
drag, startPoint x: 951, startPoint y: 181, endPoint x: 826, endPoint y: 169, distance: 126.1
click at [826, 169] on div "content_copy compress arrow_drop_down autorenew_outlined delete_forever_outline…" at bounding box center [666, 337] width 1104 height 499
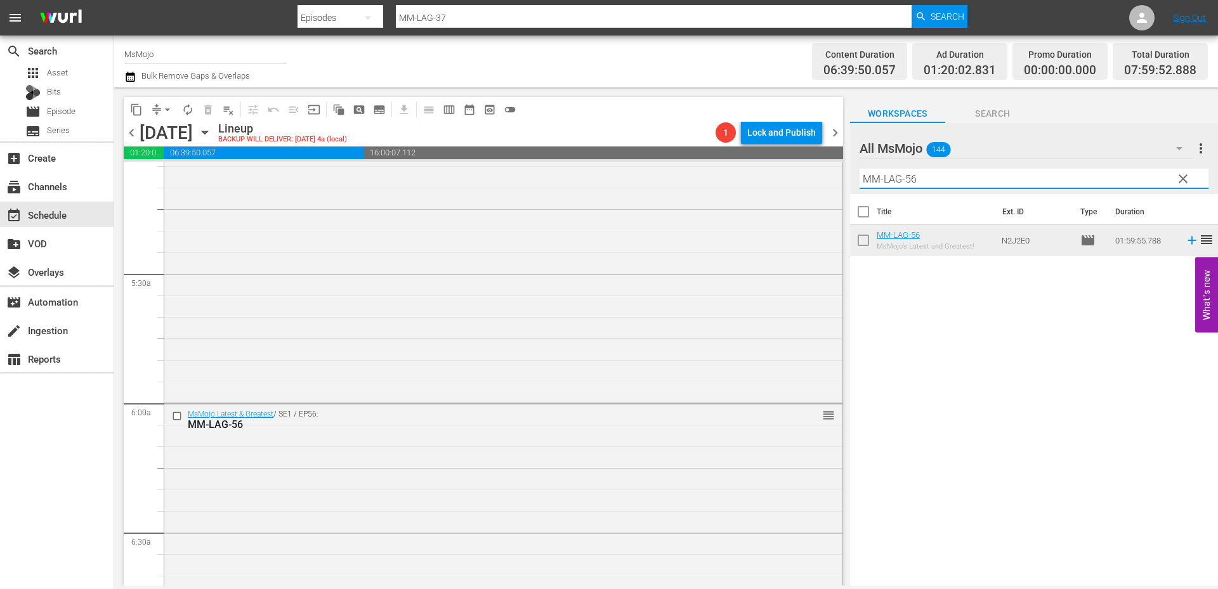
paste input "TV-Top-20-One-Tree-Hill-Moments_Y2N4M0"
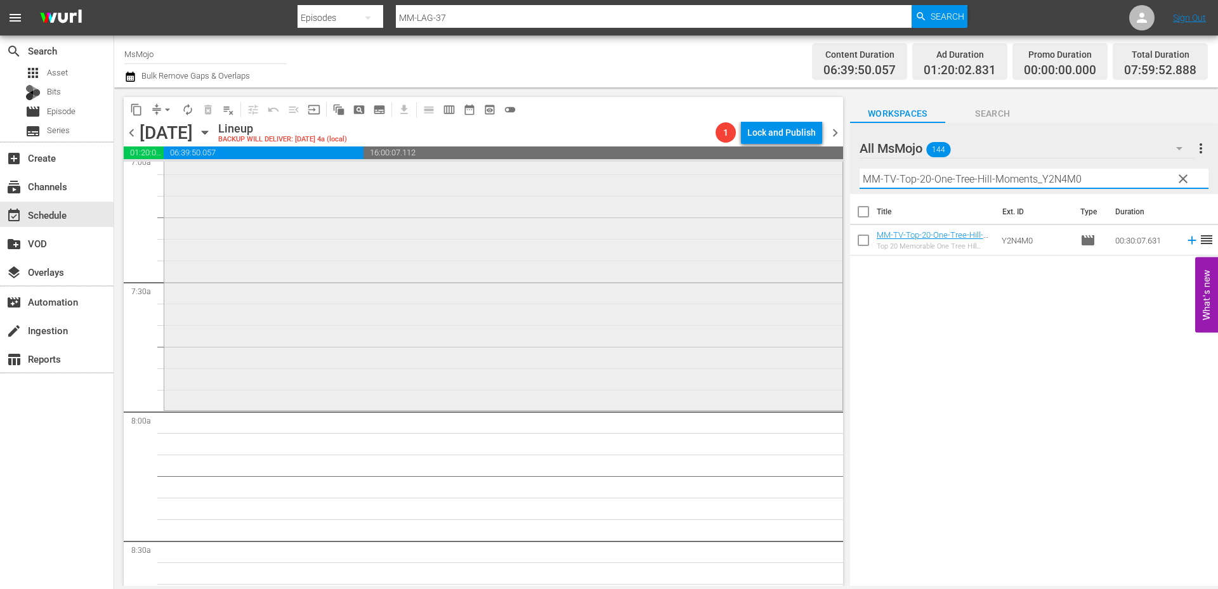
scroll to position [1903, 0]
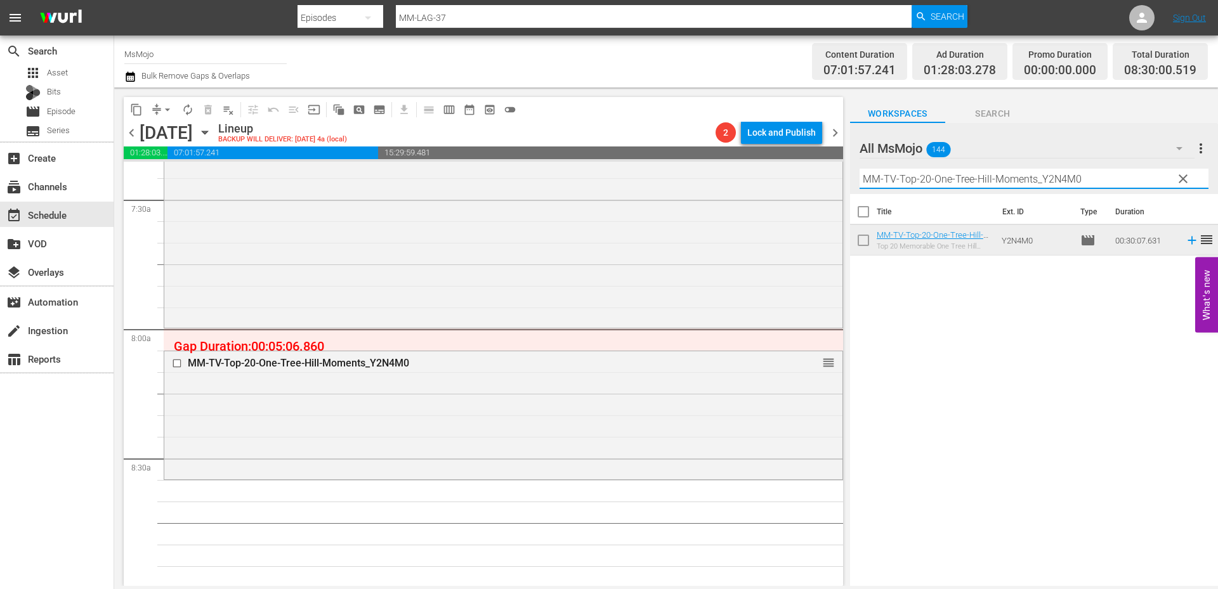
drag, startPoint x: 1125, startPoint y: 174, endPoint x: 854, endPoint y: 171, distance: 270.8
click at [855, 171] on div "All MsMojo 144 All MsMojo more_vert clear Filter by Title MM-TV-Top-20-One-Tree…" at bounding box center [1034, 158] width 368 height 71
paste input "Celeb-Top20-Celebs-Who-Shot-Down-Homophobic-Interview-Questions_O9R0A2"
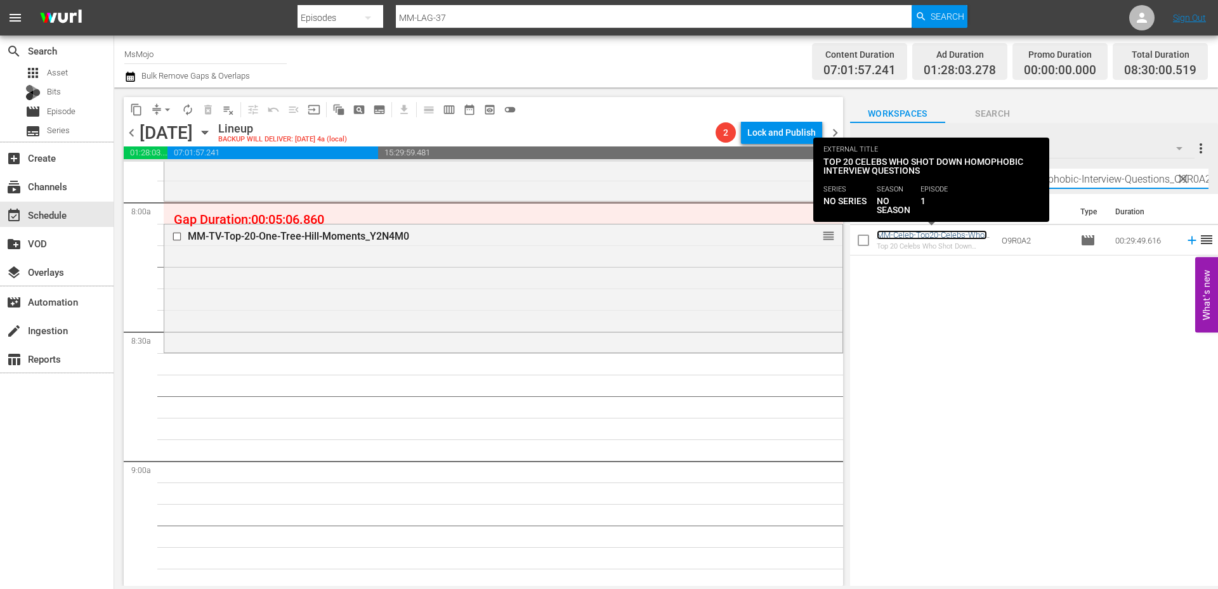
scroll to position [0, 0]
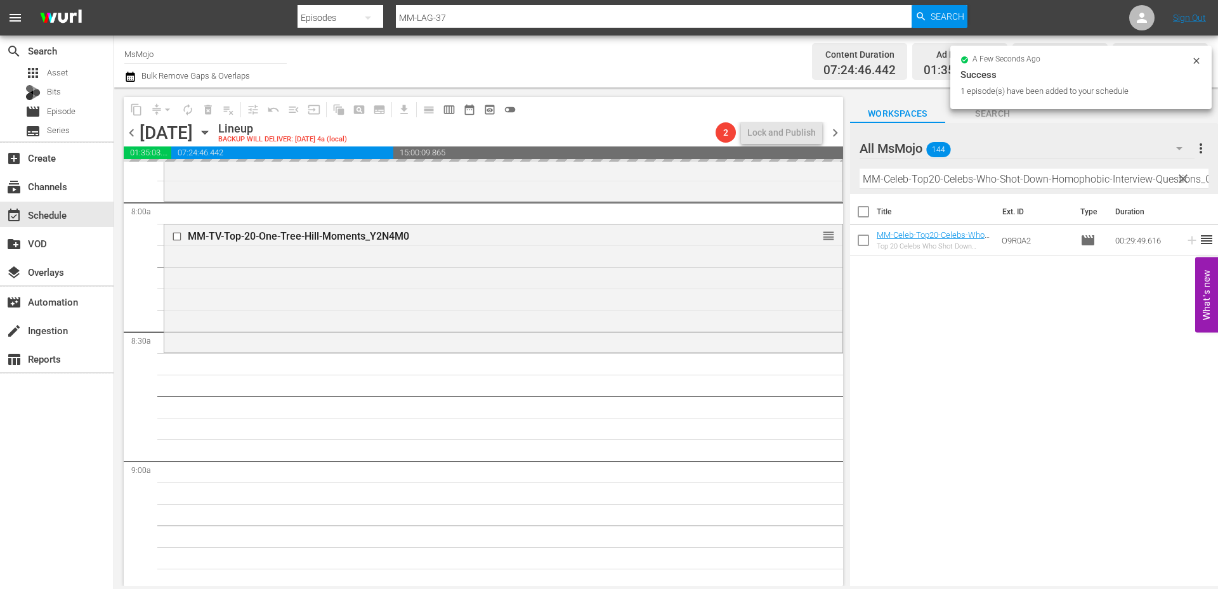
click at [1145, 177] on input "MM-Celeb-Top20-Celebs-Who-Shot-Down-Homophobic-Interview-Questions_O9R0A2" at bounding box center [1033, 179] width 349 height 20
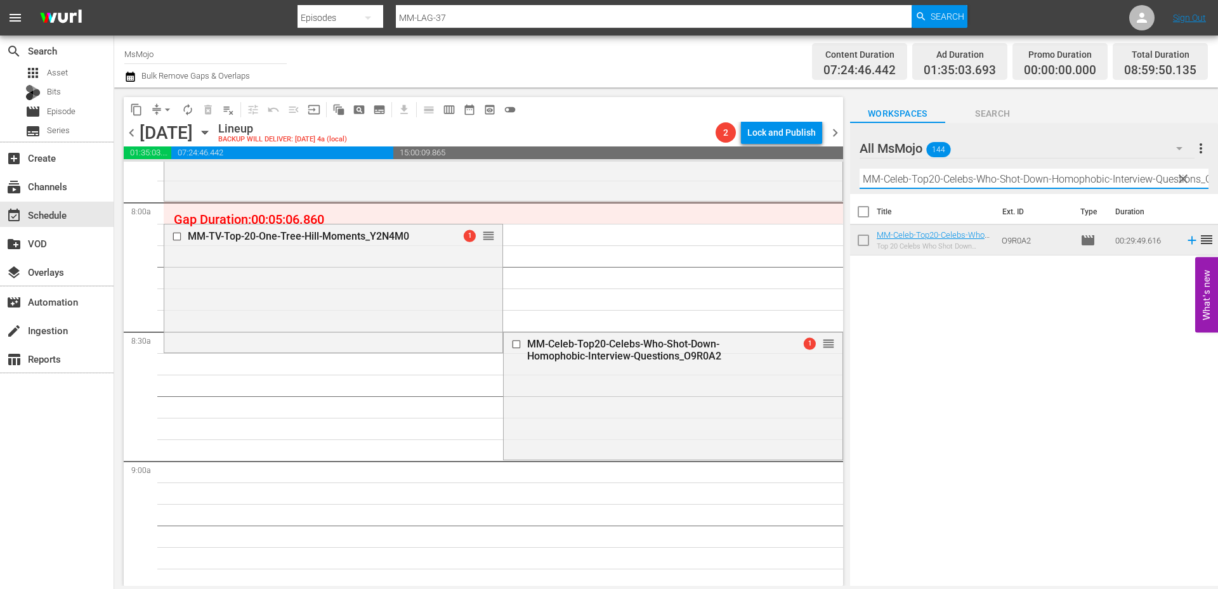
paste input "Greatest-Triple-Threat-Performers_B1A5M7"
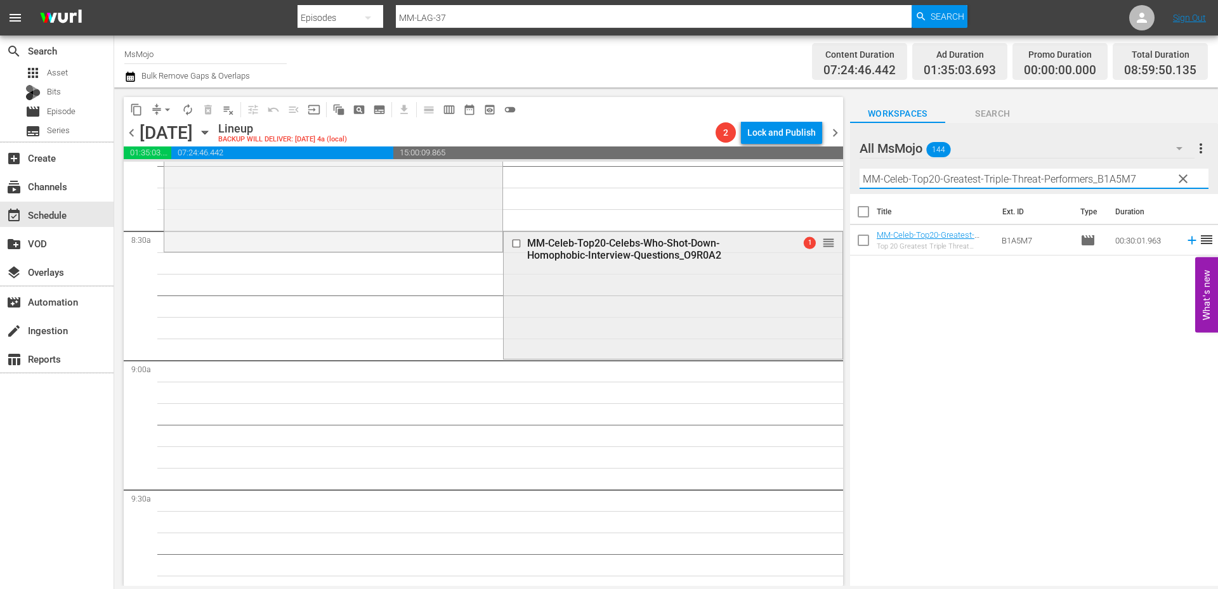
scroll to position [2156, 0]
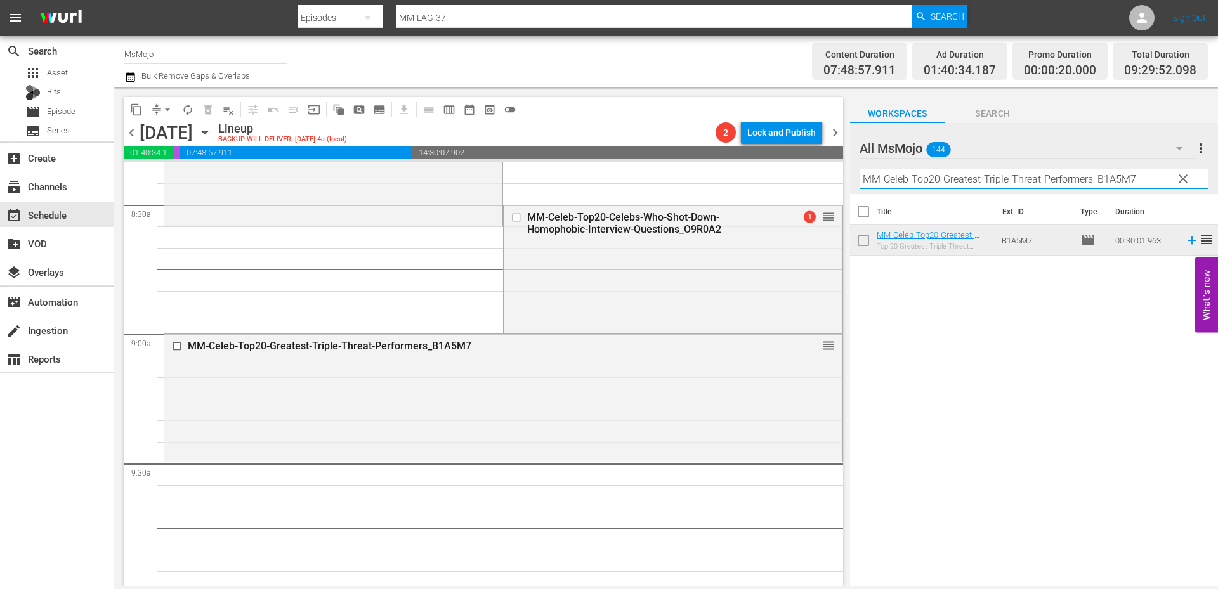
drag, startPoint x: 1146, startPoint y: 174, endPoint x: 823, endPoint y: 170, distance: 322.9
click at [825, 170] on div "content_copy compress arrow_drop_down autorenew_outlined delete_forever_outline…" at bounding box center [666, 337] width 1104 height 499
paste input "Pop-Top-20-Forbidden-Loves-In-History_O3D1J3"
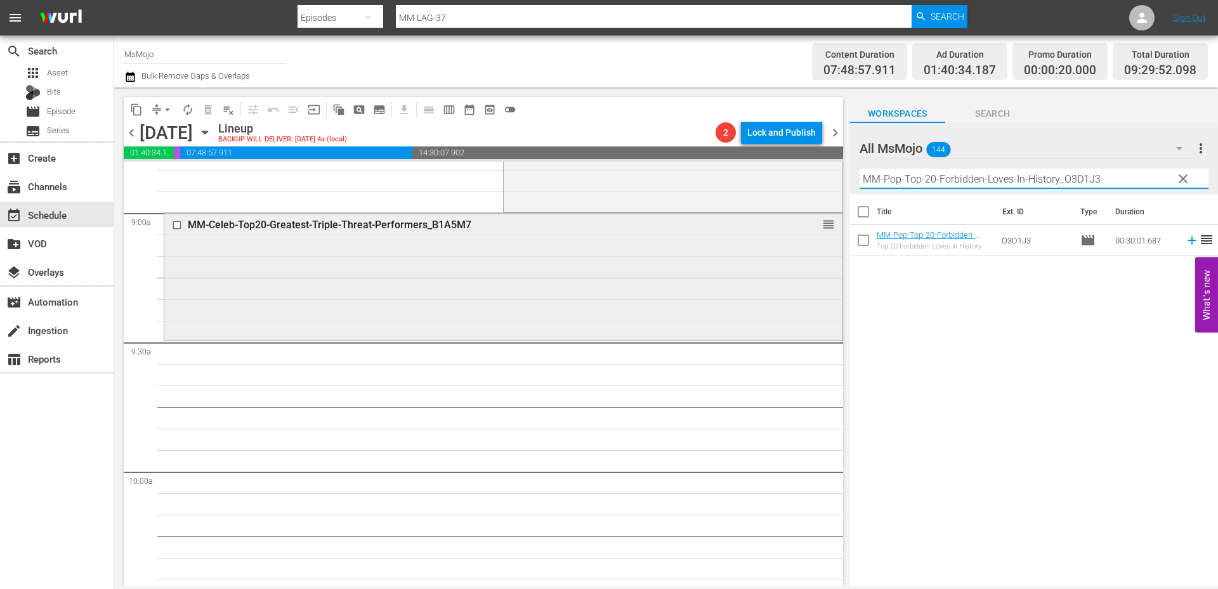
scroll to position [2326, 0]
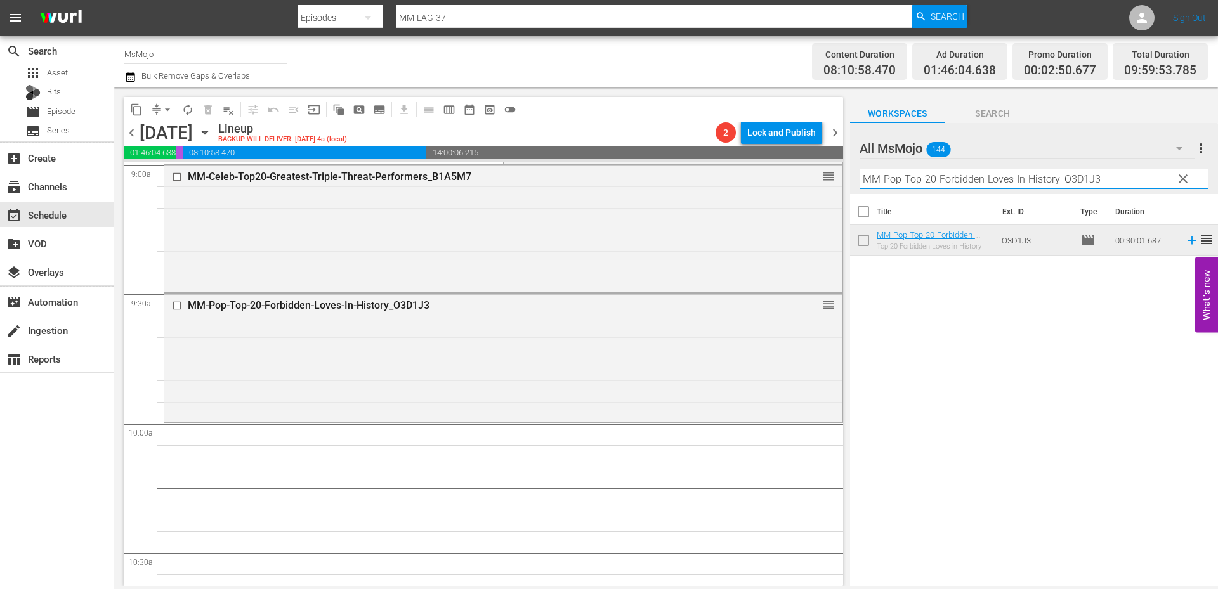
drag, startPoint x: 1139, startPoint y: 173, endPoint x: 841, endPoint y: 164, distance: 298.2
click at [841, 164] on div "content_copy compress arrow_drop_down autorenew_outlined delete_forever_outline…" at bounding box center [666, 337] width 1104 height 499
paste input "Deep-Dive-2000s_U6T9I7"
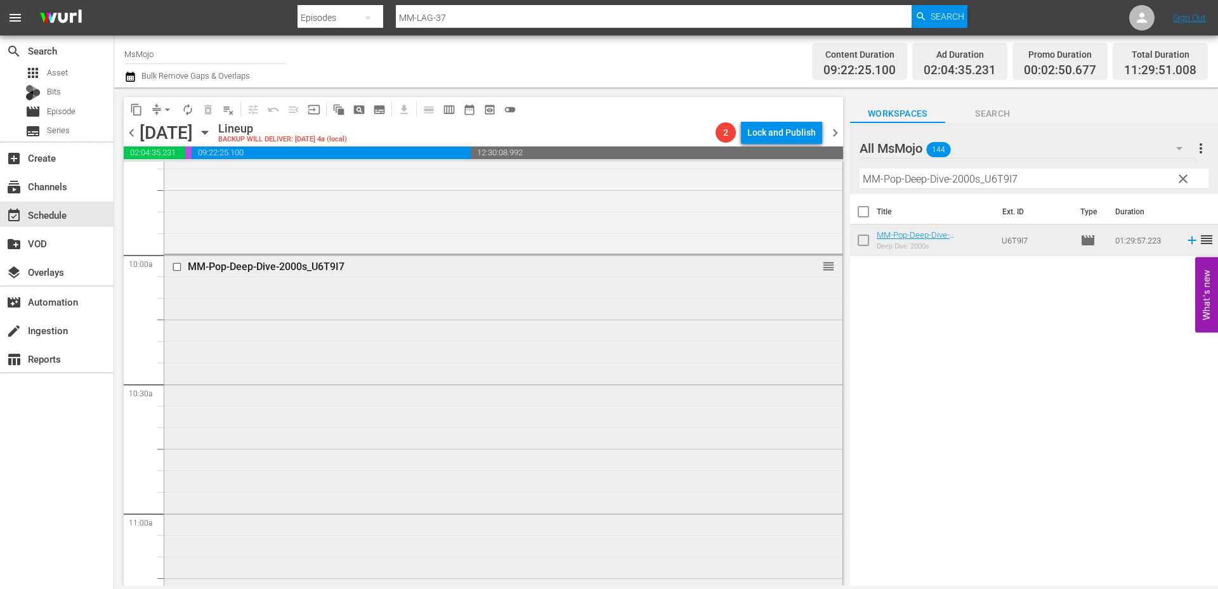
scroll to position [2579, 0]
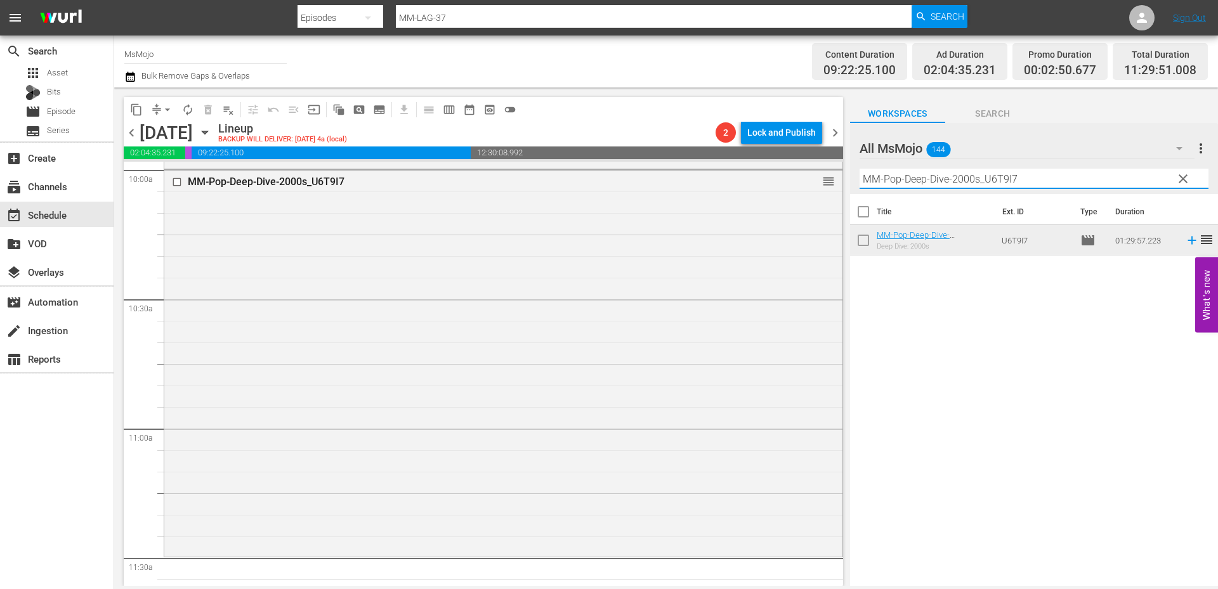
drag, startPoint x: 1020, startPoint y: 179, endPoint x: 852, endPoint y: 175, distance: 168.8
click at [852, 175] on div "All MsMojo 144 All MsMojo more_vert clear Filter by Title MM-Pop-Deep-Dive-2000…" at bounding box center [1034, 158] width 368 height 71
paste input "TV-Top-20-Most-Intense-The-Handmaids-Tale-Moments_N1U2L0"
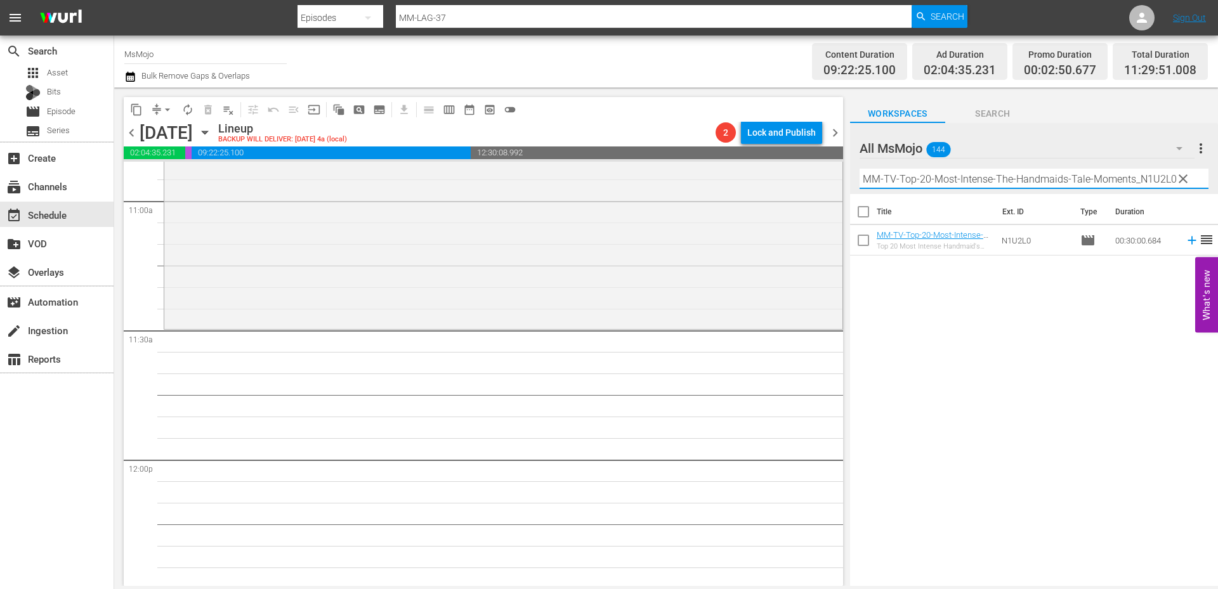
scroll to position [2833, 0]
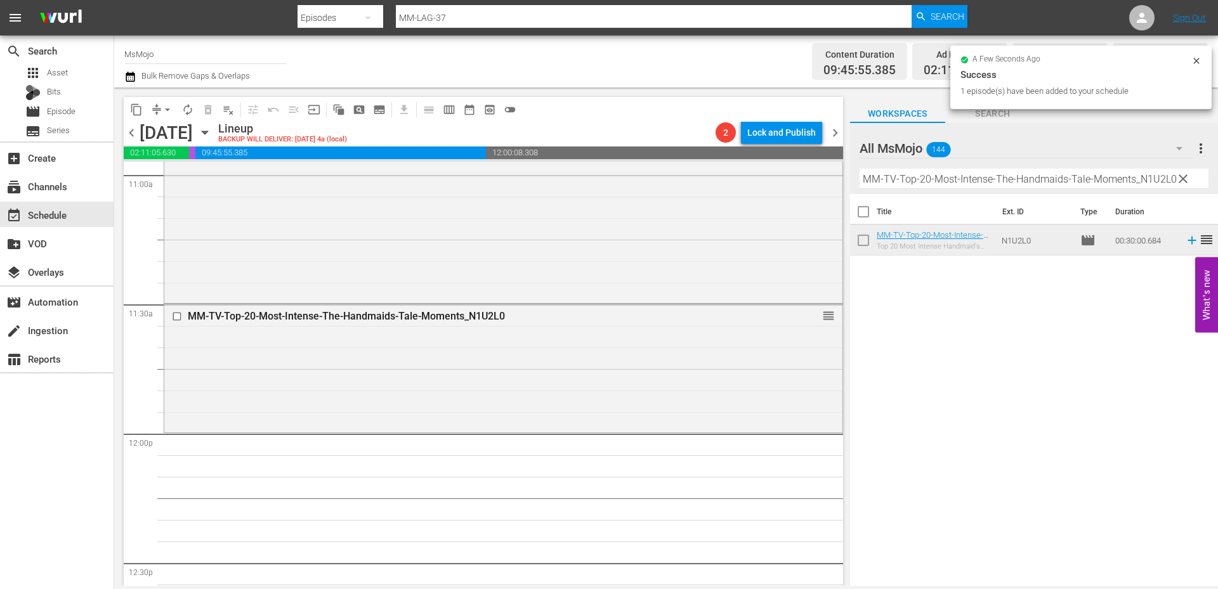
click at [1160, 178] on input "MM-TV-Top-20-Most-Intense-The-Handmaids-Tale-Moments_N1U2L0" at bounding box center [1033, 179] width 349 height 20
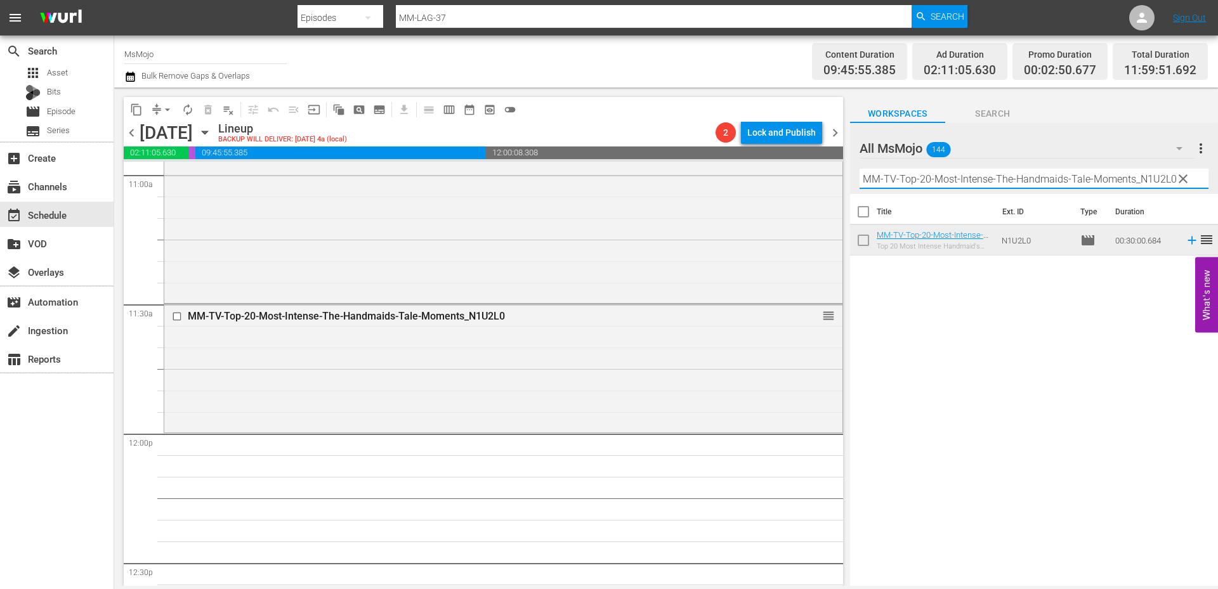
paste input "LAG-7"
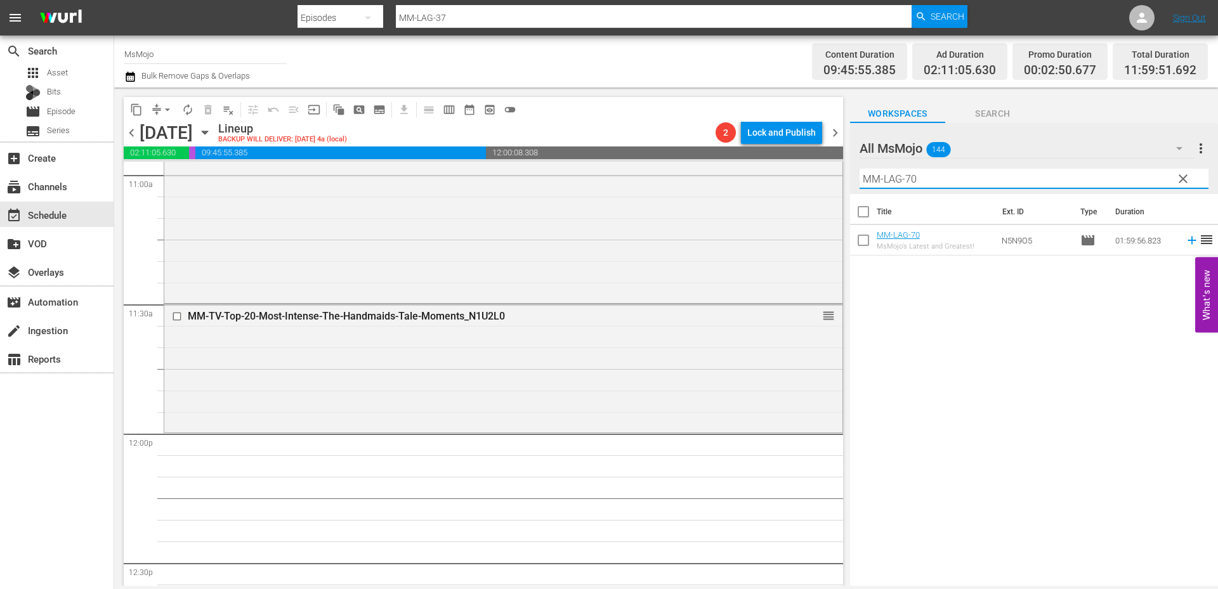
drag, startPoint x: 941, startPoint y: 179, endPoint x: 841, endPoint y: 176, distance: 100.3
click at [841, 176] on div "content_copy compress arrow_drop_down autorenew_outlined delete_forever_outline…" at bounding box center [666, 337] width 1104 height 499
paste input "TV-Top-20-Most-Memorable-Ross-And-Rachel-Moments_T7P1J9"
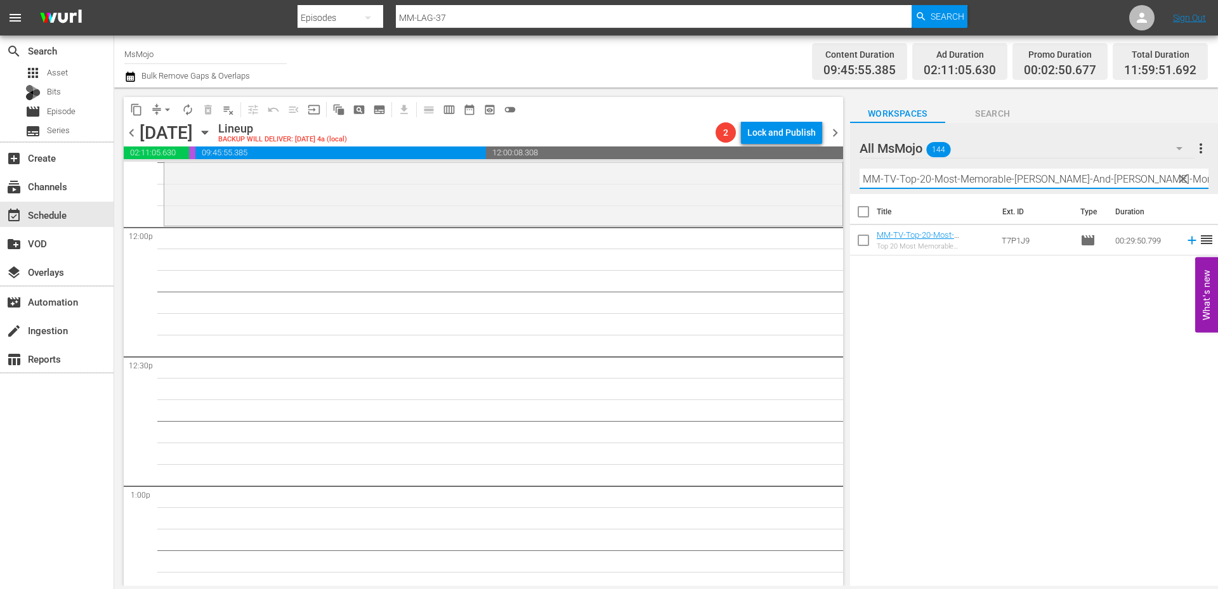
scroll to position [3044, 0]
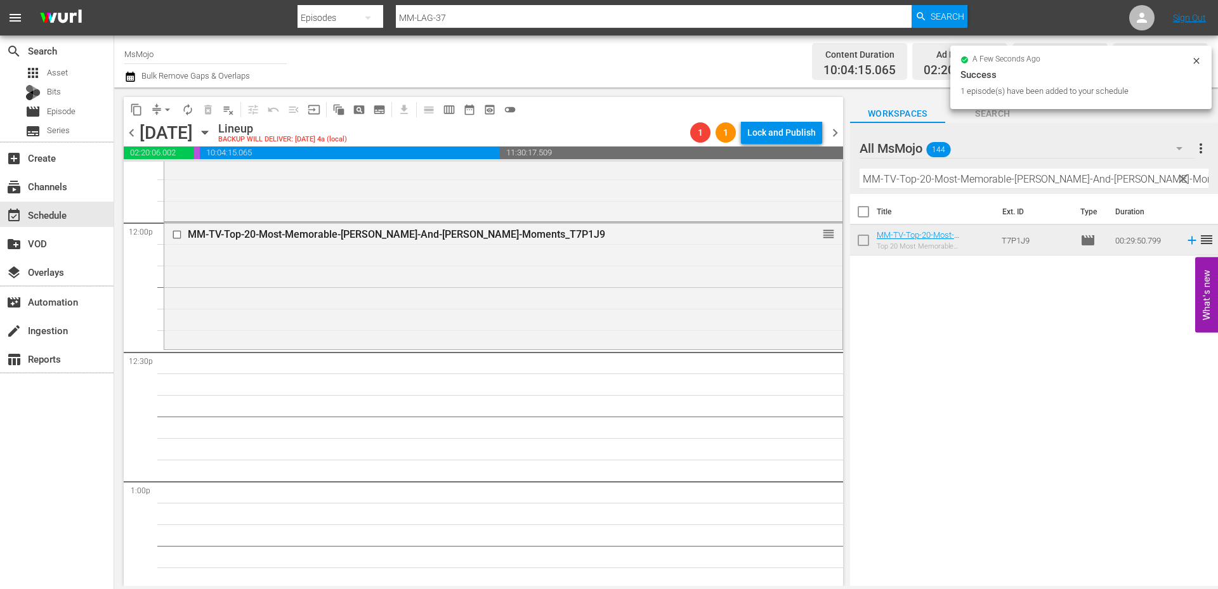
click at [1151, 177] on input "MM-TV-Top-20-Most-Memorable-Ross-And-Rachel-Moments_T7P1J9" at bounding box center [1033, 179] width 349 height 20
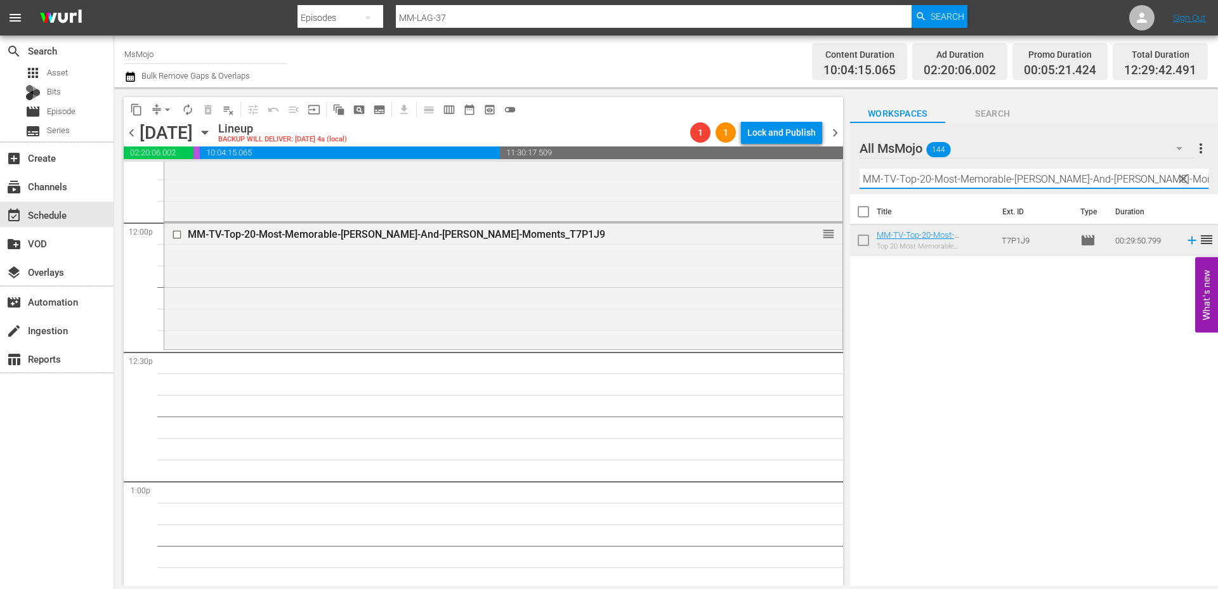
paste input "Deep-Dive-Shocking-True-Story_Dive134_J2P8Y0"
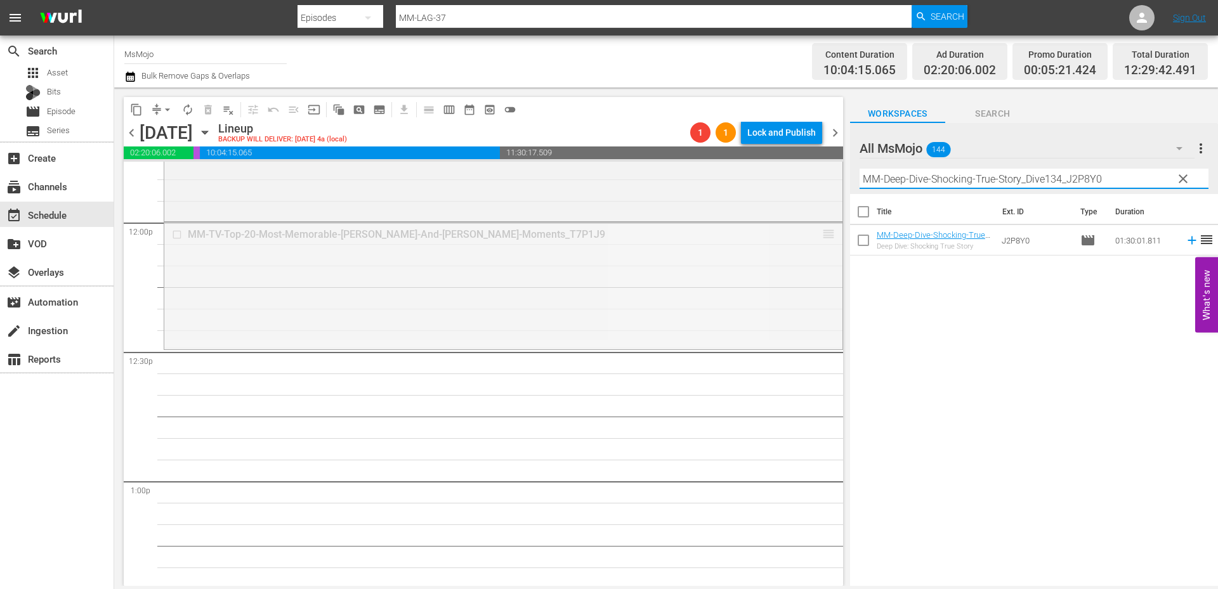
drag, startPoint x: 818, startPoint y: 232, endPoint x: 781, endPoint y: 475, distance: 245.7
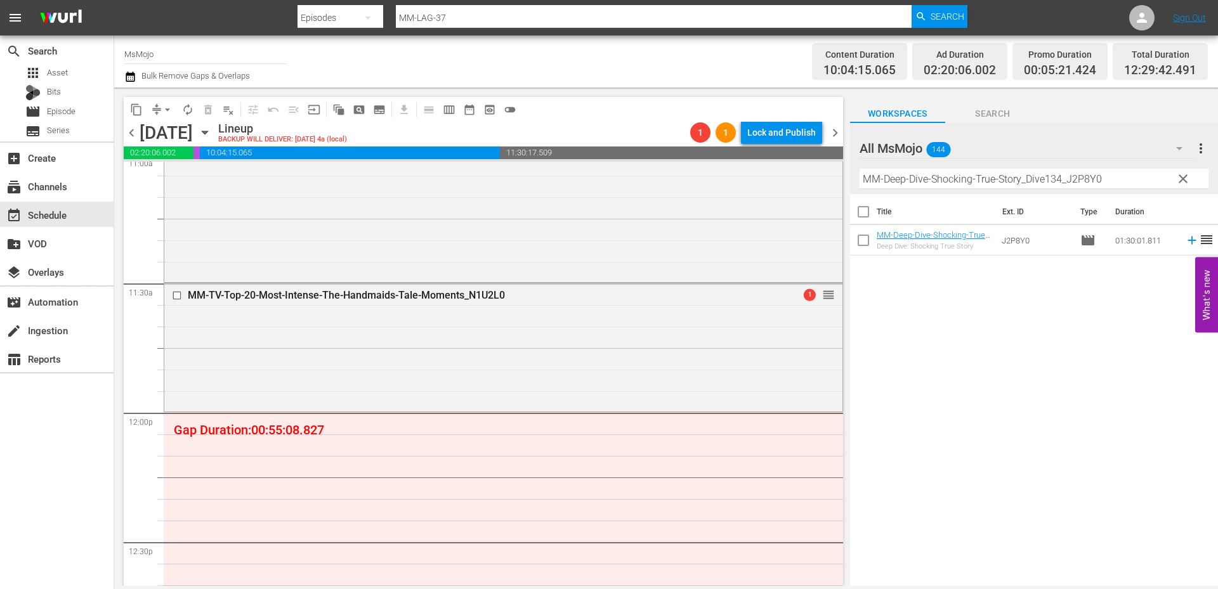
scroll to position [2791, 0]
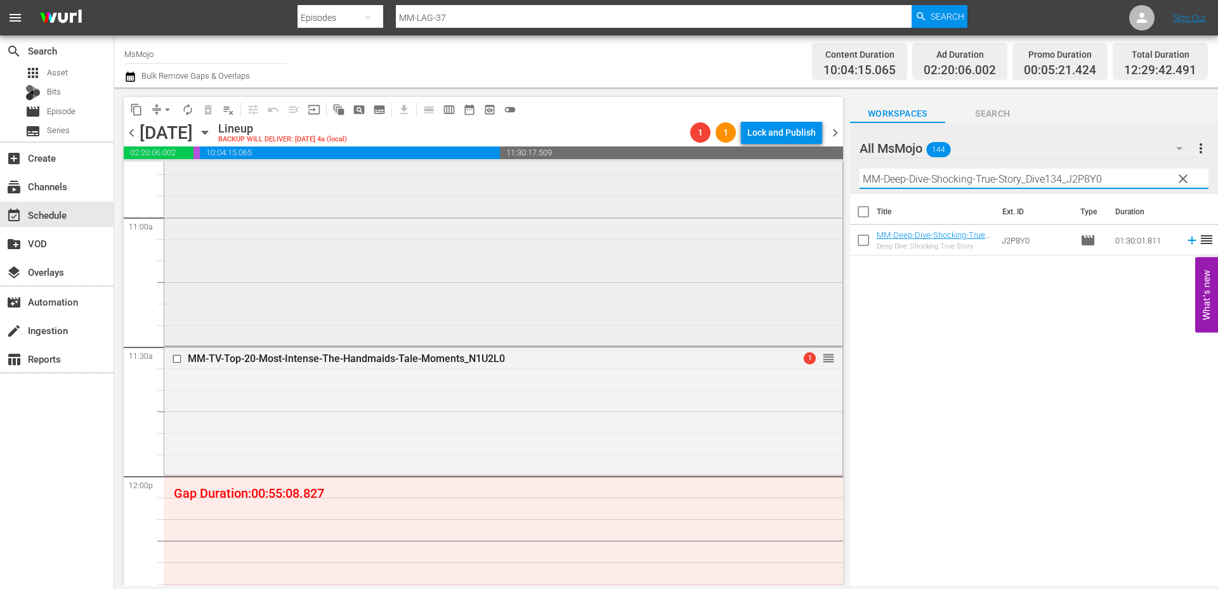
drag, startPoint x: 1151, startPoint y: 178, endPoint x: 755, endPoint y: 173, distance: 396.4
click at [755, 173] on div "content_copy compress arrow_drop_down autorenew_outlined delete_forever_outline…" at bounding box center [666, 337] width 1104 height 499
paste input "LAG-7"
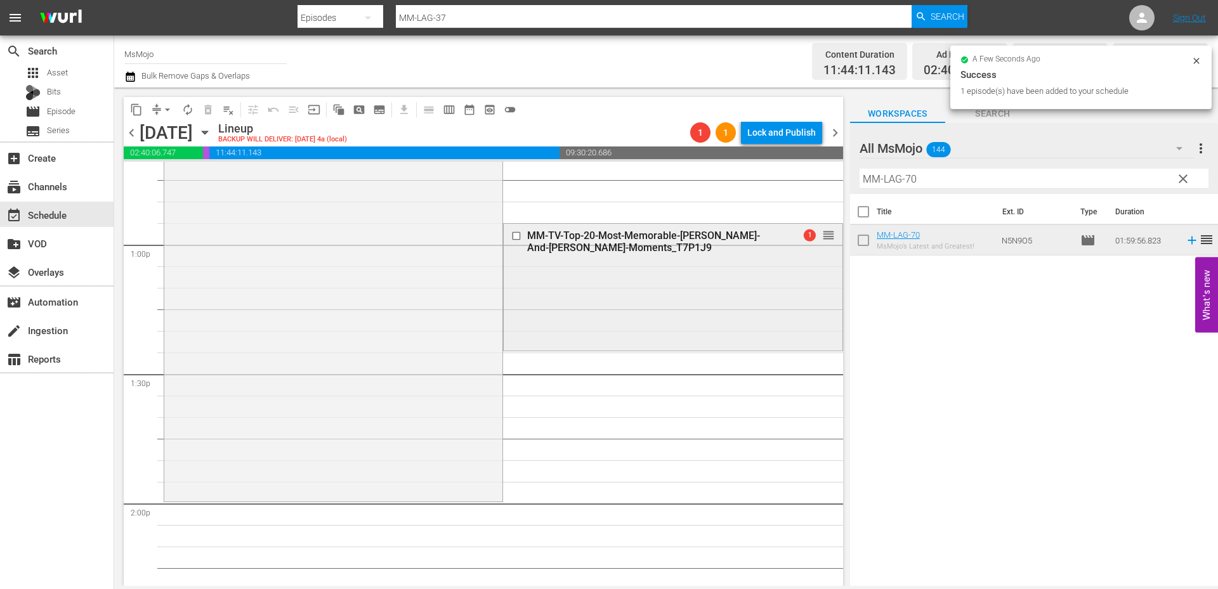
scroll to position [3298, 0]
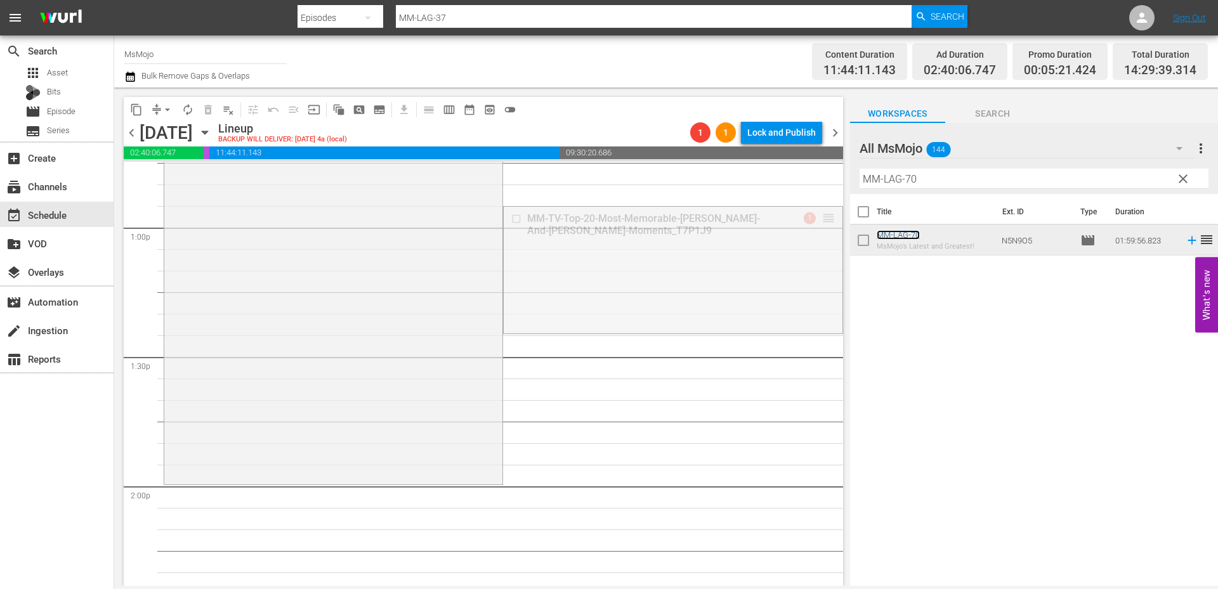
drag, startPoint x: 820, startPoint y: 214, endPoint x: 774, endPoint y: 480, distance: 270.4
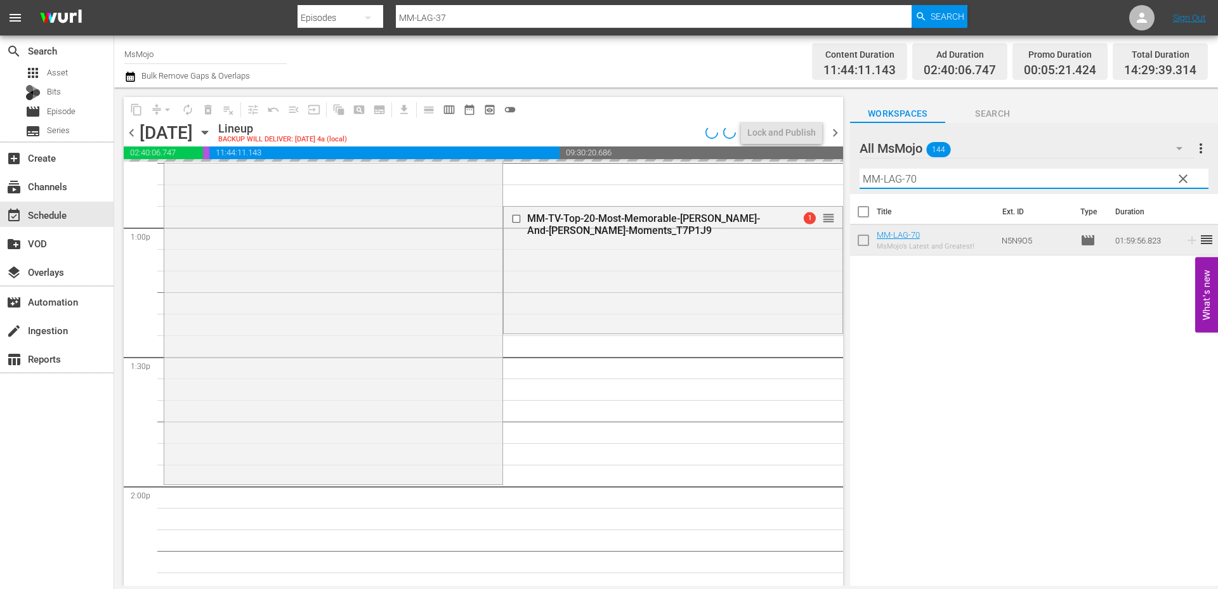
drag, startPoint x: 936, startPoint y: 178, endPoint x: 829, endPoint y: 181, distance: 107.2
click at [829, 180] on div "content_copy compress arrow_drop_down autorenew_outlined delete_forever_outline…" at bounding box center [666, 337] width 1104 height 499
paste input "Deep-Dive-Shocking-True-Story_Dive134_J2P8Y"
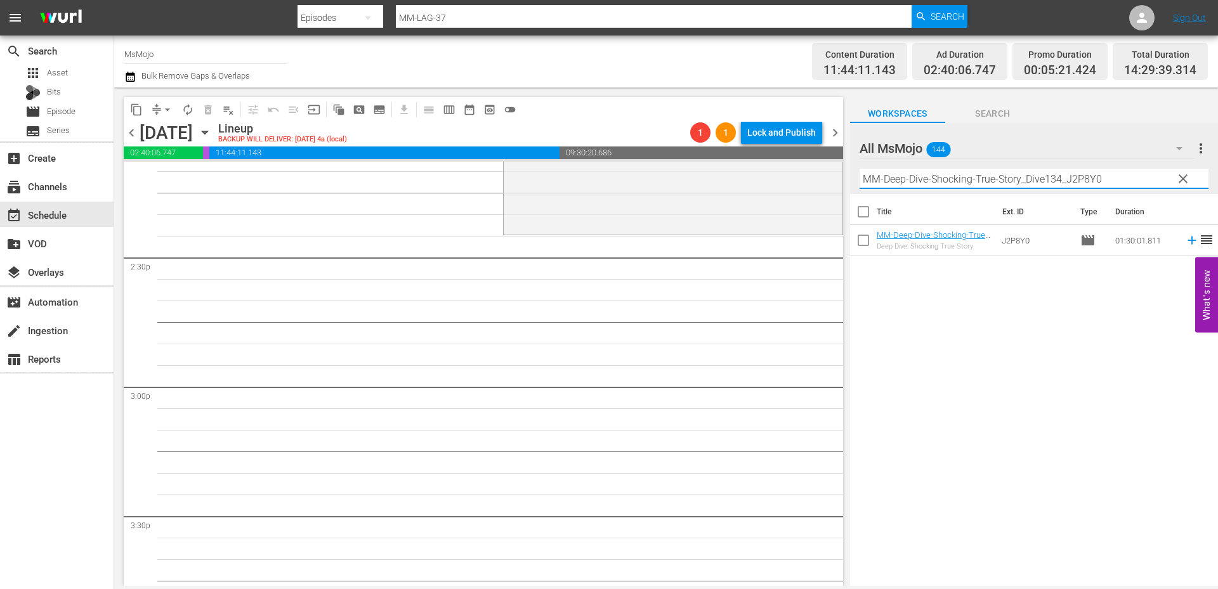
scroll to position [3679, 0]
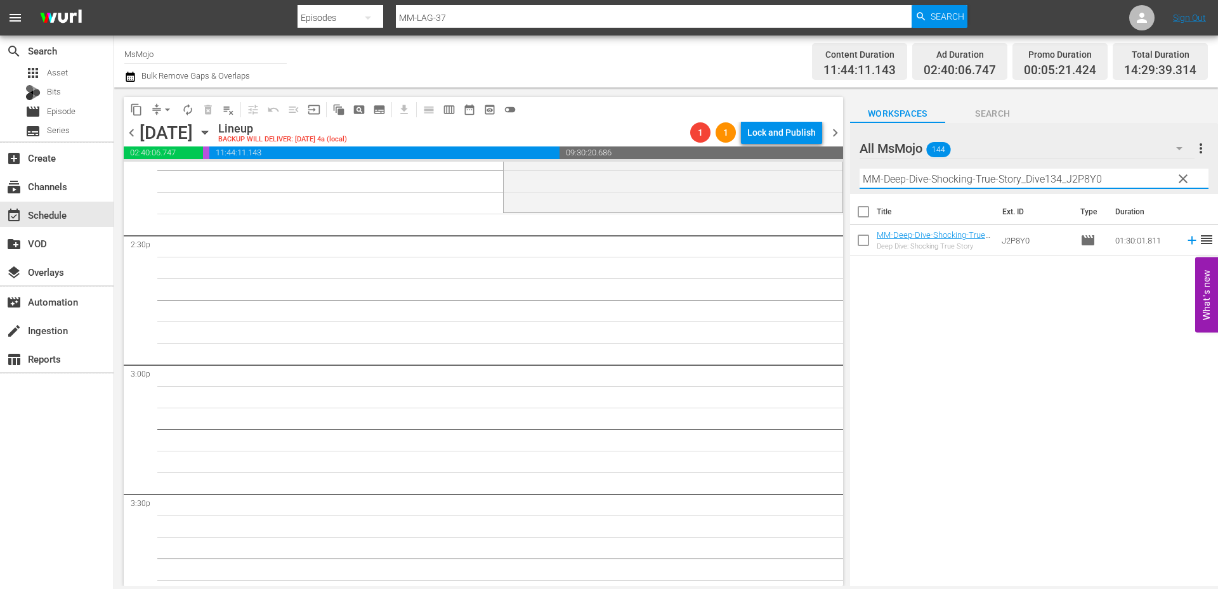
type input "MM-Deep-Dive-Shocking-True-Story_Dive134_J2P8Y0"
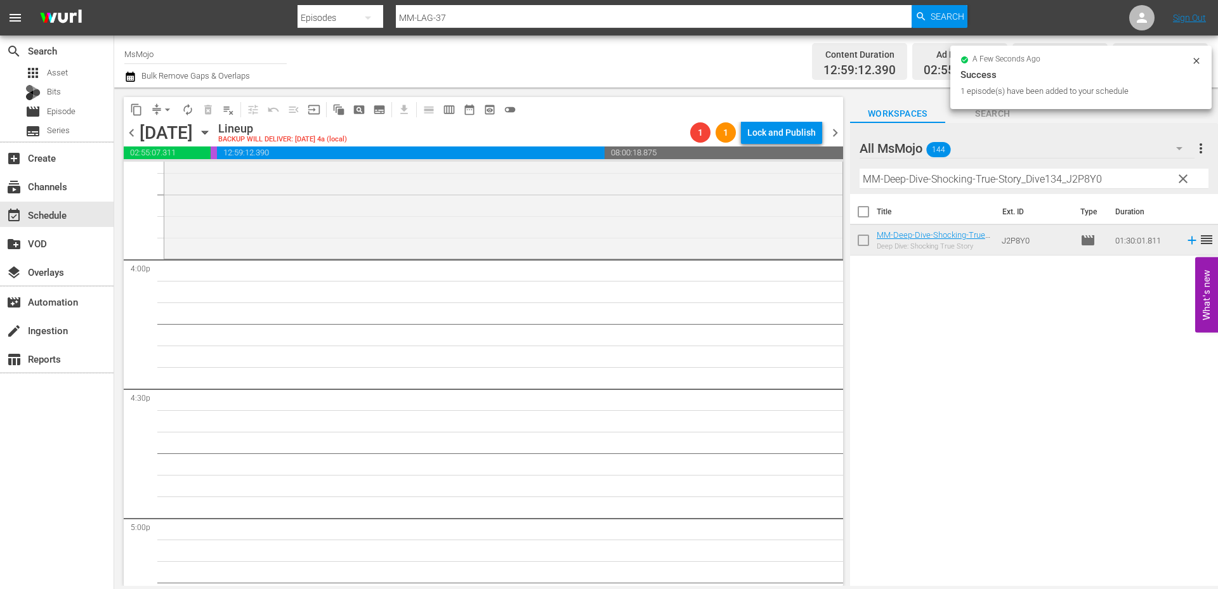
scroll to position [4059, 0]
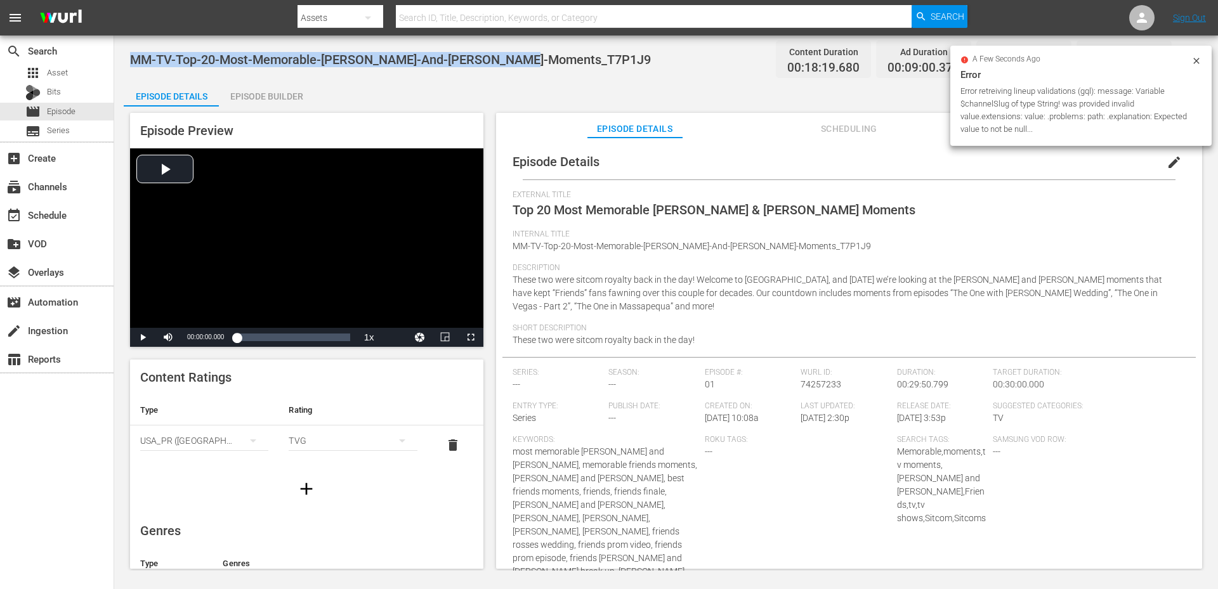
drag, startPoint x: 535, startPoint y: 58, endPoint x: 129, endPoint y: 46, distance: 406.1
click at [130, 46] on div "MM-TV-Top-20-Most-Memorable-[PERSON_NAME]-And-[PERSON_NAME]-Moments_T7P1J9 Cont…" at bounding box center [666, 59] width 1072 height 29
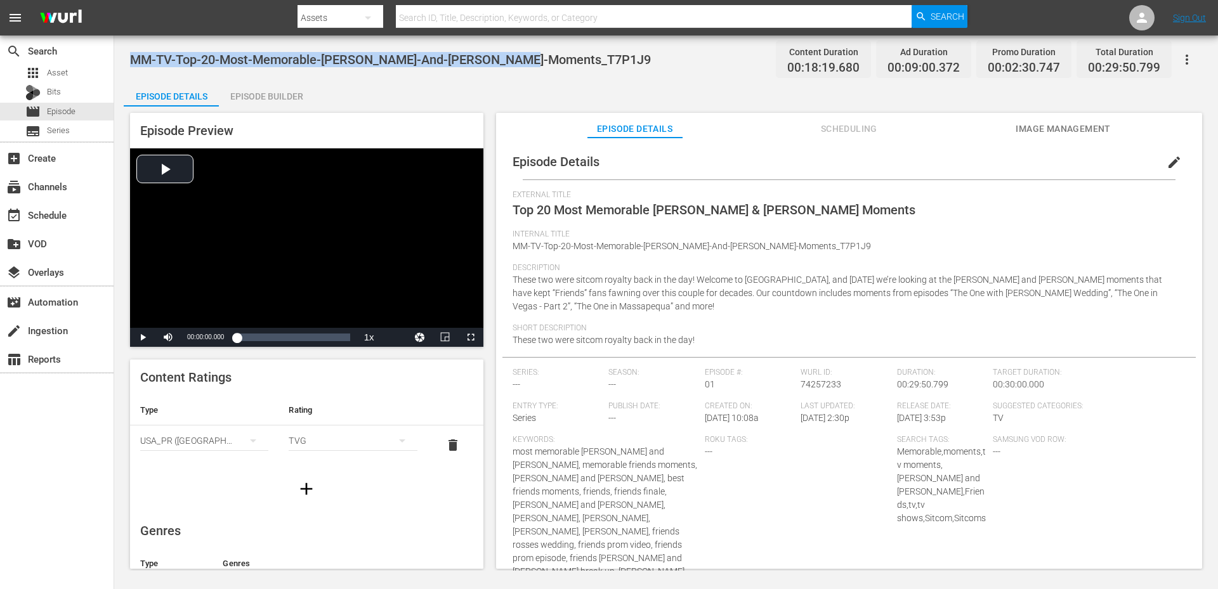
copy span "MM-TV-Top-20-Most-Memorable-[PERSON_NAME]-And-[PERSON_NAME]-Moments_T7P1J9"
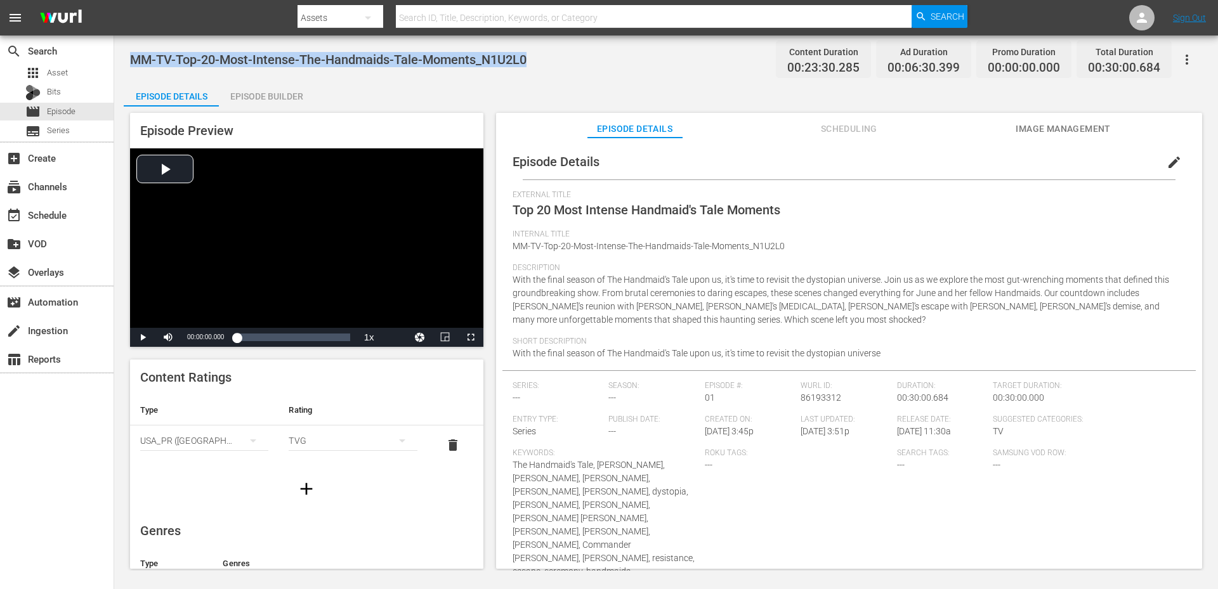
drag, startPoint x: 538, startPoint y: 57, endPoint x: 135, endPoint y: 49, distance: 403.4
click at [135, 49] on div "MM-TV-Top-20-Most-Intense-The-Handmaids-Tale-Moments_N1U2L0 Content Duration 00…" at bounding box center [666, 59] width 1072 height 29
copy span "MM-TV-Top-20-Most-Intense-The-Handmaids-Tale-Moments_N1U2L0"
click at [498, 75] on div "MM-TV-Top-20-Most-Intense-The-Handmaids-Tale-Moments_N1U2L0 Content Duration 00…" at bounding box center [666, 303] width 1104 height 535
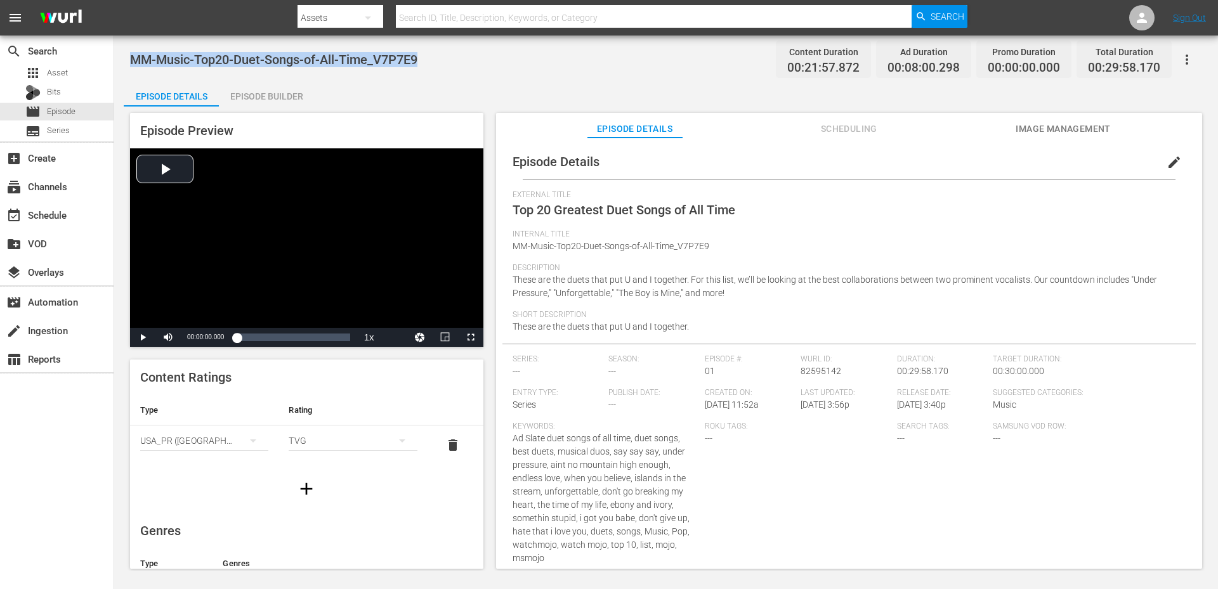
drag, startPoint x: 429, startPoint y: 61, endPoint x: 134, endPoint y: 62, distance: 294.9
click at [134, 62] on div "MM-Music-Top20-Duet-Songs-of-All-Time_V7P7E9 Content Duration 00:21:57.872 Ad D…" at bounding box center [666, 59] width 1072 height 29
copy span "MM-Music-Top20-Duet-Songs-of-All-Time_V7P7E9"
click at [411, 60] on span "MM-Music-Top20-Duet-Songs-of-All-Time_V7P7E9" at bounding box center [273, 59] width 287 height 15
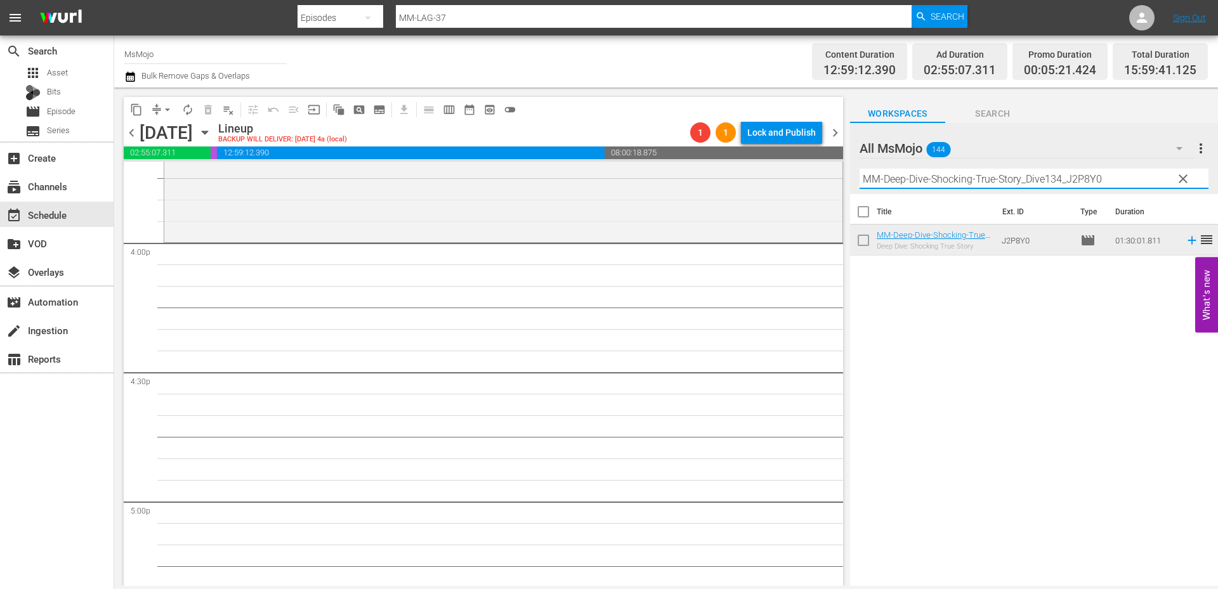
click at [838, 185] on div "content_copy compress arrow_drop_down autorenew_outlined delete_forever_outline…" at bounding box center [666, 337] width 1104 height 499
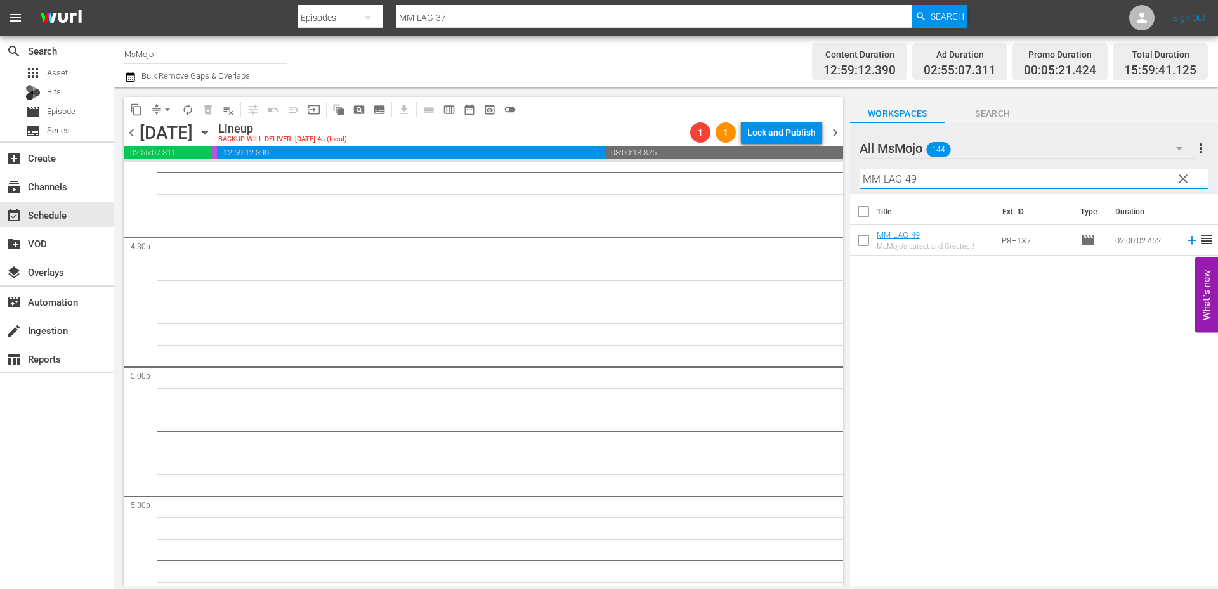
scroll to position [4102, 0]
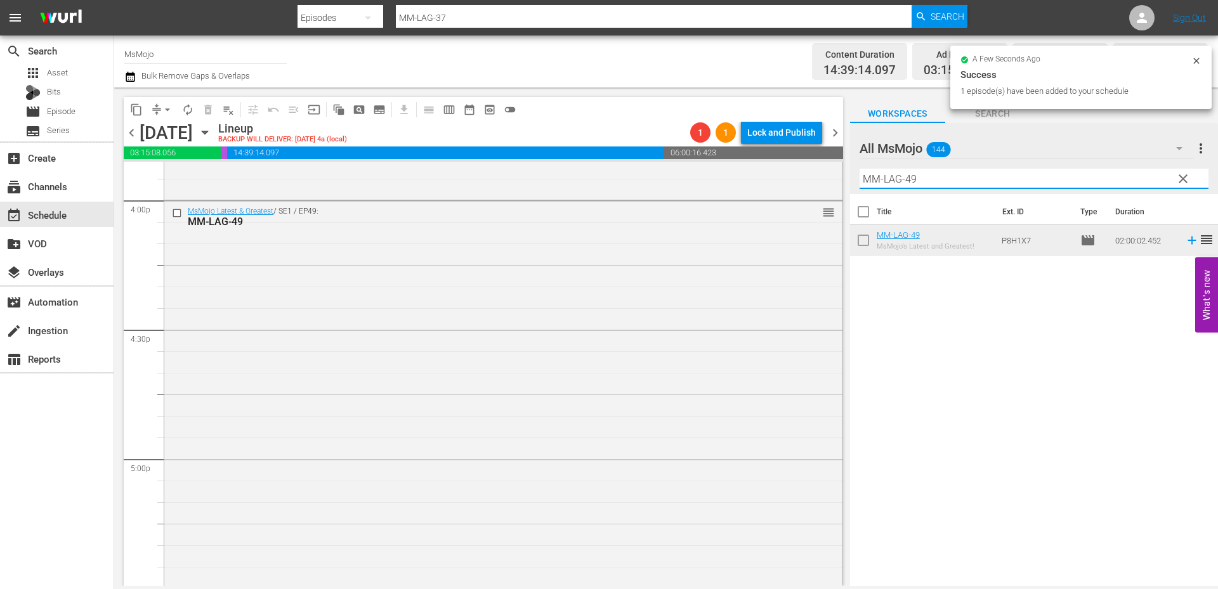
drag, startPoint x: 840, startPoint y: 175, endPoint x: 833, endPoint y: 175, distance: 7.0
click at [828, 175] on div "content_copy compress arrow_drop_down autorenew_outlined delete_forever_outline…" at bounding box center [666, 337] width 1104 height 499
paste input "Deep-Dive-Movie_Casting_Audition_Dive146_S4D4F0"
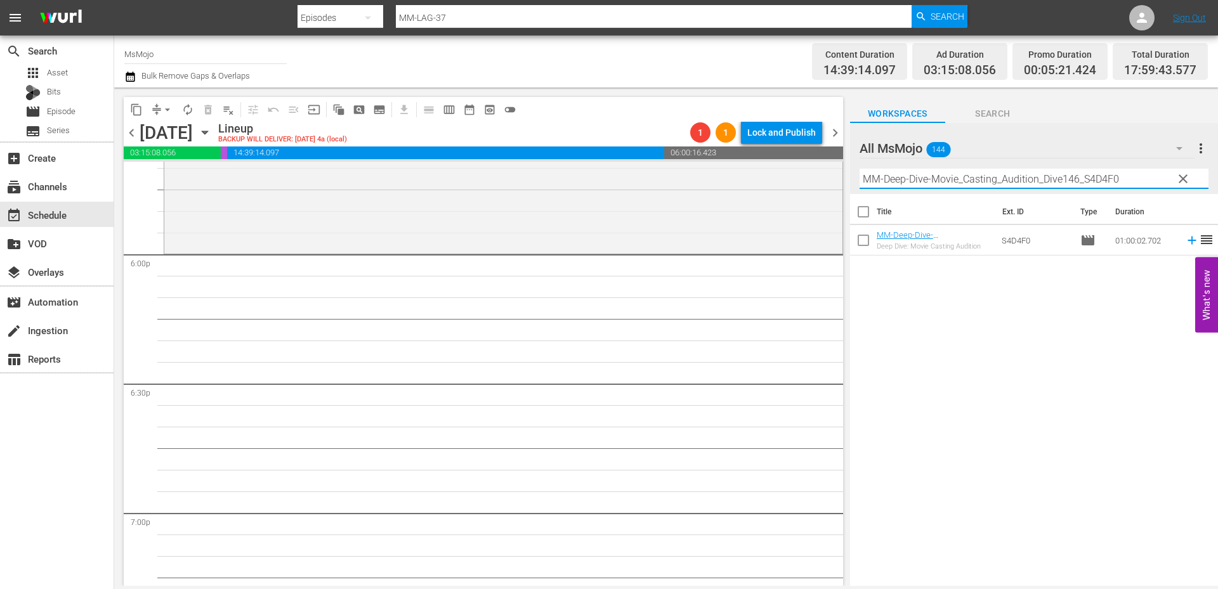
scroll to position [4567, 0]
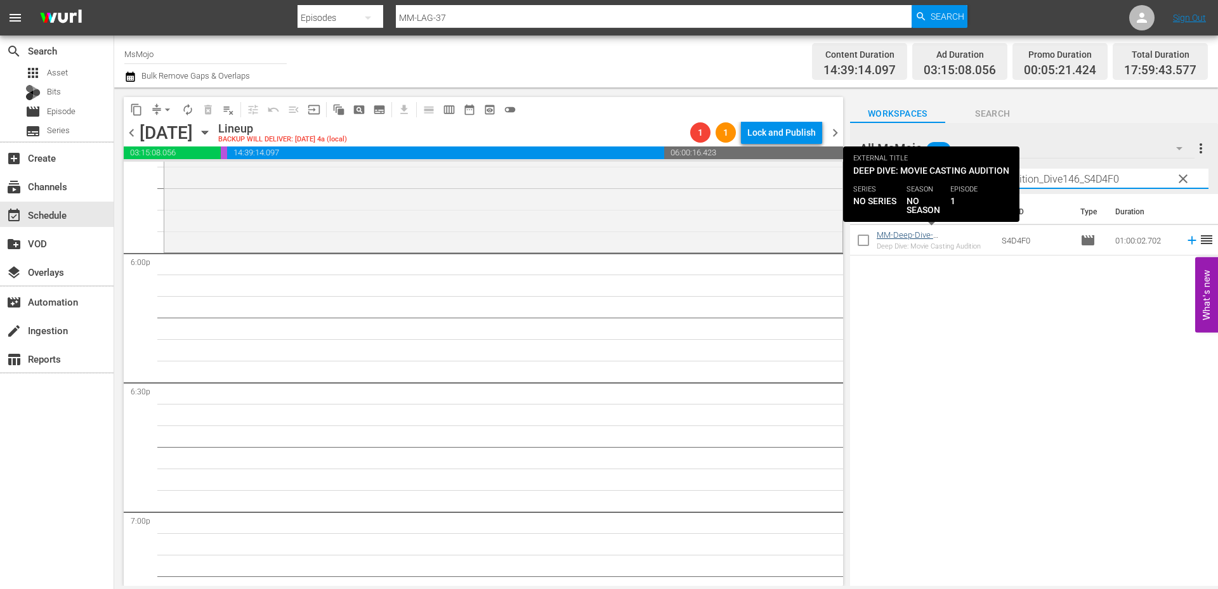
type input "MM-Deep-Dive-Movie_Casting_Audition_Dive146_S4D4F0"
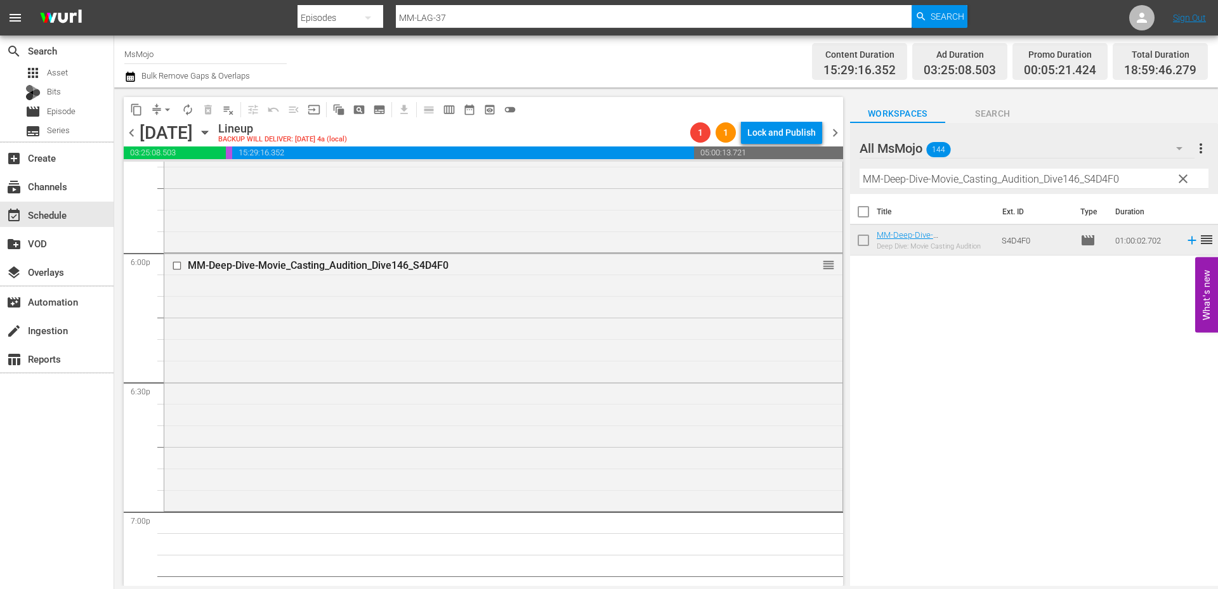
click at [1173, 182] on button "clear" at bounding box center [1182, 178] width 20 height 20
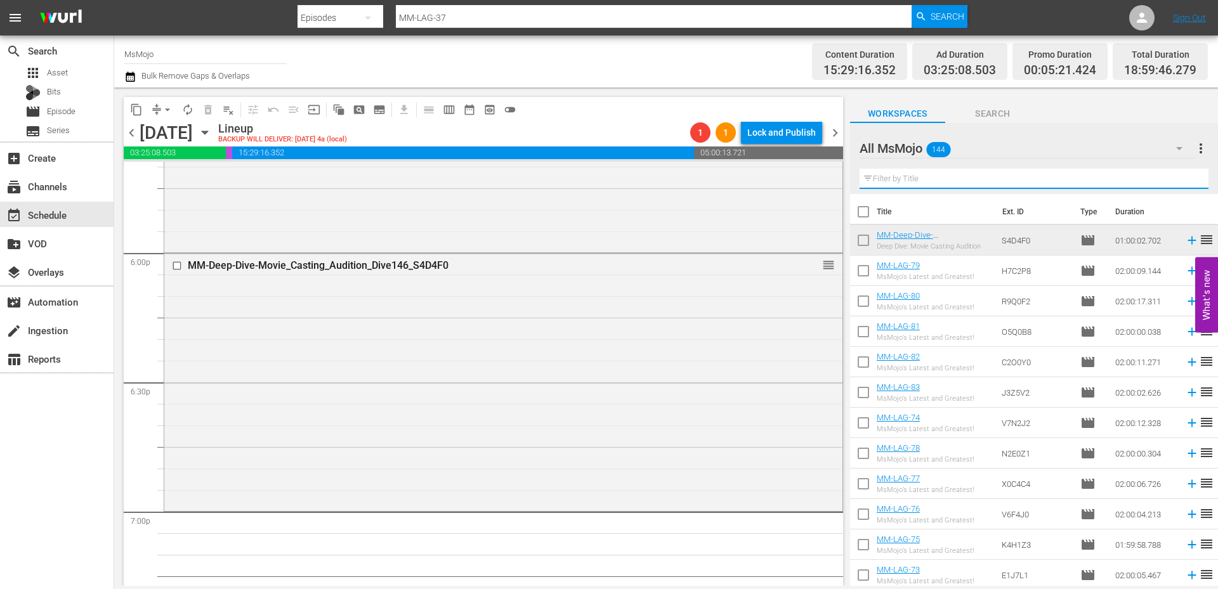
click at [1119, 180] on input "text" at bounding box center [1033, 179] width 349 height 20
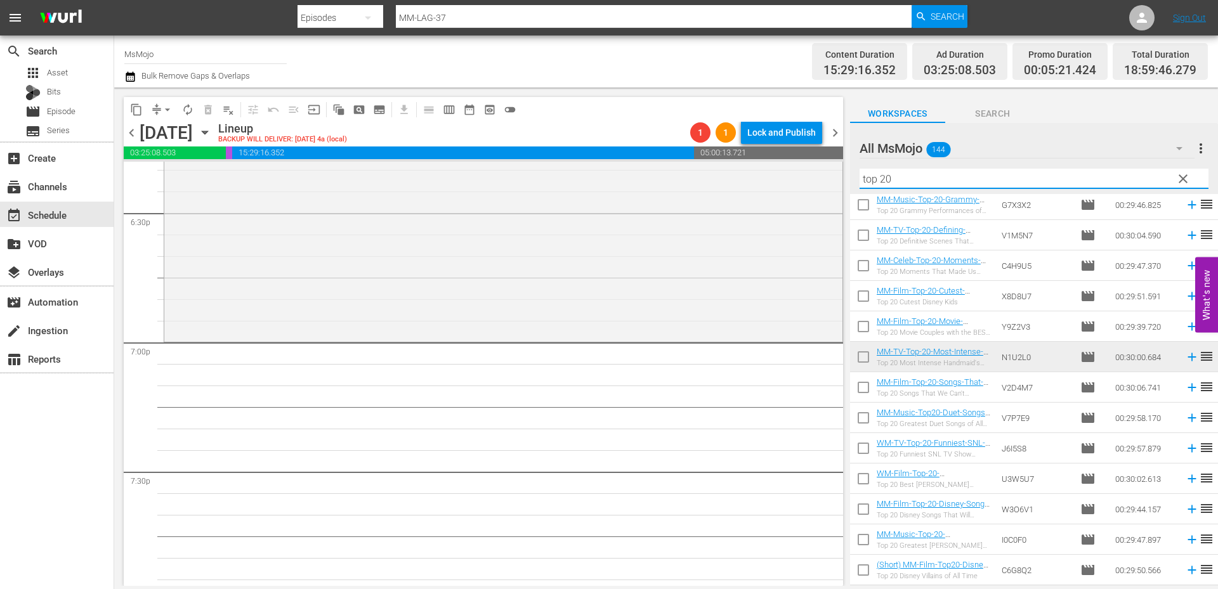
scroll to position [296, 0]
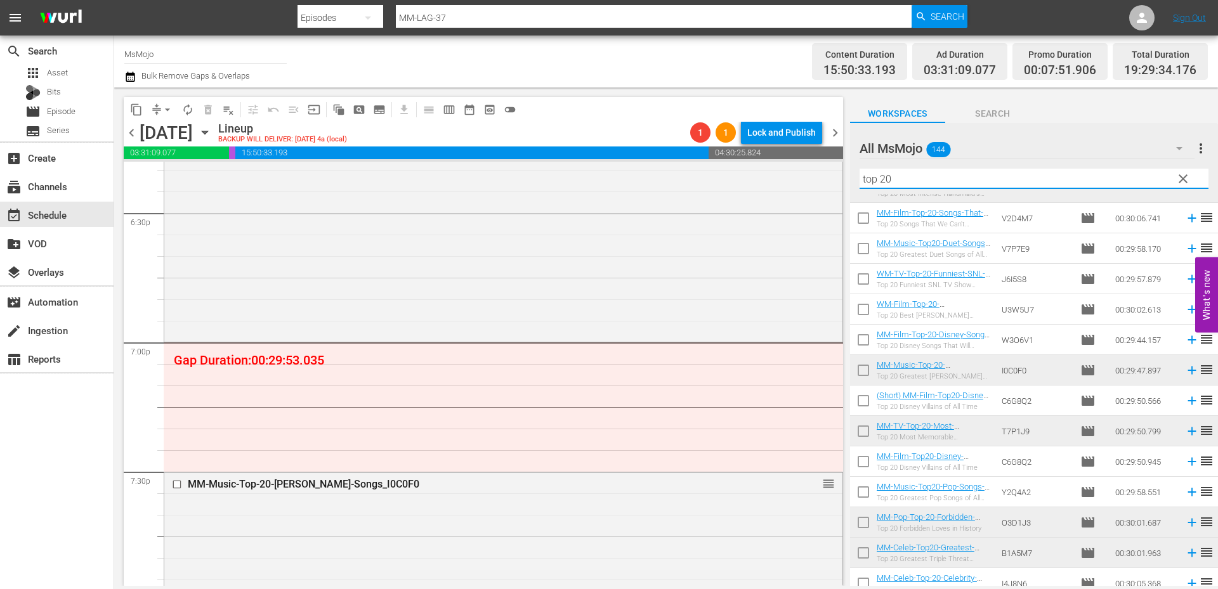
drag, startPoint x: 899, startPoint y: 178, endPoint x: 729, endPoint y: 139, distance: 174.5
click at [722, 139] on div "content_copy compress arrow_drop_down autorenew_outlined delete_forever_outline…" at bounding box center [666, 337] width 1104 height 499
paste input "MM-Pop-Top-20-Disney-Memes_V7D3X2"
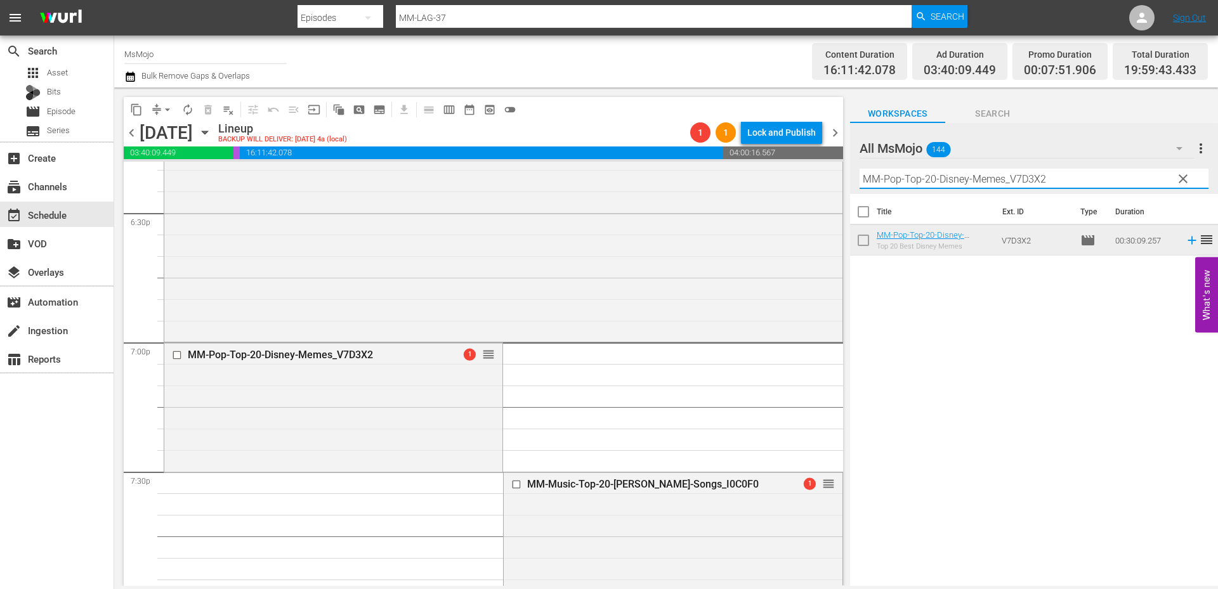
drag, startPoint x: 1072, startPoint y: 175, endPoint x: 837, endPoint y: 160, distance: 235.8
click at [837, 160] on div "content_copy compress arrow_drop_down autorenew_outlined delete_forever_outline…" at bounding box center [666, 337] width 1104 height 499
paste input "Deep-Dive-[PERSON_NAME]-Swift_T4S9U3"
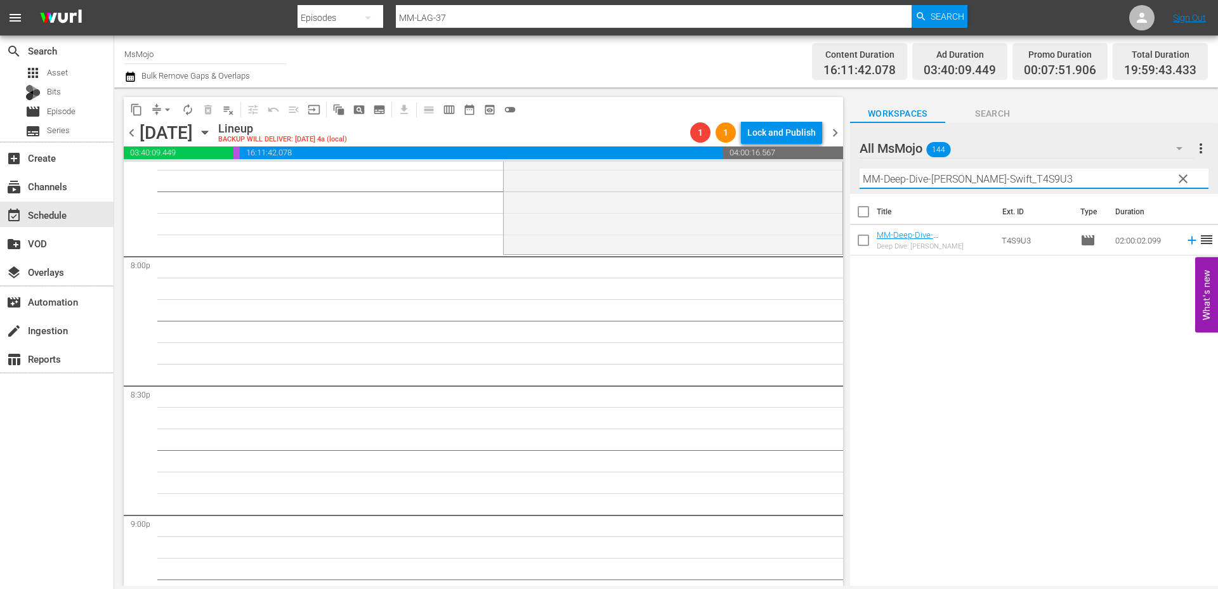
scroll to position [5074, 0]
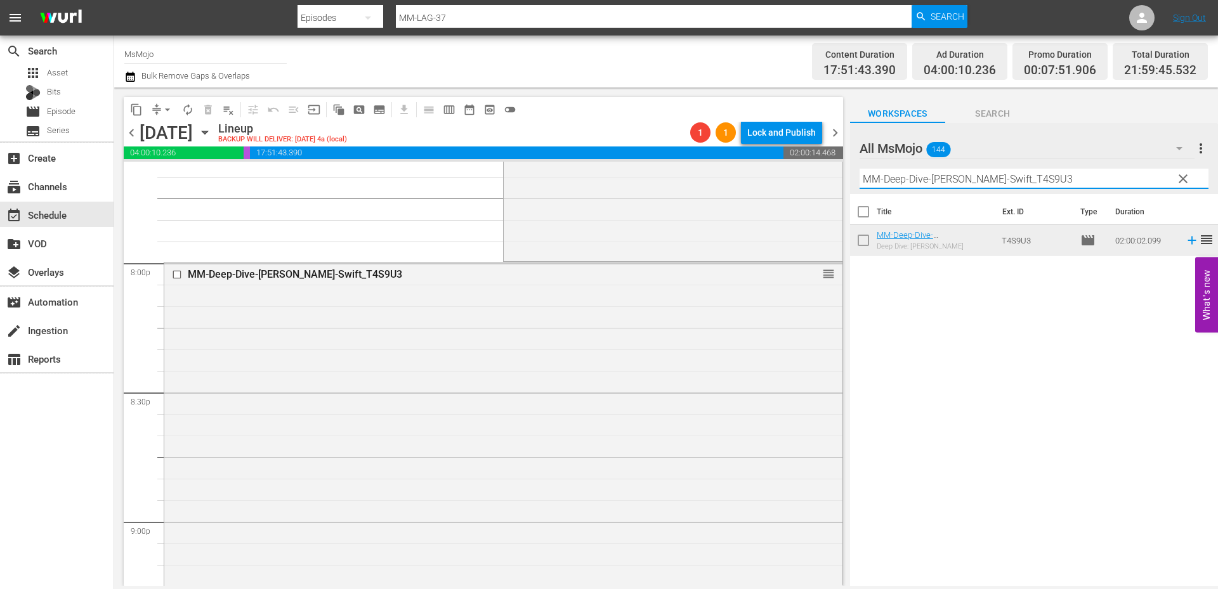
drag, startPoint x: 1079, startPoint y: 178, endPoint x: 866, endPoint y: 176, distance: 213.1
click at [856, 176] on div "All MsMojo 144 All MsMojo more_vert clear Filter by Title MM-Deep-Dive-[PERSON_…" at bounding box center [1034, 158] width 368 height 71
paste input "LAG-6"
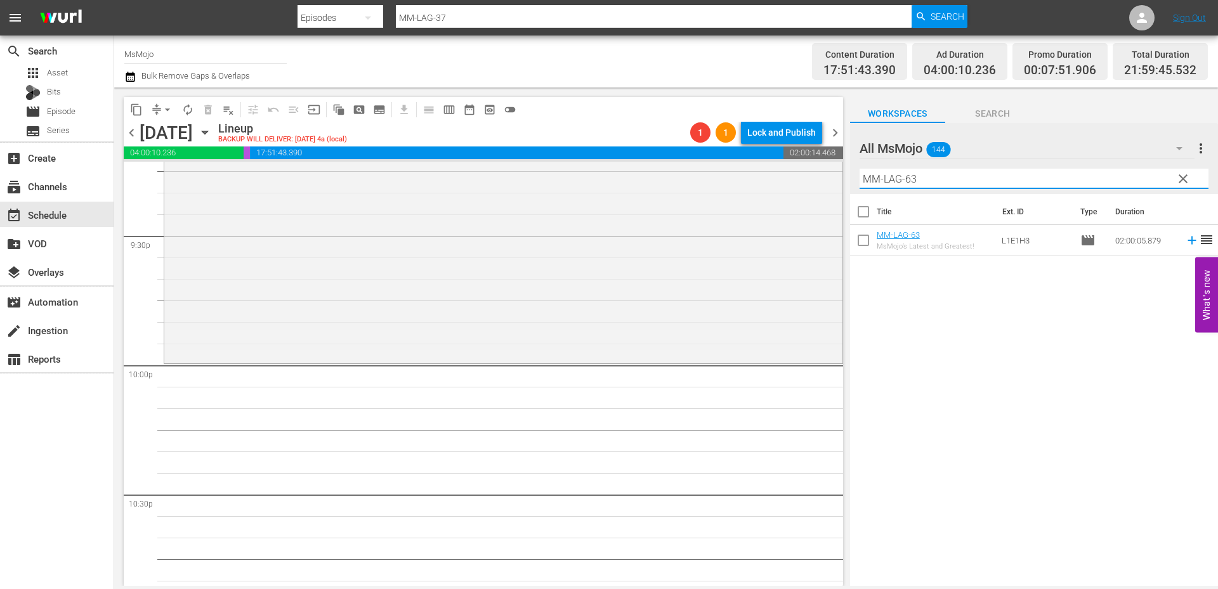
scroll to position [5539, 0]
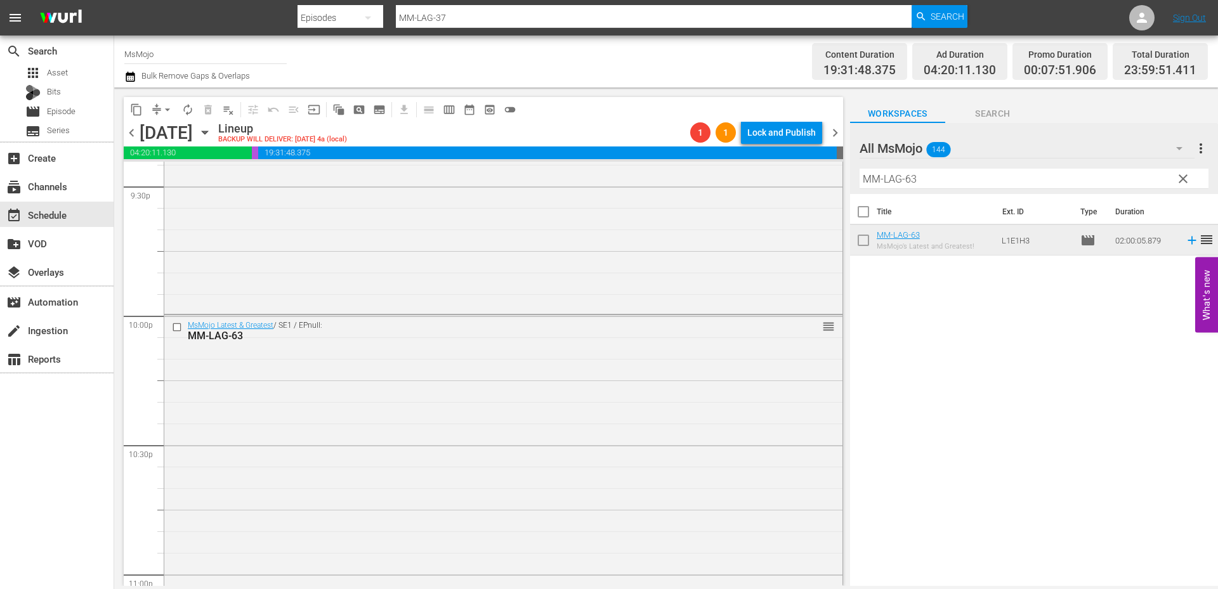
click at [608, 420] on div "MsMojo Latest & Greatest / SE1 / EPnull: MM-LAG-63 reorder" at bounding box center [503, 572] width 678 height 514
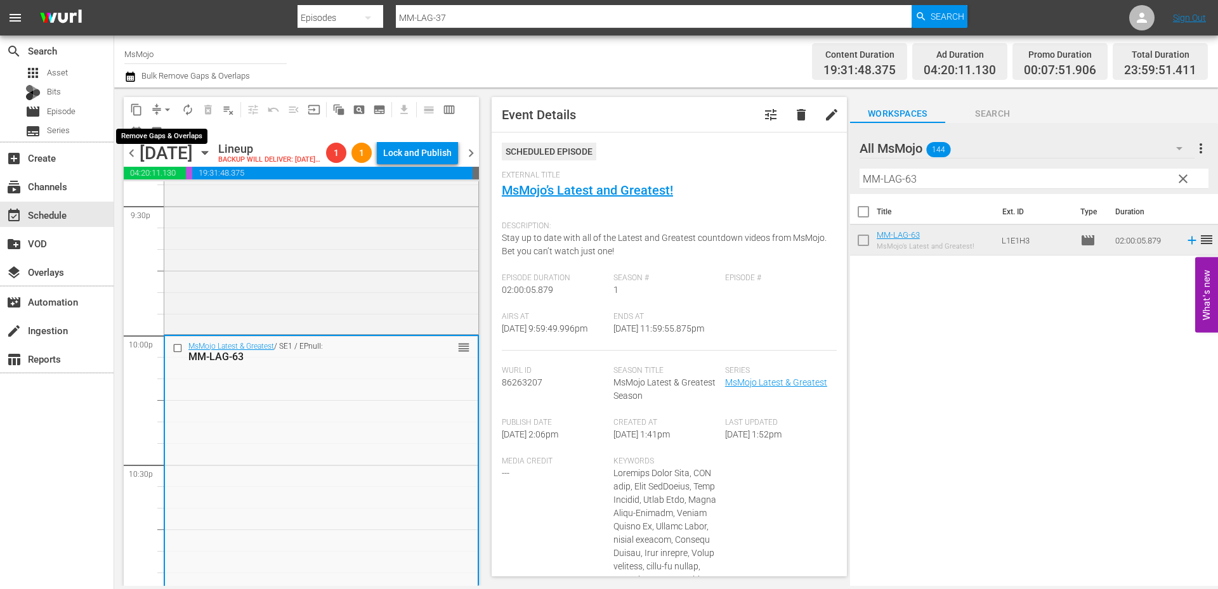
click at [160, 111] on button "arrow_drop_down" at bounding box center [167, 110] width 20 height 20
click at [179, 183] on li "Align to End of Previous Day" at bounding box center [167, 177] width 133 height 21
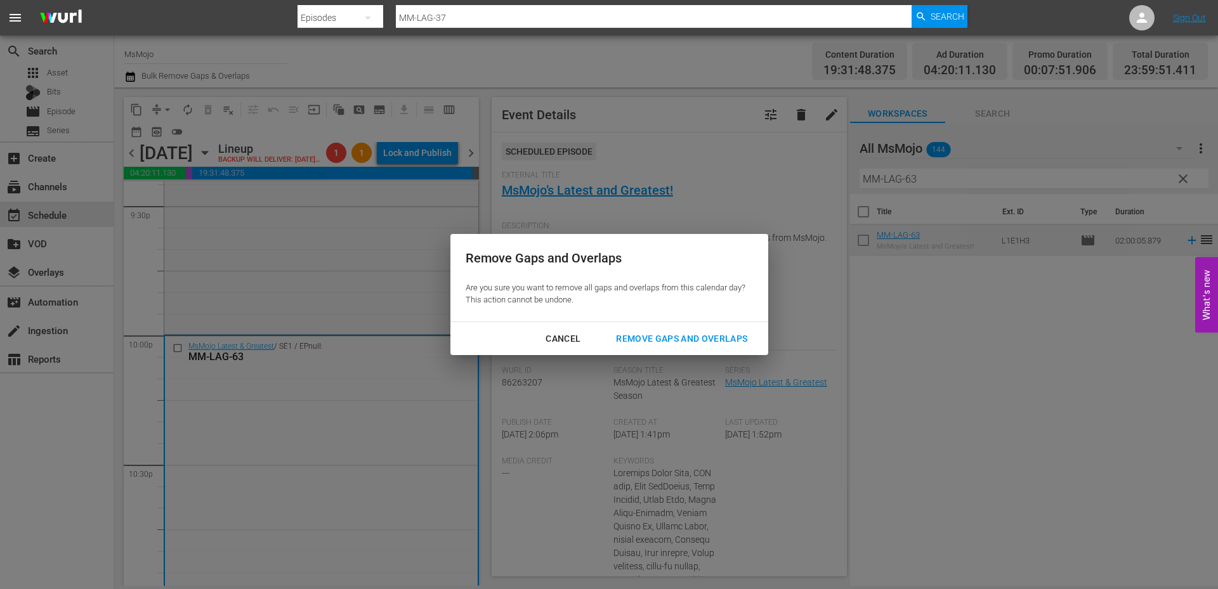
click at [639, 334] on div "Remove Gaps and Overlaps" at bounding box center [682, 339] width 152 height 16
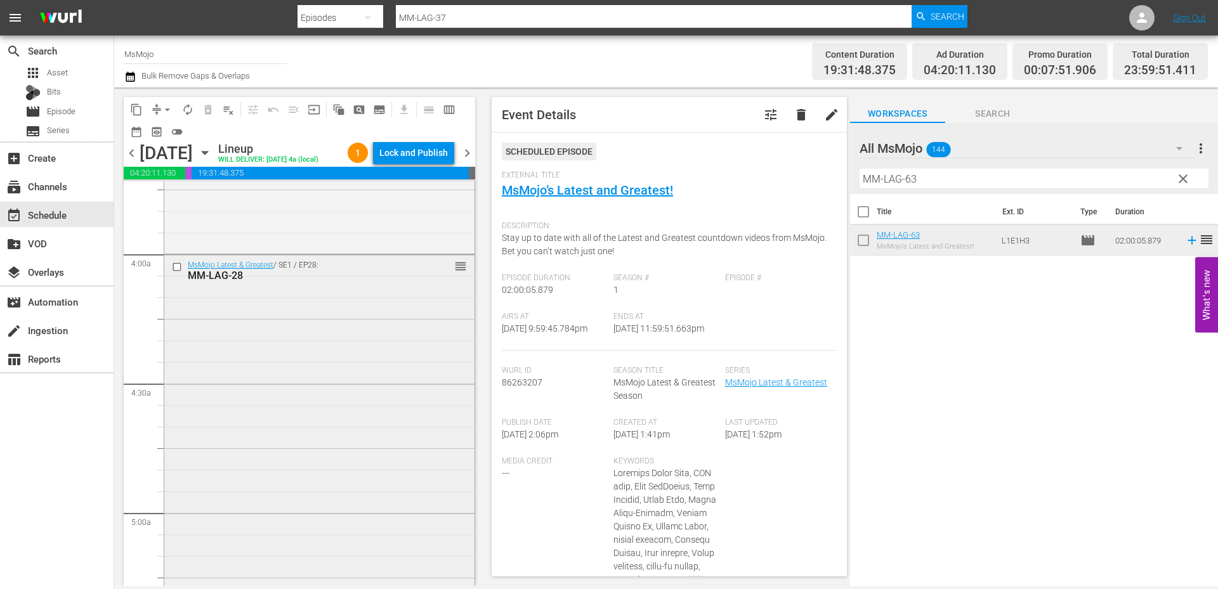
scroll to position [1015, 0]
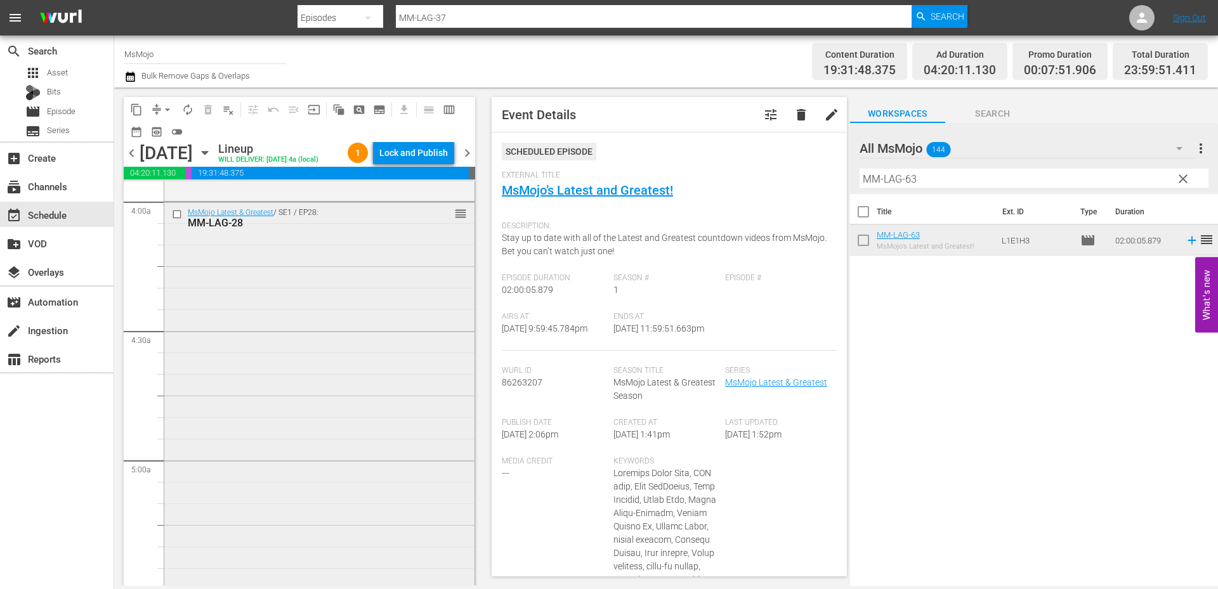
click at [328, 339] on div "MsMojo Latest & Greatest / SE1 / EP28: MM-LAG-28 reorder" at bounding box center [319, 459] width 310 height 514
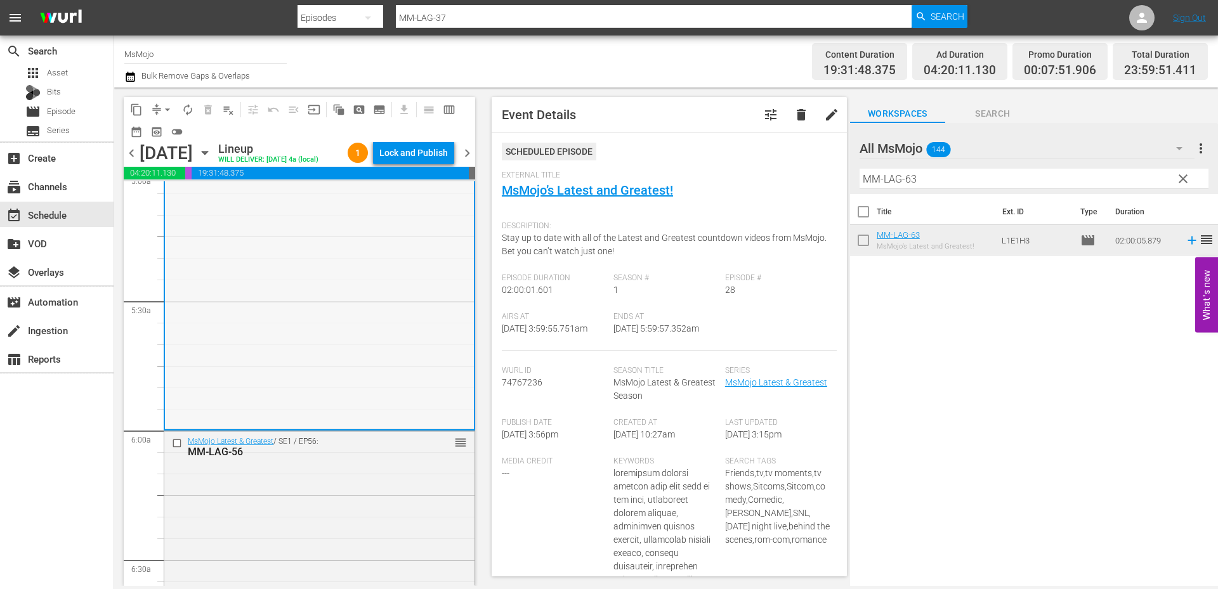
scroll to position [1438, 0]
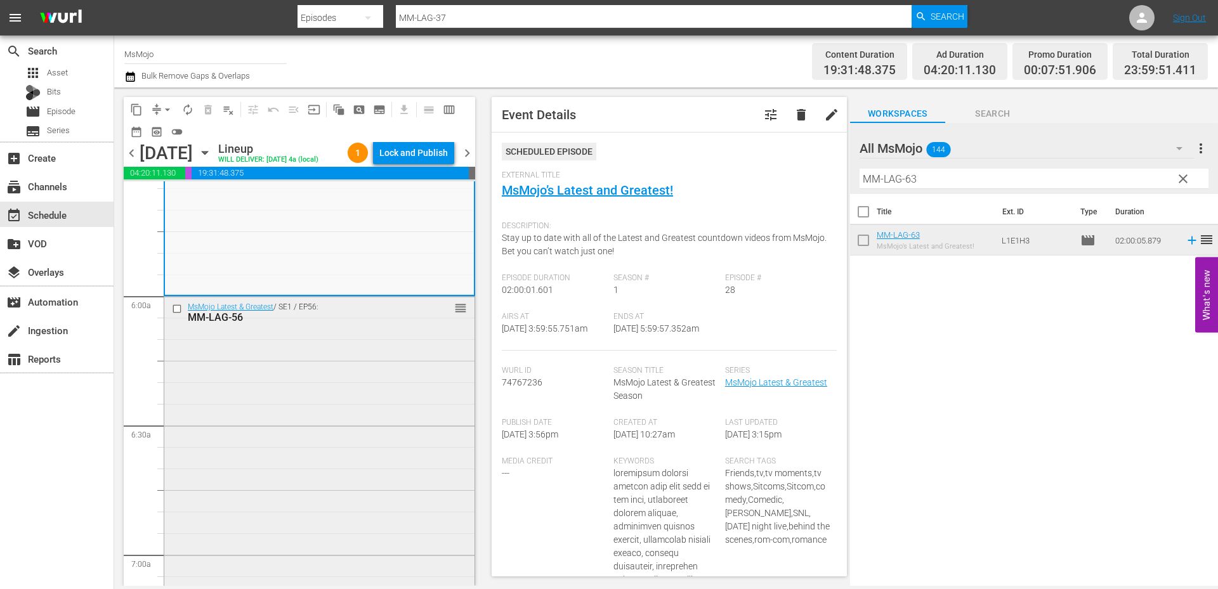
click at [307, 402] on div "MsMojo Latest & Greatest / SE1 / EP56: MM-LAG-56 reorder" at bounding box center [319, 554] width 310 height 514
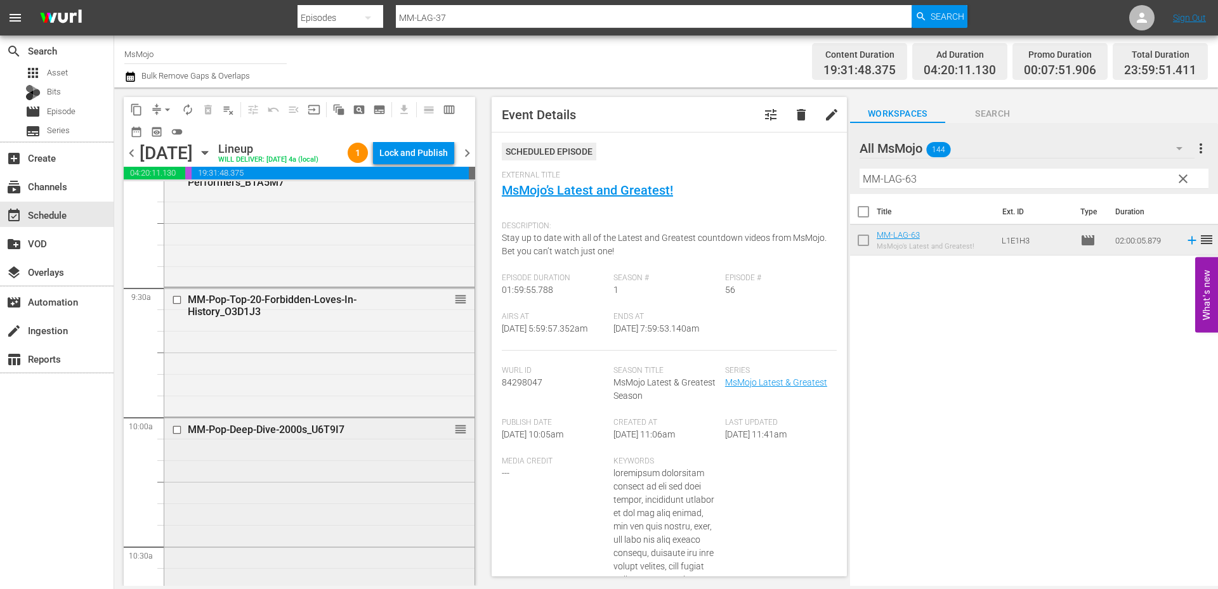
scroll to position [2368, 0]
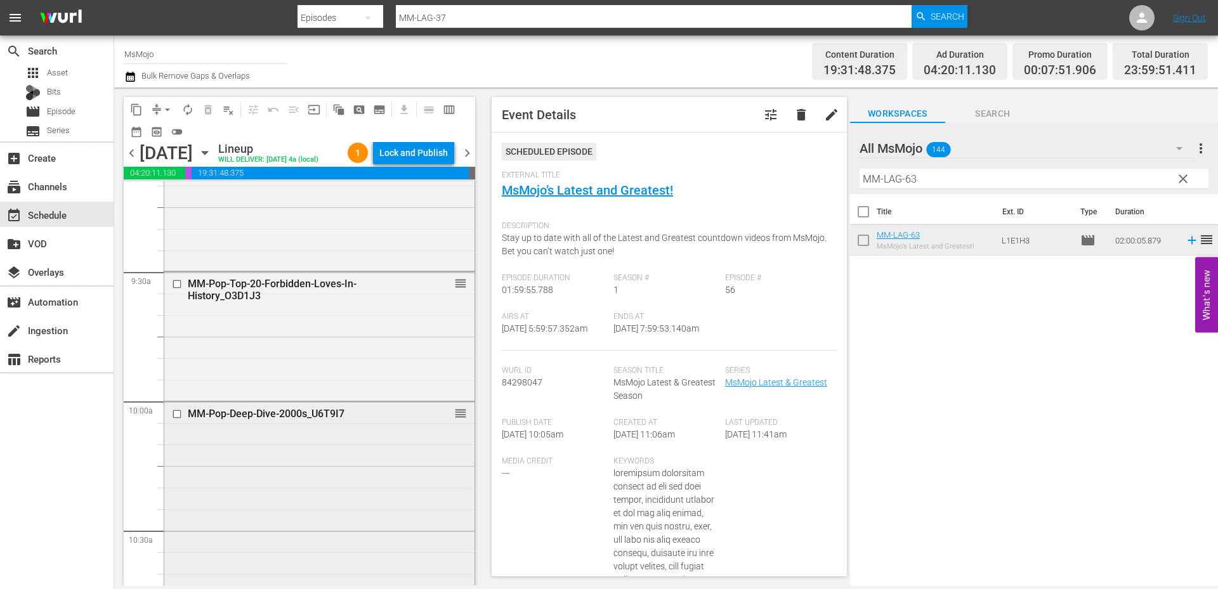
click at [279, 490] on div "MM-Pop-Deep-Dive-2000s_U6T9I7 reorder" at bounding box center [319, 594] width 310 height 384
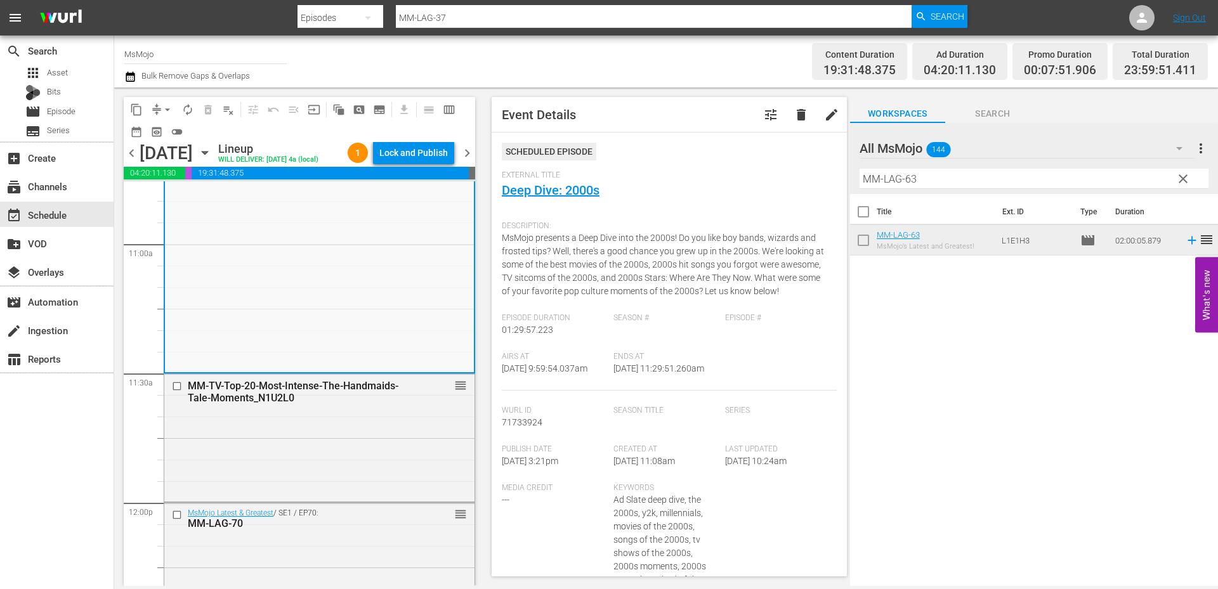
scroll to position [3044, 0]
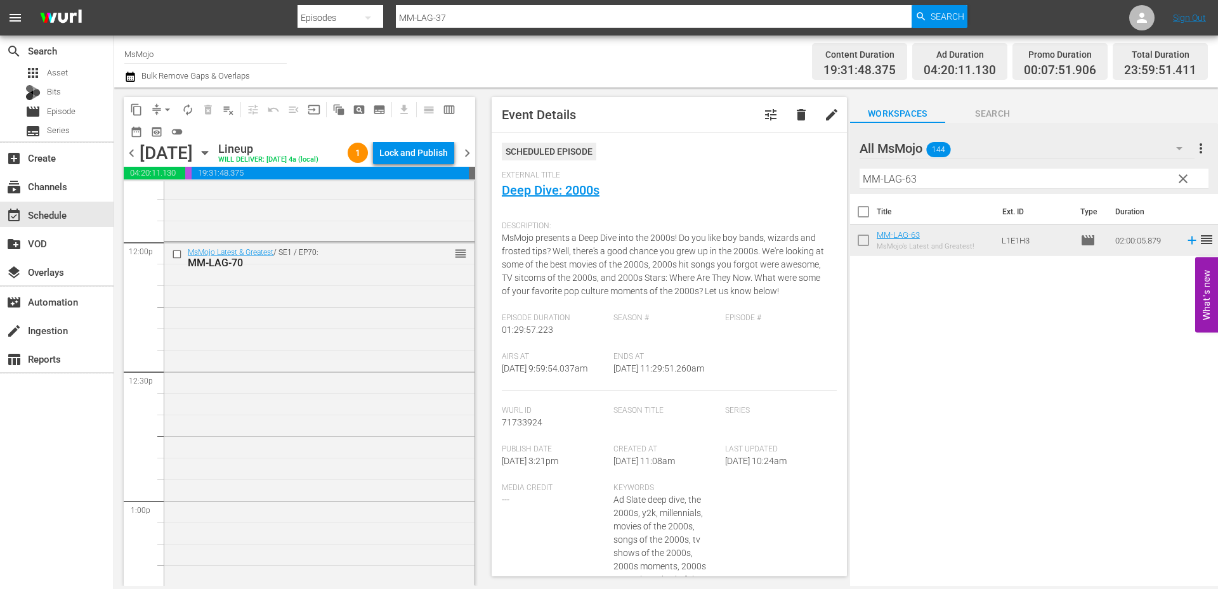
click at [279, 490] on div "MsMojo Latest & Greatest / SE1 / EP70: MM-LAG-70 reorder" at bounding box center [319, 499] width 310 height 514
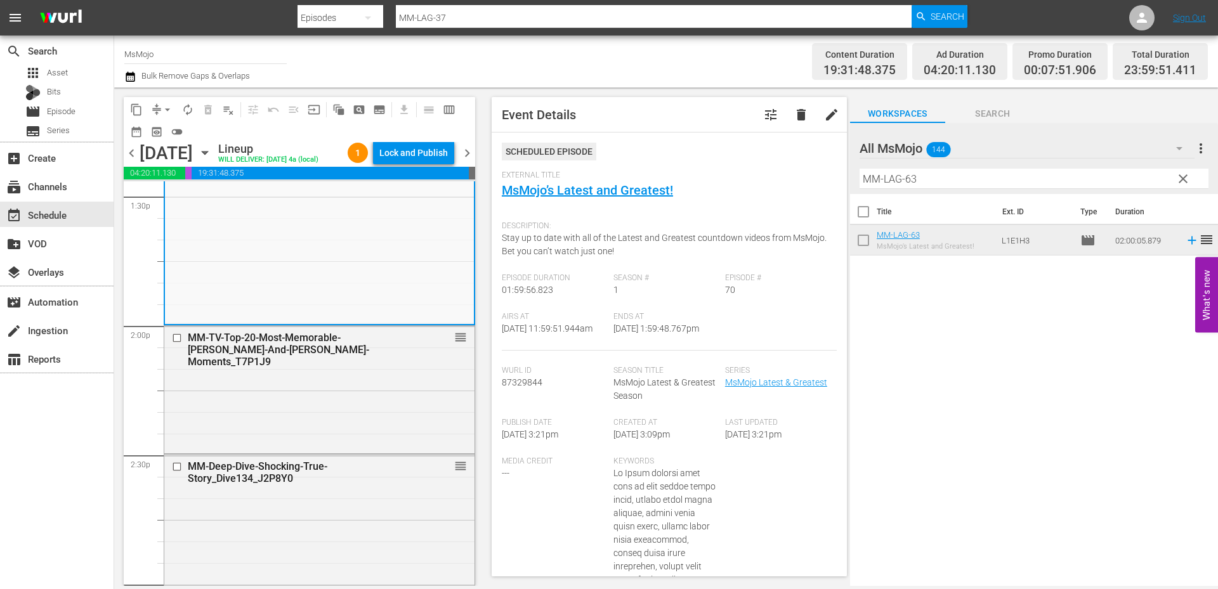
scroll to position [3509, 0]
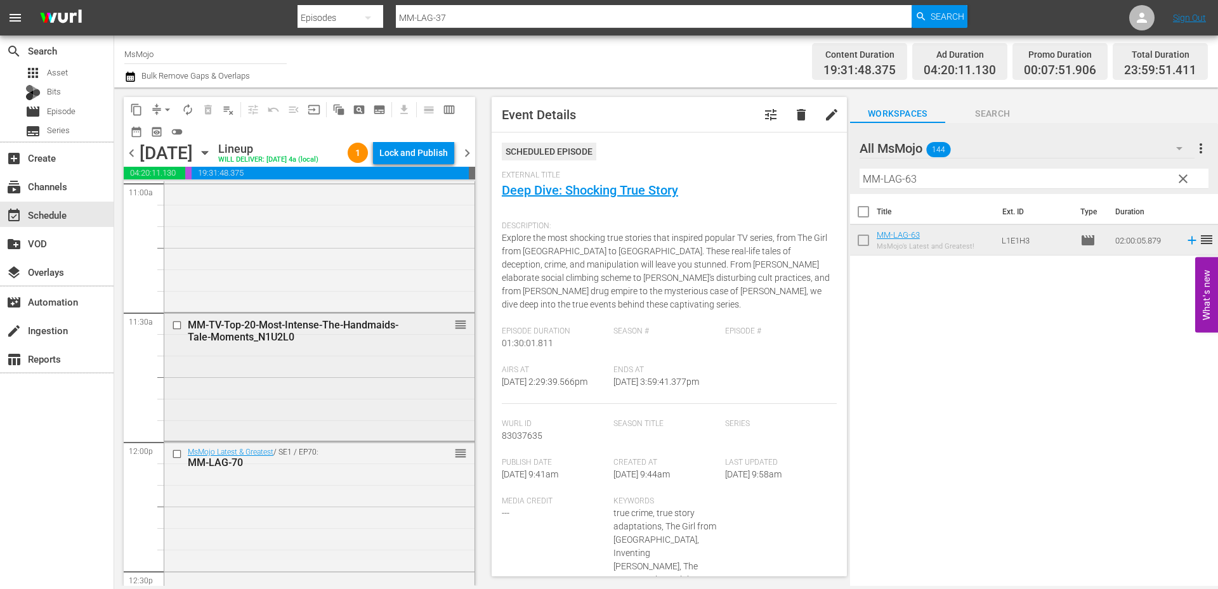
scroll to position [2875, 0]
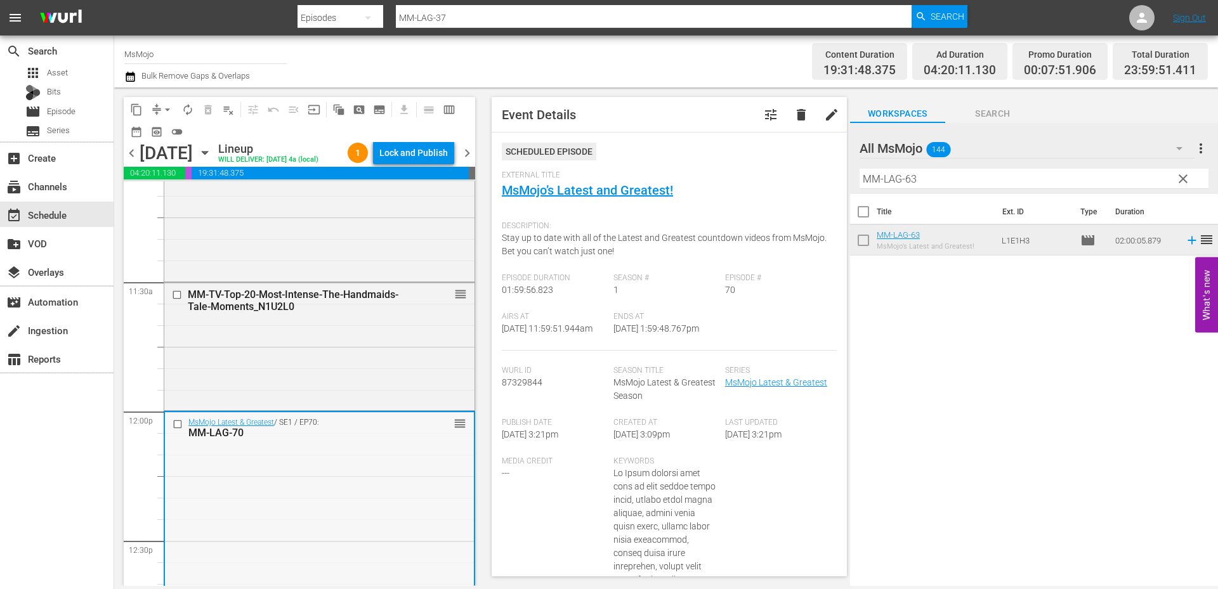
click at [177, 430] on input "checkbox" at bounding box center [179, 424] width 13 height 11
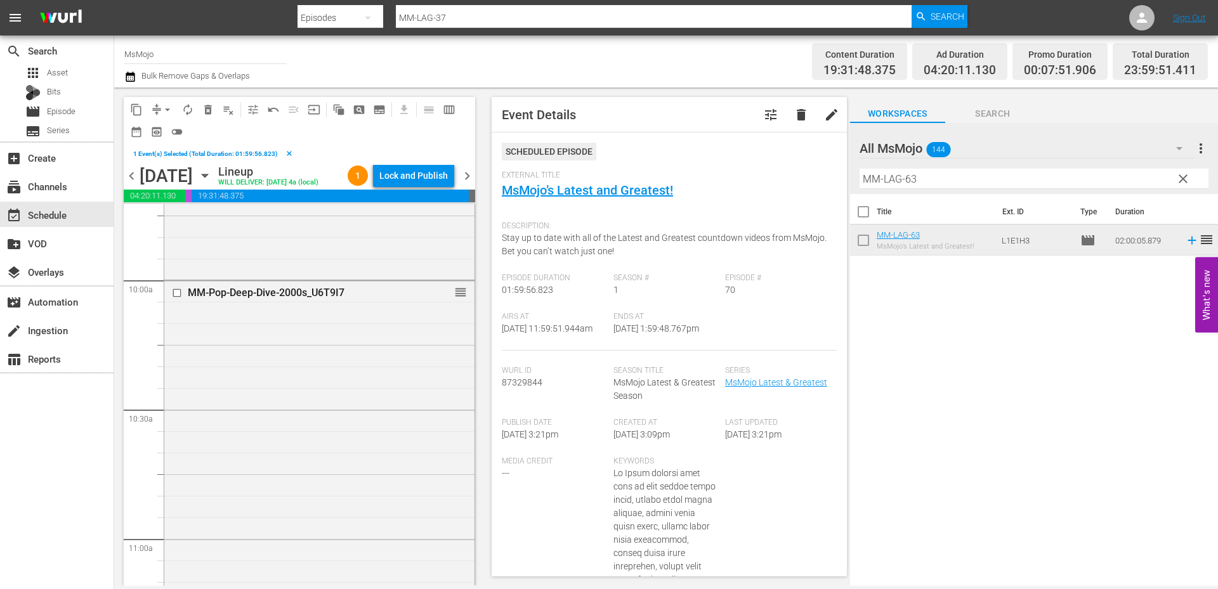
scroll to position [2241, 0]
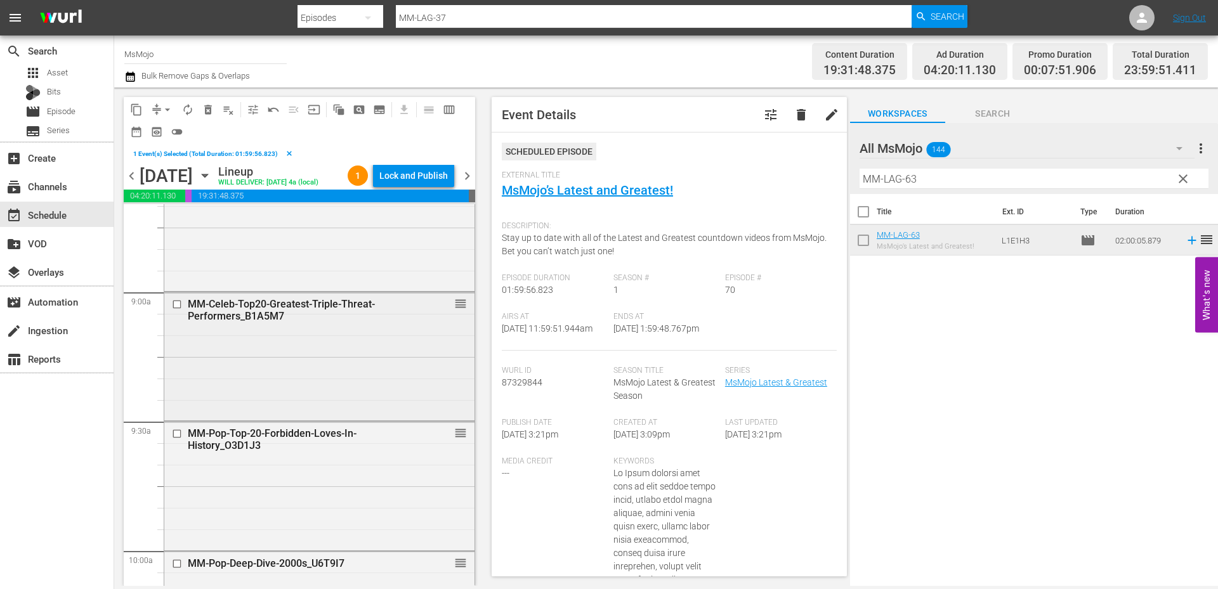
click at [242, 367] on div "MM-Celeb-Top20-Greatest-Triple-Threat-Performers_B1A5M7 reorder" at bounding box center [319, 355] width 310 height 126
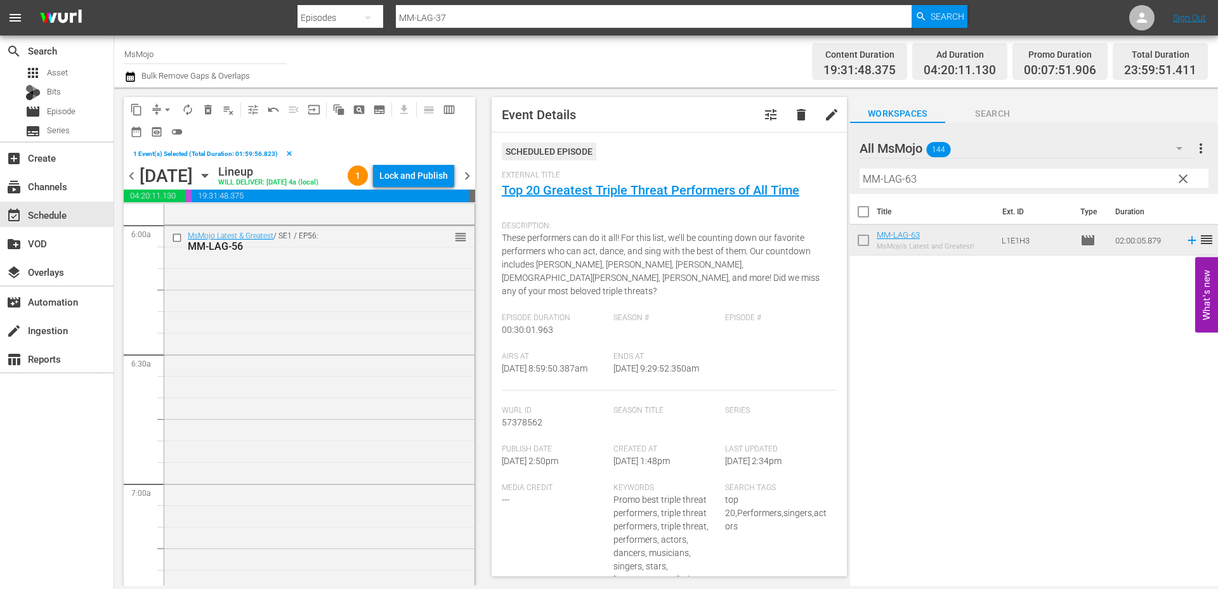
scroll to position [1480, 0]
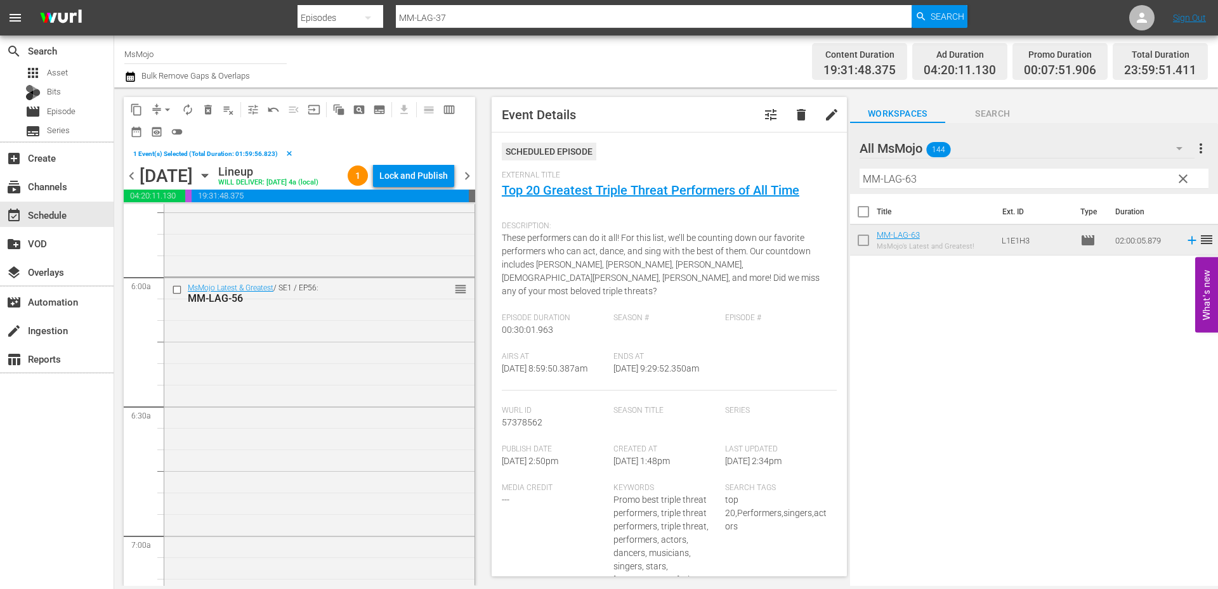
click at [245, 356] on div "MsMojo Latest & Greatest / SE1 / EP56: MM-LAG-56 reorder" at bounding box center [319, 535] width 310 height 514
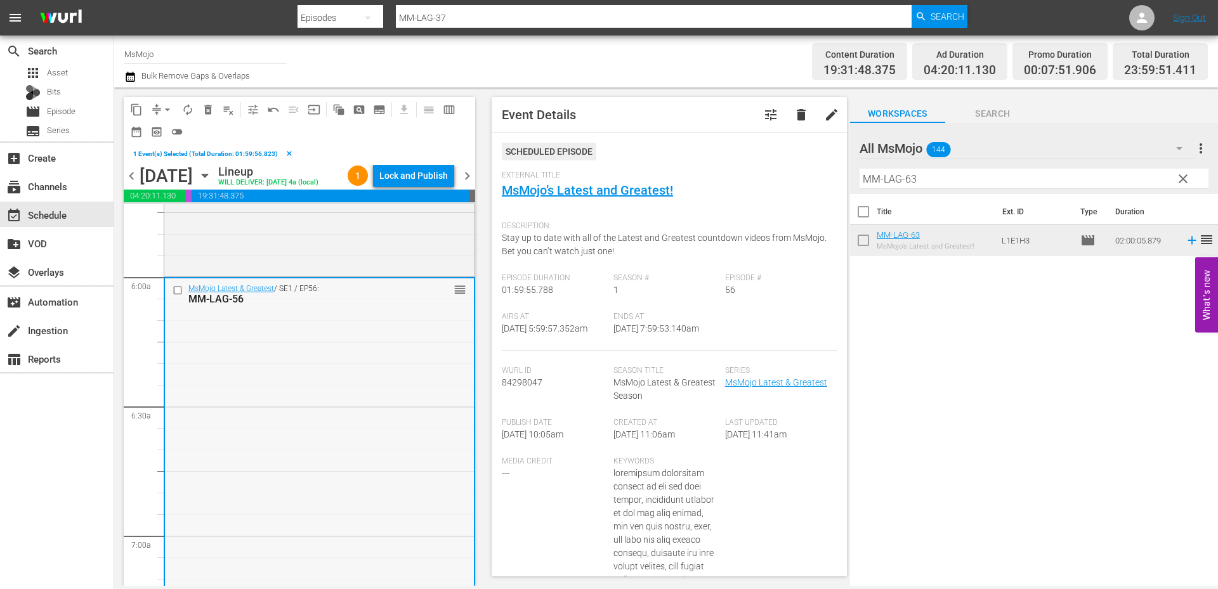
click at [174, 296] on input "checkbox" at bounding box center [179, 290] width 13 height 11
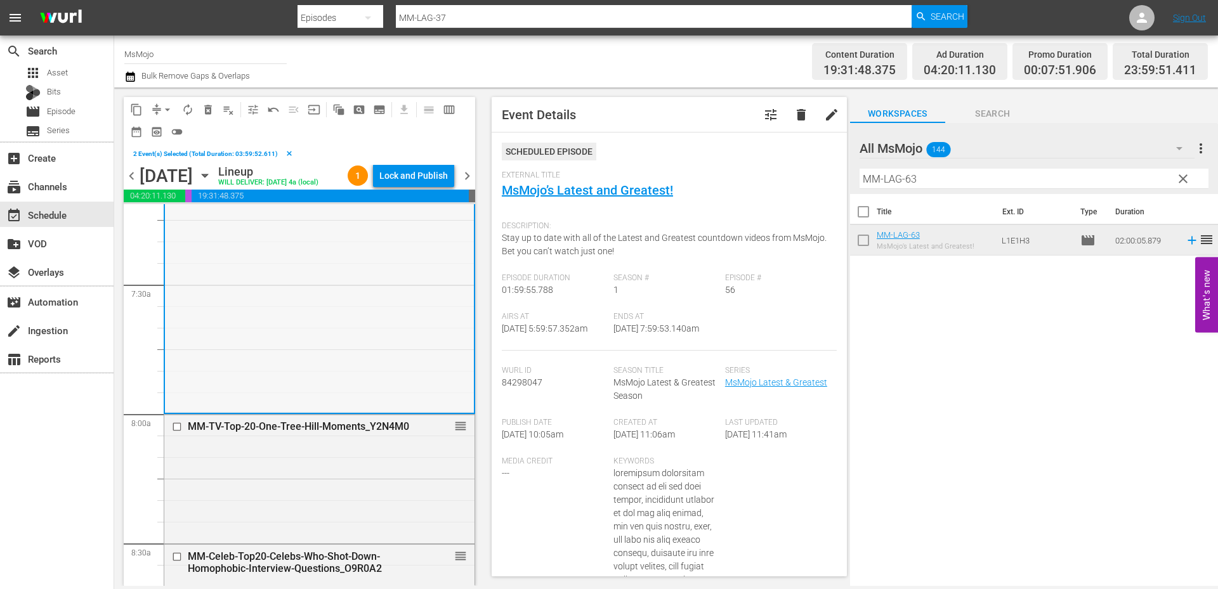
click at [294, 394] on div "MsMojo Latest & Greatest / SE1 / EP56: MM-LAG-56 reorder" at bounding box center [319, 155] width 309 height 514
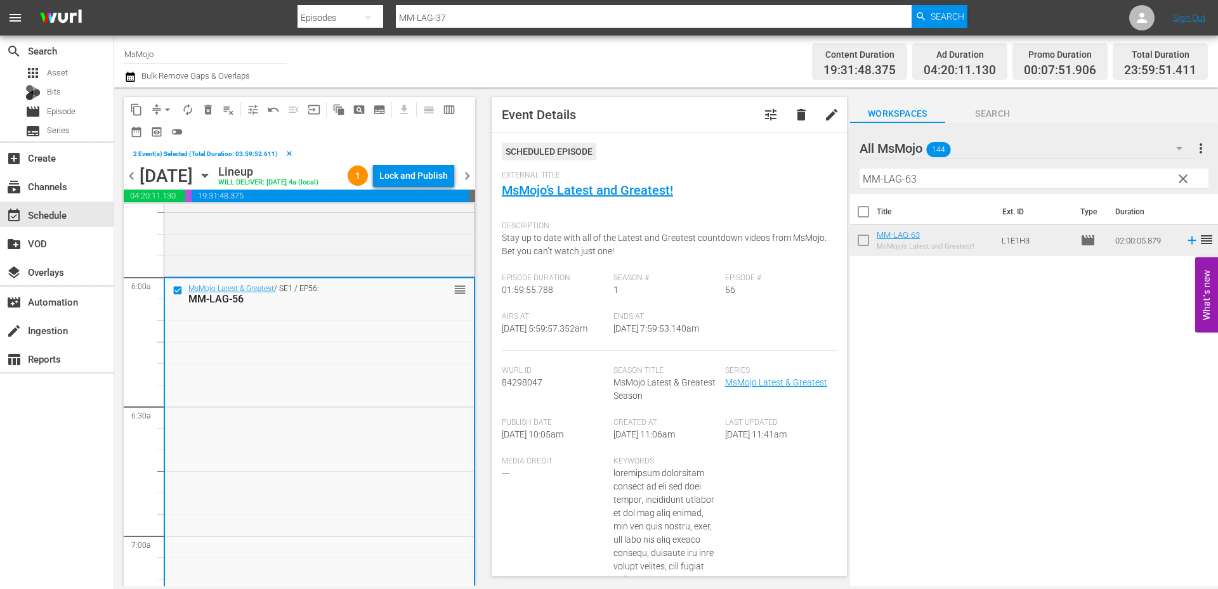
scroll to position [1903, 0]
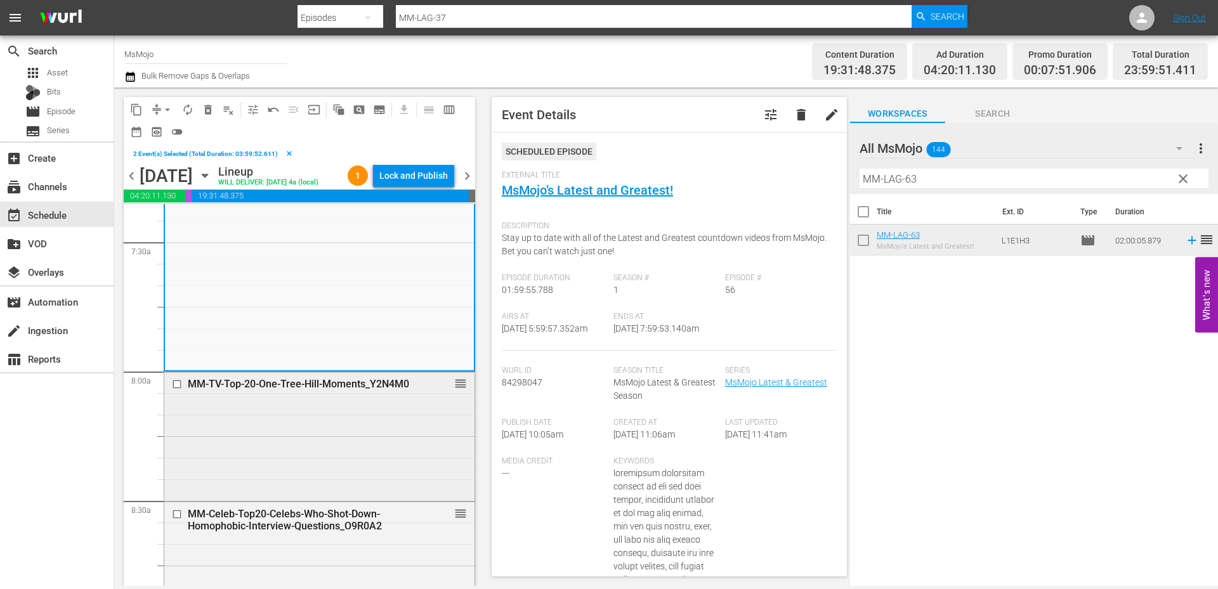
click at [285, 434] on div "MM-TV-Top-20-One-Tree-Hill-Moments_Y2N4M0 reorder" at bounding box center [319, 435] width 310 height 126
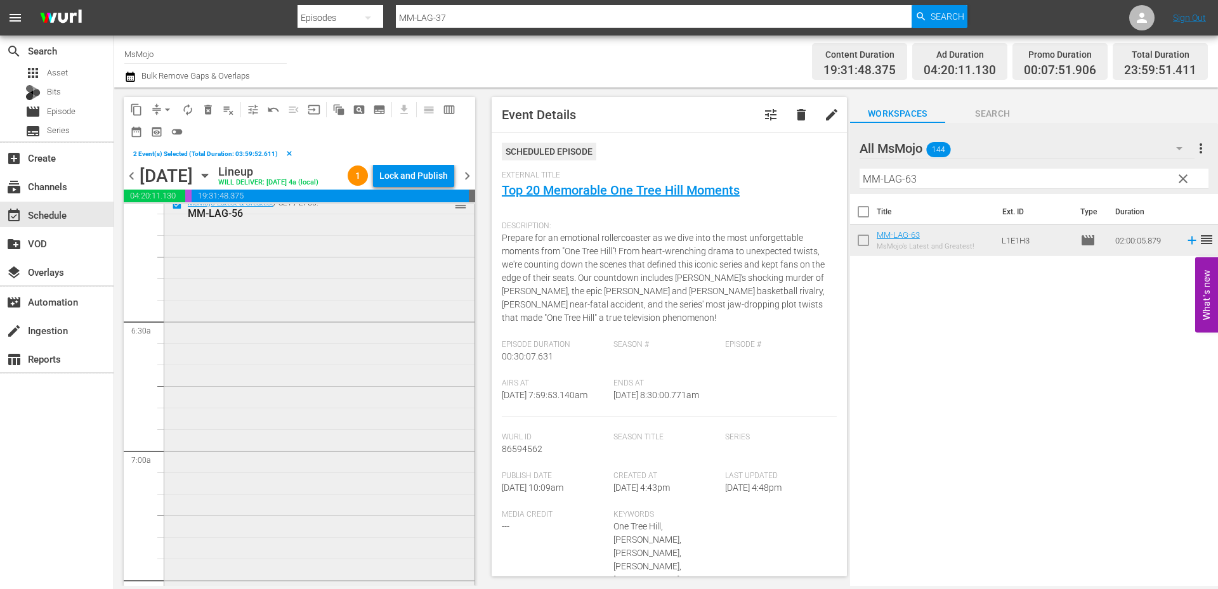
click at [277, 374] on div "MsMojo Latest & Greatest / SE1 / EP56: MM-LAG-56 reorder" at bounding box center [319, 450] width 310 height 514
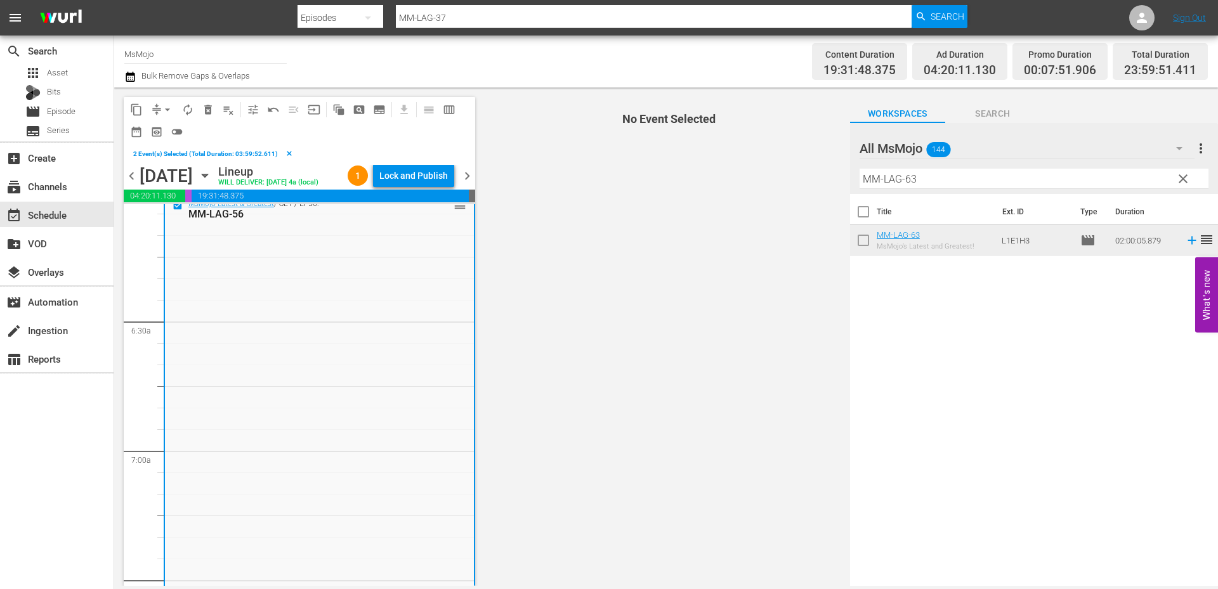
scroll to position [1438, 0]
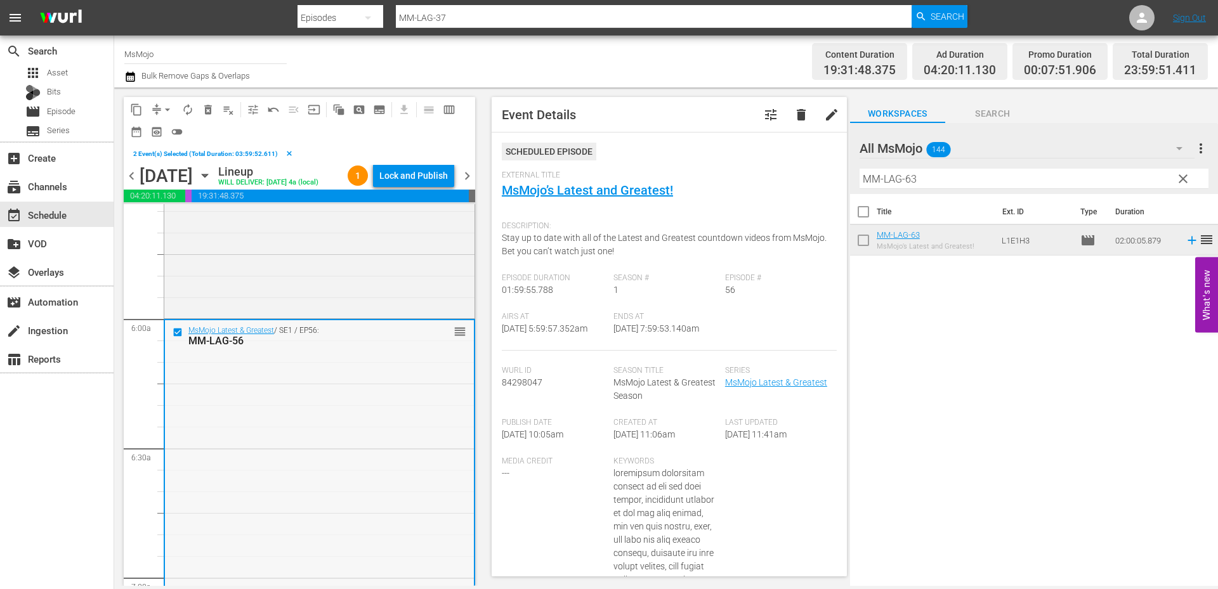
click at [249, 419] on div "MsMojo Latest & Greatest / SE1 / EP56: MM-LAG-56 reorder" at bounding box center [319, 577] width 309 height 514
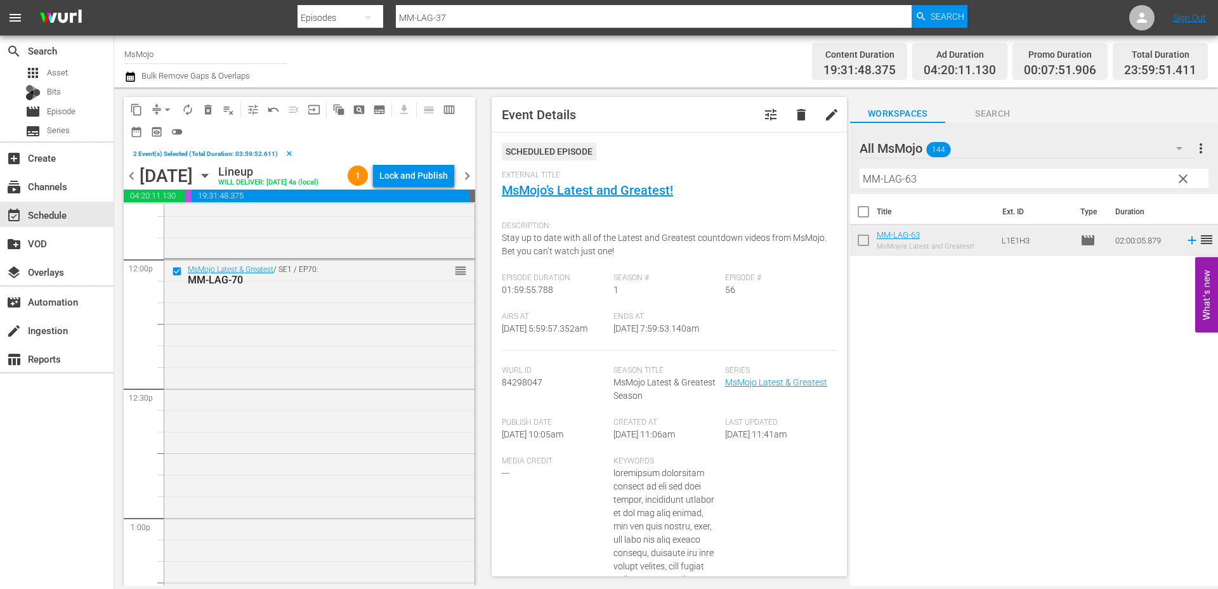
scroll to position [3044, 0]
click at [174, 283] on input "checkbox" at bounding box center [178, 277] width 13 height 11
click at [272, 399] on div "MsMojo Latest & Greatest / SE1 / EP70: MM-LAG-70 reorder" at bounding box center [319, 522] width 310 height 514
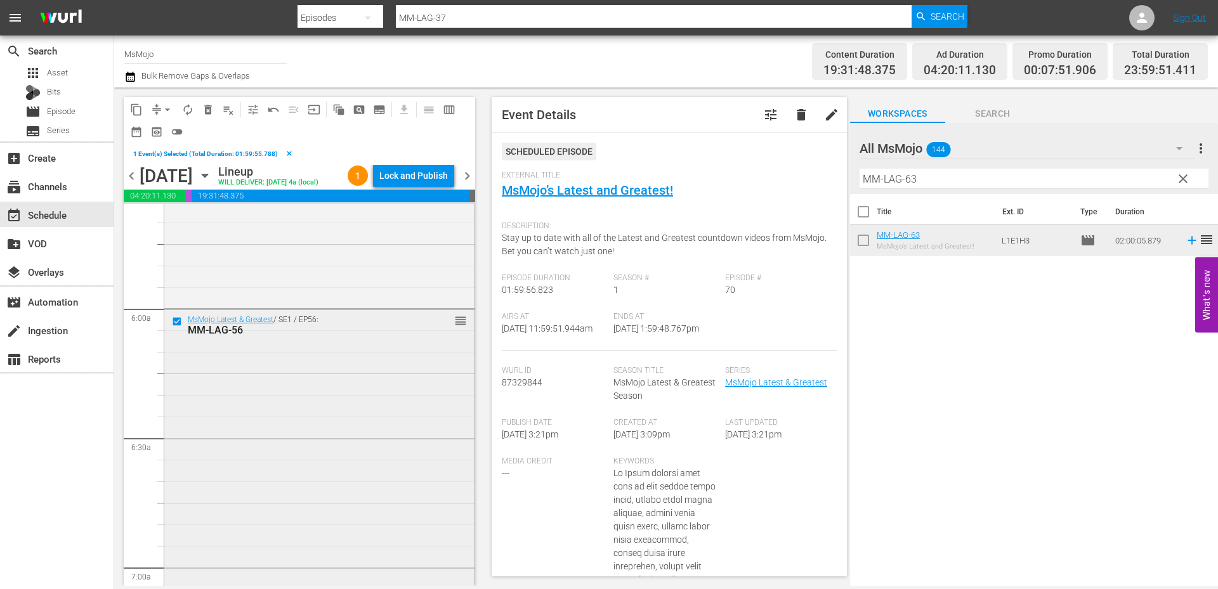
scroll to position [1438, 0]
click at [262, 404] on div "MsMojo Latest & Greatest / SE1 / EP56: MM-LAG-56 reorder" at bounding box center [319, 577] width 310 height 514
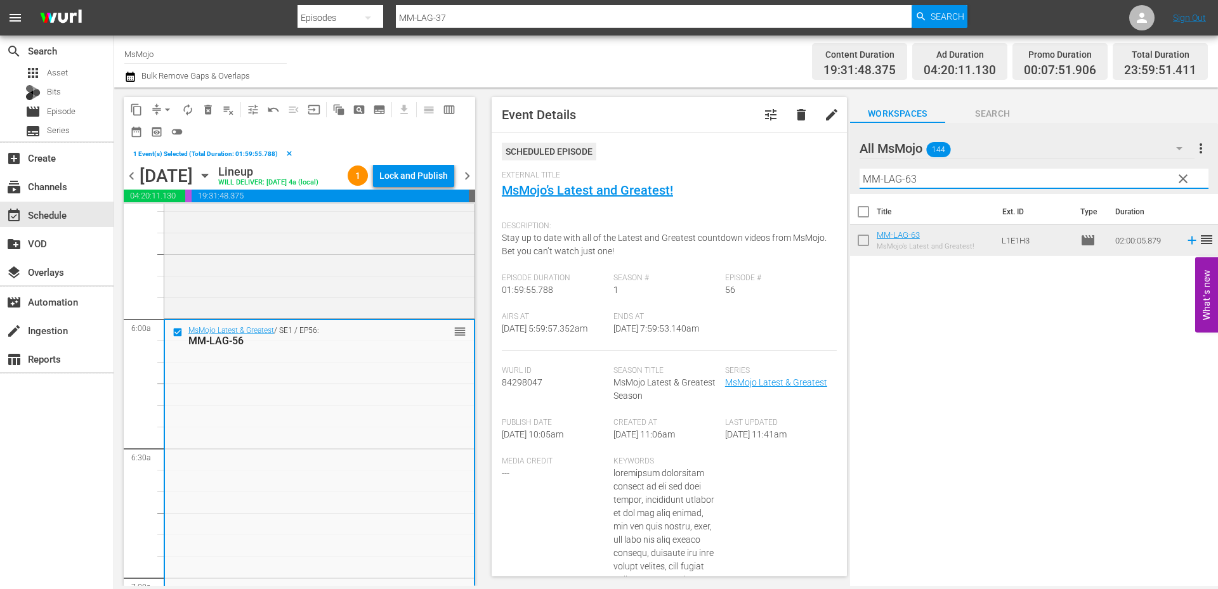
drag, startPoint x: 928, startPoint y: 182, endPoint x: 808, endPoint y: 179, distance: 119.9
click at [808, 179] on div "content_copy compress arrow_drop_down autorenew_outlined delete_forever_outline…" at bounding box center [666, 337] width 1104 height 499
paste input "77"
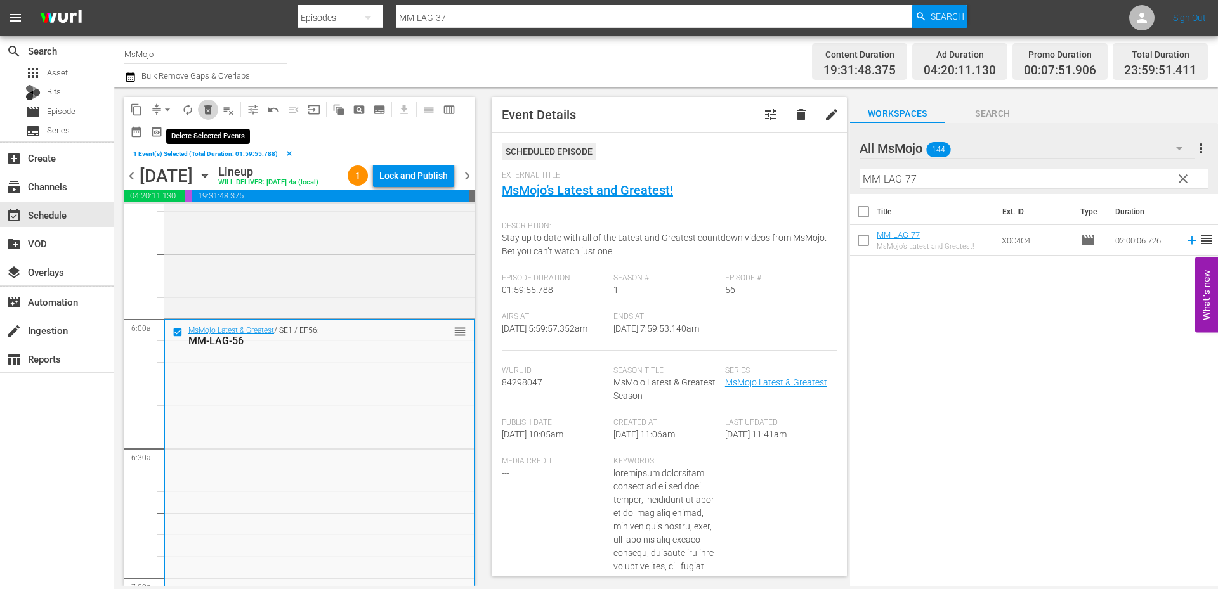
click at [207, 112] on span "delete_forever_outlined" at bounding box center [208, 109] width 13 height 13
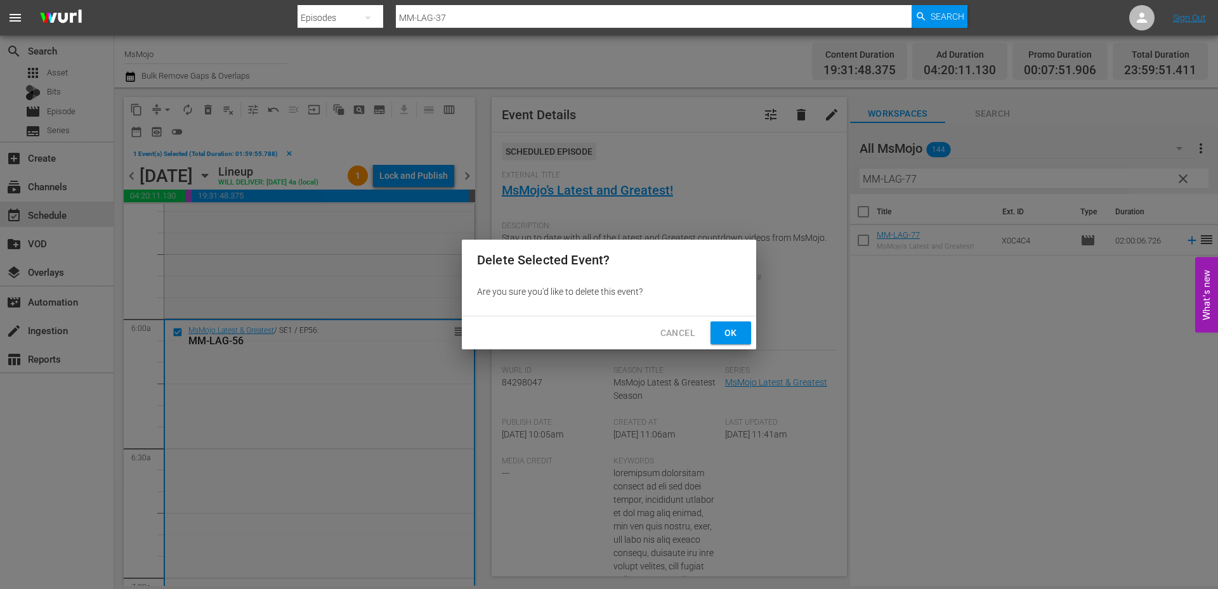
click at [722, 336] on span "Ok" at bounding box center [730, 333] width 20 height 16
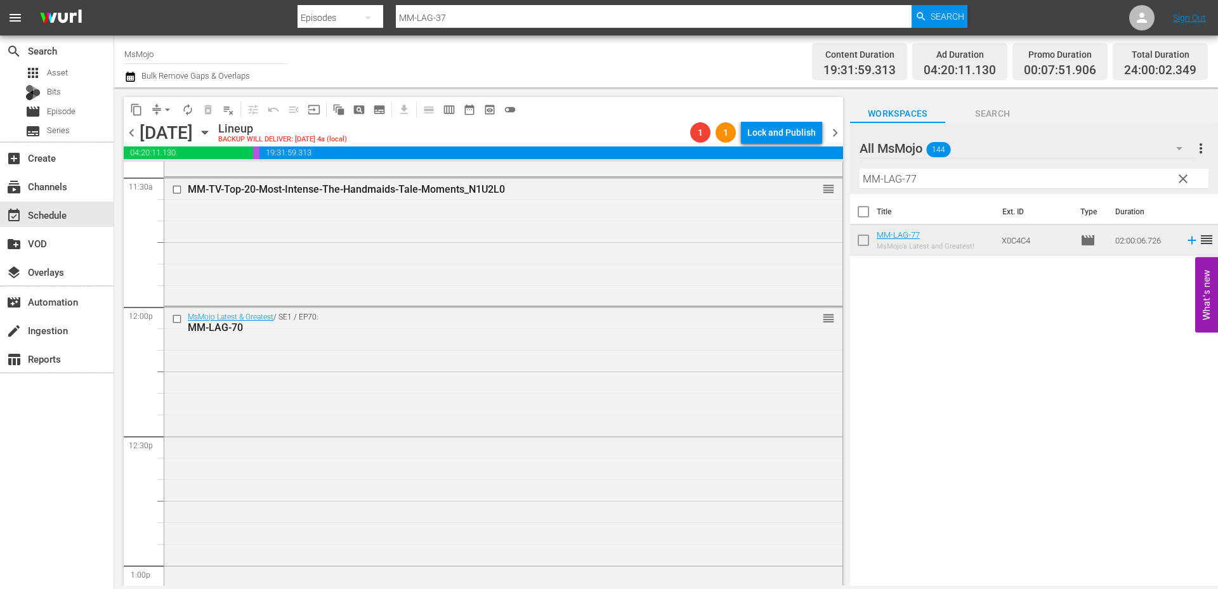
scroll to position [3002, 0]
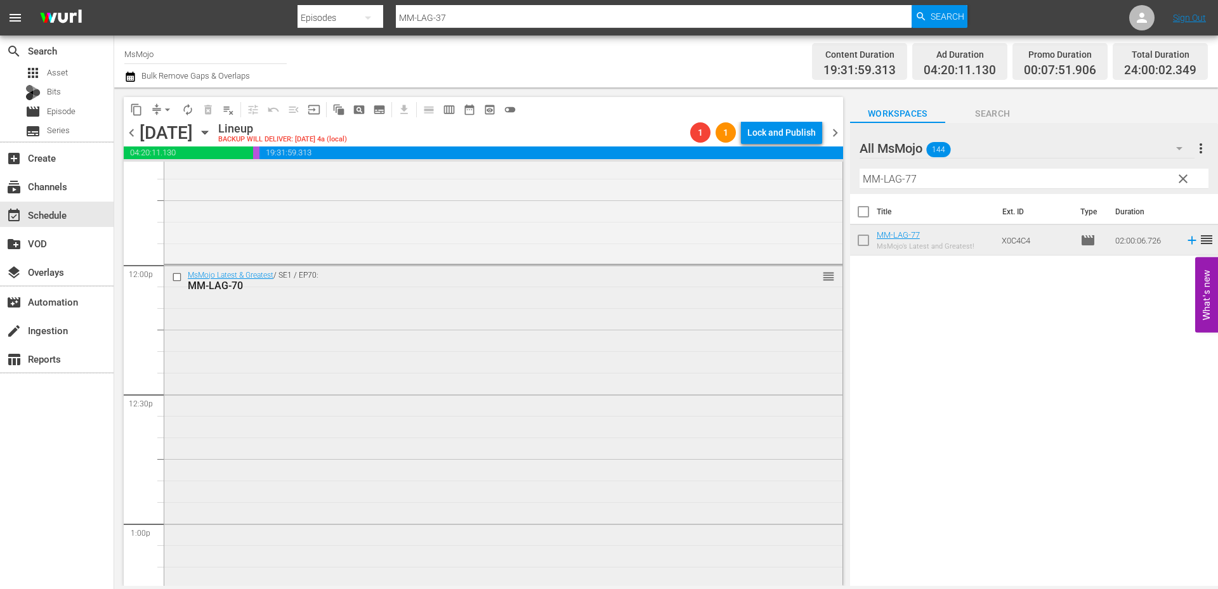
click at [440, 401] on div "MsMojo Latest & Greatest / SE1 / EP70: MM-LAG-70 reorder" at bounding box center [503, 522] width 678 height 514
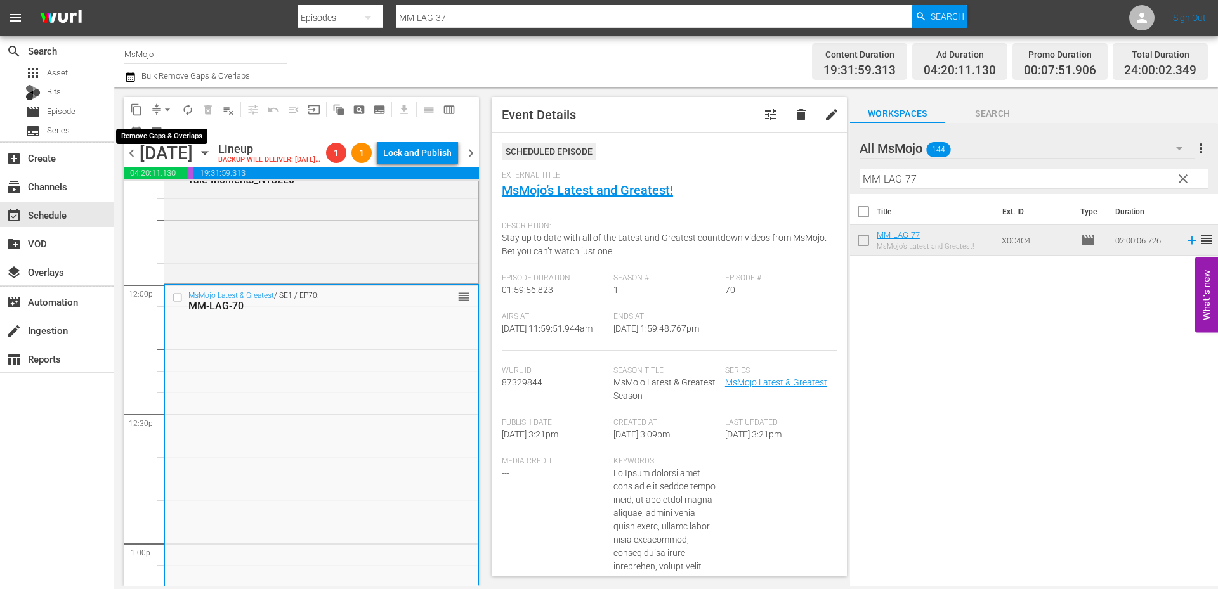
click at [161, 106] on span "arrow_drop_down" at bounding box center [167, 109] width 13 height 13
click at [193, 175] on li "Align to End of Previous Day" at bounding box center [167, 177] width 133 height 21
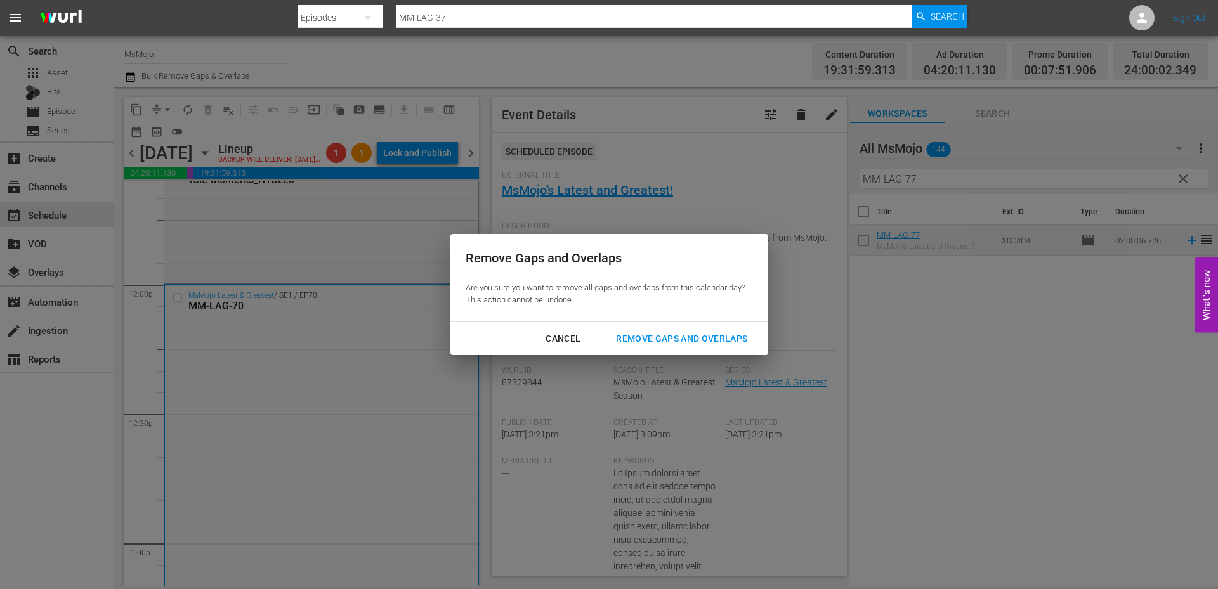
click at [655, 344] on div "Remove Gaps and Overlaps" at bounding box center [682, 339] width 152 height 16
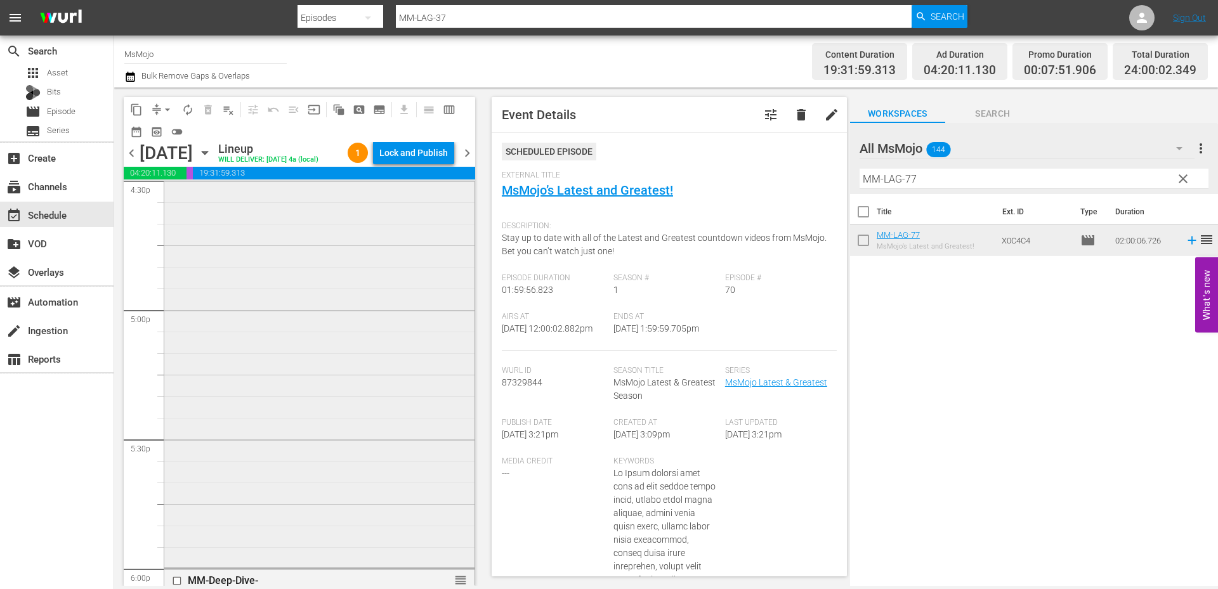
click at [280, 443] on div "MsMojo Latest & Greatest / SE1 / EP49: MM-LAG-49 reorder" at bounding box center [319, 309] width 310 height 514
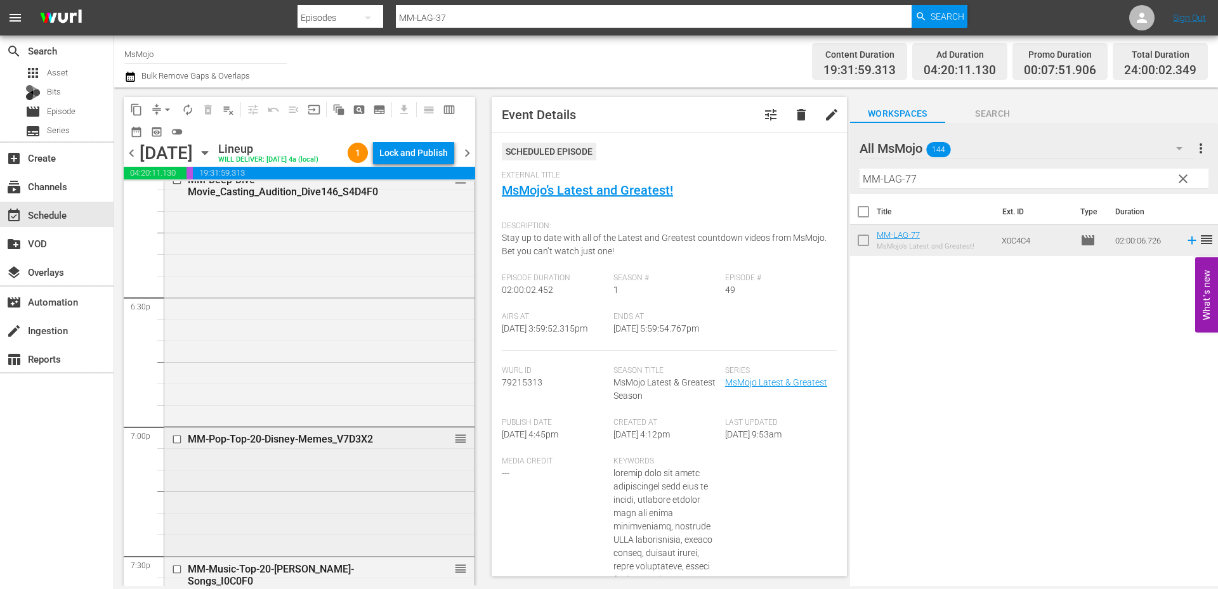
scroll to position [4693, 0]
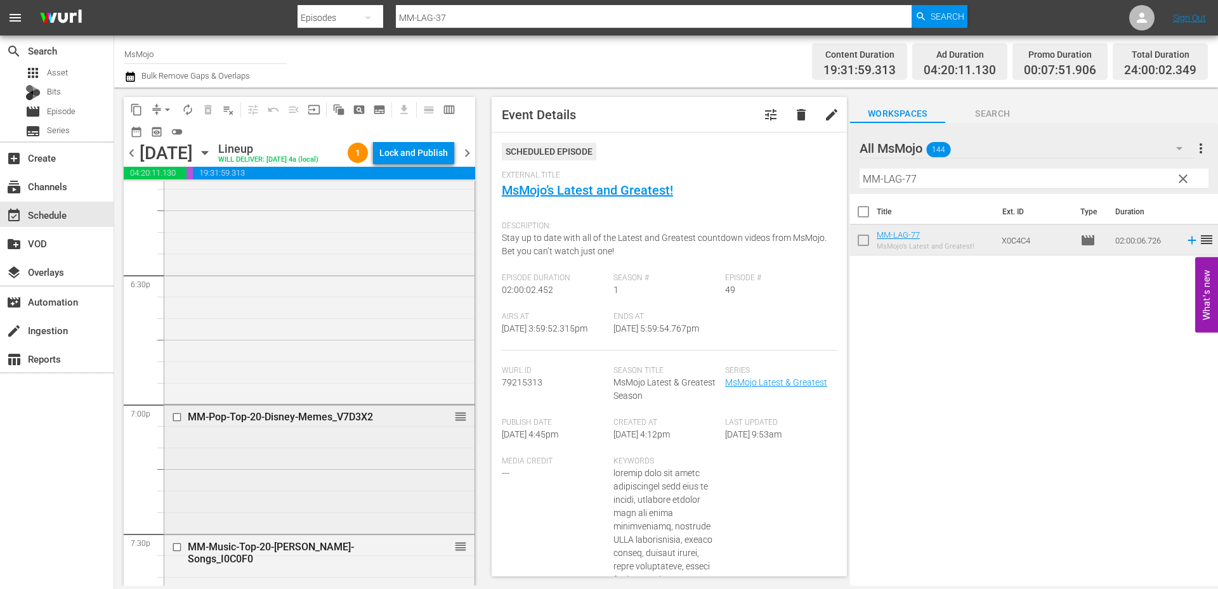
click at [263, 476] on div "MM-Pop-Top-20-Disney-Memes_V7D3X2 reorder" at bounding box center [319, 468] width 310 height 126
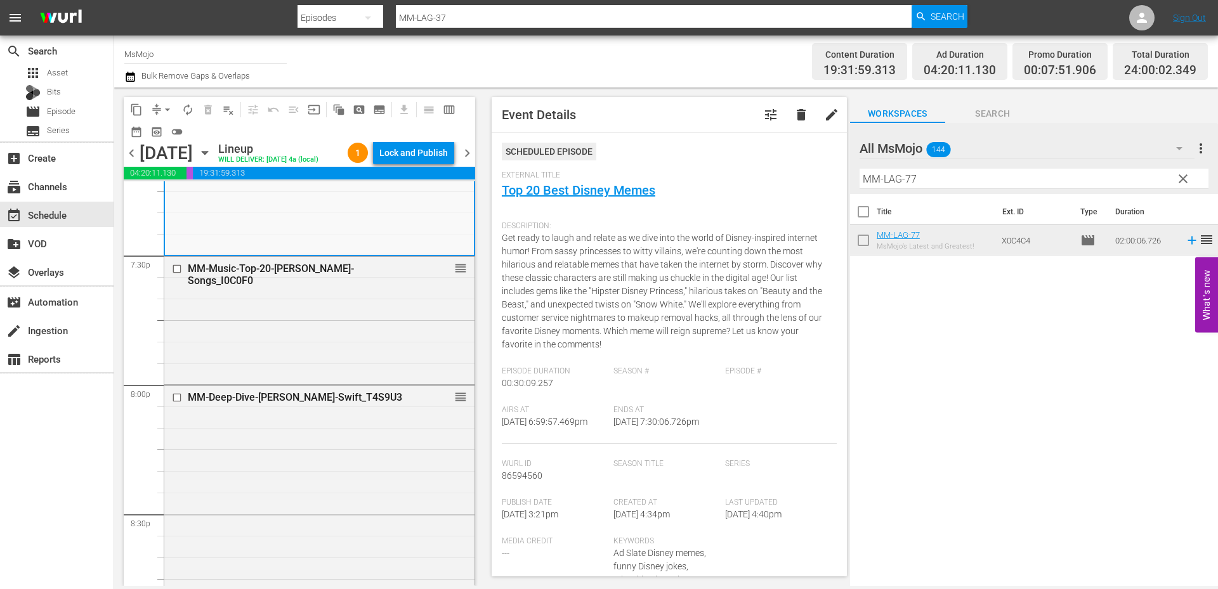
scroll to position [5158, 0]
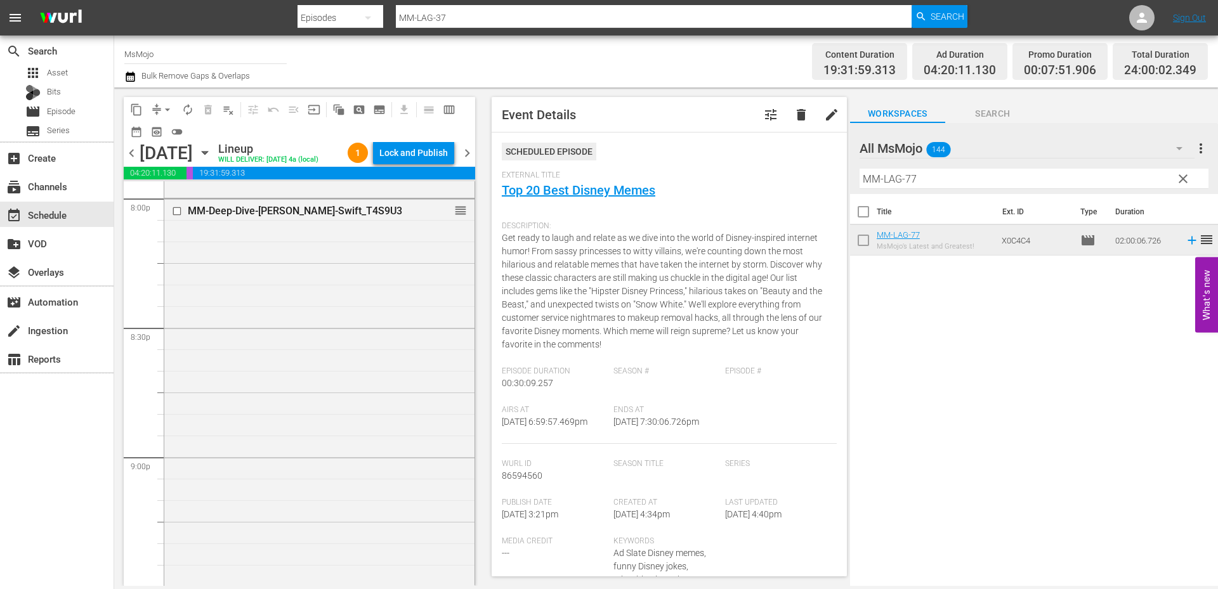
click at [262, 476] on div "MM-Deep-Dive-Taylor-Swift_T4S9U3 reorder" at bounding box center [319, 456] width 310 height 514
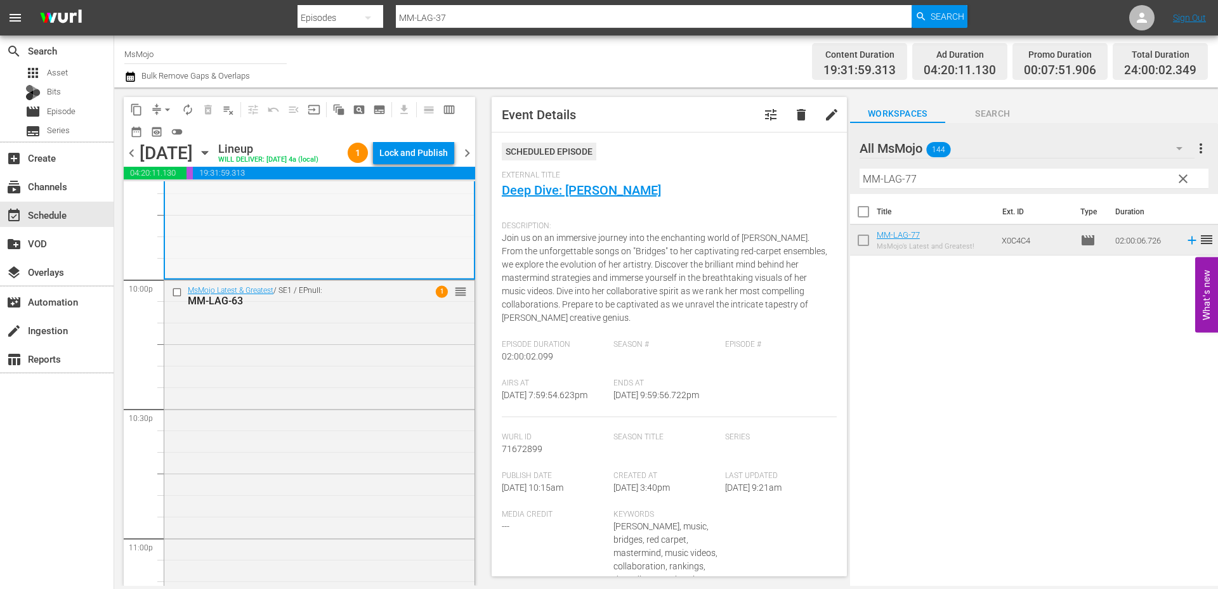
scroll to position [5624, 0]
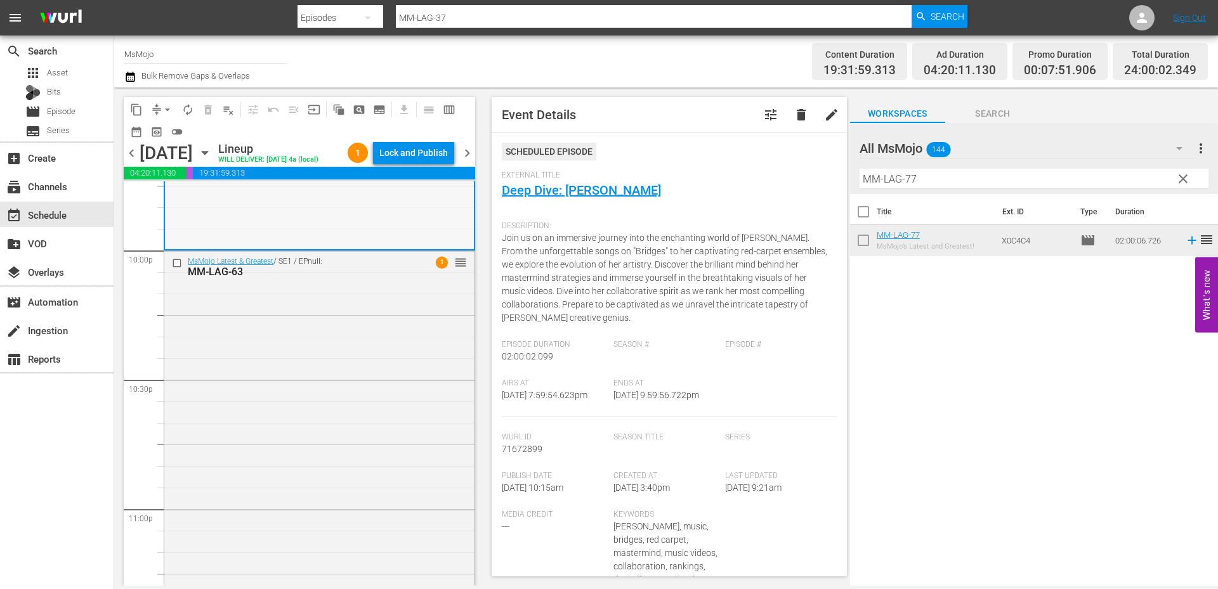
click at [261, 474] on div "MsMojo Latest & Greatest / SE1 / EPnull: MM-LAG-63 1 reorder" at bounding box center [319, 508] width 310 height 514
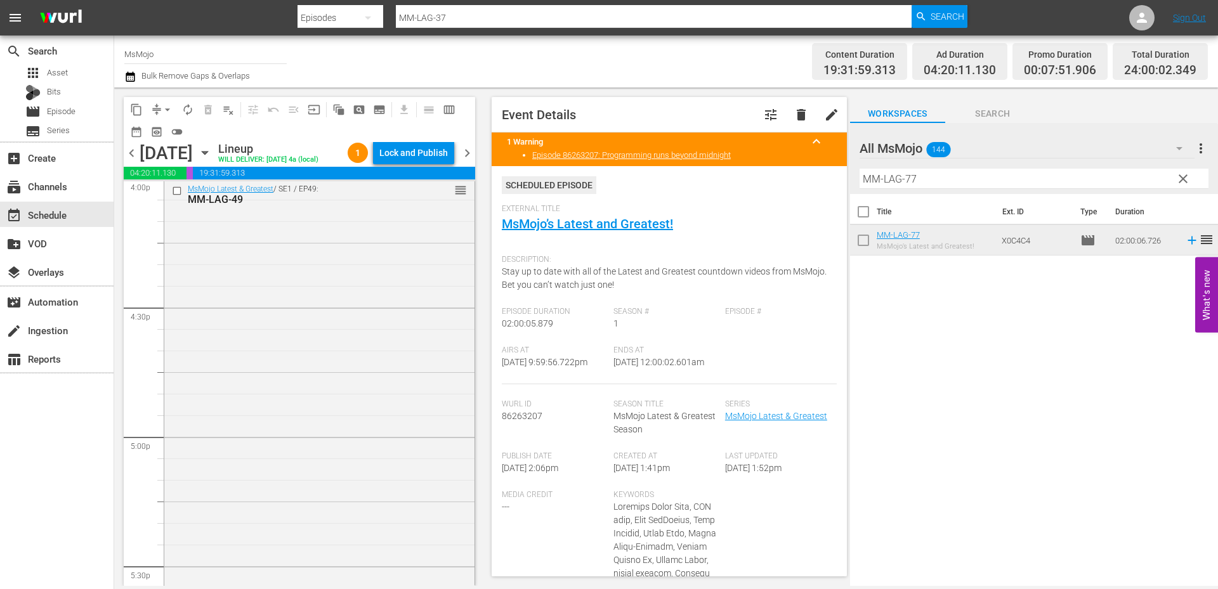
scroll to position [4102, 0]
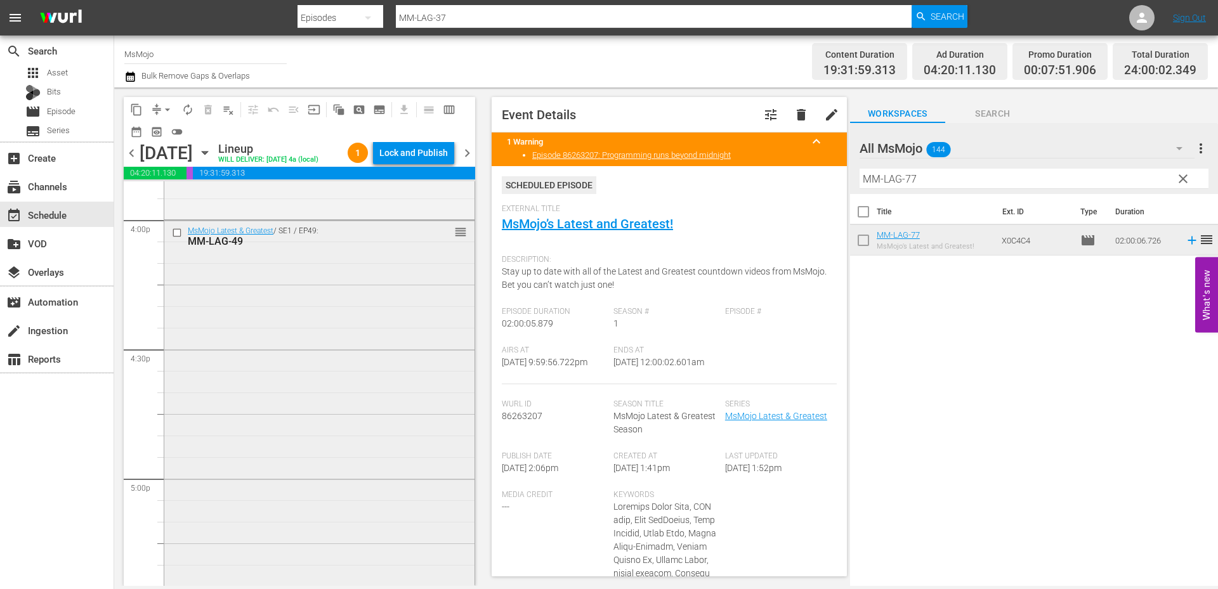
click at [263, 448] on div "MsMojo Latest & Greatest / SE1 / EP49: MM-LAG-49 reorder" at bounding box center [319, 478] width 310 height 514
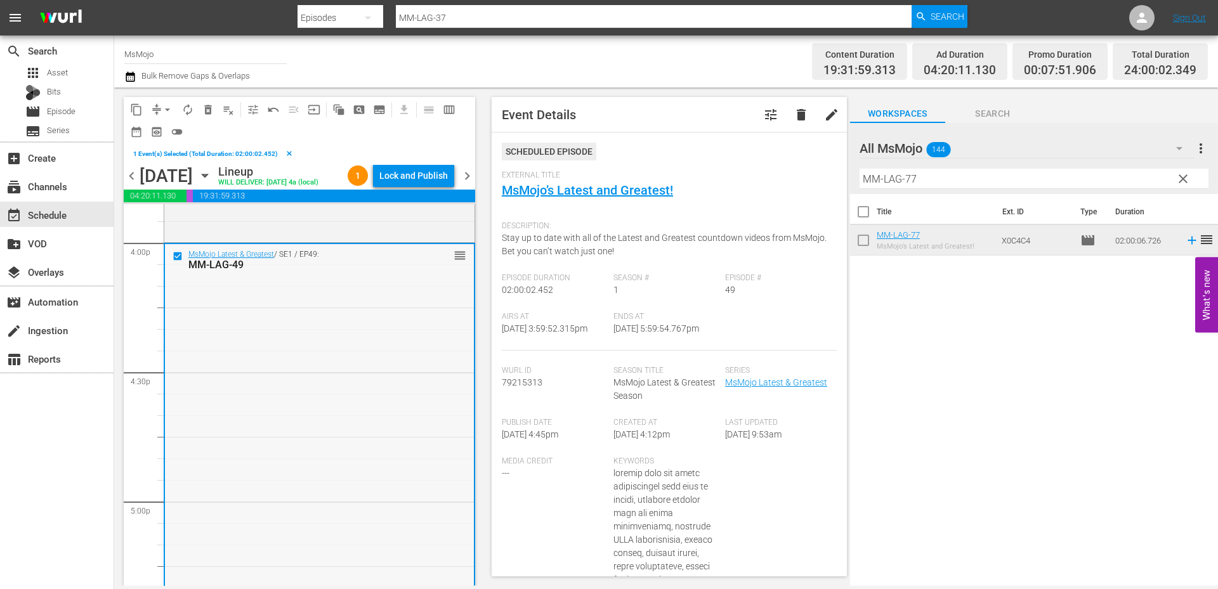
click at [318, 367] on div "MsMojo Latest & Greatest / SE1 / EP49: MM-LAG-49 reorder" at bounding box center [319, 501] width 309 height 514
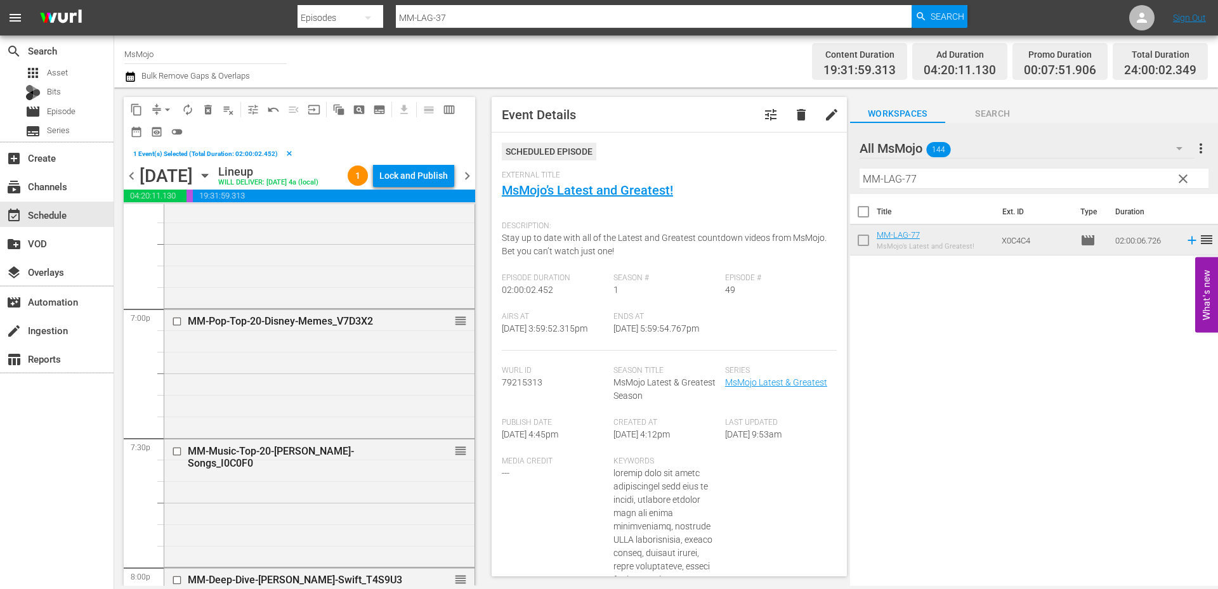
scroll to position [5116, 0]
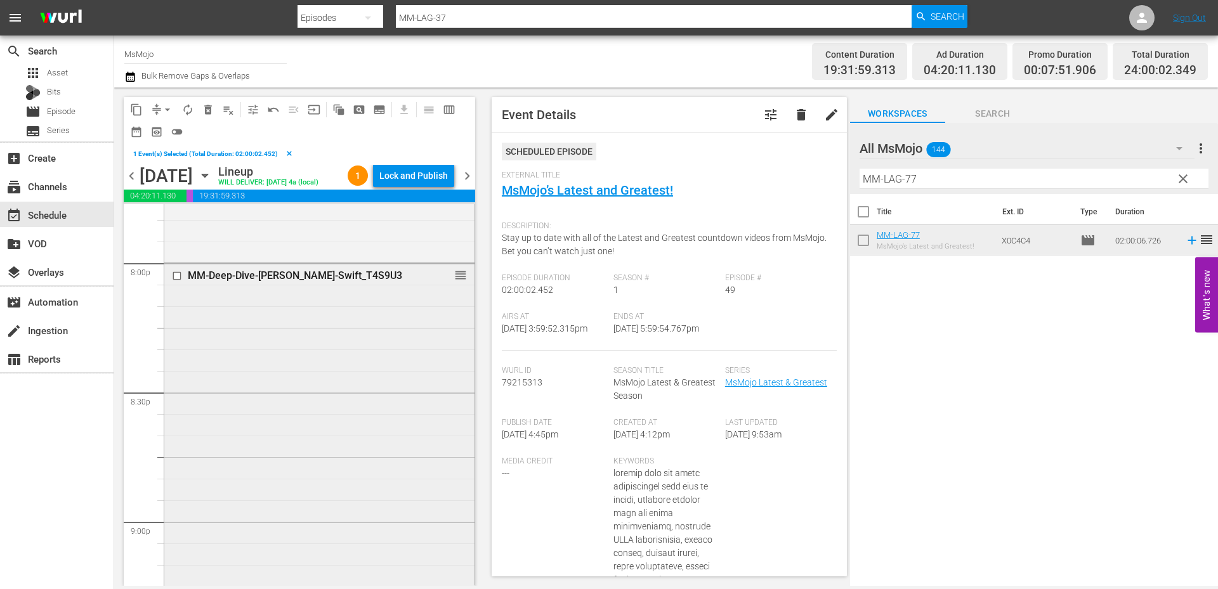
click at [316, 416] on div "MM-Deep-Dive-Taylor-Swift_T4S9U3 reorder" at bounding box center [319, 521] width 310 height 514
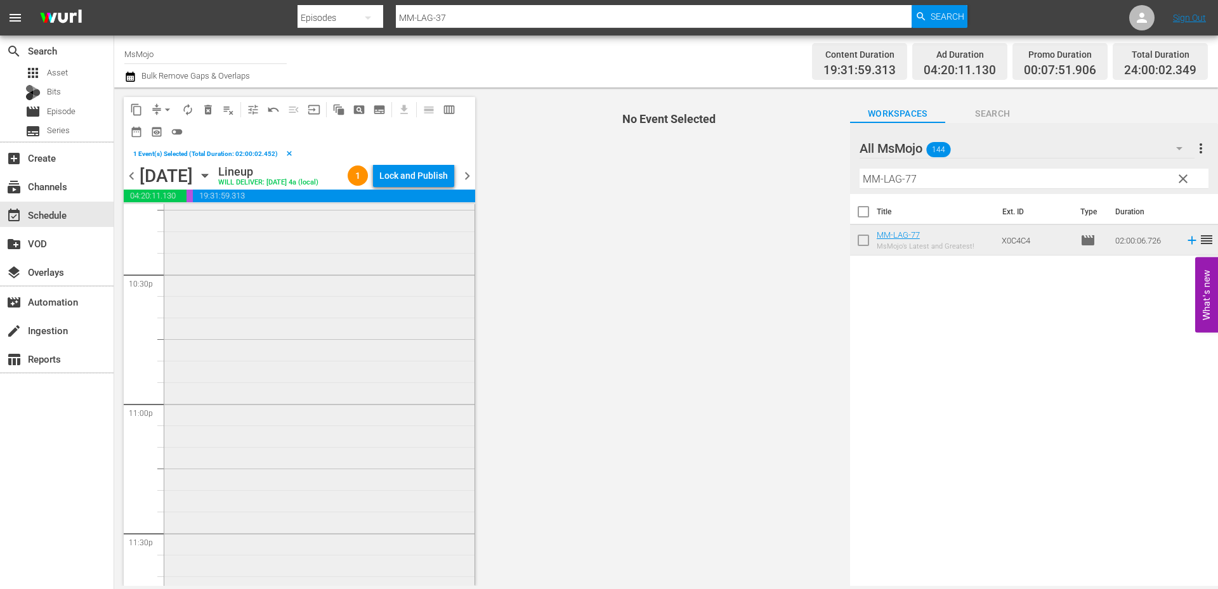
scroll to position [5835, 0]
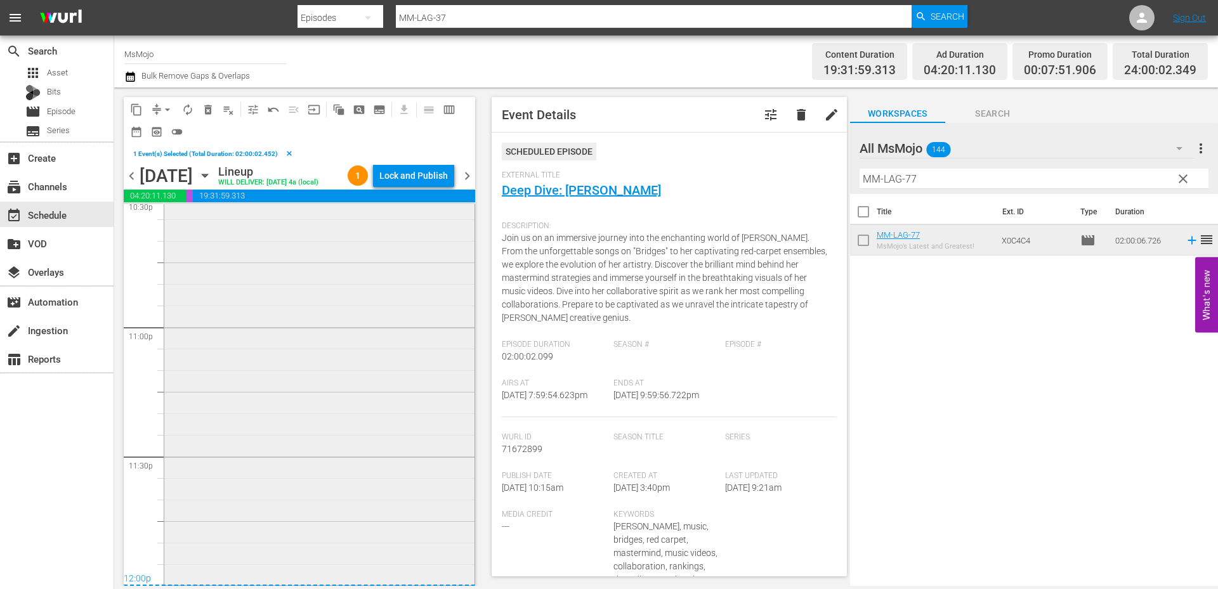
click at [313, 434] on div "MsMojo Latest & Greatest / SE1 / EPnull: MM-LAG-63 1 reorder" at bounding box center [319, 326] width 310 height 514
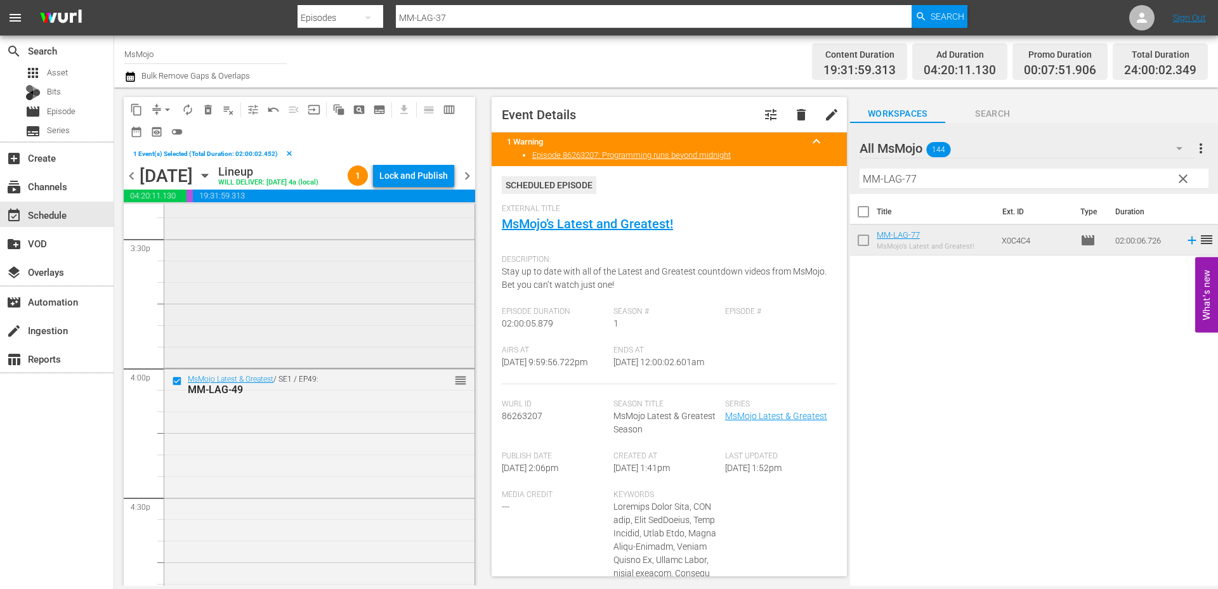
scroll to position [3975, 0]
click at [176, 388] on input "checkbox" at bounding box center [178, 382] width 13 height 11
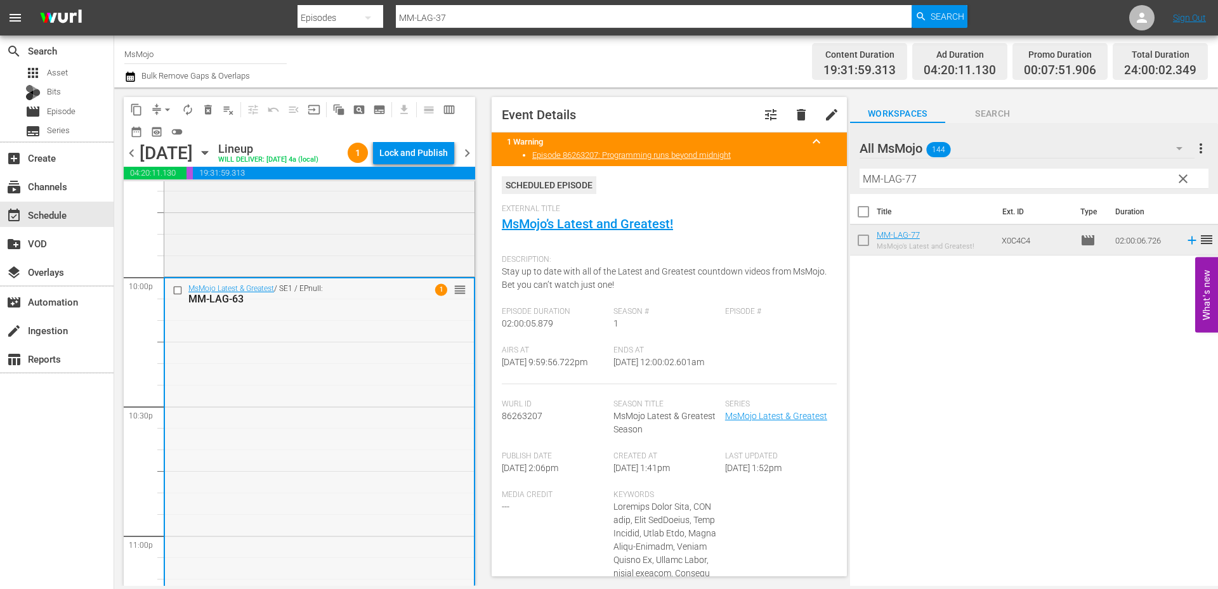
scroll to position [5624, 0]
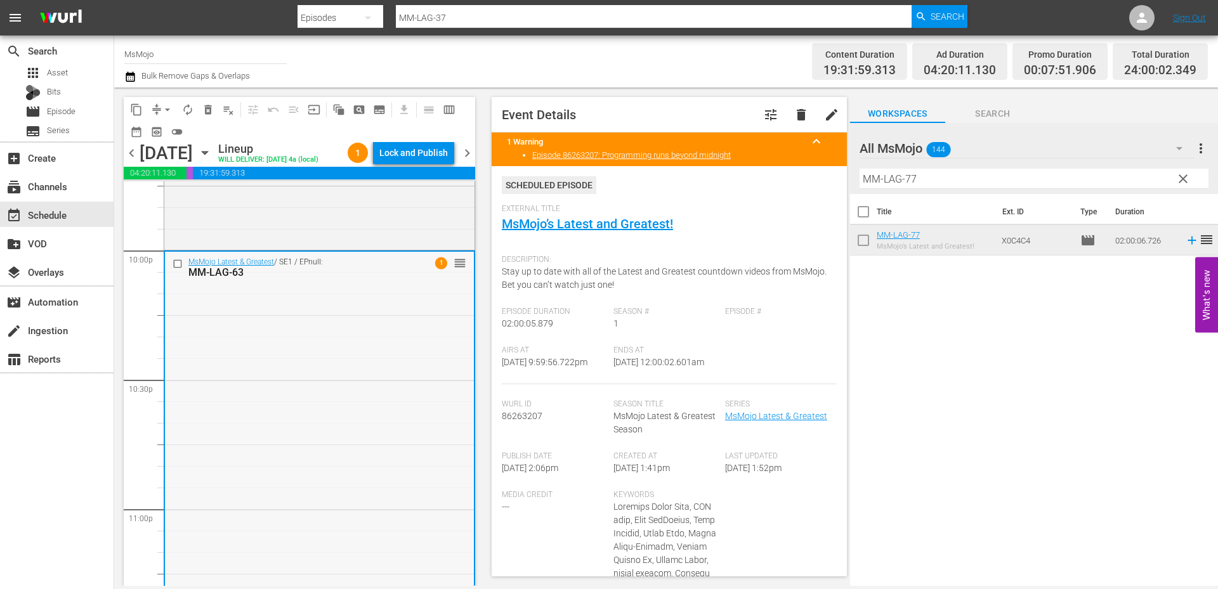
click at [257, 434] on div "MsMojo Latest & Greatest / SE1 / EPnull: MM-LAG-63 1 reorder" at bounding box center [319, 509] width 309 height 514
click at [174, 269] on input "checkbox" at bounding box center [179, 263] width 13 height 11
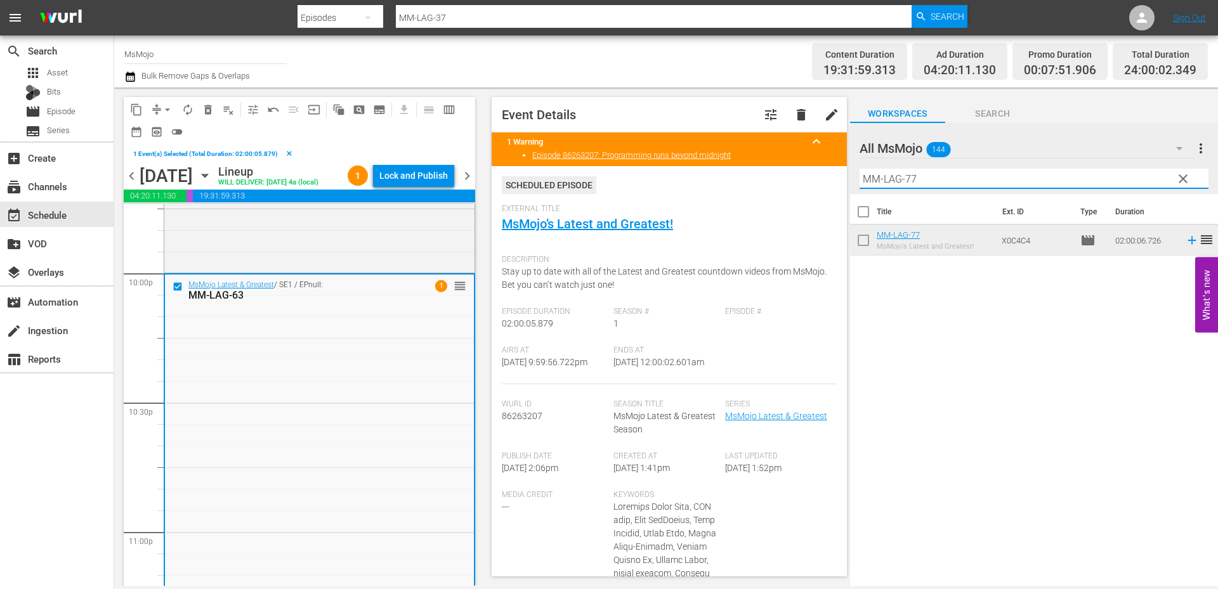
drag, startPoint x: 948, startPoint y: 183, endPoint x: 877, endPoint y: 178, distance: 70.6
click at [854, 172] on div "All MsMojo 144 All MsMojo more_vert clear Filter by Title MM-LAG-77" at bounding box center [1034, 158] width 368 height 71
paste input "46"
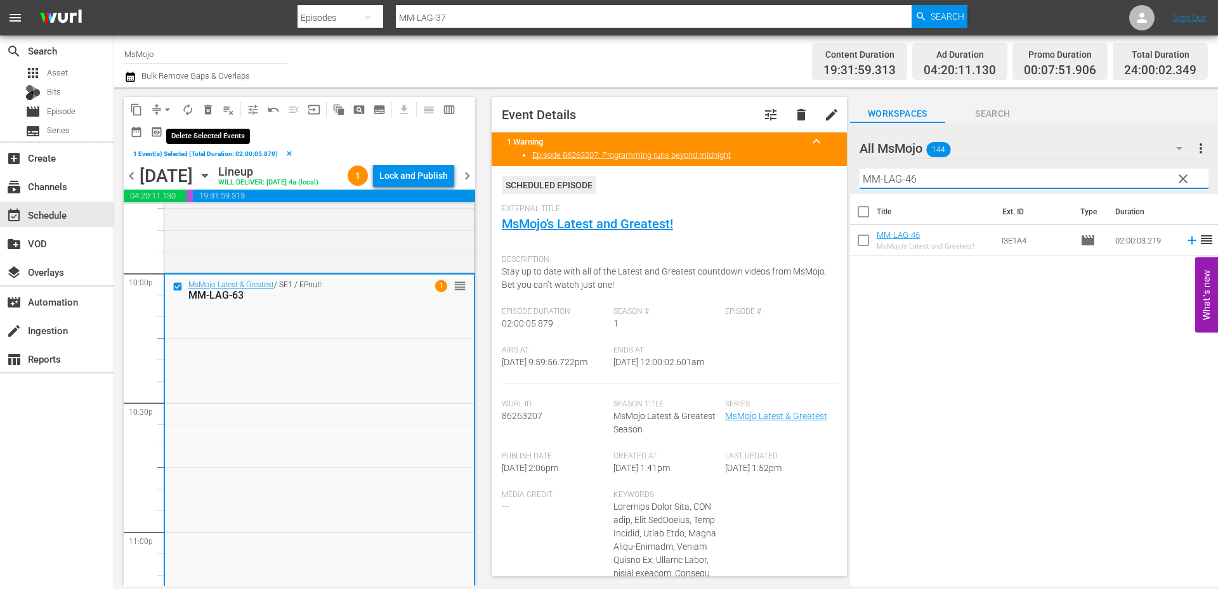
click at [207, 104] on span "delete_forever_outlined" at bounding box center [208, 109] width 13 height 13
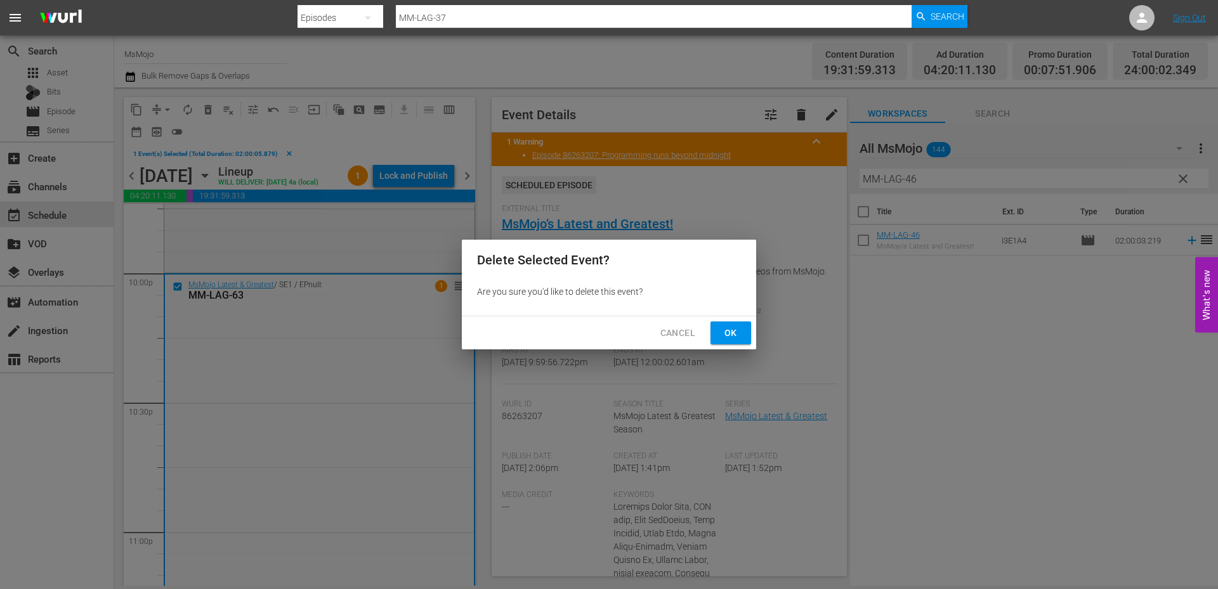
click at [726, 334] on span "Ok" at bounding box center [730, 333] width 20 height 16
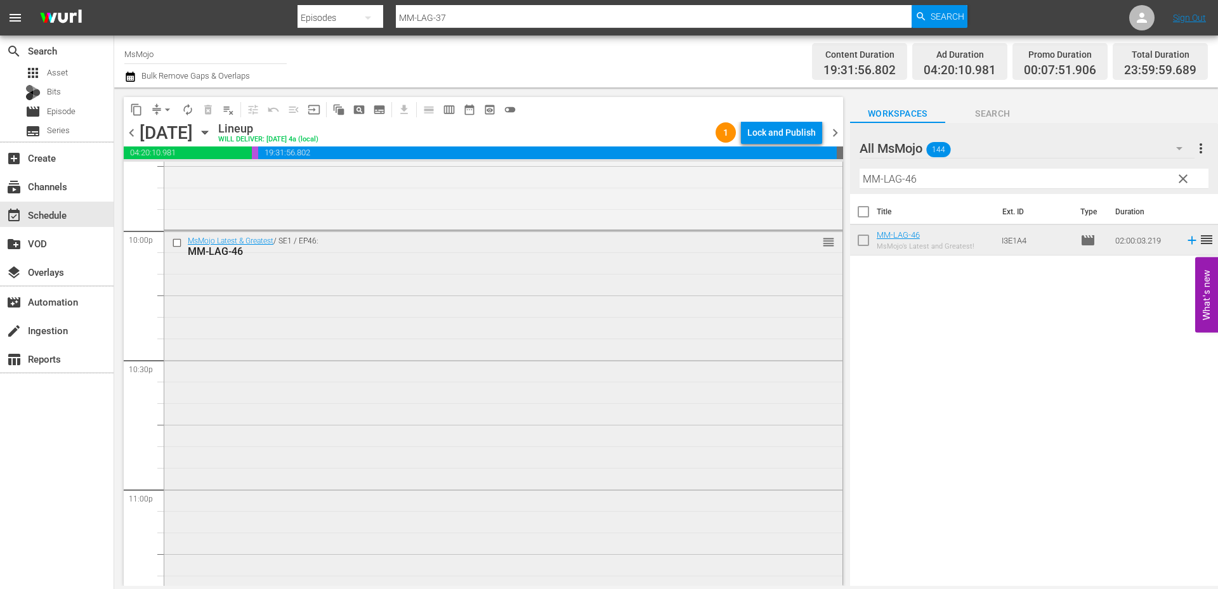
click at [364, 368] on div "MsMojo Latest & Greatest / SE1 / EP46: MM-LAG-46 reorder" at bounding box center [503, 488] width 678 height 514
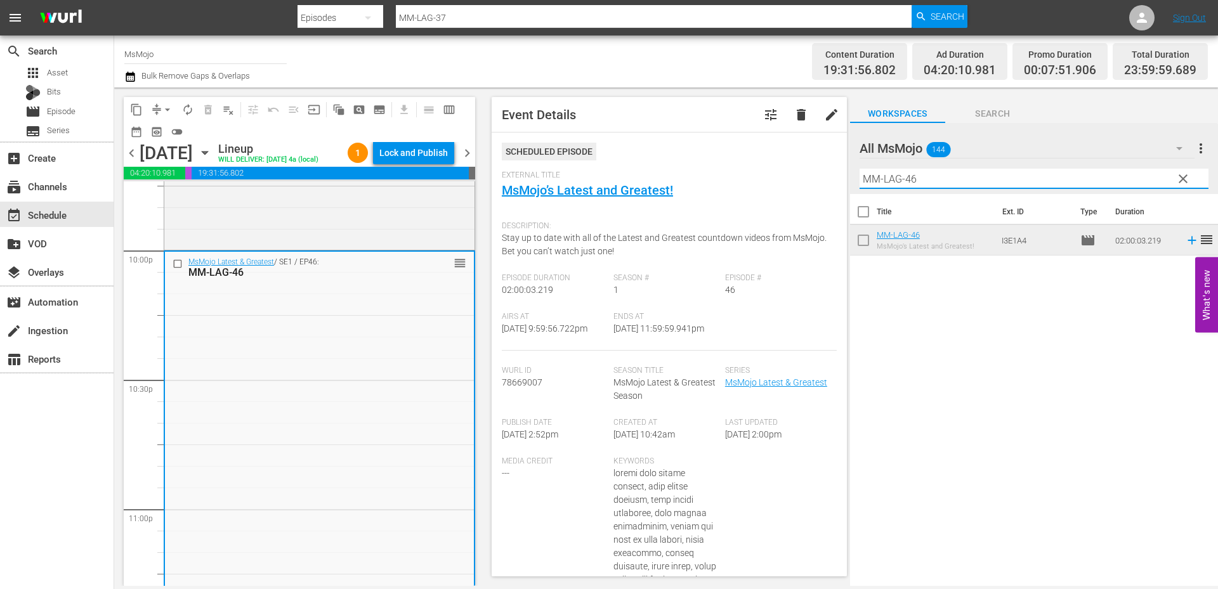
drag, startPoint x: 920, startPoint y: 179, endPoint x: 778, endPoint y: 171, distance: 142.3
click at [778, 171] on div "content_copy compress arrow_drop_down autorenew_outlined delete_forever_outline…" at bounding box center [666, 337] width 1104 height 499
paste input "37"
click at [177, 269] on input "checkbox" at bounding box center [179, 263] width 13 height 11
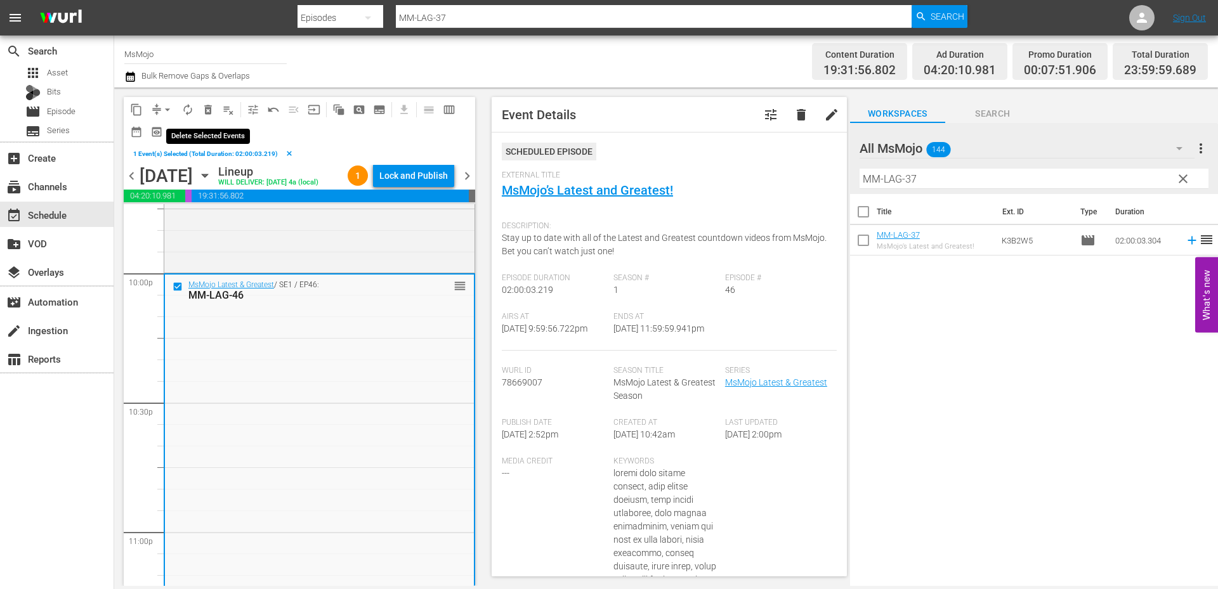
click at [205, 112] on span "delete_forever_outlined" at bounding box center [208, 109] width 13 height 13
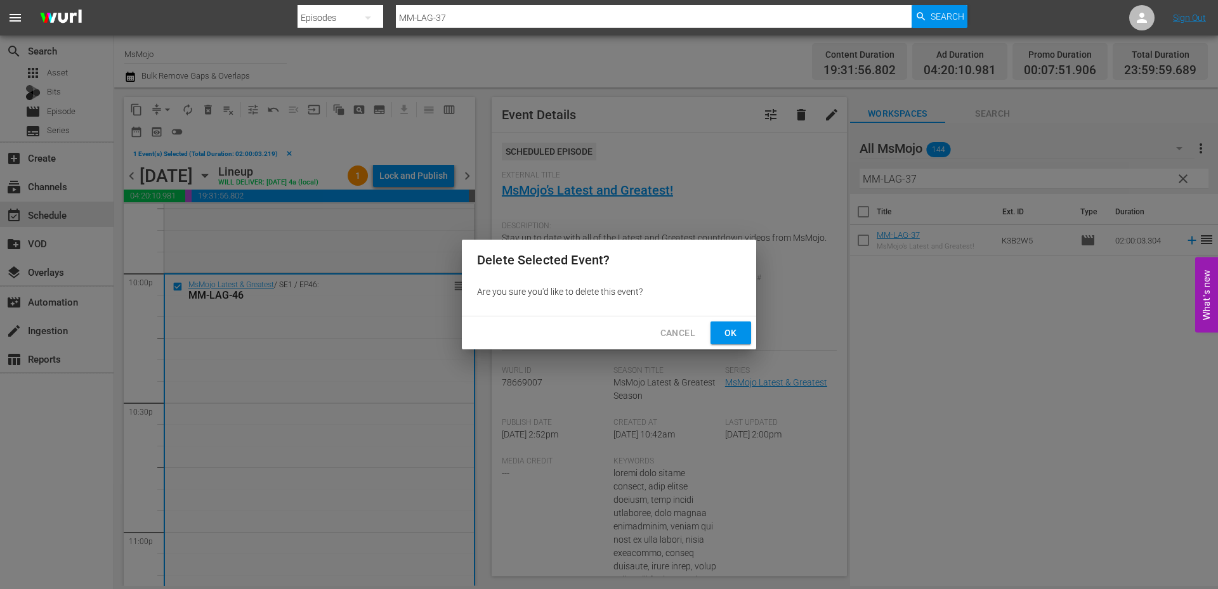
click at [721, 332] on span "Ok" at bounding box center [730, 333] width 20 height 16
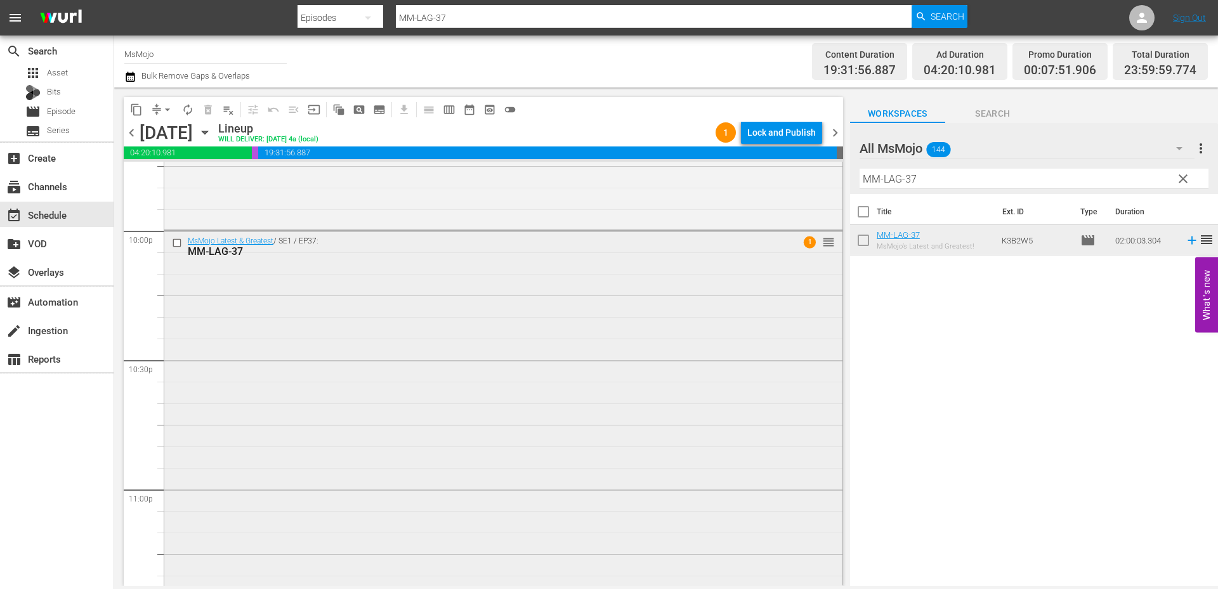
click at [355, 327] on div "MsMojo Latest & Greatest / SE1 / EP37: MM-LAG-37 1 reorder" at bounding box center [503, 488] width 678 height 514
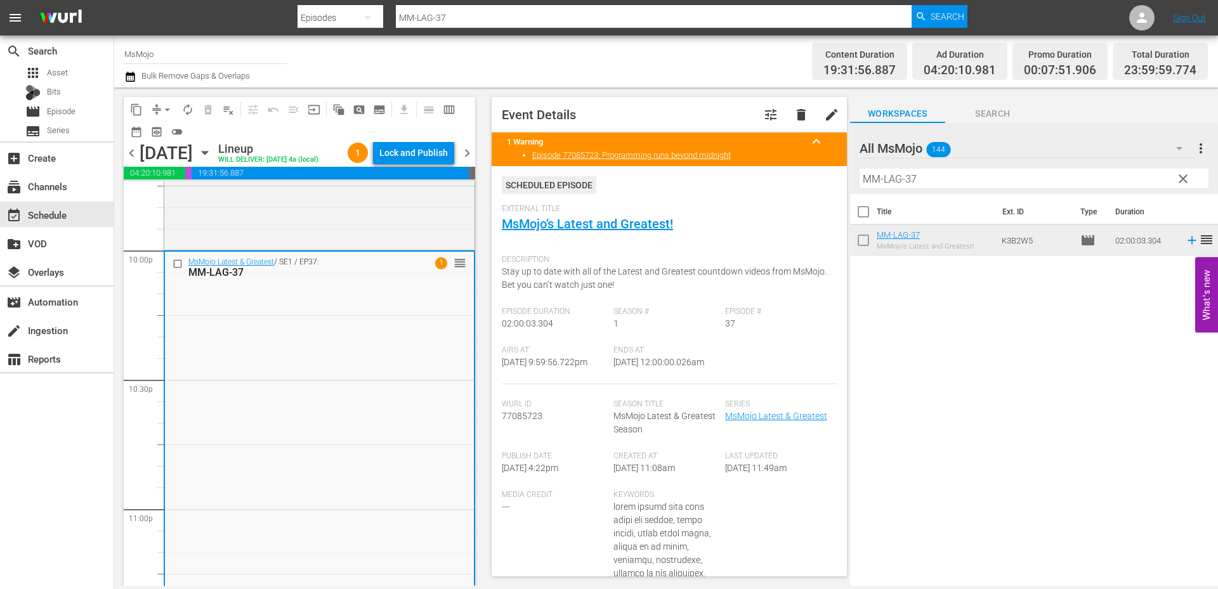
drag, startPoint x: 712, startPoint y: 367, endPoint x: 651, endPoint y: 368, distance: 60.9
click at [651, 368] on div "Ends At 9/7/25 @ 12:00:00.026am" at bounding box center [669, 365] width 112 height 39
copy span "12:00:00.026am"
click at [162, 106] on span "arrow_drop_down" at bounding box center [167, 109] width 13 height 13
click at [170, 172] on li "Align to End of Previous Day" at bounding box center [167, 177] width 133 height 21
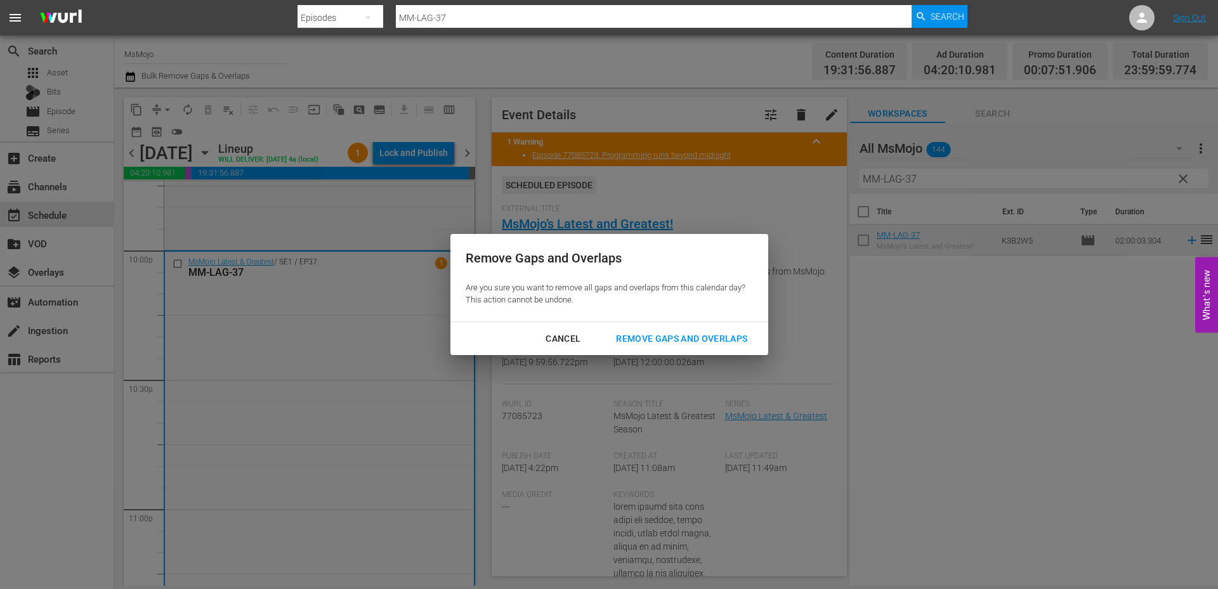
click at [644, 341] on div "Remove Gaps and Overlaps" at bounding box center [682, 339] width 152 height 16
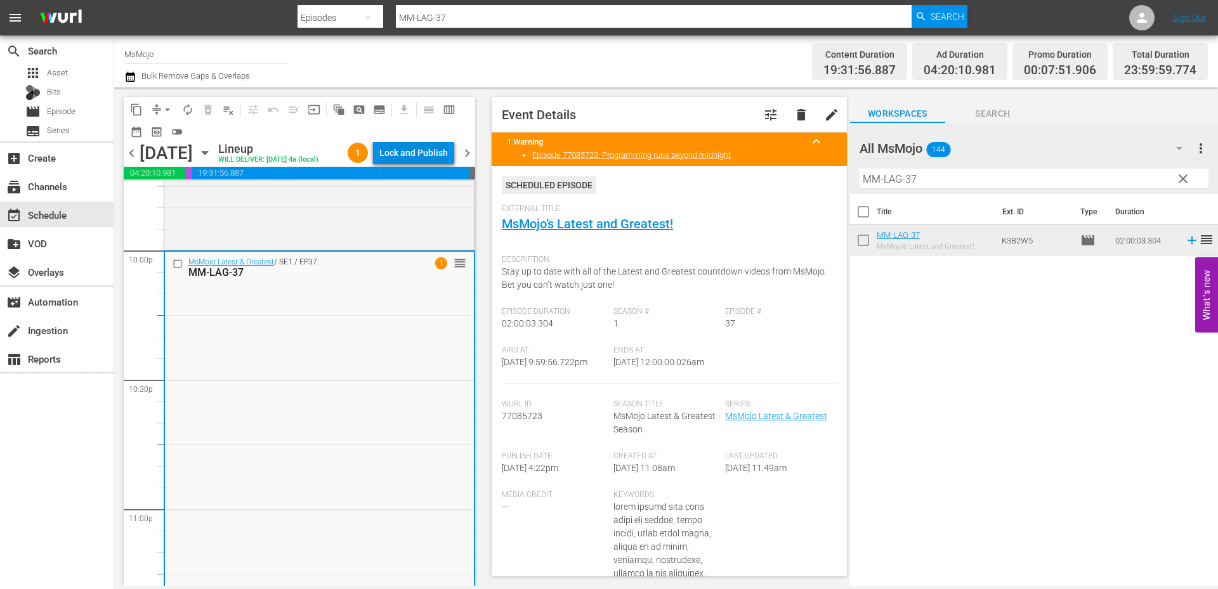
click at [407, 155] on div "Lock and Publish" at bounding box center [413, 152] width 68 height 23
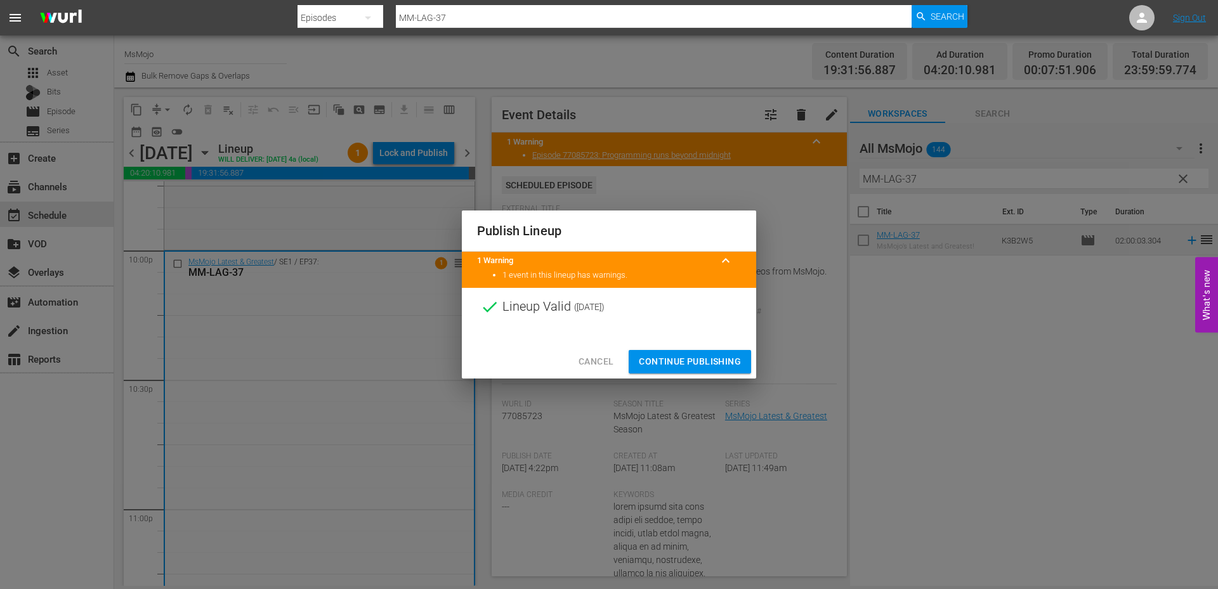
click at [671, 365] on span "Continue Publishing" at bounding box center [690, 362] width 102 height 16
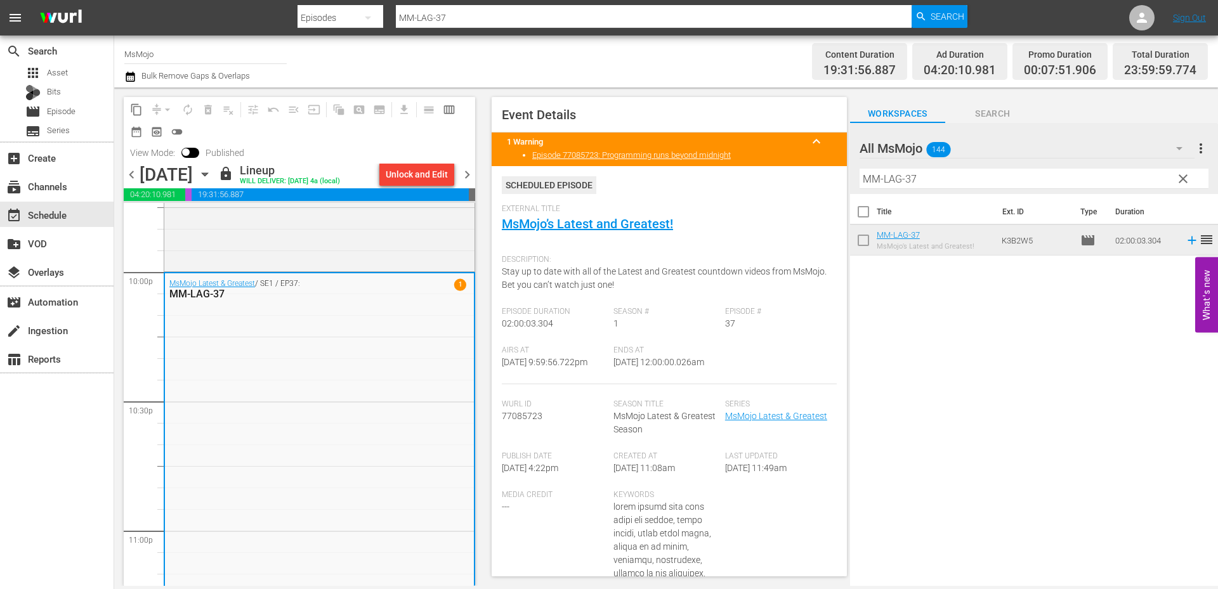
click at [467, 175] on span "chevron_right" at bounding box center [467, 175] width 16 height 16
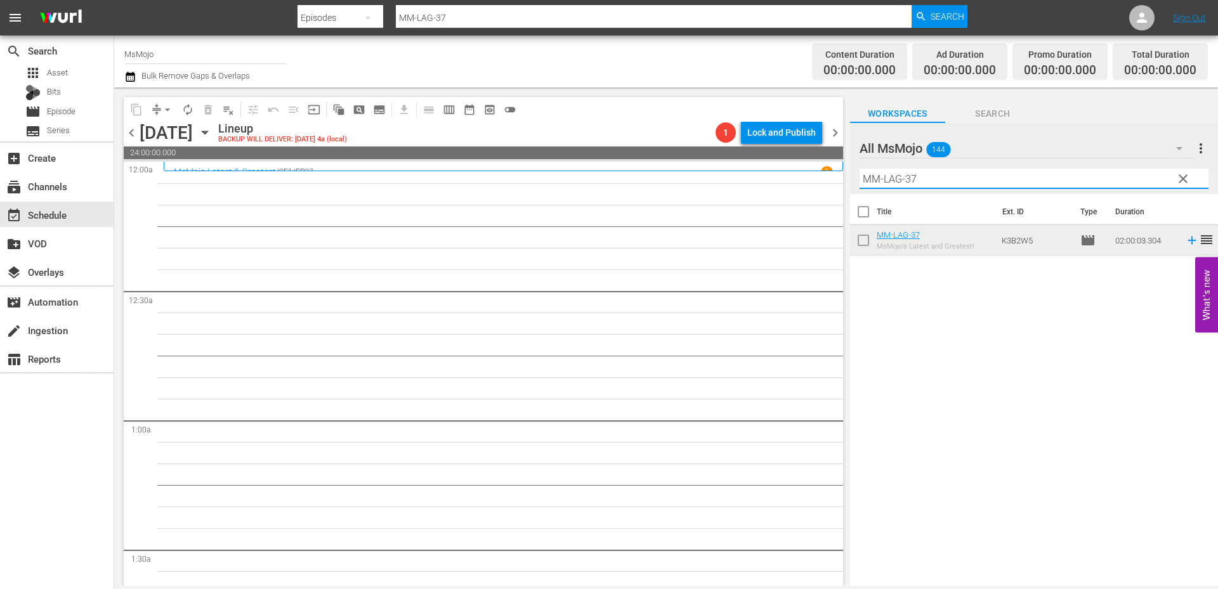
drag, startPoint x: 923, startPoint y: 179, endPoint x: 821, endPoint y: 173, distance: 102.4
click at [819, 172] on div "content_copy compress arrow_drop_down autorenew_outlined delete_forever_outline…" at bounding box center [666, 337] width 1104 height 499
paste input "43"
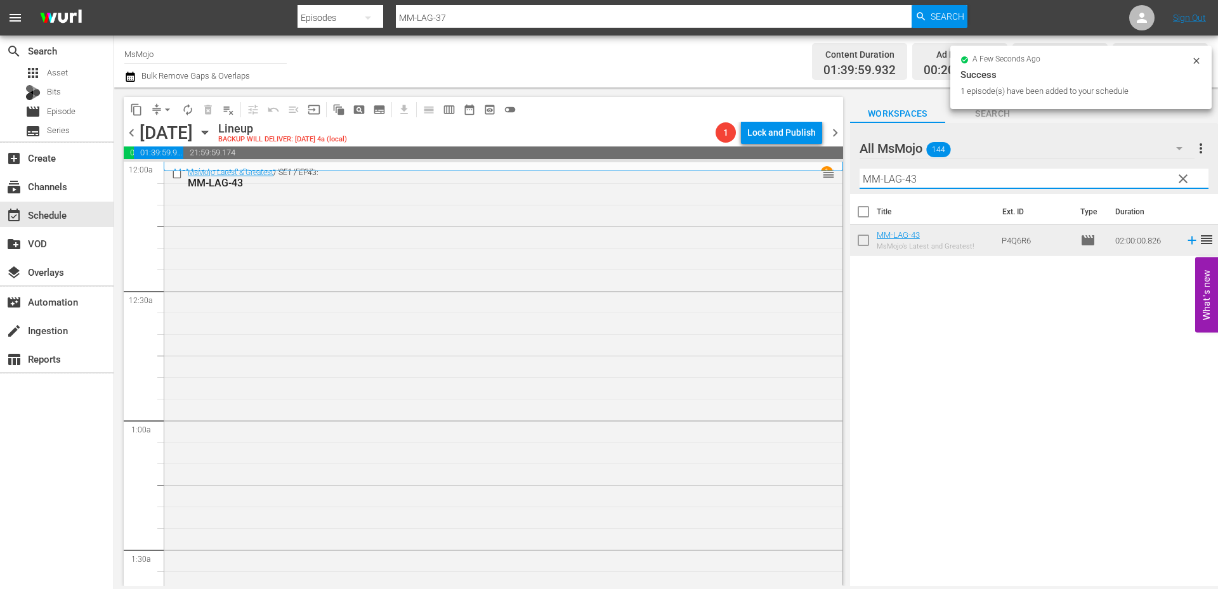
drag, startPoint x: 967, startPoint y: 172, endPoint x: 781, endPoint y: 153, distance: 187.4
click at [781, 153] on div "content_copy compress arrow_drop_down autorenew_outlined delete_forever_outline…" at bounding box center [666, 337] width 1104 height 499
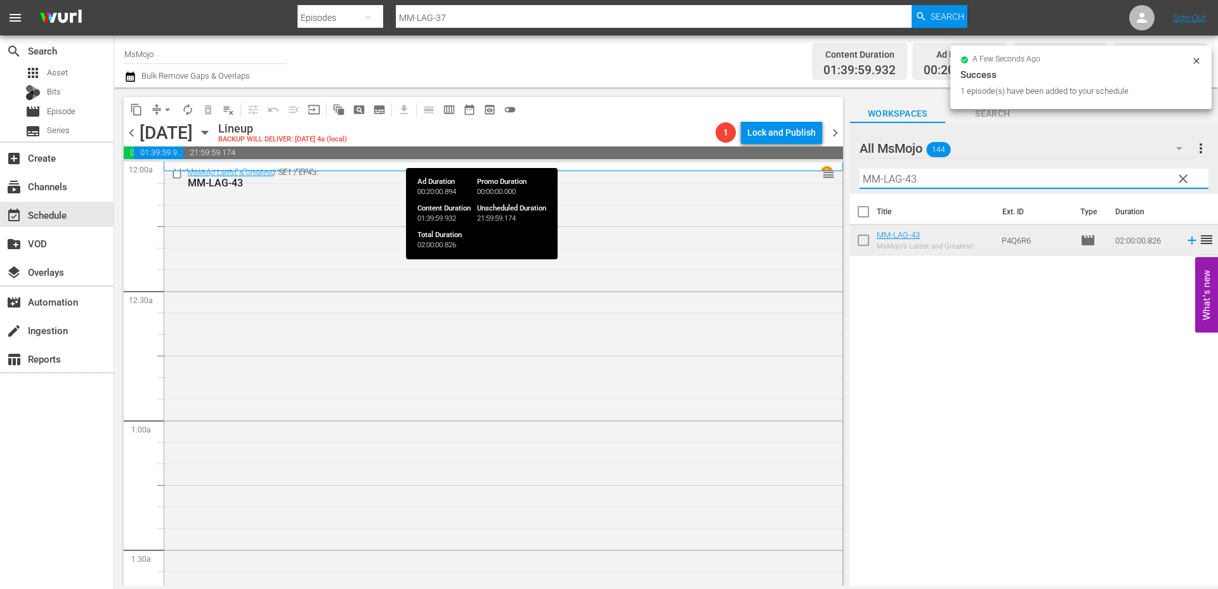
paste input "Film-Top20-Disney-Villains_C6G8Q2"
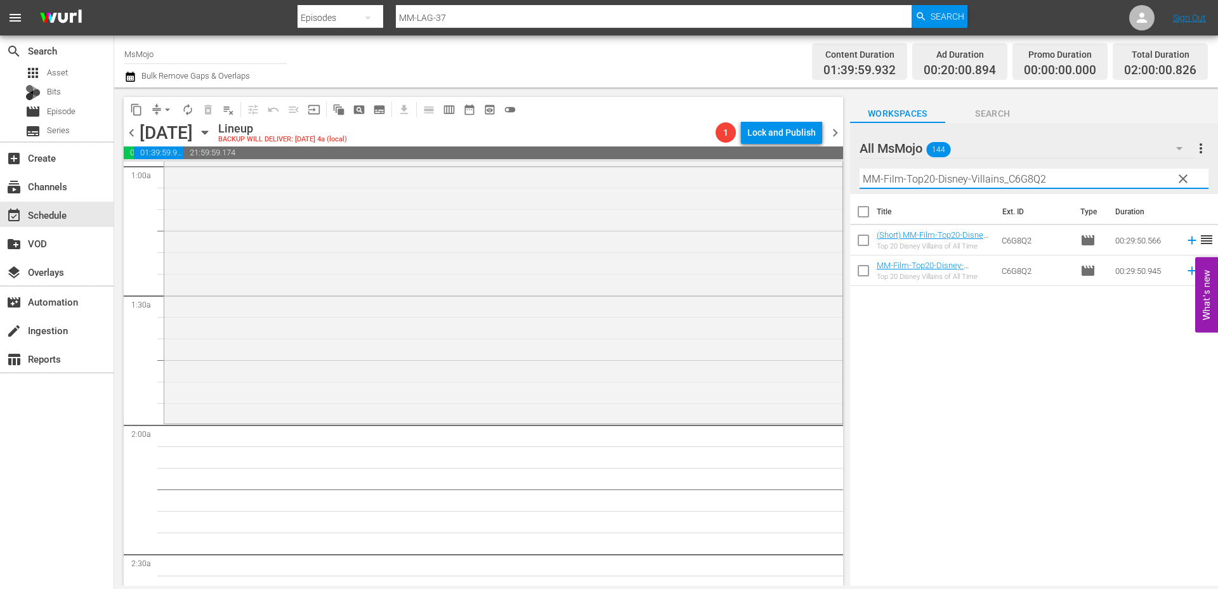
scroll to position [296, 0]
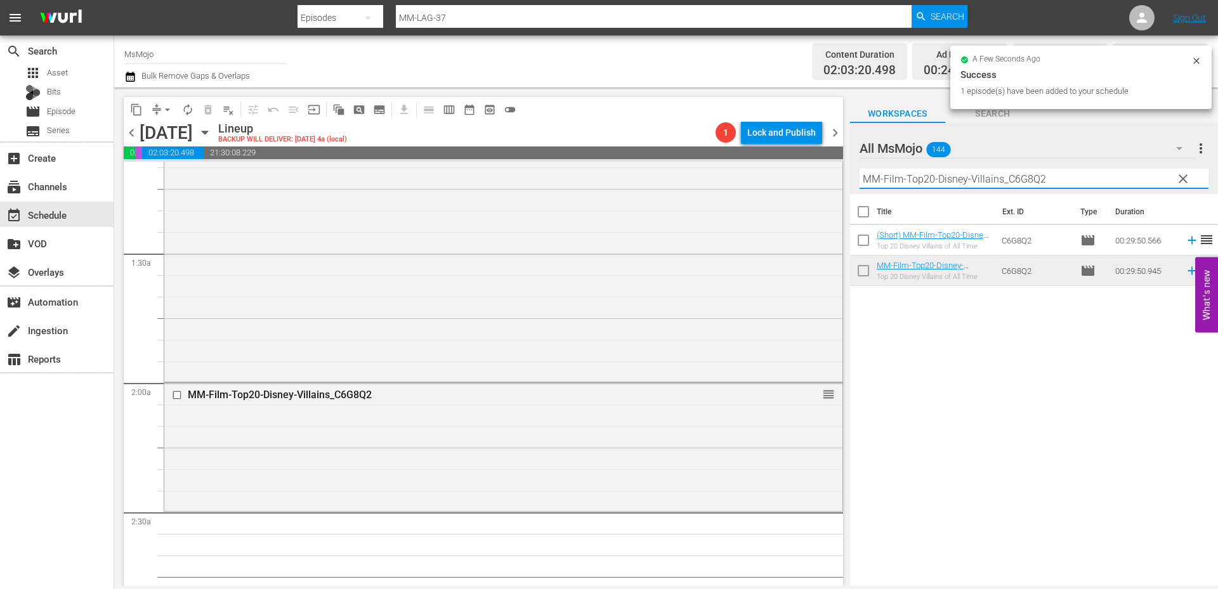
drag, startPoint x: 1102, startPoint y: 174, endPoint x: 843, endPoint y: 167, distance: 259.5
click at [845, 166] on div "content_copy compress arrow_drop_down autorenew_outlined delete_forever_outline…" at bounding box center [666, 337] width 1104 height 499
paste input "Celeb-Top-20-Most-Shocking-Celebrity-Breakups-of-2024_F0U5R4"
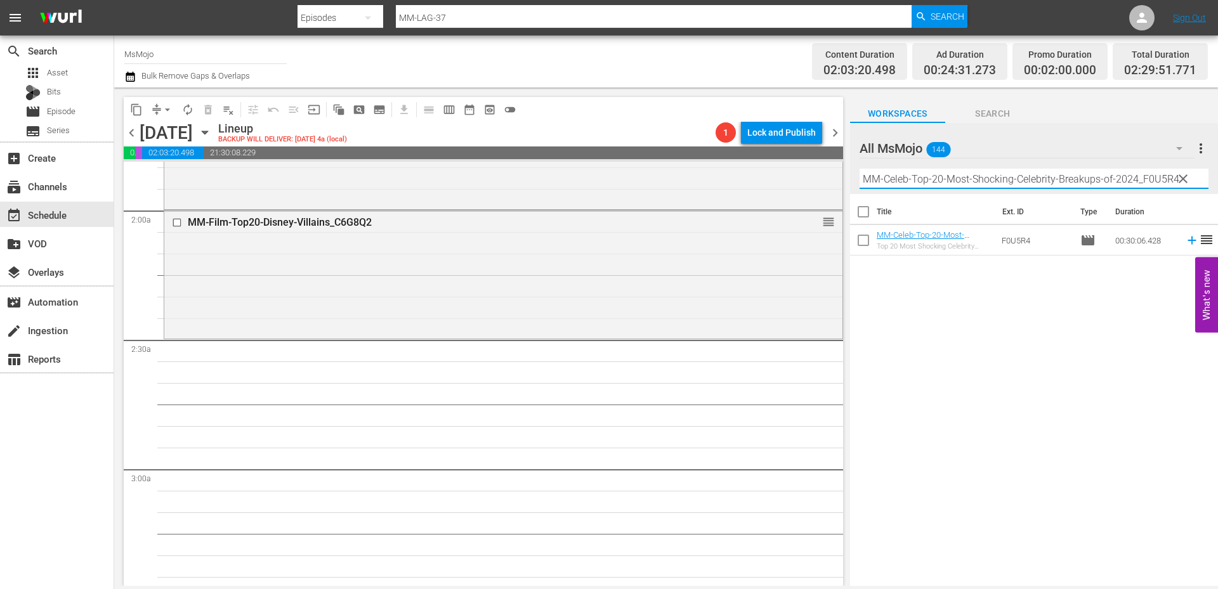
scroll to position [507, 0]
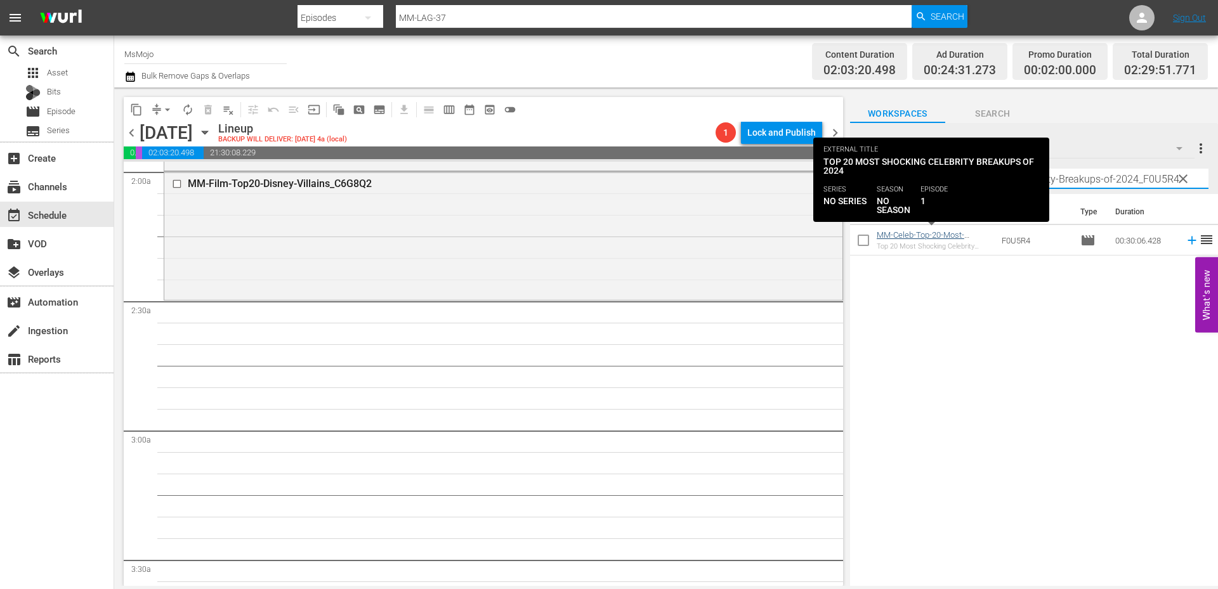
type input "MM-Celeb-Top-20-Most-Shocking-Celebrity-Breakups-of-2024_F0U5R4"
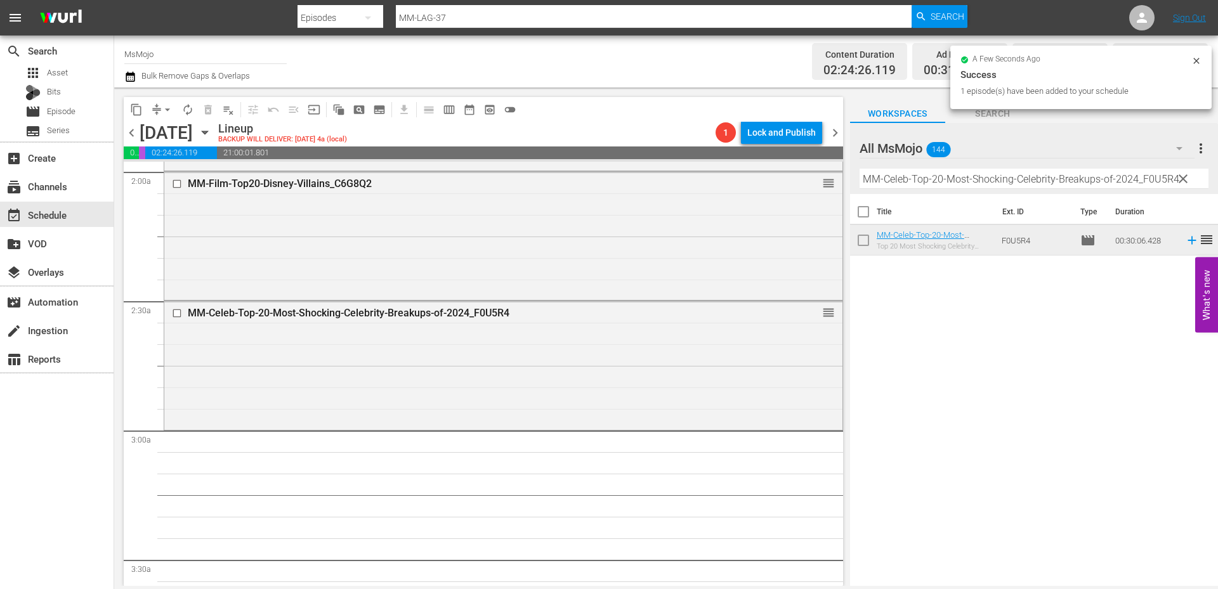
click at [1185, 184] on span "clear" at bounding box center [1182, 178] width 15 height 15
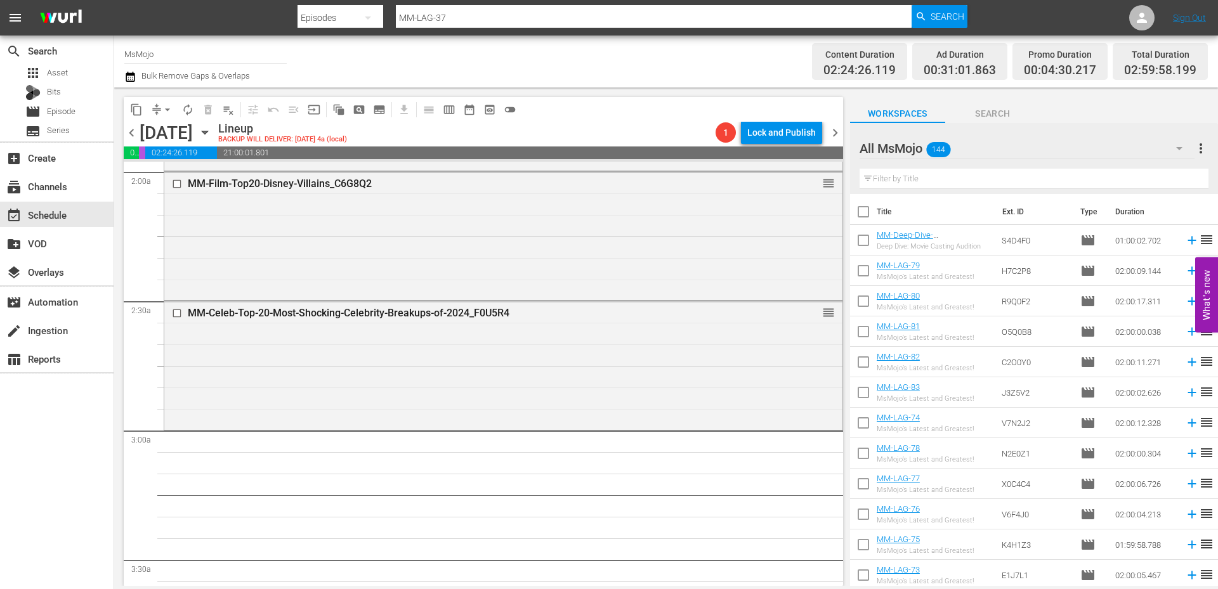
click at [1092, 172] on input "text" at bounding box center [1033, 179] width 349 height 20
paste input "MM-Music-Top-20-Grammy-Performances-of-the-Century-So-Far_G7X3X2"
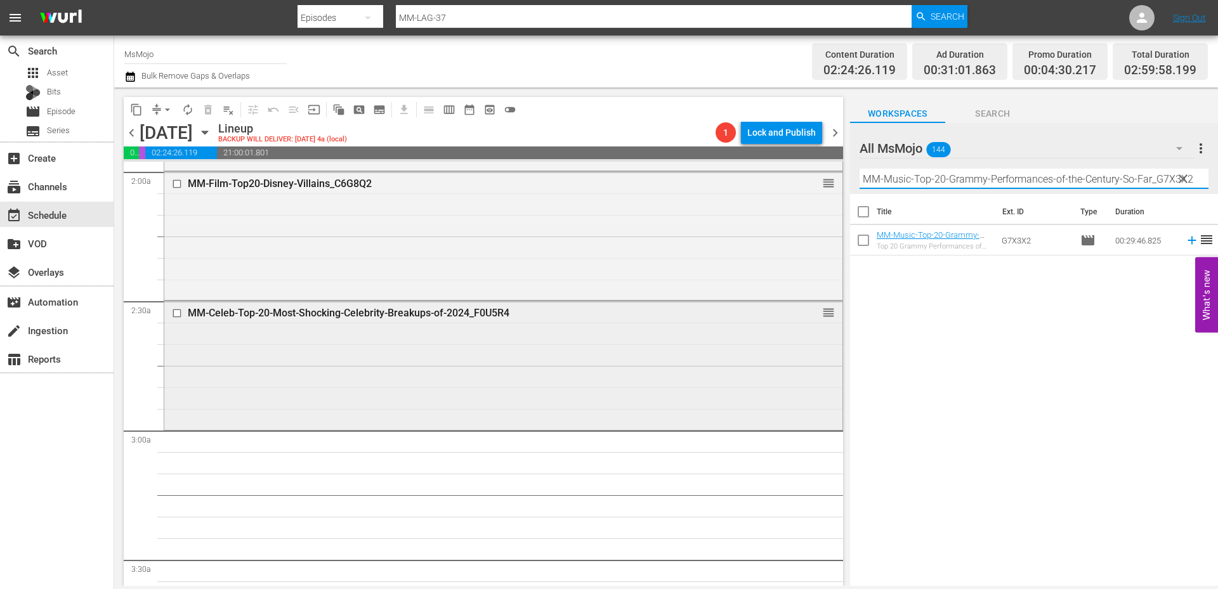
scroll to position [634, 0]
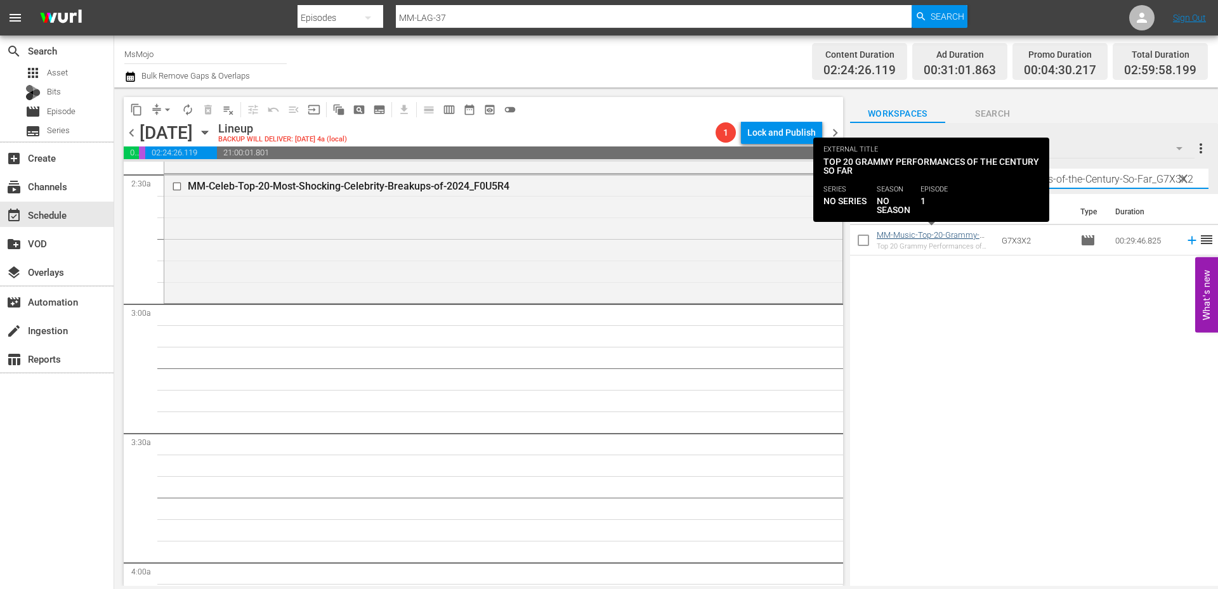
type input "MM-Music-Top-20-Grammy-Performances-of-the-Century-So-Far_G7X3X2"
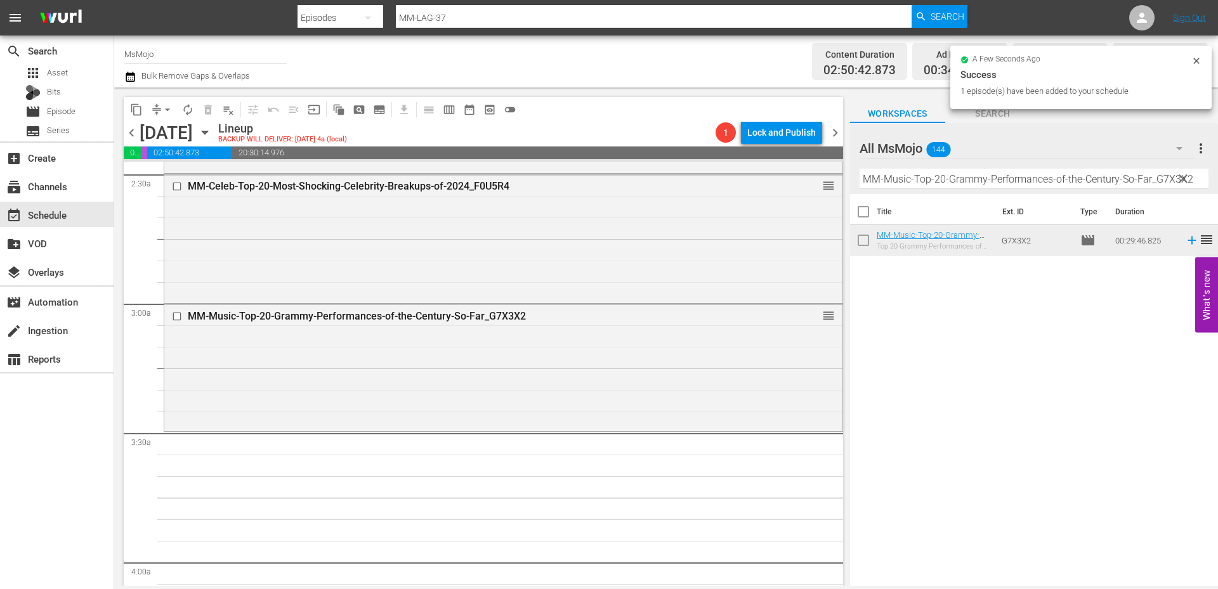
drag, startPoint x: 1185, startPoint y: 174, endPoint x: 1082, endPoint y: 183, distance: 103.7
click at [1185, 174] on span "clear" at bounding box center [1182, 178] width 15 height 15
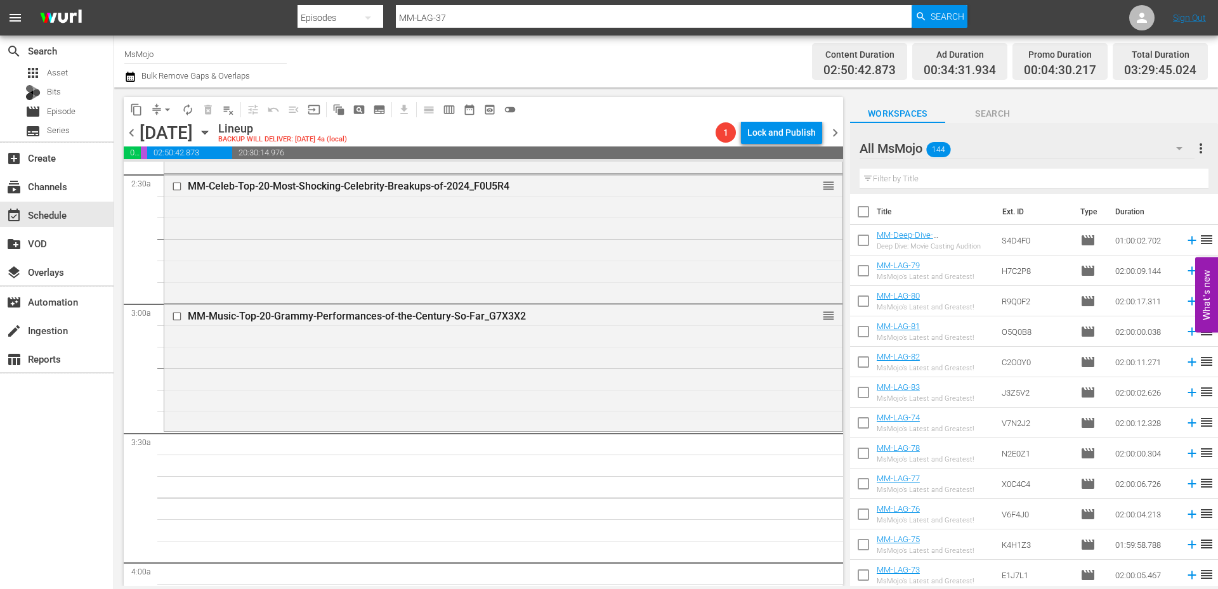
click at [1082, 183] on input "text" at bounding box center [1033, 179] width 349 height 20
paste input "MM-Celeb-Top20-Celebs-Who-Shot-Down-Homophobic-Interview-Questions_O9R0A2"
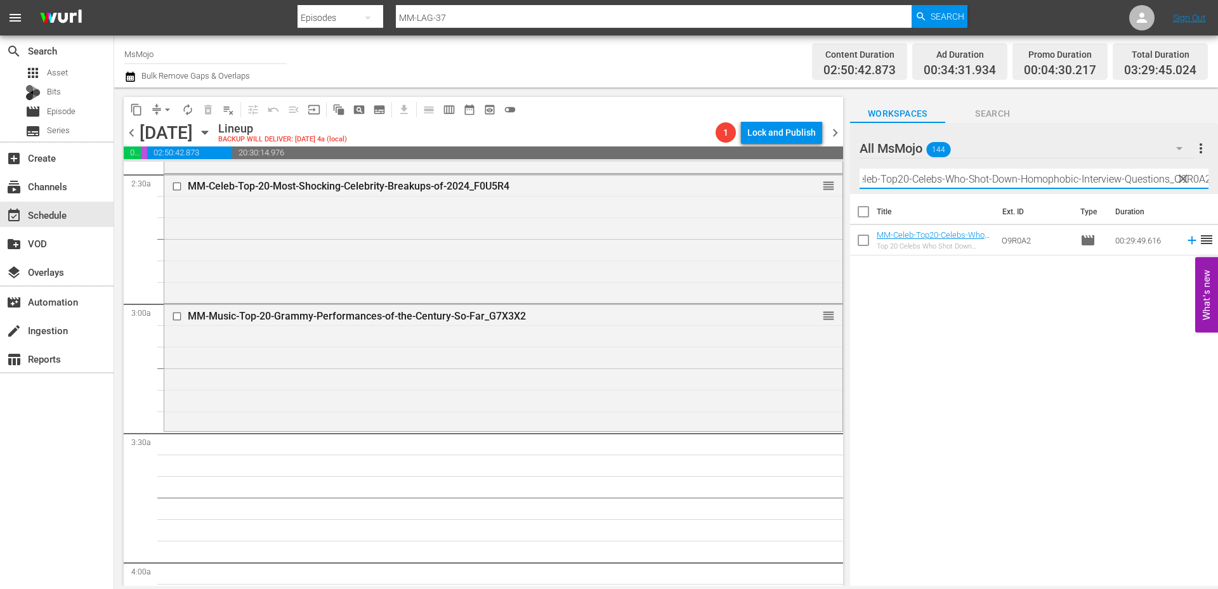
type input "MM-Celeb-Top20-Celebs-Who-Shot-Down-Homophobic-Interview-Questions_O9R0A2"
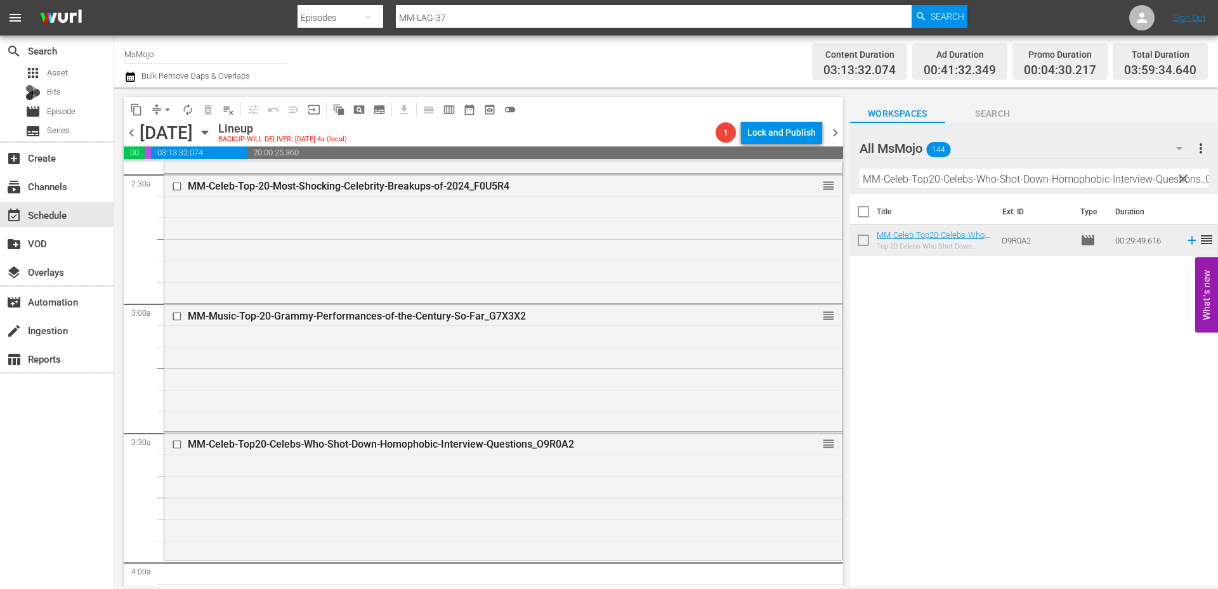
drag, startPoint x: 1183, startPoint y: 178, endPoint x: 1064, endPoint y: 190, distance: 119.9
click at [1183, 178] on span "clear" at bounding box center [1182, 178] width 15 height 15
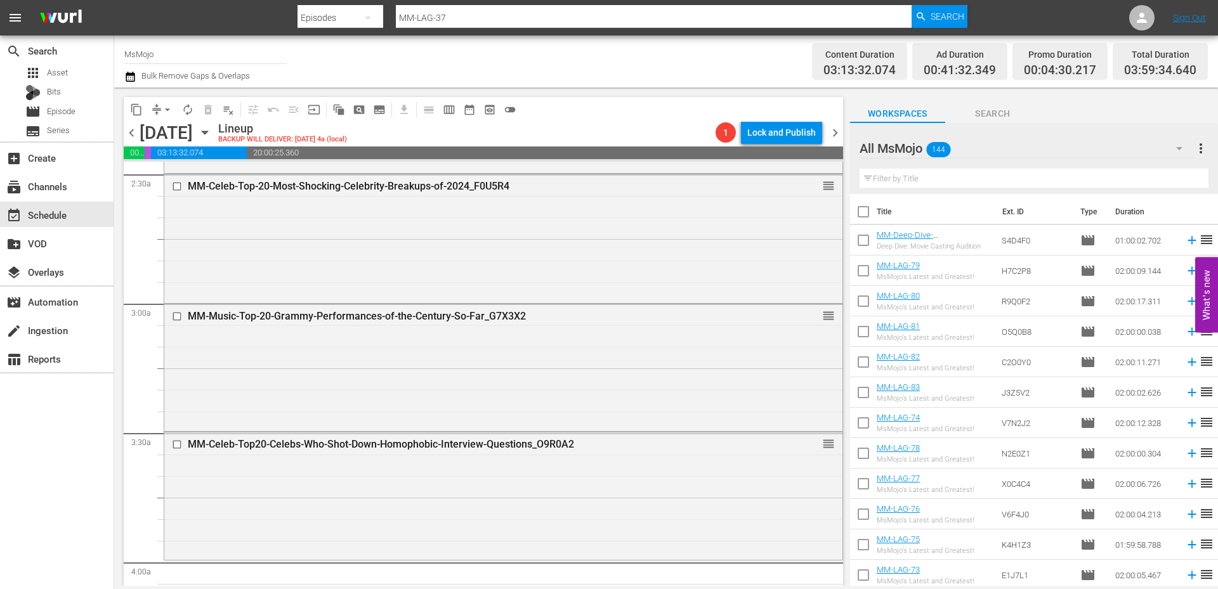
click at [1030, 179] on input "text" at bounding box center [1033, 179] width 349 height 20
paste input "MM-Deep-Dive-Movie_Casting_Audition_Dive146_S4D4F0"
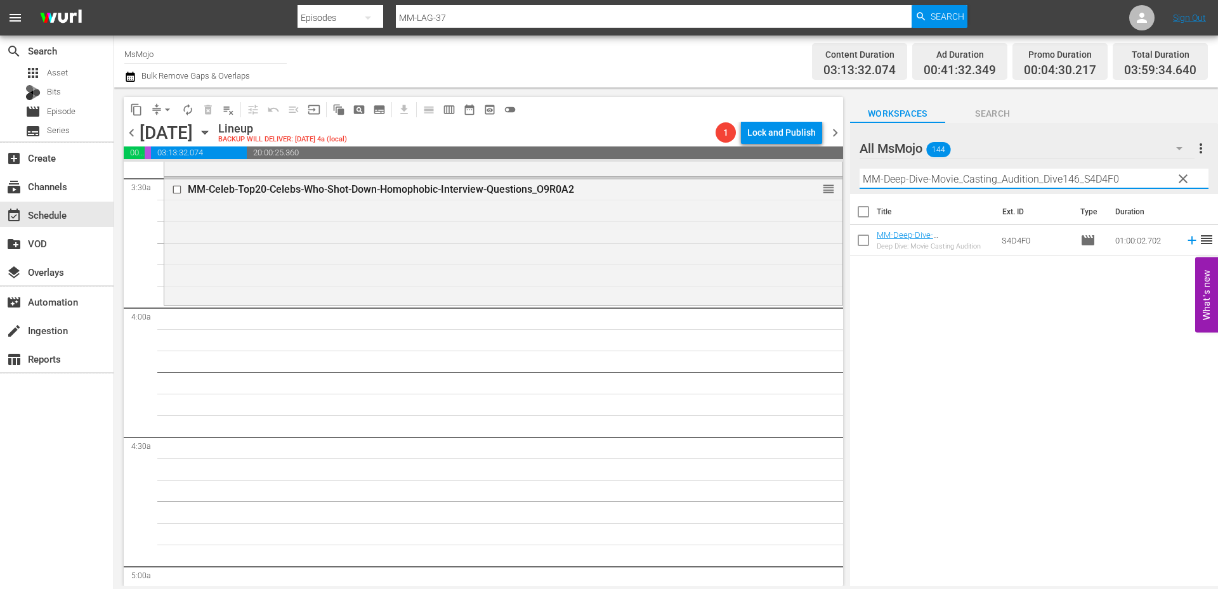
scroll to position [888, 0]
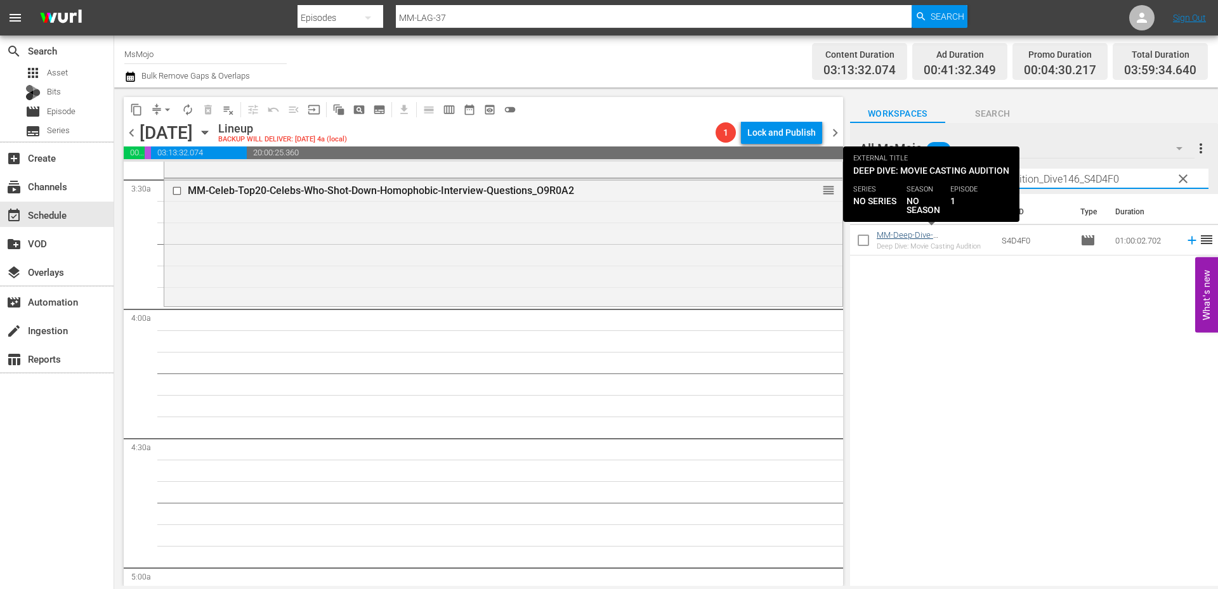
type input "MM-Deep-Dive-Movie_Casting_Audition_Dive146_S4D4F0"
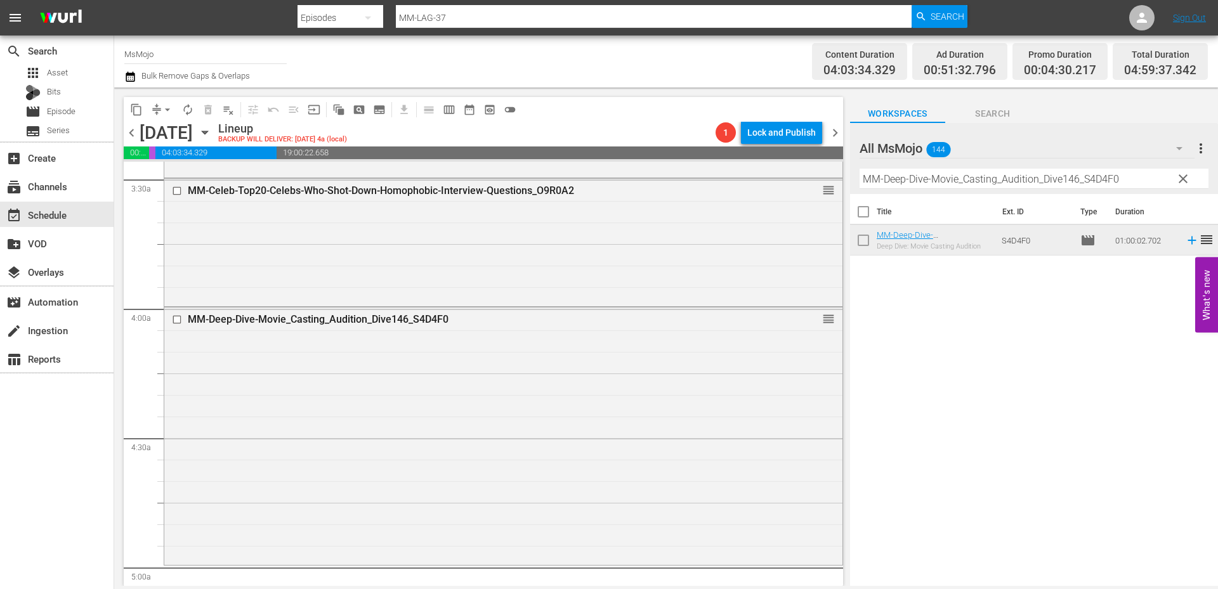
click at [1181, 182] on span "clear" at bounding box center [1182, 178] width 15 height 15
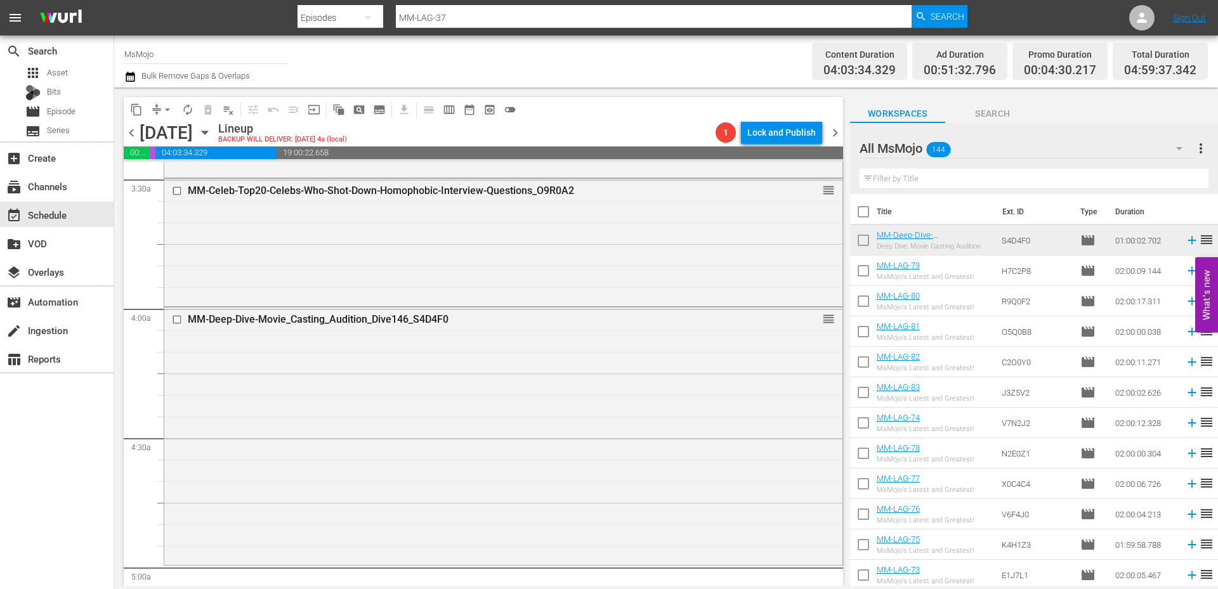
click at [927, 190] on div "Filter by Title" at bounding box center [1033, 179] width 349 height 30
click at [923, 175] on input "text" at bounding box center [1033, 179] width 349 height 20
click at [1036, 127] on div "All MsMojo 144 All MsMojo more_vert" at bounding box center [1033, 143] width 349 height 41
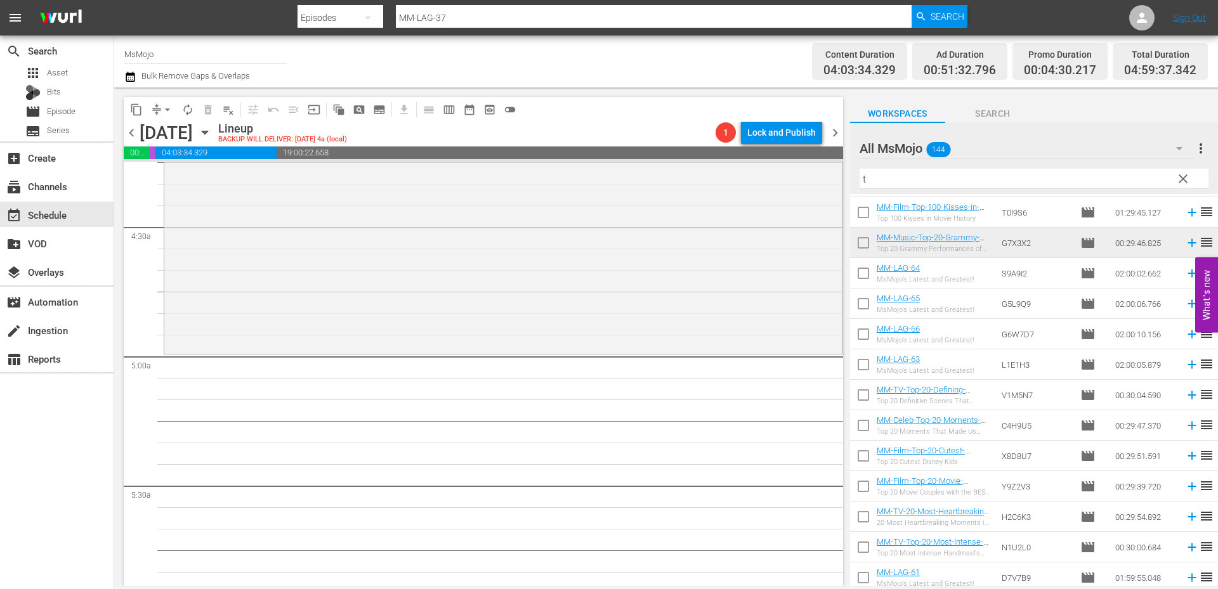
scroll to position [777, 0]
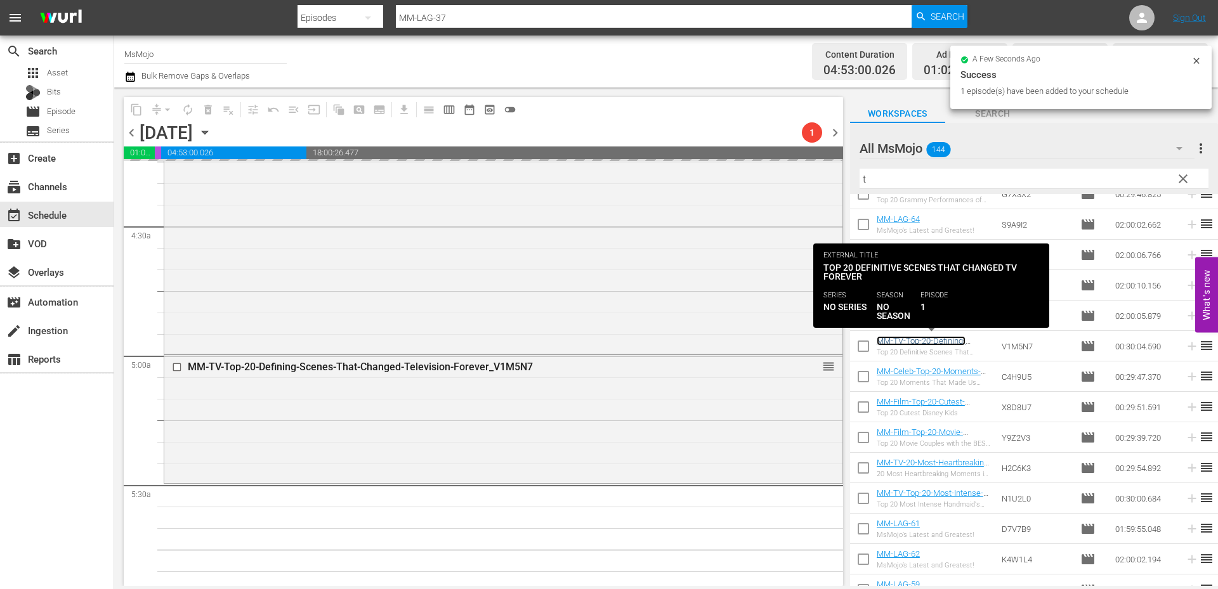
click at [935, 344] on link "MM-TV-Top-20-Defining-Scenes-That-Changed-Television-Forever_V1M5N7" at bounding box center [927, 350] width 100 height 29
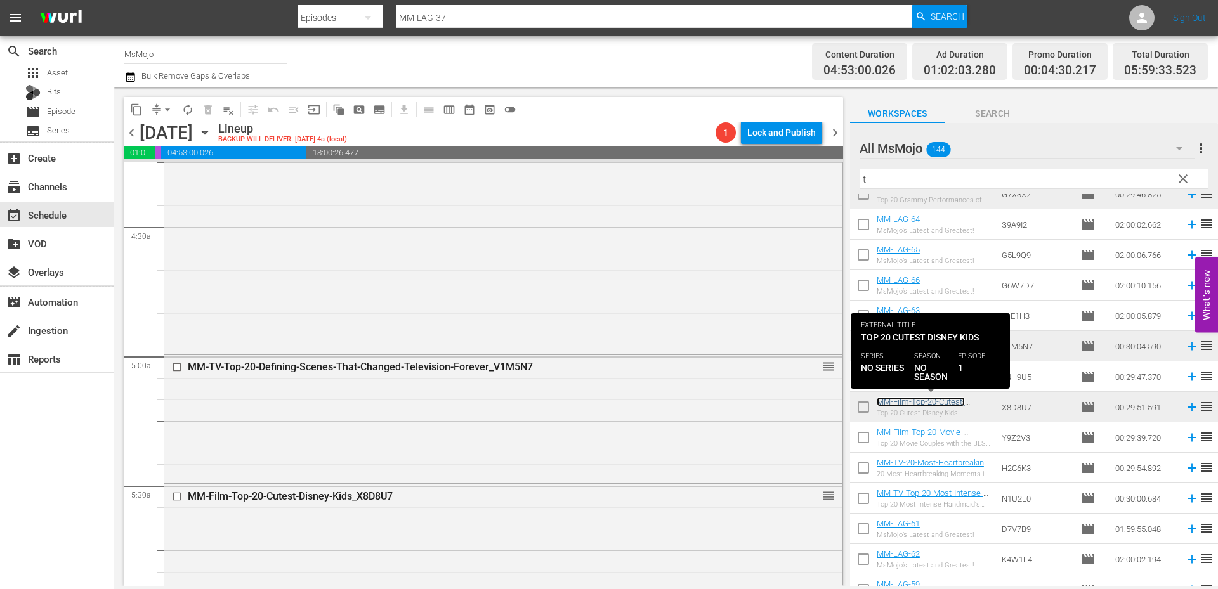
click at [939, 402] on link "MM-Film-Top-20-Cutest-Disney-Kids_X8D8U7" at bounding box center [921, 406] width 88 height 19
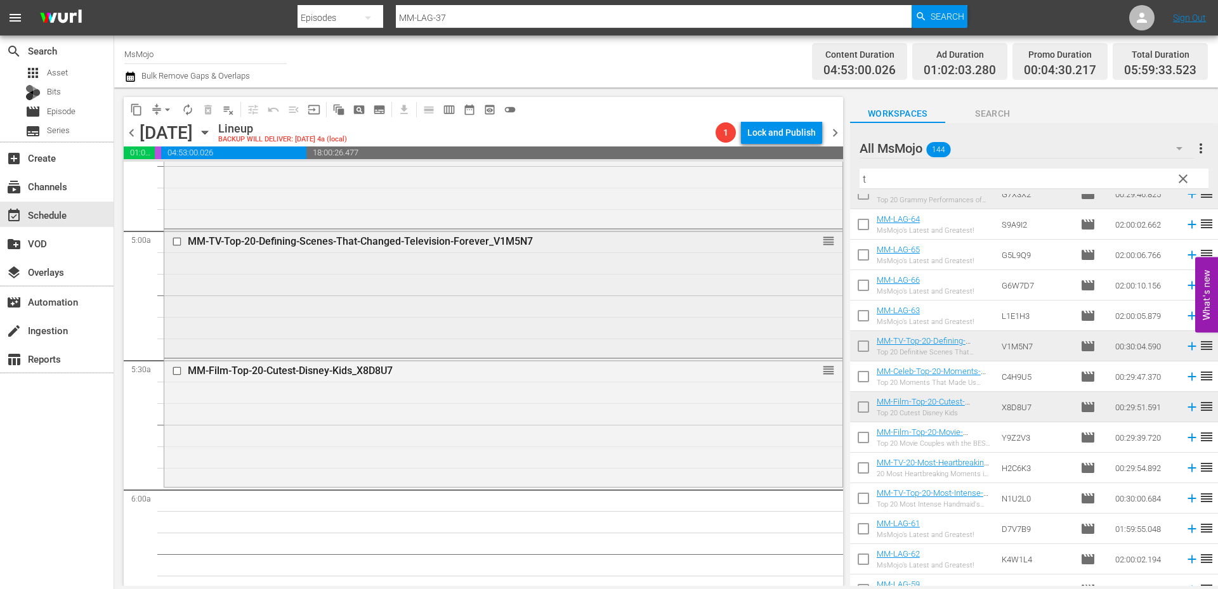
scroll to position [1311, 0]
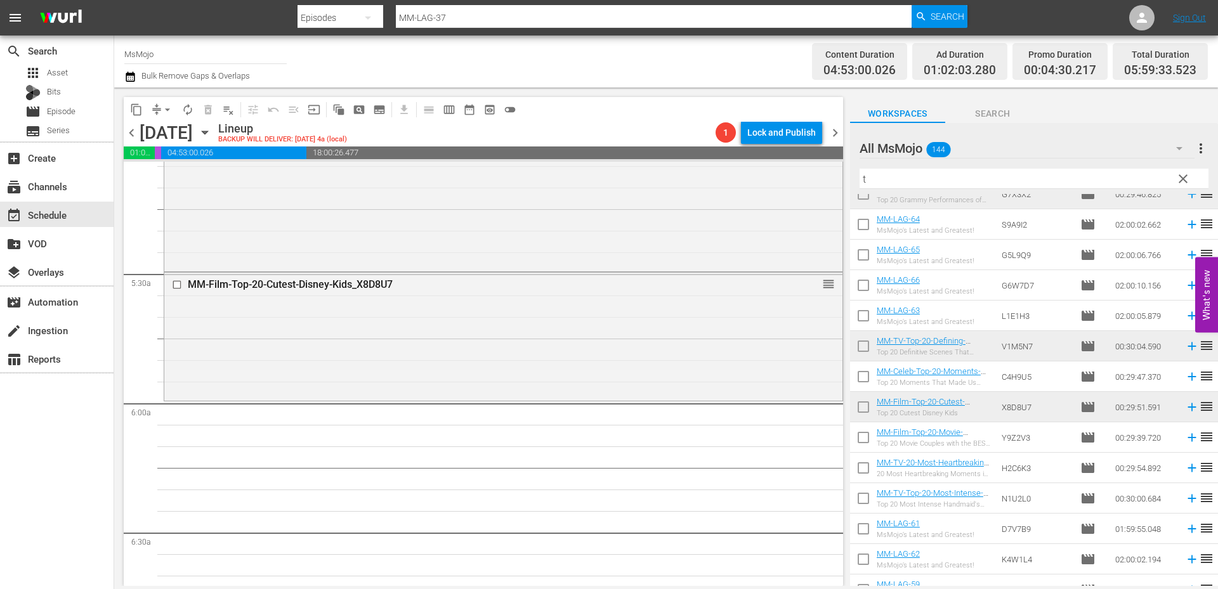
click at [930, 183] on input "t" at bounding box center [1033, 179] width 349 height 20
paste input "MM-LAG-57"
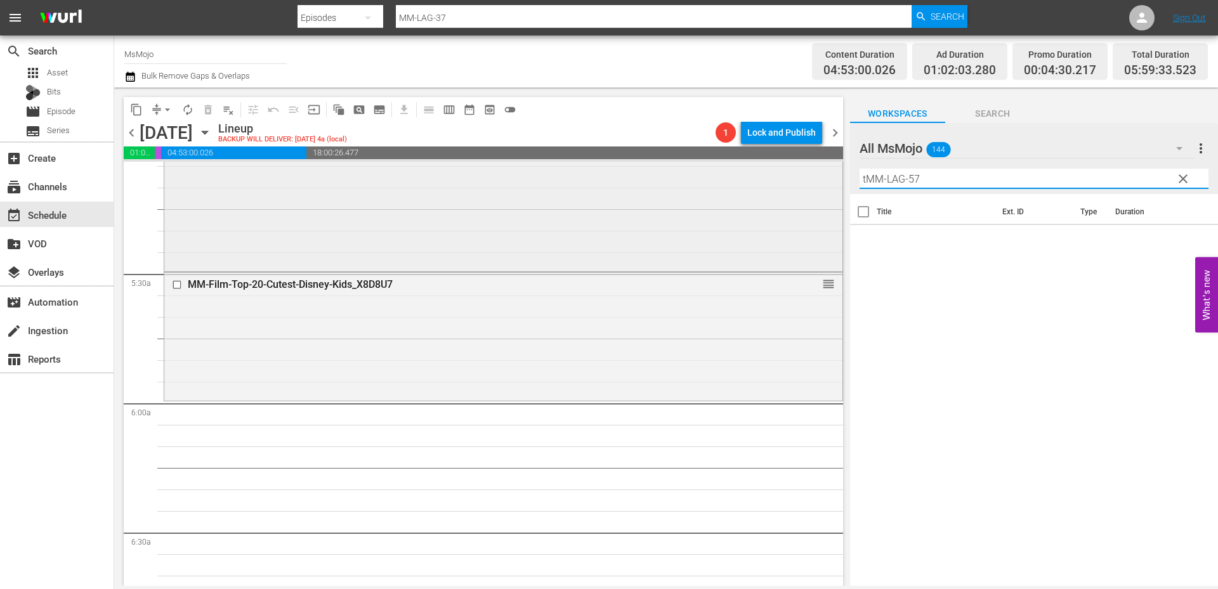
drag, startPoint x: 929, startPoint y: 183, endPoint x: 784, endPoint y: 171, distance: 145.1
click at [784, 171] on div "content_copy compress arrow_drop_down autorenew_outlined delete_forever_outline…" at bounding box center [666, 337] width 1104 height 499
paste input "text"
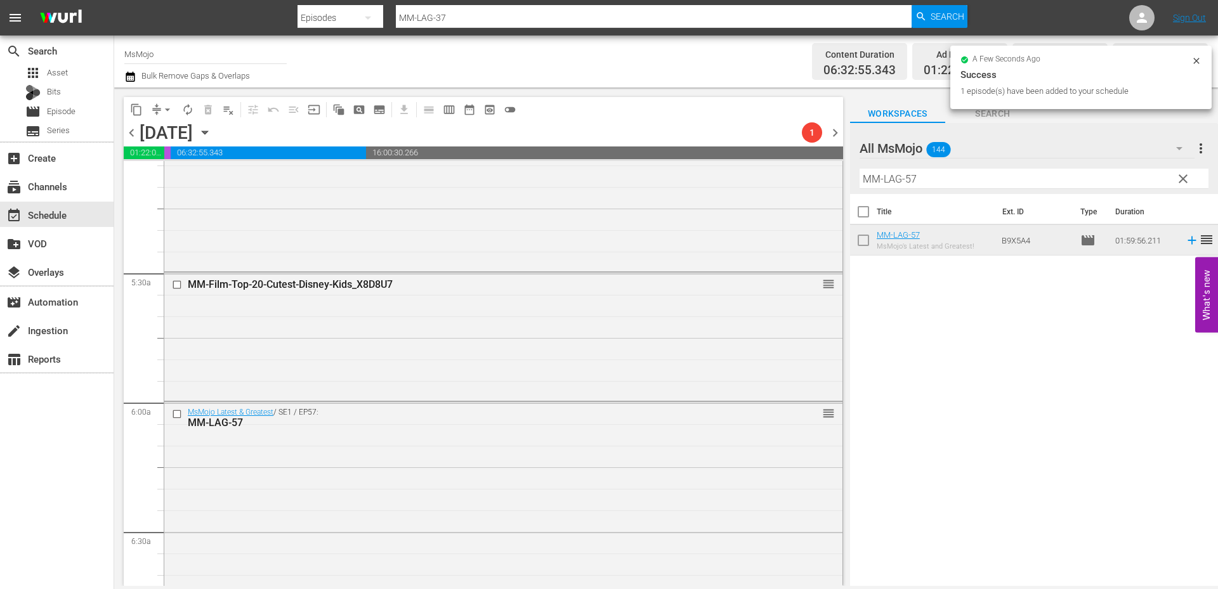
click at [866, 177] on input "MM-LAG-57" at bounding box center [1033, 179] width 349 height 20
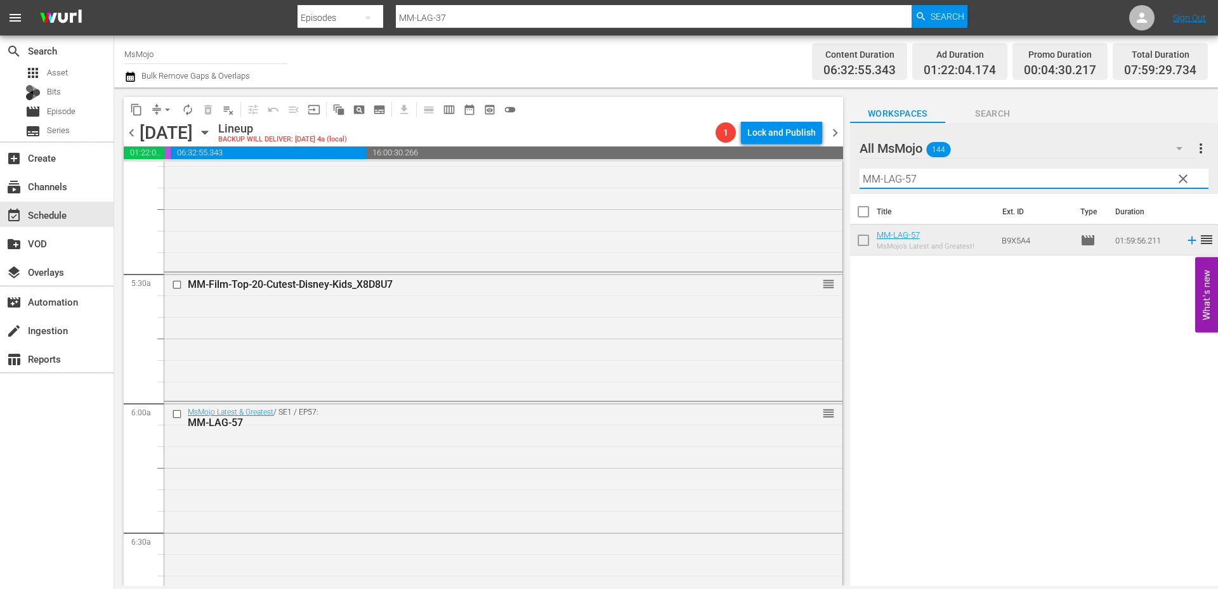
paste input "WM-Deep-Dive-Songs-That-Gave-Us-Chills-_Dive116_J5K1B5"
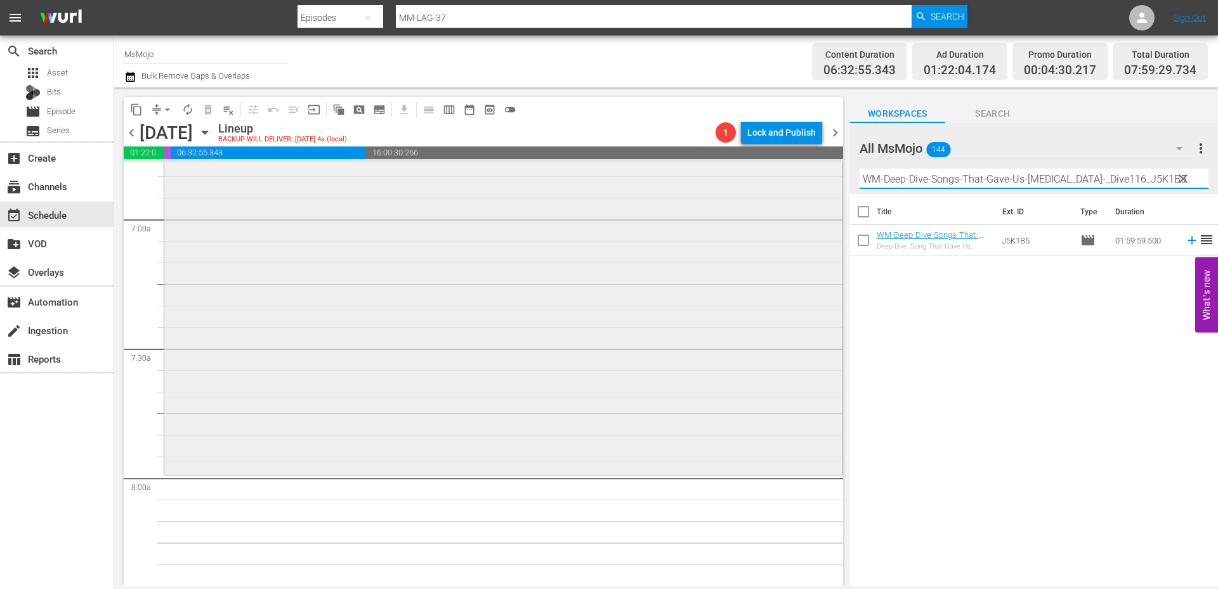
scroll to position [1776, 0]
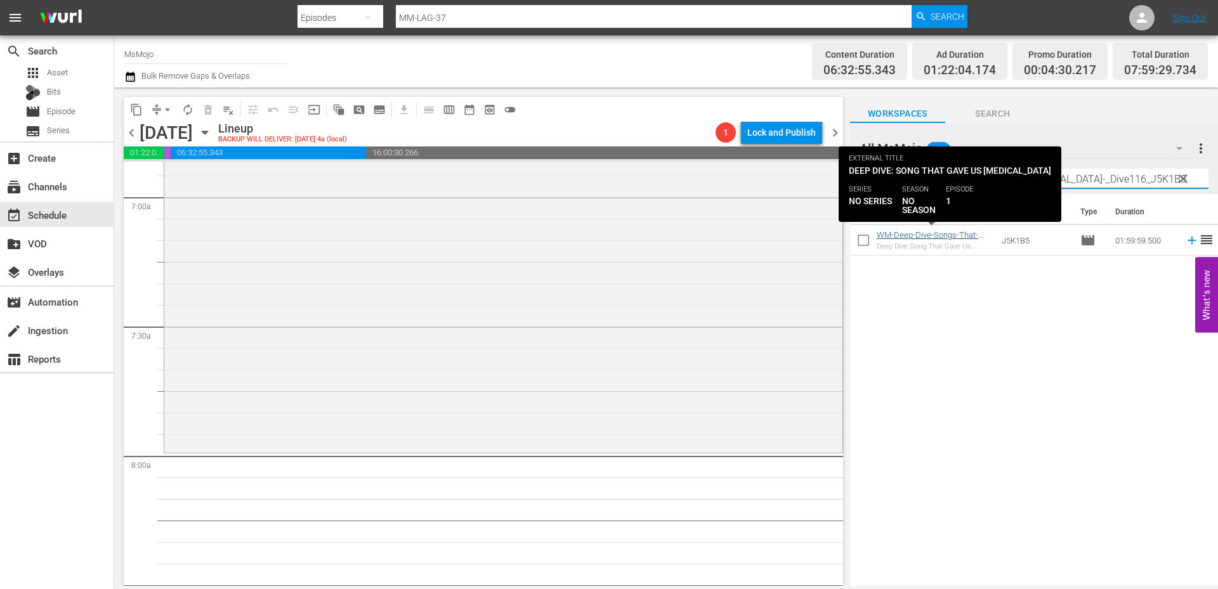
type input "WM-Deep-Dive-Songs-That-Gave-Us-Chills-_Dive116_J5K1B5"
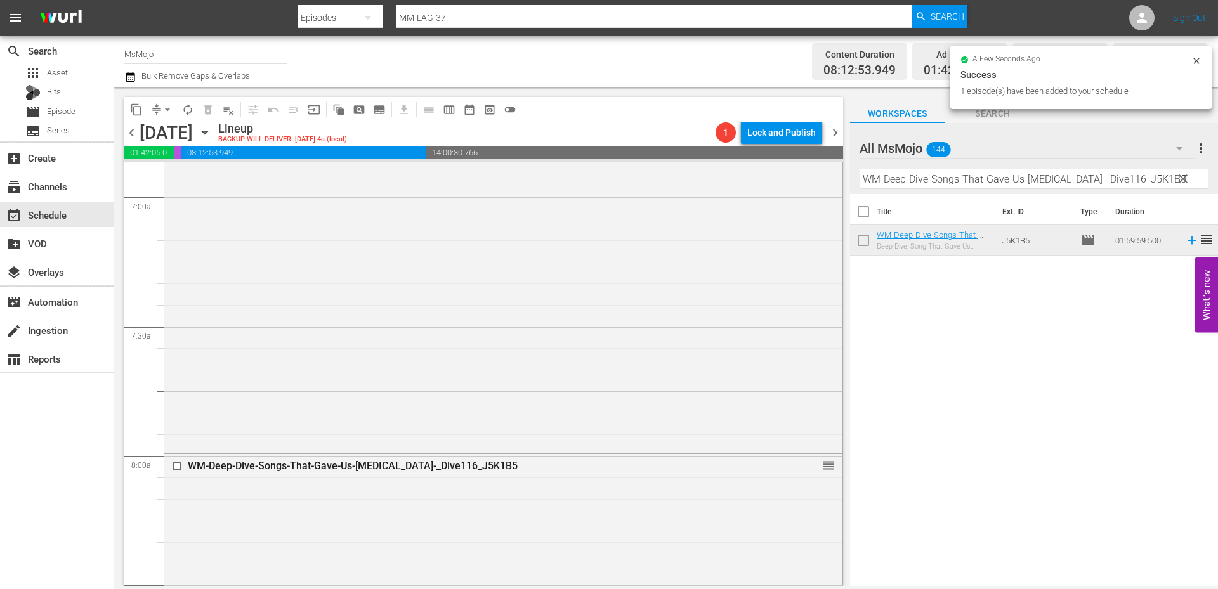
click at [1185, 177] on span "clear" at bounding box center [1182, 178] width 15 height 15
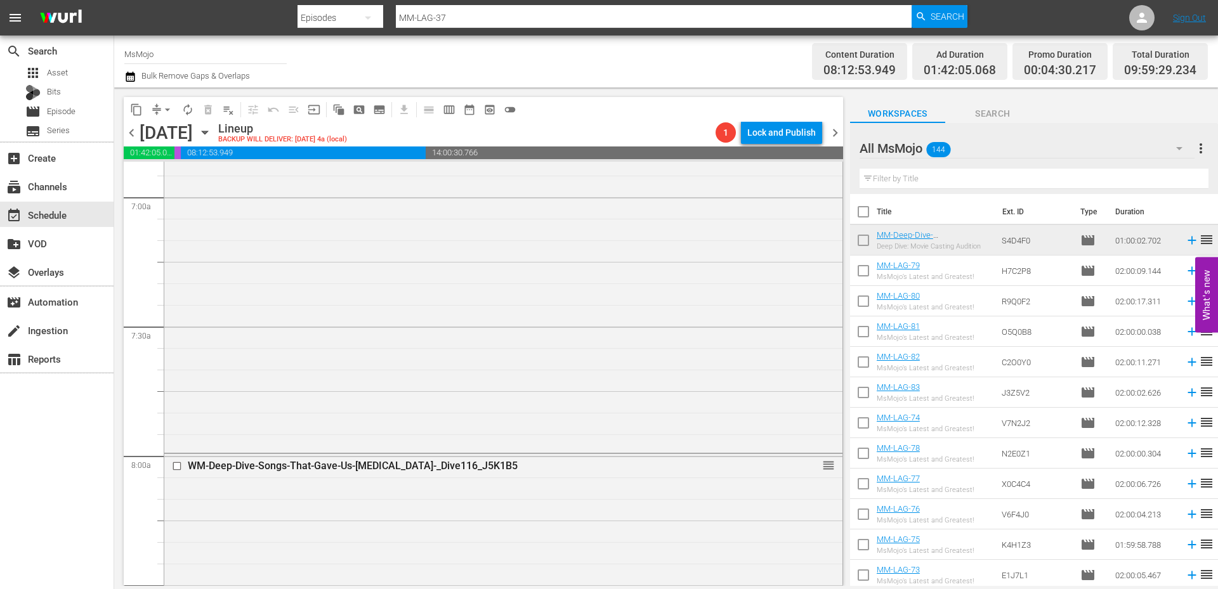
click at [1131, 174] on input "text" at bounding box center [1033, 179] width 349 height 20
paste input "MM-LAG-36"
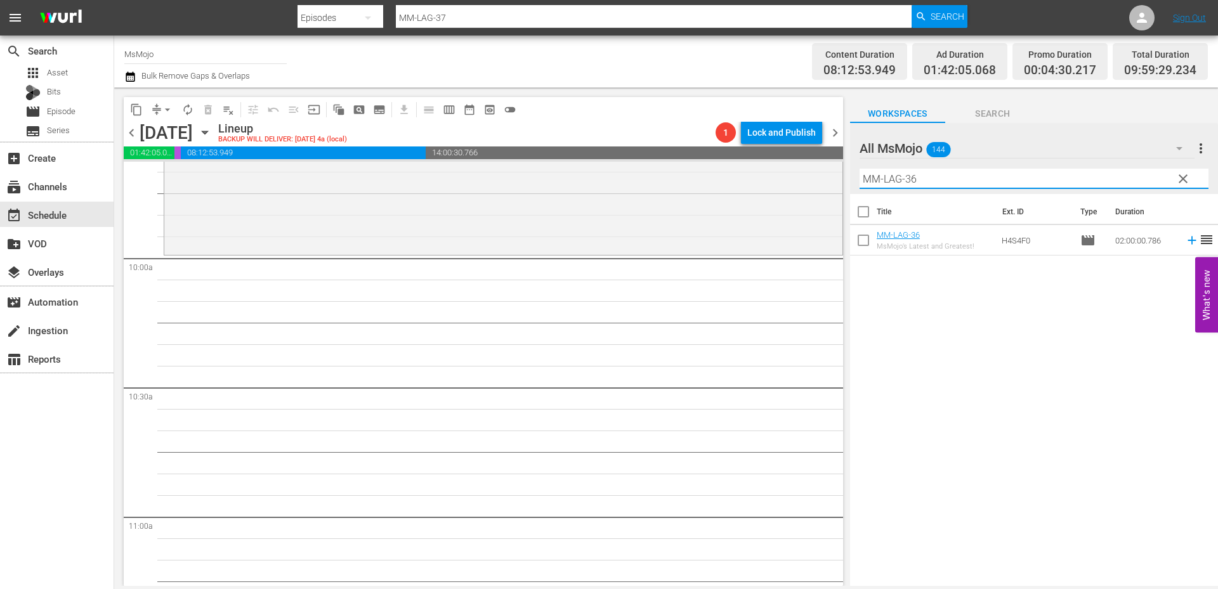
scroll to position [2494, 0]
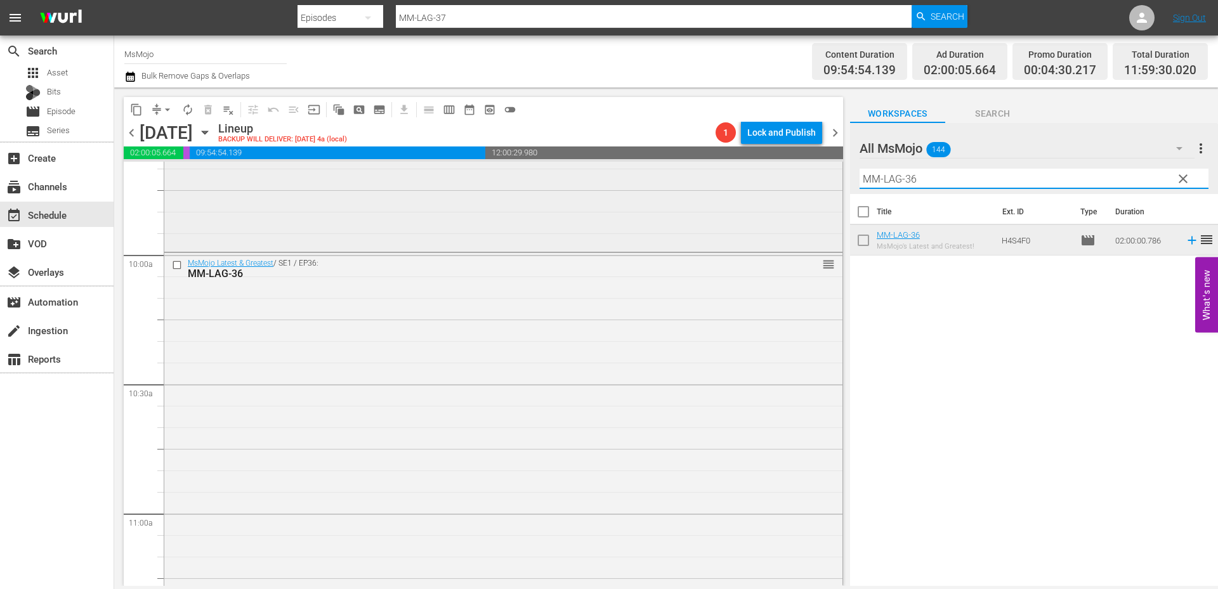
drag, startPoint x: 943, startPoint y: 180, endPoint x: 825, endPoint y: 180, distance: 118.6
click at [824, 180] on div "content_copy compress arrow_drop_down autorenew_outlined delete_forever_outline…" at bounding box center [666, 337] width 1104 height 499
paste input "71"
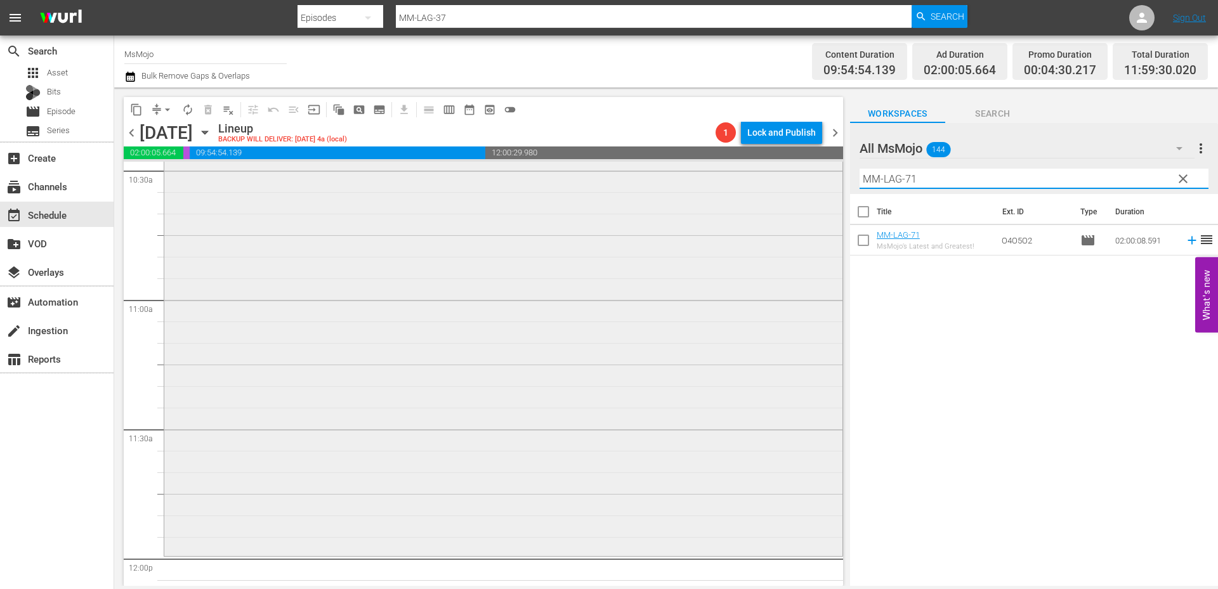
scroll to position [2791, 0]
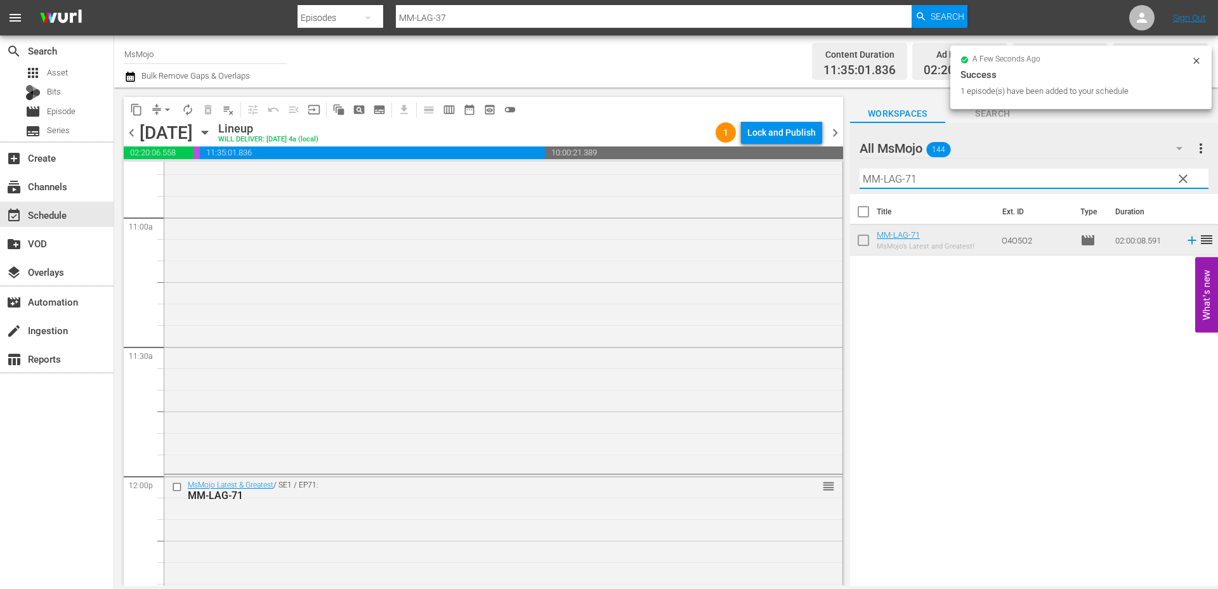
drag, startPoint x: 977, startPoint y: 181, endPoint x: 742, endPoint y: 158, distance: 235.8
click at [742, 158] on div "content_copy compress arrow_drop_down autorenew_outlined delete_forever_outline…" at bounding box center [666, 337] width 1104 height 499
paste input "Pop-Top-20-Disney-Memes_V7D3X2"
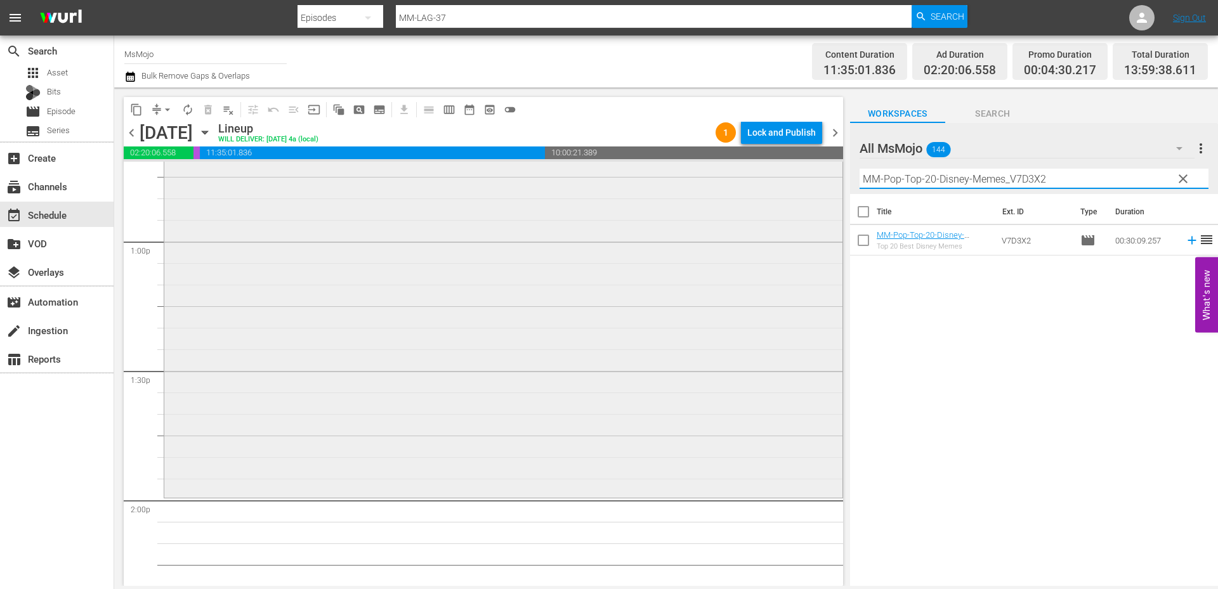
scroll to position [3382, 0]
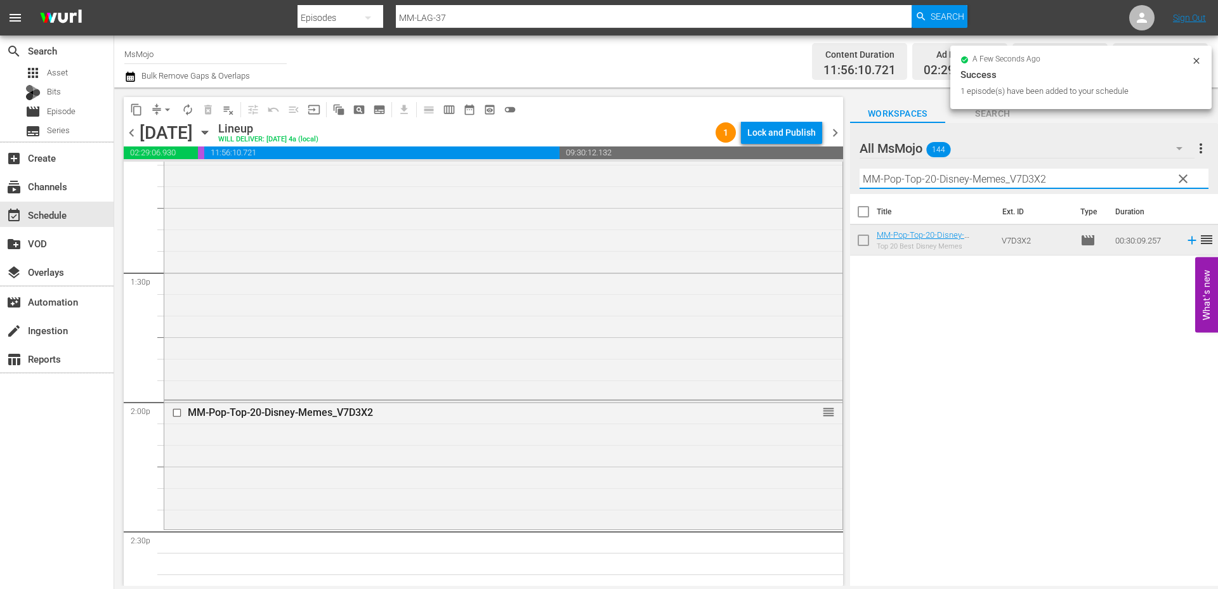
drag, startPoint x: 1071, startPoint y: 178, endPoint x: 849, endPoint y: 179, distance: 222.0
click at [844, 179] on div "content_copy compress arrow_drop_down autorenew_outlined delete_forever_outline…" at bounding box center [666, 337] width 1104 height 499
paste input "Celeb-Top-20-Moments-That-Made-Us-Love-Kristen-Bell_B5S7J3"
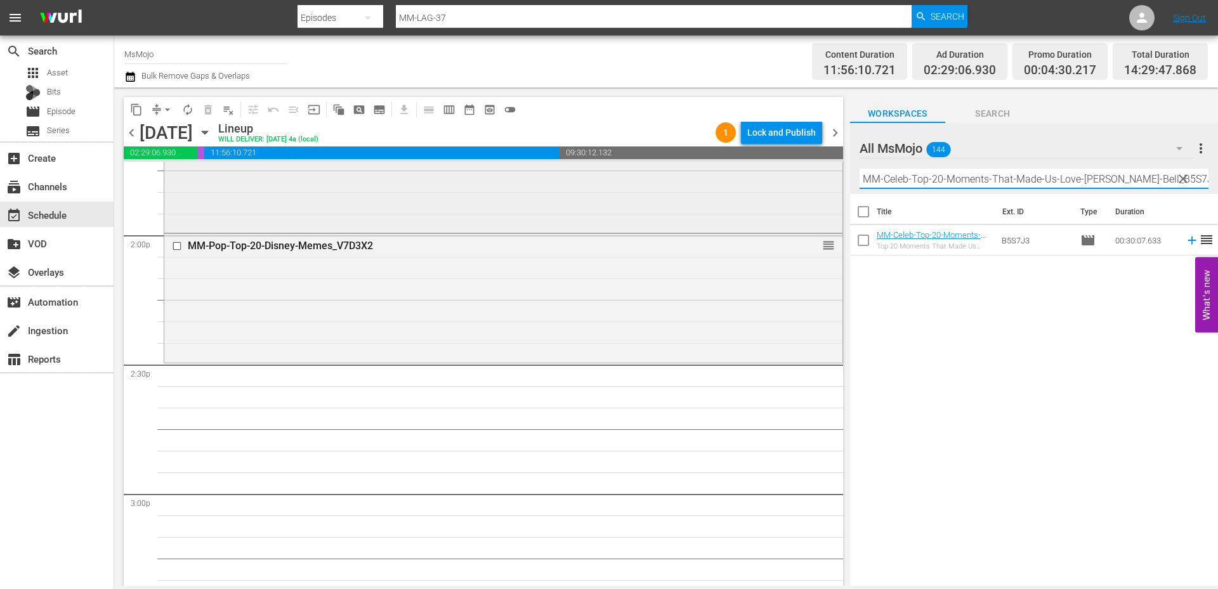
scroll to position [3594, 0]
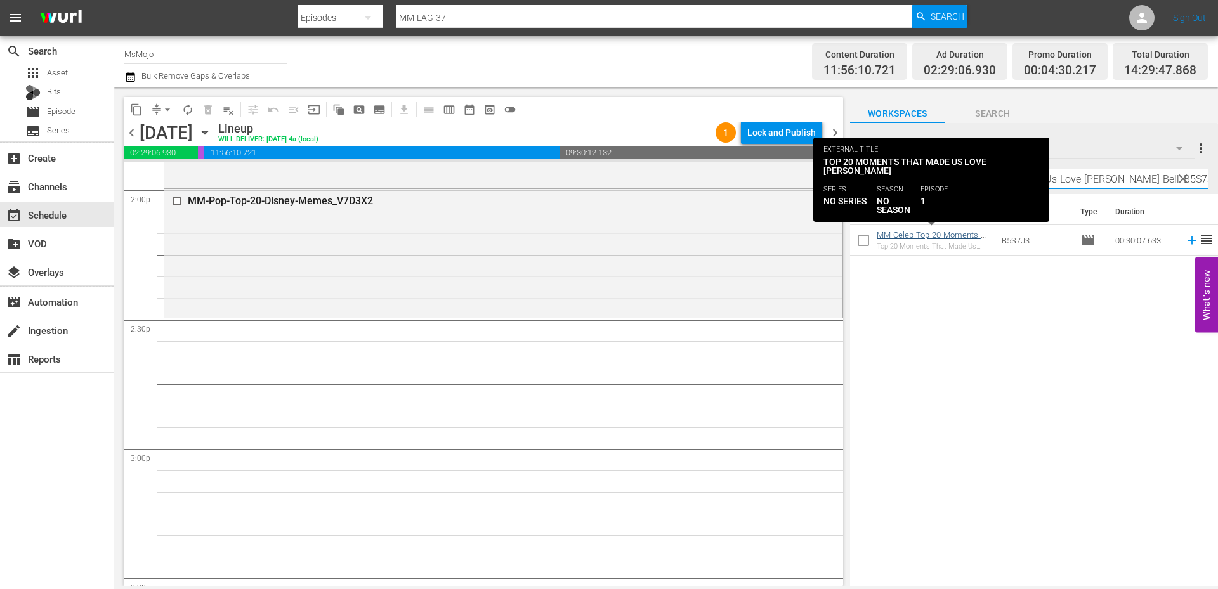
type input "MM-Celeb-Top-20-Moments-That-Made-Us-Love-Kristen-Bell_B5S7J3"
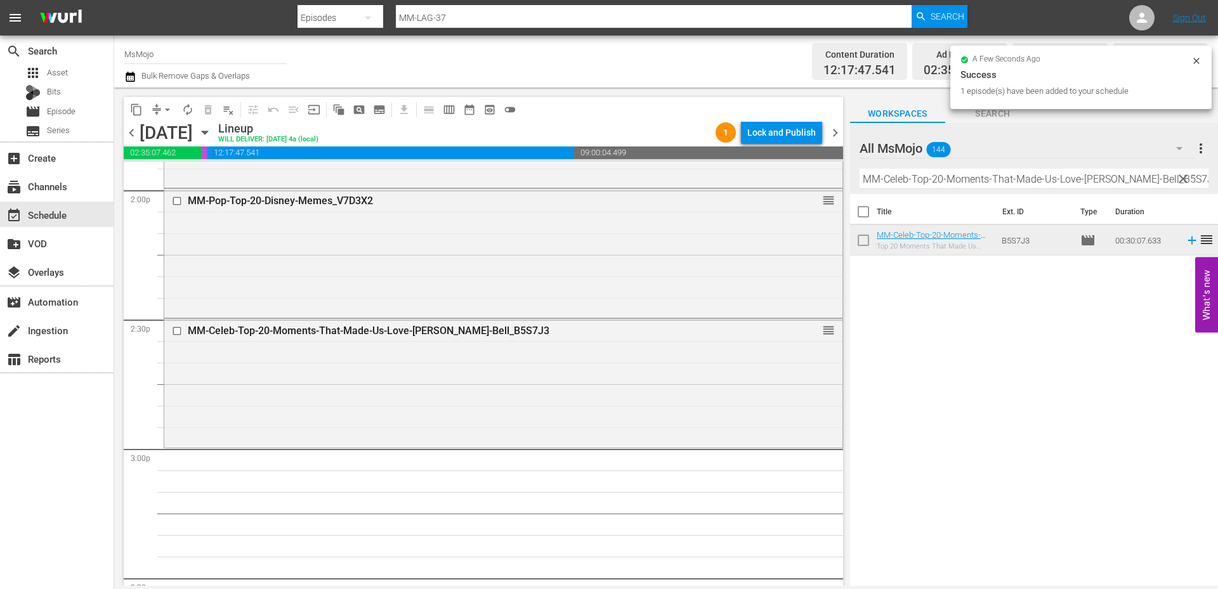
drag, startPoint x: 1183, startPoint y: 177, endPoint x: 1050, endPoint y: 173, distance: 133.2
click at [1183, 177] on span "clear" at bounding box center [1182, 178] width 15 height 15
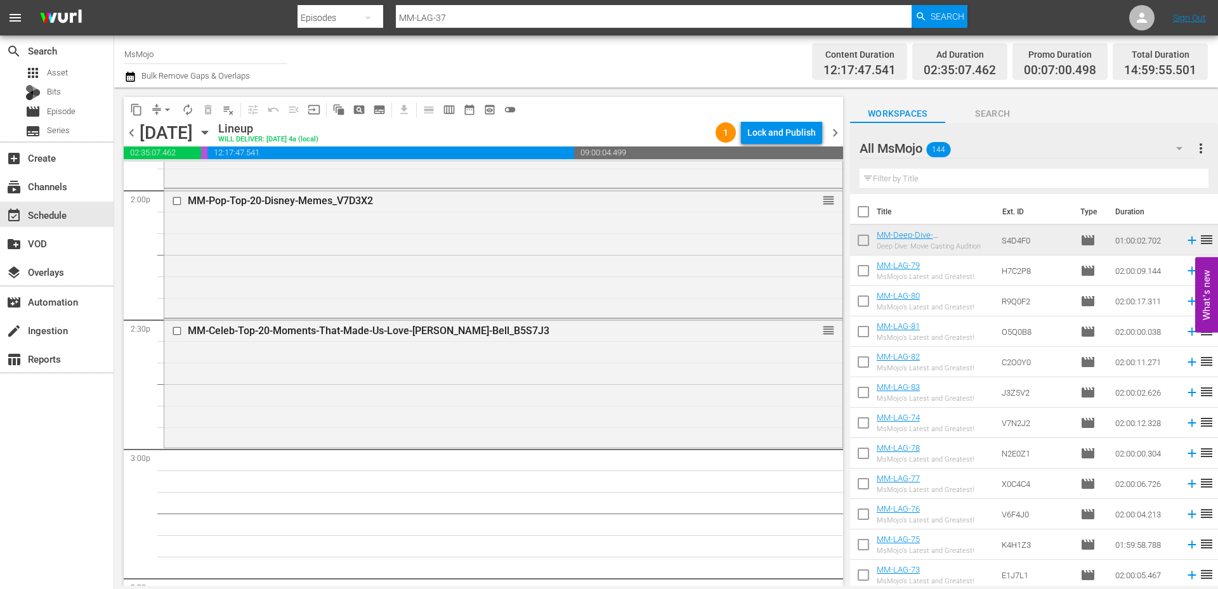
click at [1019, 177] on input "text" at bounding box center [1033, 179] width 349 height 20
paste input "MM-Music-Top-20-Celine-Dion-Songs_I0C0F0"
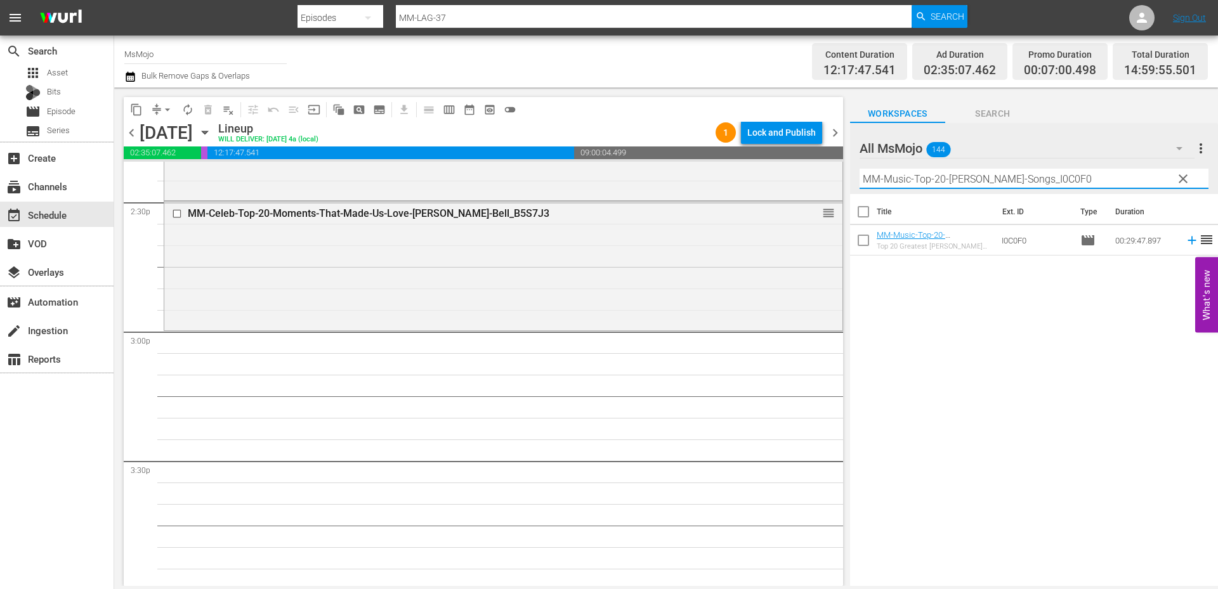
scroll to position [3721, 0]
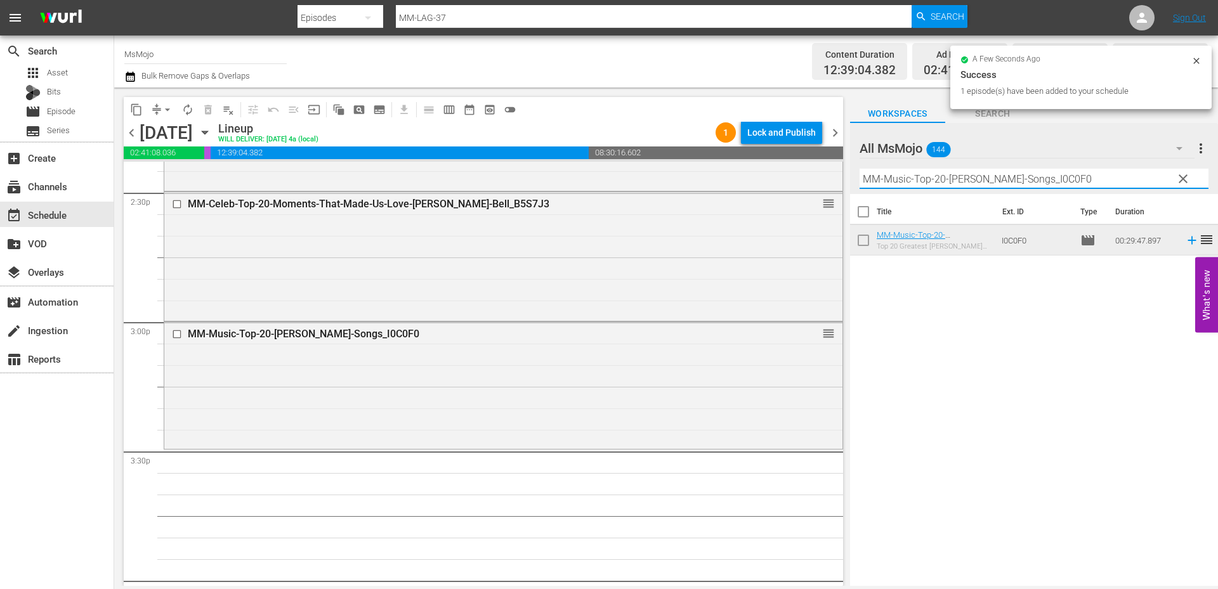
drag, startPoint x: 1121, startPoint y: 183, endPoint x: 857, endPoint y: 193, distance: 263.4
click at [857, 193] on div "All MsMojo 144 All MsMojo more_vert clear Filter by Title MM-Music-Top-20-Celin…" at bounding box center [1034, 158] width 368 height 71
paste input "TV-Top-20-Most-Intense-The-Handmaids-Tale-Moments_N1U2L"
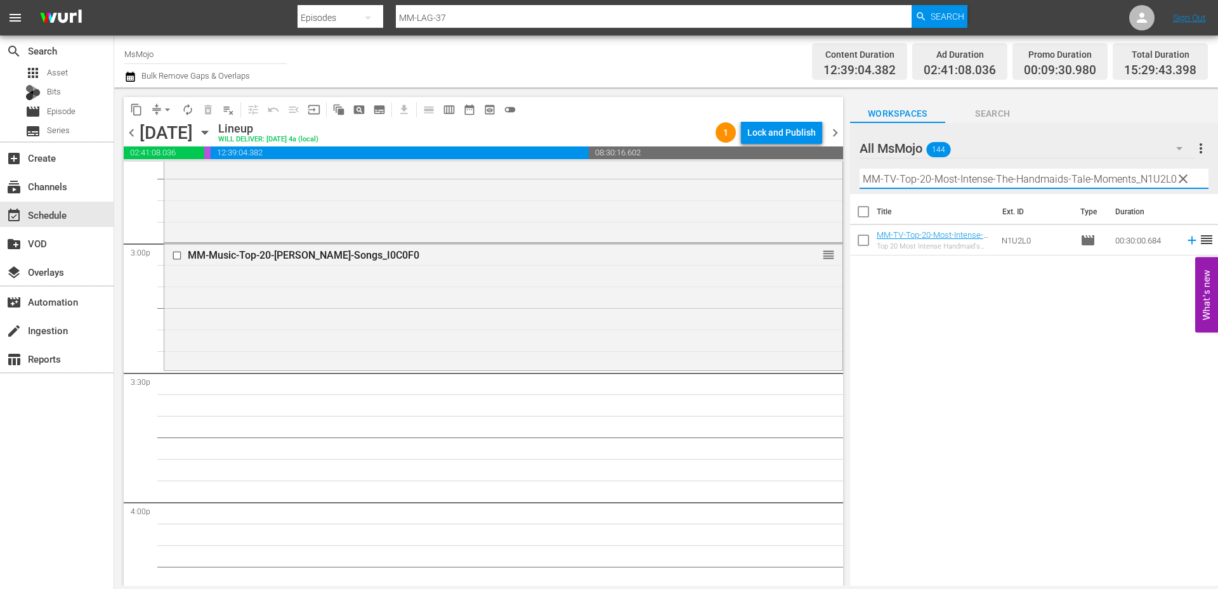
scroll to position [3805, 0]
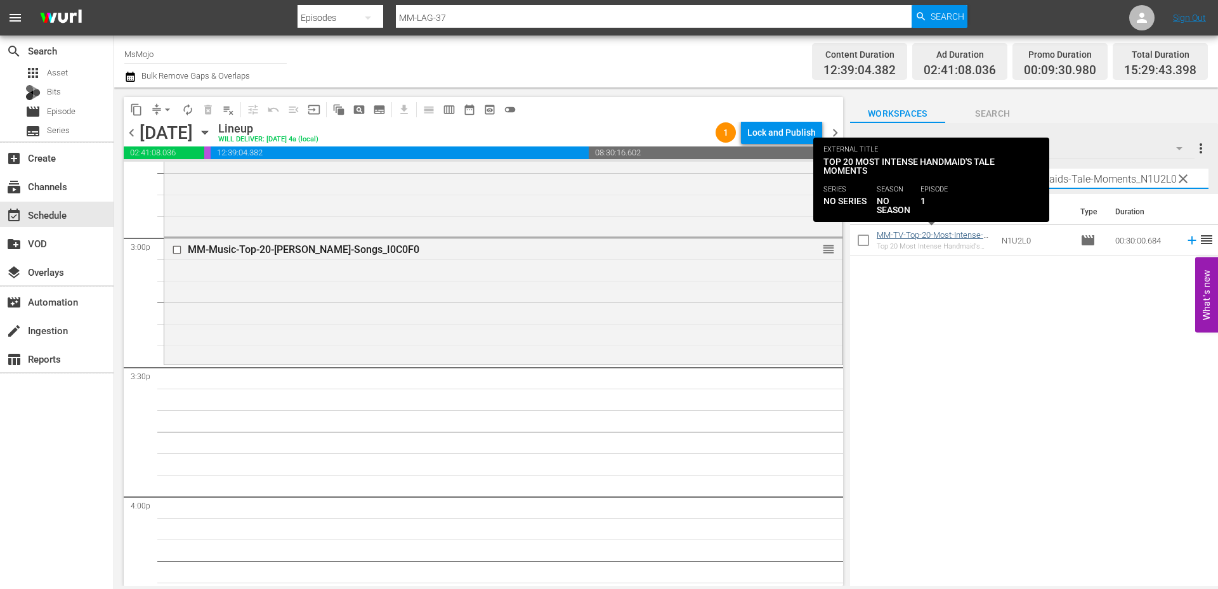
type input "MM-TV-Top-20-Most-Intense-The-Handmaids-Tale-Moments_N1U2L0"
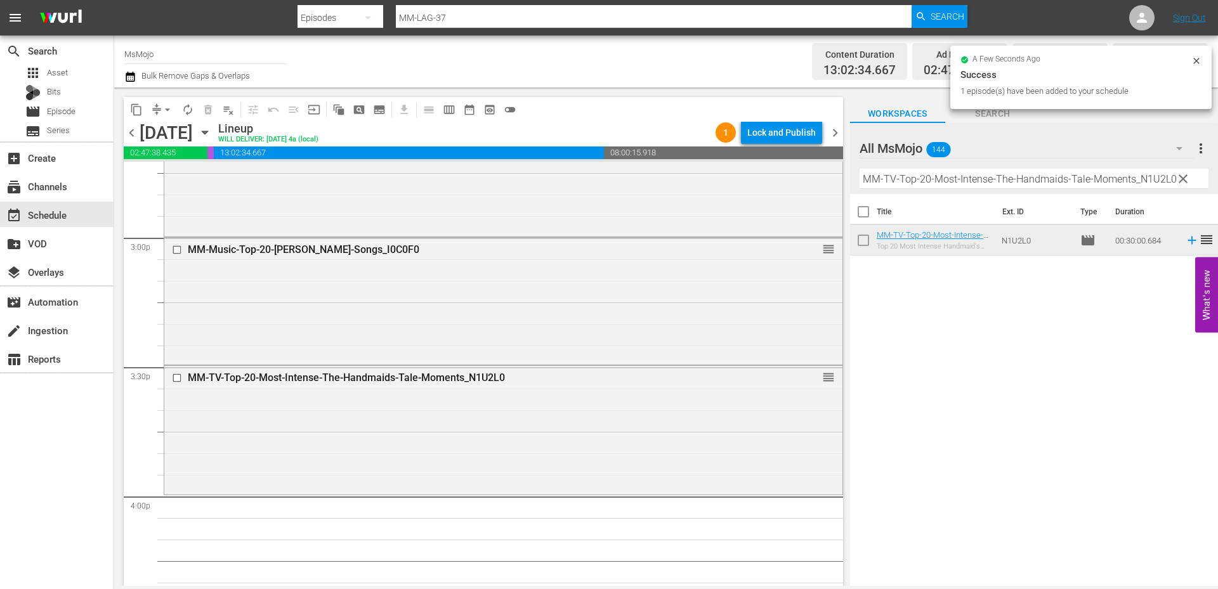
drag, startPoint x: 1184, startPoint y: 182, endPoint x: 988, endPoint y: 173, distance: 196.8
click at [1184, 182] on span "clear" at bounding box center [1182, 178] width 15 height 15
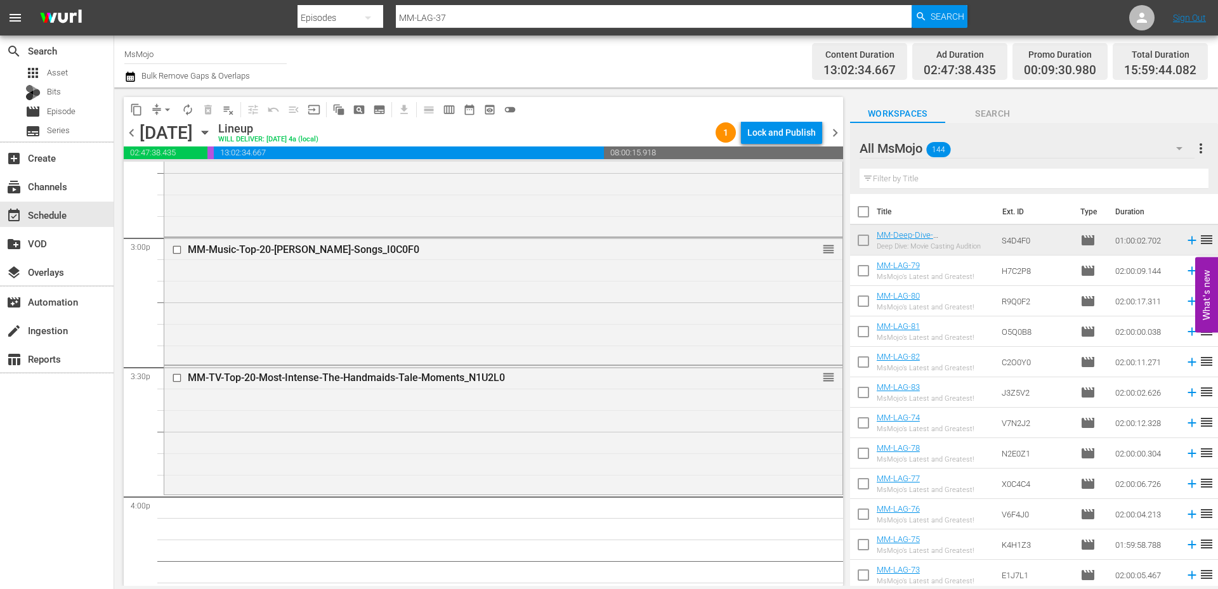
click at [973, 173] on input "text" at bounding box center [1033, 179] width 349 height 20
paste input "MM-Deep-Dive-SNL-Impressions-_Dive119_B5I4I6"
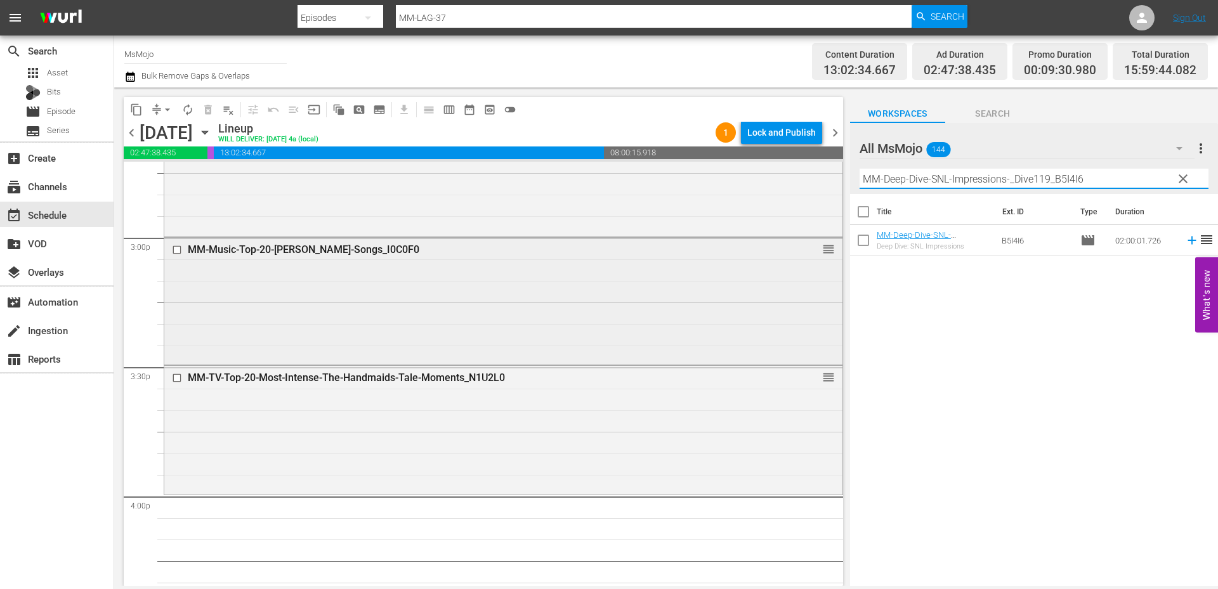
paste input "MM-Deep-Dive-SNL-Impressions-_Dive119_B5I4I6"
paste input "text"
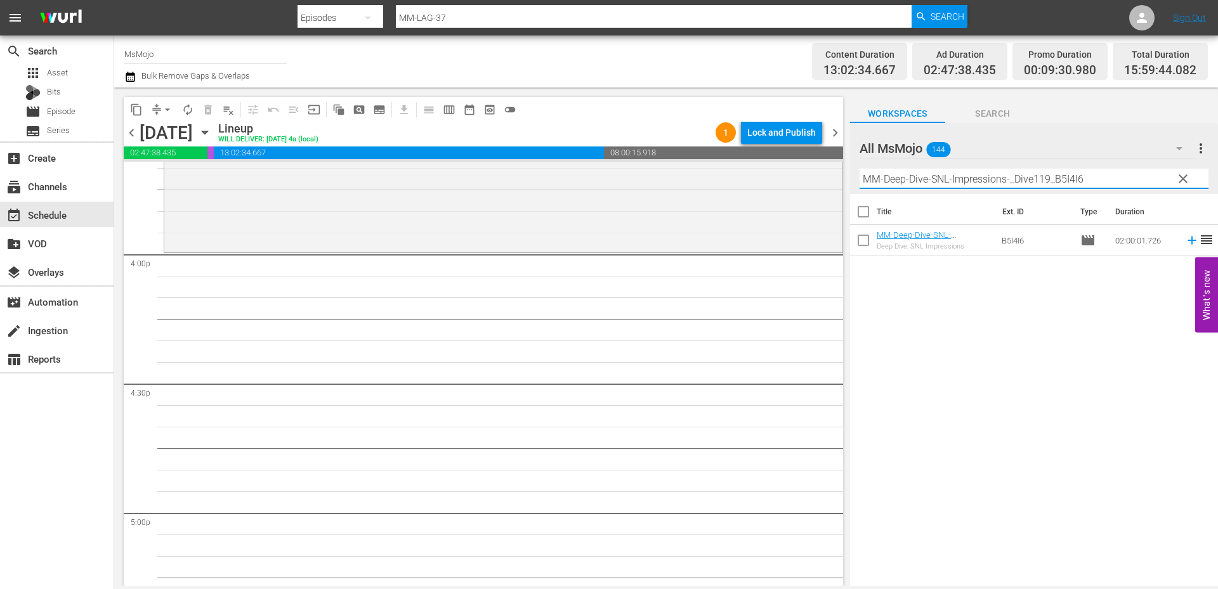
scroll to position [4059, 0]
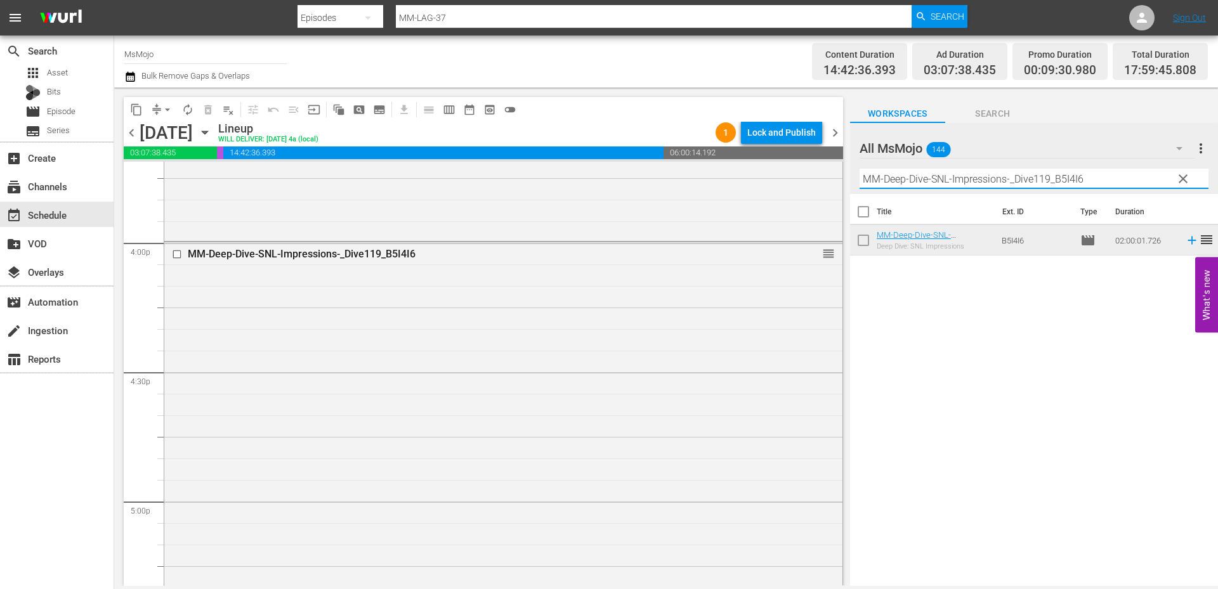
drag, startPoint x: 1132, startPoint y: 180, endPoint x: 845, endPoint y: 186, distance: 286.7
click at [847, 186] on div "content_copy compress arrow_drop_down autorenew_outlined delete_forever_outline…" at bounding box center [666, 337] width 1104 height 499
paste input "LAG-78"
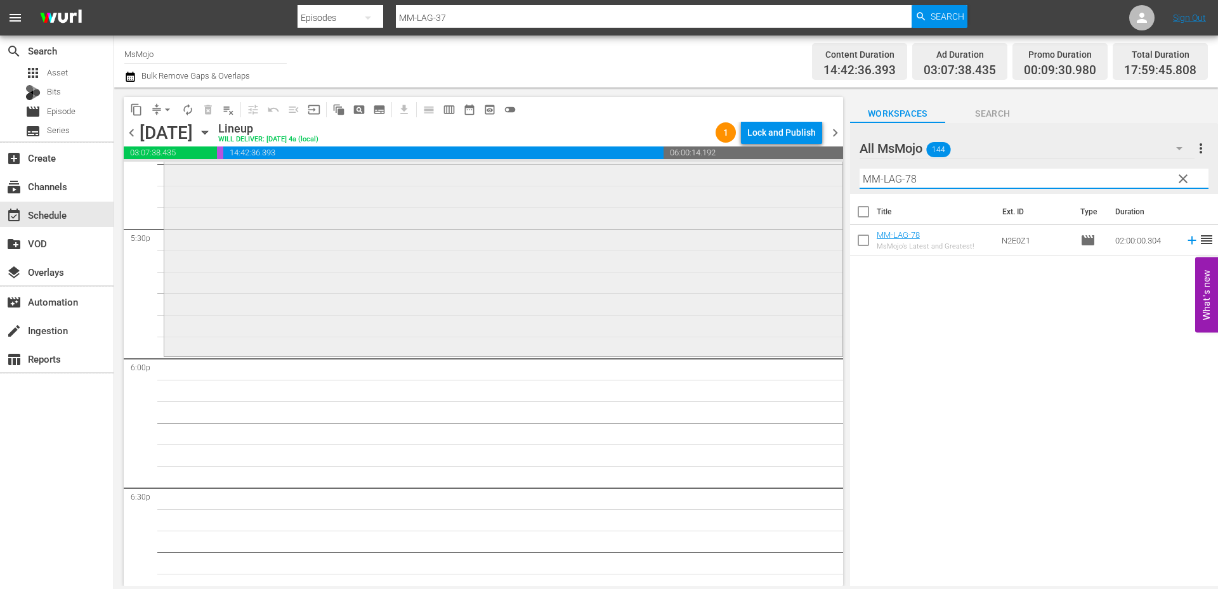
scroll to position [4482, 0]
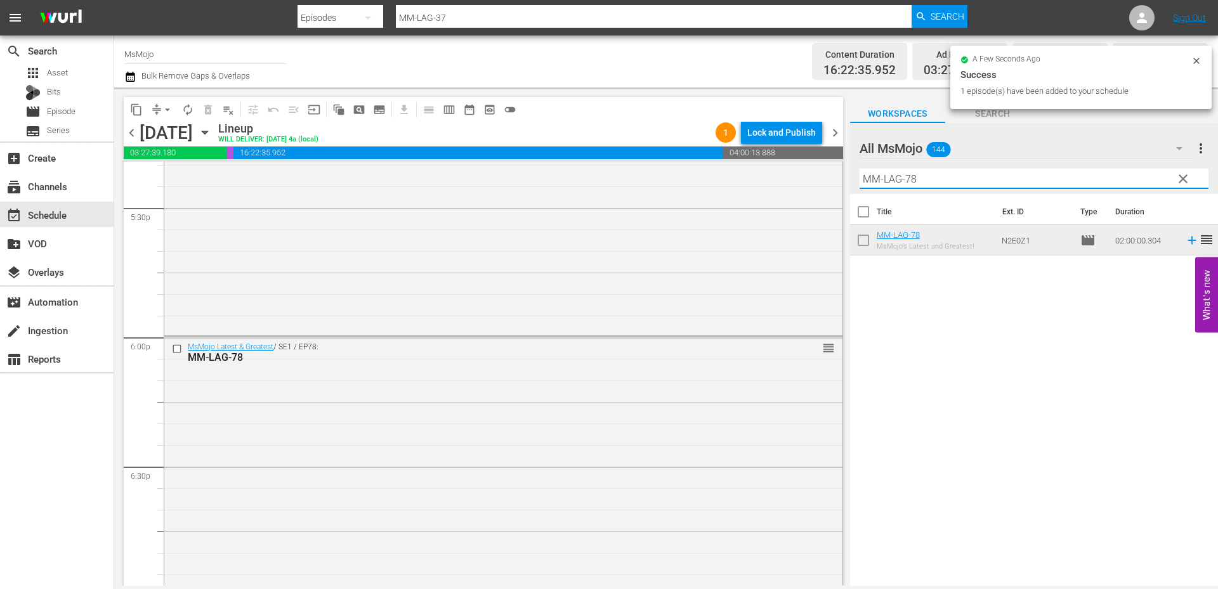
drag, startPoint x: 920, startPoint y: 180, endPoint x: 853, endPoint y: 177, distance: 66.7
click at [853, 177] on div "All MsMojo 144 All MsMojo more_vert clear Filter by Title MM-LAG-78" at bounding box center [1034, 158] width 368 height 71
paste input "Deep-Dive-TV-Scandals_Dive130_K6J1Z5"
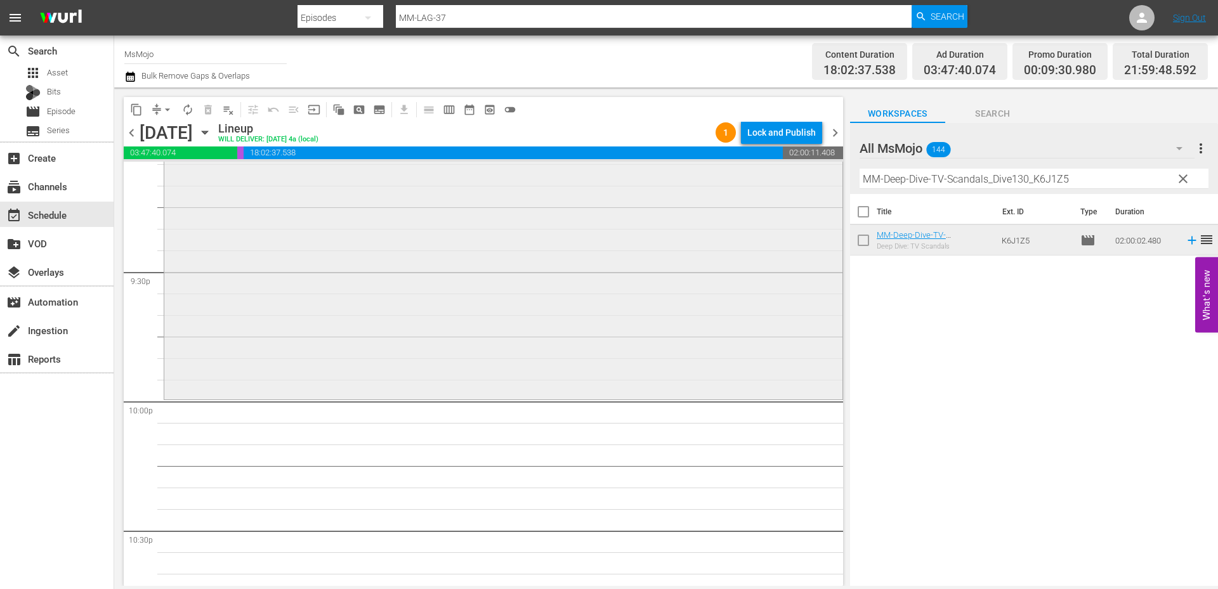
scroll to position [5454, 0]
drag, startPoint x: 1130, startPoint y: 178, endPoint x: 816, endPoint y: 160, distance: 314.5
click at [816, 160] on div "content_copy compress arrow_drop_down autorenew_outlined delete_forever_outline…" at bounding box center [666, 337] width 1104 height 499
paste input "LAG-64"
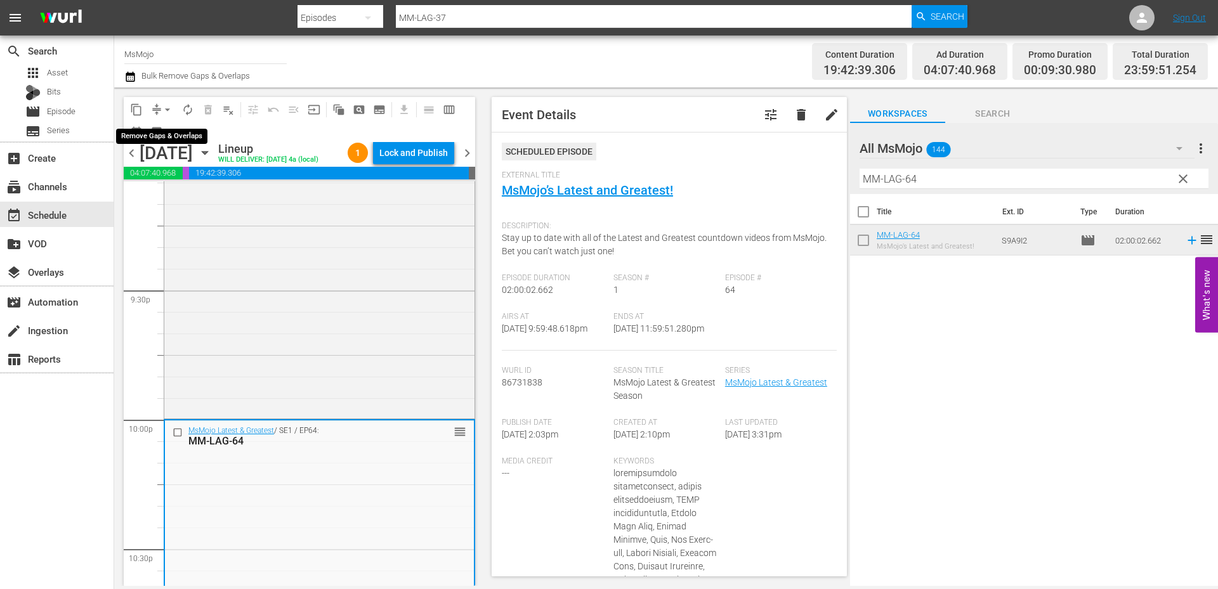
click at [167, 107] on span "arrow_drop_down" at bounding box center [167, 109] width 13 height 13
click at [186, 181] on li "Align to End of Previous Day" at bounding box center [167, 177] width 133 height 21
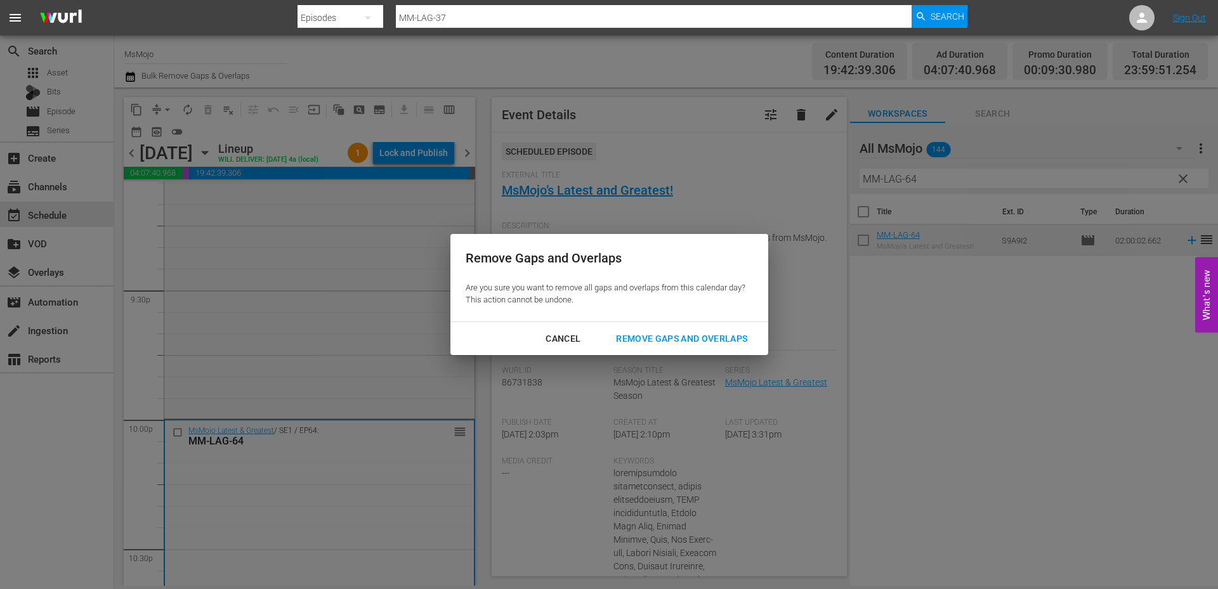
click at [644, 348] on button "Remove Gaps and Overlaps" at bounding box center [682, 338] width 162 height 23
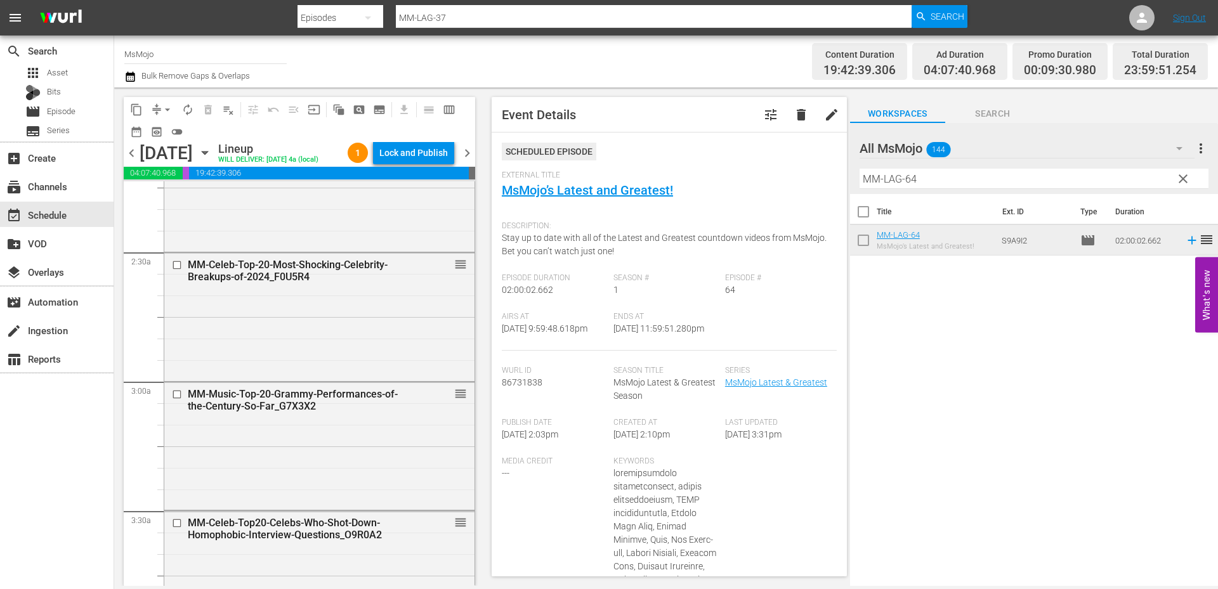
scroll to position [592, 0]
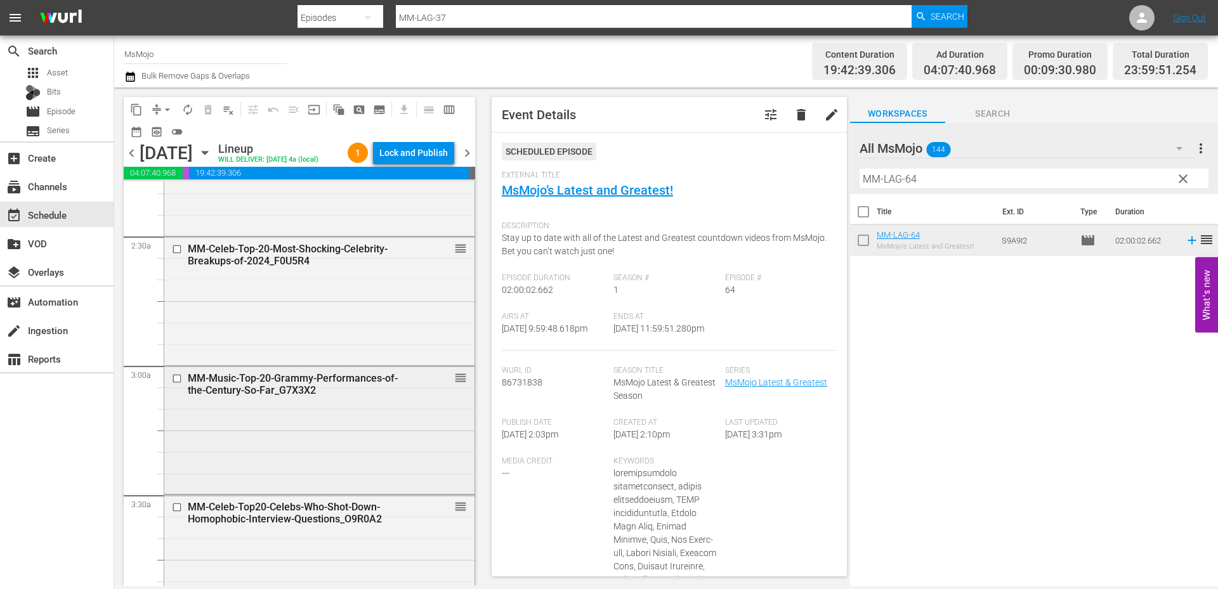
click at [272, 433] on div "MM-Music-Top-20-Grammy-Performances-of-the-Century-So-Far_G7X3X2 reorder" at bounding box center [319, 429] width 310 height 125
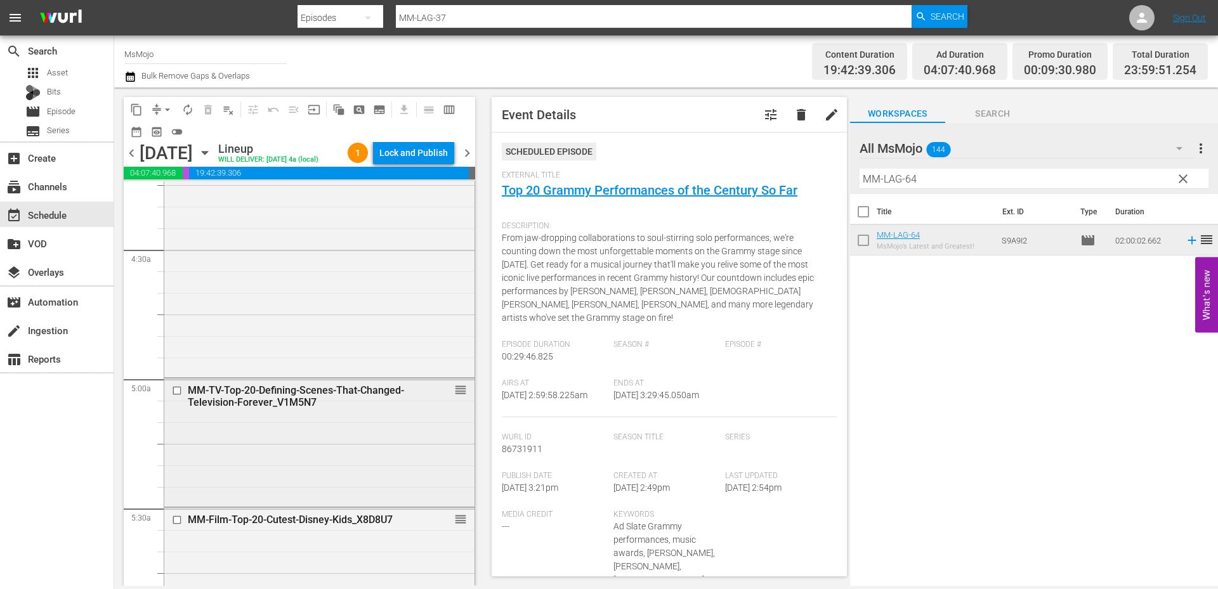
scroll to position [1099, 0]
click at [263, 446] on div "MM-TV-Top-20-Defining-Scenes-That-Changed-Television-Forever_V1M5N7 reorder" at bounding box center [319, 438] width 310 height 126
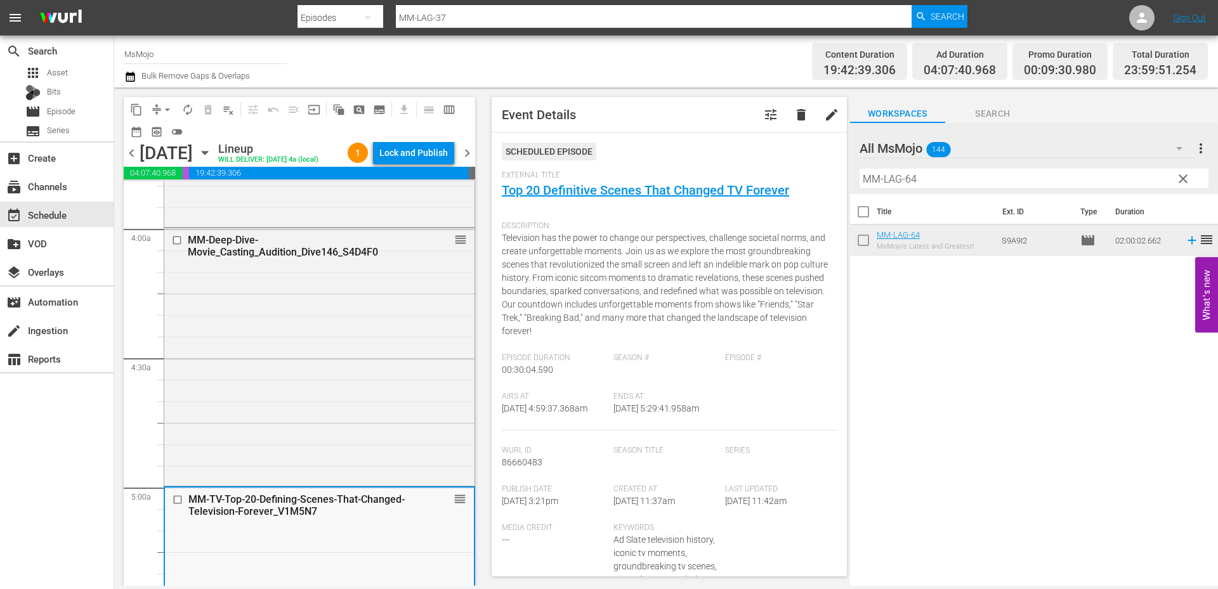
scroll to position [972, 0]
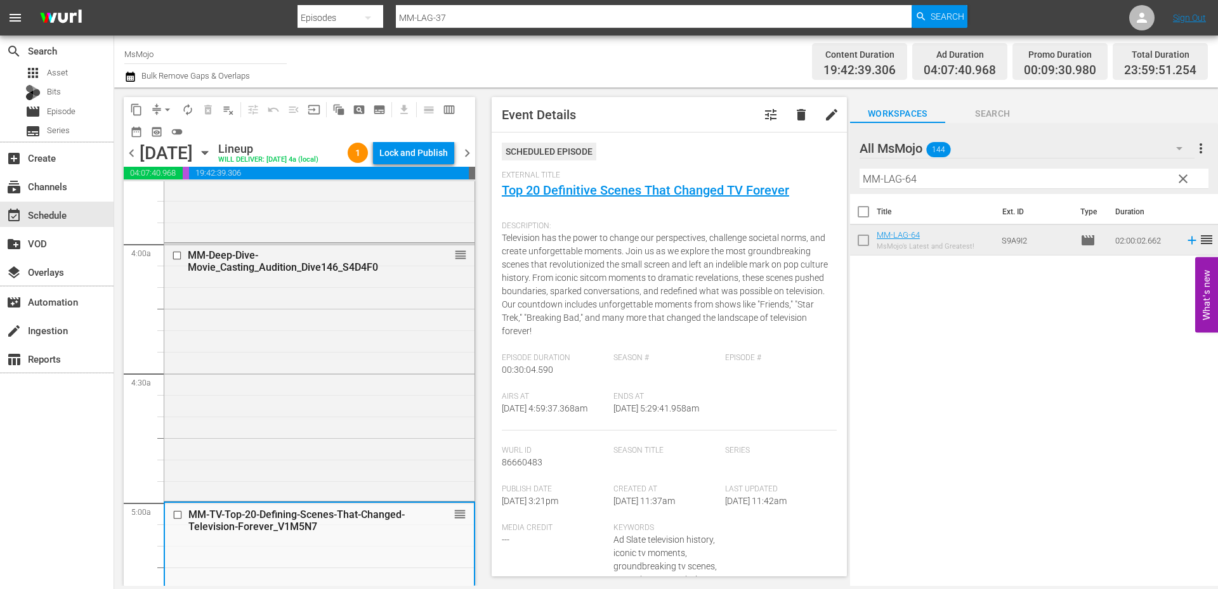
click at [263, 446] on div "MM-Deep-Dive-Movie_Casting_Audition_Dive146_S4D4F0 reorder" at bounding box center [319, 371] width 310 height 255
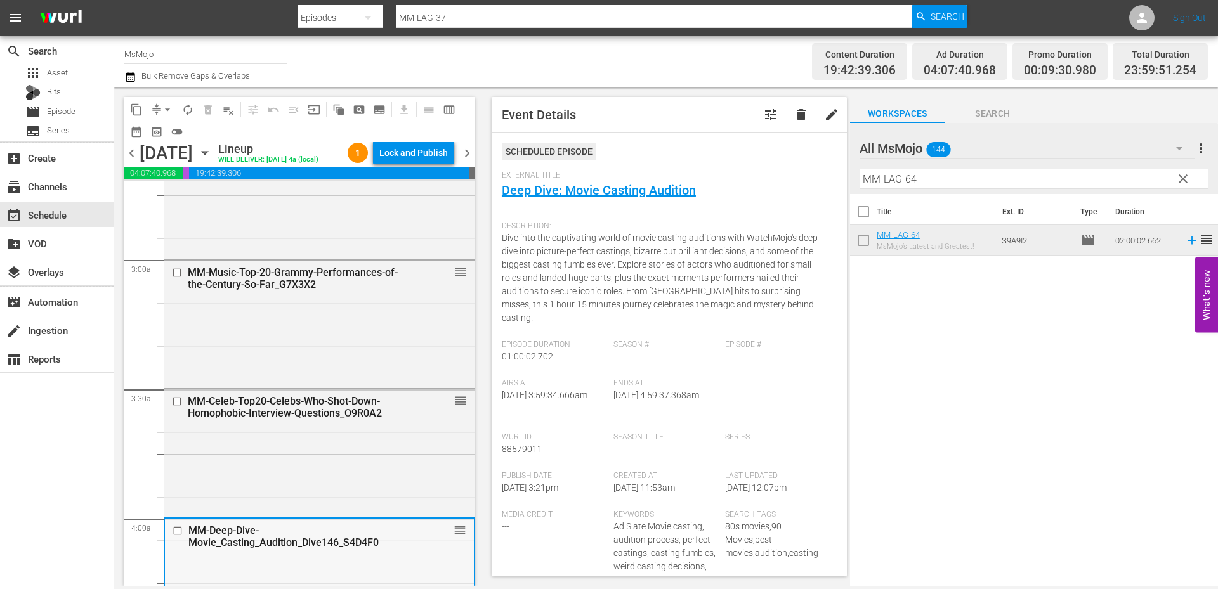
scroll to position [677, 0]
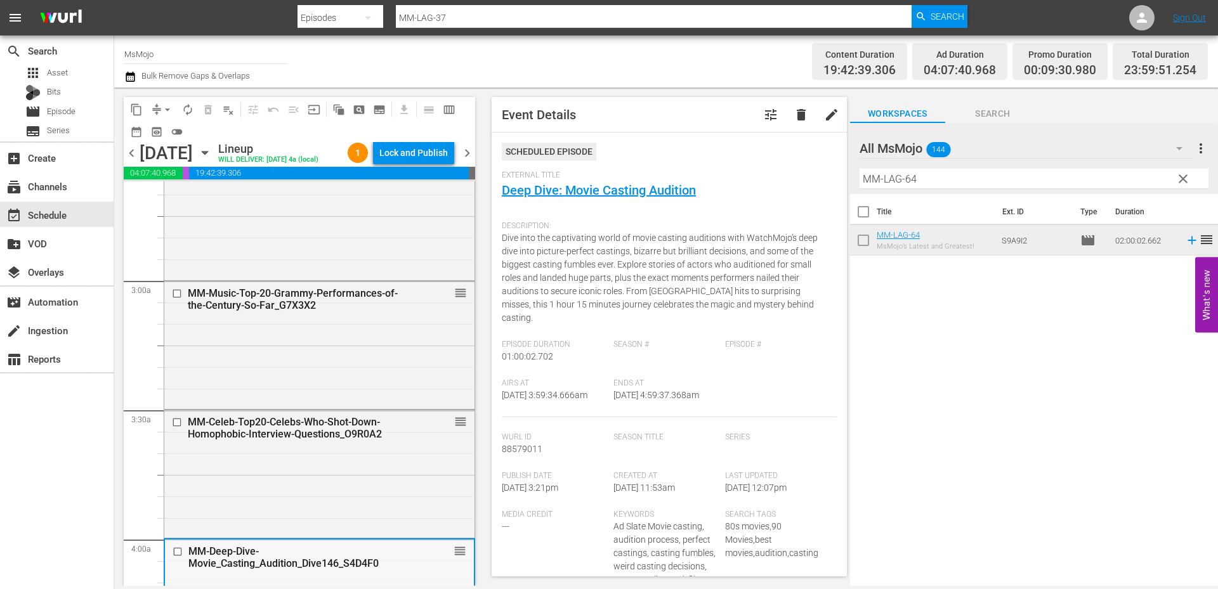
click at [263, 440] on div "MM-Celeb-Top20-Celebs-Who-Shot-Down-Homophobic-Interview-Questions_O9R0A2" at bounding box center [299, 428] width 223 height 24
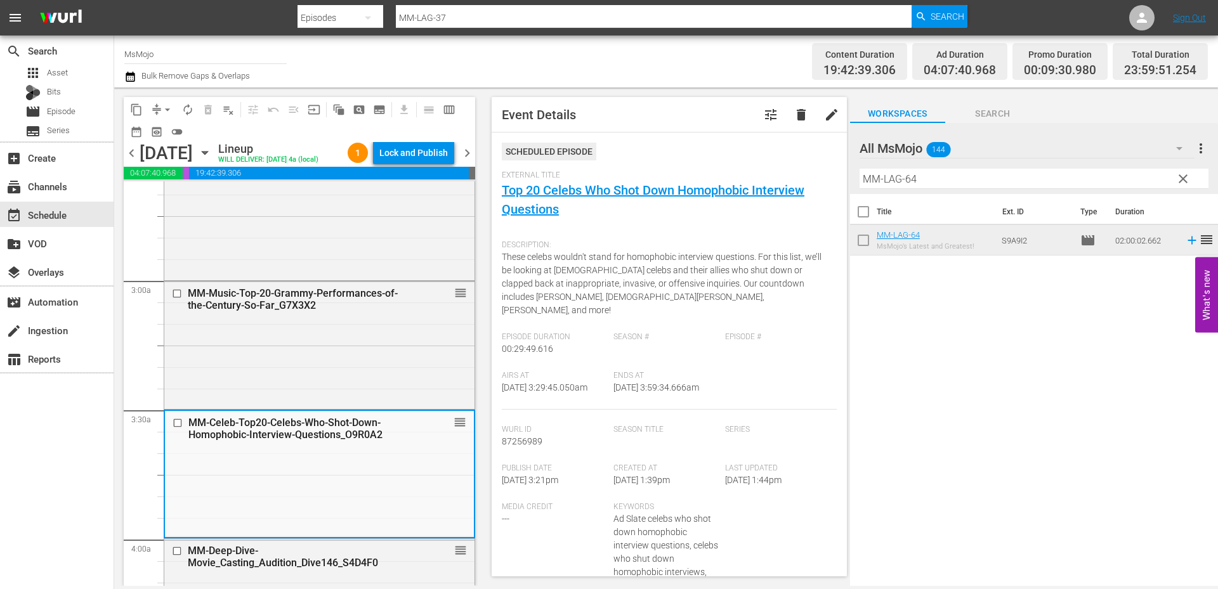
click at [268, 346] on div "MM-Music-Top-20-Grammy-Performances-of-the-Century-So-Far_G7X3X2 reorder" at bounding box center [319, 344] width 310 height 125
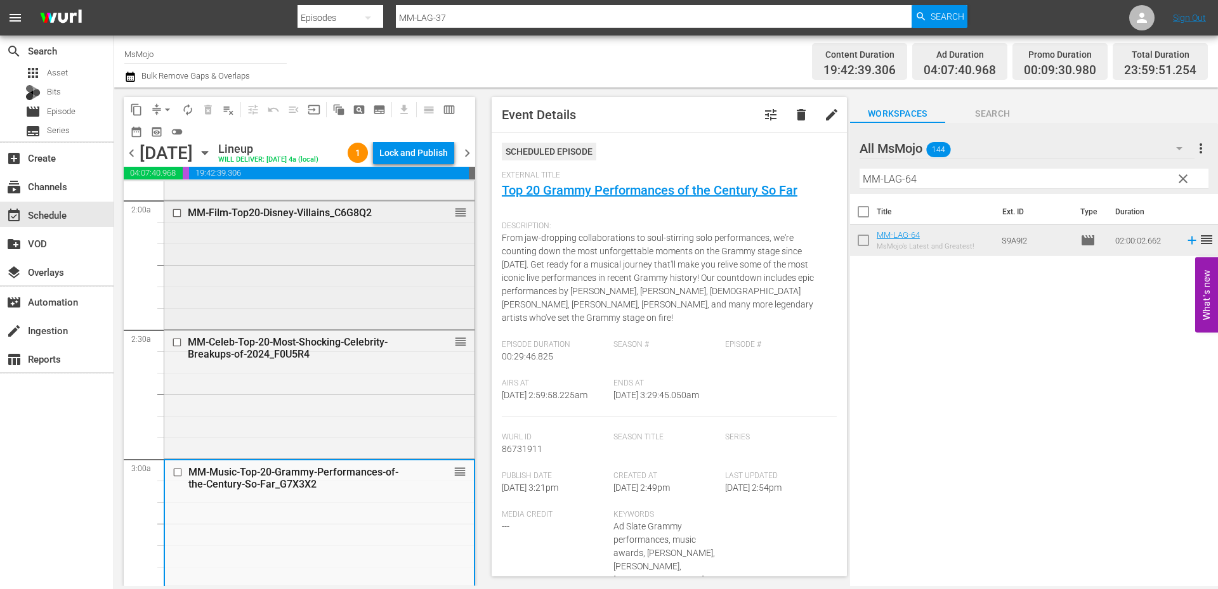
scroll to position [423, 0]
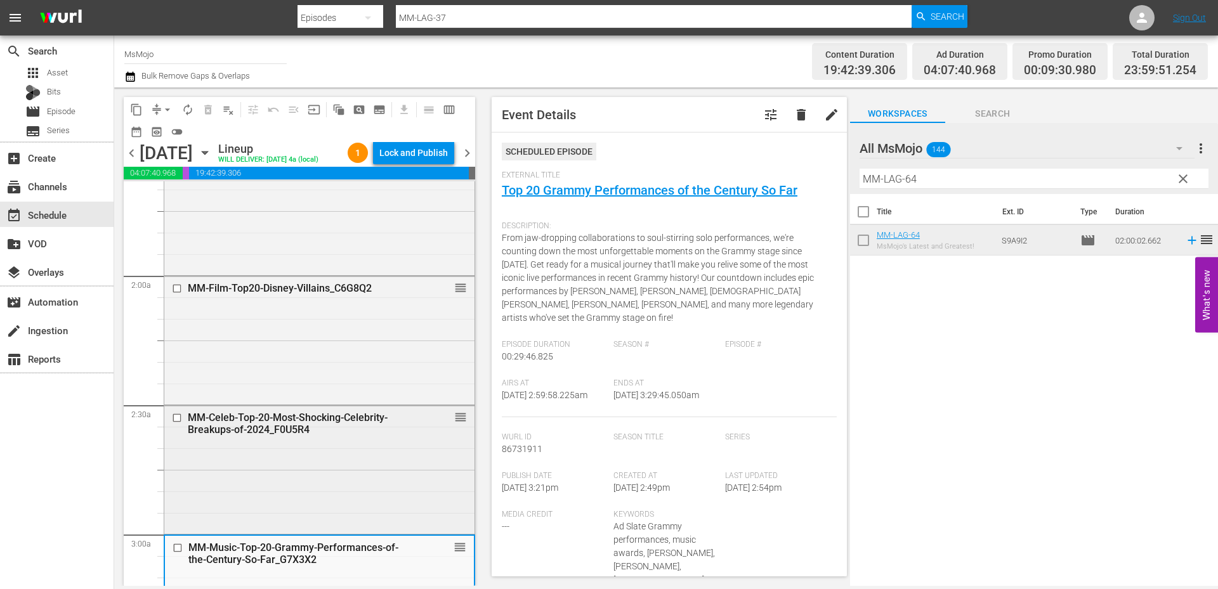
click at [258, 513] on div "MM-Celeb-Top-20-Most-Shocking-Celebrity-Breakups-of-2024_F0U5R4 reorder" at bounding box center [319, 469] width 310 height 126
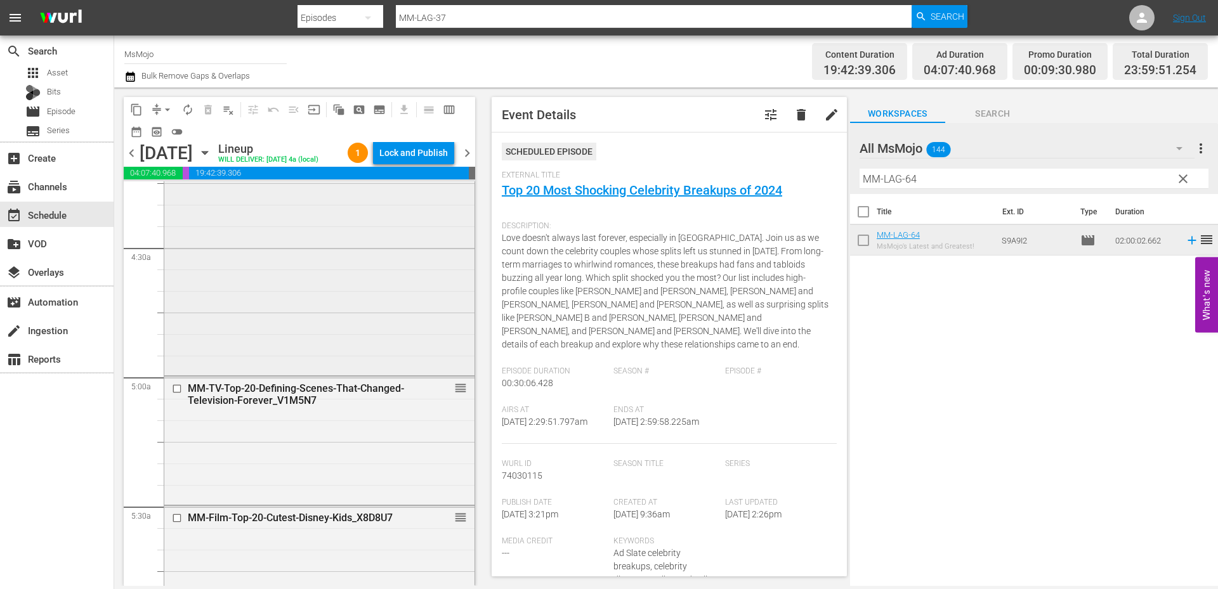
scroll to position [1099, 0]
click at [223, 476] on div "MM-TV-Top-20-Defining-Scenes-That-Changed-Television-Forever_V1M5N7 reorder" at bounding box center [319, 438] width 310 height 126
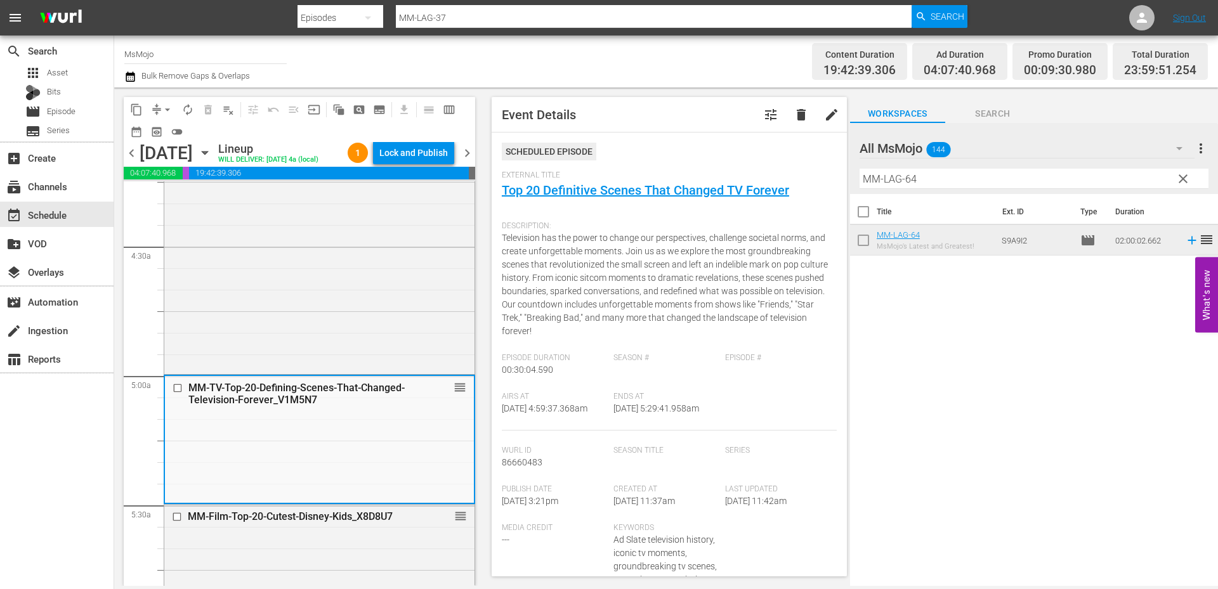
scroll to position [1311, 0]
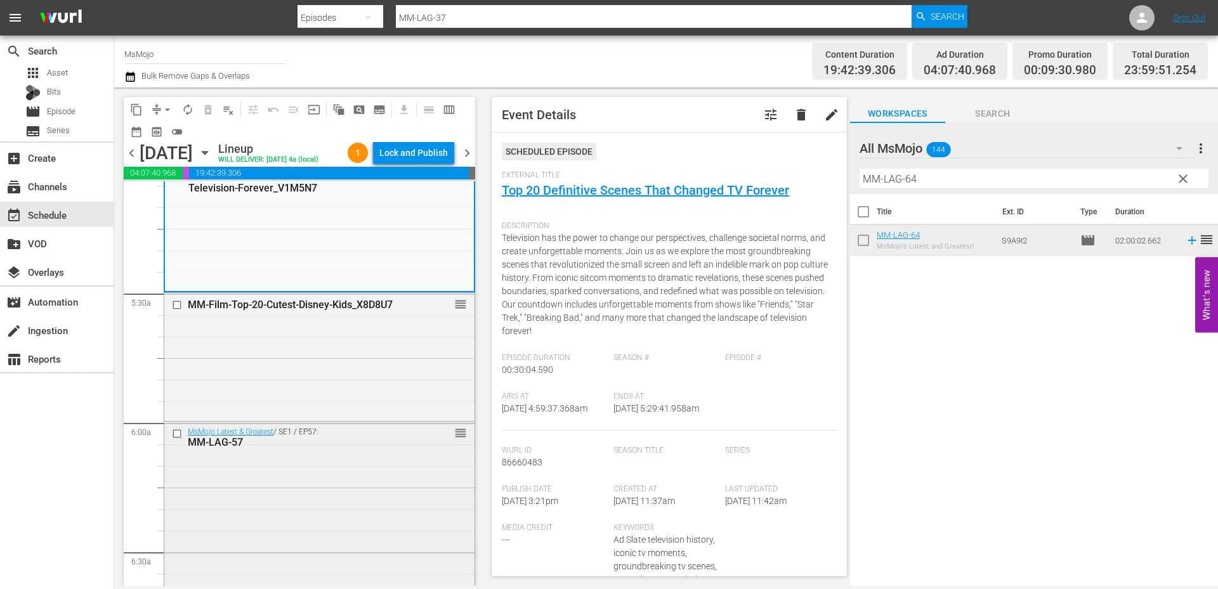
click at [175, 440] on input "checkbox" at bounding box center [178, 434] width 13 height 11
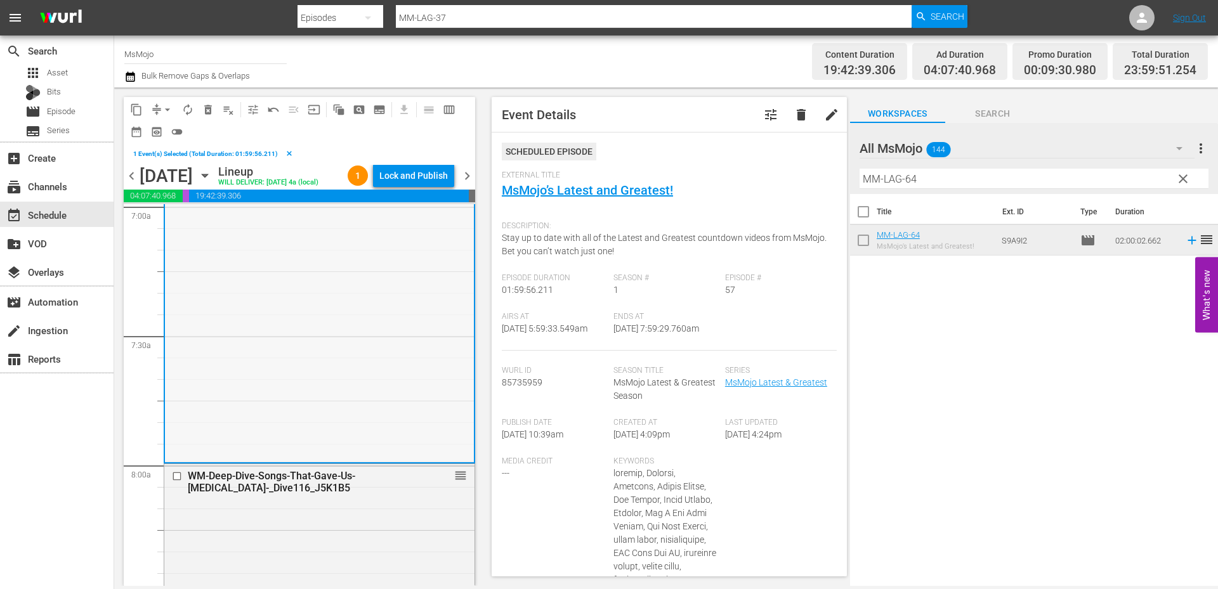
scroll to position [1818, 0]
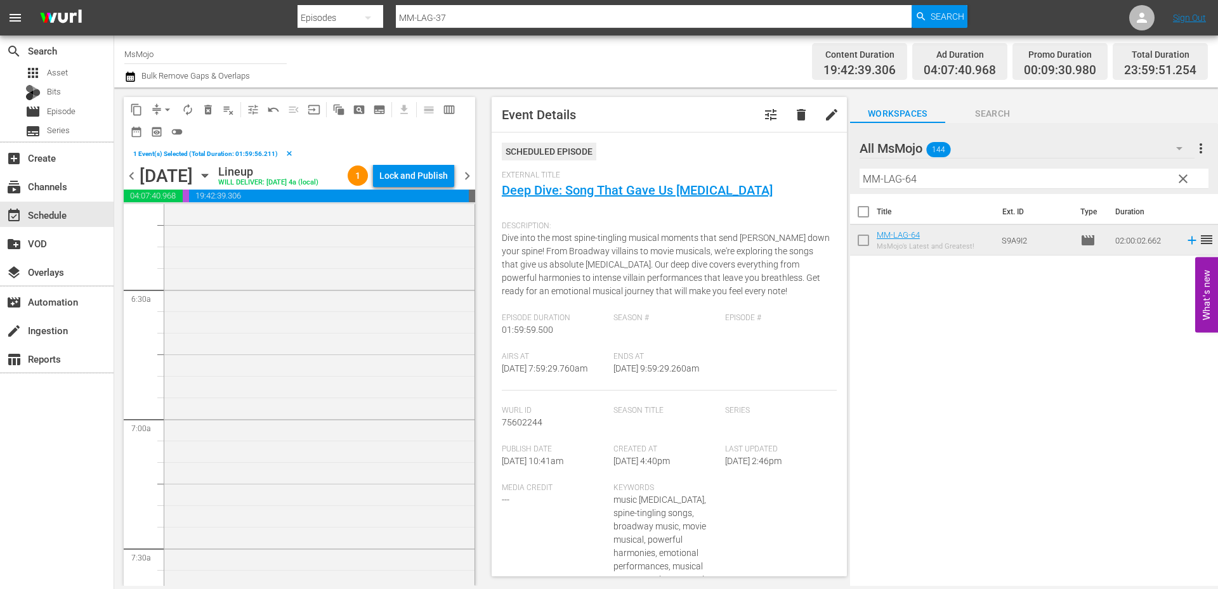
scroll to position [1438, 0]
click at [278, 486] on div "MsMojo Latest & Greatest / SE1 / EP57: MM-LAG-57 reorder" at bounding box center [319, 575] width 310 height 514
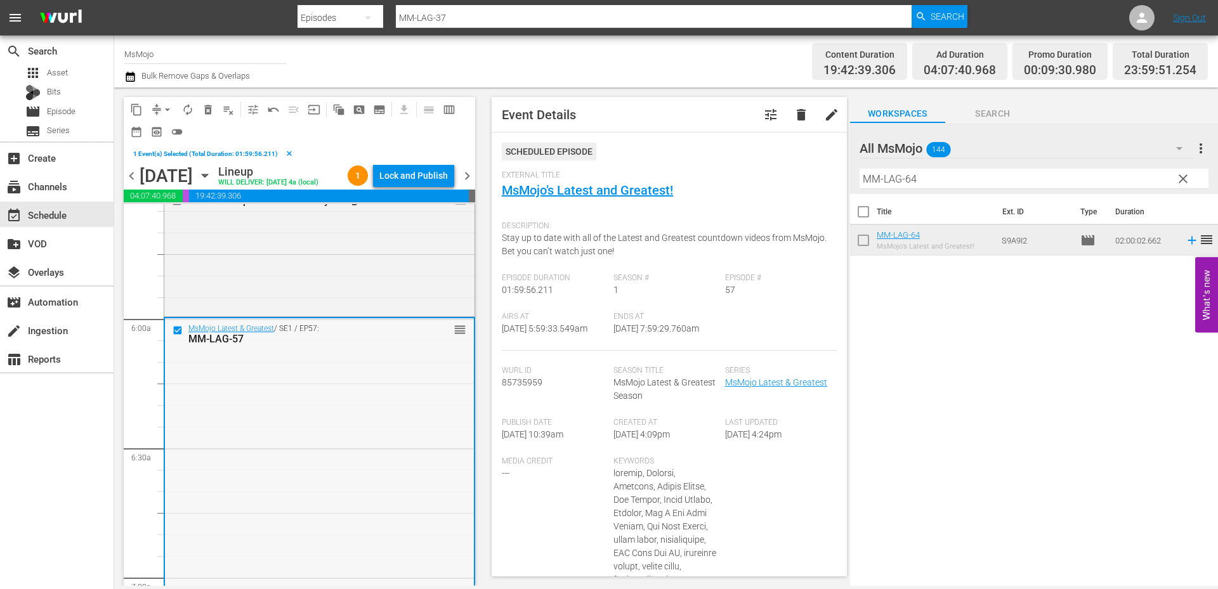
click at [173, 336] on input "checkbox" at bounding box center [179, 330] width 13 height 11
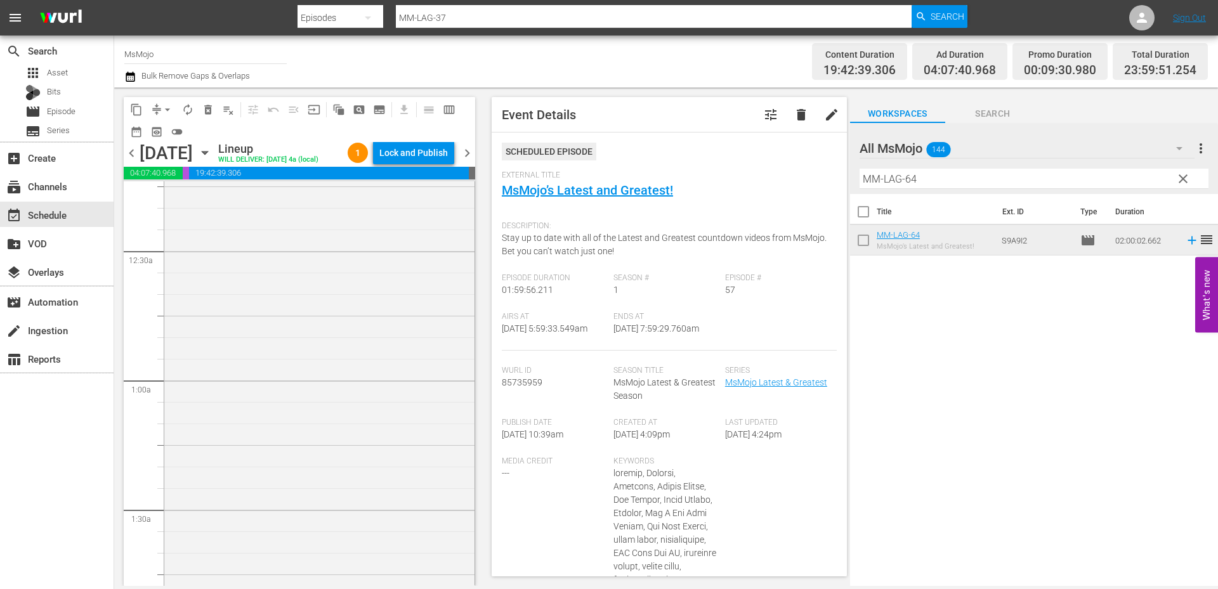
scroll to position [0, 0]
click at [260, 325] on div "MsMojo Latest & Greatest / SE1 / EP43: MM-LAG-43 reorder" at bounding box center [319, 439] width 310 height 514
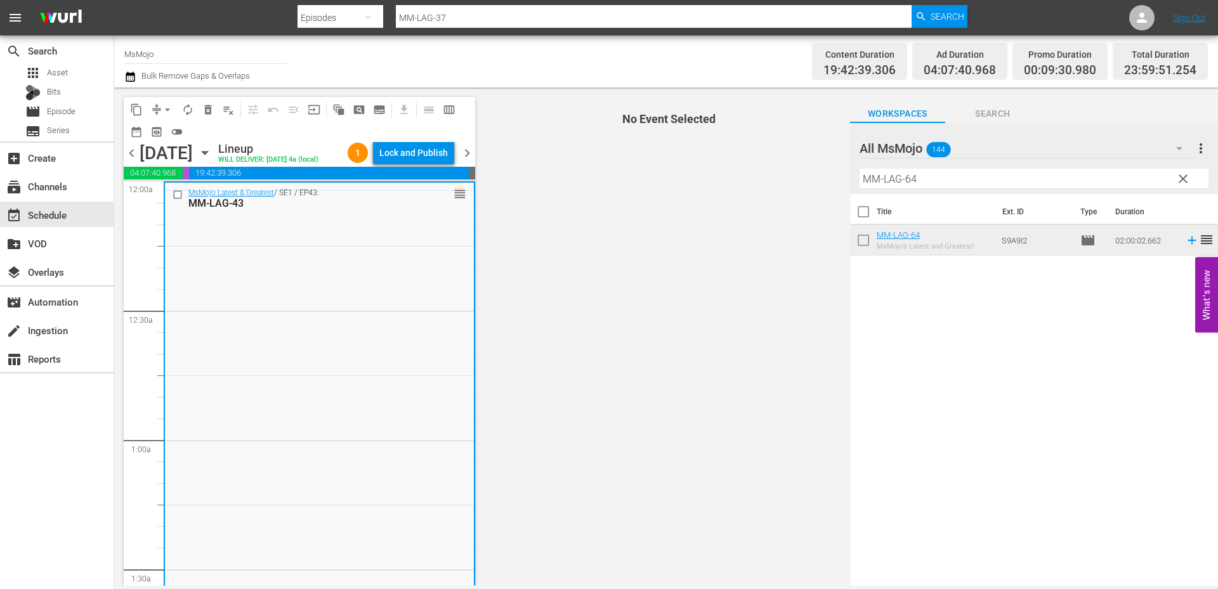
click at [179, 200] on input "checkbox" at bounding box center [179, 195] width 13 height 11
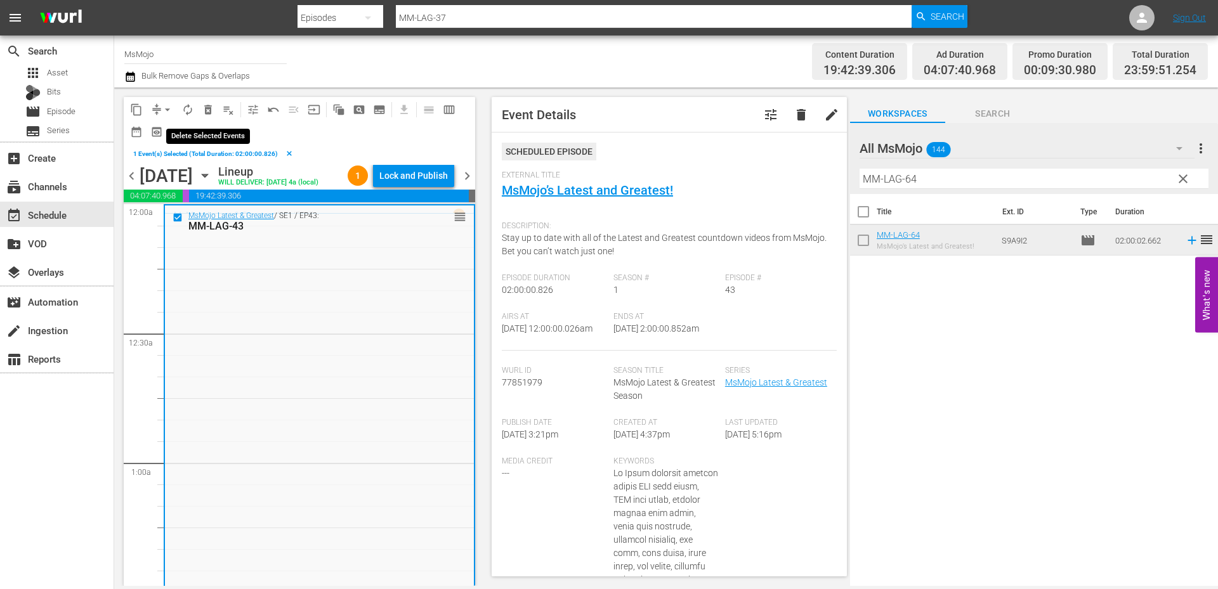
click at [205, 109] on span "delete_forever_outlined" at bounding box center [208, 109] width 13 height 13
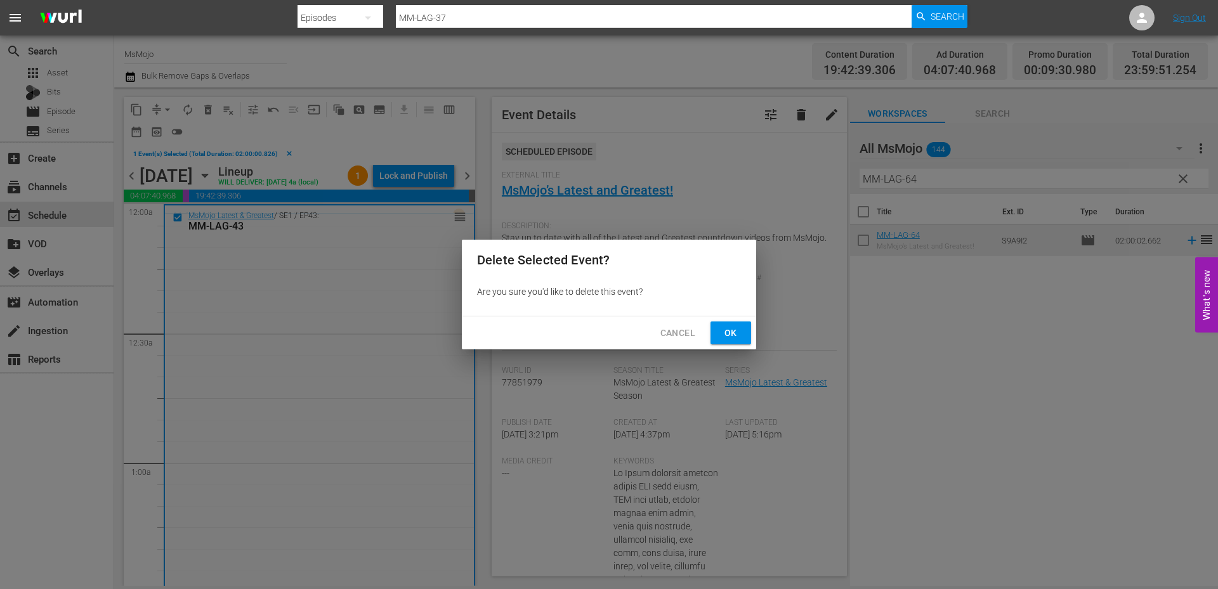
click at [720, 339] on span "Ok" at bounding box center [730, 333] width 20 height 16
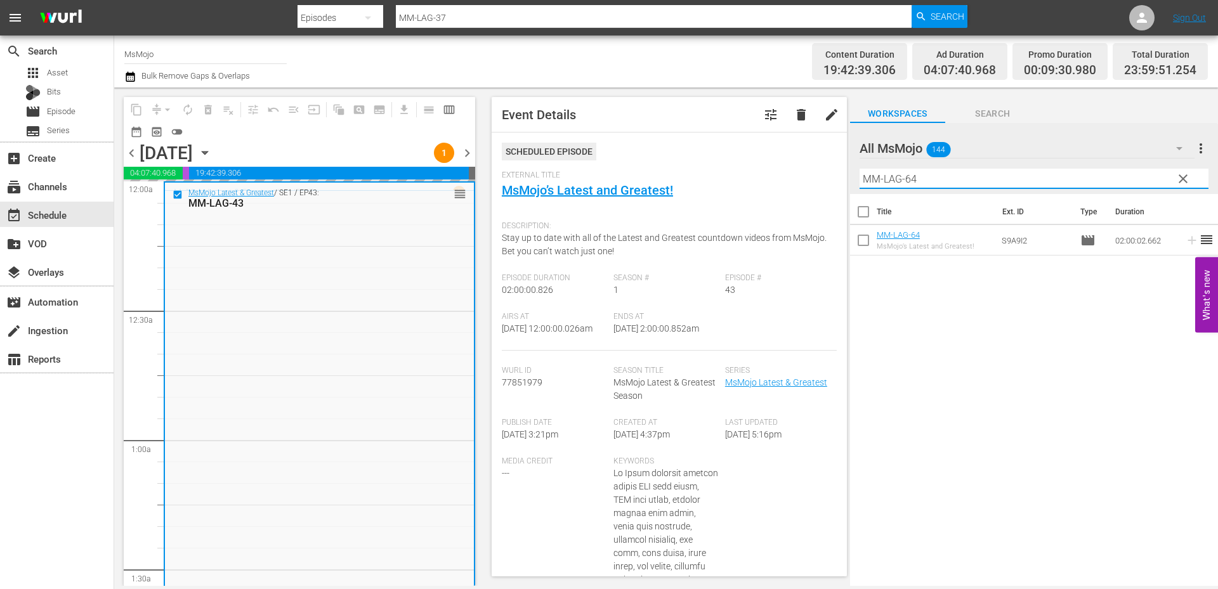
drag, startPoint x: 848, startPoint y: 178, endPoint x: 823, endPoint y: 177, distance: 24.8
click at [822, 177] on div "content_copy compress arrow_drop_down autorenew_outlined delete_forever_outline…" at bounding box center [666, 337] width 1104 height 499
paste input "80"
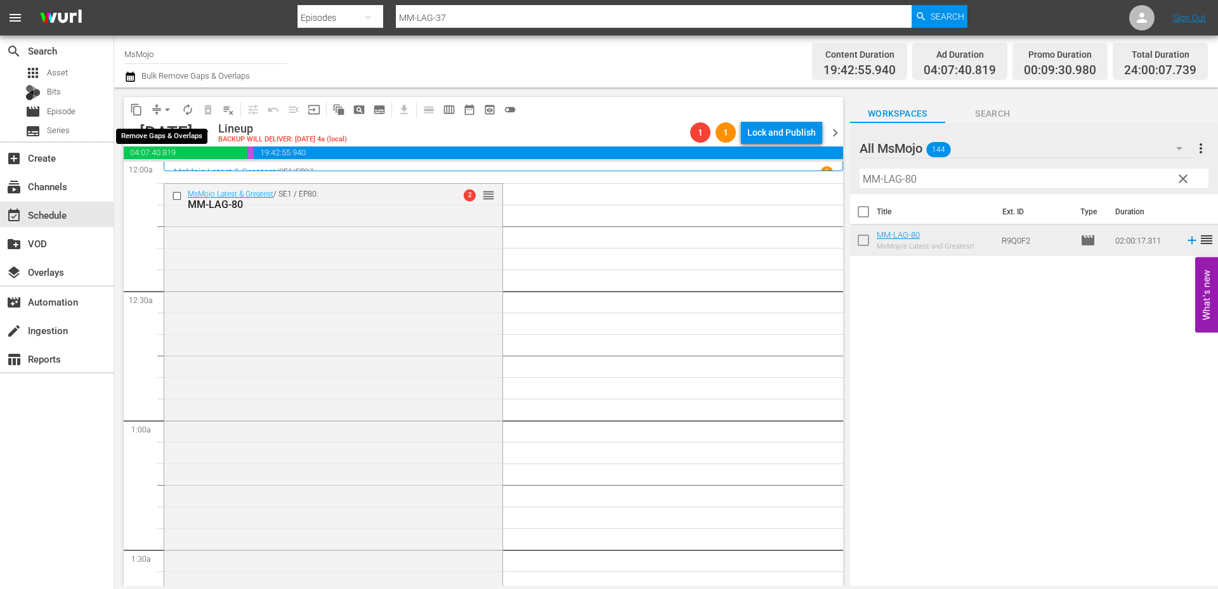
click at [165, 110] on span "arrow_drop_down" at bounding box center [167, 109] width 13 height 13
click at [217, 179] on li "Align to End of Previous Day" at bounding box center [167, 177] width 133 height 21
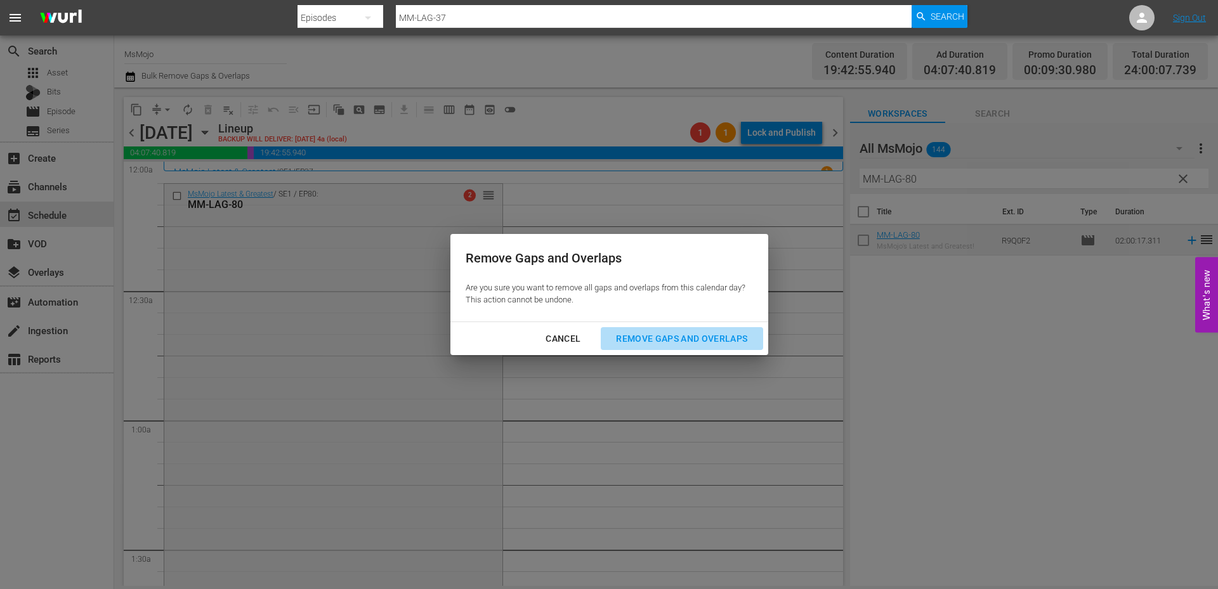
click at [630, 342] on div "Remove Gaps and Overlaps" at bounding box center [682, 339] width 152 height 16
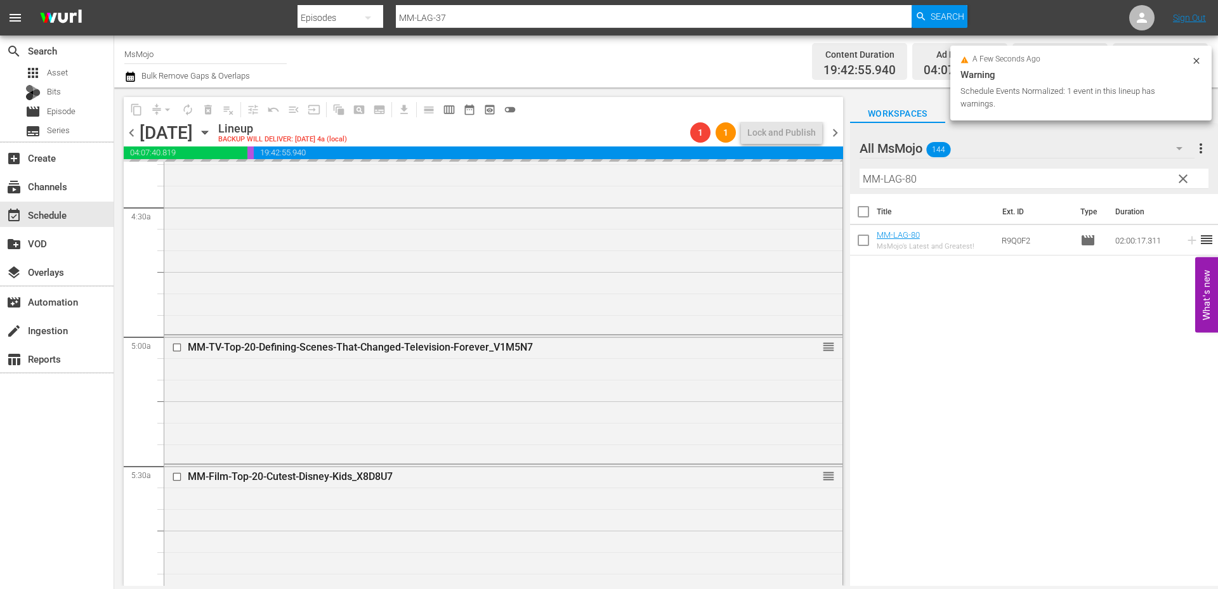
scroll to position [1438, 0]
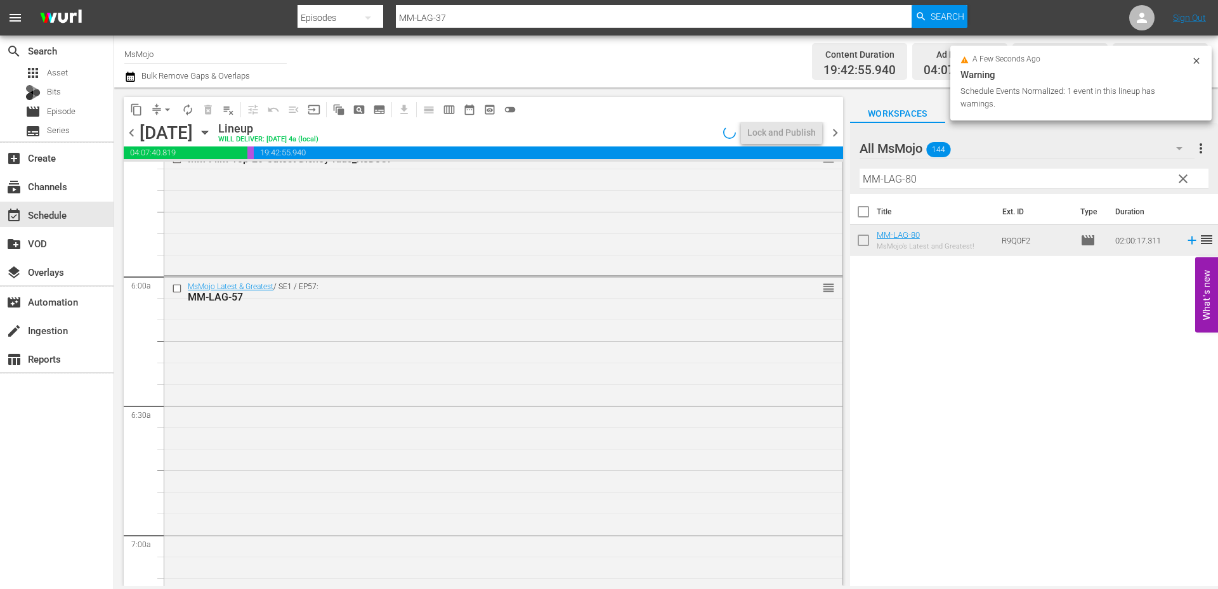
click at [489, 382] on div "MsMojo Latest & Greatest / SE1 / EP57: MM-LAG-57 reorder" at bounding box center [503, 534] width 678 height 514
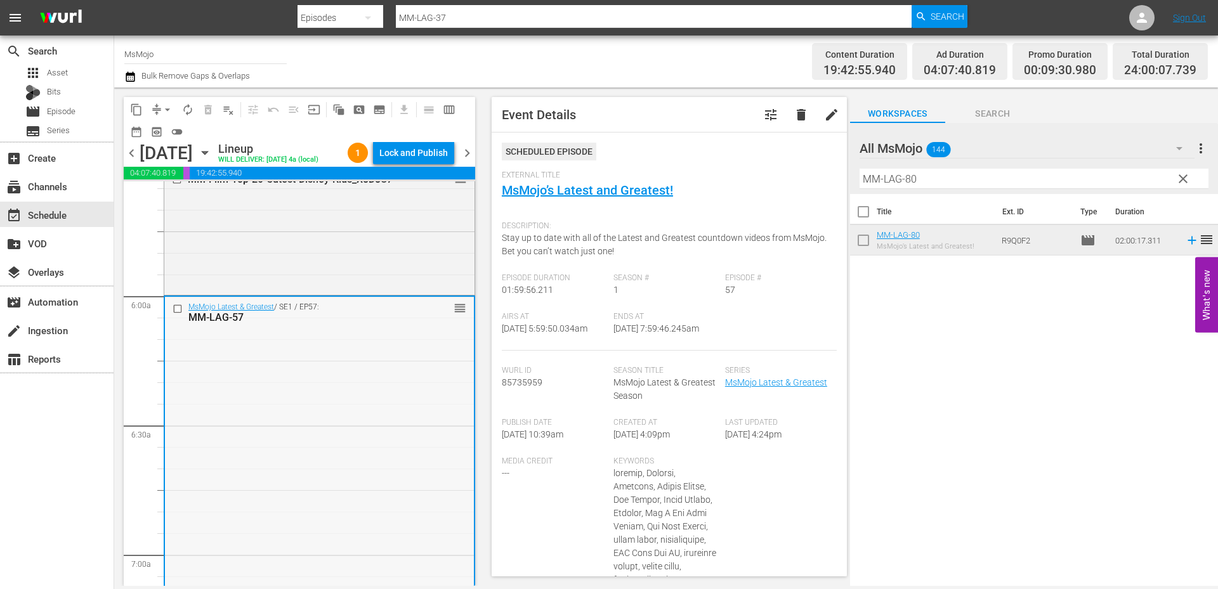
click at [368, 402] on div "MsMojo Latest & Greatest / SE1 / EP57: MM-LAG-57 reorder" at bounding box center [319, 554] width 309 height 514
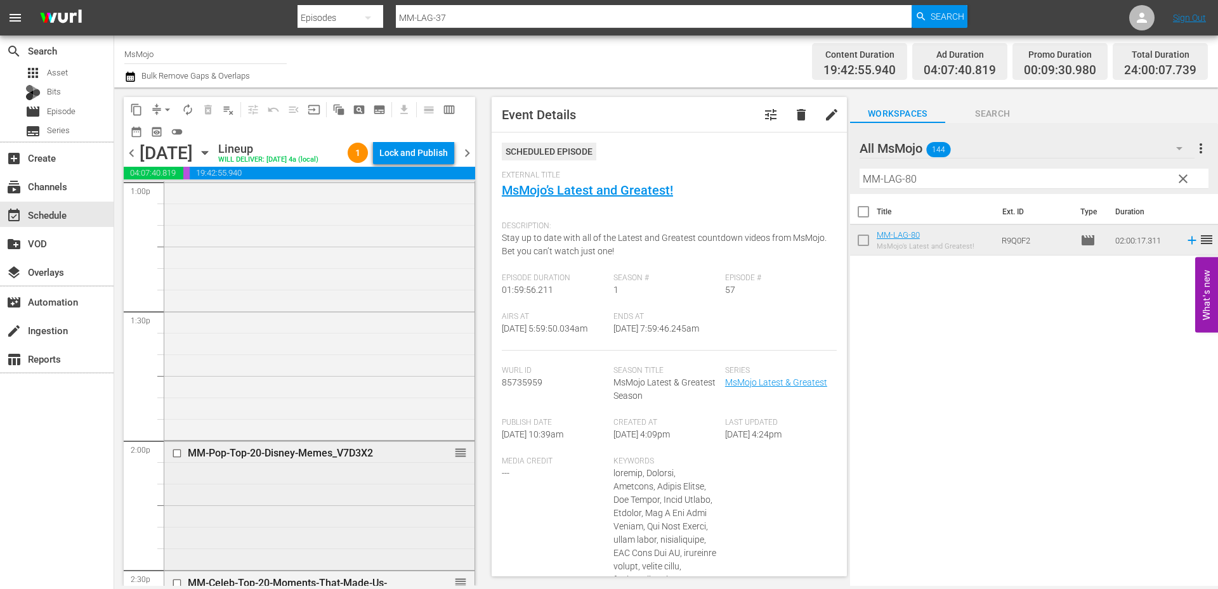
scroll to position [3382, 0]
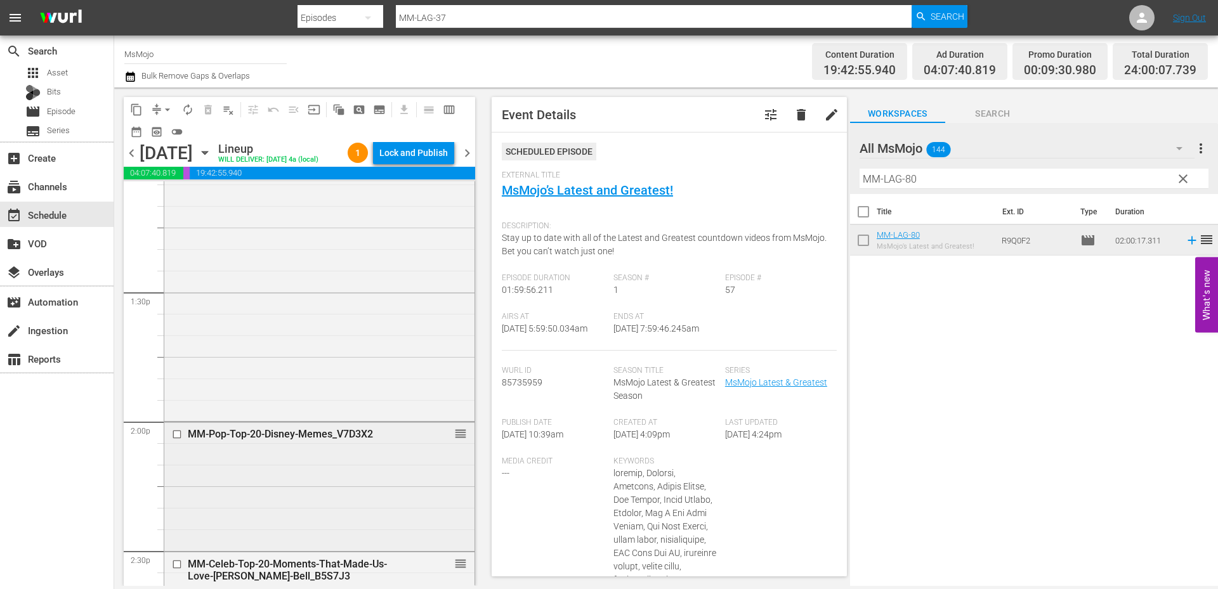
click at [343, 491] on div "MM-Pop-Top-20-Disney-Memes_V7D3X2 reorder" at bounding box center [319, 485] width 310 height 126
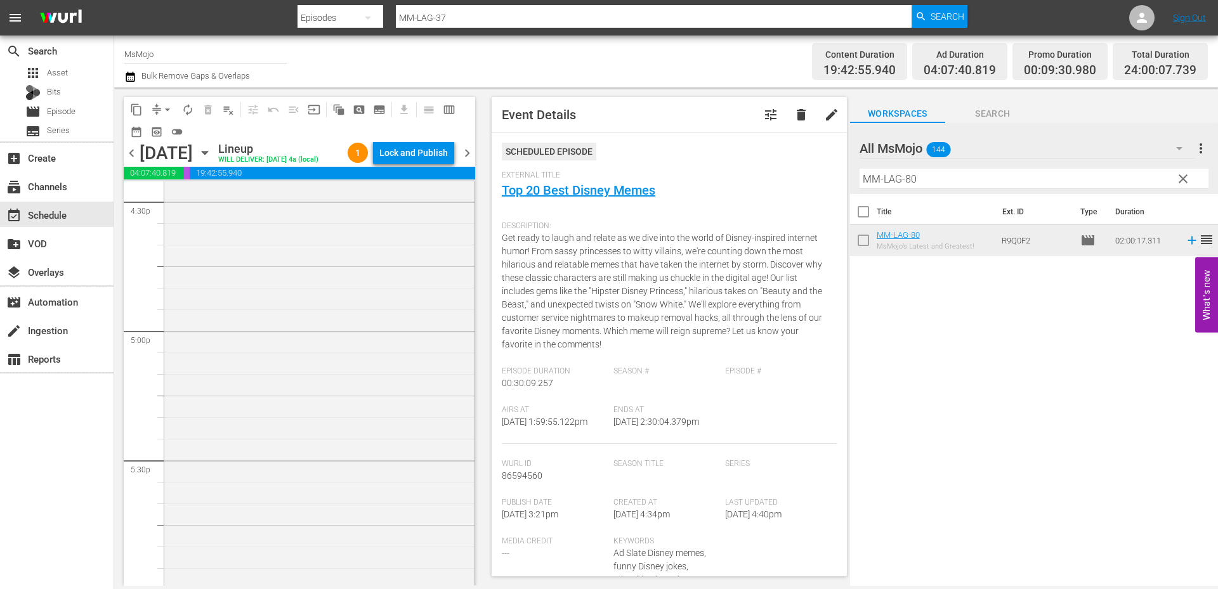
scroll to position [4270, 0]
click at [344, 486] on div "MM-Deep-Dive-SNL-Impressions-_Dive119_B5I4I6 reorder" at bounding box center [319, 310] width 310 height 514
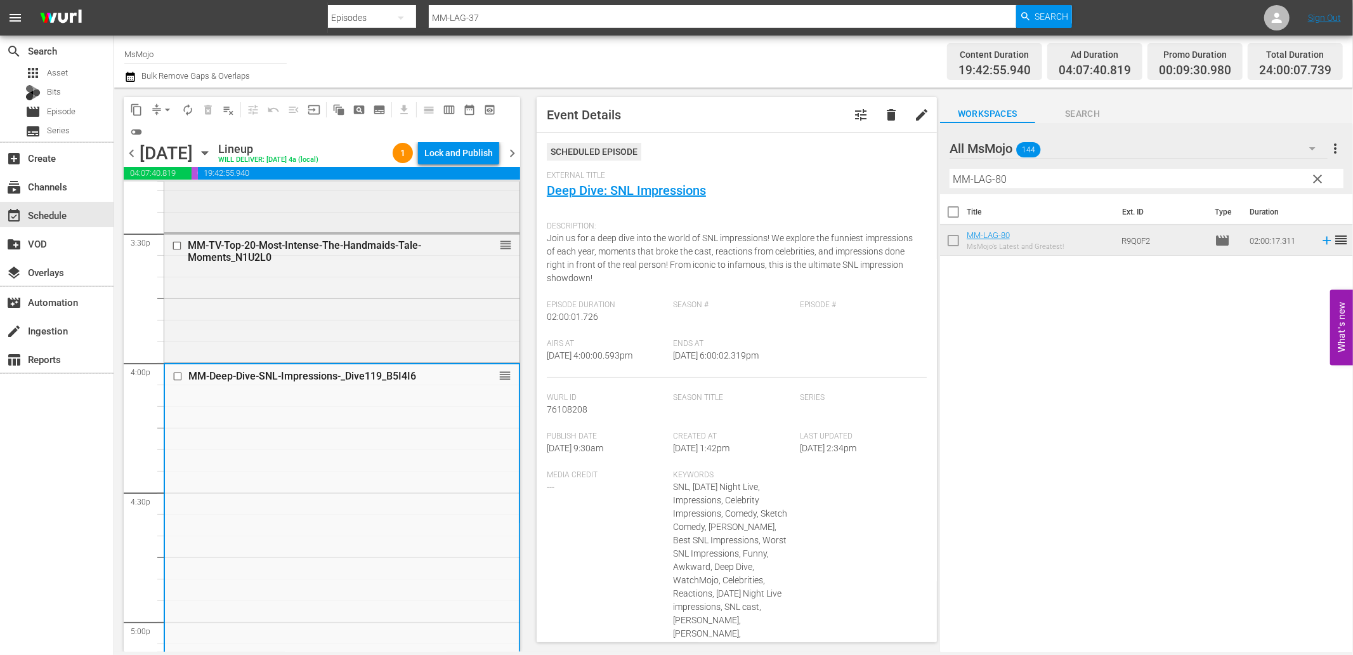
scroll to position [4006, 0]
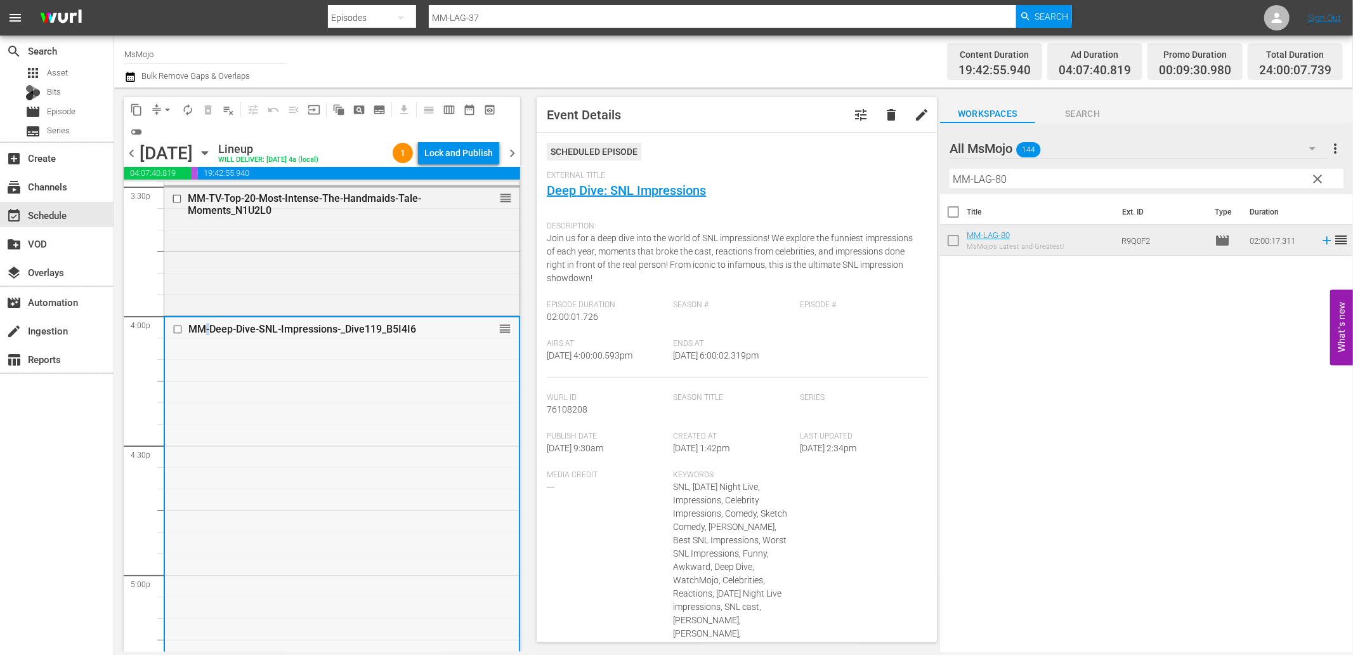
click at [208, 358] on div "MM-Deep-Dive-SNL-Impressions-_Dive119_B5I4I6 reorder" at bounding box center [342, 574] width 354 height 514
click at [287, 263] on div "MM-TV-Top-20-Most-Intense-The-Handmaids-Tale-Moments_N1U2L0 reorder" at bounding box center [341, 249] width 355 height 126
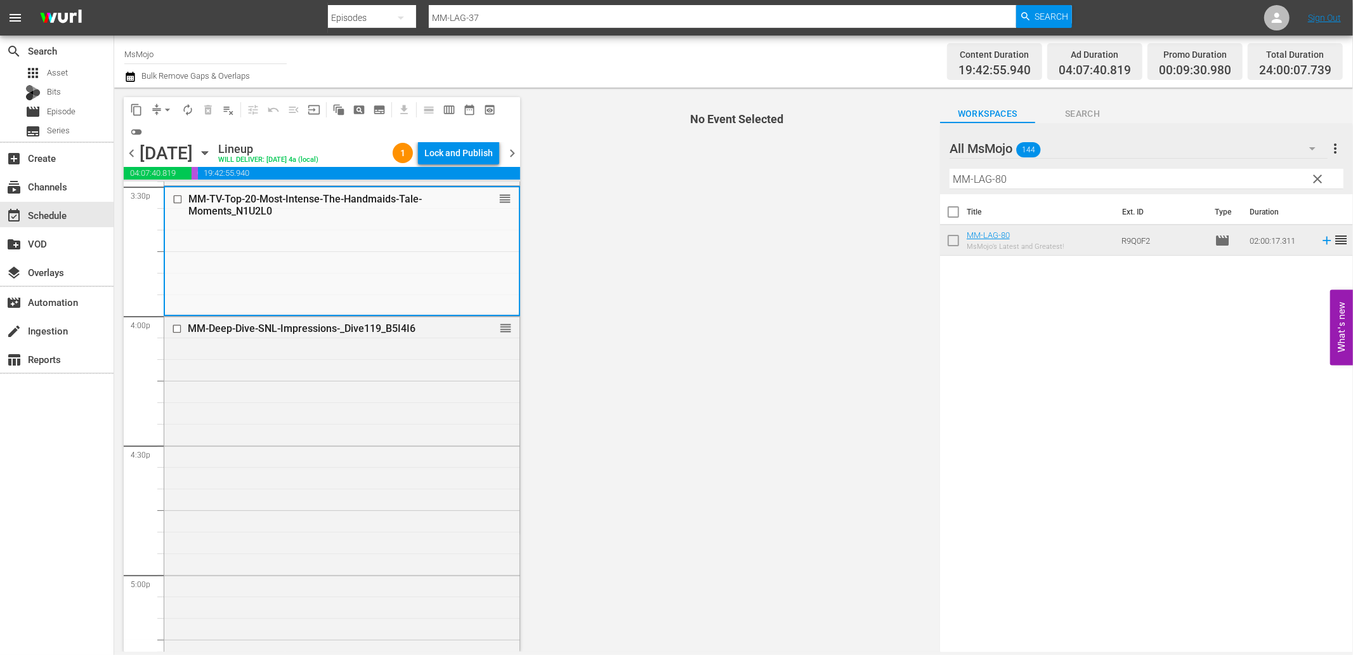
click at [322, 412] on div "MM-Deep-Dive-SNL-Impressions-_Dive119_B5I4I6 reorder" at bounding box center [341, 573] width 355 height 514
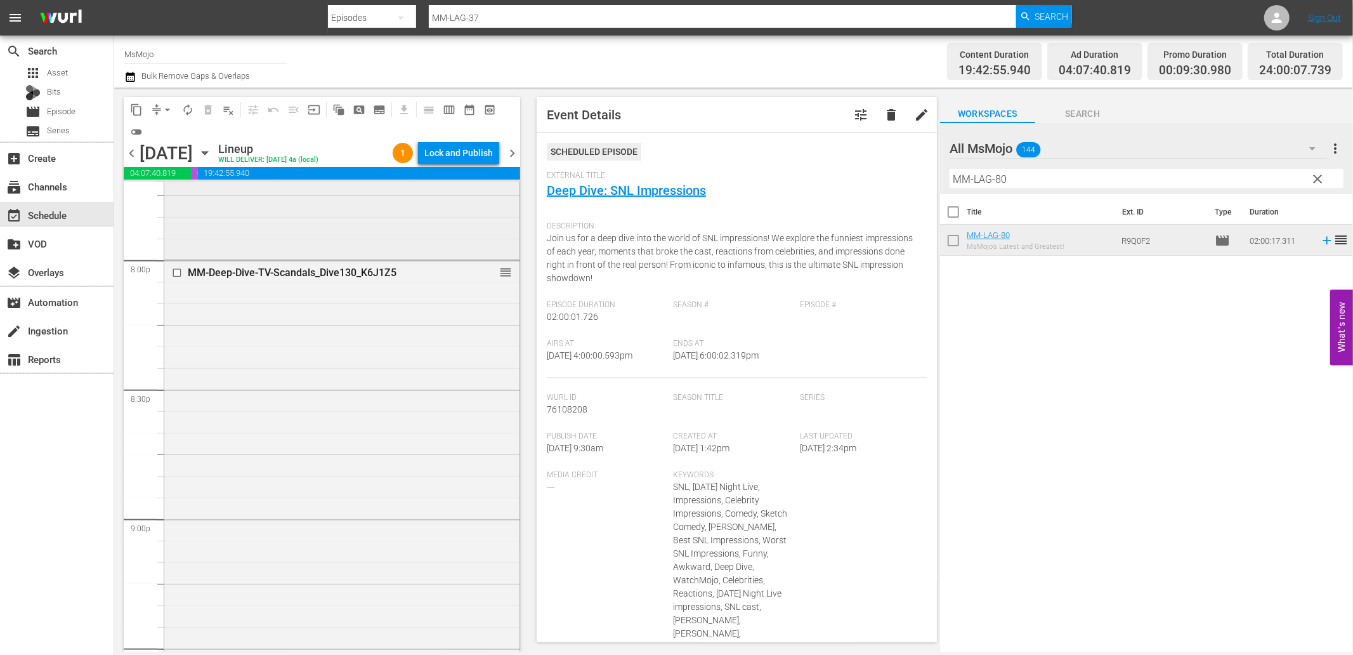
scroll to position [5182, 0]
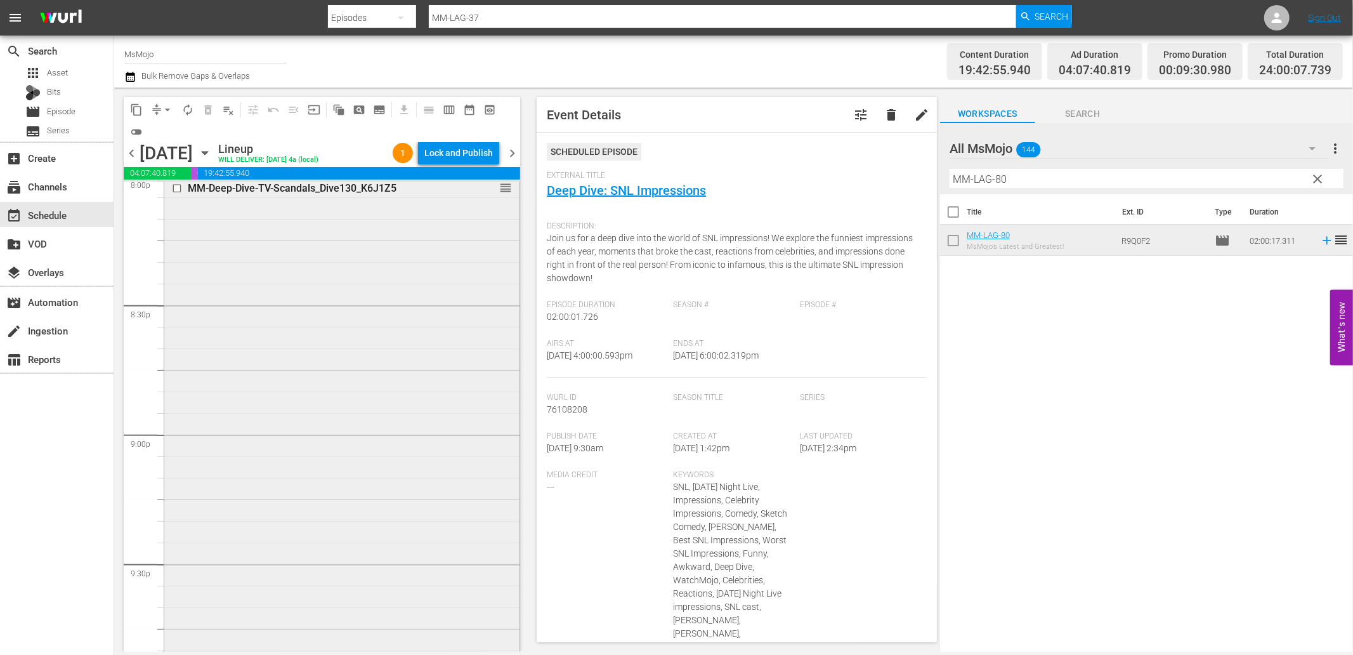
click at [375, 493] on div "MM-Deep-Dive-TV-Scandals_Dive130_K6J1Z5 reorder" at bounding box center [341, 433] width 355 height 514
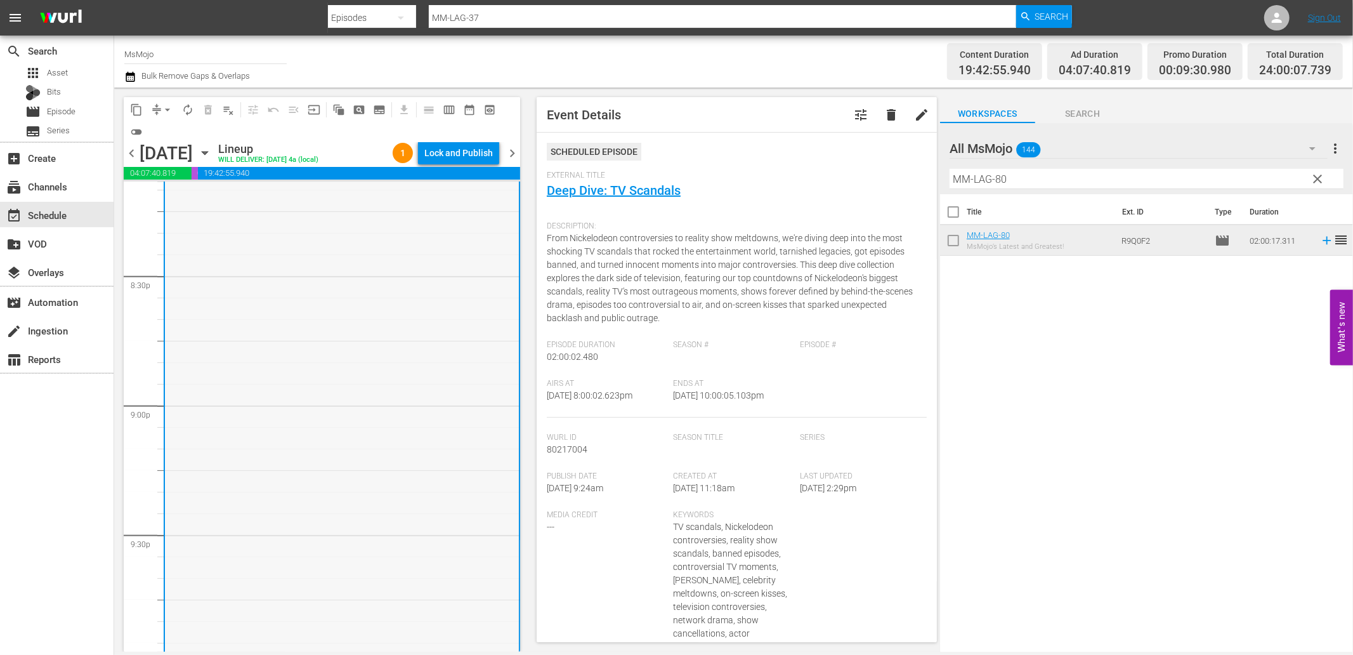
scroll to position [5741, 0]
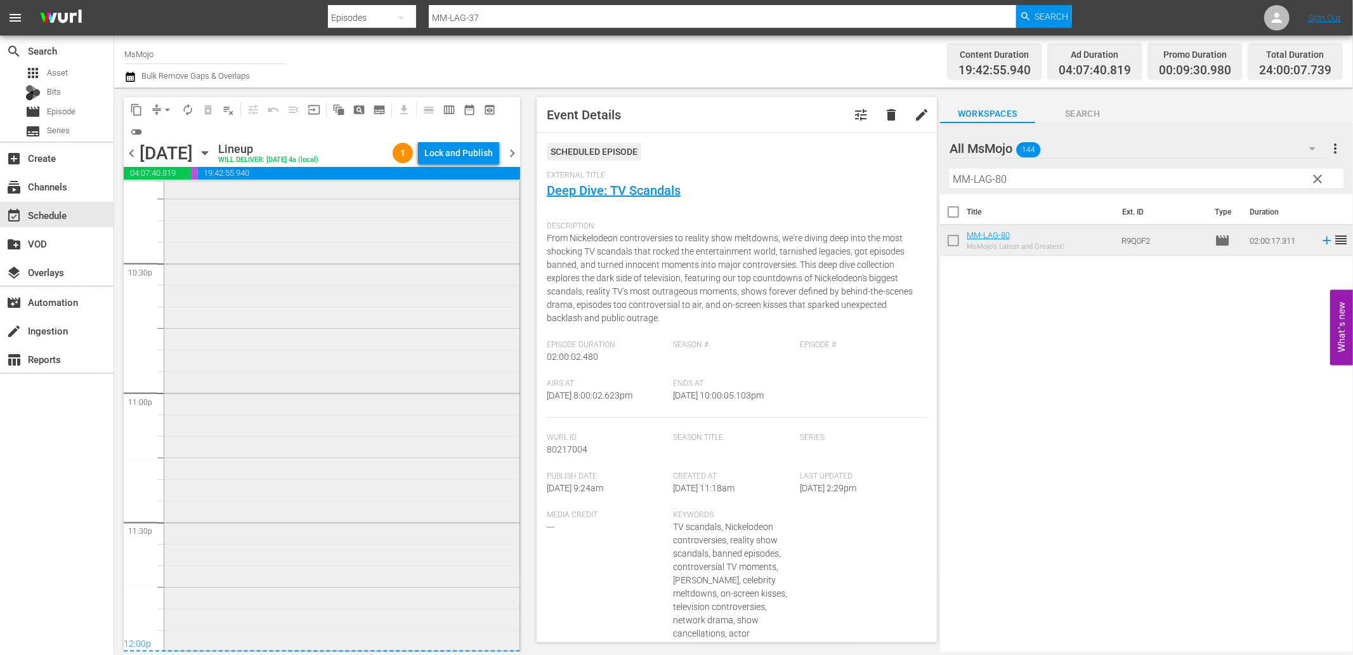
click at [322, 522] on div "MsMojo Latest & Greatest / SE1 / EP64: MM-LAG-64 1 reorder" at bounding box center [341, 391] width 355 height 514
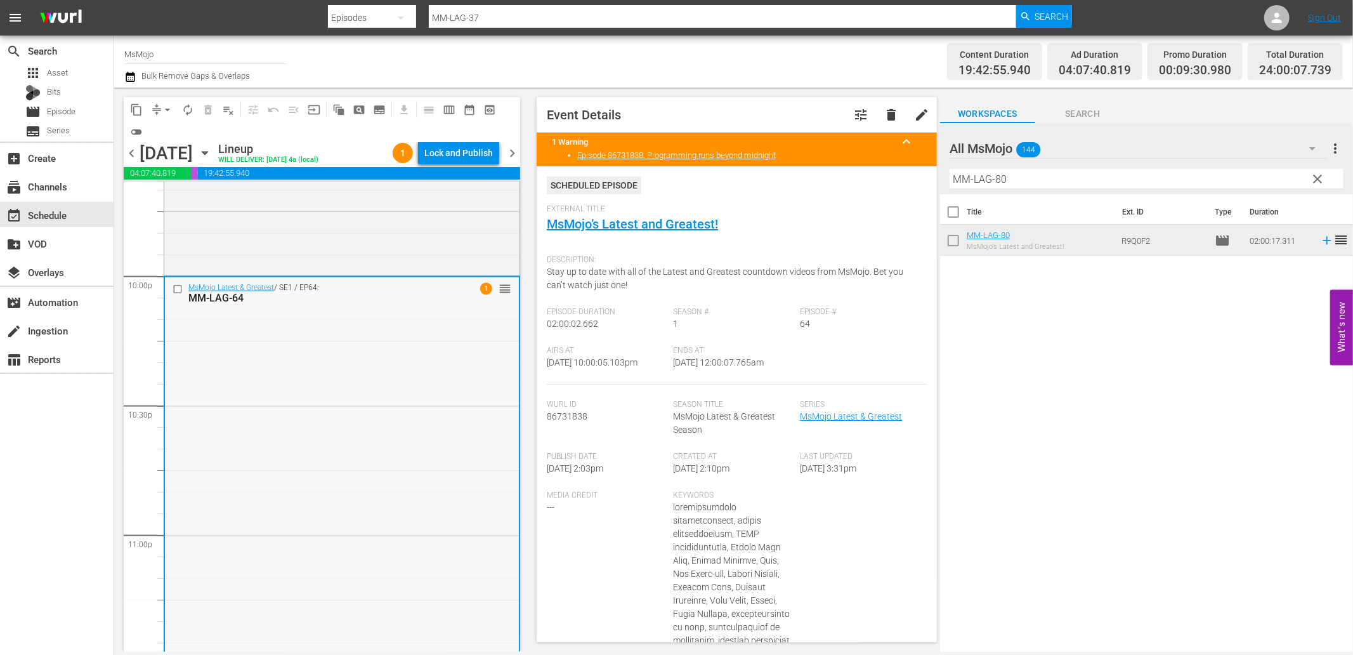
scroll to position [5506, 0]
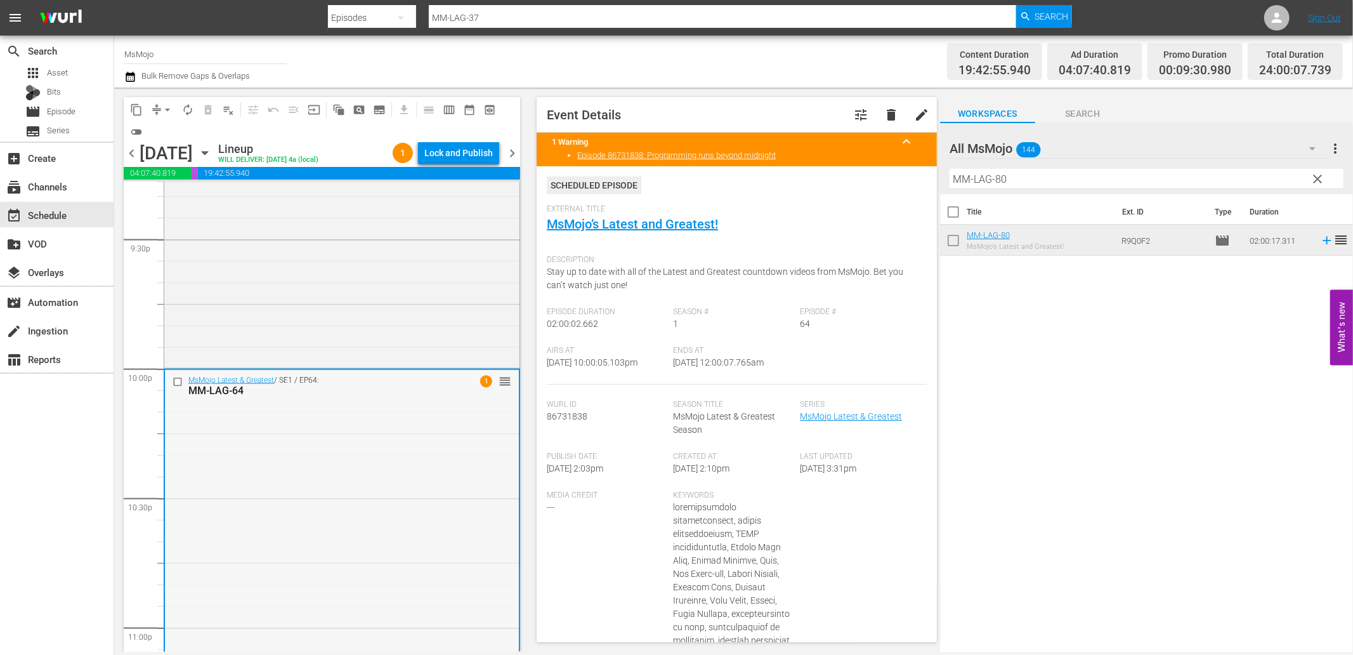
click at [175, 379] on input "checkbox" at bounding box center [179, 381] width 13 height 11
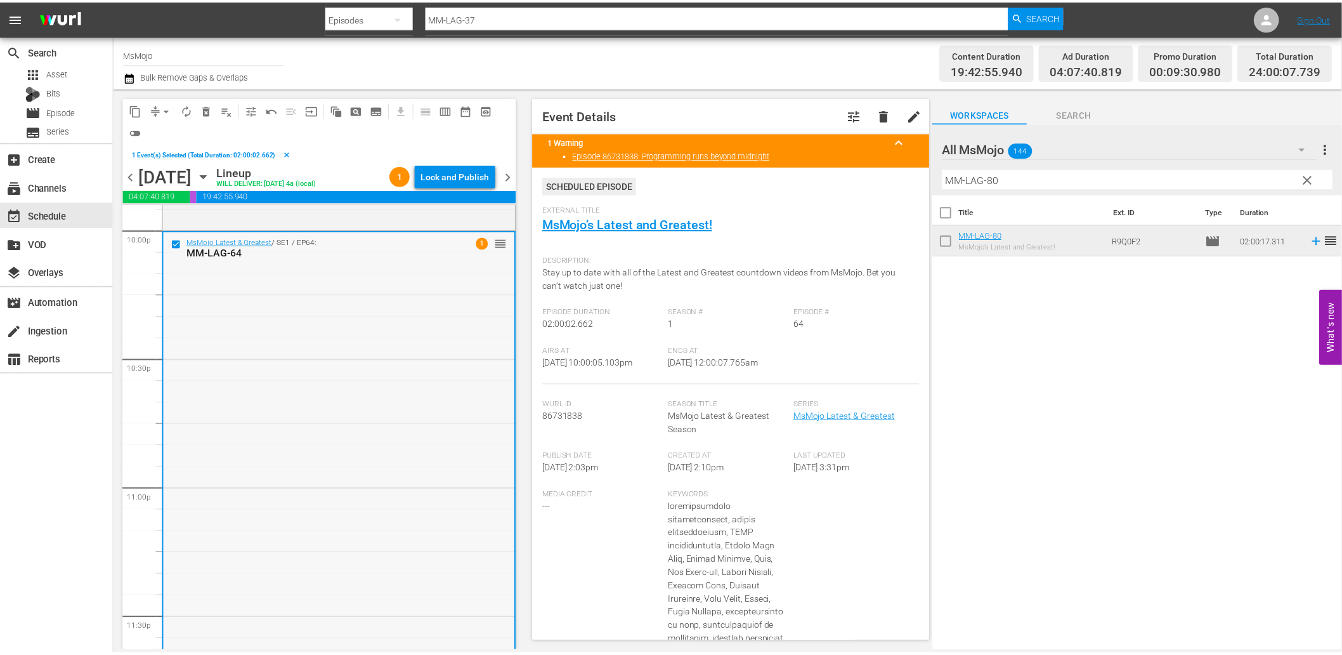
scroll to position [5694, 0]
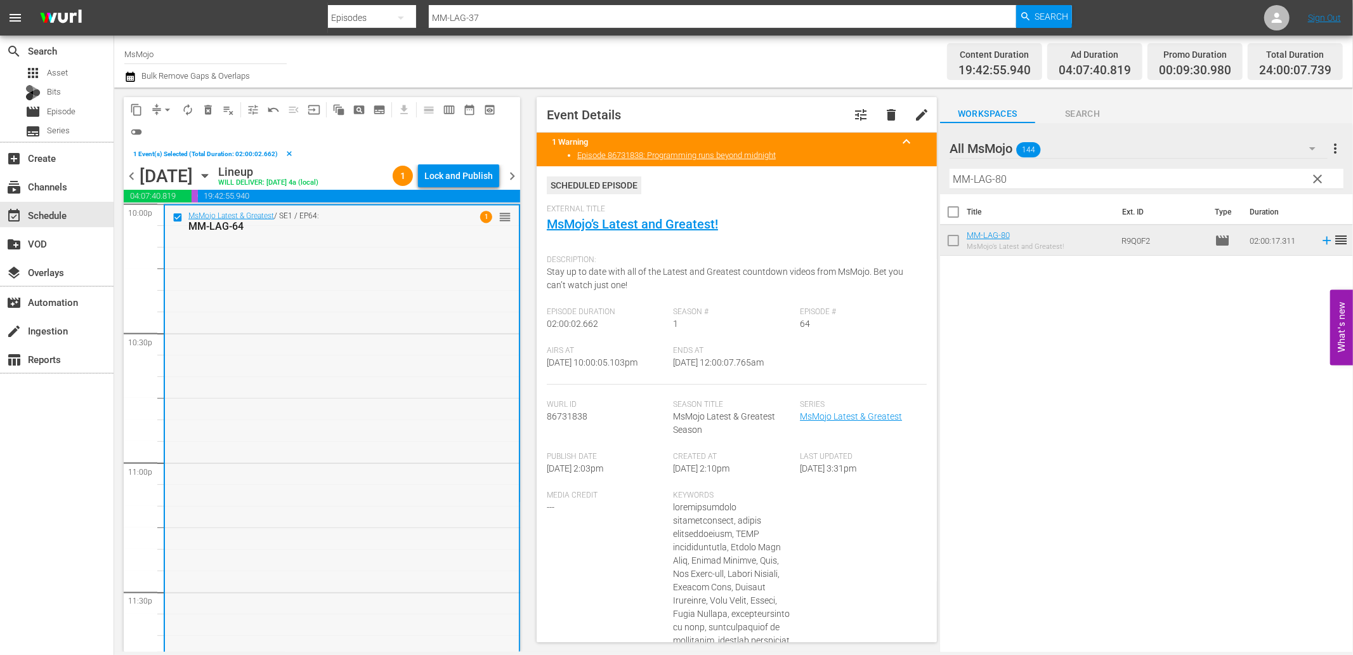
click at [249, 415] on div "MsMojo Latest & Greatest / SE1 / EP64: MM-LAG-64 1 reorder" at bounding box center [342, 462] width 354 height 514
drag, startPoint x: 1027, startPoint y: 173, endPoint x: 873, endPoint y: 148, distance: 156.1
click at [873, 148] on div "content_copy compress arrow_drop_down autorenew_outlined delete_forever_outline…" at bounding box center [733, 370] width 1239 height 564
paste input "61"
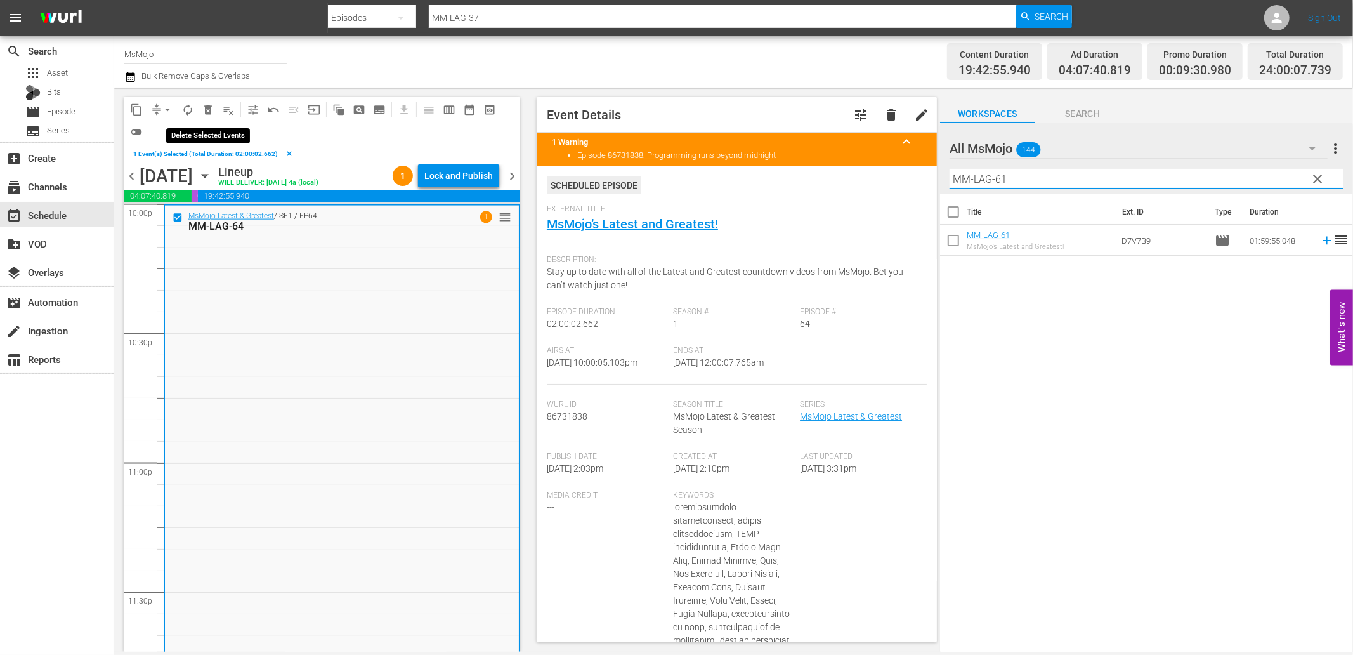
type input "MM-LAG-61"
click at [207, 108] on span "delete_forever_outlined" at bounding box center [208, 109] width 13 height 13
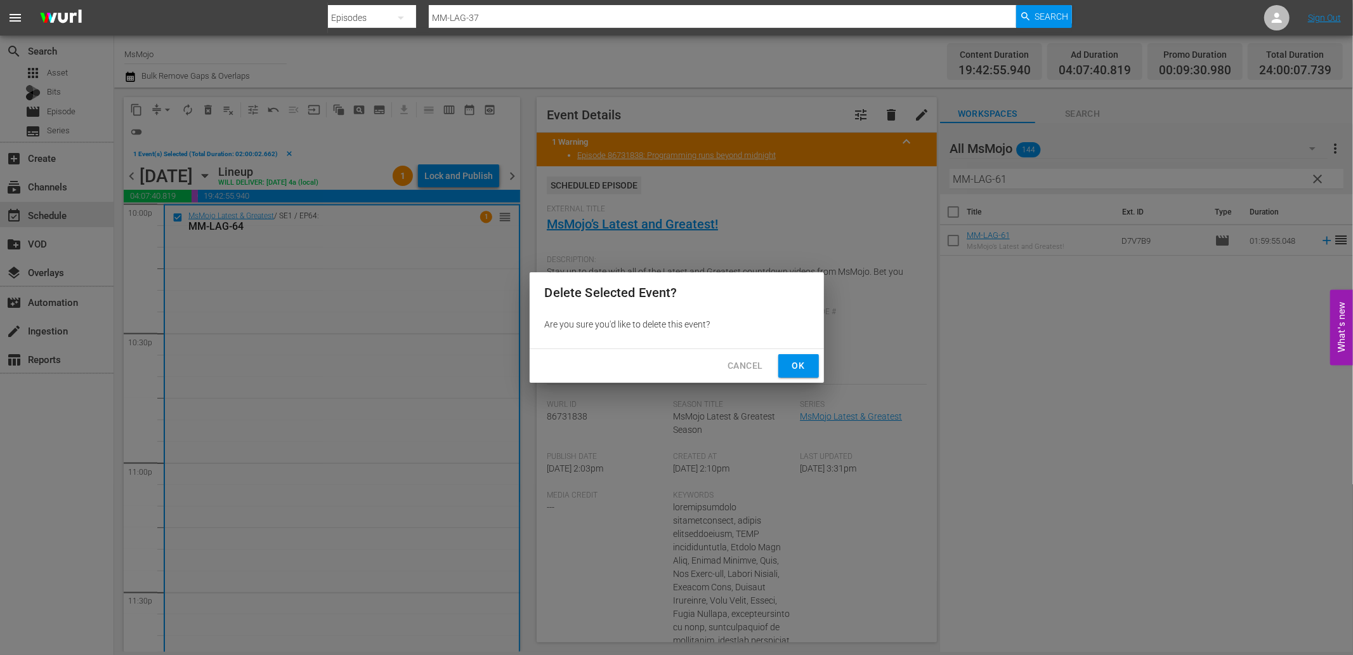
click at [804, 365] on span "Ok" at bounding box center [798, 366] width 20 height 16
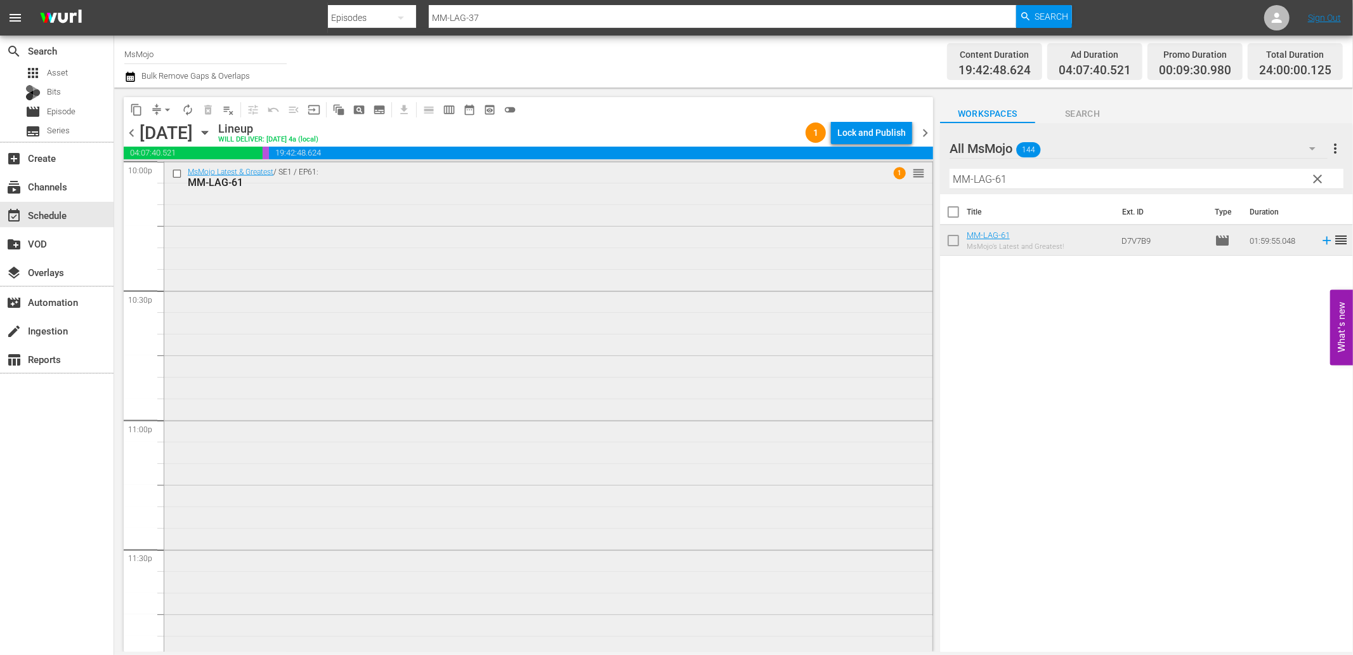
click at [389, 484] on div "MsMojo Latest & Greatest / SE1 / EP61: MM-LAG-61 1 reorder" at bounding box center [548, 418] width 768 height 513
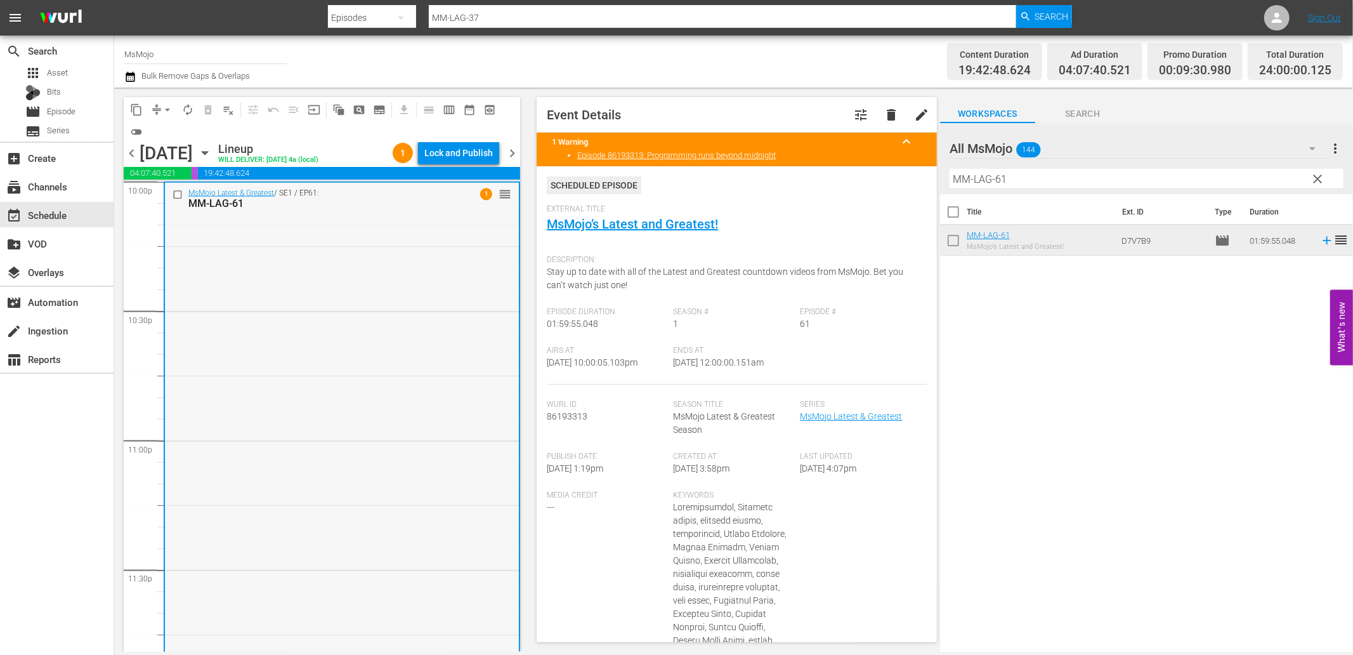
click at [326, 344] on div "MsMojo Latest & Greatest / SE1 / EP61: MM-LAG-61 1 reorder" at bounding box center [342, 439] width 354 height 513
drag, startPoint x: 776, startPoint y: 359, endPoint x: 709, endPoint y: 363, distance: 66.7
click at [709, 363] on div "Ends At 9/8/25 @ 12:00:00.151am" at bounding box center [737, 365] width 127 height 39
copy span "12:00:00.151am"
click at [167, 107] on span "arrow_drop_down" at bounding box center [167, 109] width 13 height 13
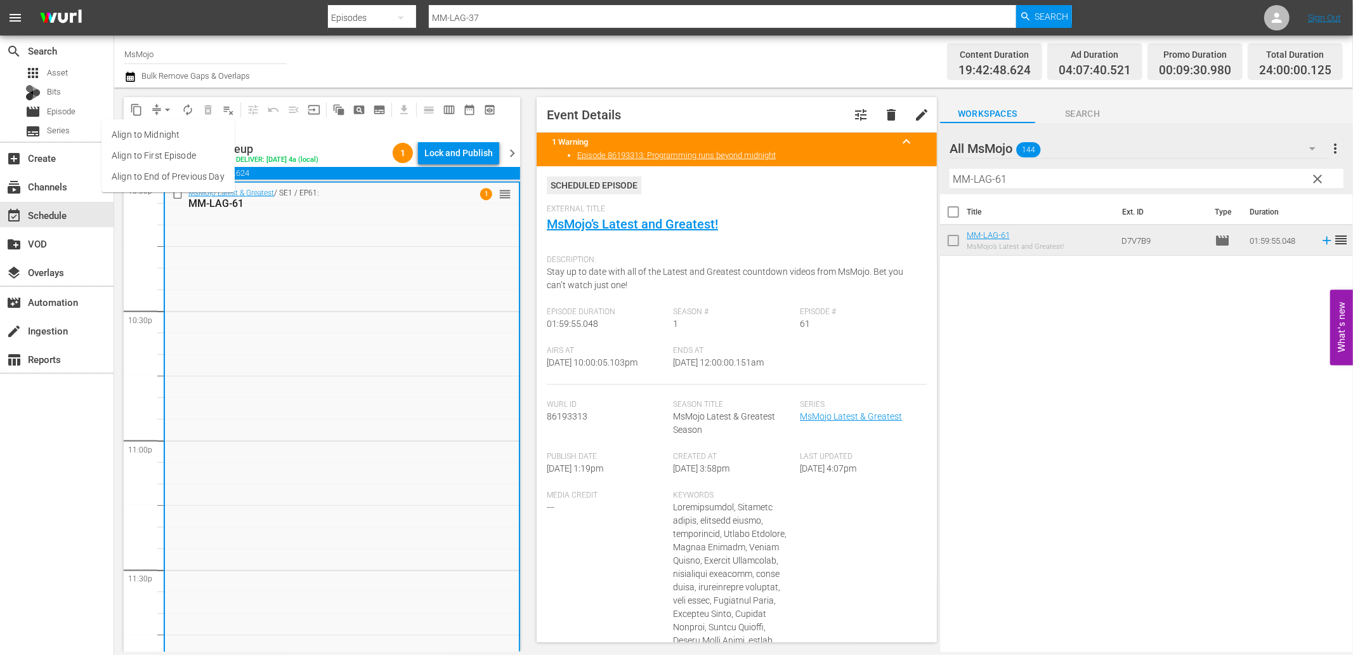
click at [179, 175] on li "Align to End of Previous Day" at bounding box center [167, 176] width 133 height 21
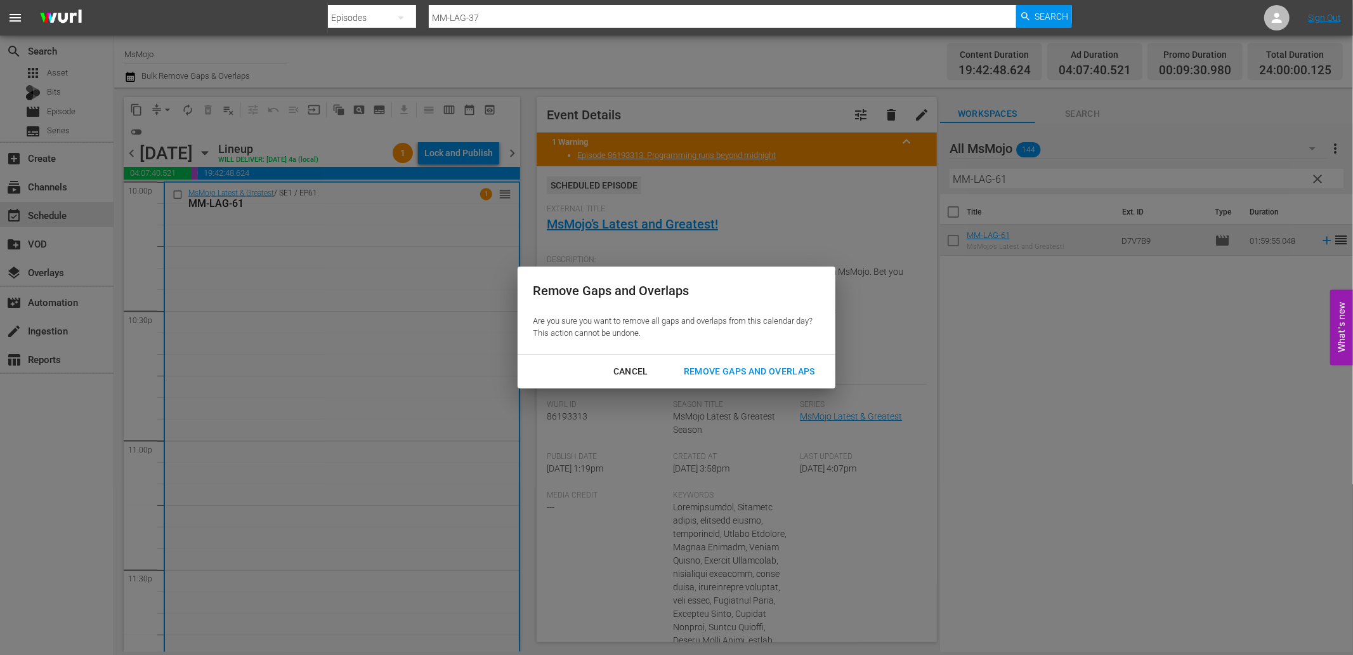
click at [762, 369] on div "Remove Gaps and Overlaps" at bounding box center [750, 371] width 152 height 16
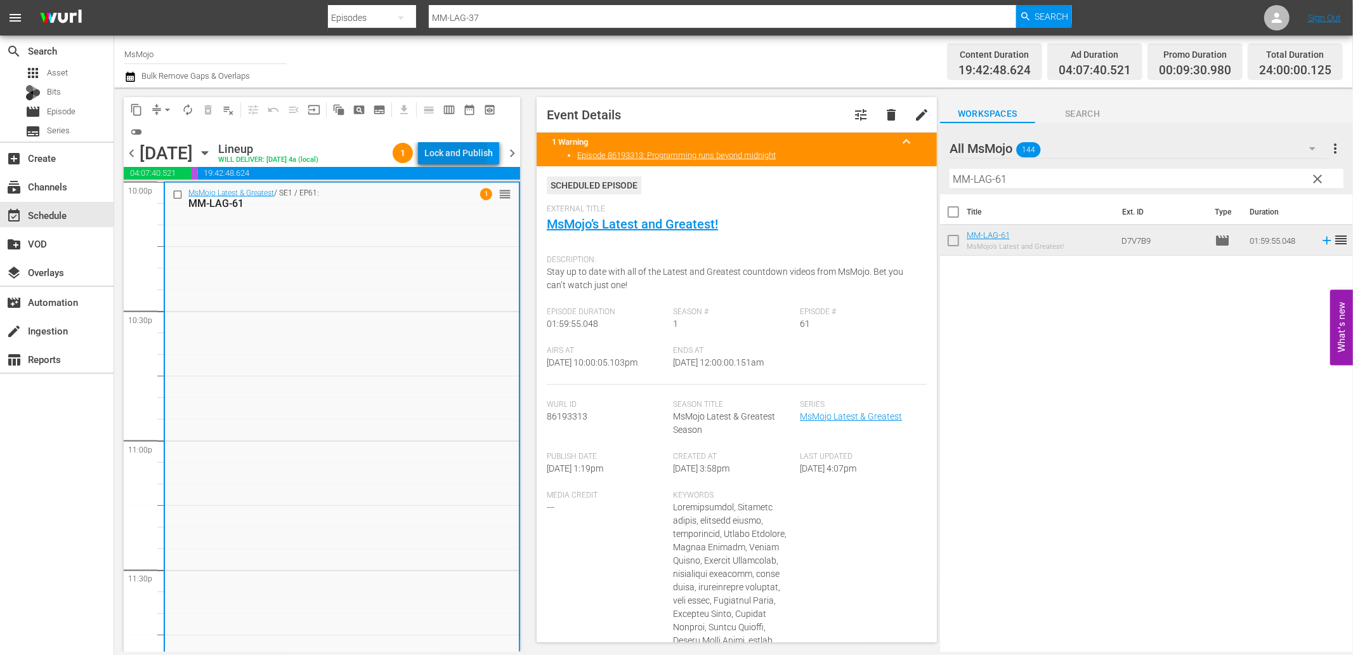
click at [453, 153] on div "Lock and Publish" at bounding box center [458, 152] width 68 height 23
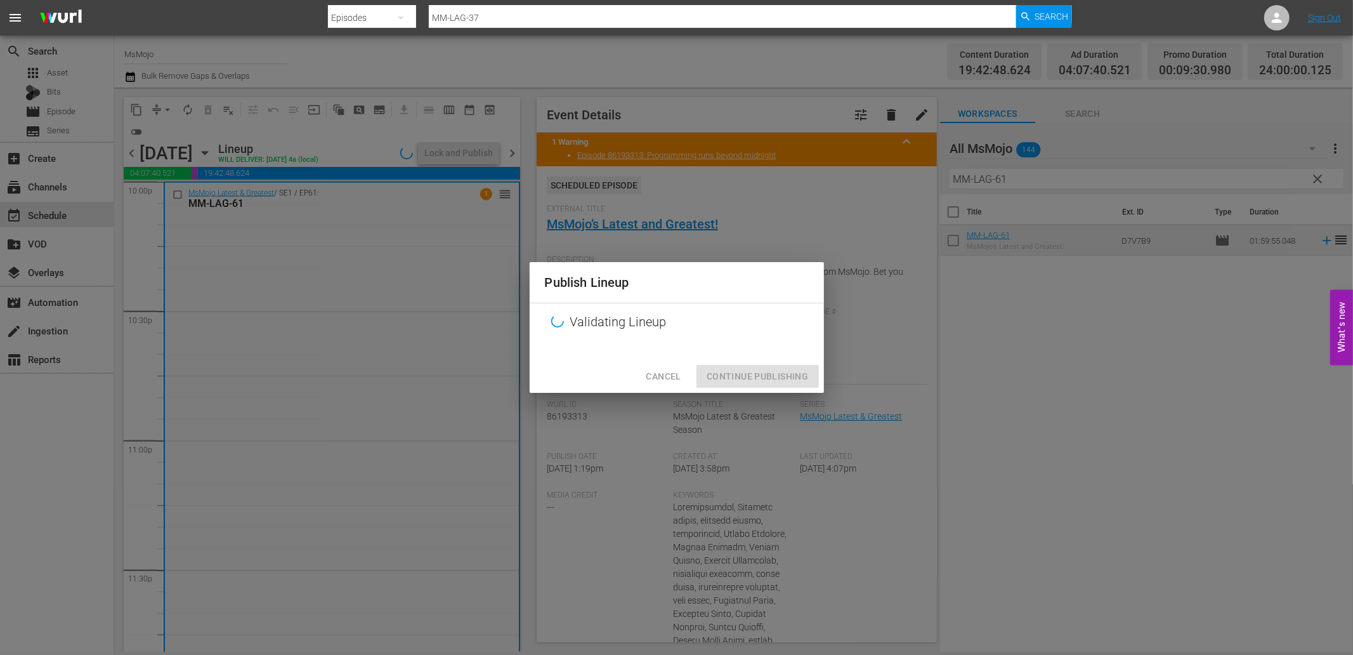
click at [778, 381] on div "Cancel Continue Publishing" at bounding box center [677, 377] width 294 height 34
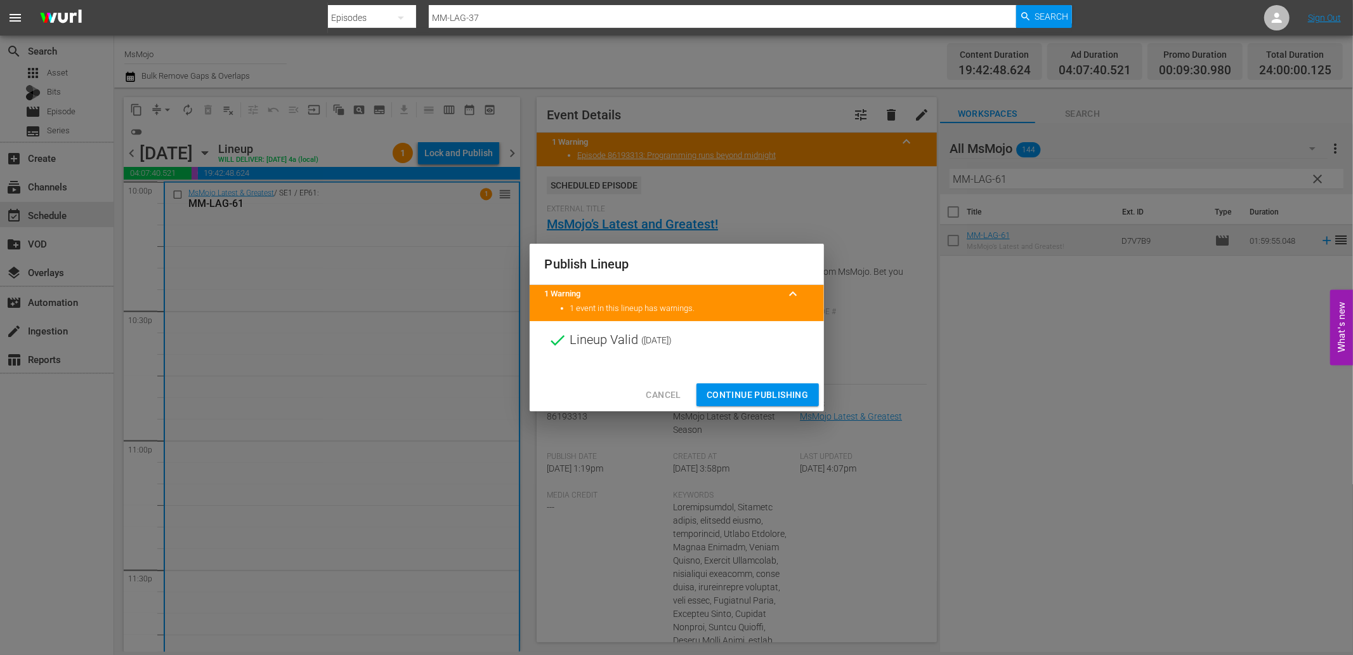
click at [752, 398] on span "Continue Publishing" at bounding box center [758, 395] width 102 height 16
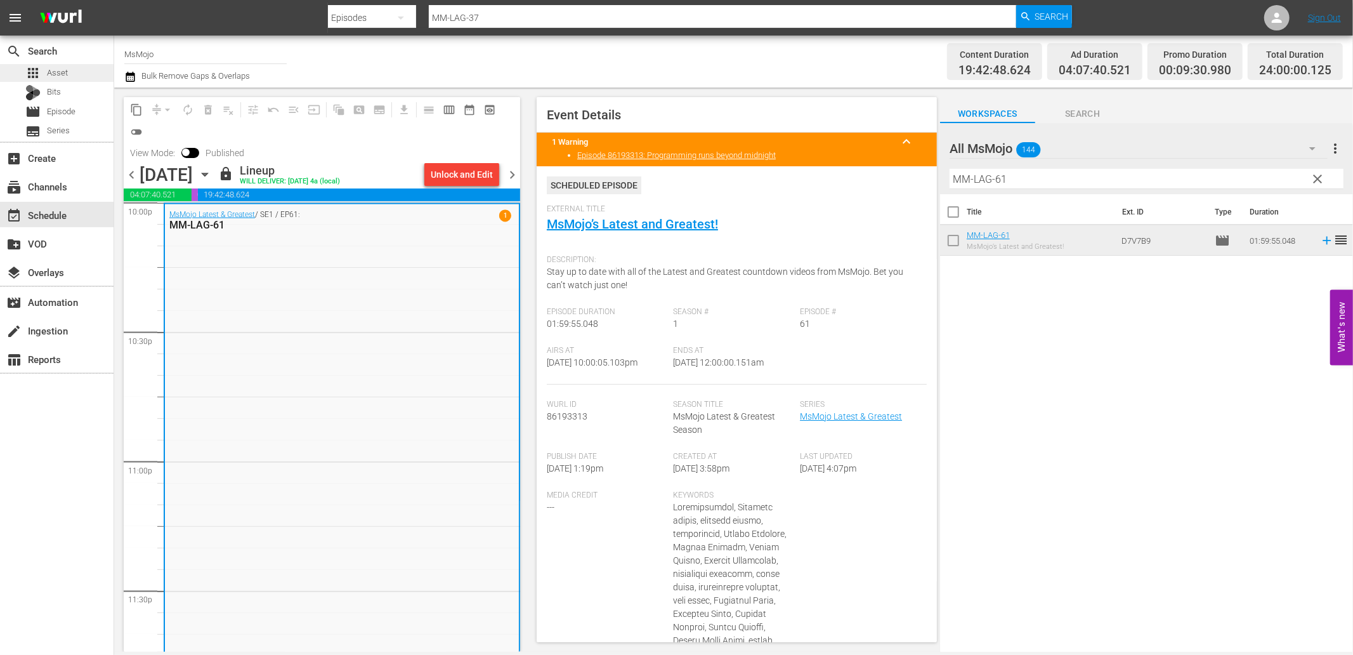
click at [65, 70] on span "Asset" at bounding box center [57, 73] width 21 height 13
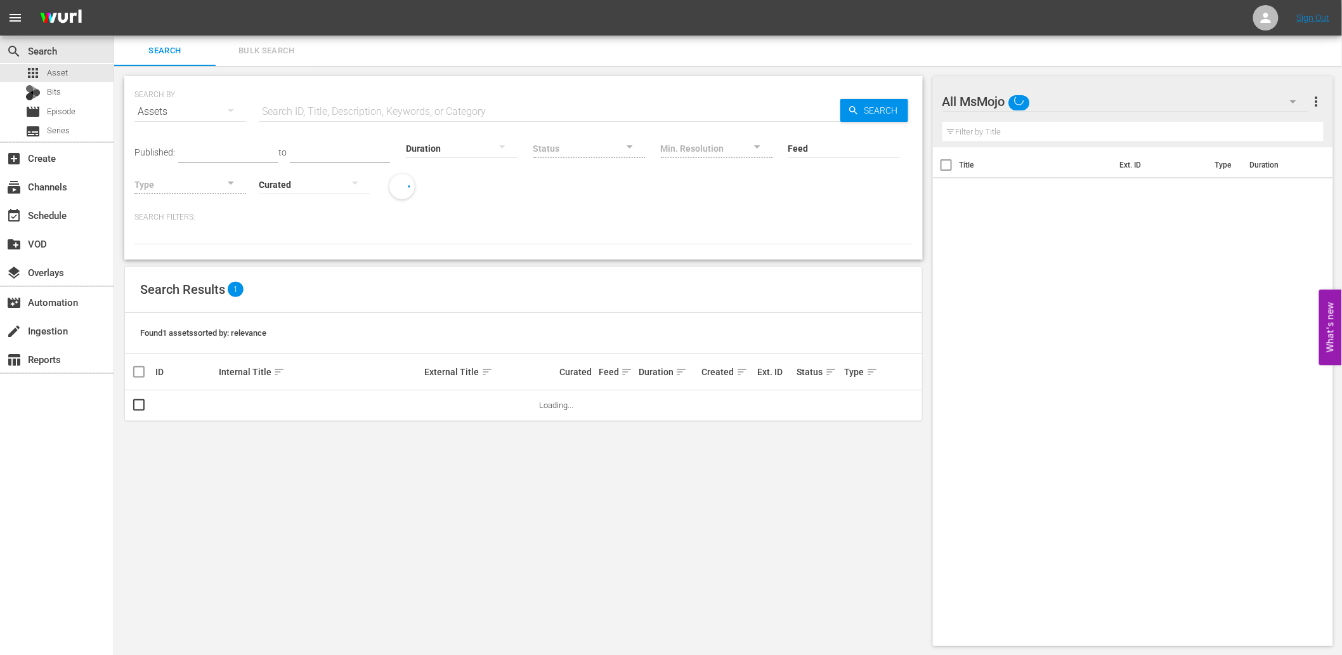
click at [264, 54] on span "Bulk Search" at bounding box center [266, 51] width 86 height 15
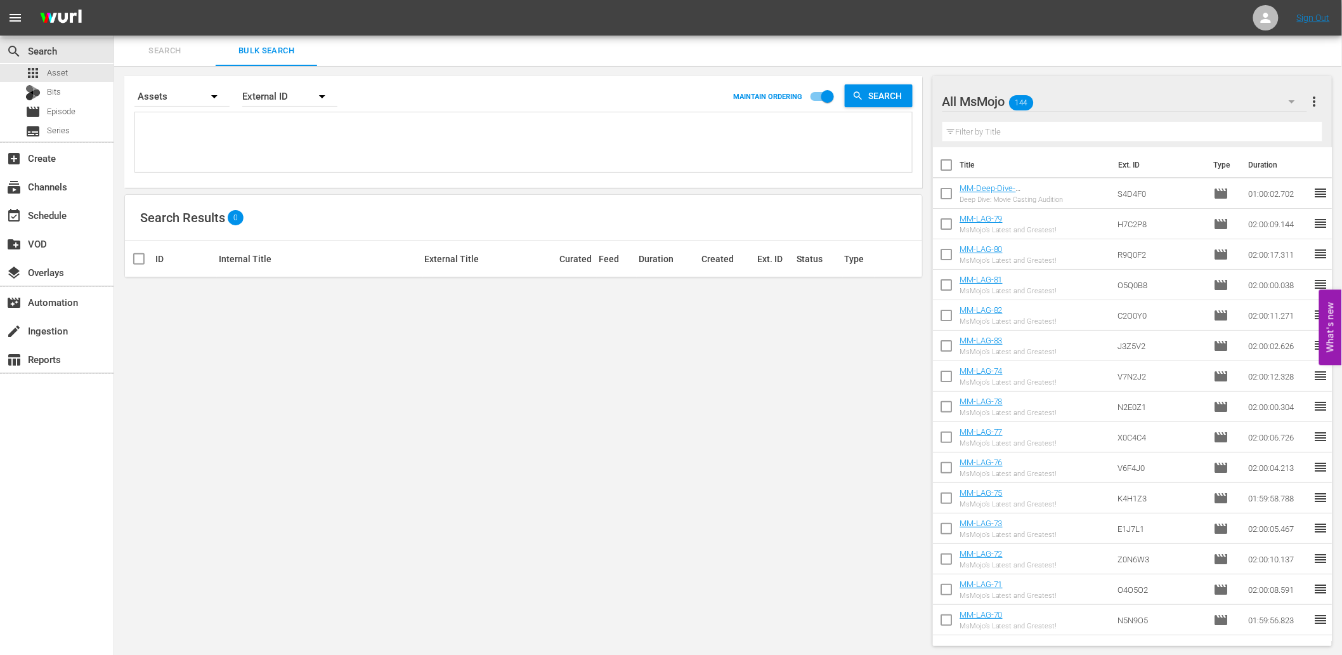
click at [193, 134] on textarea at bounding box center [525, 144] width 774 height 58
paste textarea "Q9M6K3 S4S9Q4 L3V5G4 U1Y3K9 L7Y3M0 P0X0O5 A8E7A3 C9L3N1 E9D5L8 R0B5L2 Z4C1X6 B3…"
type textarea "Q9M6K3 S4S9Q4 L3V5G4 U1Y3K9 L7Y3M0 P0X0O5 A8E7A3 C9L3N1 E9D5L8 R0B5L2 Z4C1X6 B3…"
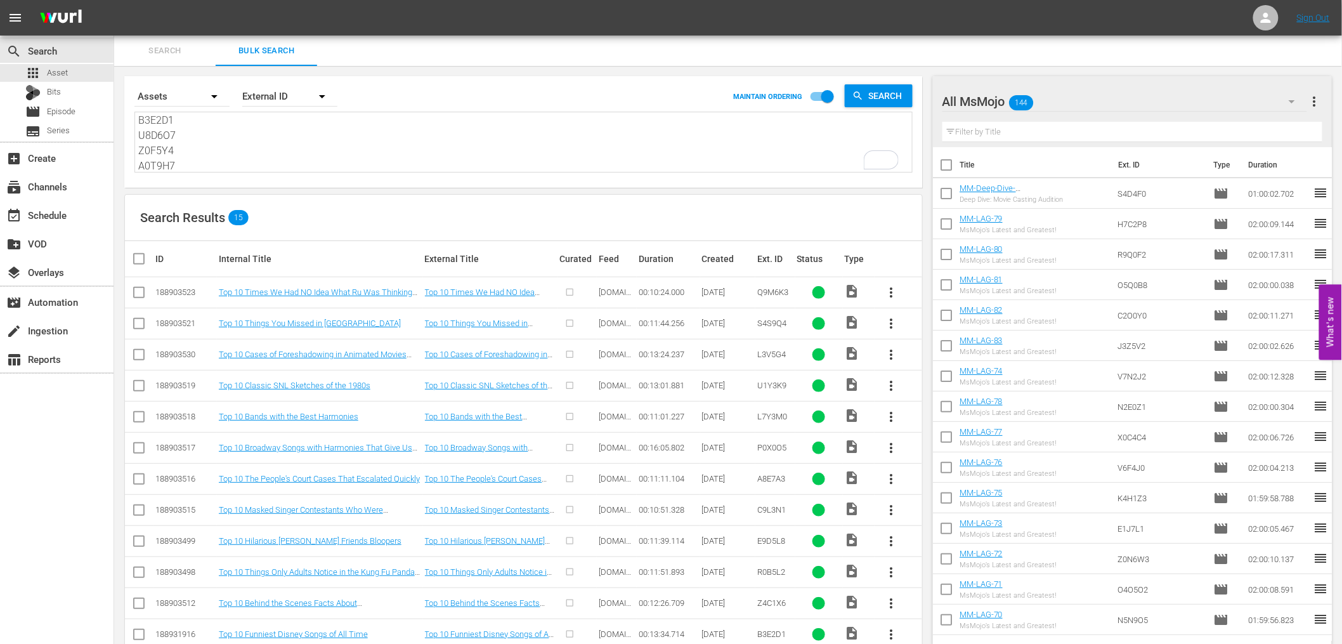
type textarea "Q9M6K3 S4S9Q4 L3V5G4 U1Y3K9 L7Y3M0 P0X0O5 A8E7A3 C9L3N1 E9D5L8 R0B5L2 Z4C1X6 B3…"
click at [1217, 103] on div "All MsMojo 144" at bounding box center [1124, 102] width 365 height 36
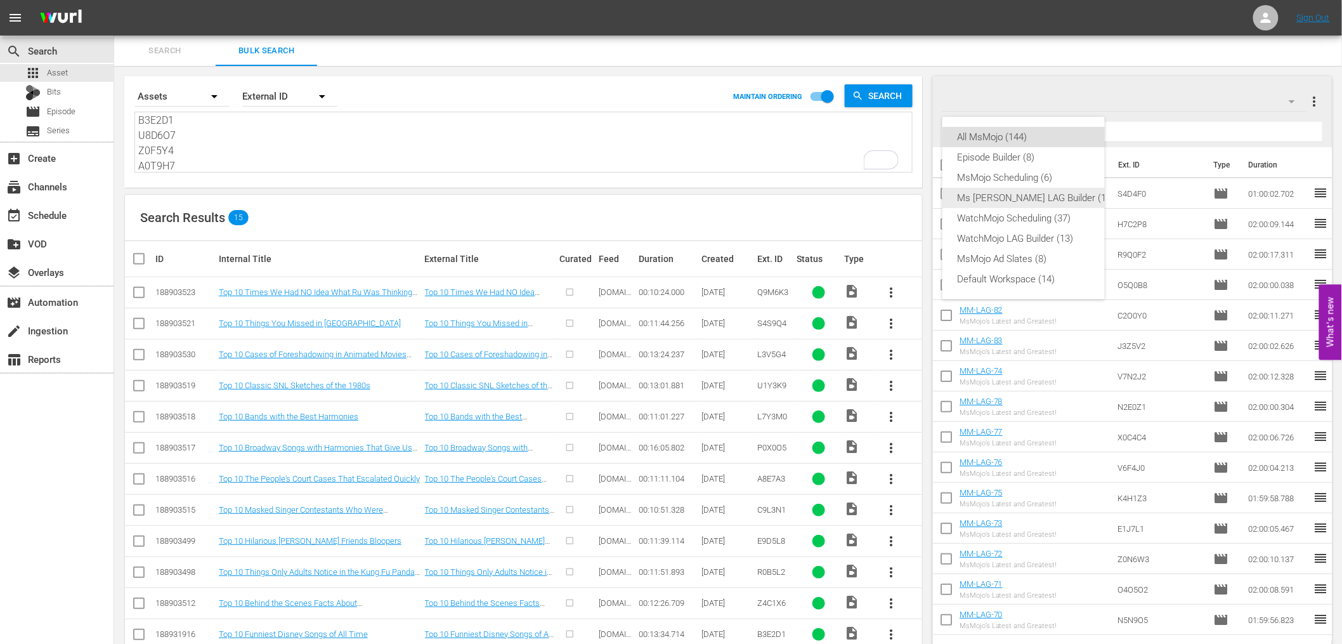
click at [1019, 200] on div "Ms Mojo LAG Builder (11)" at bounding box center [1036, 198] width 157 height 20
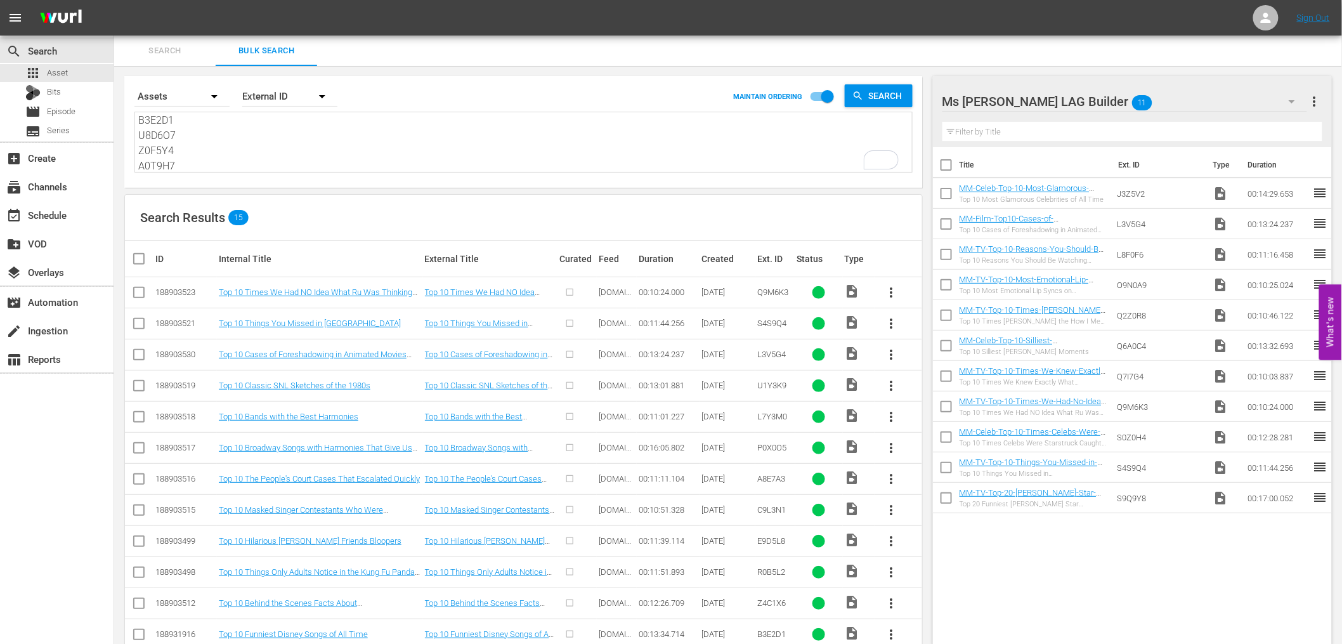
click at [944, 165] on input "checkbox" at bounding box center [946, 167] width 27 height 27
checkbox input "true"
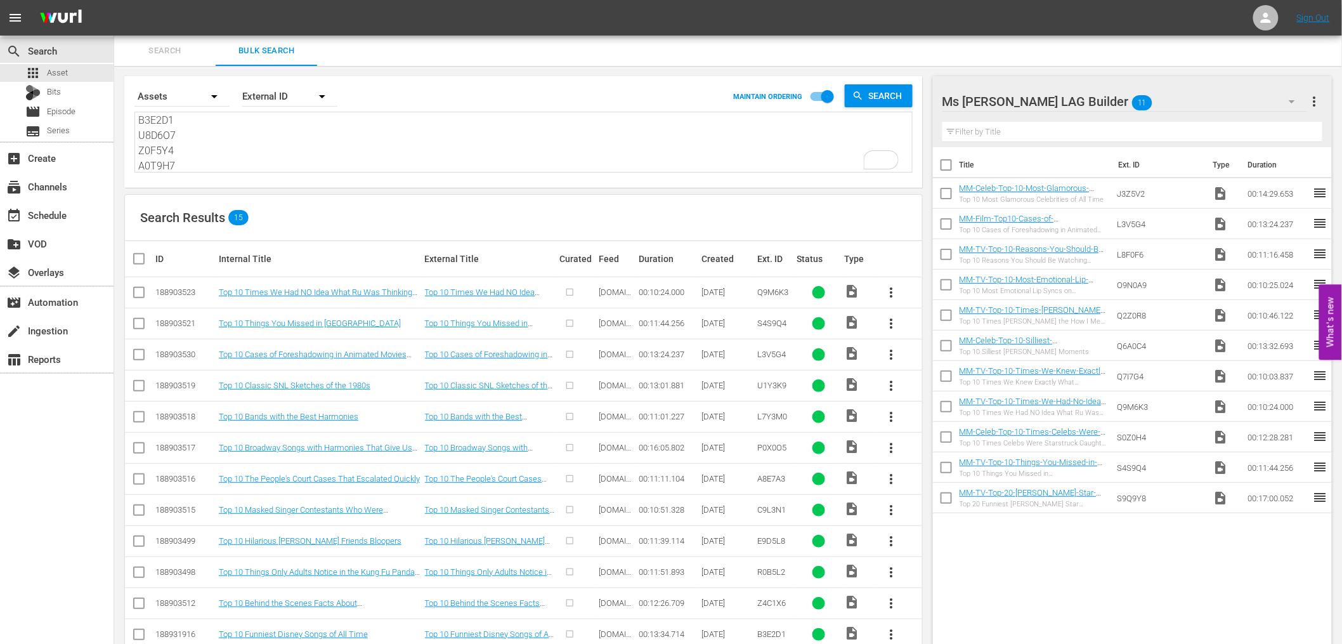
checkbox input "true"
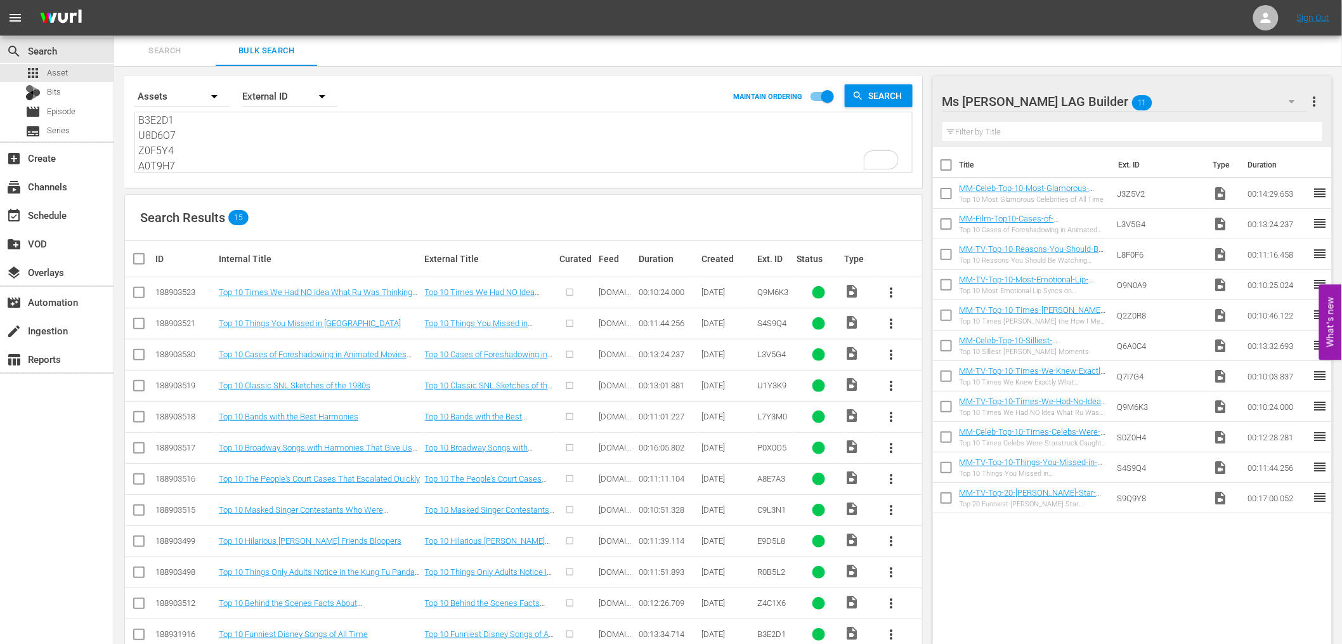
checkbox input "true"
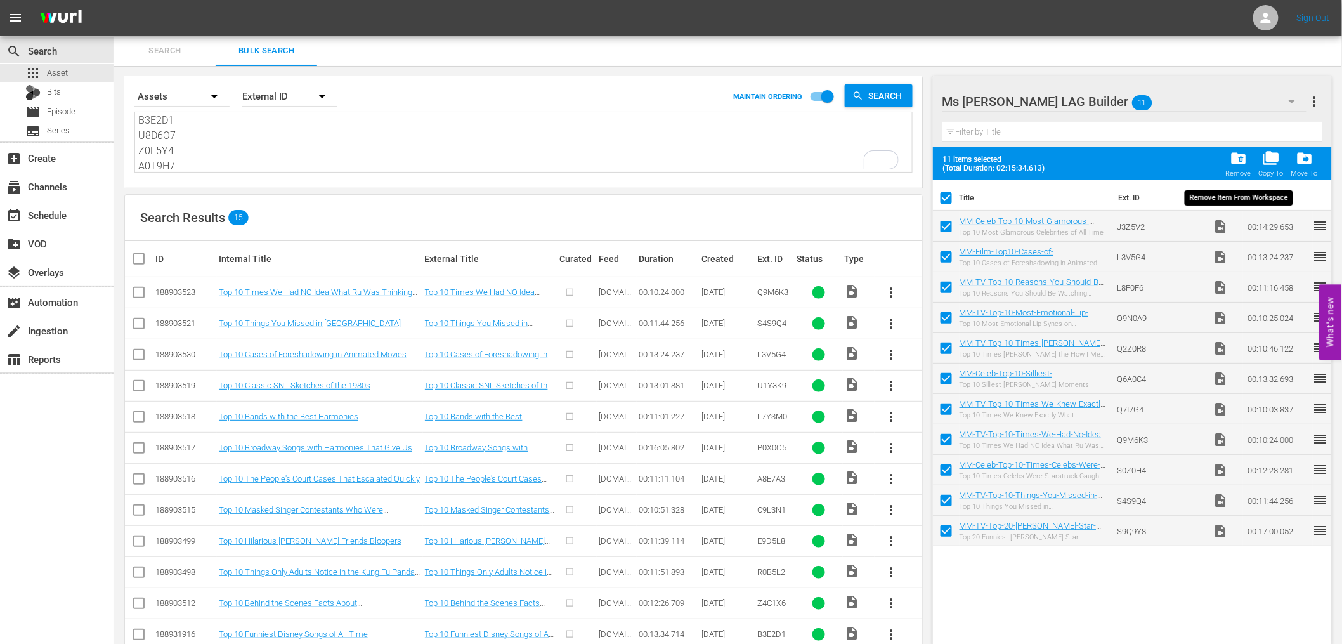
click at [1217, 165] on span "folder_delete" at bounding box center [1238, 158] width 17 height 17
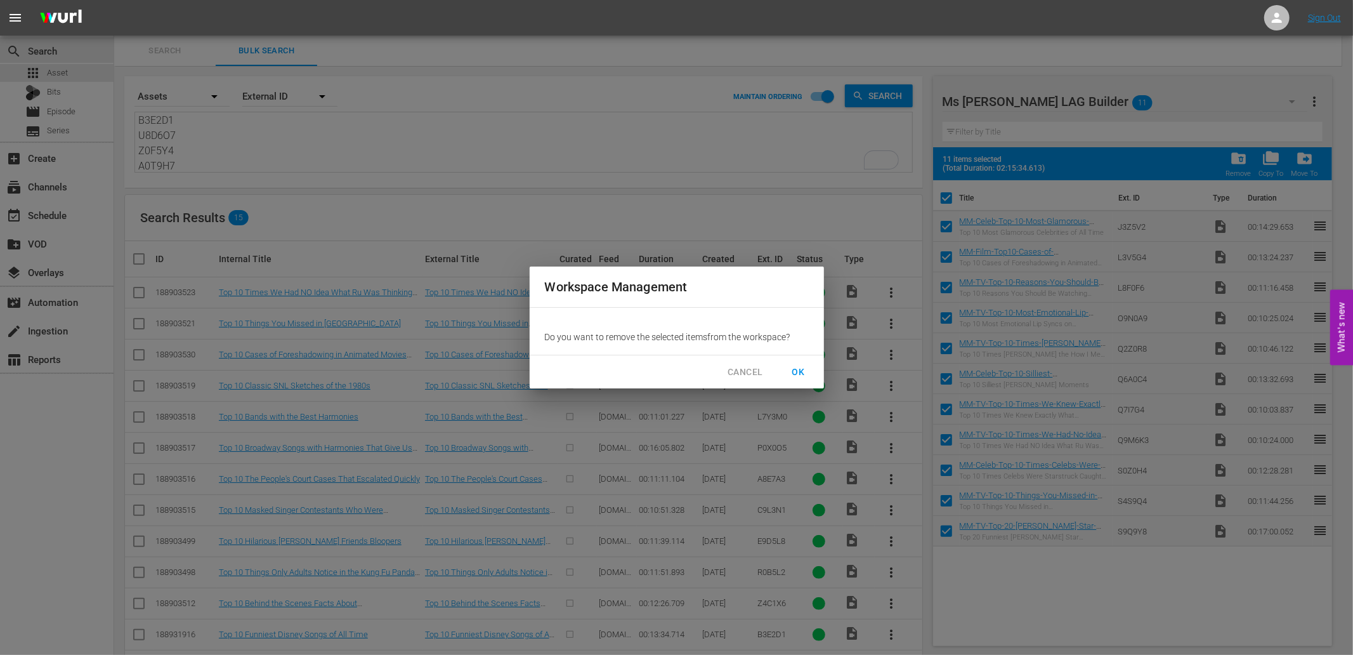
click at [795, 368] on span "OK" at bounding box center [798, 372] width 20 height 16
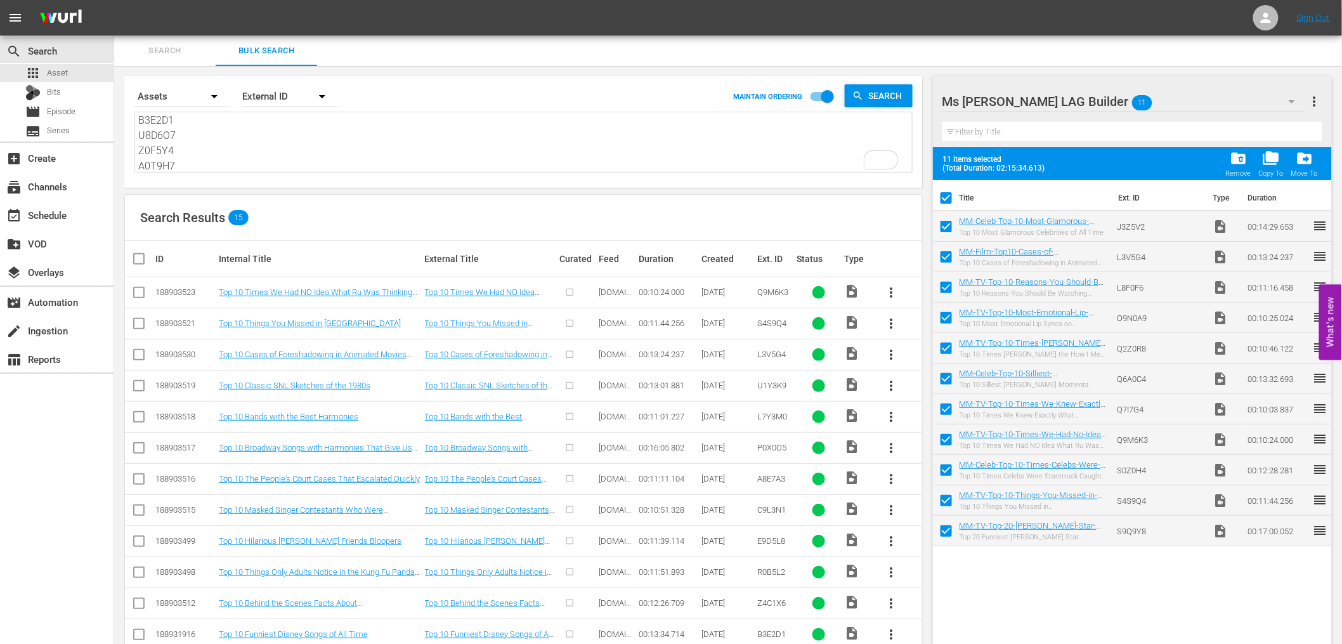
checkbox input "false"
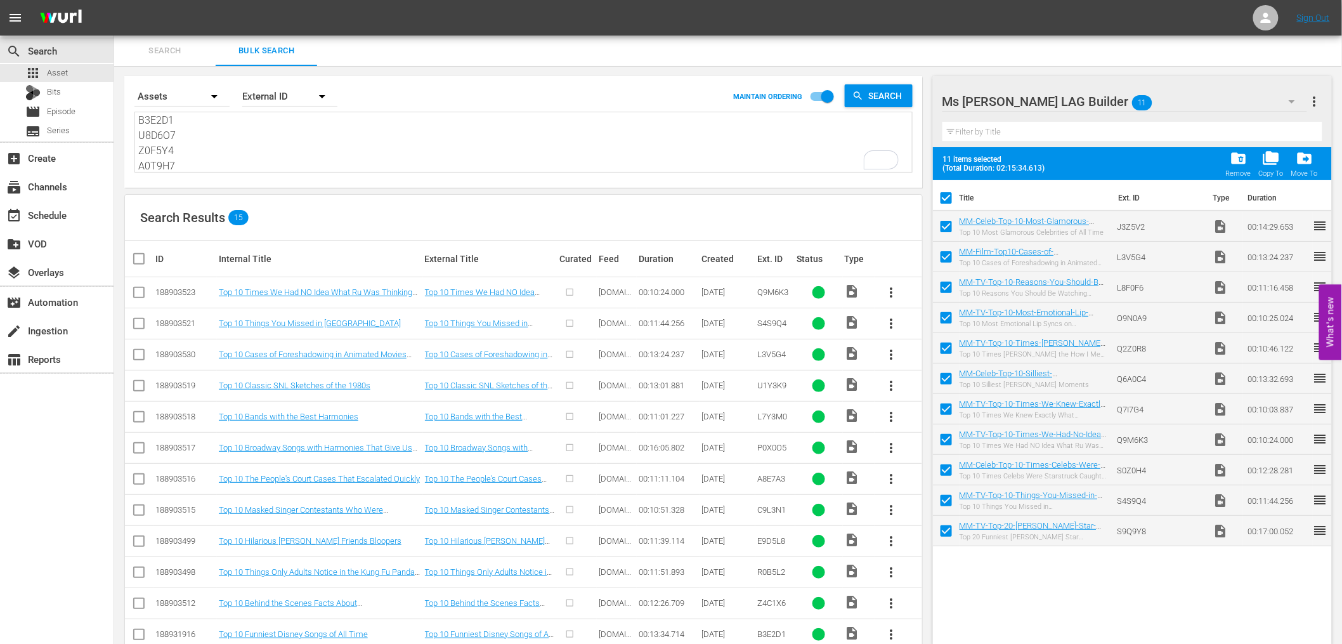
checkbox input "false"
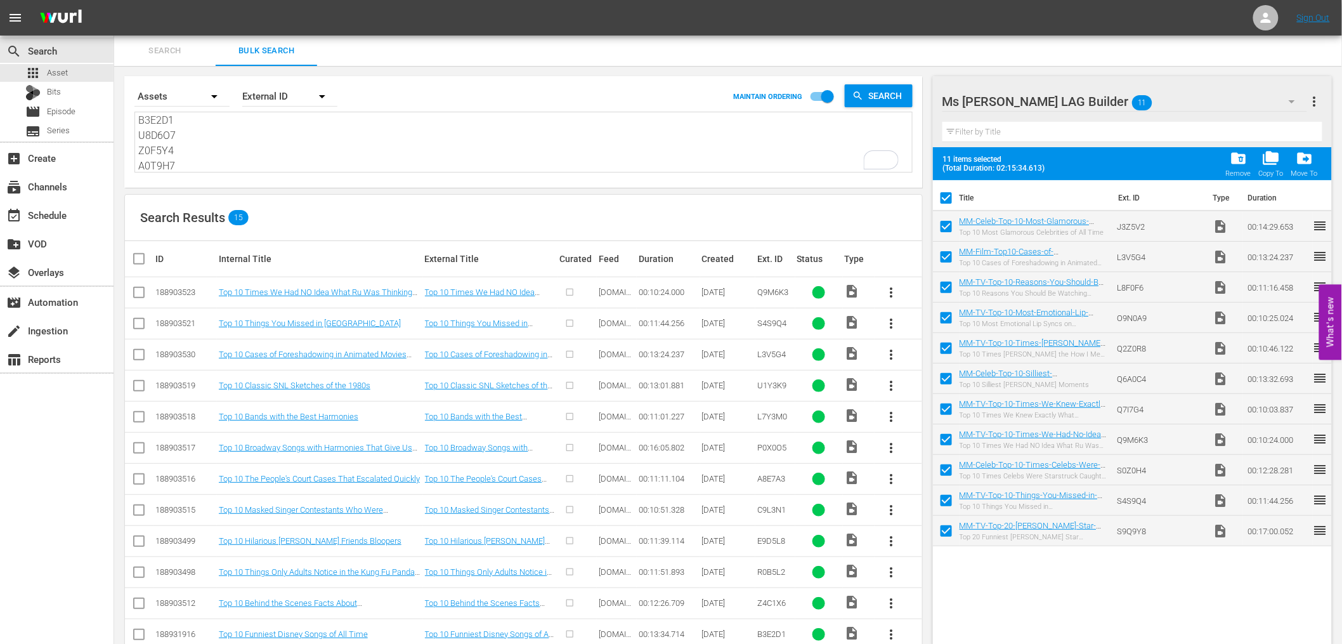
checkbox input "false"
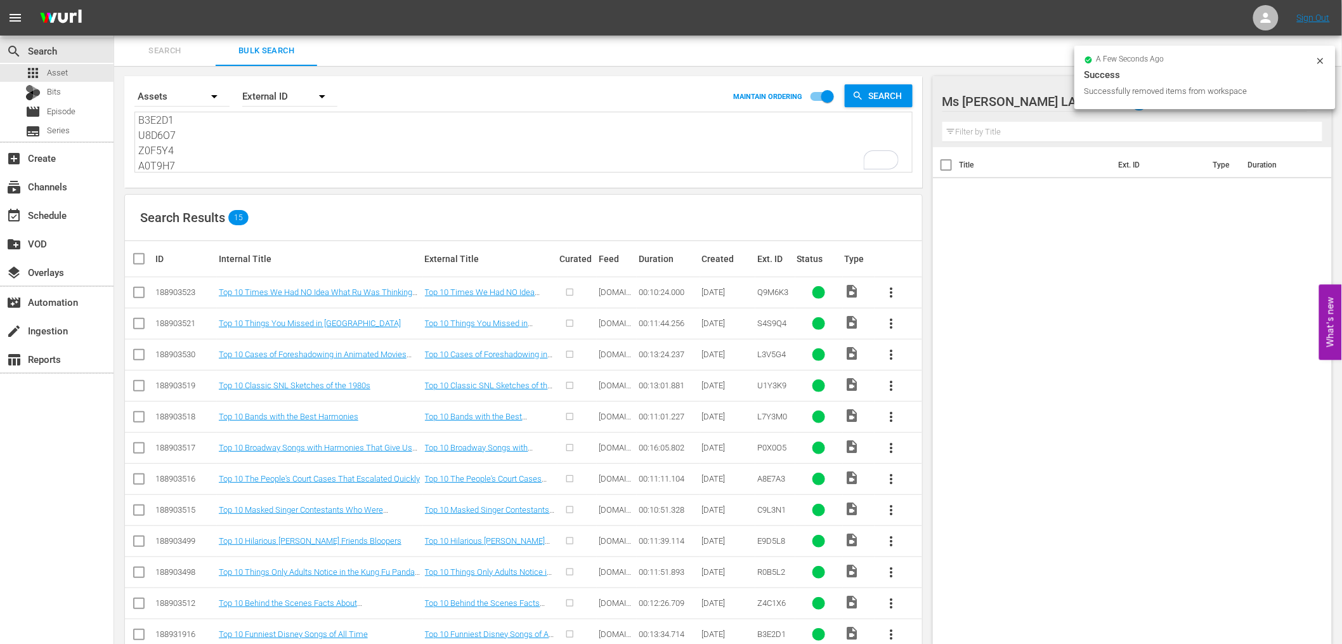
click at [138, 257] on input "checkbox" at bounding box center [143, 258] width 25 height 15
checkbox input "true"
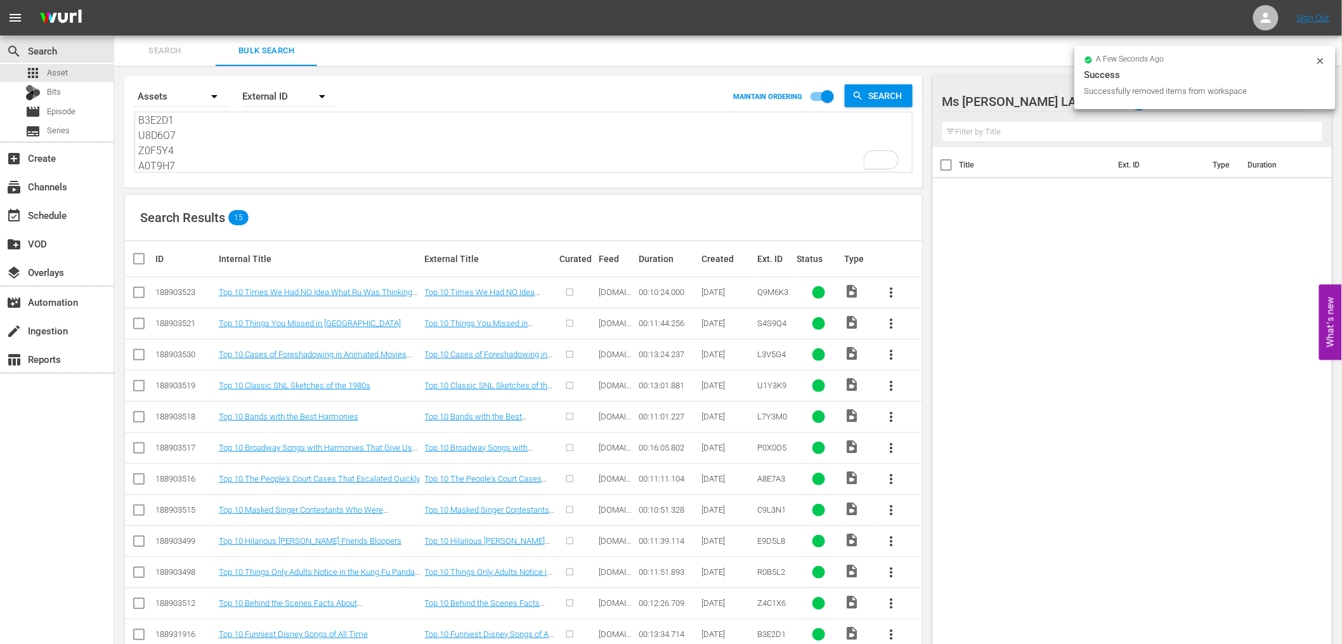
checkbox input "true"
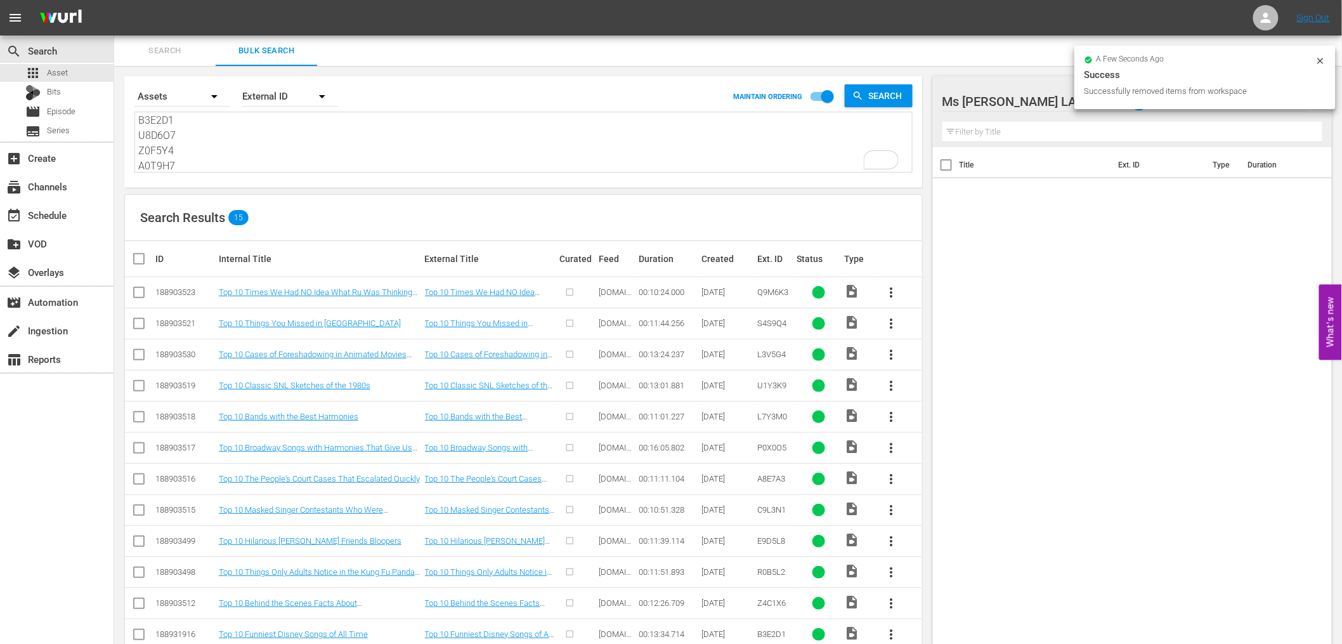
checkbox input "true"
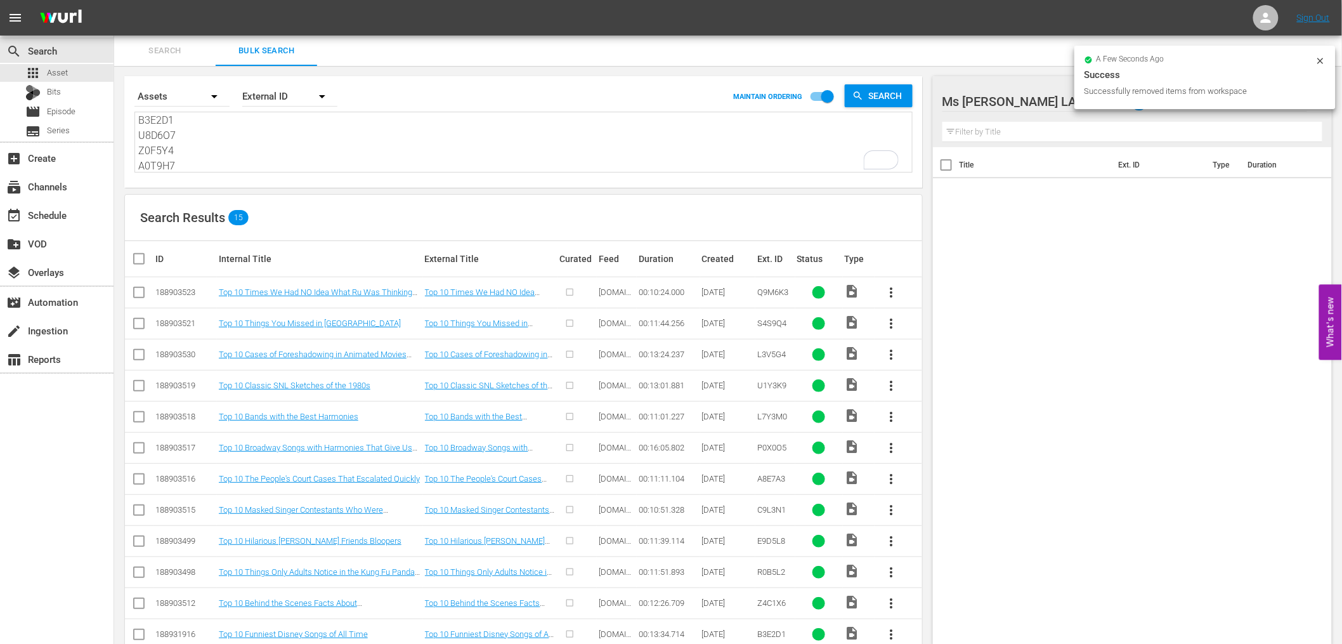
checkbox input "true"
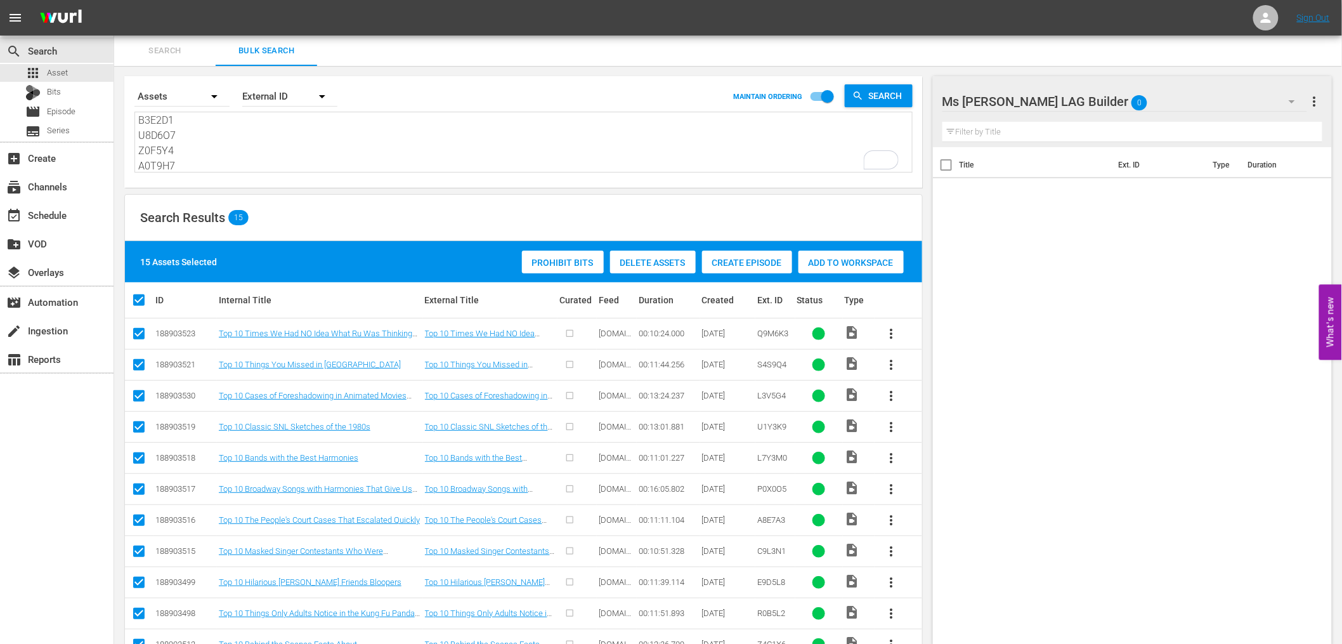
click at [840, 259] on span "Add to Workspace" at bounding box center [851, 263] width 105 height 10
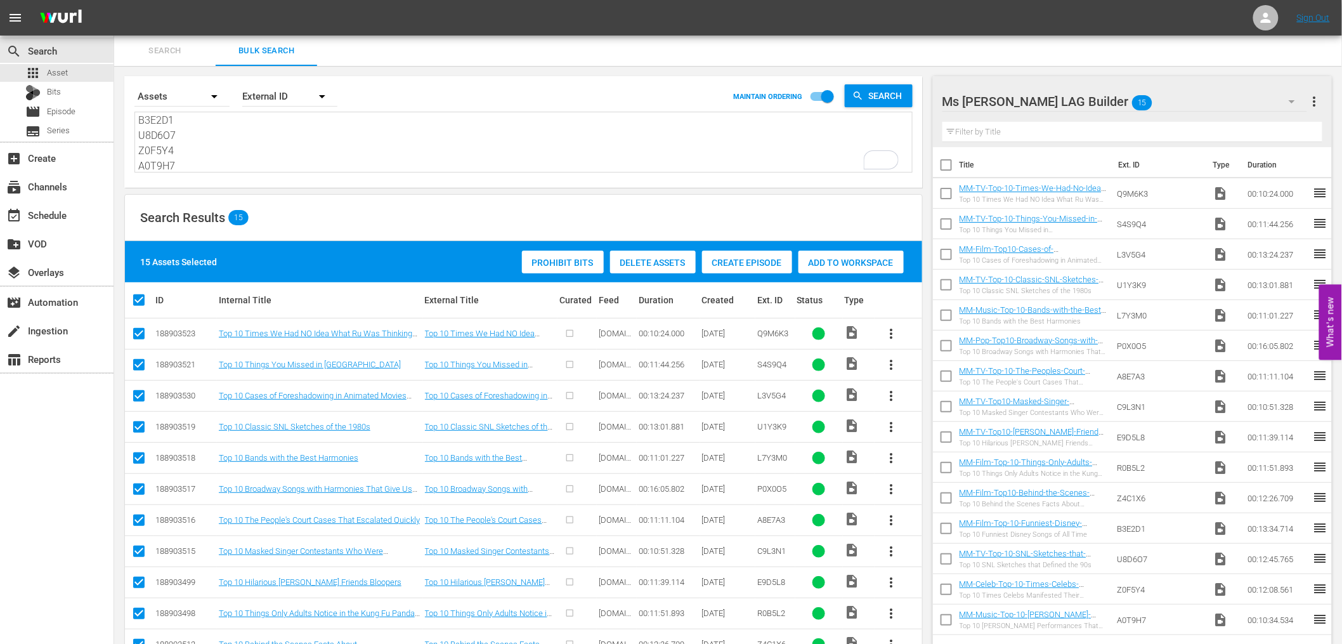
click at [942, 162] on input "checkbox" at bounding box center [946, 167] width 27 height 27
checkbox input "true"
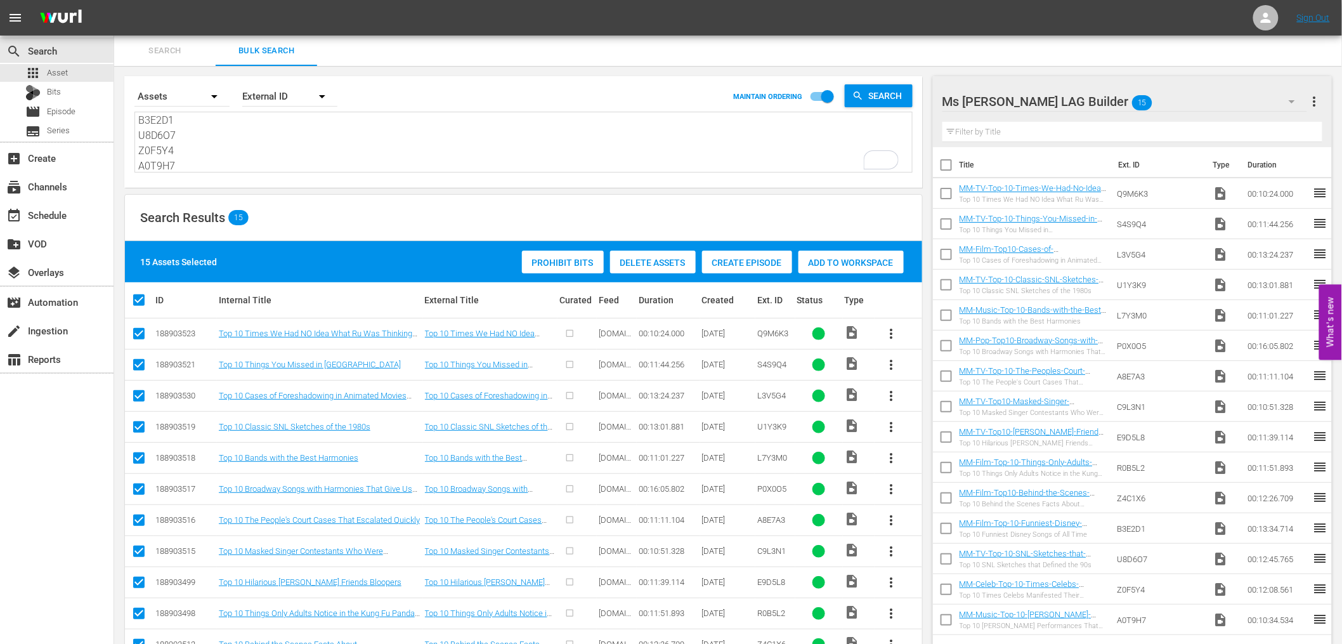
checkbox input "true"
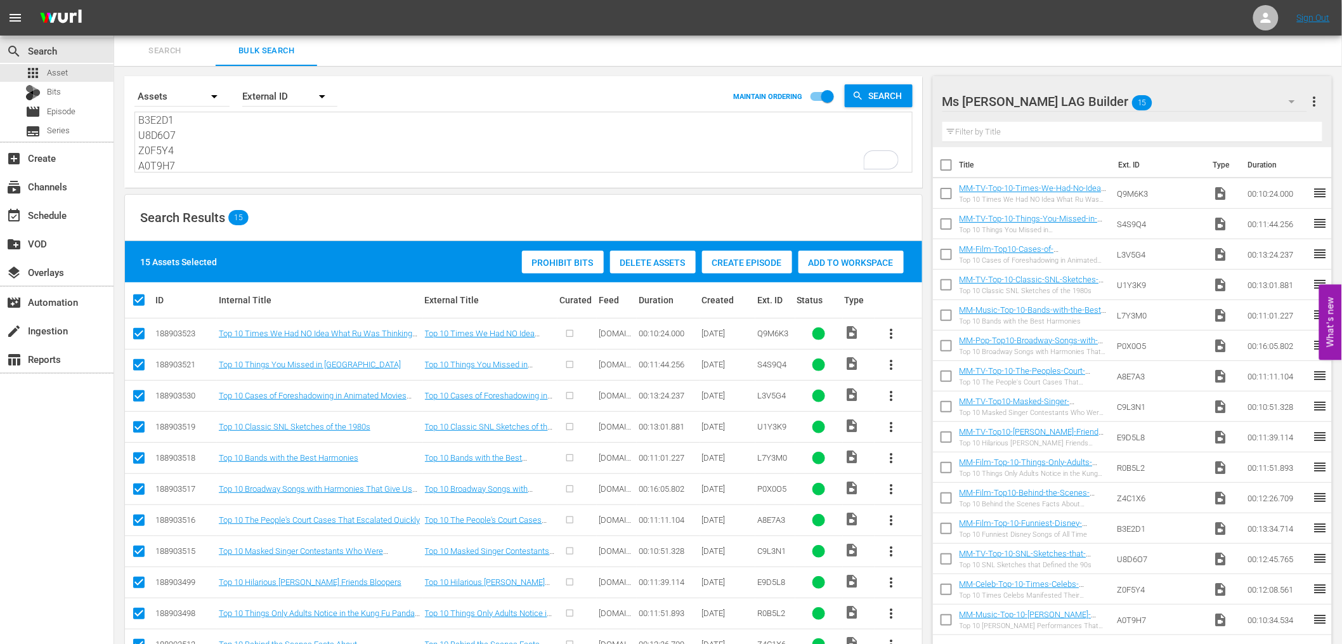
checkbox input "true"
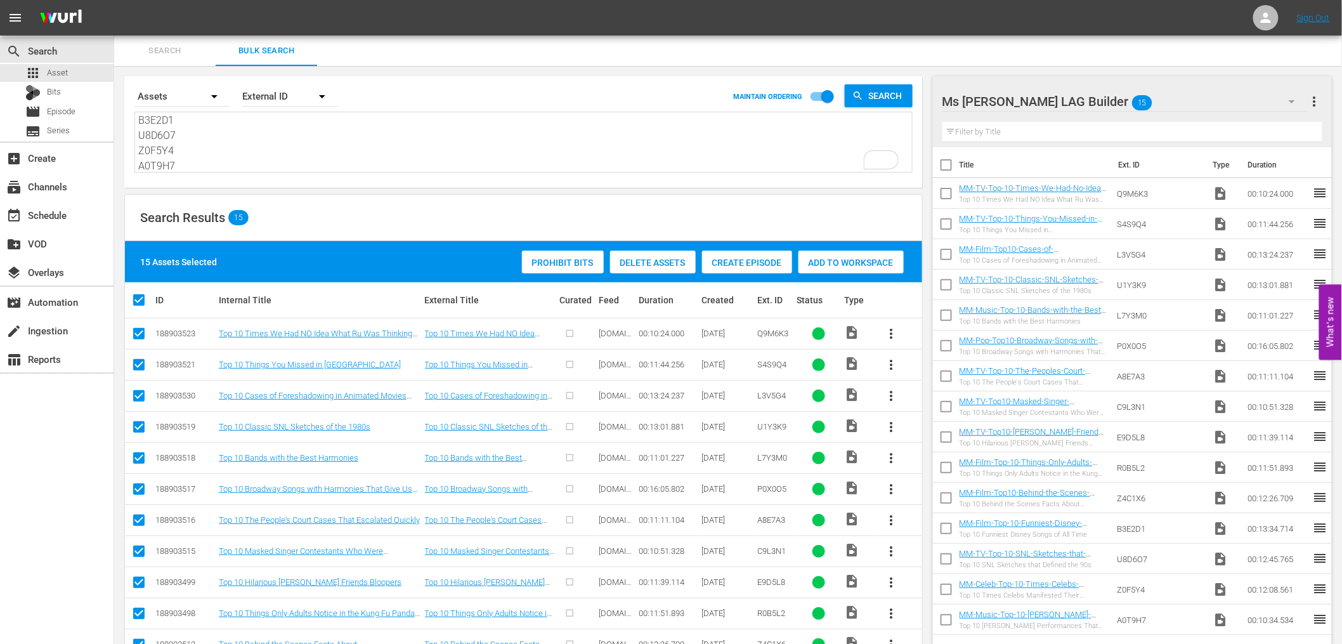
checkbox input "true"
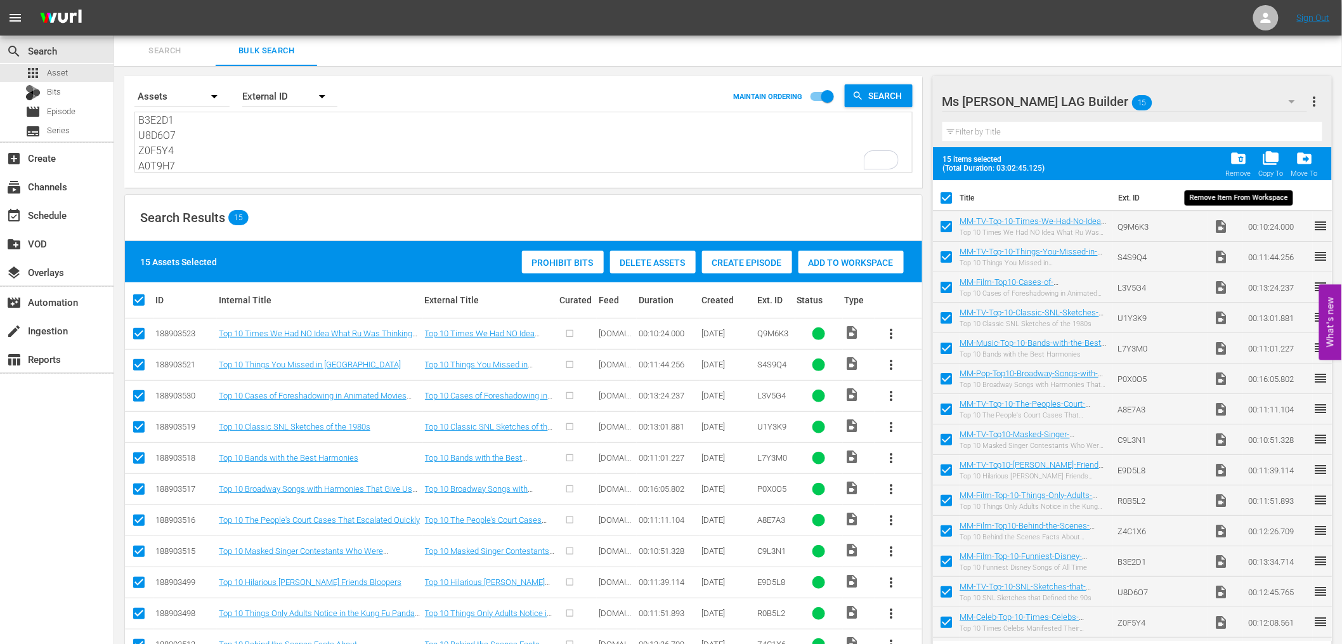
click at [1217, 154] on span "folder_delete" at bounding box center [1238, 158] width 17 height 17
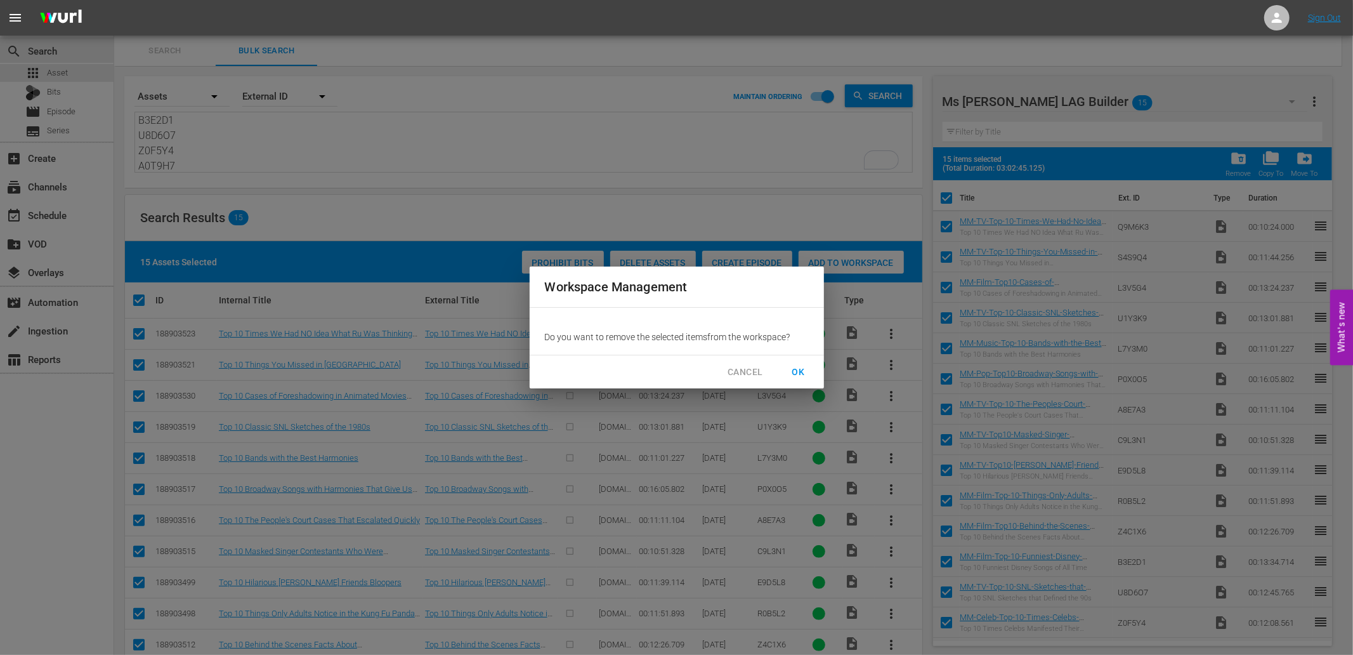
click at [801, 368] on span "OK" at bounding box center [798, 372] width 20 height 16
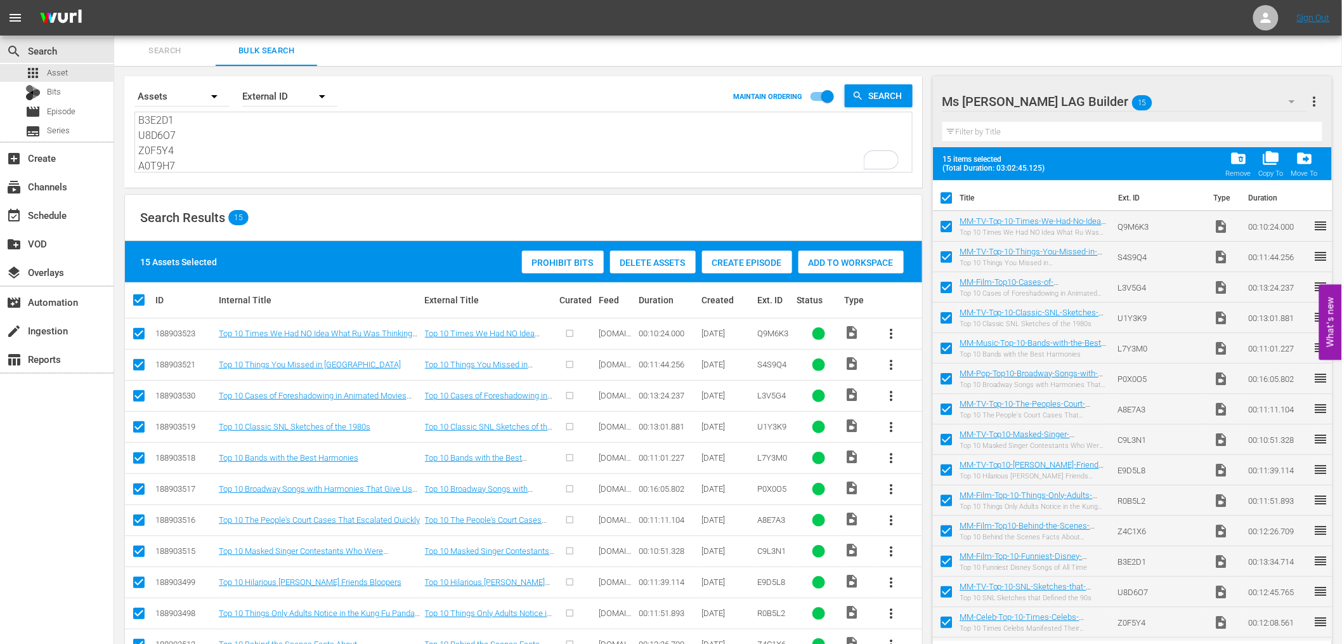
click at [249, 160] on textarea "Q9M6K3 S4S9Q4 L3V5G4 U1Y3K9 L7Y3M0 P0X0O5 A8E7A3 C9L3N1 E9D5L8 R0B5L2 Z4C1X6 B3…" at bounding box center [525, 143] width 774 height 58
checkbox input "false"
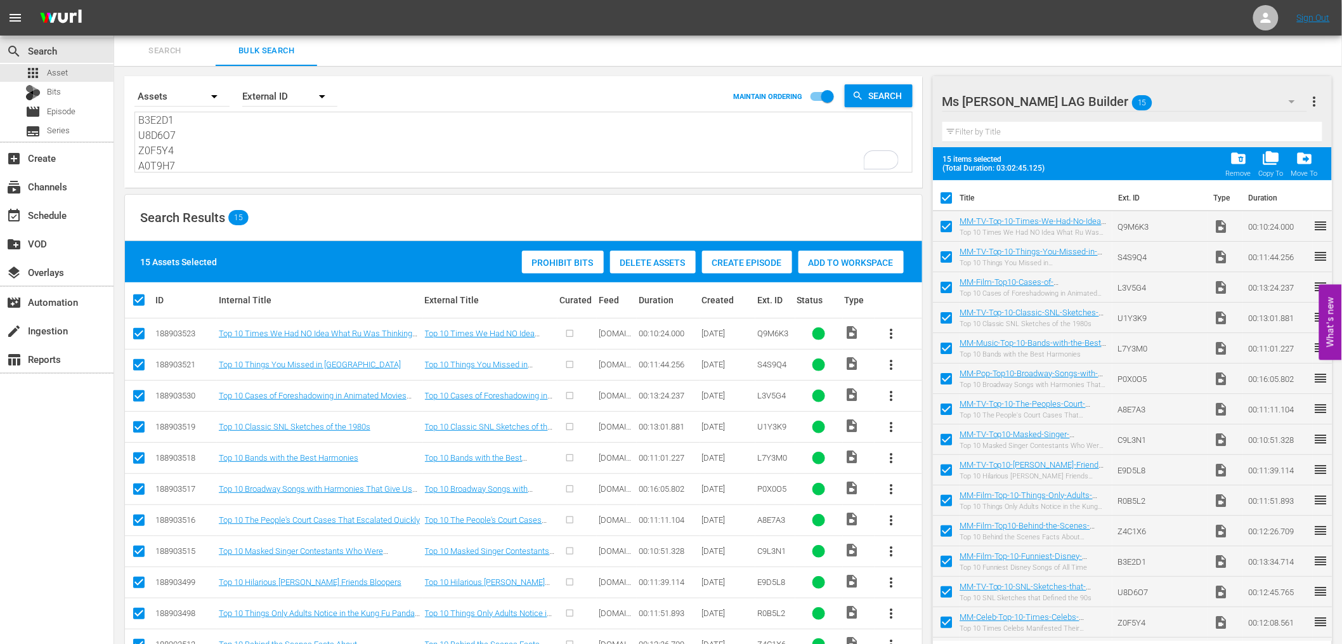
checkbox input "false"
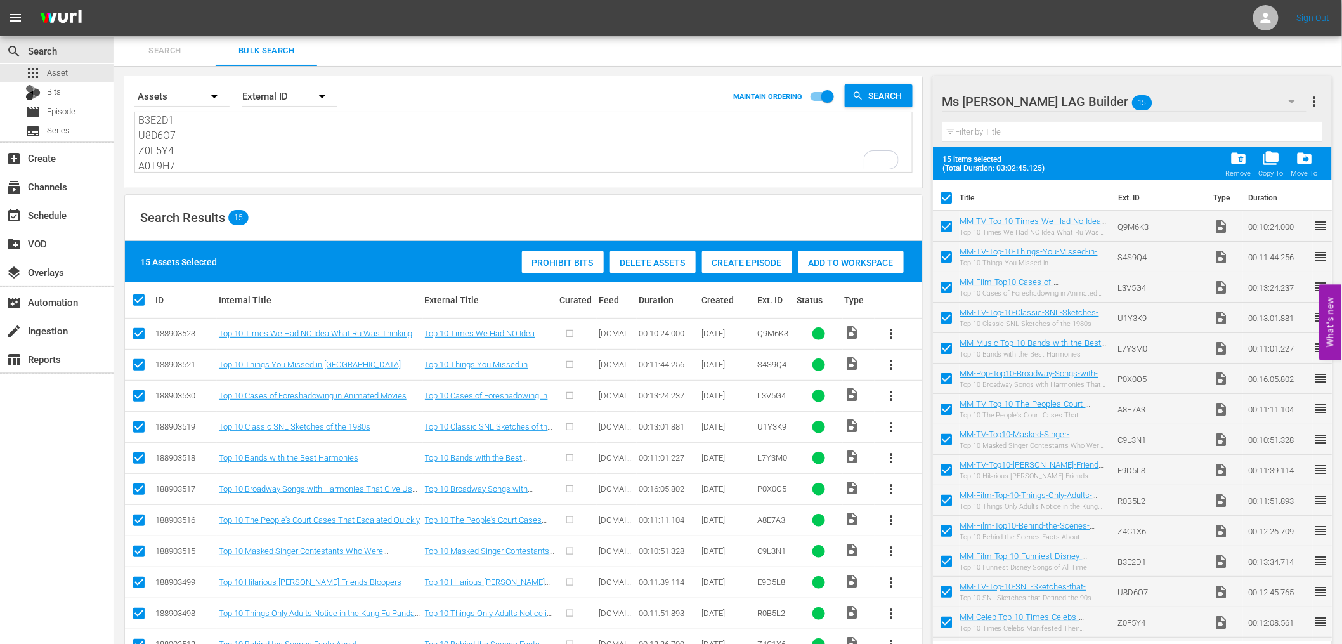
checkbox input "false"
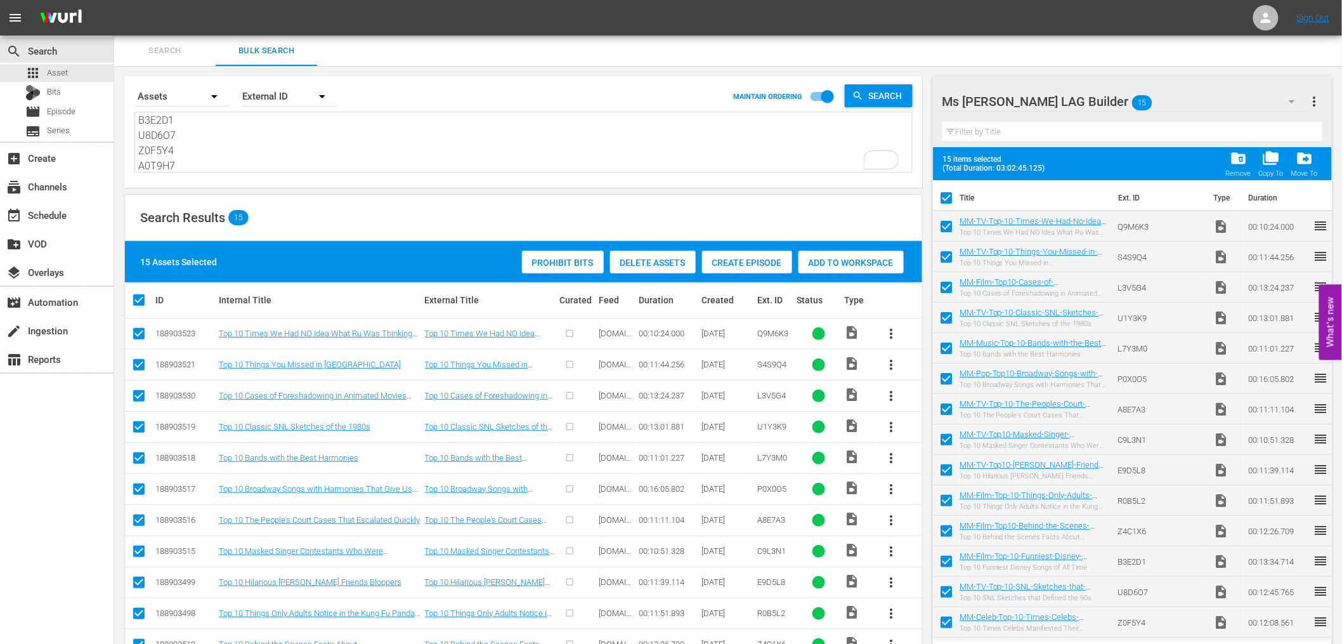
checkbox input "false"
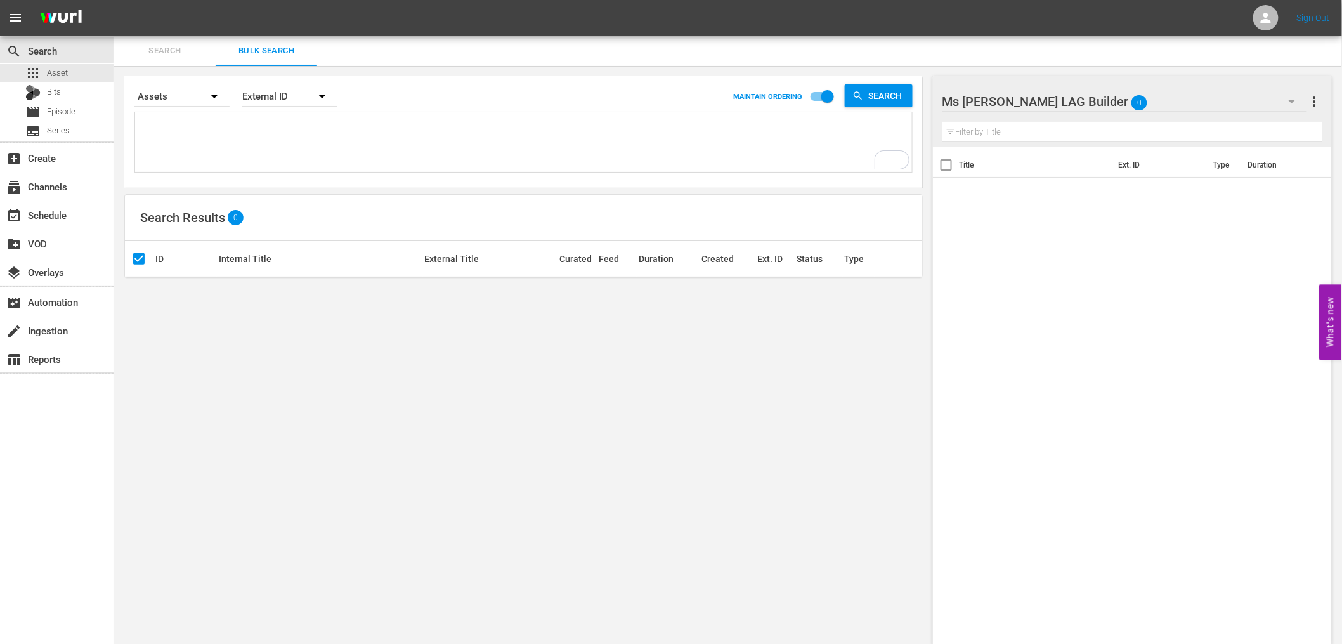
paste textarea "A8E7A3 C9L3N1 R0B5L2 Z4C1X6 B3E2D1 Z0F5Y4 A0T9H7 B1N8U3 B3Q8J4 B8H3C1 C6P2X5 E1…"
type textarea "A8E7A3 C9L3N1 R0B5L2 Z4C1X6 B3E2D1 Z0F5Y4 A0T9H7 B1N8U3 B3Q8J4 B8H3C1 C6P2X5 E1…"
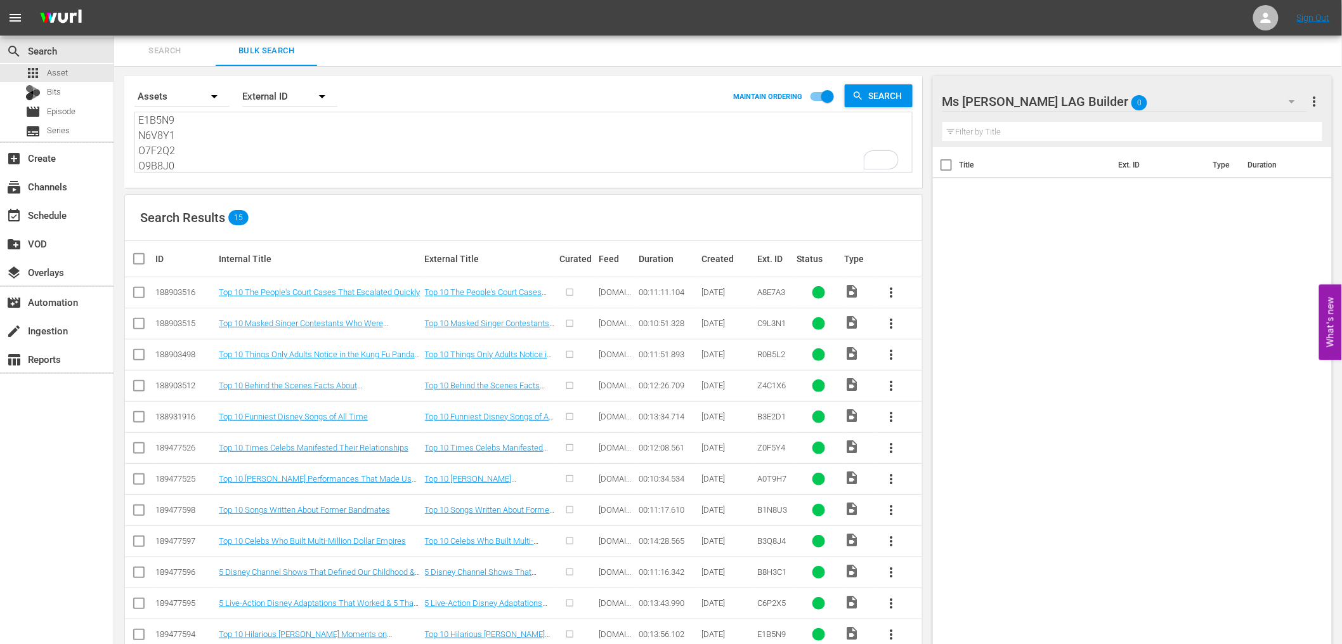
type textarea "A8E7A3 C9L3N1 R0B5L2 Z4C1X6 B3E2D1 Z0F5Y4 A0T9H7 B1N8U3 B3Q8J4 B8H3C1 C6P2X5 E1…"
click at [136, 261] on input "checkbox" at bounding box center [143, 258] width 25 height 15
checkbox input "true"
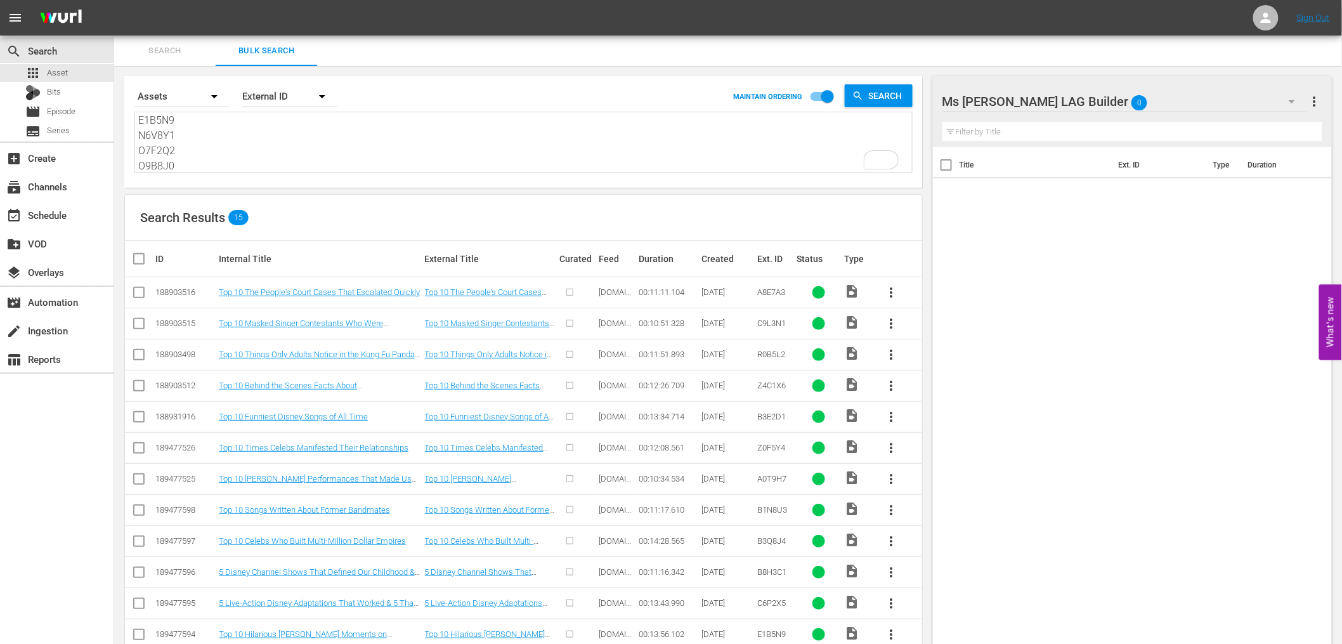
checkbox input "true"
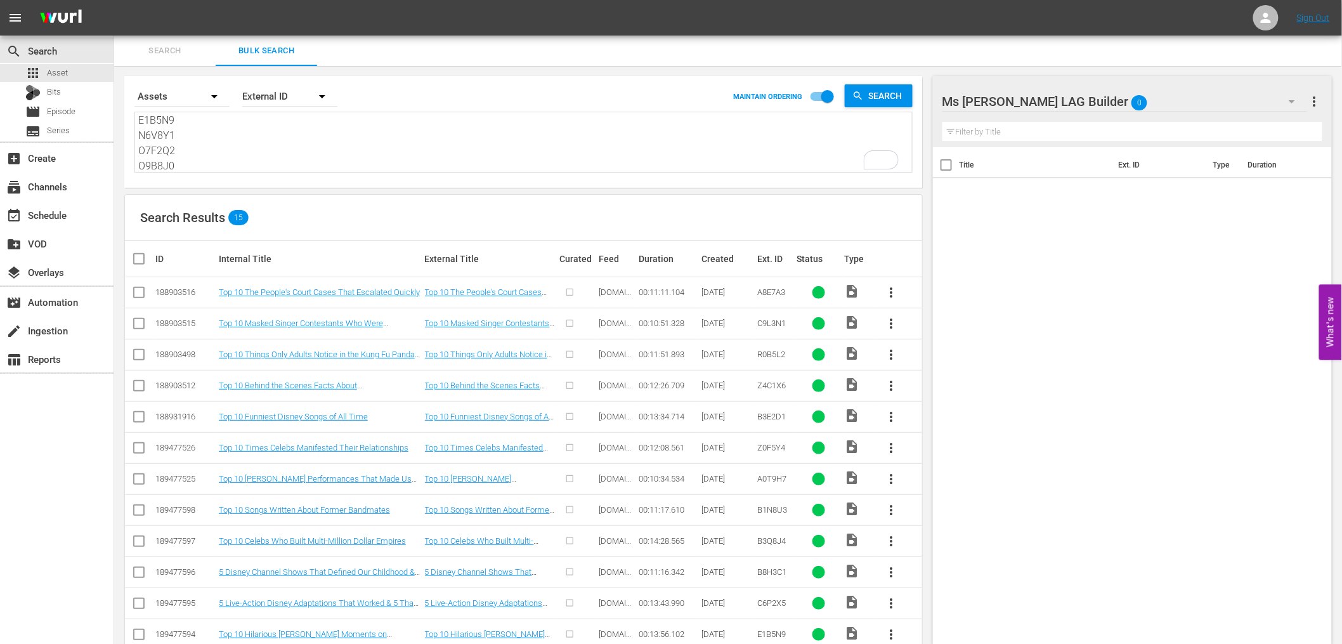
checkbox input "true"
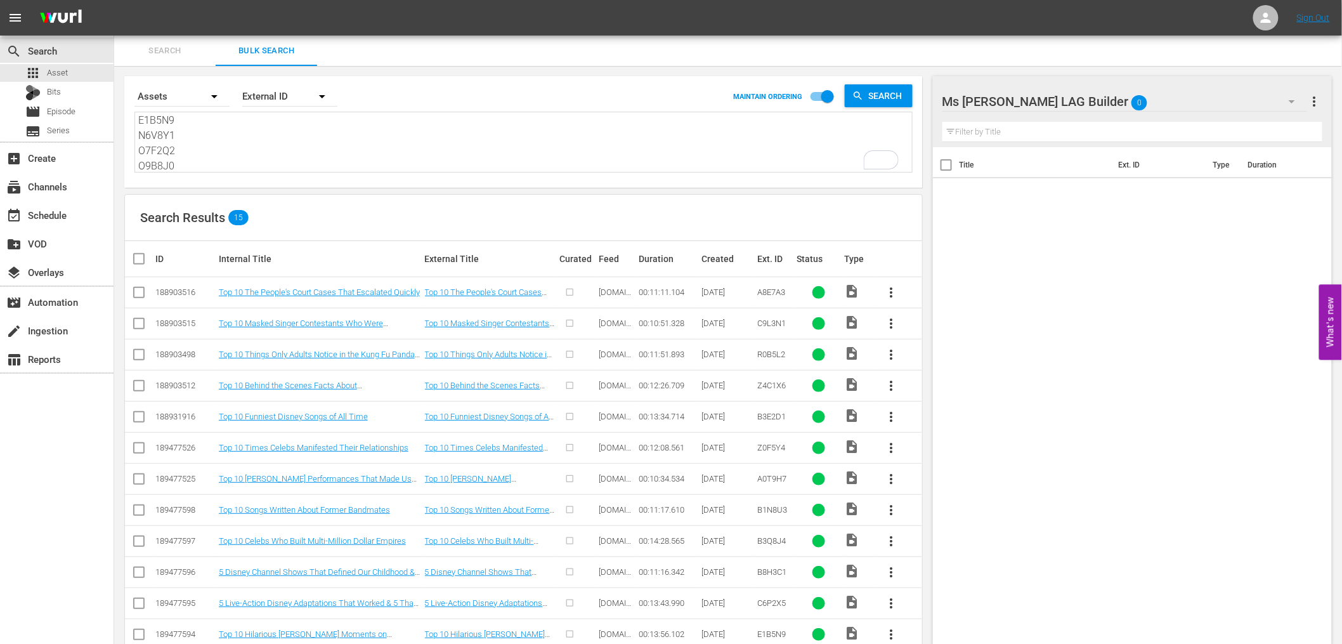
checkbox input "true"
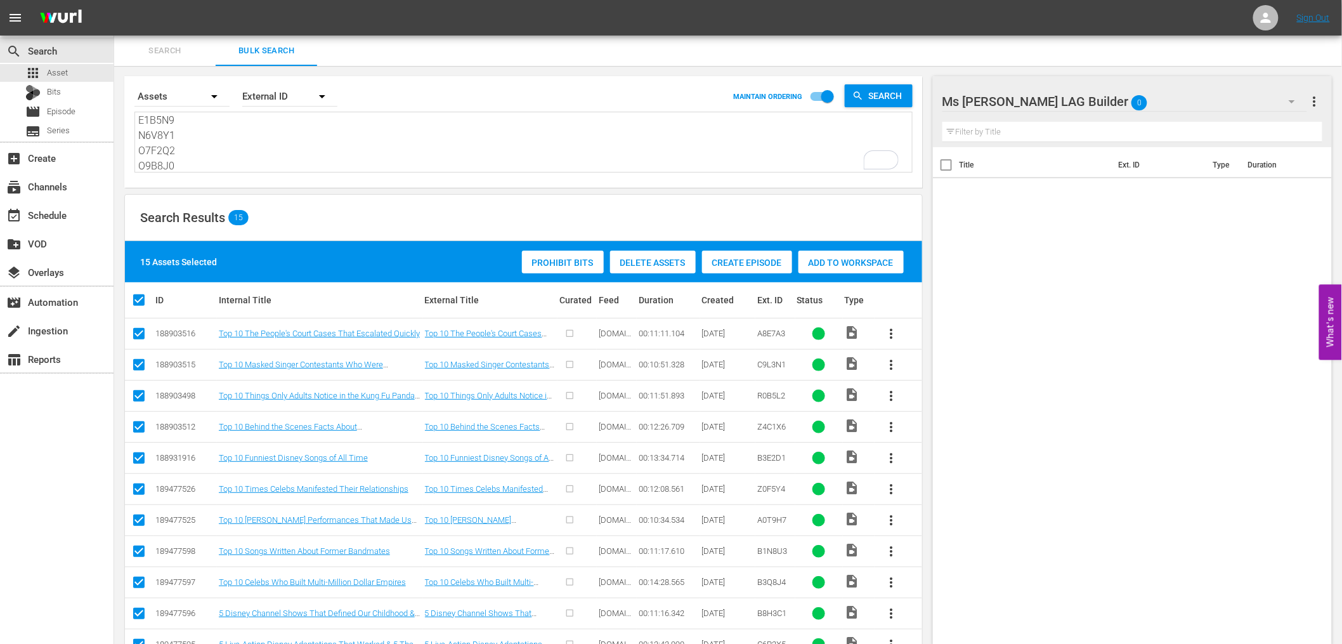
click at [831, 266] on span "Add to Workspace" at bounding box center [851, 263] width 105 height 10
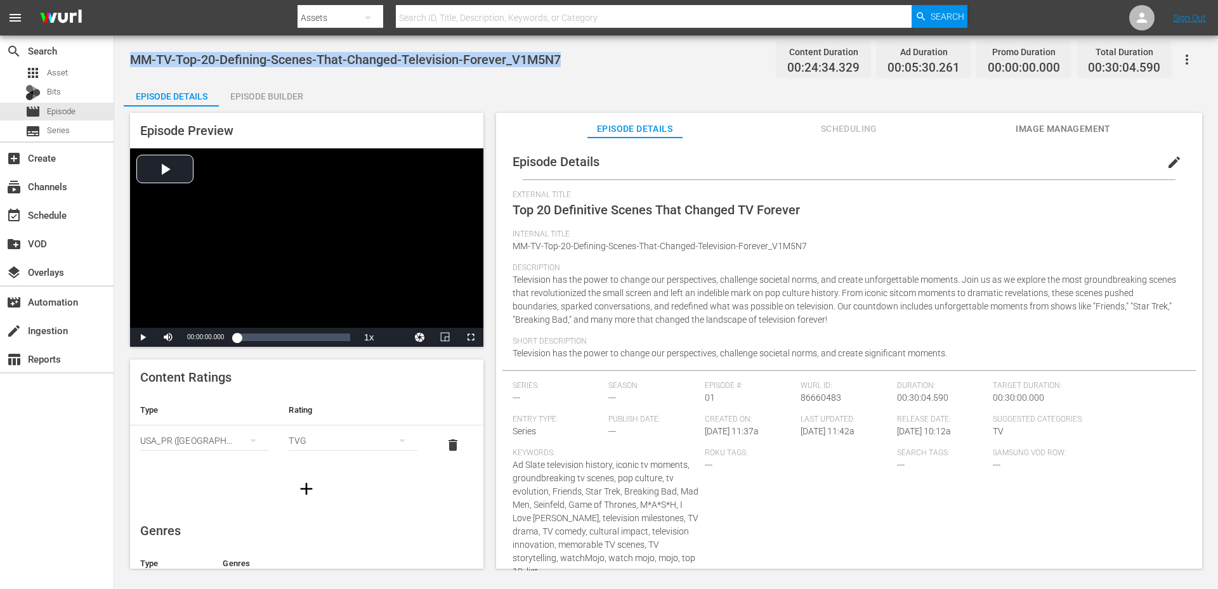
drag, startPoint x: 573, startPoint y: 57, endPoint x: 132, endPoint y: 60, distance: 441.4
click at [132, 60] on div "MM-TV-Top-20-Defining-Scenes-That-Changed-Television-Forever_V1M5N7 Content Dur…" at bounding box center [666, 59] width 1072 height 29
copy span "MM-TV-Top-20-Defining-Scenes-That-Changed-Television-Forever_V1M5N7"
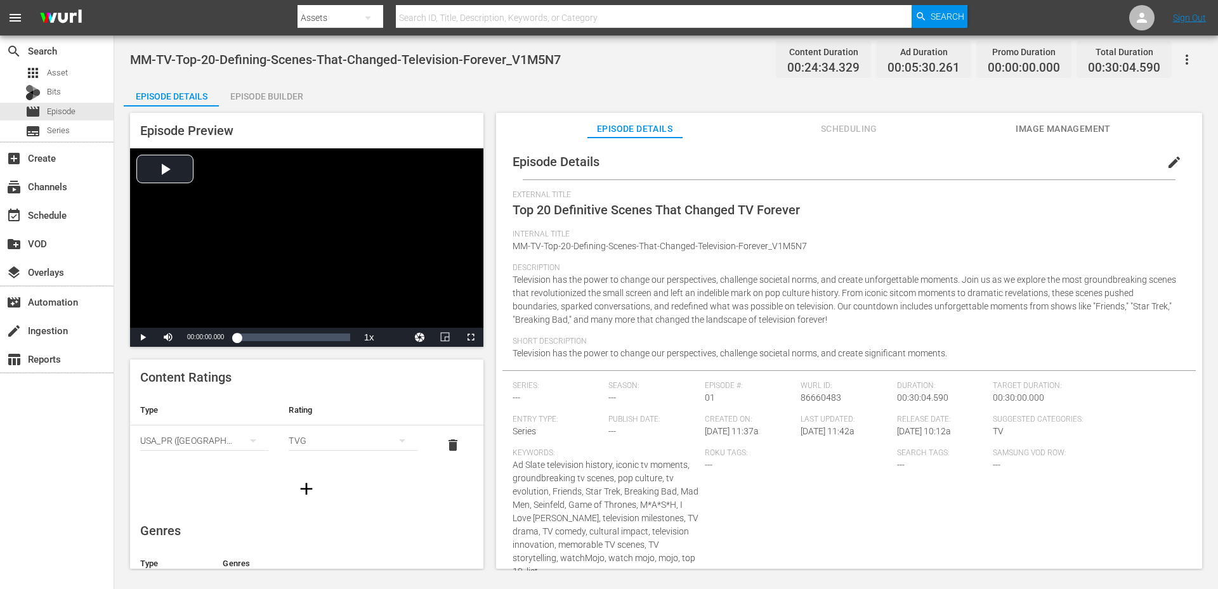
click at [405, 89] on div "Episode Details Episode Builder Episode Preview Video Player is loading. Play V…" at bounding box center [666, 330] width 1085 height 498
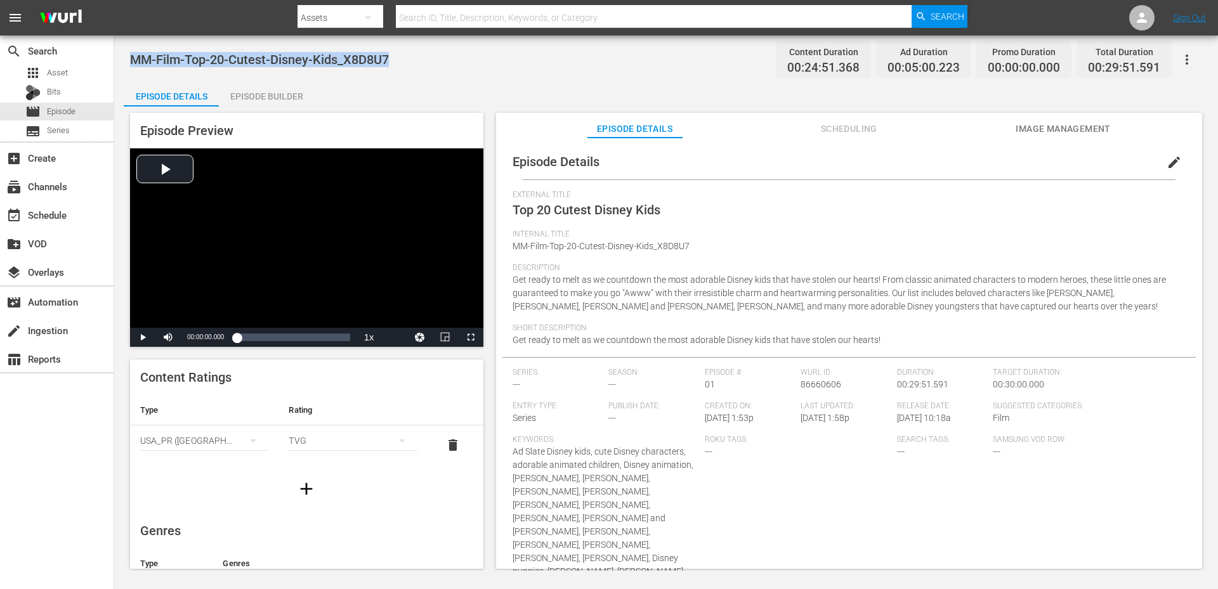
drag, startPoint x: 402, startPoint y: 66, endPoint x: 126, endPoint y: 62, distance: 275.9
click at [131, 62] on div "MM-Film-Top-20-Cutest-Disney-Kids_X8D8U7 Content Duration 00:24:51.368 Ad Durat…" at bounding box center [666, 59] width 1072 height 29
copy span "MM-Film-Top-20-Cutest-Disney-Kids_X8D8U7"
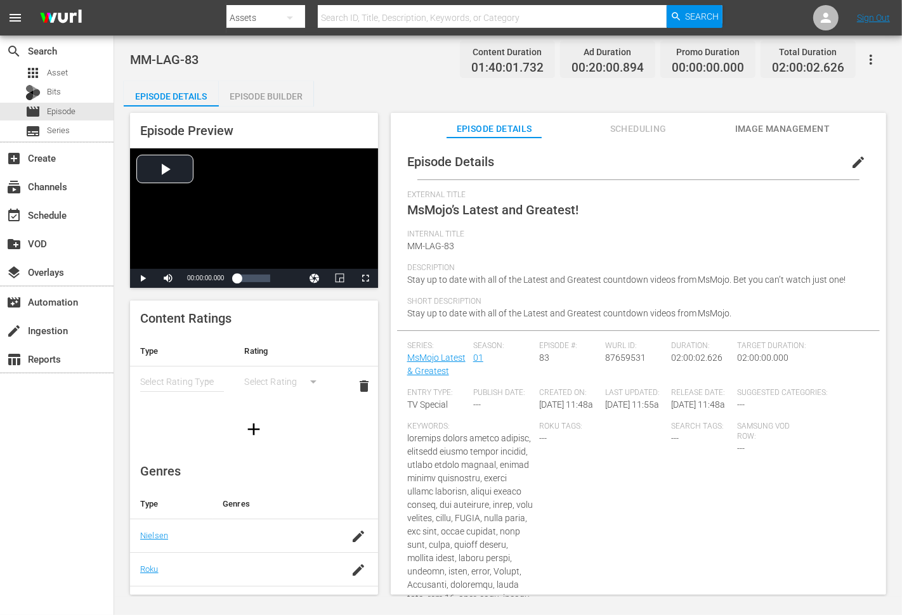
click at [409, 281] on span "Stay up to date with all of the Latest and Greatest countdown videos from MsMoj…" at bounding box center [626, 280] width 439 height 10
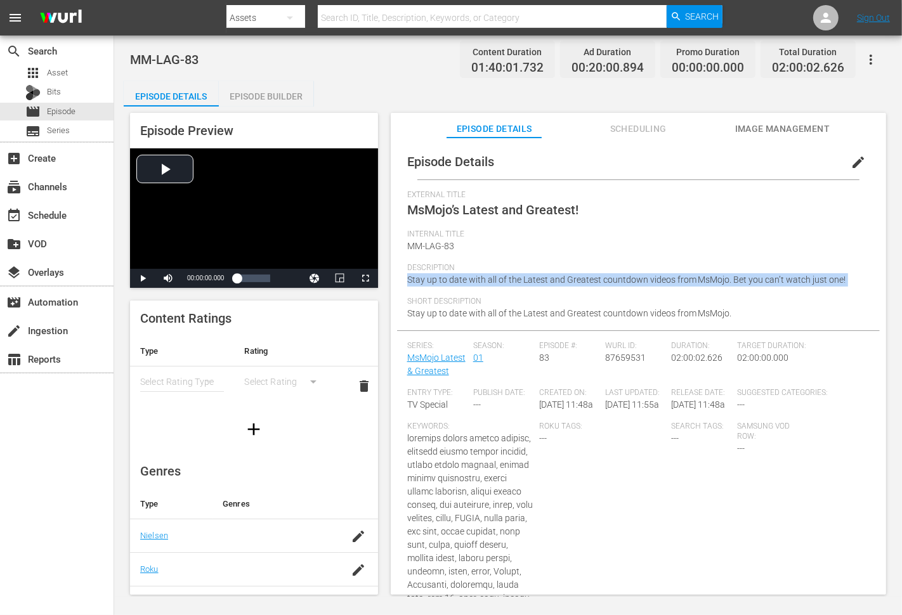
click at [848, 281] on div "Description Stay up to date with all of the Latest and Greatest countdown video…" at bounding box center [638, 280] width 462 height 34
copy span "Stay up to date with all of the Latest and Greatest countdown videos from MsMoj…"
